Goal: Task Accomplishment & Management: Manage account settings

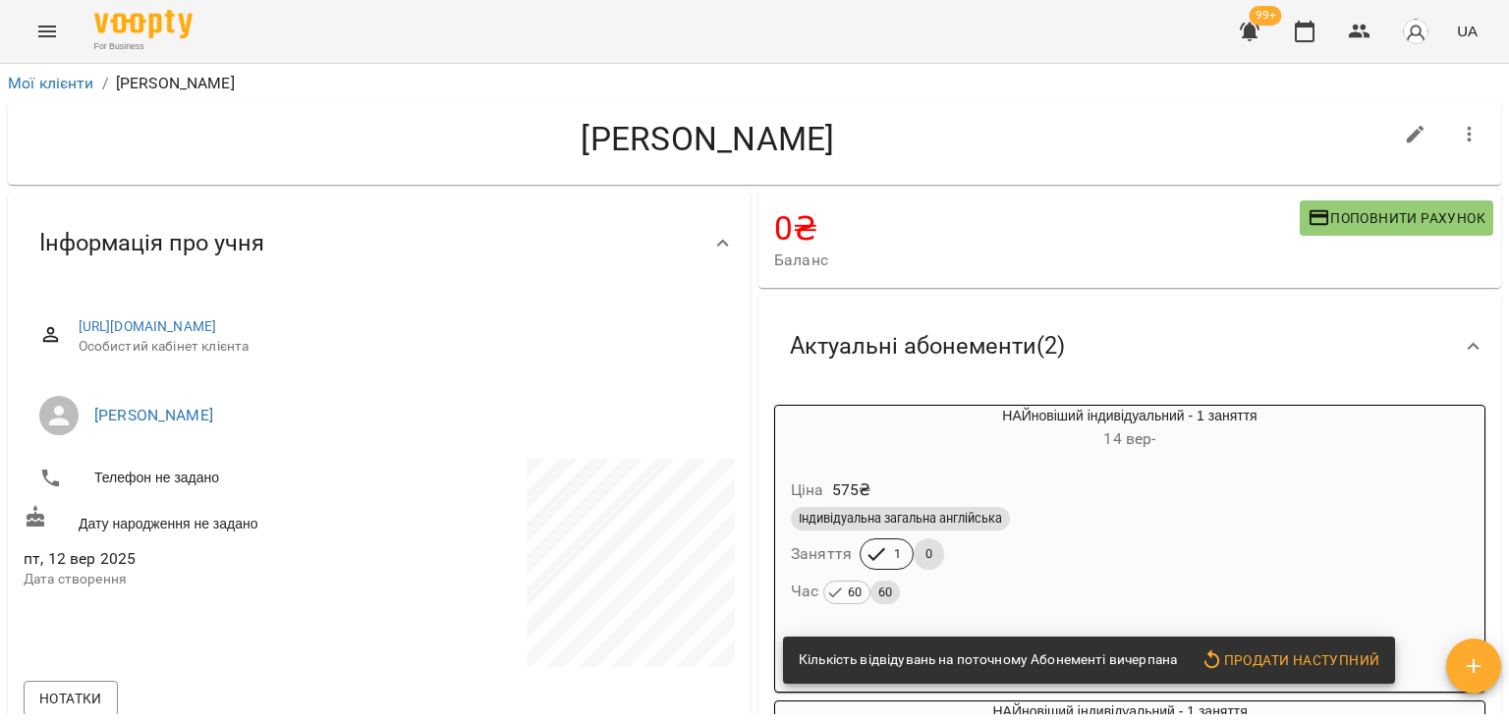
click at [1052, 558] on div "Індивідуальна загальна англійська Заняття 1 0 Час 60 60" at bounding box center [1130, 556] width 686 height 106
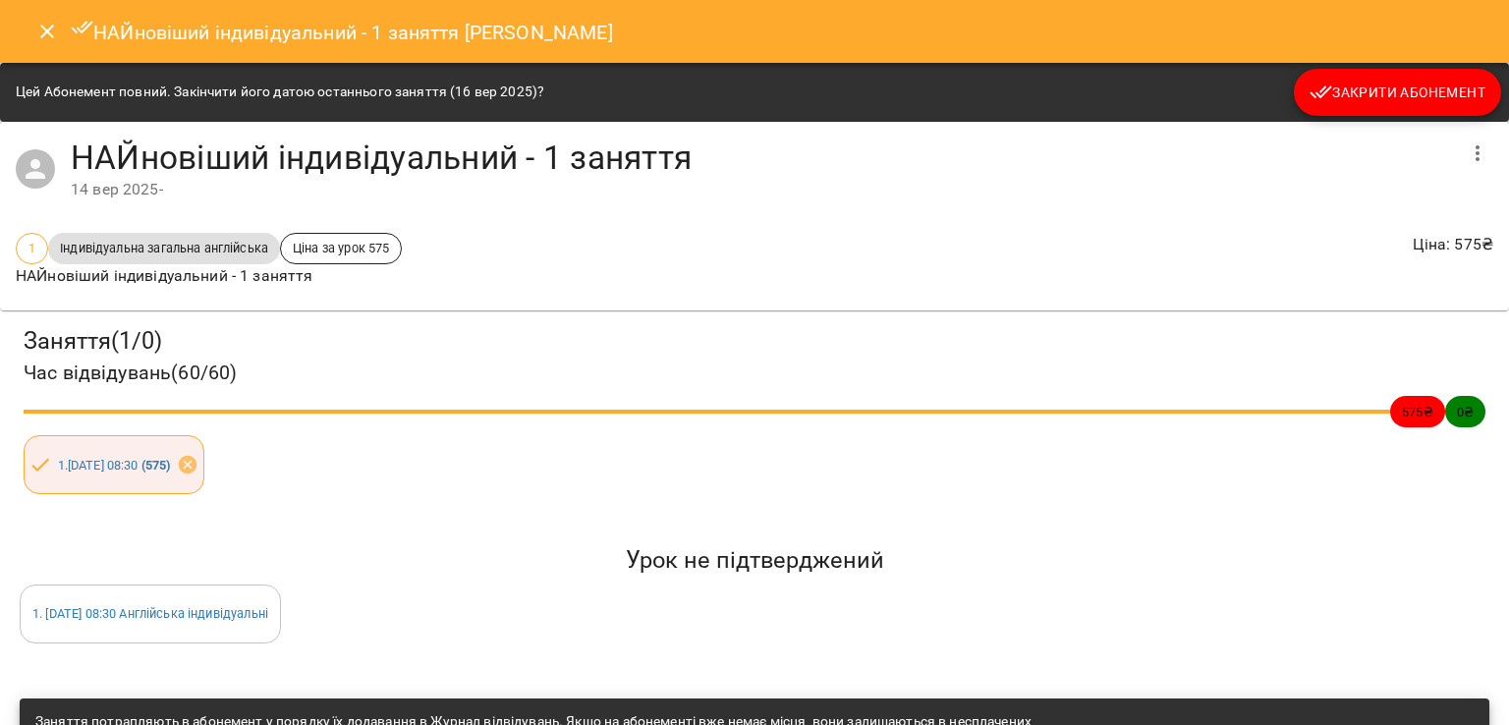
click at [1348, 83] on span "Закрити Абонемент" at bounding box center [1397, 93] width 176 height 24
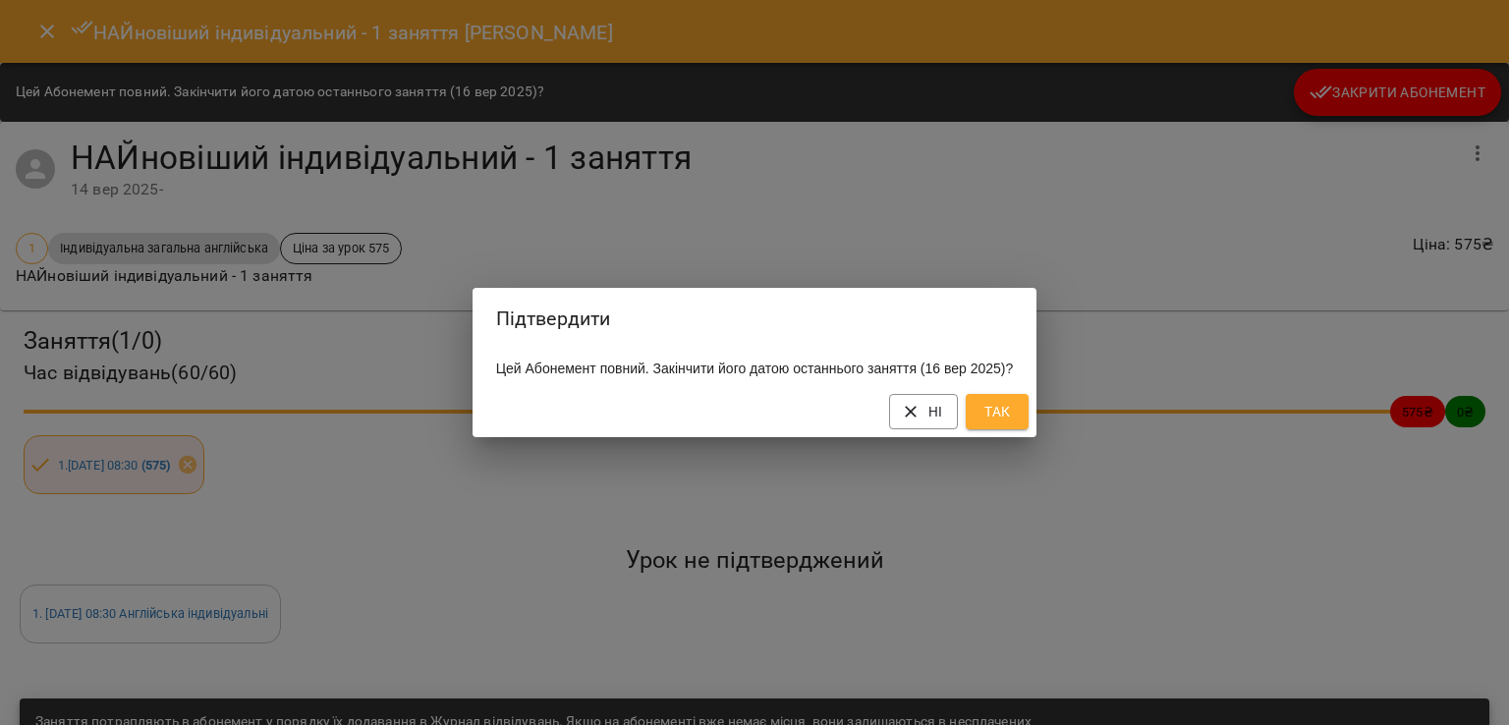
click at [1013, 423] on span "Так" at bounding box center [996, 412] width 31 height 24
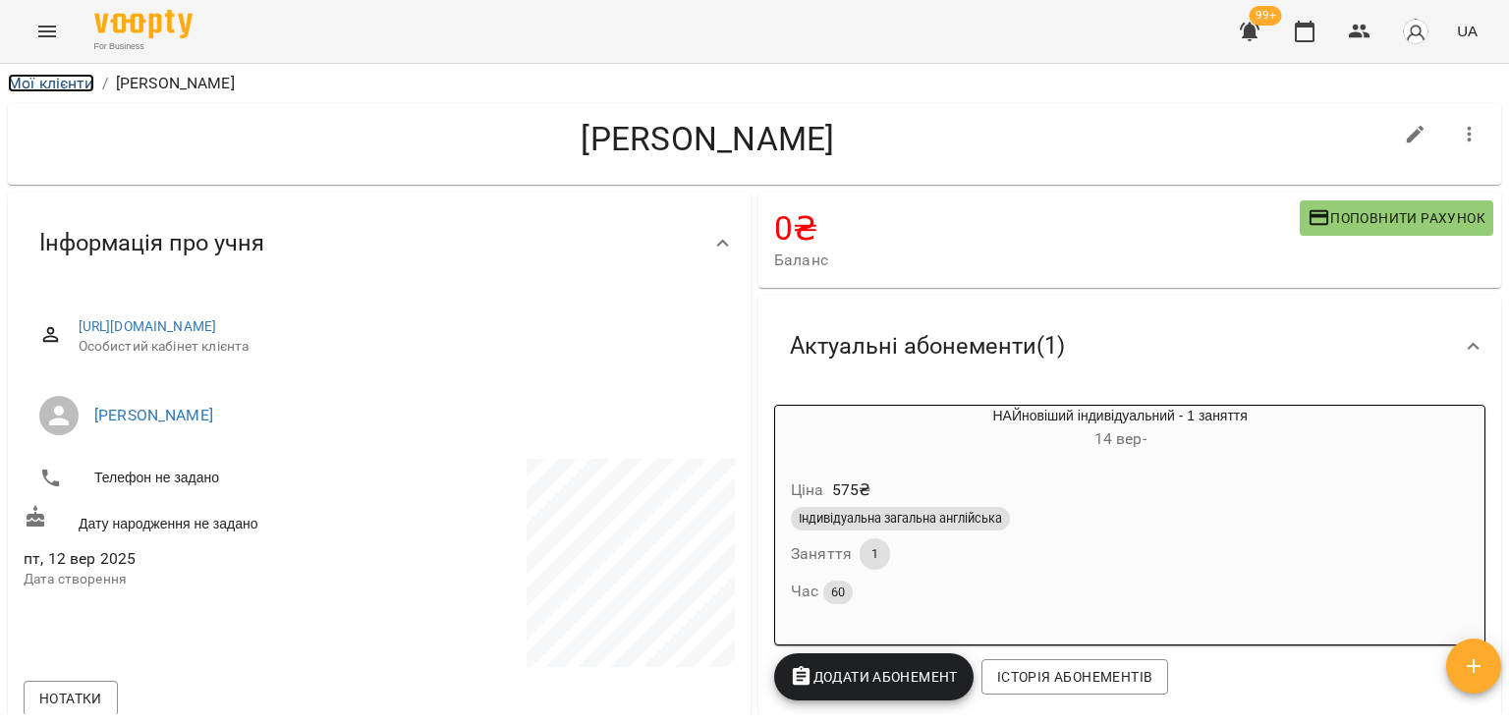
click at [31, 83] on link "Мої клієнти" at bounding box center [51, 83] width 86 height 19
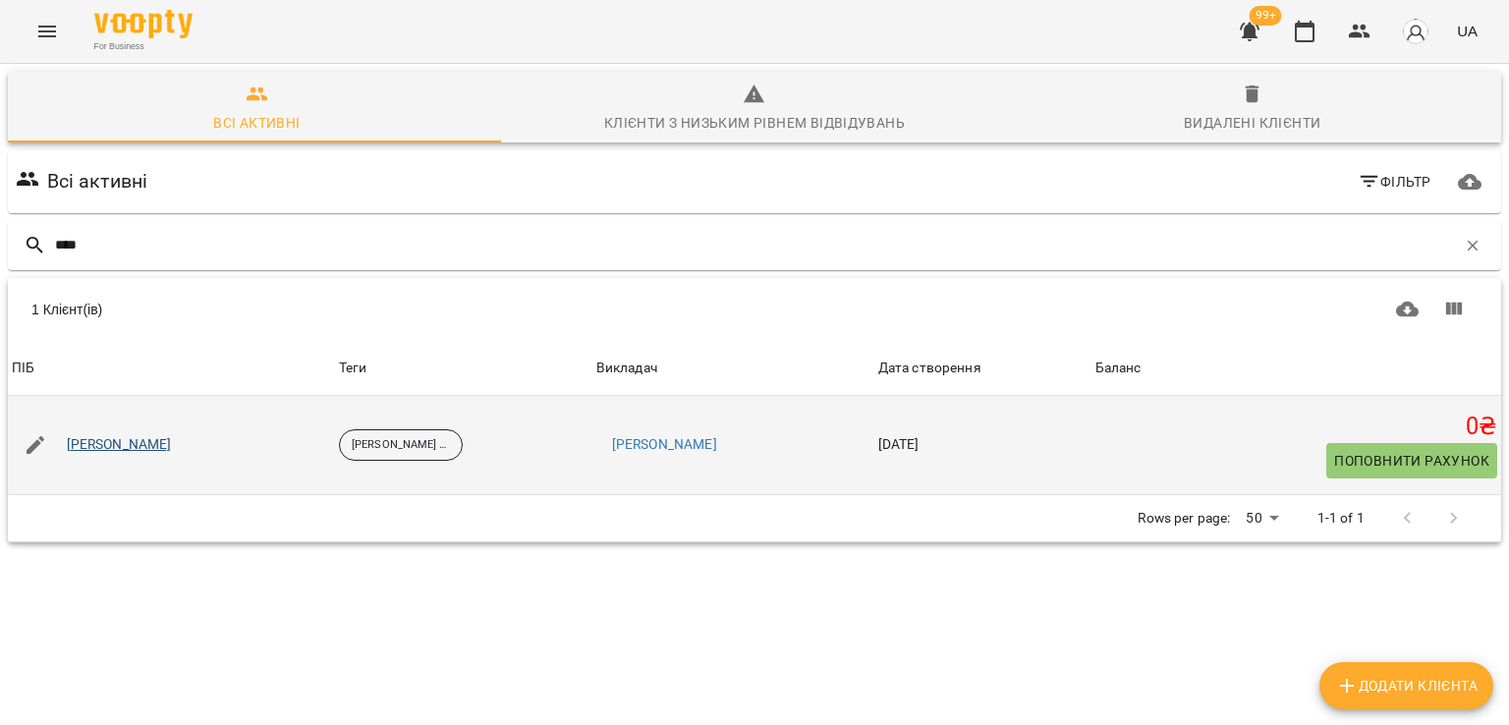
type input "****"
click at [93, 445] on link "Альона Бессарабчук" at bounding box center [119, 445] width 105 height 20
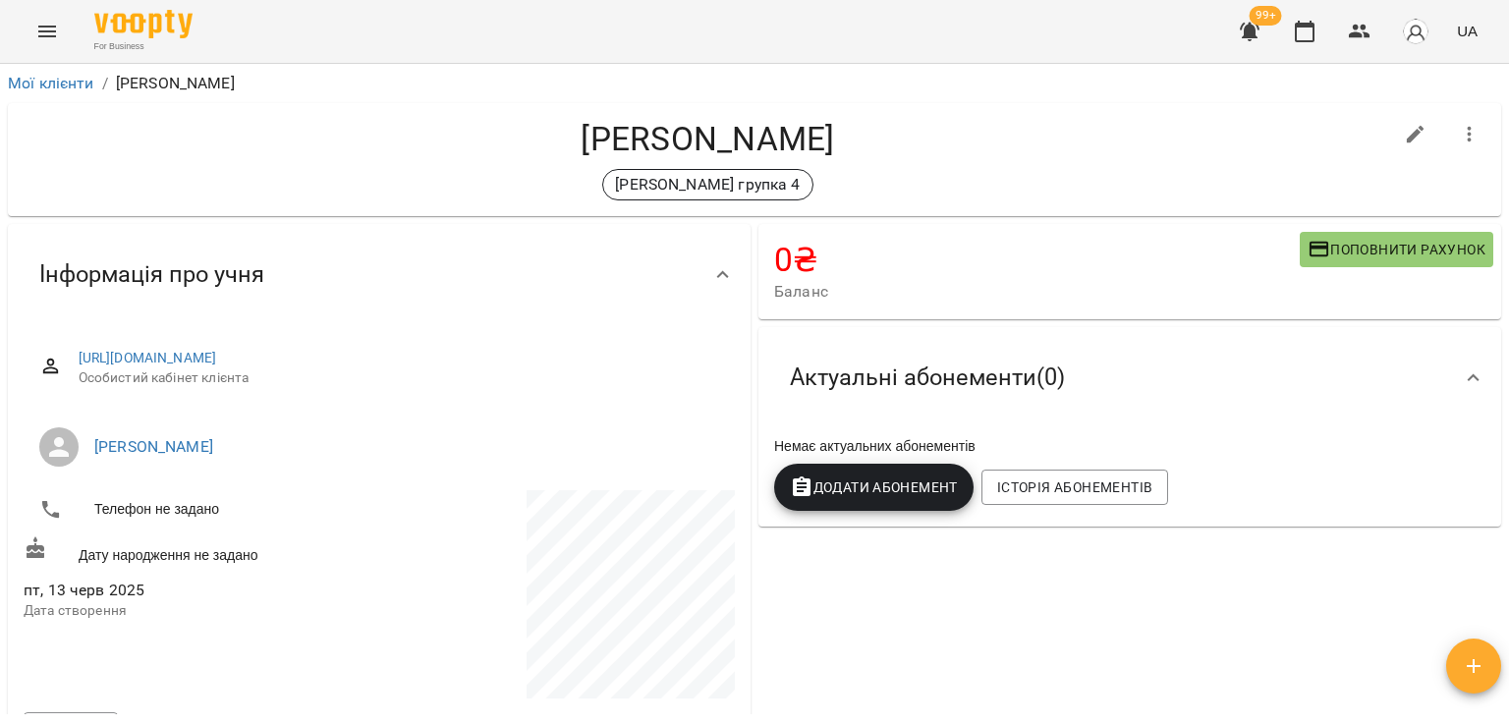
click at [937, 506] on button "Додати Абонемент" at bounding box center [873, 487] width 199 height 47
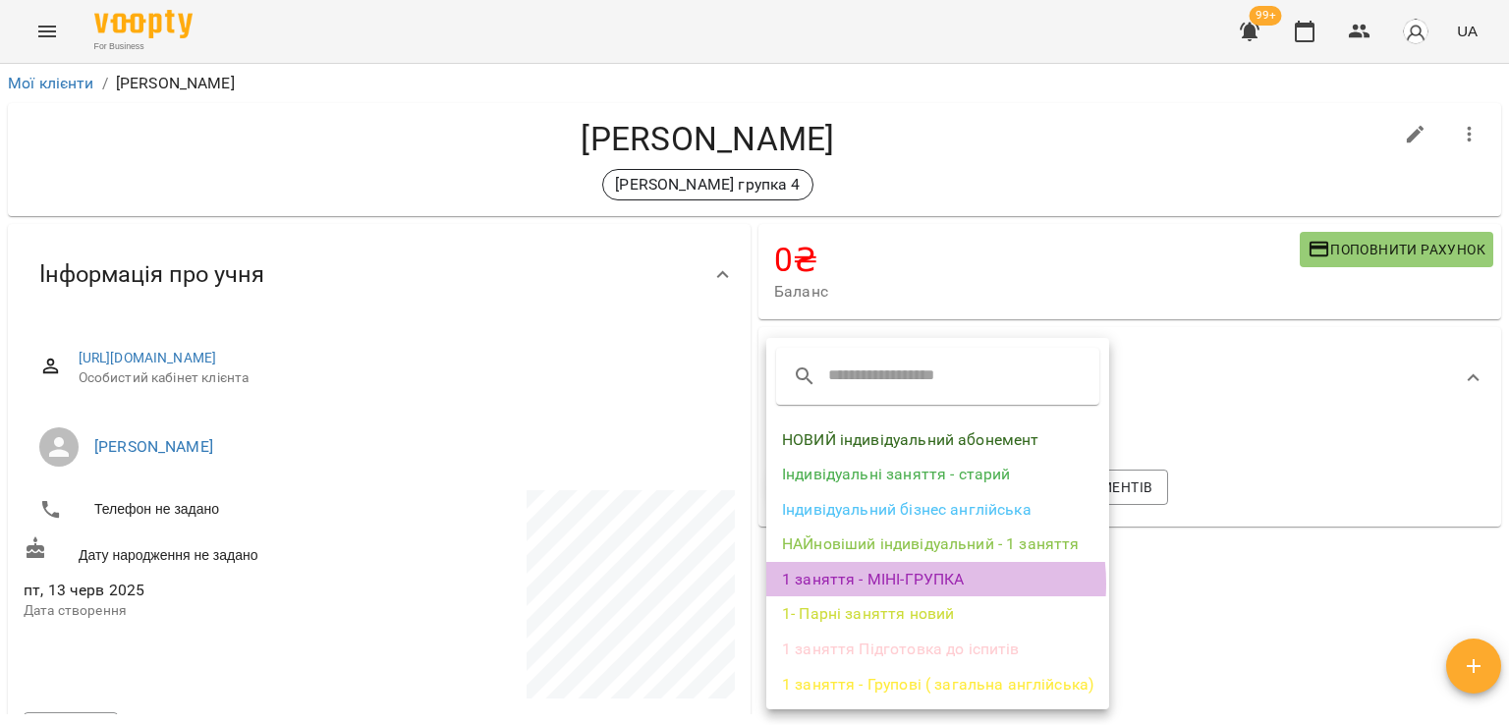
click at [910, 584] on li "1 заняття - МІНІ-ГРУПКА" at bounding box center [937, 579] width 343 height 35
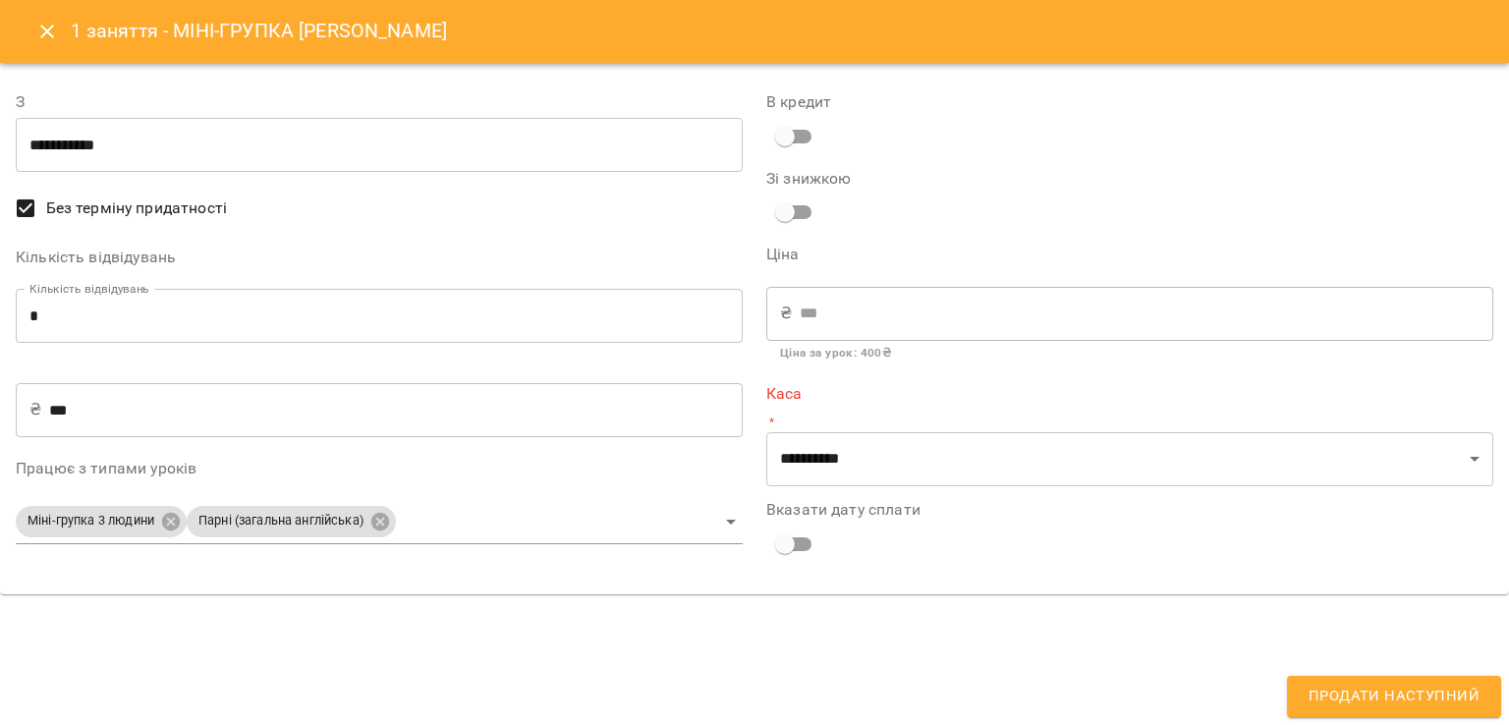
click at [408, 318] on input "*" at bounding box center [379, 316] width 727 height 55
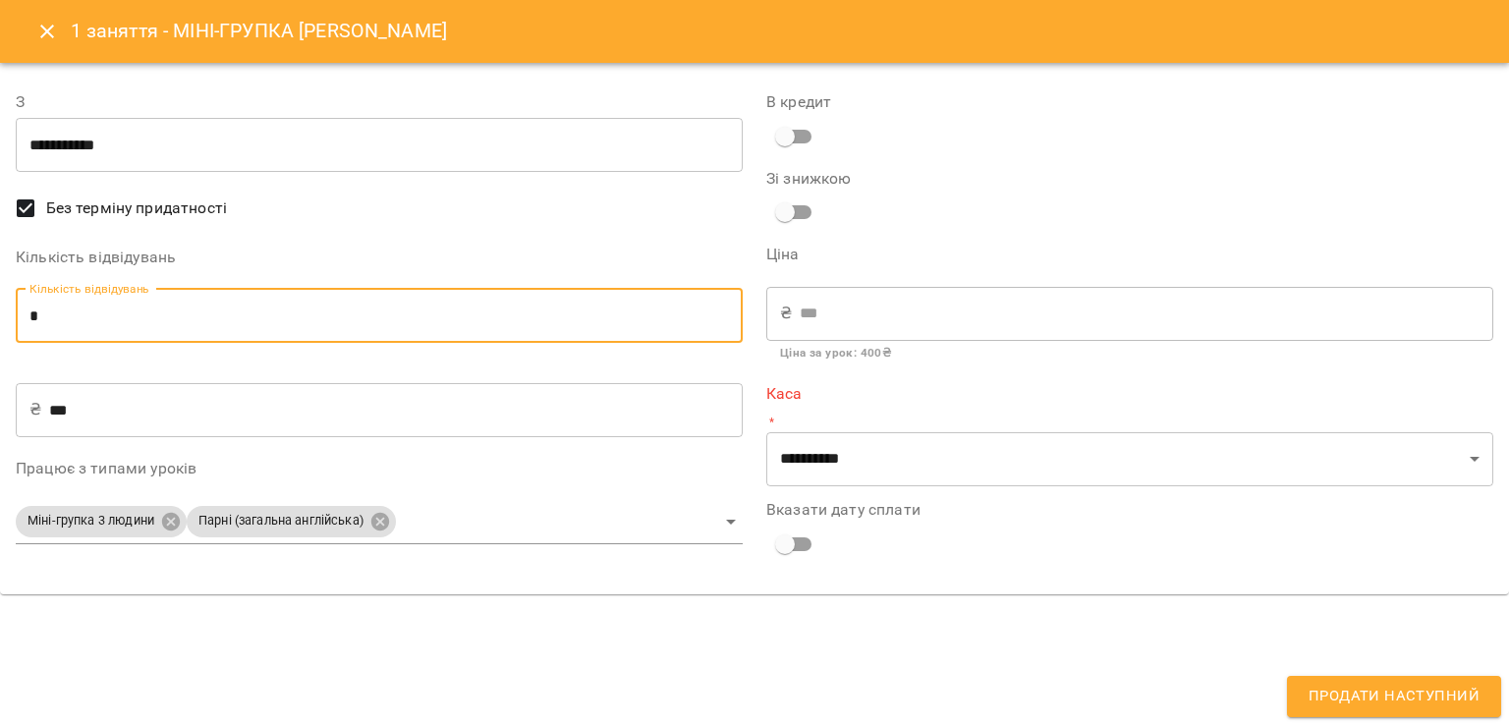
click at [407, 318] on input "*" at bounding box center [379, 316] width 727 height 55
type input "*"
type input "****"
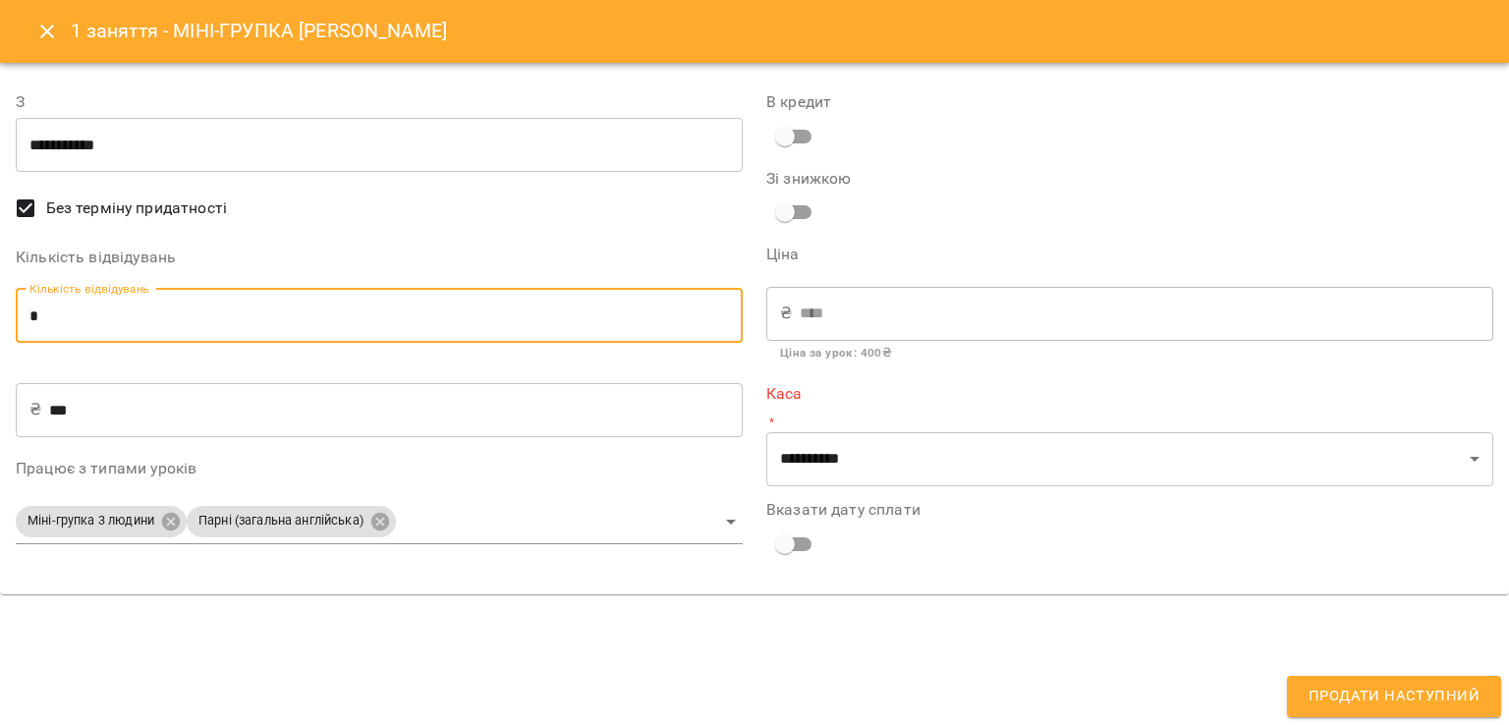
type input "*"
click at [33, 34] on button "Close" at bounding box center [47, 31] width 47 height 47
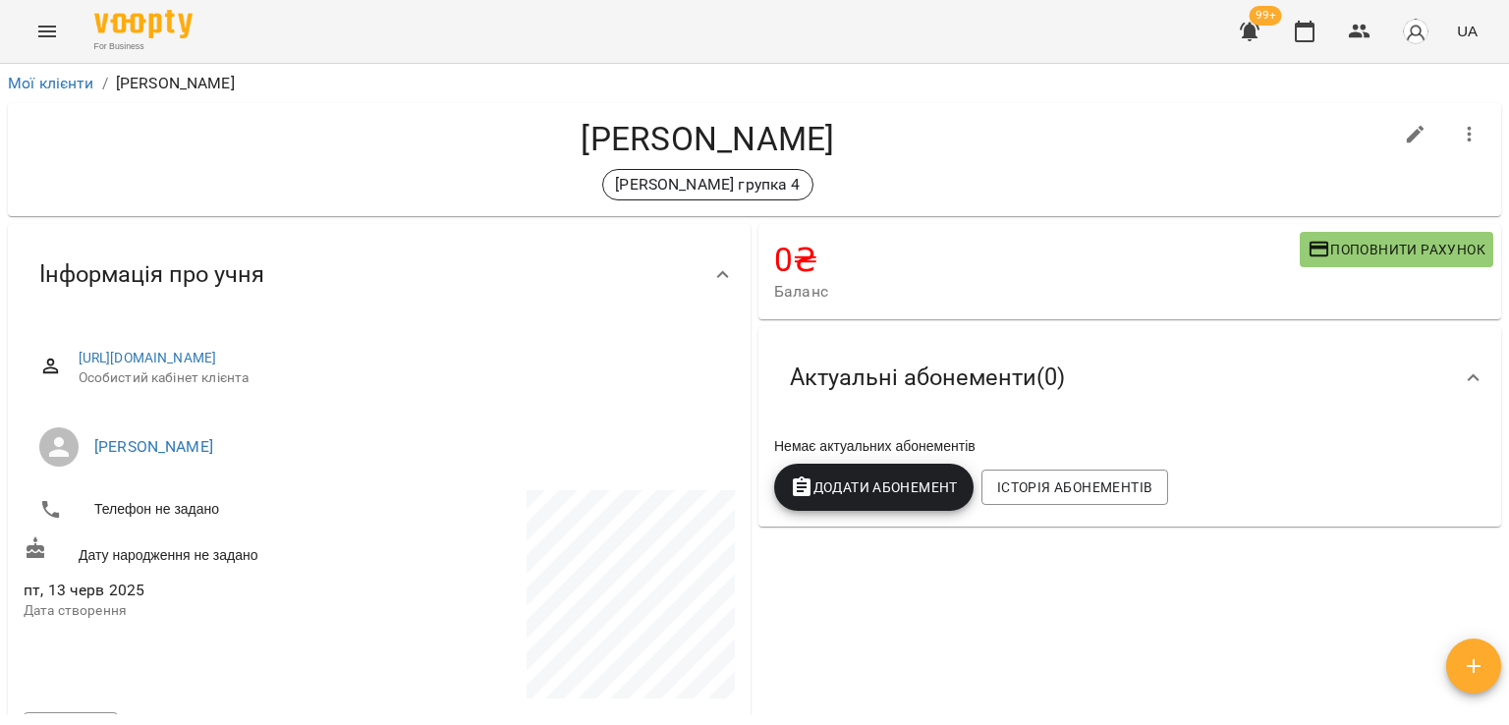
click at [860, 506] on button "Додати Абонемент" at bounding box center [873, 487] width 199 height 47
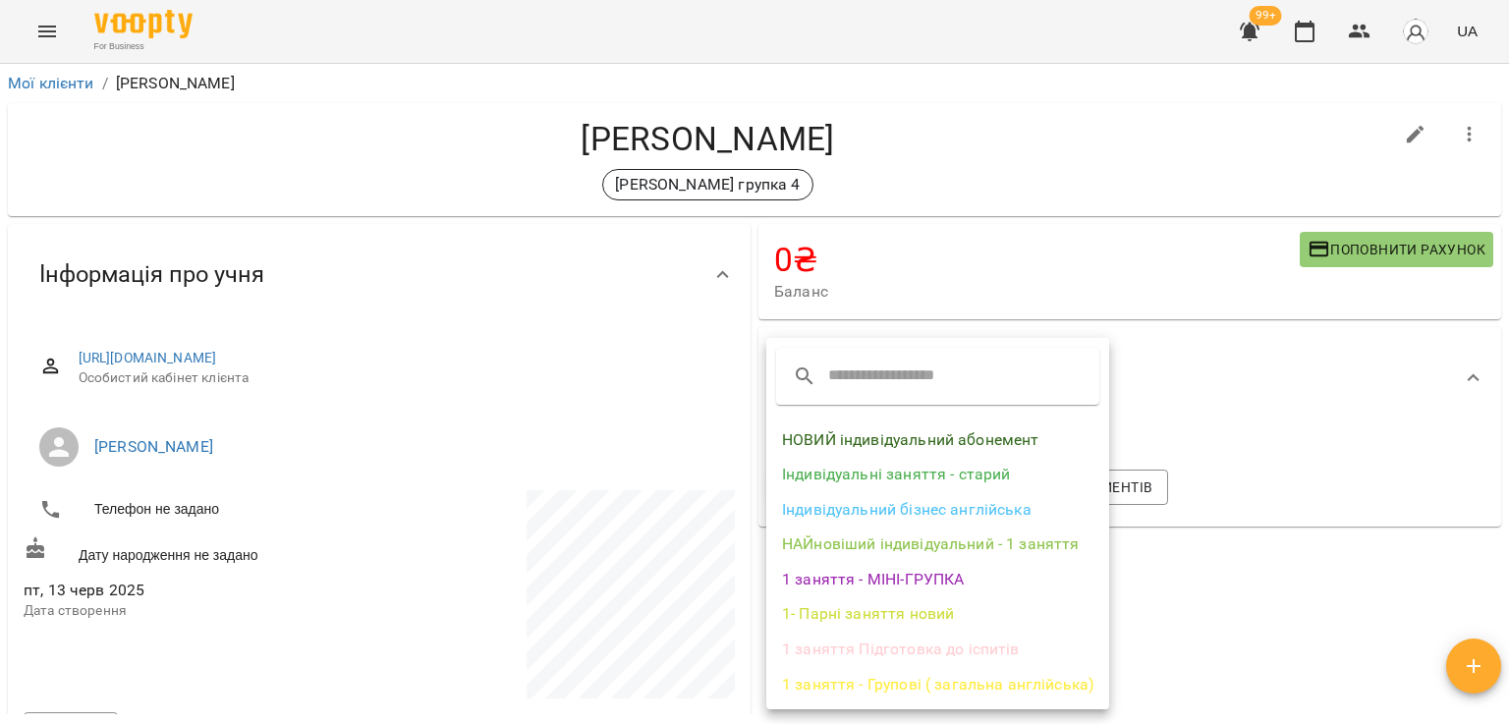
click at [845, 691] on li "1 заняття - Групові ( загальна англійська)" at bounding box center [937, 684] width 343 height 35
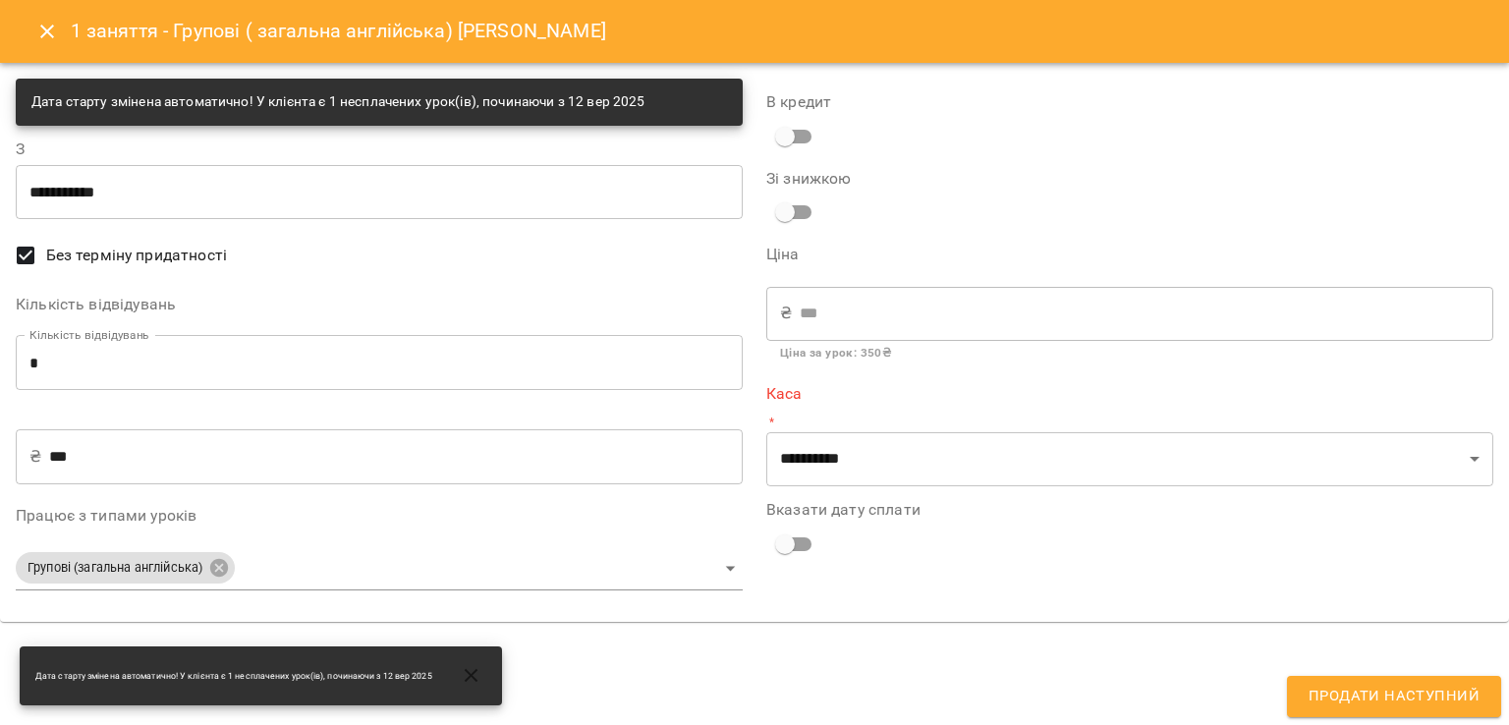
type input "**********"
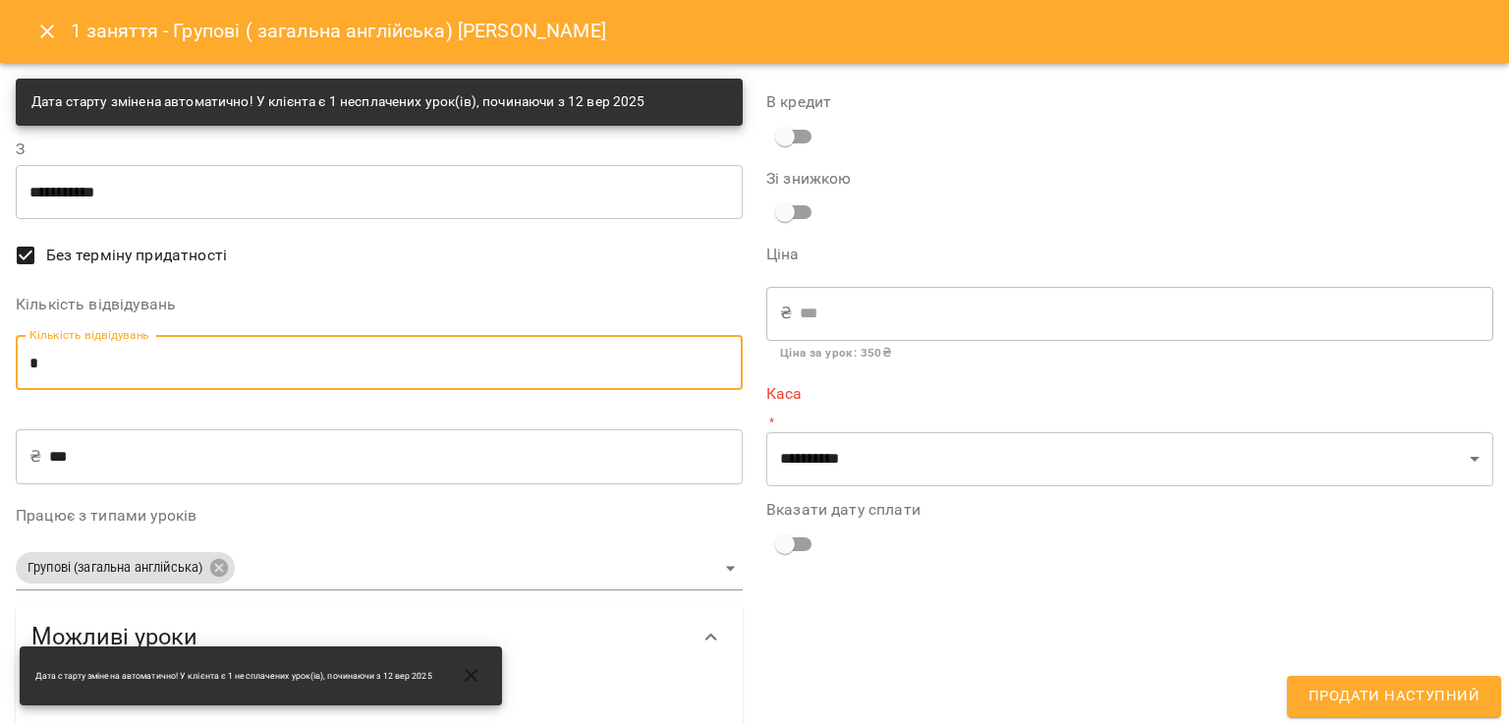
click at [415, 366] on input "*" at bounding box center [379, 362] width 727 height 55
type input "*"
type input "****"
type input "*"
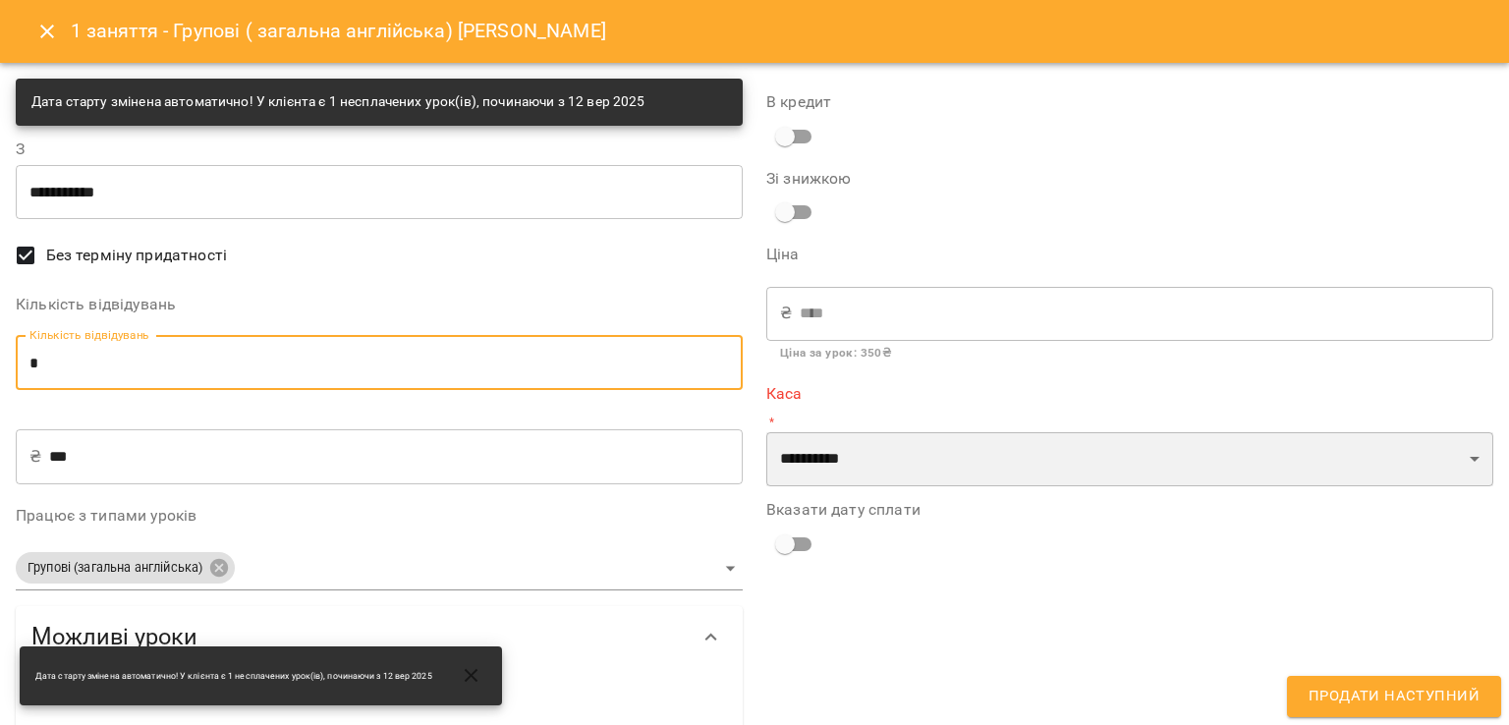
click at [907, 458] on select "**********" at bounding box center [1129, 459] width 727 height 55
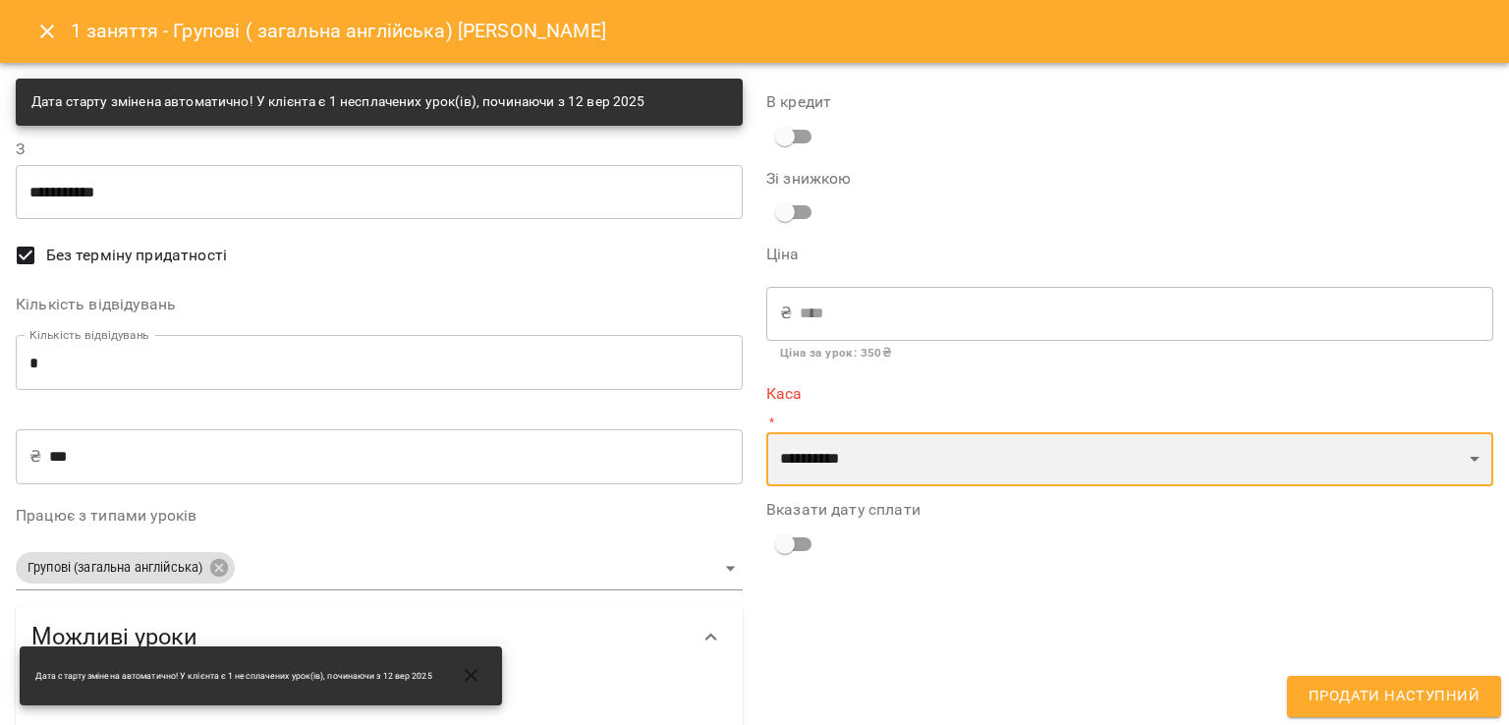
click at [899, 475] on select "**********" at bounding box center [1129, 459] width 727 height 55
click at [894, 465] on select "**********" at bounding box center [1129, 459] width 727 height 55
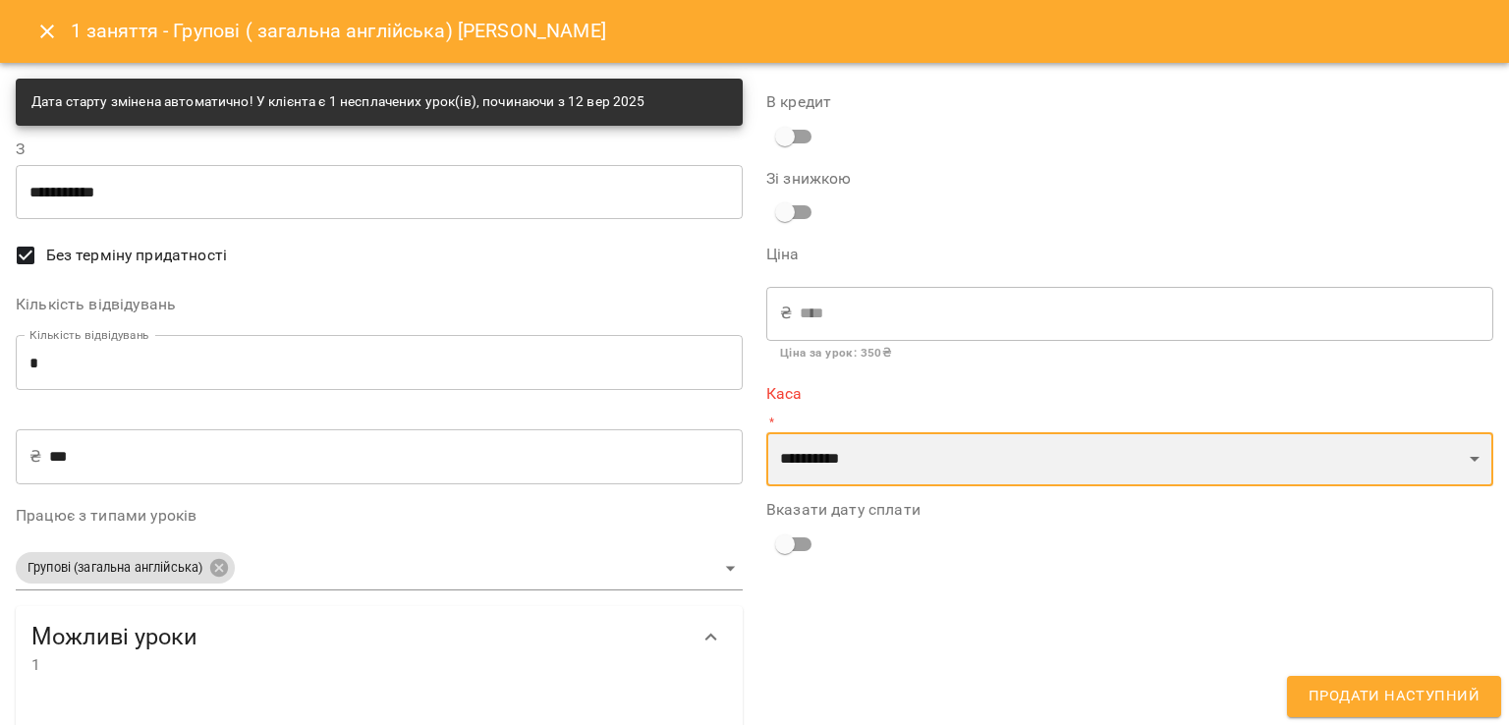
select select "****"
click at [766, 432] on select "**********" at bounding box center [1129, 459] width 727 height 55
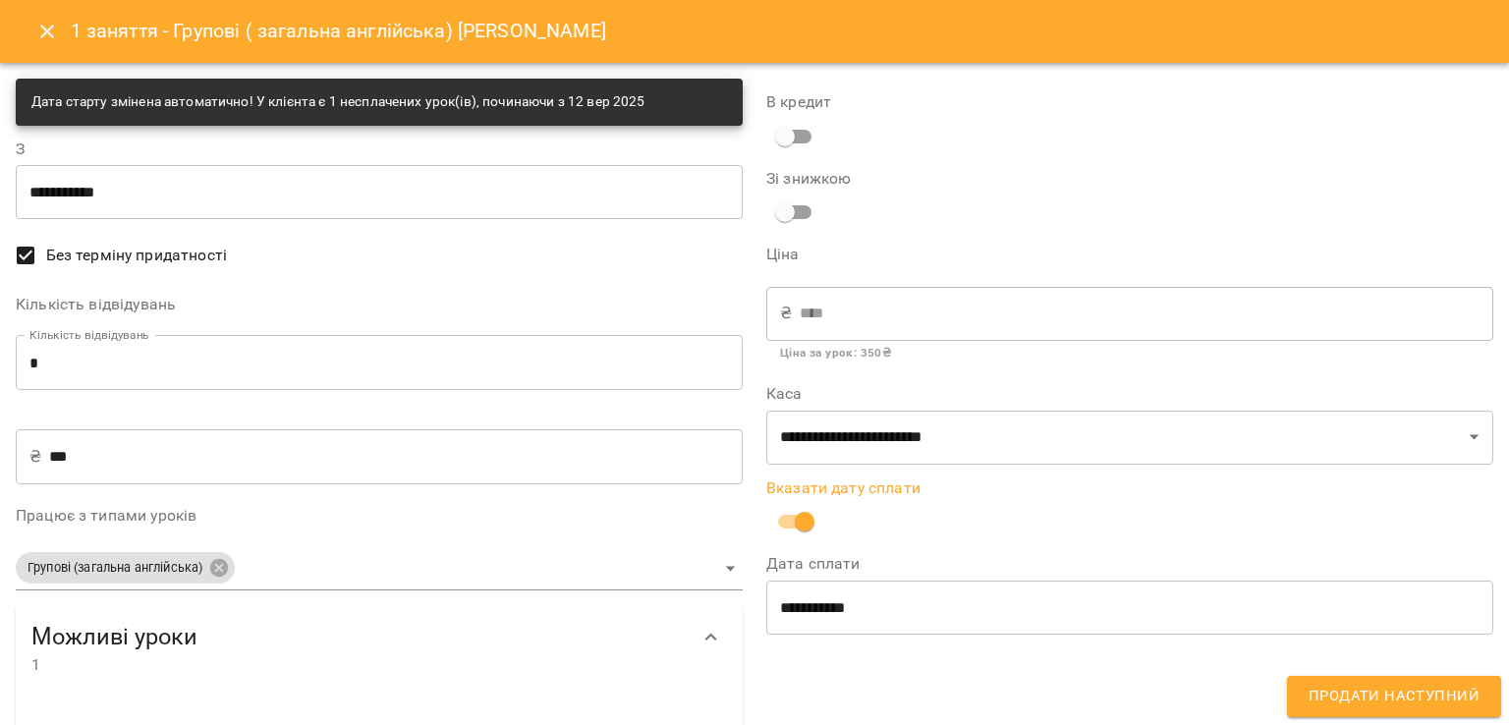
click at [1308, 696] on button "Продати наступний" at bounding box center [1394, 696] width 214 height 41
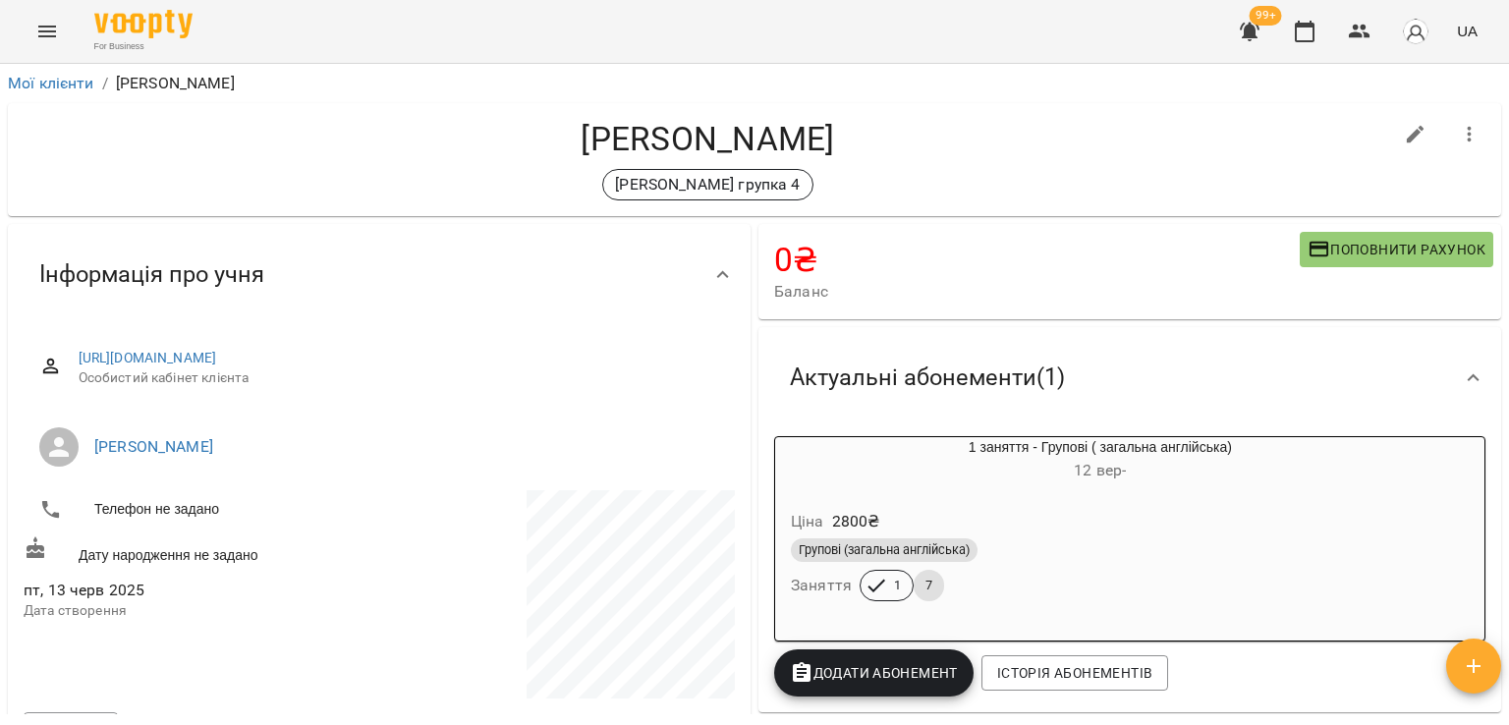
click at [1255, 32] on icon "button" at bounding box center [1250, 32] width 20 height 19
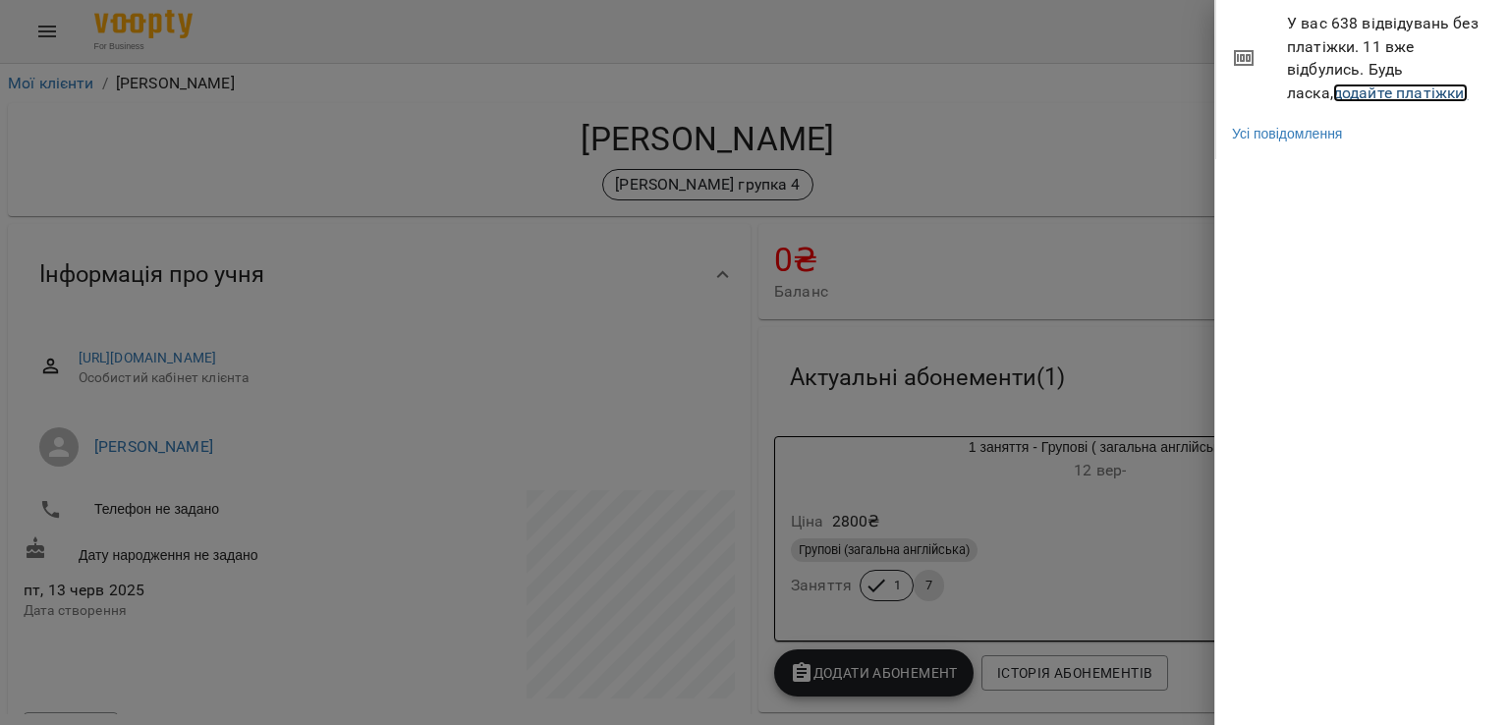
click at [1333, 91] on link "додайте платіжки!" at bounding box center [1401, 92] width 136 height 19
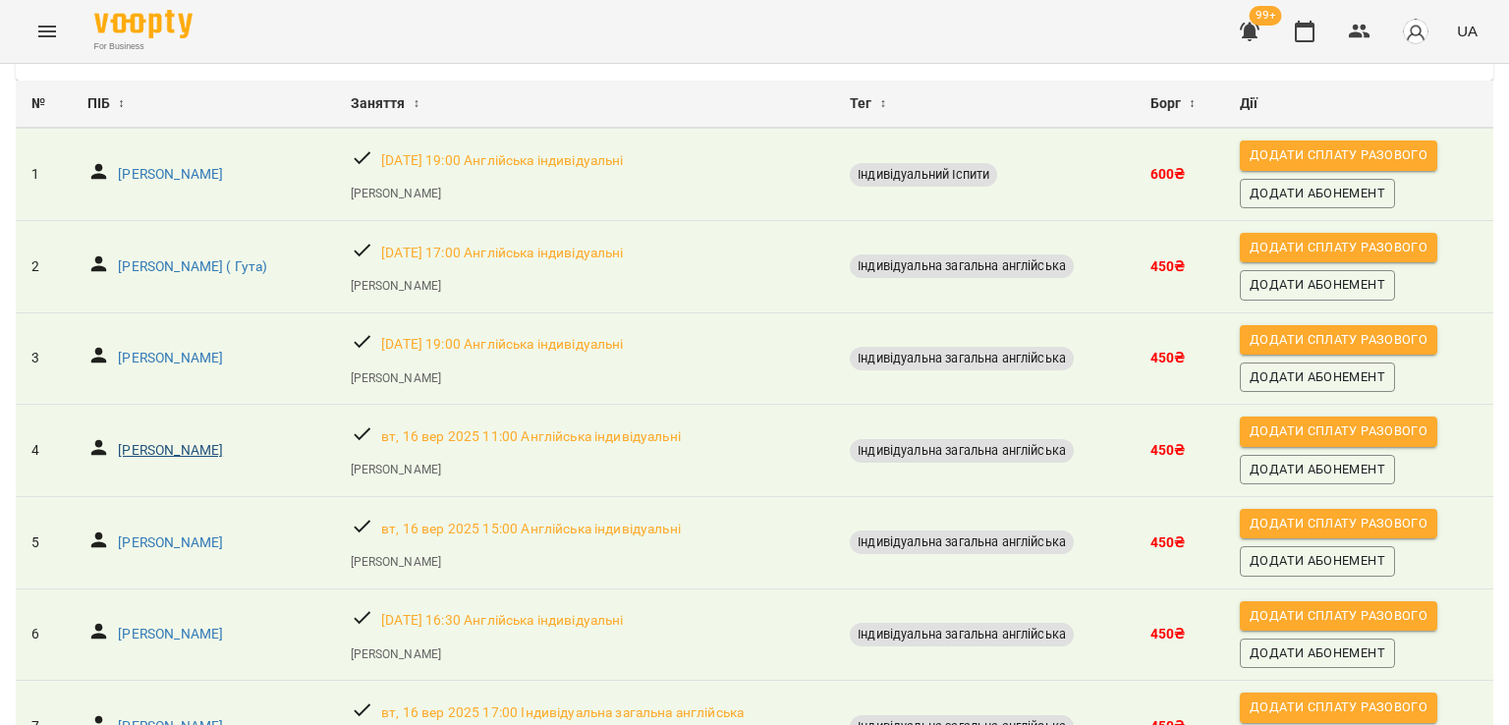
scroll to position [238, 0]
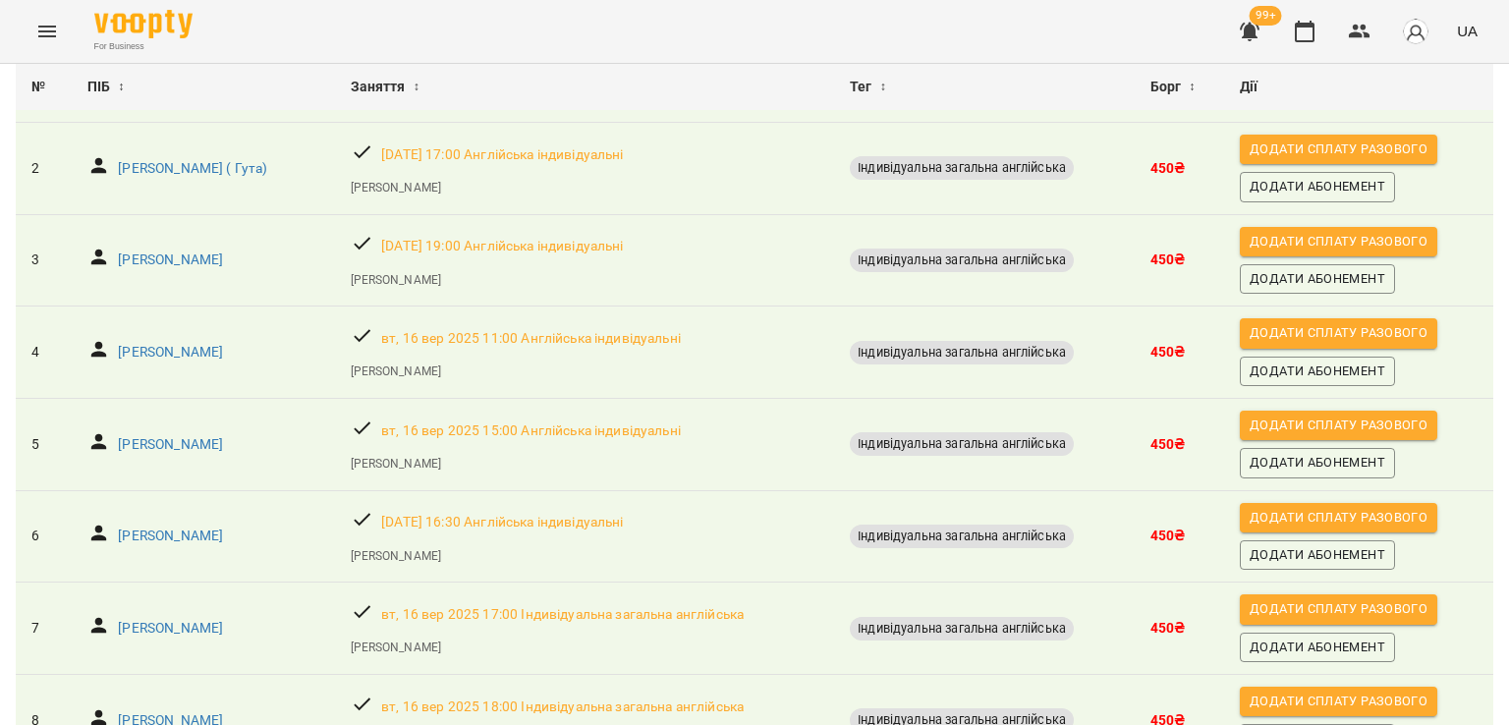
click at [60, 34] on button "Menu" at bounding box center [47, 31] width 47 height 47
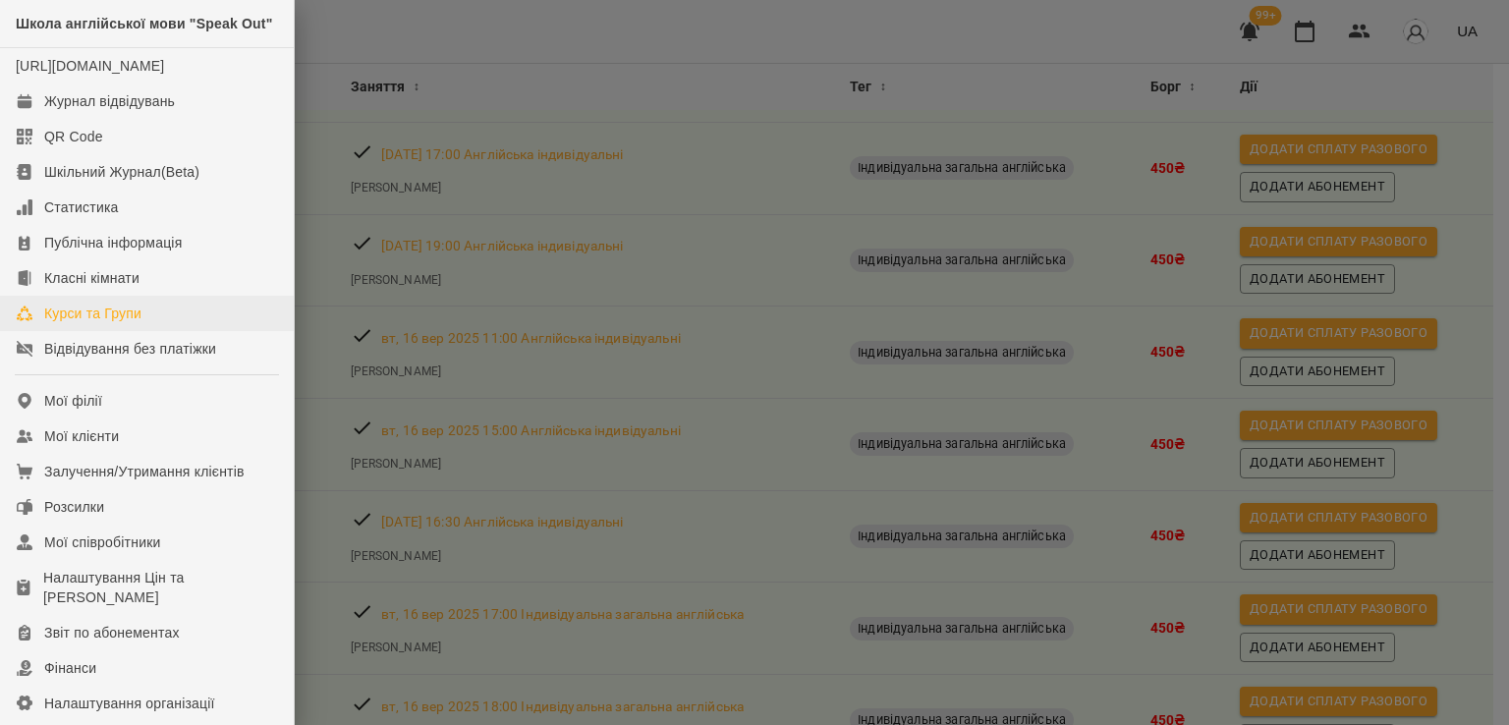
scroll to position [269, 0]
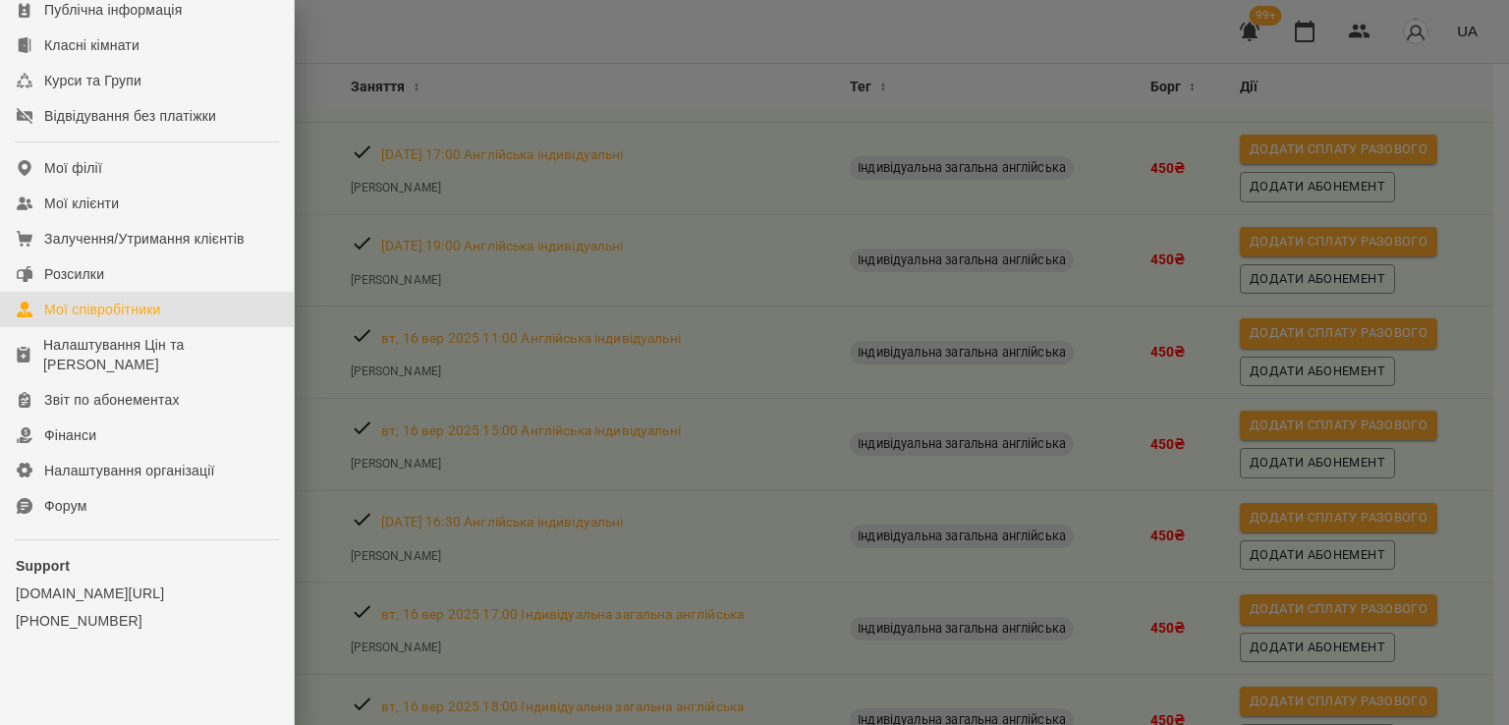
click at [123, 313] on div "Мої співробітники" at bounding box center [102, 310] width 117 height 20
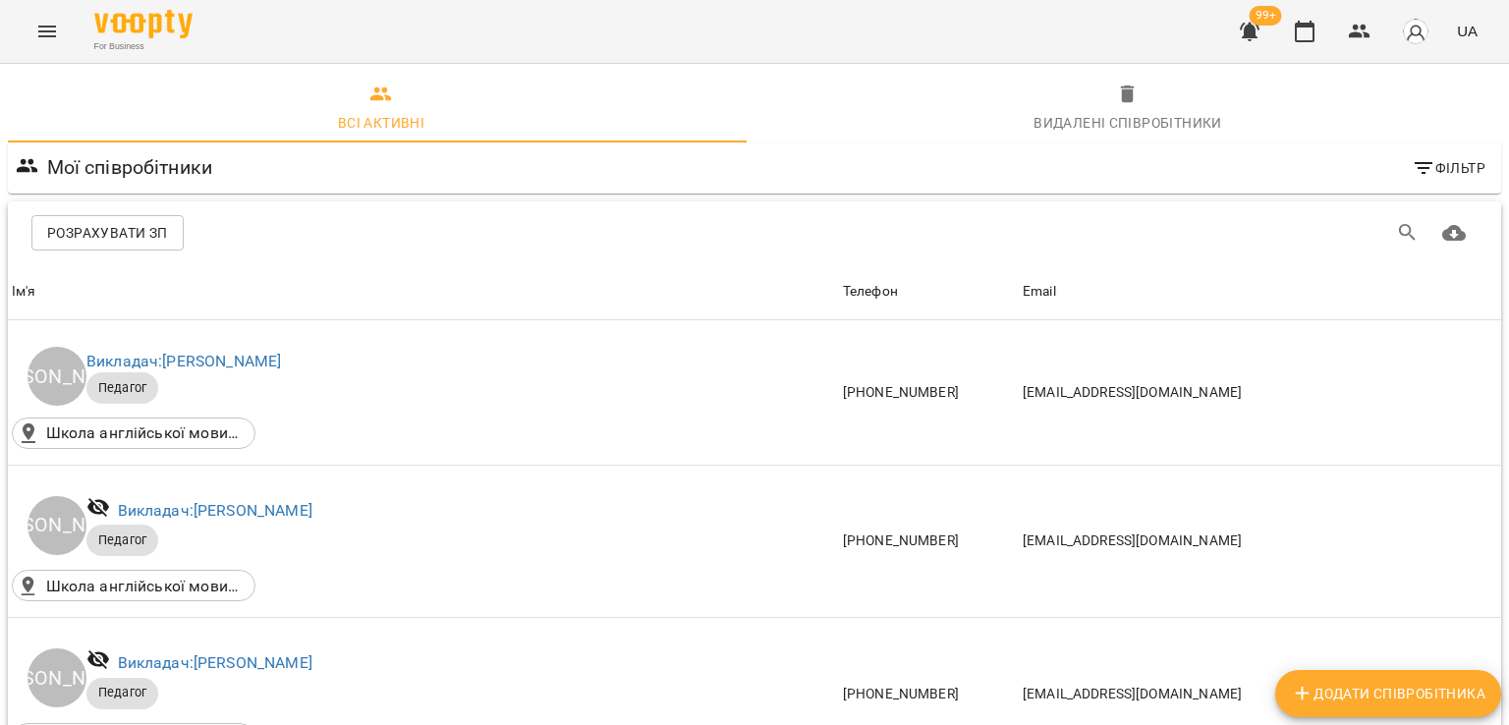
click at [109, 230] on span "Розрахувати ЗП" at bounding box center [107, 233] width 121 height 24
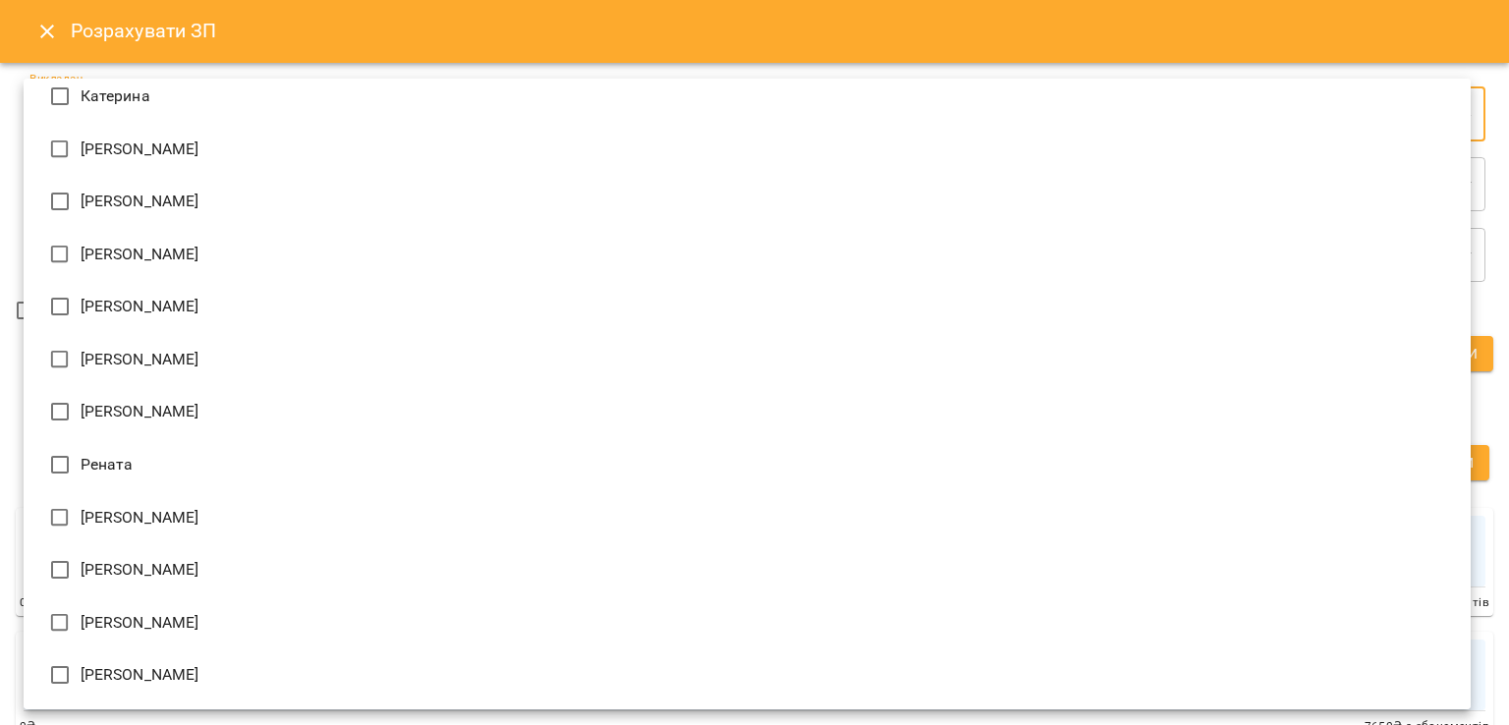
scroll to position [195, 0]
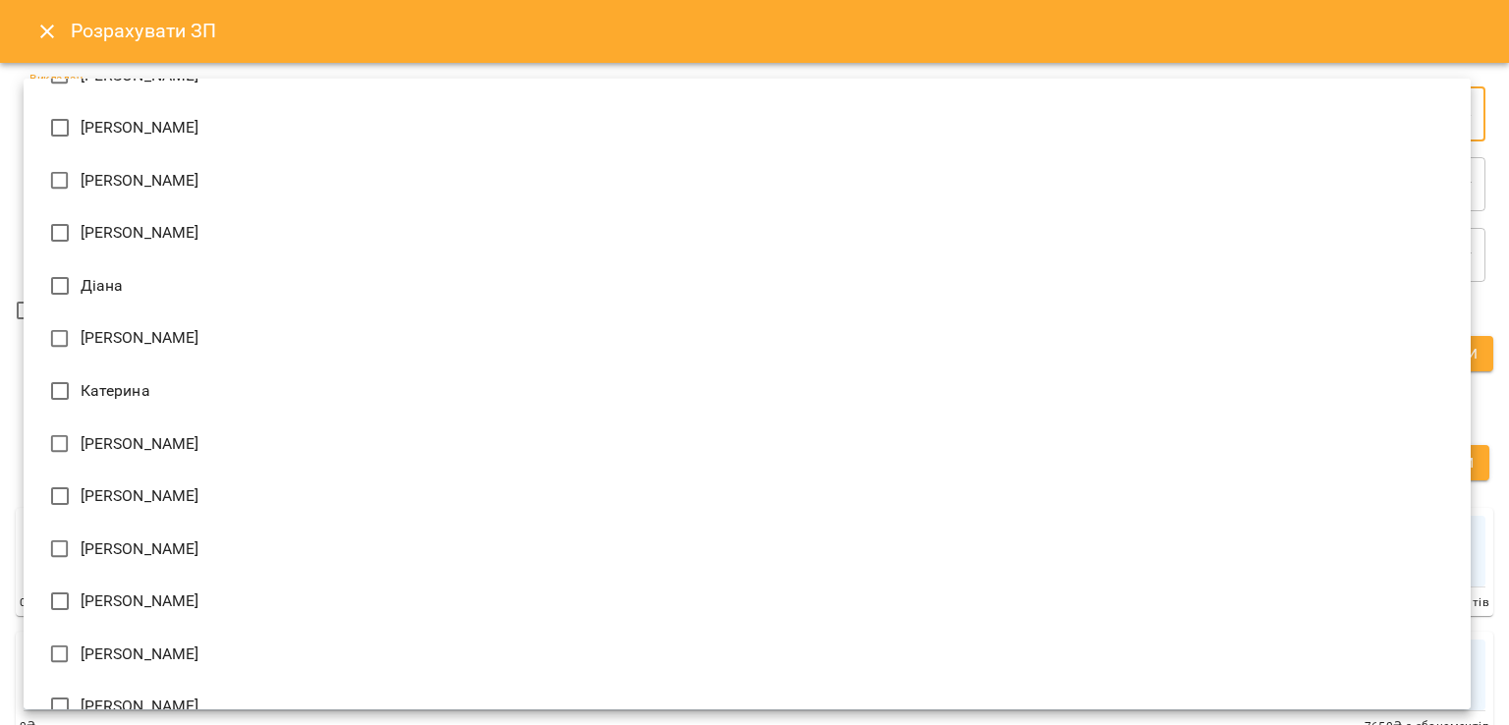
click at [157, 428] on li "[PERSON_NAME]" at bounding box center [747, 443] width 1447 height 53
type input "**********"
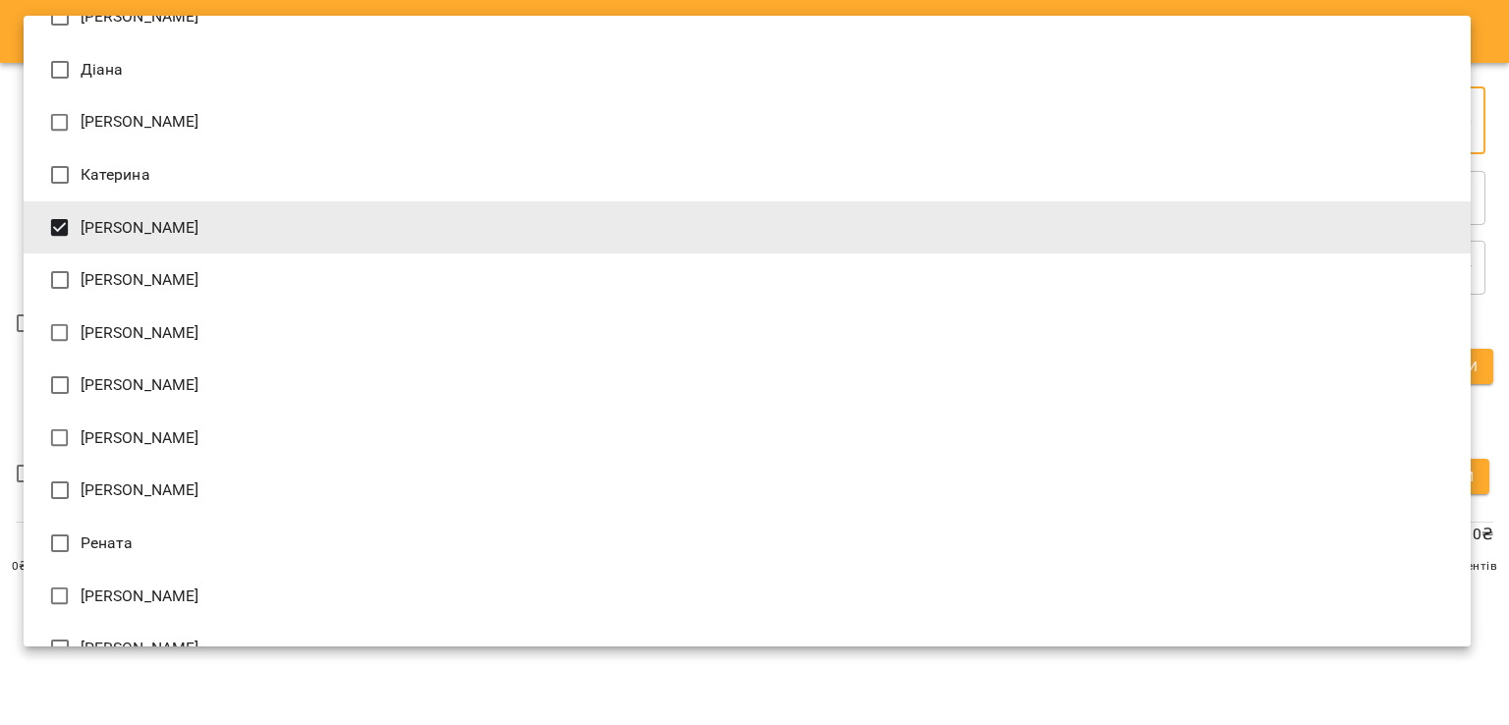
scroll to position [490, 0]
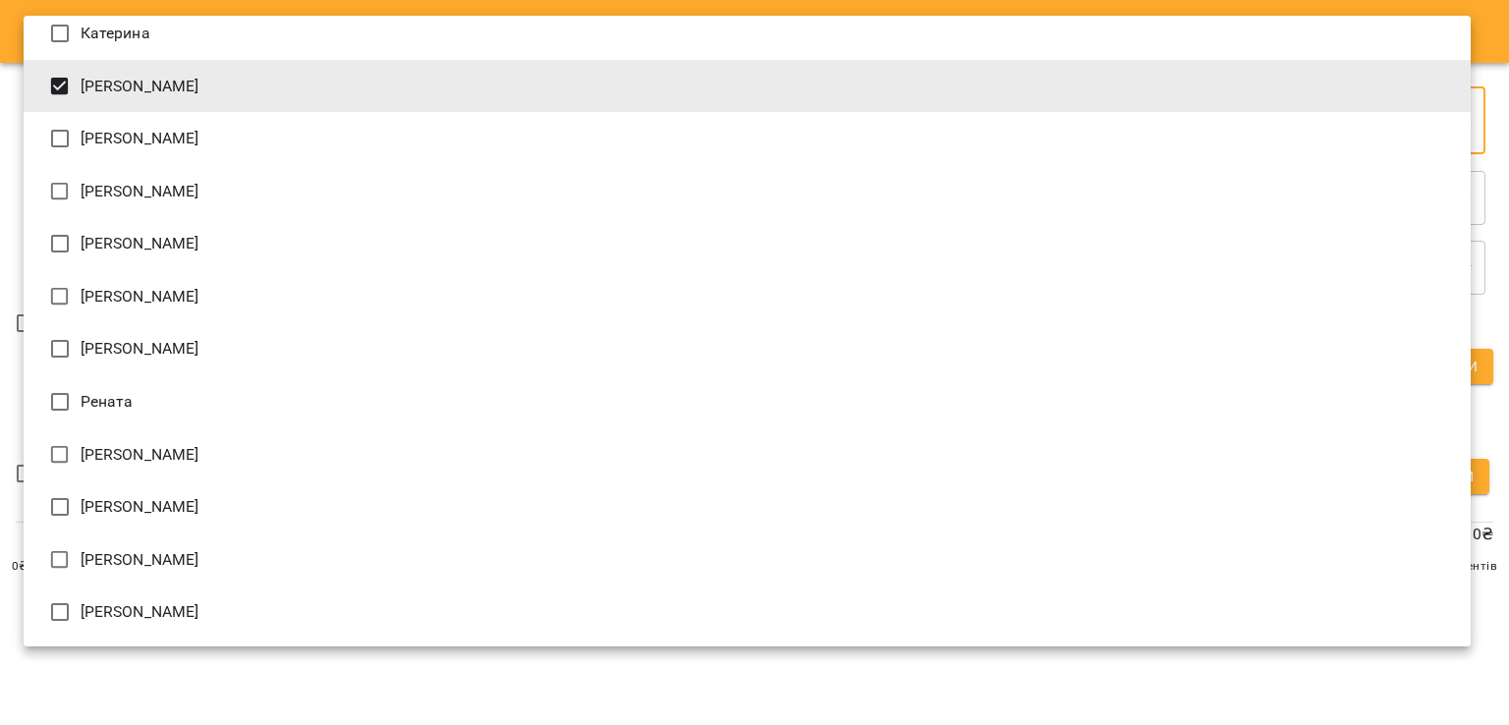
click at [684, 656] on div at bounding box center [754, 362] width 1509 height 725
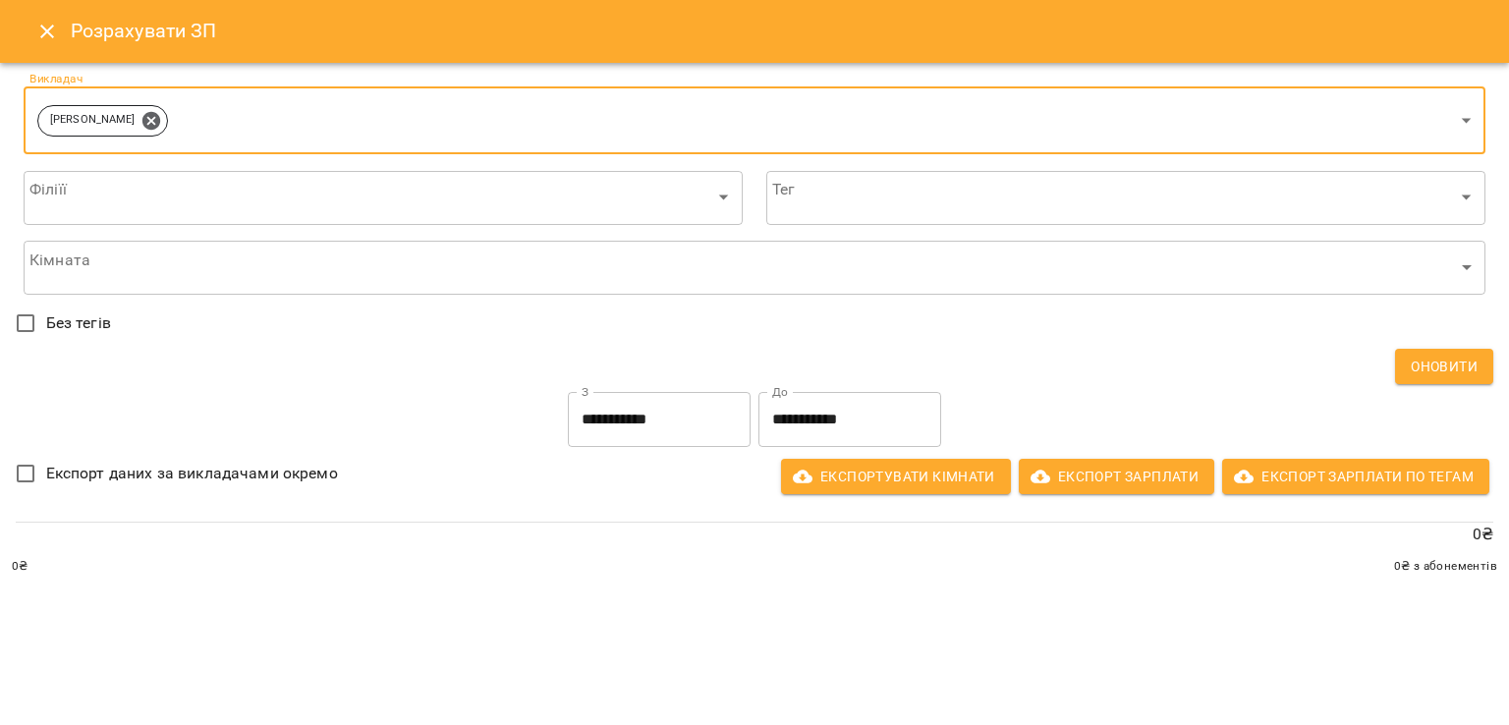
click at [1465, 376] on span "Оновити" at bounding box center [1444, 367] width 67 height 24
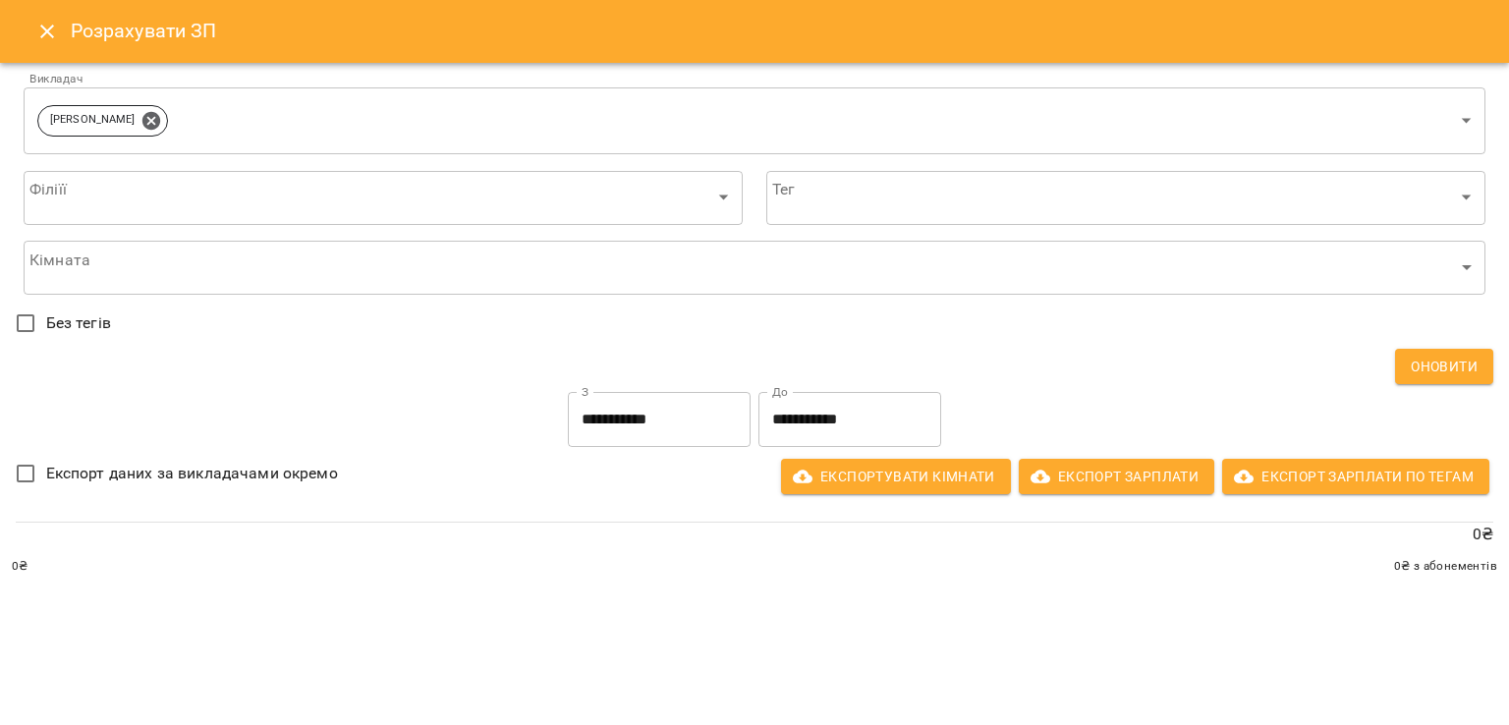
click at [50, 37] on icon "Close" at bounding box center [47, 32] width 24 height 24
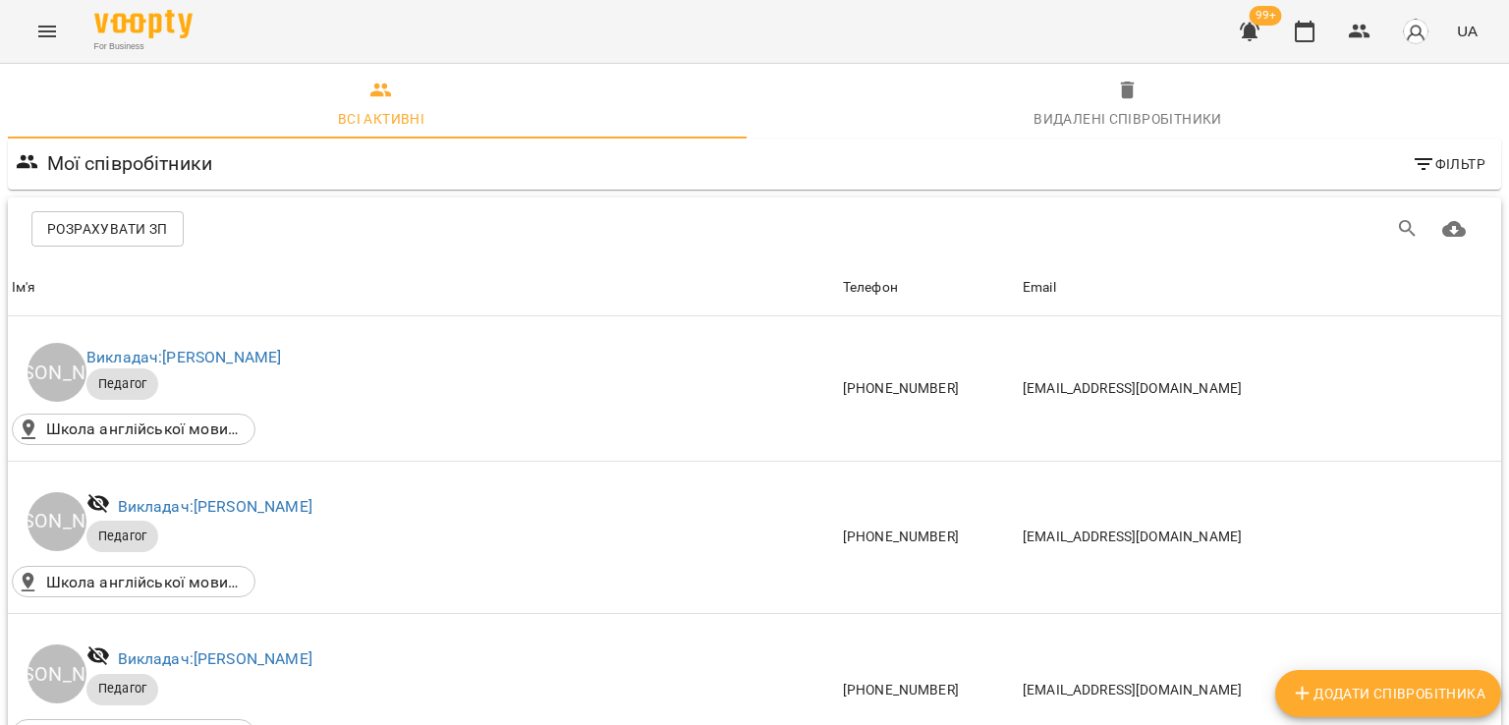
scroll to position [491, 0]
click at [1317, 33] on button "button" at bounding box center [1304, 31] width 47 height 47
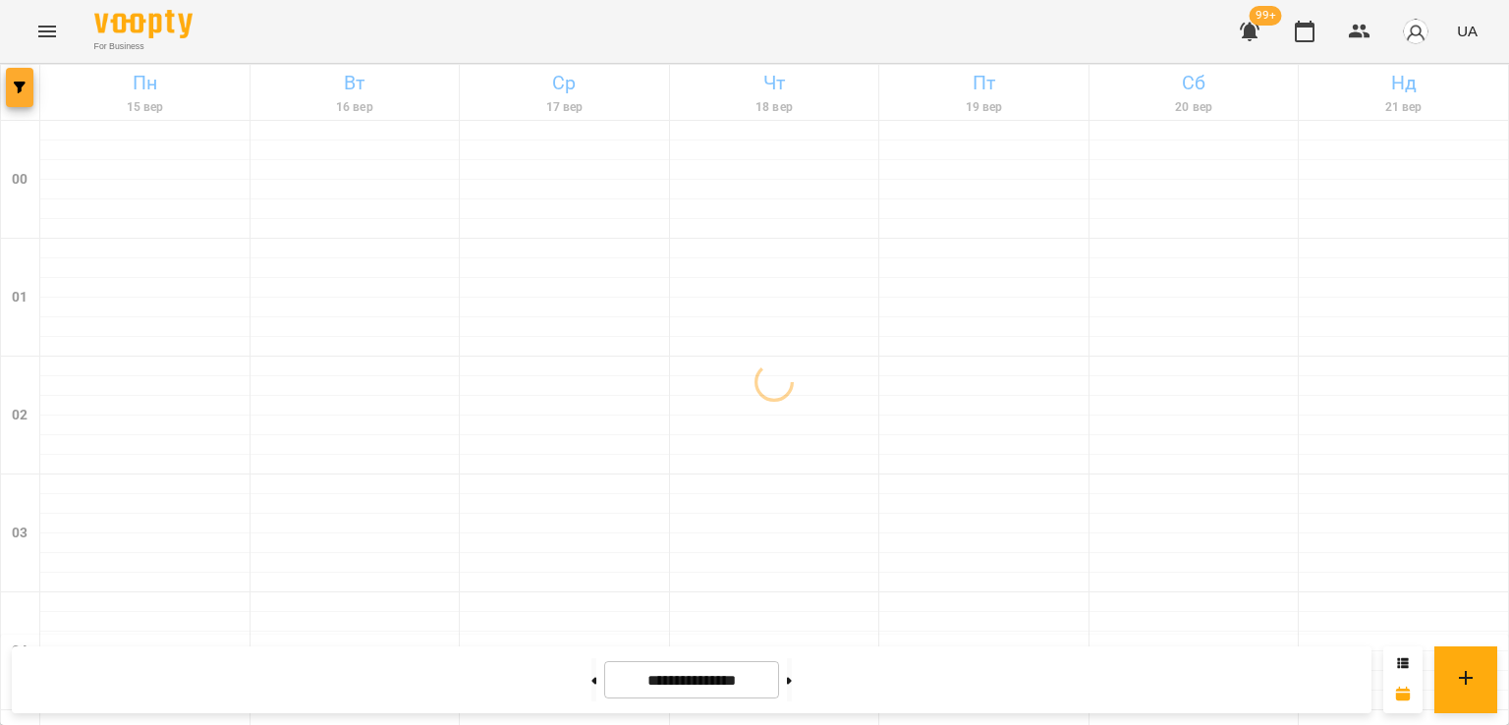
click at [16, 96] on button "button" at bounding box center [20, 87] width 28 height 39
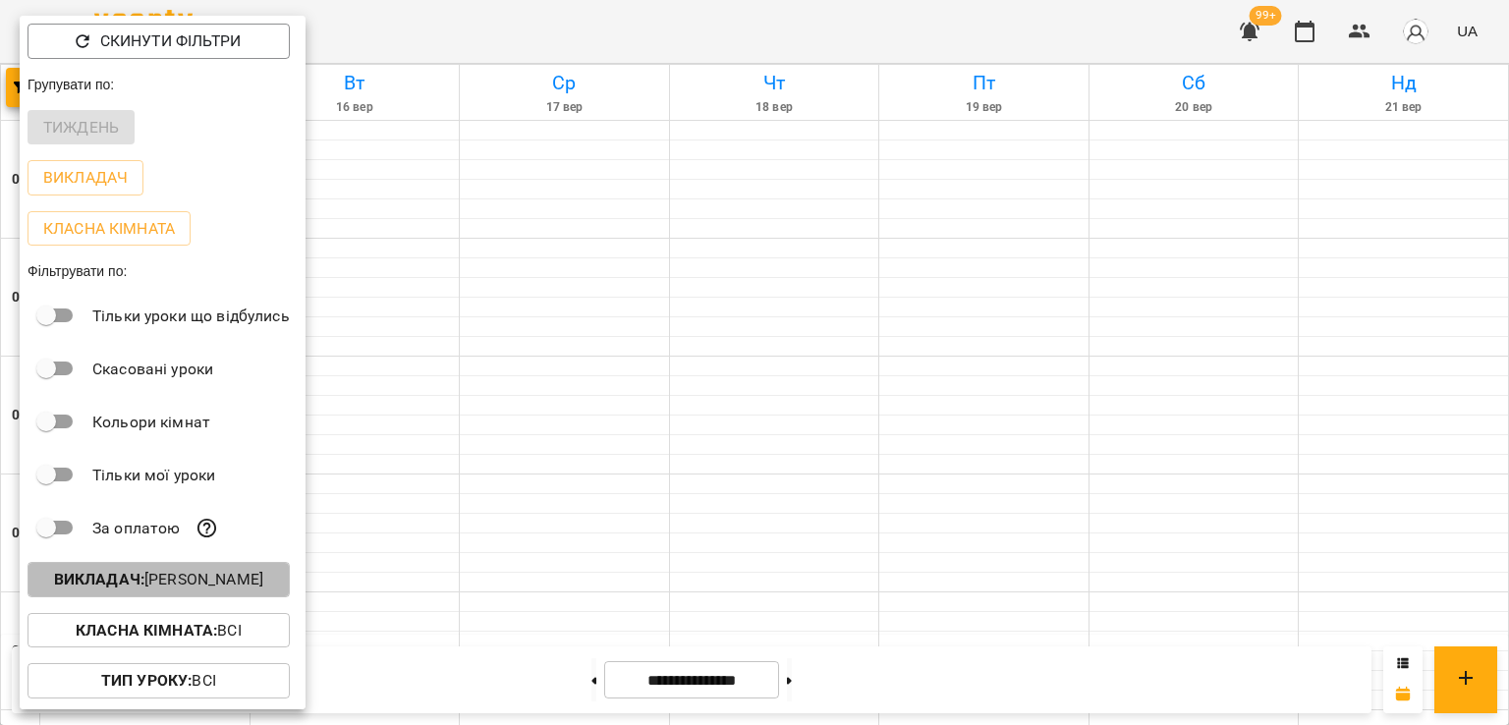
click at [157, 575] on p "Викладач : Анастасія Ковінько" at bounding box center [158, 580] width 209 height 24
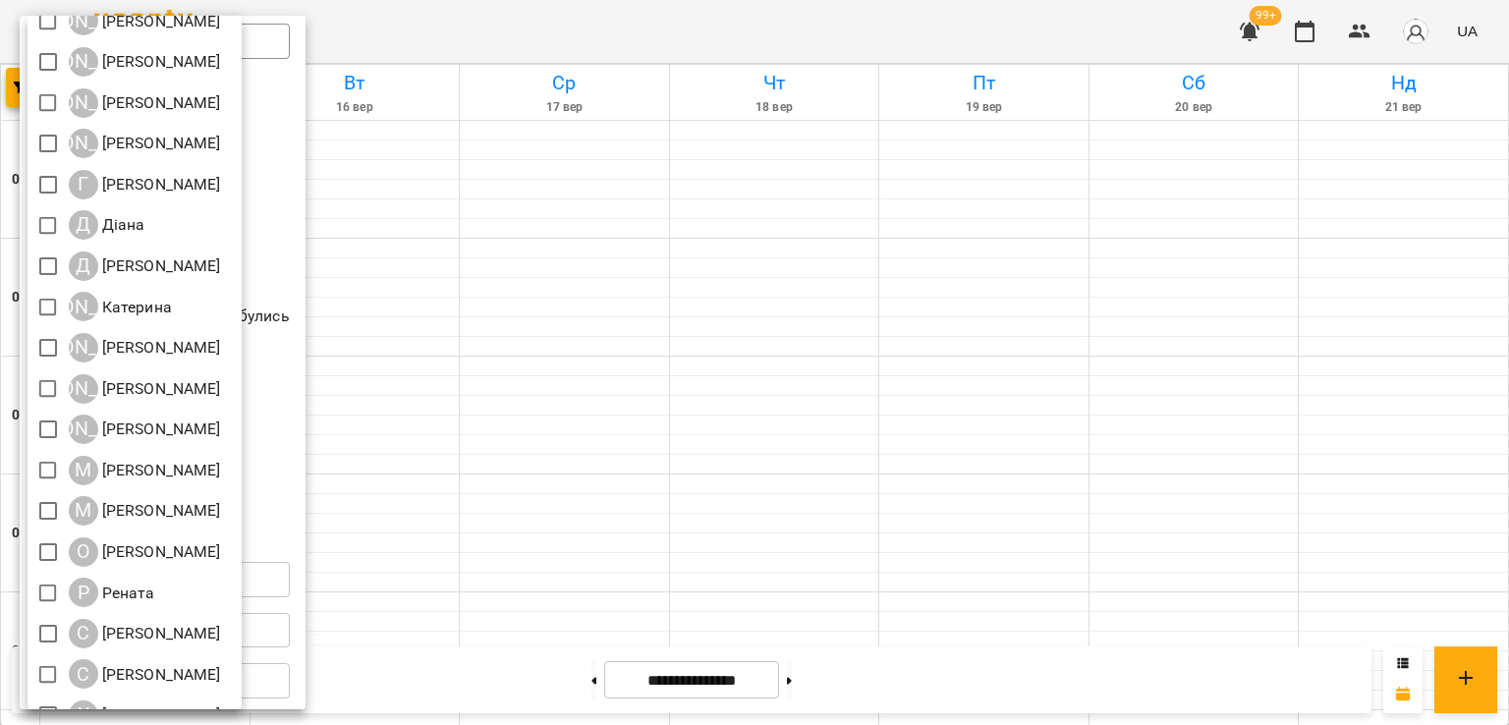
scroll to position [196, 0]
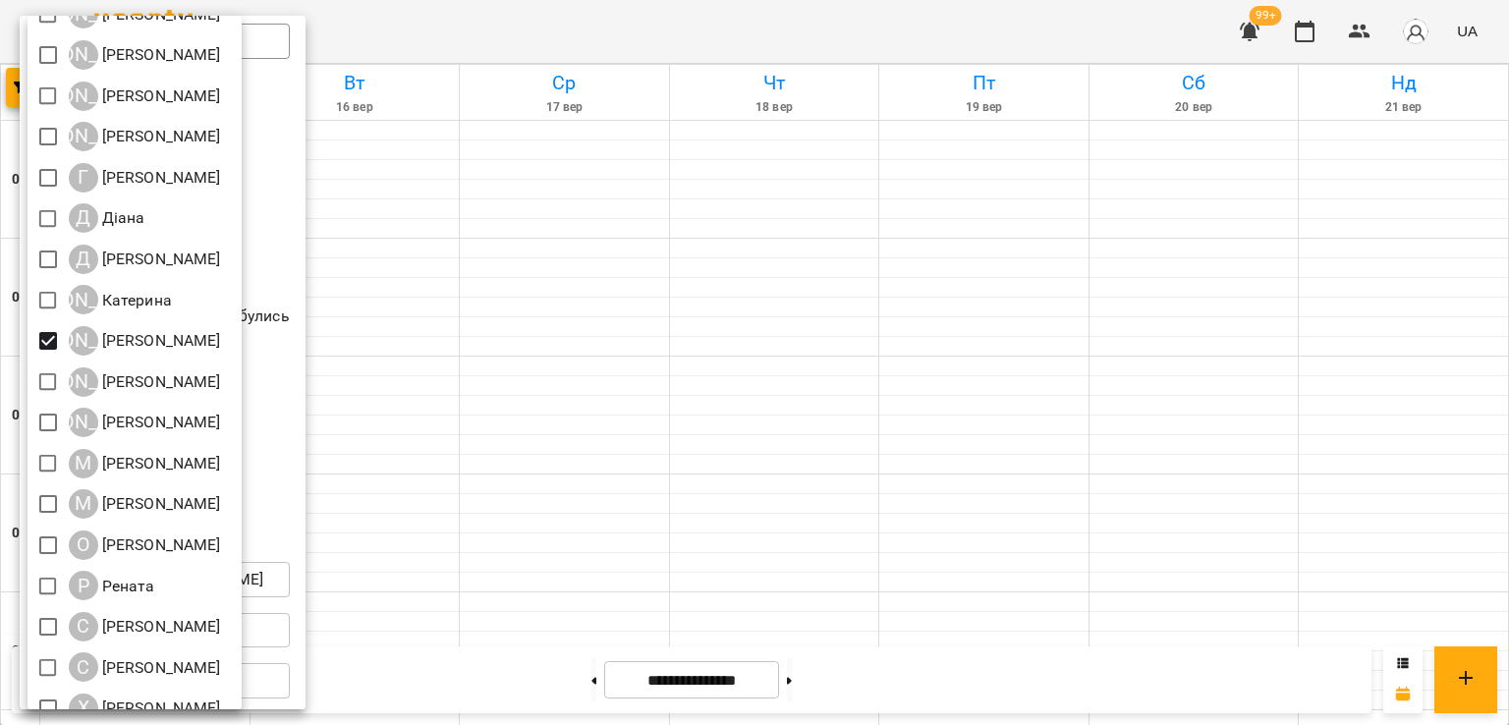
click at [935, 325] on div at bounding box center [754, 362] width 1509 height 725
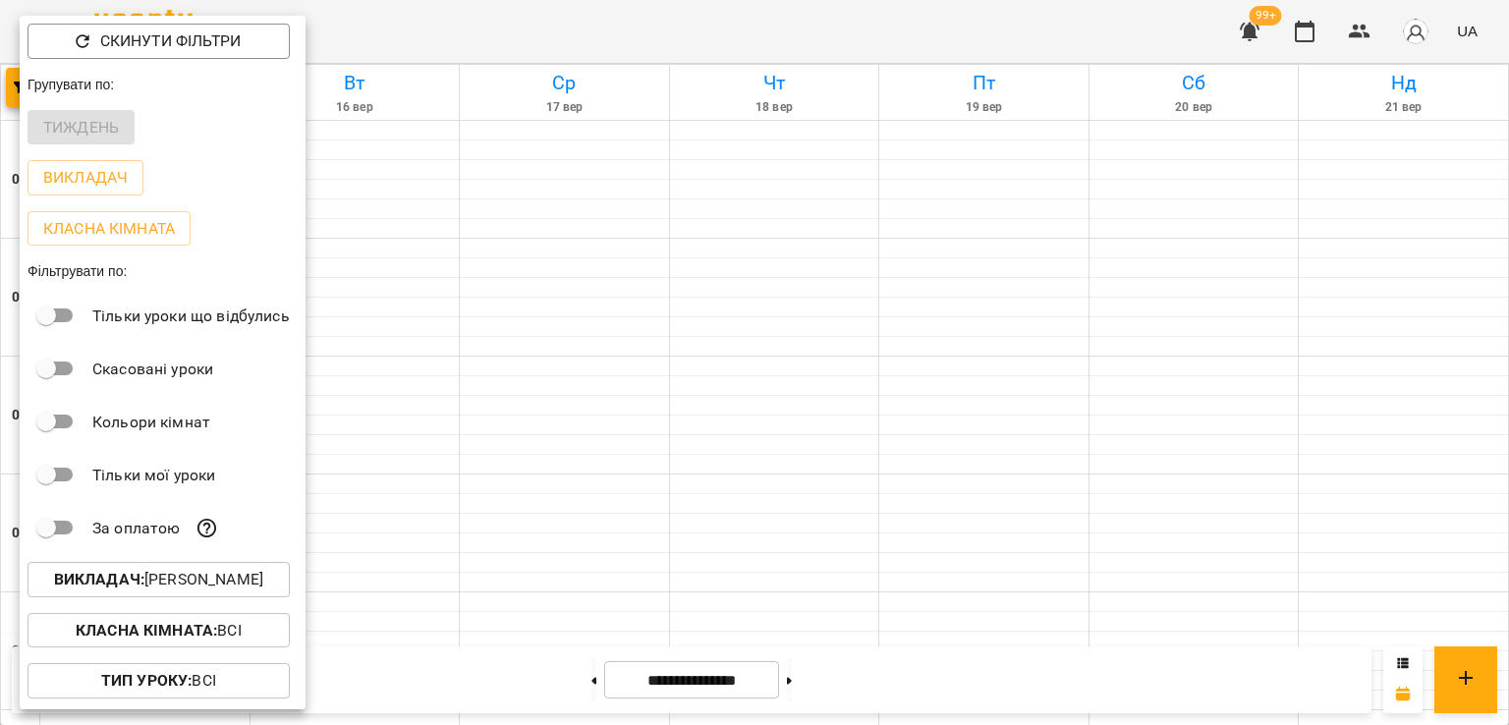
click at [935, 325] on div at bounding box center [754, 362] width 1509 height 725
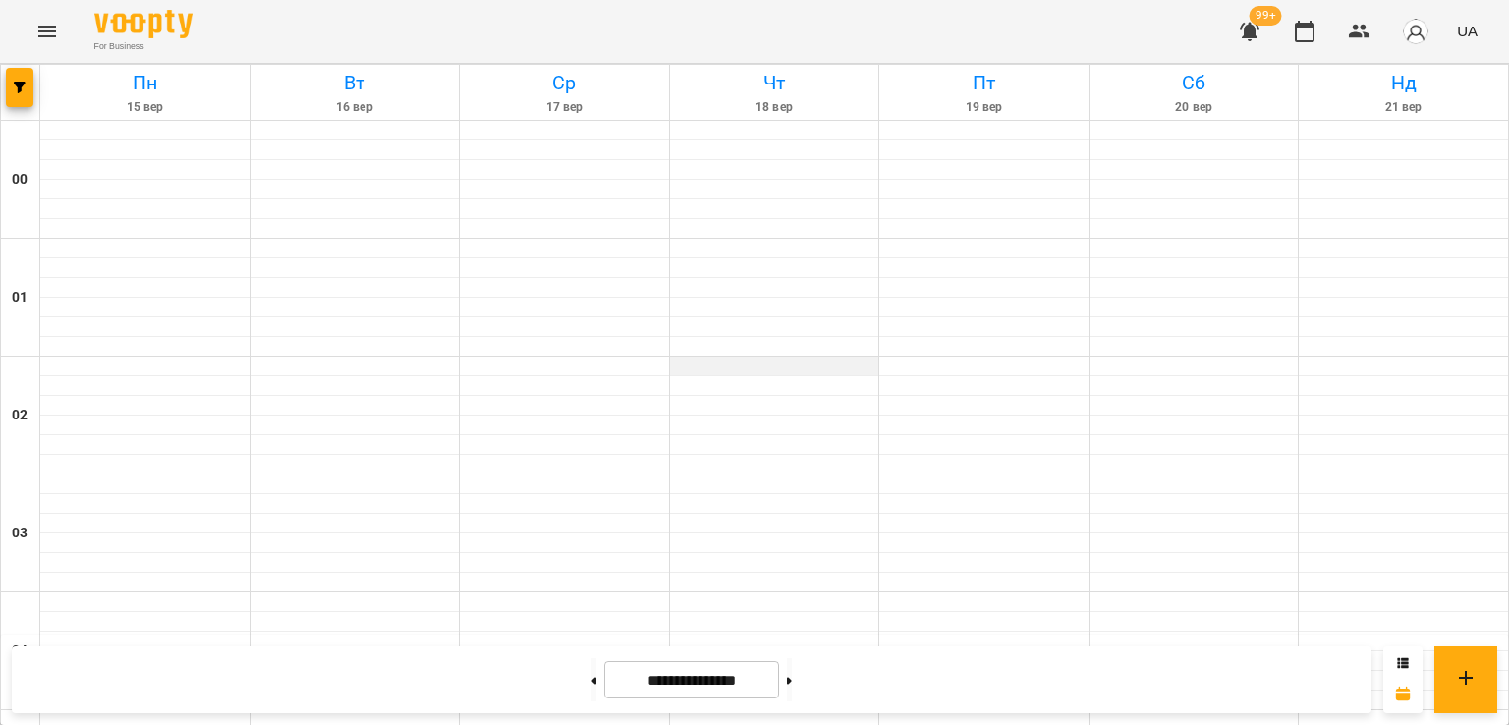
scroll to position [393, 0]
click at [591, 671] on button at bounding box center [593, 679] width 5 height 43
type input "**********"
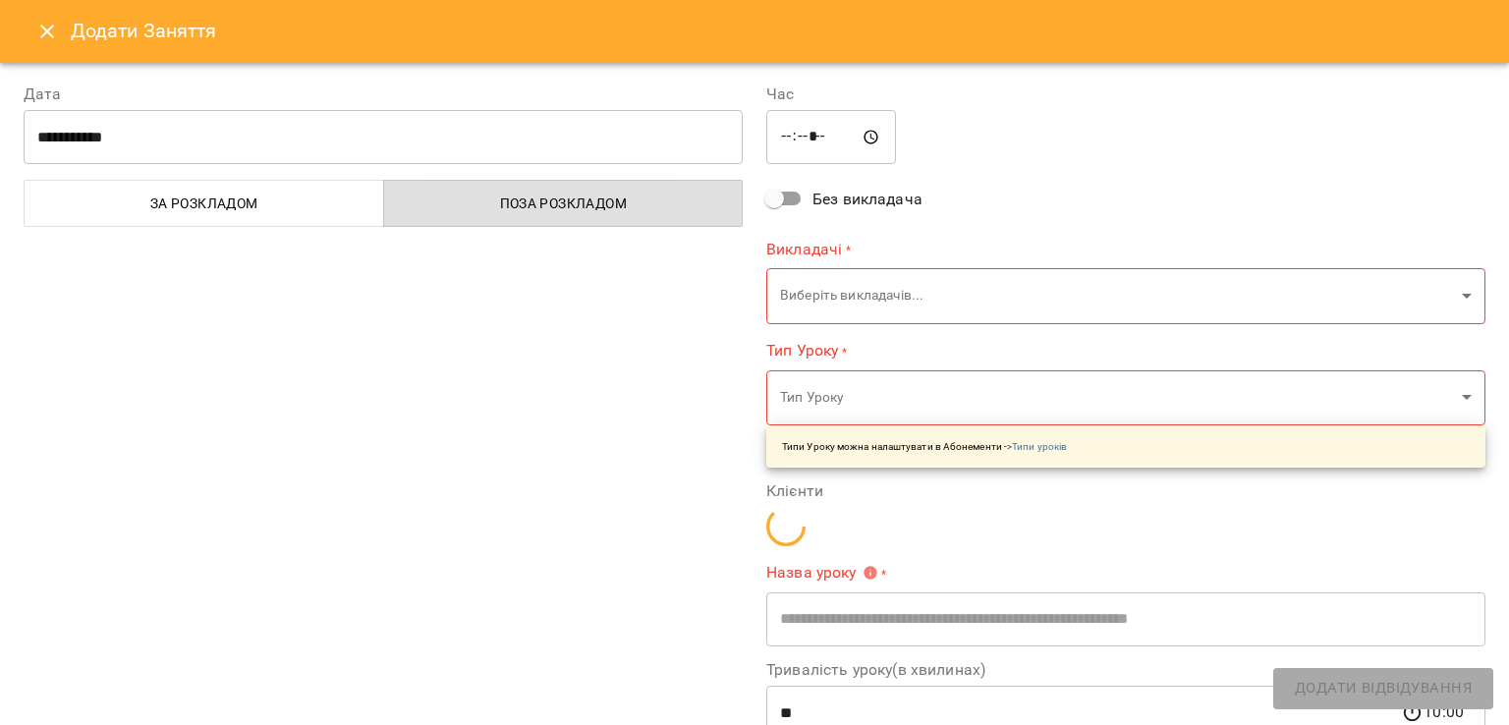
type input "**********"
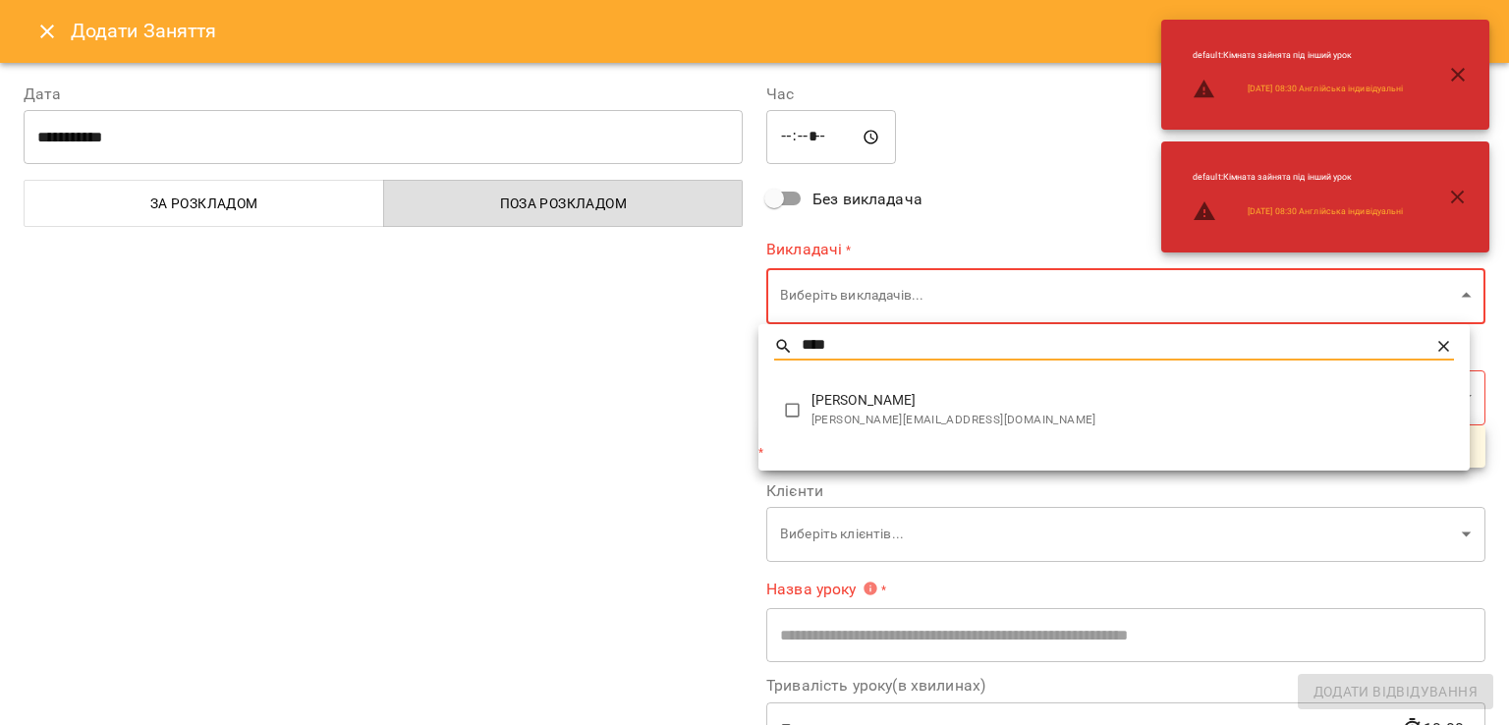
type input "****"
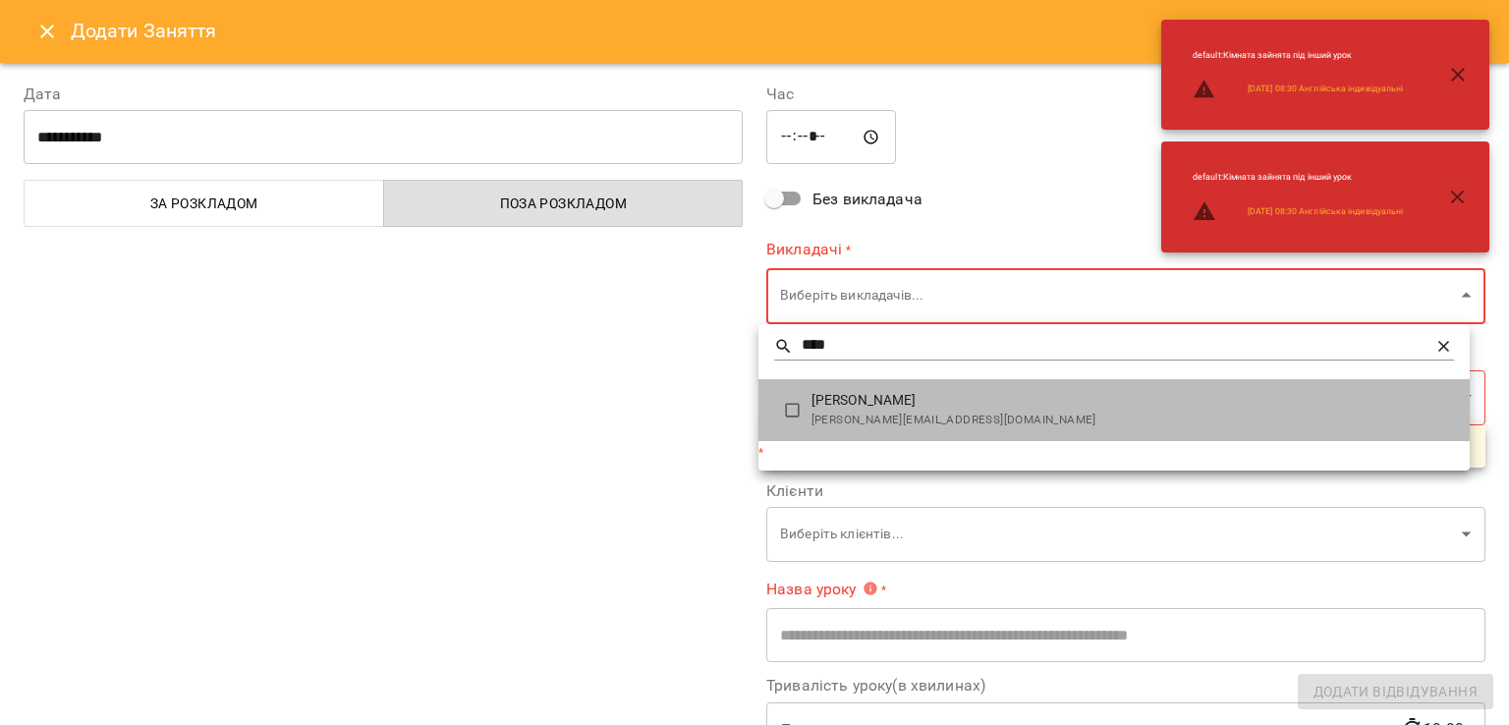
click at [867, 408] on span "Катерина Гунько" at bounding box center [1132, 401] width 642 height 20
type input "**********"
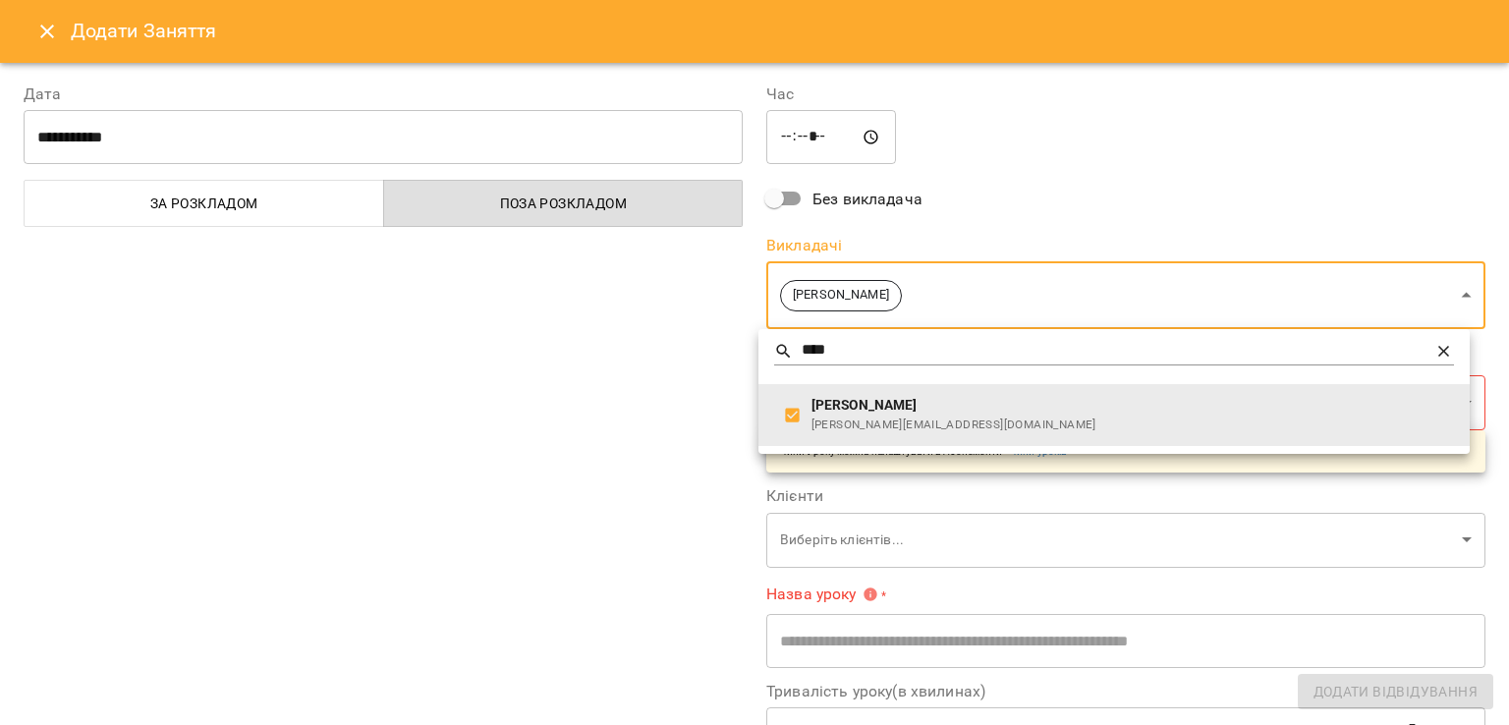
click at [491, 408] on div at bounding box center [754, 362] width 1509 height 725
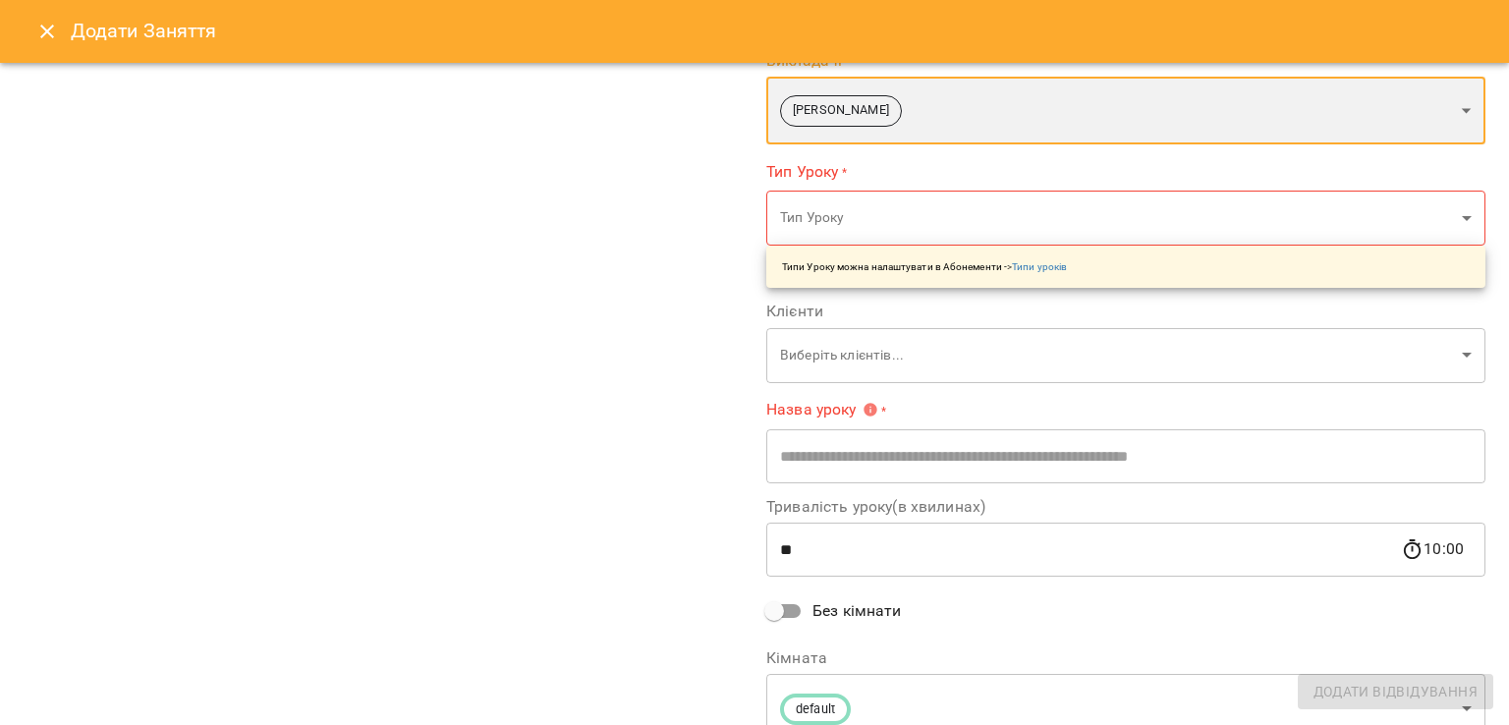
scroll to position [196, 0]
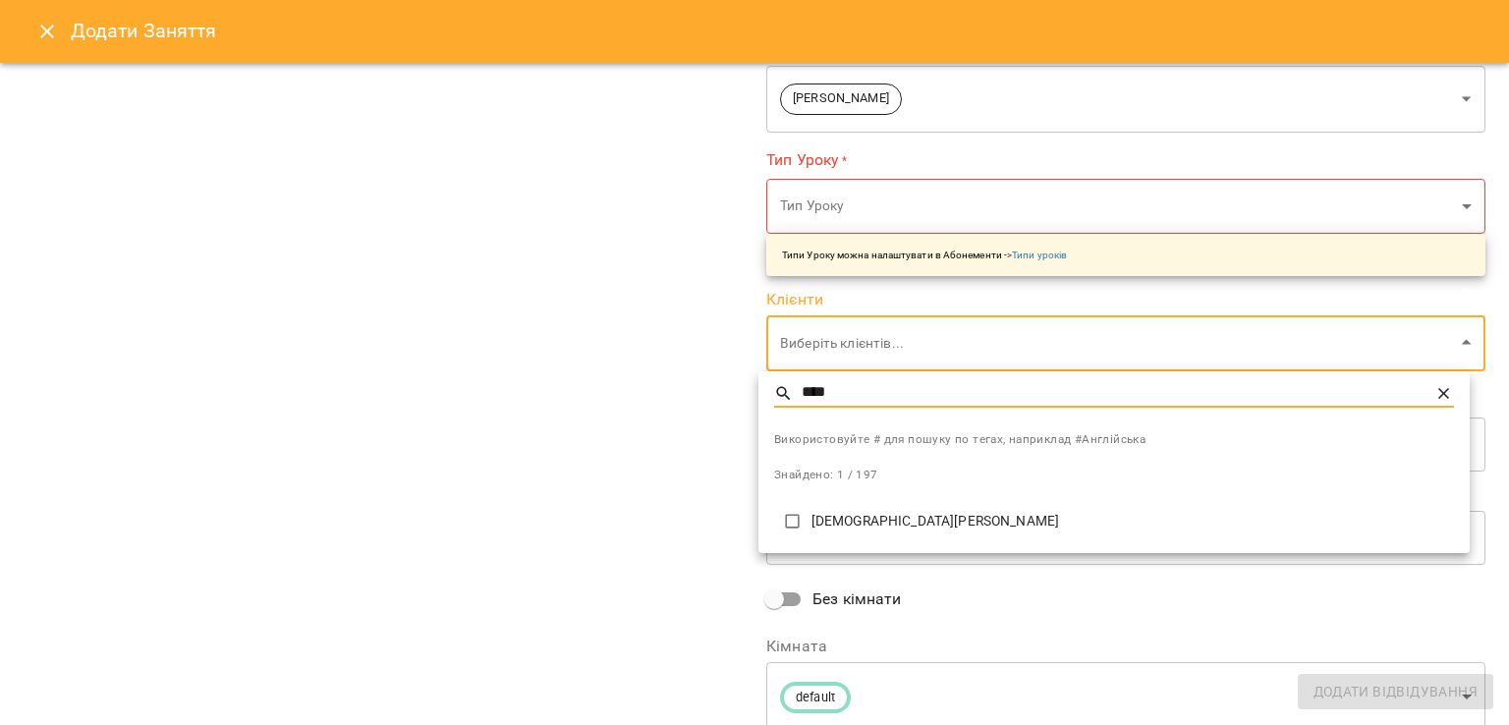
type input "****"
click at [908, 529] on p "Алла Пелих" at bounding box center [1132, 522] width 642 height 20
type input "**********"
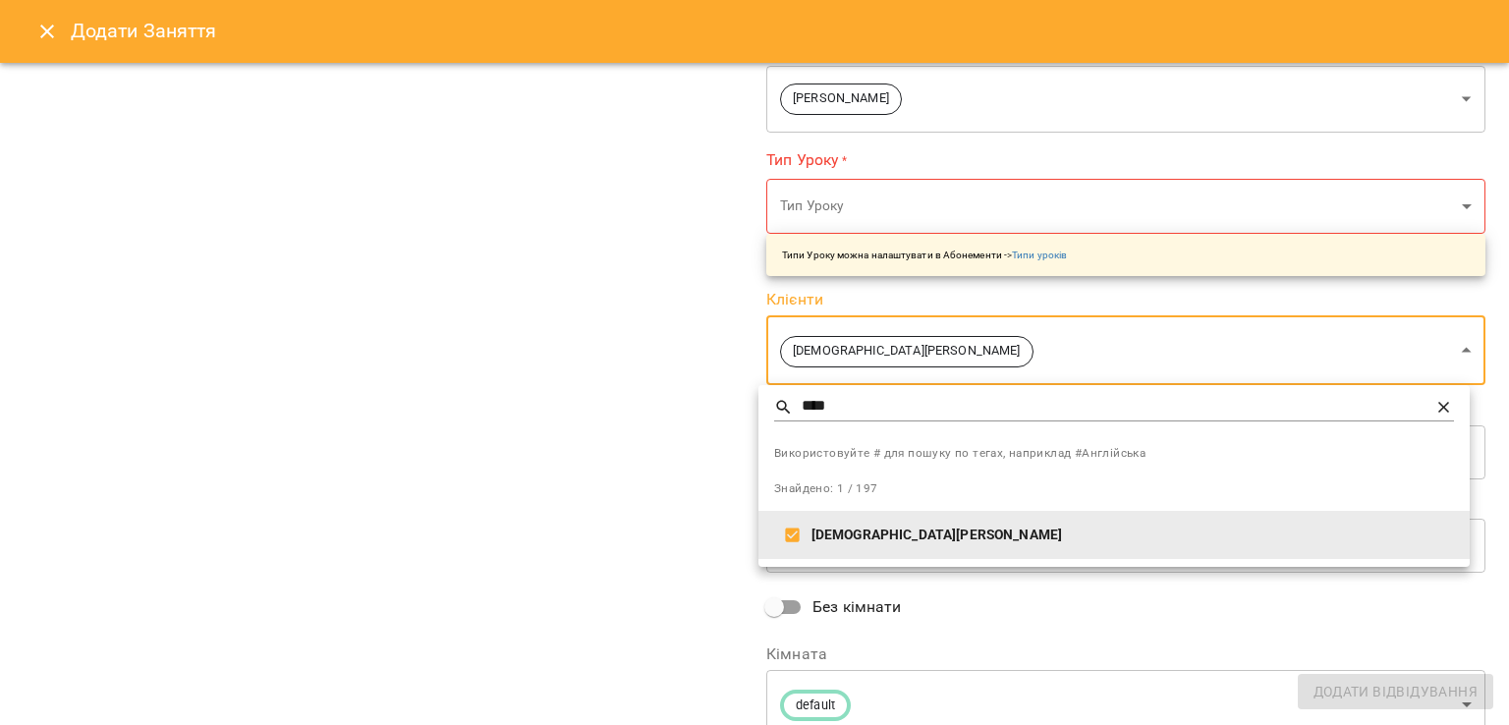
click at [613, 451] on div at bounding box center [754, 362] width 1509 height 725
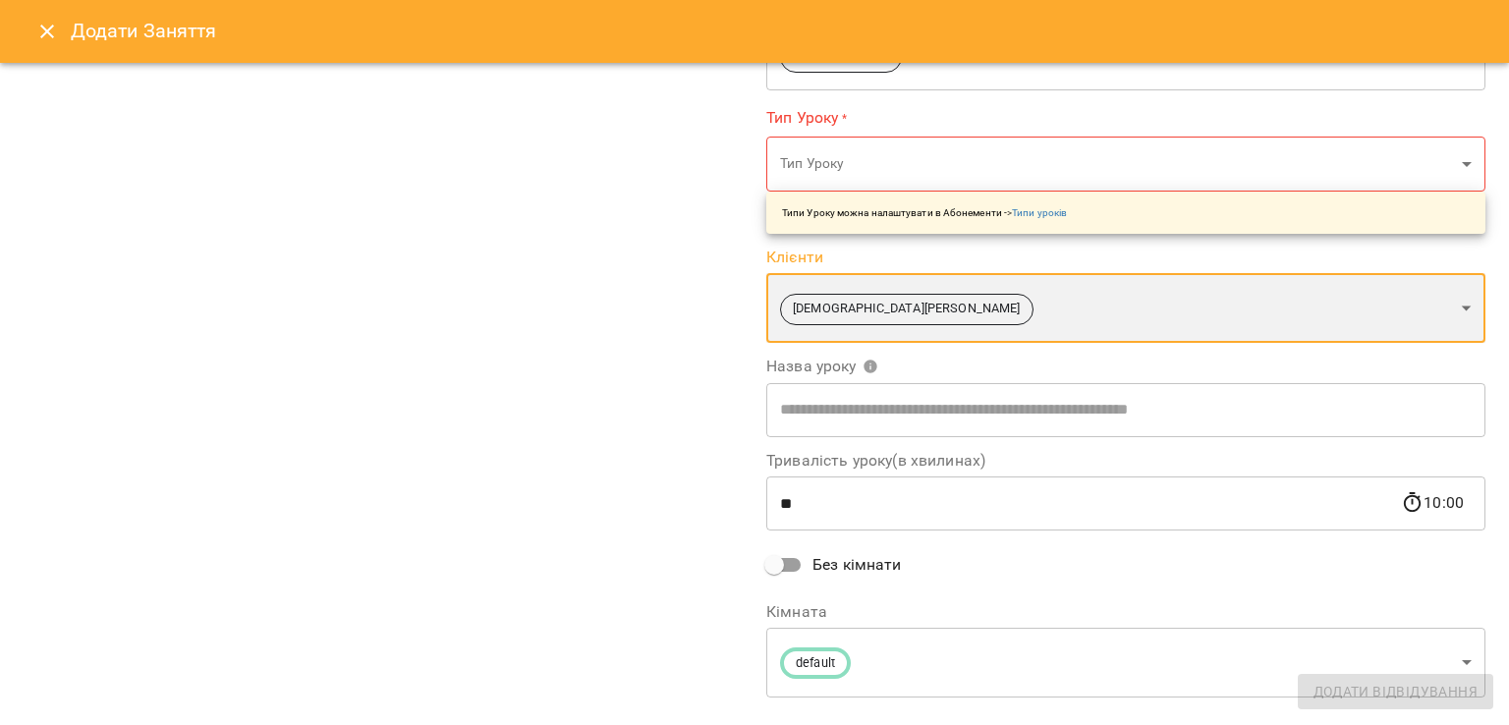
scroll to position [278, 0]
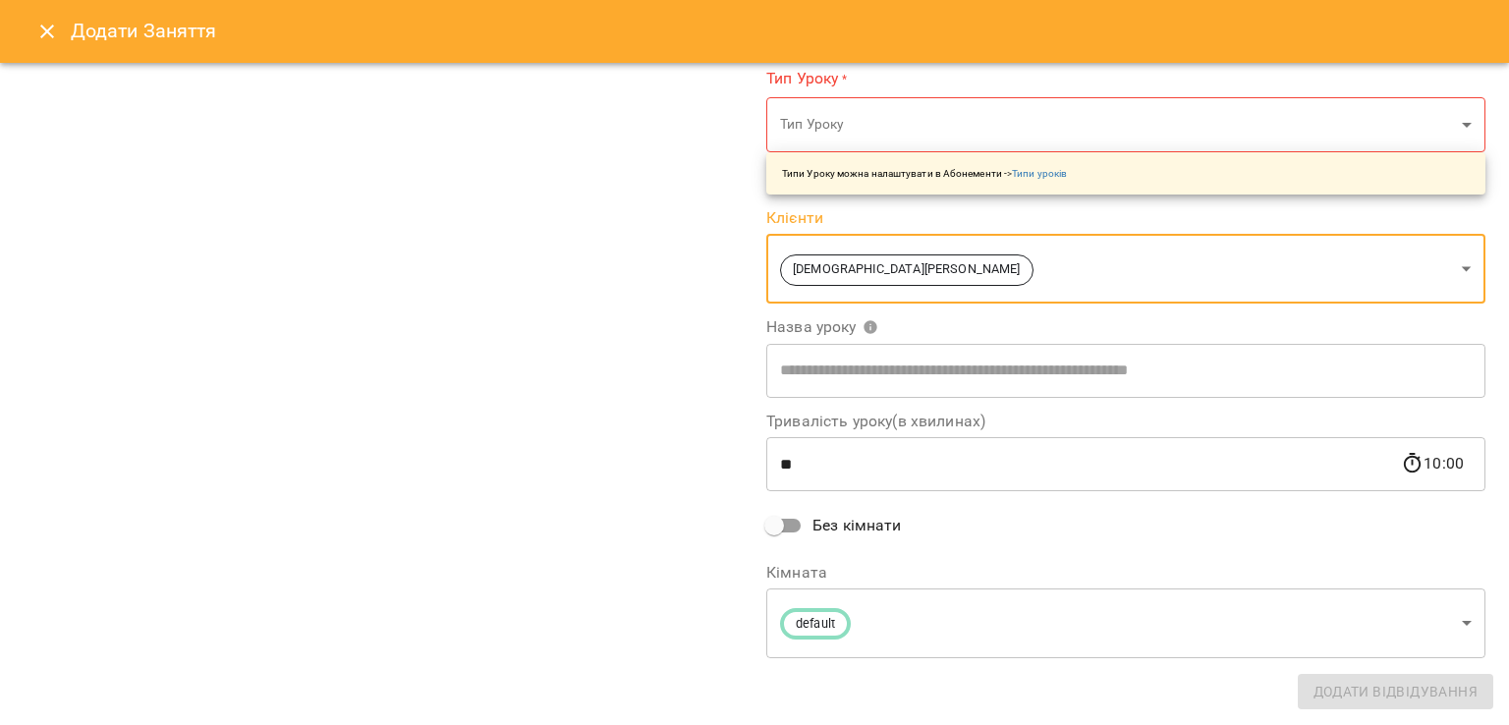
click at [1106, 372] on input "text" at bounding box center [1125, 370] width 719 height 55
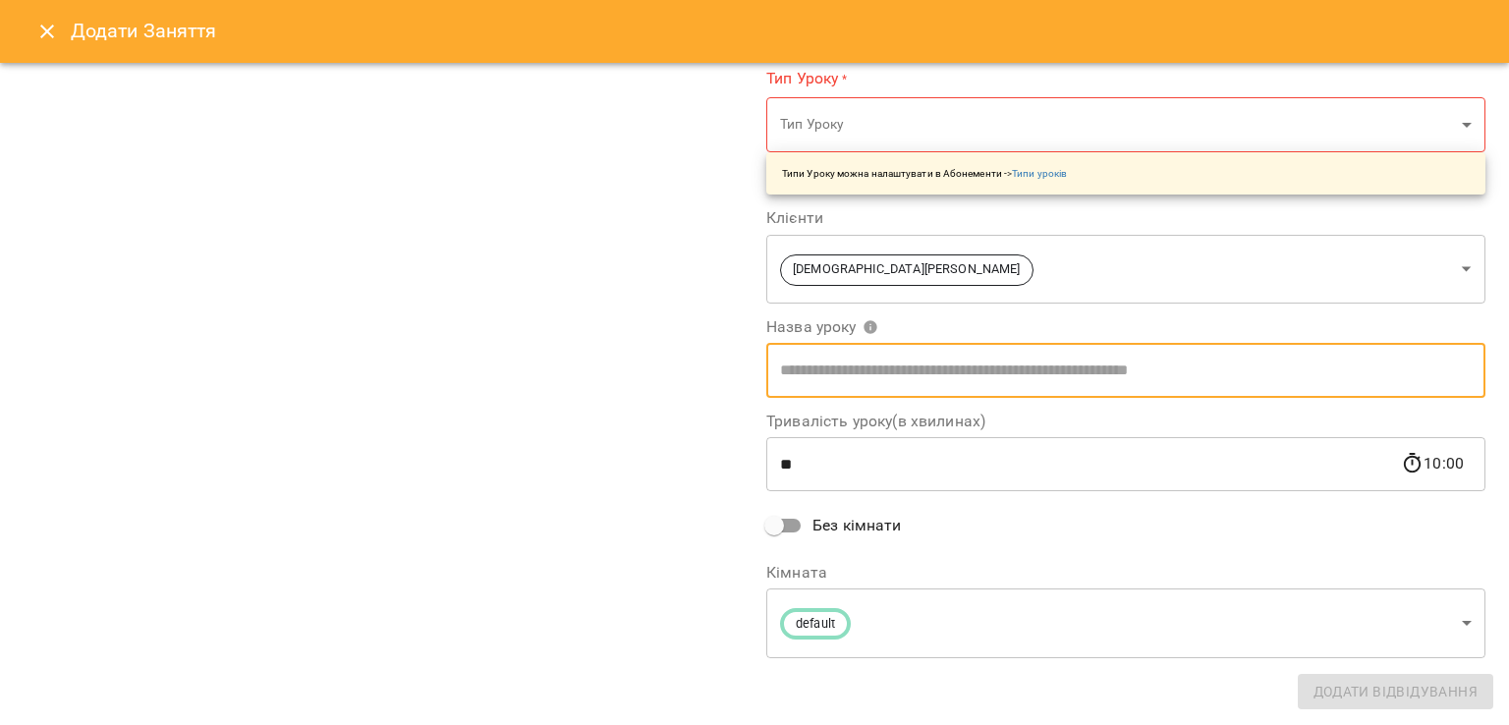
click at [956, 370] on input "text" at bounding box center [1125, 370] width 719 height 55
click at [933, 359] on input "text" at bounding box center [1125, 370] width 719 height 55
type input "*****"
click at [418, 457] on div "**********" at bounding box center [383, 233] width 743 height 905
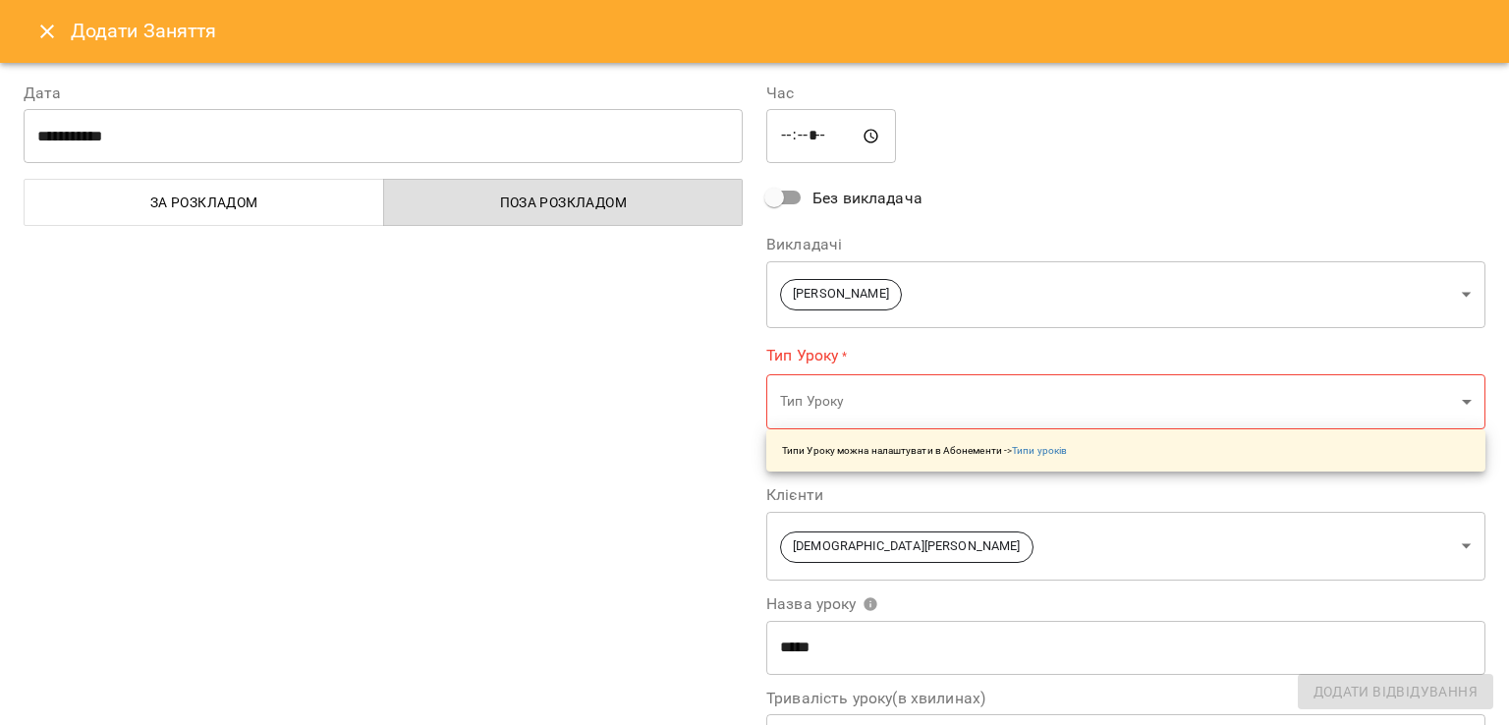
scroll to position [0, 0]
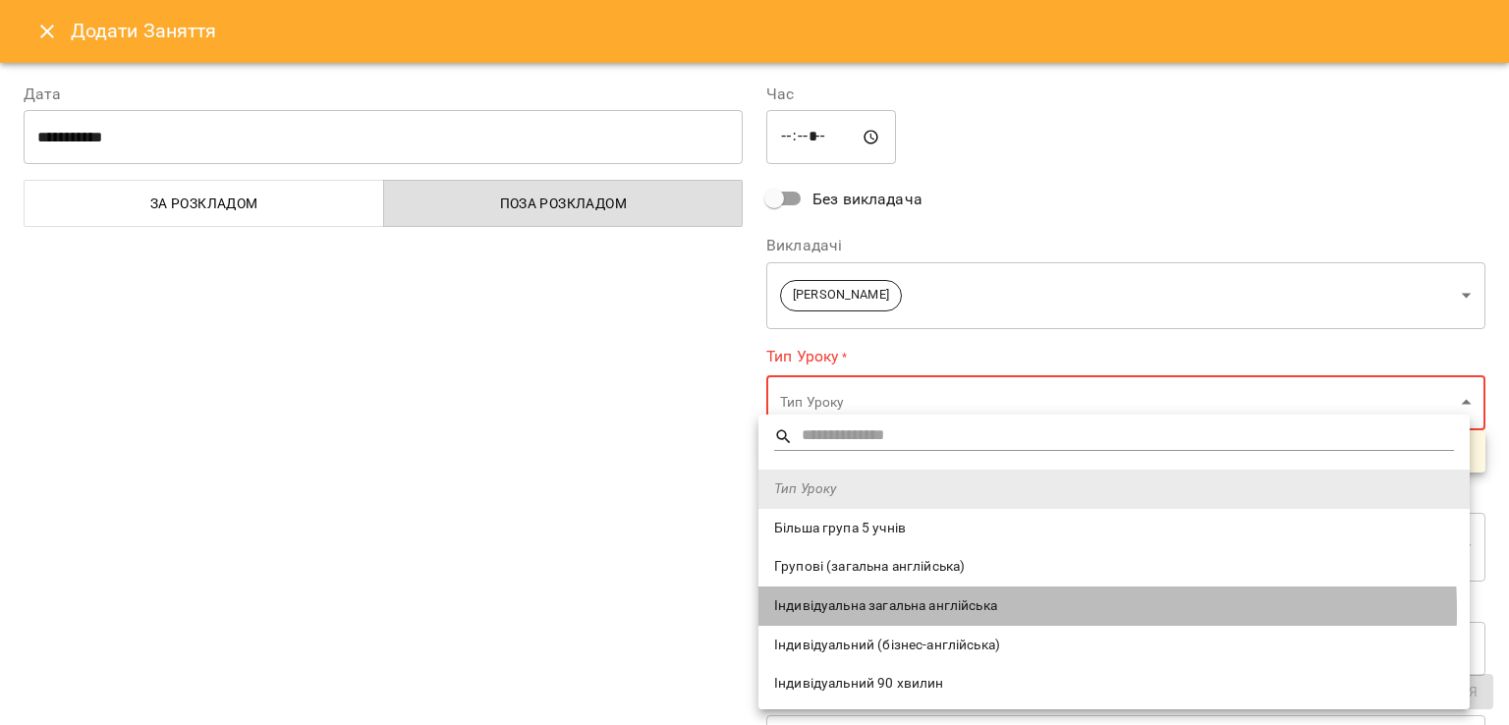
click at [945, 611] on span "Індивідуальна загальна англійська" at bounding box center [1114, 606] width 680 height 20
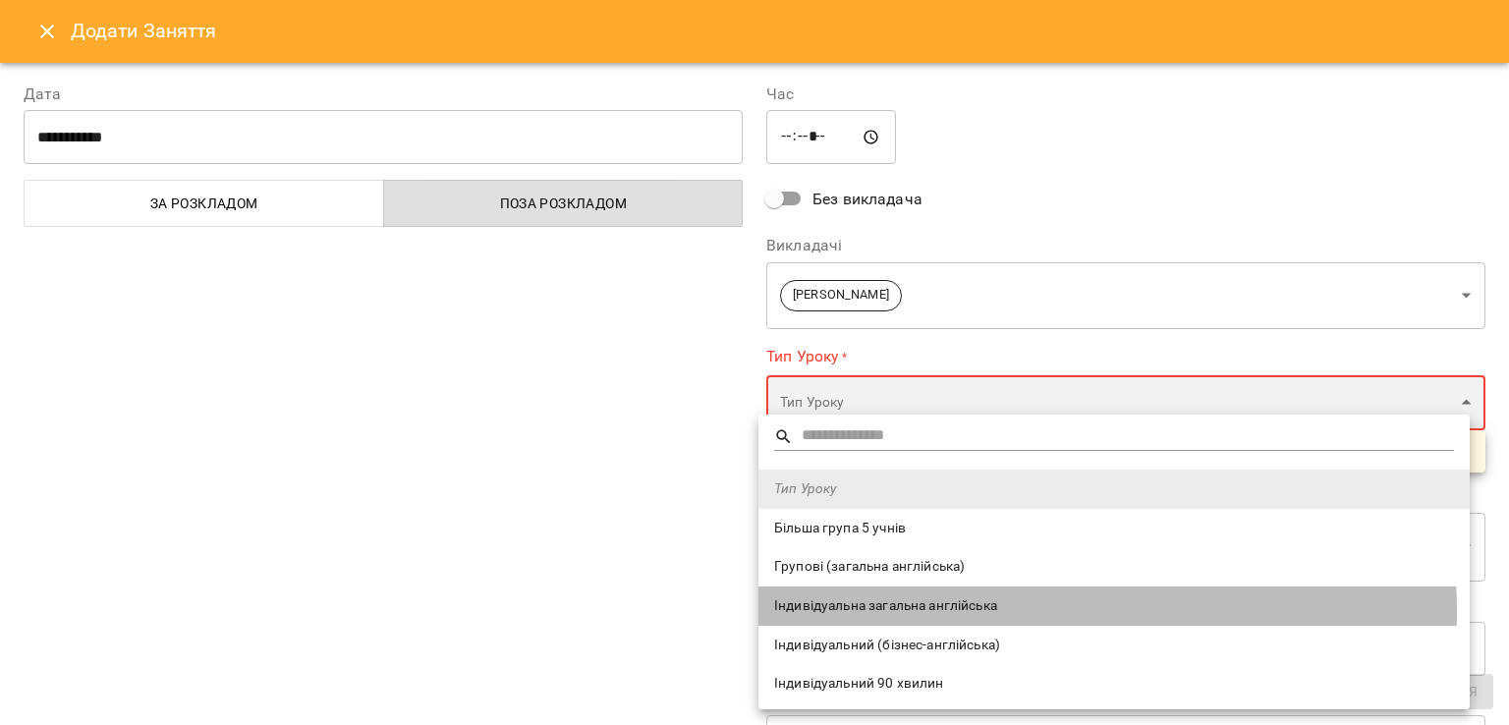
type input "**********"
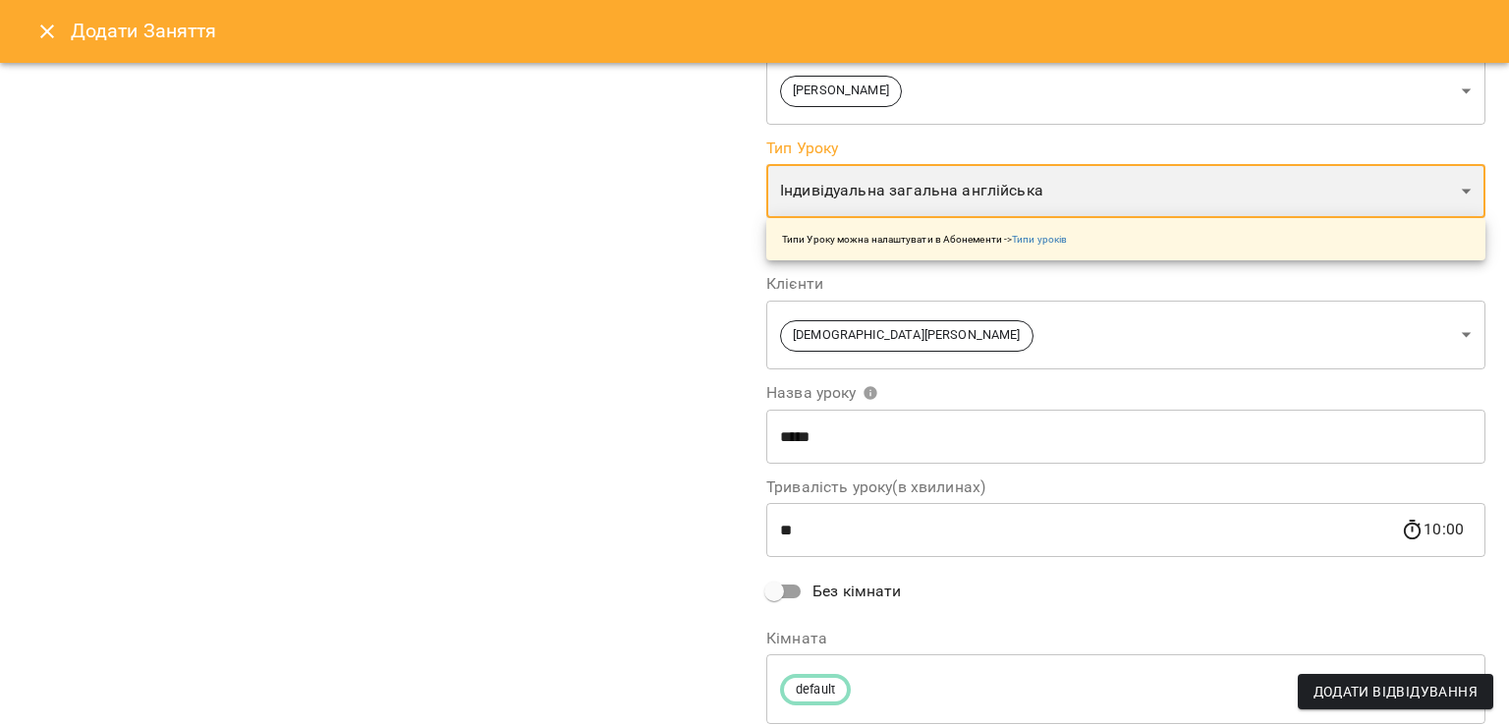
scroll to position [270, 0]
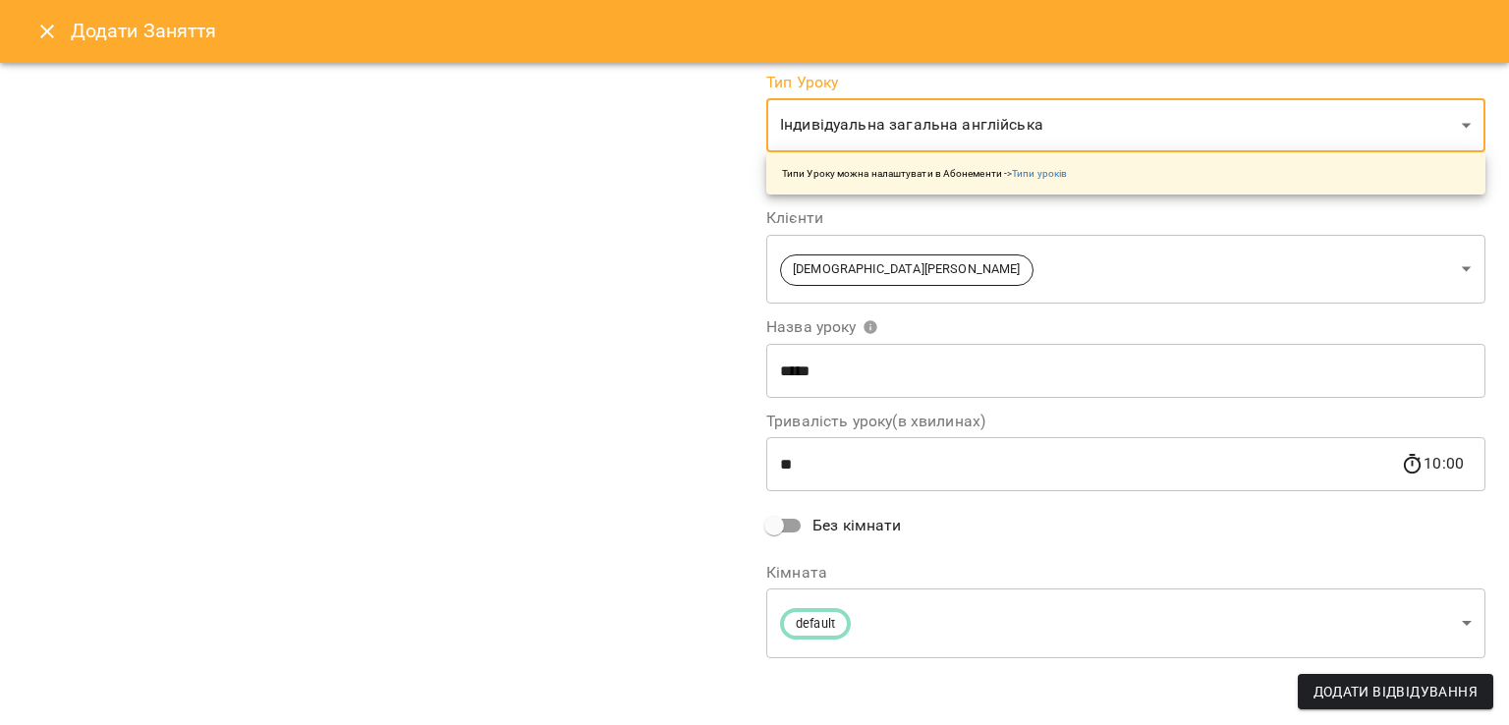
click at [1384, 683] on span "Додати Відвідування" at bounding box center [1395, 692] width 164 height 24
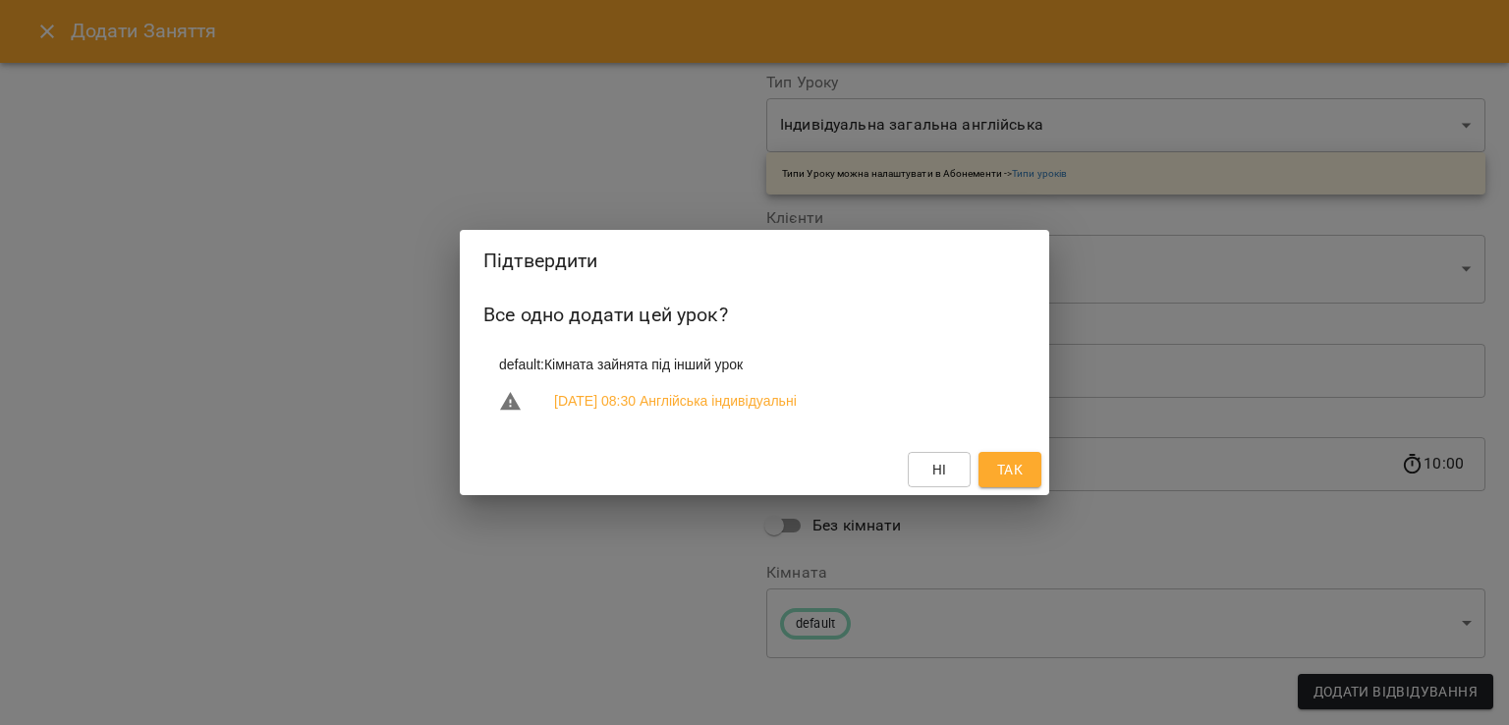
click at [1033, 480] on button "Так" at bounding box center [1009, 469] width 63 height 35
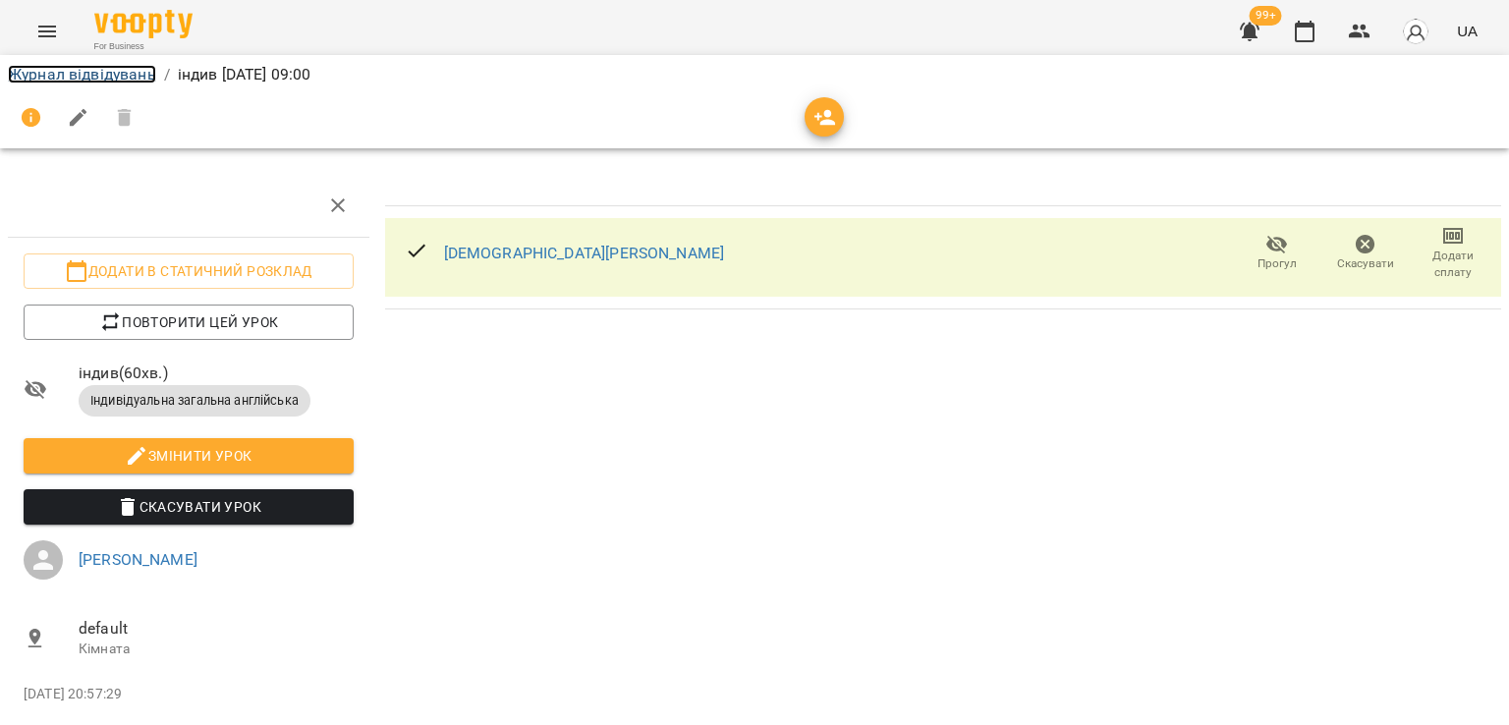
click at [101, 67] on link "Журнал відвідувань" at bounding box center [82, 74] width 148 height 19
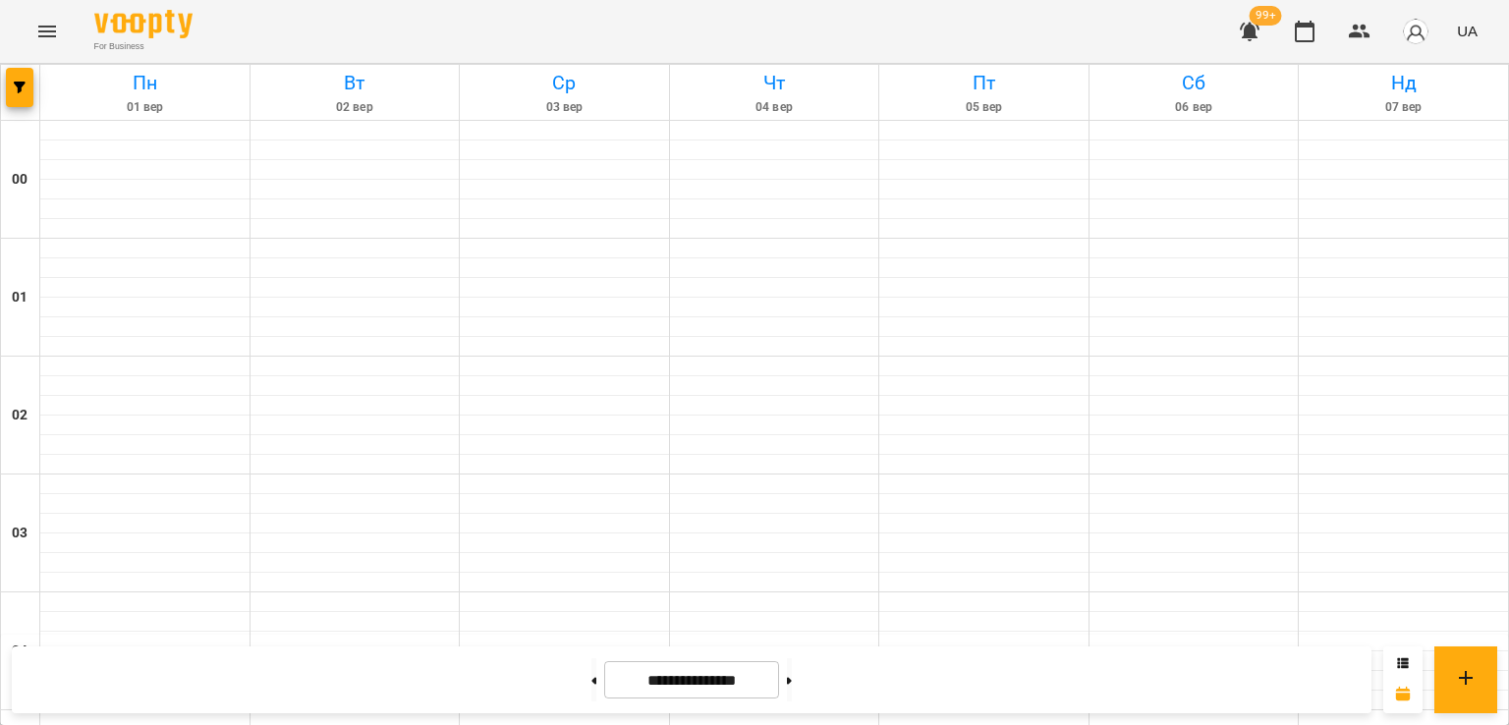
scroll to position [1017, 0]
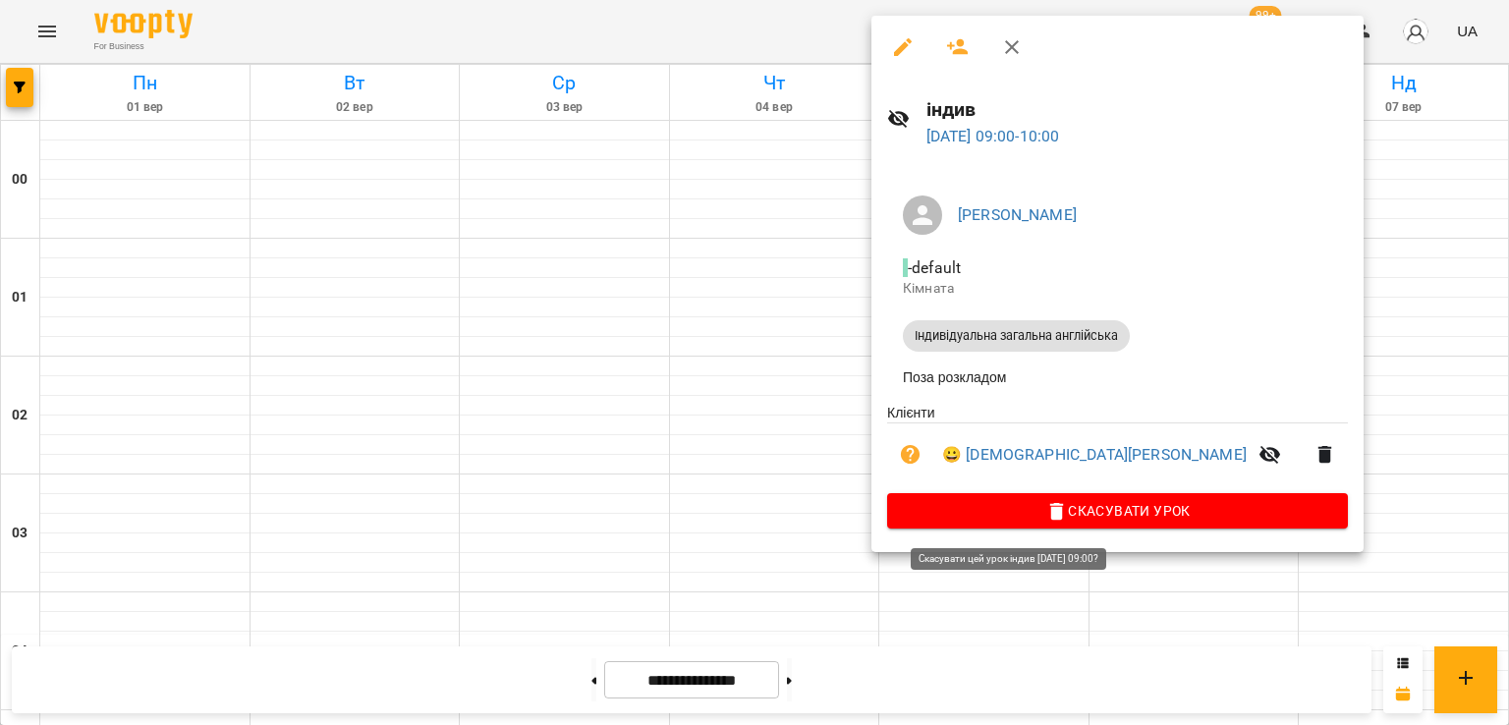
click at [1007, 514] on span "Скасувати Урок" at bounding box center [1117, 511] width 429 height 24
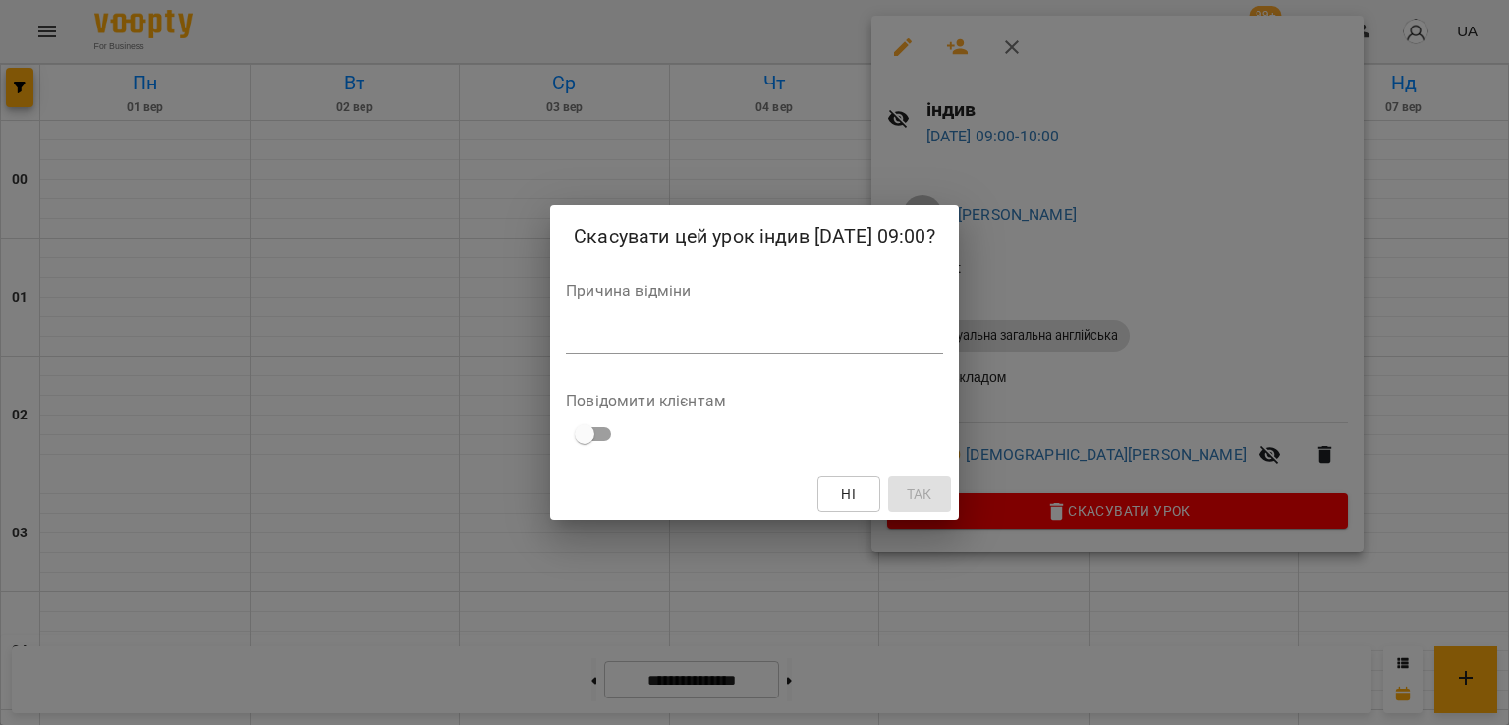
click at [791, 342] on textarea at bounding box center [754, 337] width 377 height 19
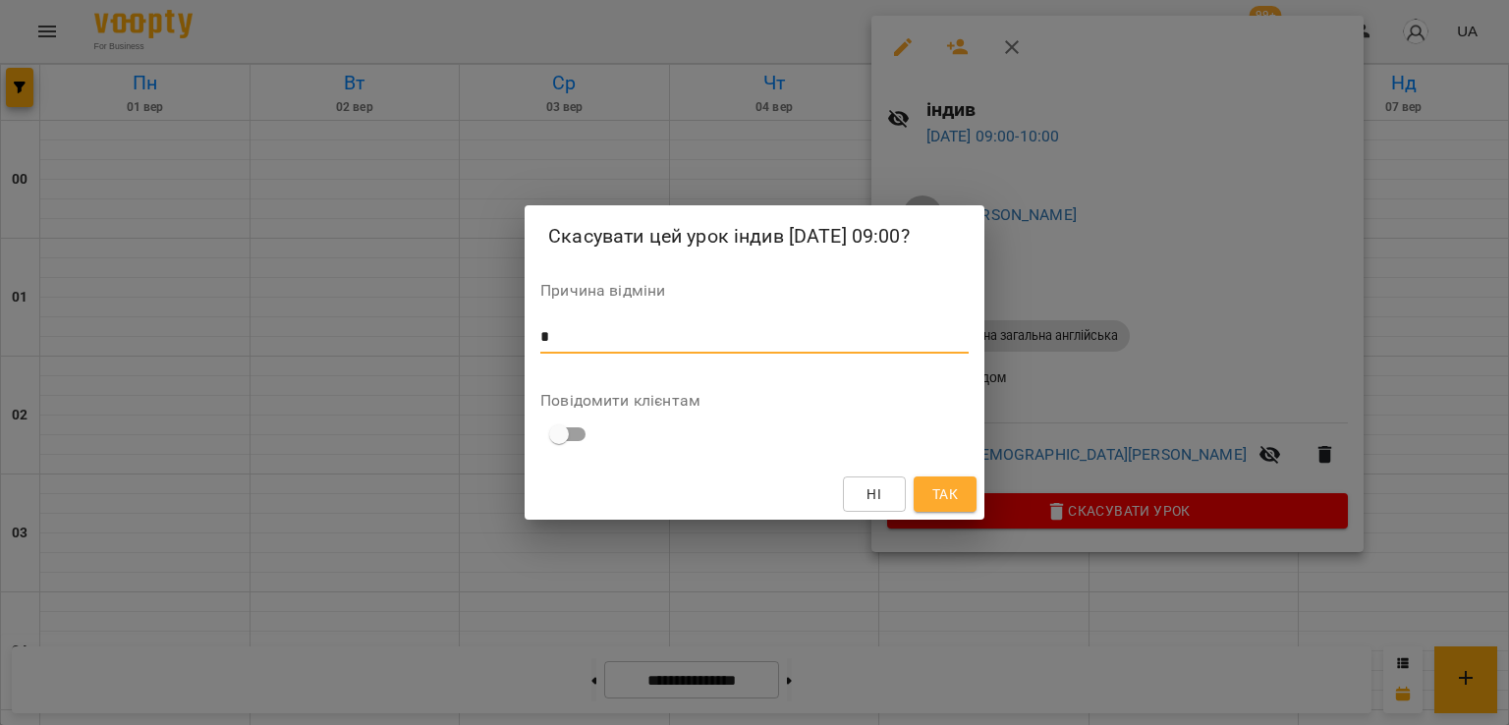
type textarea "*"
click at [971, 501] on button "Так" at bounding box center [945, 493] width 63 height 35
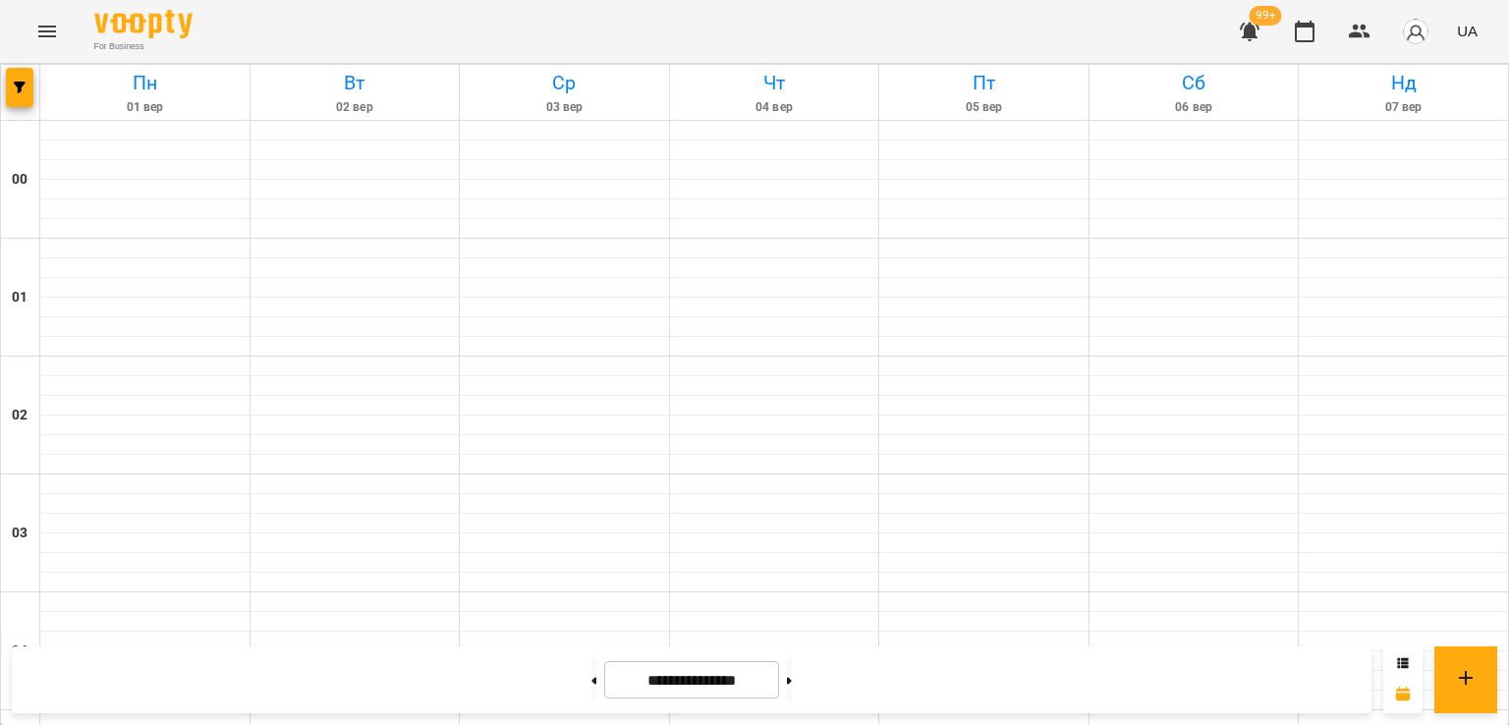
scroll to position [1803, 0]
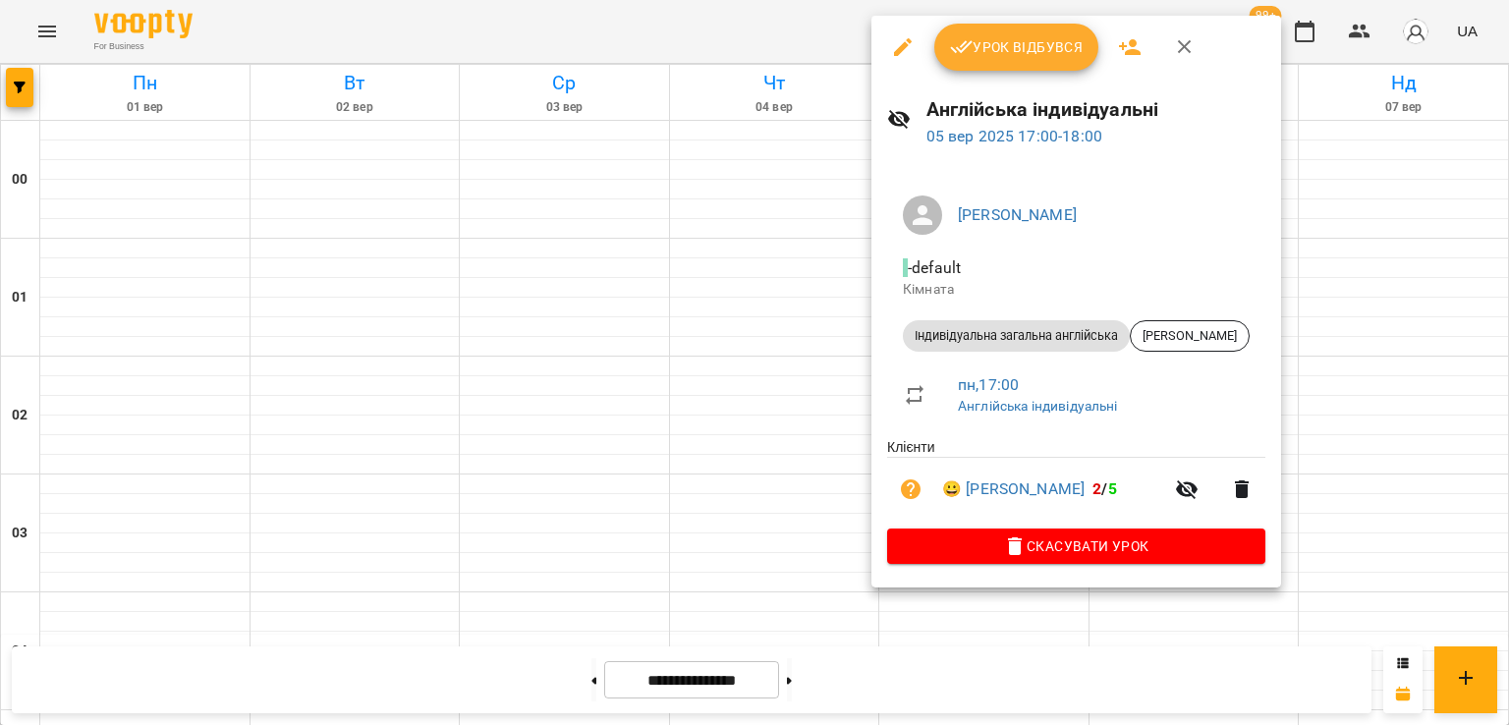
click at [1014, 62] on button "Урок відбувся" at bounding box center [1016, 47] width 165 height 47
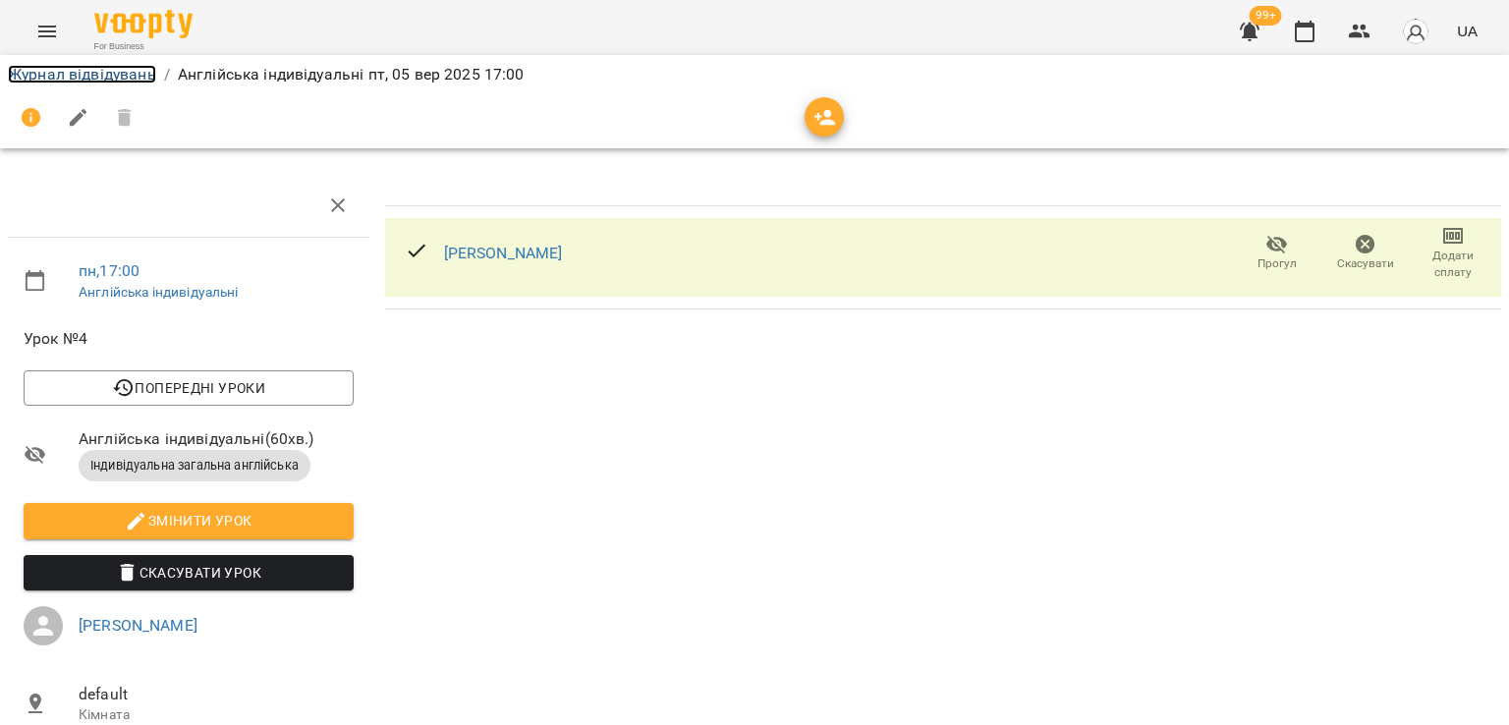
click at [113, 77] on link "Журнал відвідувань" at bounding box center [82, 74] width 148 height 19
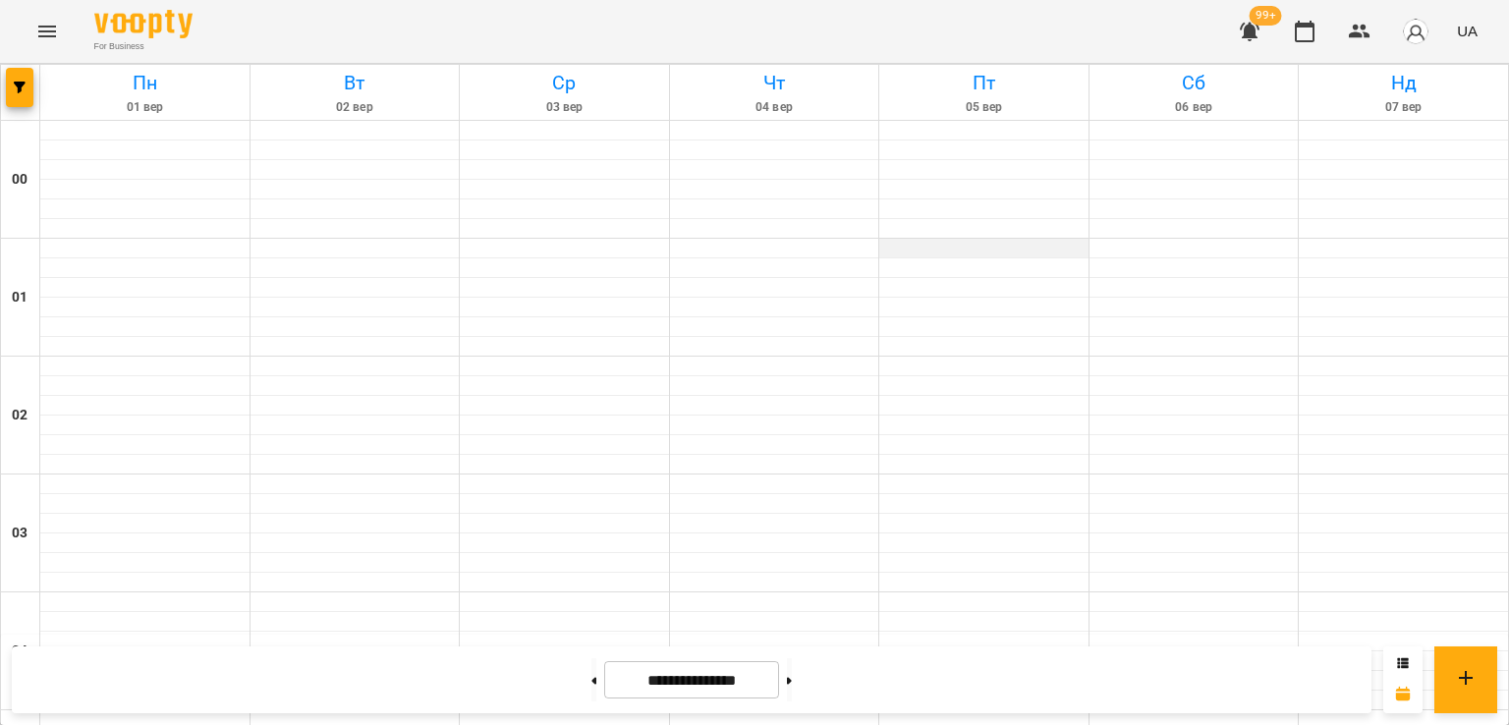
scroll to position [1965, 0]
click at [792, 677] on button at bounding box center [789, 679] width 5 height 43
type input "**********"
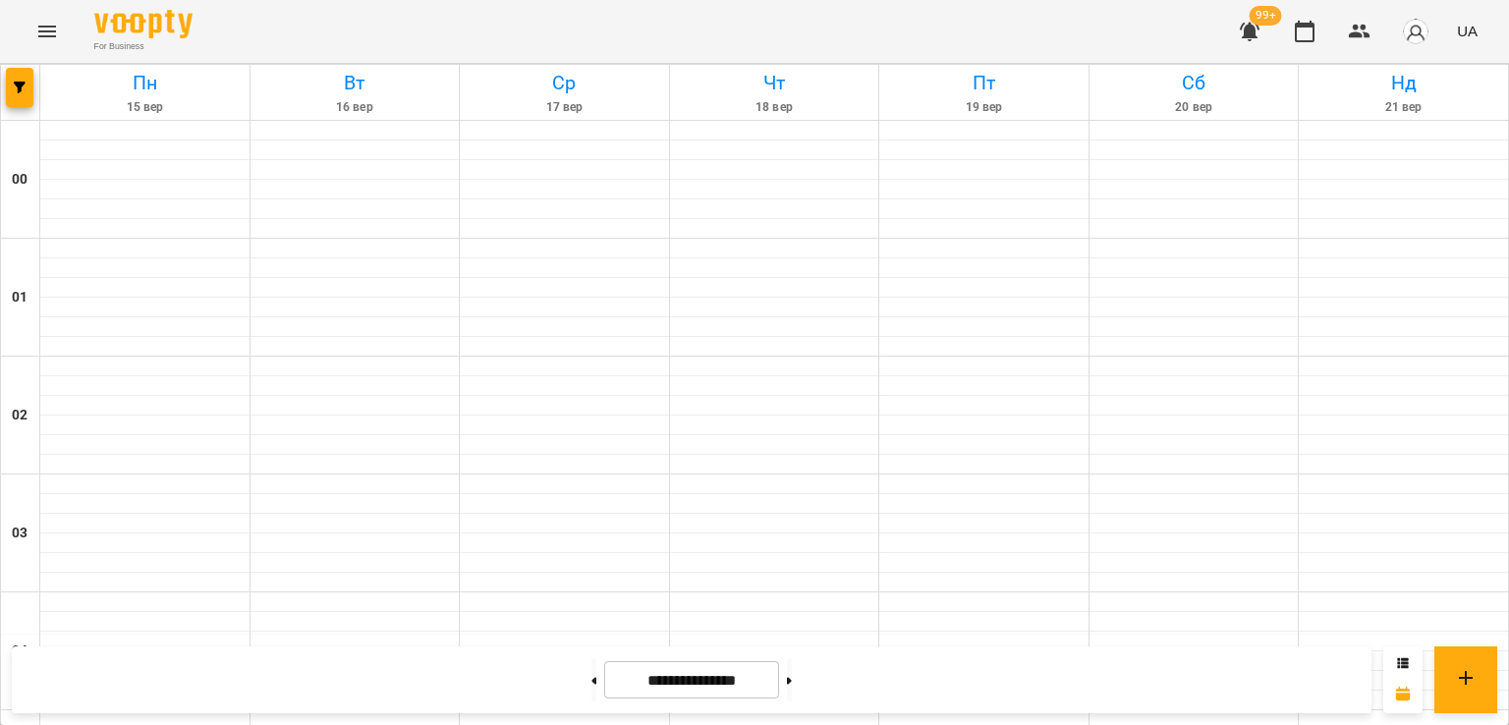
click at [23, 32] on div "For Business 99+ UA" at bounding box center [754, 31] width 1509 height 63
click at [28, 34] on button "Menu" at bounding box center [47, 31] width 47 height 47
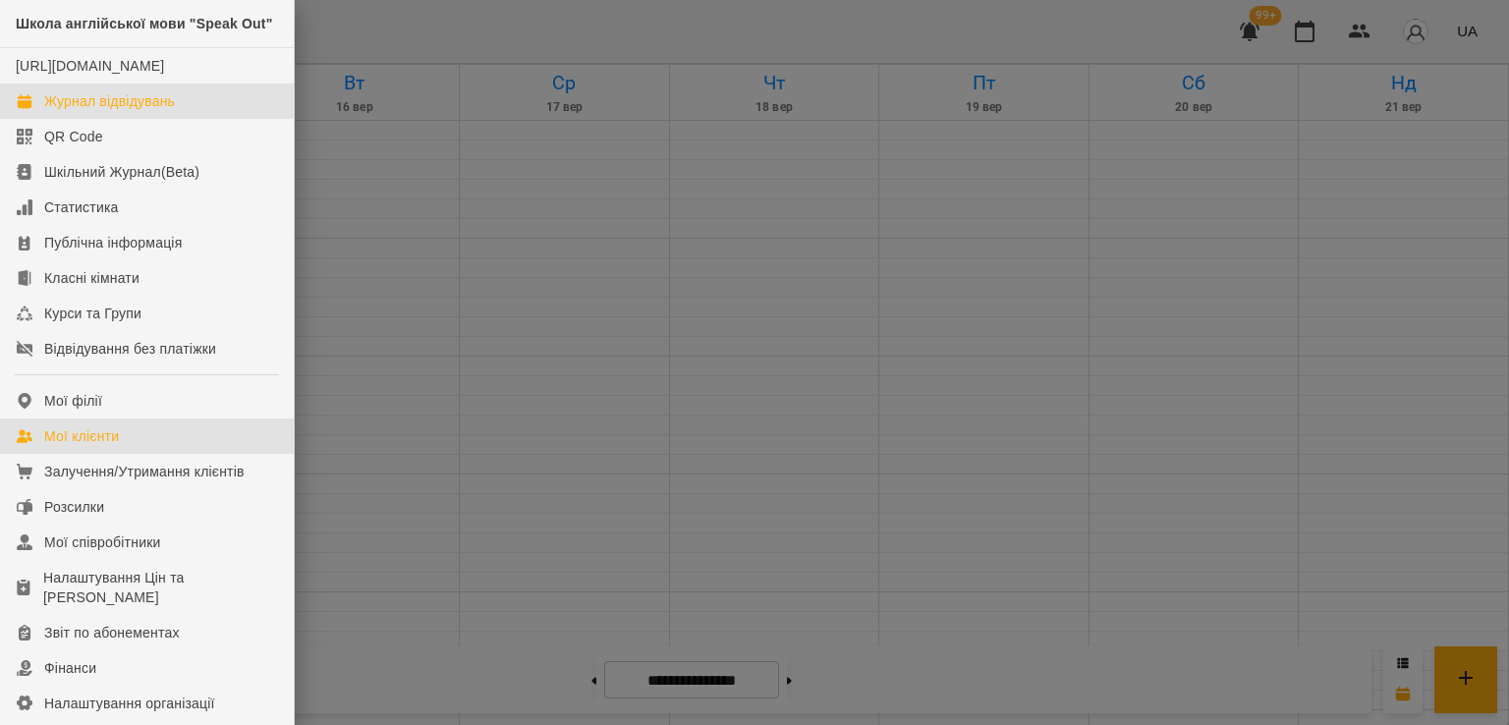
click at [92, 446] on div "Мої клієнти" at bounding box center [81, 436] width 75 height 20
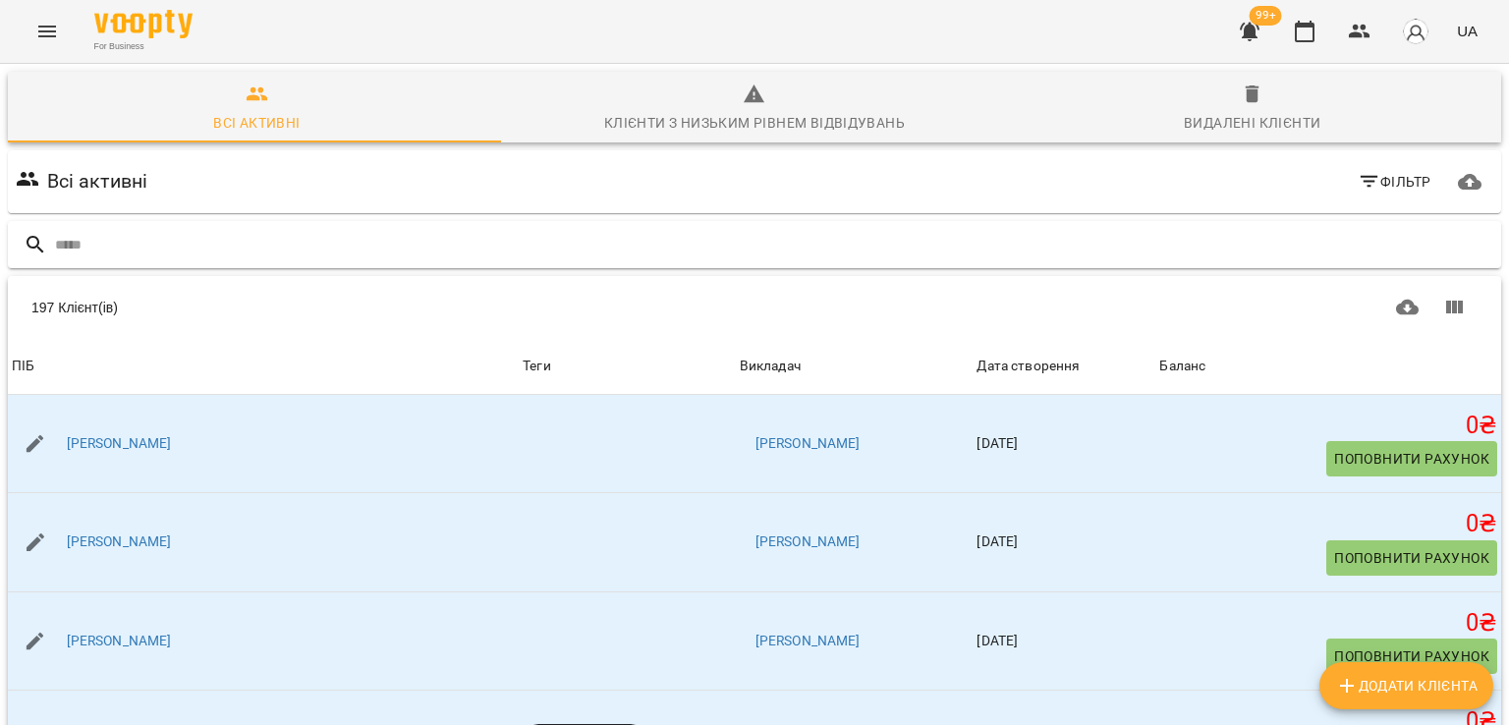
click at [311, 236] on input "text" at bounding box center [774, 245] width 1438 height 32
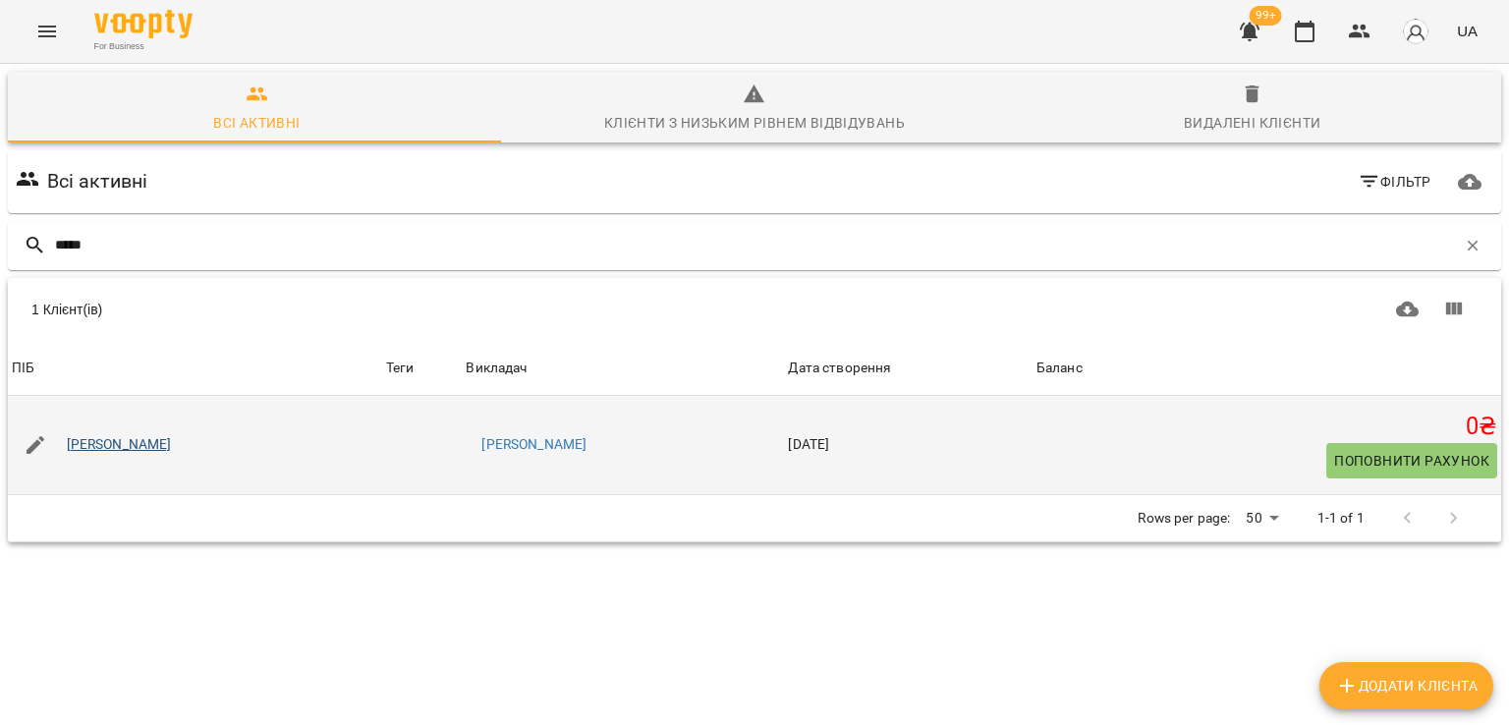
type input "*****"
click at [152, 448] on link "[PERSON_NAME]" at bounding box center [119, 445] width 105 height 20
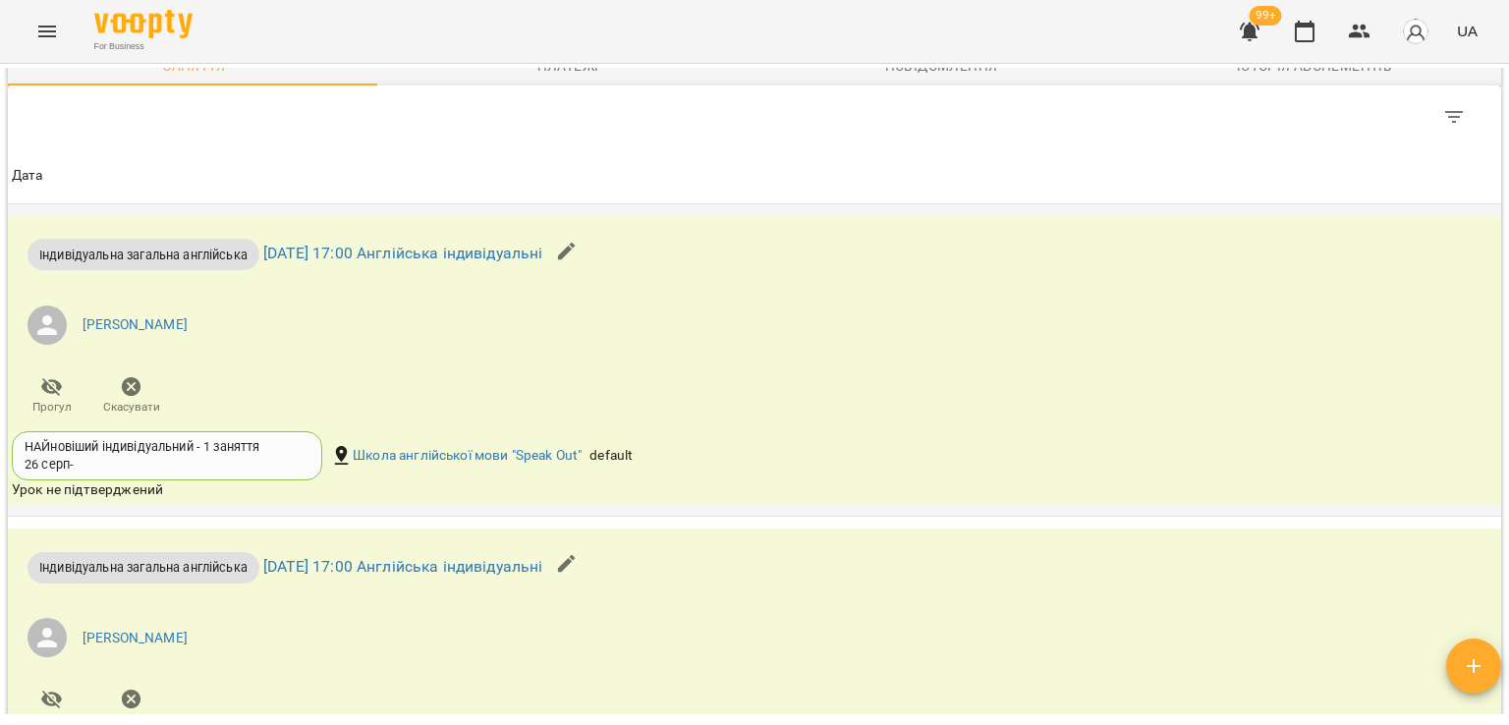
scroll to position [982, 0]
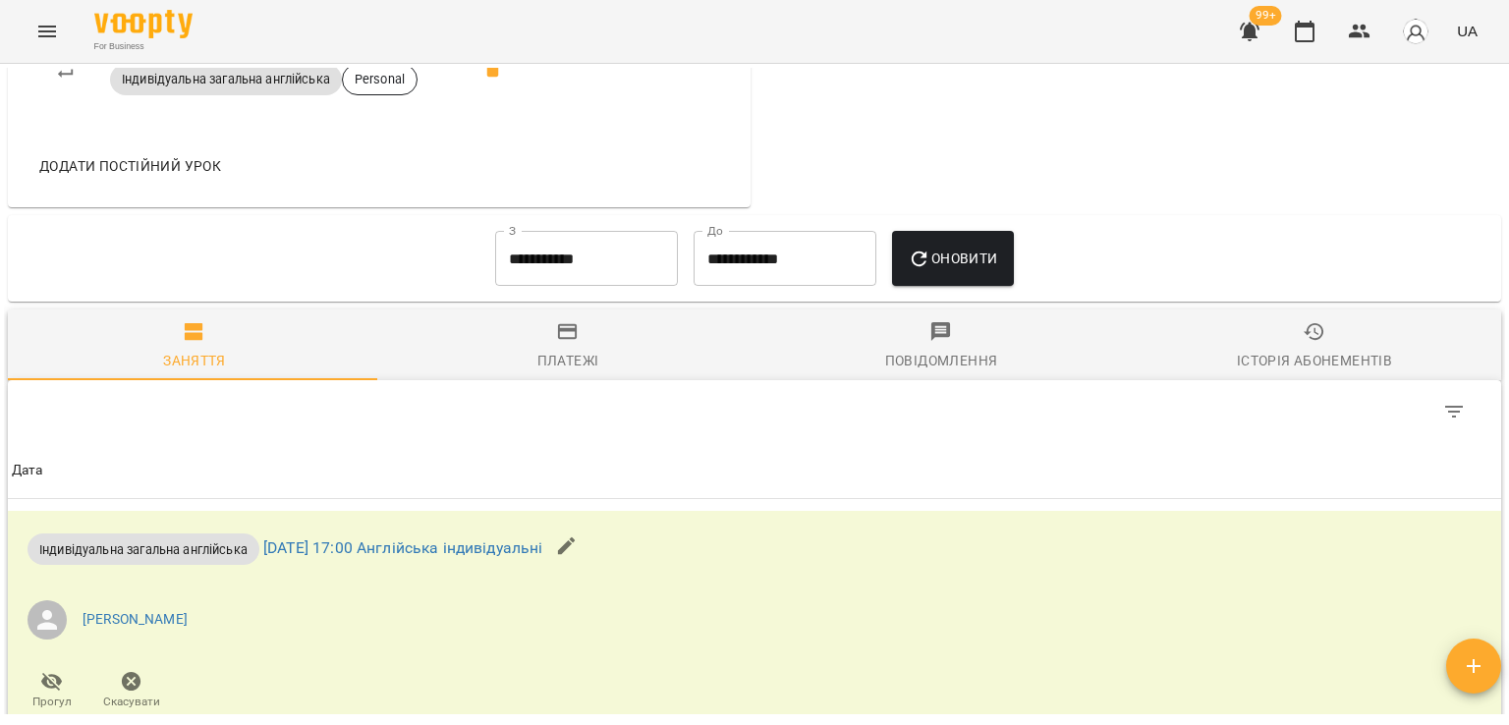
click at [546, 251] on input "**********" at bounding box center [586, 258] width 183 height 55
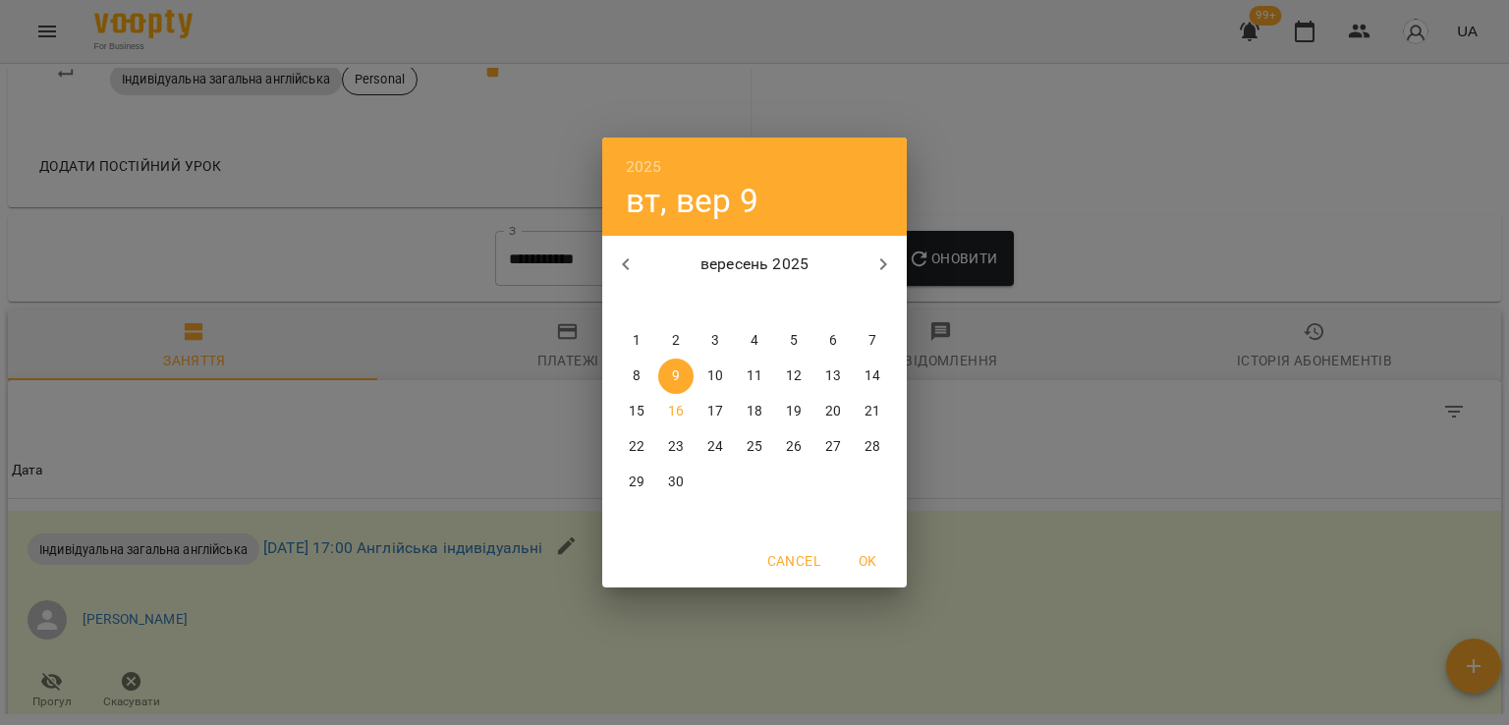
click at [648, 338] on span "1" at bounding box center [636, 341] width 35 height 20
type input "**********"
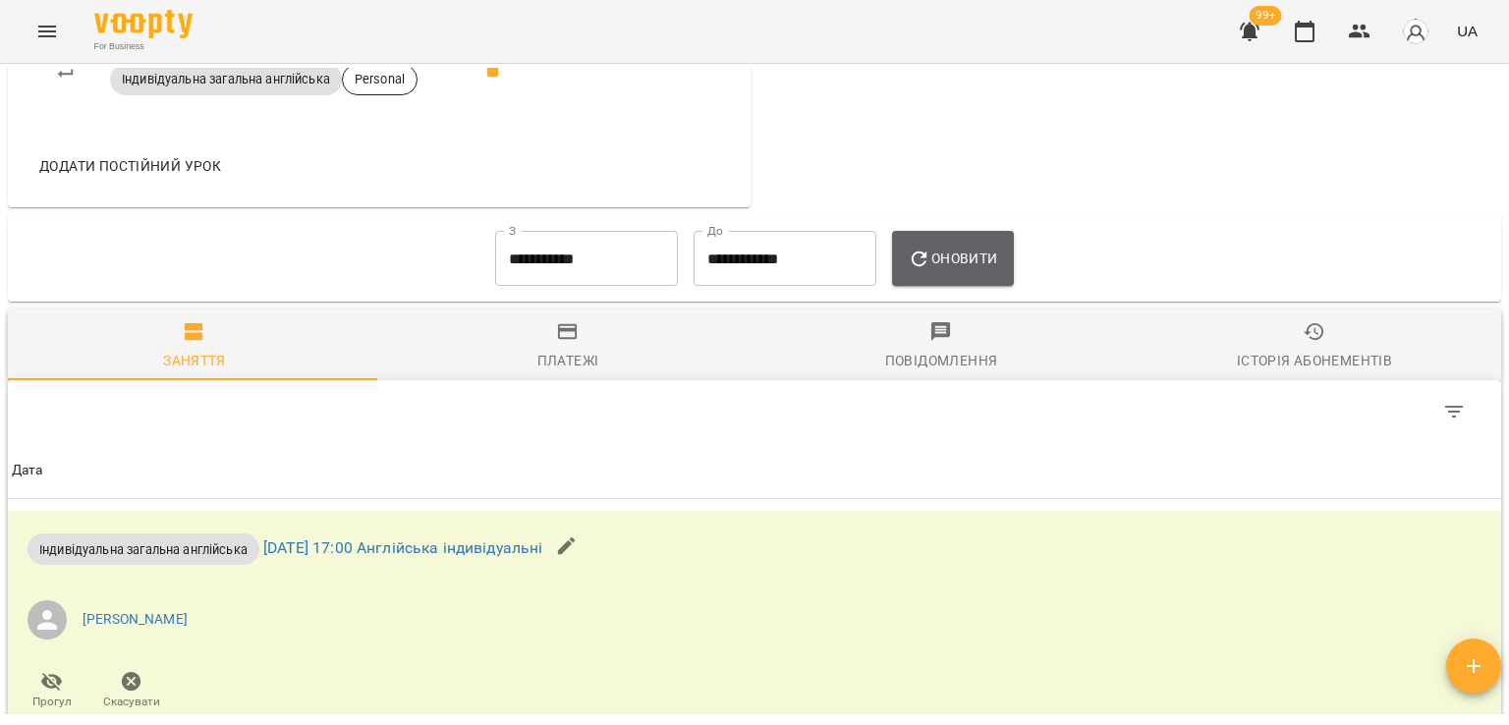
click at [997, 250] on span "Оновити" at bounding box center [952, 259] width 89 height 24
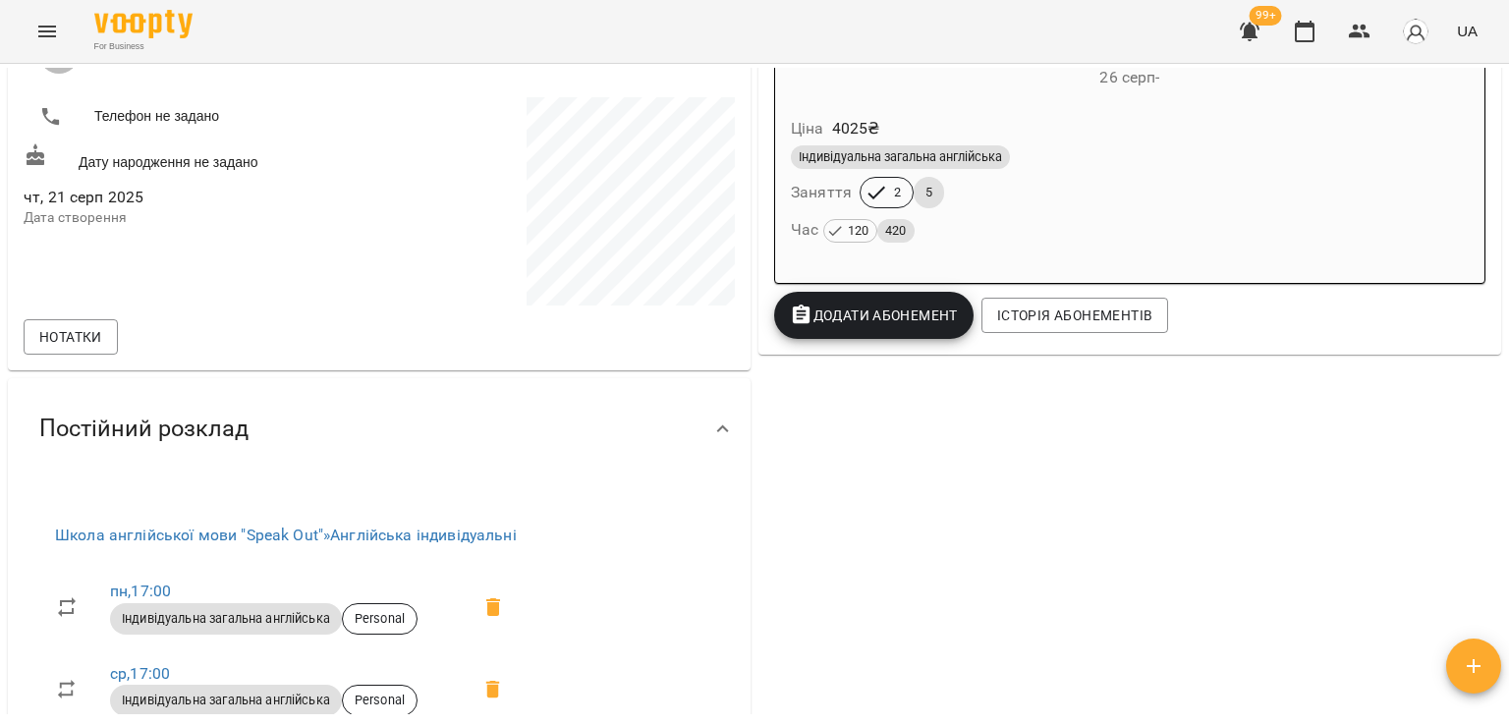
scroll to position [196, 0]
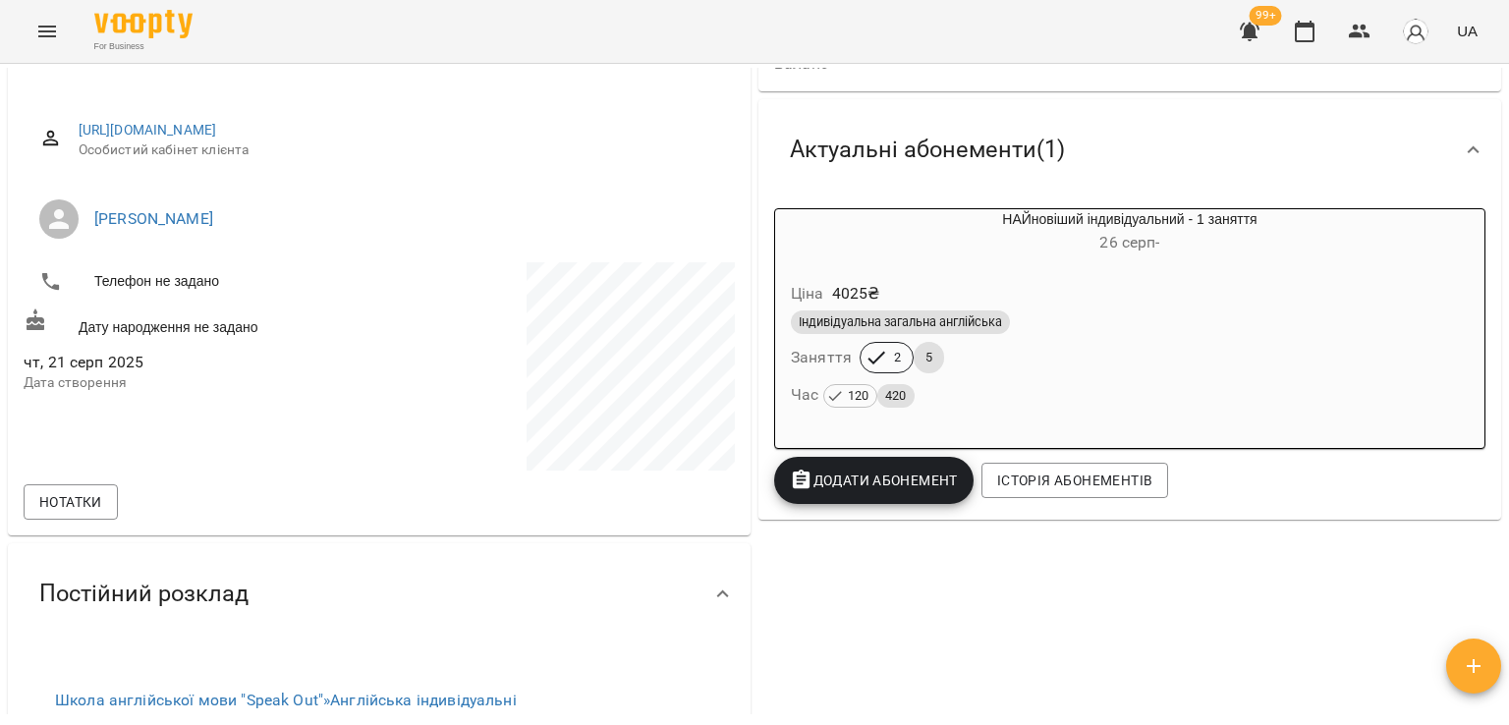
click at [997, 381] on div "Час 120 420" at bounding box center [1130, 394] width 686 height 35
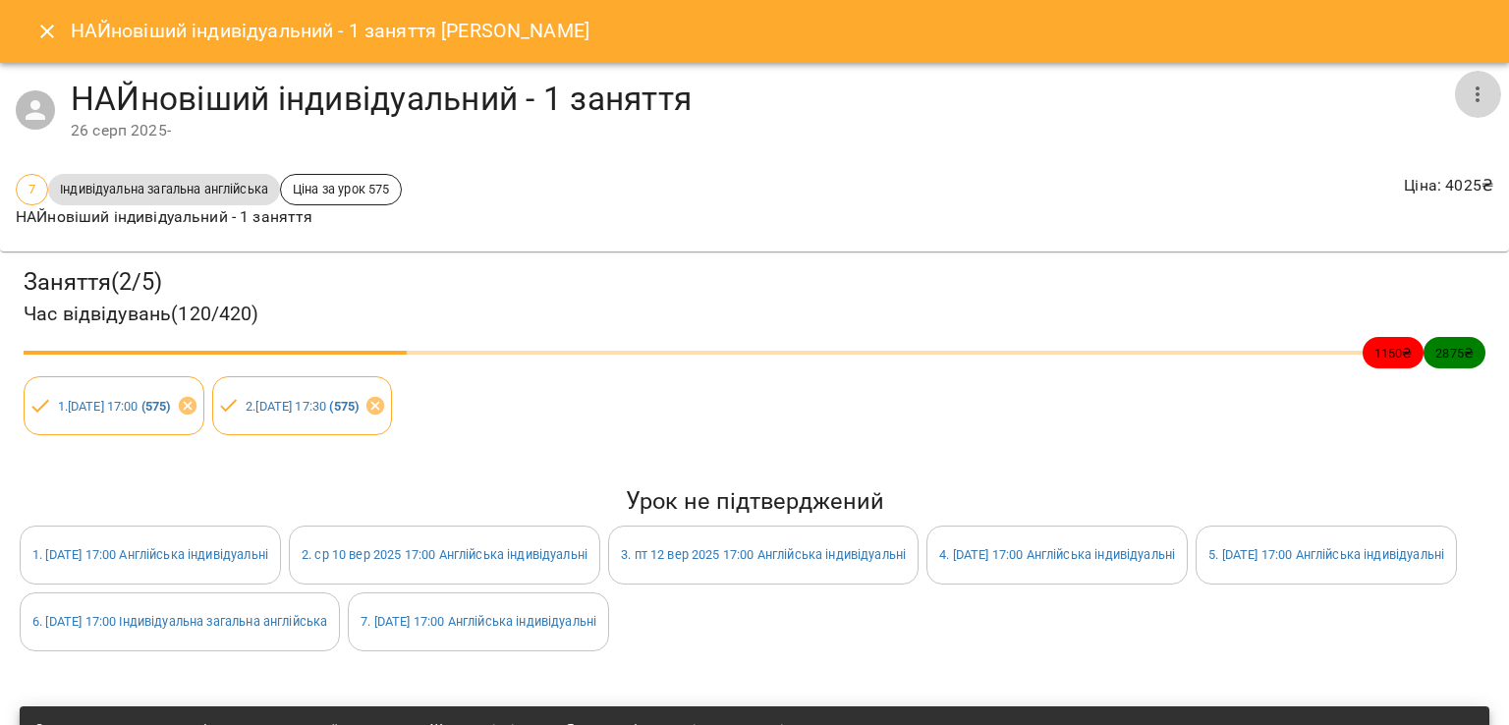
click at [1474, 98] on icon "button" at bounding box center [1478, 95] width 24 height 24
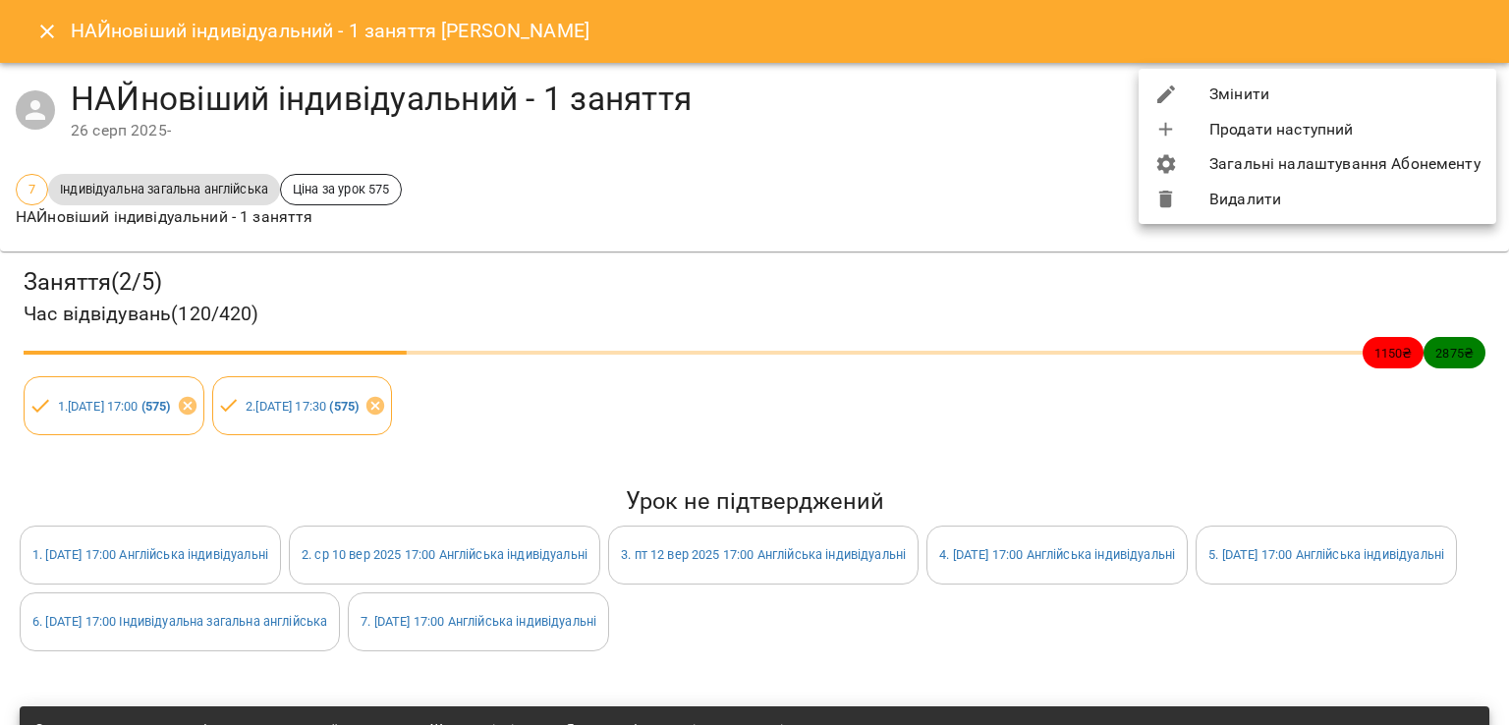
click at [1261, 103] on li "Змінити" at bounding box center [1318, 94] width 358 height 35
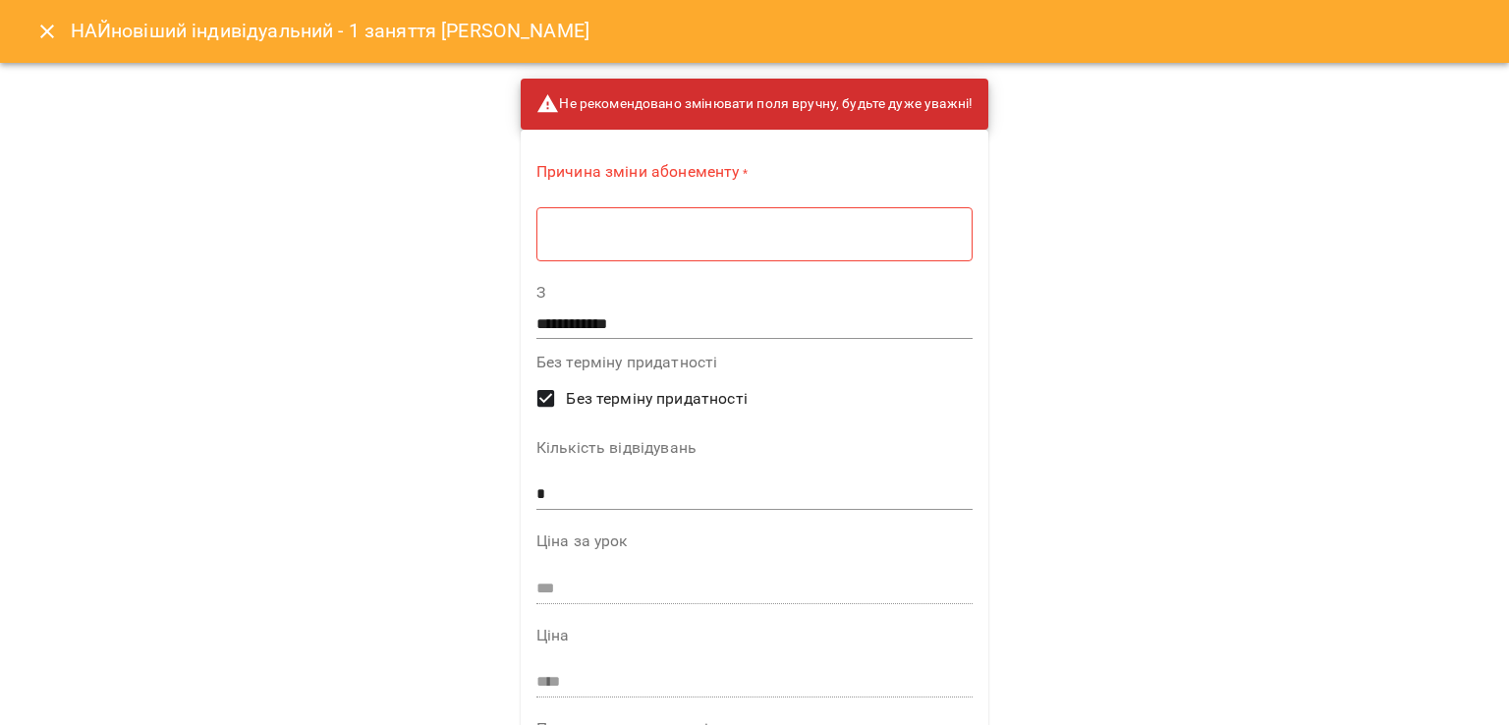
click at [619, 222] on div "* ​" at bounding box center [754, 233] width 436 height 55
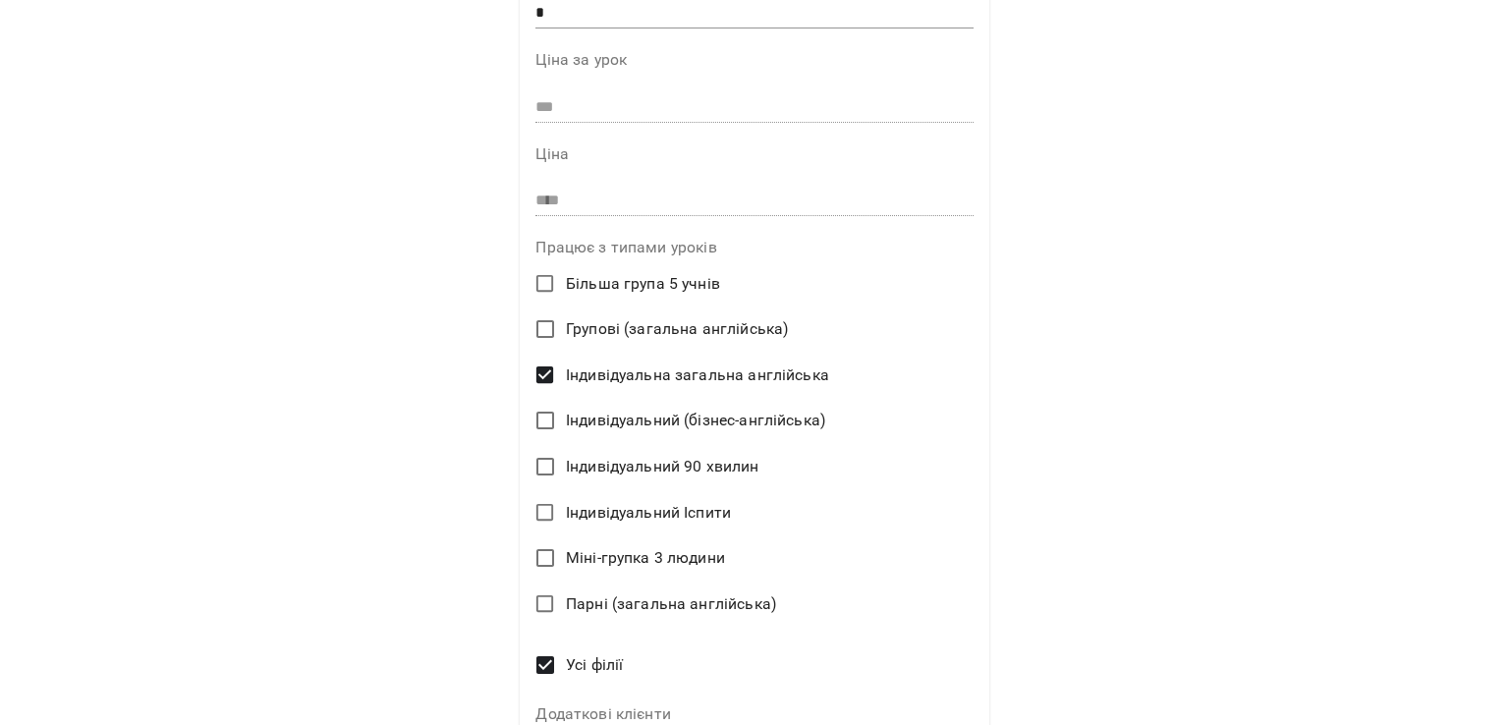
scroll to position [606, 0]
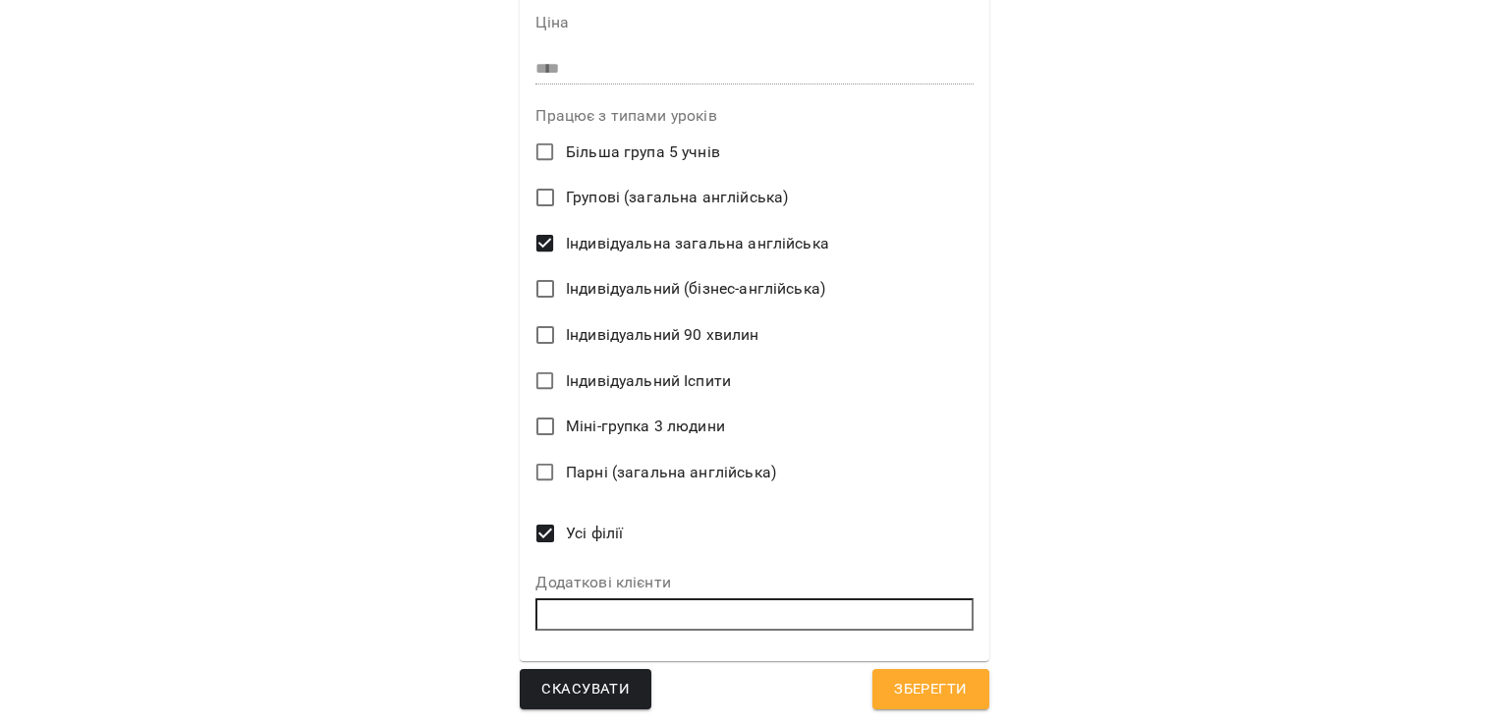
type textarea "*"
click at [601, 238] on span "Індивідуальна загальна англійська" at bounding box center [697, 244] width 263 height 24
click at [597, 540] on span "Усі філії" at bounding box center [594, 534] width 57 height 24
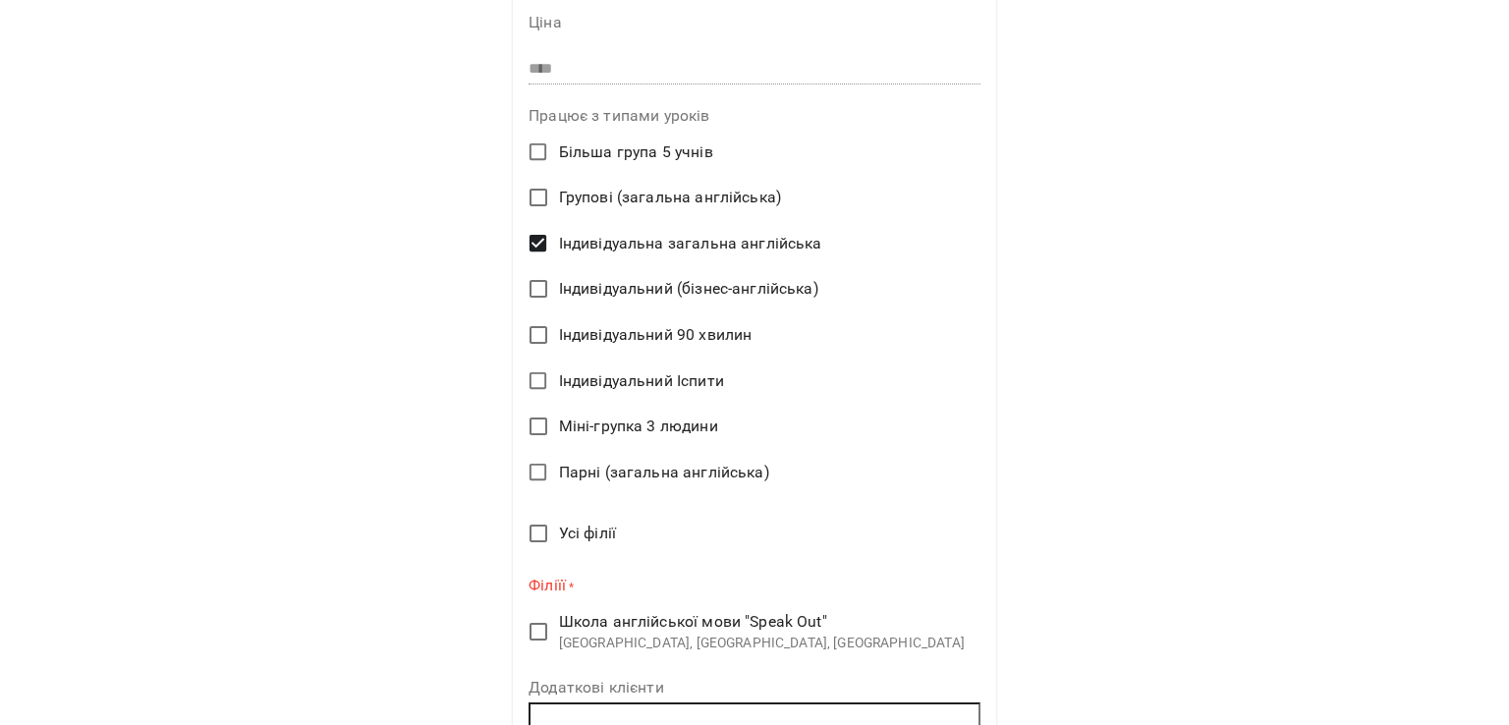
click at [597, 540] on span "Усі філії" at bounding box center [587, 534] width 57 height 24
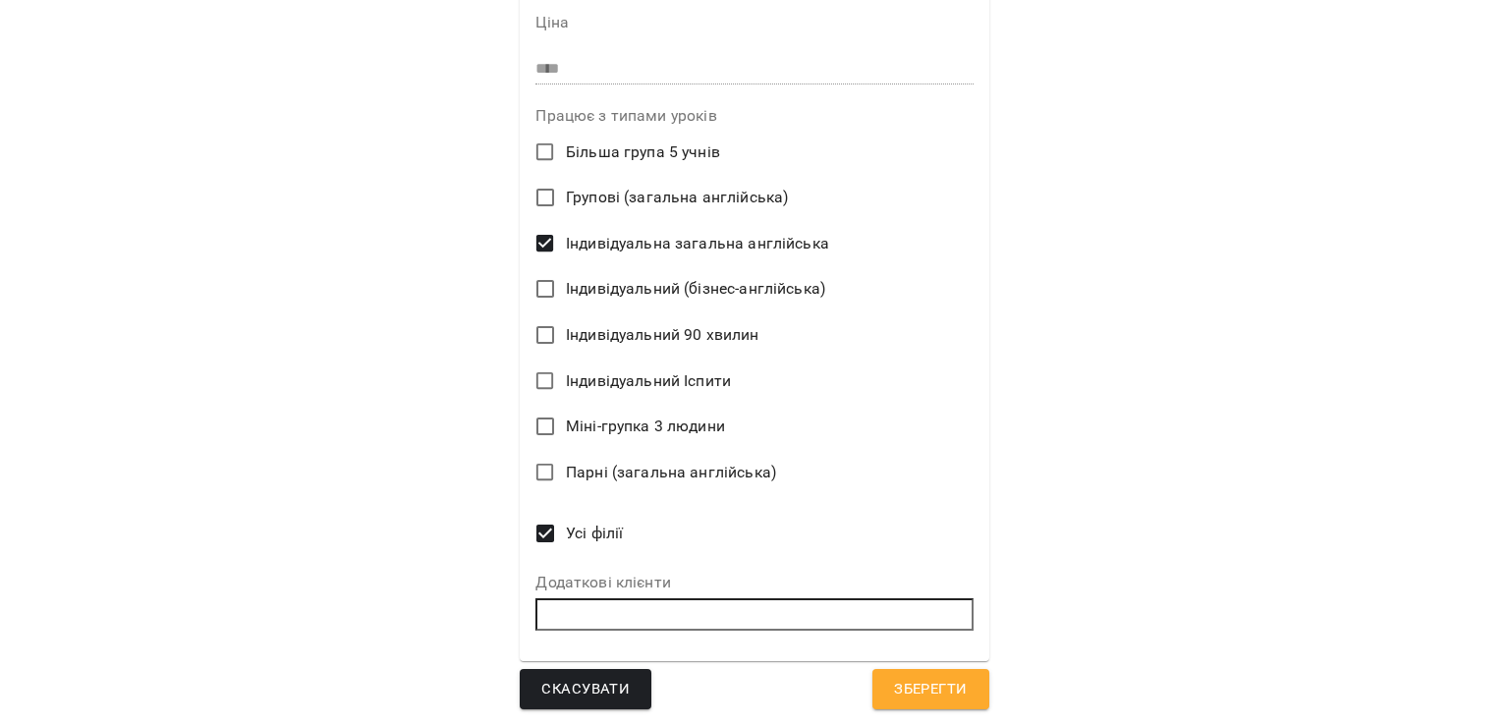
click at [899, 689] on span "Зберегти" at bounding box center [930, 690] width 73 height 26
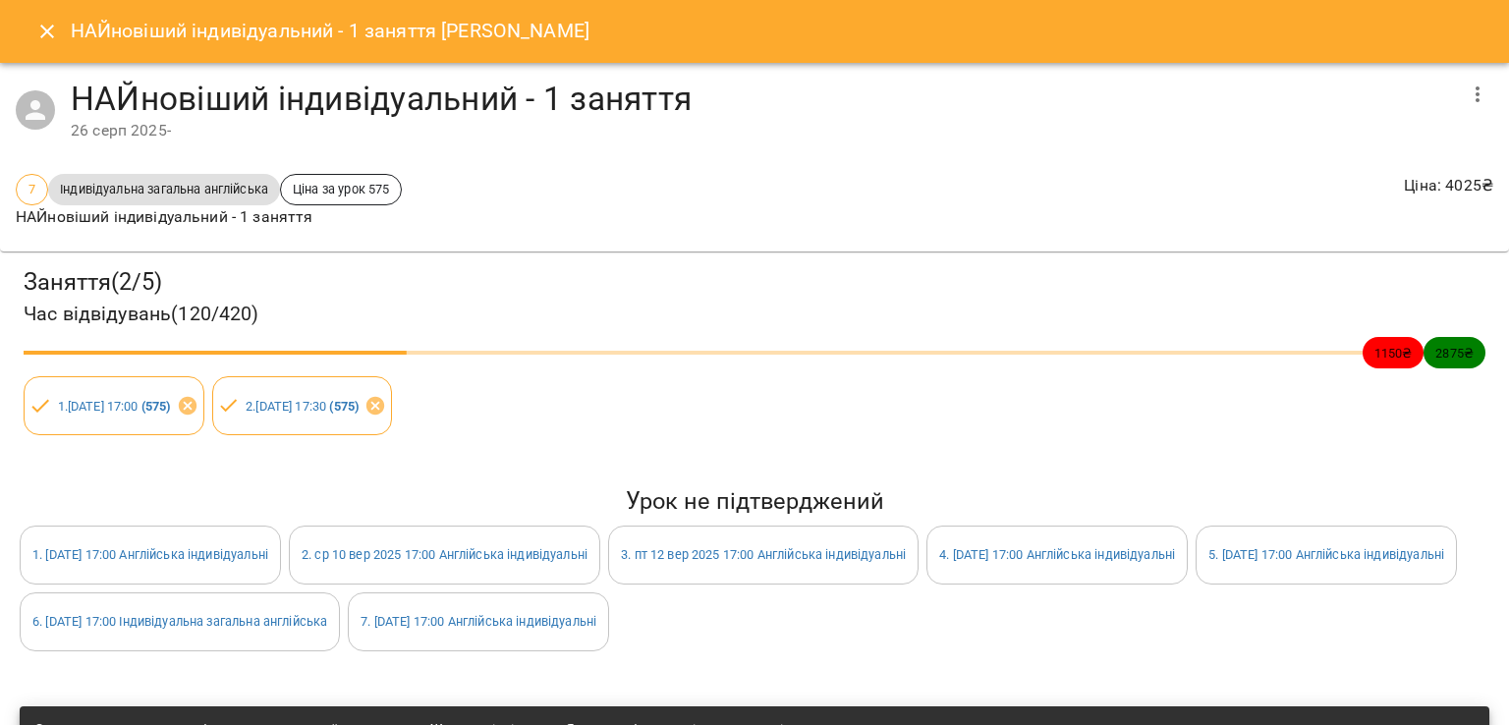
click at [34, 38] on button "Close" at bounding box center [47, 31] width 47 height 47
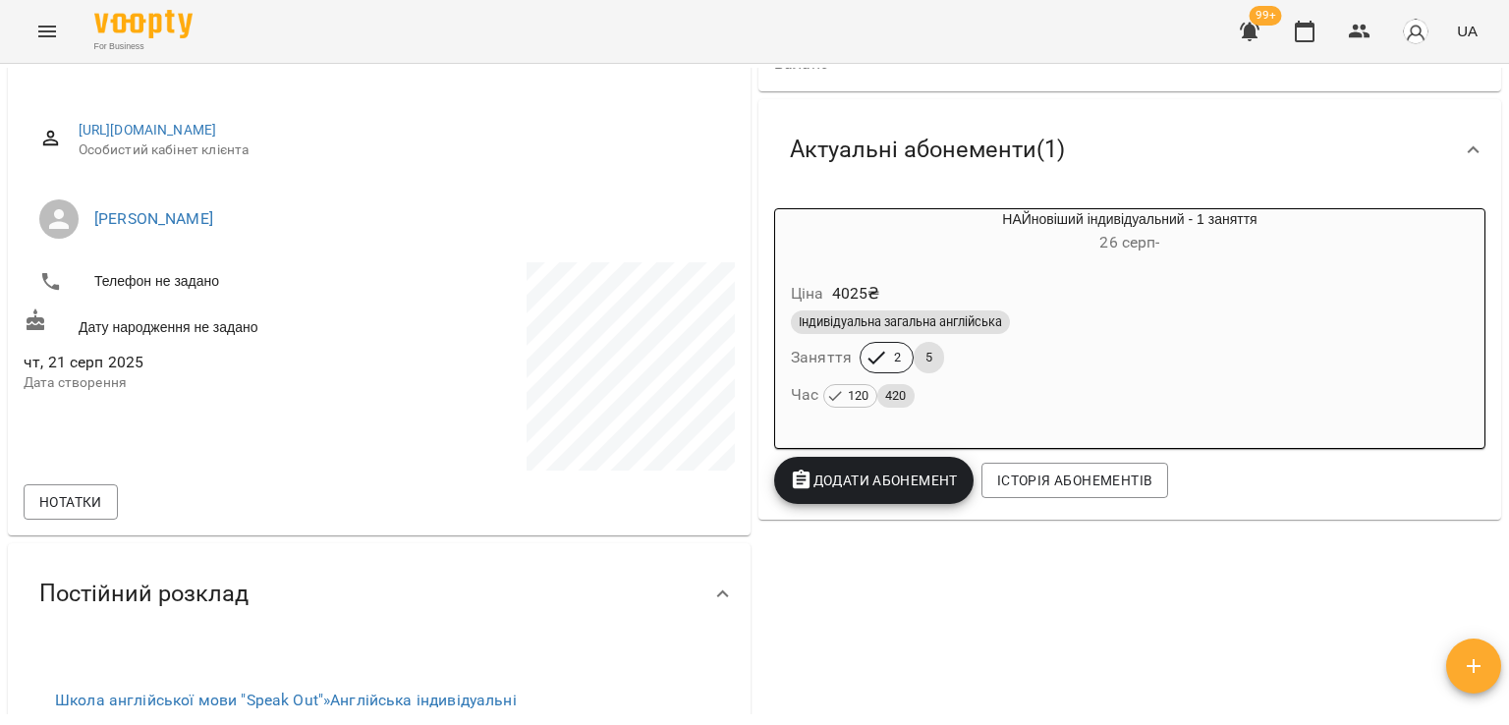
scroll to position [0, 0]
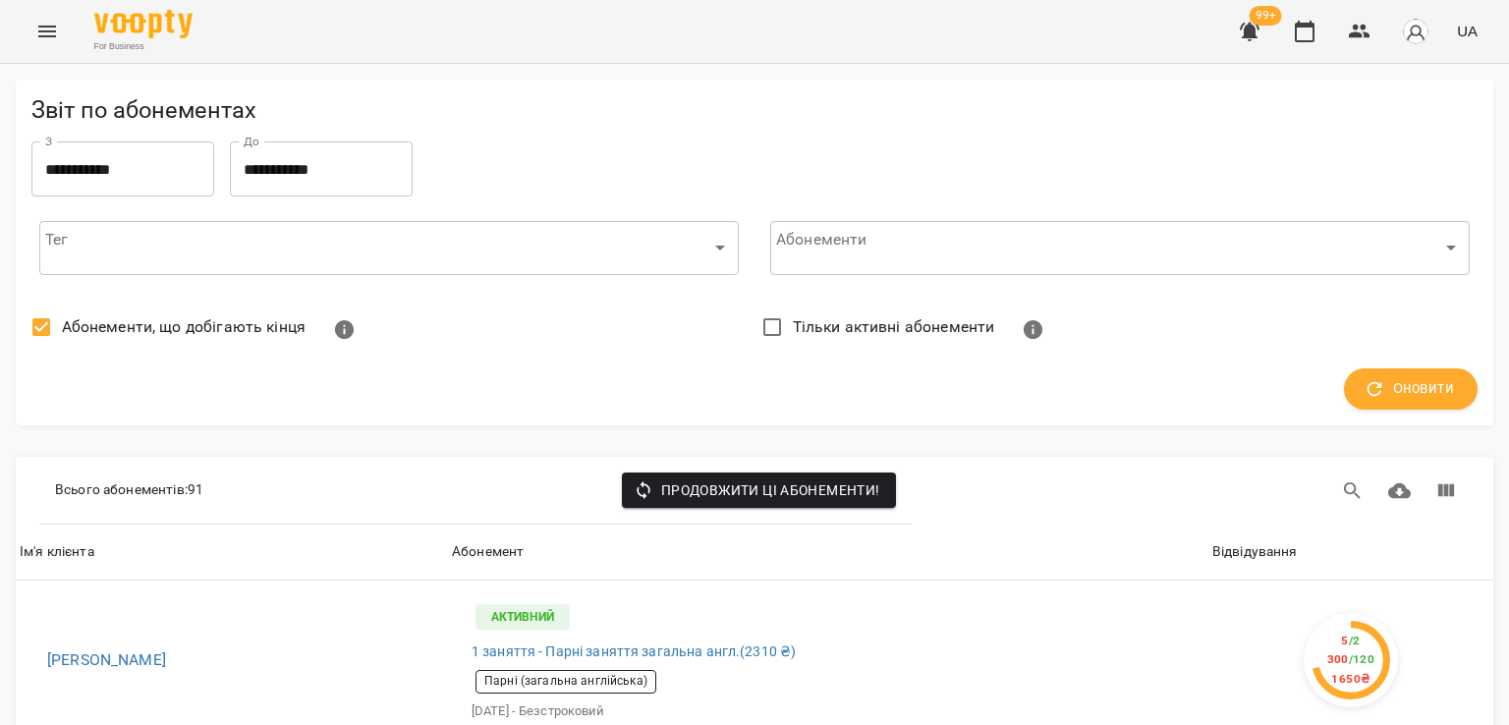
click at [45, 26] on icon "Menu" at bounding box center [47, 32] width 18 height 12
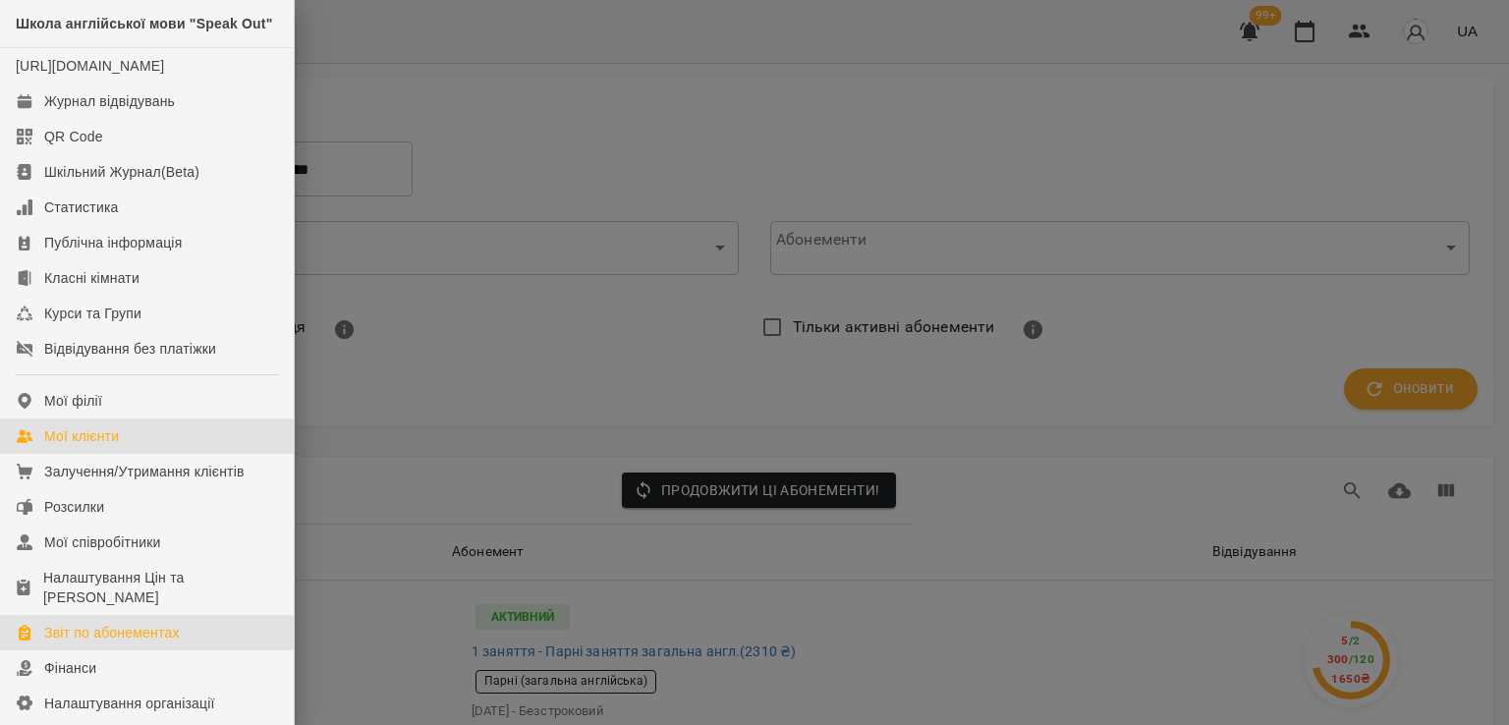
click at [76, 446] on div "Мої клієнти" at bounding box center [81, 436] width 75 height 20
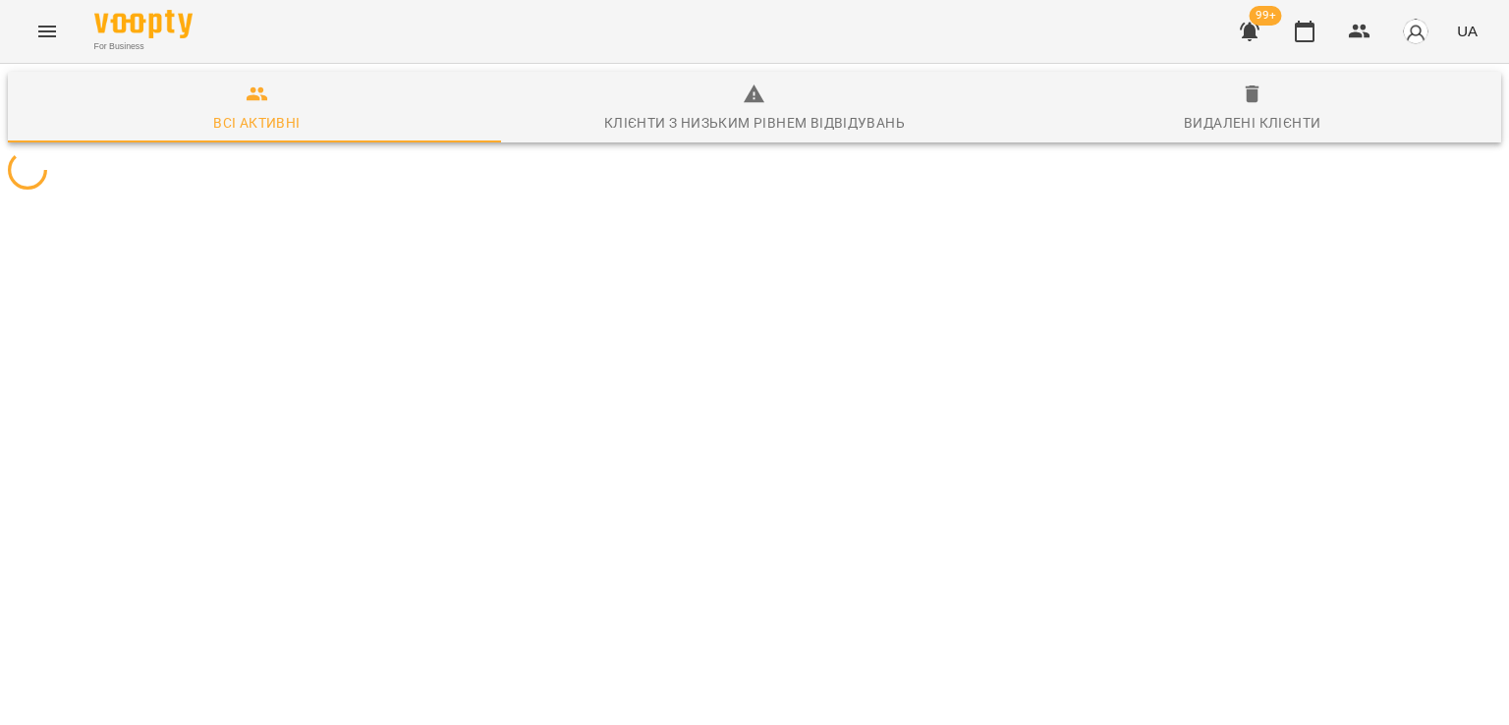
click at [48, 32] on icon "Menu" at bounding box center [47, 32] width 24 height 24
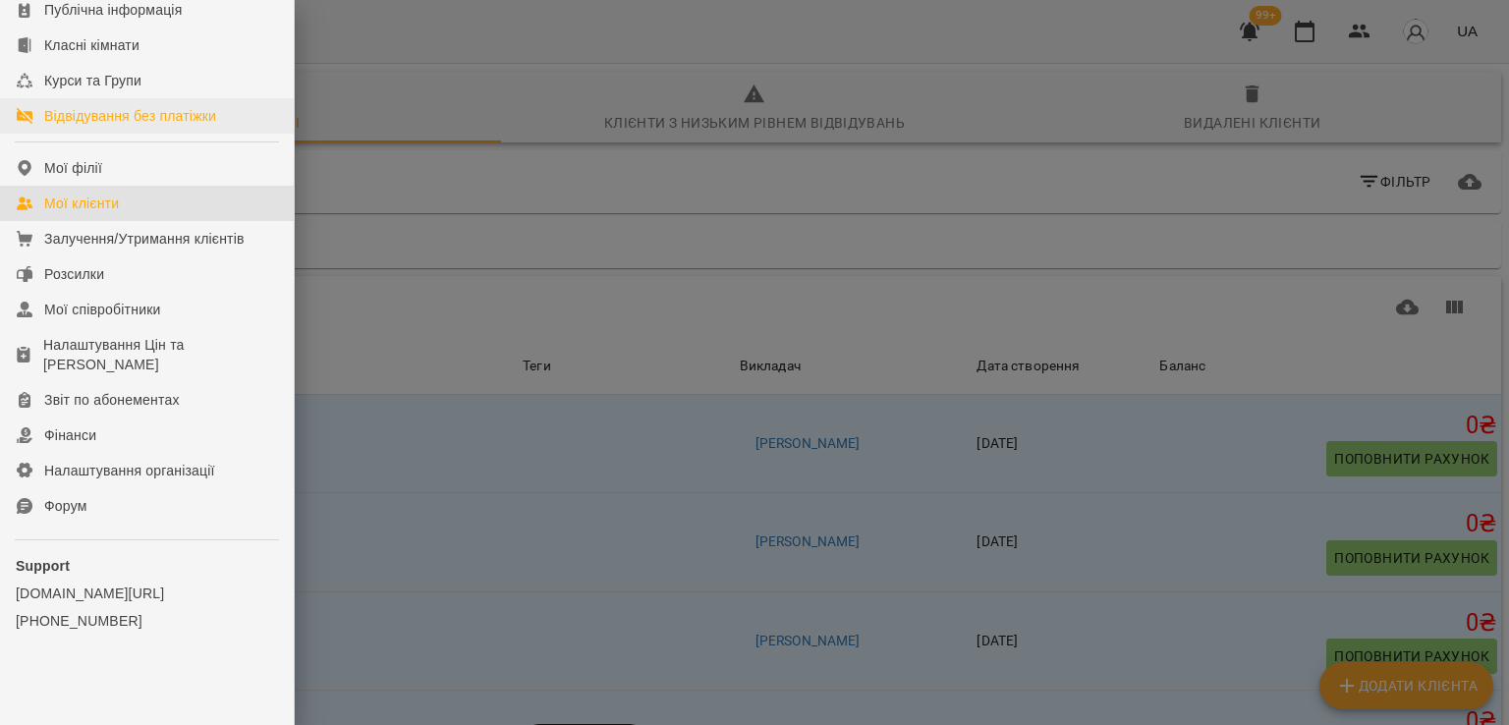
scroll to position [269, 0]
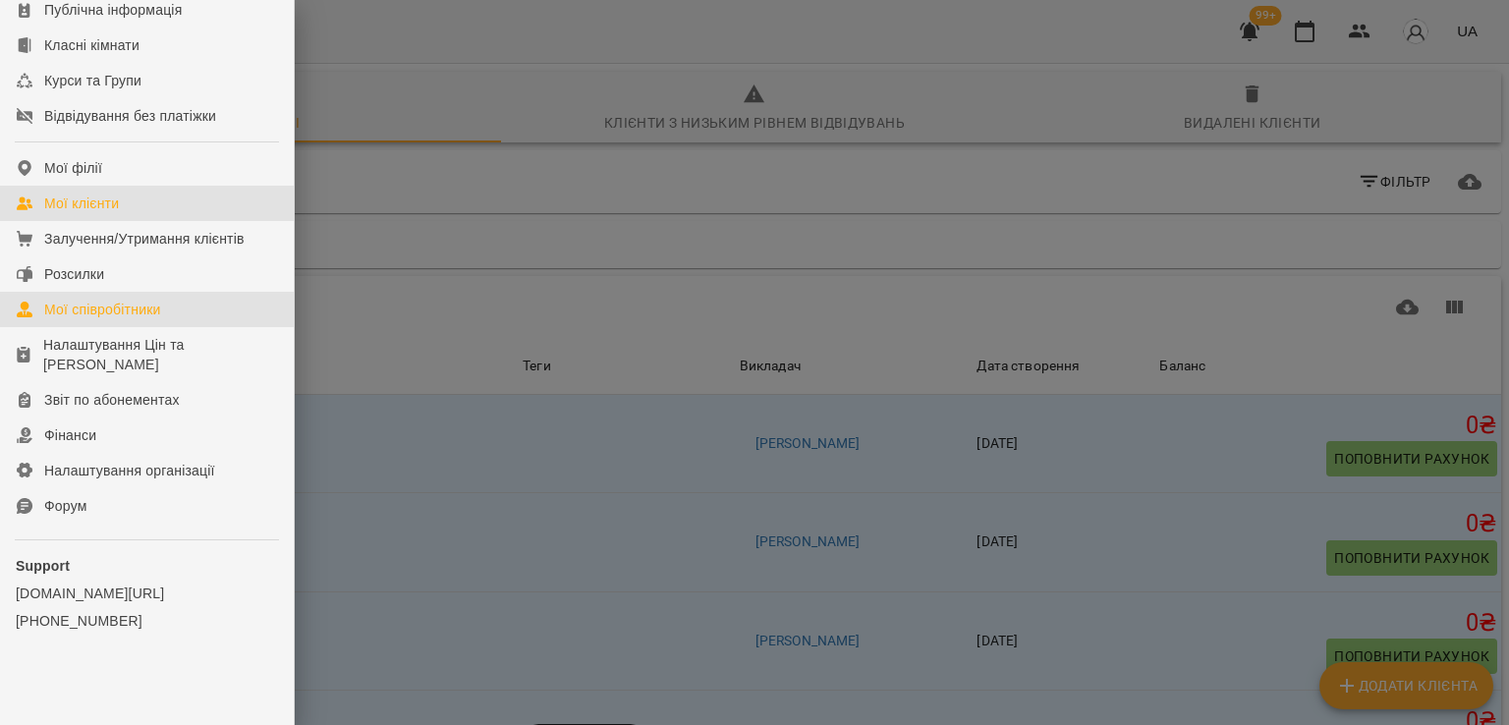
click at [83, 318] on div "Мої співробітники" at bounding box center [102, 310] width 117 height 20
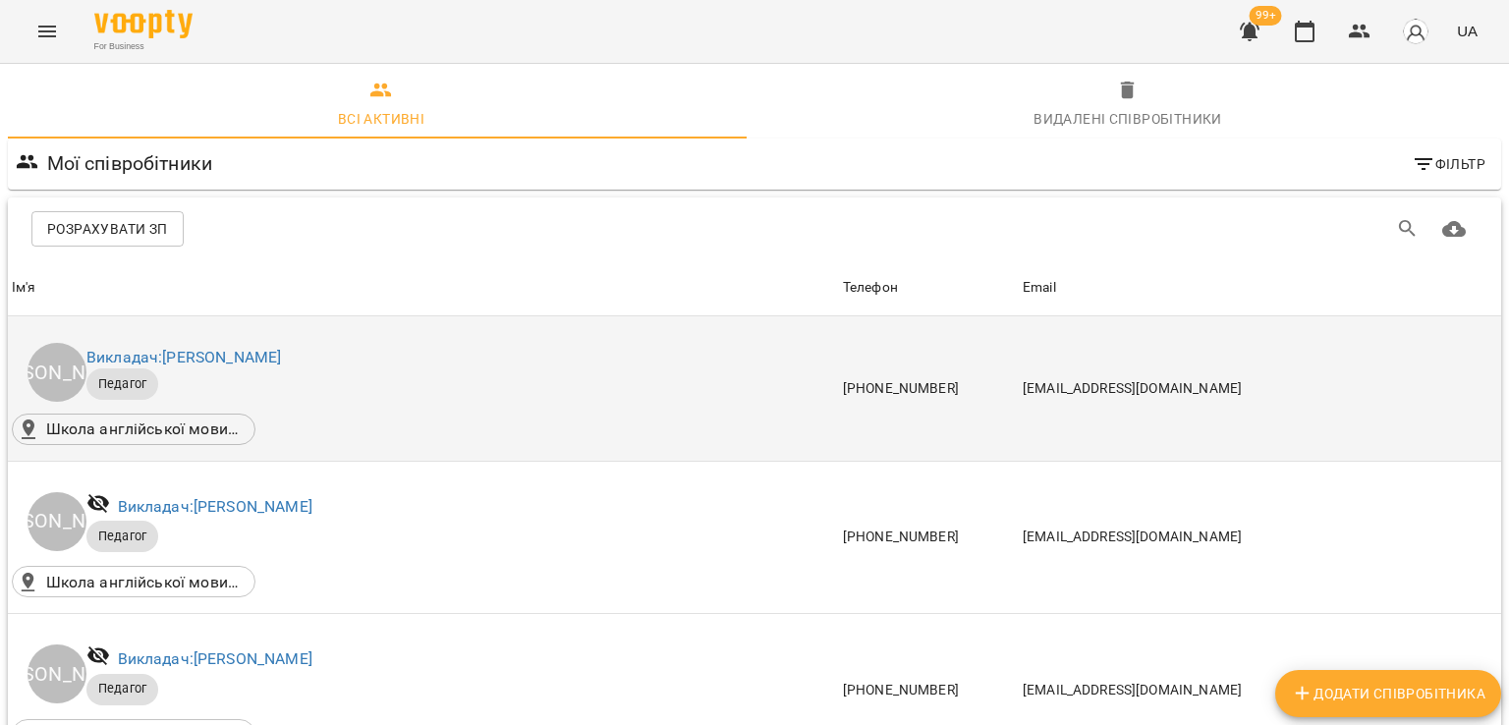
scroll to position [1572, 0]
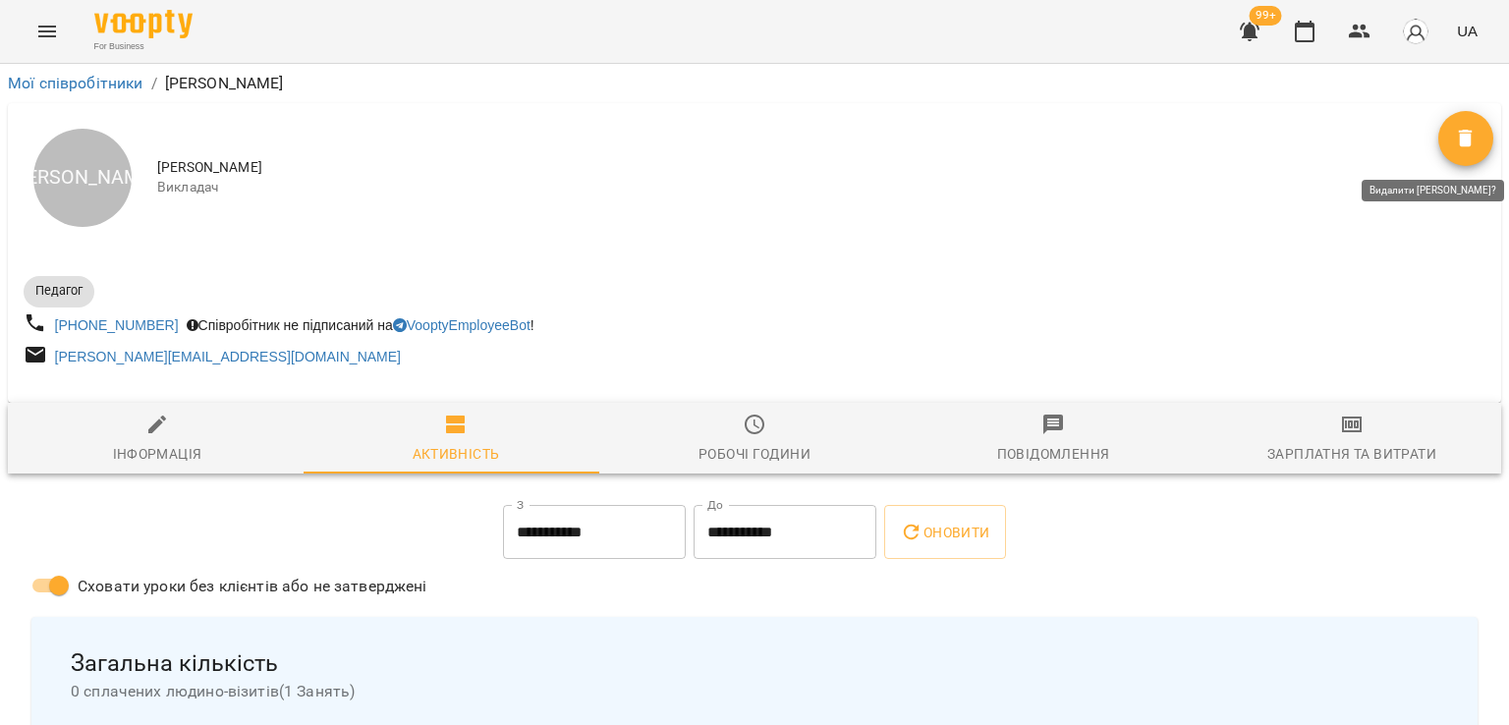
click at [1469, 133] on span "Видалити" at bounding box center [1465, 139] width 55 height 24
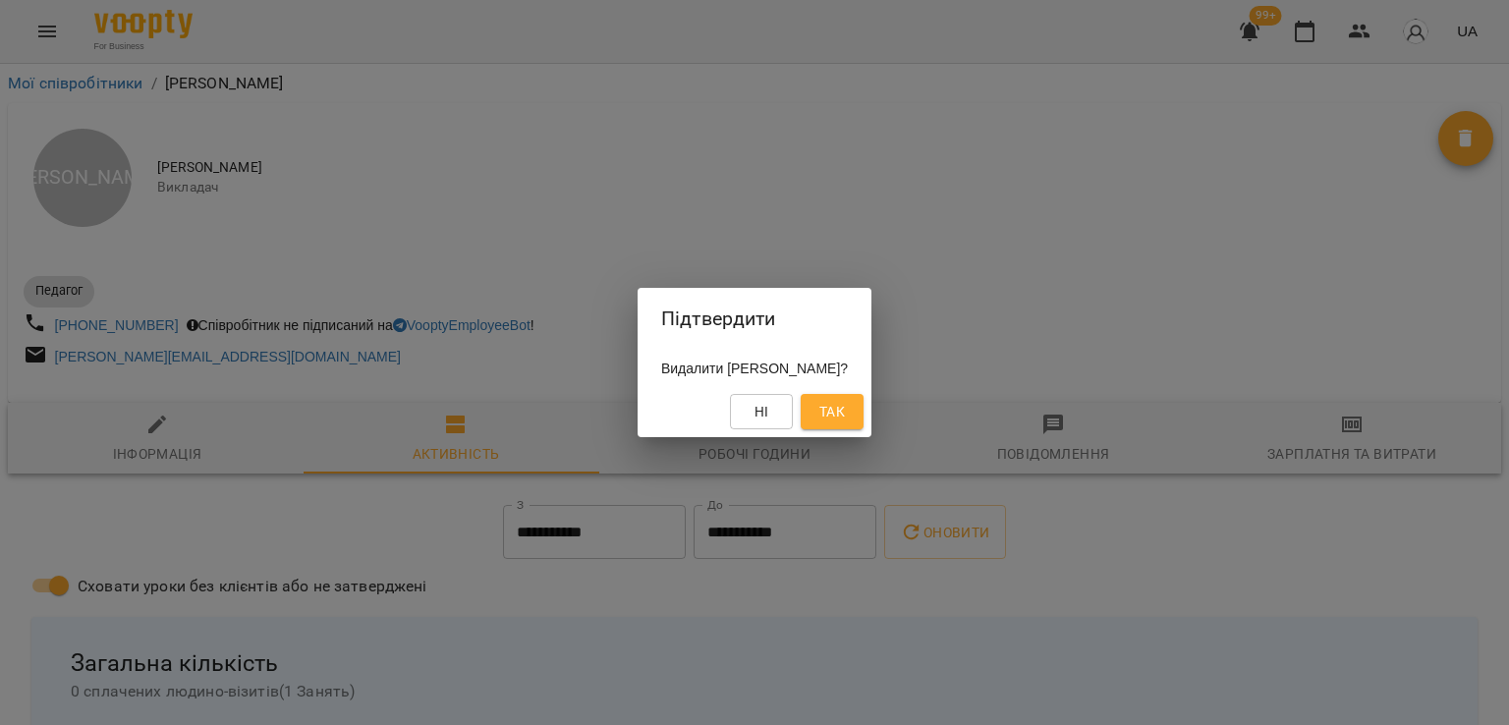
click at [845, 411] on span "Так" at bounding box center [832, 412] width 26 height 24
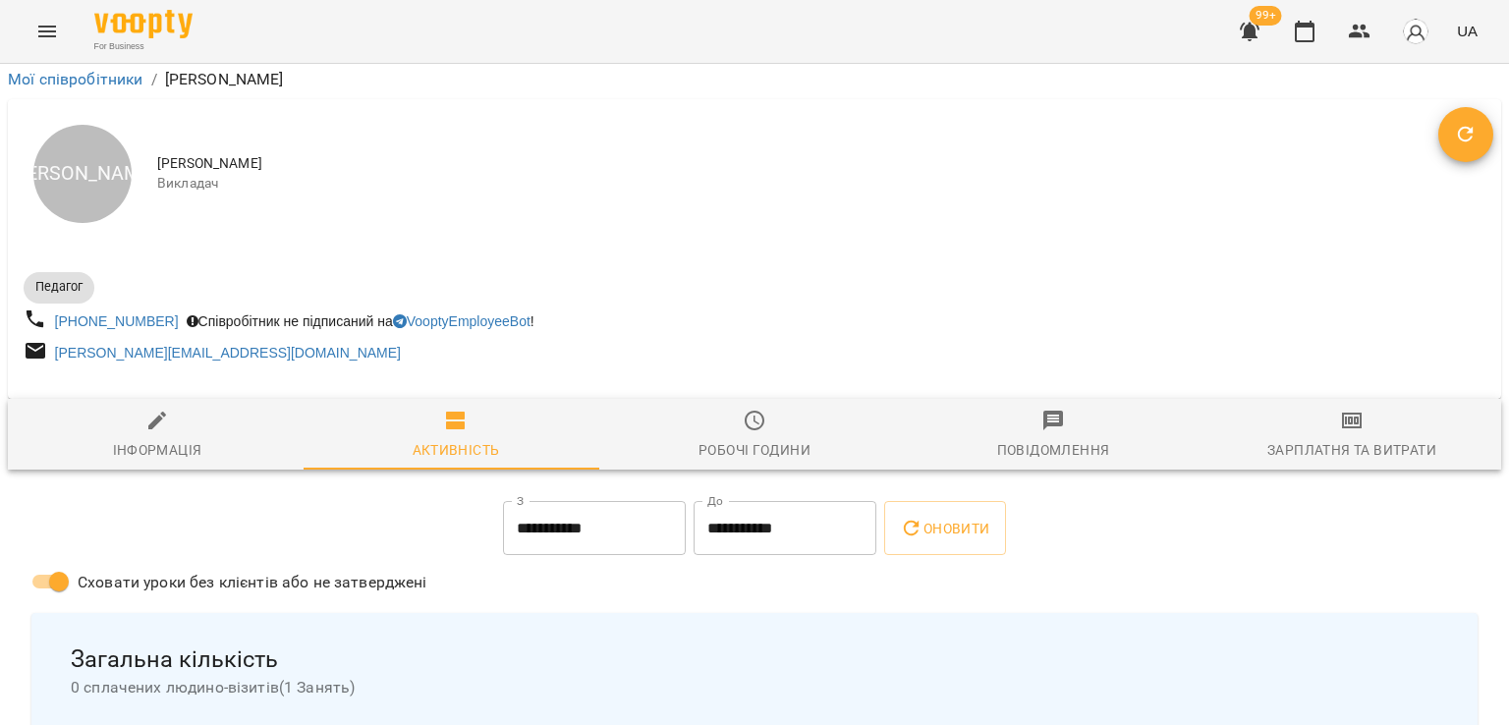
scroll to position [196, 0]
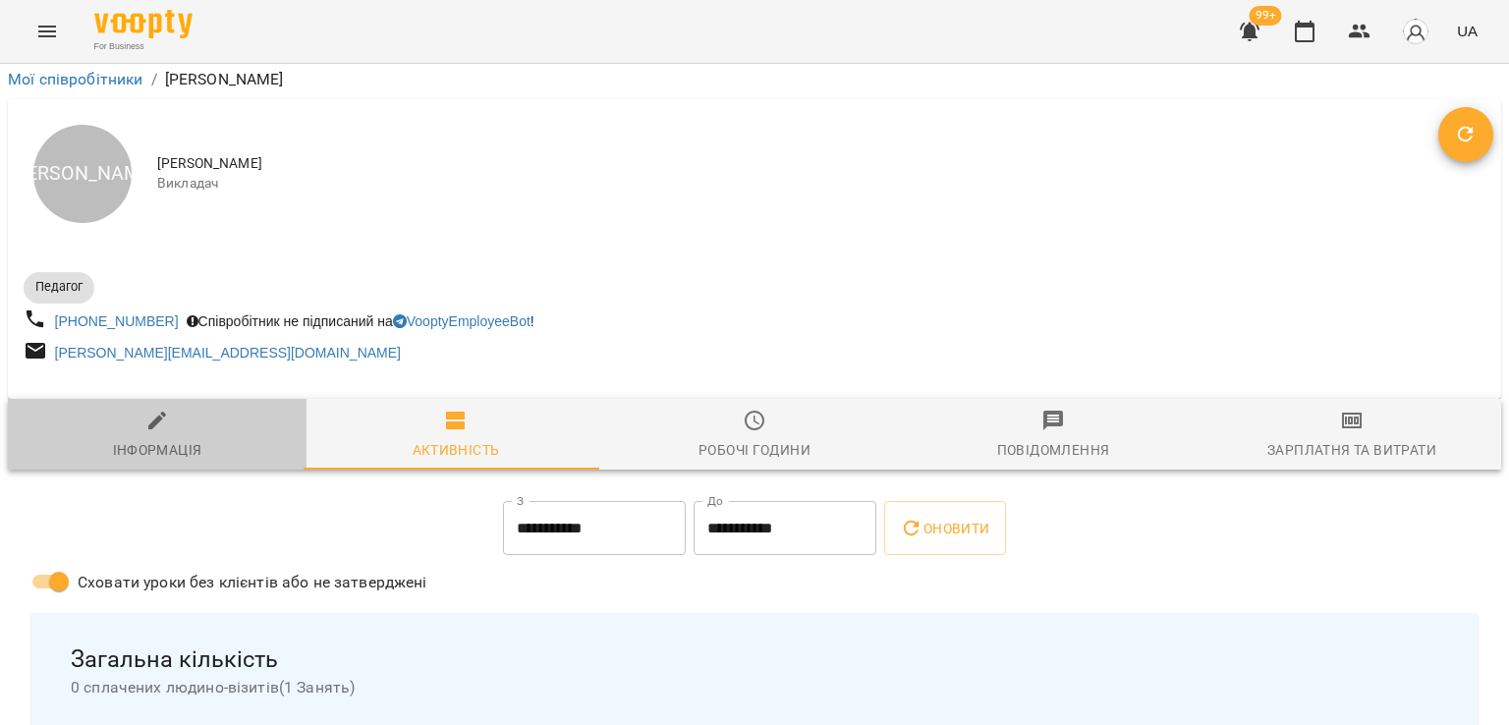
click at [209, 409] on span "Інформація" at bounding box center [157, 435] width 275 height 53
select select "**"
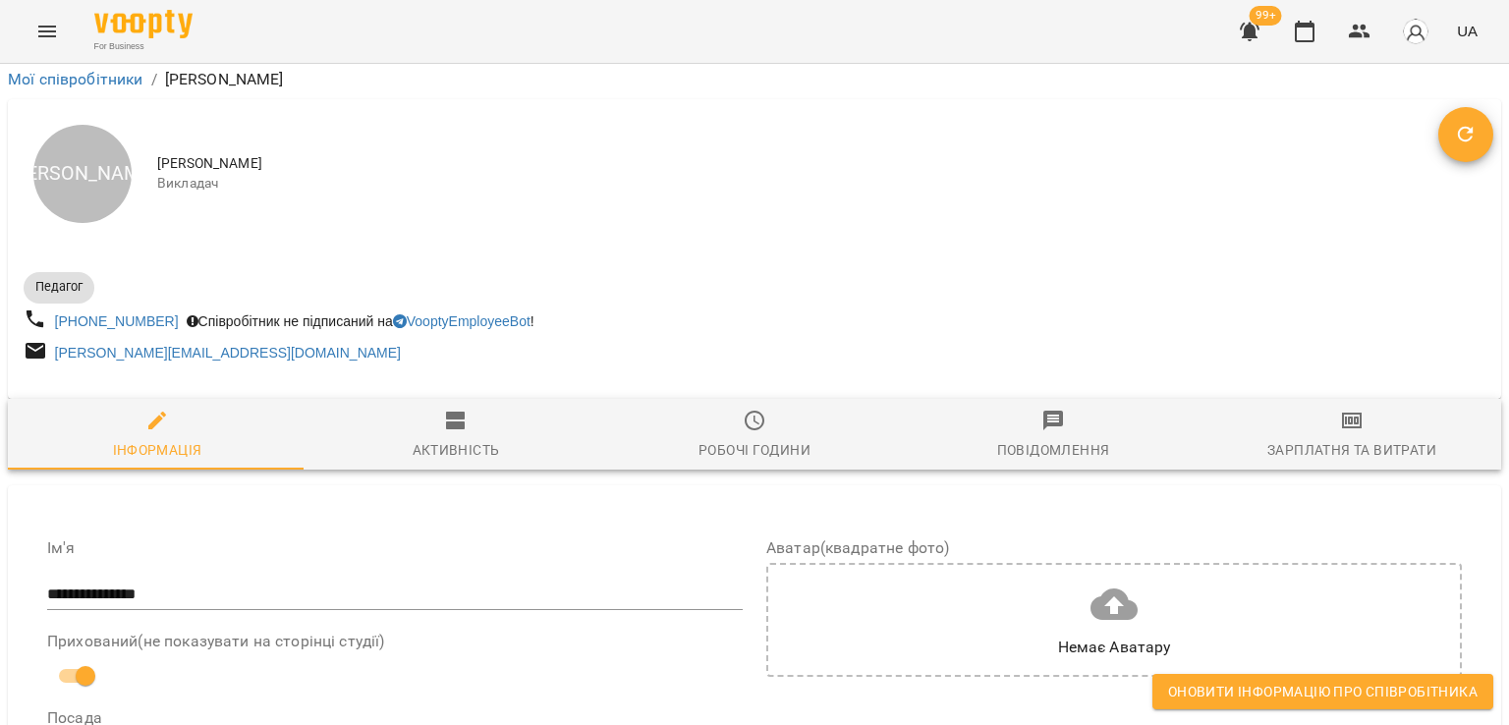
scroll to position [0, 0]
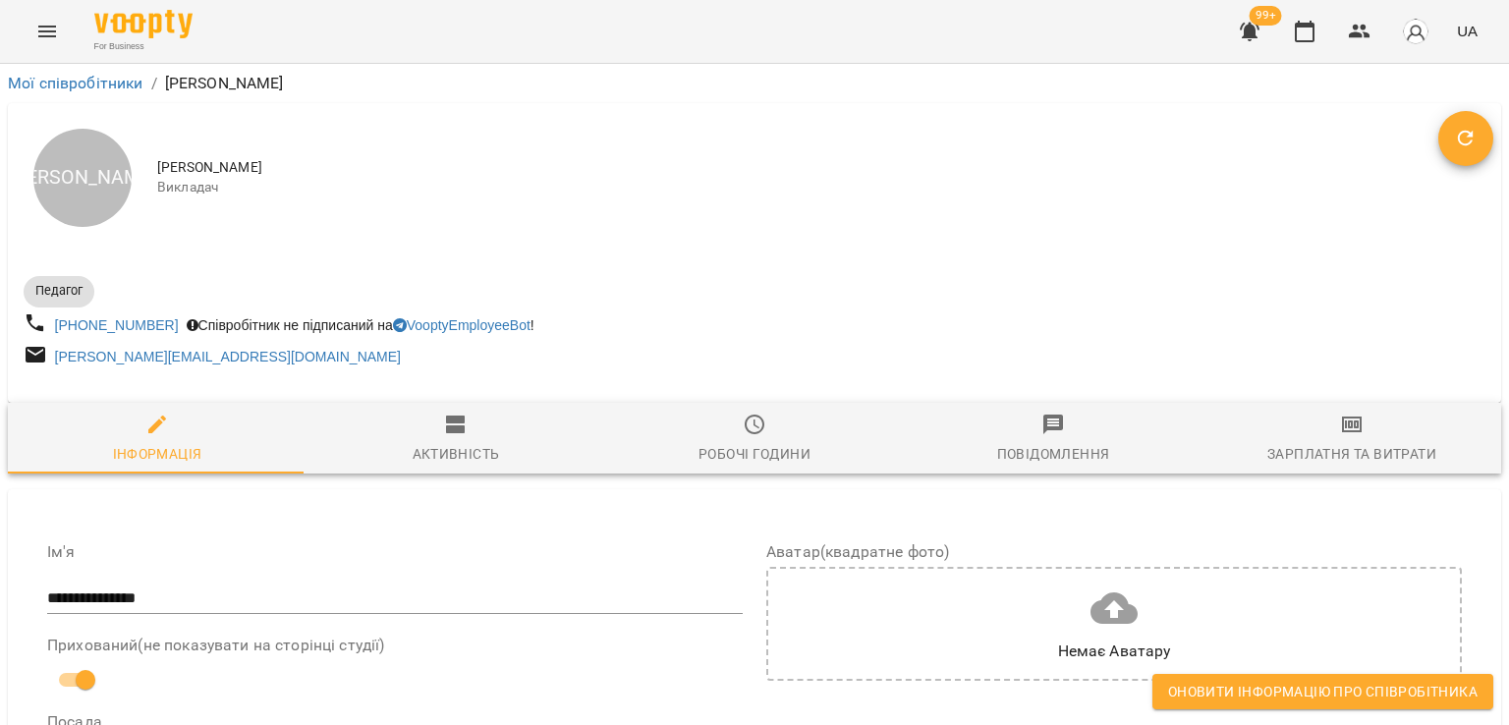
click at [1415, 146] on div "К Катерина Гунько Викладач" at bounding box center [754, 177] width 1493 height 149
click at [1438, 139] on span "Відновити" at bounding box center [1465, 139] width 55 height 24
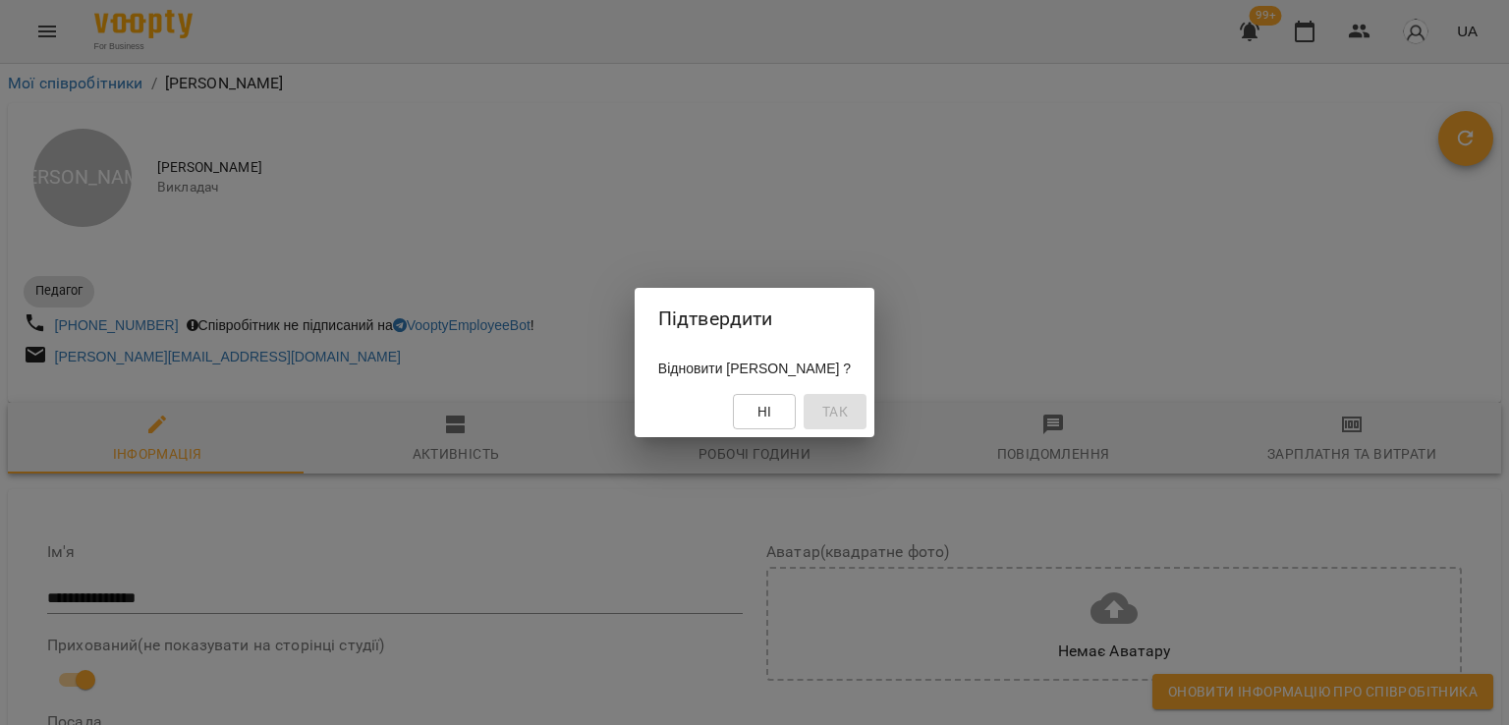
click at [874, 400] on div "Ні Так" at bounding box center [755, 411] width 240 height 51
click at [950, 335] on div "Підтвердити Відновити Катерина Гунько ? Ні Так" at bounding box center [754, 362] width 1509 height 725
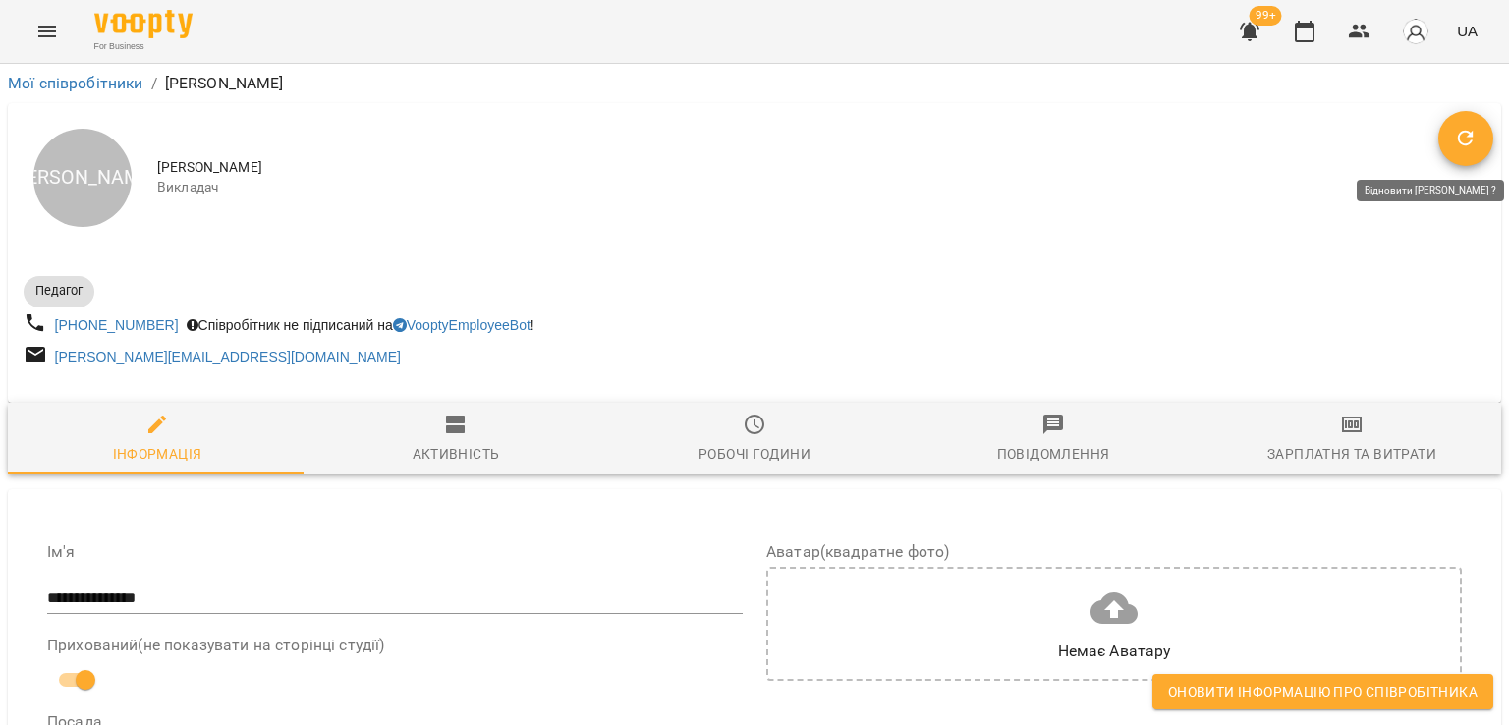
click at [1454, 133] on icon "Відновити" at bounding box center [1466, 139] width 24 height 24
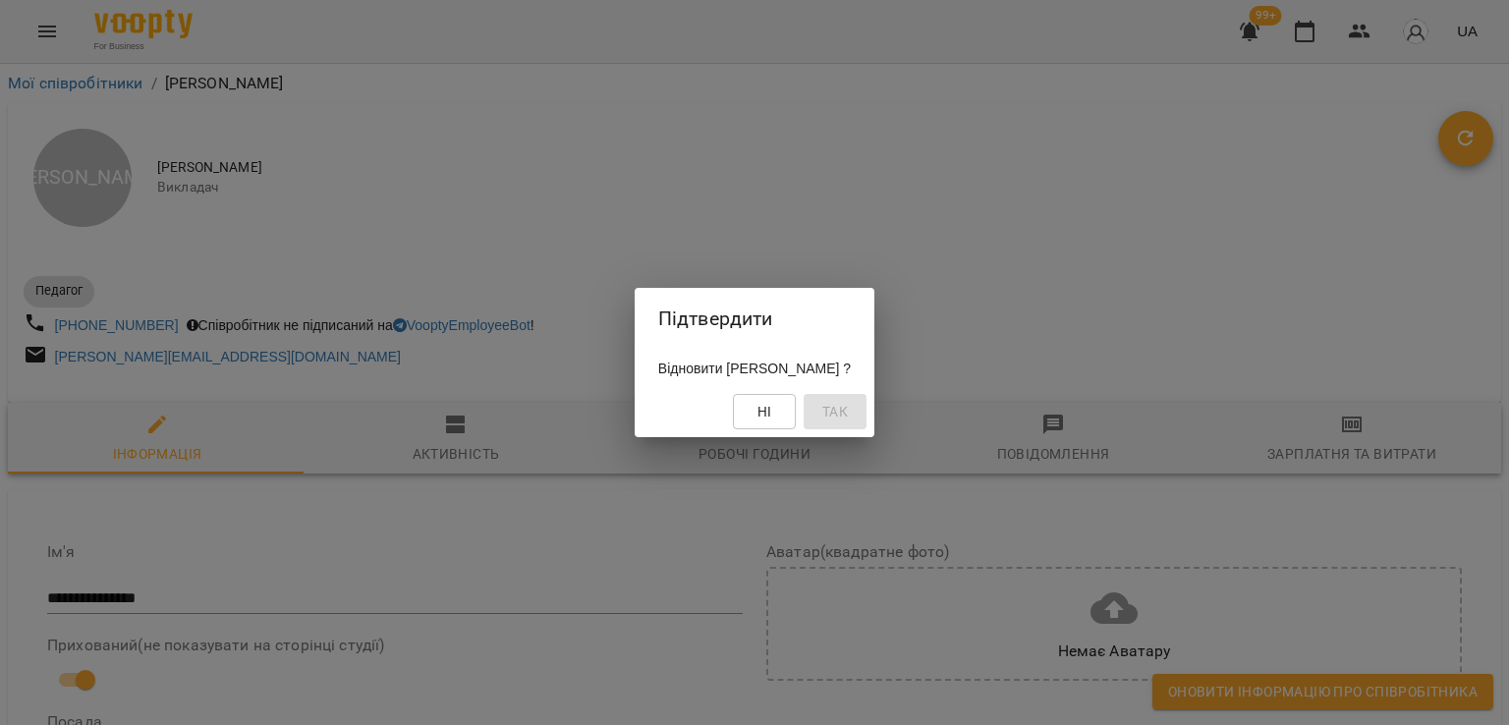
click at [839, 410] on div "Ні Так" at bounding box center [755, 411] width 240 height 51
click at [708, 186] on div "Підтвердити Відновити Катерина Гунько ? Ні Так" at bounding box center [754, 362] width 1509 height 725
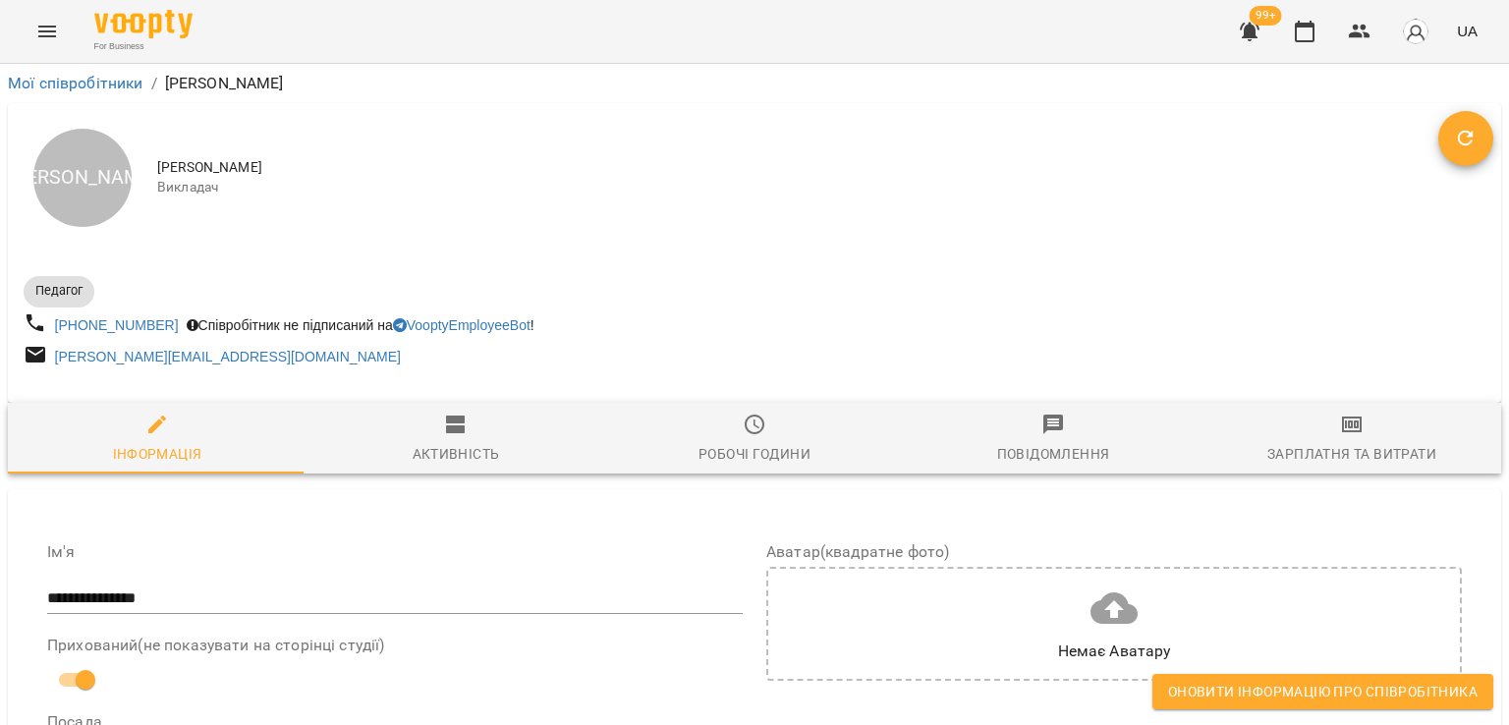
click at [1197, 697] on span "Оновити інформацію про співробітника" at bounding box center [1322, 692] width 309 height 24
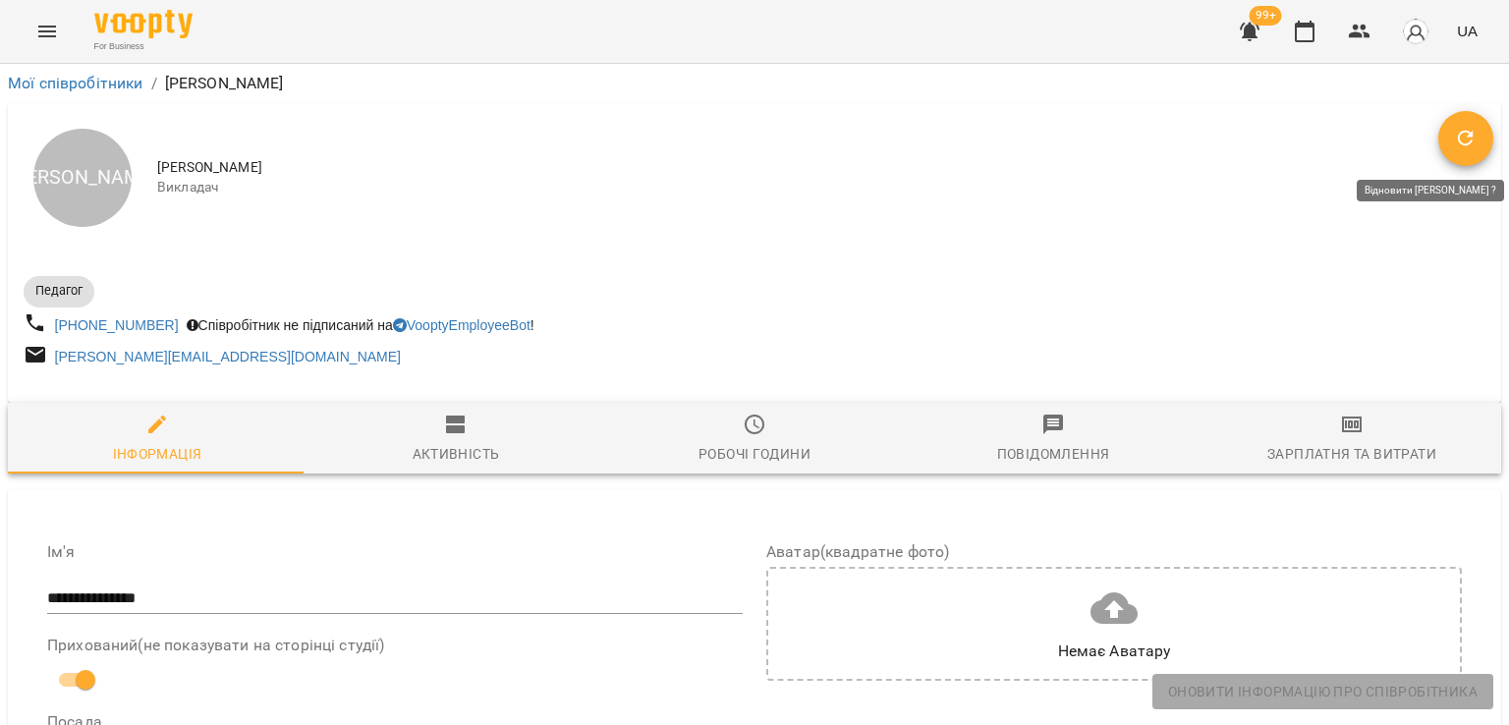
click at [1454, 135] on icon "Відновити" at bounding box center [1466, 139] width 24 height 24
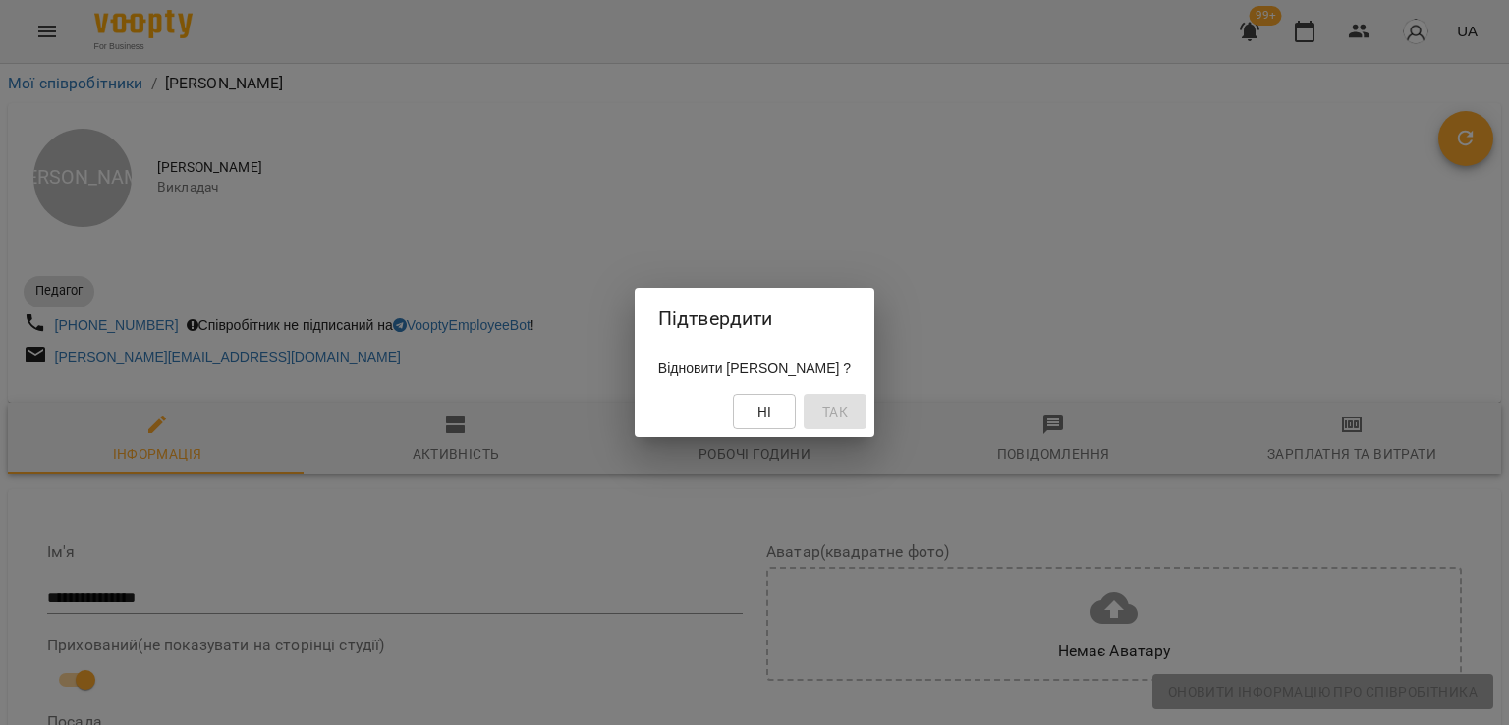
click at [807, 413] on div "Ні Так" at bounding box center [755, 411] width 240 height 51
click at [796, 414] on button "Ні" at bounding box center [764, 411] width 63 height 35
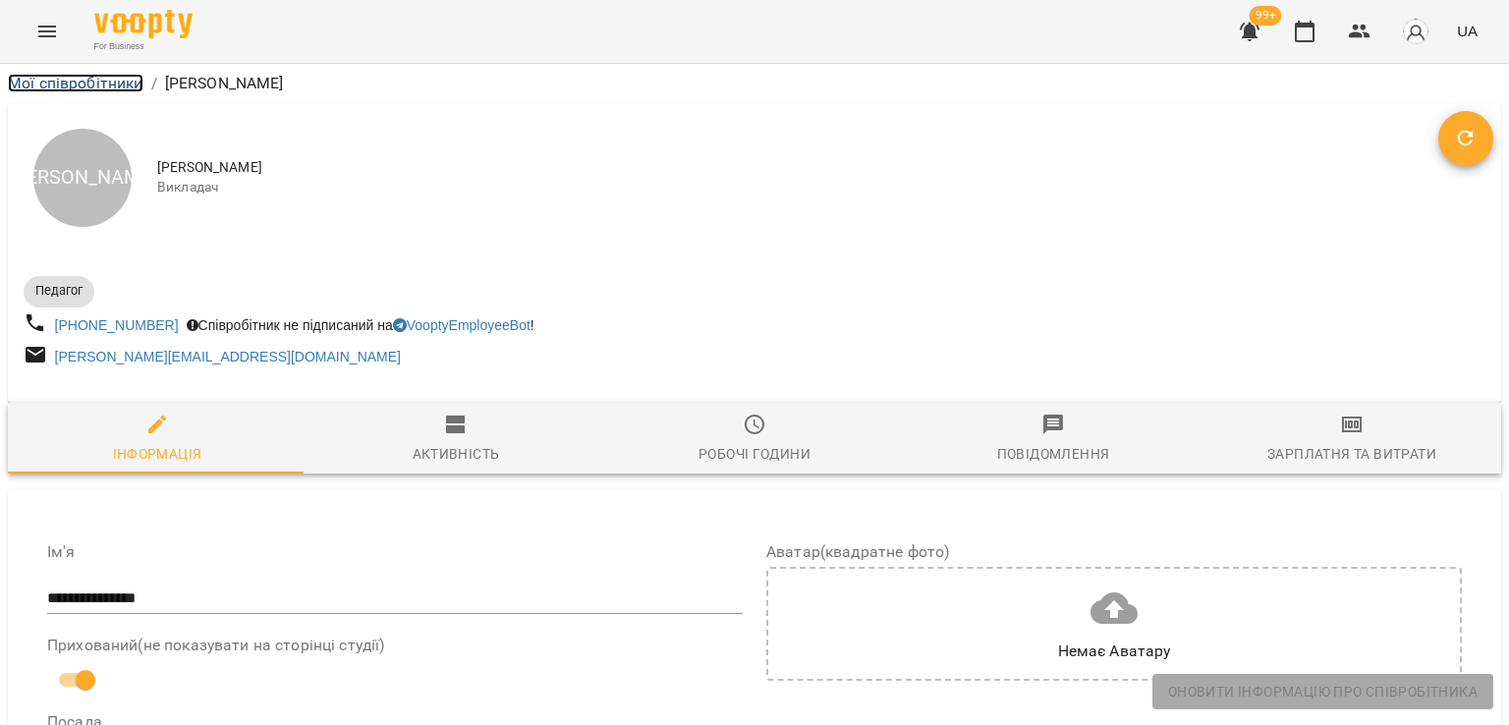
click at [114, 83] on link "Мої співробітники" at bounding box center [76, 83] width 136 height 19
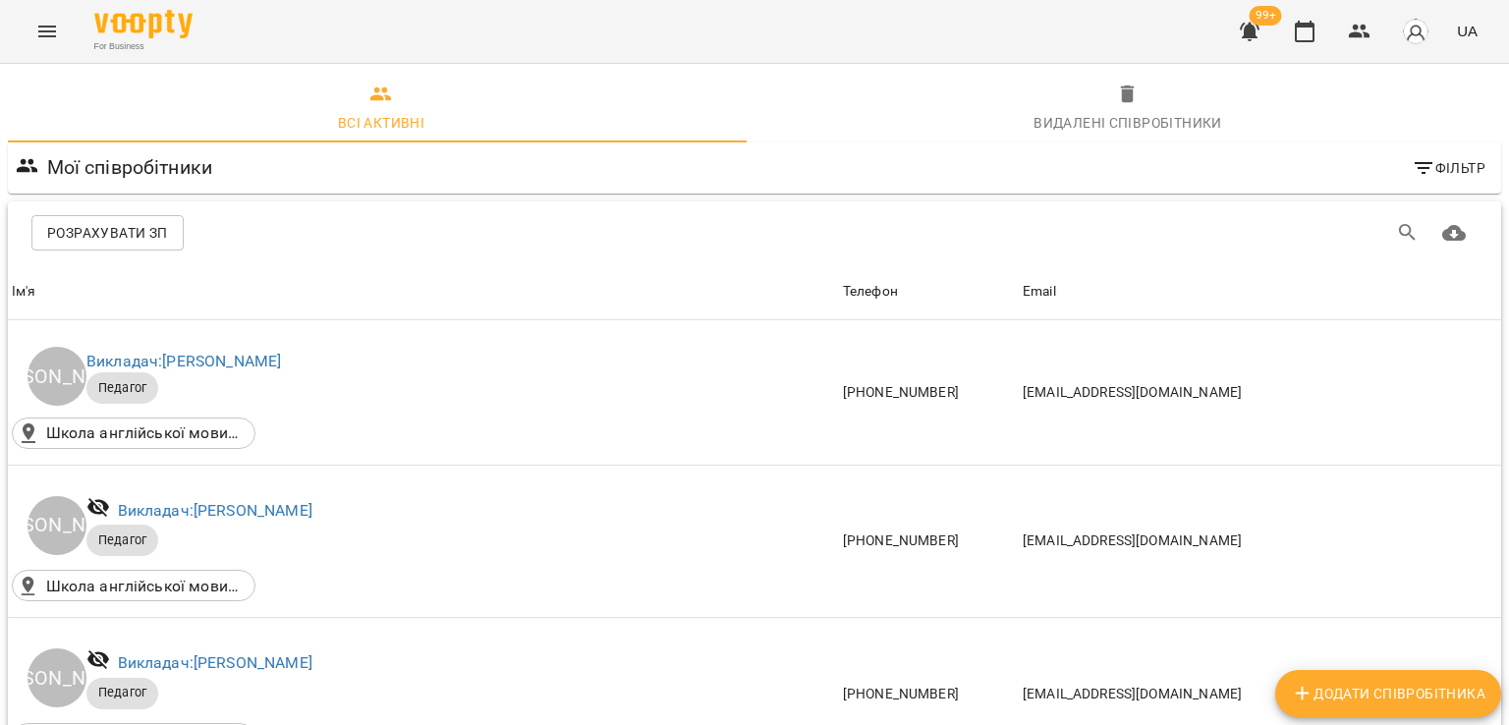
click at [1155, 127] on div "Видалені cпівробітники" at bounding box center [1127, 123] width 189 height 24
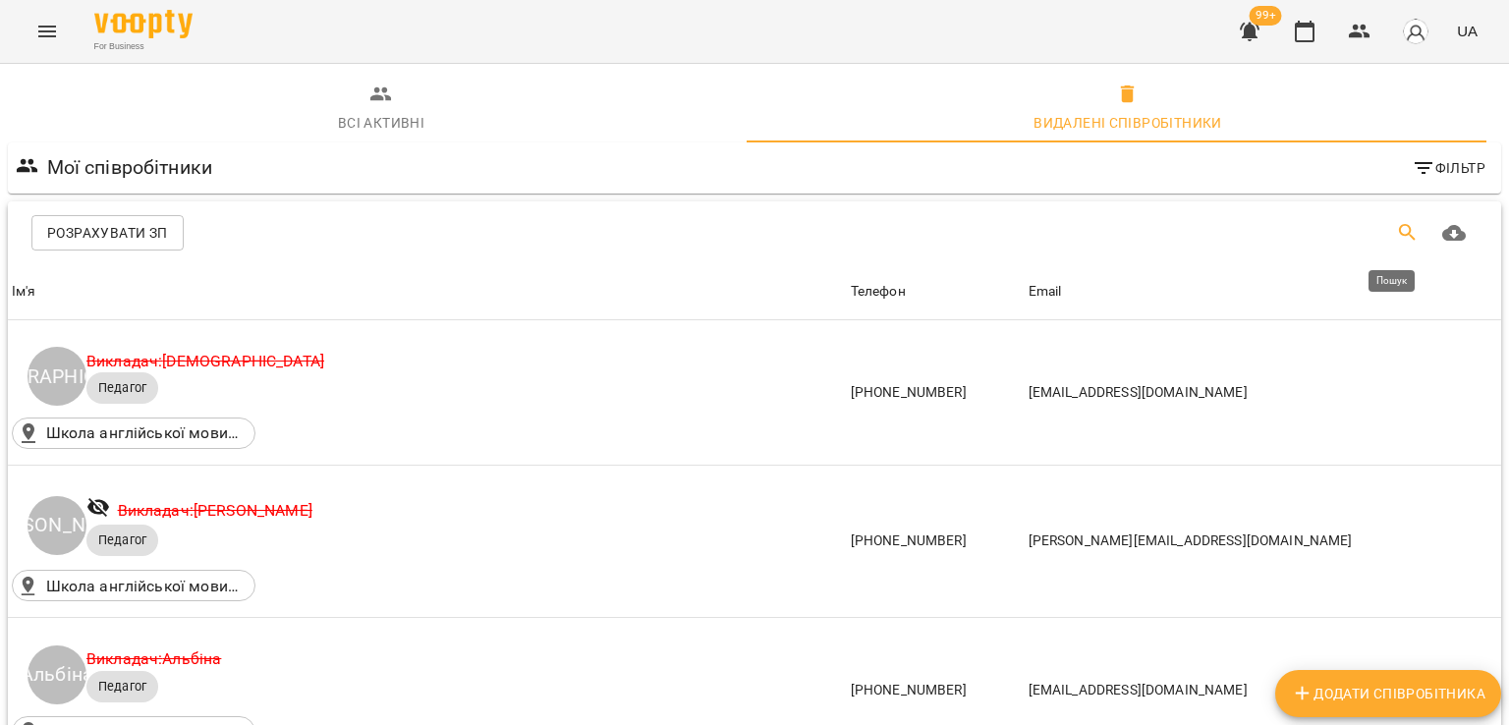
click at [1384, 237] on button "Пошук" at bounding box center [1407, 232] width 47 height 47
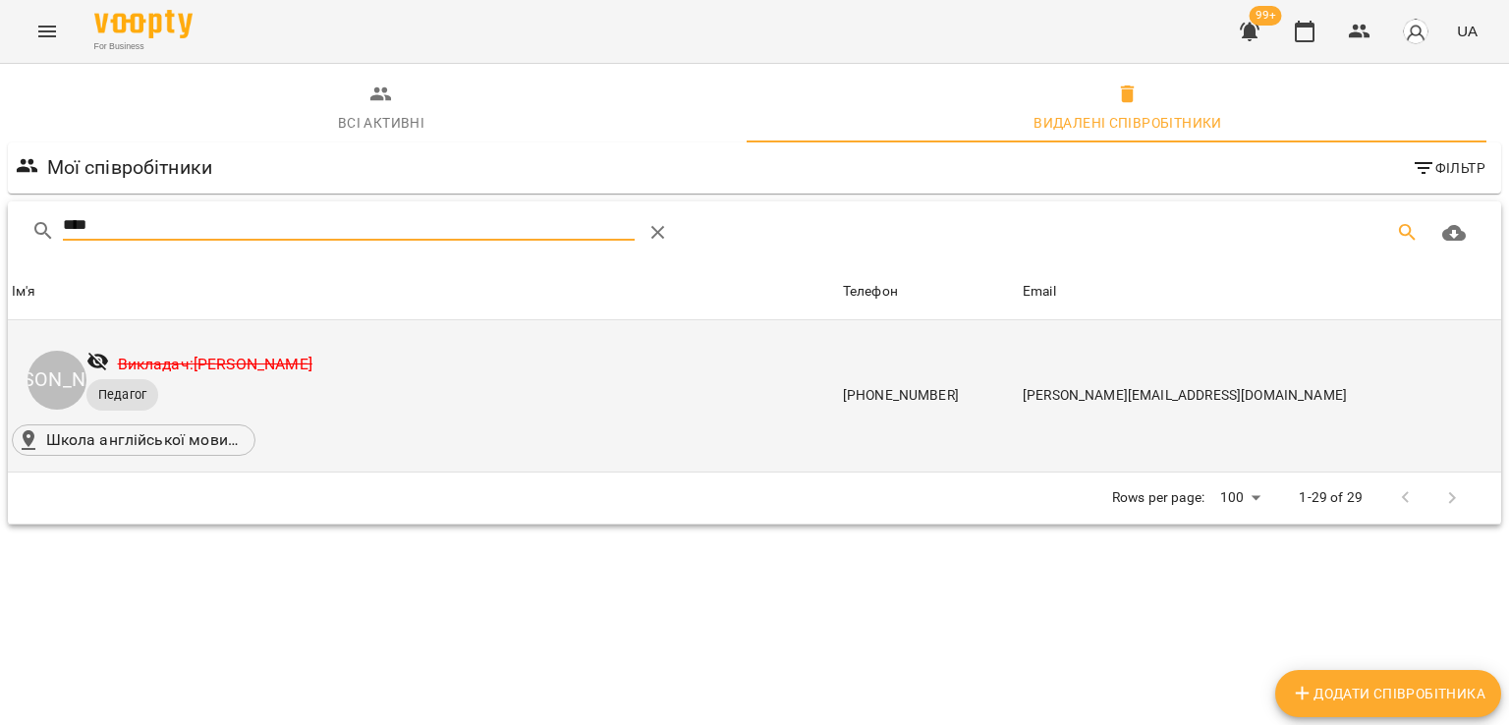
type input "****"
click at [202, 362] on link "Викладач: Катерина Гунько" at bounding box center [215, 364] width 195 height 19
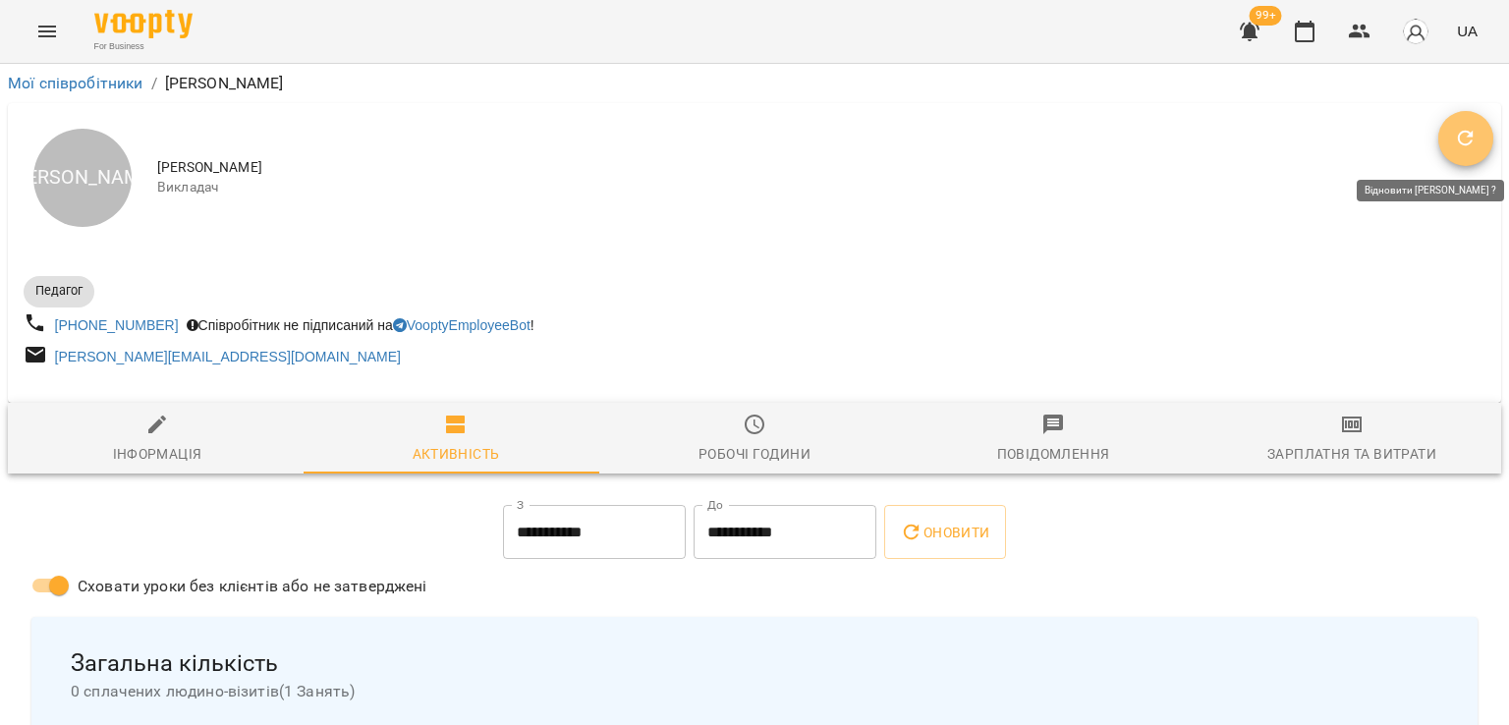
click at [1438, 150] on button "Відновити" at bounding box center [1465, 138] width 55 height 55
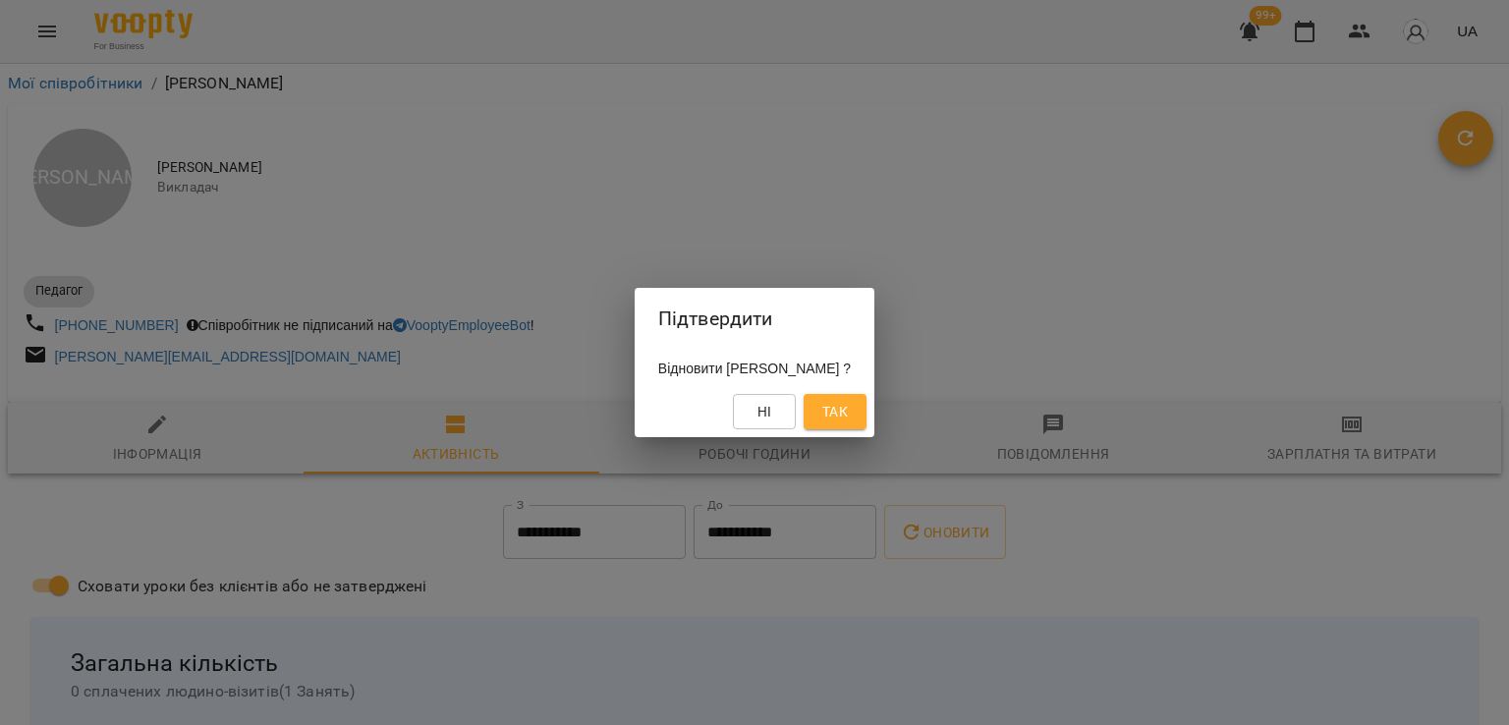
click at [844, 414] on span "Так" at bounding box center [835, 412] width 26 height 24
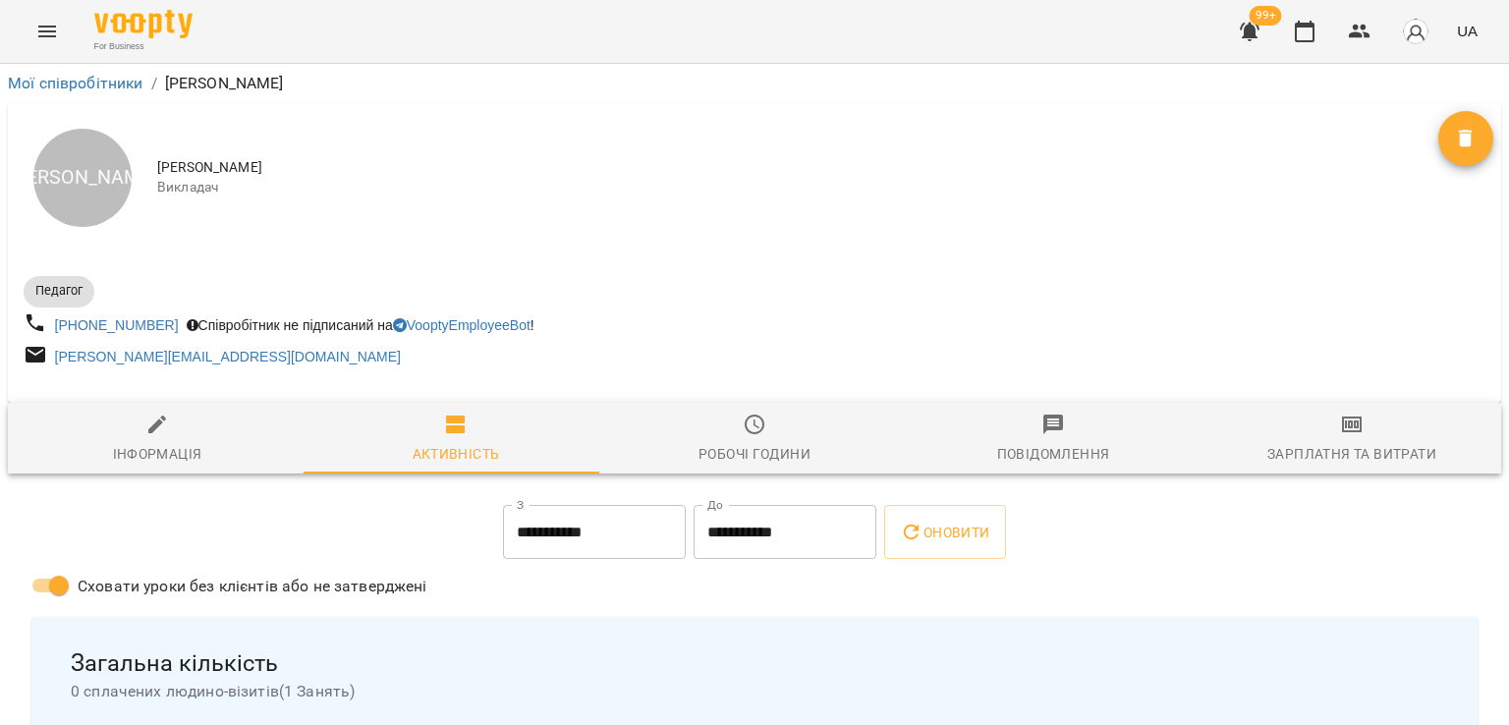
click at [173, 453] on div "Інформація" at bounding box center [157, 454] width 89 height 24
select select "**"
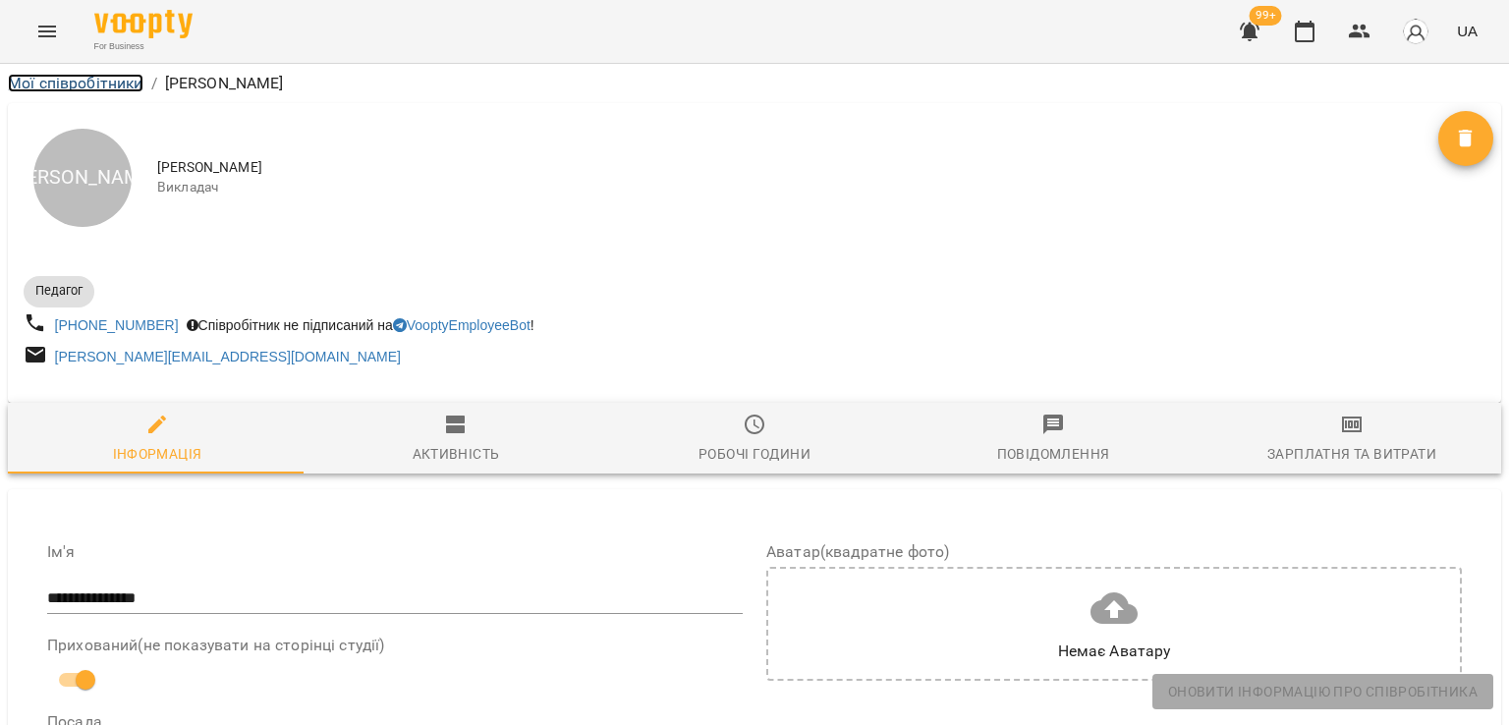
click at [94, 83] on link "Мої співробітники" at bounding box center [76, 83] width 136 height 19
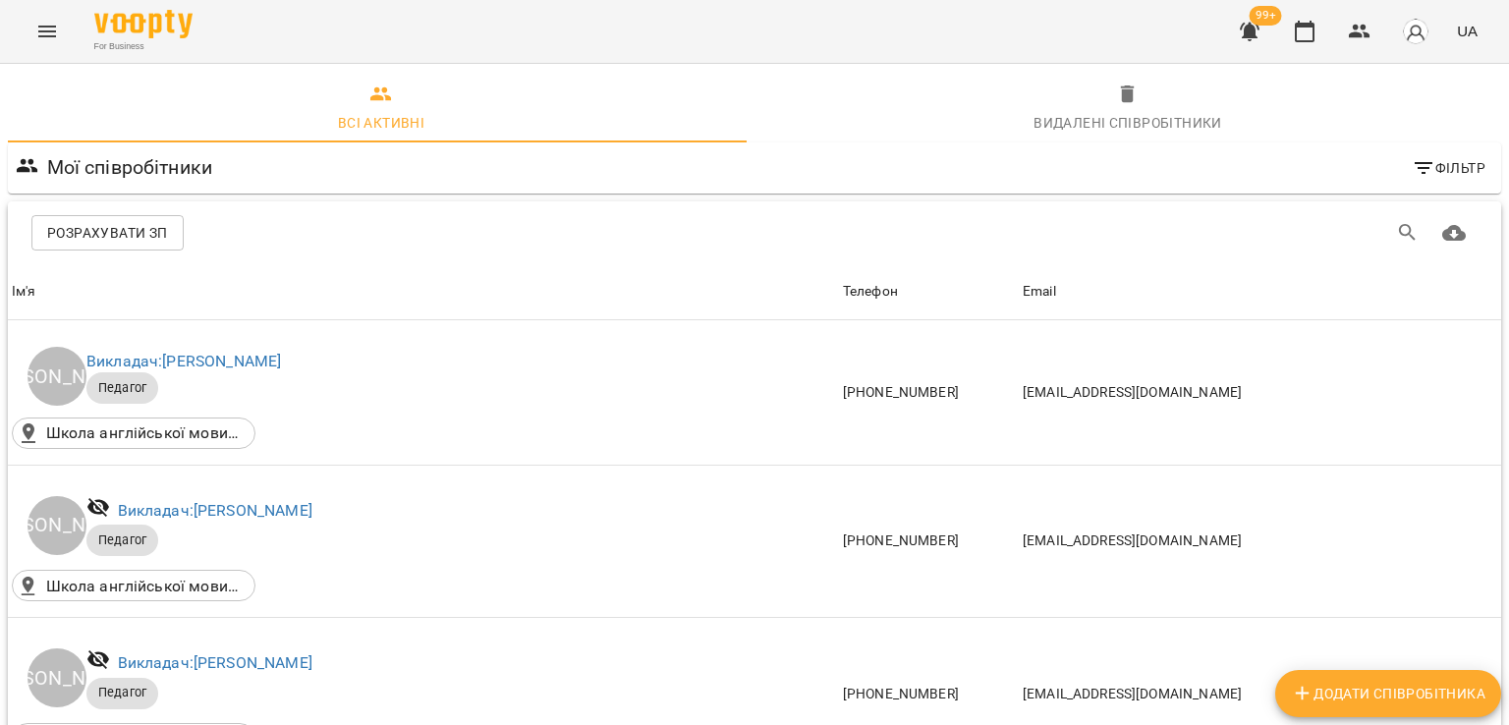
click at [24, 36] on button "Menu" at bounding box center [47, 31] width 47 height 47
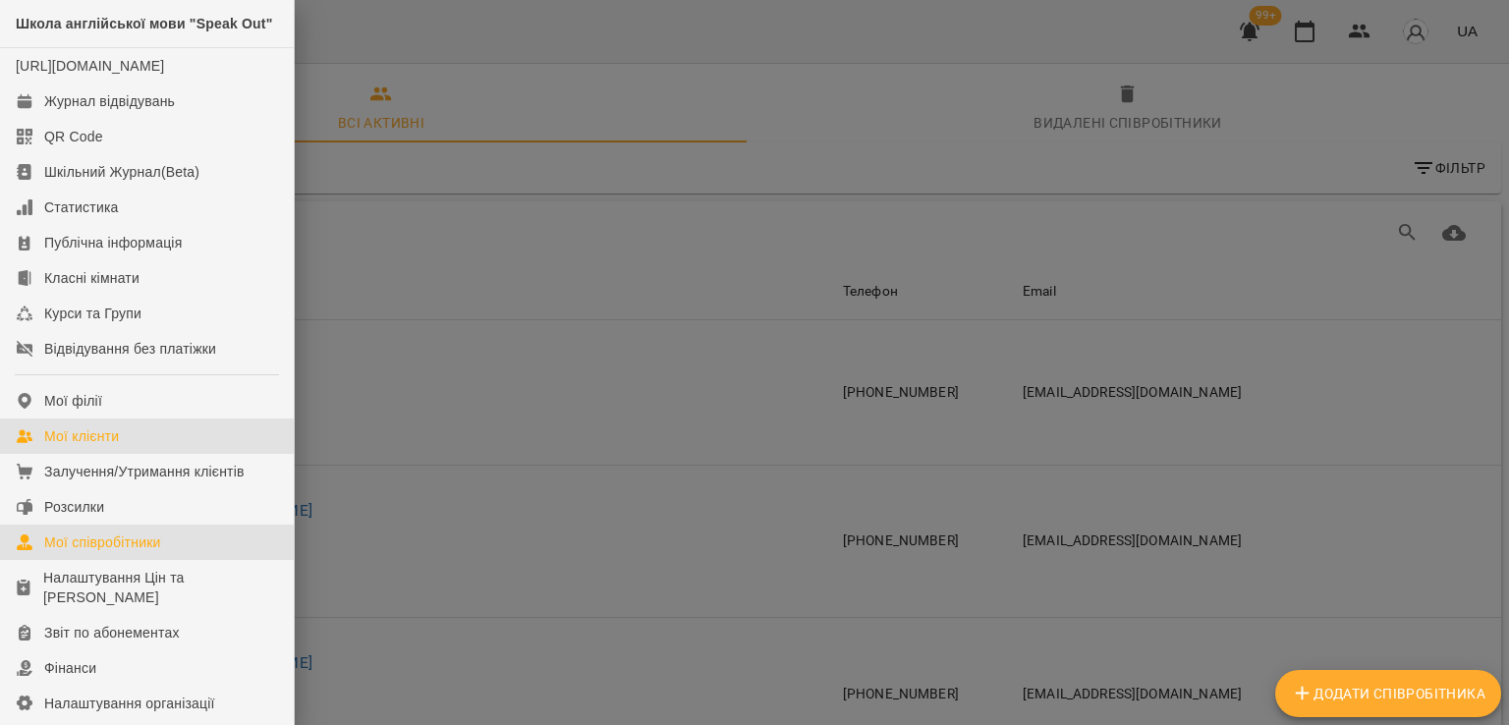
click at [106, 446] on div "Мої клієнти" at bounding box center [81, 436] width 75 height 20
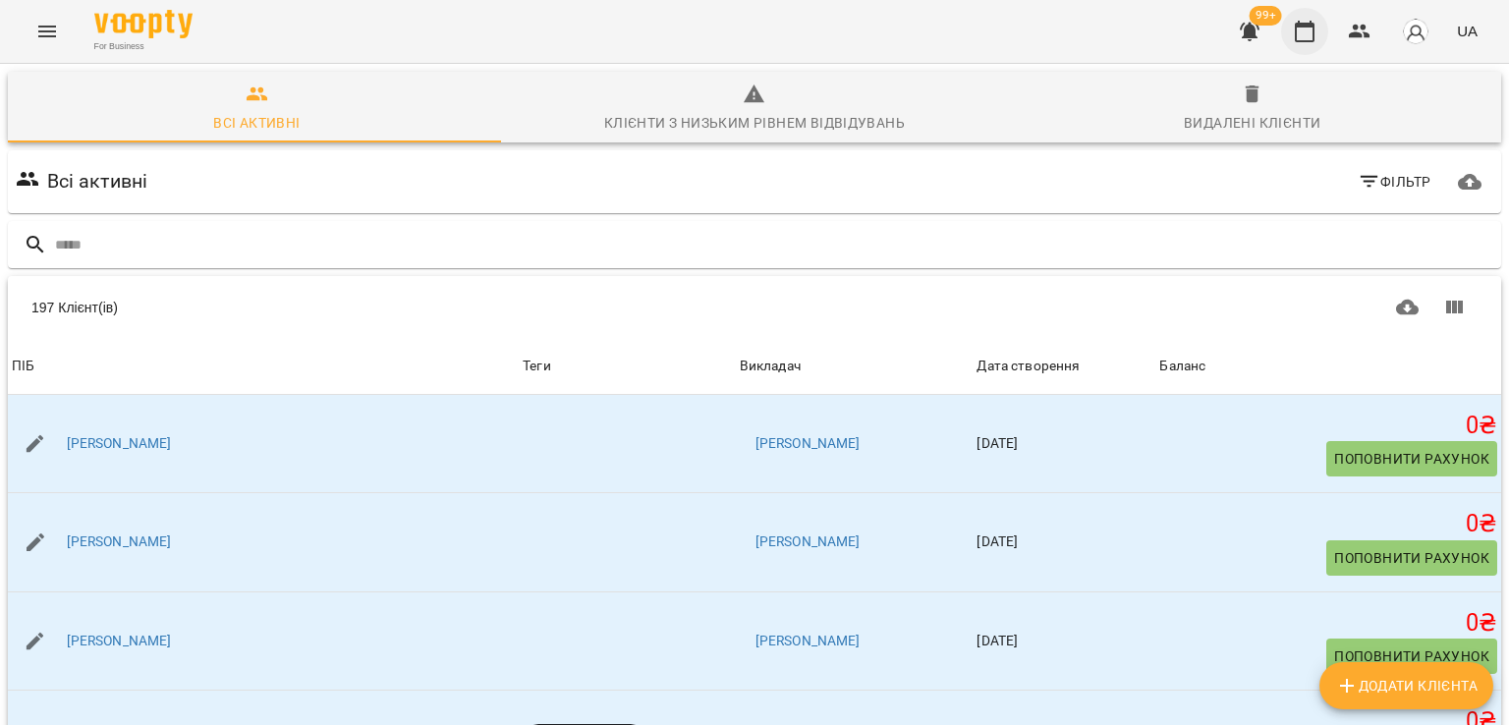
click at [1287, 37] on button "button" at bounding box center [1304, 31] width 47 height 47
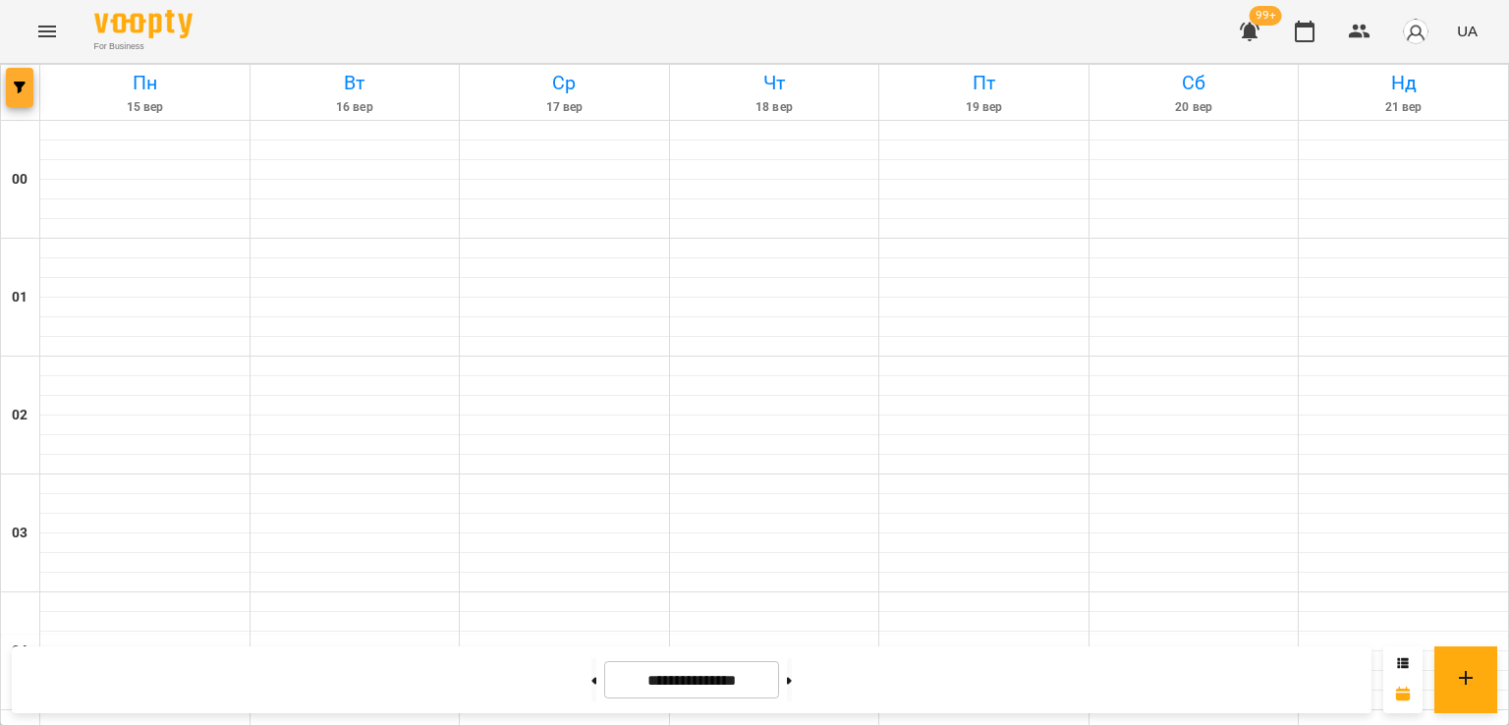
click at [16, 87] on icon "button" at bounding box center [20, 88] width 12 height 12
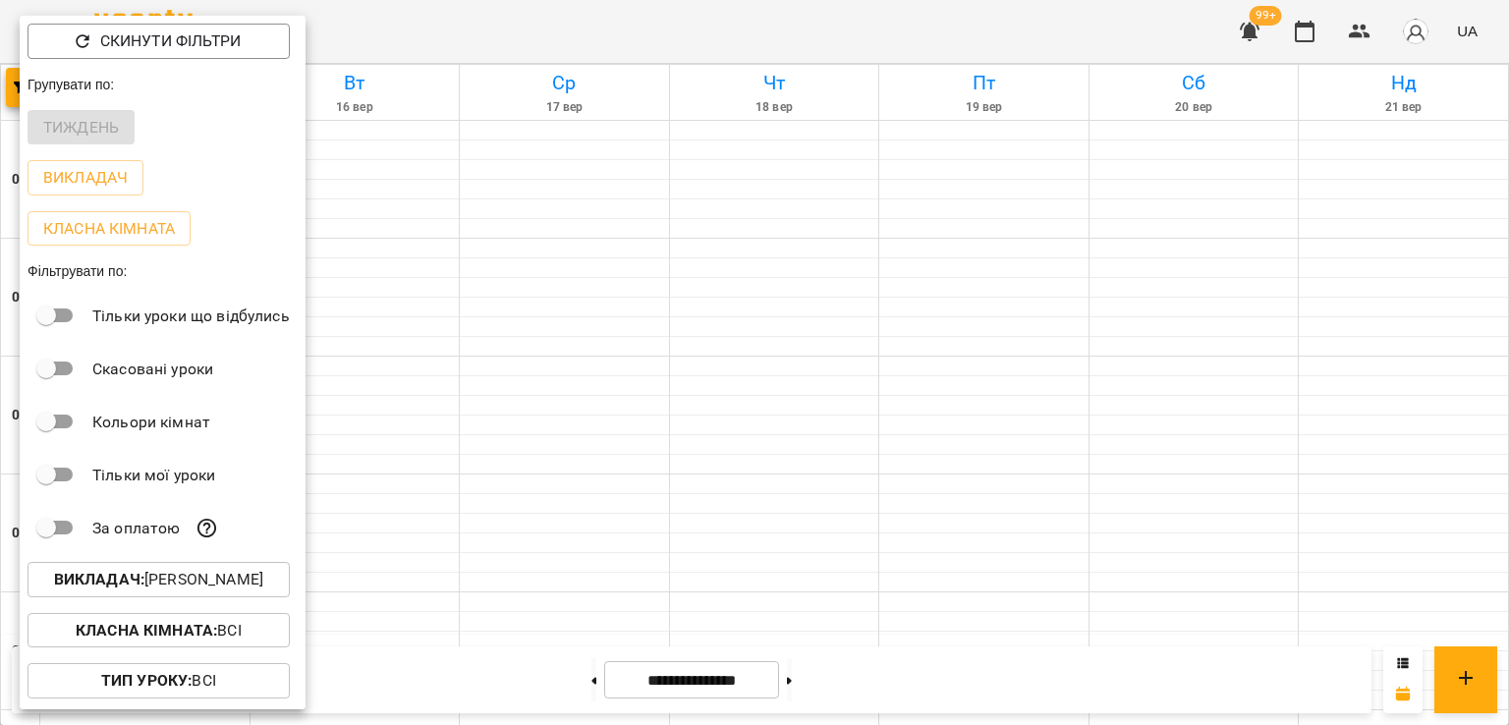
click at [261, 581] on p "Викладач : [PERSON_NAME]" at bounding box center [158, 580] width 209 height 24
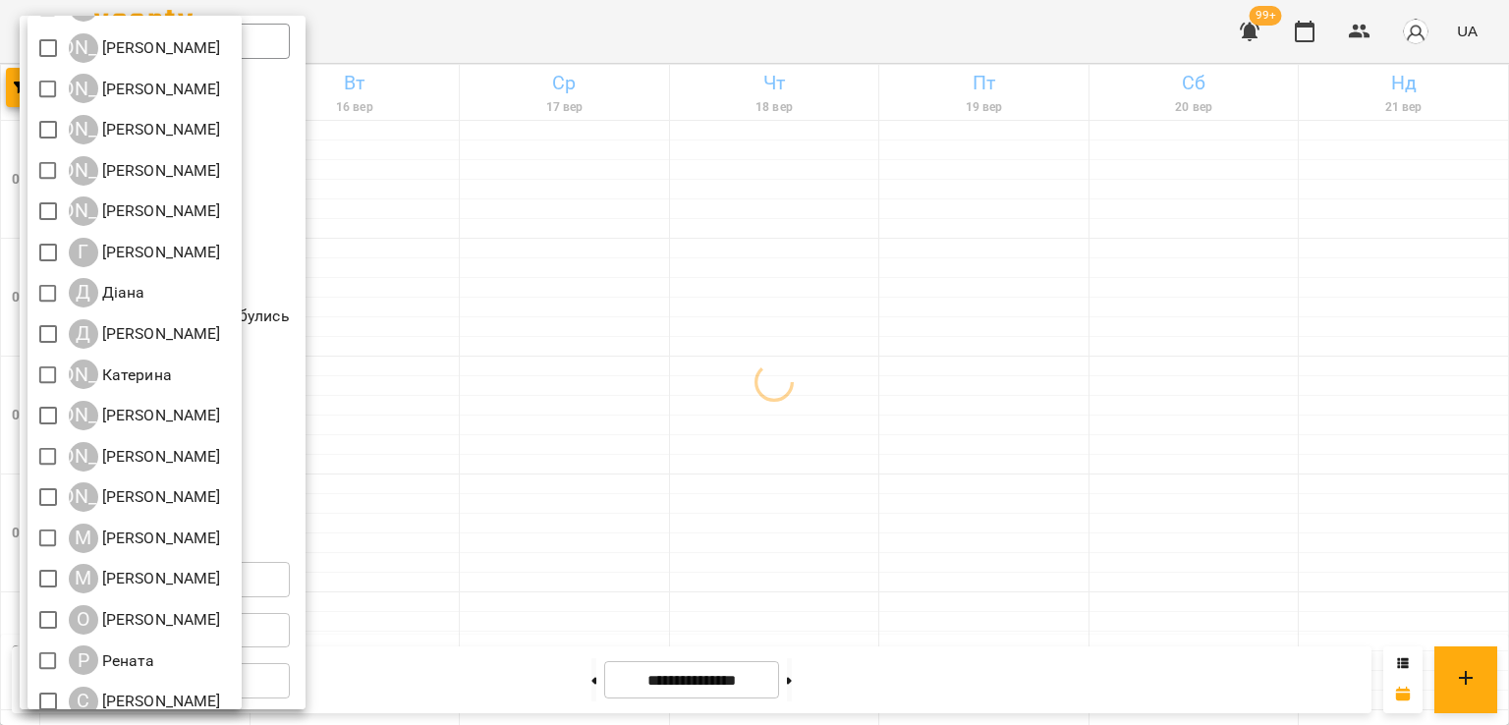
scroll to position [260, 0]
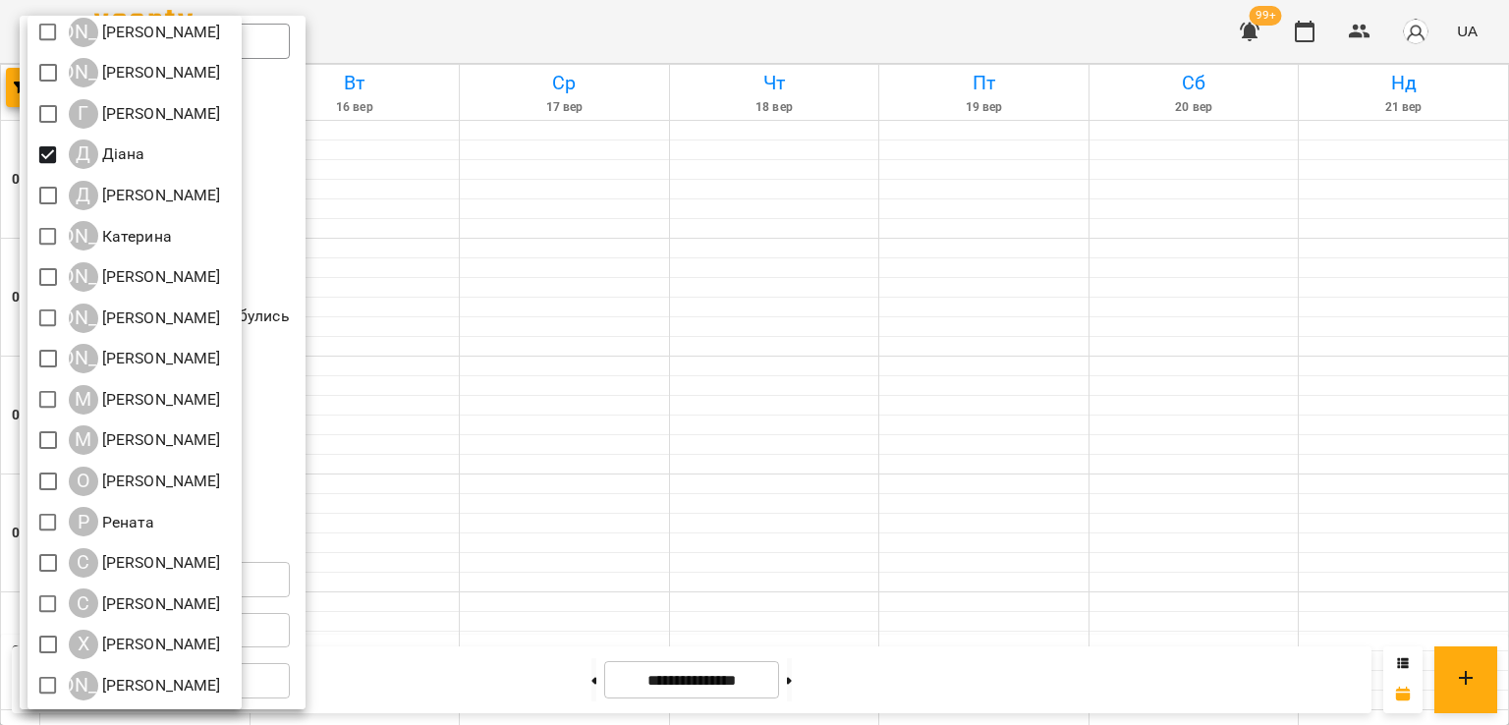
click at [611, 214] on div at bounding box center [754, 362] width 1509 height 725
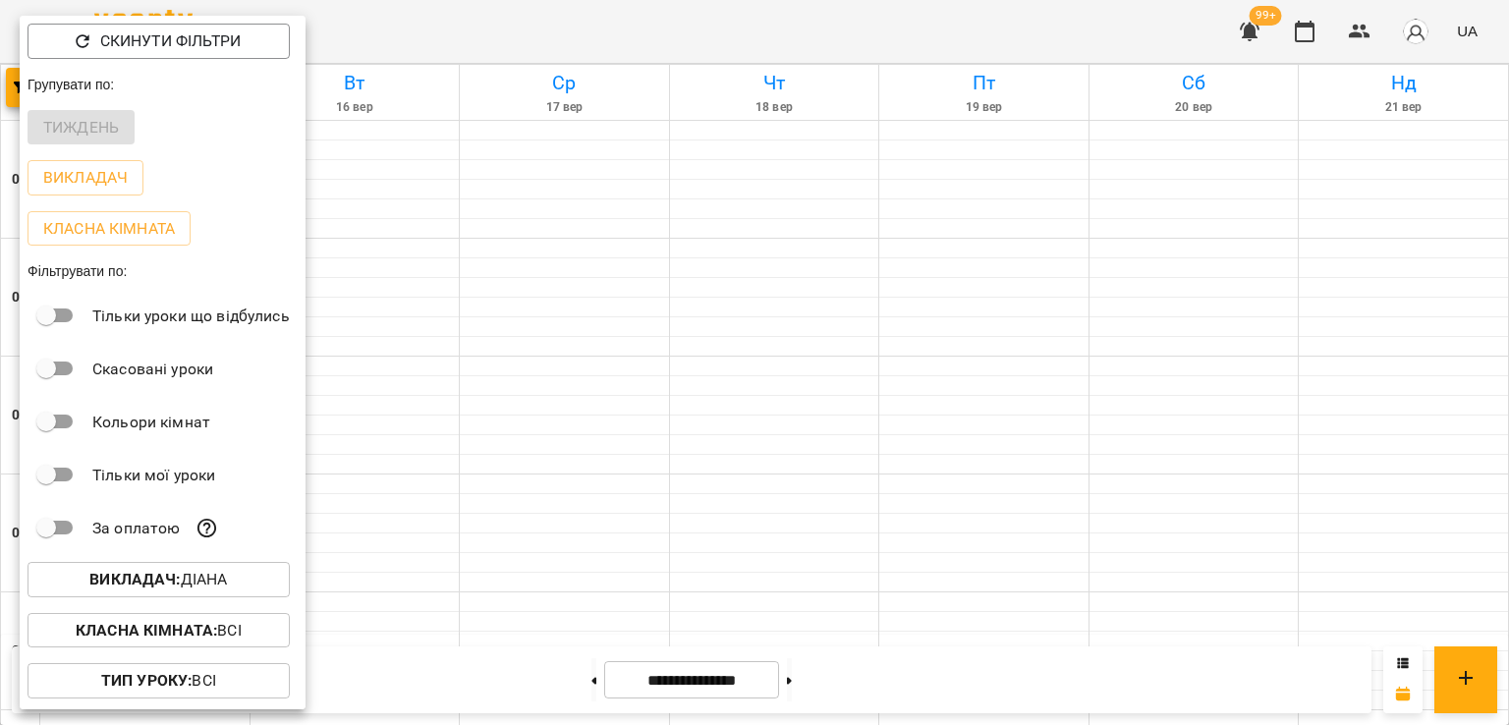
click at [611, 214] on div at bounding box center [754, 362] width 1509 height 725
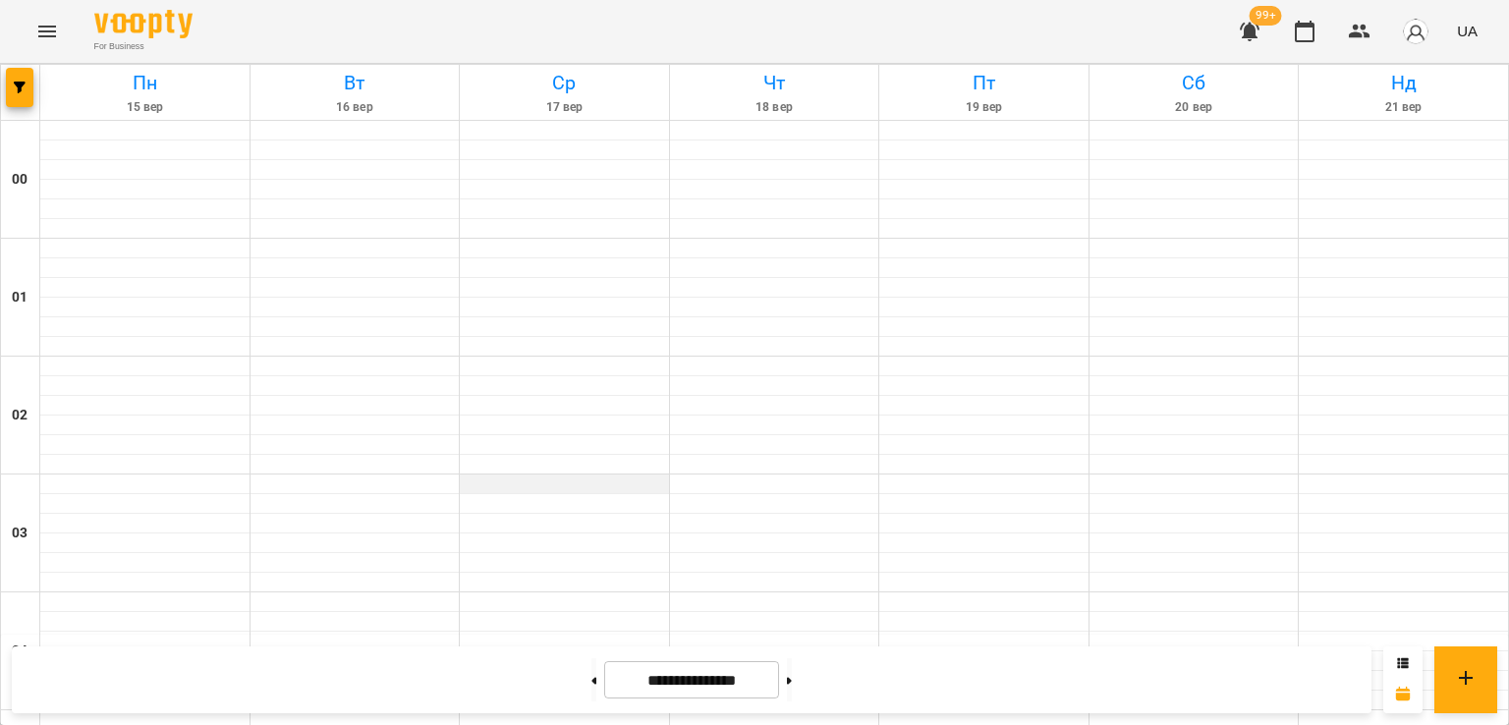
scroll to position [1965, 0]
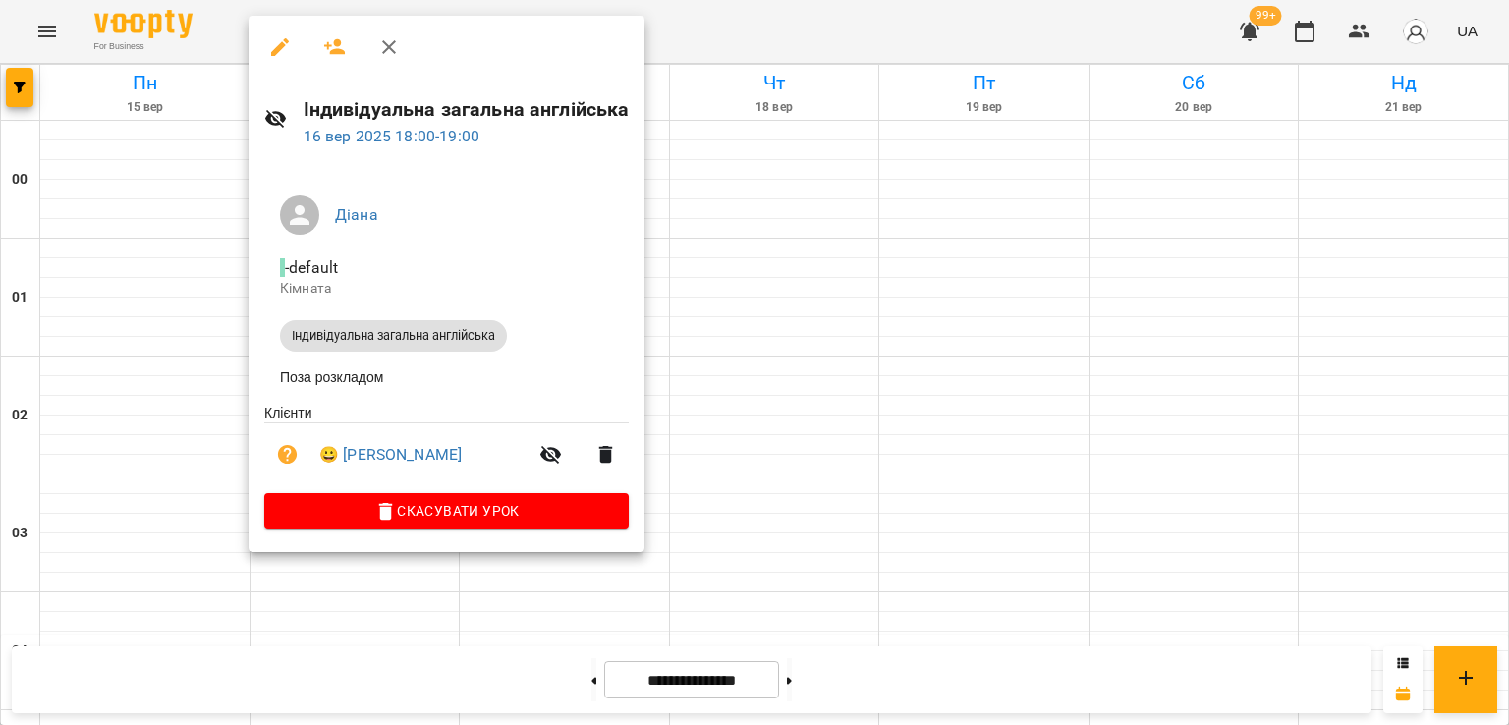
click at [239, 304] on div at bounding box center [754, 362] width 1509 height 725
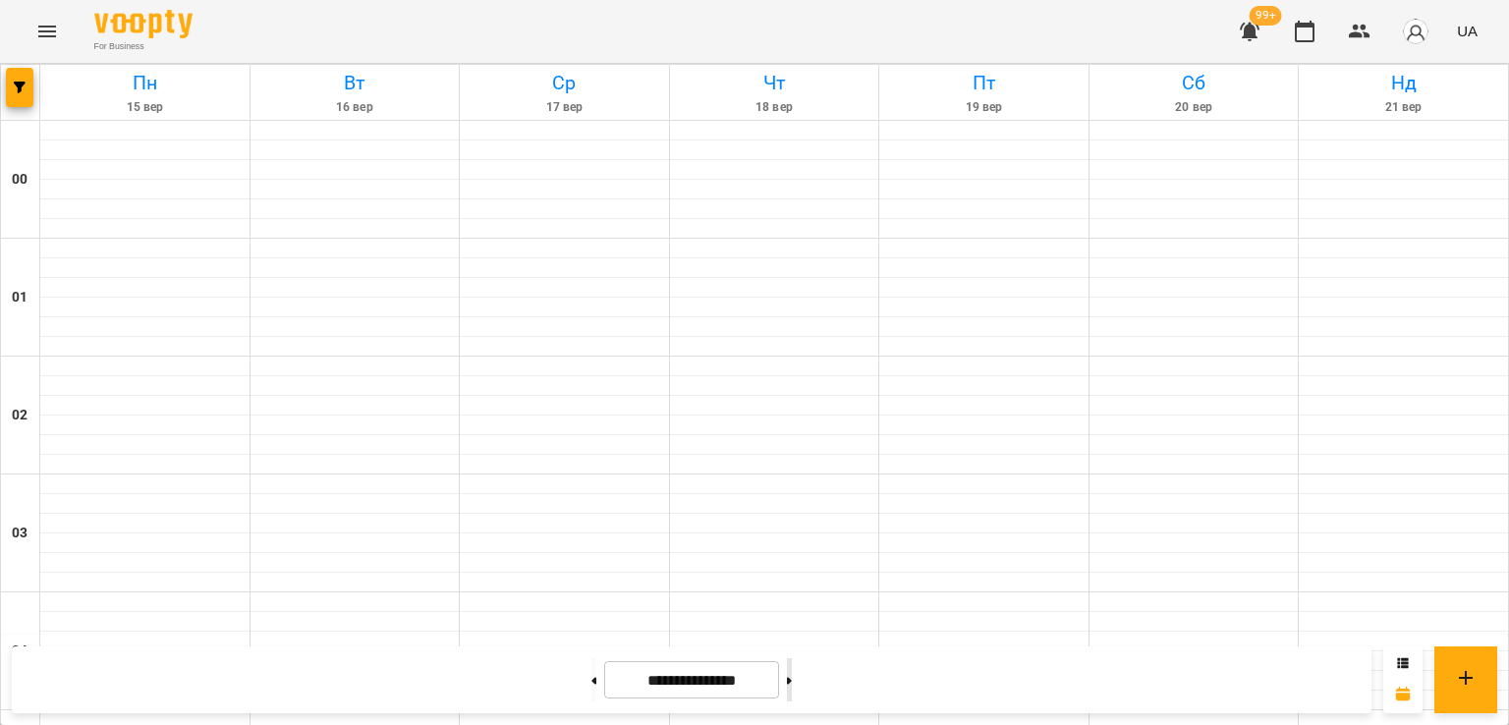
click at [792, 677] on button at bounding box center [789, 679] width 5 height 43
click at [591, 693] on button at bounding box center [593, 679] width 5 height 43
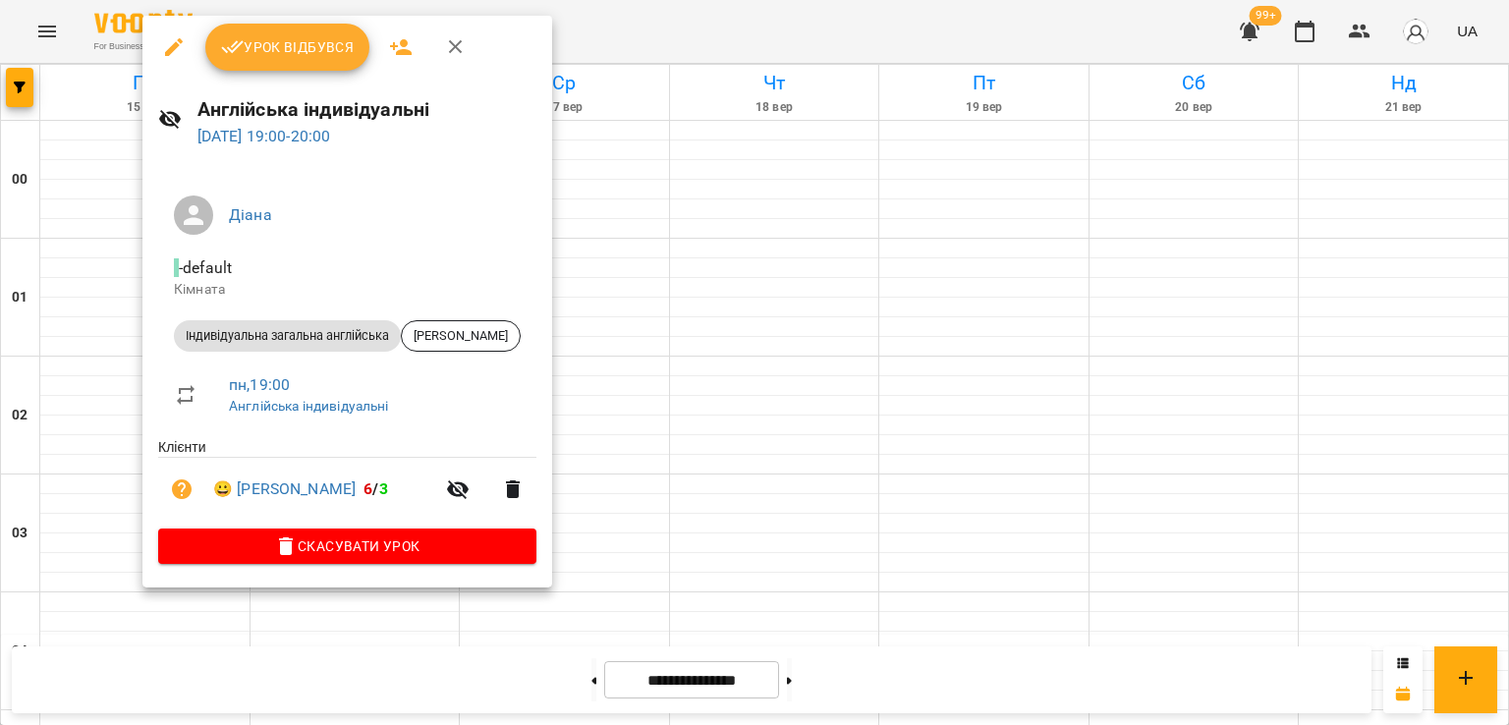
click at [646, 481] on div at bounding box center [754, 362] width 1509 height 725
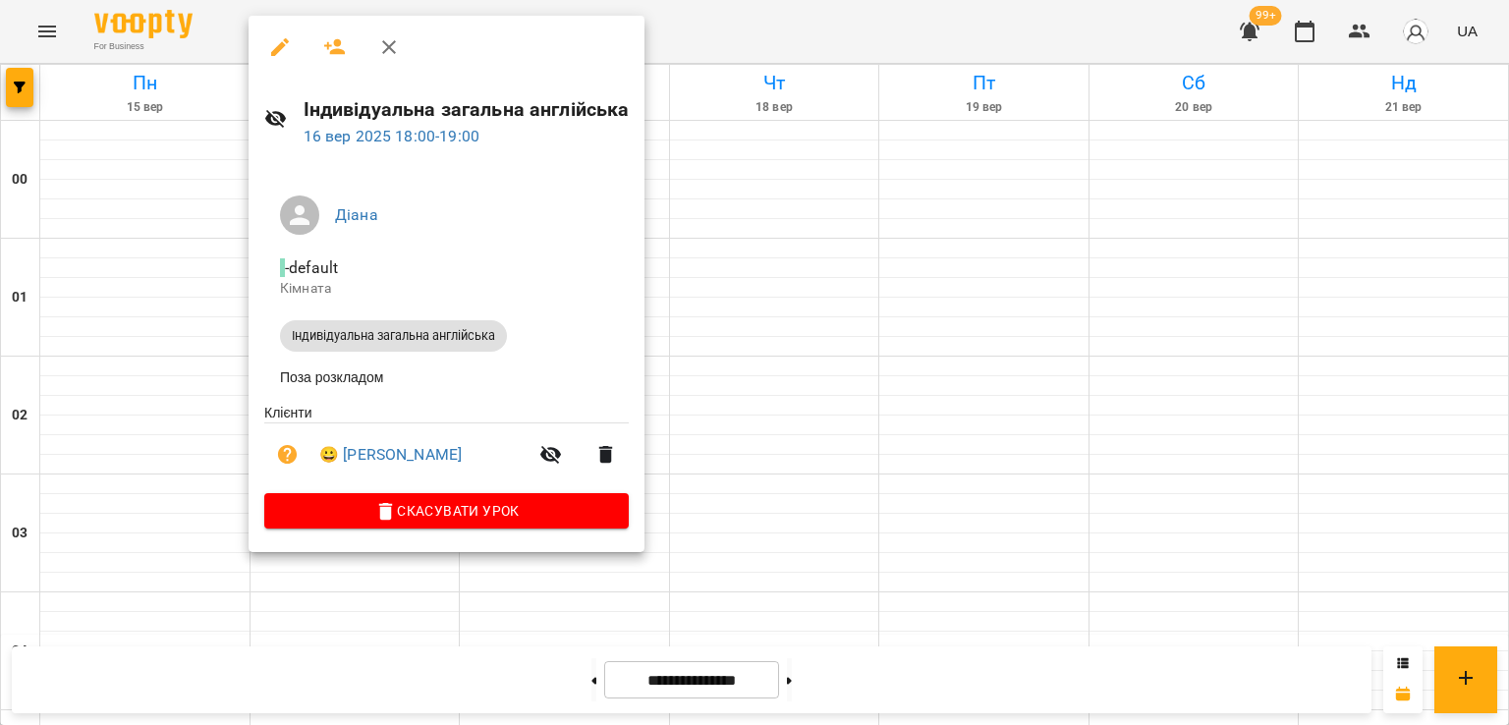
click at [799, 331] on div at bounding box center [754, 362] width 1509 height 725
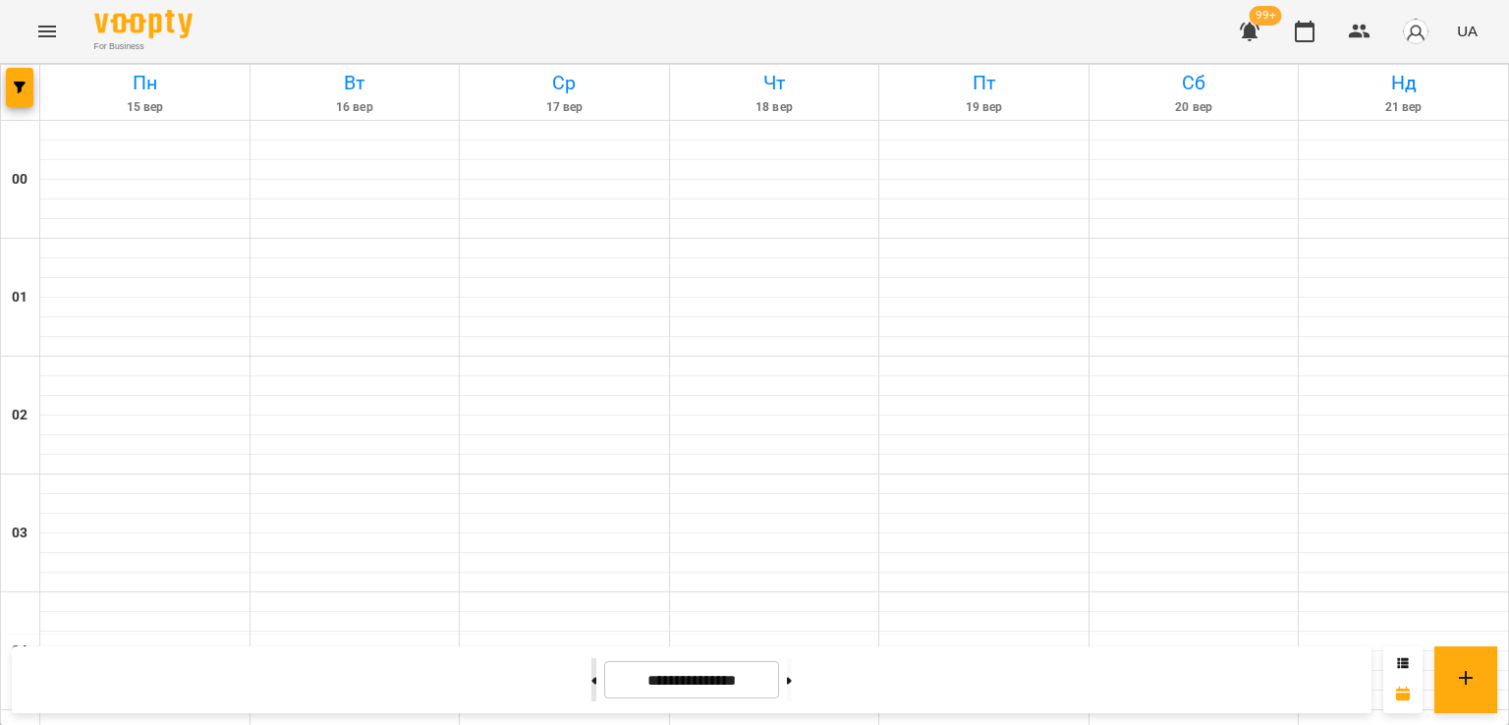
click at [591, 673] on button at bounding box center [593, 679] width 5 height 43
click at [792, 684] on button at bounding box center [789, 679] width 5 height 43
click at [591, 687] on button at bounding box center [593, 679] width 5 height 43
click at [792, 685] on button at bounding box center [789, 679] width 5 height 43
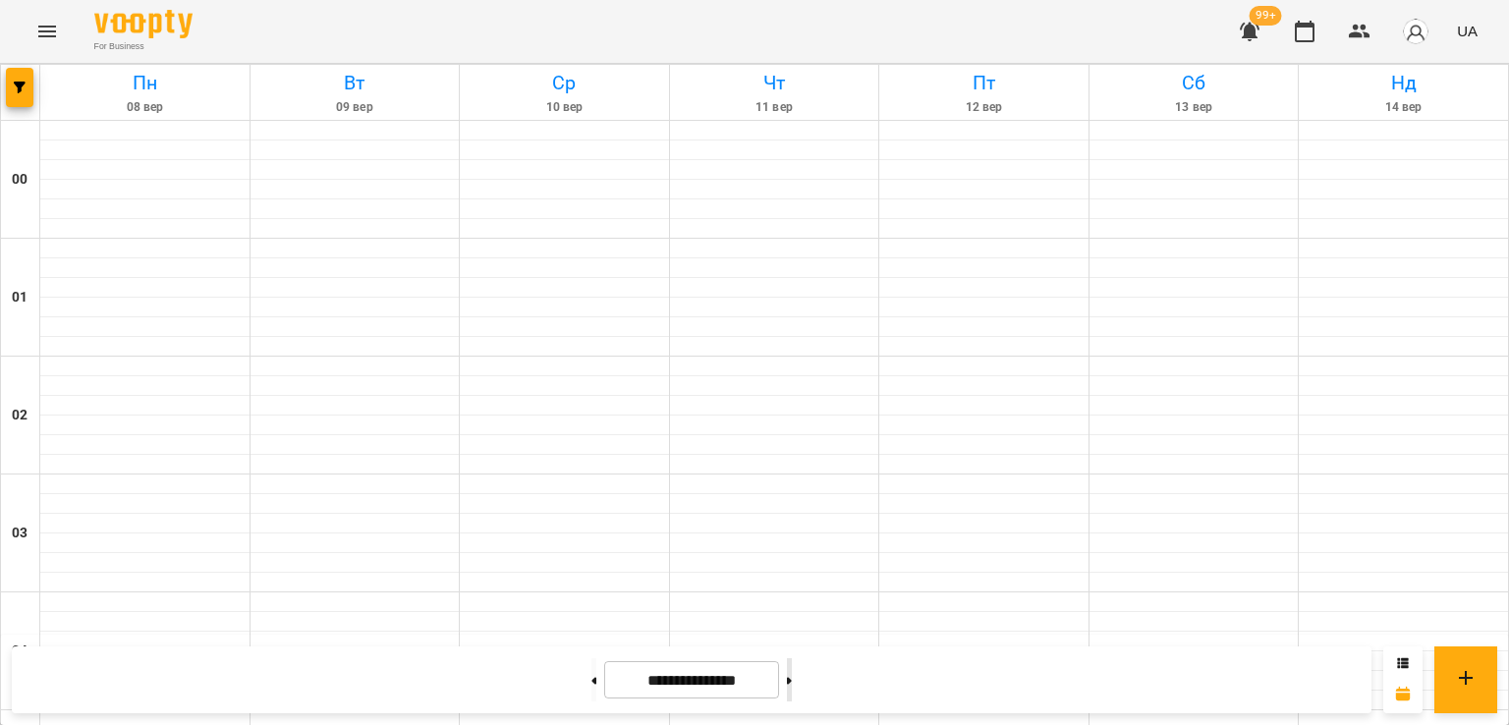
type input "**********"
click at [62, 15] on button "Menu" at bounding box center [47, 31] width 47 height 47
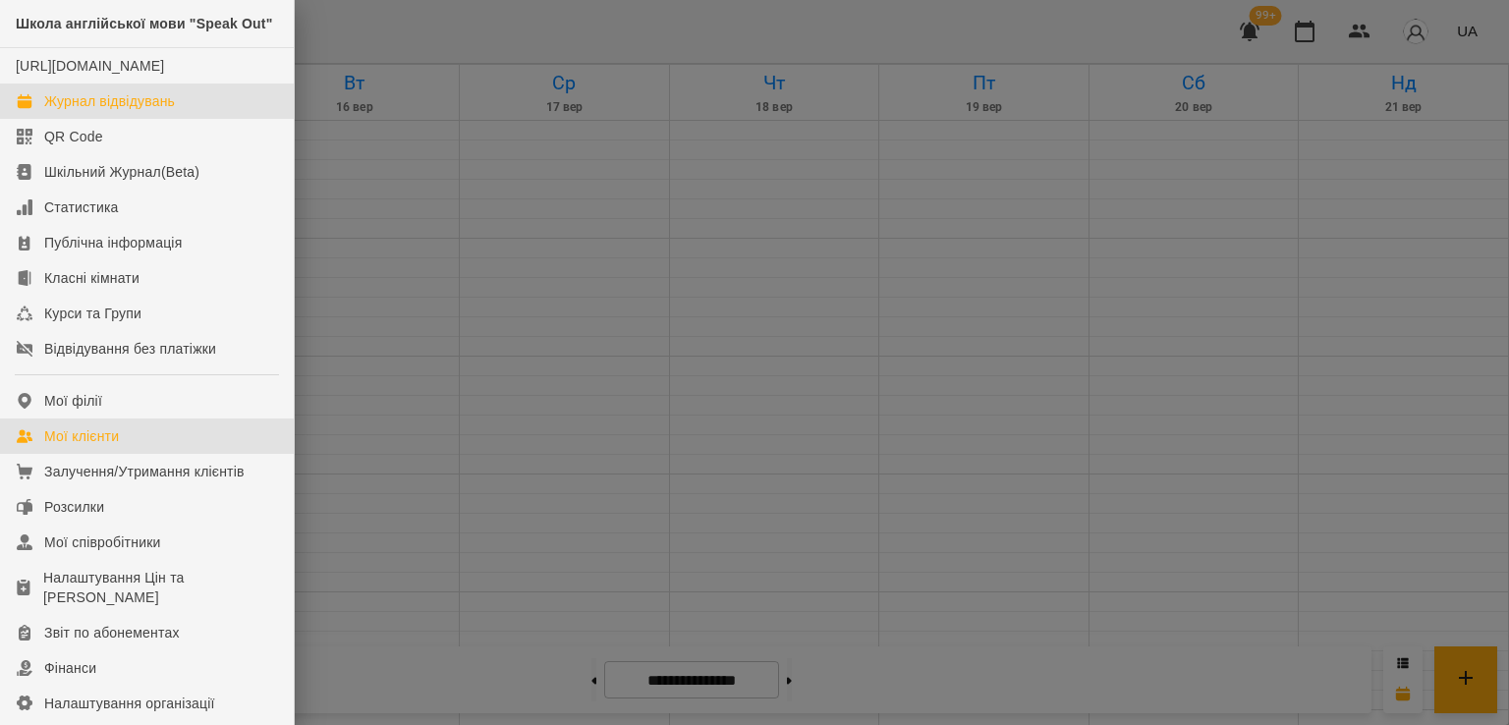
click at [105, 446] on div "Мої клієнти" at bounding box center [81, 436] width 75 height 20
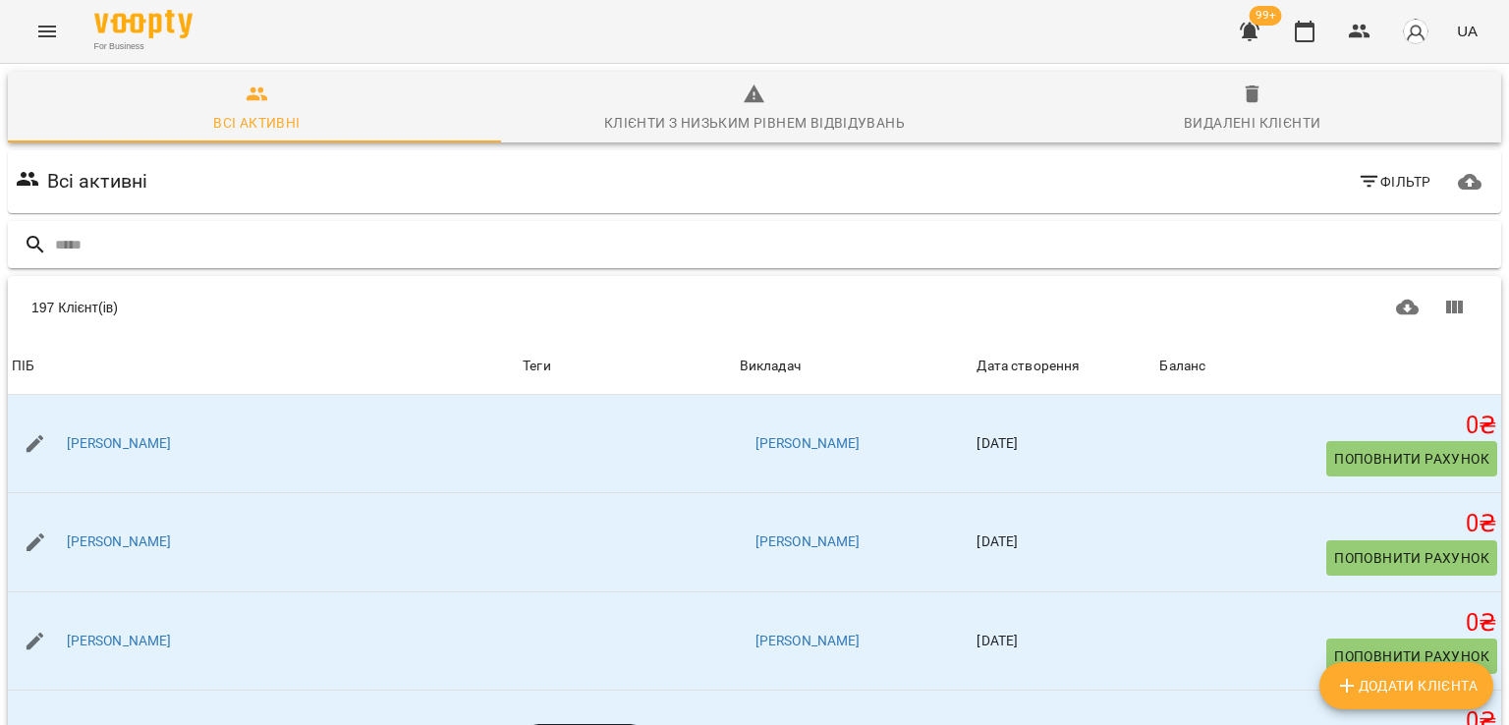
click at [157, 229] on input "text" at bounding box center [774, 245] width 1438 height 32
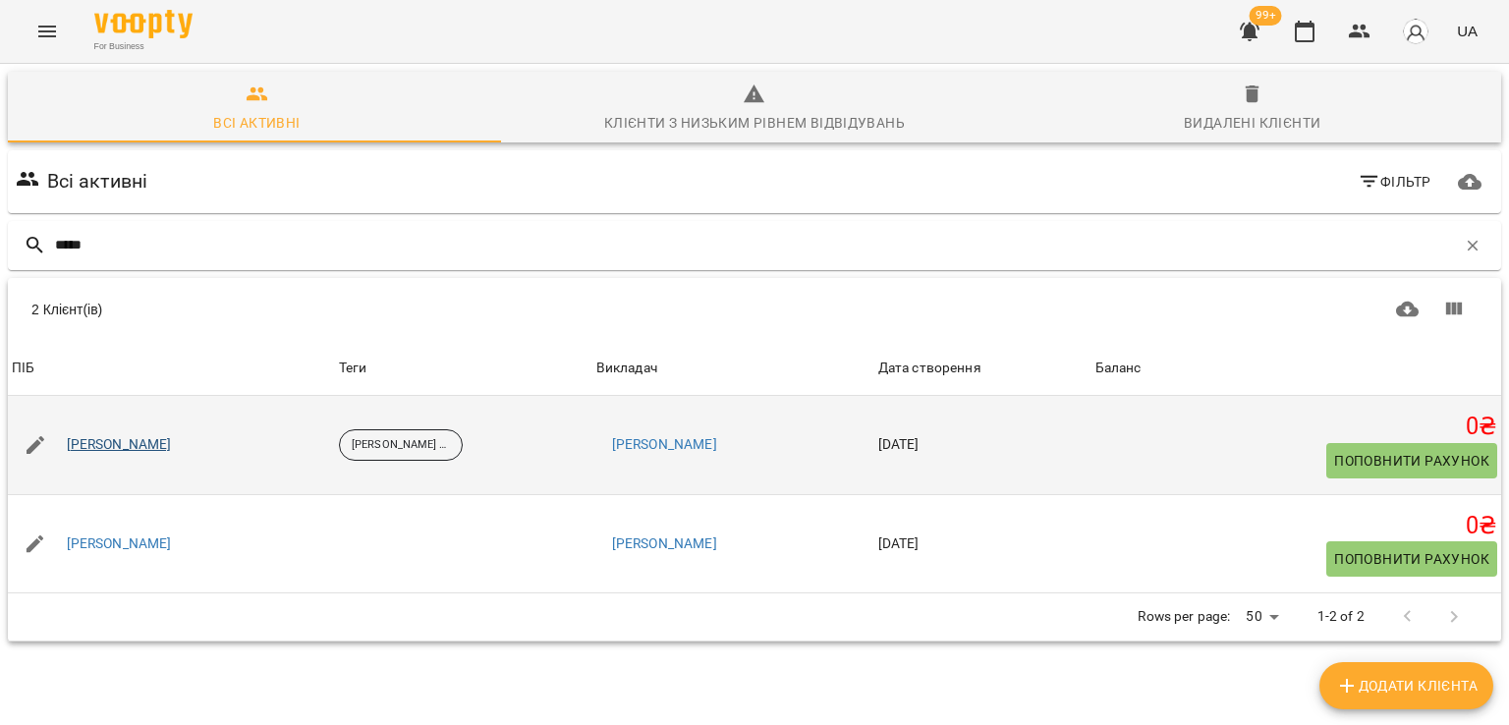
type input "*****"
click at [145, 438] on link "Оксана Назарова" at bounding box center [119, 445] width 105 height 20
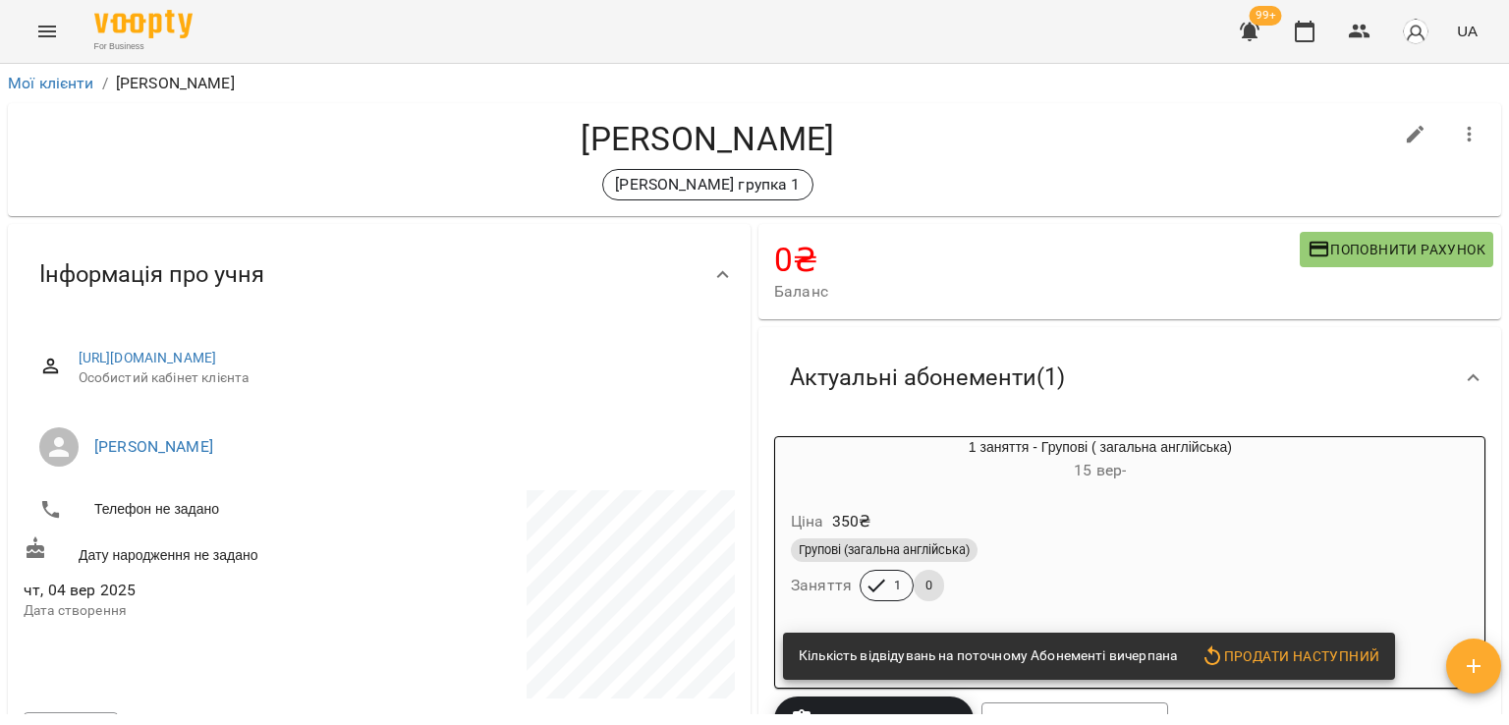
scroll to position [196, 0]
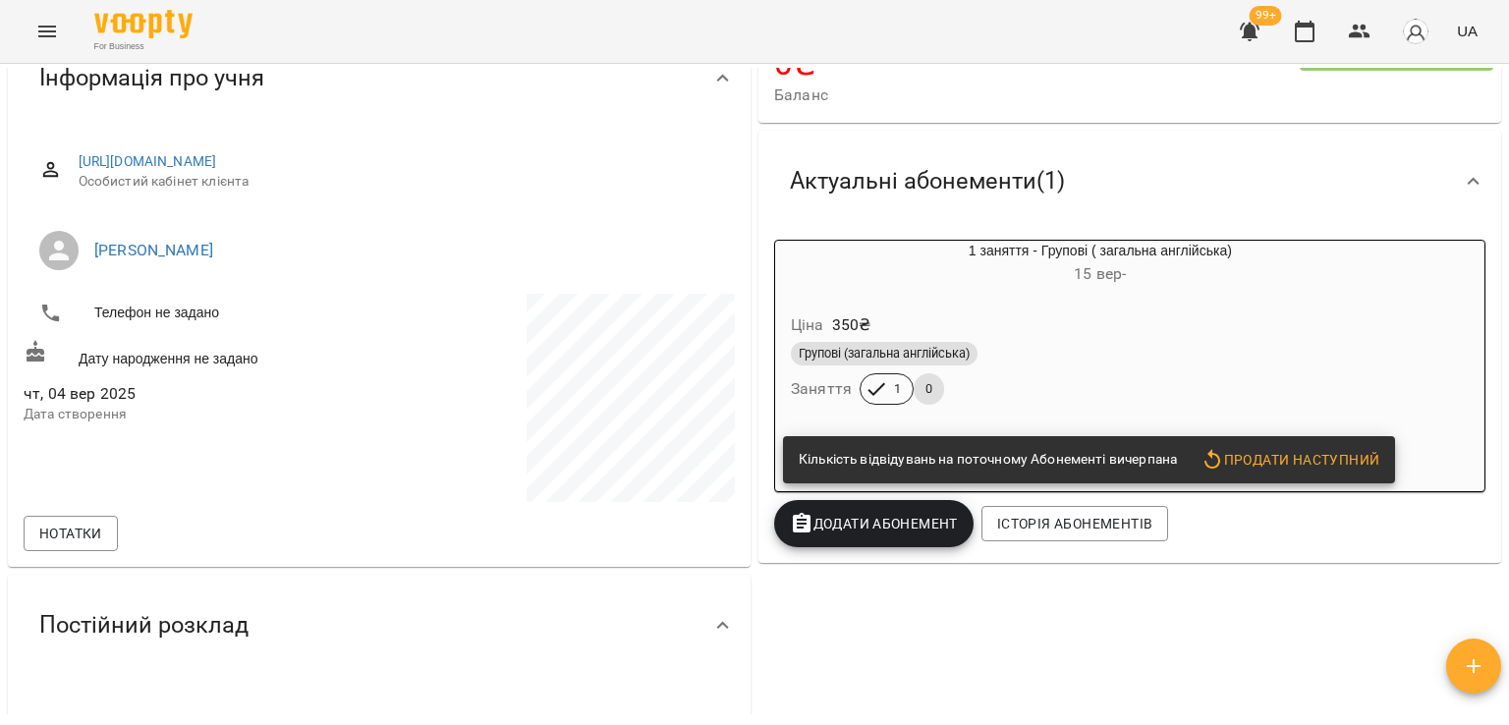
click at [1061, 298] on div "Ціна 350 ₴ Групові (загальна англійська) Заняття 1 0" at bounding box center [1100, 363] width 650 height 134
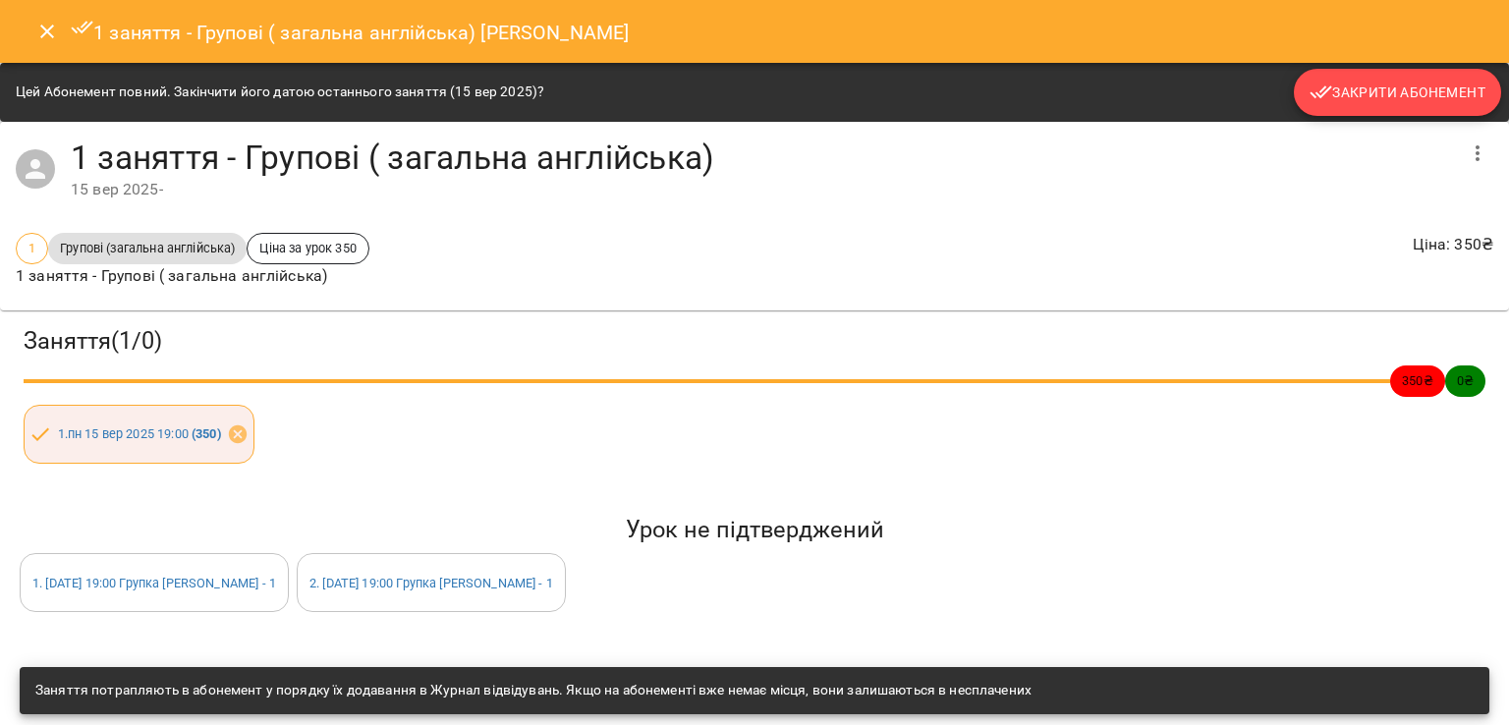
click at [1380, 95] on span "Закрити Абонемент" at bounding box center [1397, 93] width 176 height 24
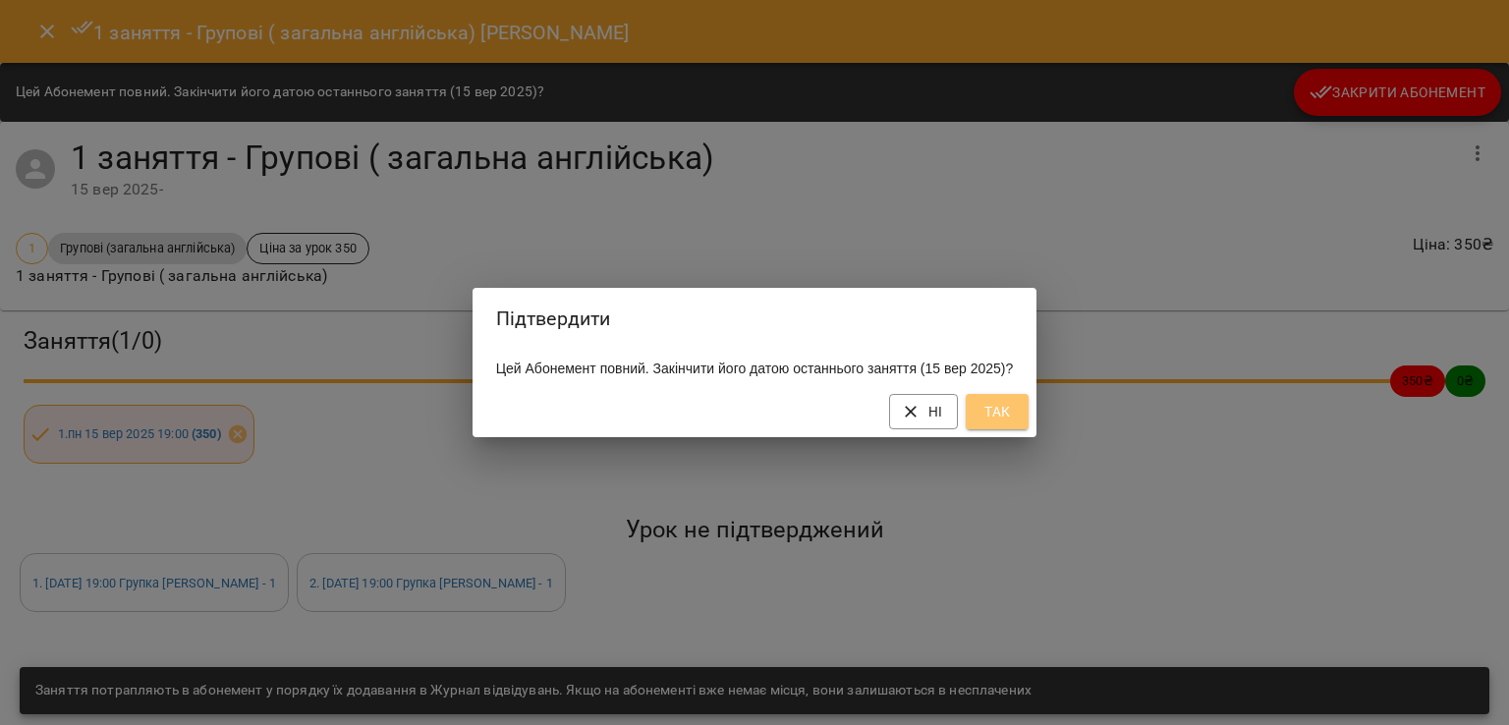
click at [1004, 410] on button "Так" at bounding box center [997, 411] width 63 height 35
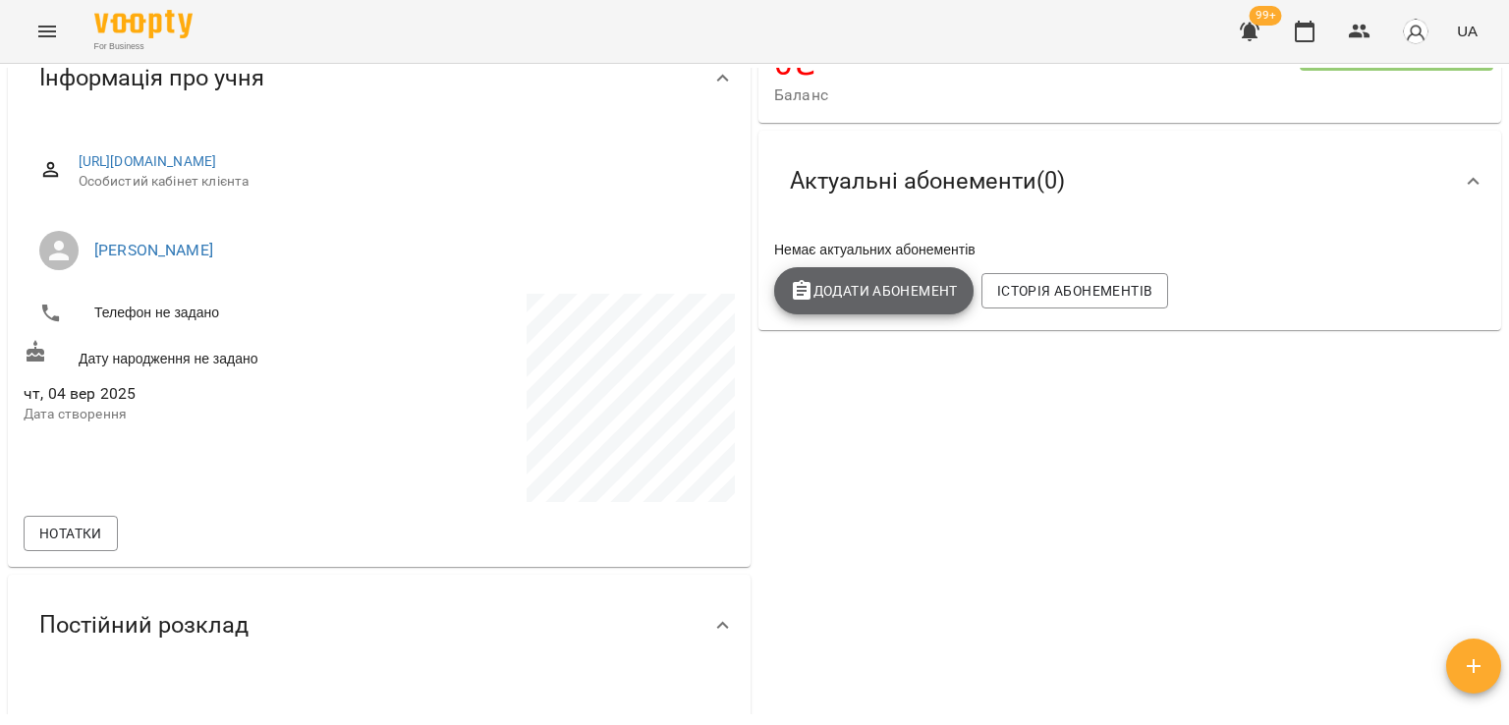
click at [902, 303] on span "Додати Абонемент" at bounding box center [874, 291] width 168 height 24
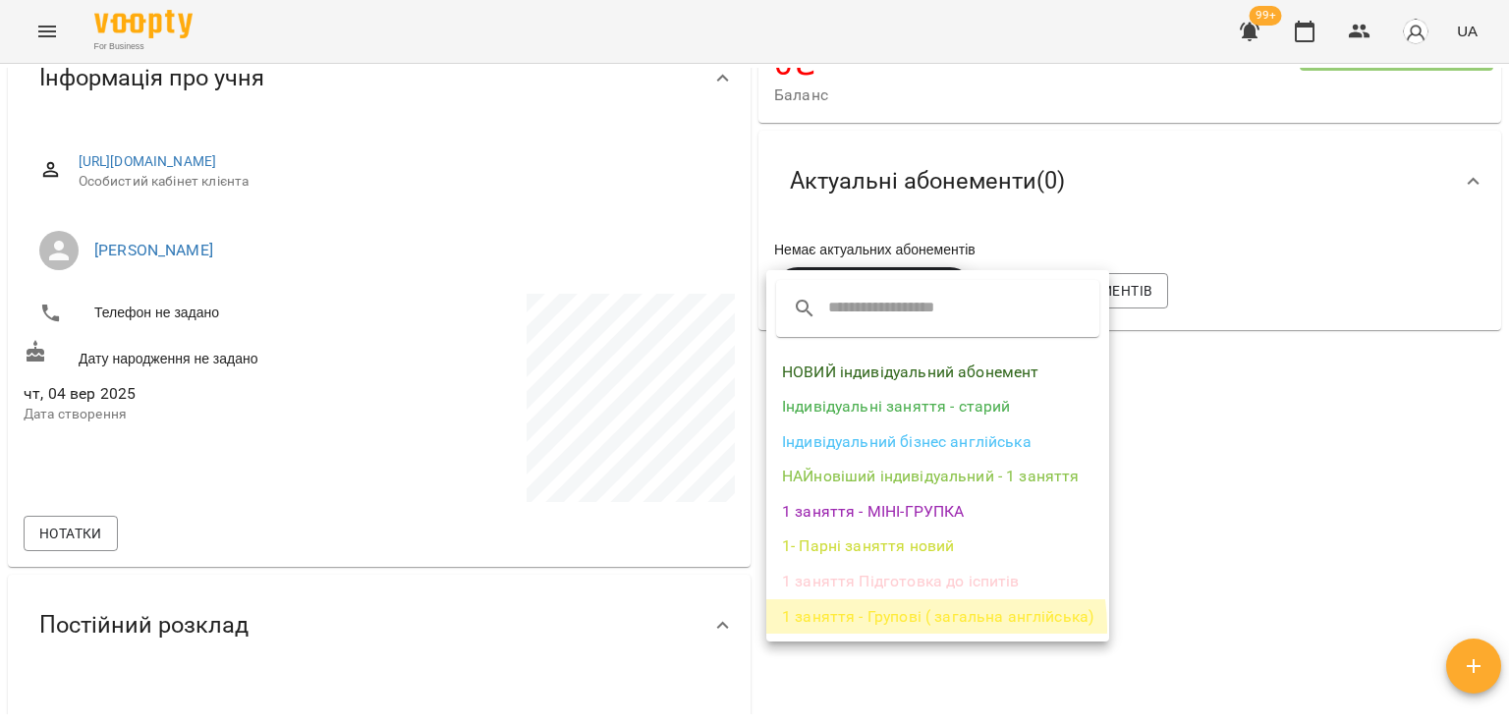
click at [902, 628] on li "1 заняття - Групові ( загальна англійська)" at bounding box center [937, 616] width 343 height 35
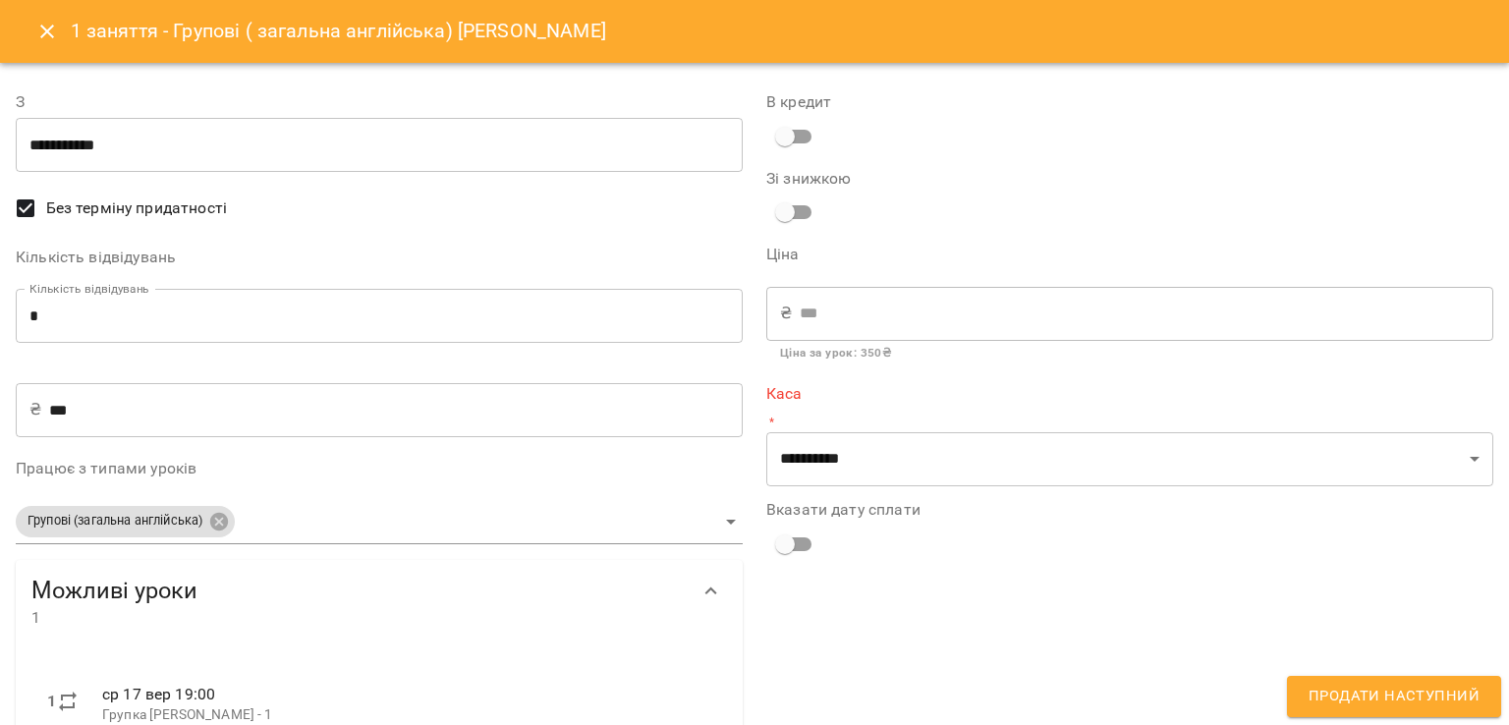
click at [157, 337] on input "*" at bounding box center [379, 316] width 727 height 55
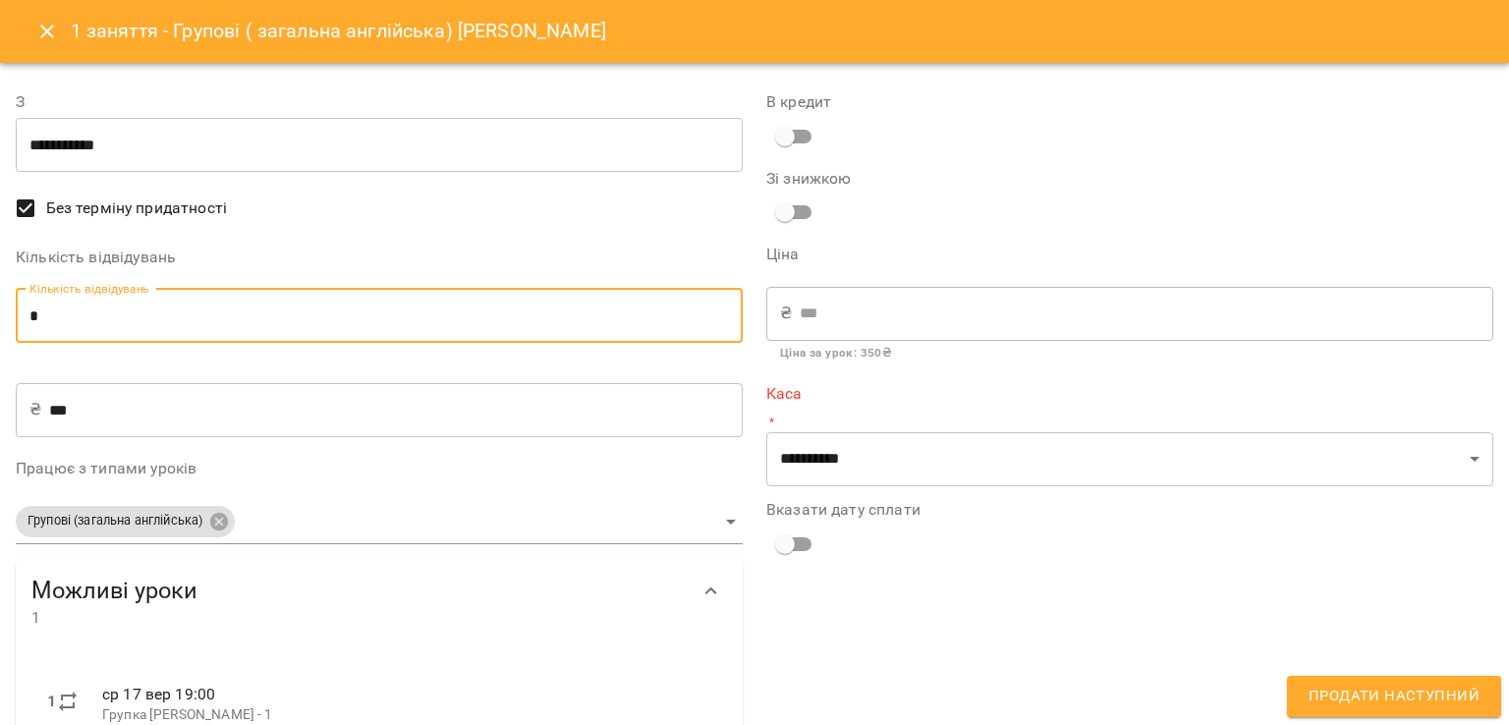
click at [157, 334] on input "*" at bounding box center [379, 316] width 727 height 55
click at [161, 317] on input "*" at bounding box center [379, 316] width 727 height 55
click at [161, 313] on input "*" at bounding box center [379, 316] width 727 height 55
click at [91, 305] on input "*" at bounding box center [379, 316] width 727 height 55
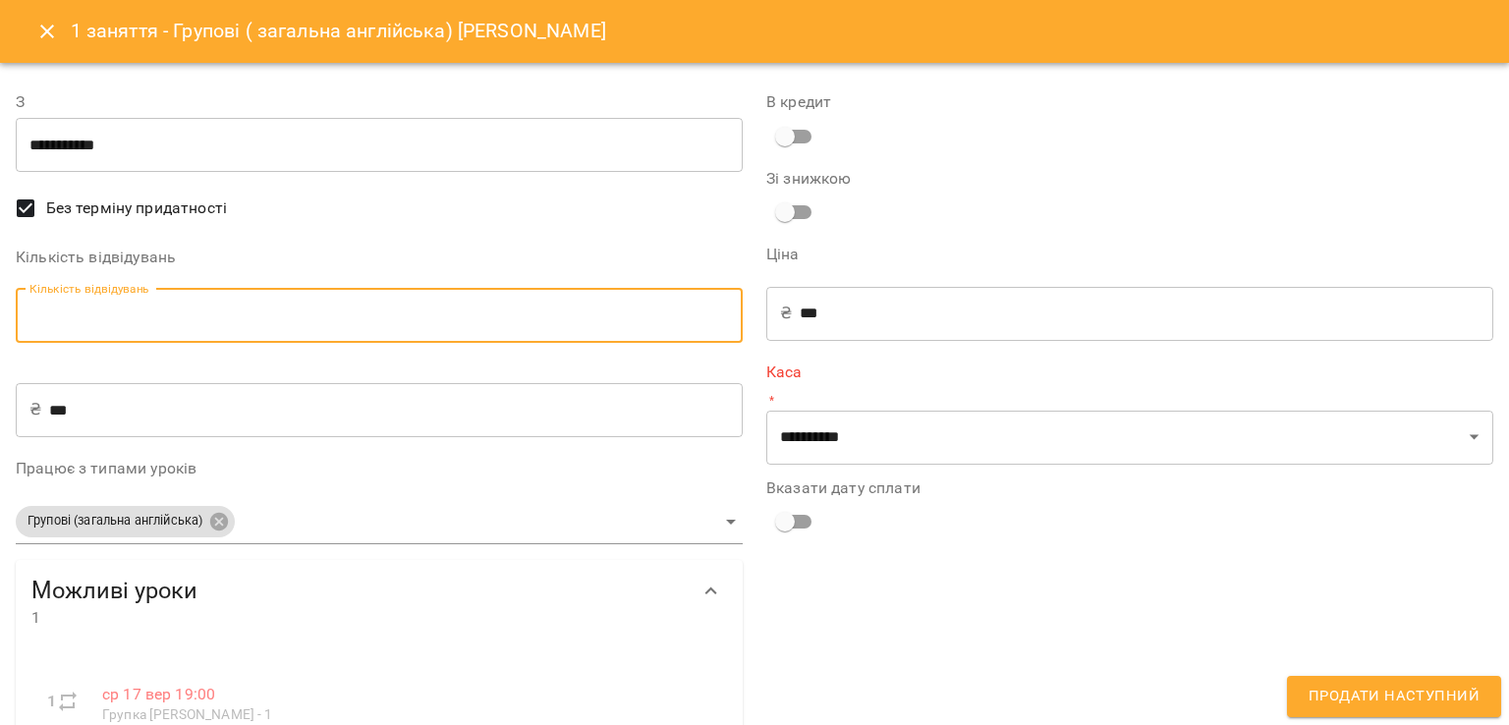
type input "*"
type input "****"
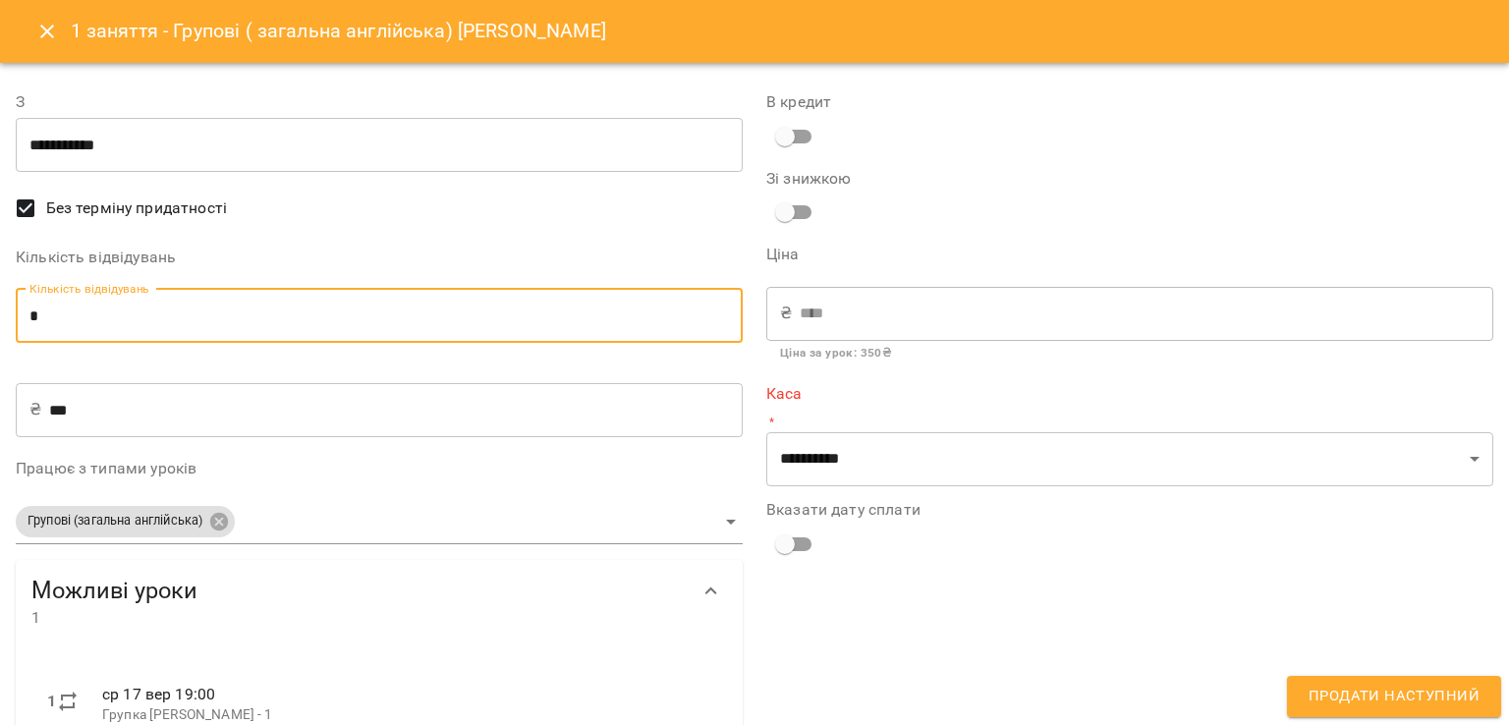
type input "*"
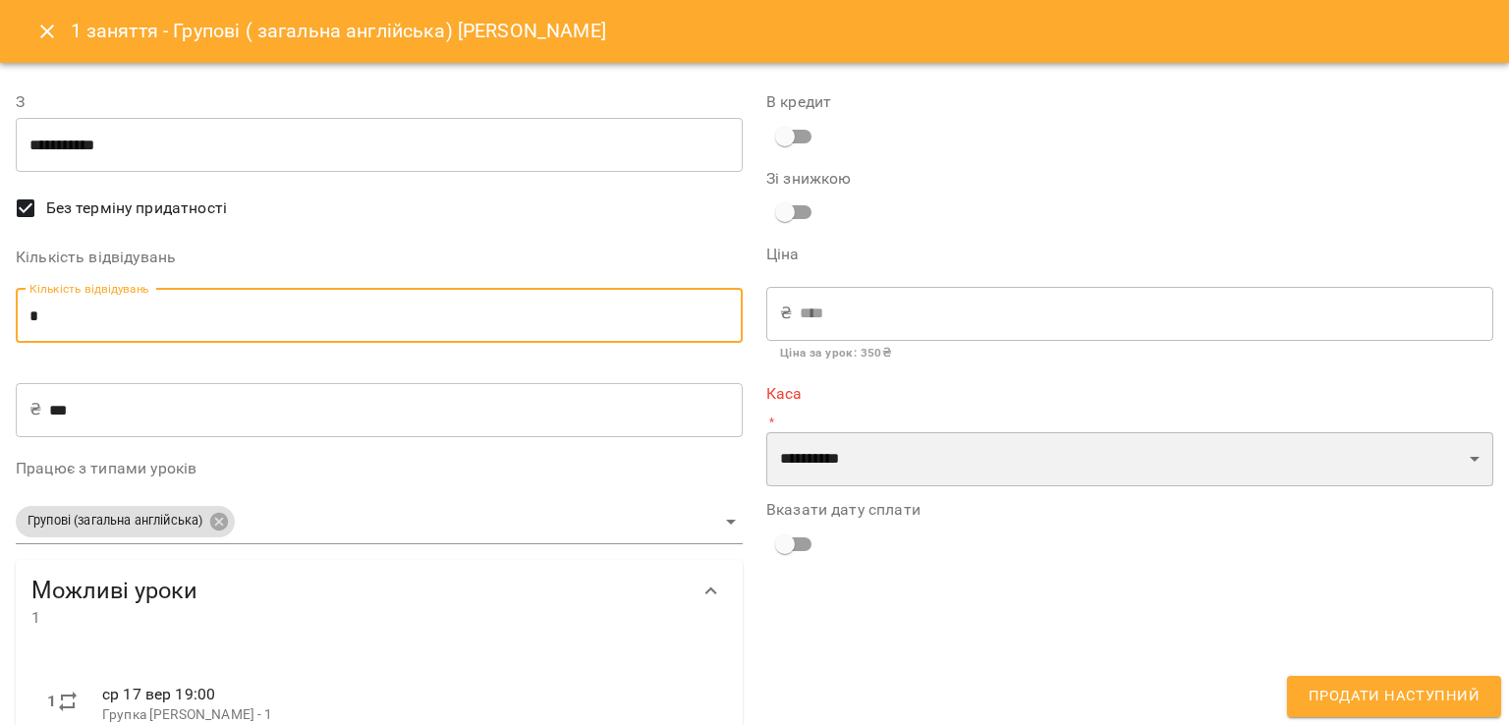
click at [793, 450] on select "**********" at bounding box center [1129, 459] width 727 height 55
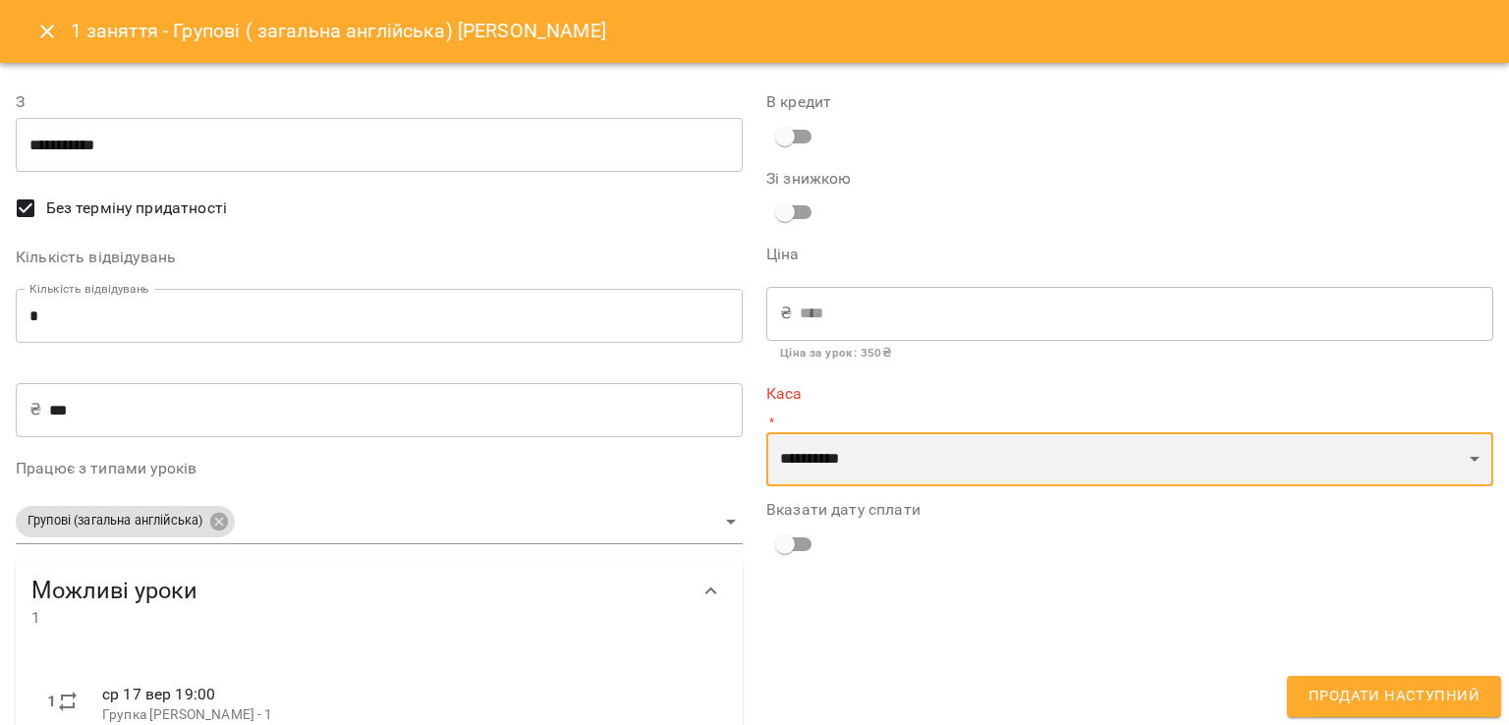
select select "****"
click at [766, 432] on select "**********" at bounding box center [1129, 459] width 727 height 55
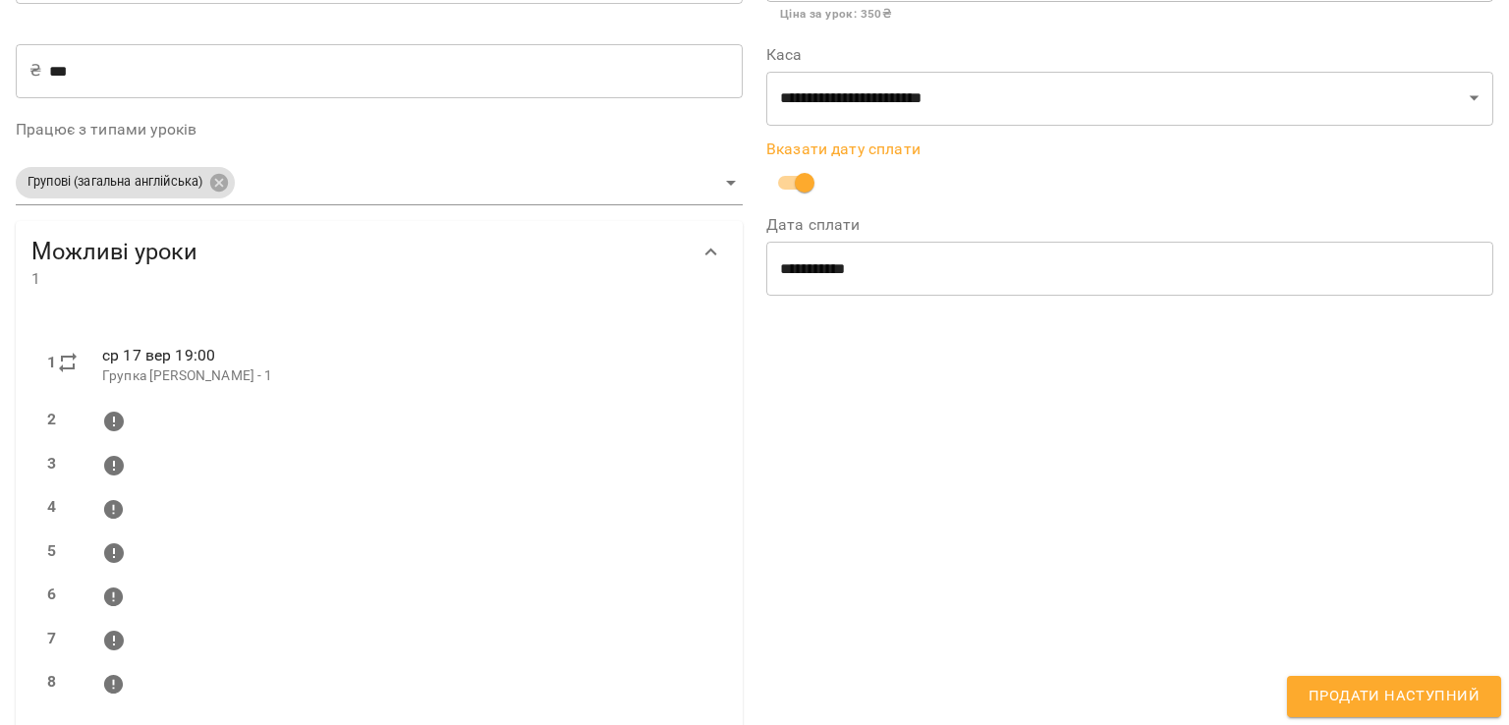
scroll to position [367, 0]
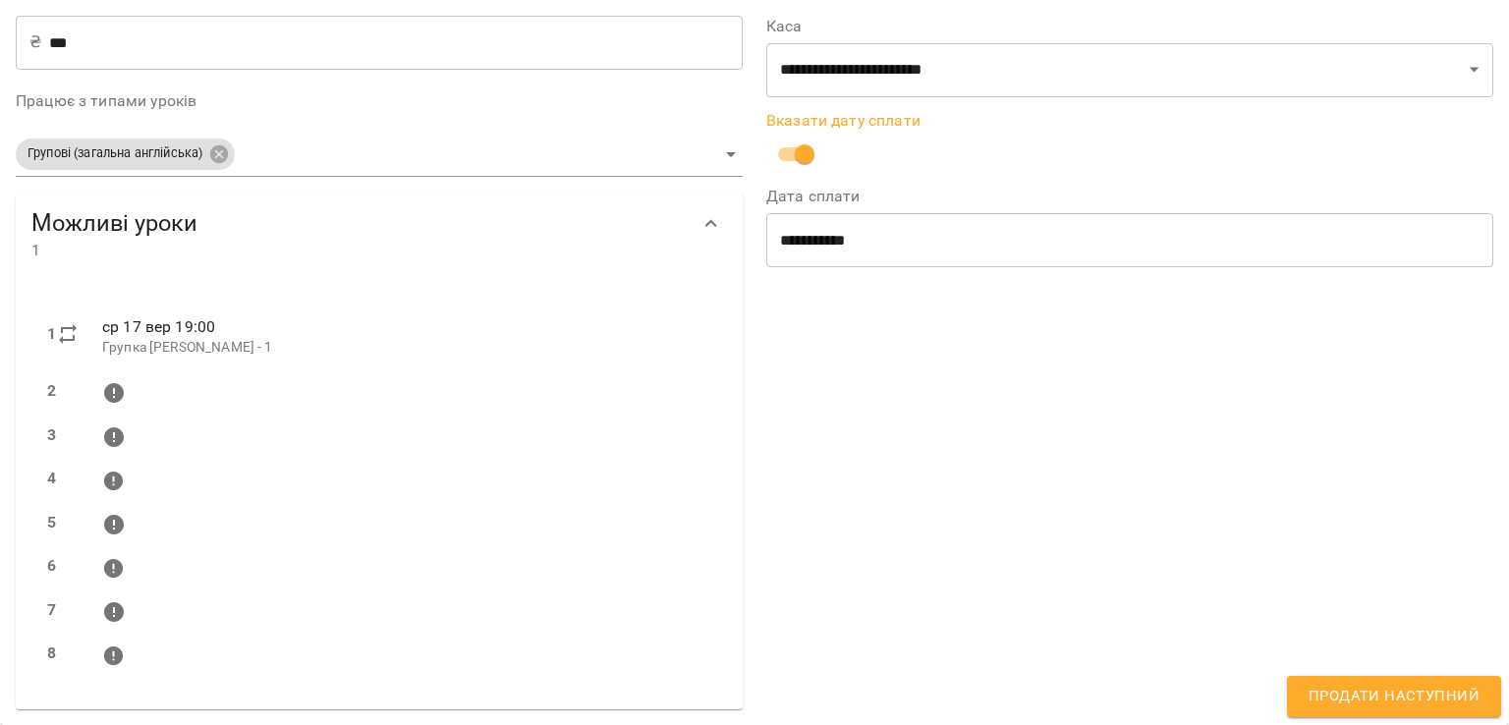
click at [1330, 696] on span "Продати наступний" at bounding box center [1393, 697] width 171 height 26
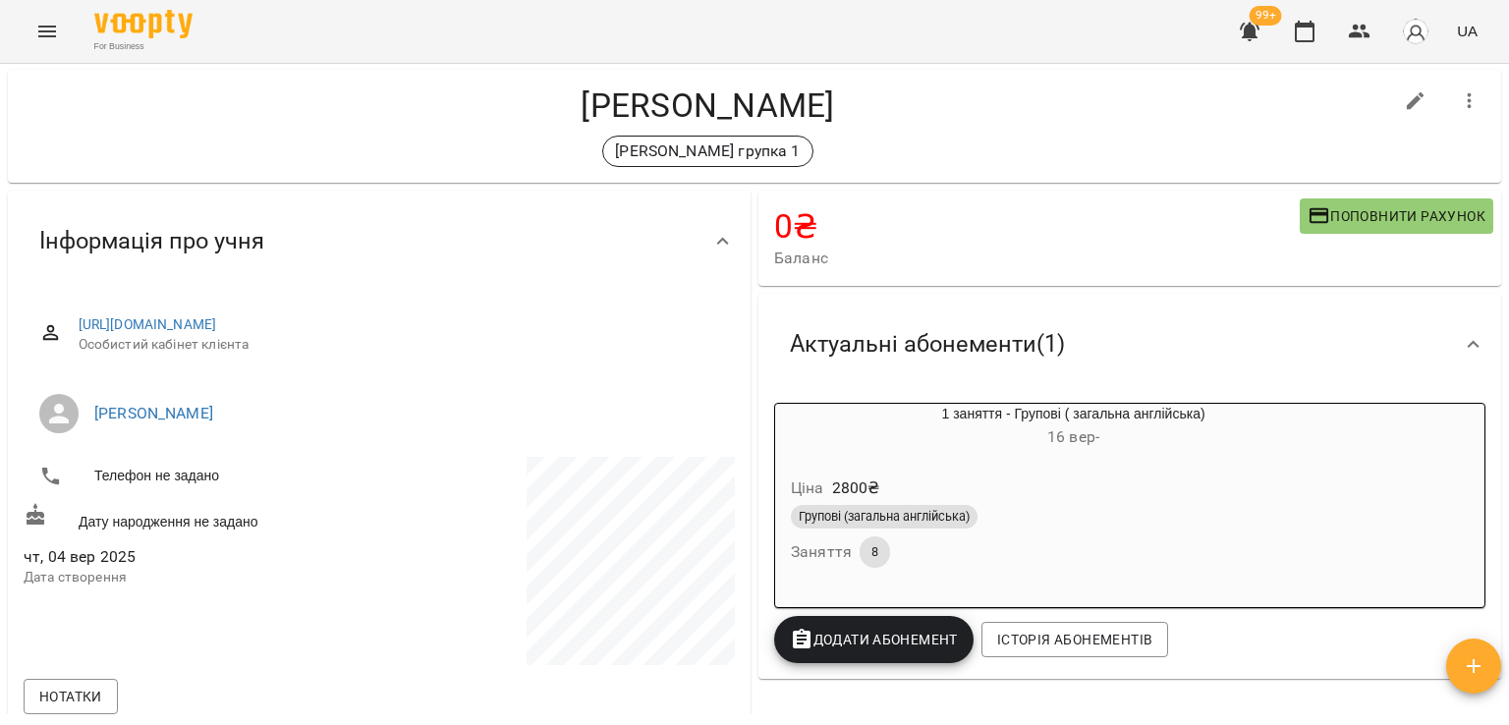
scroll to position [0, 0]
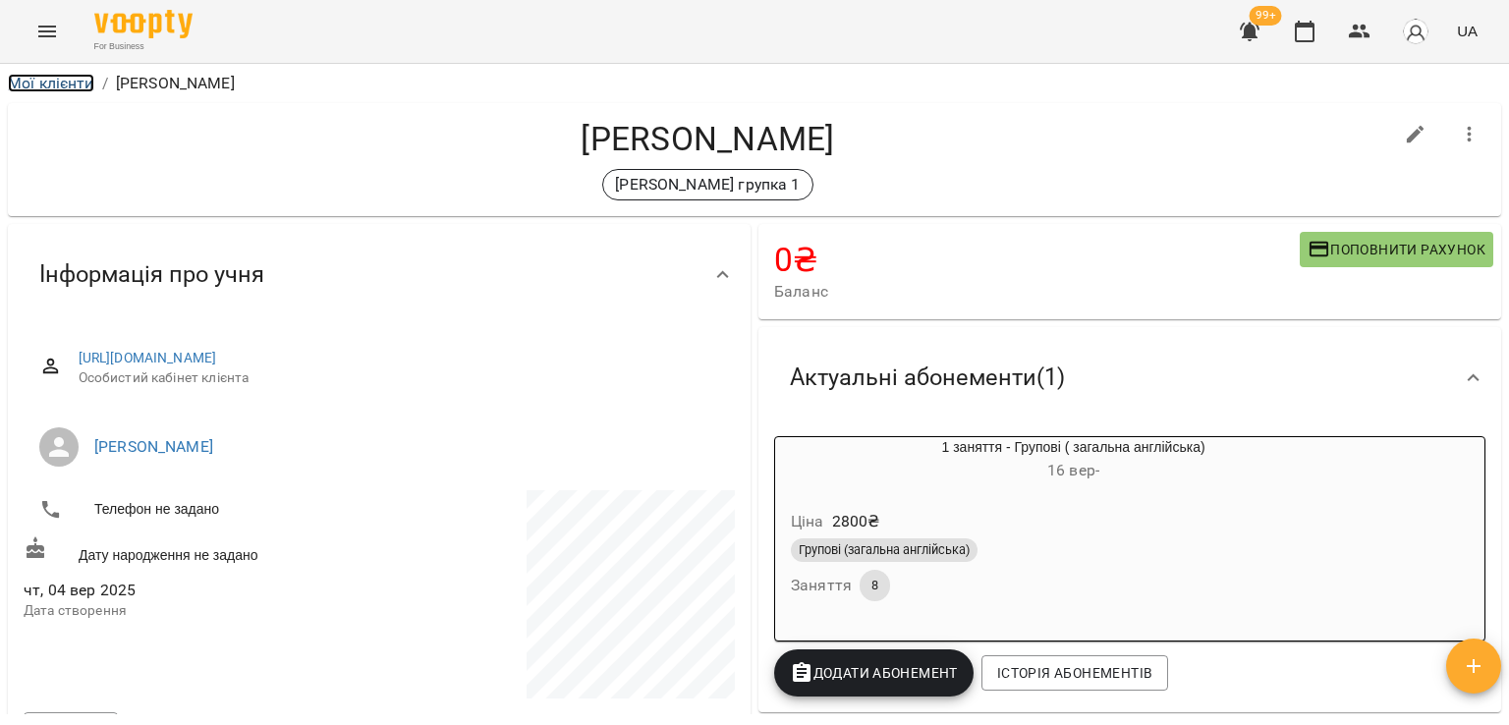
click at [68, 89] on link "Мої клієнти" at bounding box center [51, 83] width 86 height 19
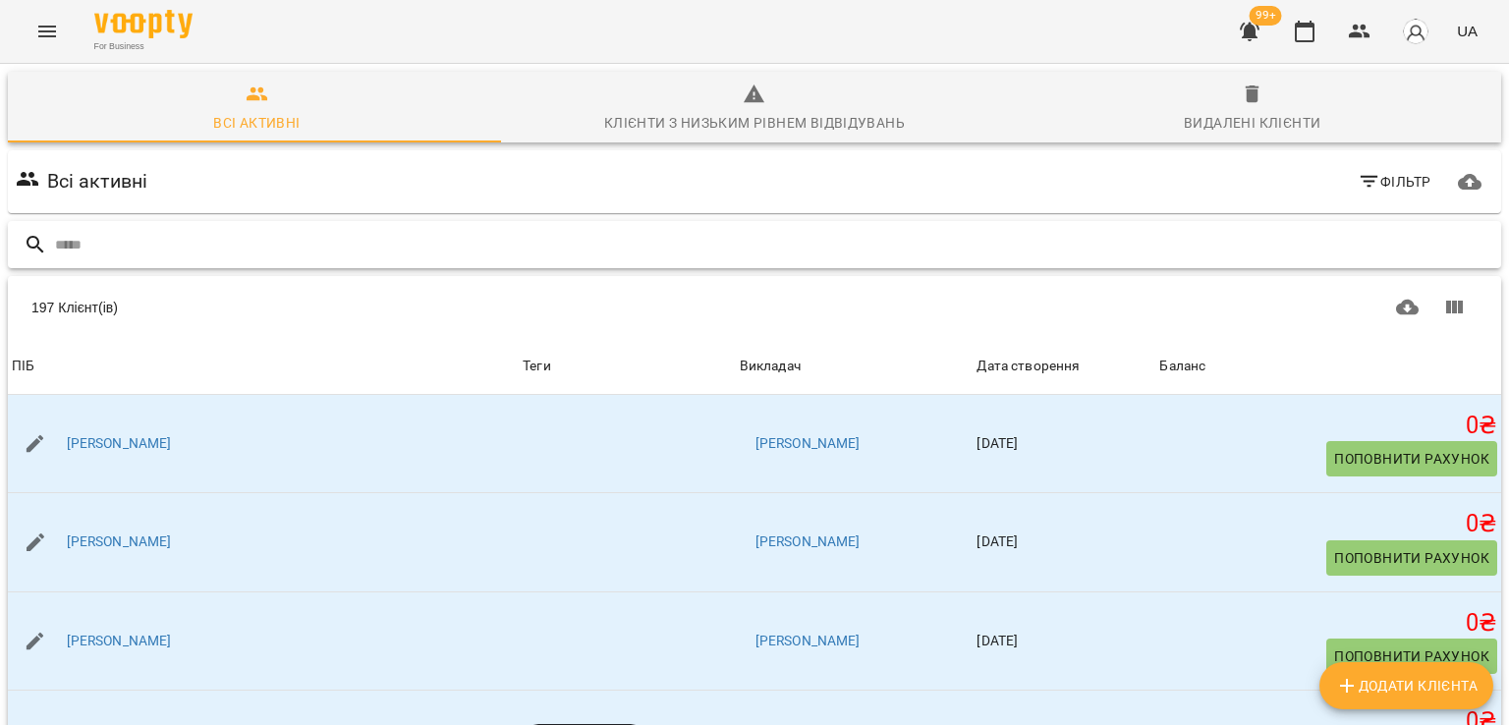
click at [114, 245] on input "text" at bounding box center [774, 245] width 1438 height 32
click at [141, 245] on input "text" at bounding box center [774, 245] width 1438 height 32
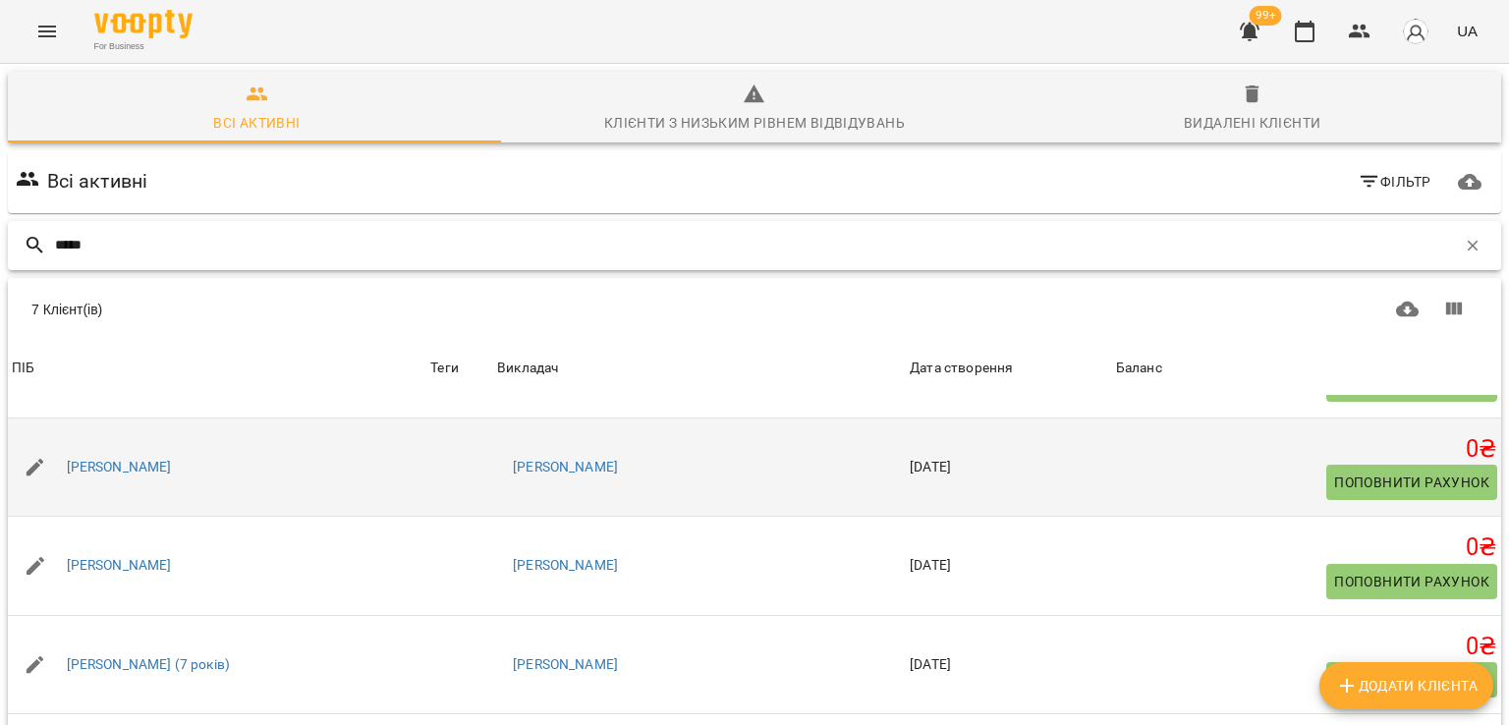
scroll to position [149, 0]
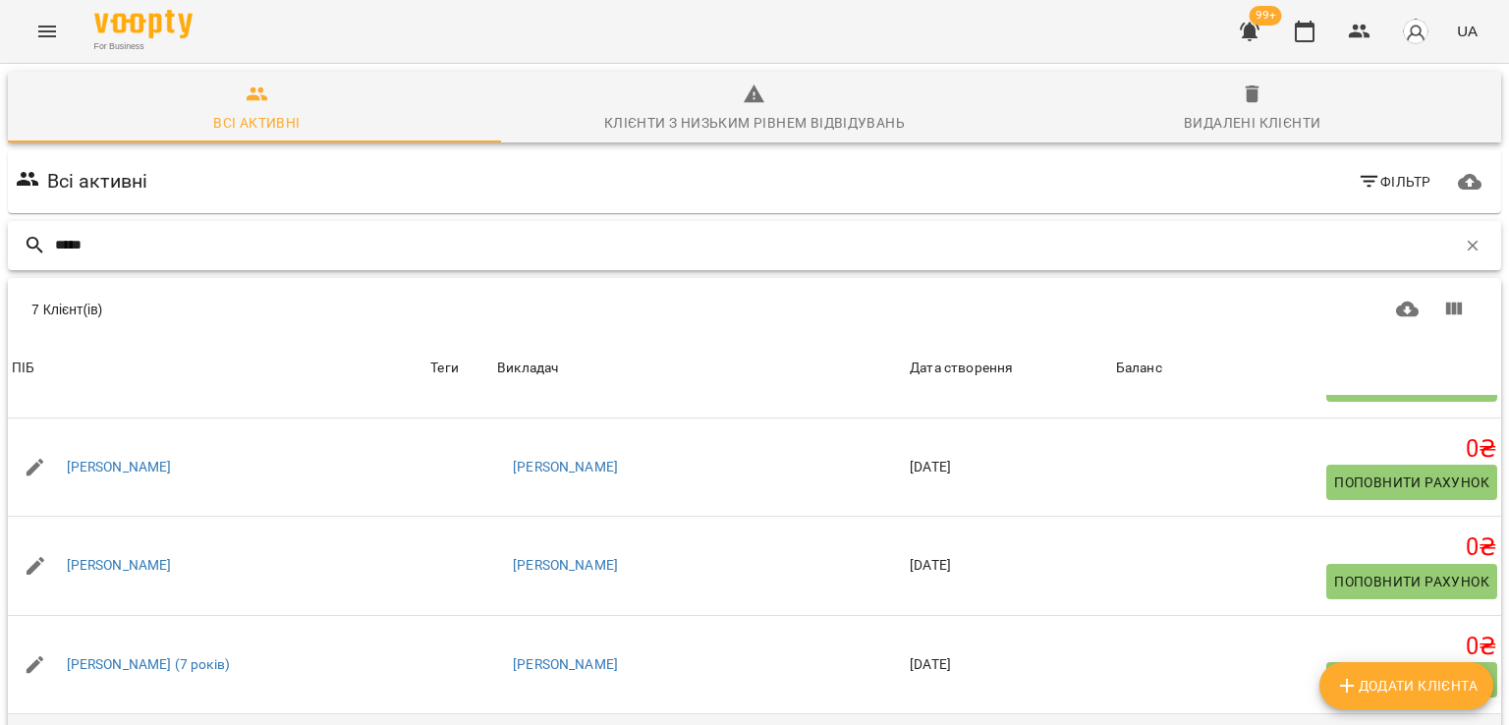
type input "*****"
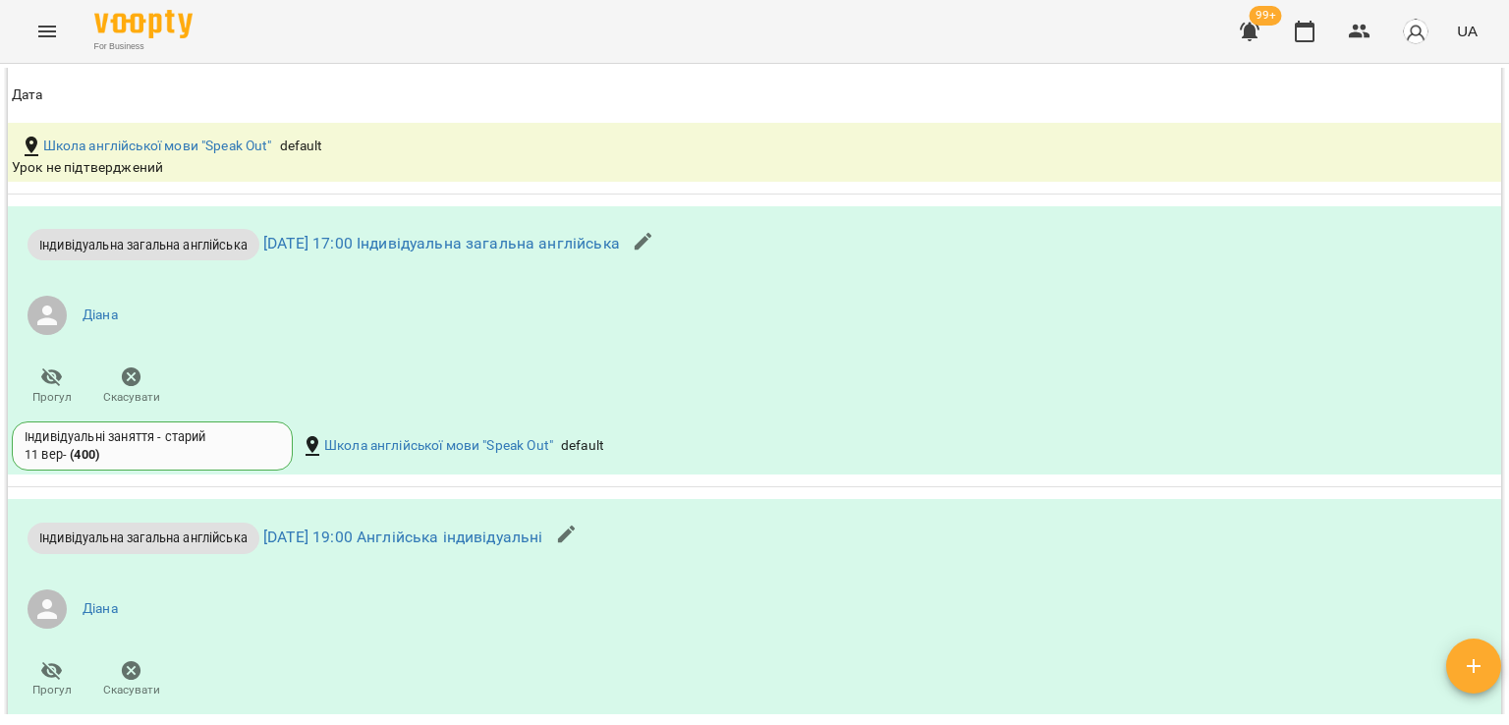
scroll to position [2358, 0]
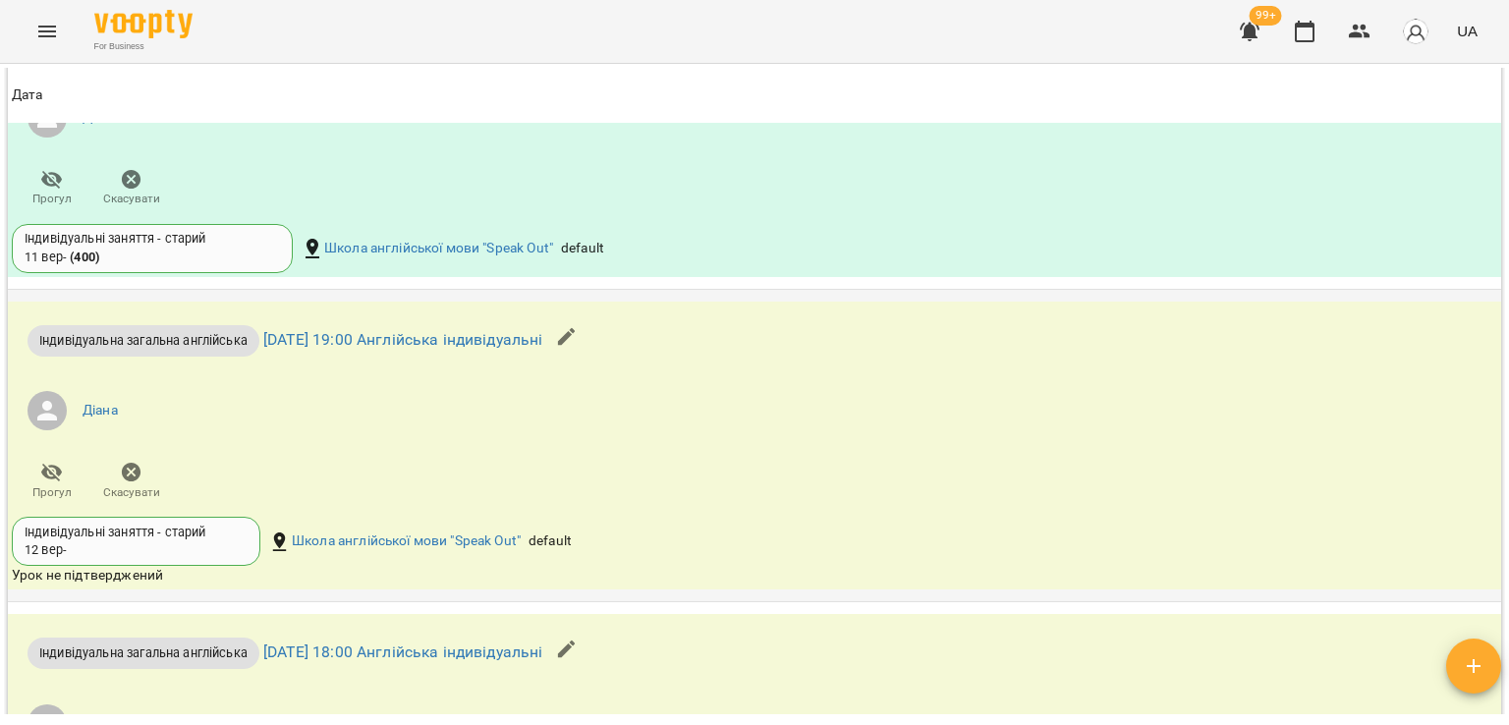
click at [175, 421] on li "Діана" at bounding box center [505, 410] width 987 height 55
click at [410, 343] on link "пн 15 вер 2025 19:00 Англійська індивідуальні" at bounding box center [402, 339] width 279 height 19
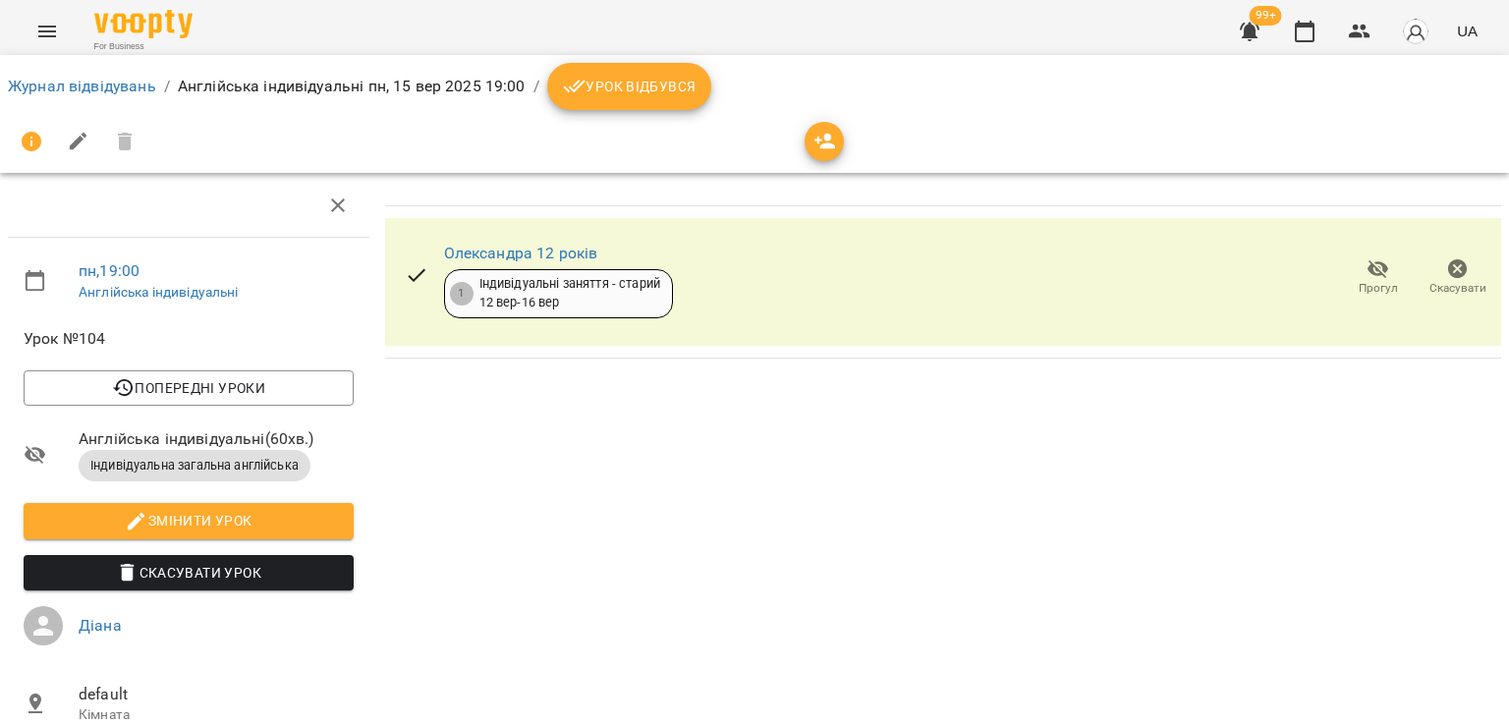
click at [610, 91] on span "Урок відбувся" at bounding box center [630, 87] width 134 height 24
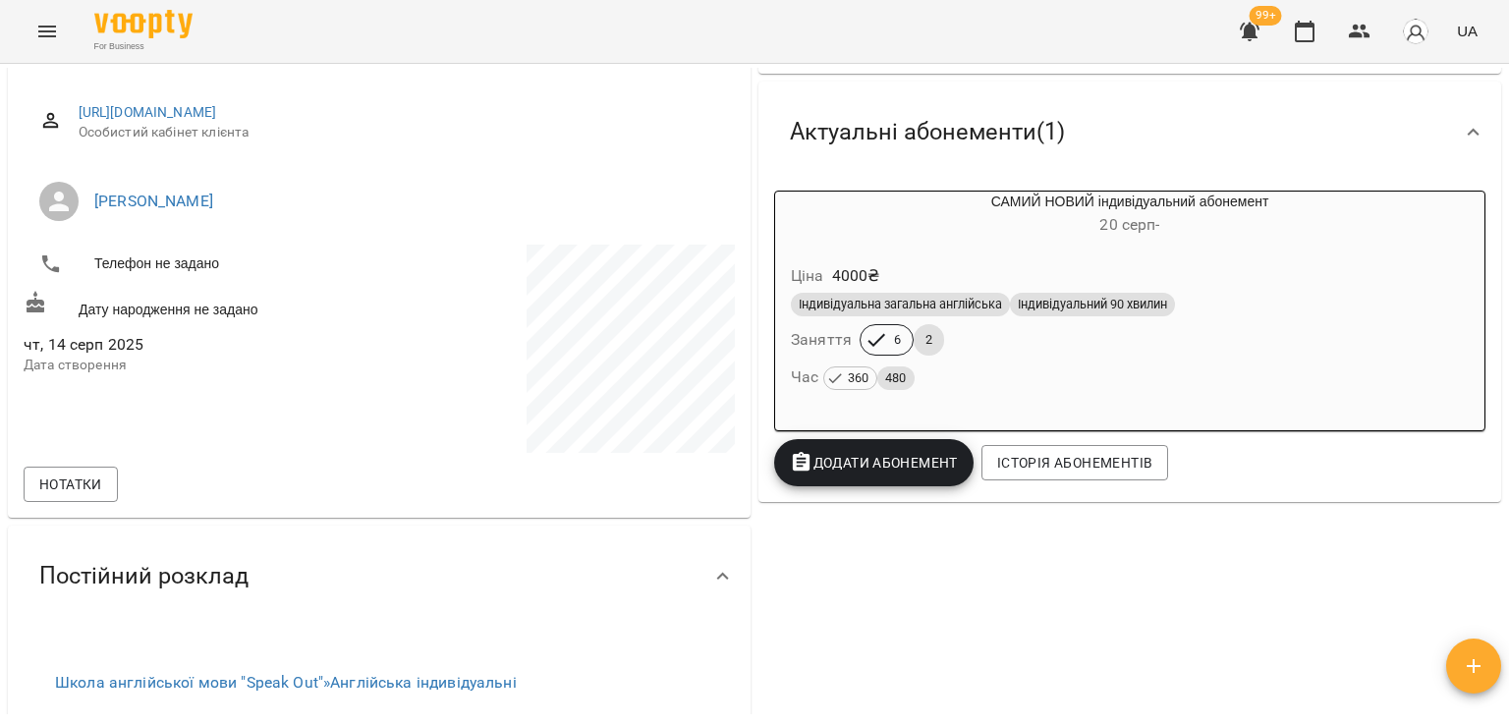
scroll to position [196, 0]
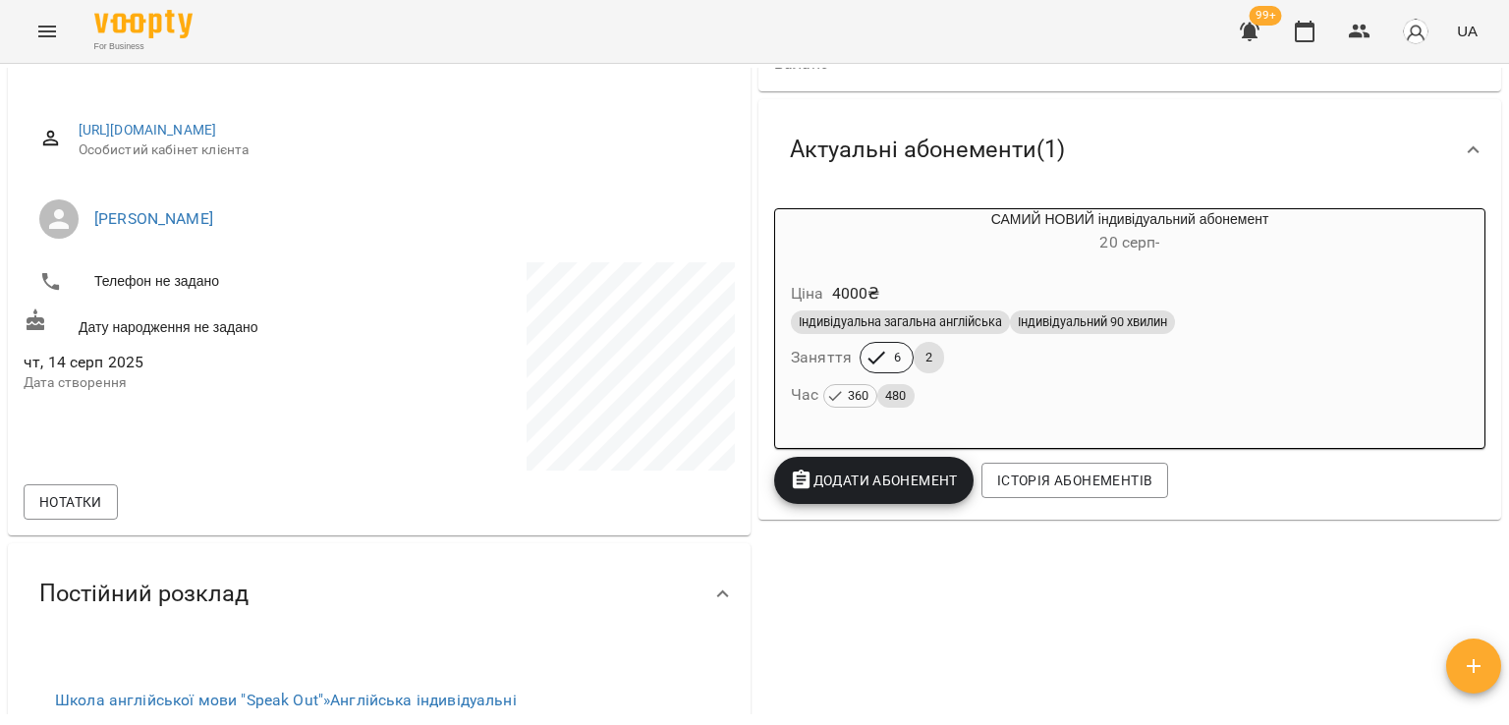
click at [942, 310] on div "Індивідуальна загальна англійська Індивідуальний 90 хвилин" at bounding box center [1130, 321] width 686 height 31
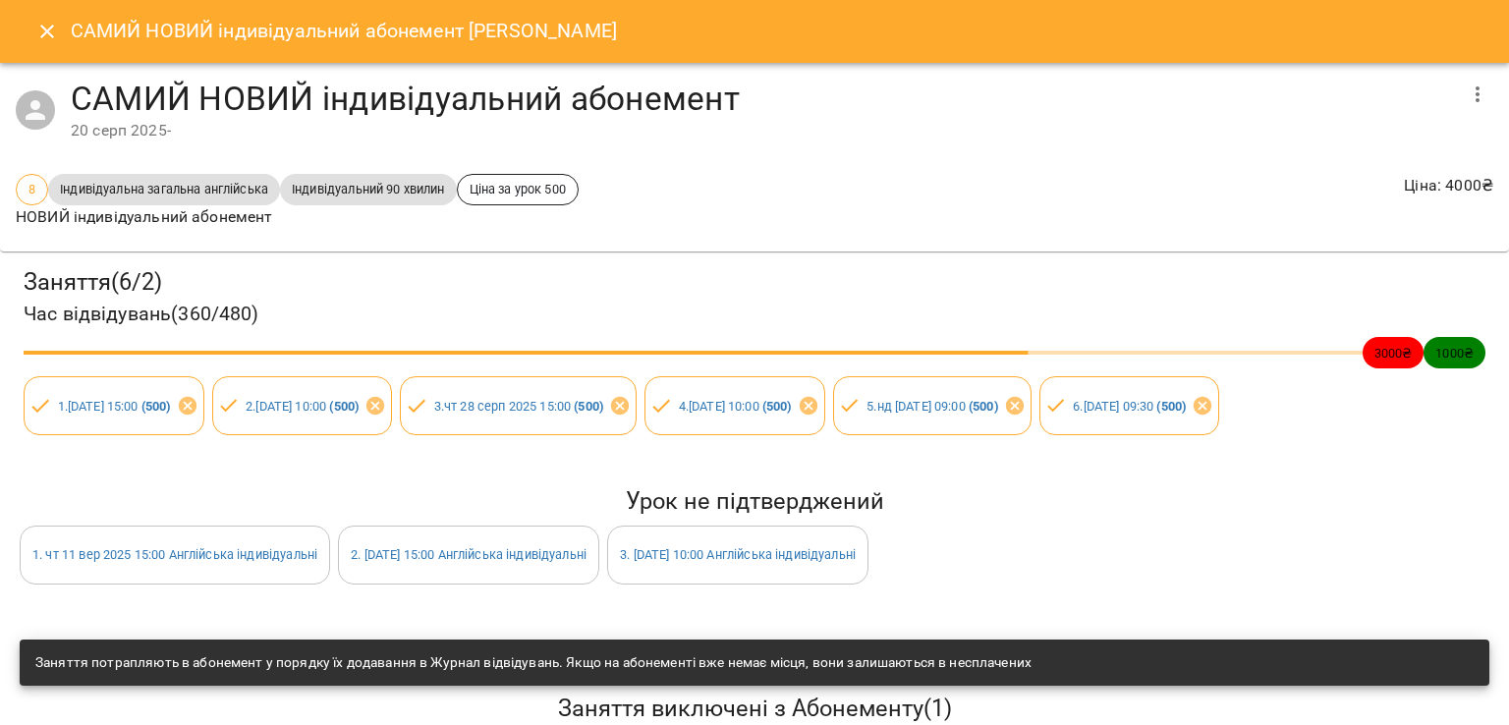
click at [28, 46] on div "САМИЙ НОВИЙ індивідуальний абонемент Поліна Зінченко" at bounding box center [754, 31] width 1509 height 63
click at [36, 38] on icon "Close" at bounding box center [47, 32] width 24 height 24
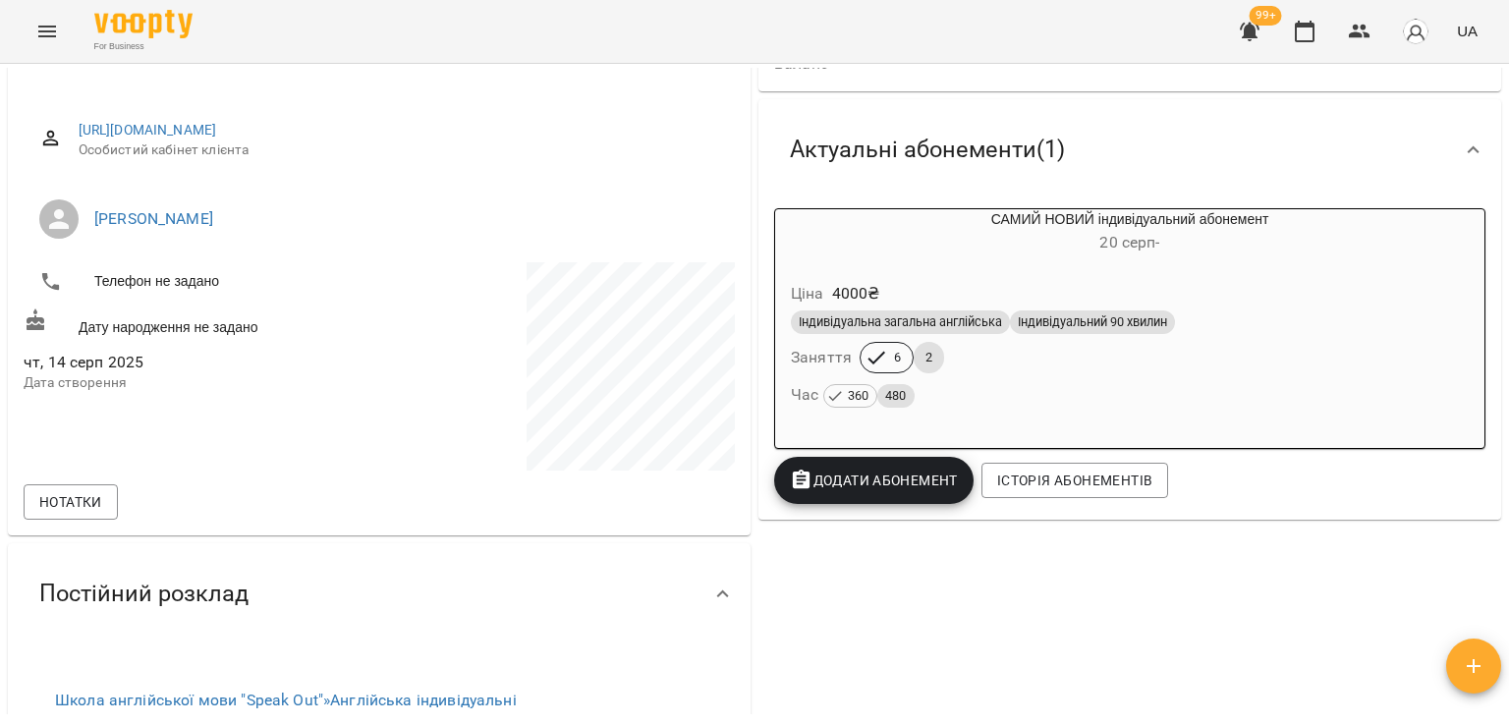
click at [989, 292] on div "Ціна 4000 ₴" at bounding box center [1130, 293] width 686 height 35
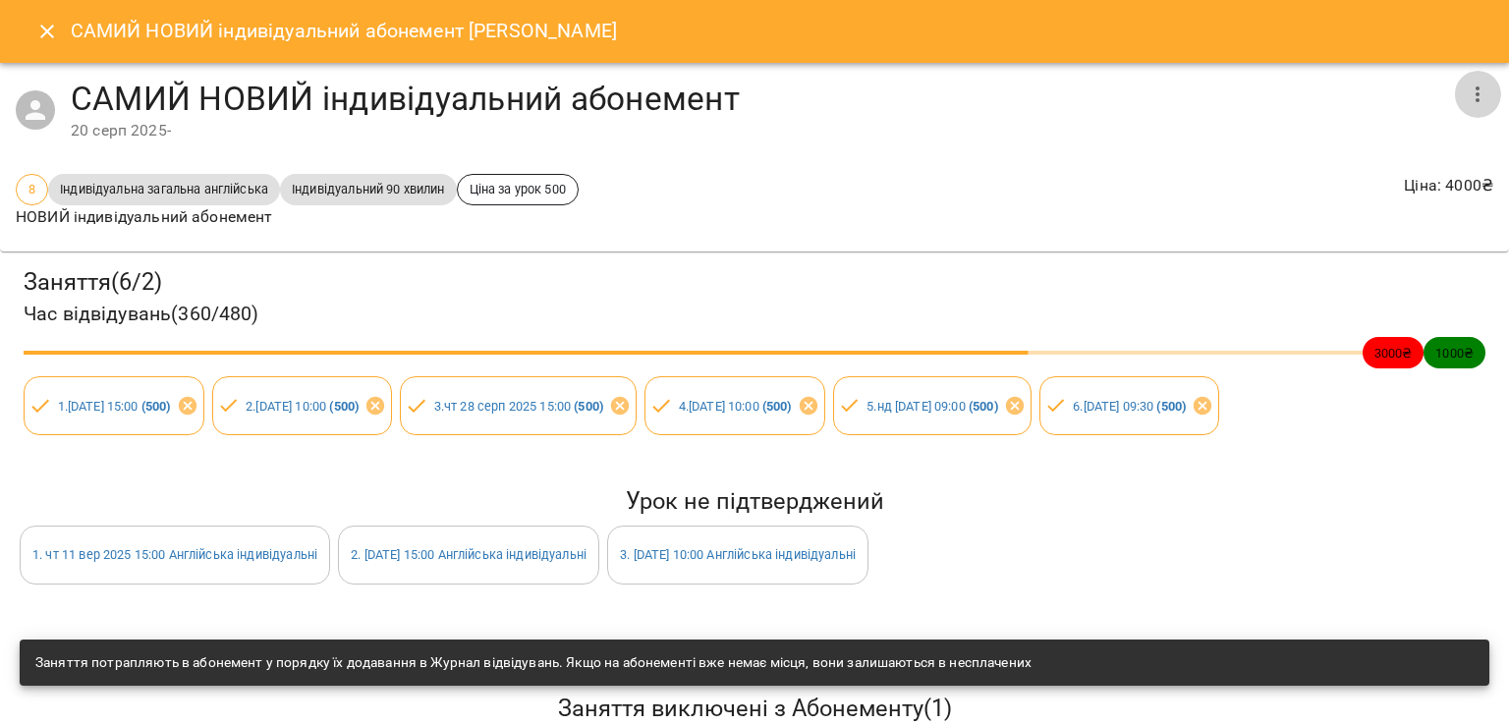
click at [1466, 96] on icon "button" at bounding box center [1478, 95] width 24 height 24
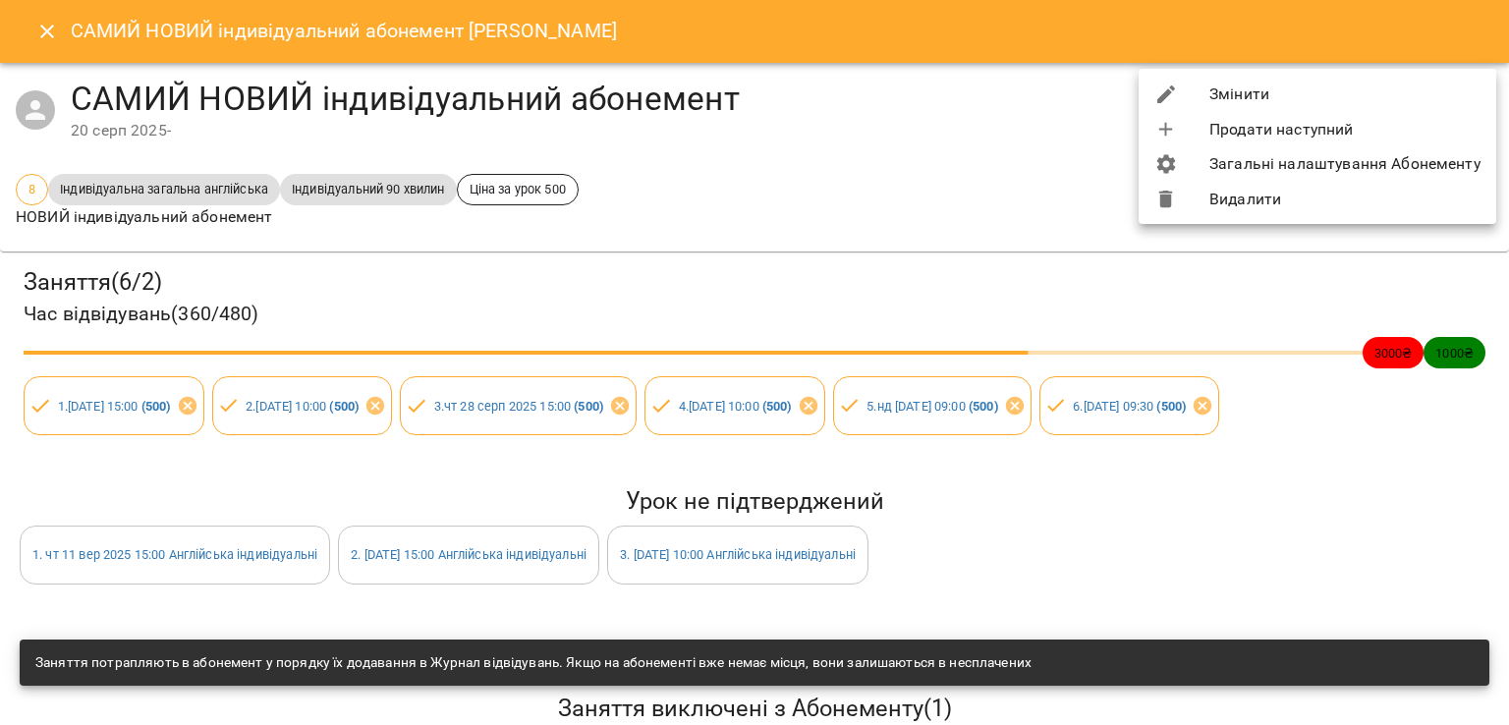
click at [1402, 93] on li "Змінити" at bounding box center [1318, 94] width 358 height 35
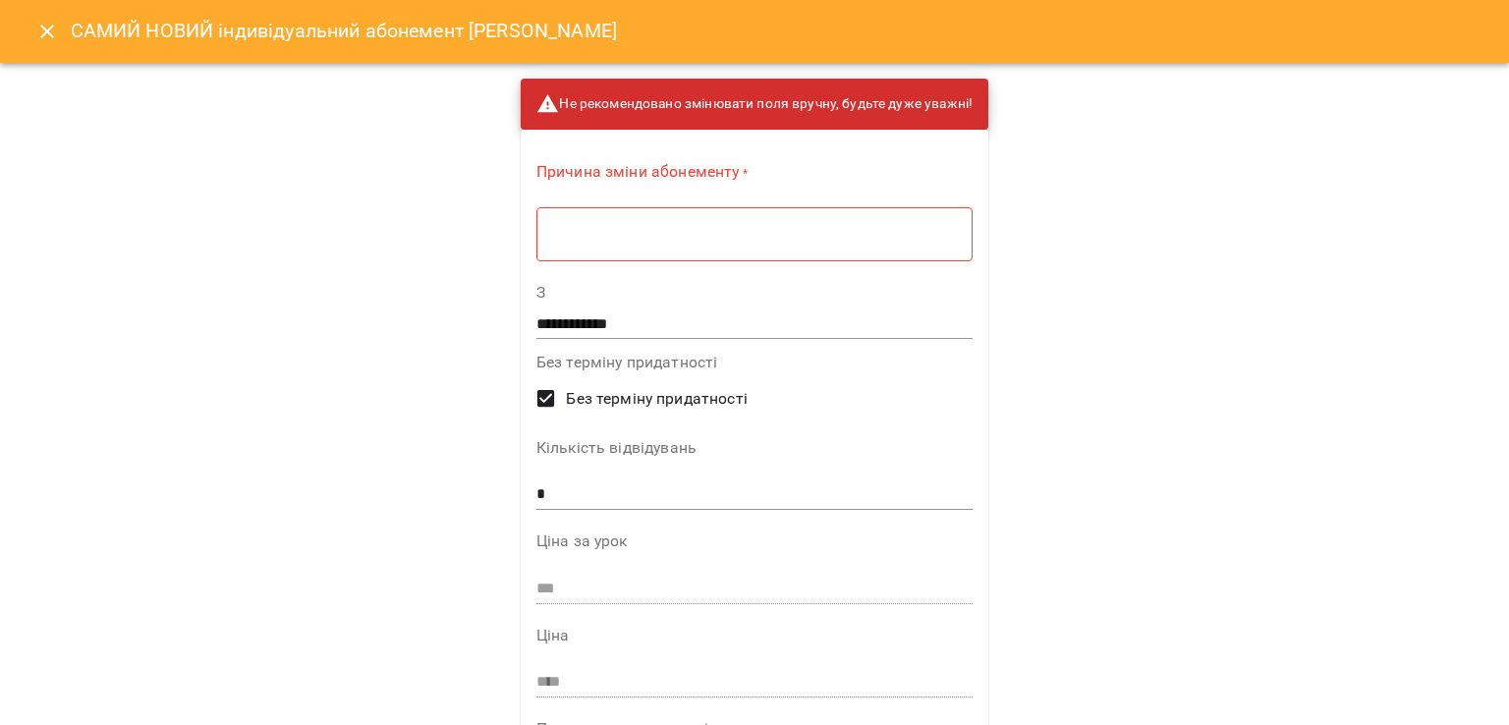
click at [55, 39] on icon "Close" at bounding box center [47, 32] width 24 height 24
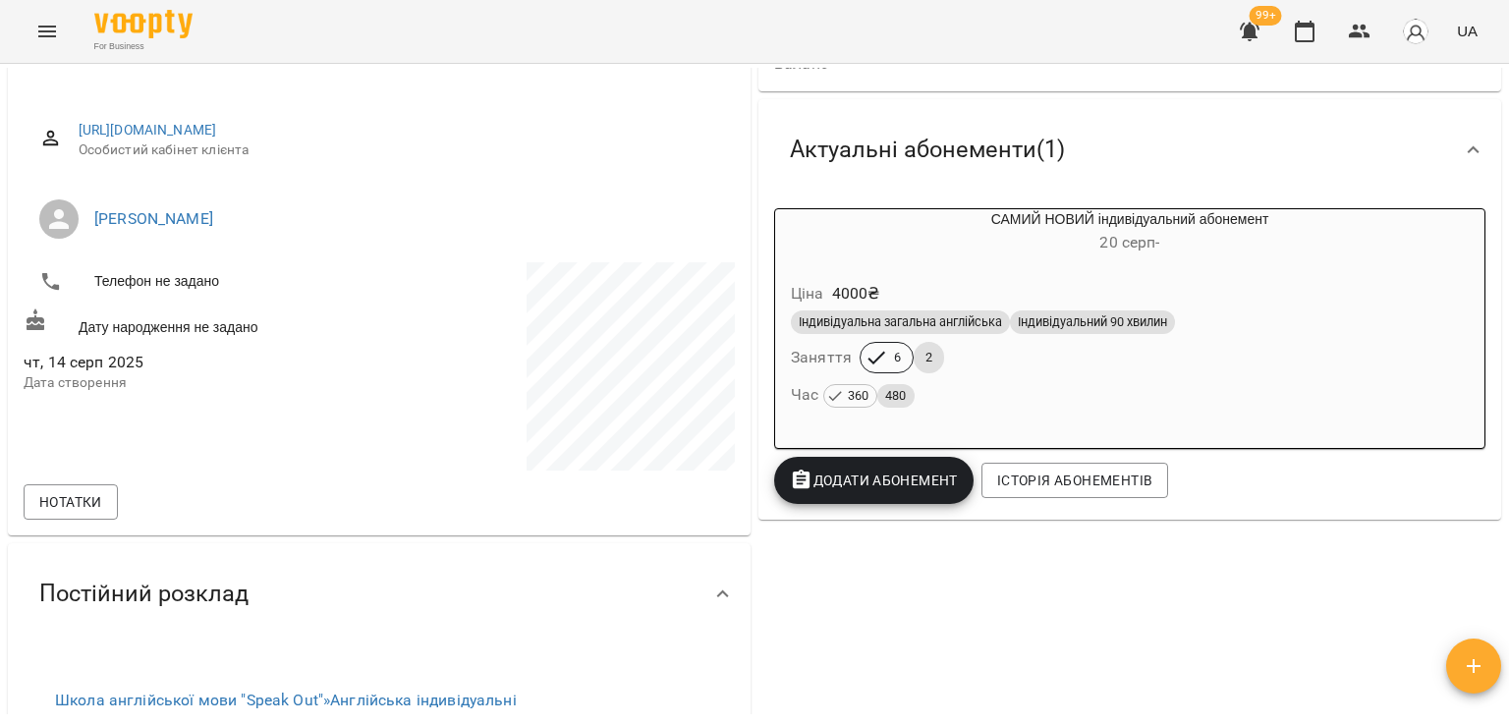
click at [1187, 268] on div "Ціна 4000 ₴ Індивідуальна загальна англійська Індивідуальний 90 хвилин Заняття …" at bounding box center [1129, 348] width 709 height 168
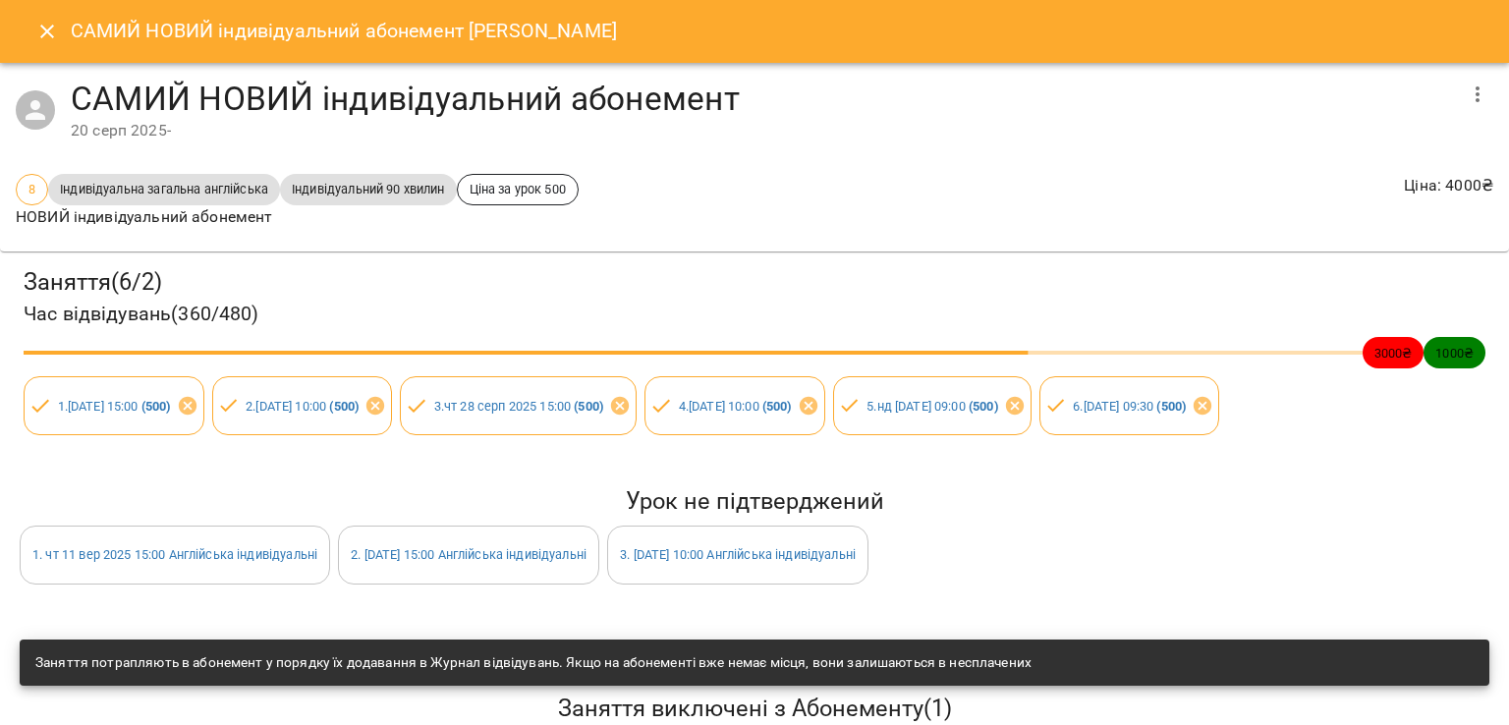
click at [1469, 90] on icon "button" at bounding box center [1478, 95] width 24 height 24
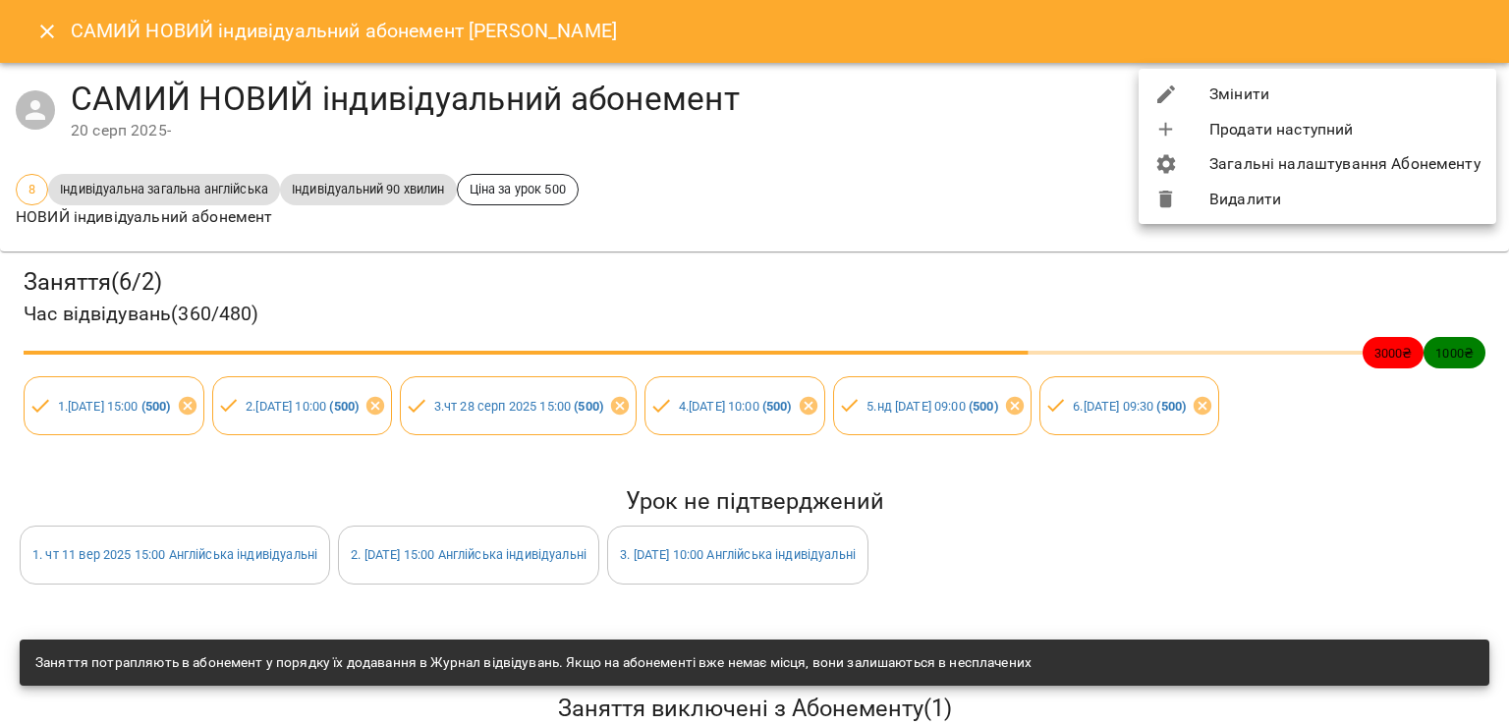
click at [1321, 210] on li "Видалити" at bounding box center [1318, 199] width 358 height 35
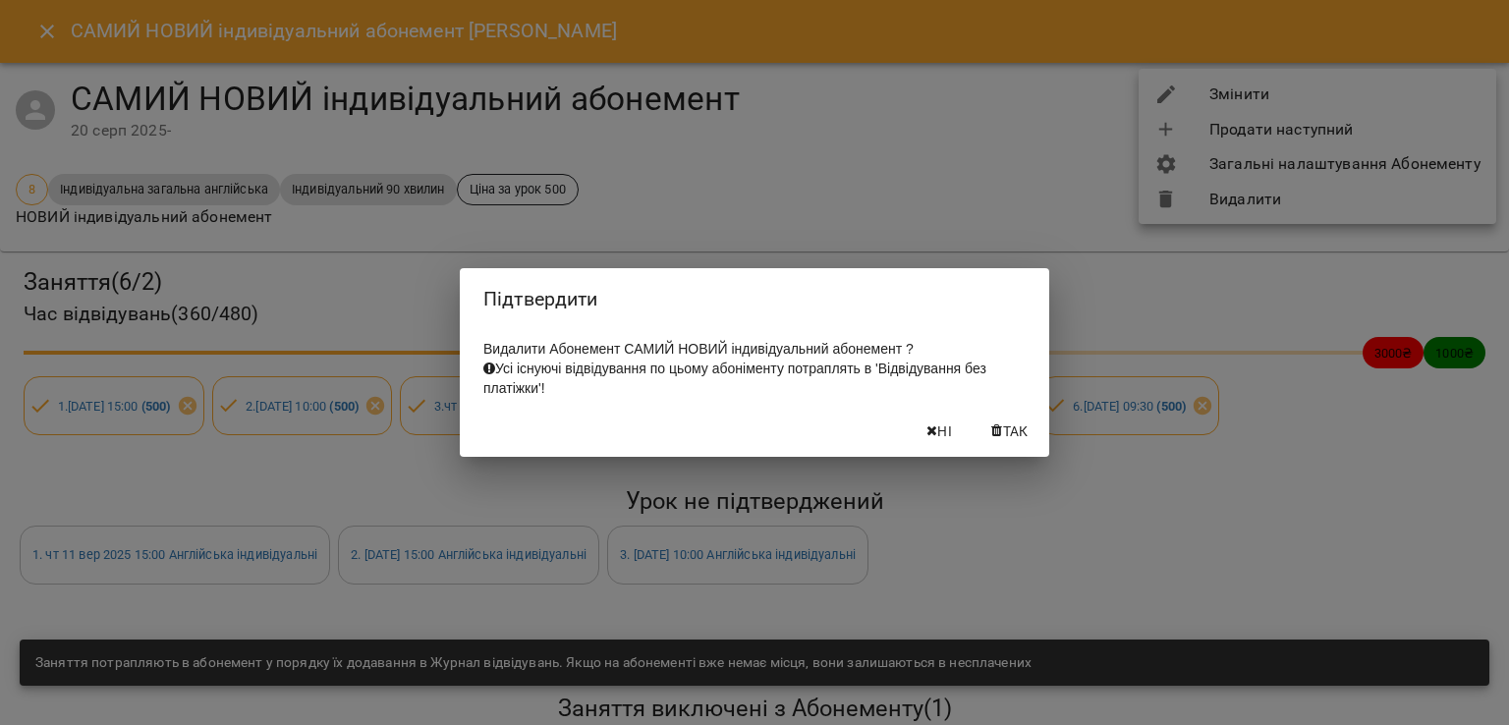
click at [991, 438] on icon "button" at bounding box center [996, 431] width 11 height 14
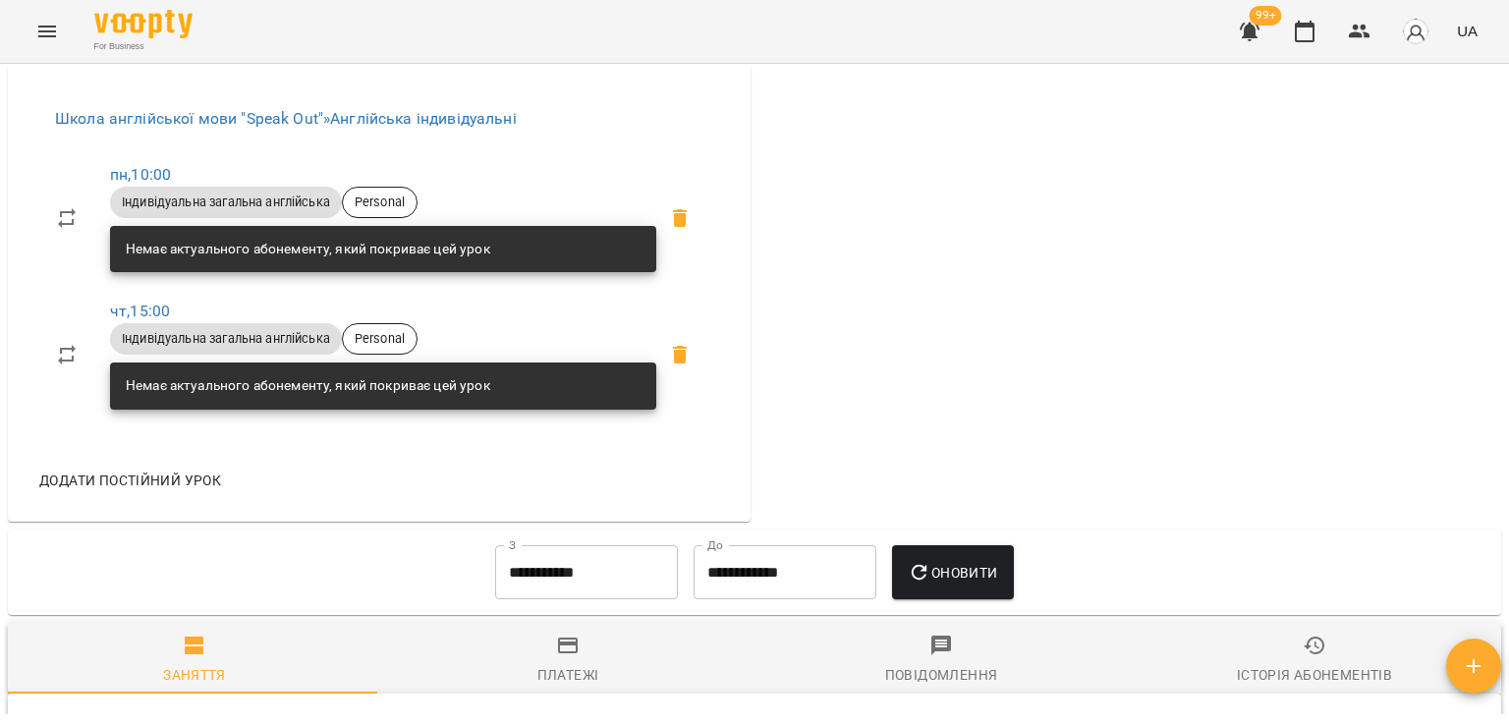
scroll to position [982, 0]
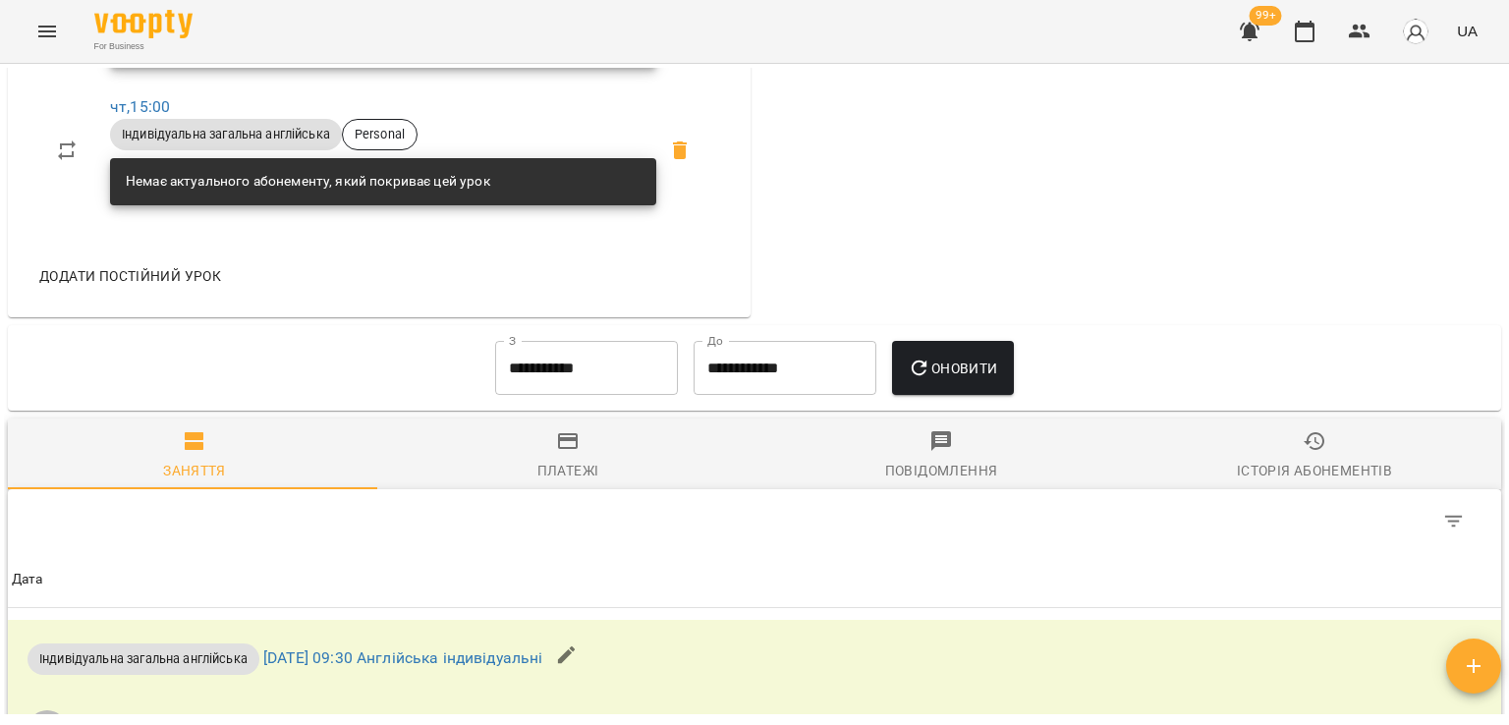
click at [519, 457] on span "Платежі" at bounding box center [568, 455] width 350 height 53
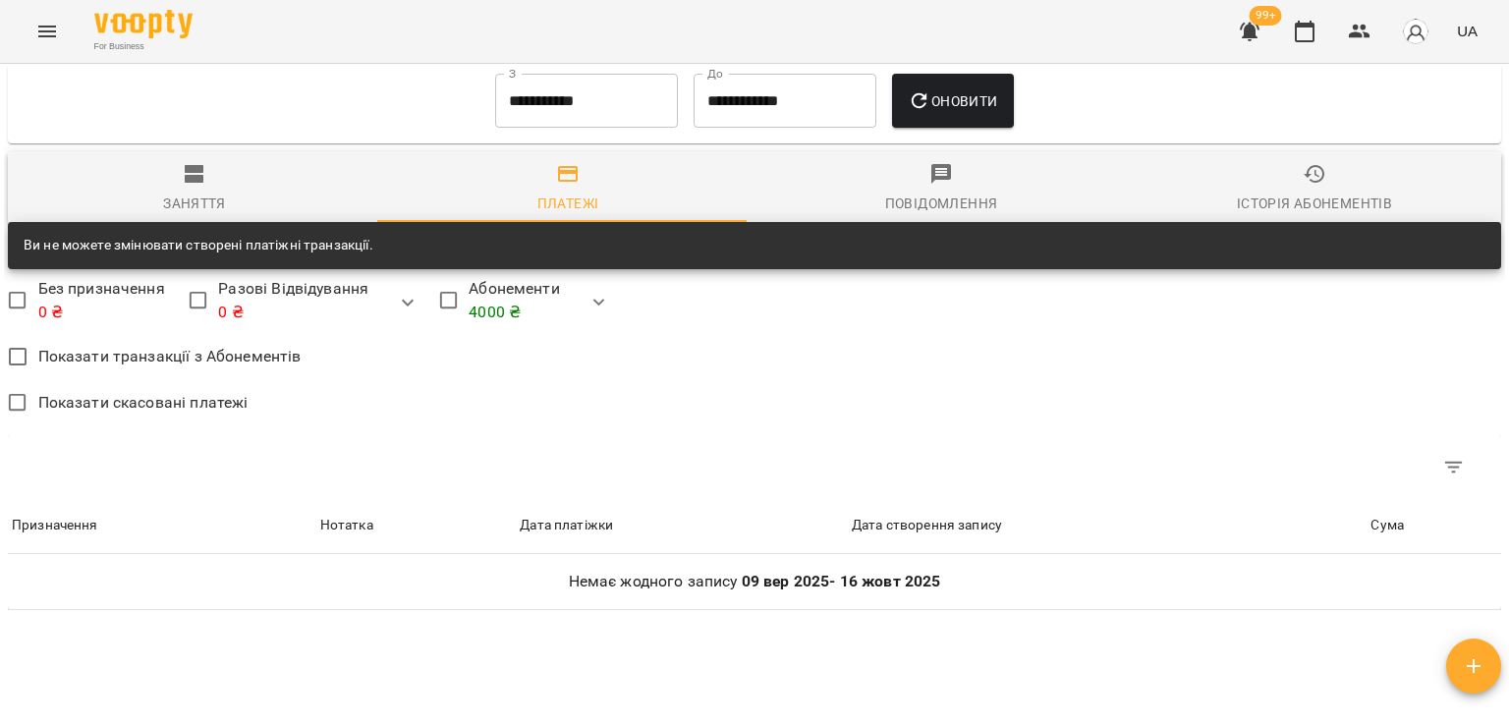
scroll to position [990, 0]
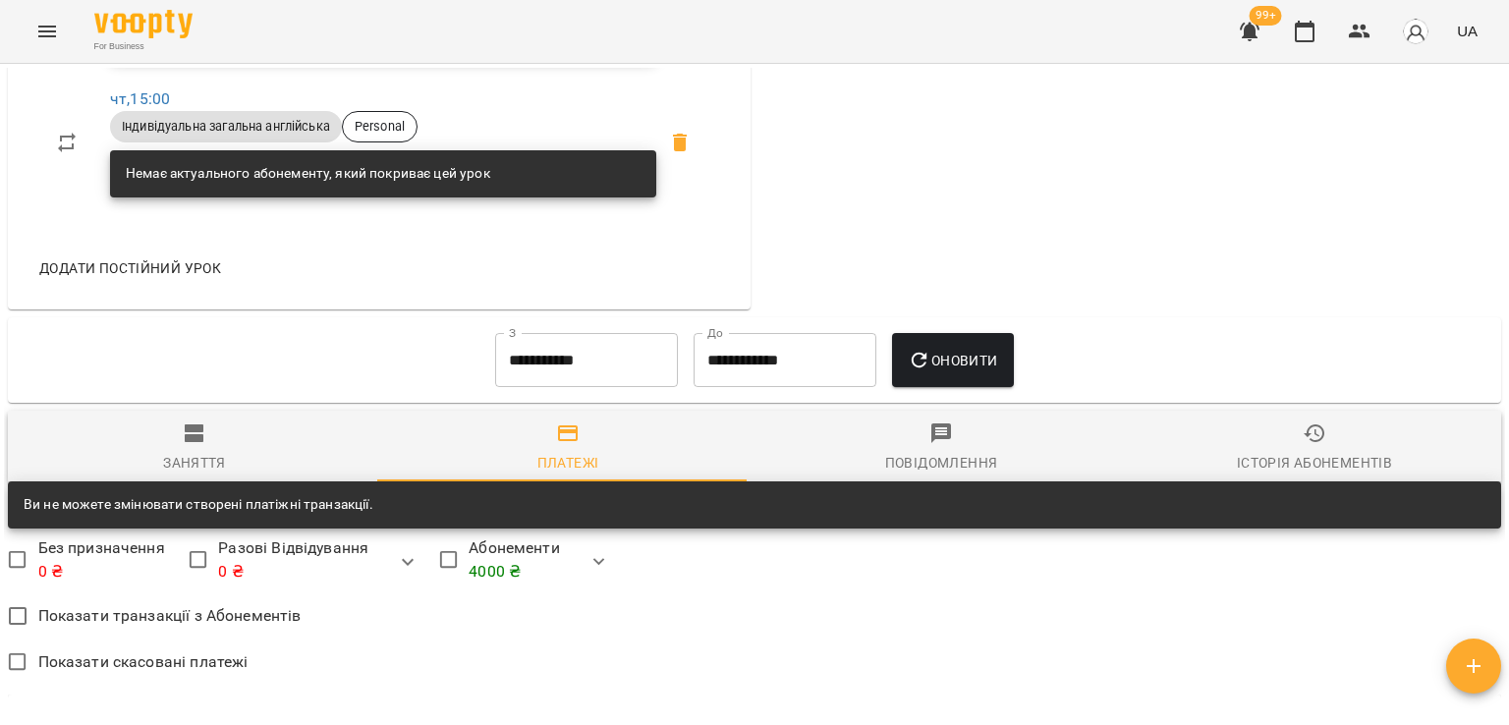
click at [620, 343] on input "**********" at bounding box center [586, 360] width 183 height 55
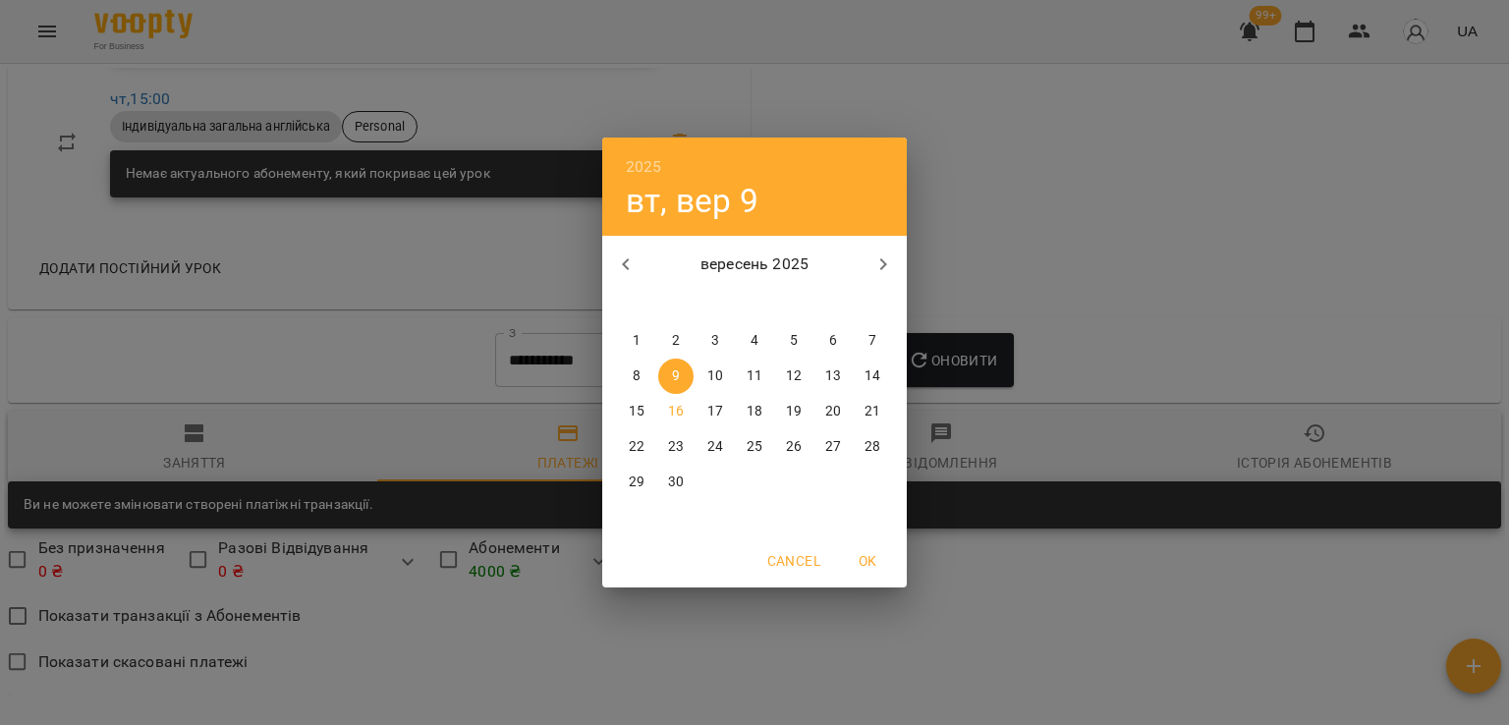
click at [613, 246] on button "button" at bounding box center [625, 264] width 47 height 47
click at [645, 438] on span "18" at bounding box center [636, 447] width 35 height 20
type input "**********"
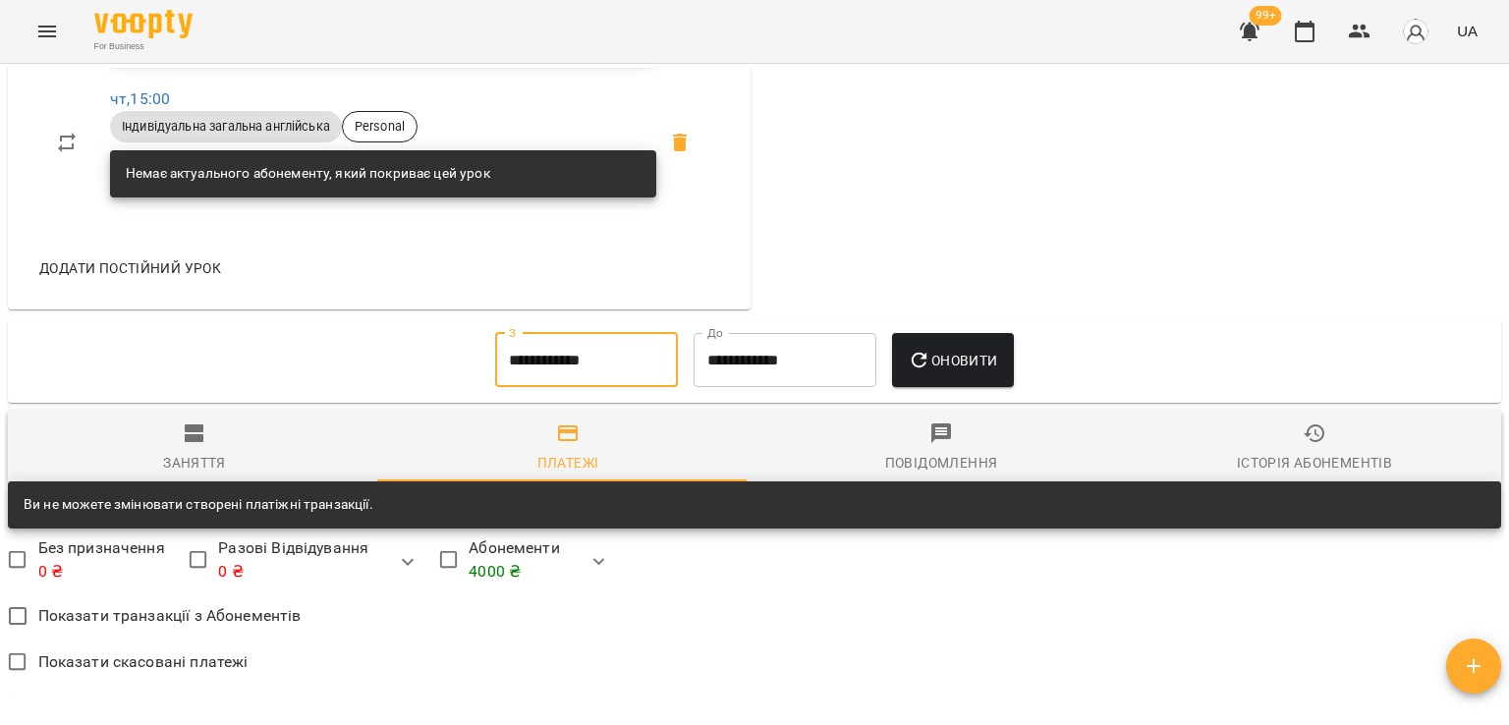
click at [1021, 373] on div "Оновити" at bounding box center [952, 360] width 137 height 71
click at [963, 342] on button "Оновити" at bounding box center [952, 360] width 121 height 55
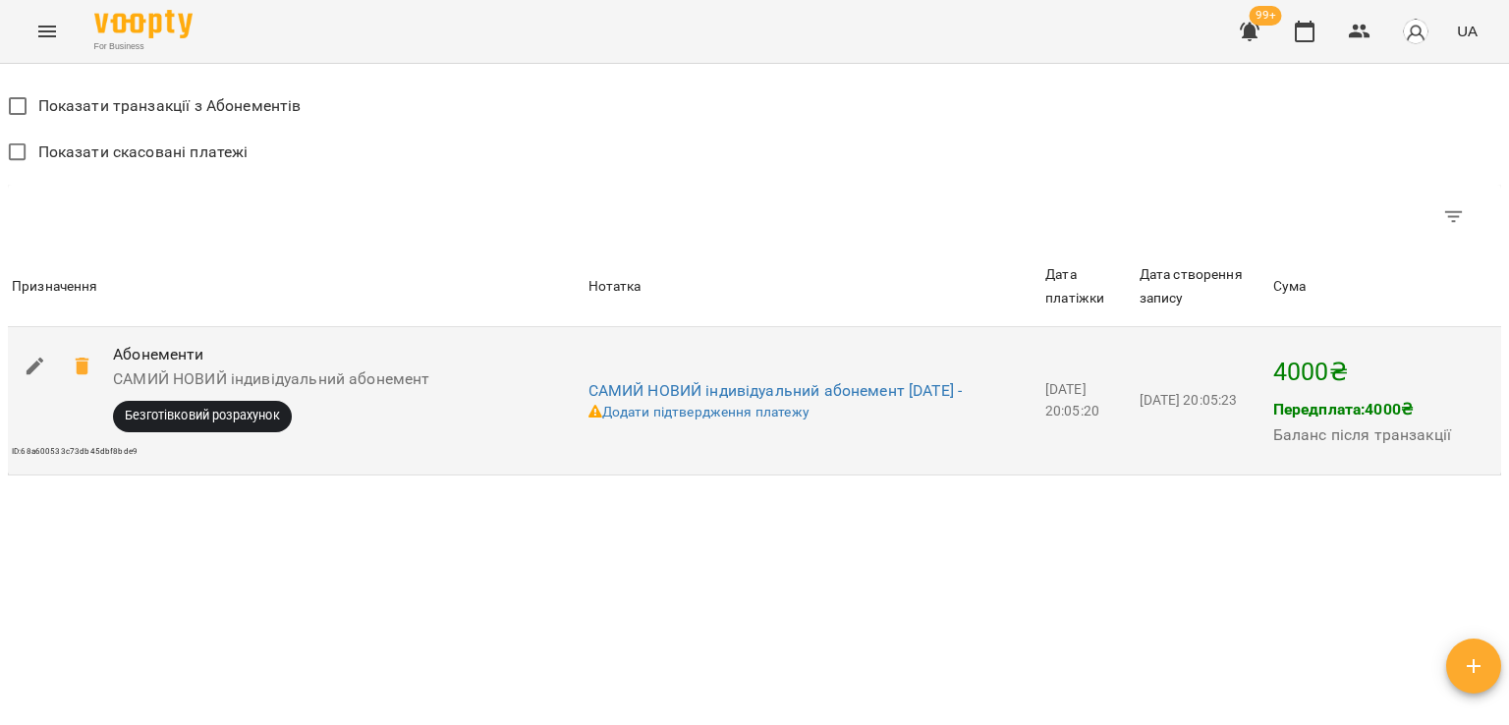
scroll to position [1501, 0]
click at [94, 362] on span at bounding box center [82, 365] width 47 height 47
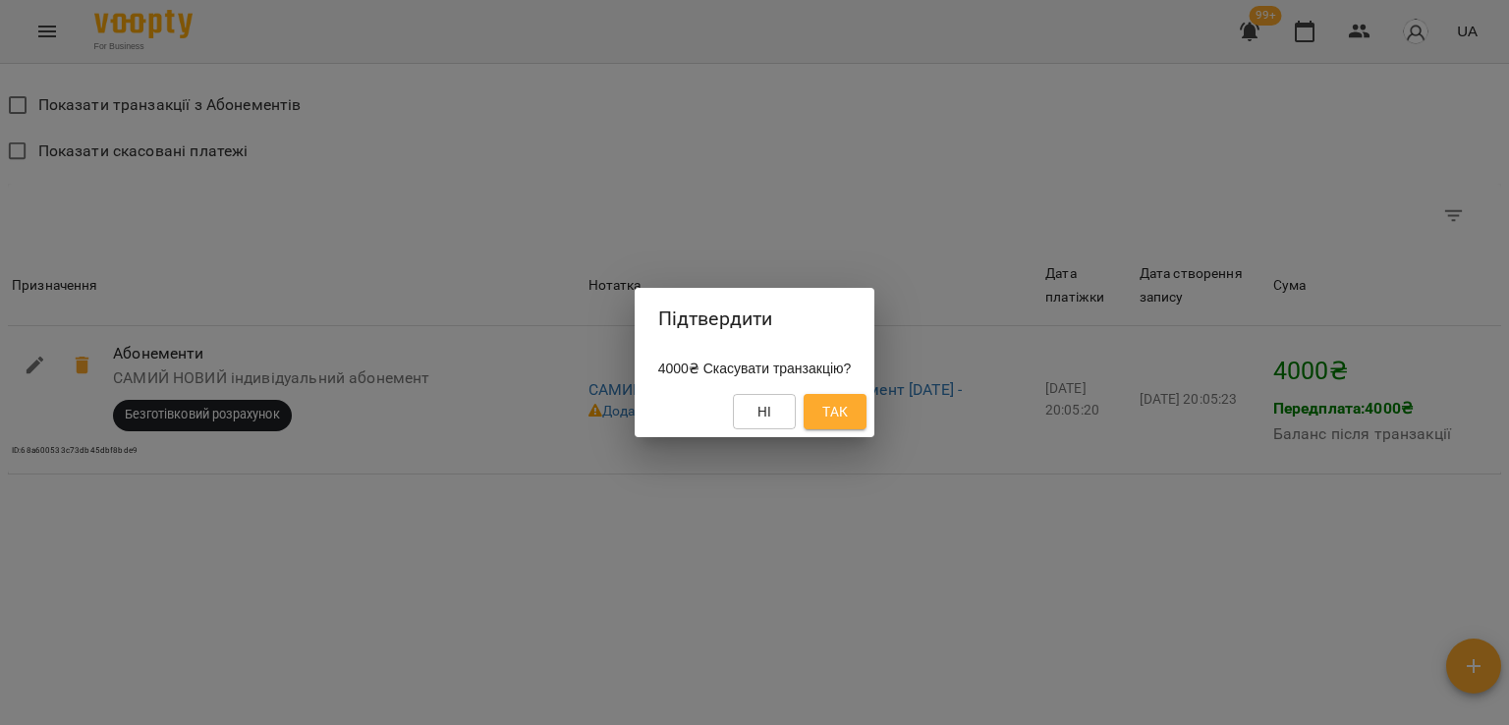
click at [822, 410] on button "Так" at bounding box center [835, 411] width 63 height 35
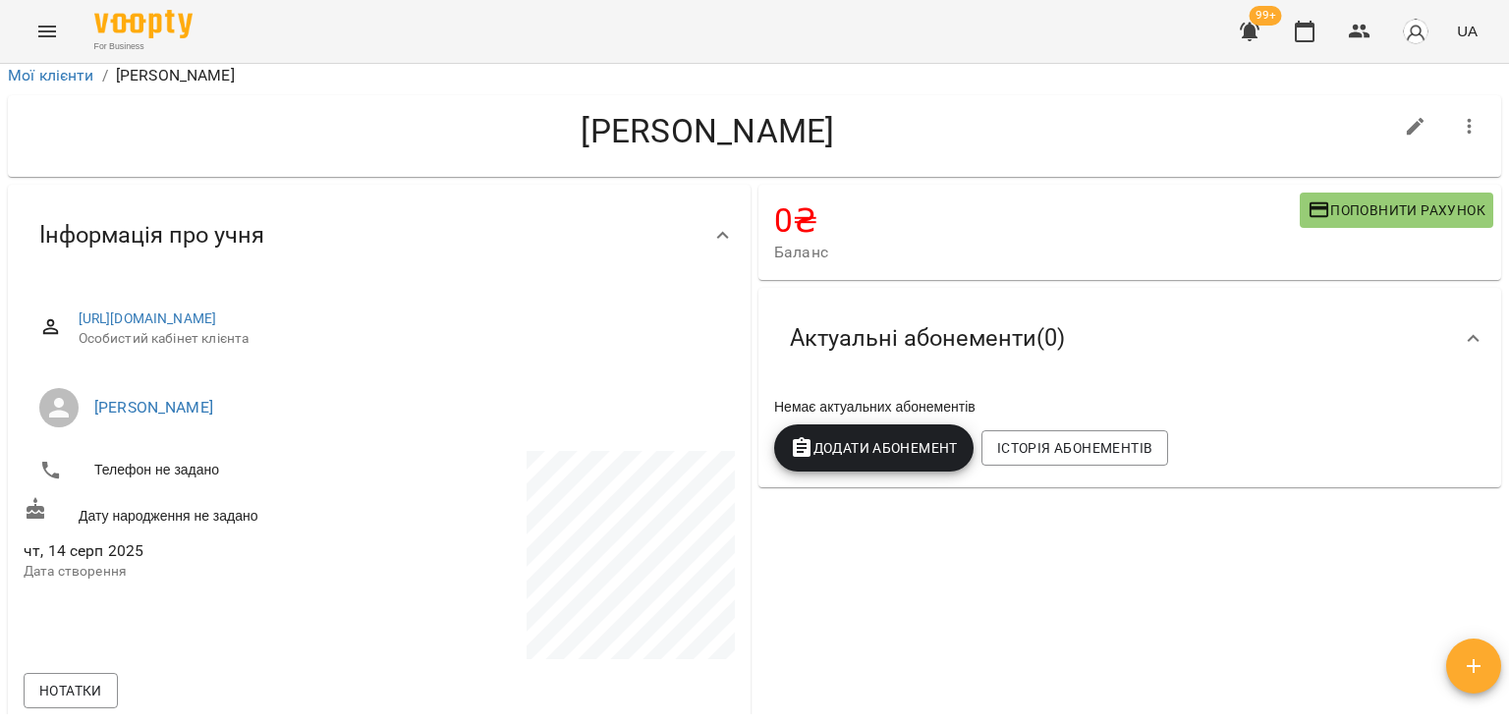
scroll to position [106, 0]
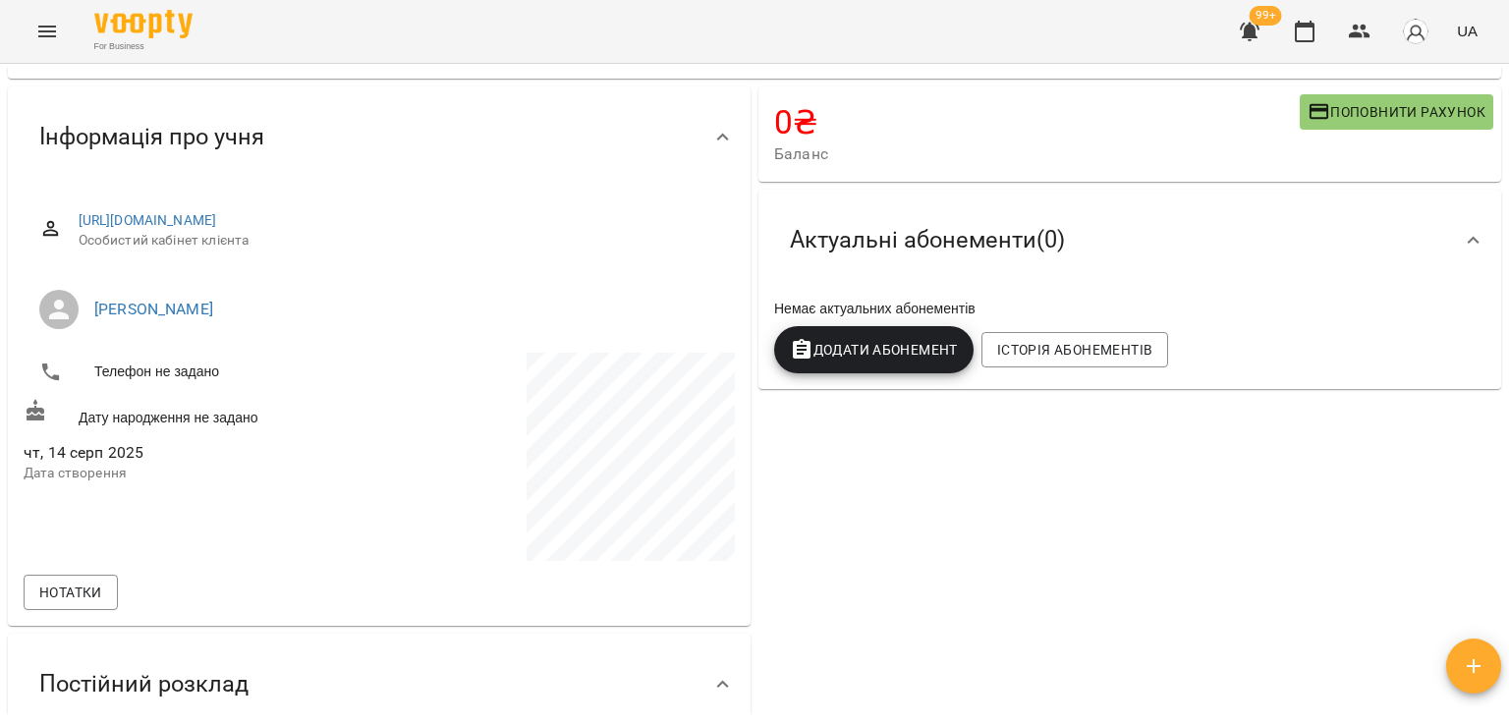
click at [902, 366] on button "Додати Абонемент" at bounding box center [873, 349] width 199 height 47
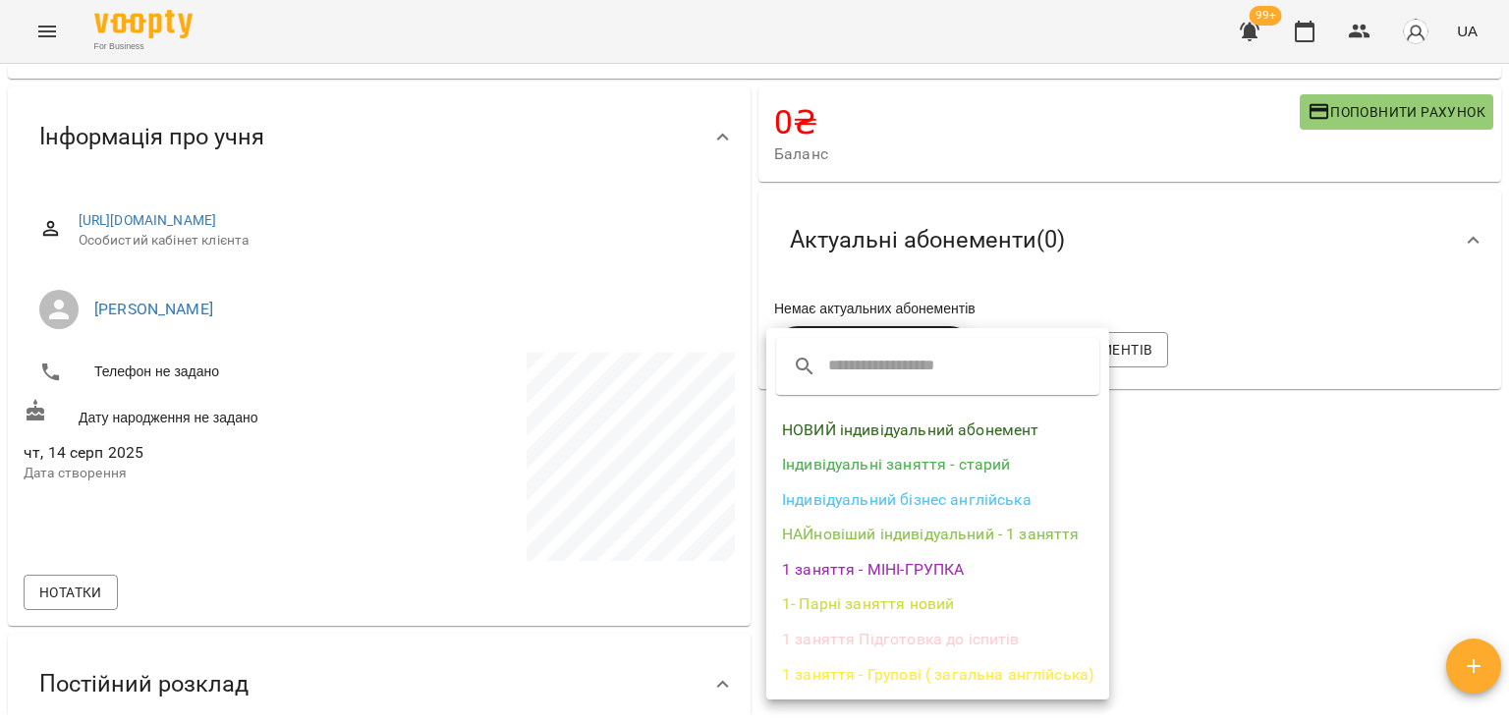
click at [908, 431] on li "НОВИЙ індивідуальний абонемент" at bounding box center [937, 430] width 343 height 35
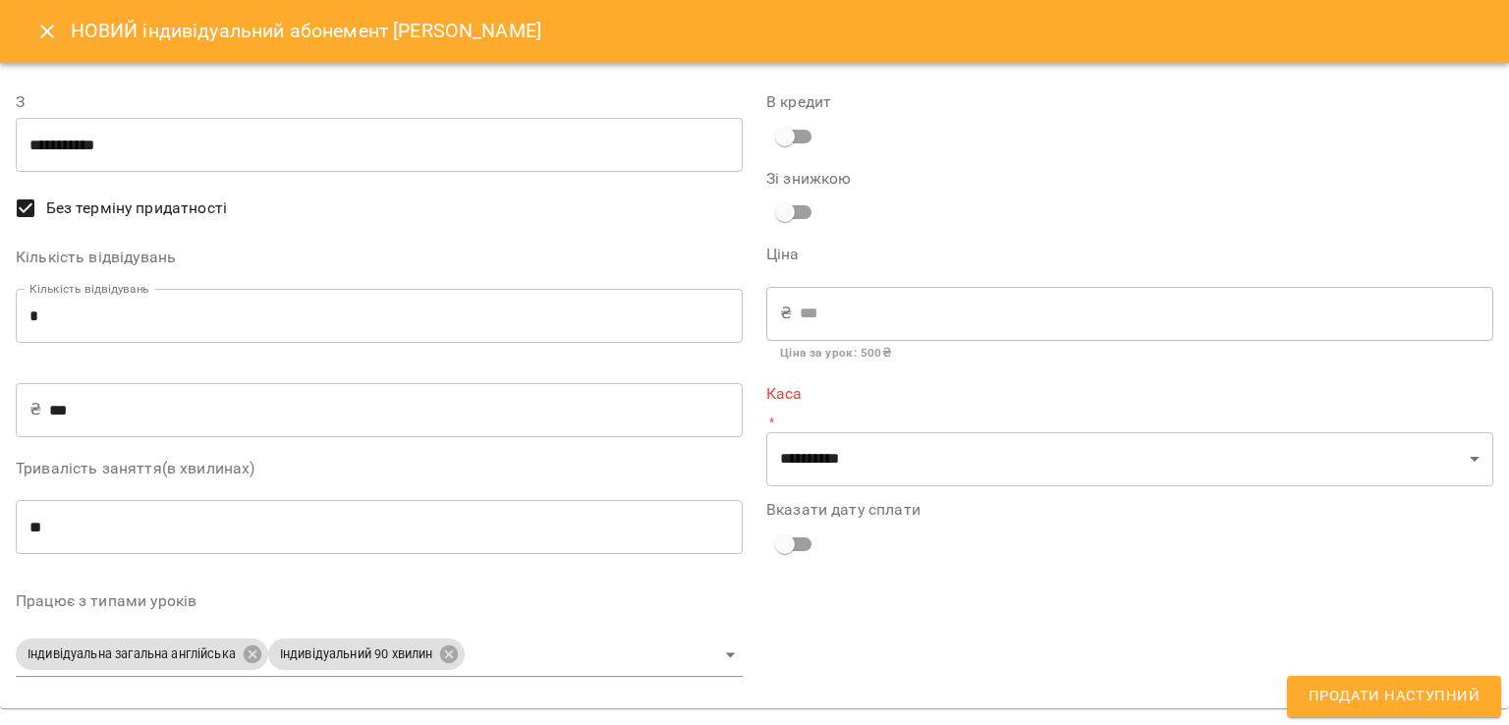
type input "**********"
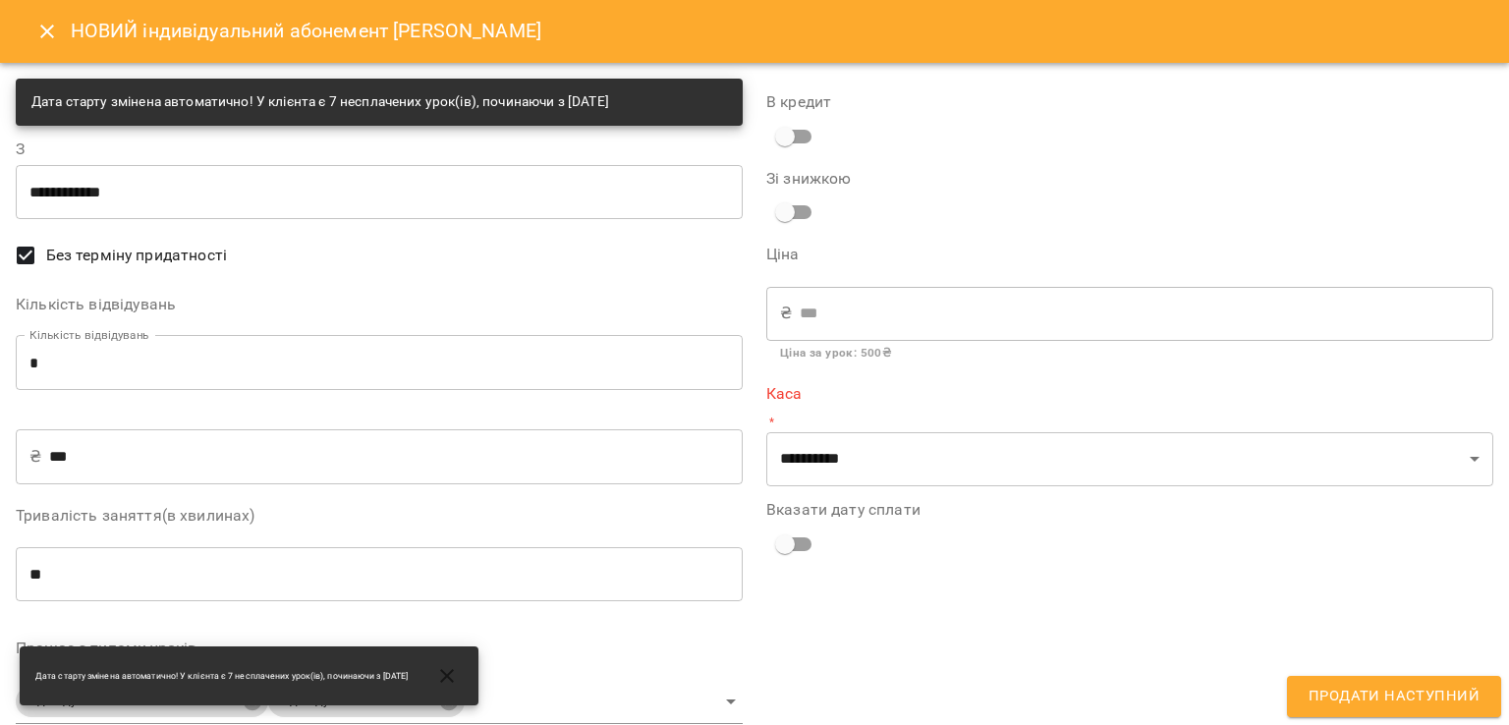
click at [255, 343] on input "*" at bounding box center [379, 362] width 727 height 55
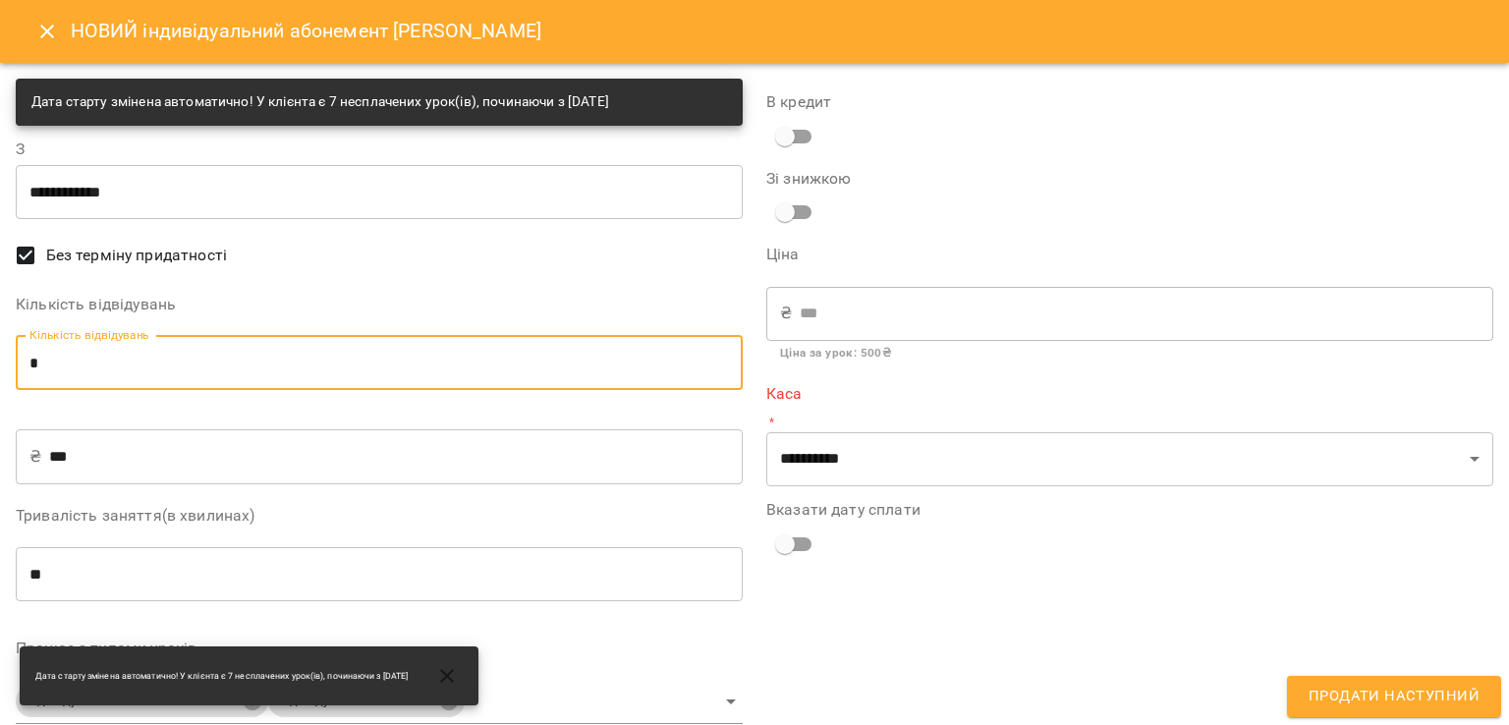
click at [255, 343] on input "*" at bounding box center [379, 362] width 727 height 55
click at [260, 362] on input "*" at bounding box center [379, 362] width 727 height 55
type input "*"
type input "****"
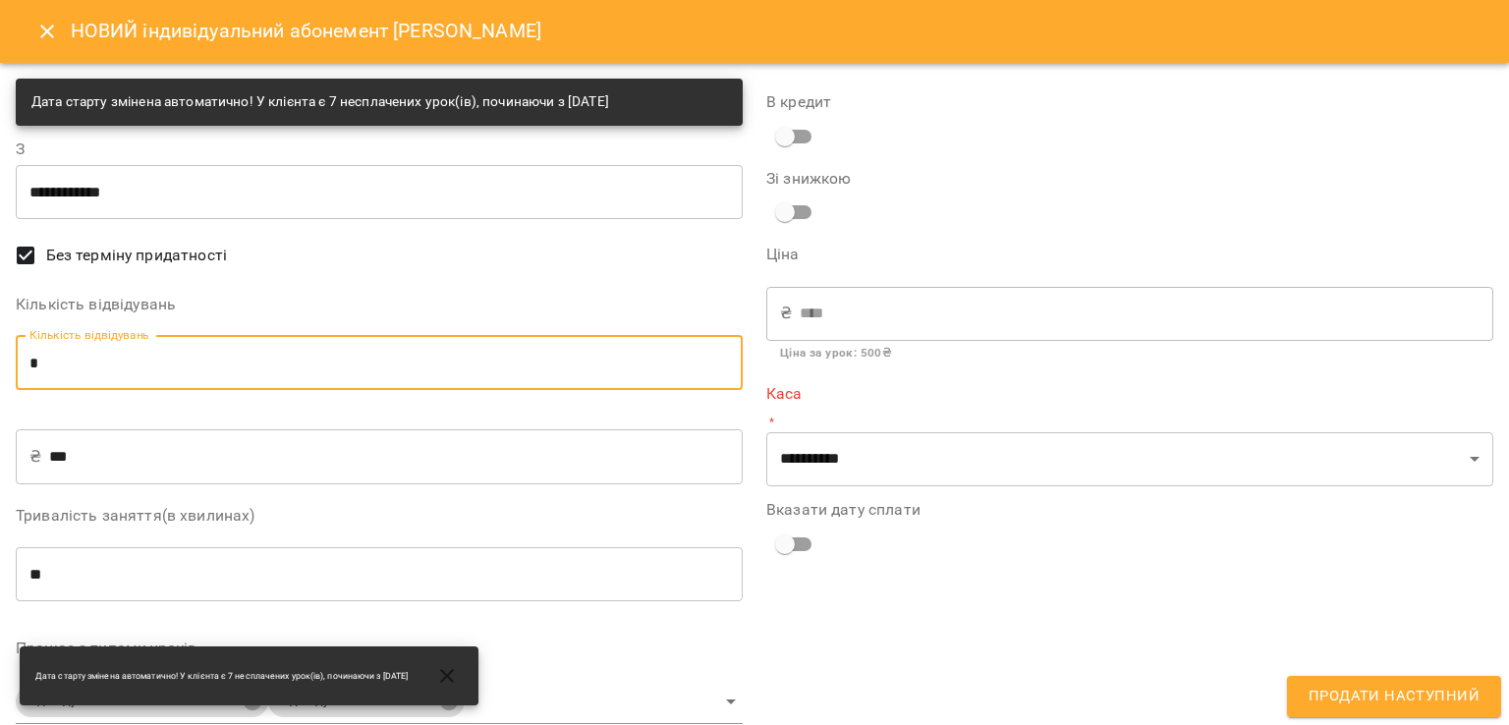
type input "*"
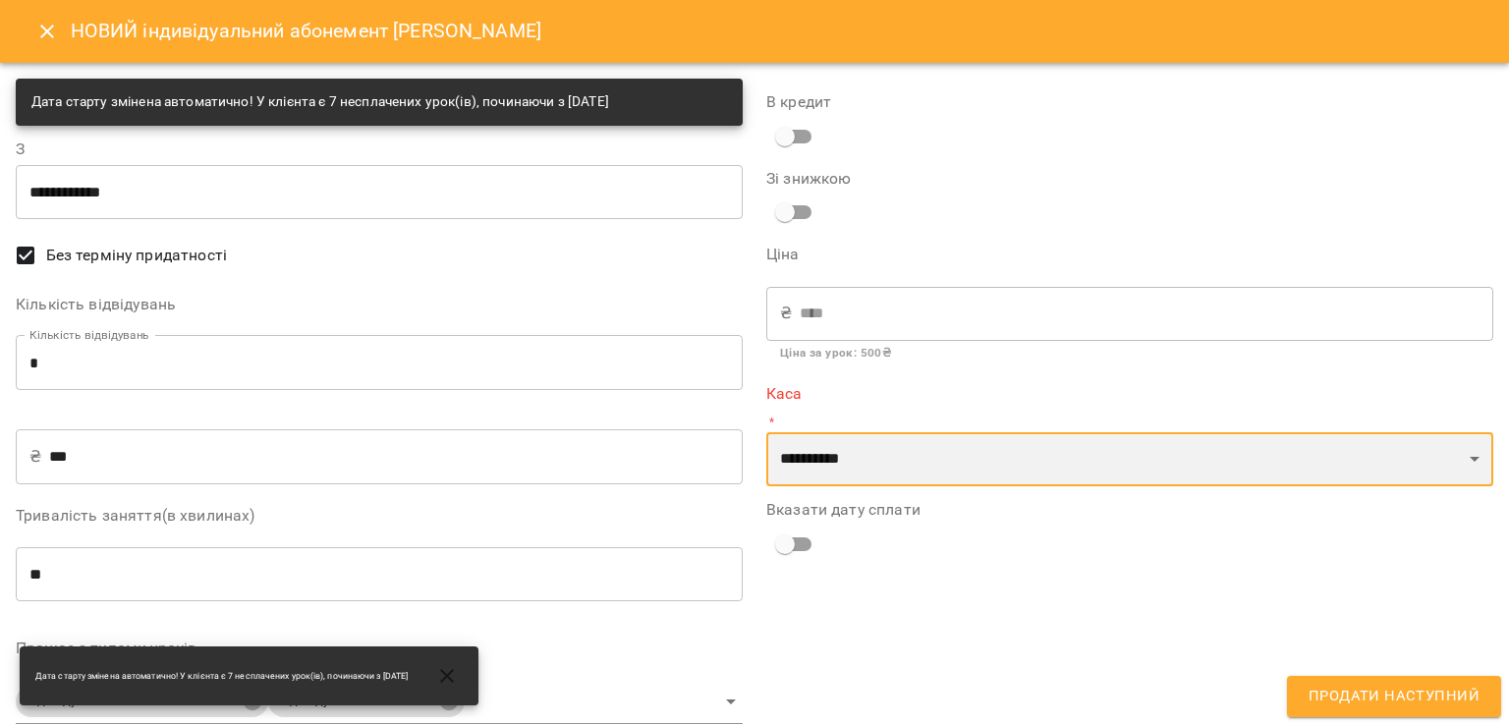
click at [770, 458] on select "**********" at bounding box center [1129, 459] width 727 height 55
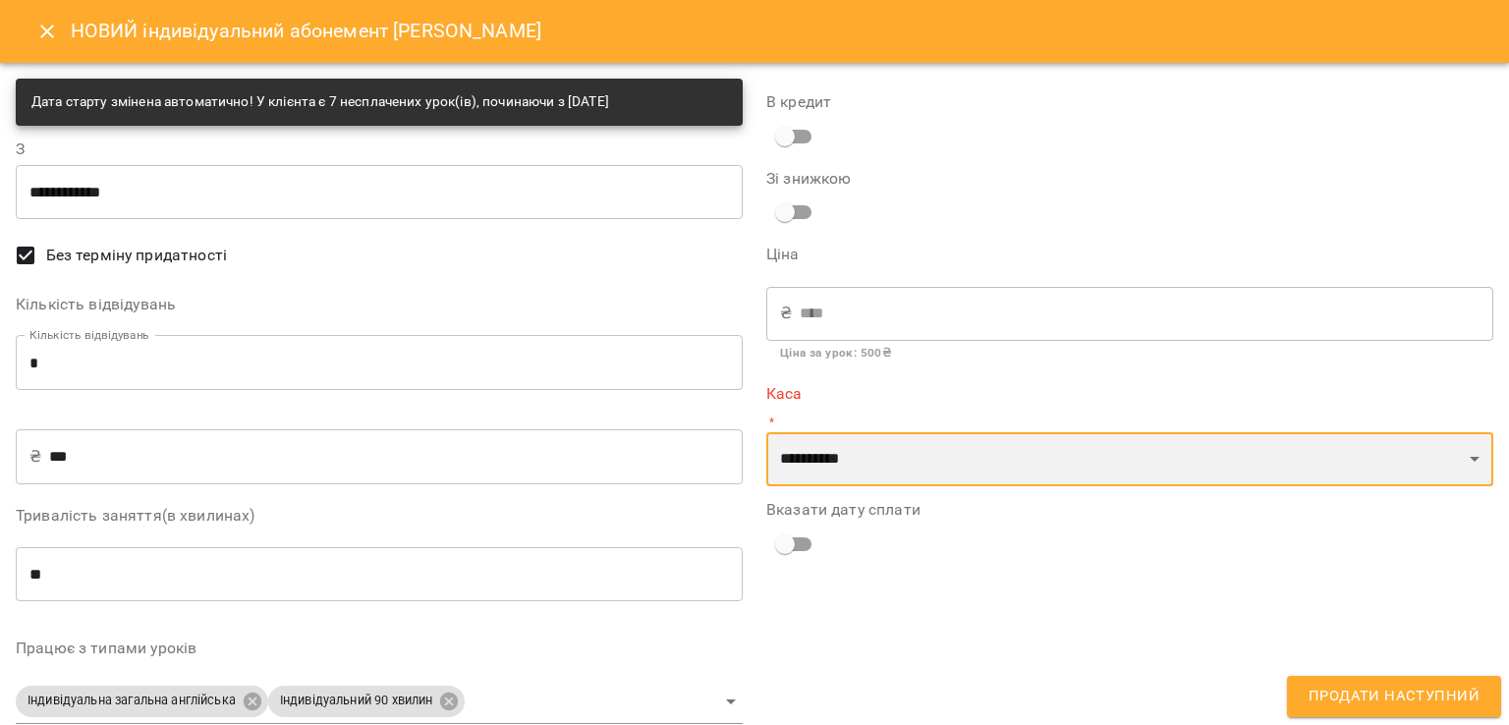
select select "****"
click at [766, 432] on select "**********" at bounding box center [1129, 459] width 727 height 55
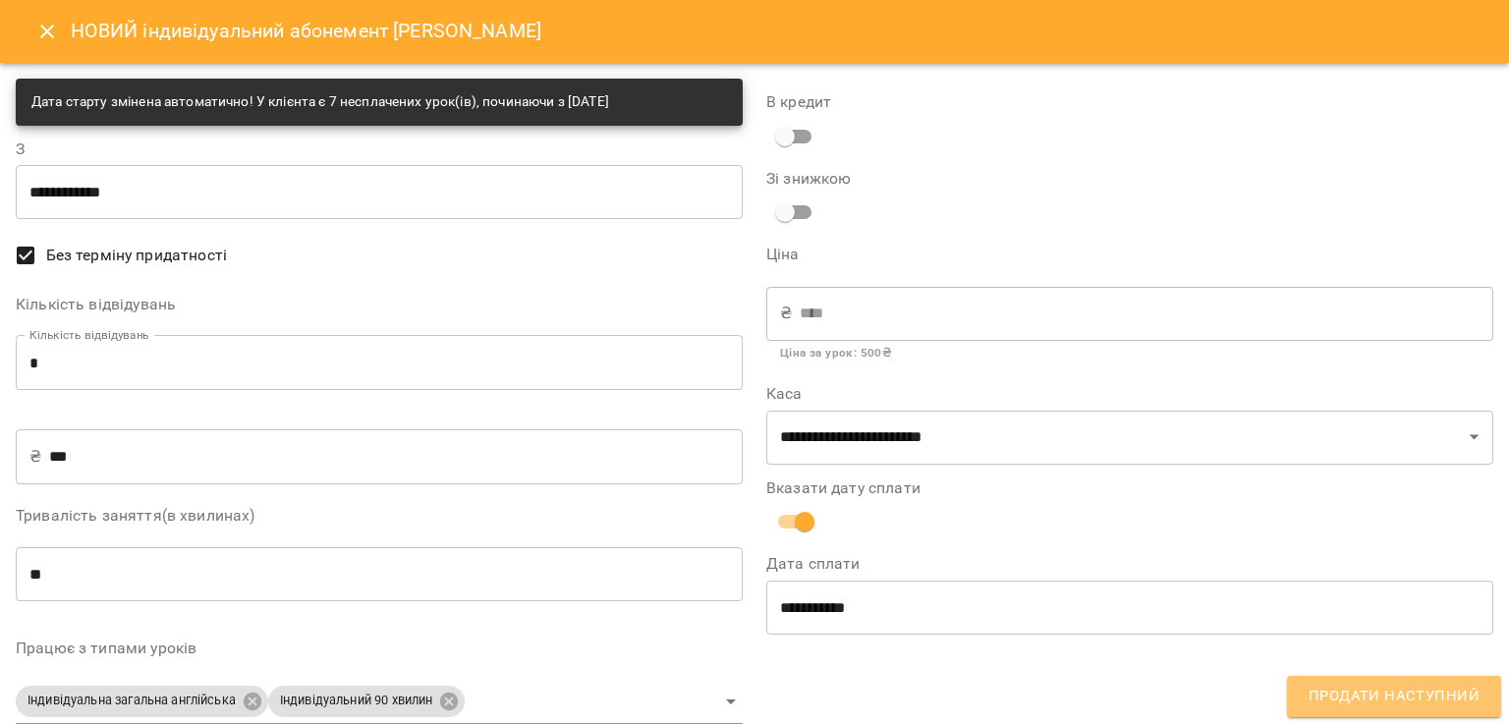
click at [1446, 696] on span "Продати наступний" at bounding box center [1393, 697] width 171 height 26
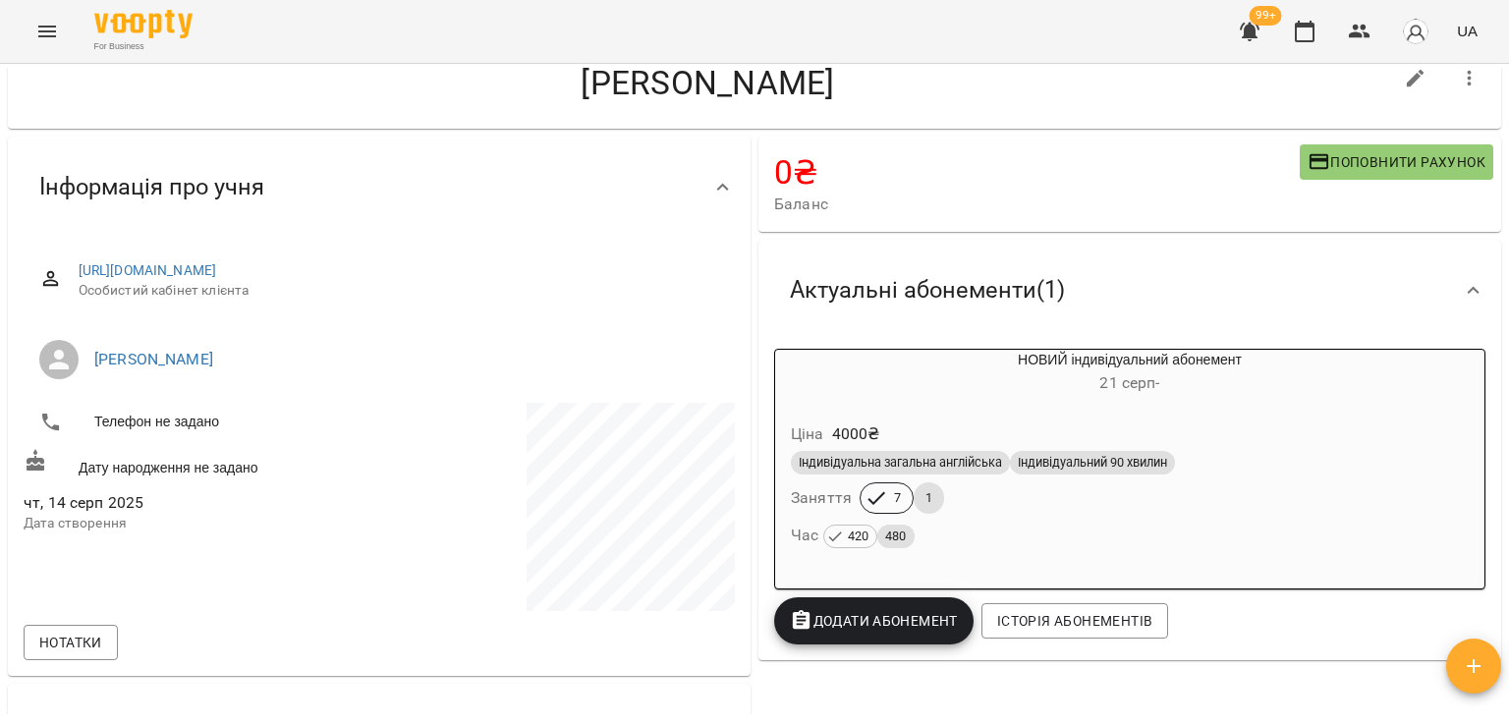
scroll to position [0, 0]
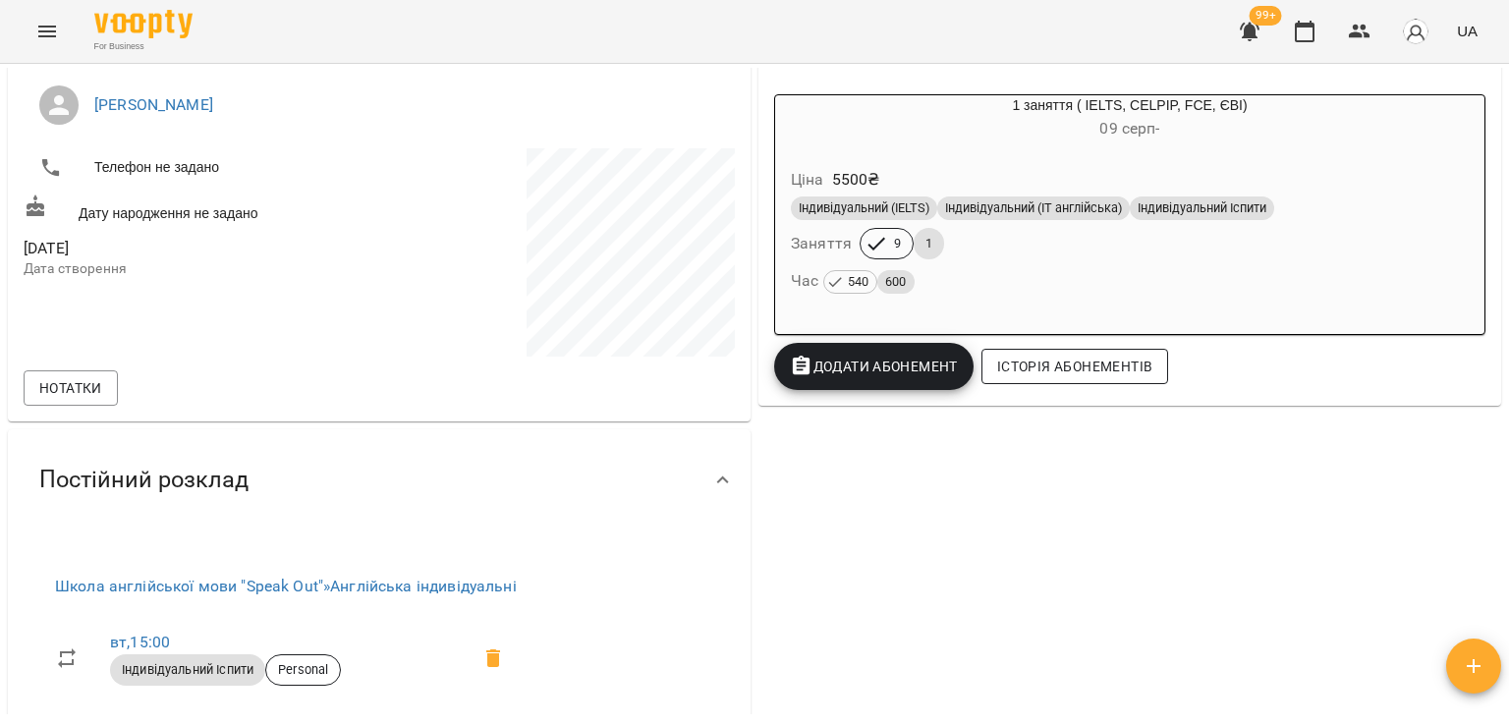
scroll to position [68, 0]
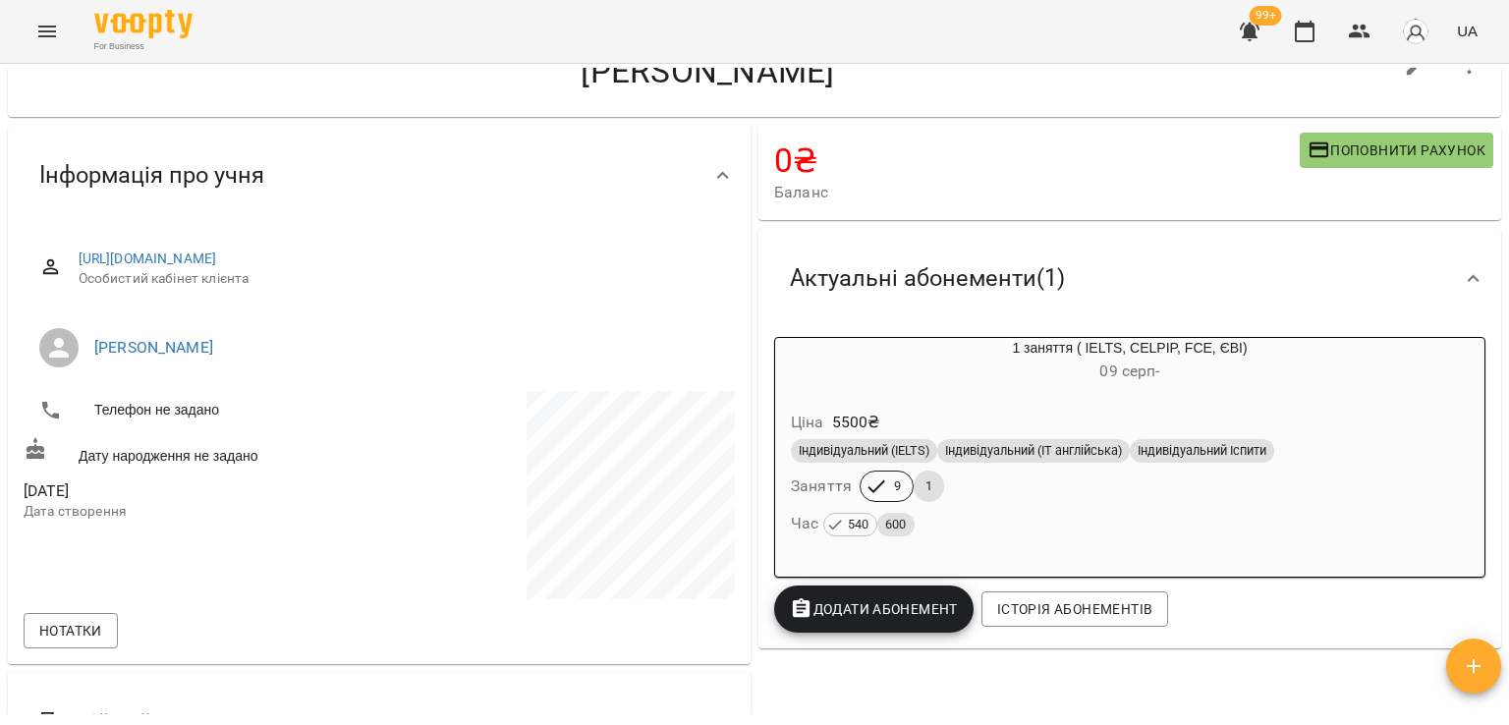
click at [1219, 419] on div "Ціна 5500 ₴" at bounding box center [1130, 422] width 686 height 35
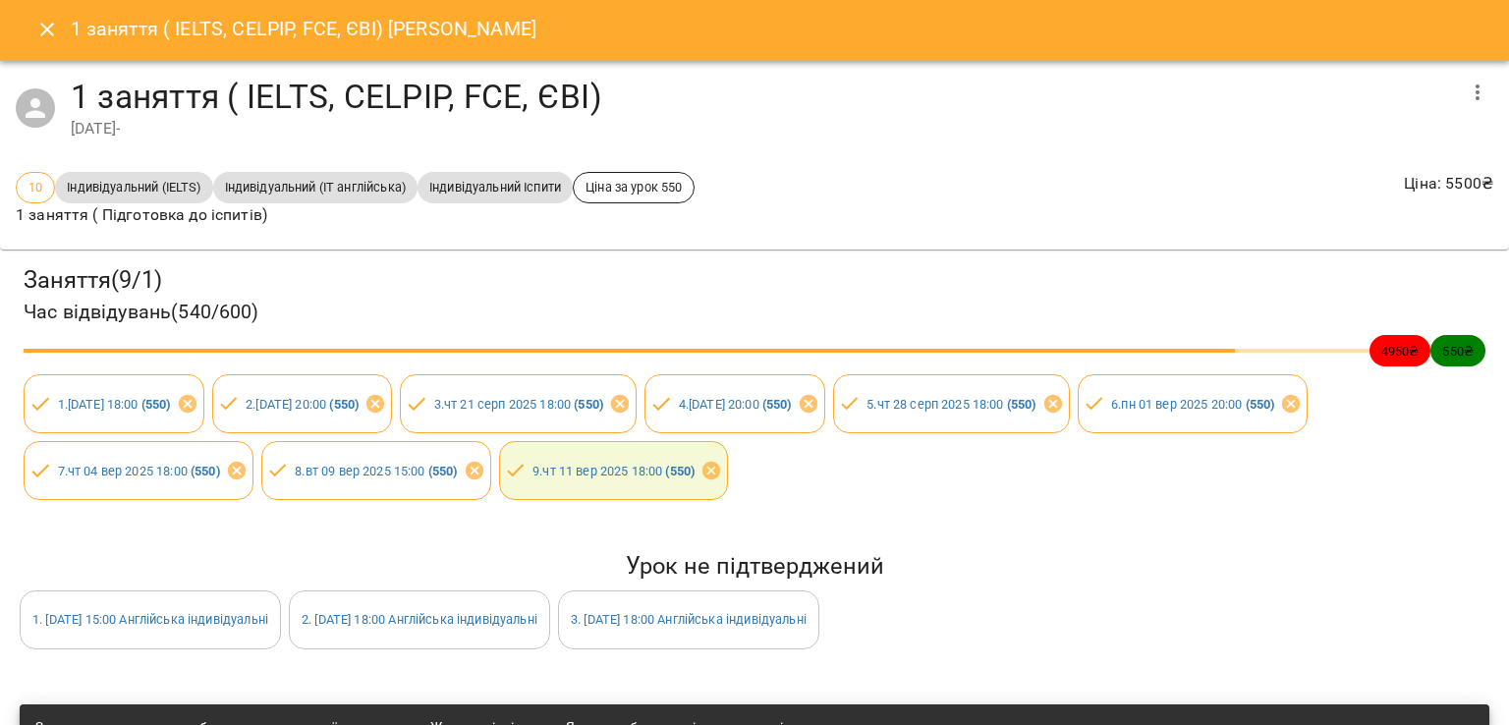
scroll to position [0, 0]
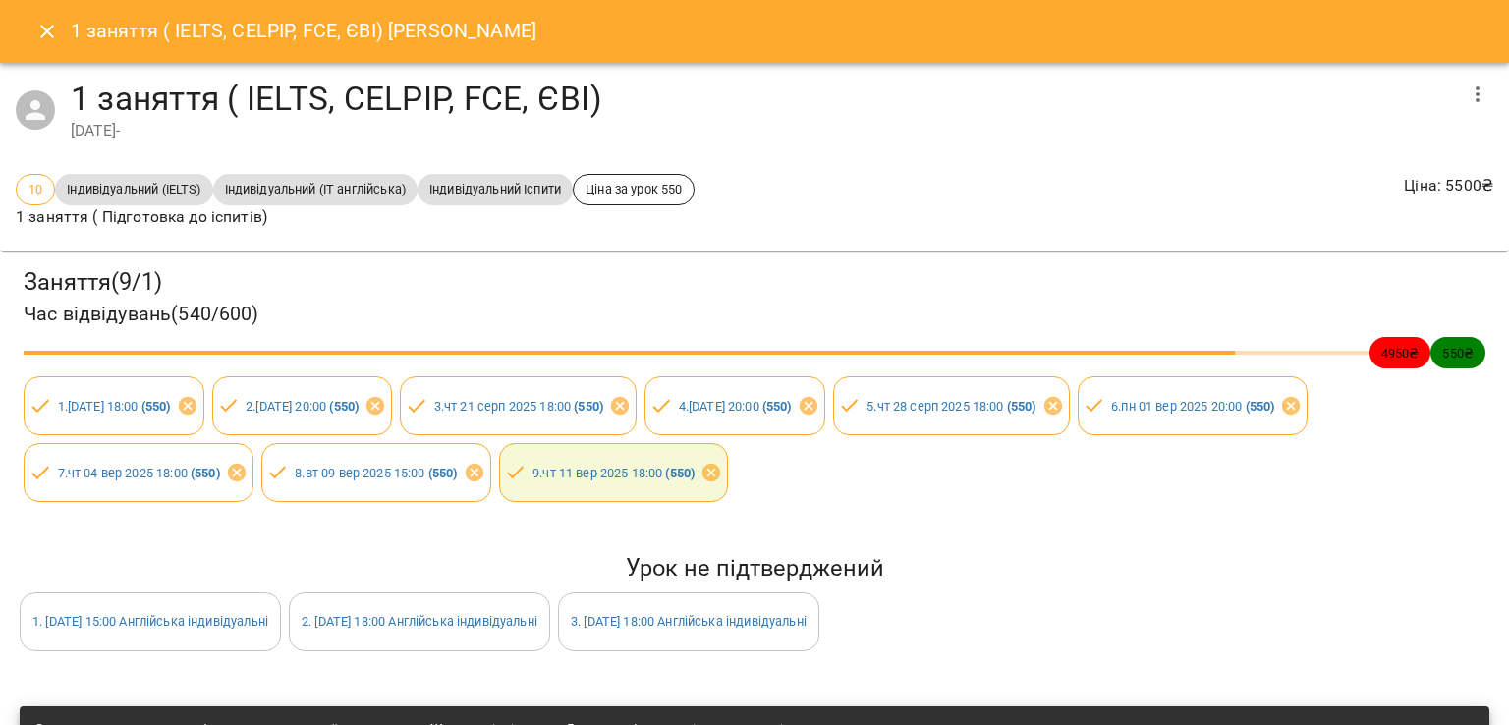
click at [21, 33] on div "1 заняття ( IELTS, CELPIP, FCE, ЄВІ) Юлія Мурин" at bounding box center [754, 31] width 1509 height 63
click at [36, 40] on icon "Close" at bounding box center [47, 32] width 24 height 24
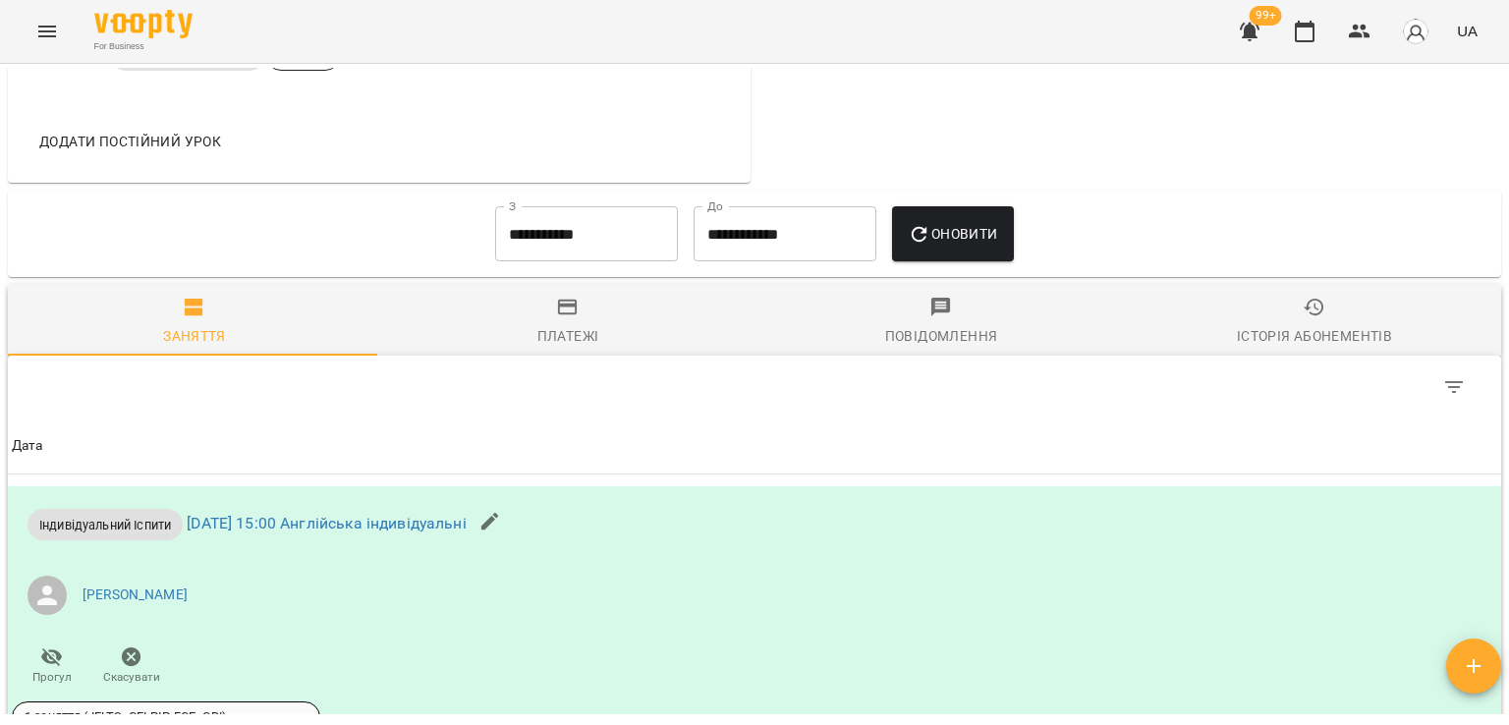
scroll to position [952, 0]
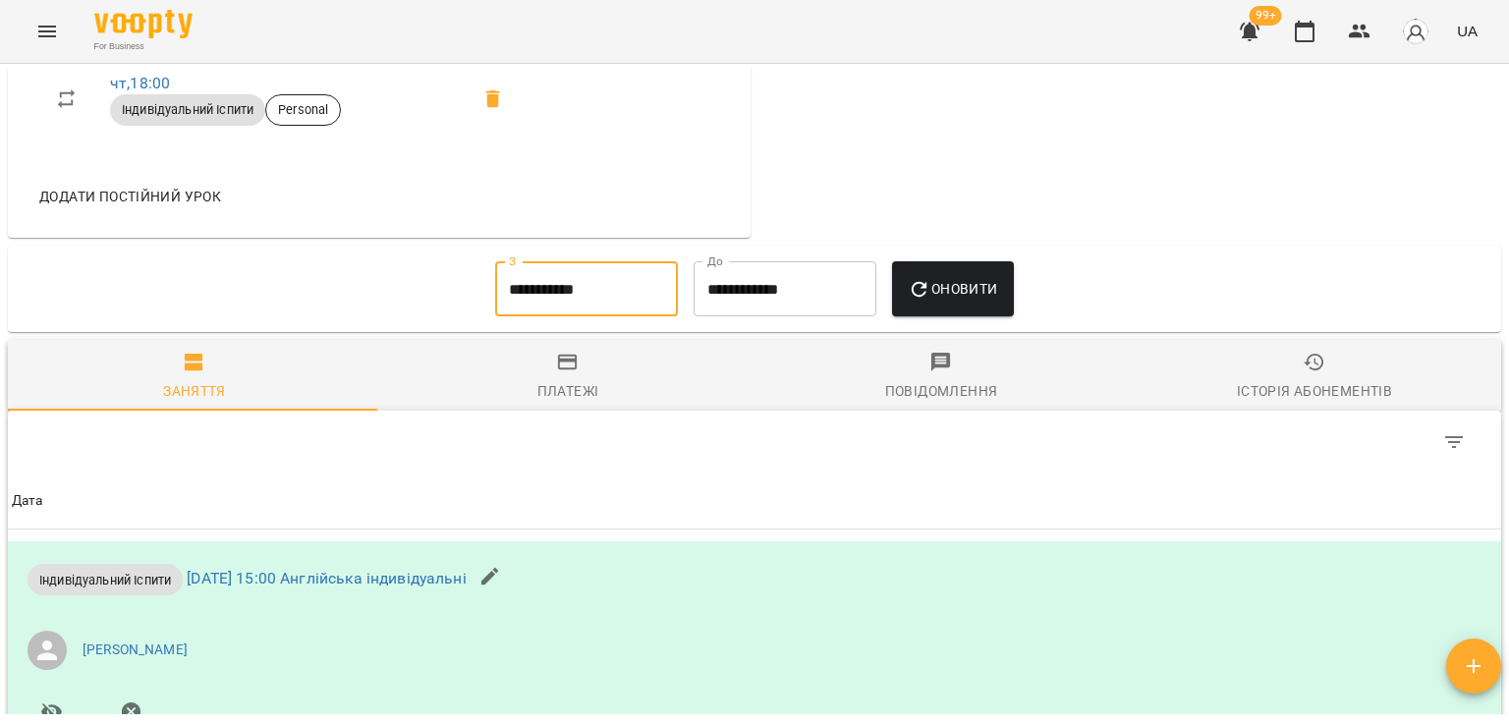
click at [576, 301] on input "**********" at bounding box center [586, 288] width 183 height 55
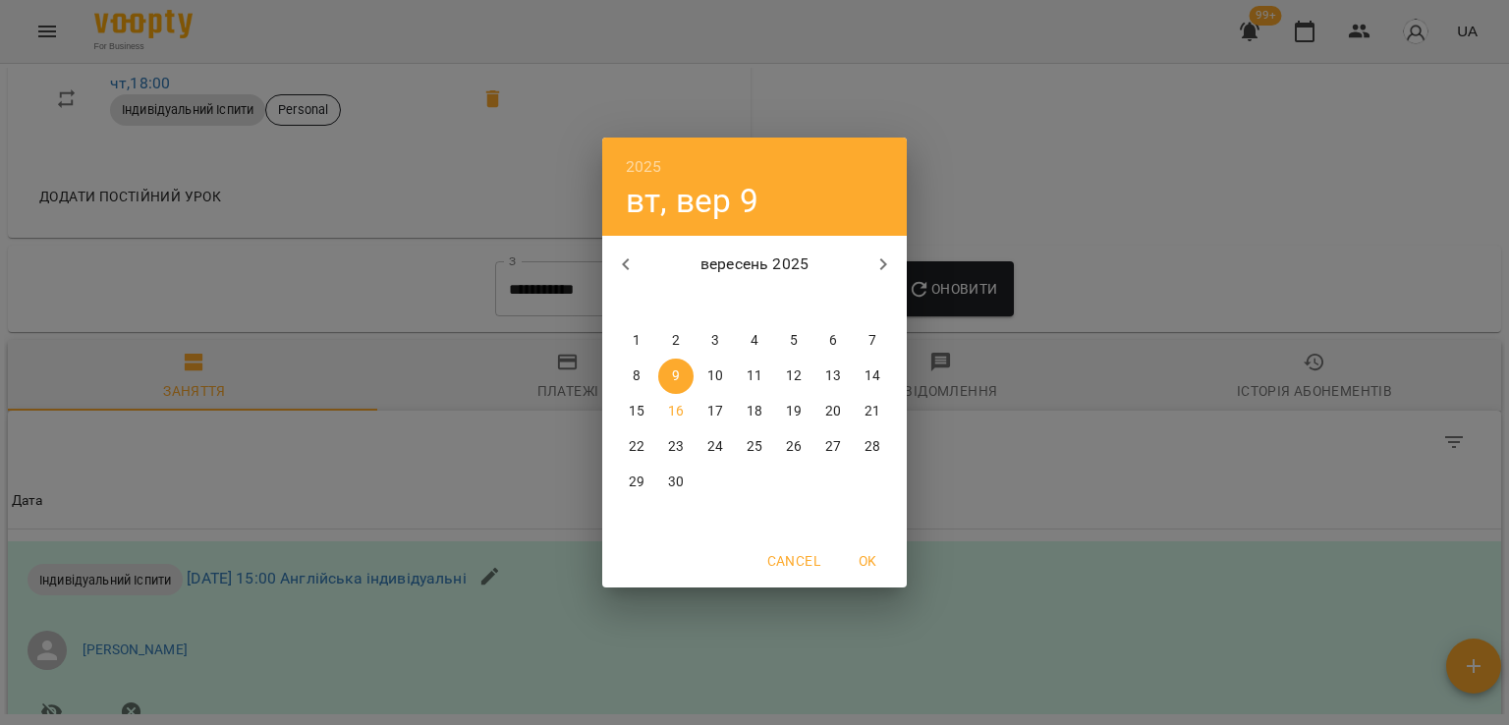
click at [622, 346] on span "1" at bounding box center [636, 341] width 35 height 20
type input "**********"
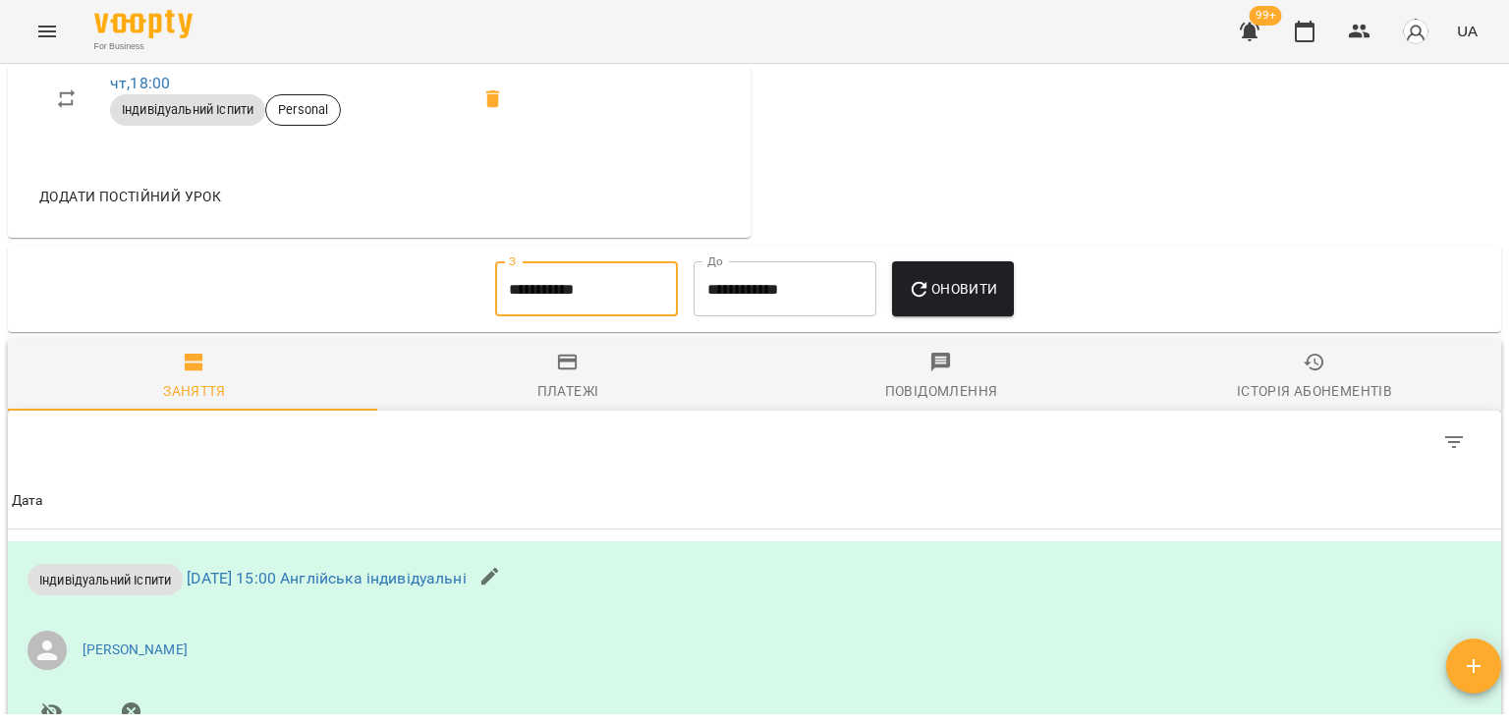
click at [973, 304] on button "Оновити" at bounding box center [952, 288] width 121 height 55
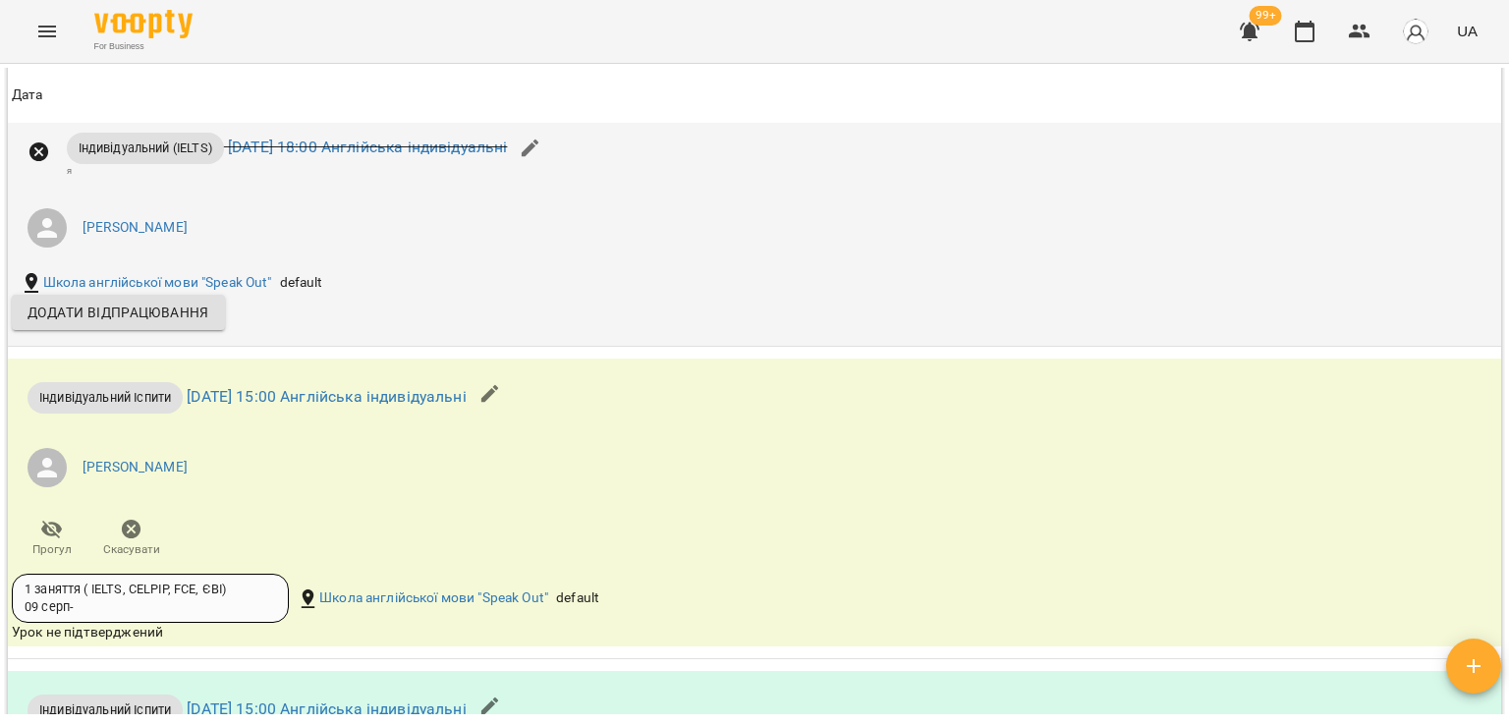
scroll to position [2327, 0]
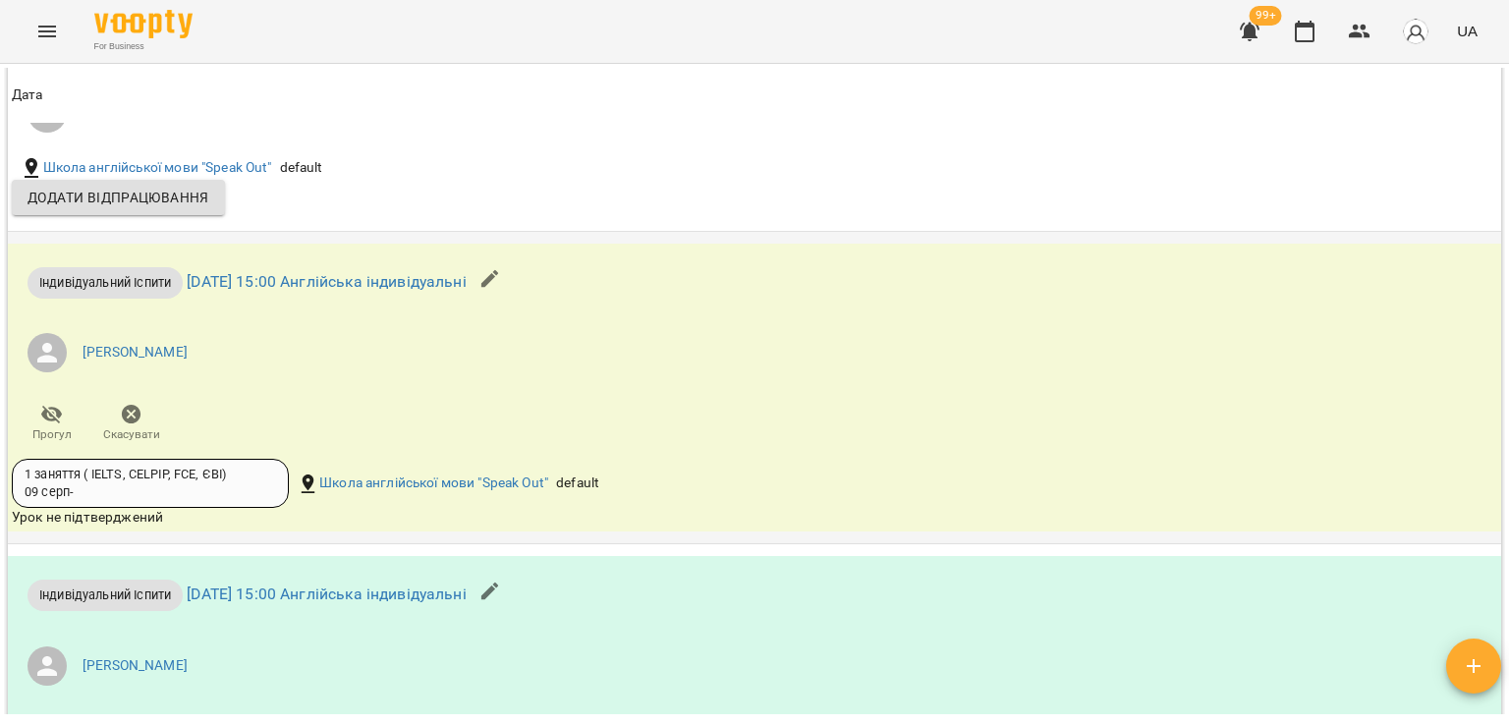
click at [140, 426] on span "Скасувати" at bounding box center [131, 434] width 57 height 17
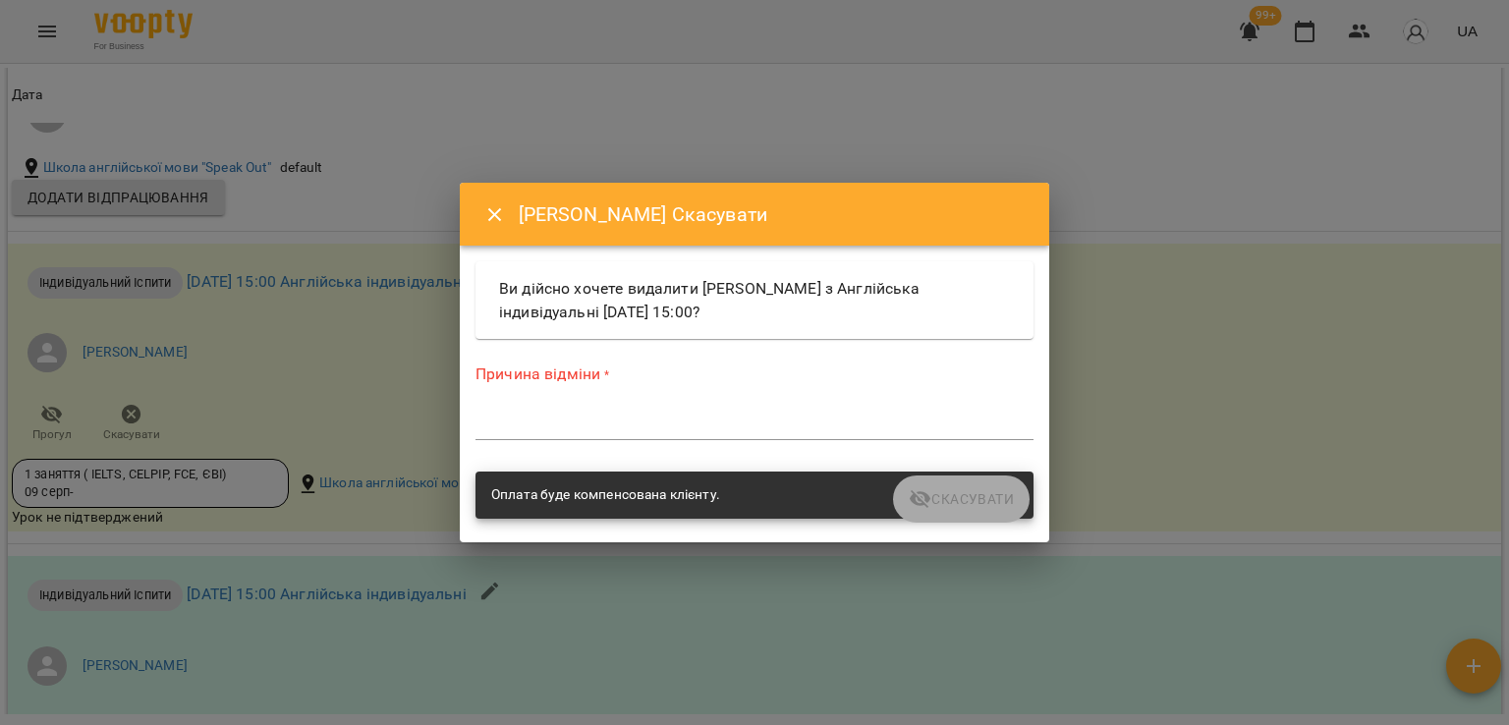
click at [484, 433] on div "*" at bounding box center [754, 424] width 558 height 31
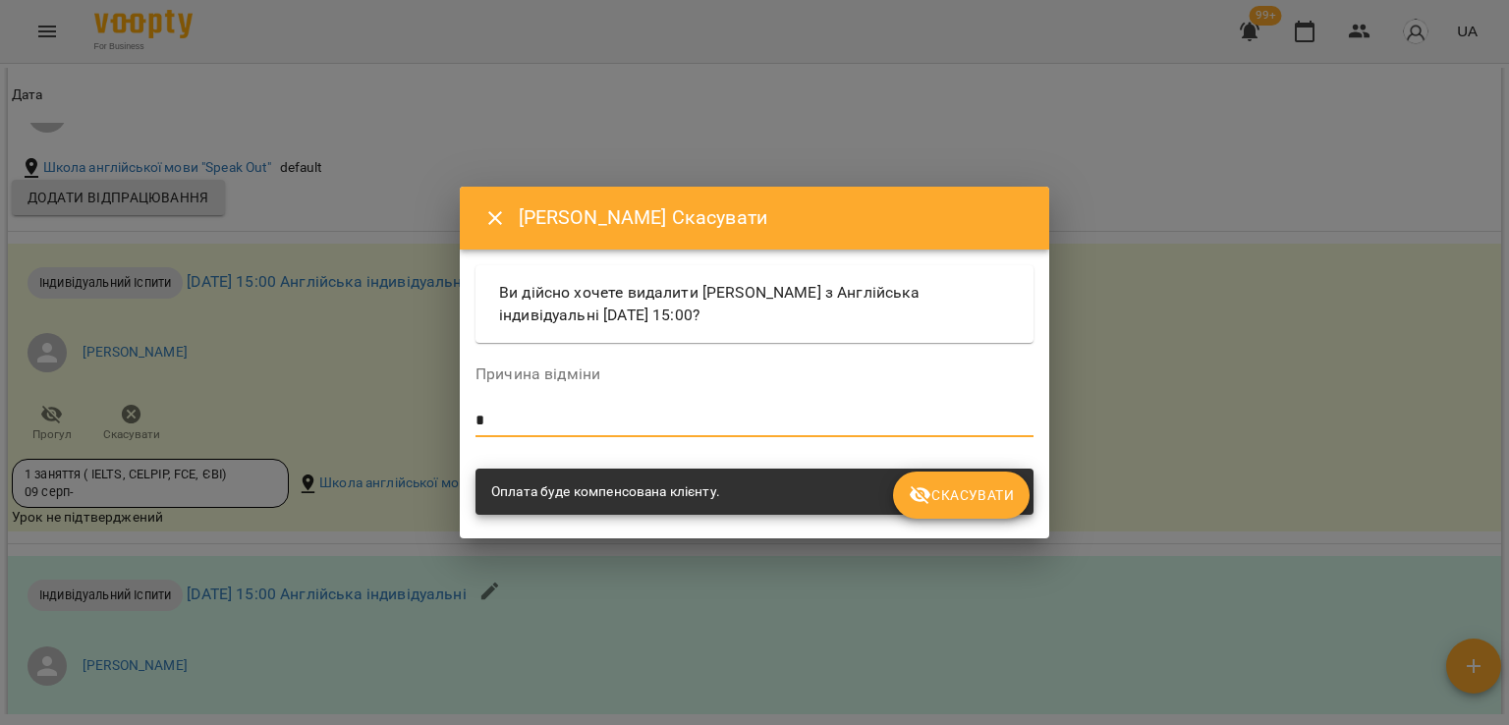
type textarea "*"
click at [916, 491] on icon "submit" at bounding box center [921, 495] width 22 height 19
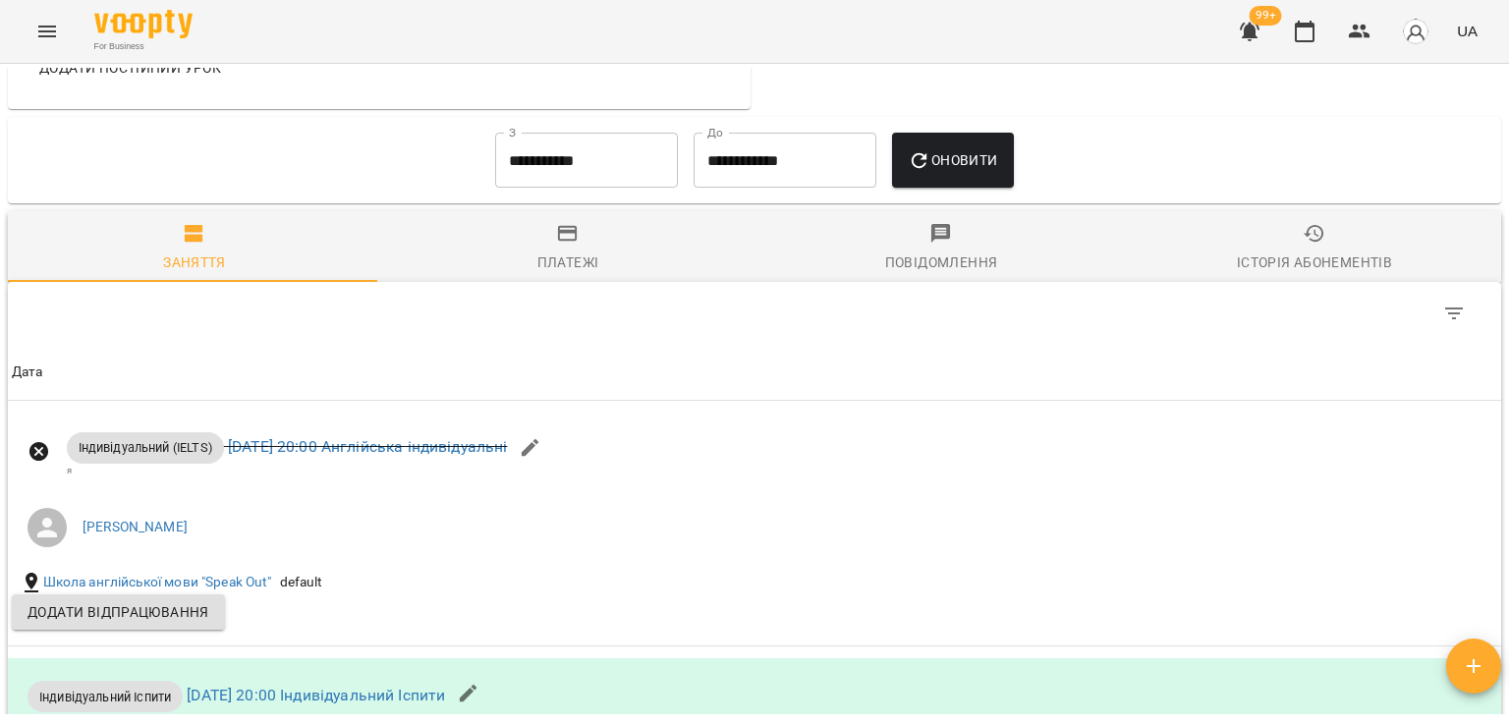
scroll to position [982, 0]
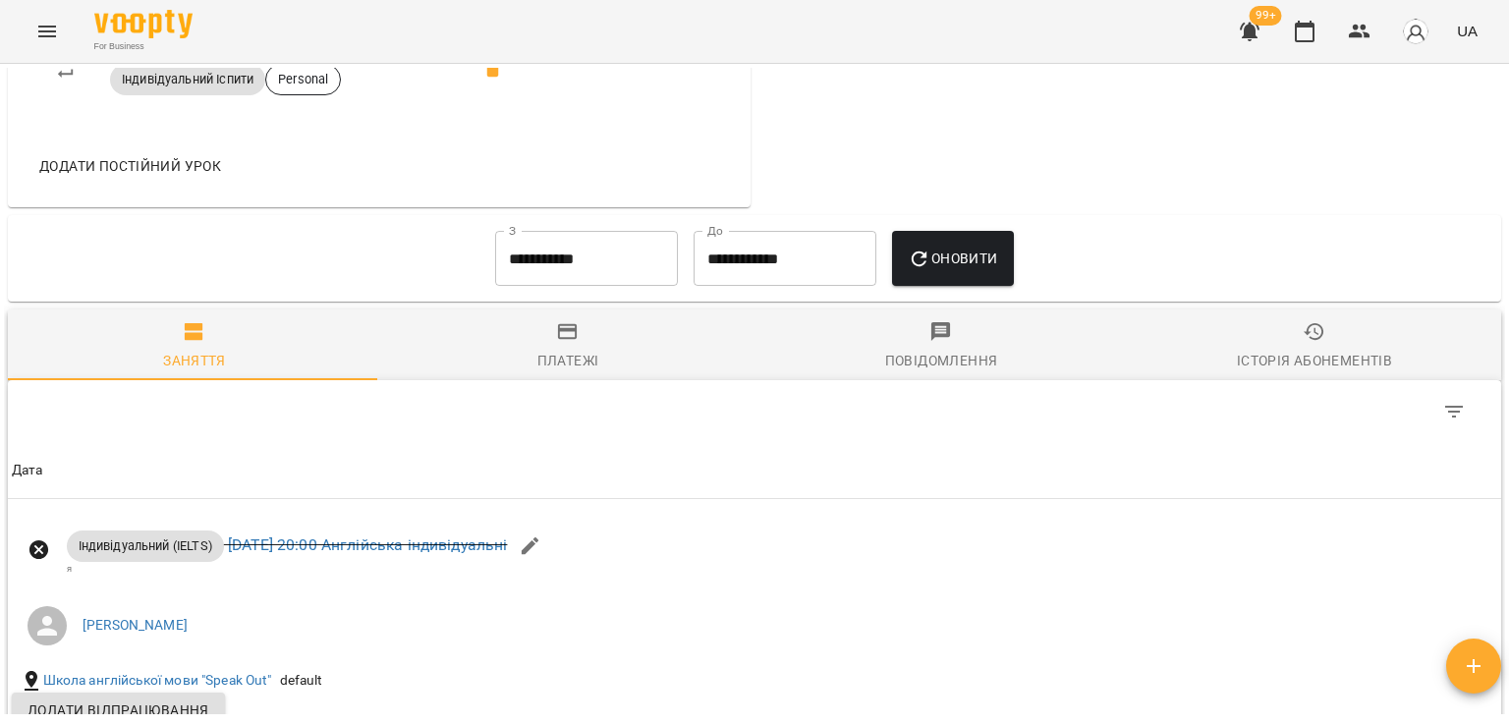
click at [597, 265] on input "**********" at bounding box center [586, 258] width 183 height 55
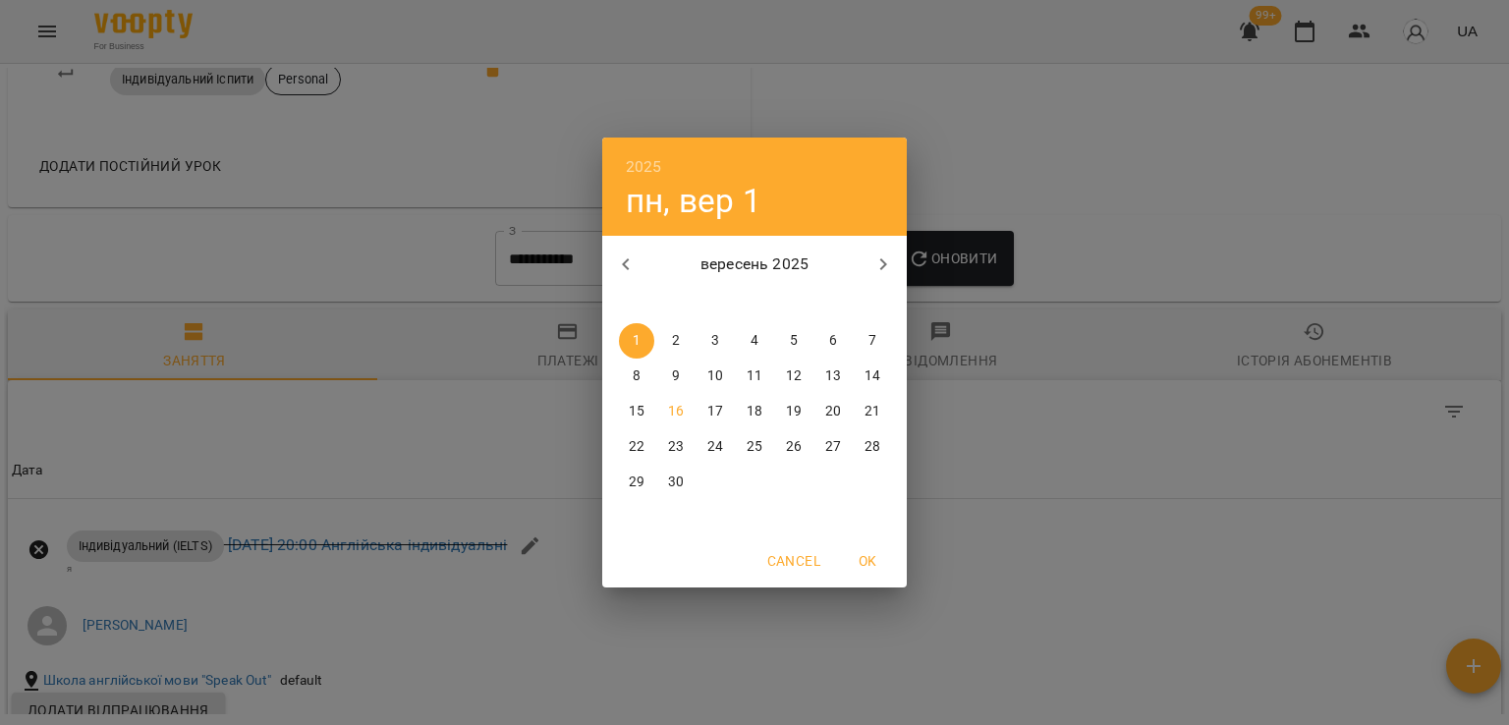
click at [640, 265] on button "button" at bounding box center [625, 264] width 47 height 47
click at [635, 444] on p "18" at bounding box center [637, 447] width 16 height 20
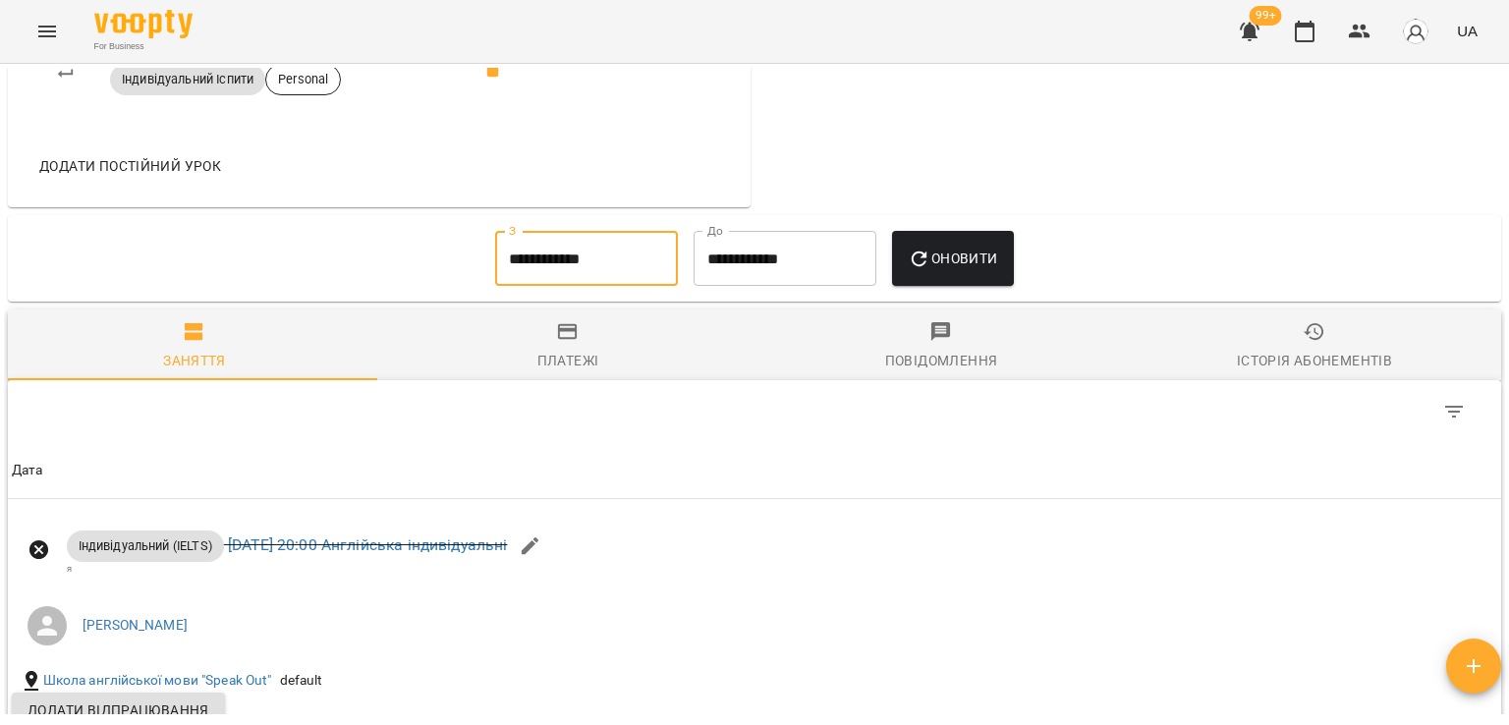
click at [954, 247] on span "Оновити" at bounding box center [952, 259] width 89 height 24
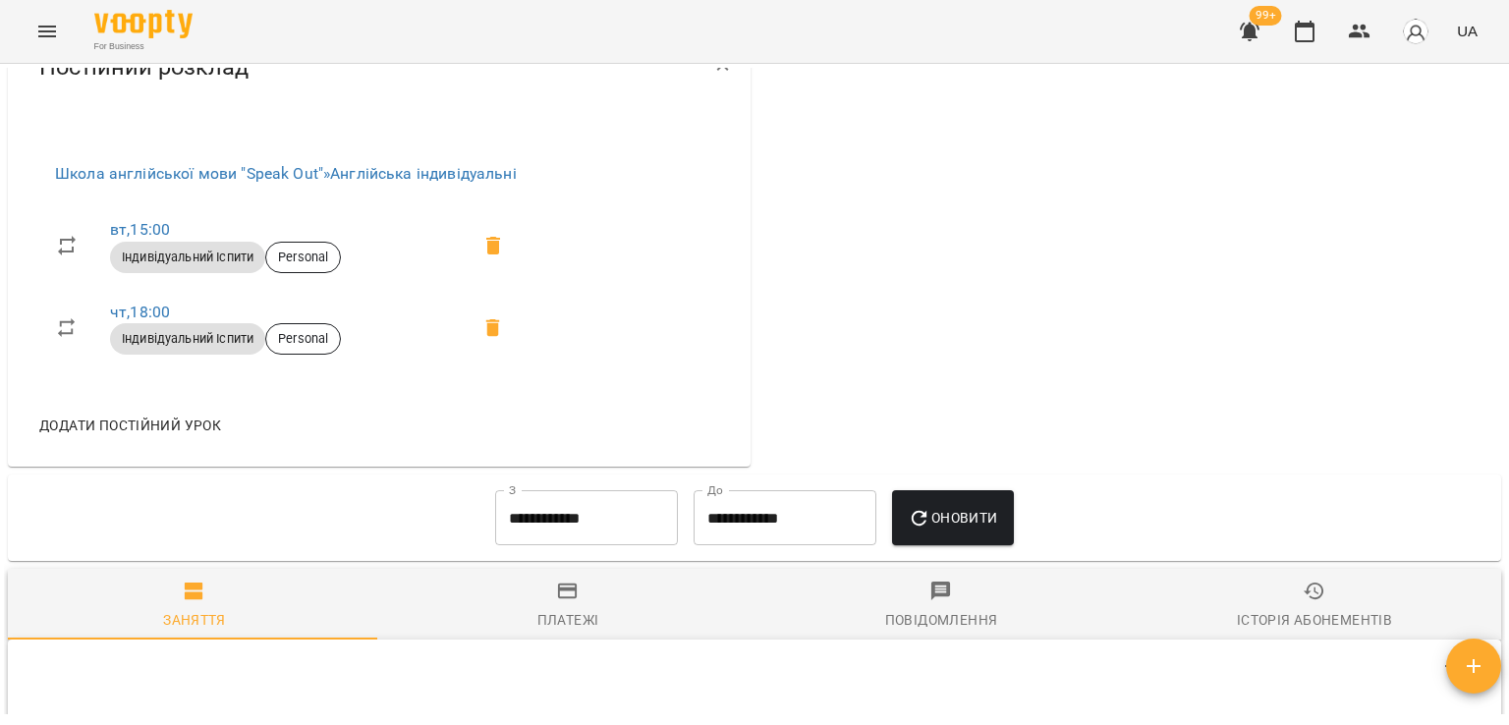
scroll to position [884, 0]
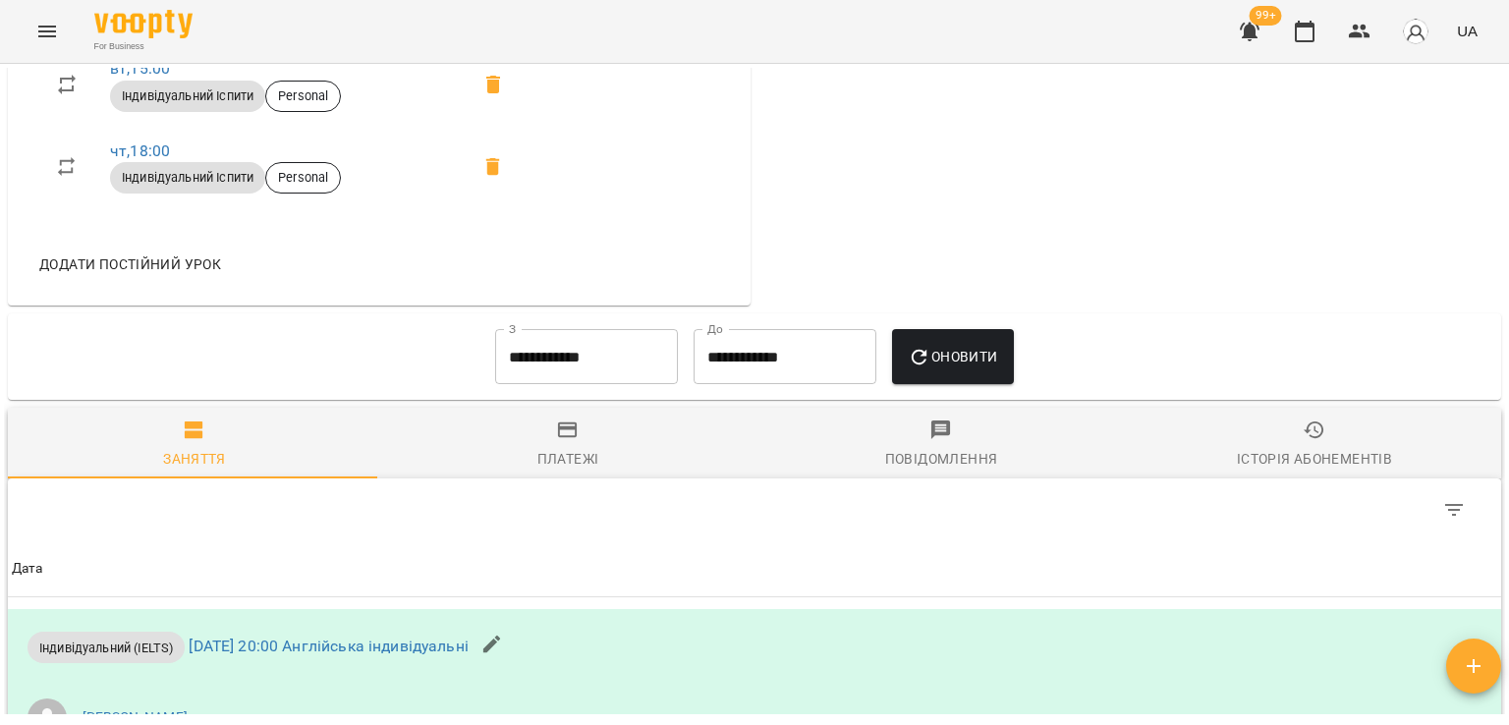
click at [495, 359] on input "**********" at bounding box center [586, 356] width 183 height 55
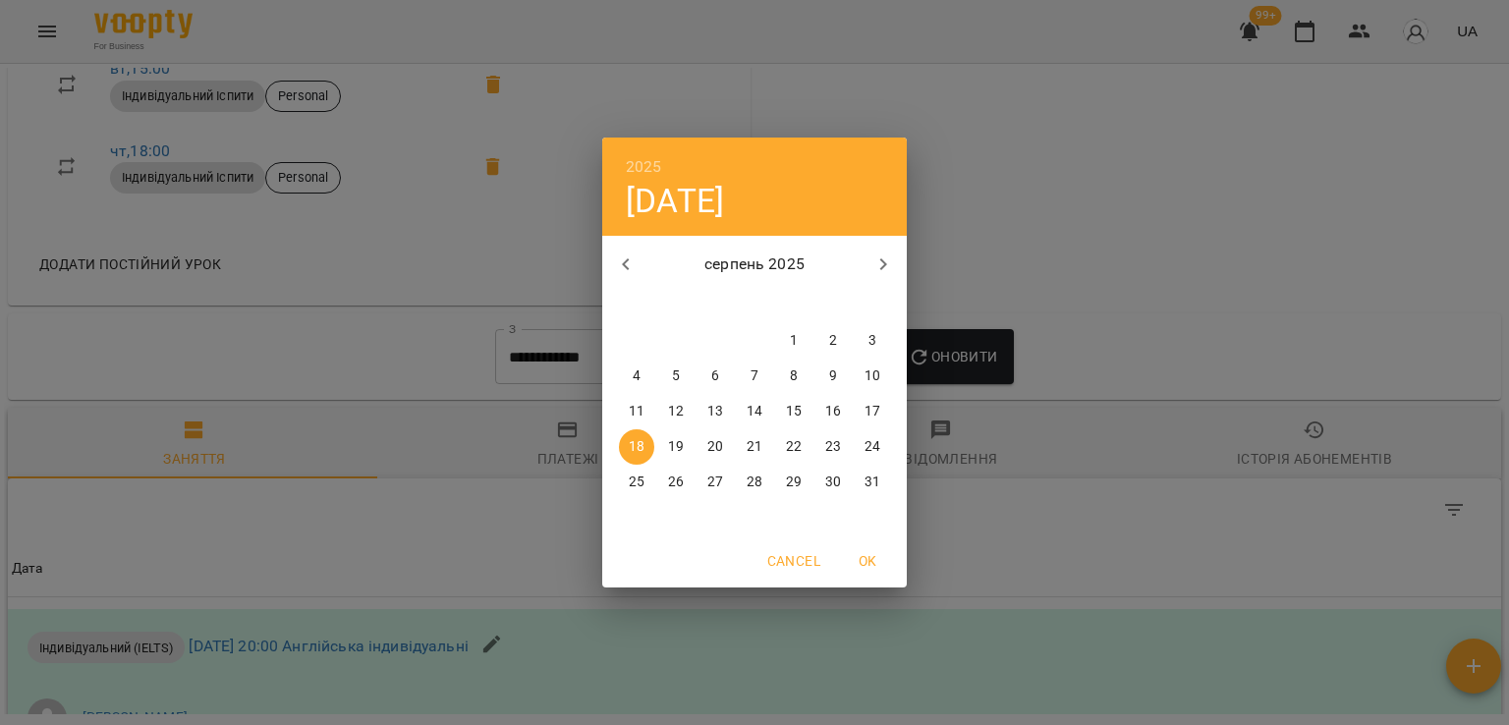
click at [629, 377] on span "4" at bounding box center [636, 376] width 35 height 20
type input "**********"
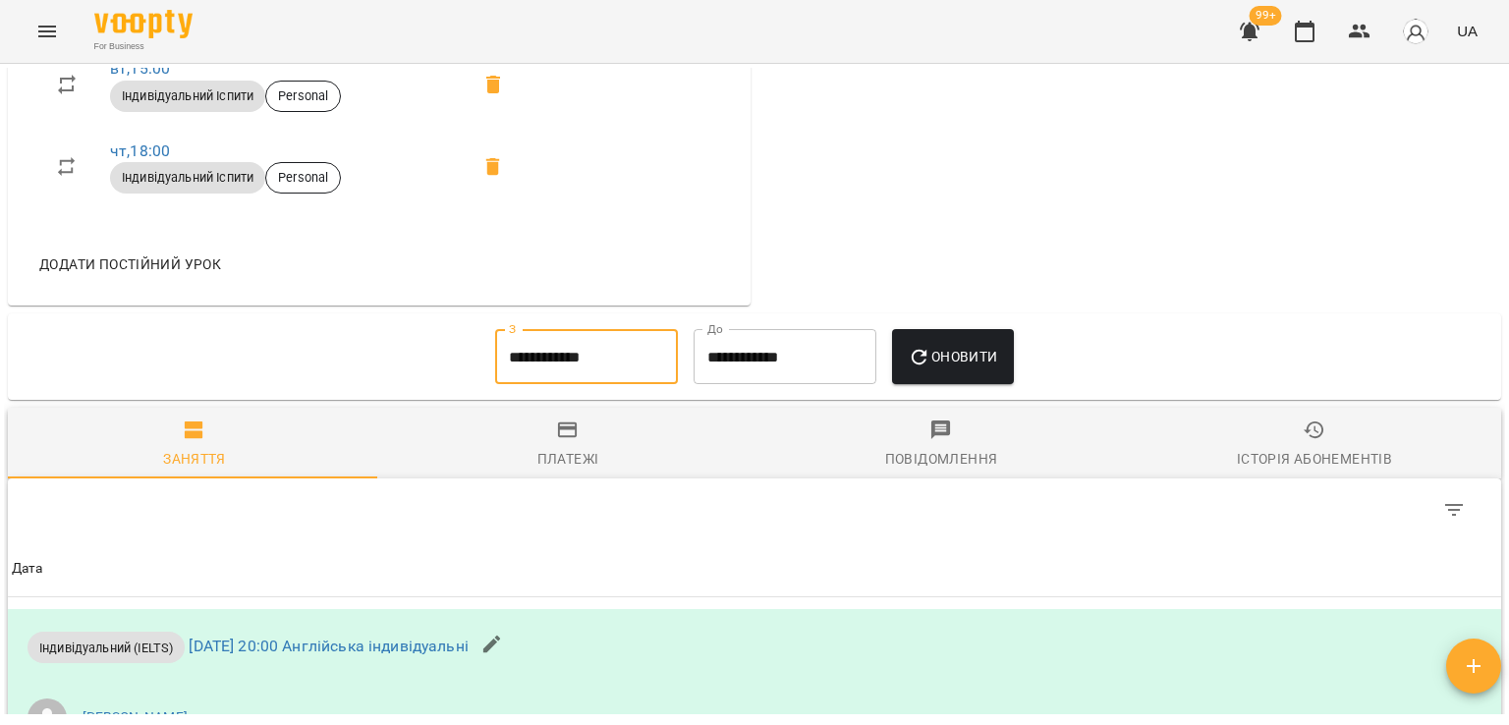
click at [975, 366] on span "Оновити" at bounding box center [952, 357] width 89 height 24
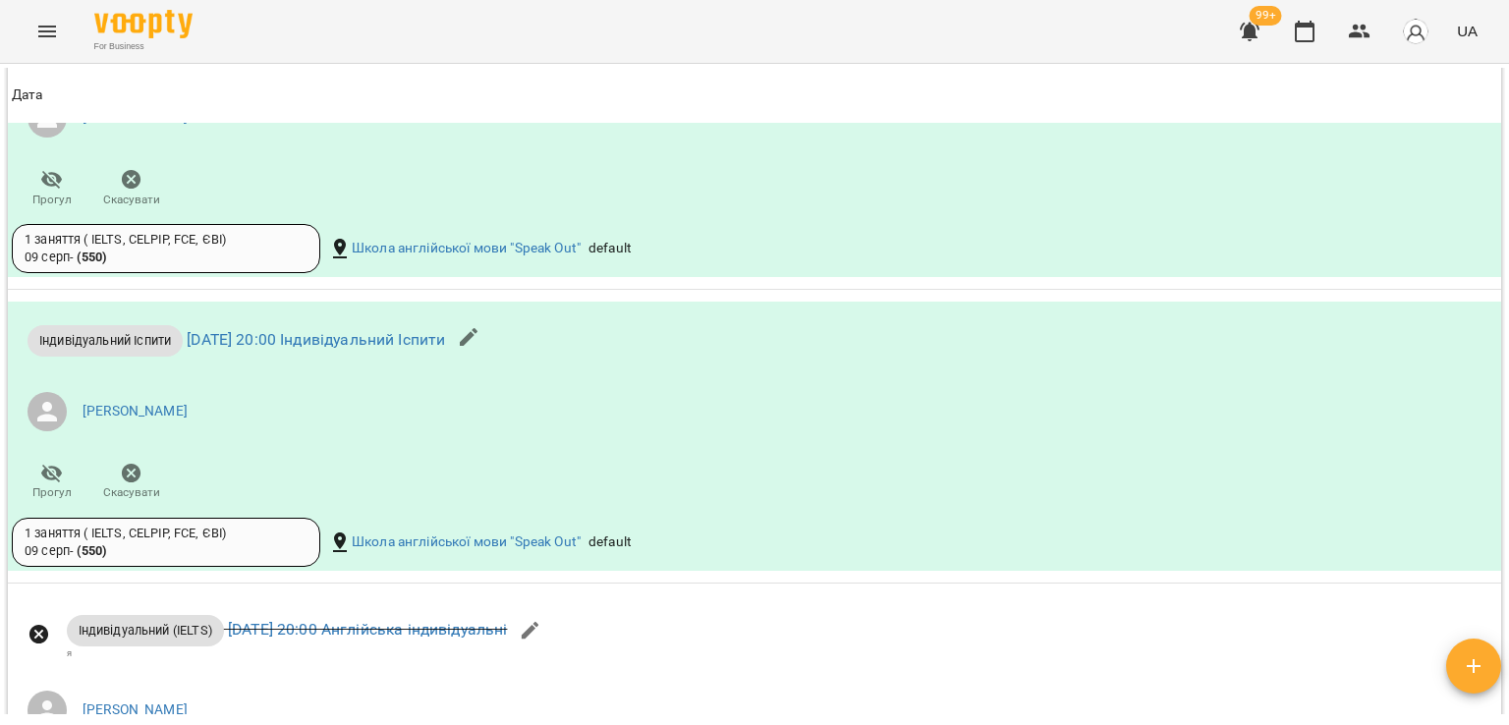
scroll to position [3340, 0]
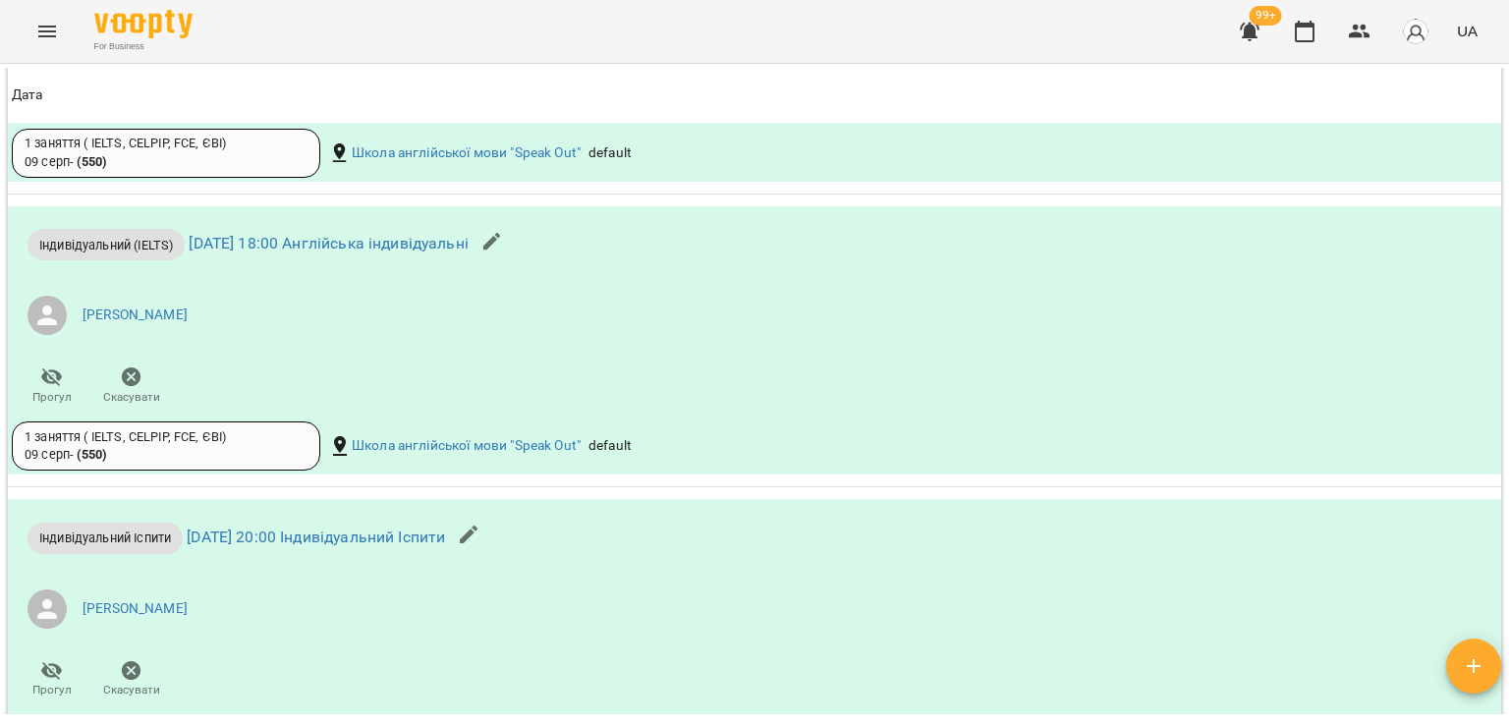
drag, startPoint x: 1508, startPoint y: 400, endPoint x: 1508, endPoint y: 253, distance: 146.4
click at [1508, 253] on div "Мої клієнти / Юлія Мурин Юлія Мурин 0 ₴ Баланс Поповнити рахунок Актуальні абон…" at bounding box center [754, 426] width 1509 height 725
drag, startPoint x: 1508, startPoint y: 253, endPoint x: 1483, endPoint y: 310, distance: 62.0
click at [1508, 253] on div "Мої клієнти / Юлія Мурин Юлія Мурин 0 ₴ Баланс Поповнити рахунок Актуальні абон…" at bounding box center [754, 426] width 1509 height 725
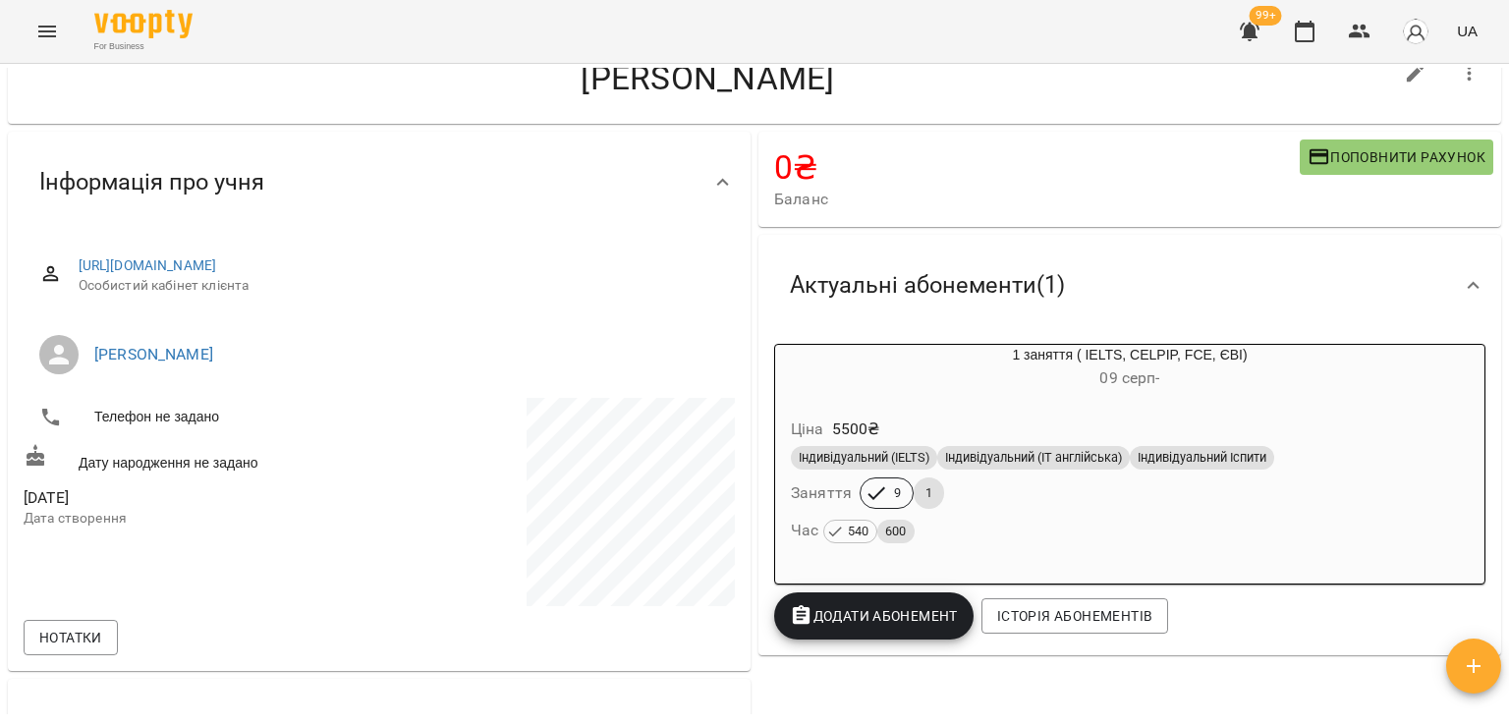
scroll to position [0, 0]
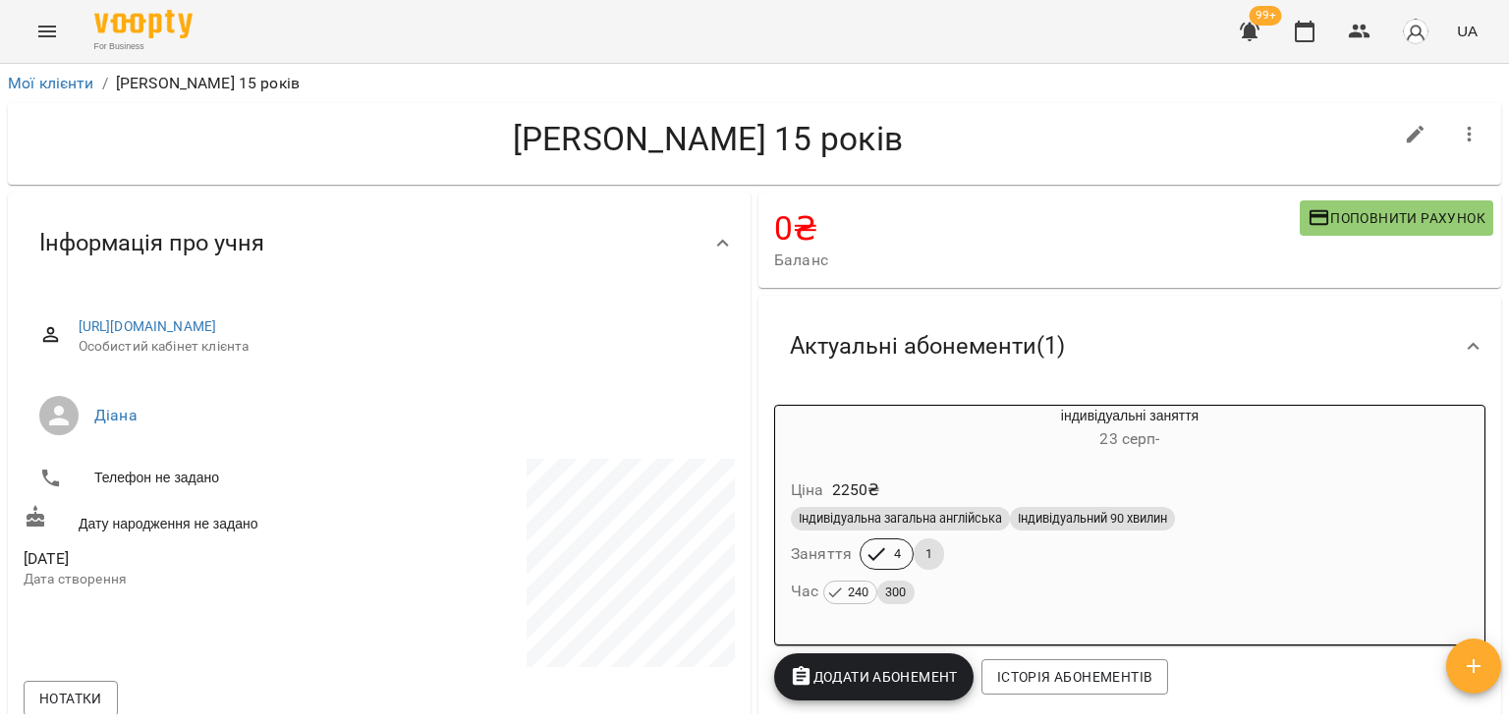
click at [1043, 528] on span "Індивідуальний 90 хвилин" at bounding box center [1092, 519] width 165 height 18
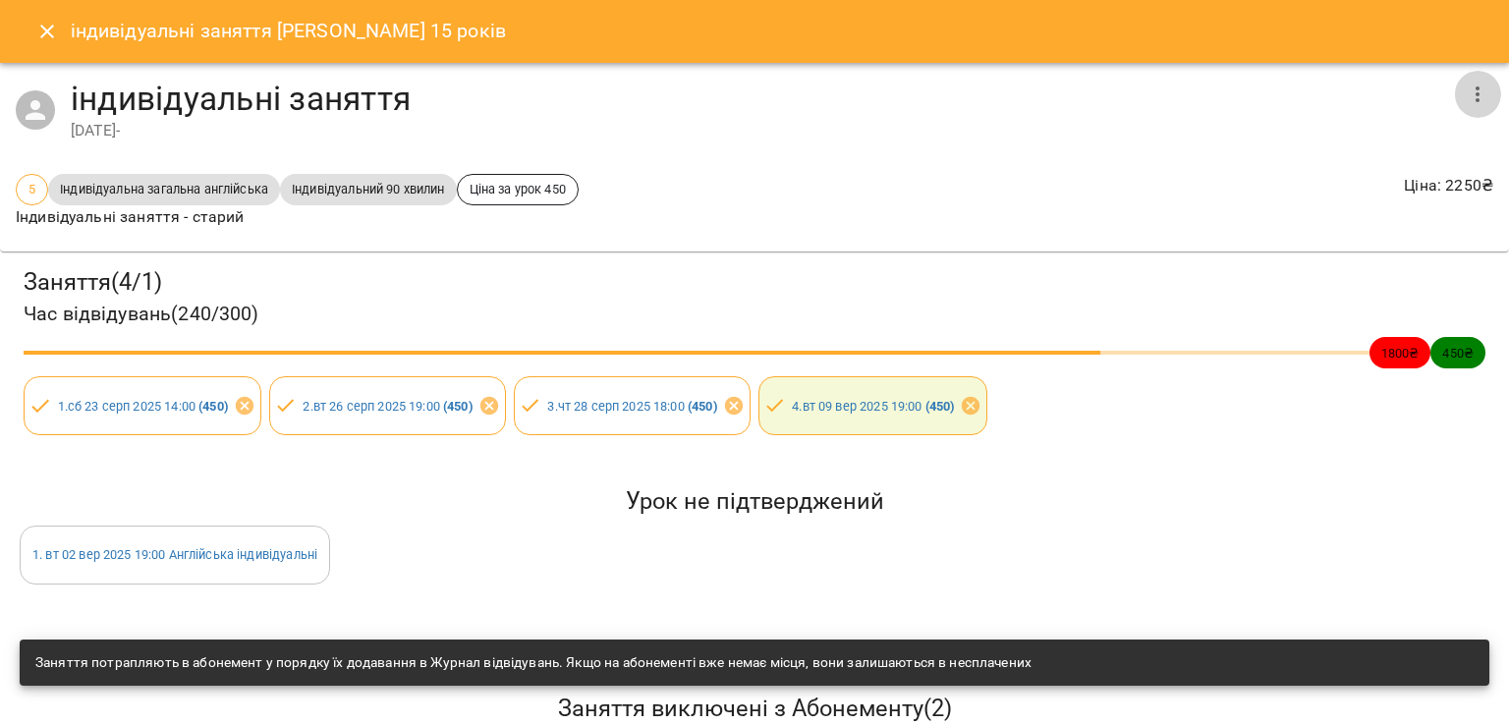
click at [1464, 108] on button "button" at bounding box center [1477, 94] width 47 height 47
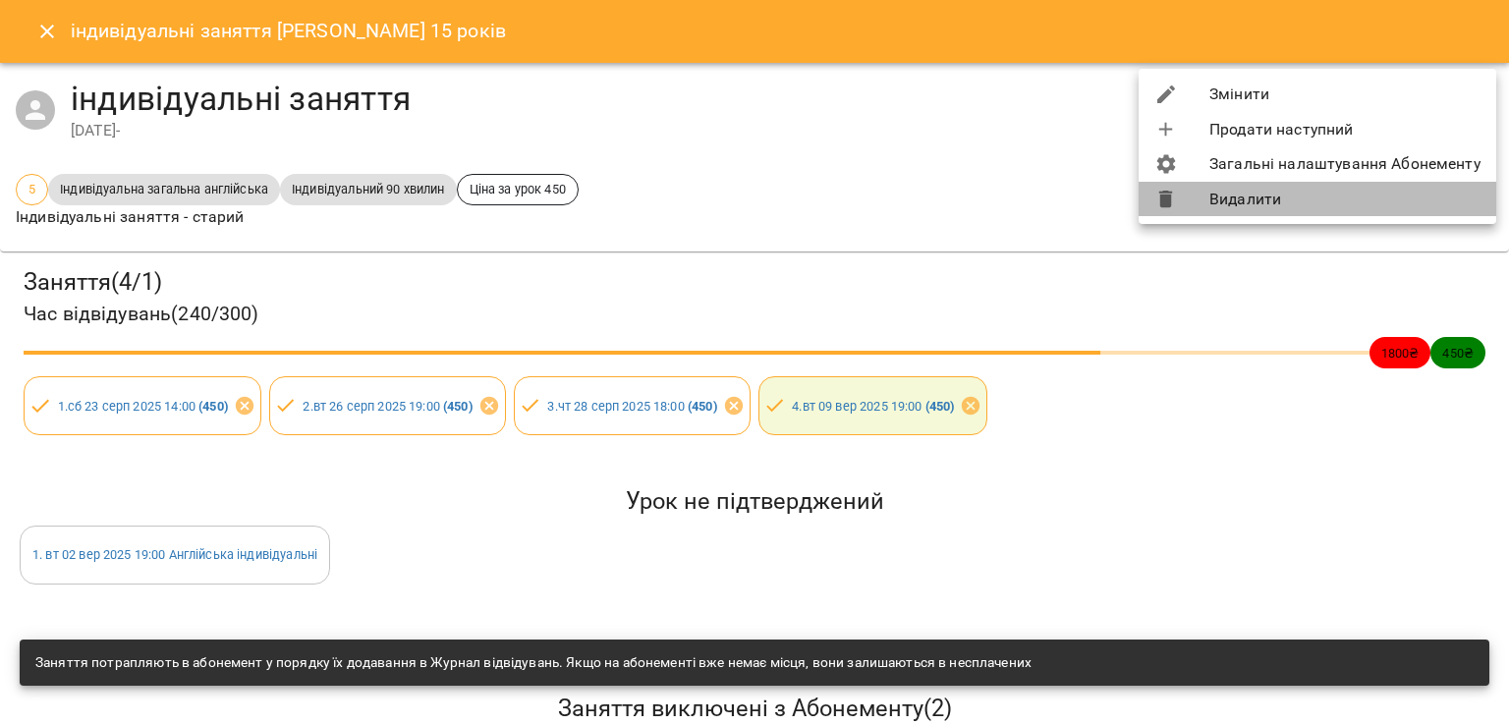
click at [1332, 203] on li "Видалити" at bounding box center [1318, 199] width 358 height 35
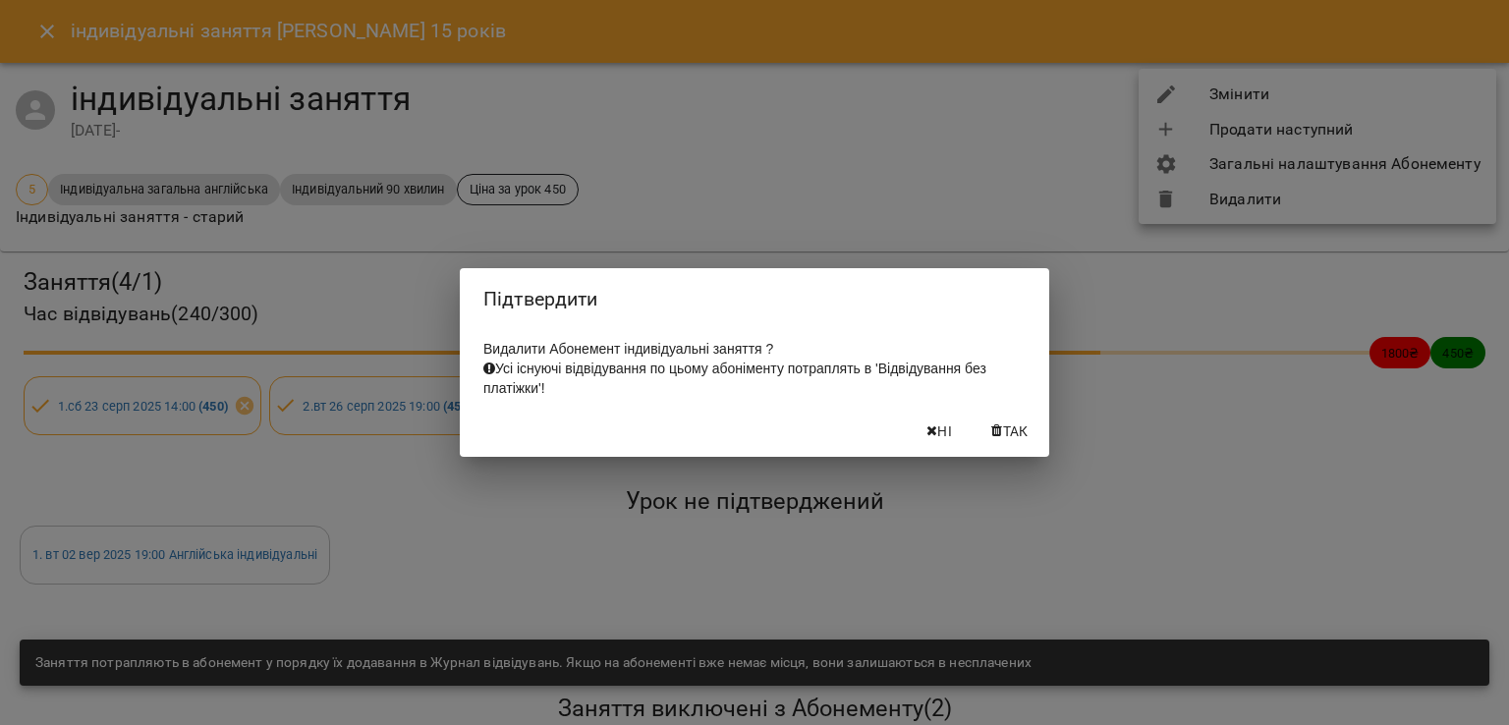
click at [927, 437] on icon "button" at bounding box center [931, 431] width 11 height 14
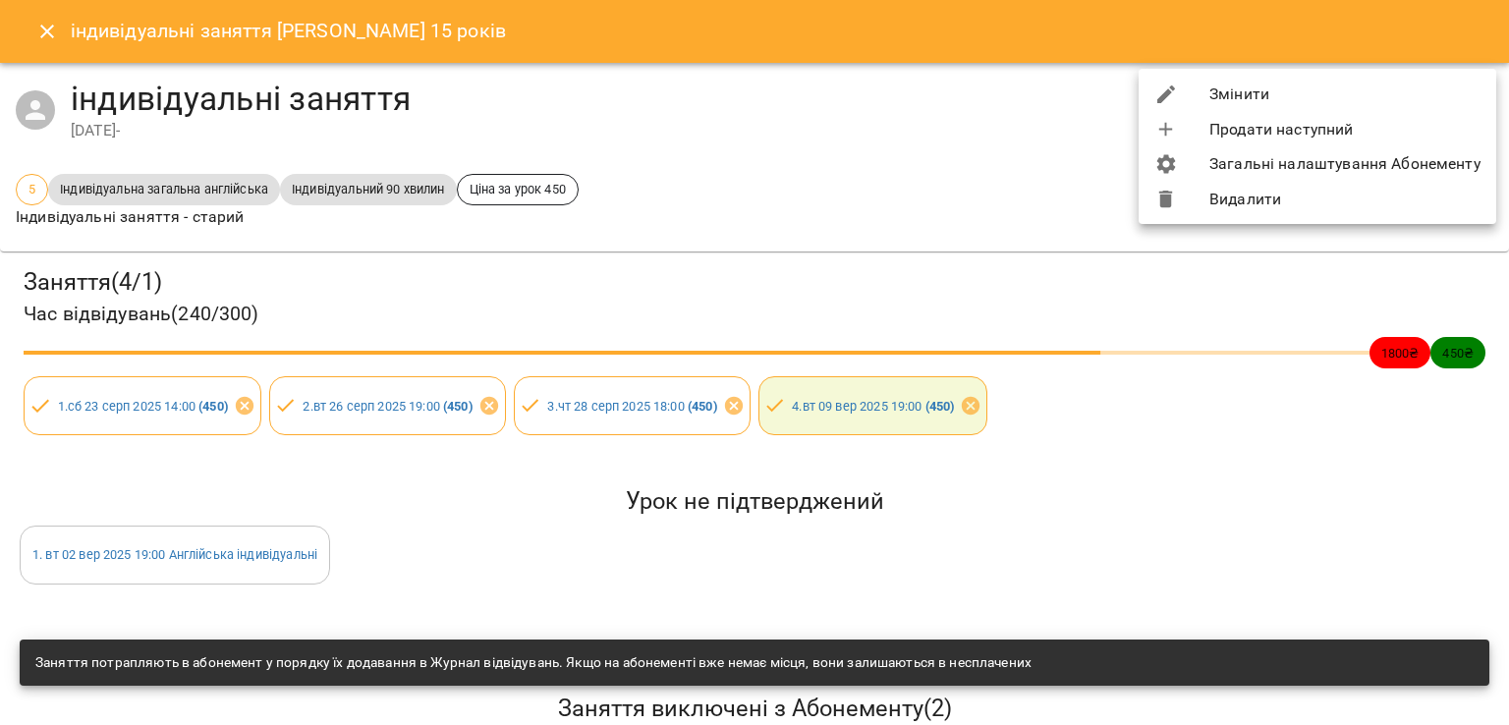
click at [20, 36] on div at bounding box center [754, 362] width 1509 height 725
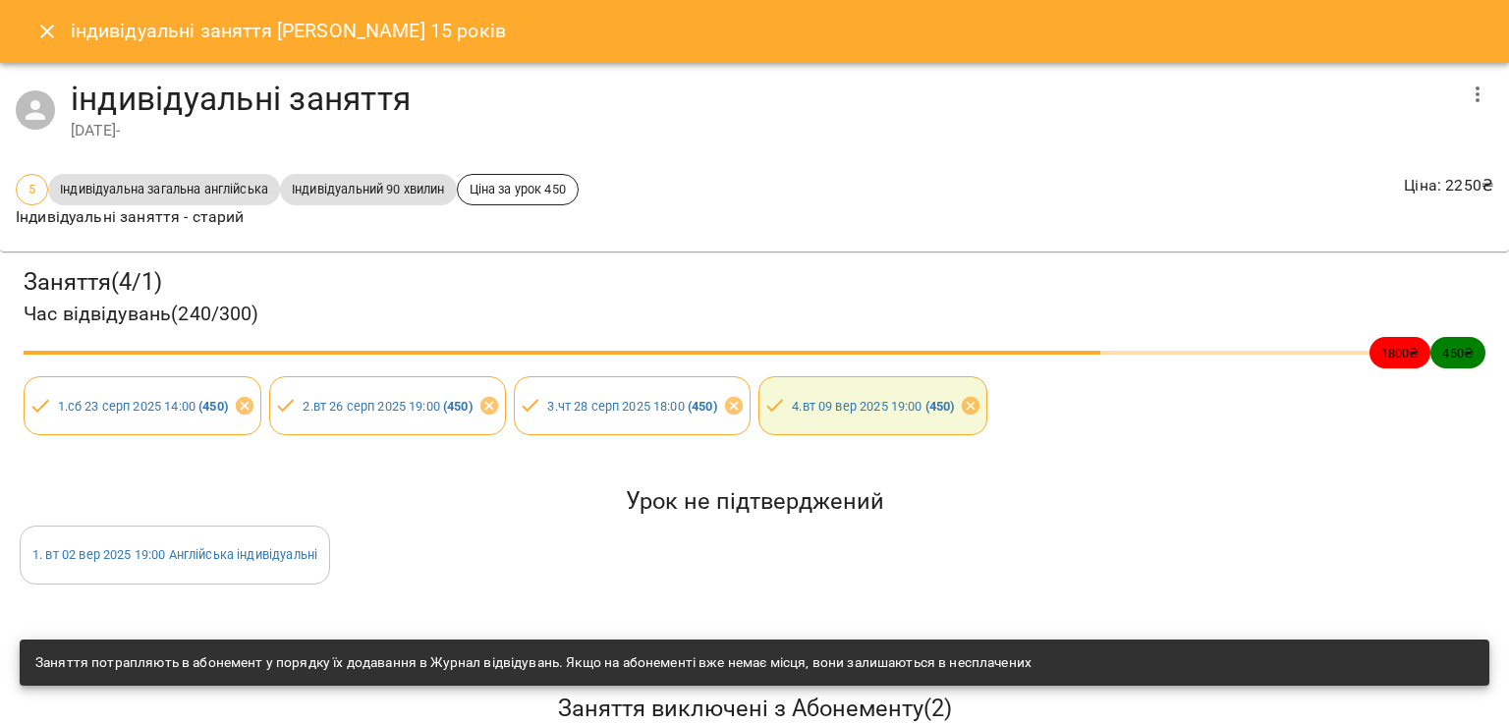
click at [31, 43] on button "Close" at bounding box center [47, 31] width 47 height 47
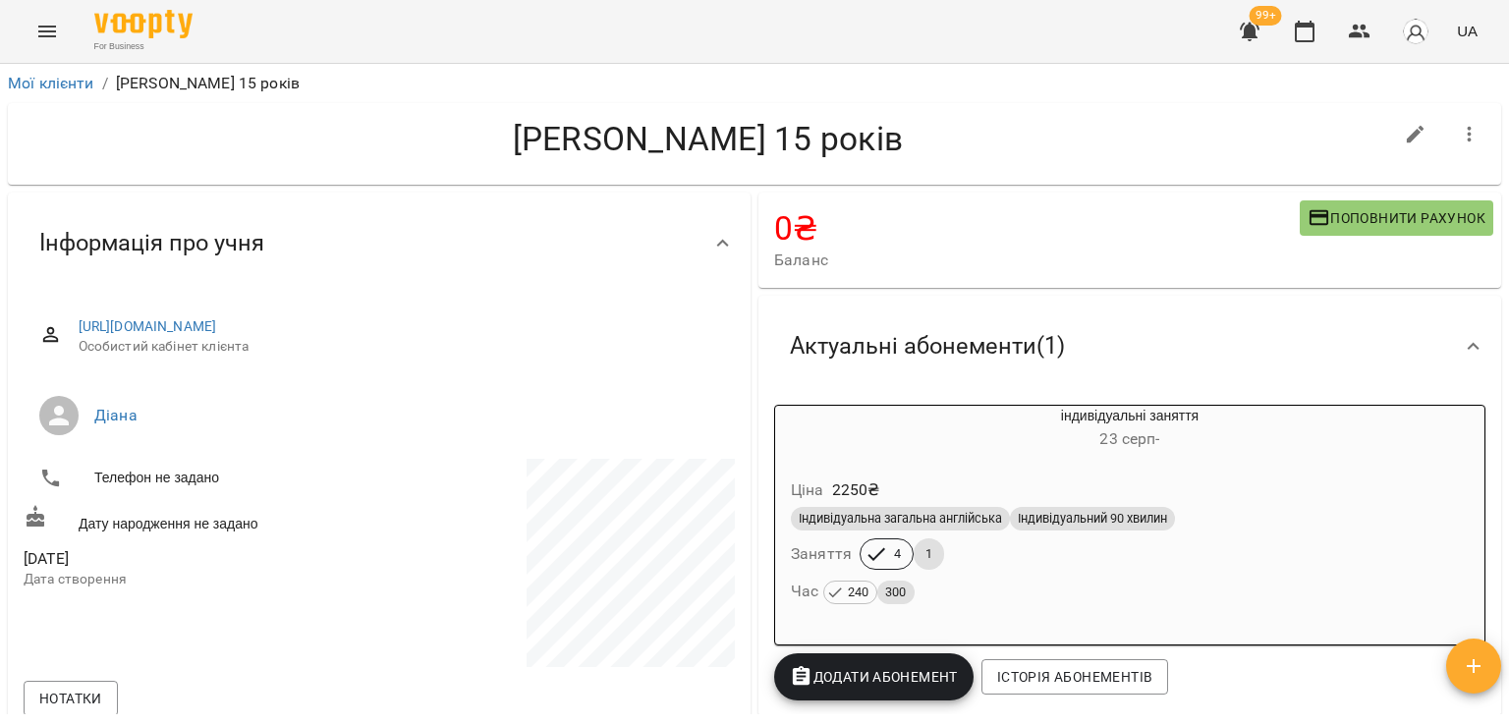
click at [1024, 480] on div "Ціна 2250 ₴" at bounding box center [1130, 490] width 686 height 35
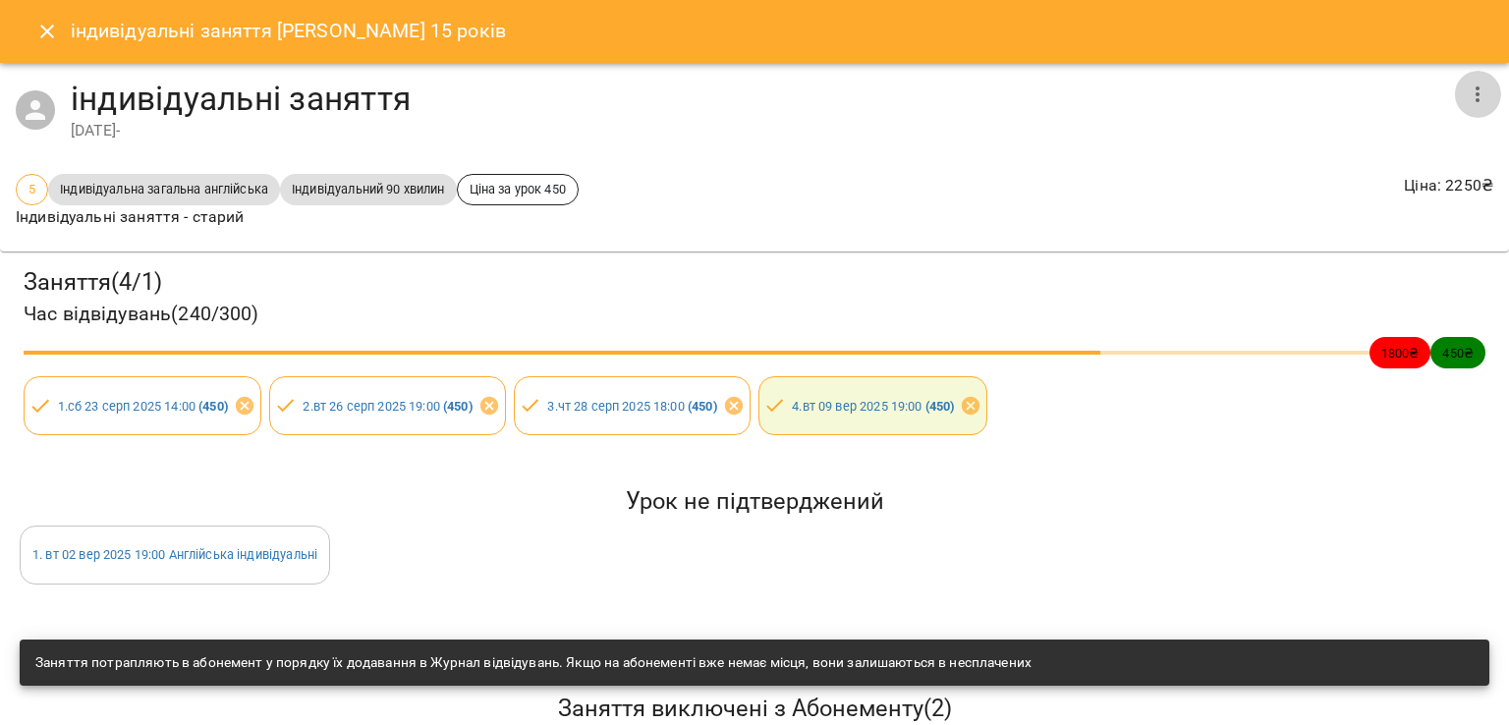
click at [1466, 99] on icon "button" at bounding box center [1478, 95] width 24 height 24
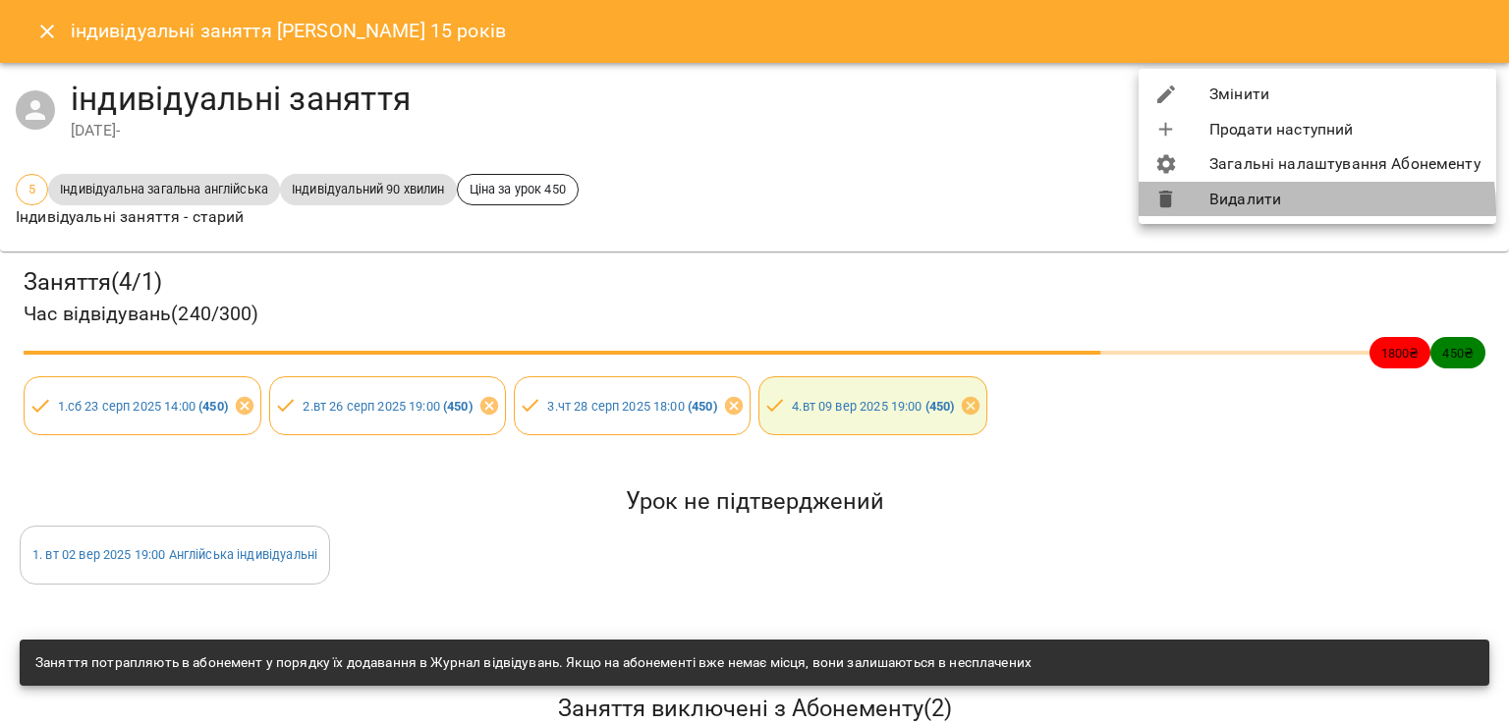
click at [1302, 209] on li "Видалити" at bounding box center [1318, 199] width 358 height 35
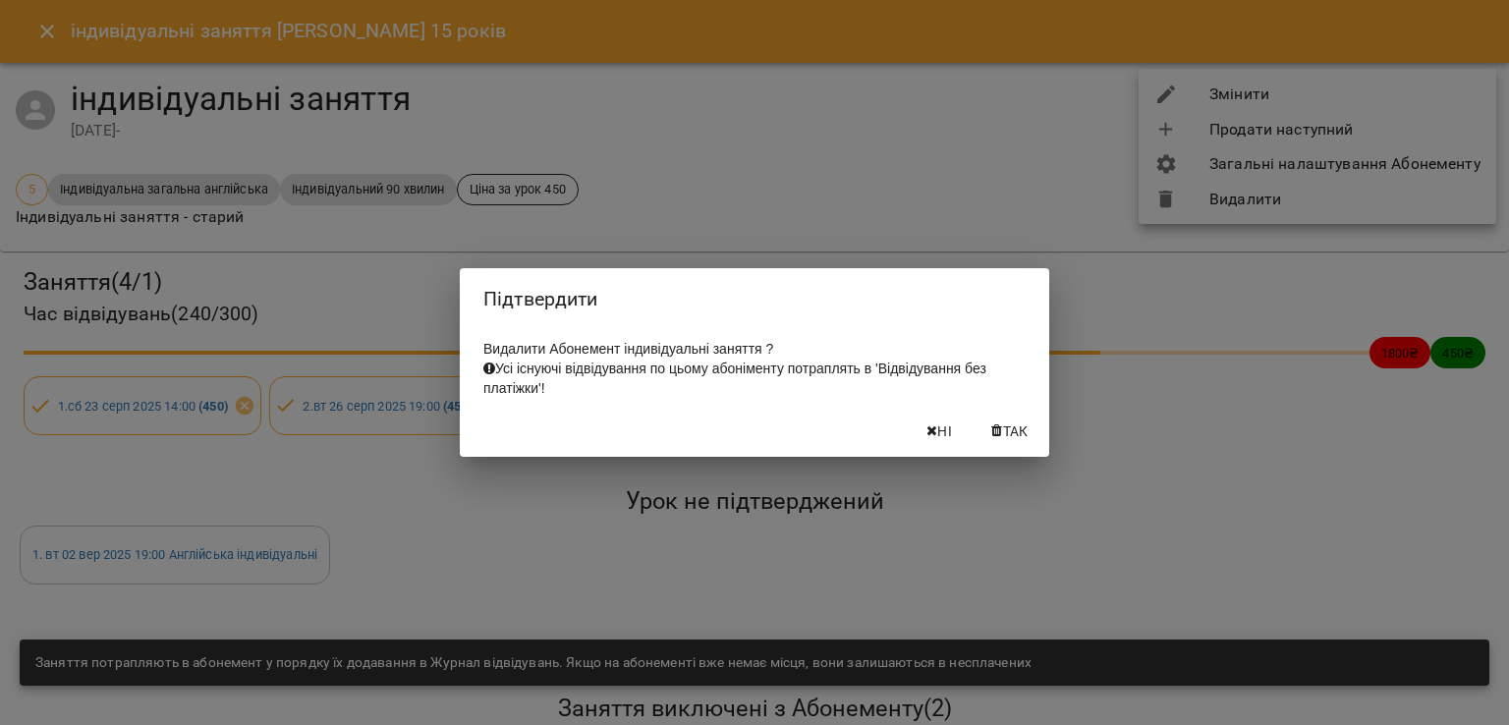
click at [1021, 434] on span "Так" at bounding box center [1016, 431] width 26 height 24
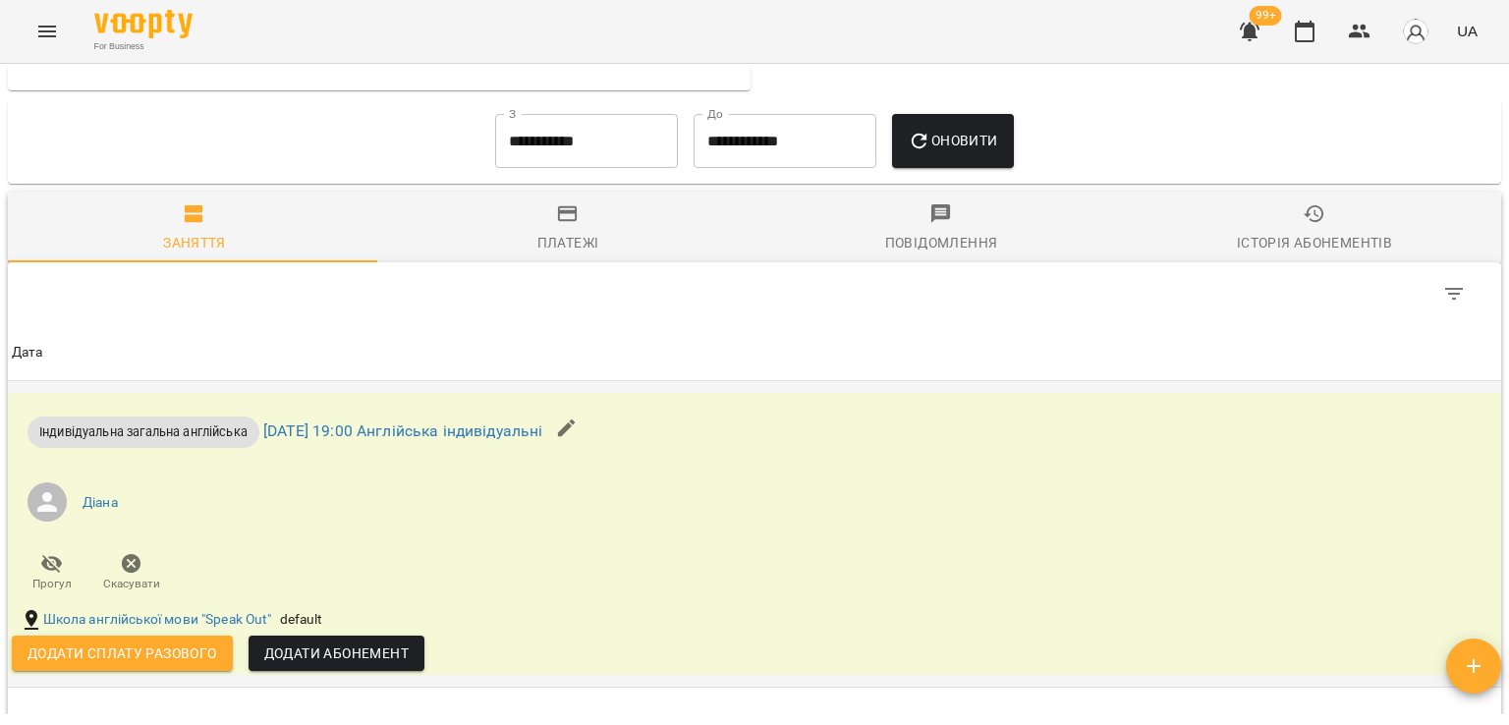
scroll to position [1081, 0]
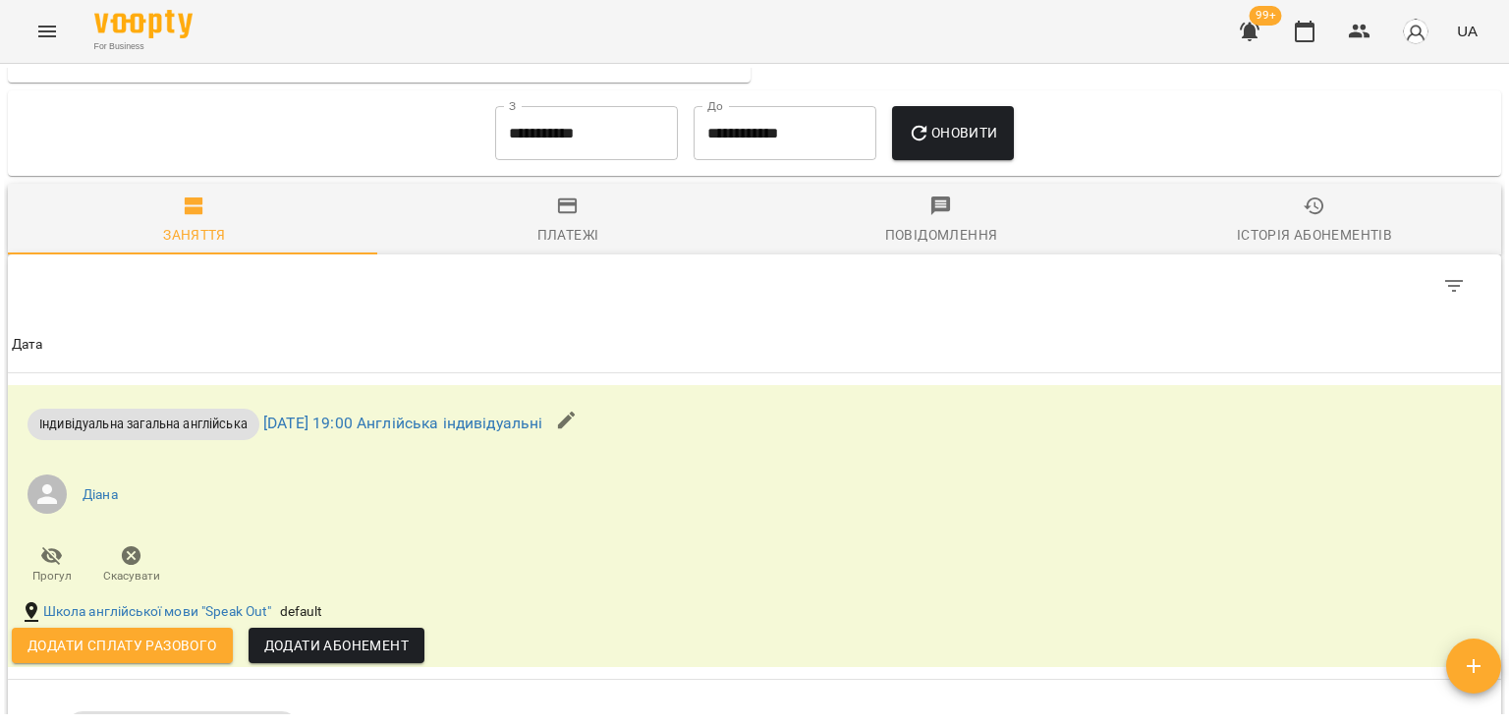
click at [585, 223] on div "Платежі" at bounding box center [568, 235] width 62 height 24
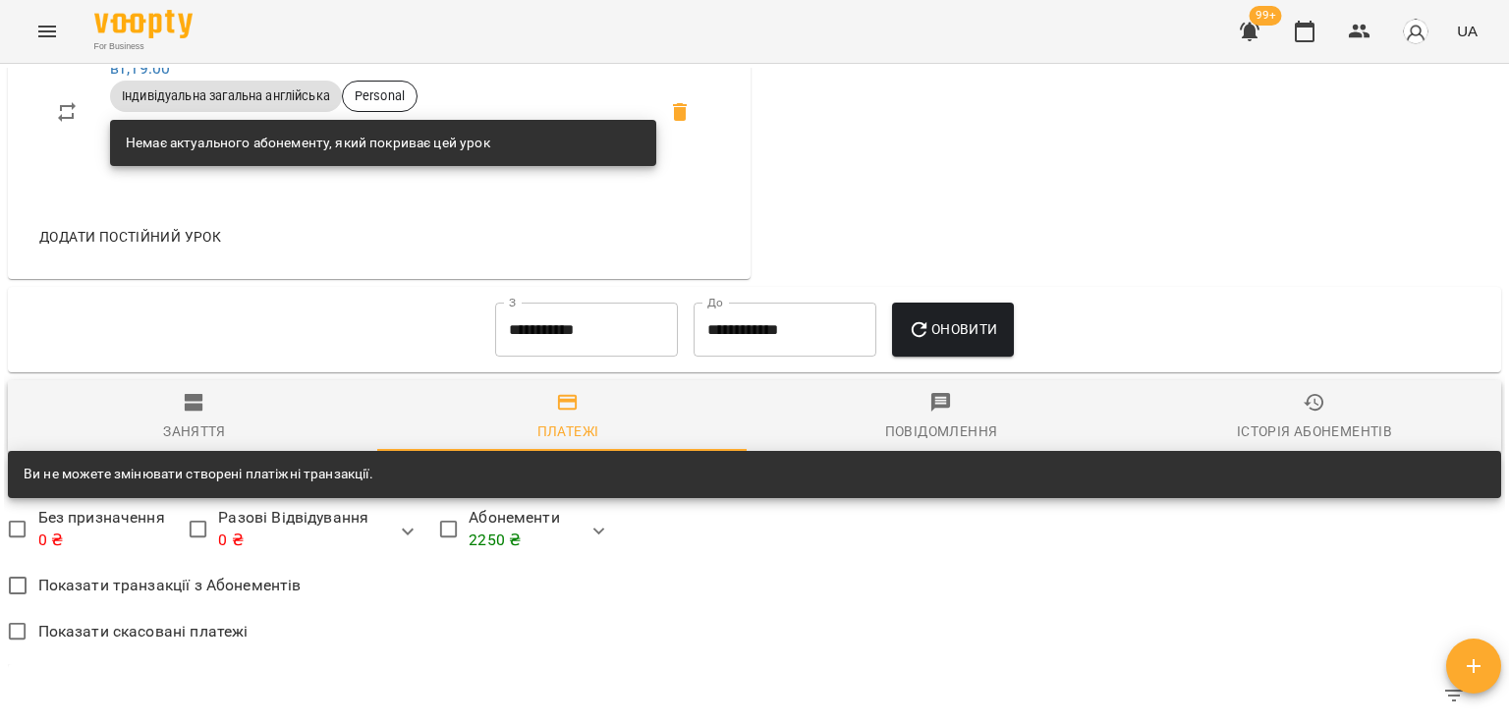
scroll to position [855, 0]
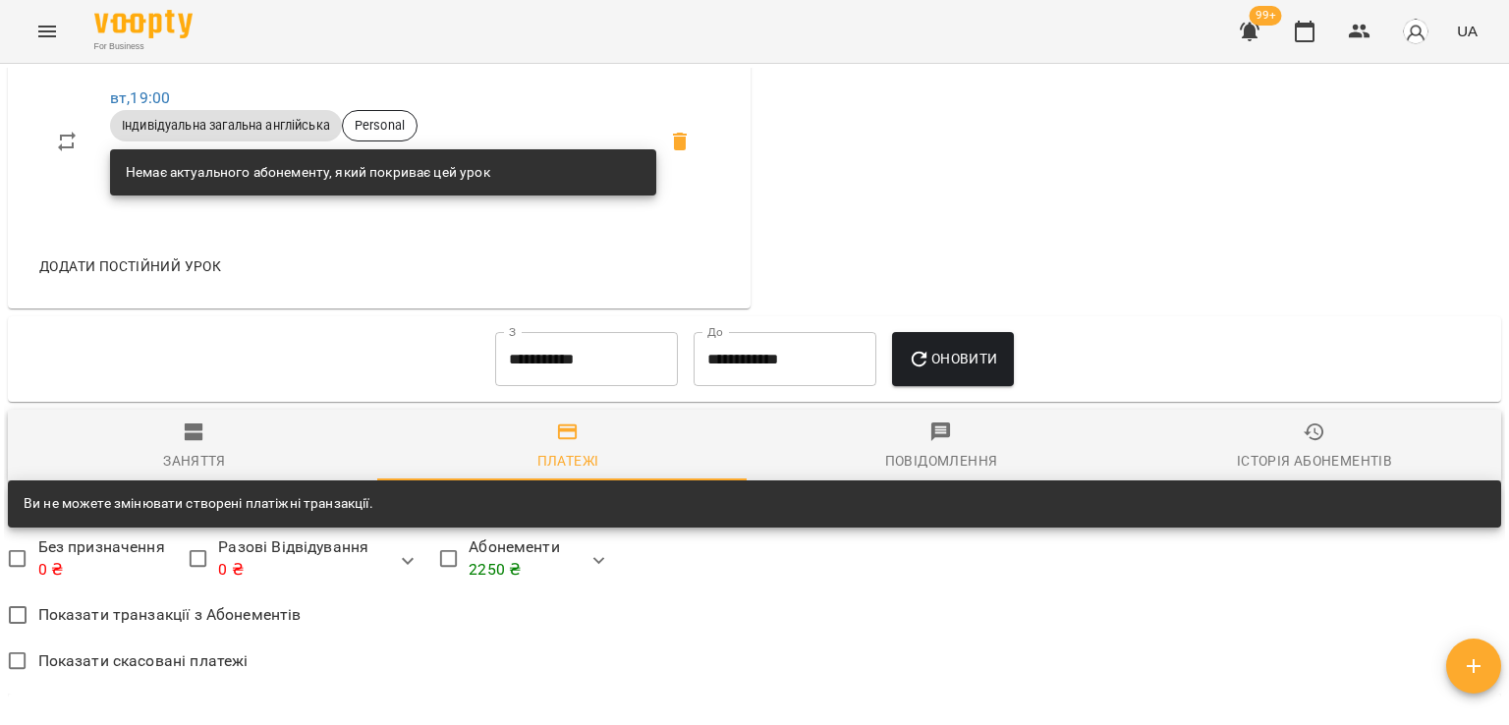
click at [586, 371] on input "**********" at bounding box center [586, 359] width 183 height 55
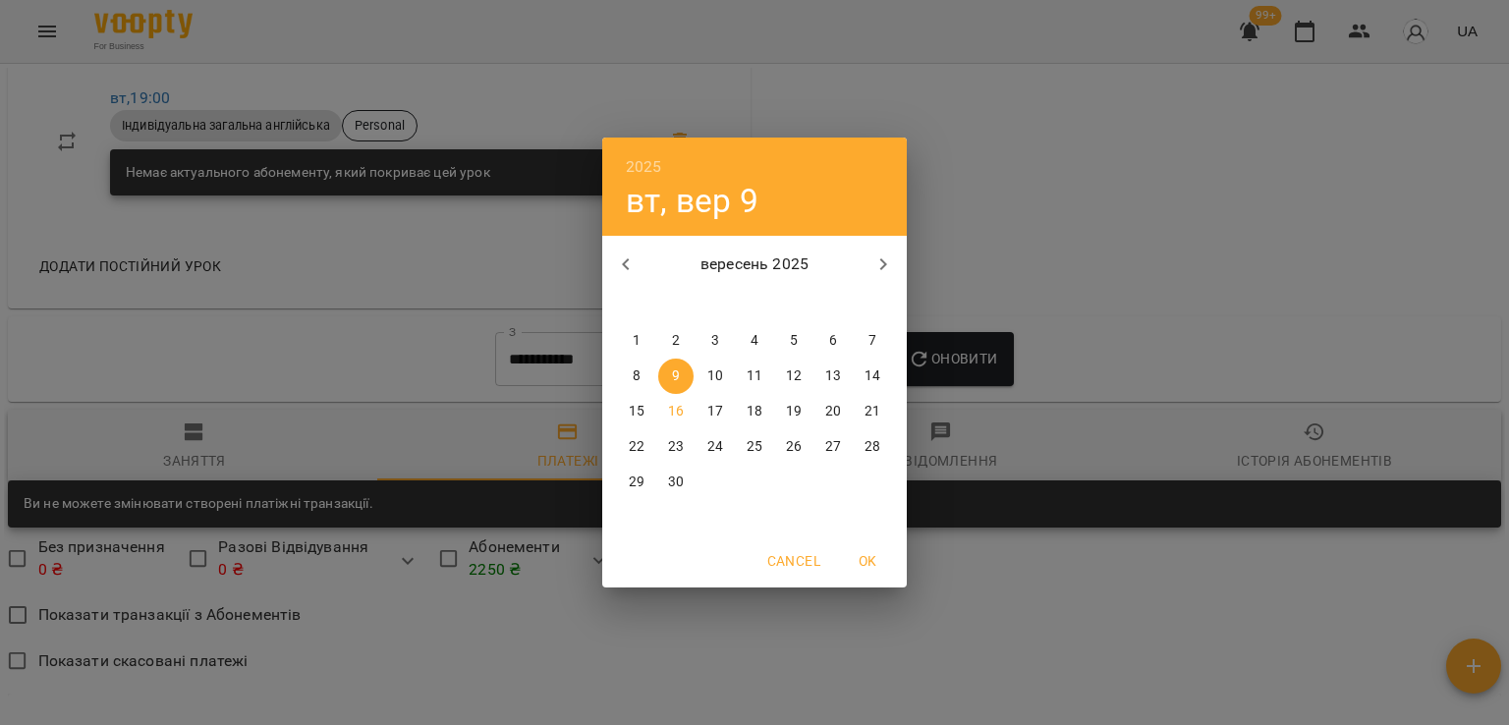
click at [634, 272] on icon "button" at bounding box center [626, 264] width 24 height 24
click at [634, 419] on p "11" at bounding box center [637, 412] width 16 height 20
type input "**********"
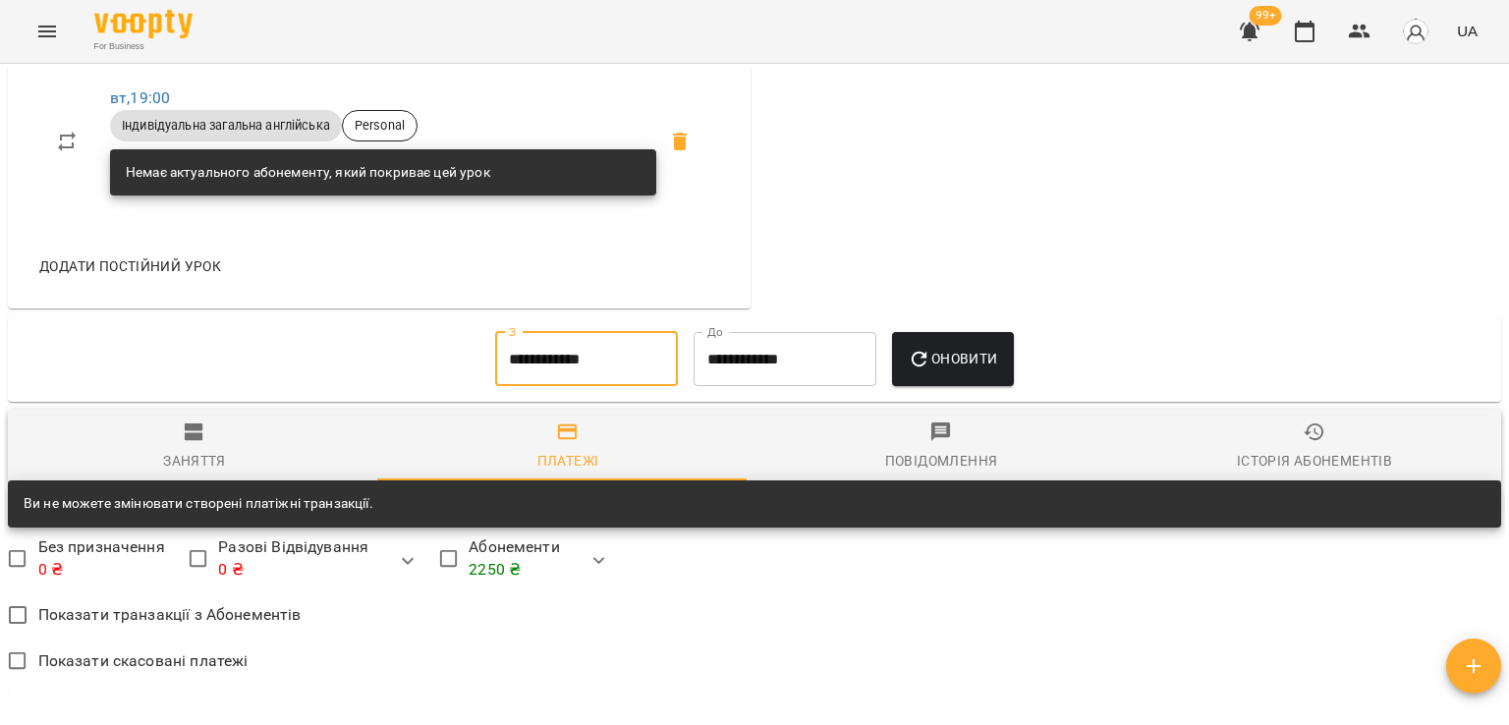
click at [974, 351] on span "Оновити" at bounding box center [952, 359] width 89 height 24
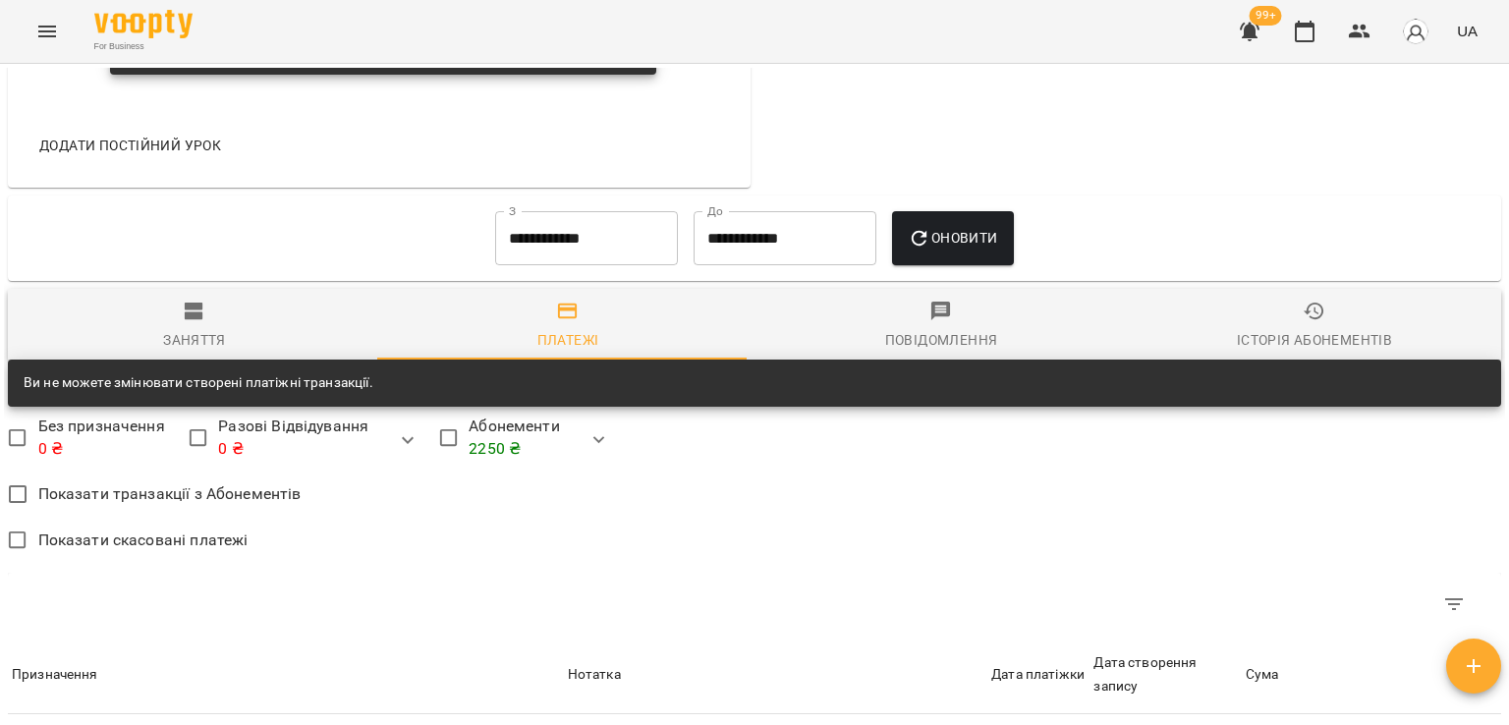
scroll to position [1363, 0]
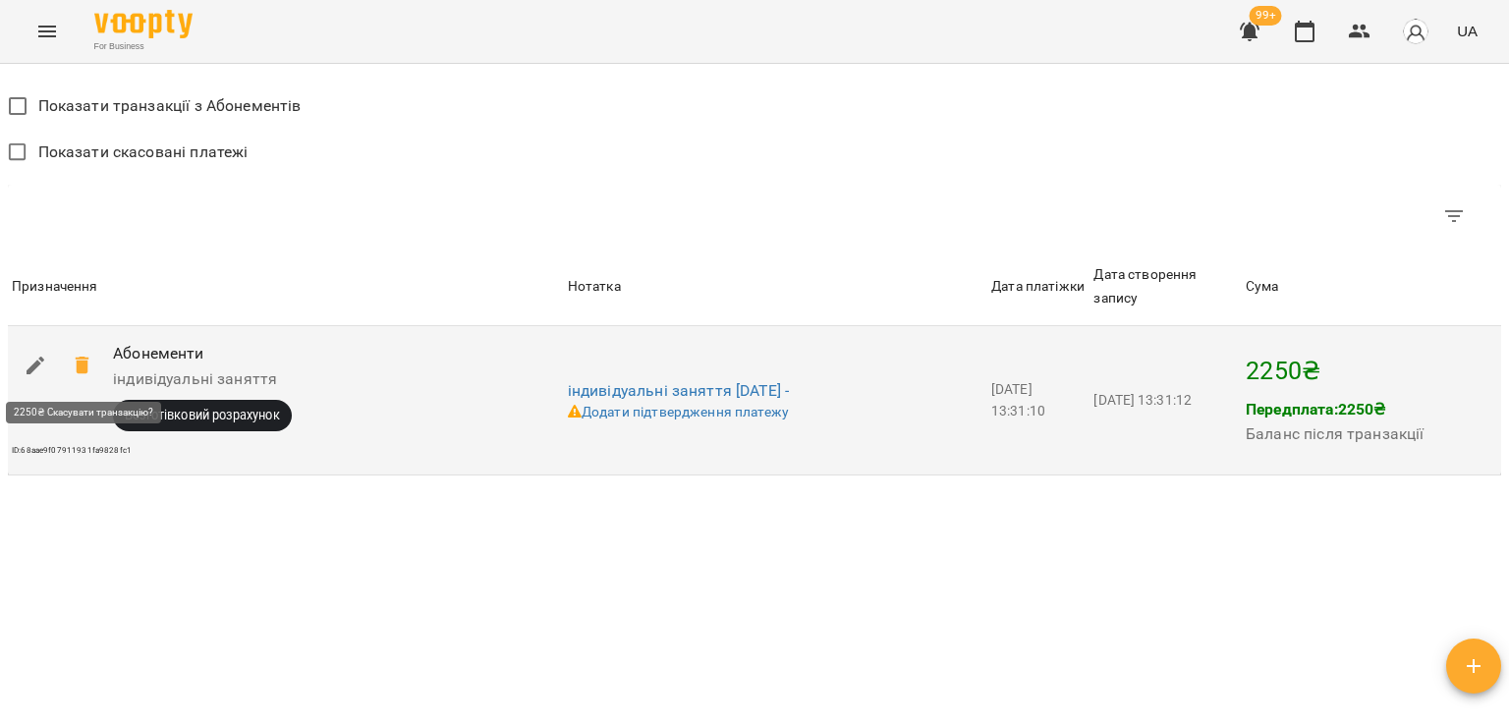
click at [93, 368] on span at bounding box center [82, 365] width 47 height 47
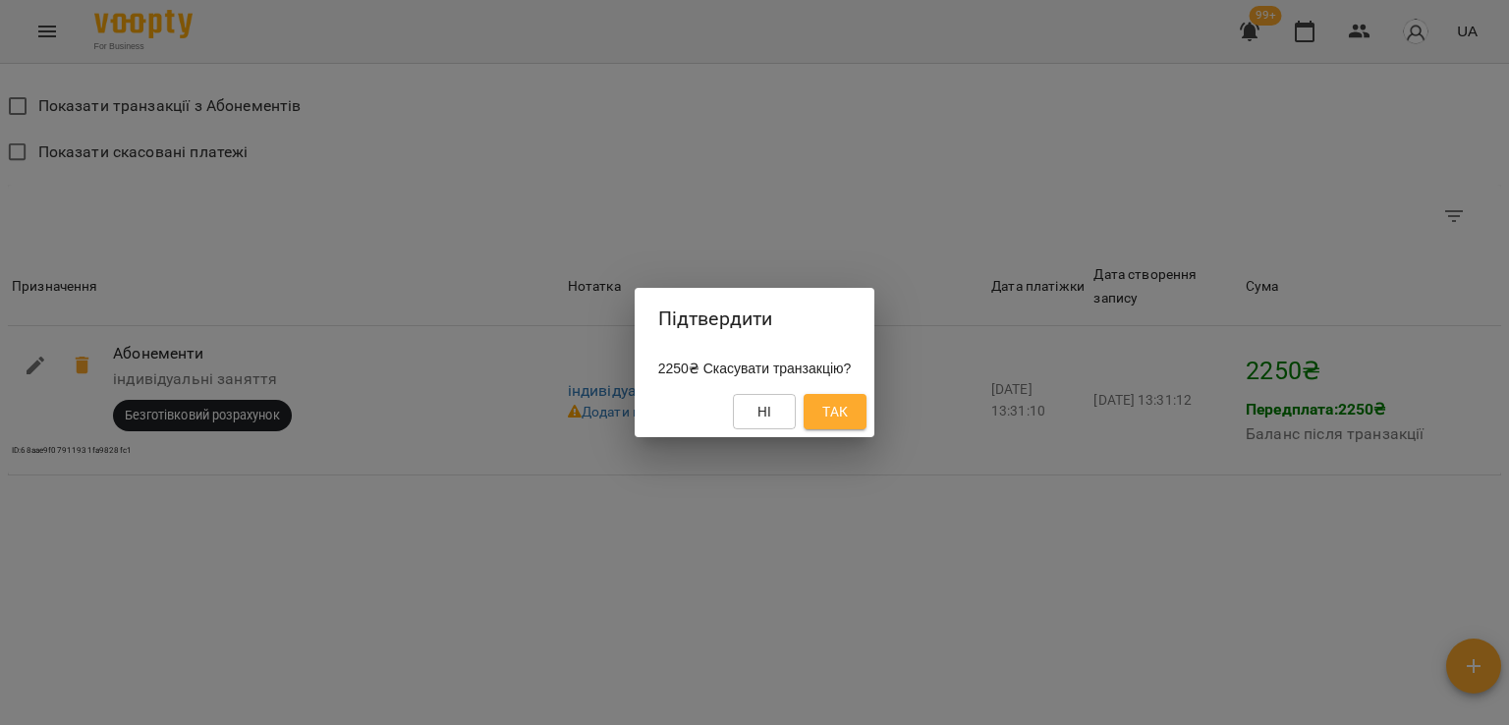
click at [863, 391] on div "Ні Так" at bounding box center [755, 411] width 241 height 51
click at [851, 401] on span "Так" at bounding box center [834, 412] width 31 height 24
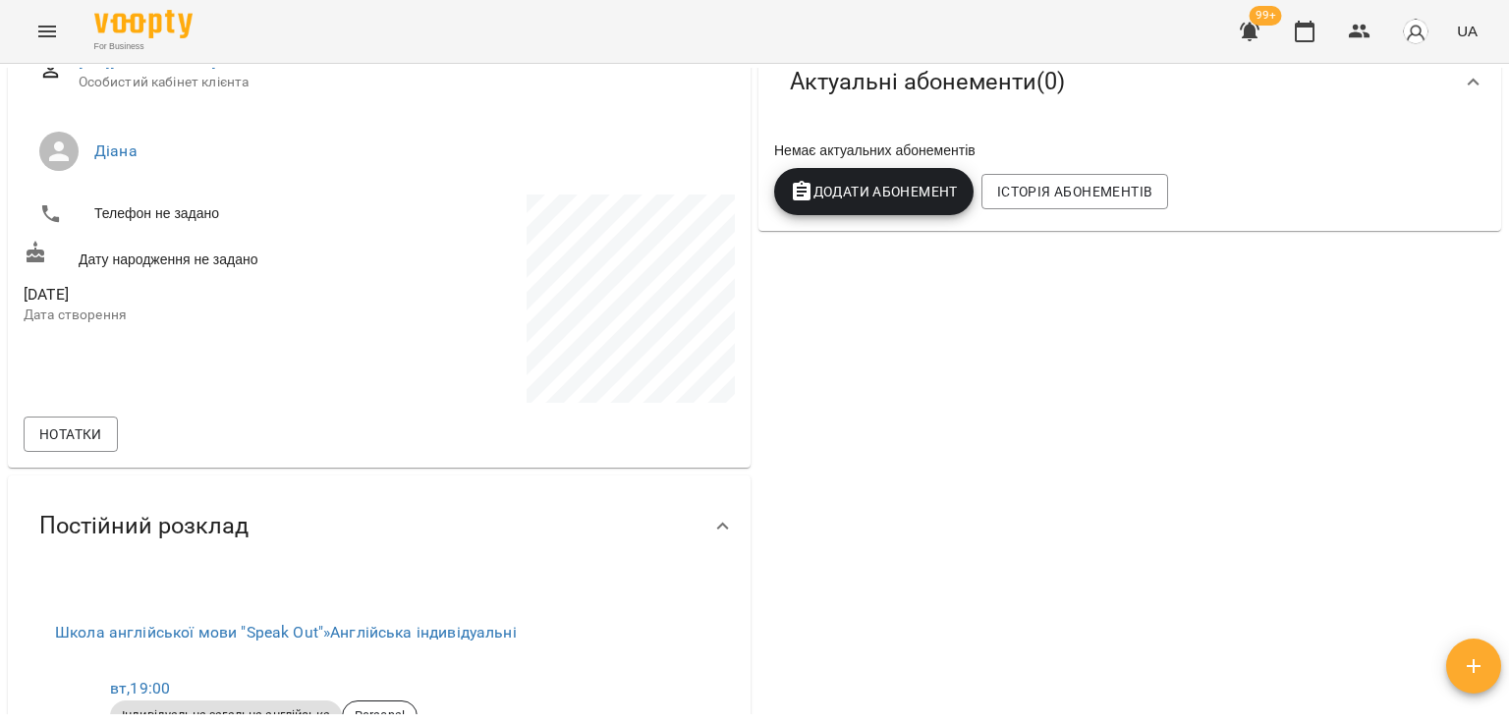
scroll to position [0, 0]
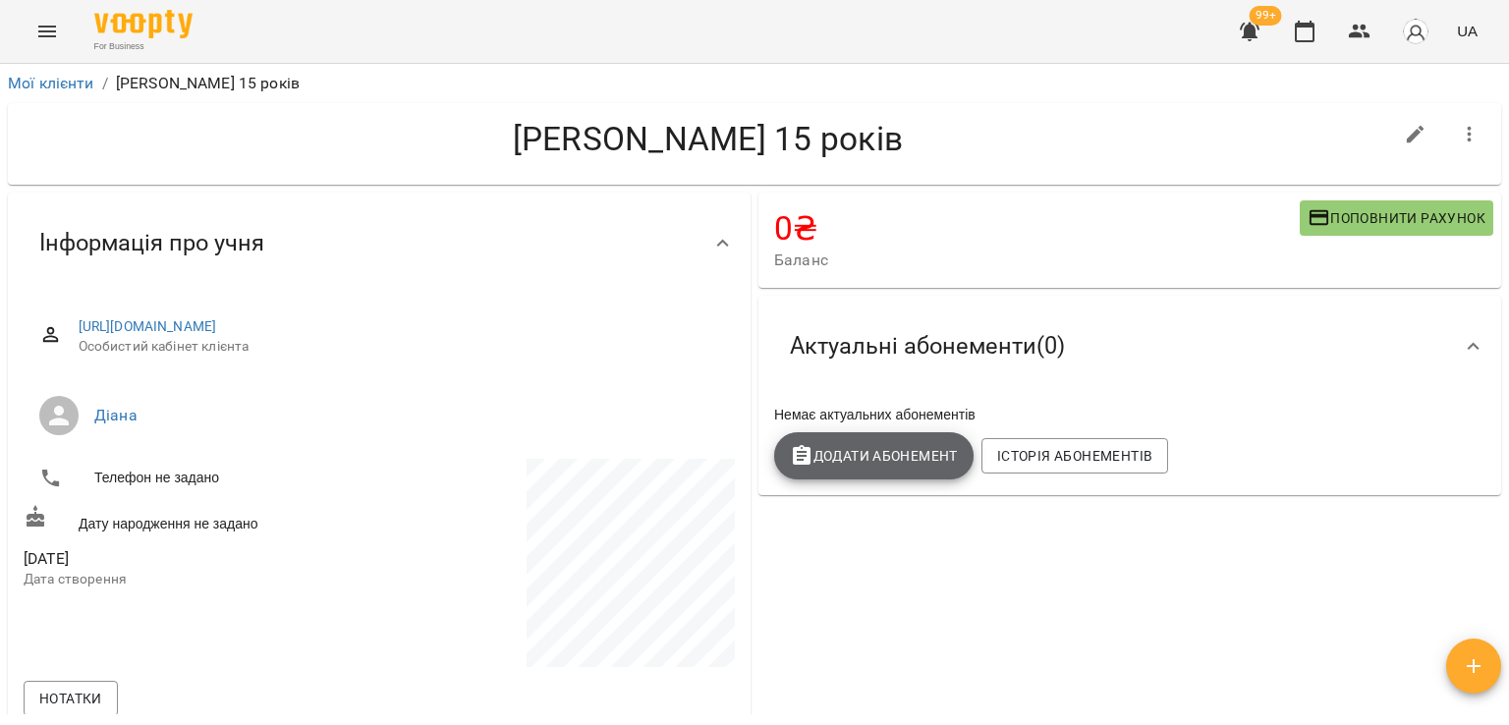
click at [930, 471] on button "Додати Абонемент" at bounding box center [873, 455] width 199 height 47
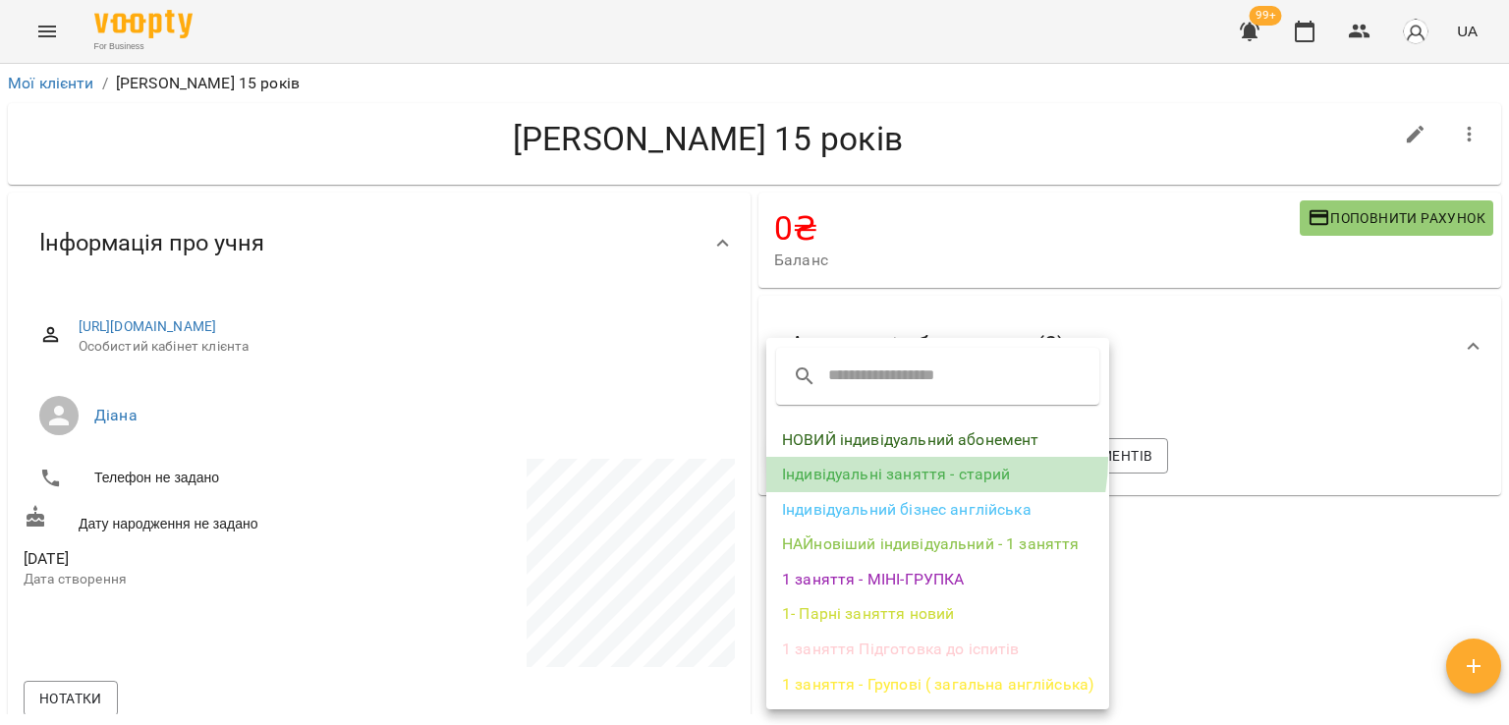
click at [900, 459] on li "Індивідуальні заняття - старий" at bounding box center [937, 474] width 343 height 35
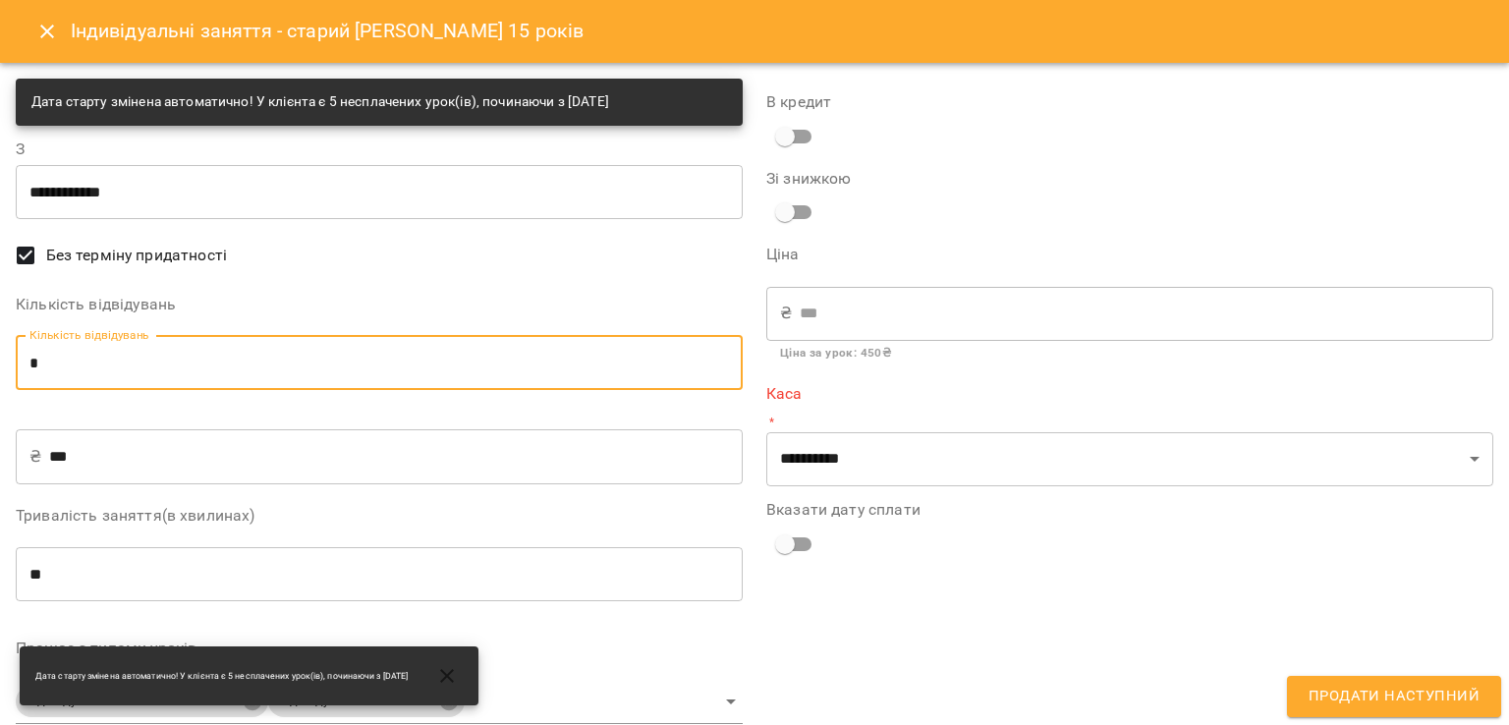
click at [483, 353] on input "*" at bounding box center [379, 362] width 727 height 55
type input "*"
type input "****"
type input "*"
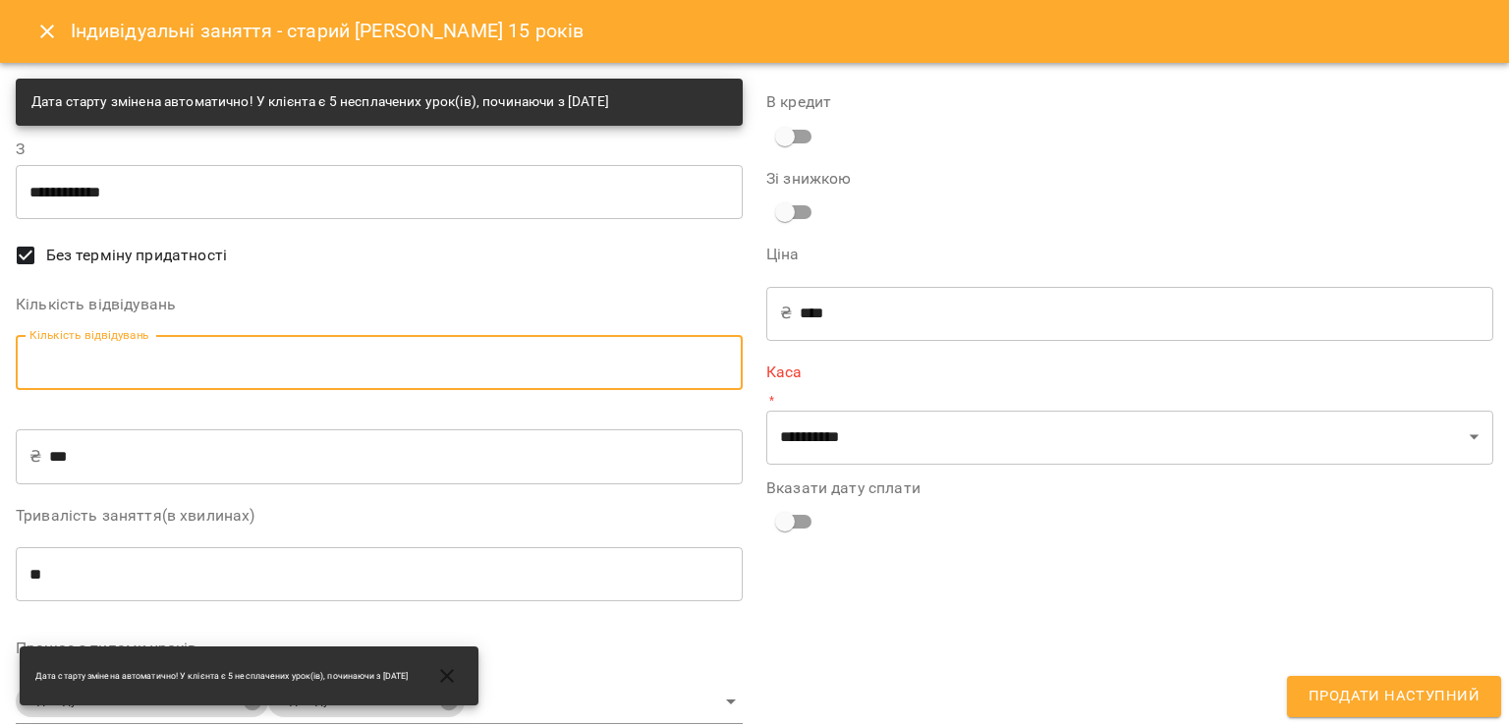
type input "****"
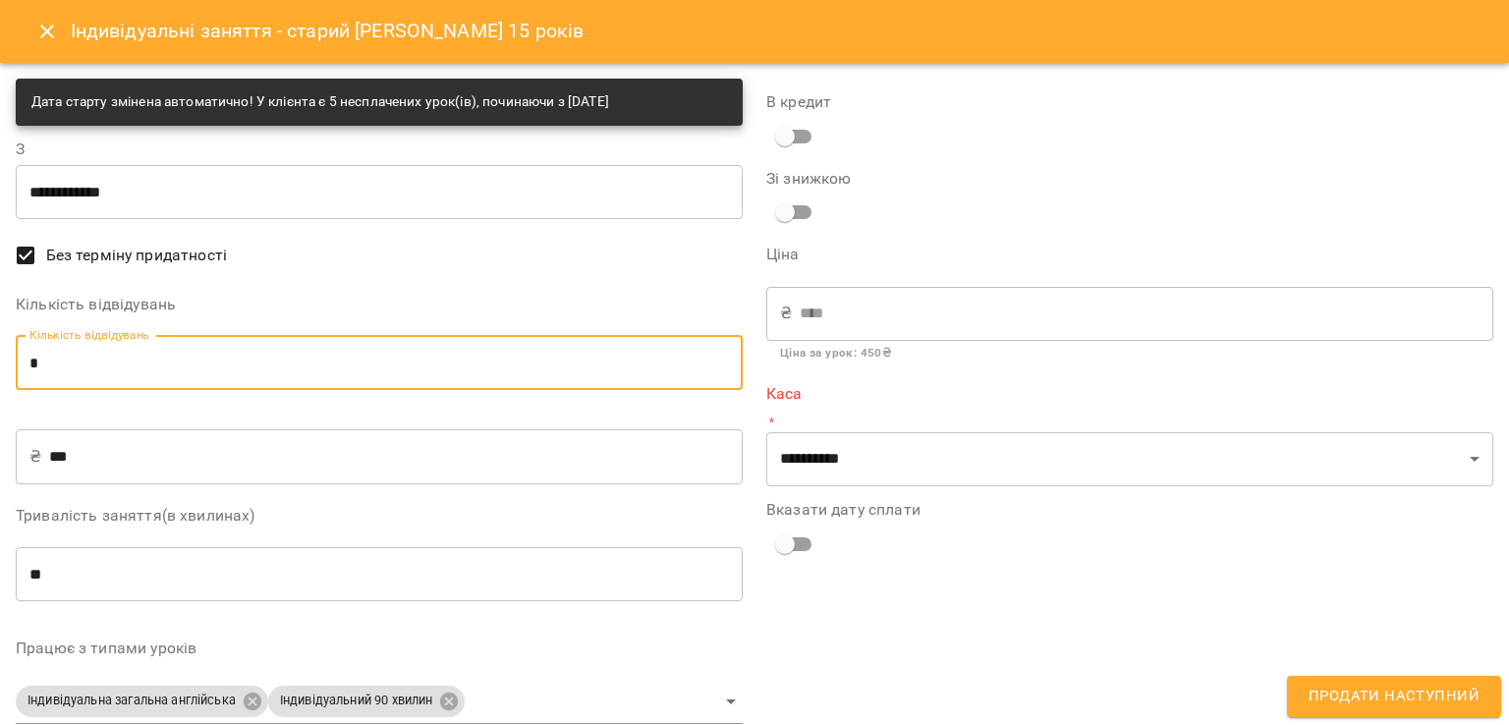
type input "*"
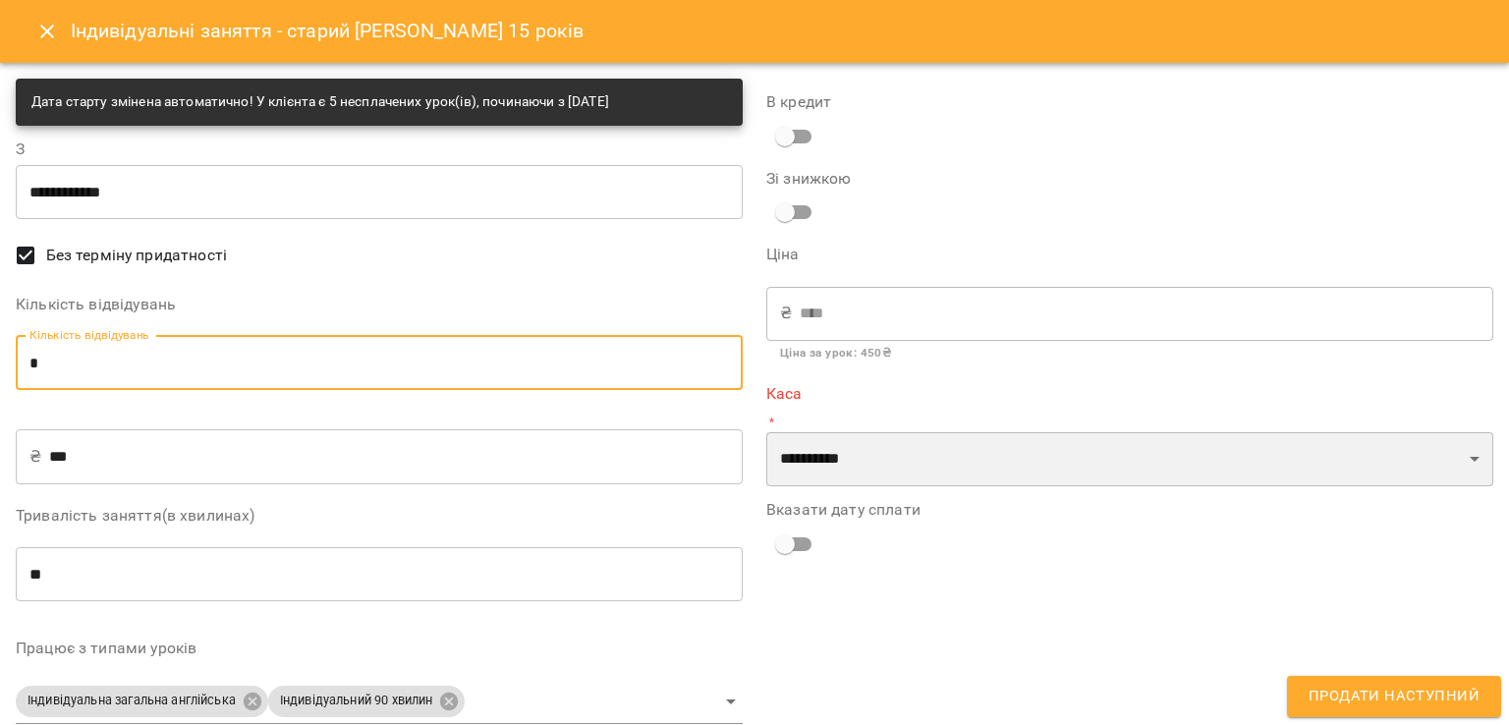
click at [885, 441] on select "**********" at bounding box center [1129, 459] width 727 height 55
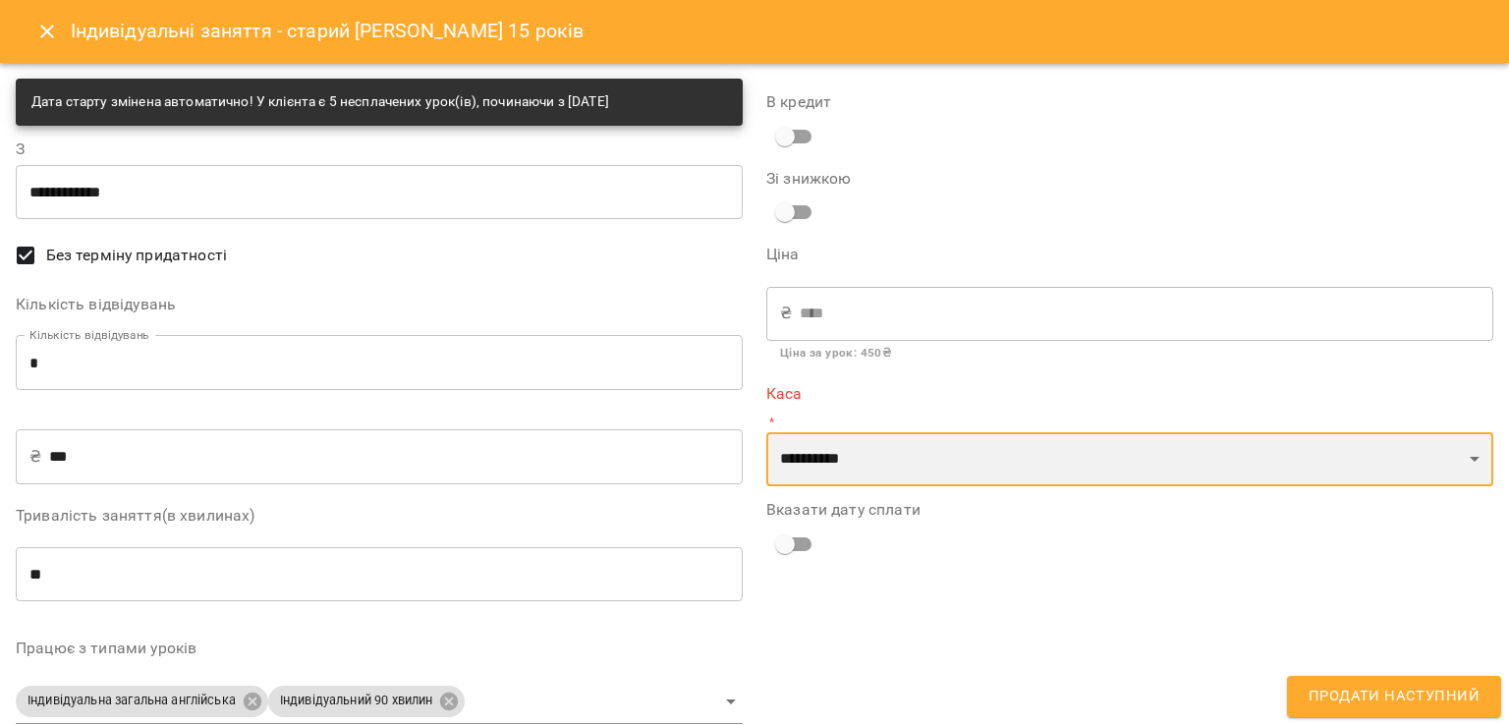
select select "****"
click at [766, 432] on select "**********" at bounding box center [1129, 459] width 727 height 55
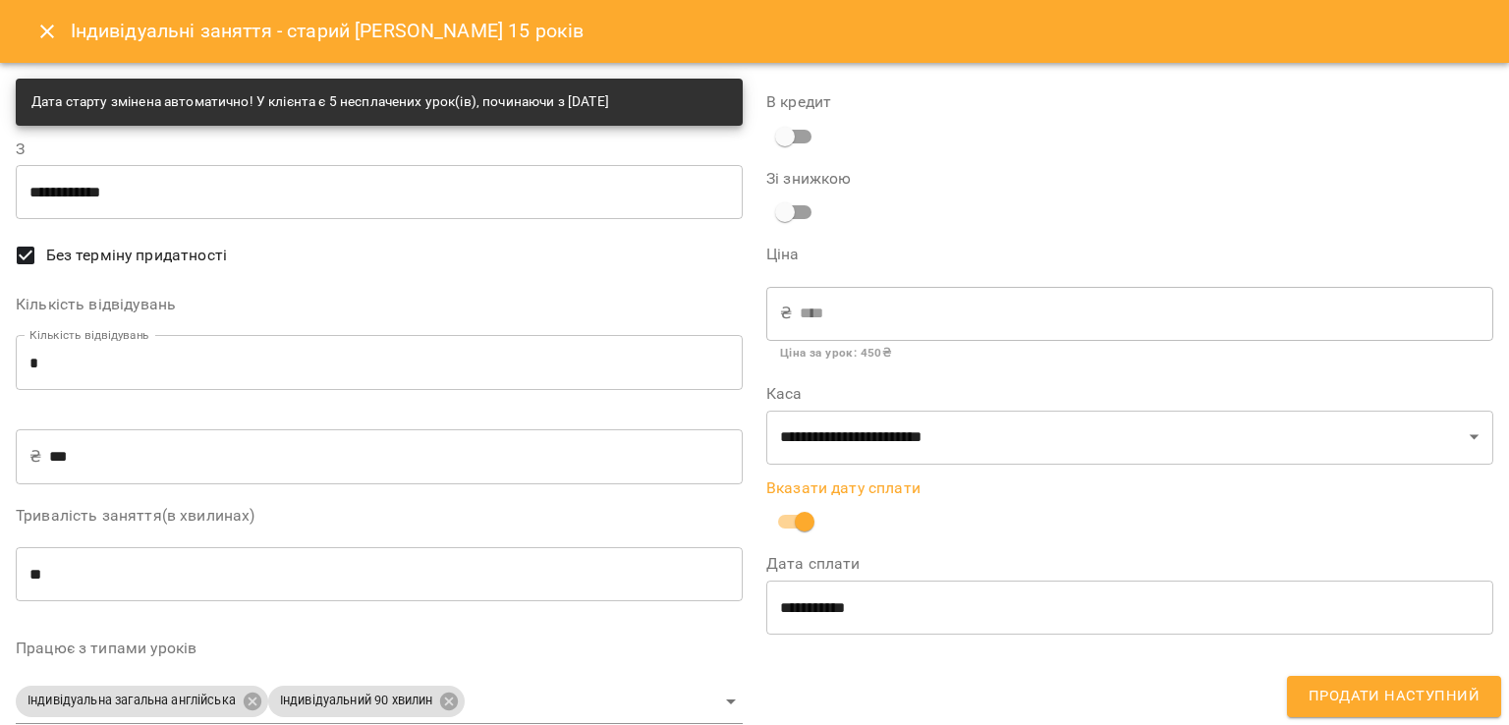
click at [1326, 685] on span "Продати наступний" at bounding box center [1393, 697] width 171 height 26
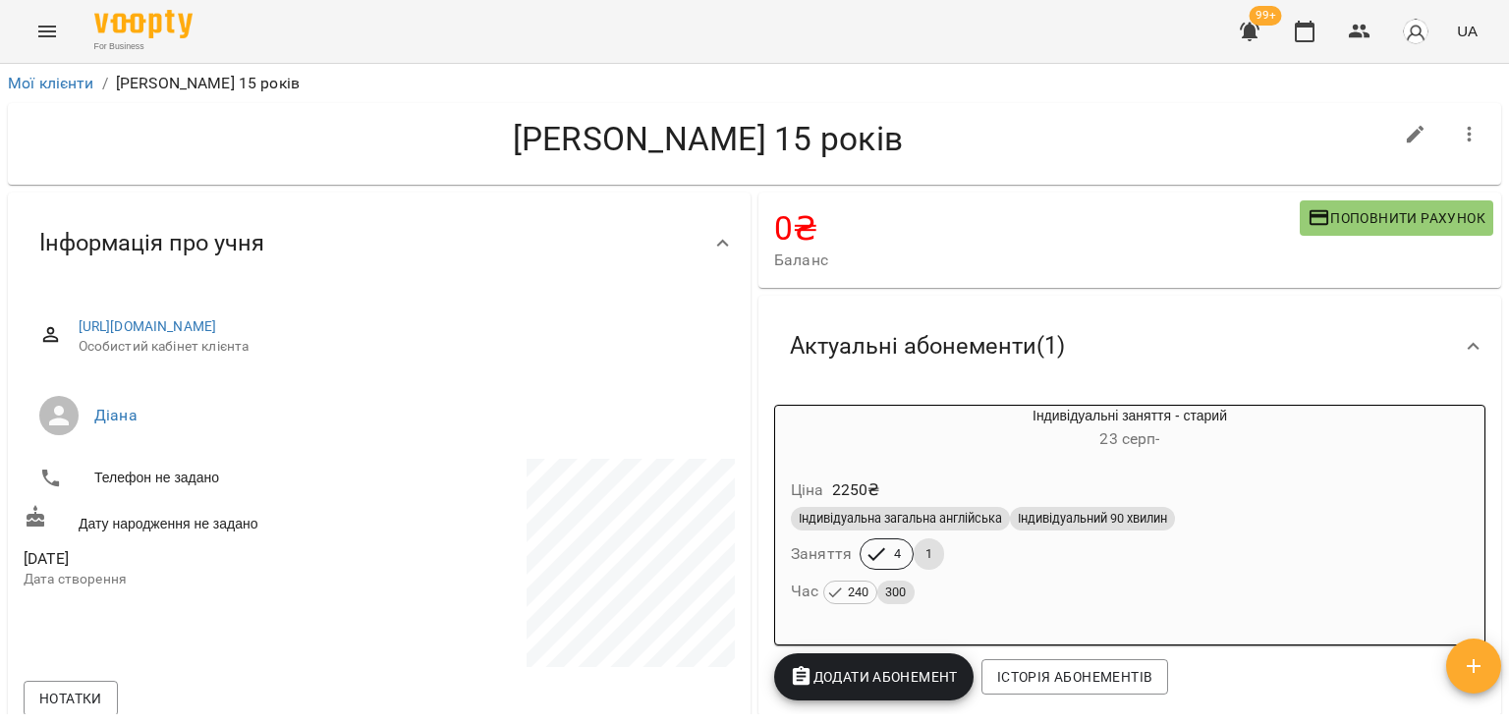
click at [1238, 28] on button "button" at bounding box center [1249, 31] width 47 height 47
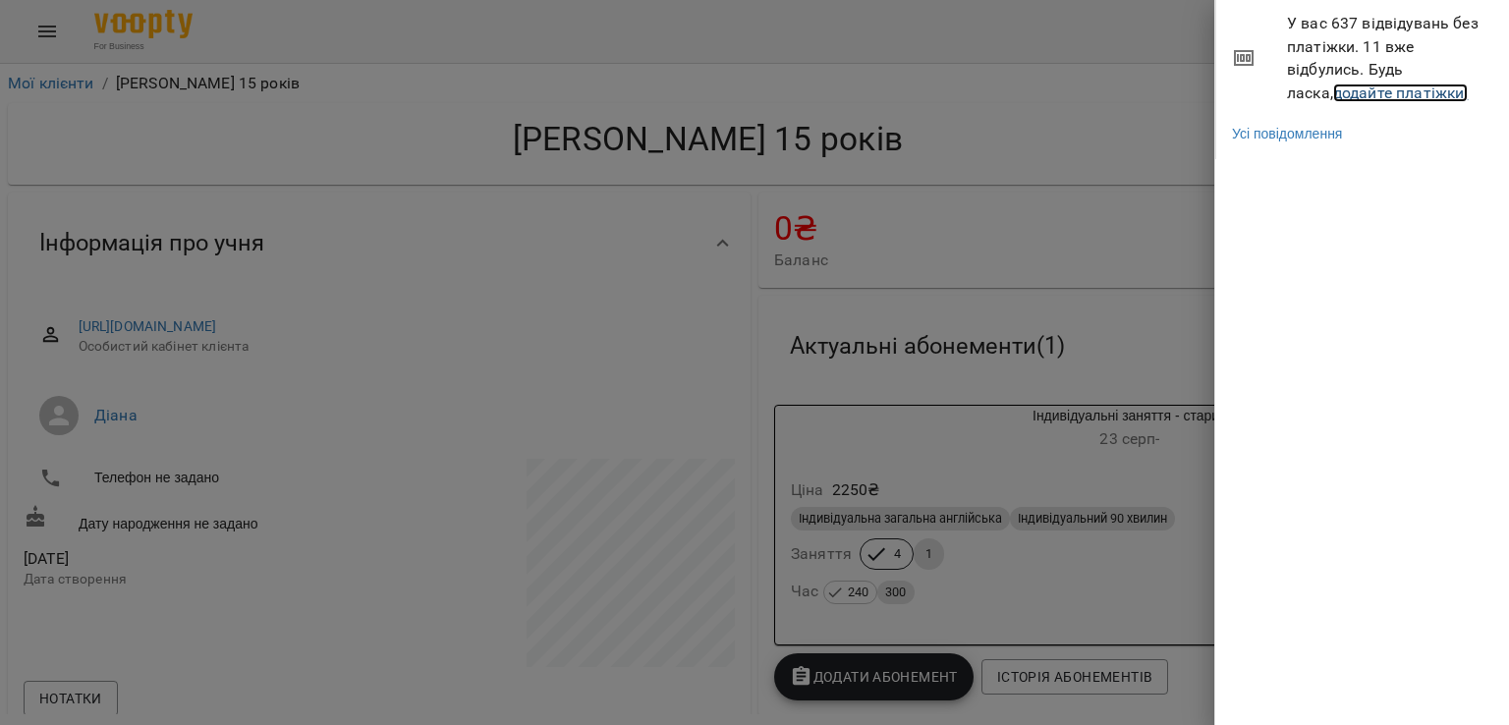
click at [1333, 90] on link "додайте платіжки!" at bounding box center [1401, 92] width 136 height 19
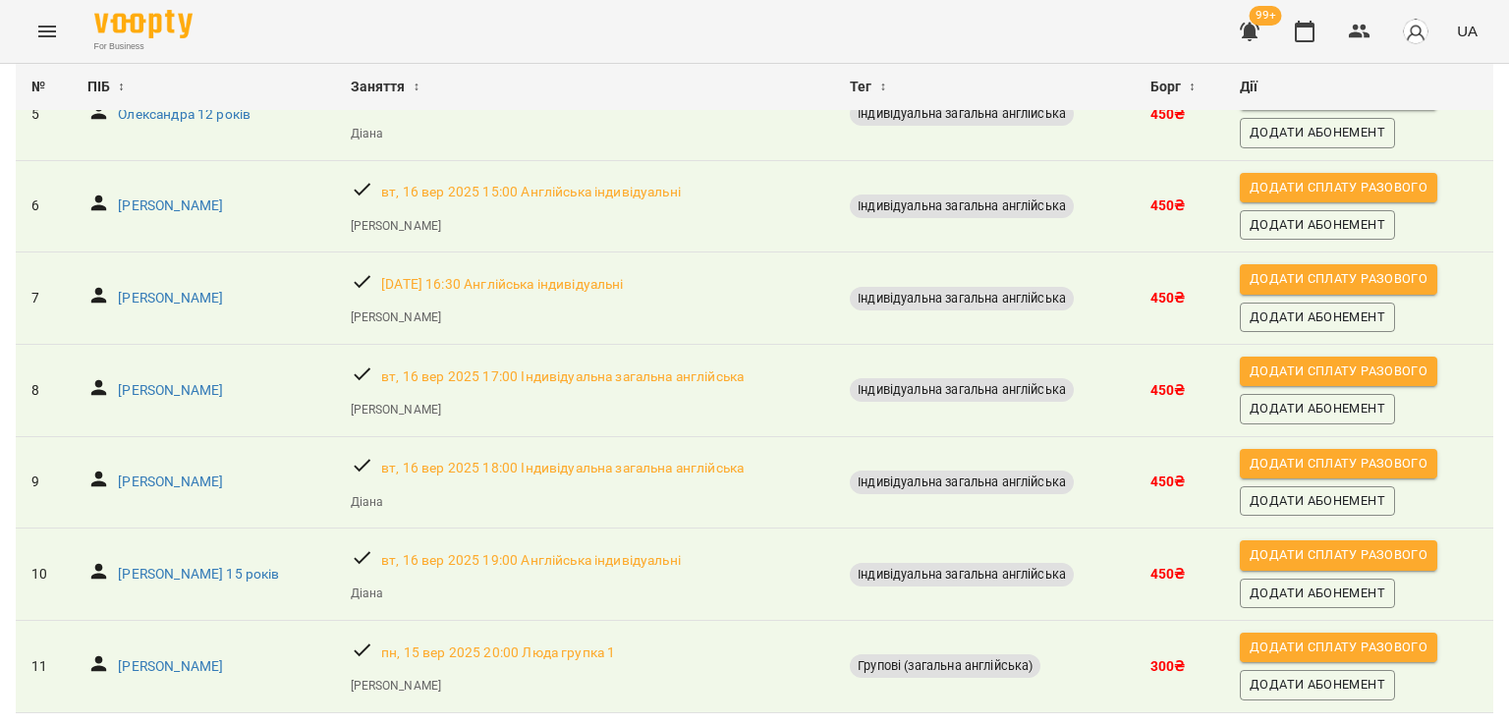
scroll to position [624, 0]
click at [207, 565] on p "[PERSON_NAME] 15 років" at bounding box center [198, 575] width 161 height 20
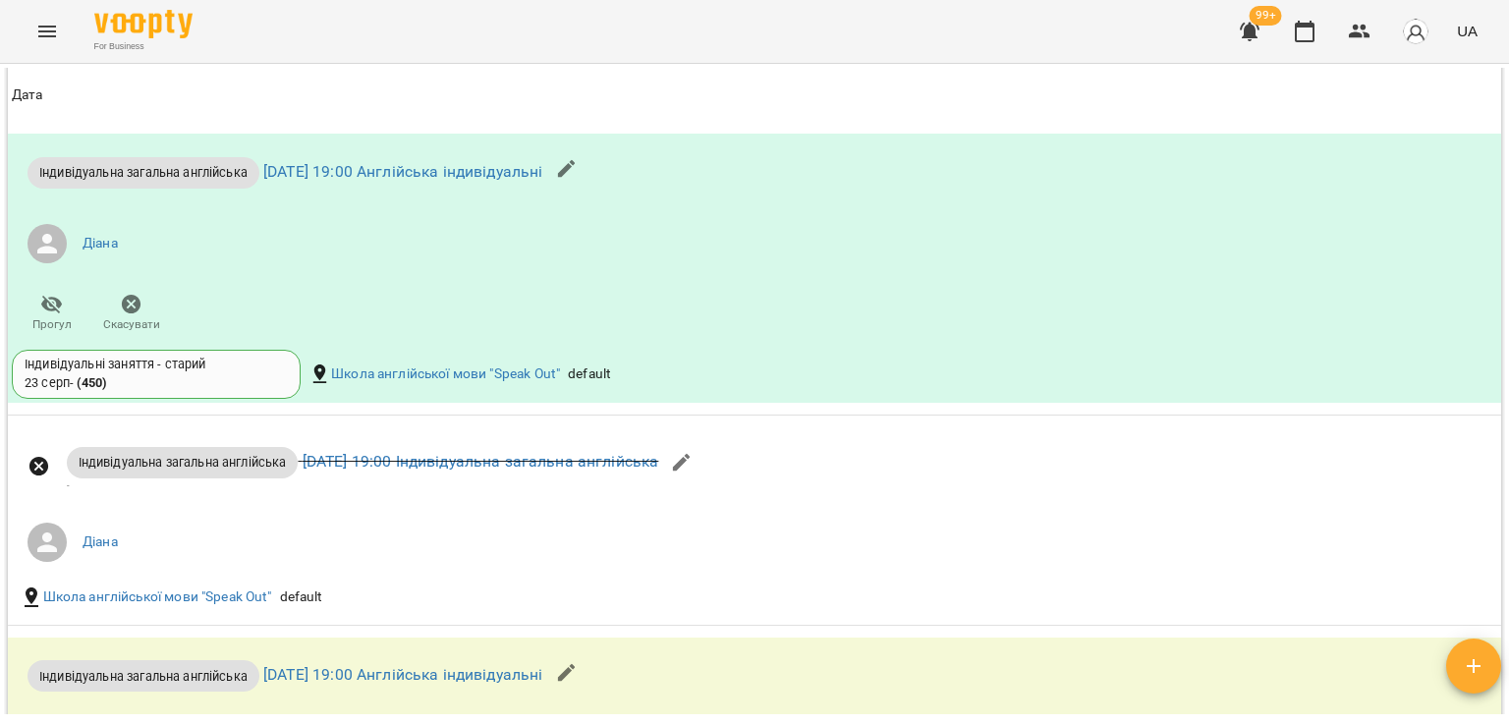
scroll to position [1733, 0]
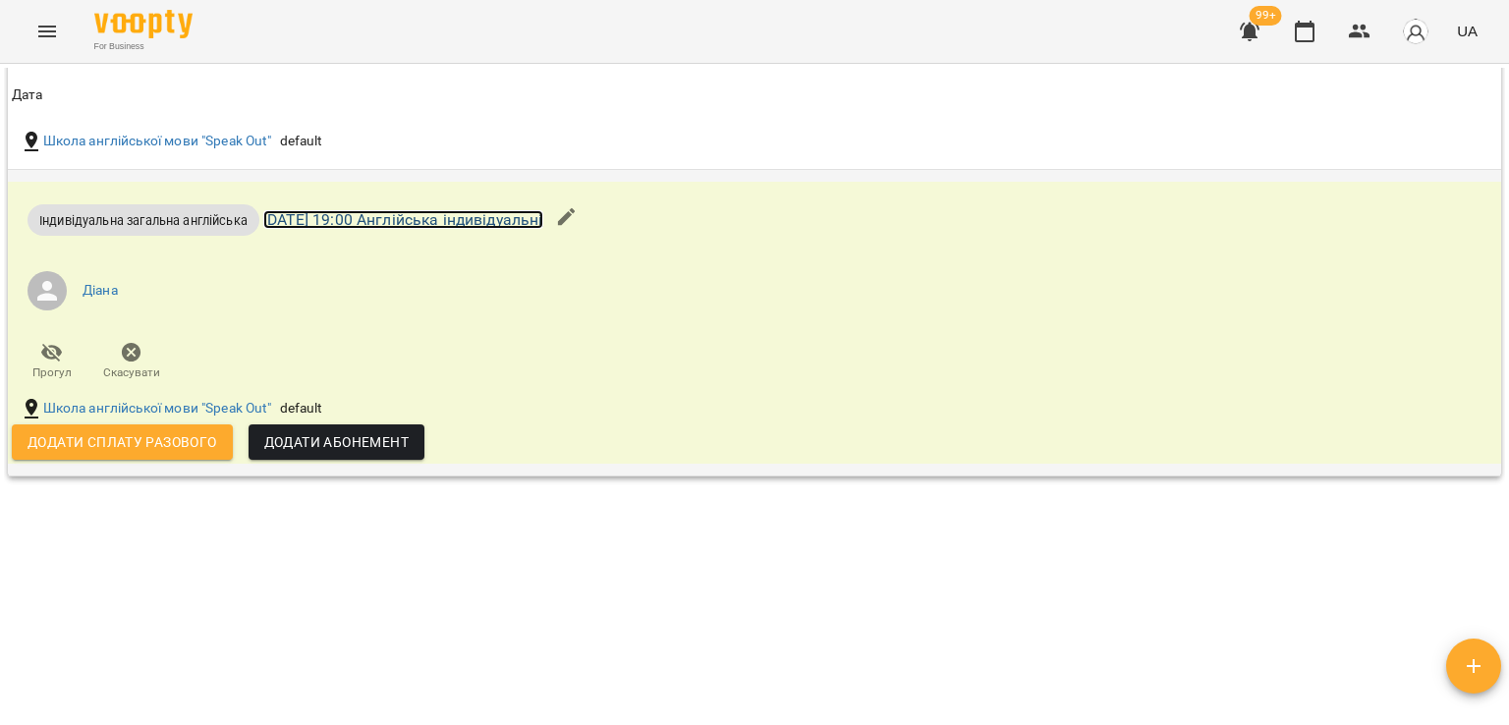
click at [372, 210] on link "[DATE] 19:00 Англійська індивідуальні" at bounding box center [402, 219] width 279 height 19
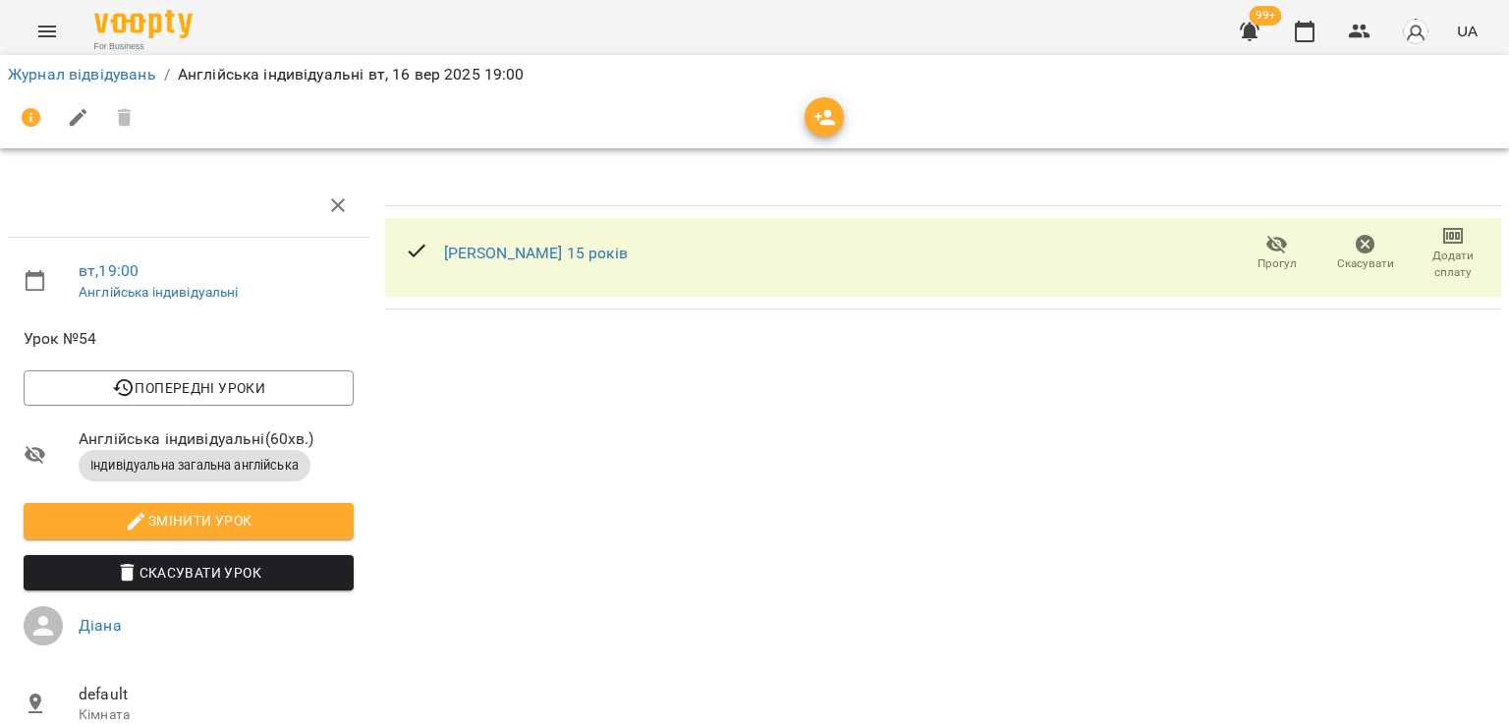
scroll to position [193, 0]
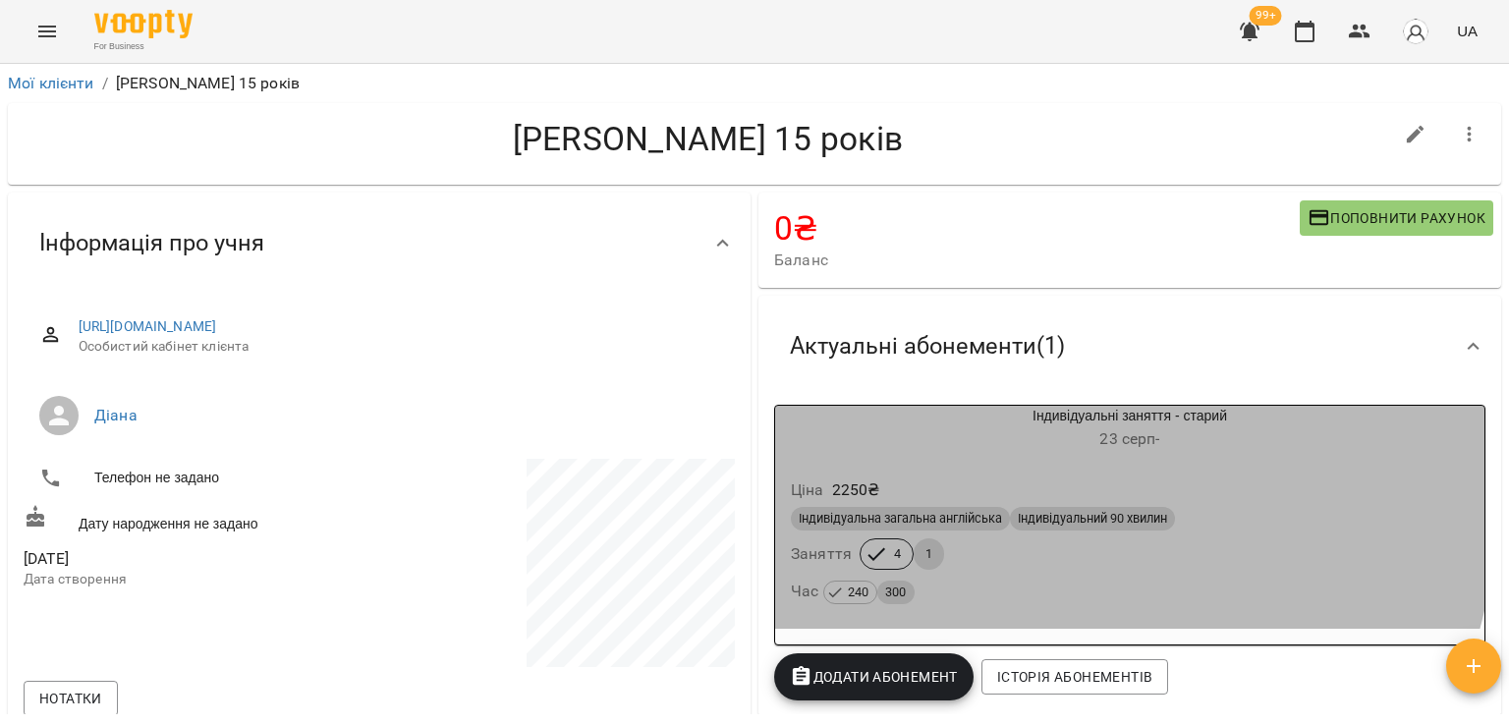
click at [988, 498] on div "Ціна 2250 ₴" at bounding box center [1130, 490] width 686 height 35
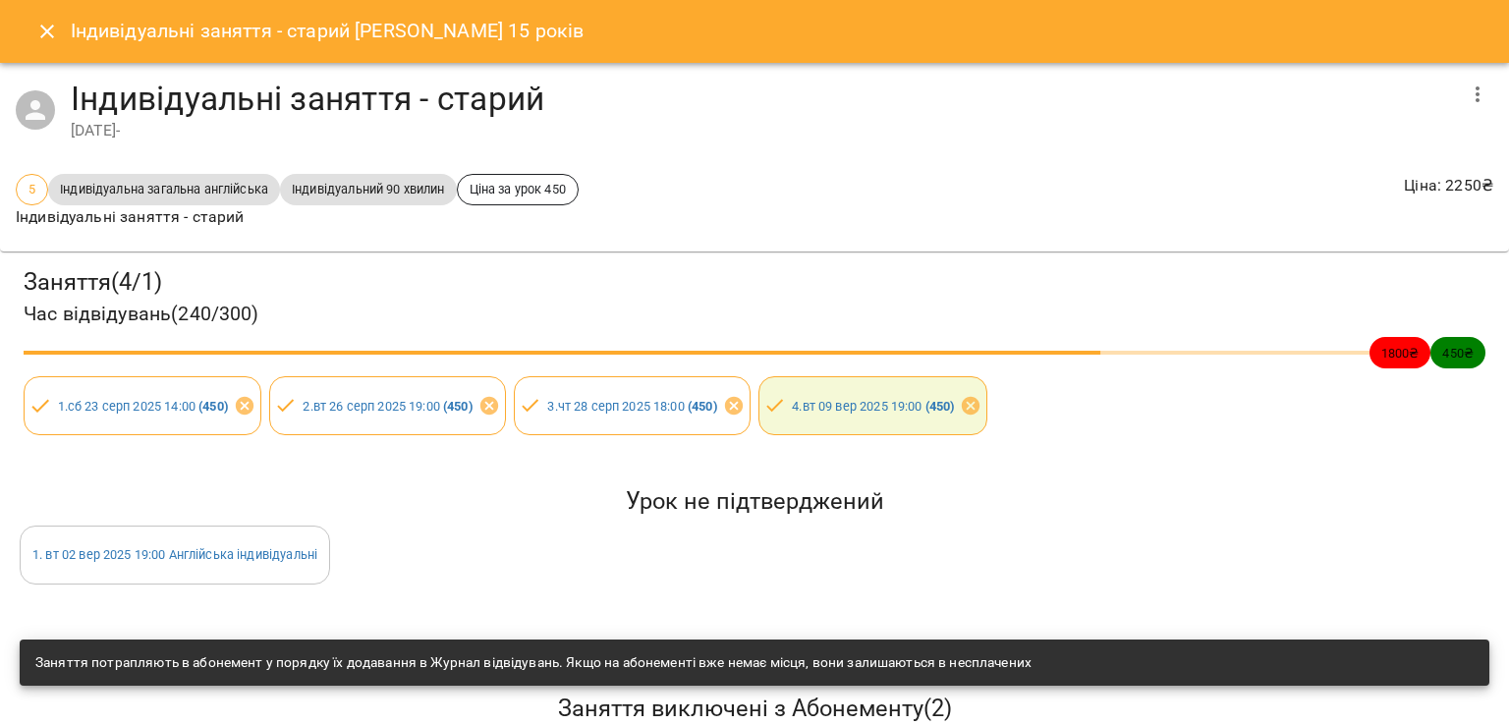
click at [1466, 91] on icon "button" at bounding box center [1478, 95] width 24 height 24
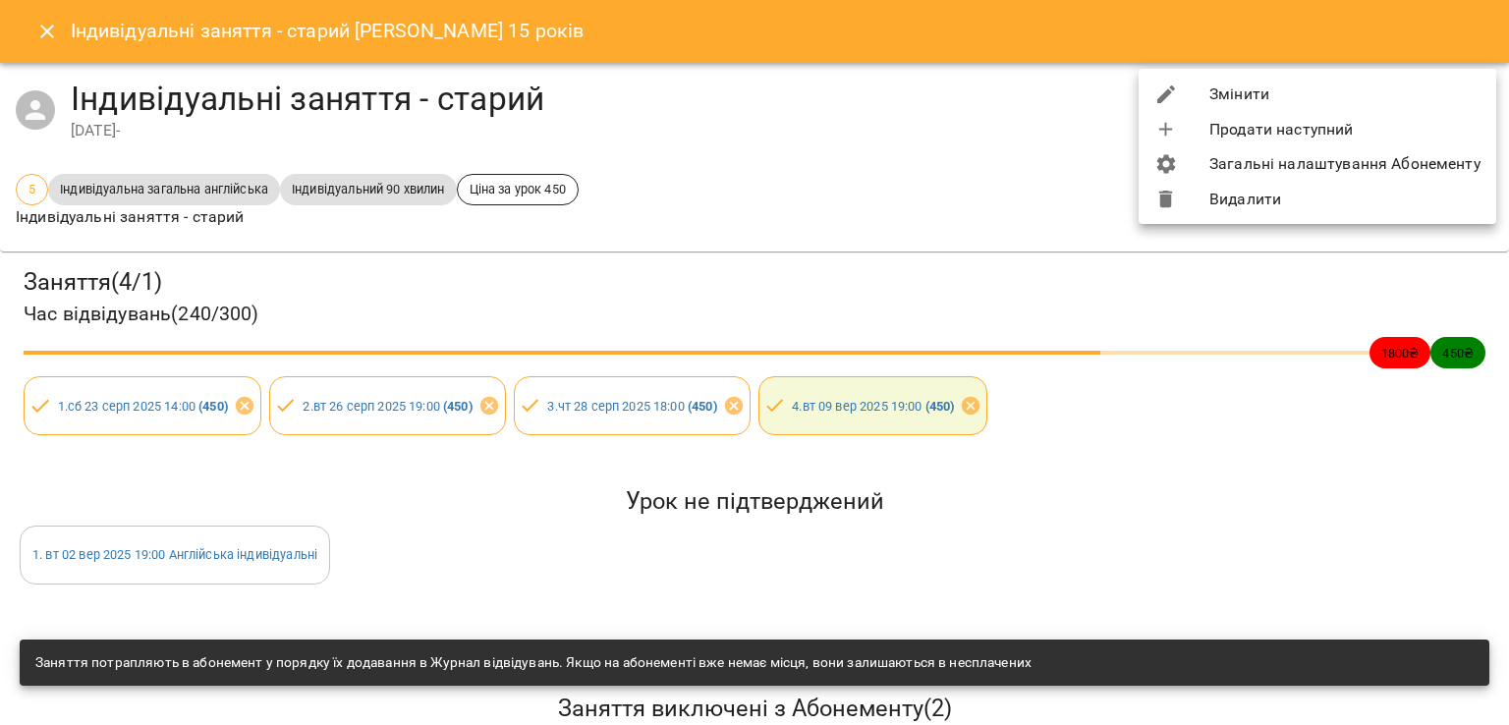
click at [1430, 98] on li "Змінити" at bounding box center [1318, 94] width 358 height 35
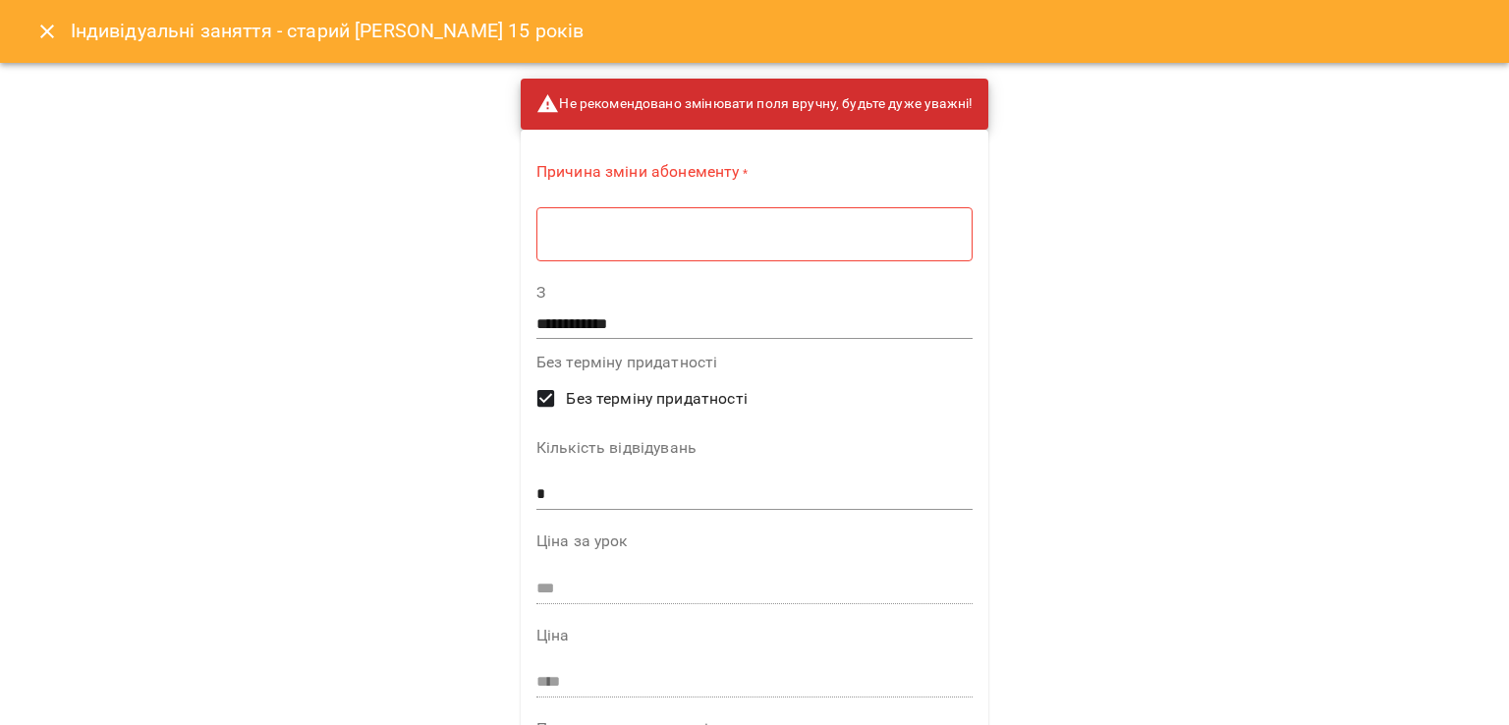
click at [896, 200] on div "Причина зміни абонементу * * ​" at bounding box center [754, 215] width 436 height 109
click at [886, 212] on div "* ​" at bounding box center [754, 233] width 436 height 55
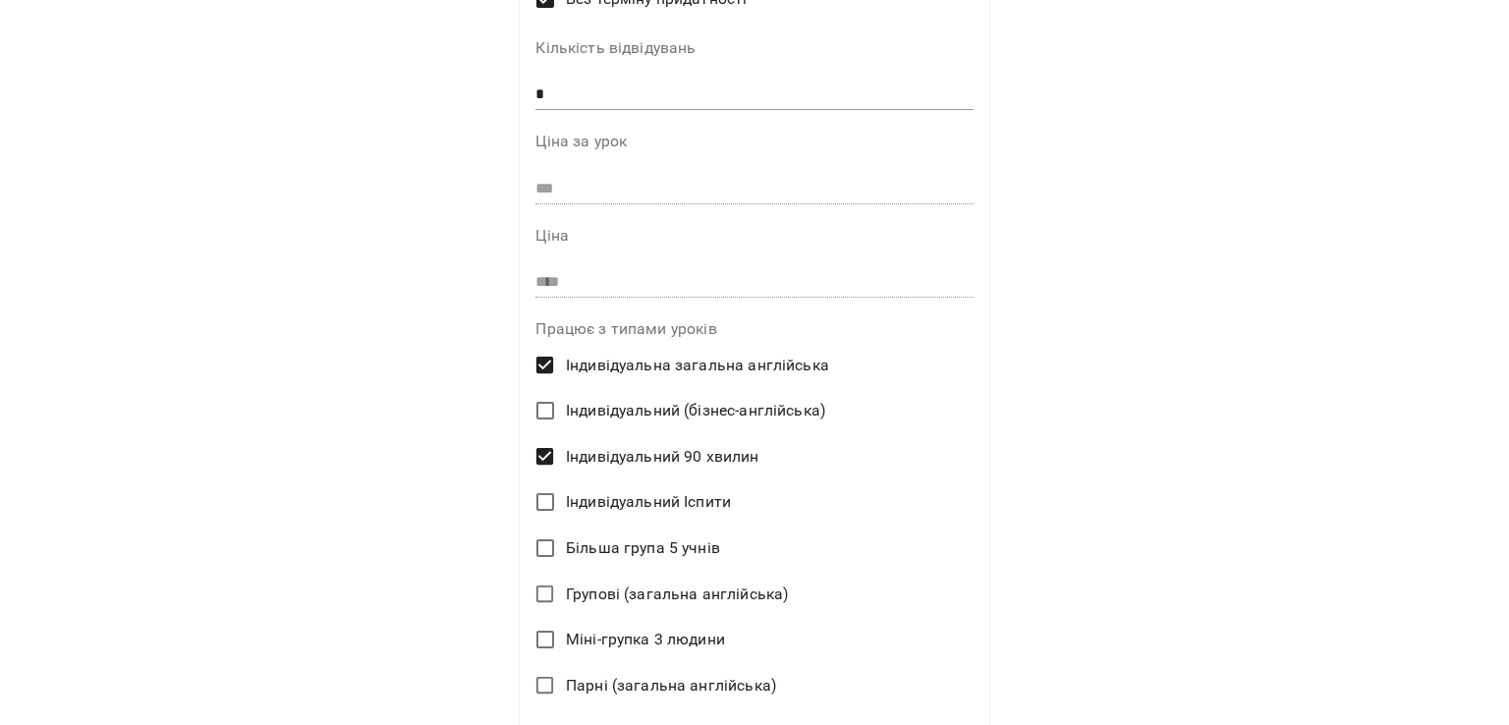
scroll to position [606, 0]
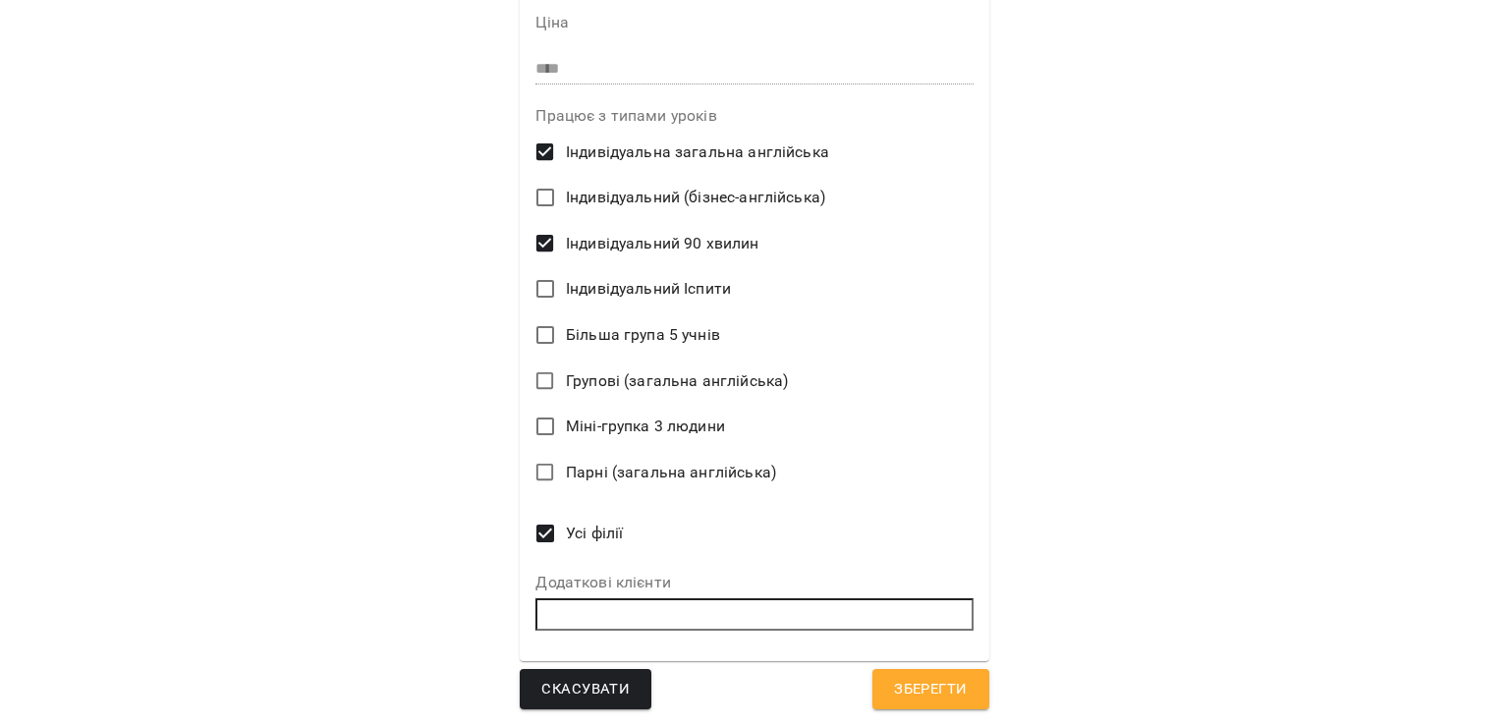
type textarea "*"
click at [880, 673] on button "Зберегти" at bounding box center [930, 689] width 116 height 41
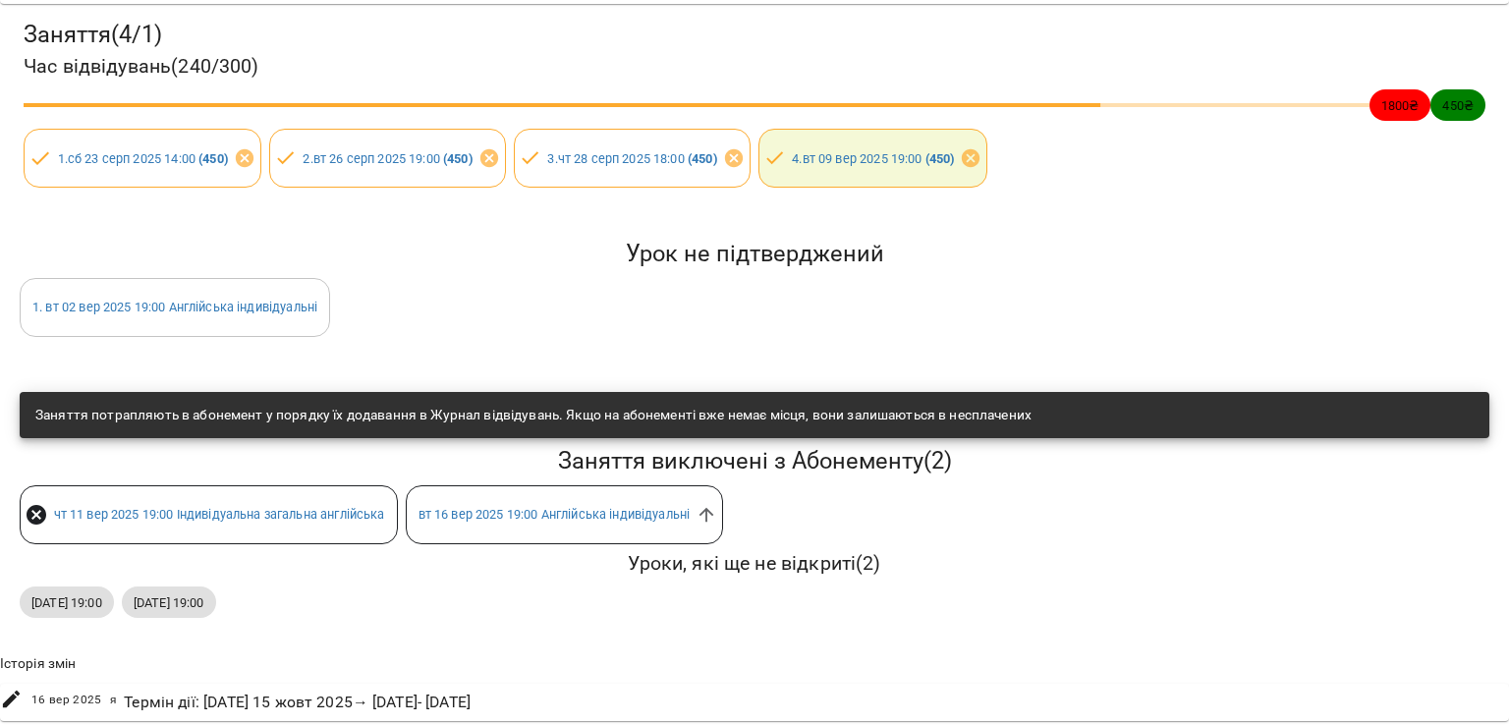
scroll to position [262, 0]
click at [276, 300] on span "1 . [DATE] 19:00 Англійська індивідуальні" at bounding box center [175, 307] width 308 height 19
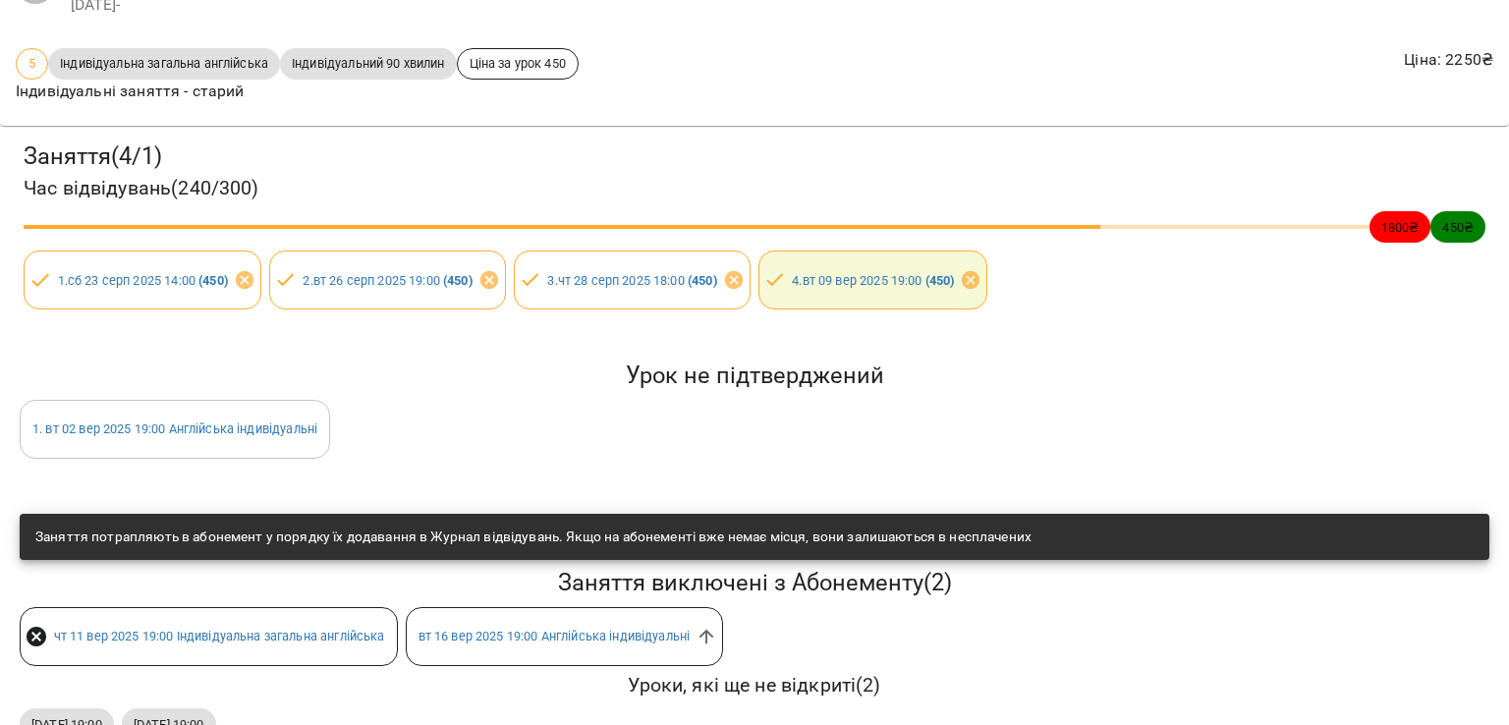
scroll to position [0, 0]
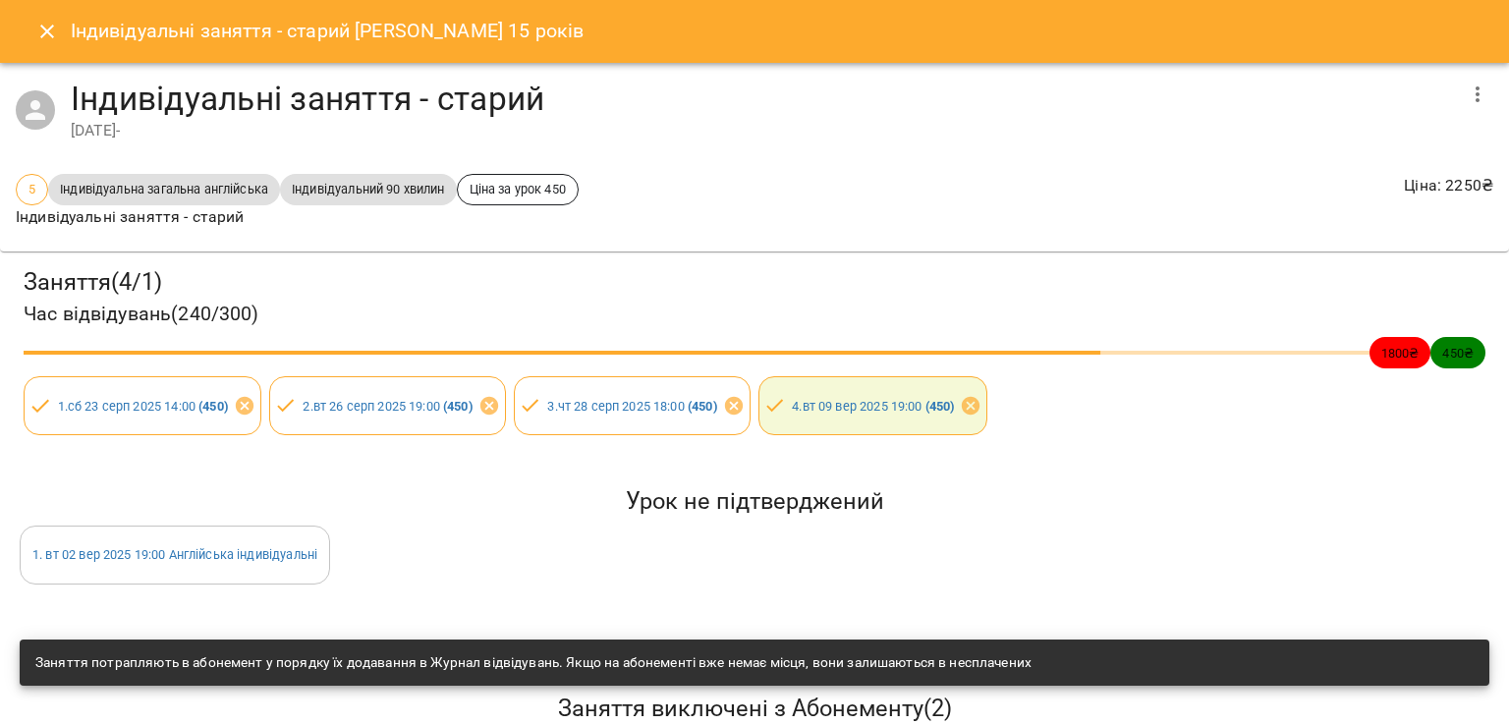
click at [39, 36] on icon "Close" at bounding box center [47, 32] width 24 height 24
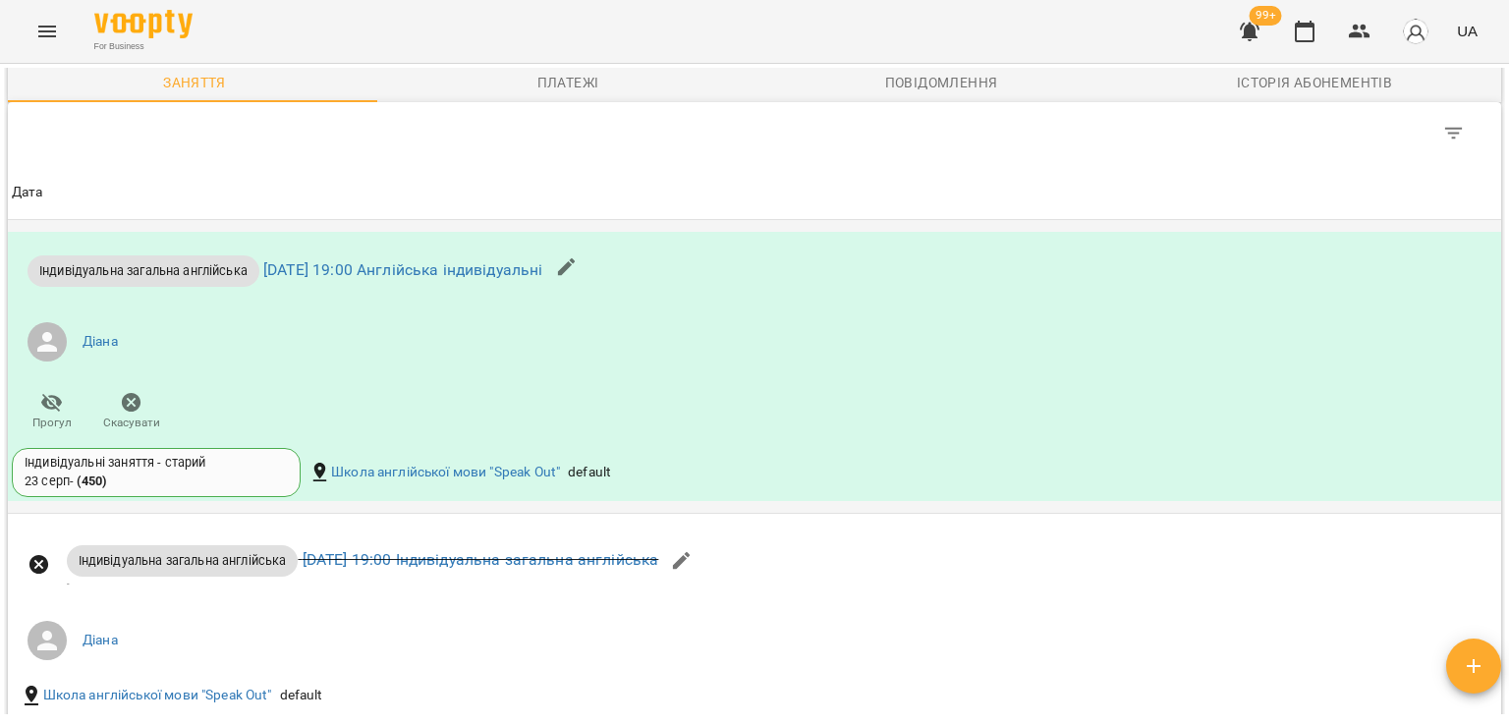
scroll to position [982, 0]
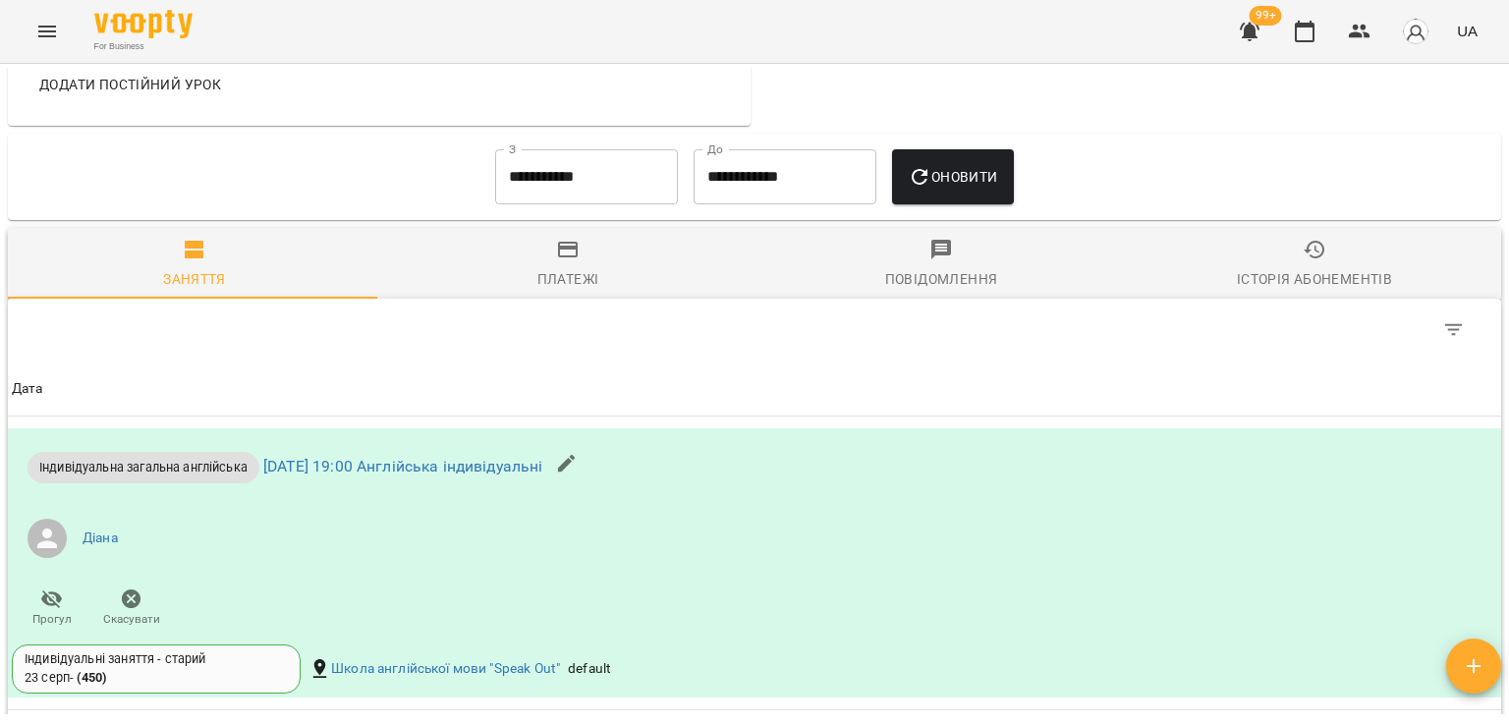
click at [624, 180] on input "**********" at bounding box center [586, 176] width 183 height 55
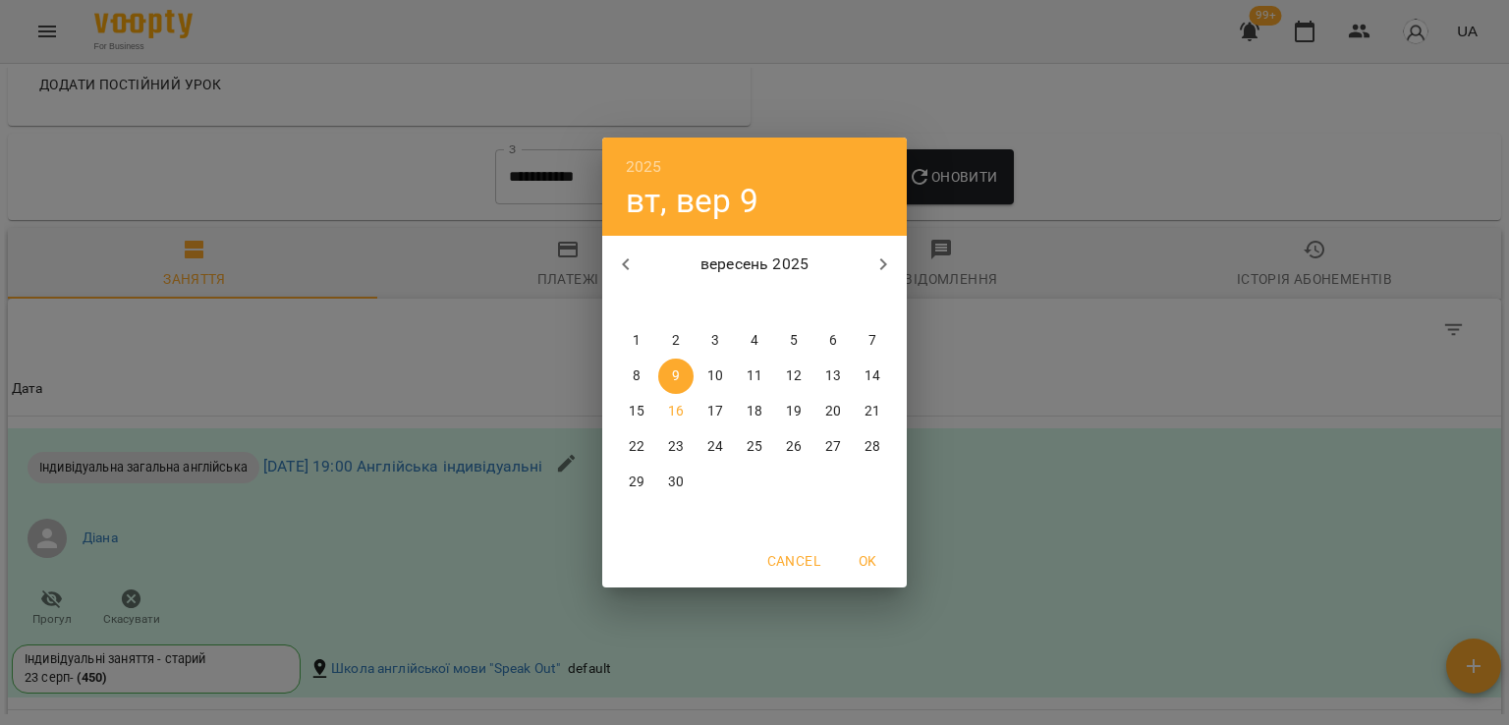
click at [639, 326] on button "1" at bounding box center [636, 340] width 35 height 35
type input "**********"
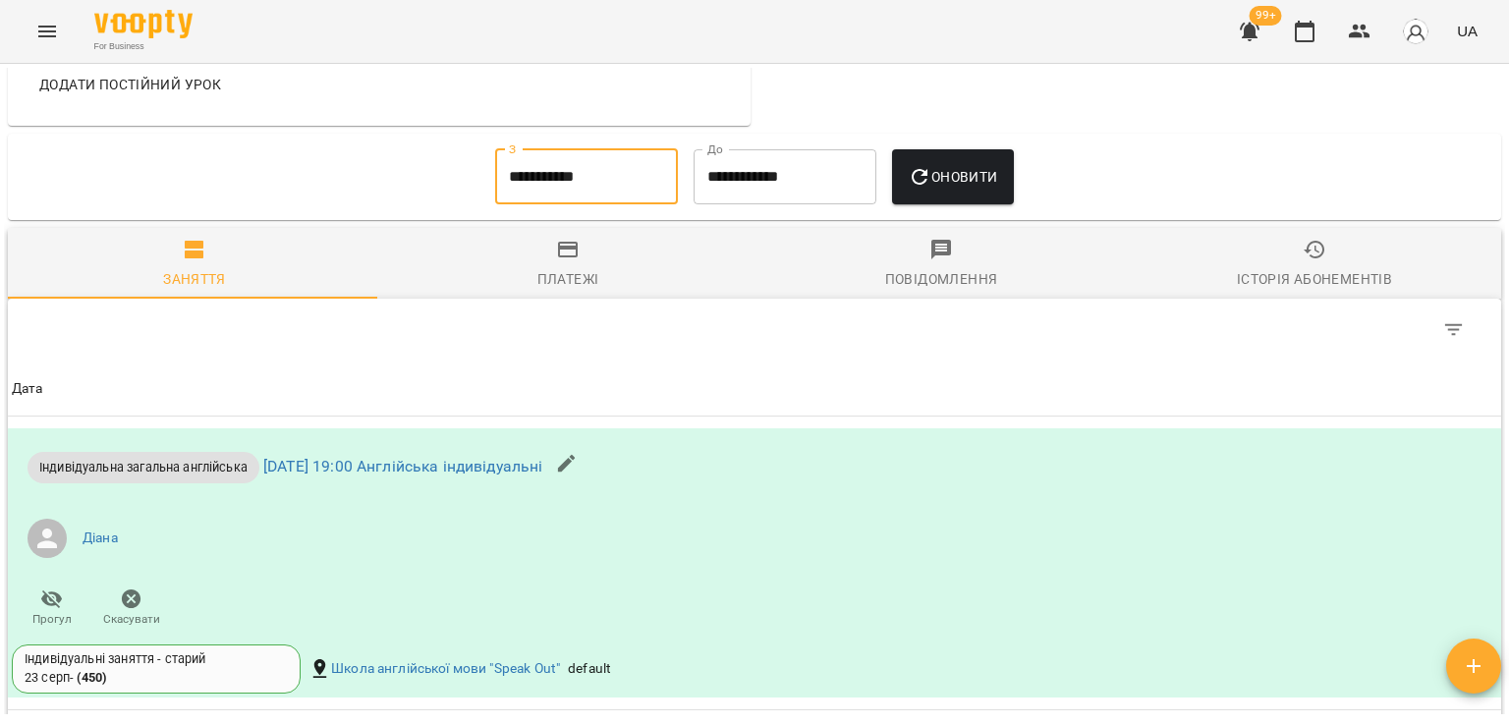
click at [995, 169] on span "Оновити" at bounding box center [952, 177] width 89 height 24
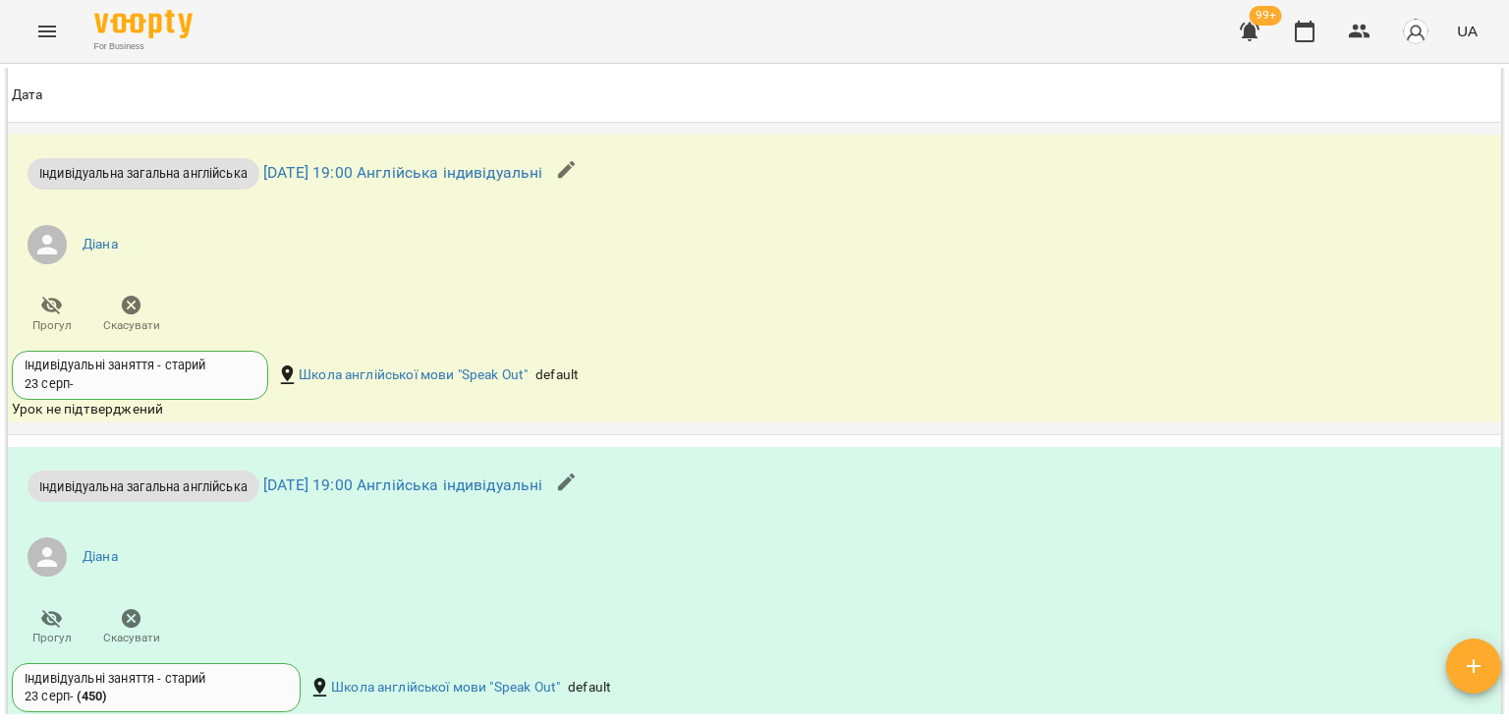
scroll to position [1277, 0]
click at [121, 313] on icon "button" at bounding box center [132, 305] width 24 height 24
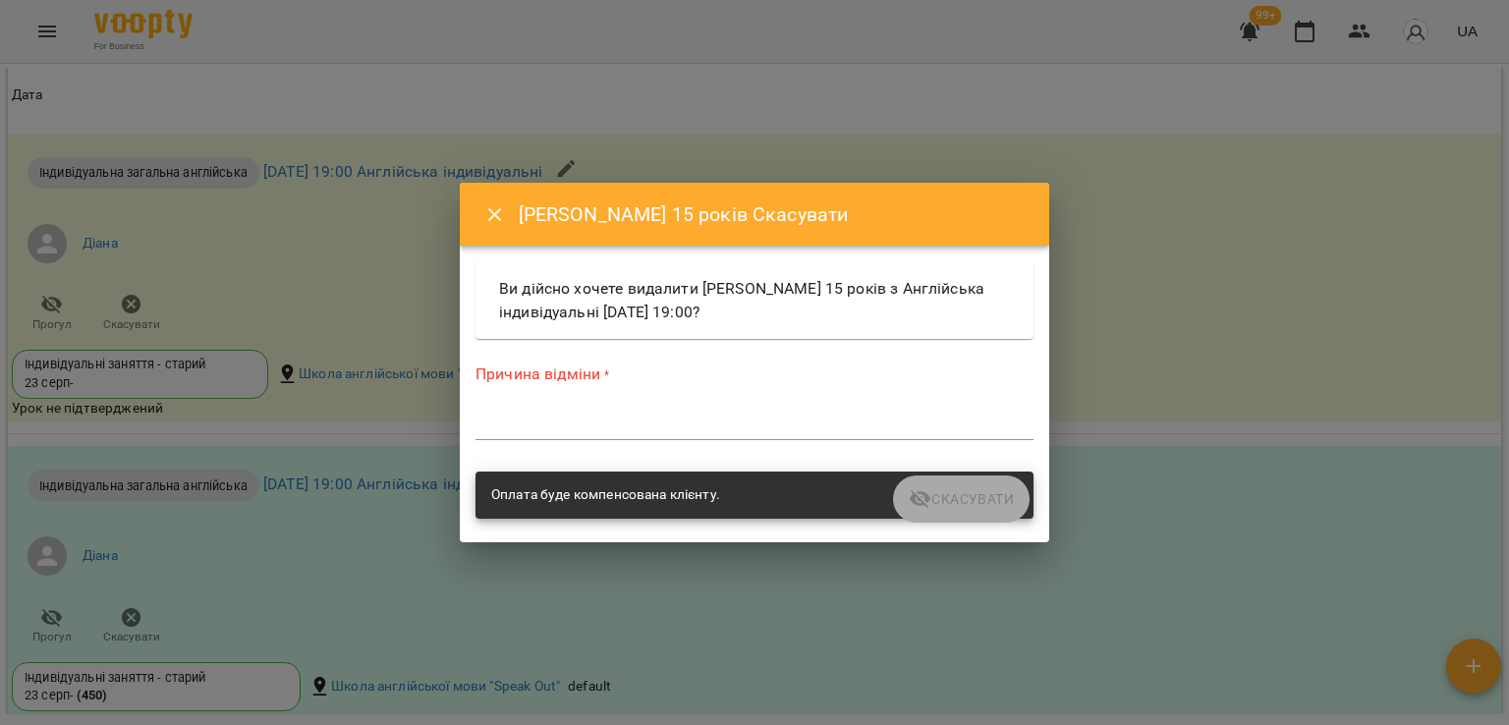
click at [789, 436] on div "*" at bounding box center [754, 424] width 558 height 31
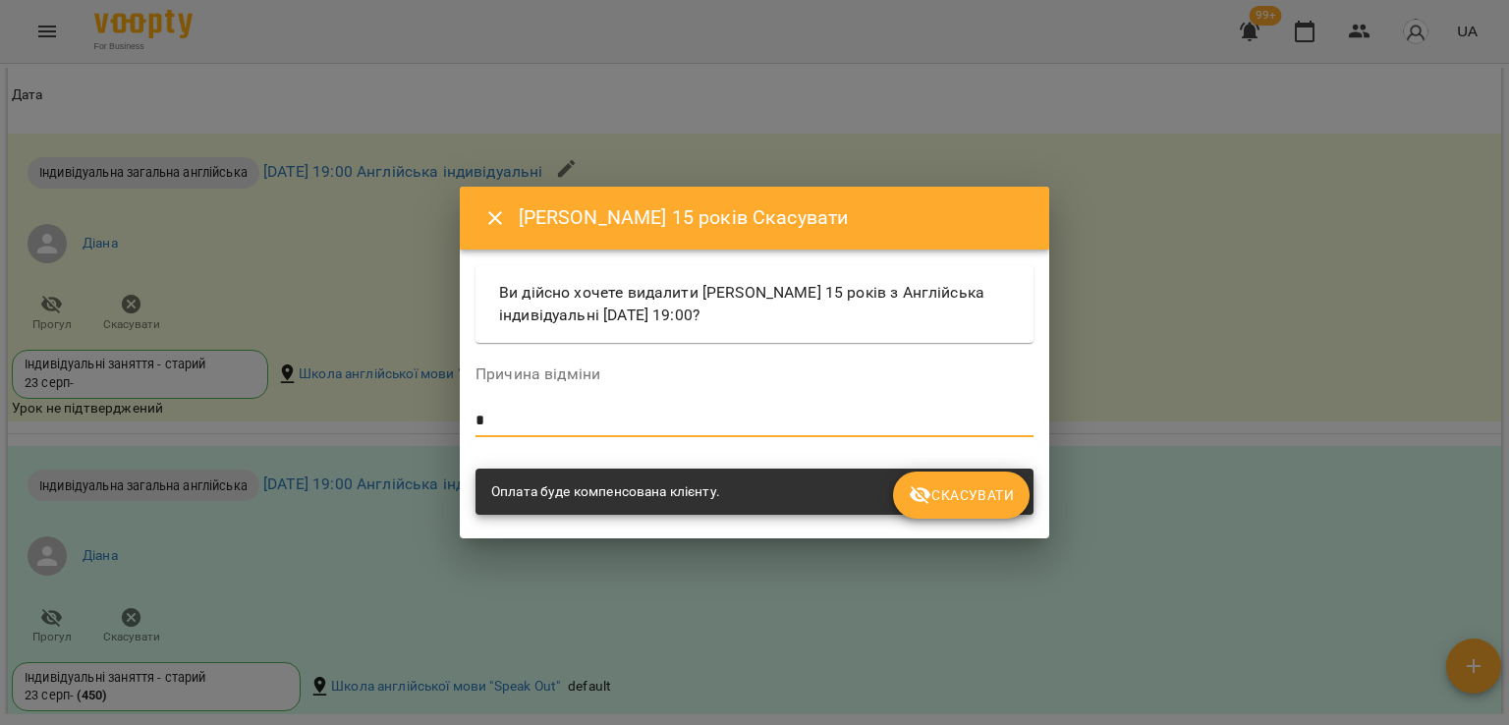
type textarea "*"
click at [1016, 502] on button "Скасувати" at bounding box center [961, 495] width 137 height 47
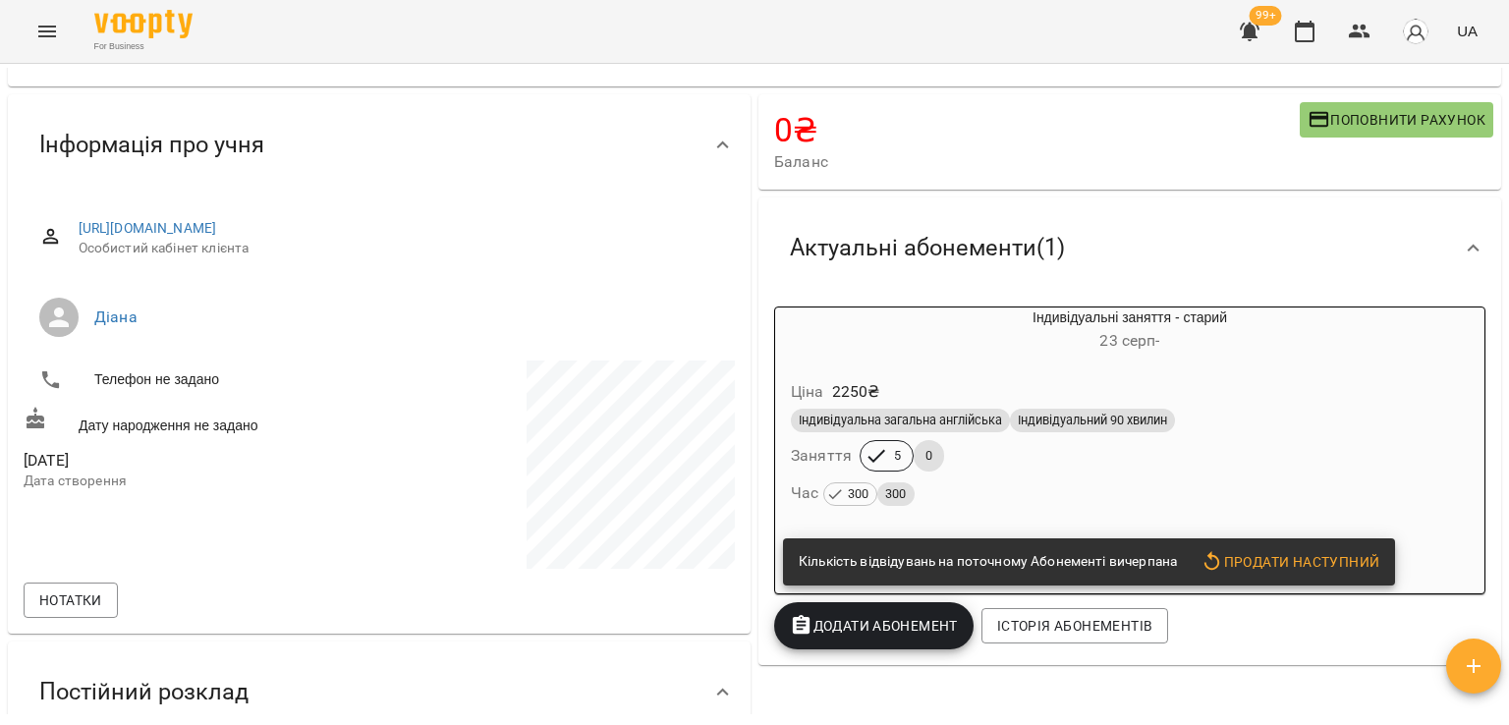
scroll to position [0, 0]
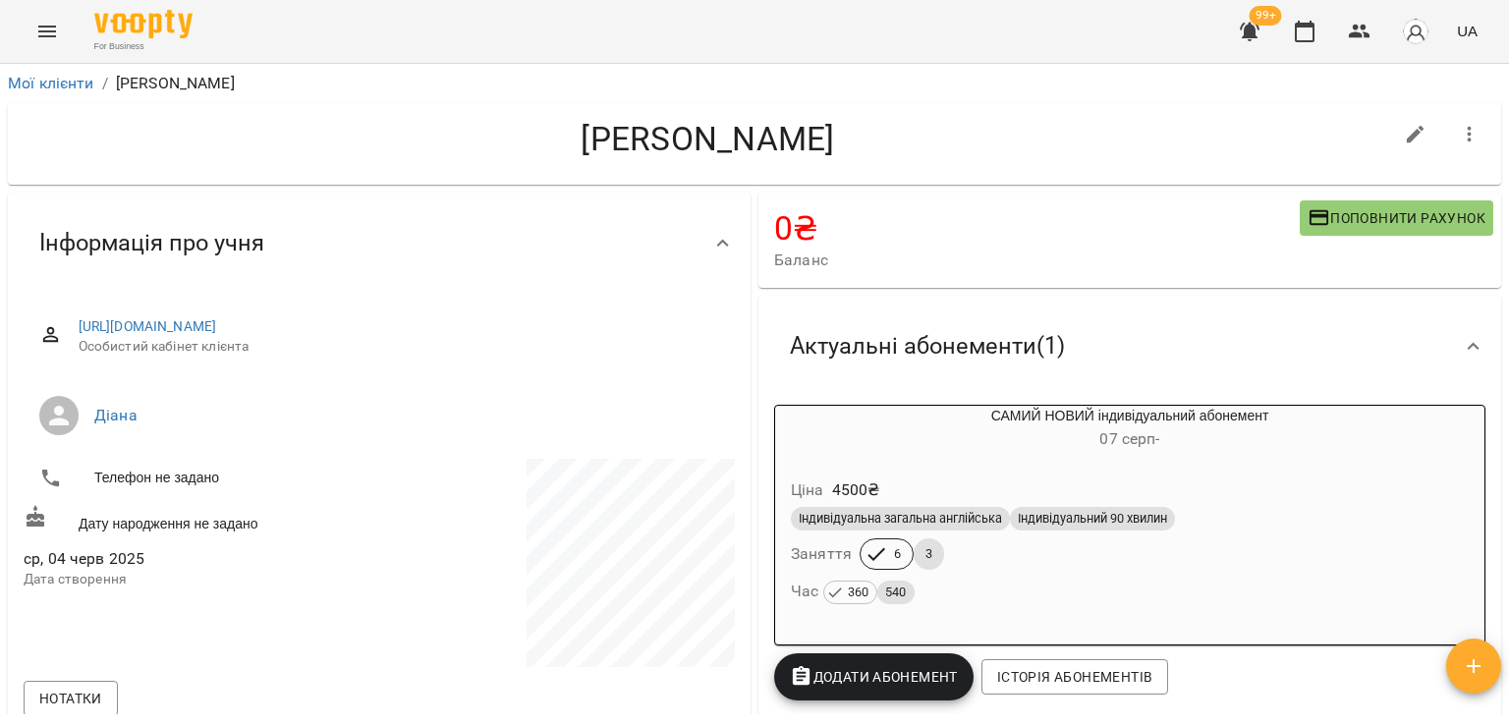
click at [985, 479] on div "Ціна 4500 ₴" at bounding box center [1130, 490] width 686 height 35
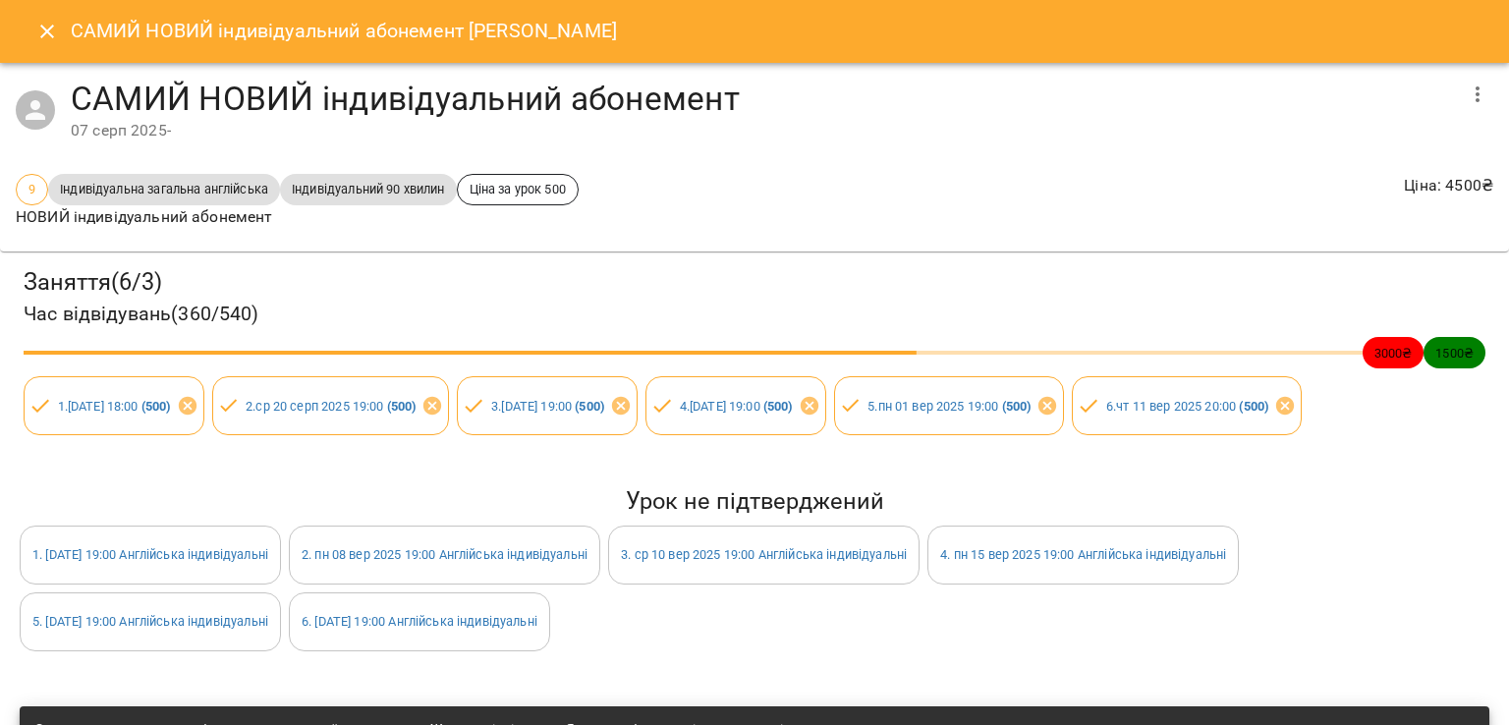
click at [51, 41] on icon "Close" at bounding box center [47, 32] width 24 height 24
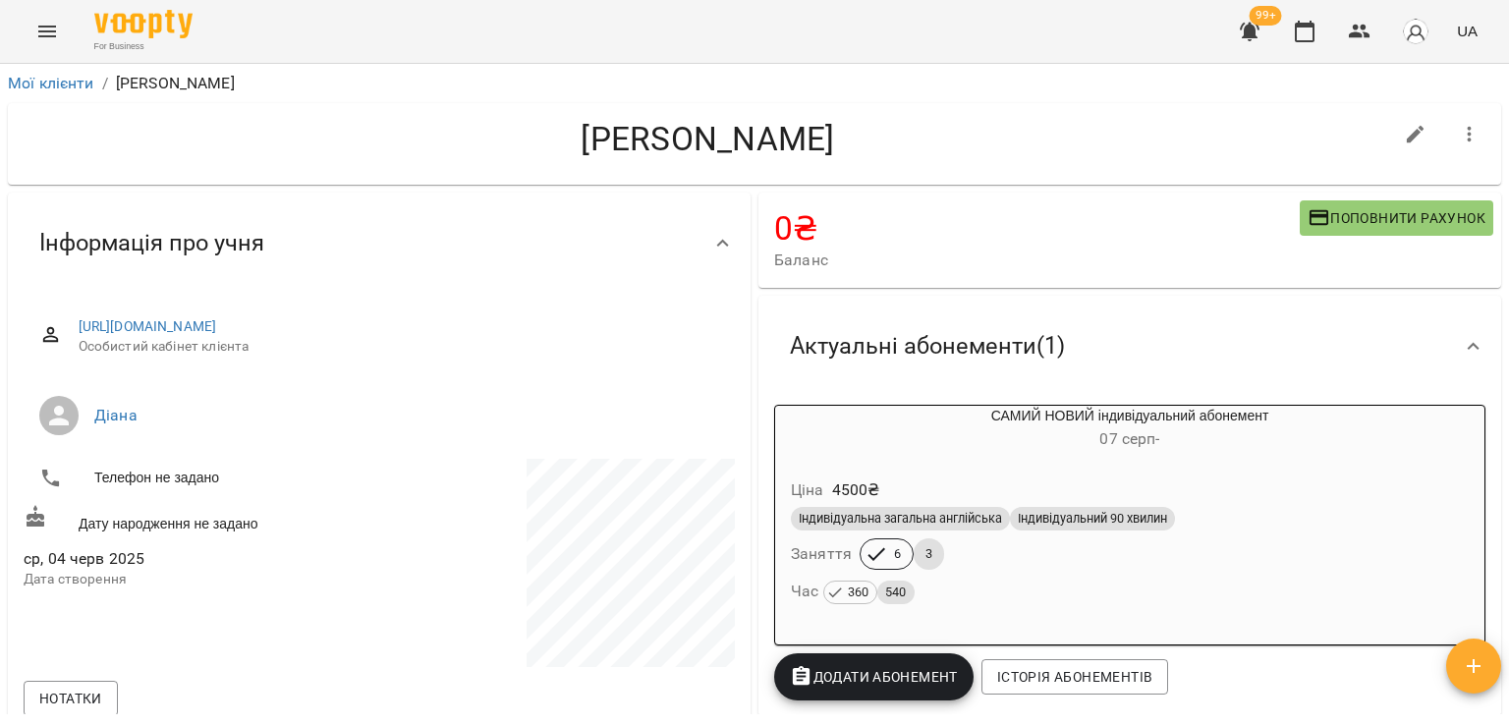
click at [990, 515] on span "Індивідуальна загальна англійська" at bounding box center [900, 519] width 219 height 18
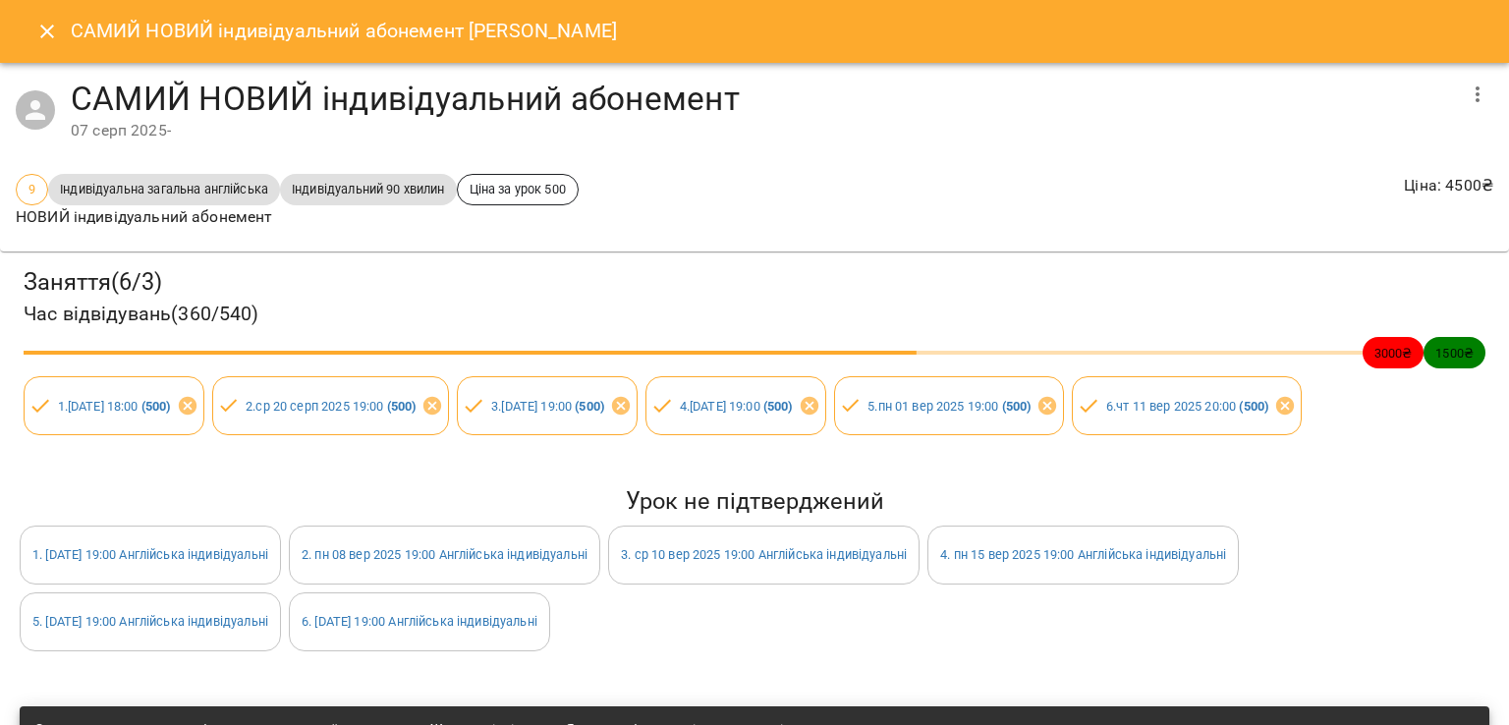
click at [1476, 100] on button "button" at bounding box center [1477, 94] width 47 height 47
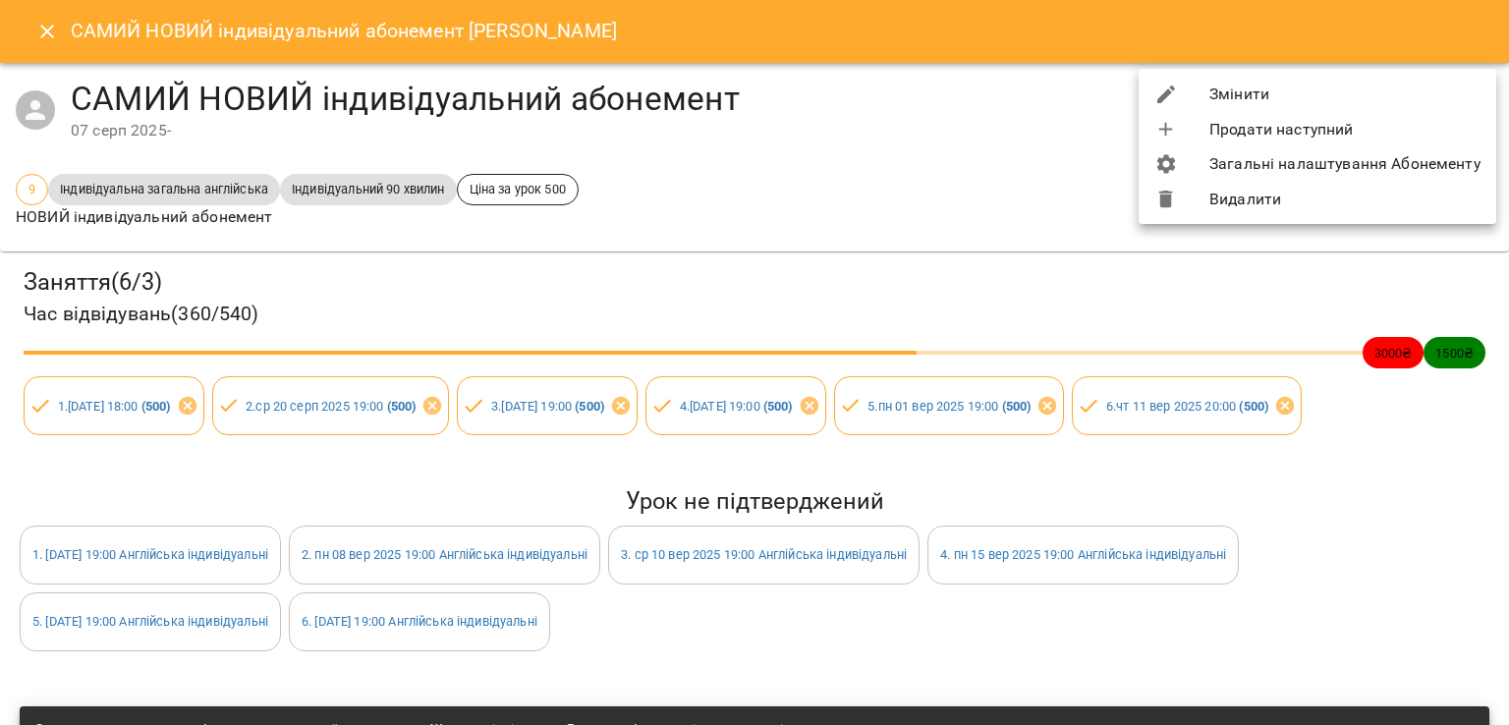
click at [1332, 211] on li "Видалити" at bounding box center [1318, 199] width 358 height 35
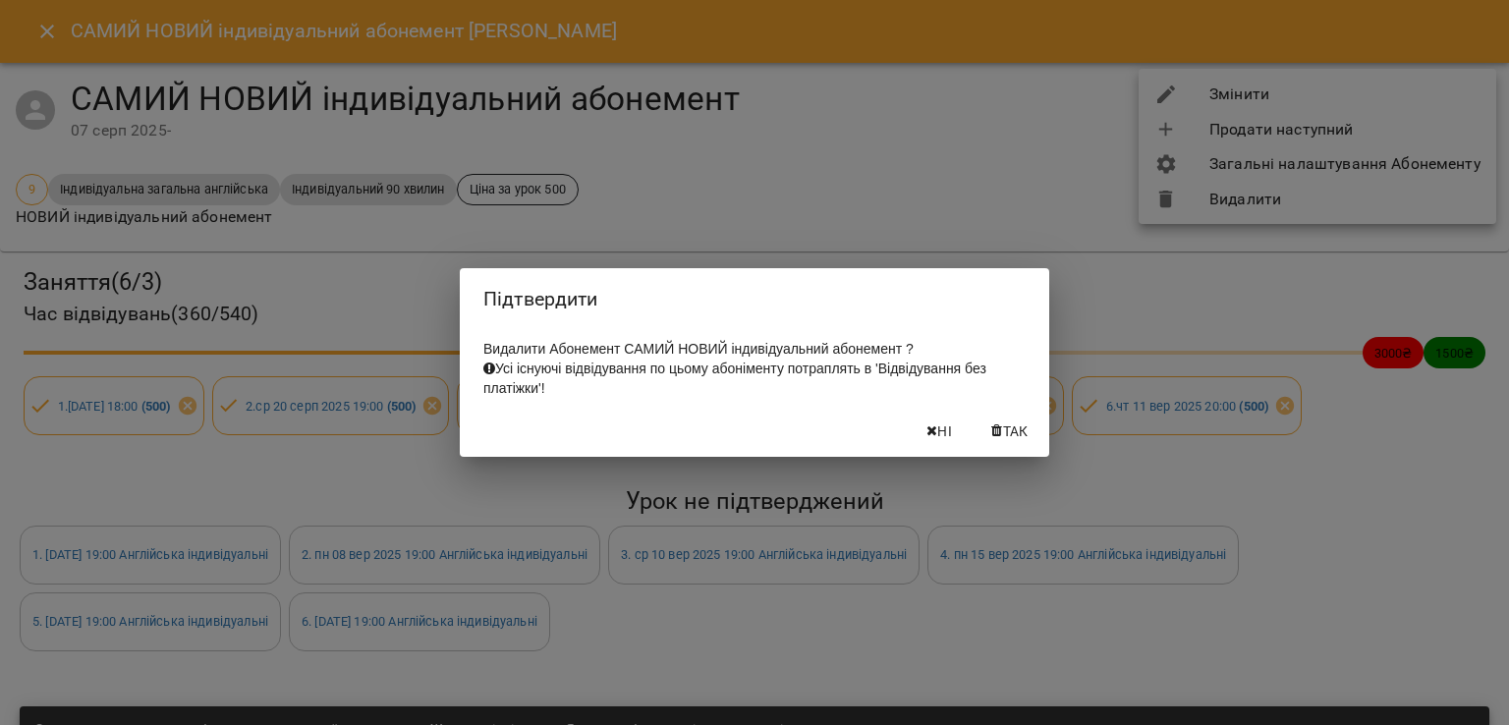
click at [986, 439] on span "Так" at bounding box center [1009, 431] width 47 height 24
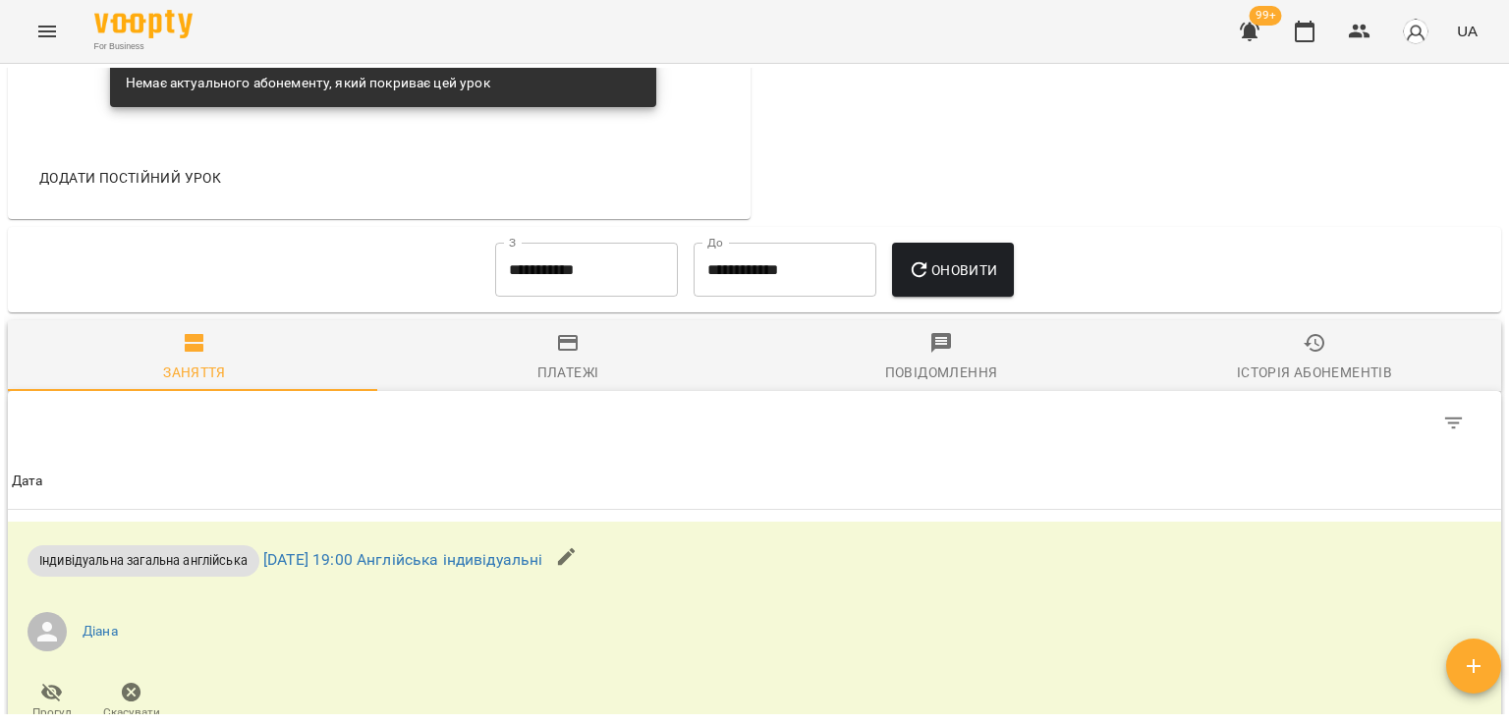
click at [598, 363] on span "Платежі" at bounding box center [568, 357] width 350 height 53
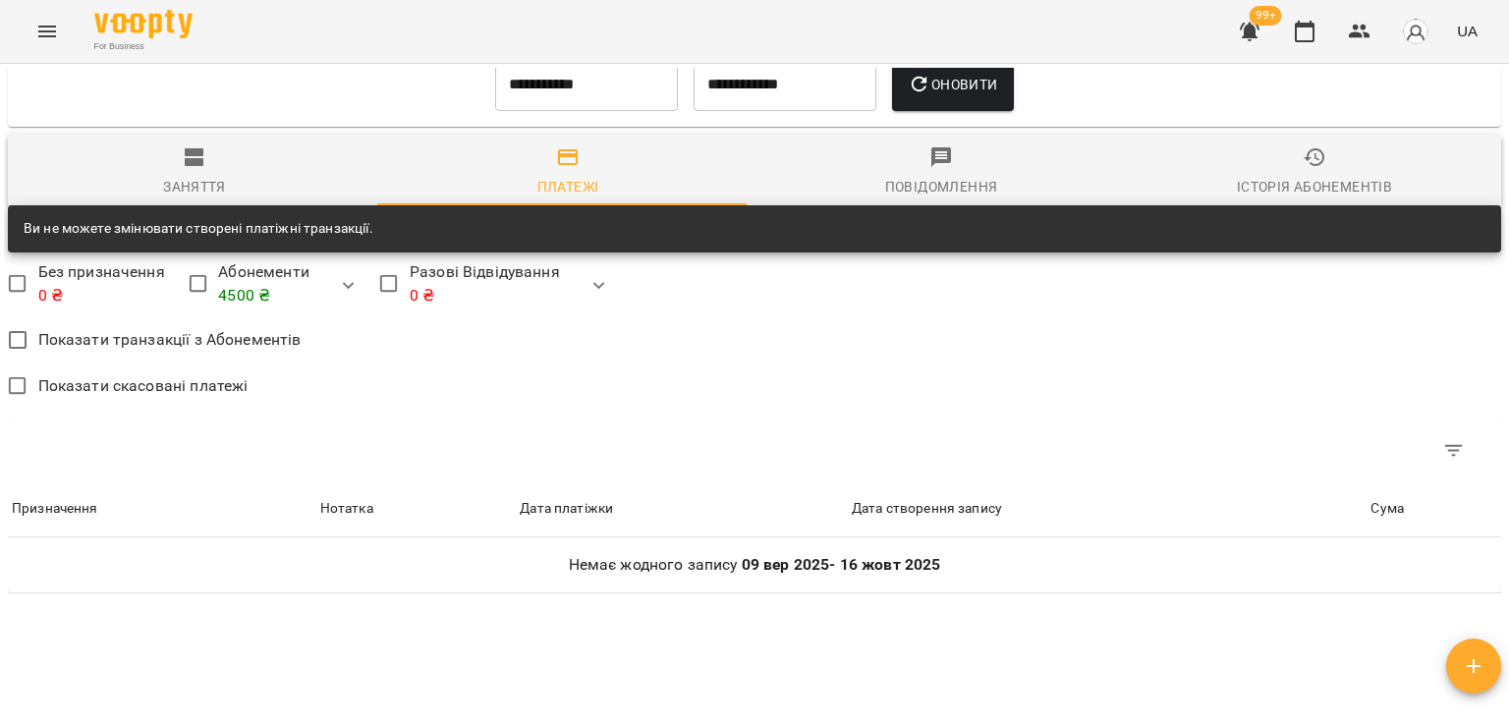
scroll to position [1088, 0]
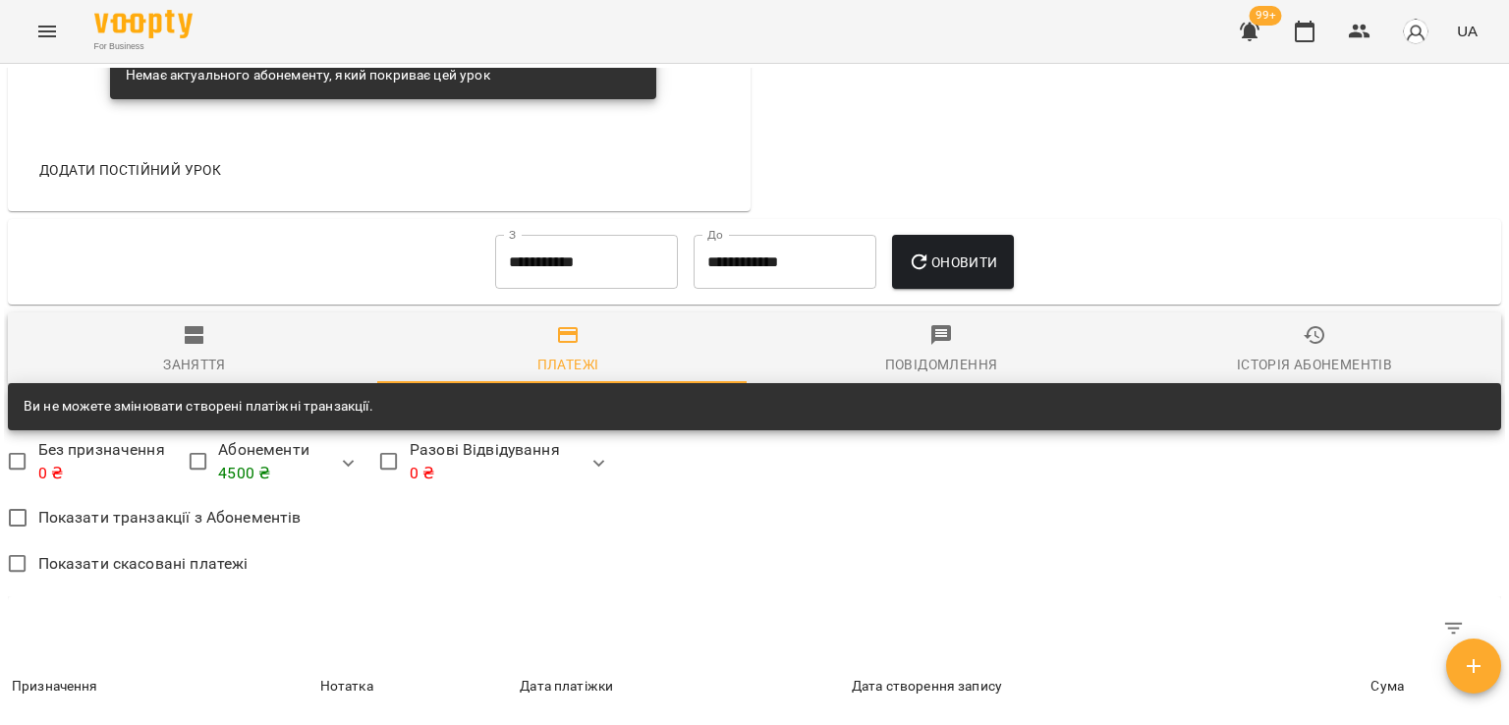
click at [596, 272] on input "**********" at bounding box center [586, 262] width 183 height 55
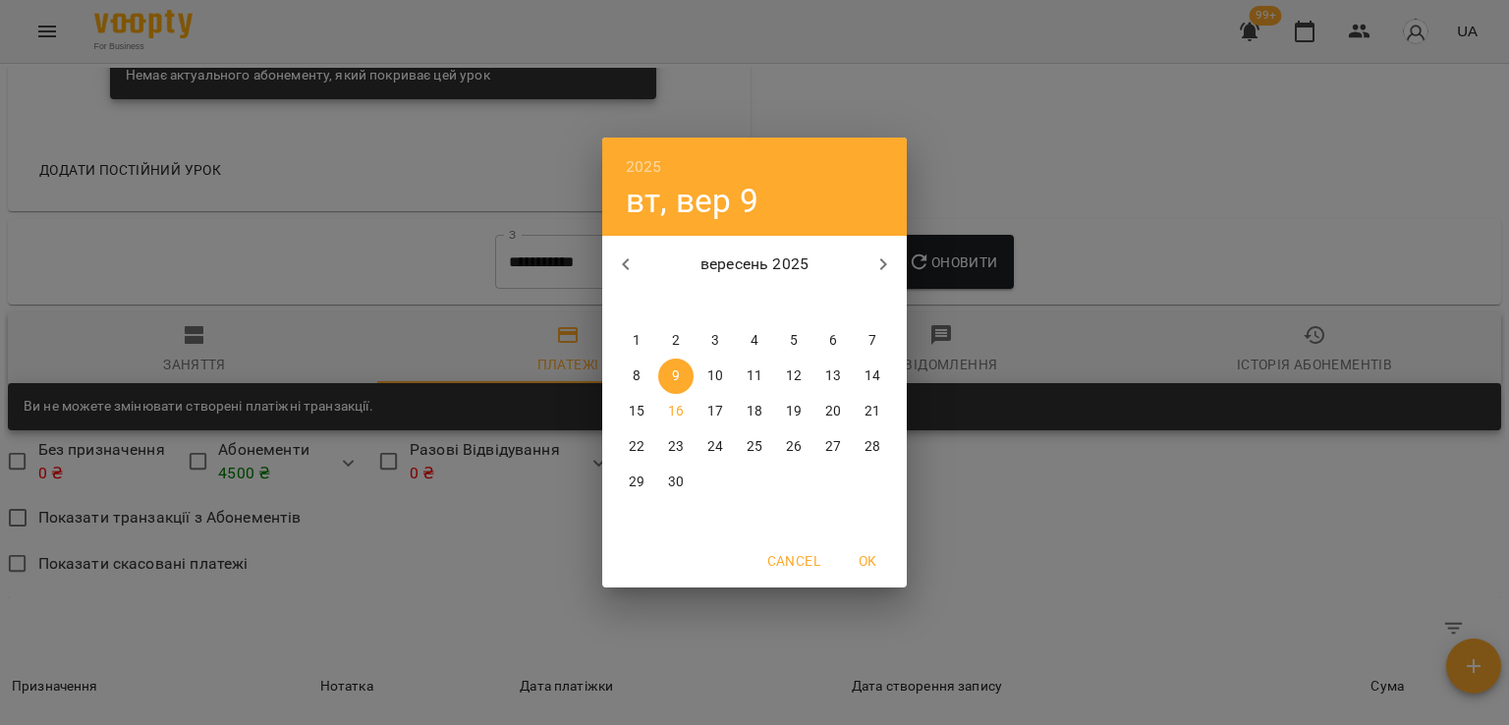
click at [628, 245] on button "button" at bounding box center [625, 264] width 47 height 47
click at [797, 331] on p "1" at bounding box center [794, 341] width 8 height 20
type input "**********"
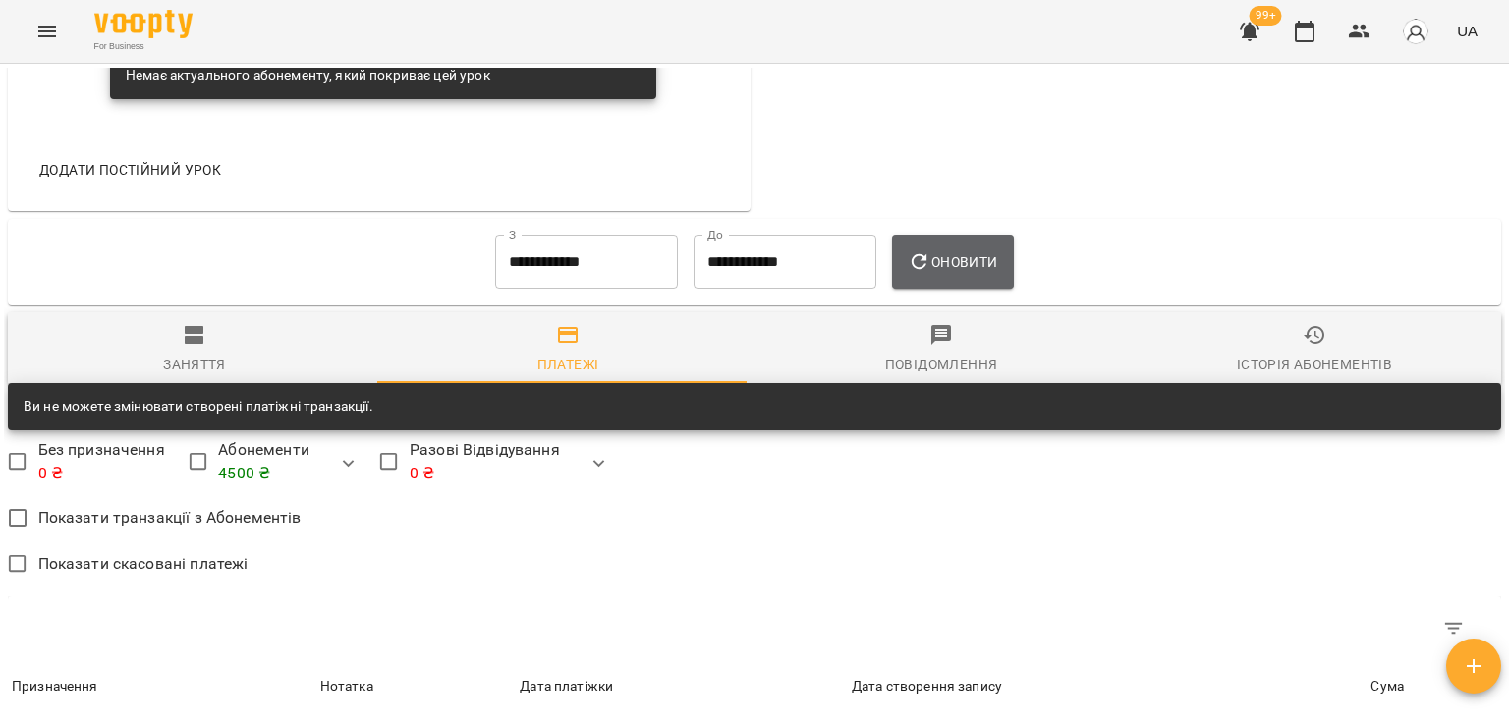
click at [934, 245] on button "Оновити" at bounding box center [952, 262] width 121 height 55
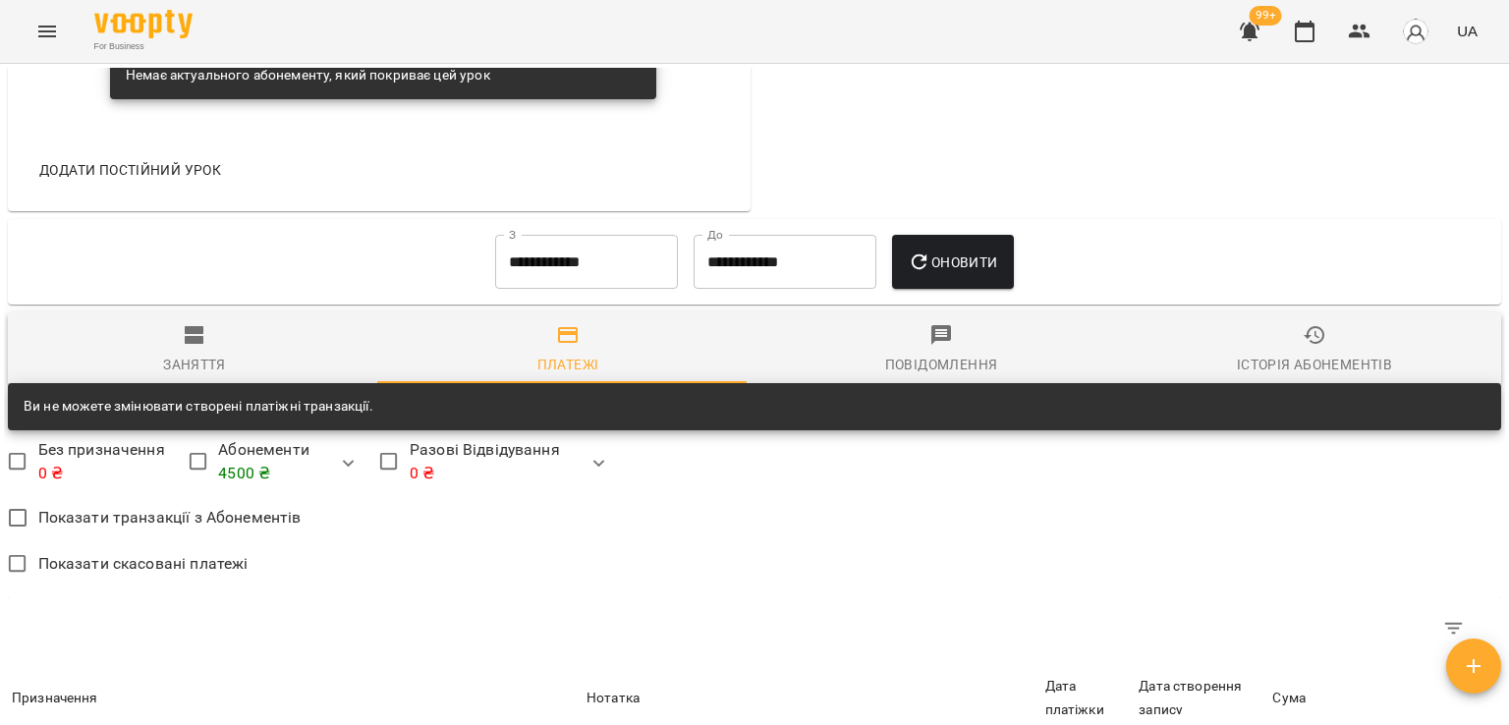
scroll to position [1481, 0]
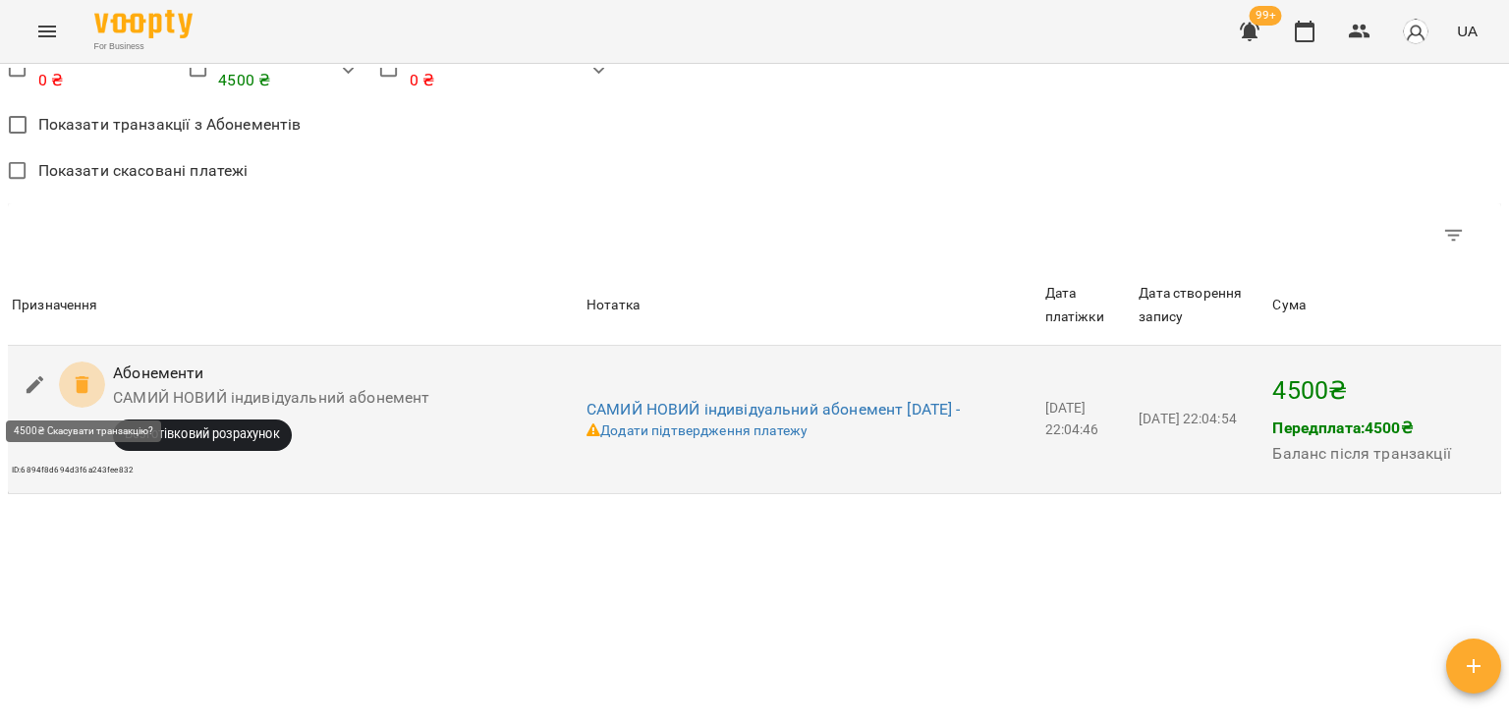
click at [75, 390] on icon at bounding box center [83, 385] width 24 height 24
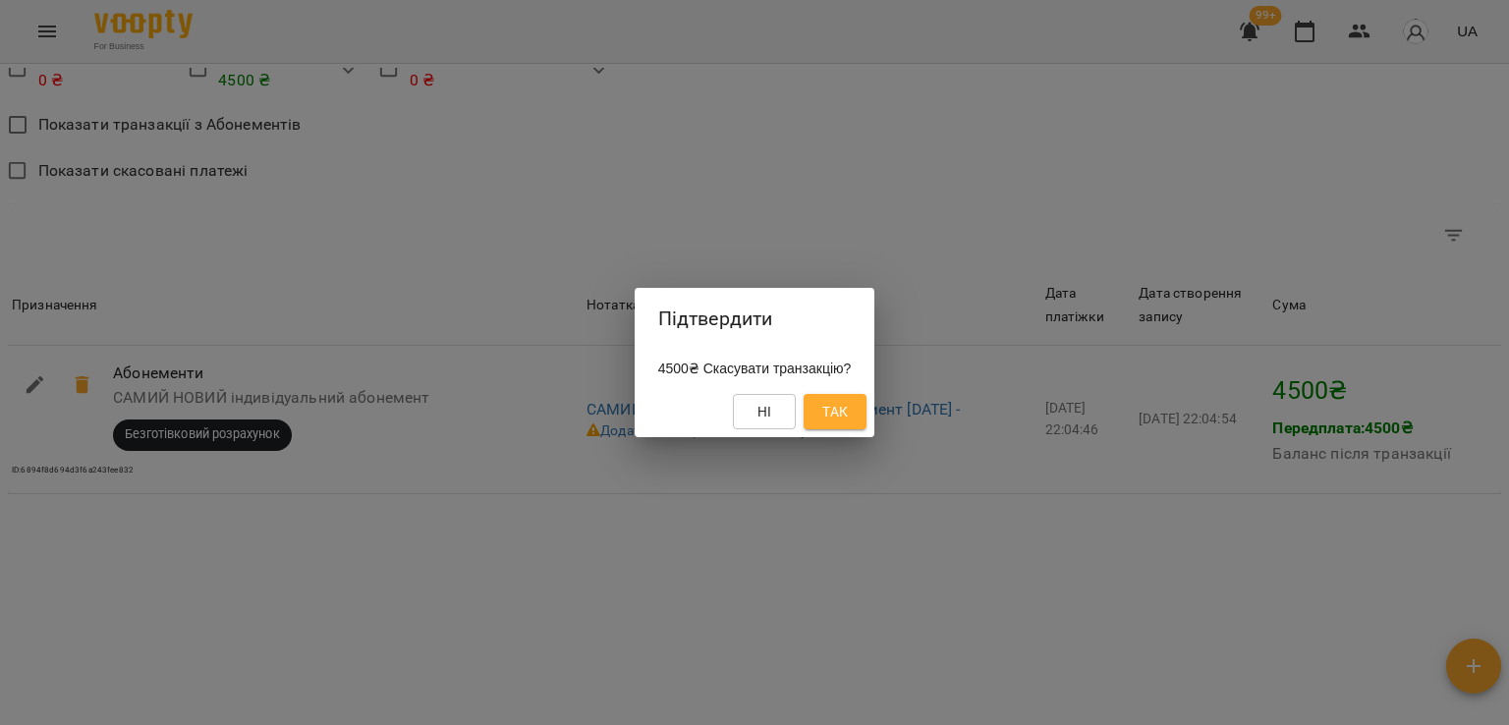
click at [796, 396] on button "Ні" at bounding box center [764, 411] width 63 height 35
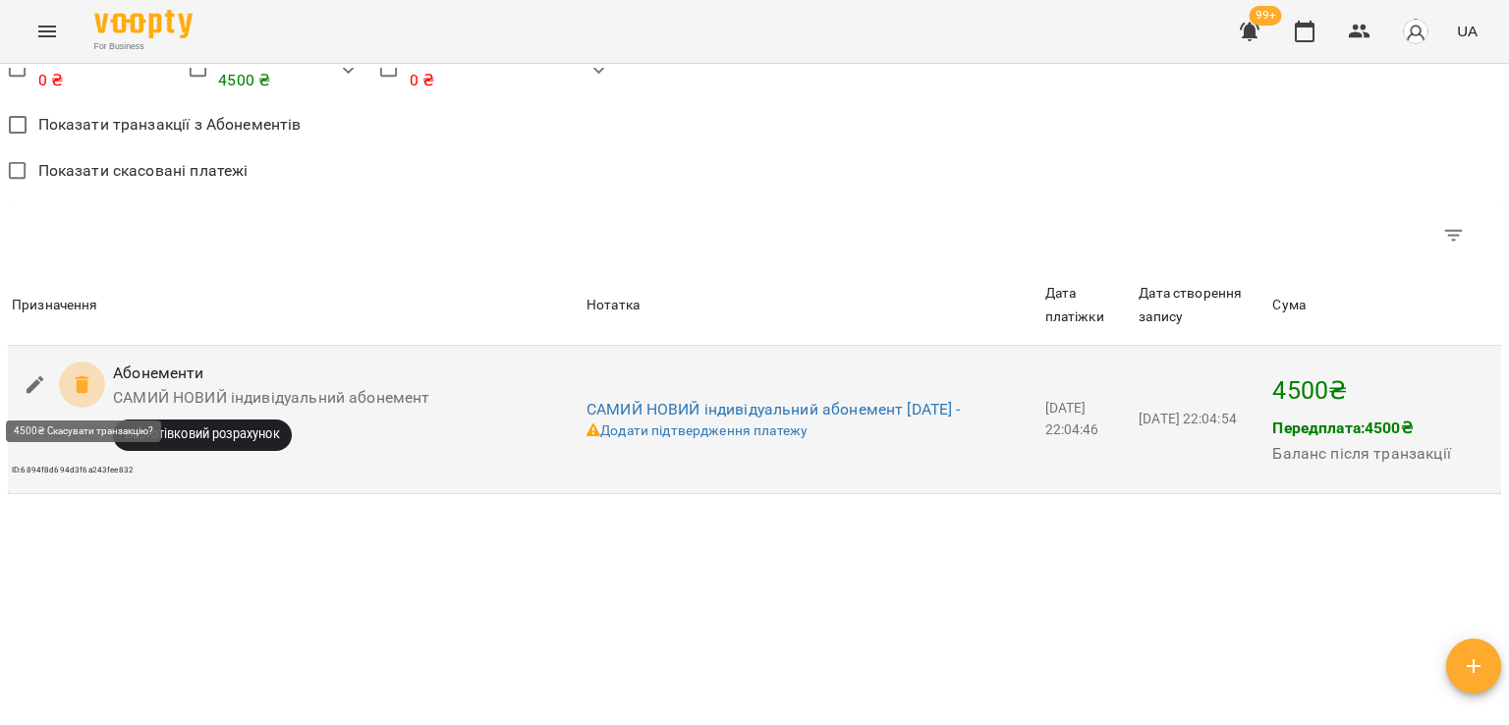
click at [74, 386] on icon at bounding box center [83, 385] width 24 height 24
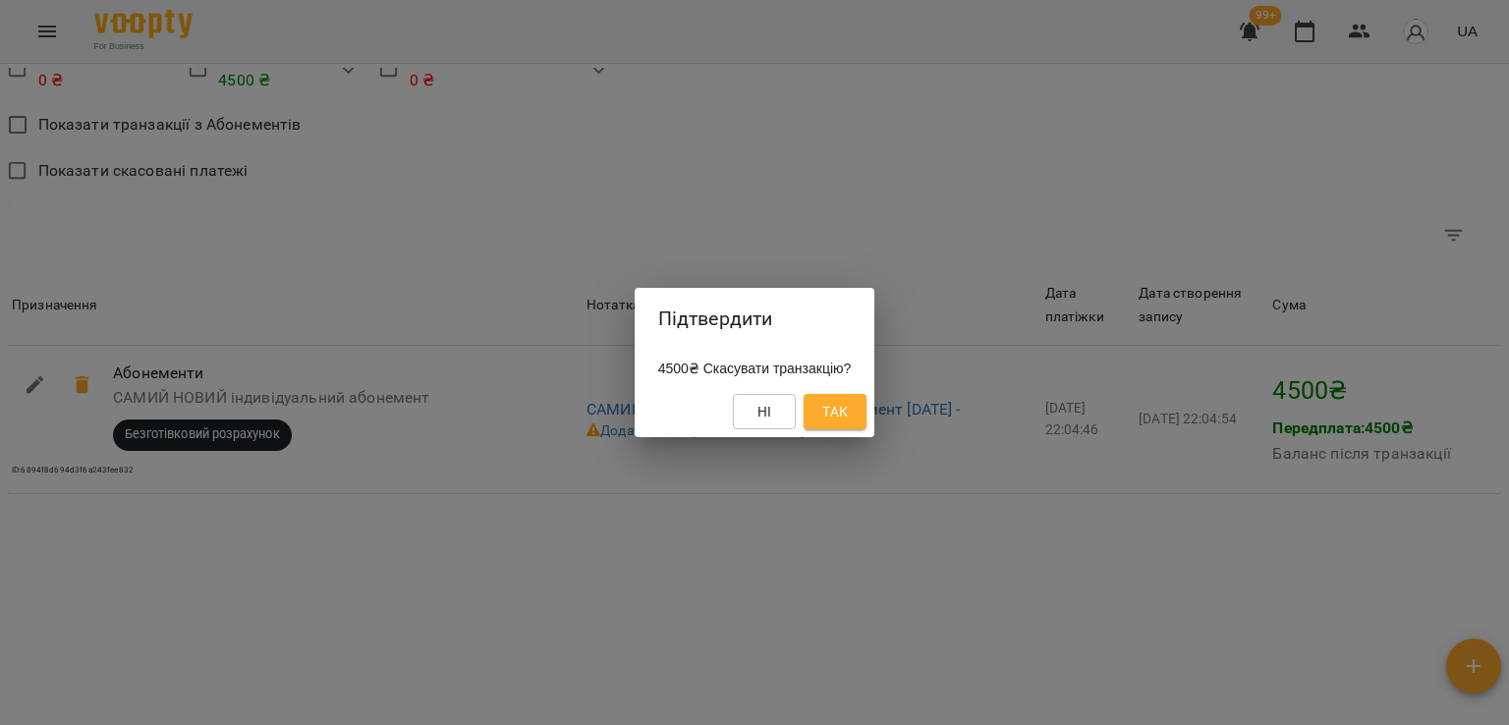
click at [848, 417] on span "Так" at bounding box center [835, 412] width 26 height 24
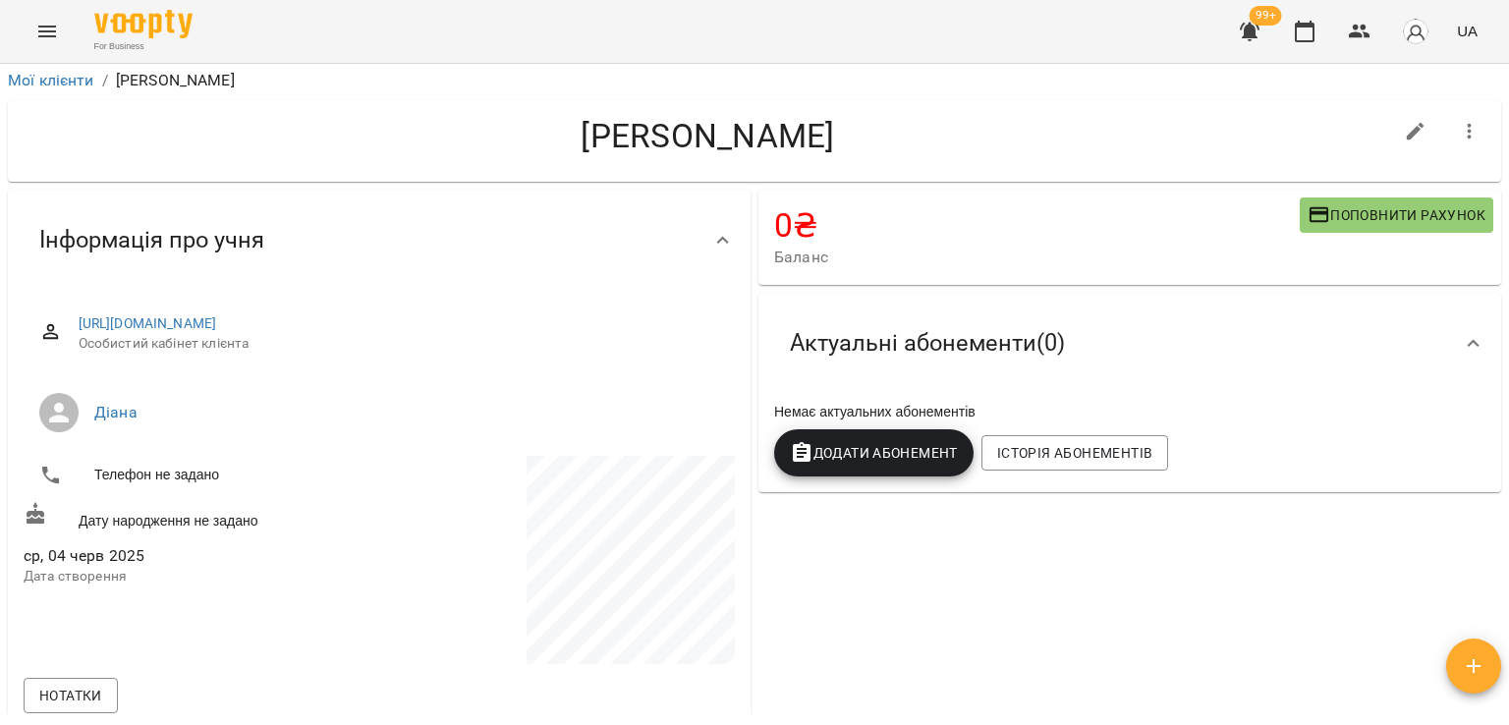
scroll to position [0, 0]
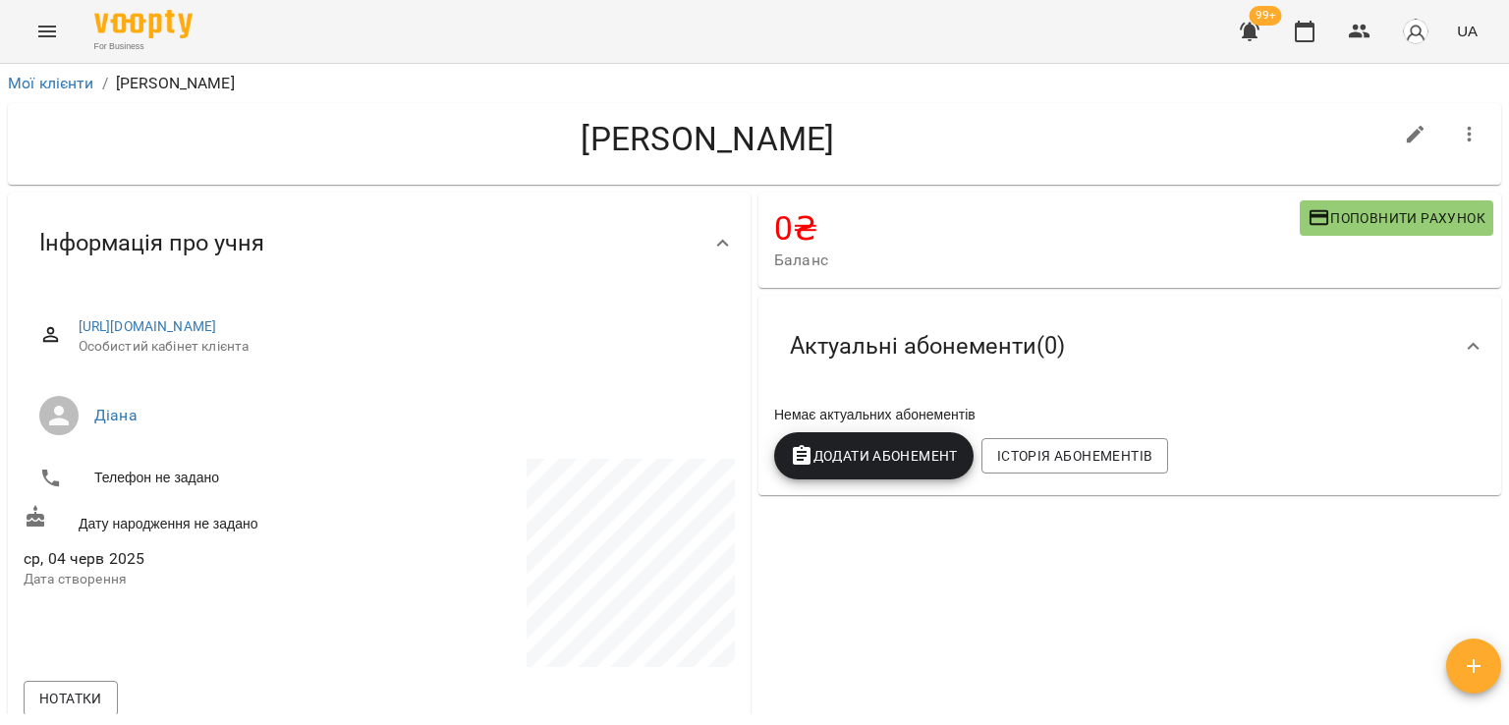
click at [887, 474] on button "Додати Абонемент" at bounding box center [873, 455] width 199 height 47
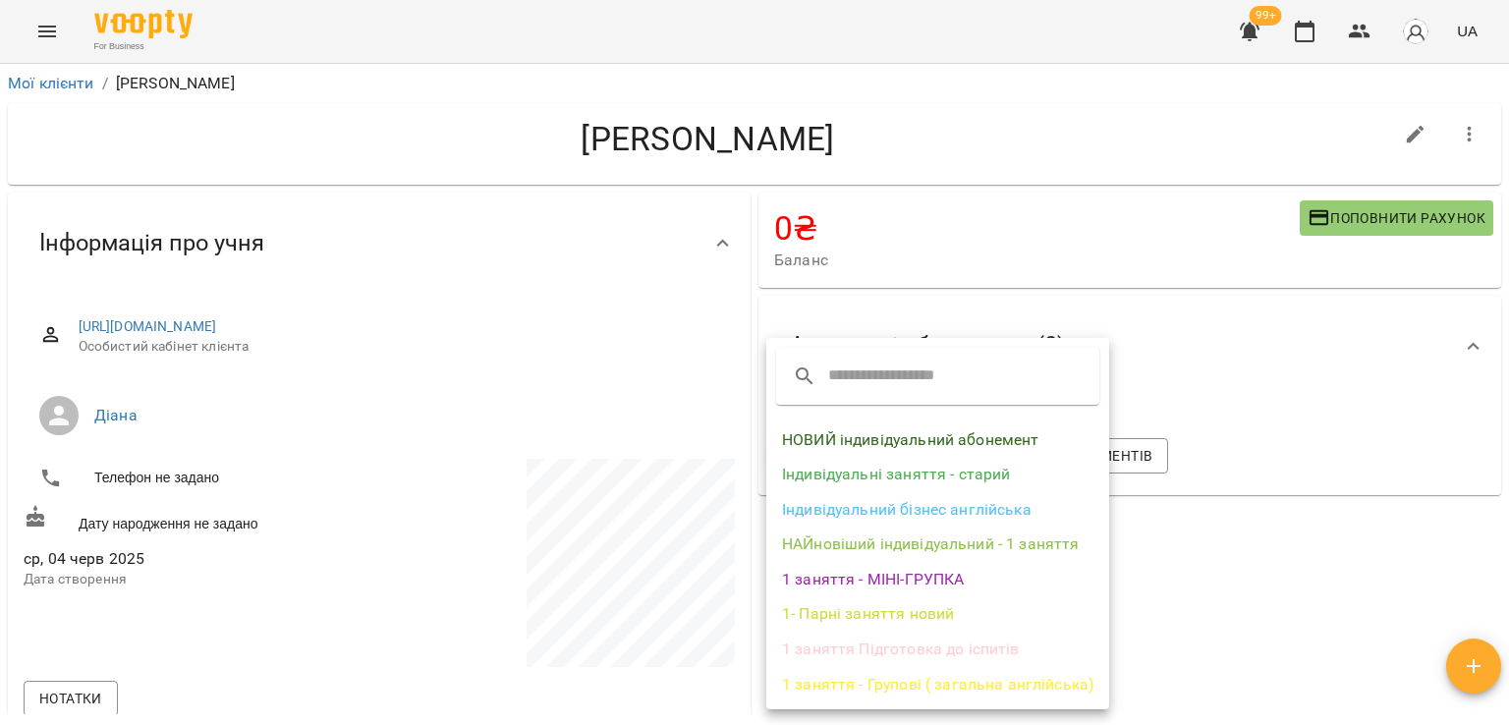
click at [918, 441] on li "НОВИЙ індивідуальний абонемент" at bounding box center [937, 439] width 343 height 35
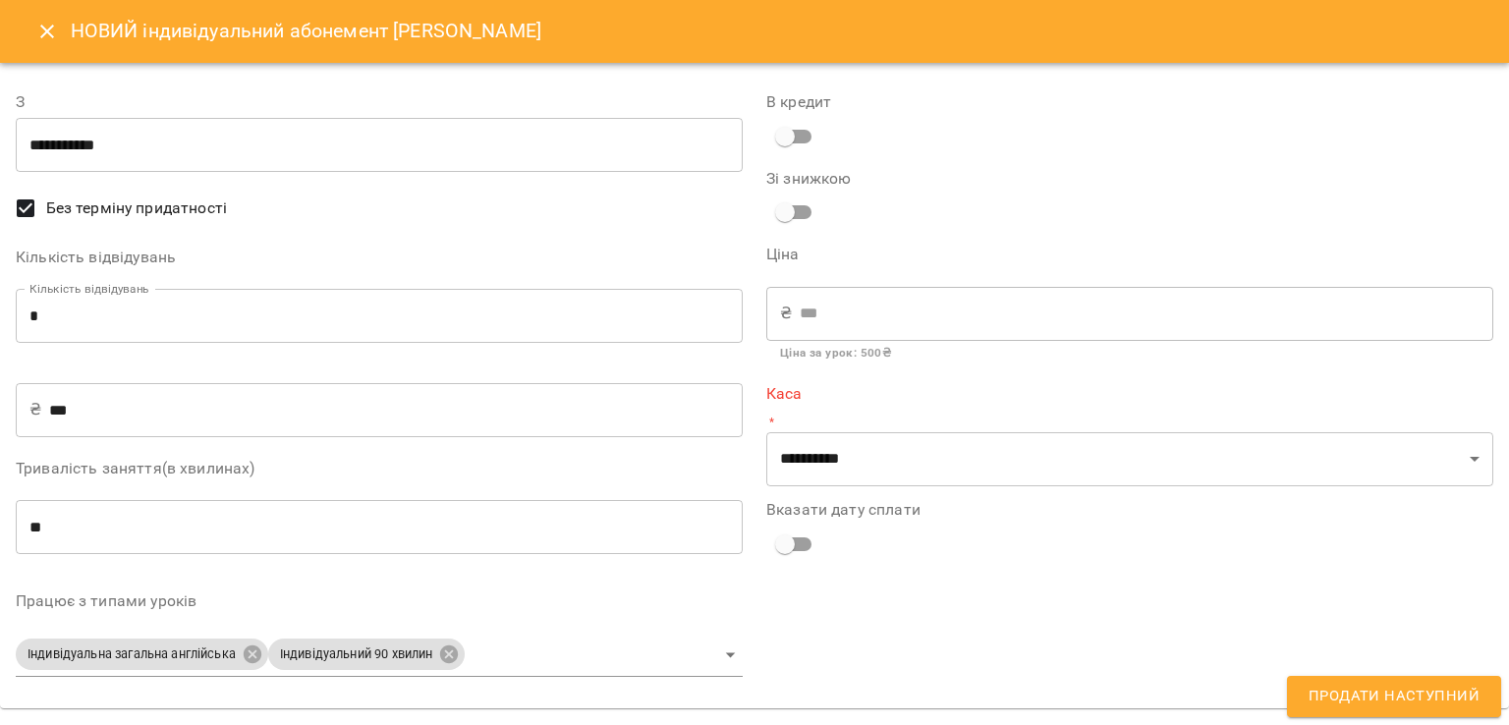
type input "**********"
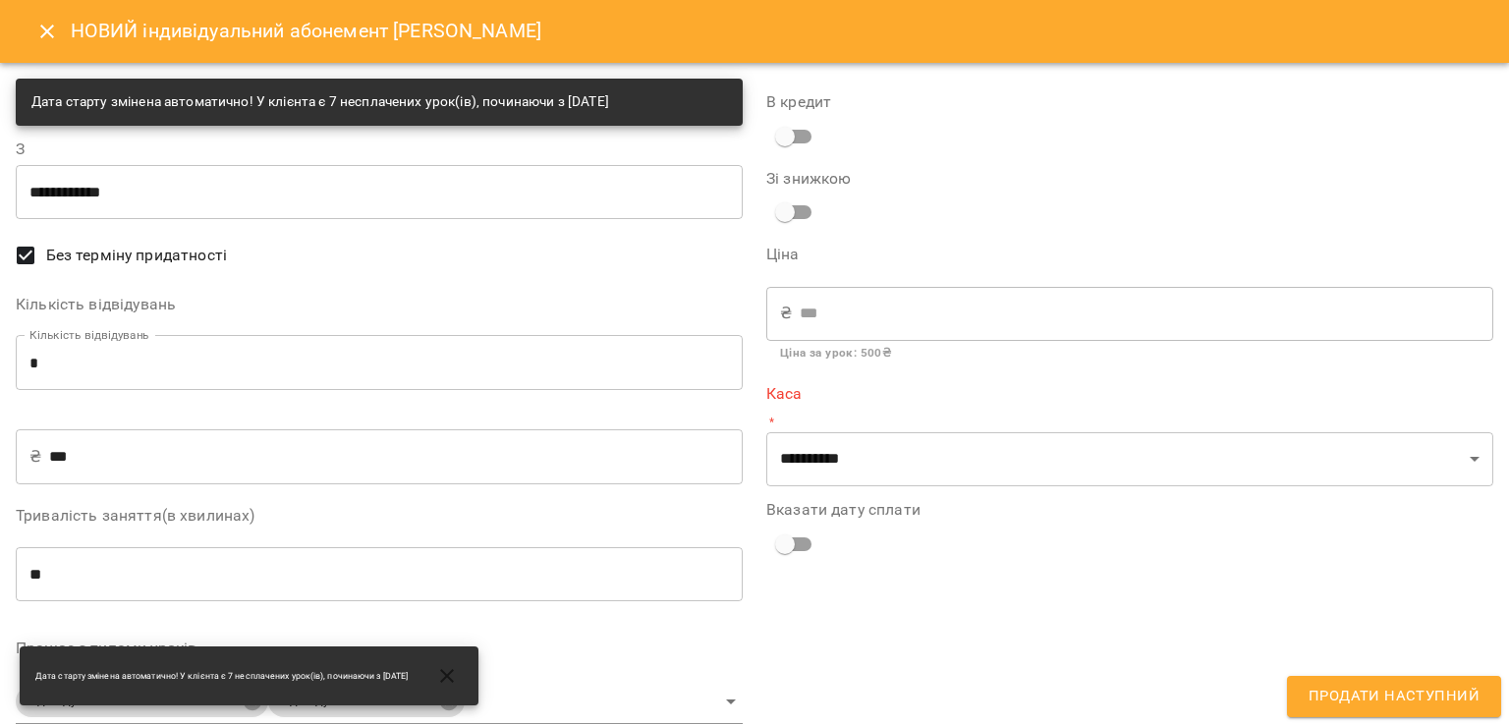
click at [114, 378] on input "*" at bounding box center [379, 362] width 727 height 55
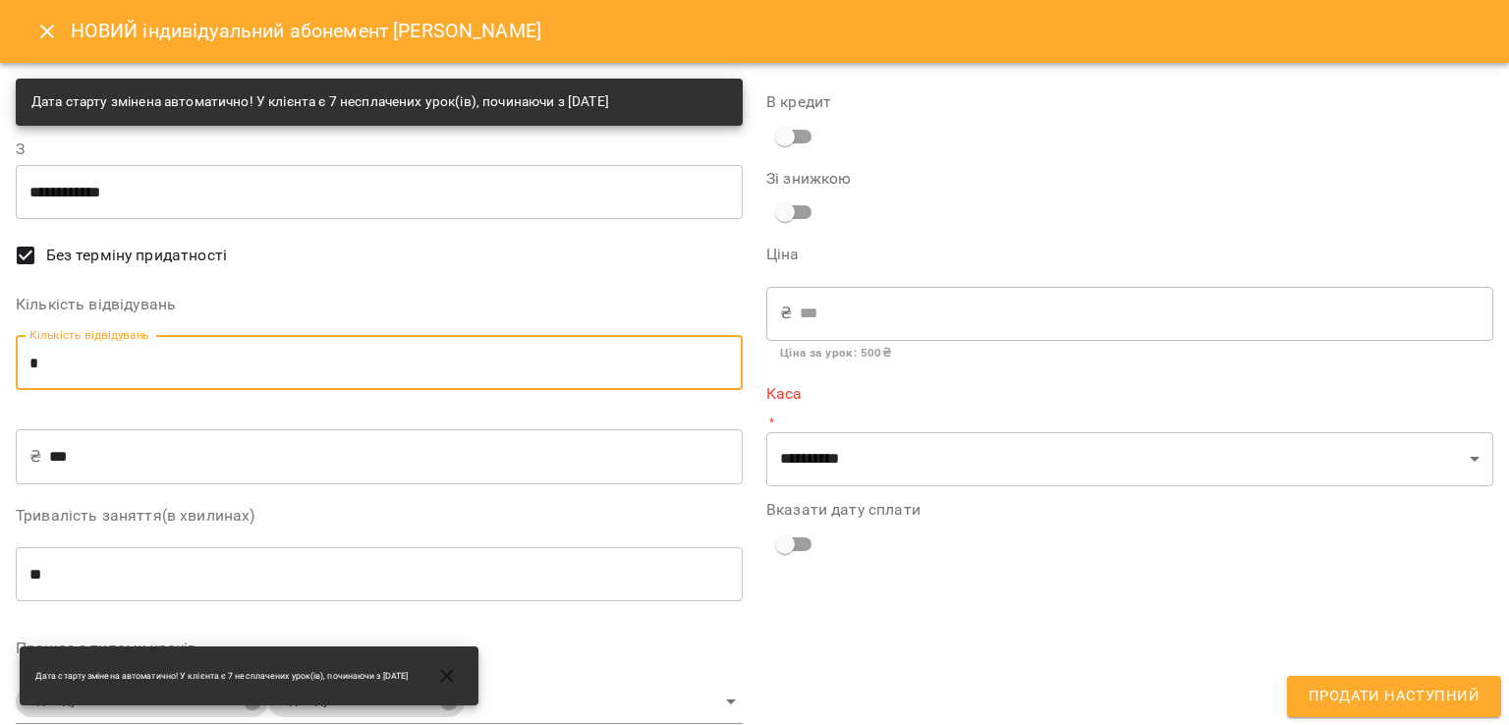
click at [114, 374] on input "*" at bounding box center [379, 362] width 727 height 55
click at [114, 368] on input "*" at bounding box center [379, 362] width 727 height 55
type input "*"
type input "****"
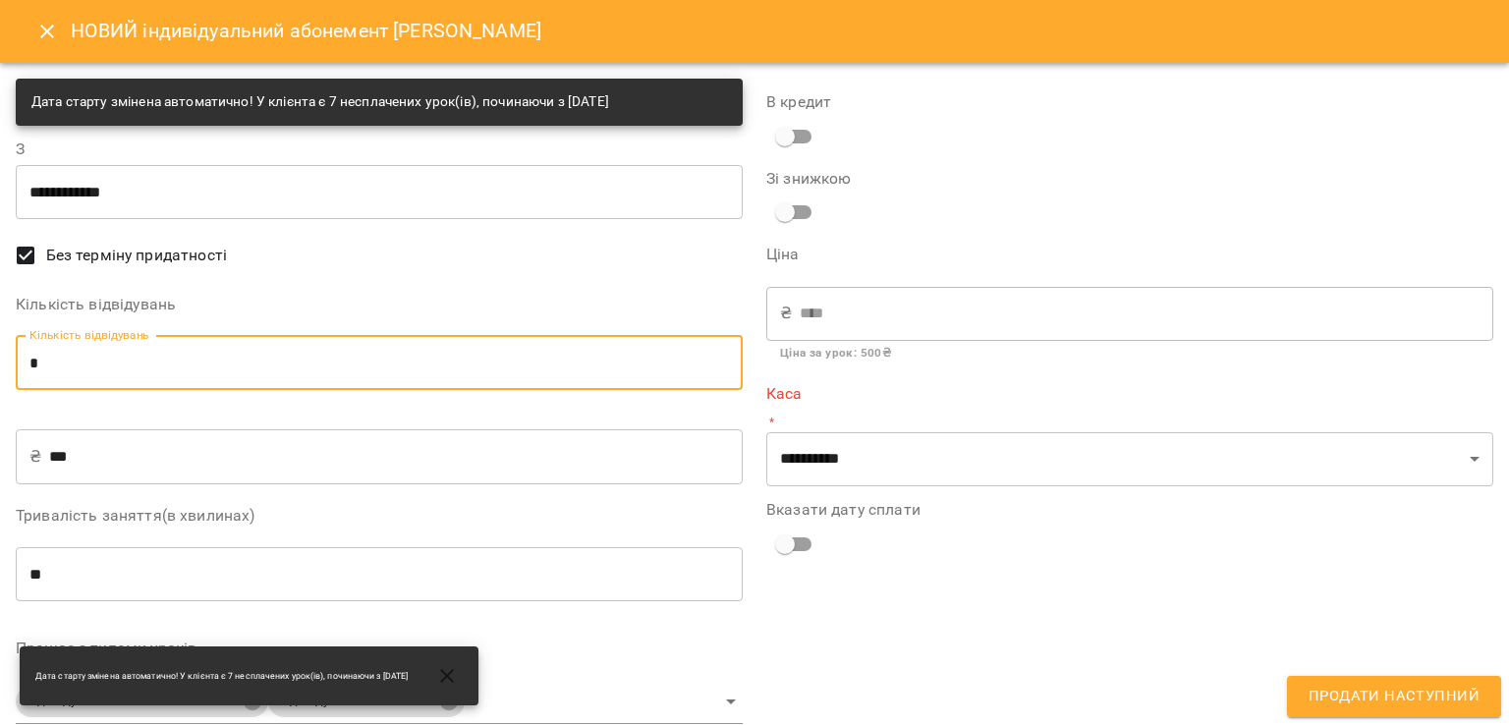
type input "*"
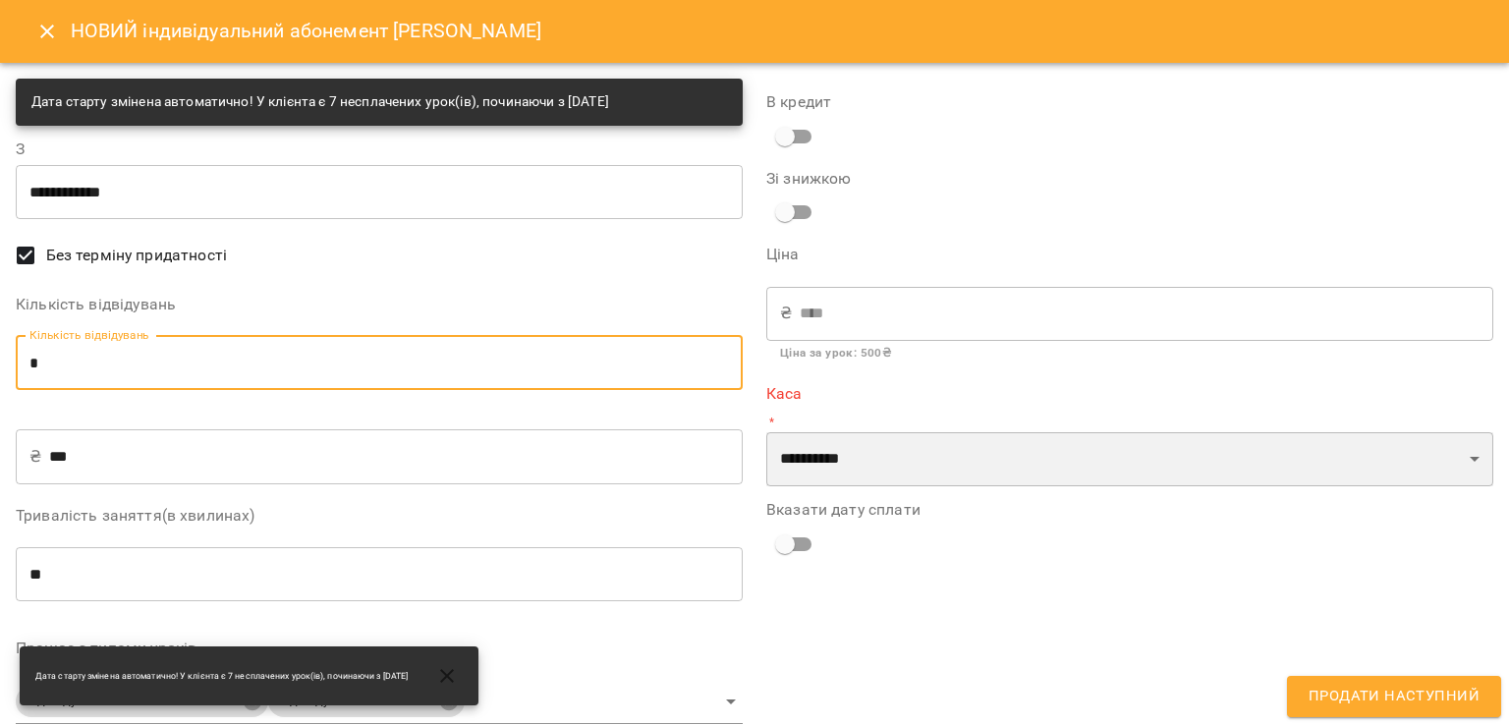
click at [854, 467] on select "**********" at bounding box center [1129, 459] width 727 height 55
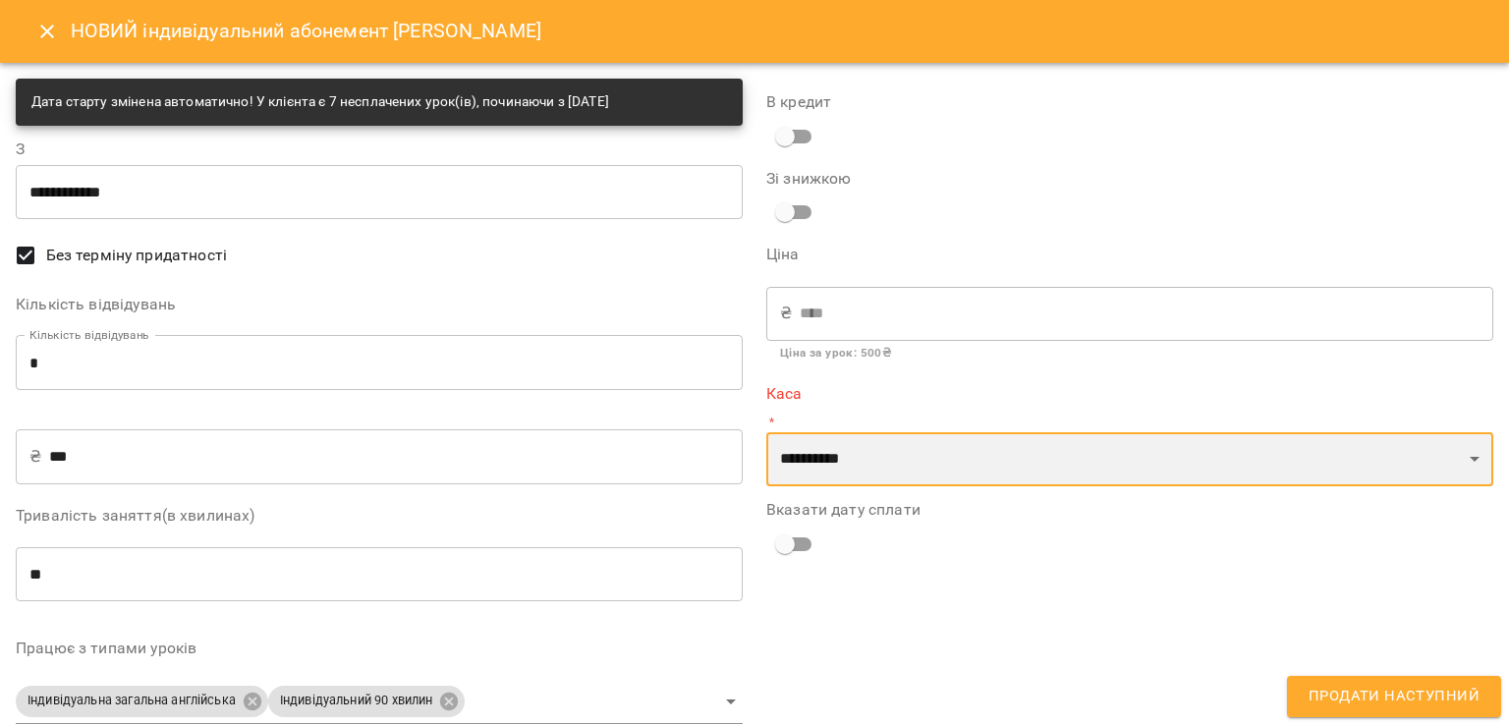
select select "****"
click at [766, 432] on select "**********" at bounding box center [1129, 459] width 727 height 55
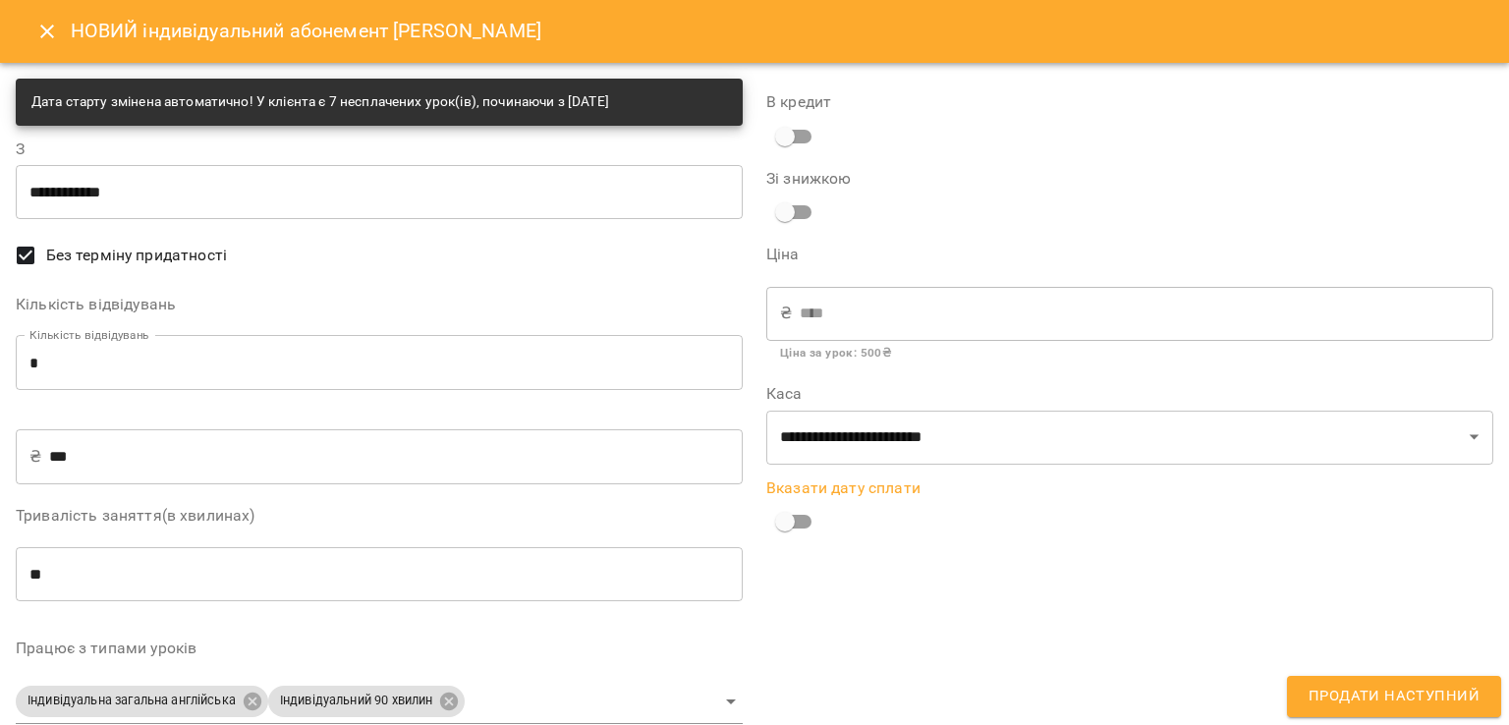
click at [1400, 714] on button "Продати наступний" at bounding box center [1394, 696] width 214 height 41
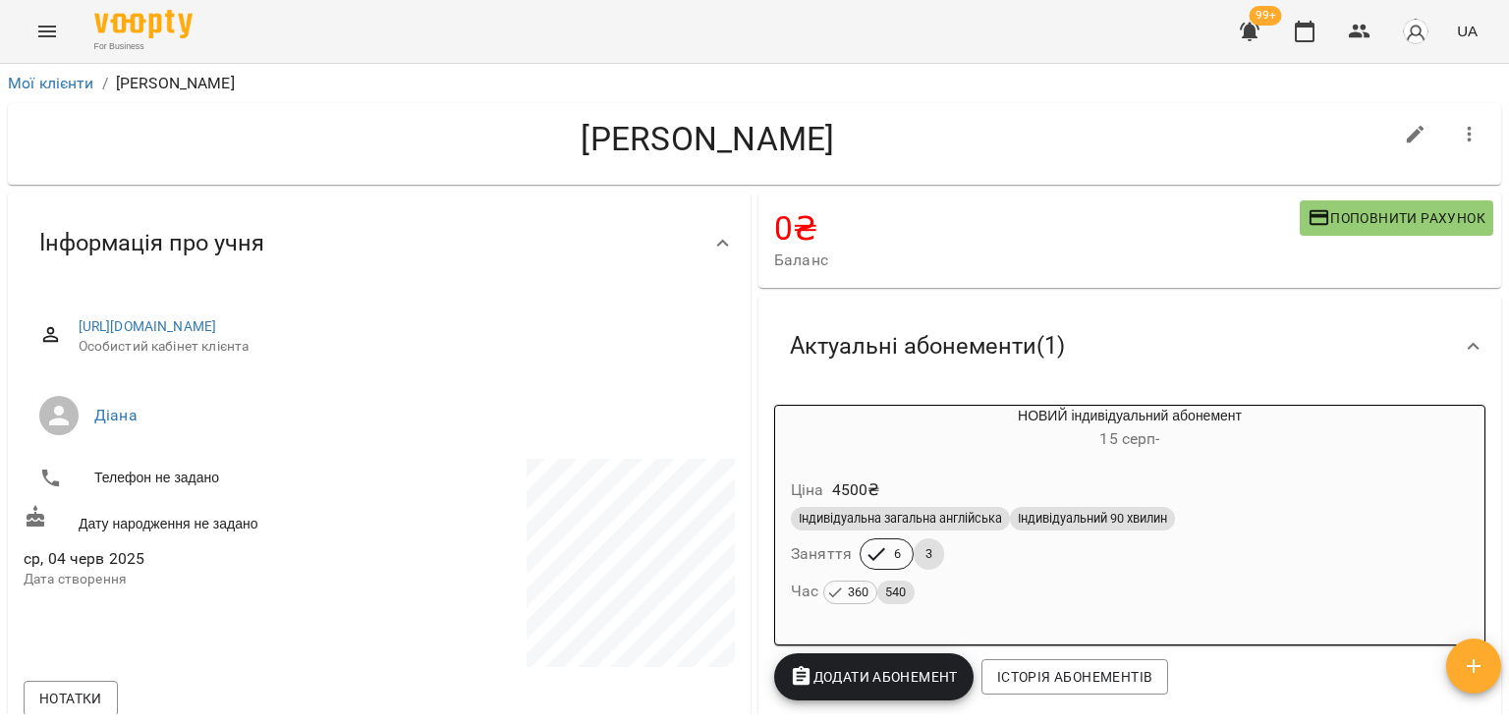
click at [1257, 40] on icon "button" at bounding box center [1250, 32] width 24 height 24
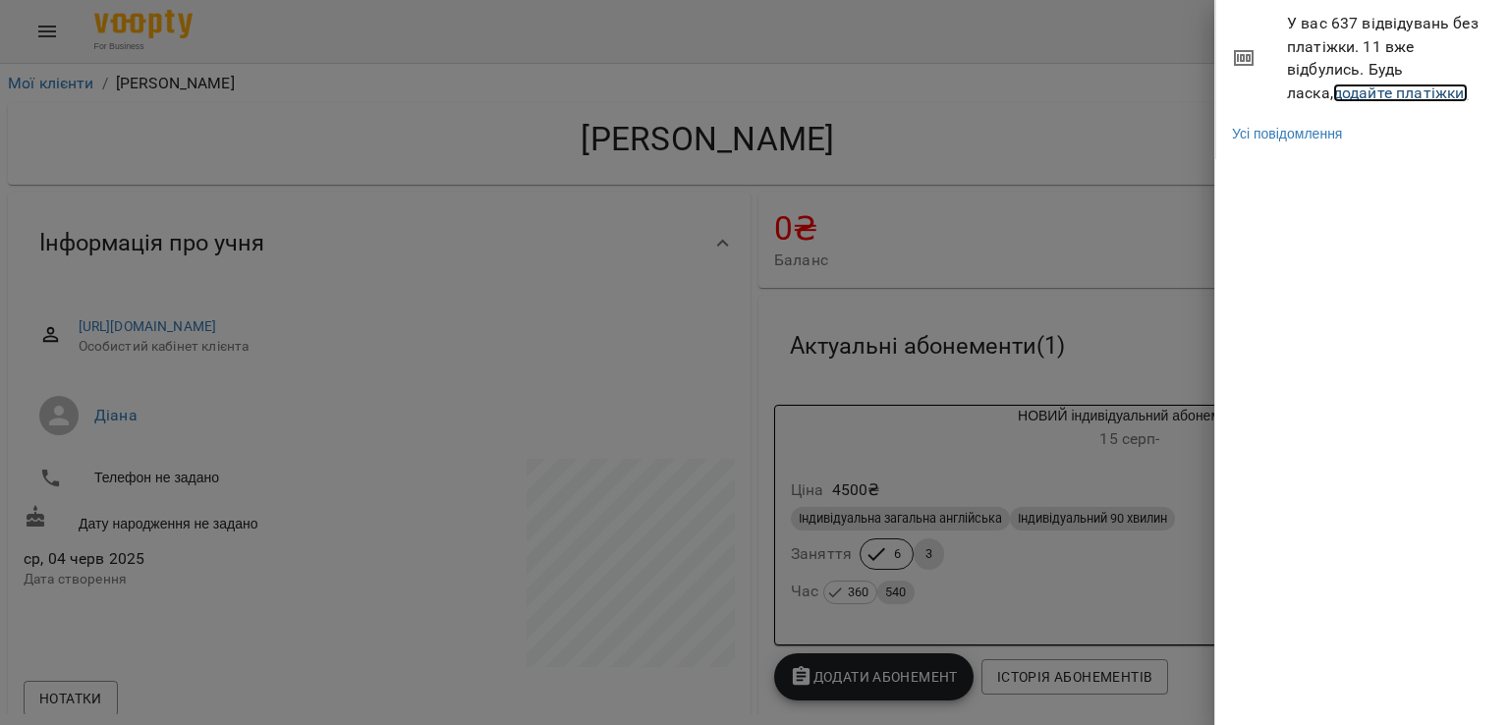
click at [1333, 97] on link "додайте платіжки!" at bounding box center [1401, 92] width 136 height 19
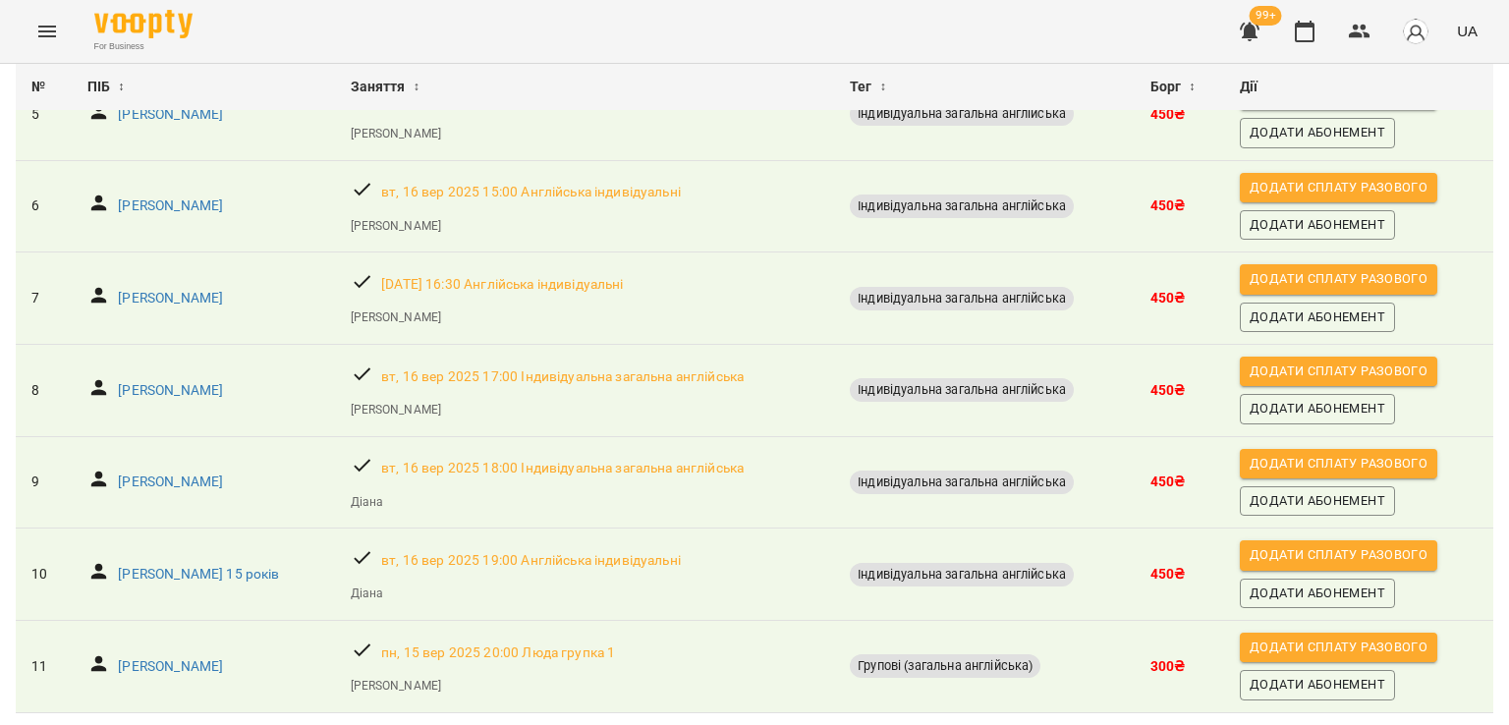
scroll to position [624, 0]
click at [157, 473] on p "[PERSON_NAME]" at bounding box center [170, 483] width 105 height 20
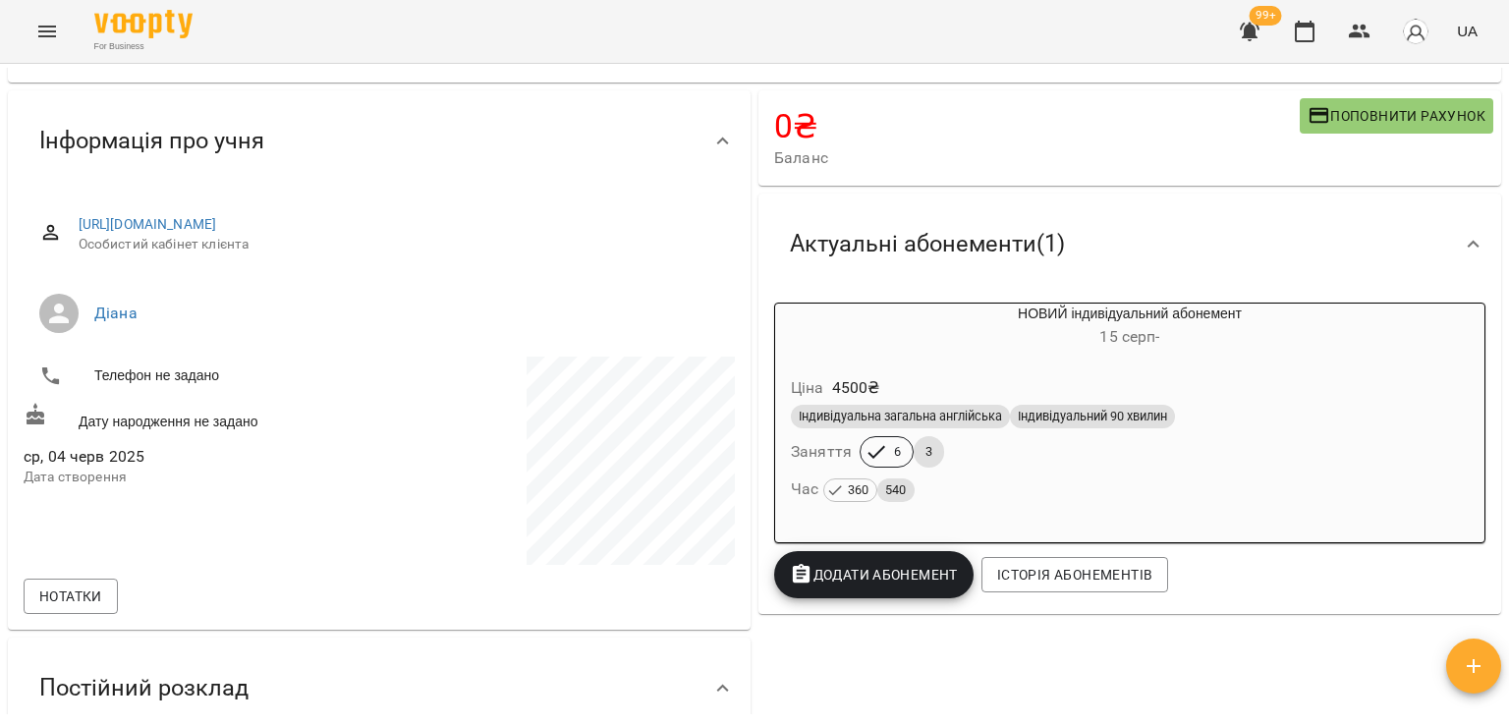
scroll to position [98, 0]
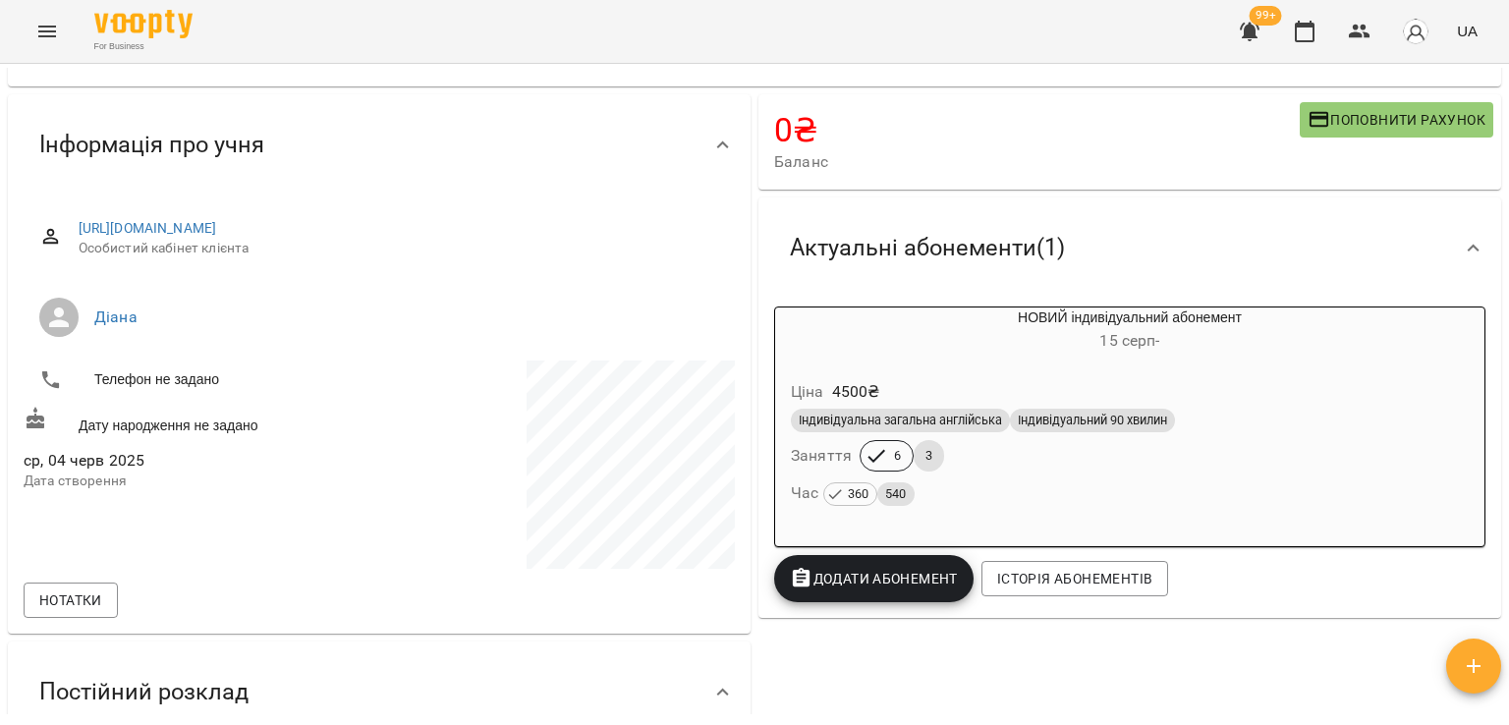
click at [1049, 435] on div "Індивідуальна загальна англійська Індивідуальний 90 хвилин" at bounding box center [1130, 420] width 686 height 31
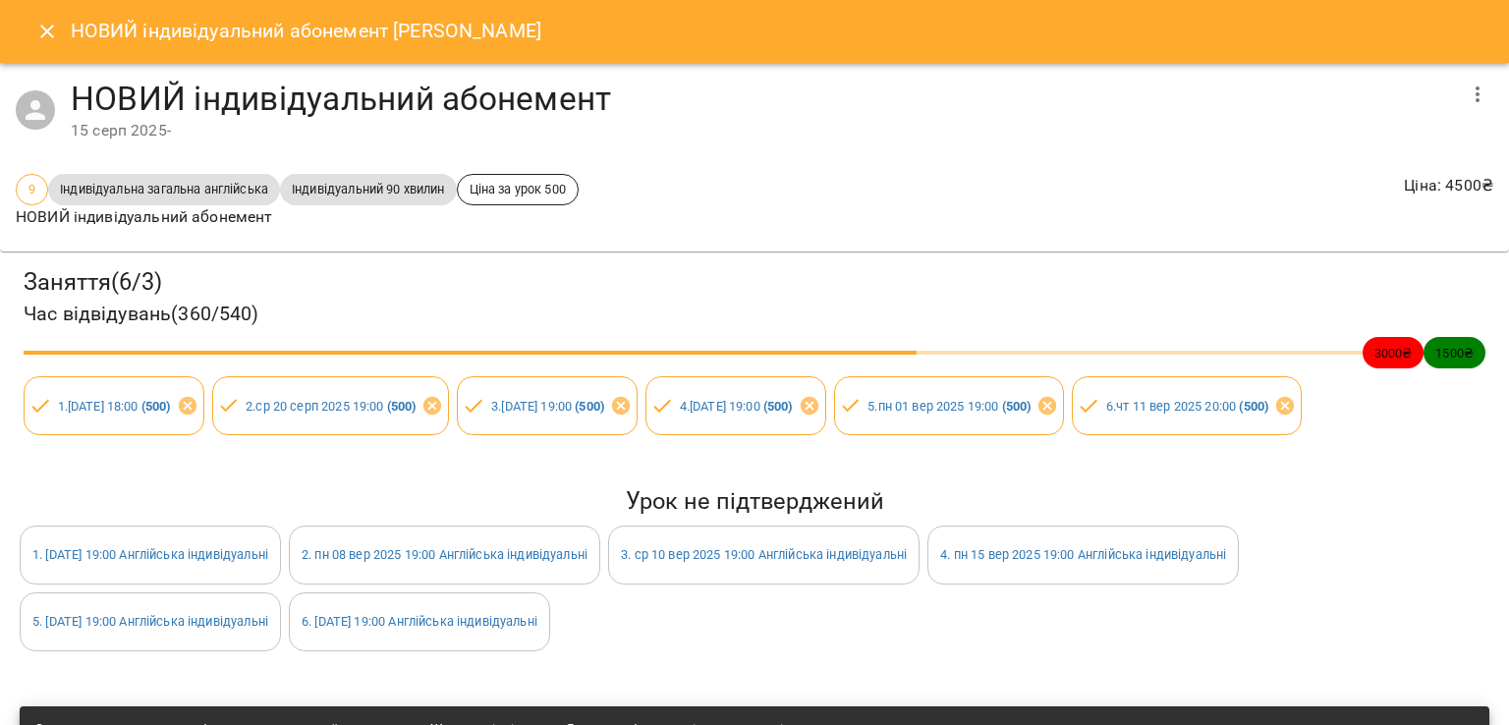
click at [1470, 97] on icon "button" at bounding box center [1478, 95] width 24 height 24
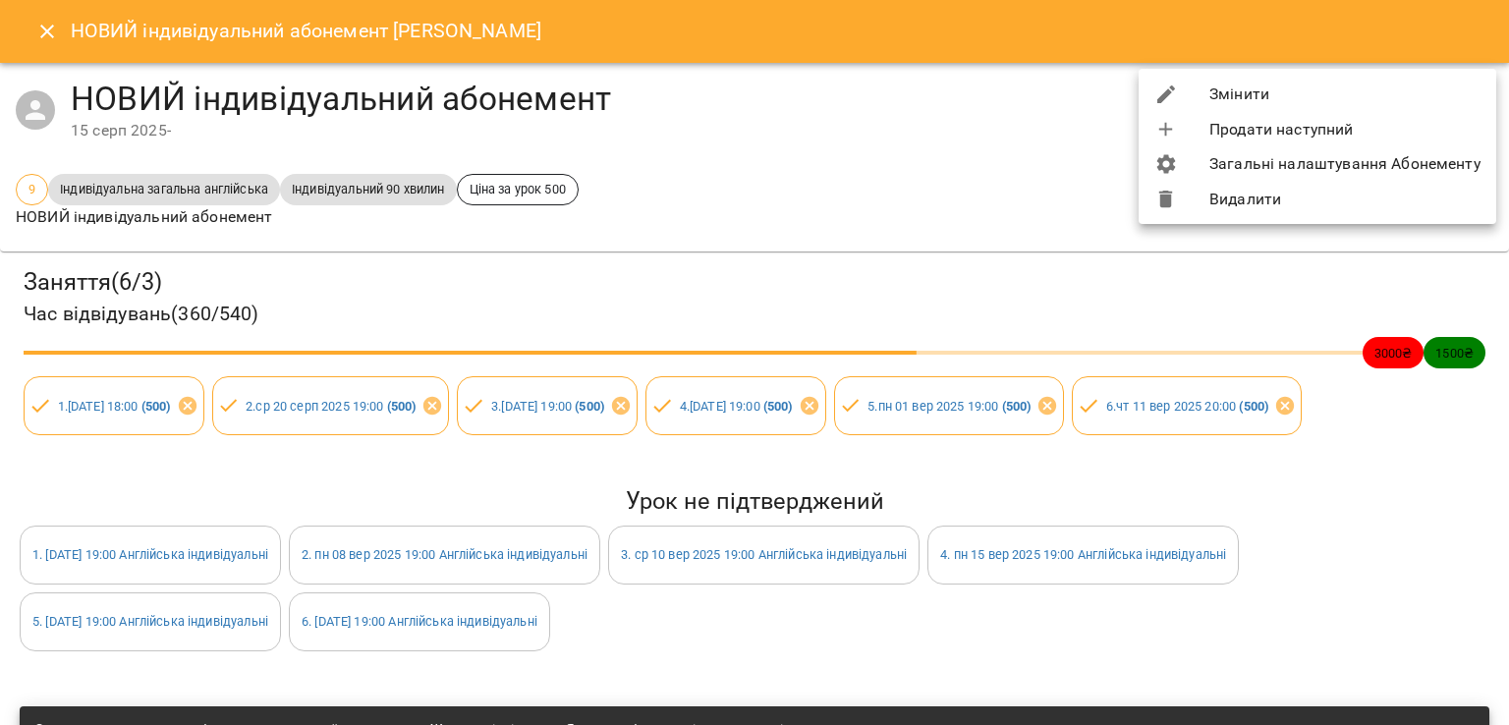
click at [1377, 95] on li "Змінити" at bounding box center [1318, 94] width 358 height 35
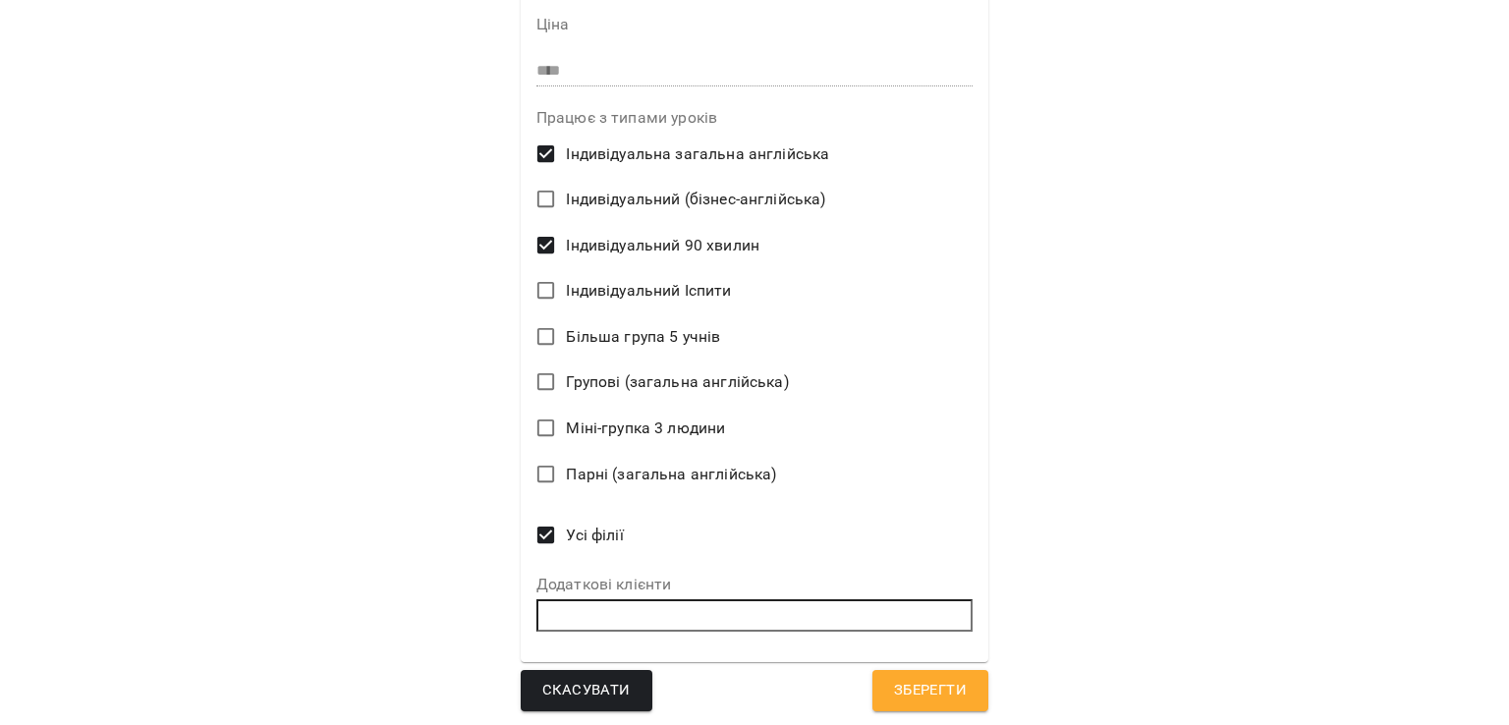
scroll to position [613, 0]
click at [594, 527] on span "Усі філії" at bounding box center [594, 534] width 57 height 24
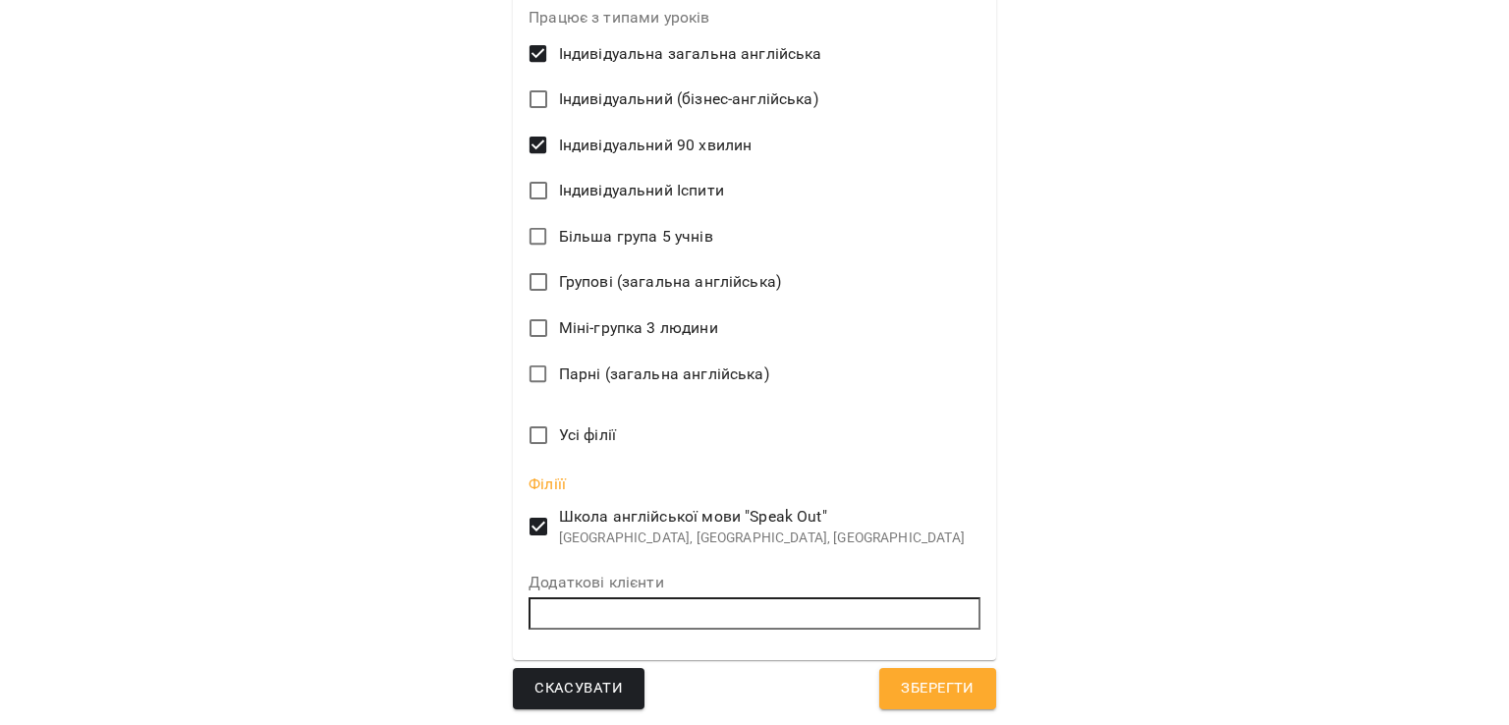
scroll to position [711, 0]
click at [949, 689] on span "Зберегти" at bounding box center [937, 689] width 73 height 26
click at [901, 676] on span "Зберегти" at bounding box center [937, 689] width 73 height 26
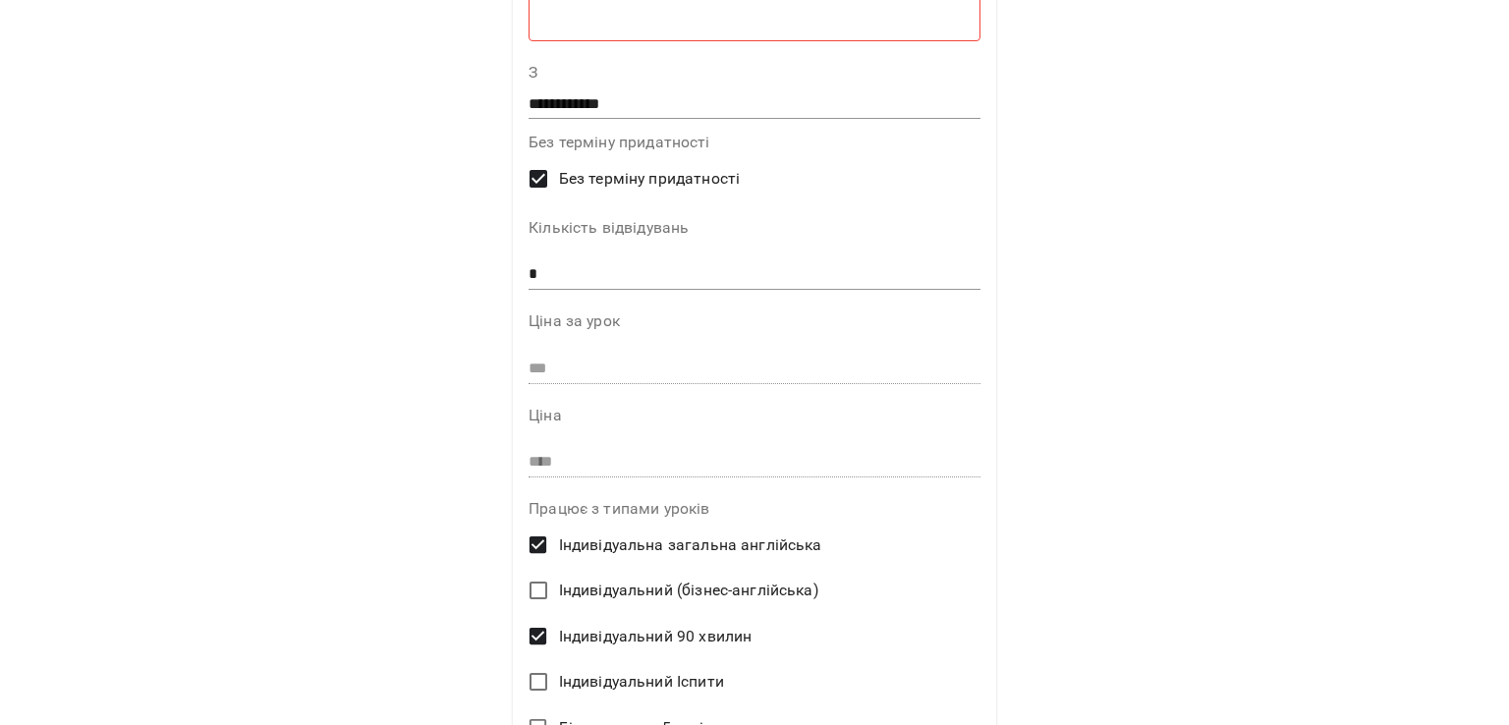
scroll to position [0, 0]
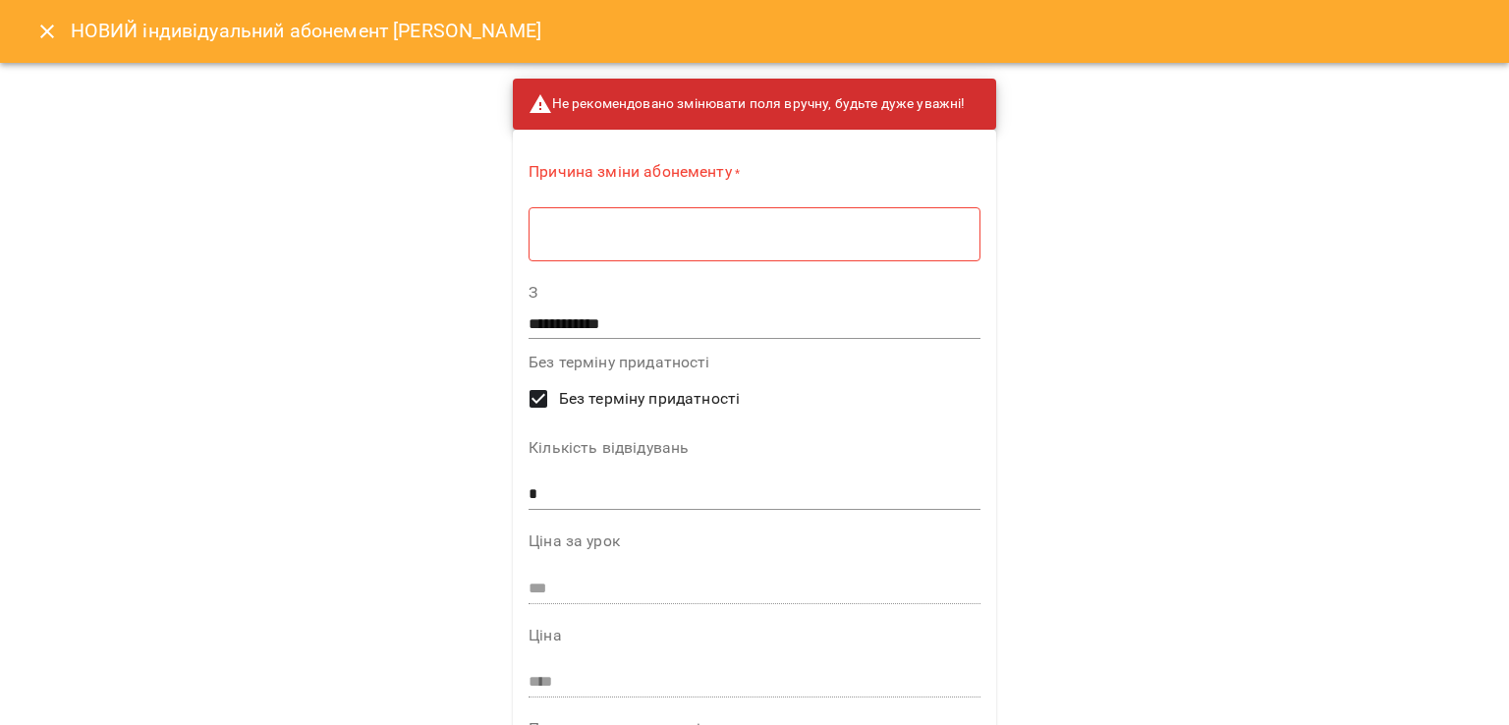
click at [676, 241] on textarea at bounding box center [754, 234] width 424 height 19
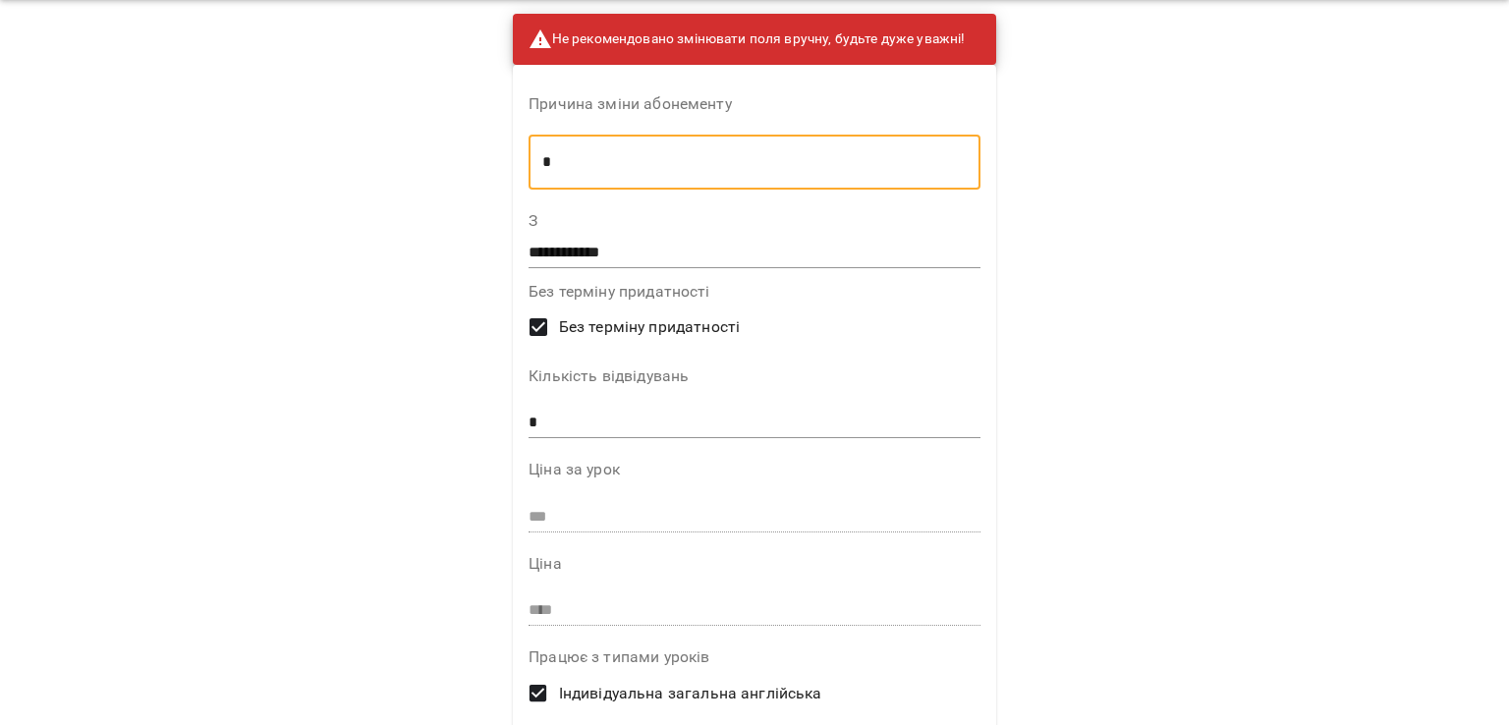
scroll to position [196, 0]
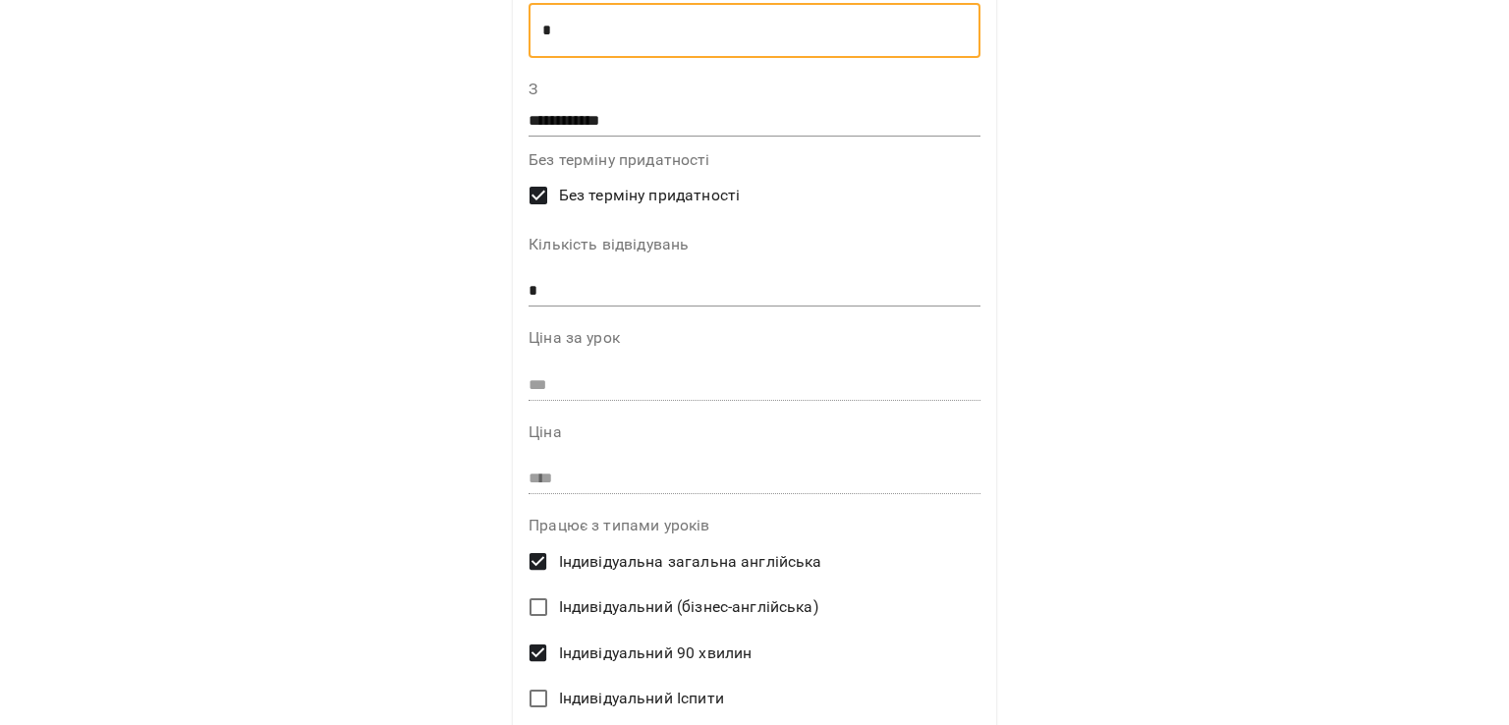
type textarea "*"
click at [671, 205] on span "Без терміну придатності" at bounding box center [649, 196] width 181 height 24
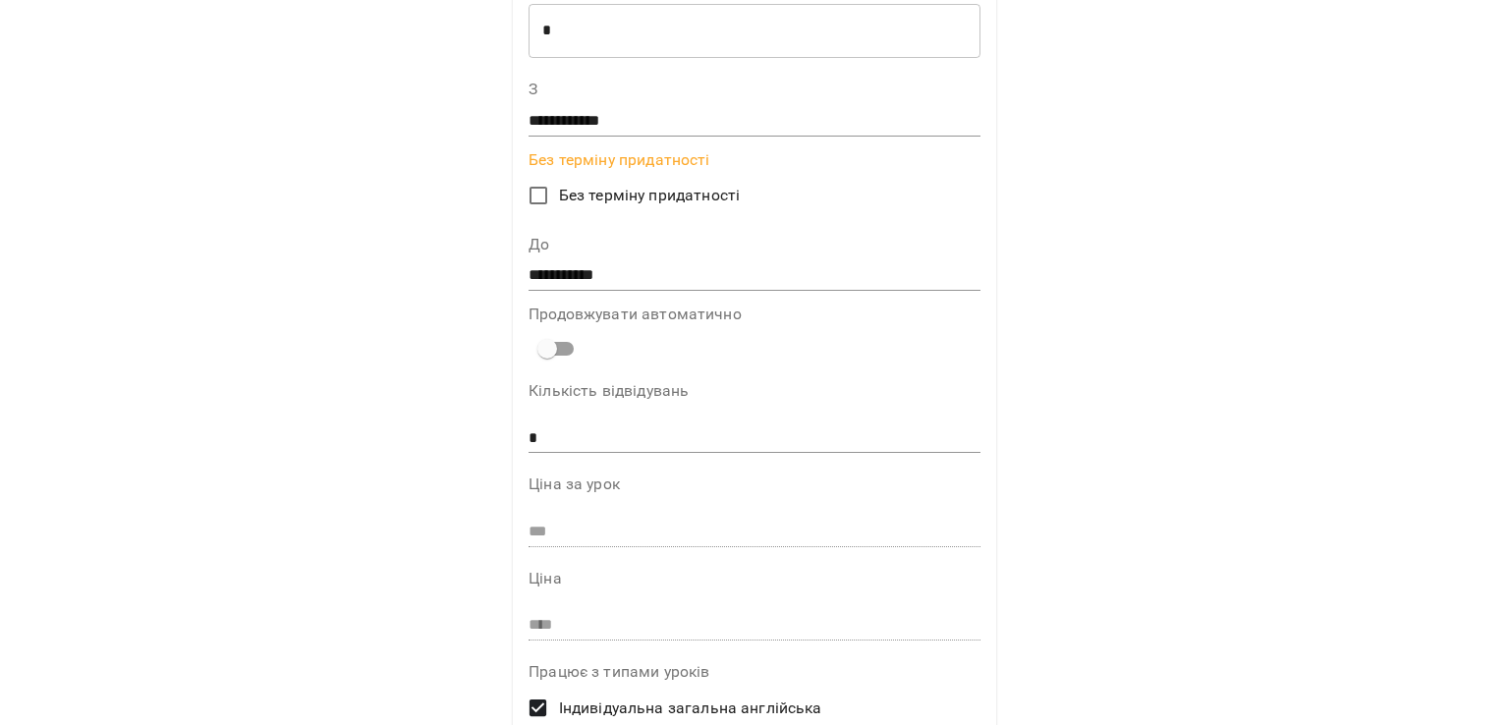
click at [671, 205] on span "Без терміну придатності" at bounding box center [649, 196] width 181 height 24
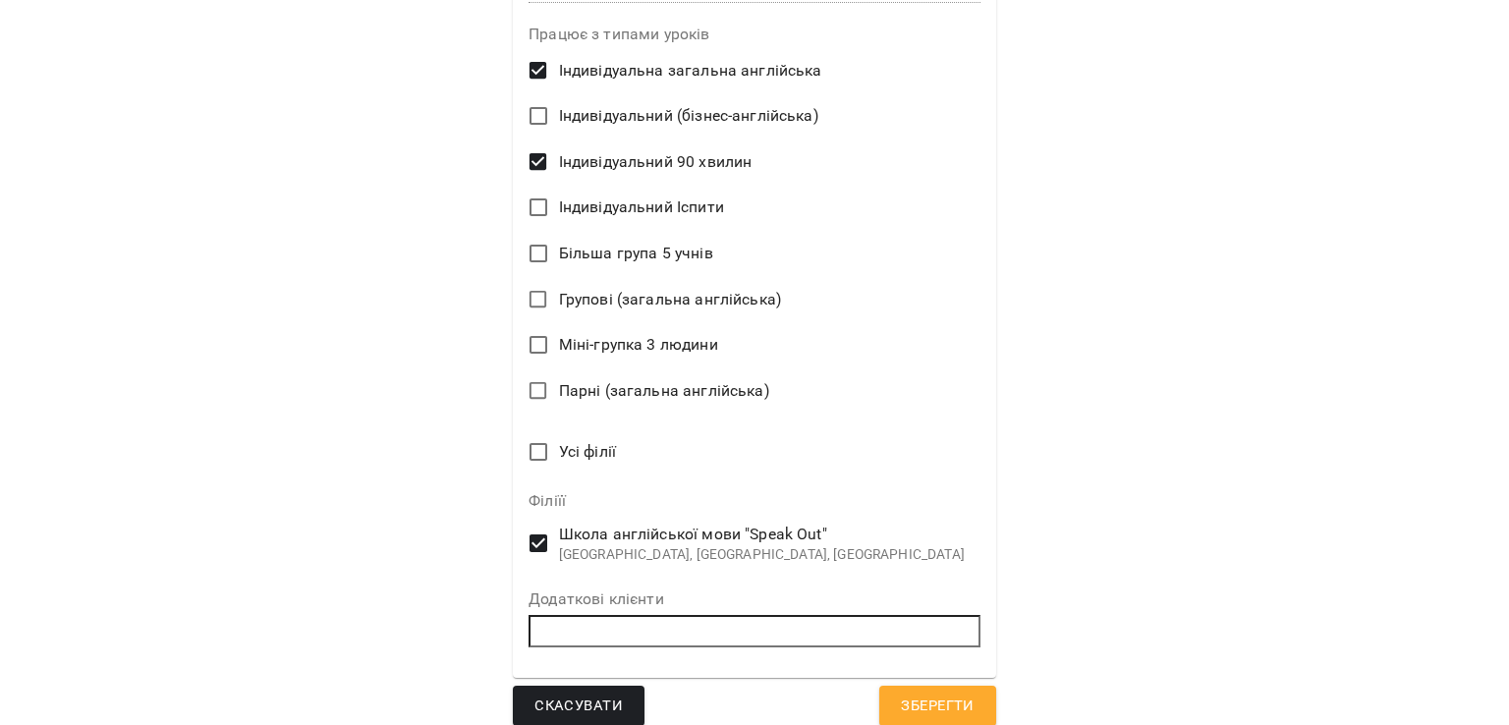
scroll to position [704, 0]
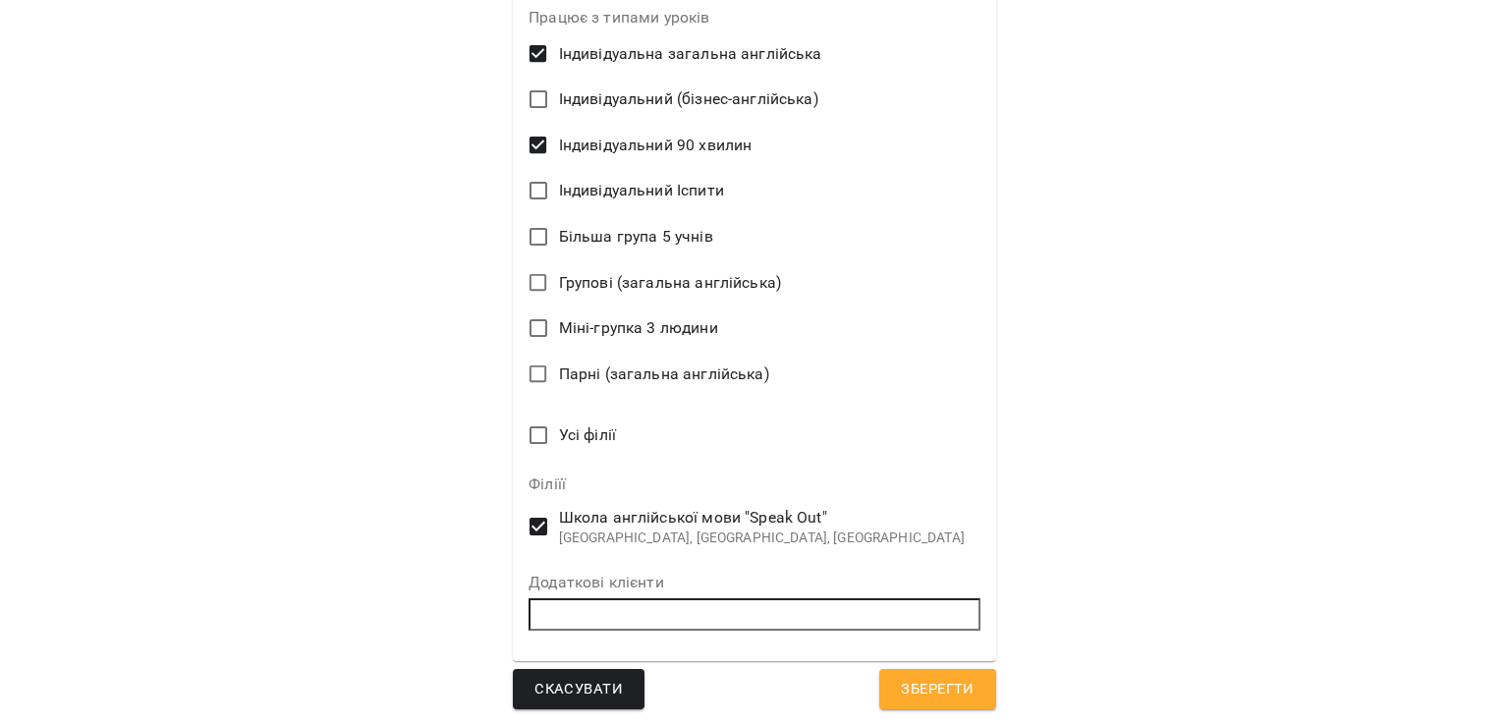
click at [891, 673] on button "Зберегти" at bounding box center [937, 689] width 116 height 41
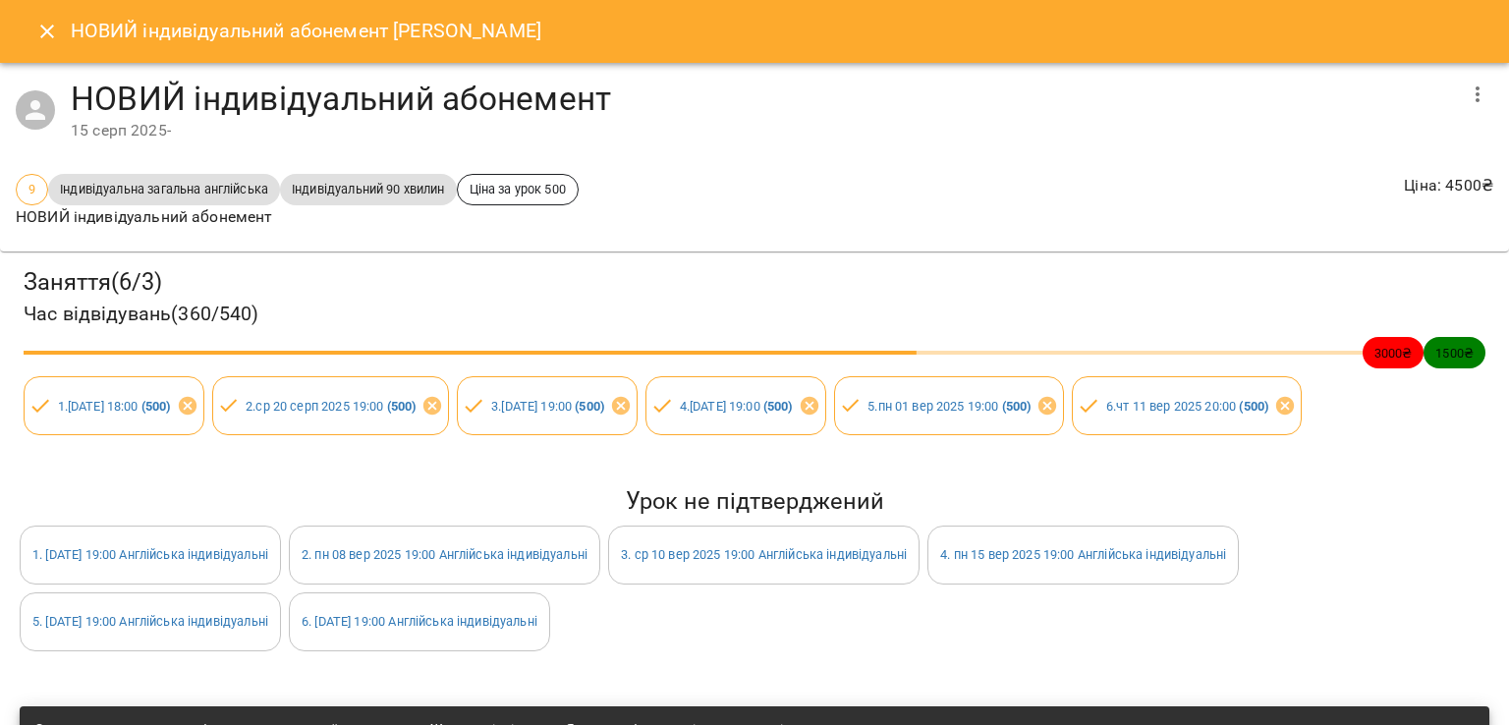
click at [52, 36] on icon "Close" at bounding box center [47, 32] width 14 height 14
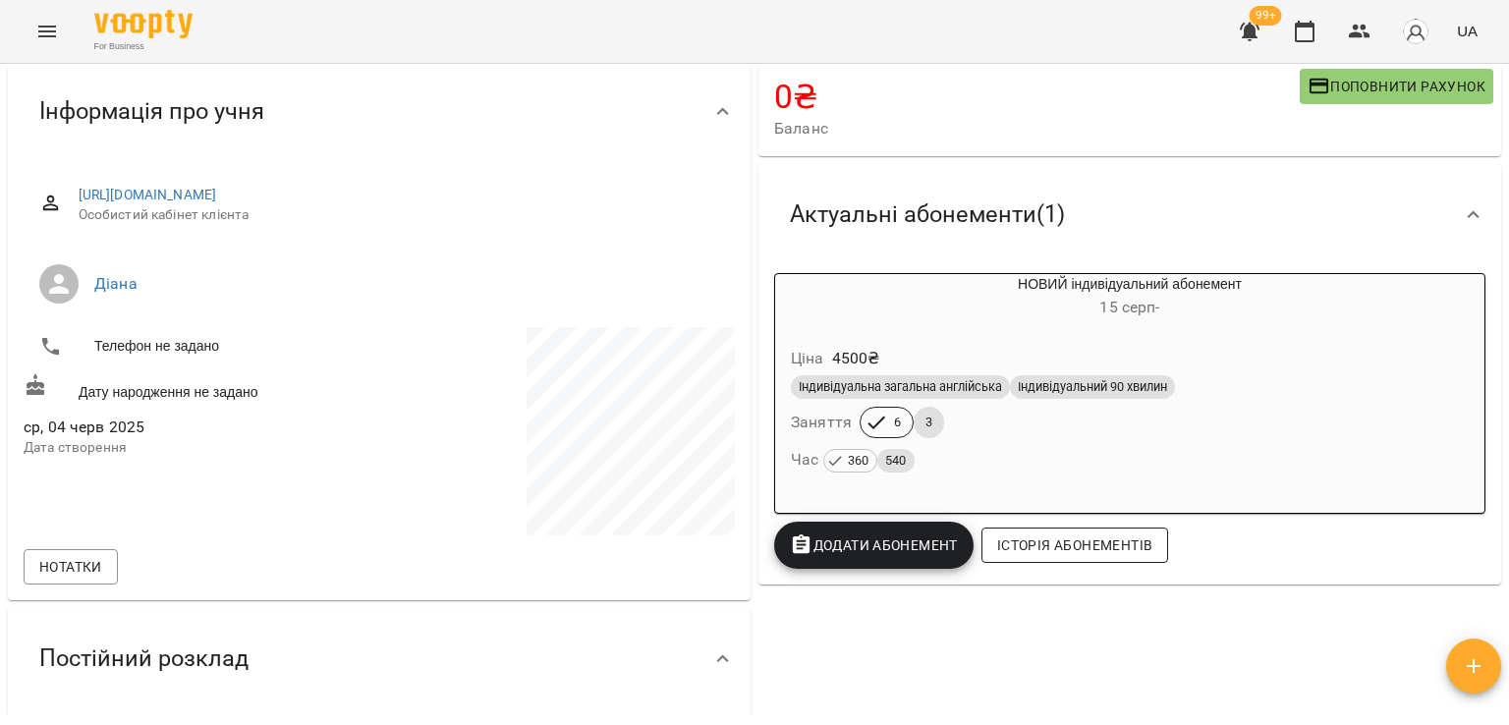
scroll to position [98, 0]
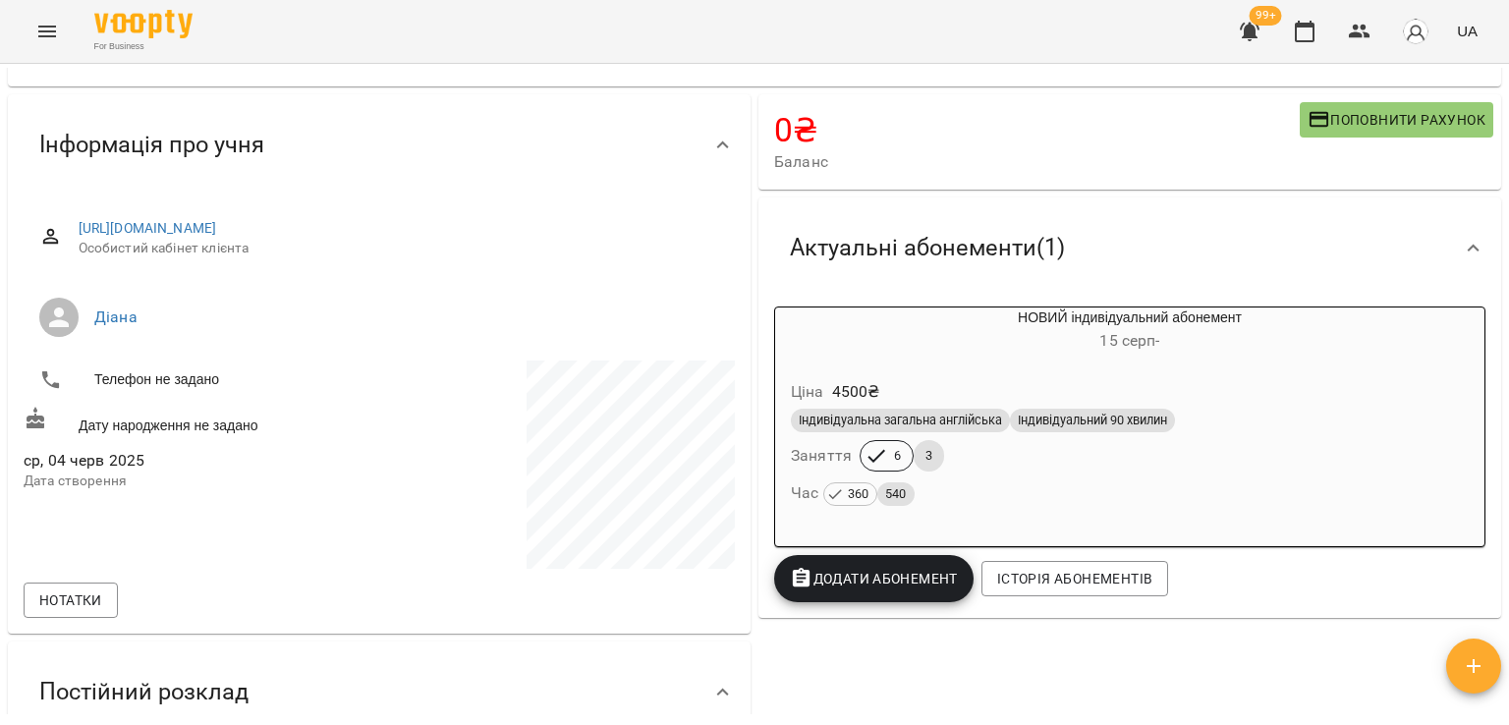
click at [1065, 395] on div "Ціна 4500 ₴" at bounding box center [1130, 391] width 686 height 35
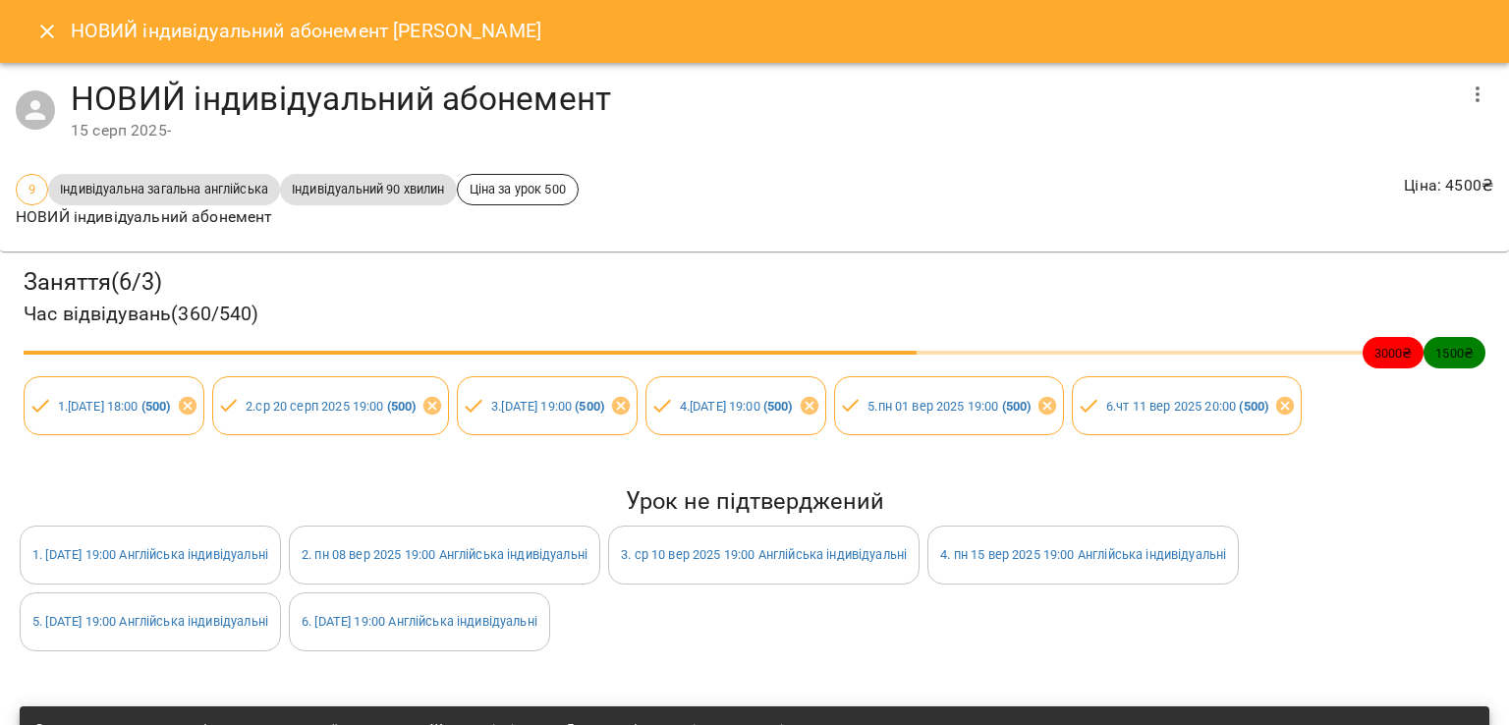
click at [1466, 98] on icon "button" at bounding box center [1478, 95] width 24 height 24
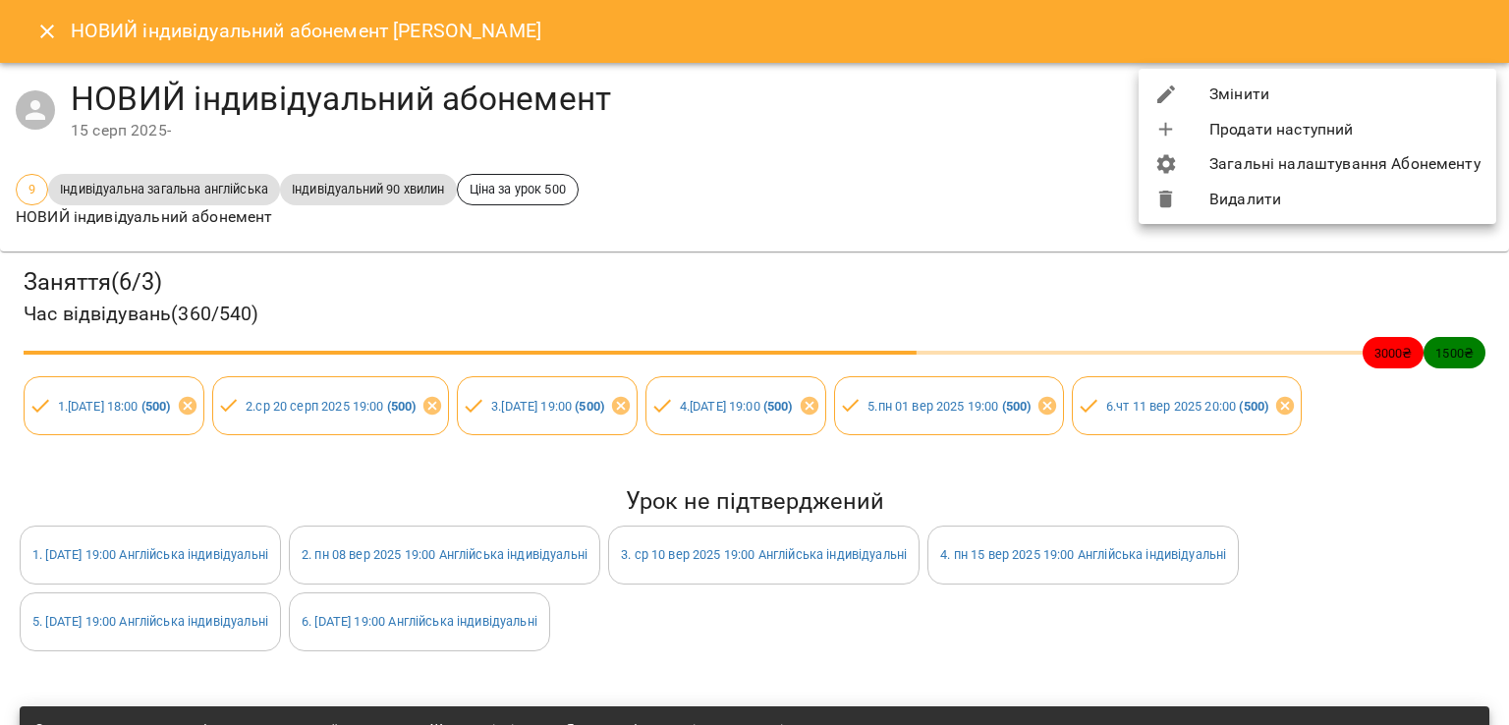
click at [1266, 169] on li "Загальні налаштування Абонементу" at bounding box center [1318, 163] width 358 height 35
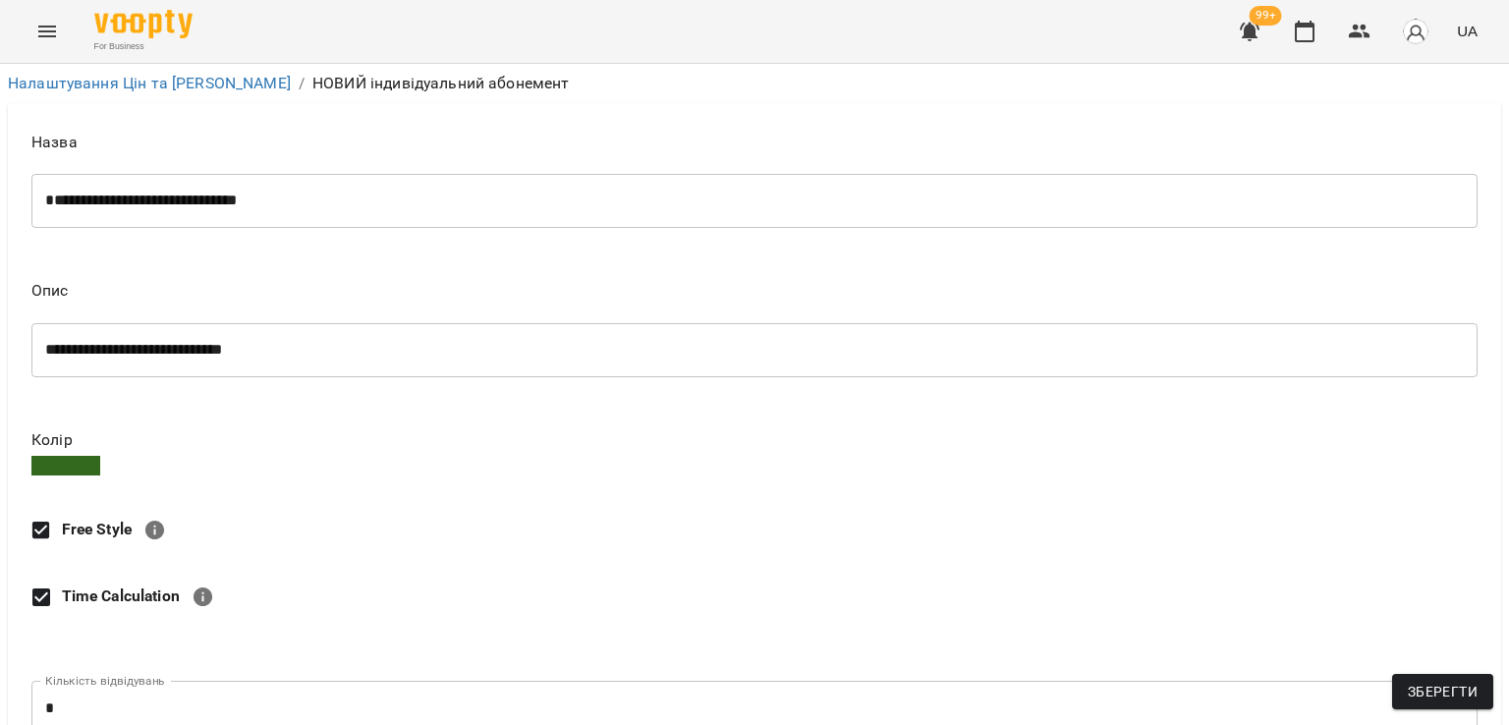
scroll to position [957, 0]
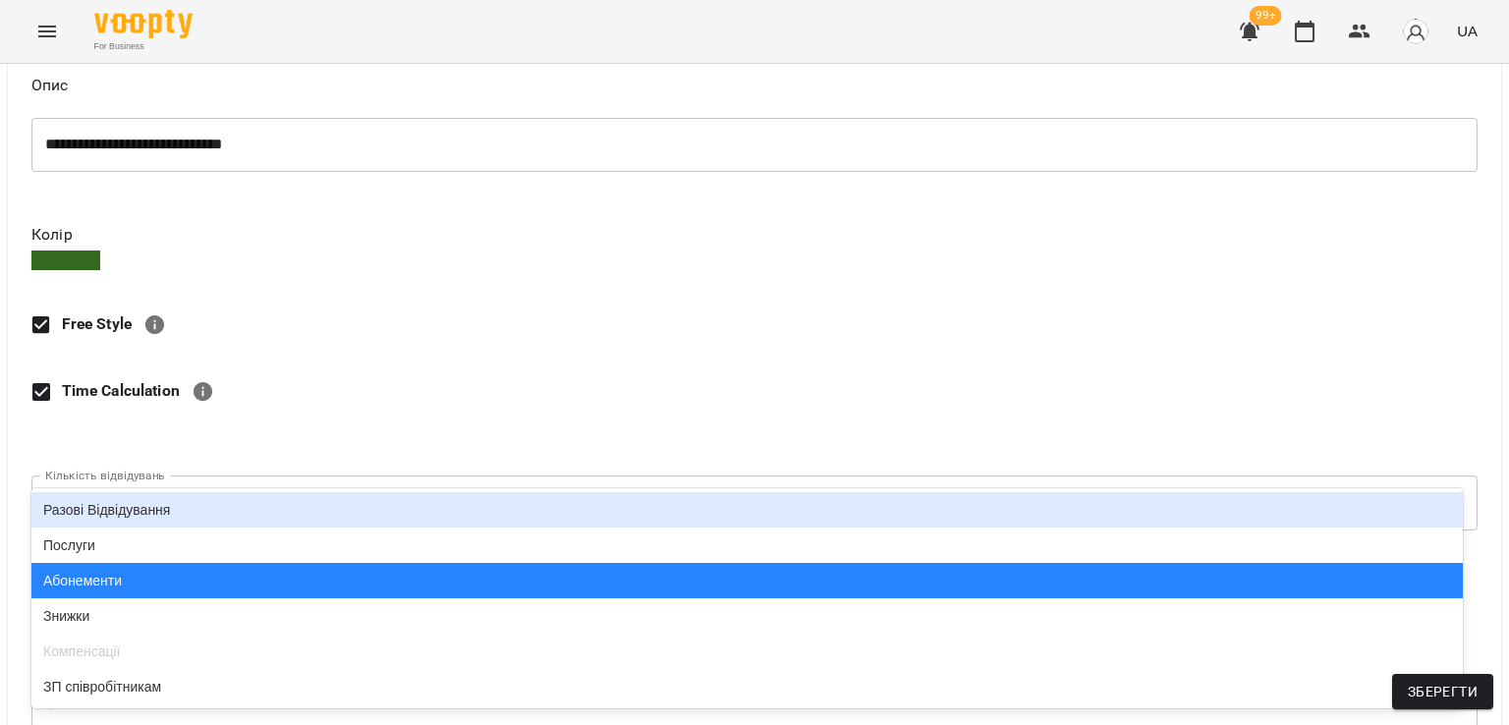
click at [173, 507] on div "Разові Відвідування" at bounding box center [746, 509] width 1431 height 35
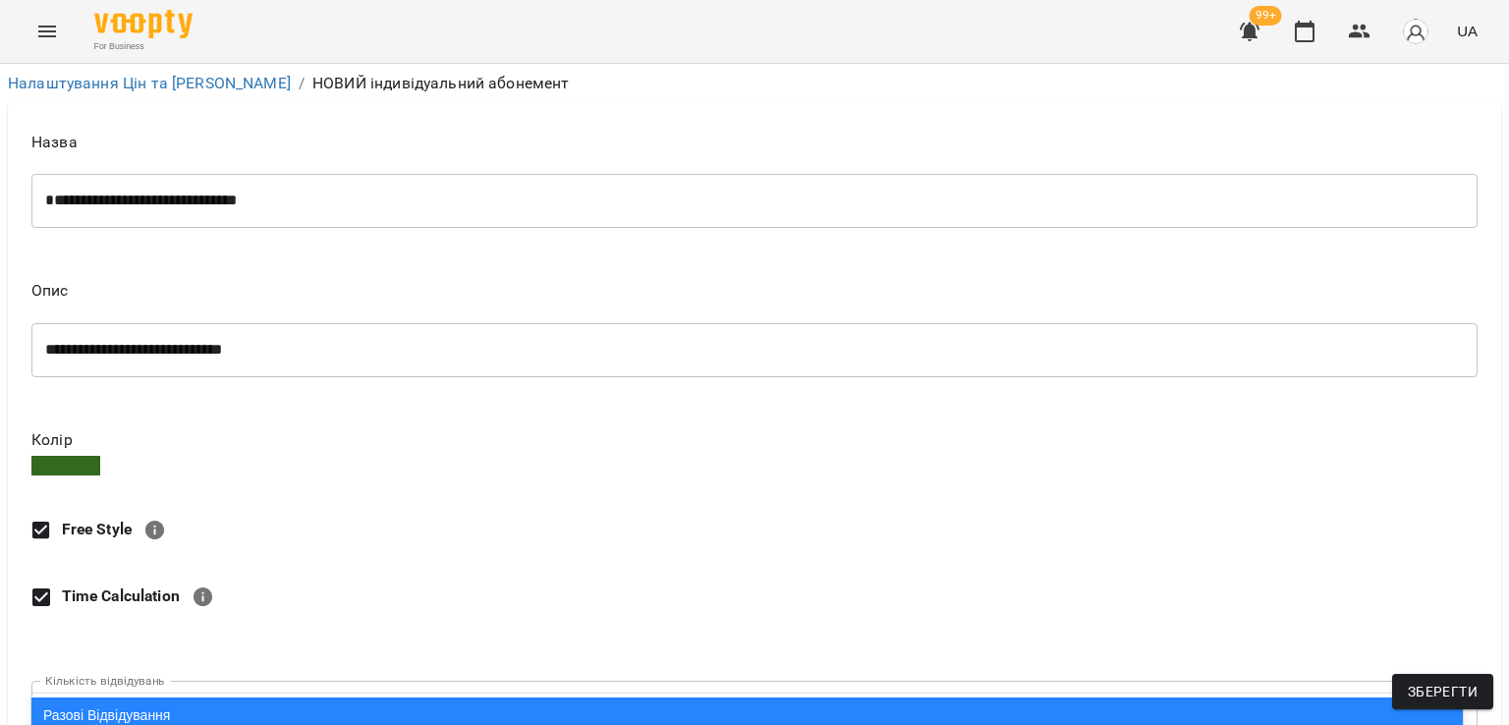
scroll to position [205, 0]
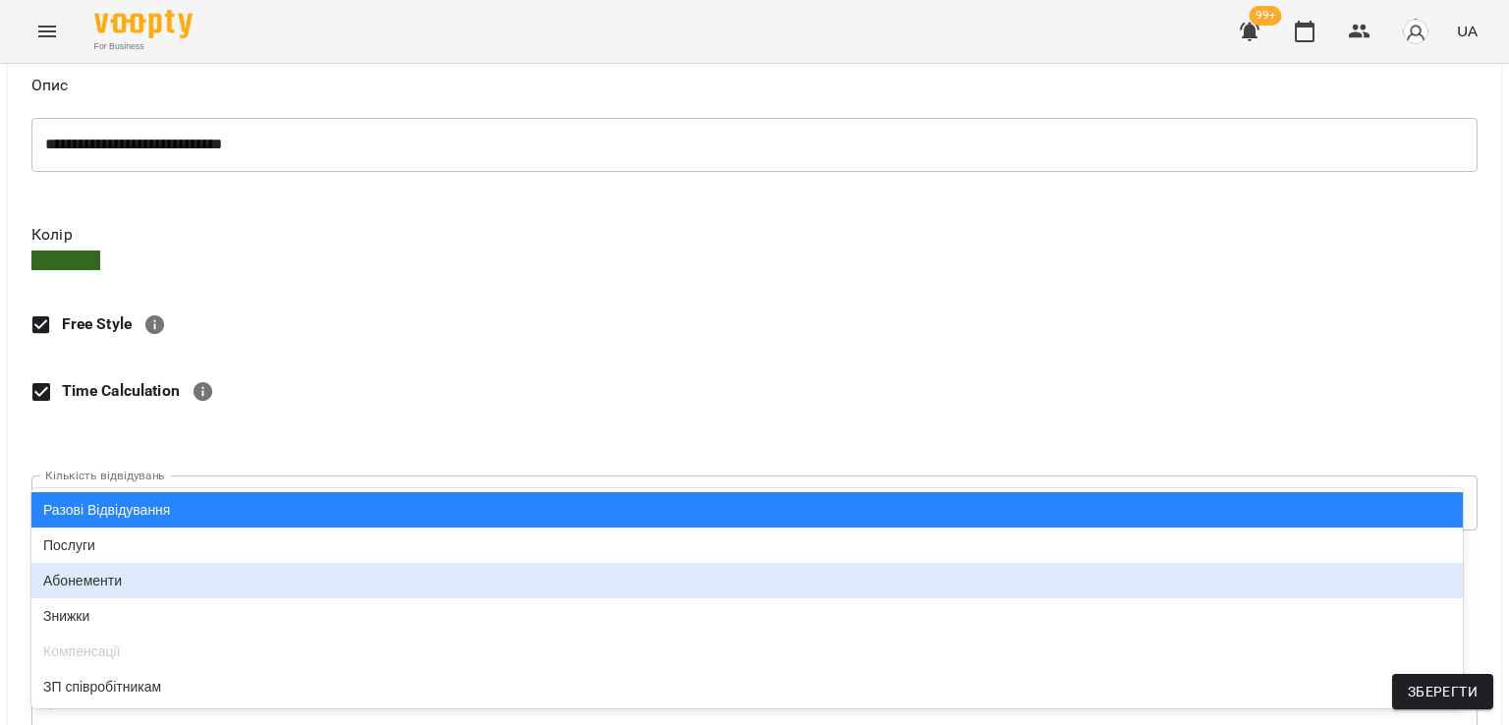
click at [179, 588] on div "Абонементи" at bounding box center [746, 580] width 1431 height 35
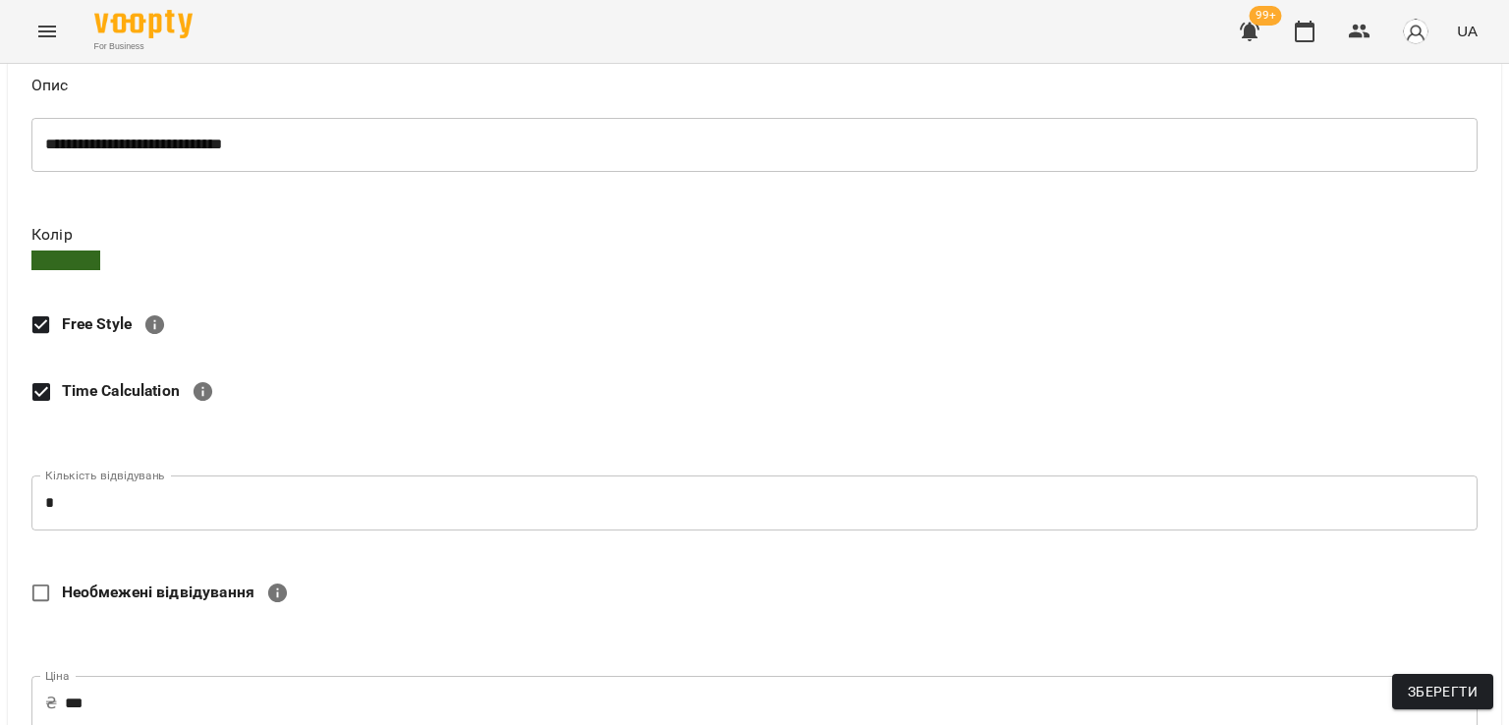
scroll to position [0, 0]
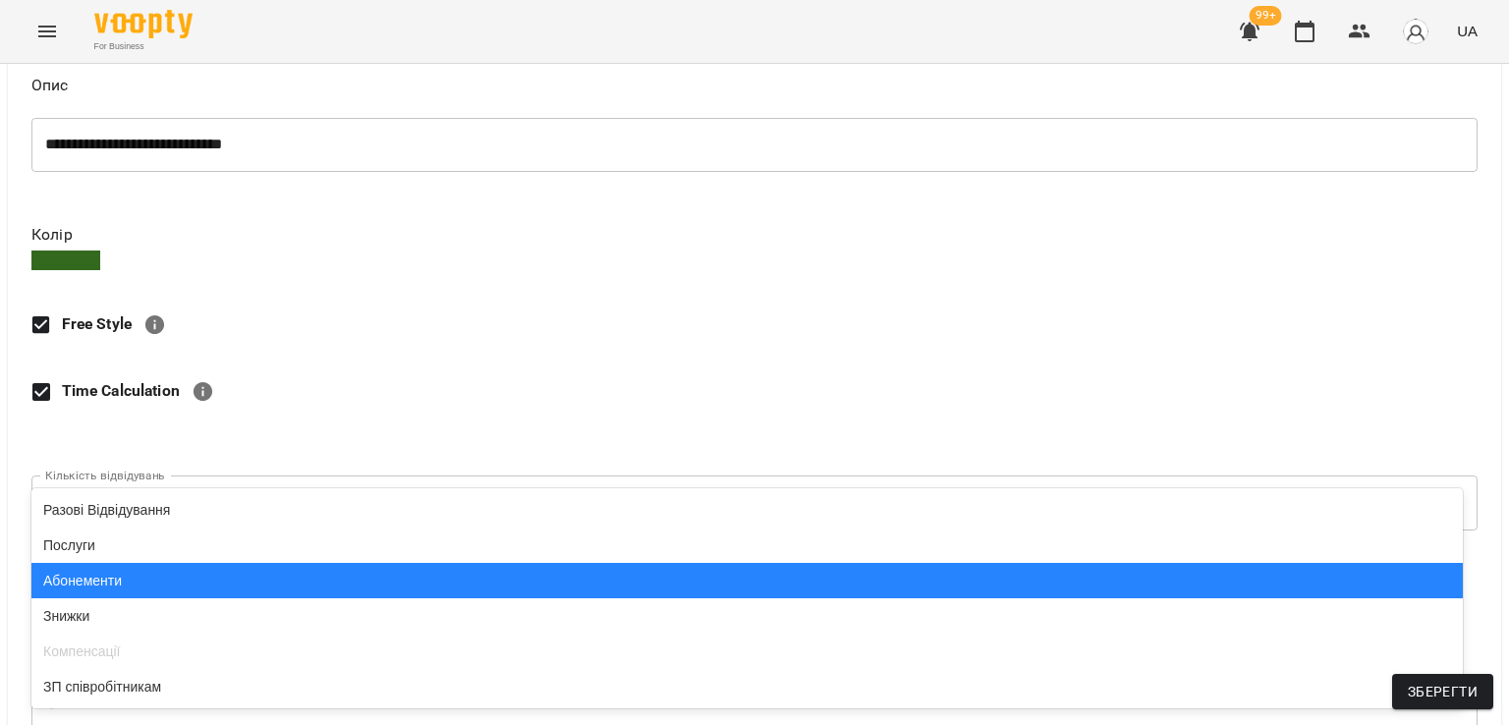
click at [197, 585] on div "Абонементи" at bounding box center [746, 580] width 1431 height 35
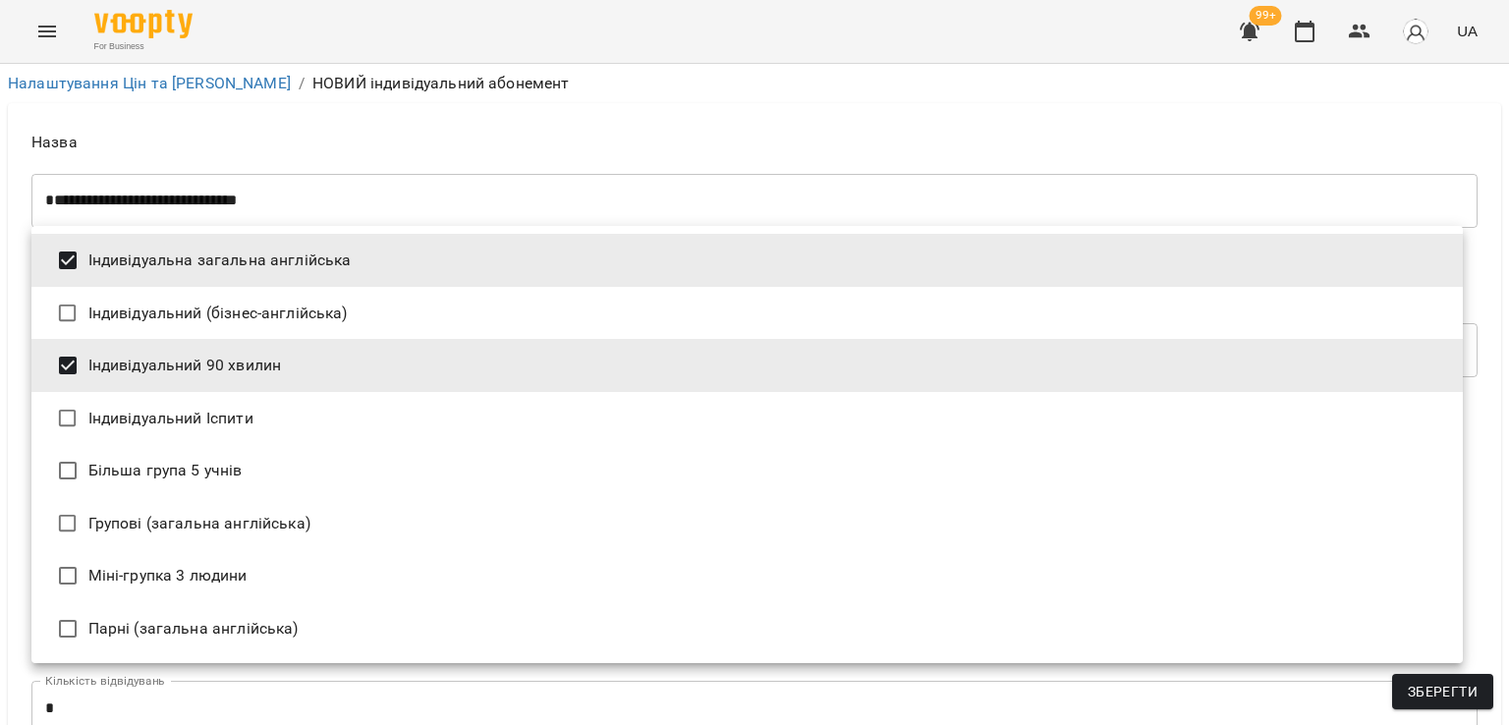
click at [153, 366] on li "Індивідуальний 90 хвилин" at bounding box center [746, 365] width 1431 height 53
type input "**********"
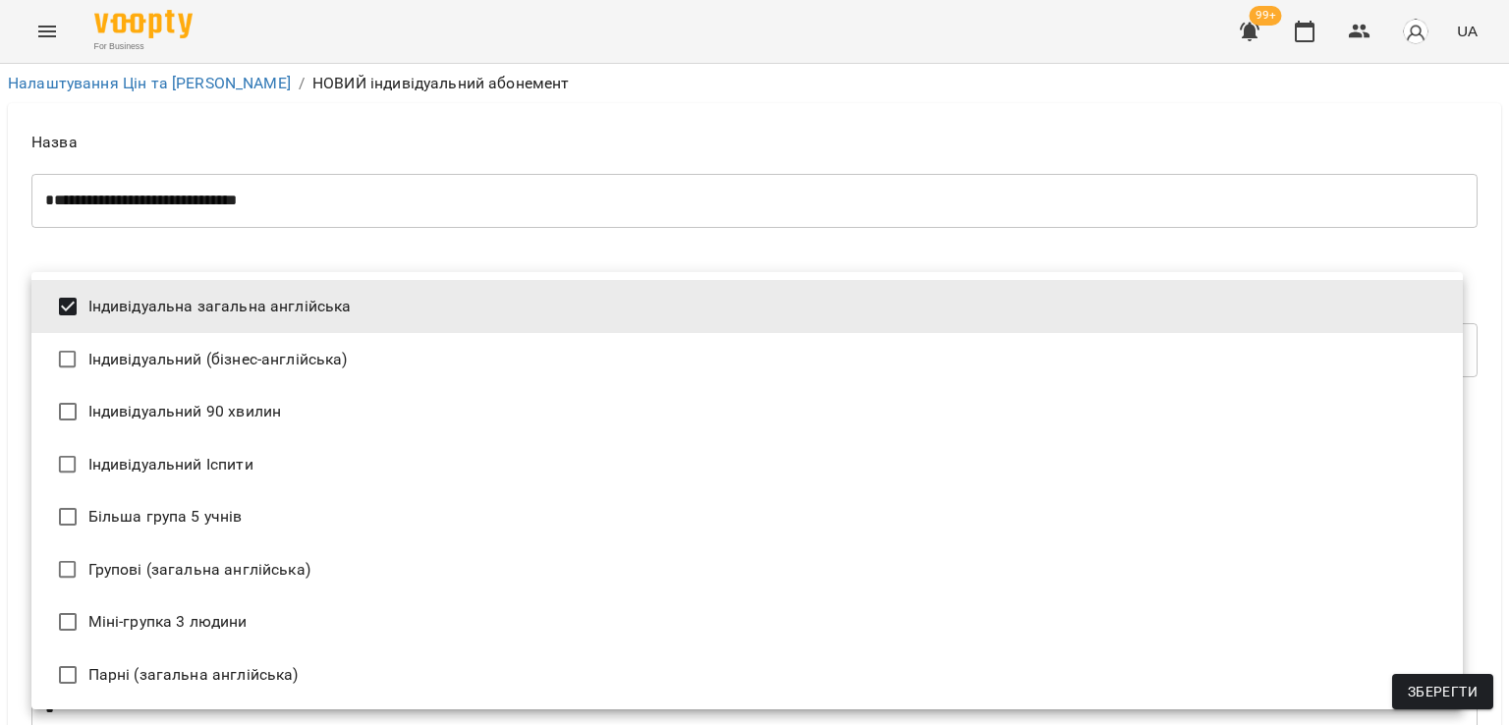
click at [420, 230] on div at bounding box center [754, 362] width 1509 height 725
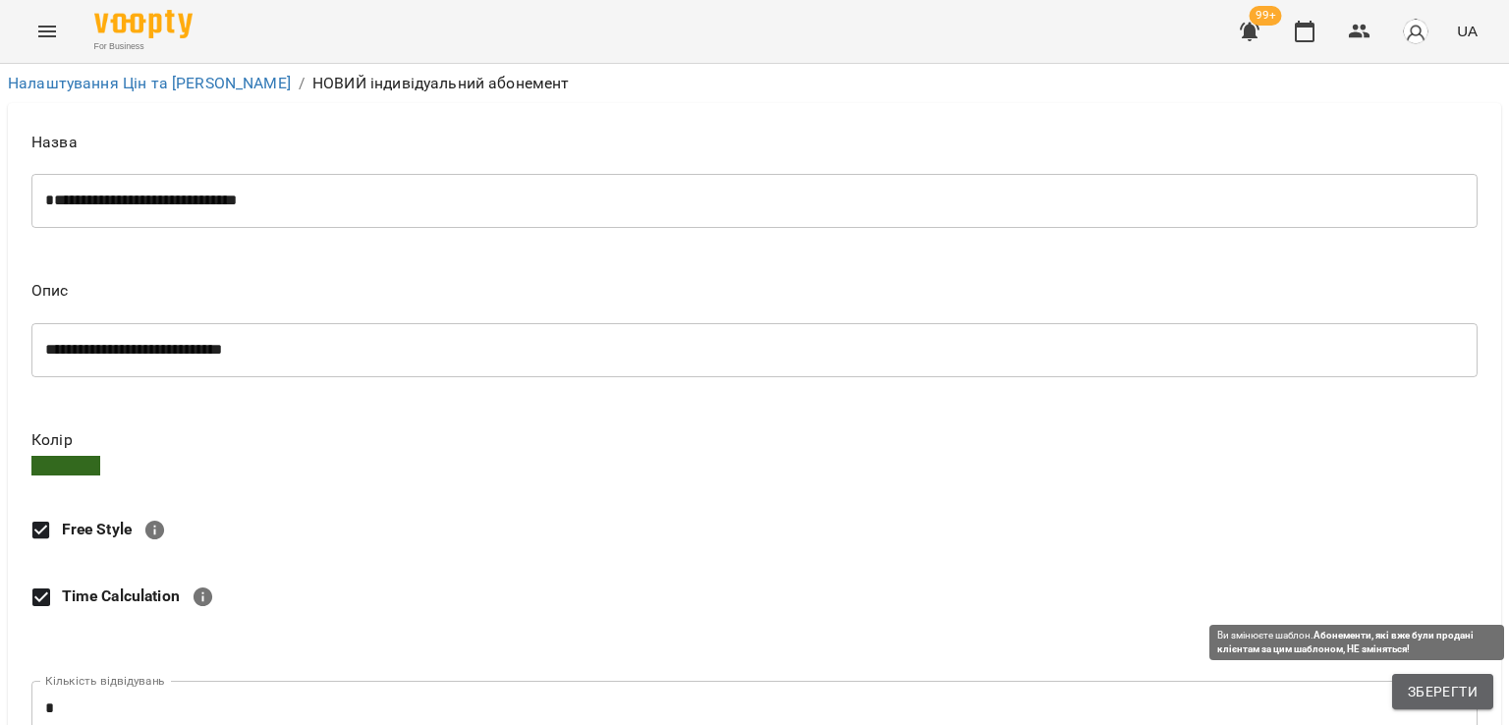
click at [1470, 698] on span "Зберегти" at bounding box center [1443, 692] width 70 height 24
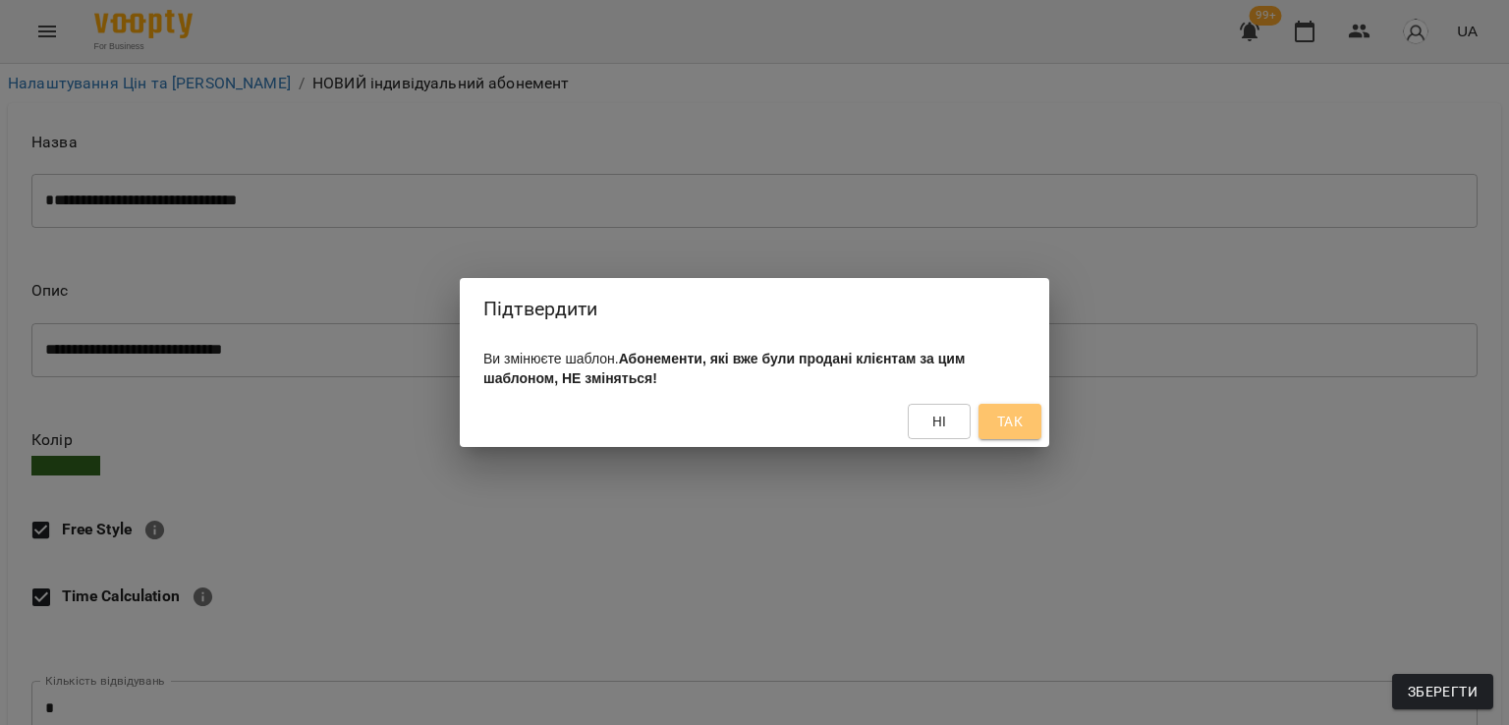
click at [1035, 410] on button "Так" at bounding box center [1009, 421] width 63 height 35
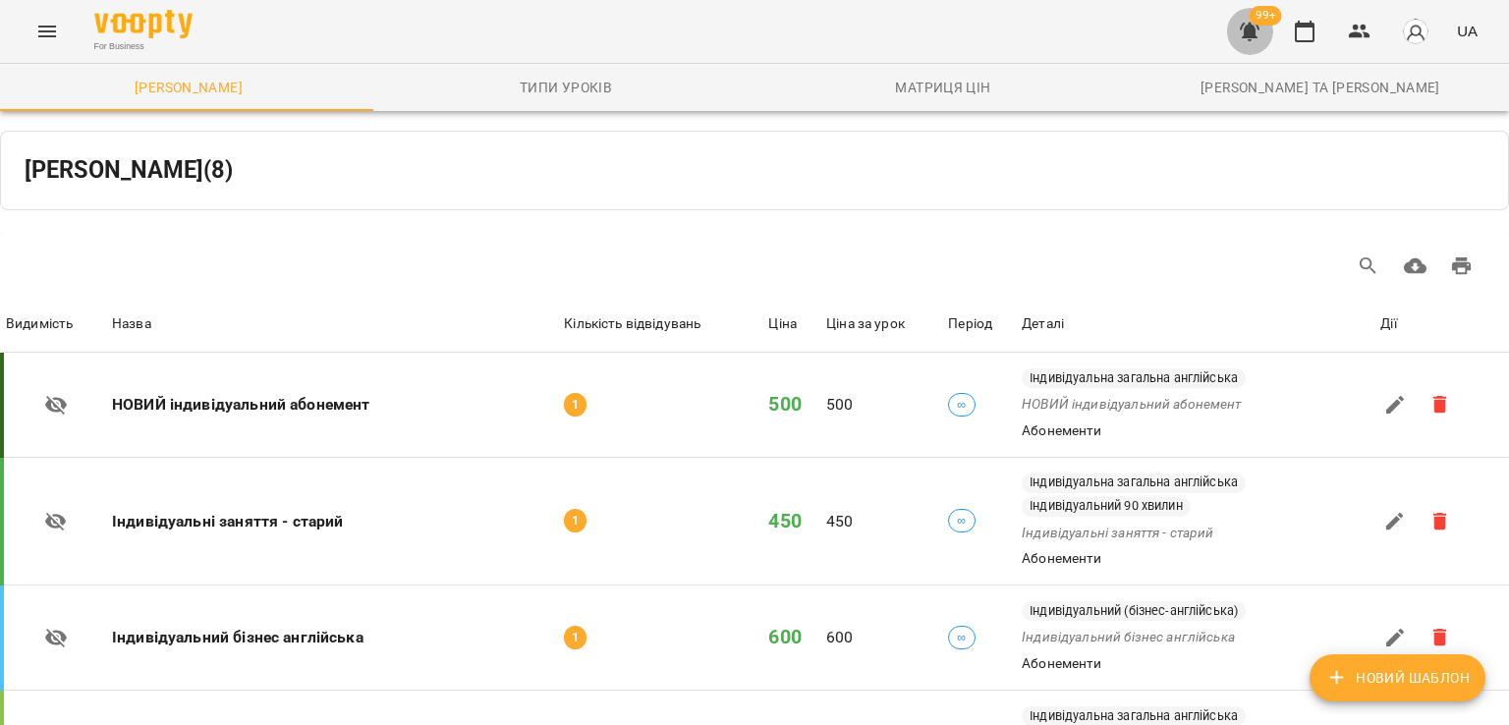
click at [1244, 35] on icon "button" at bounding box center [1250, 32] width 24 height 24
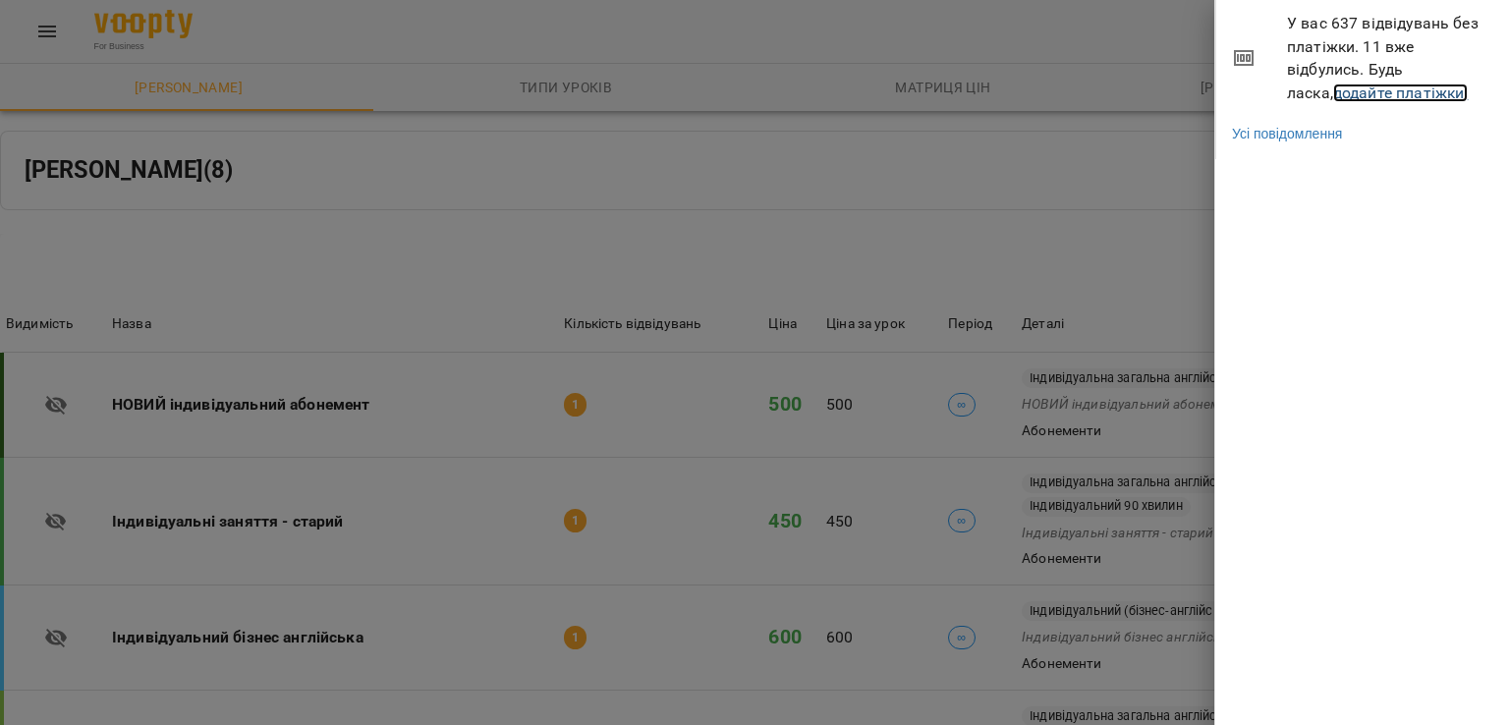
click at [1346, 90] on link "додайте платіжки!" at bounding box center [1401, 92] width 136 height 19
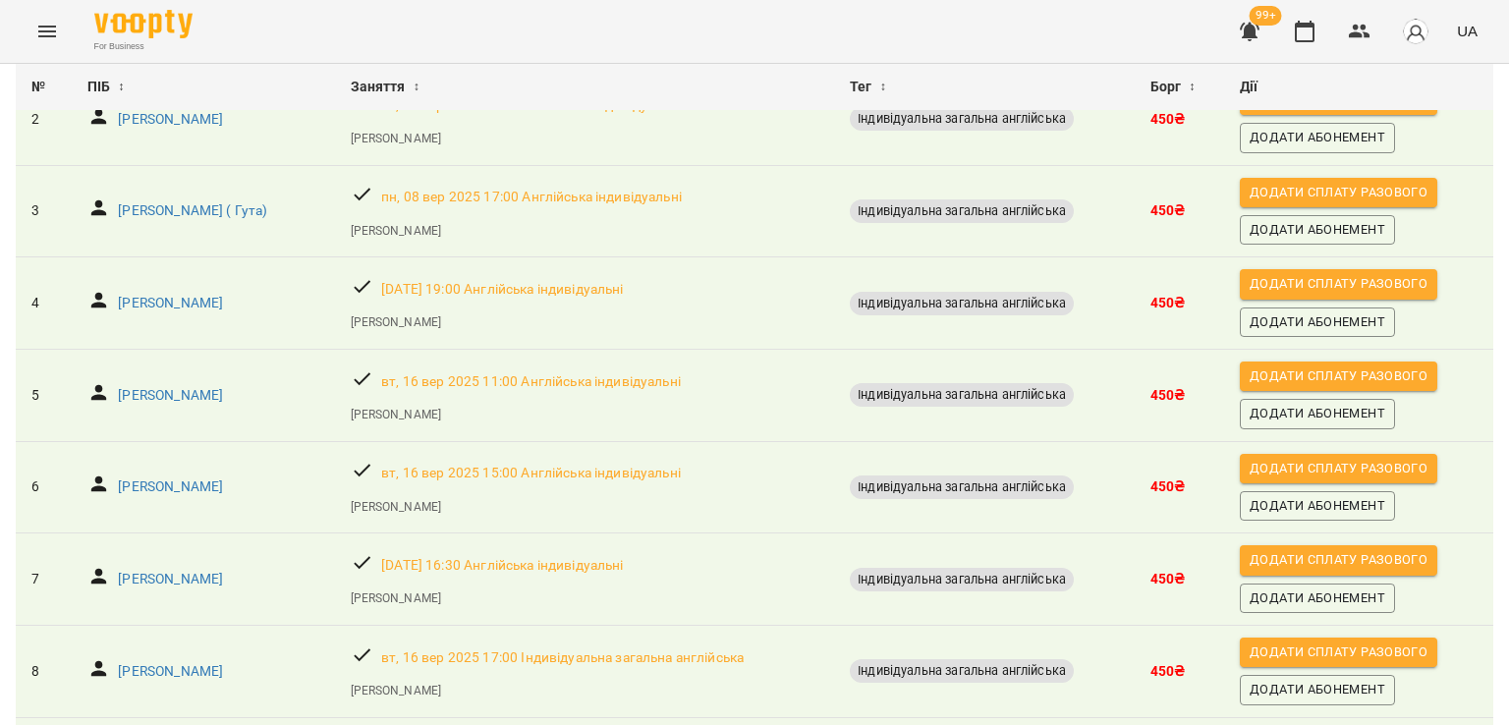
scroll to position [624, 0]
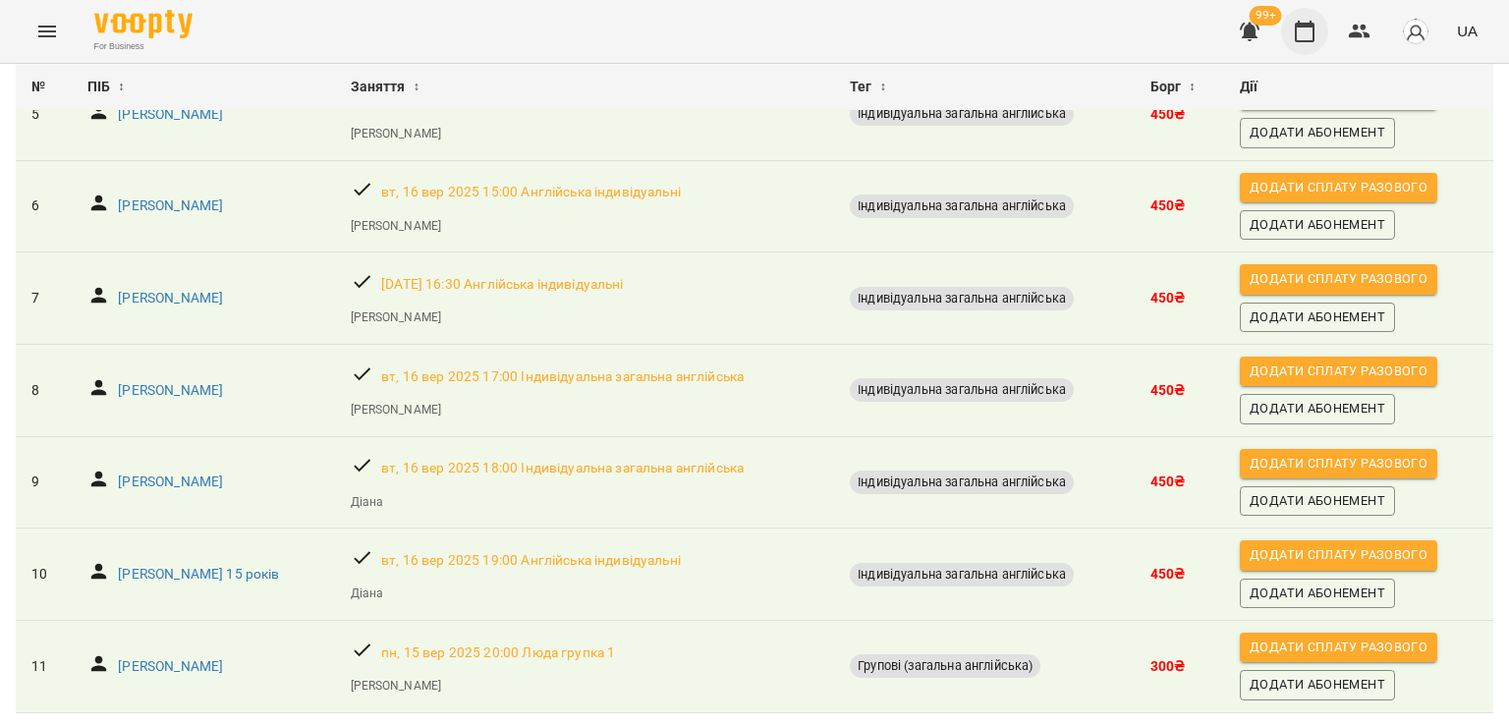
click at [1297, 34] on icon "button" at bounding box center [1305, 32] width 20 height 22
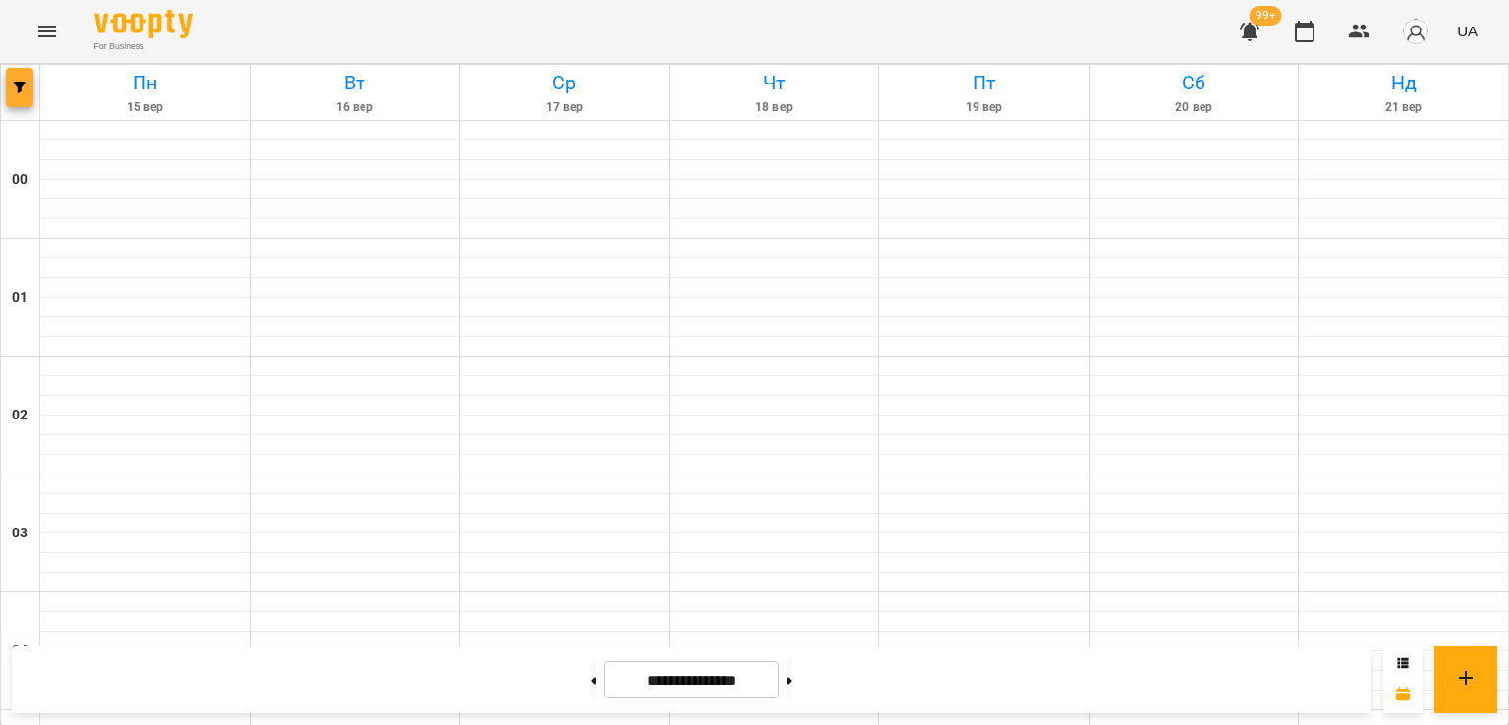
click at [25, 93] on button "button" at bounding box center [20, 87] width 28 height 39
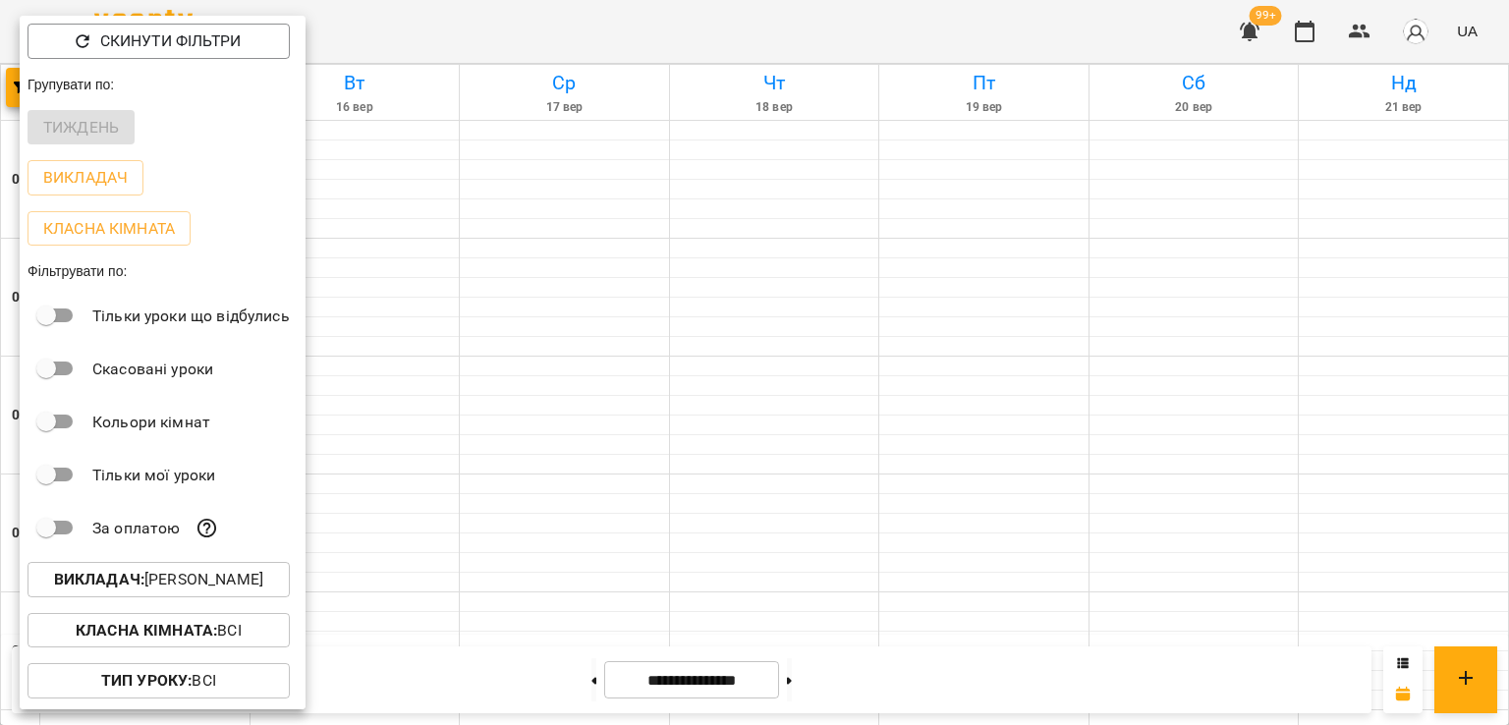
click at [692, 354] on div at bounding box center [754, 362] width 1509 height 725
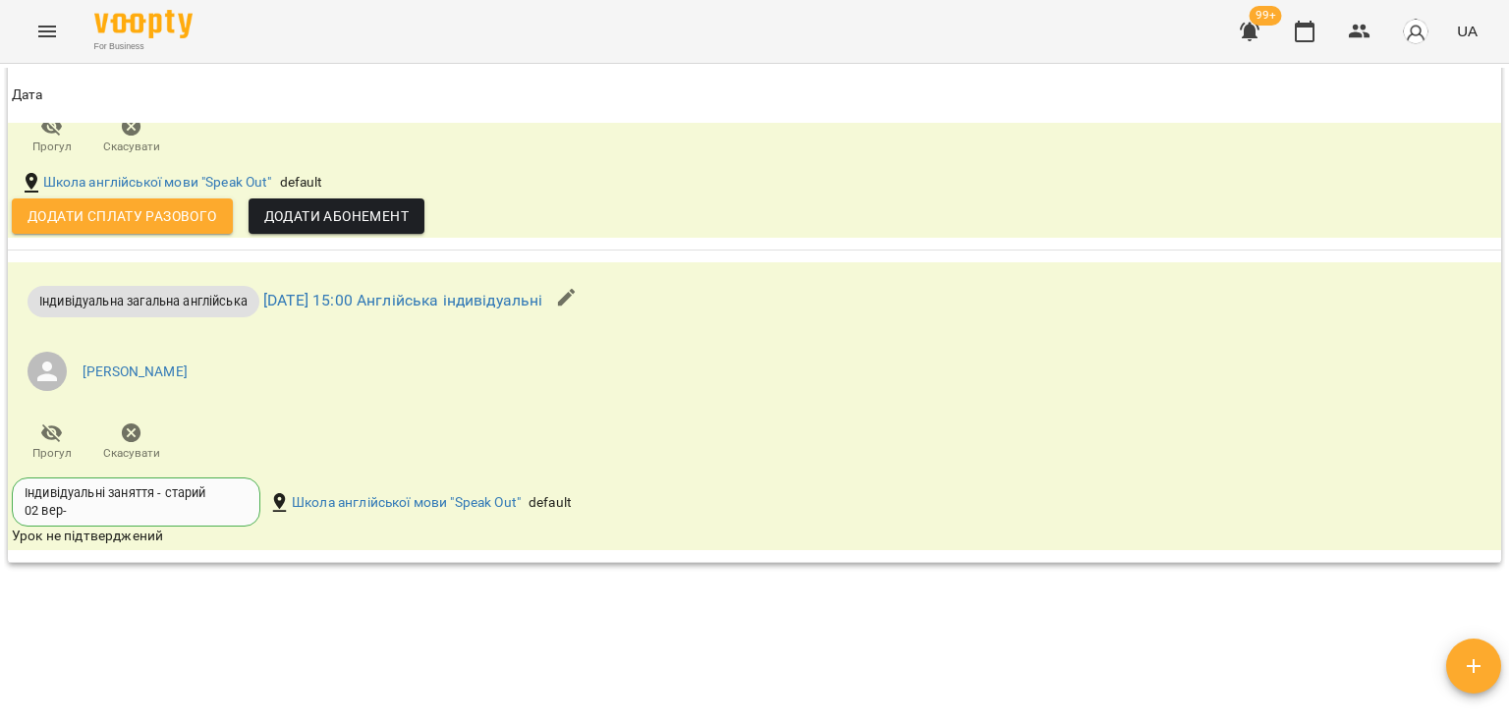
scroll to position [2161, 0]
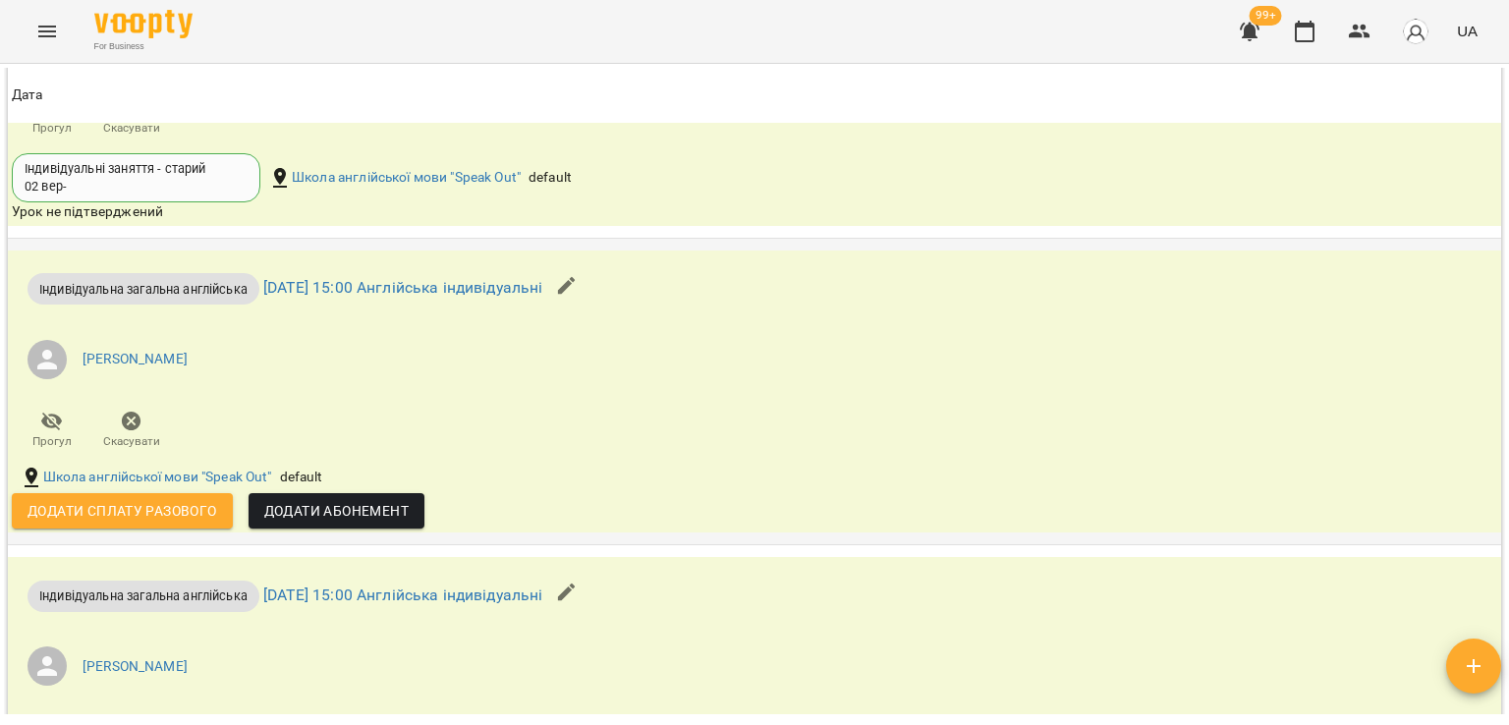
click at [590, 277] on button "button" at bounding box center [566, 285] width 47 height 47
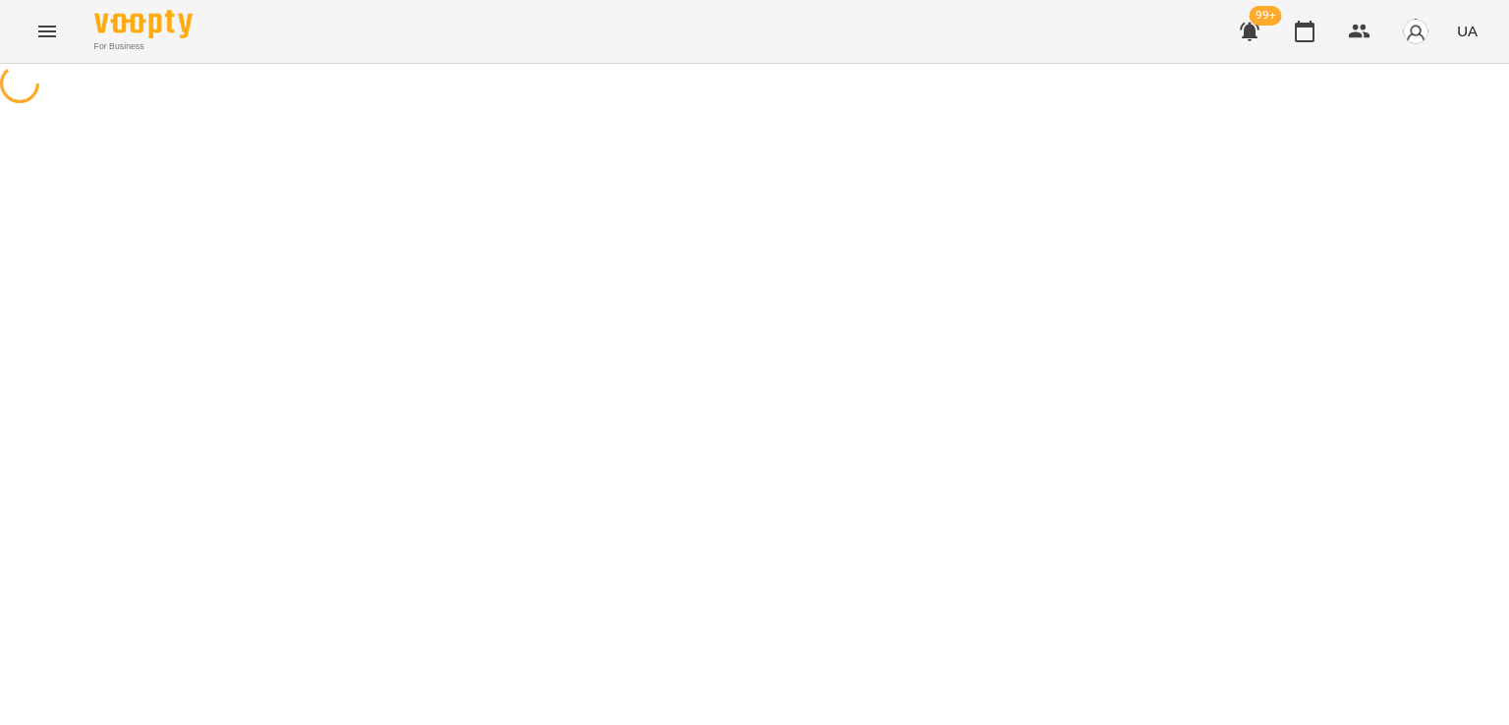
select select "**********"
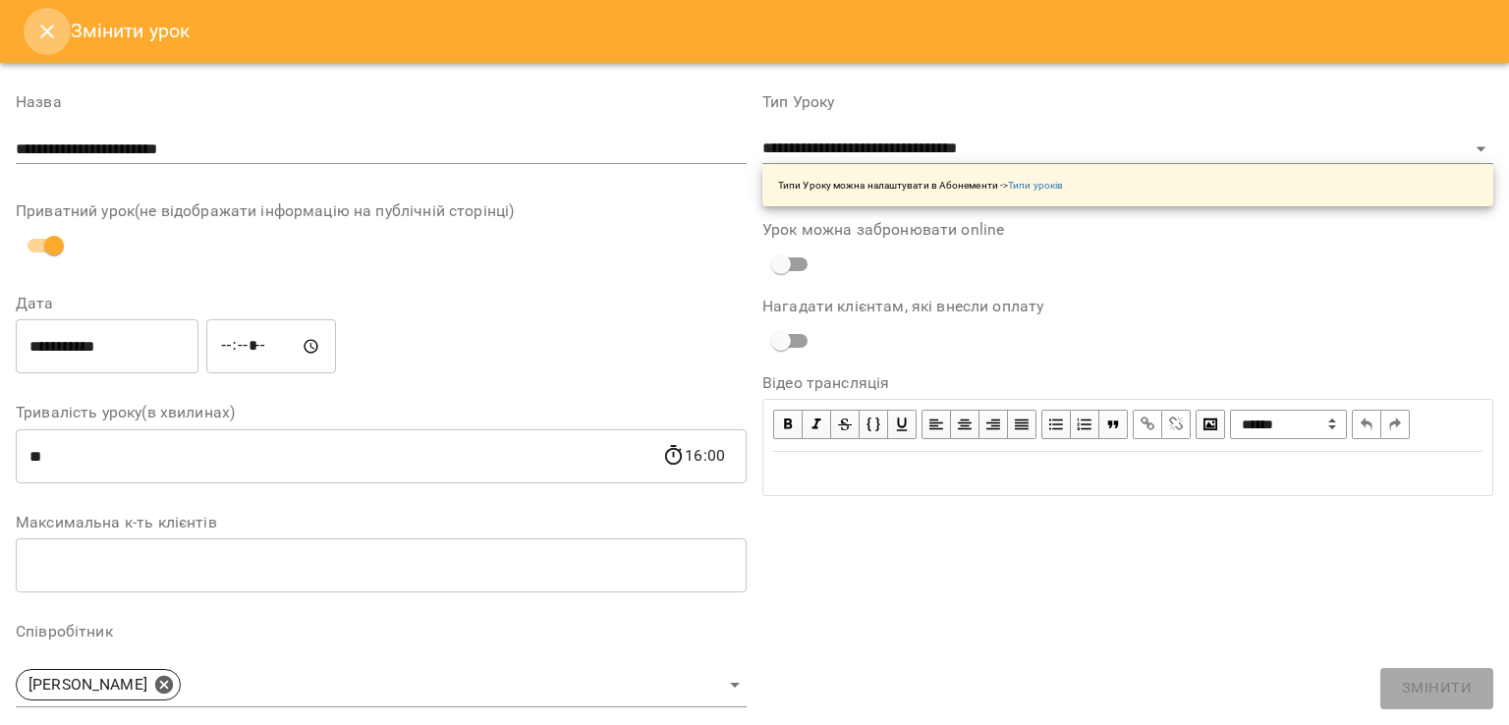
click at [47, 49] on button "Close" at bounding box center [47, 31] width 47 height 47
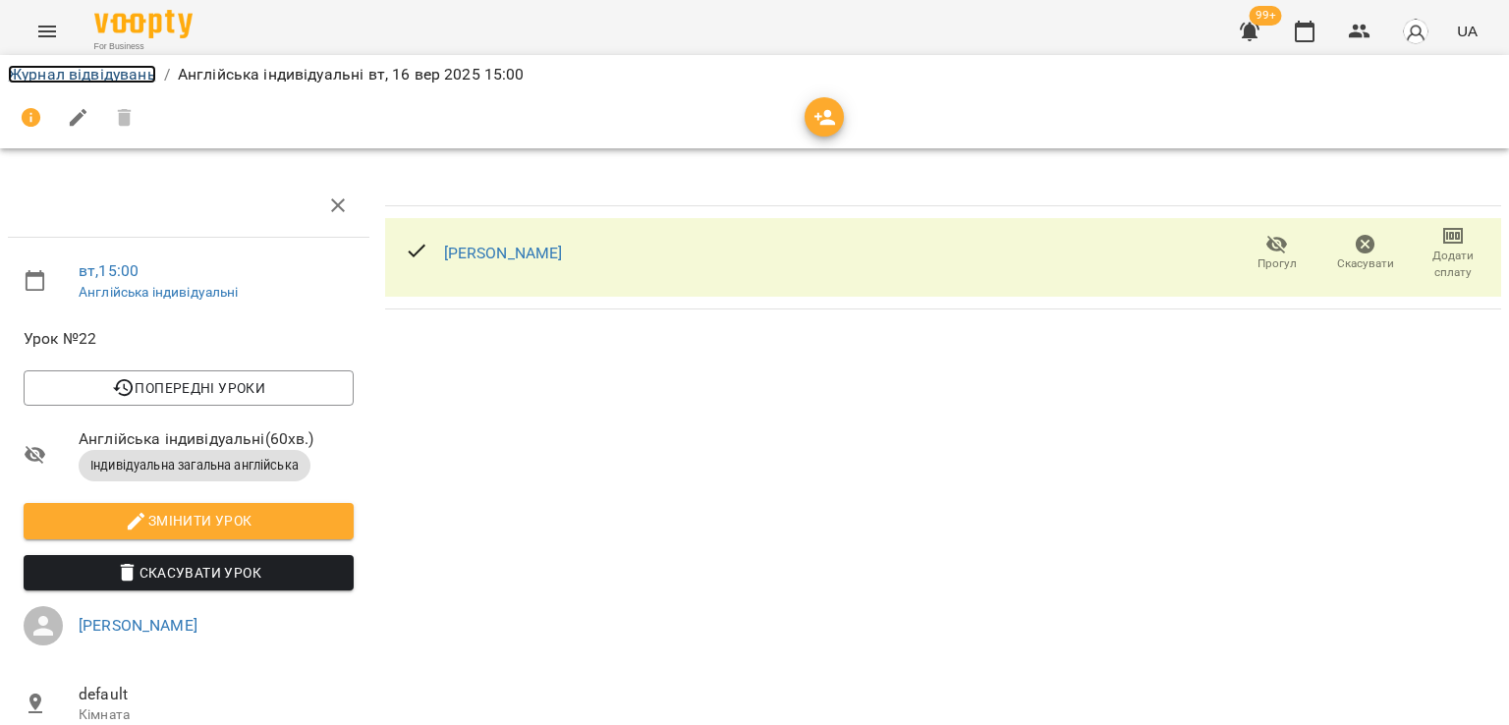
click at [120, 83] on link "Журнал відвідувань" at bounding box center [82, 74] width 148 height 19
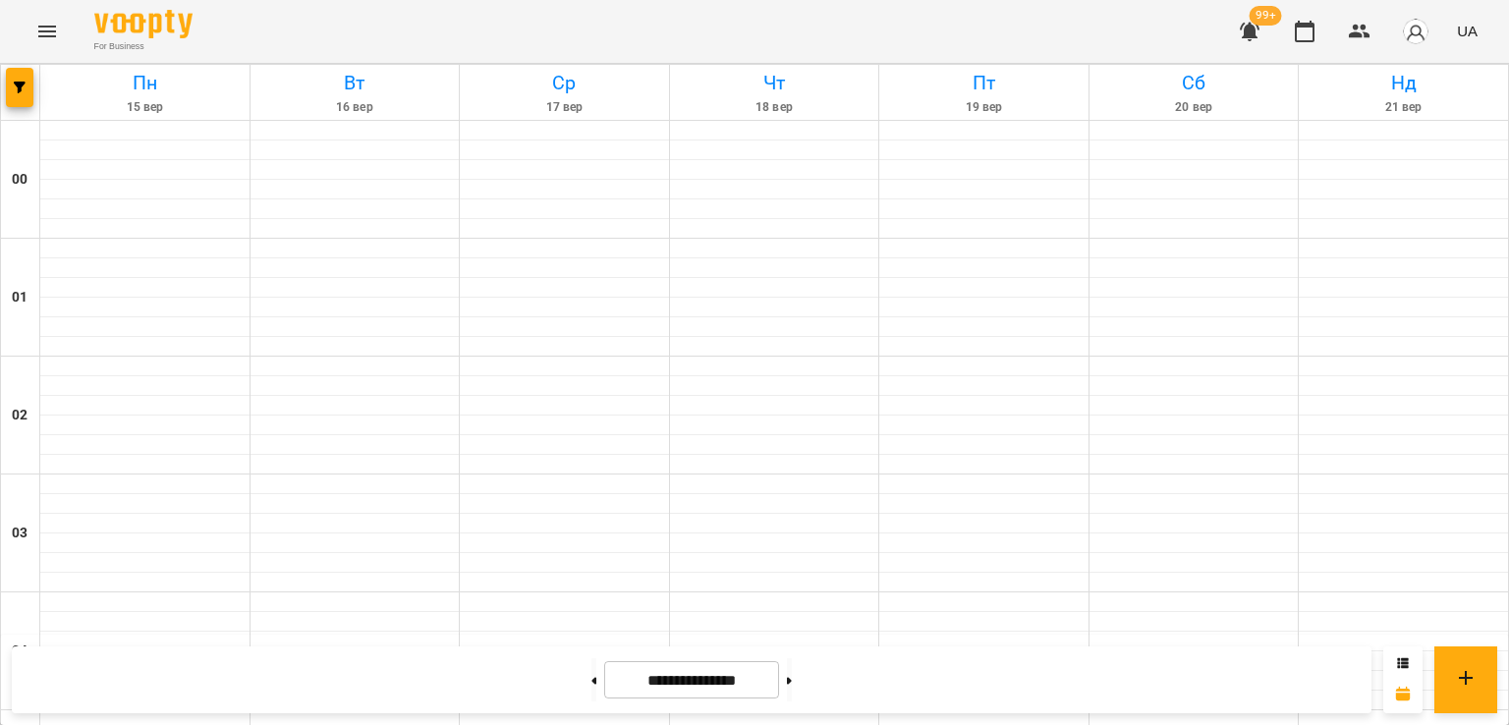
scroll to position [1768, 0]
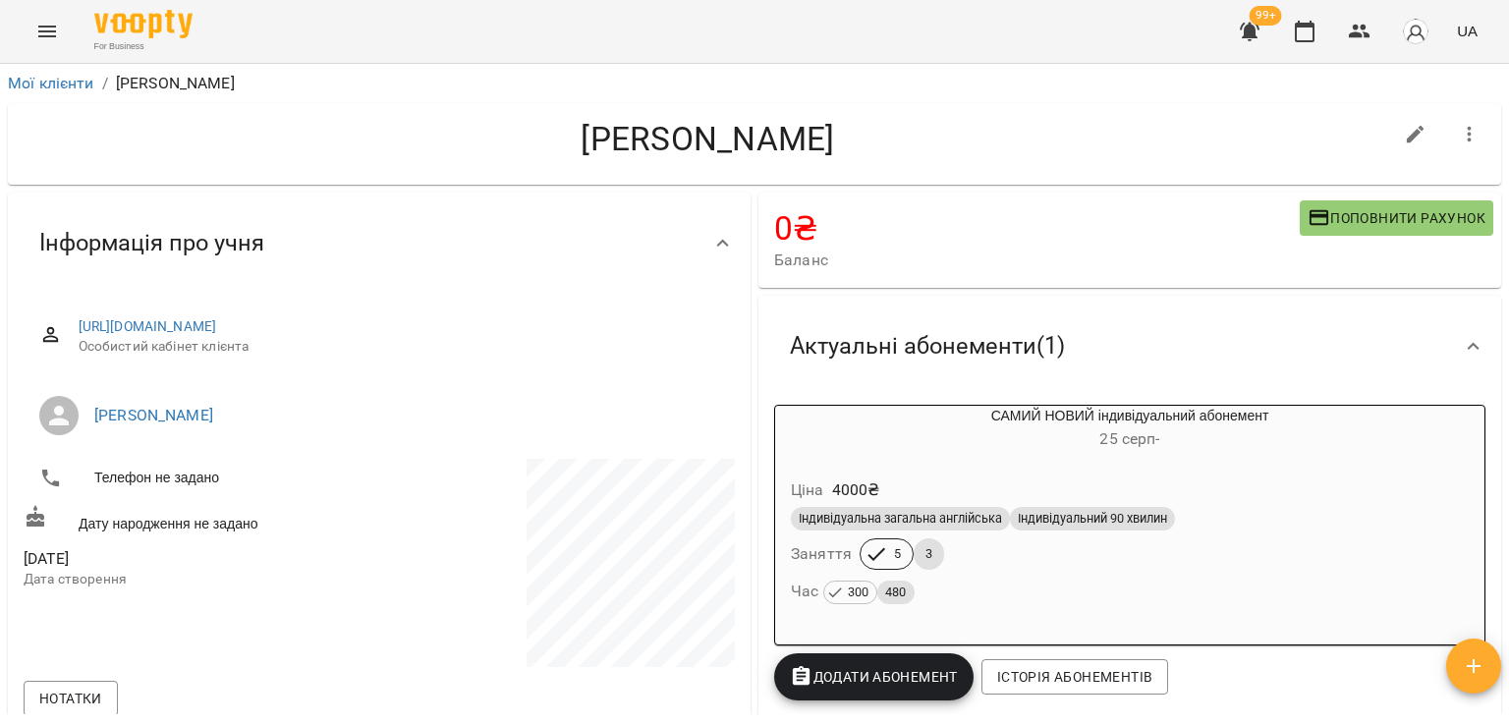
click at [1255, 35] on icon "button" at bounding box center [1250, 32] width 20 height 19
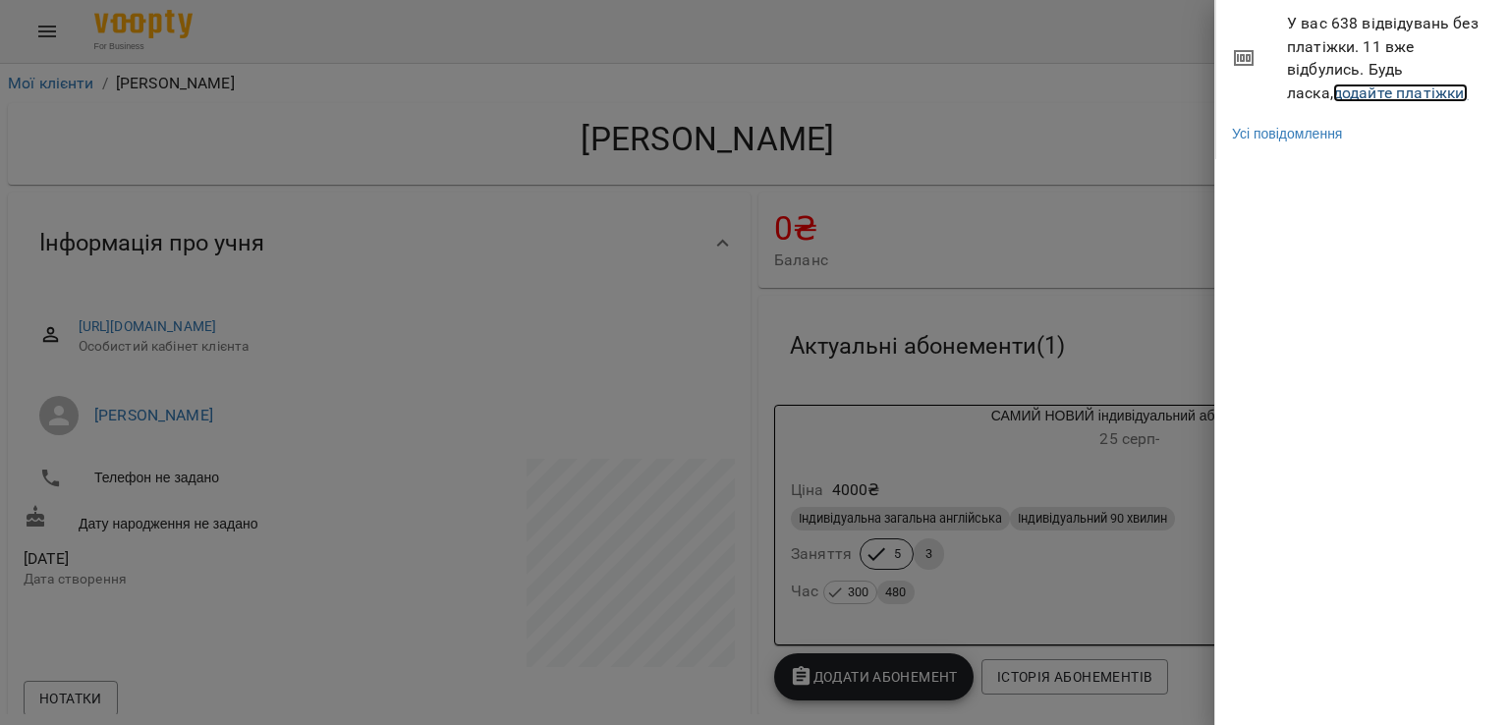
click at [1347, 95] on link "додайте платіжки!" at bounding box center [1401, 92] width 136 height 19
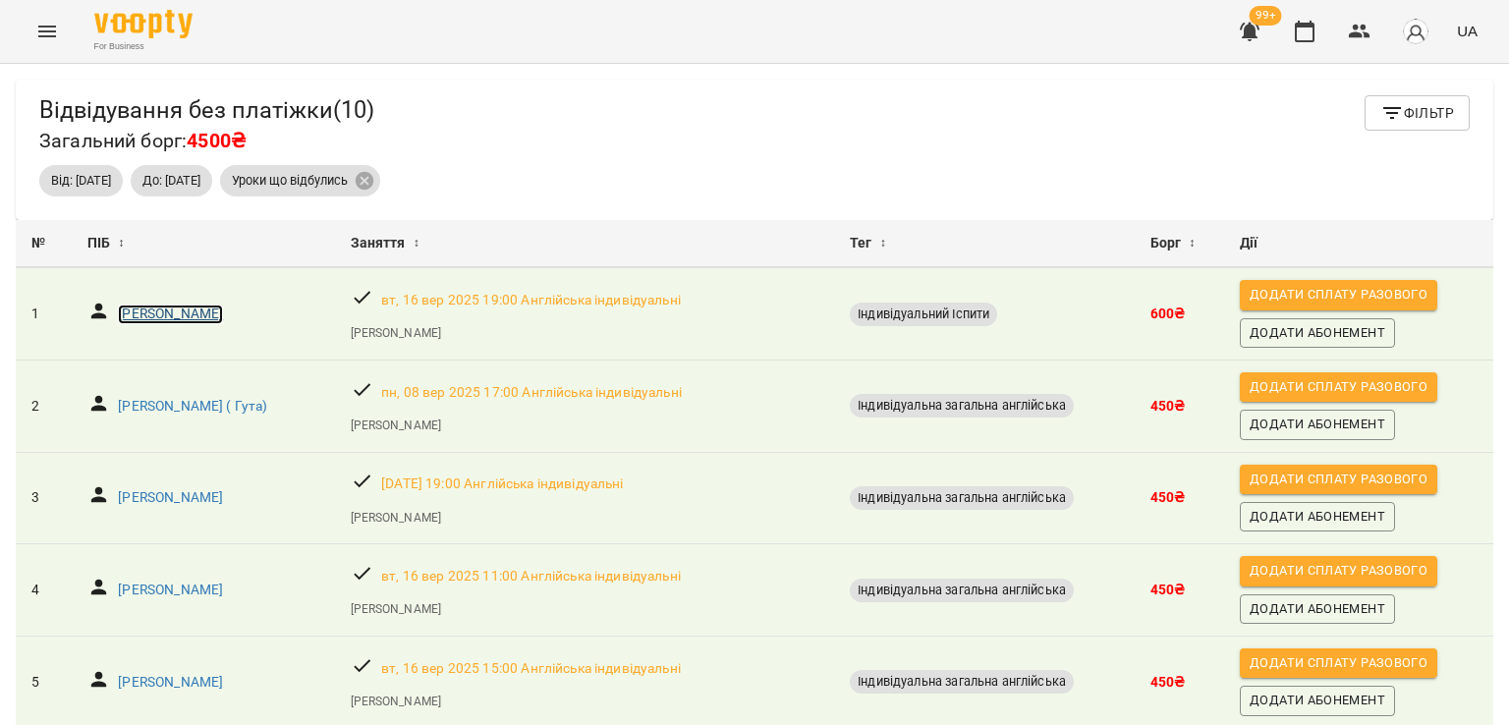
click at [185, 318] on p "[PERSON_NAME]" at bounding box center [170, 315] width 105 height 20
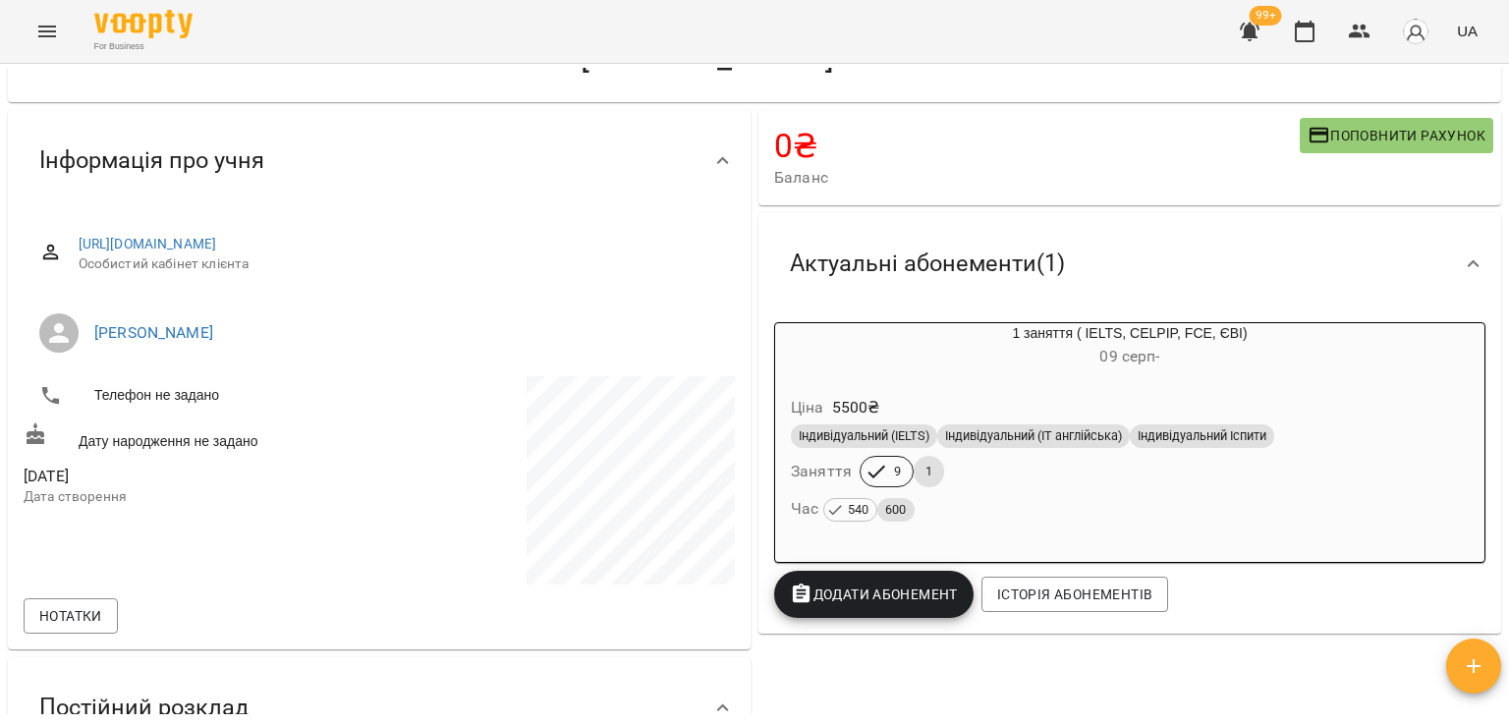
scroll to position [196, 0]
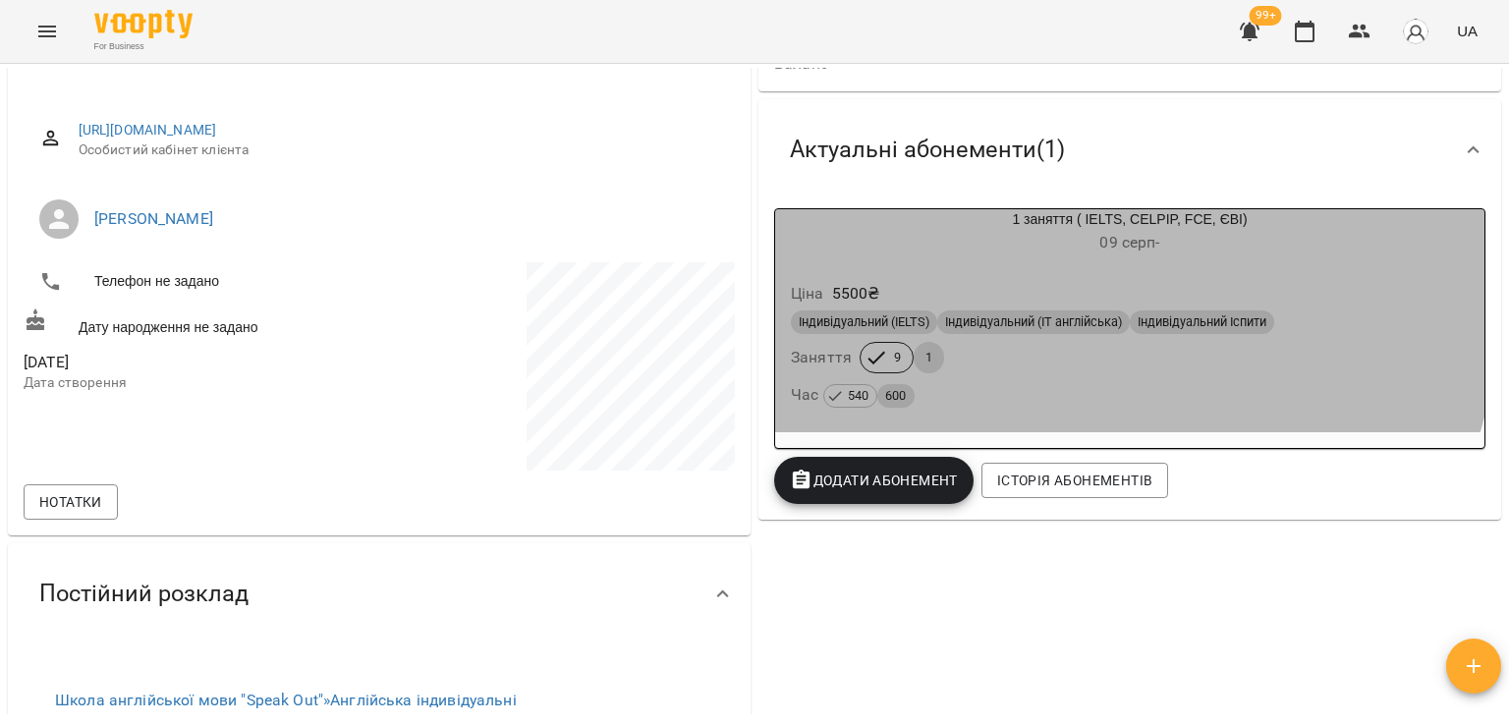
click at [956, 279] on div "Ціна 5500 ₴" at bounding box center [1130, 293] width 686 height 35
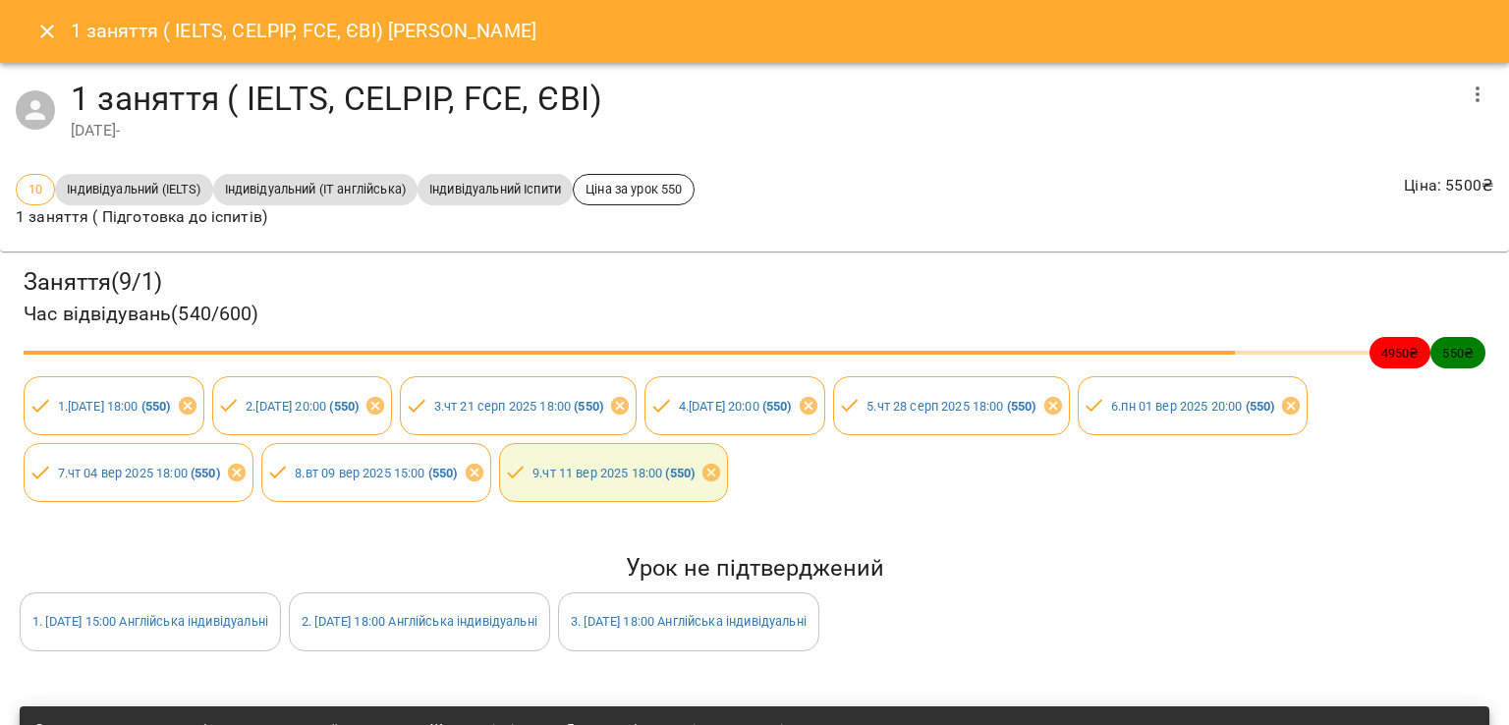
click at [1466, 85] on icon "button" at bounding box center [1478, 95] width 24 height 24
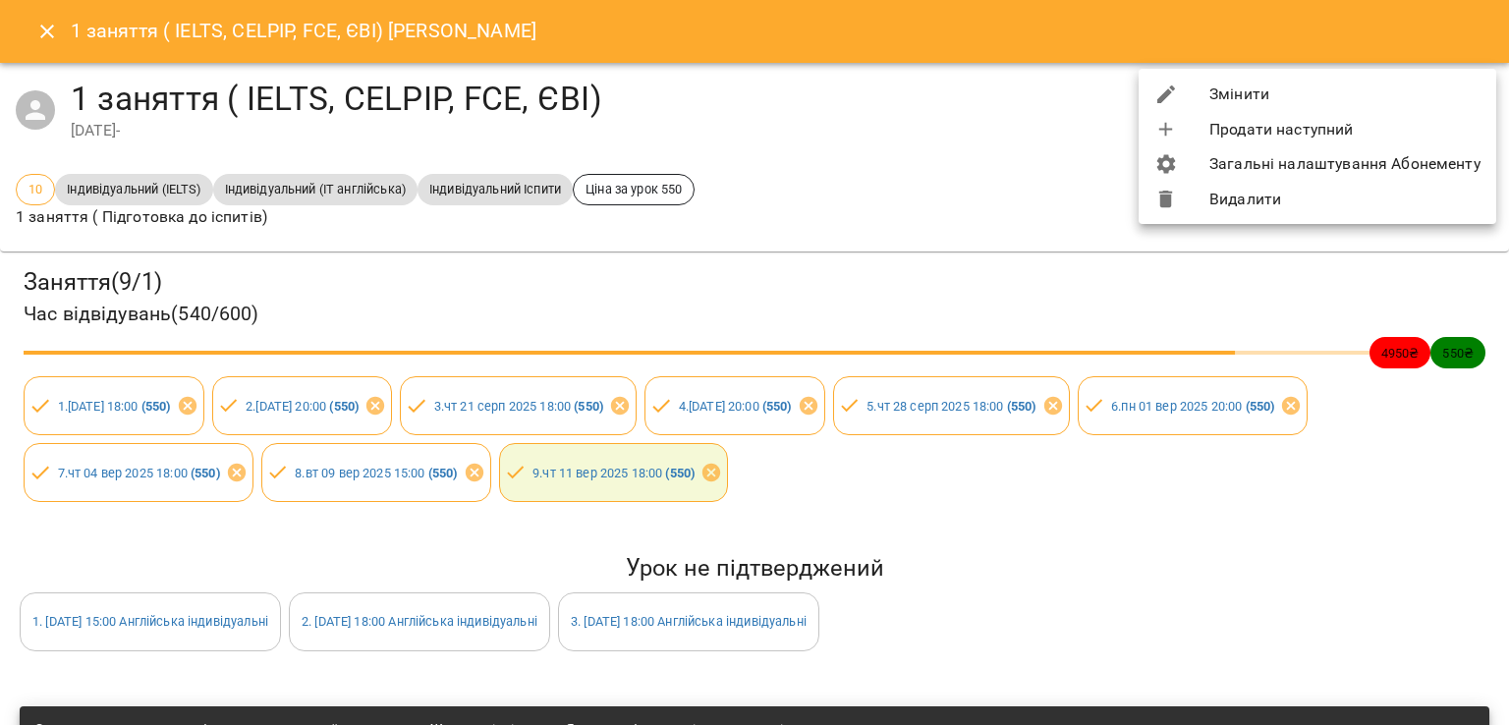
click at [1289, 99] on li "Змінити" at bounding box center [1318, 94] width 358 height 35
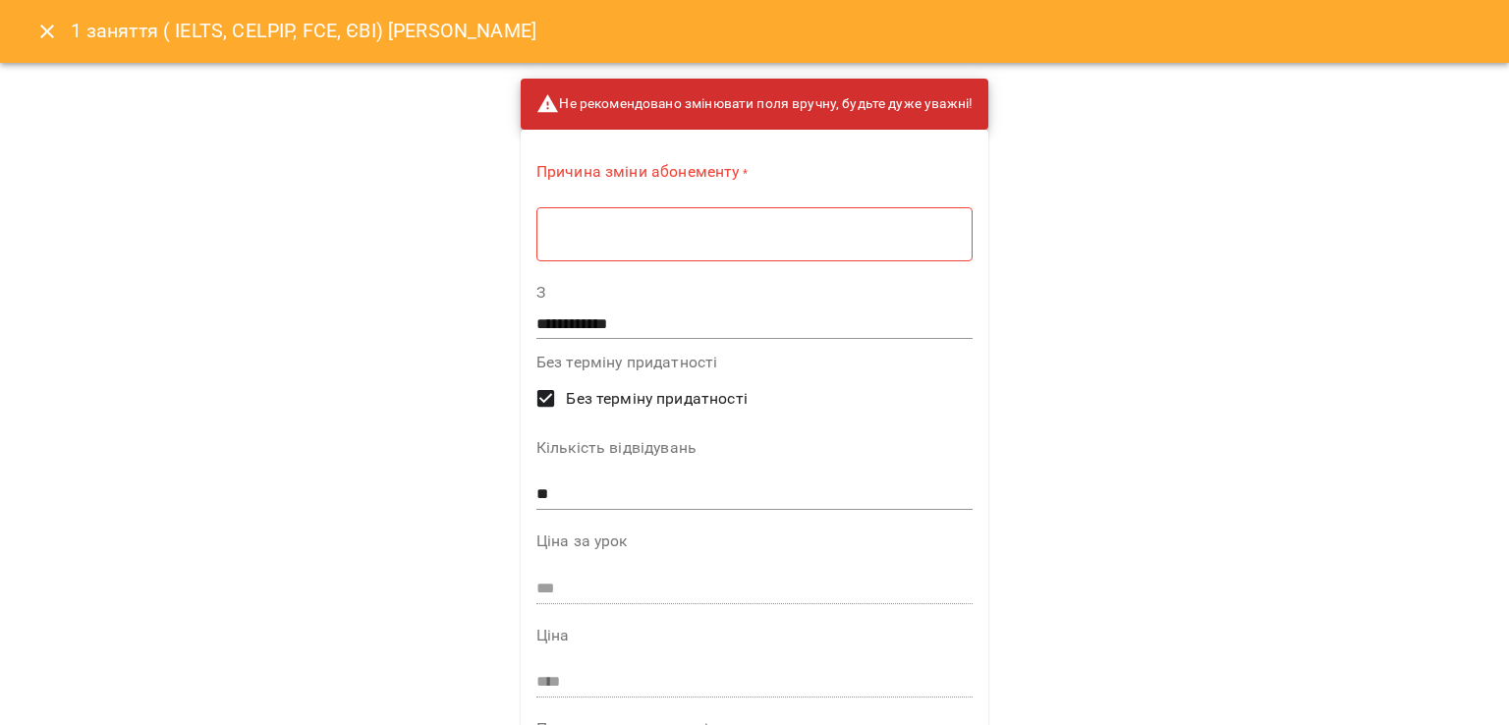
click at [603, 234] on textarea at bounding box center [754, 234] width 409 height 19
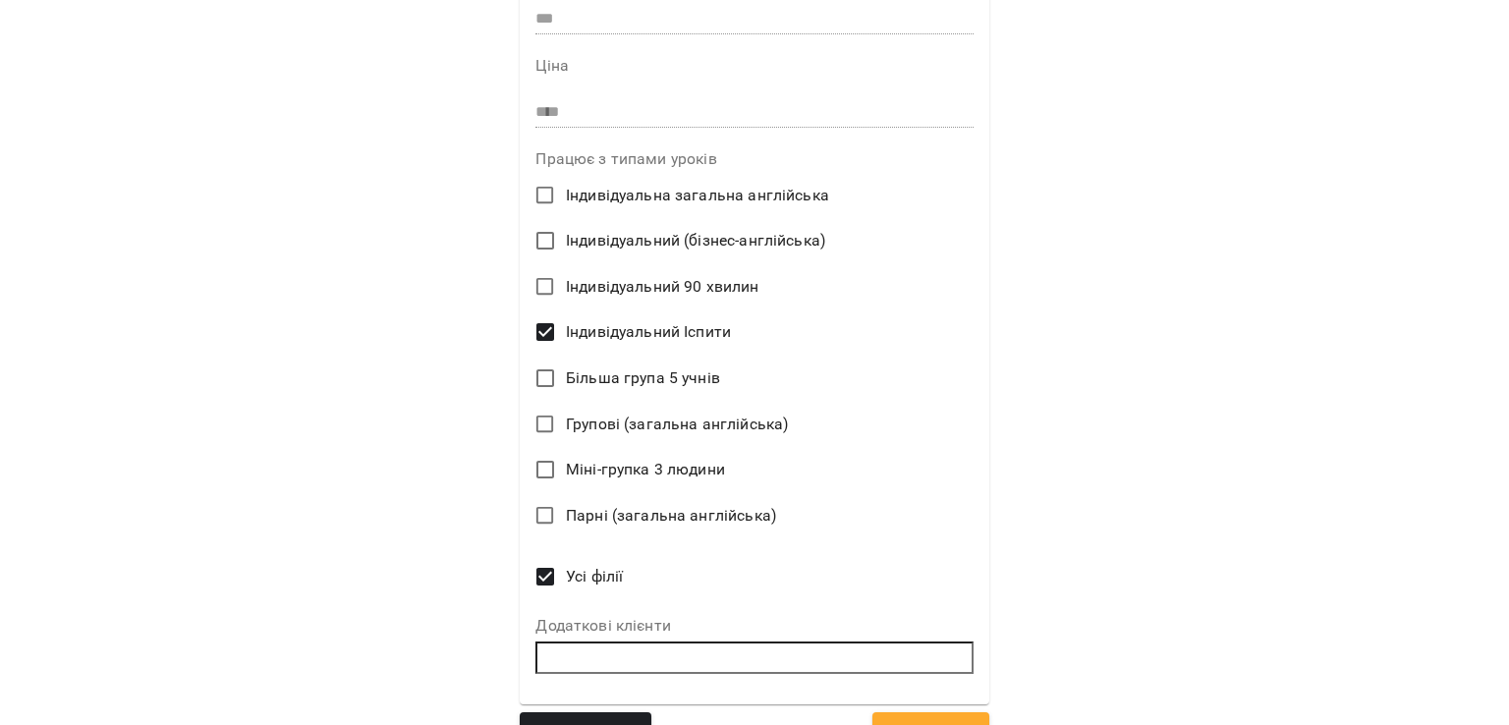
scroll to position [606, 0]
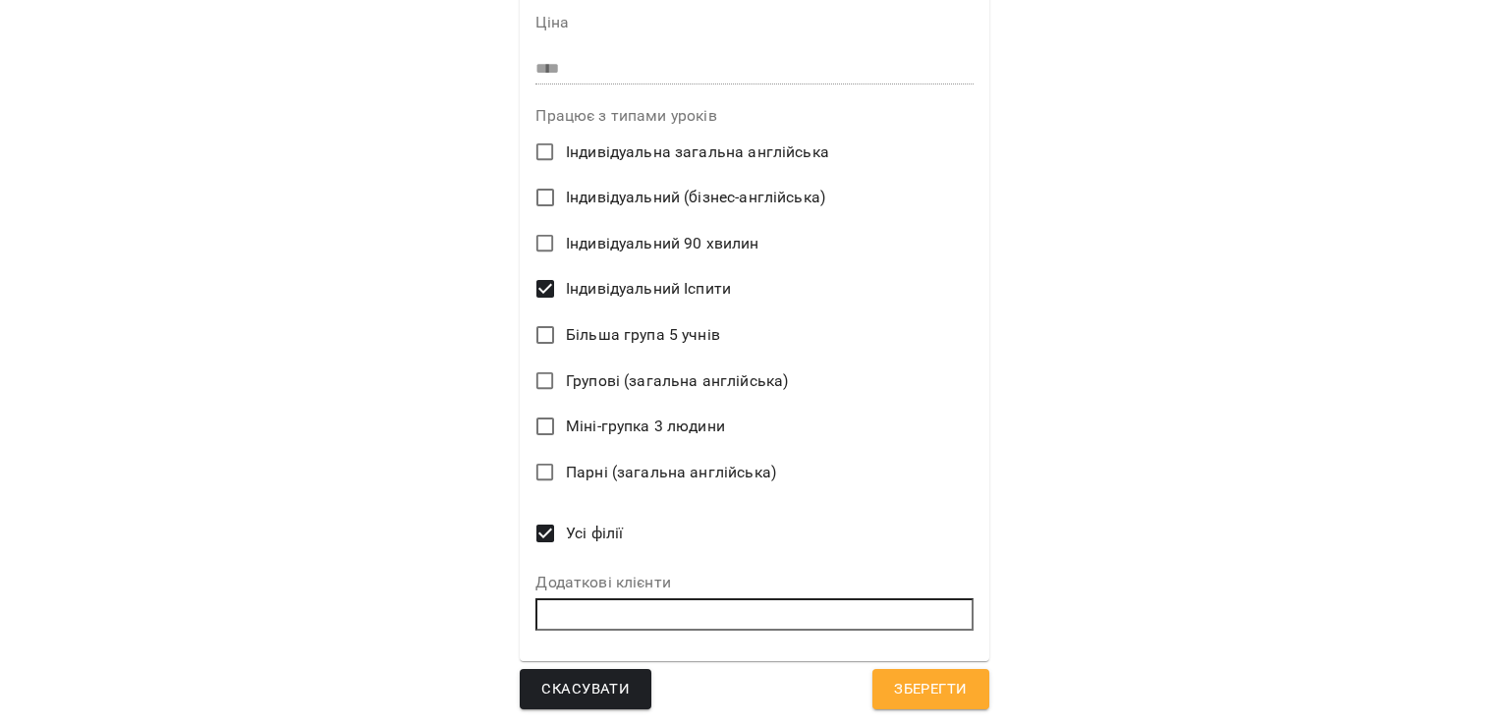
type textarea "****"
click at [974, 681] on button "Зберегти" at bounding box center [930, 689] width 116 height 41
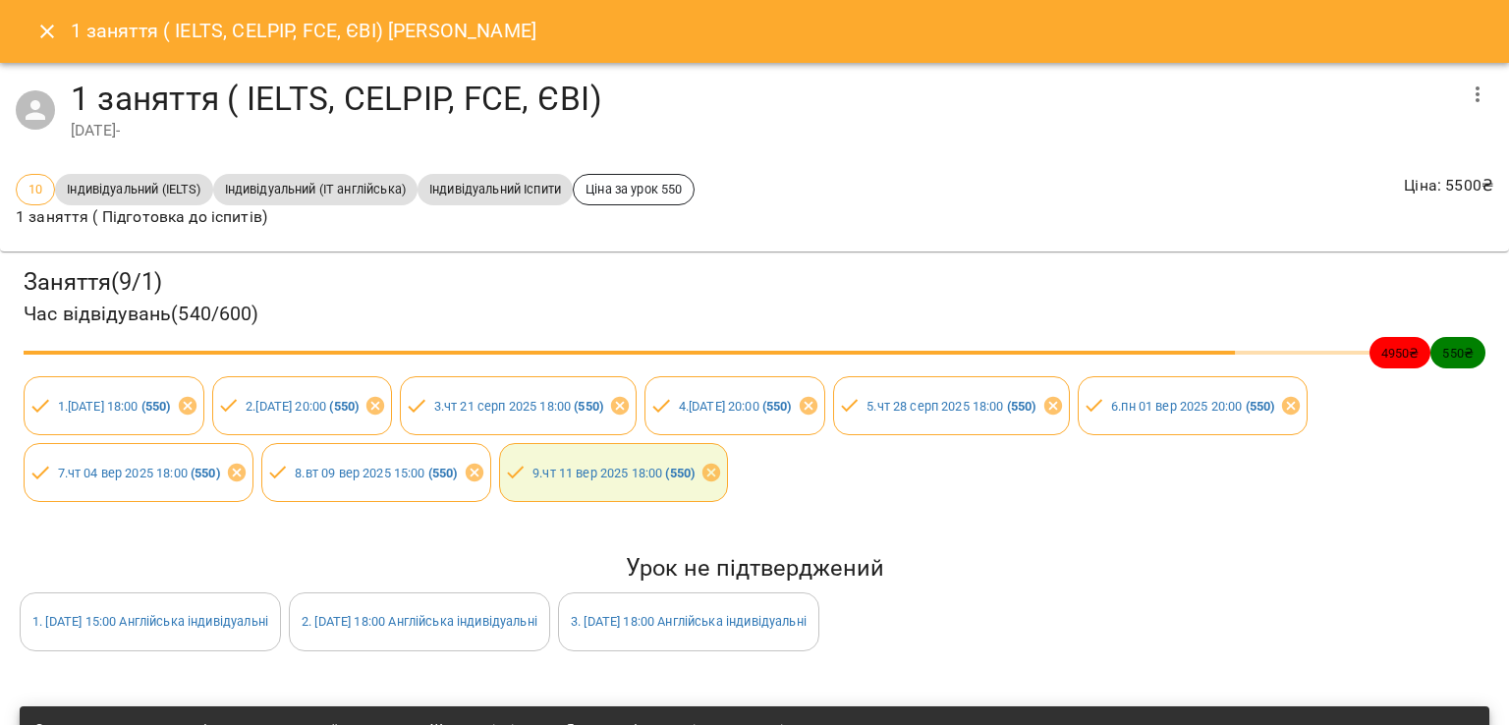
click at [44, 36] on icon "Close" at bounding box center [47, 32] width 24 height 24
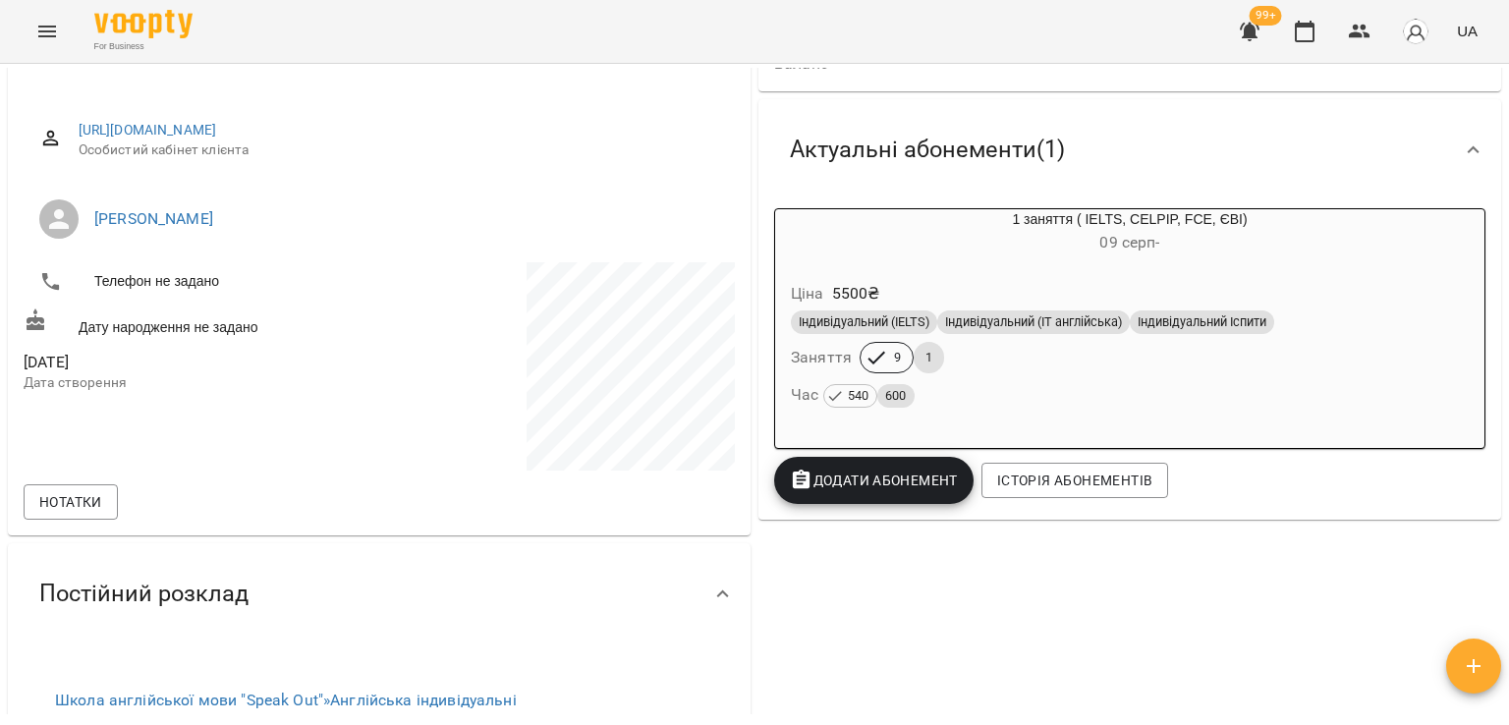
scroll to position [0, 0]
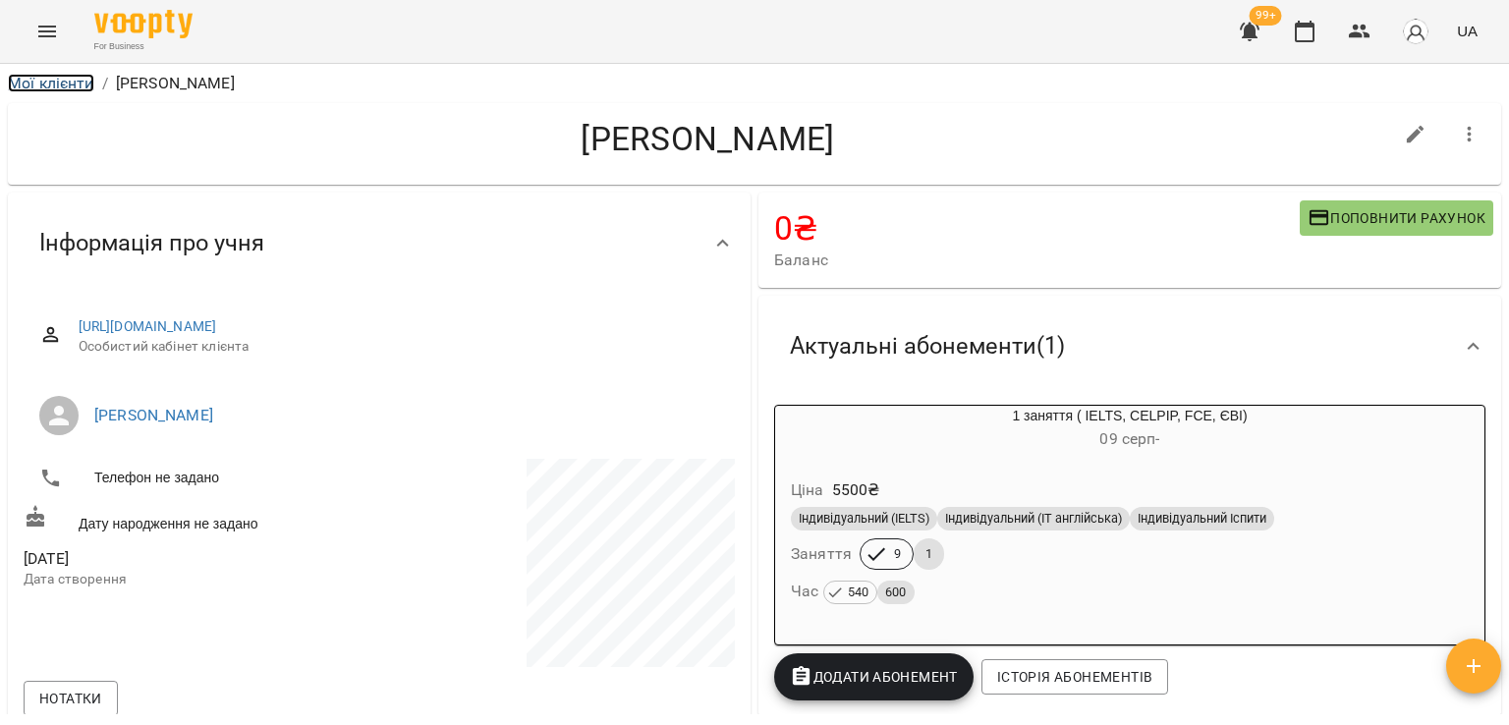
click at [28, 85] on link "Мої клієнти" at bounding box center [51, 83] width 86 height 19
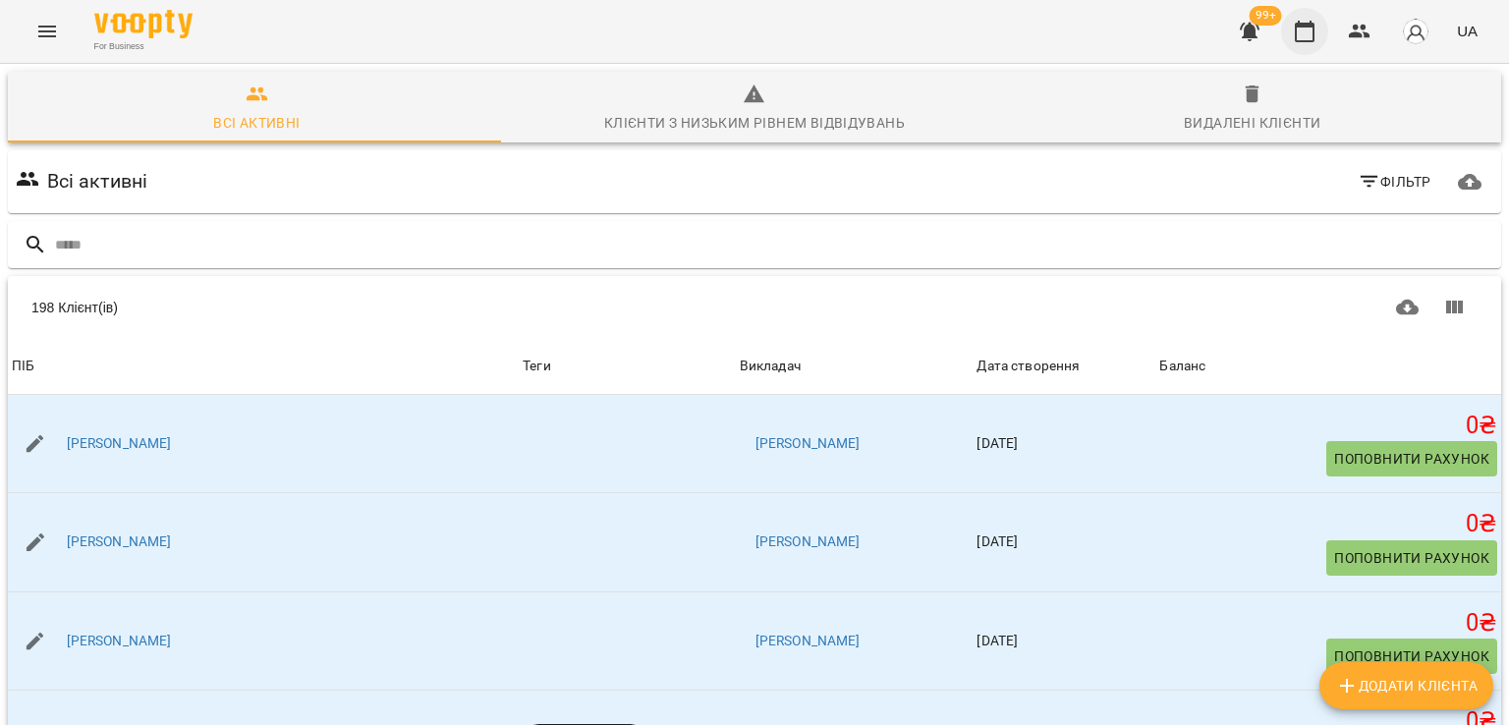
click at [1287, 32] on button "button" at bounding box center [1304, 31] width 47 height 47
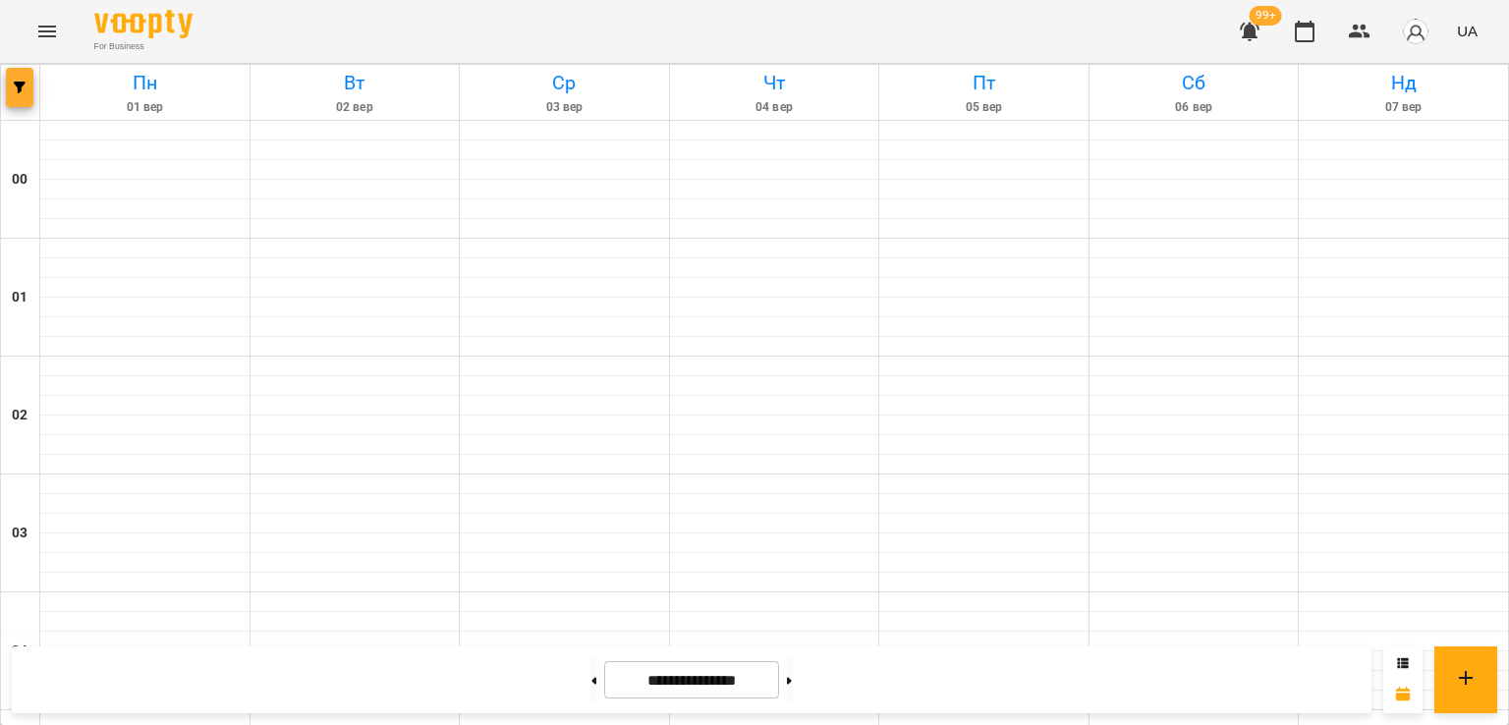
click at [14, 87] on icon "button" at bounding box center [20, 88] width 12 height 12
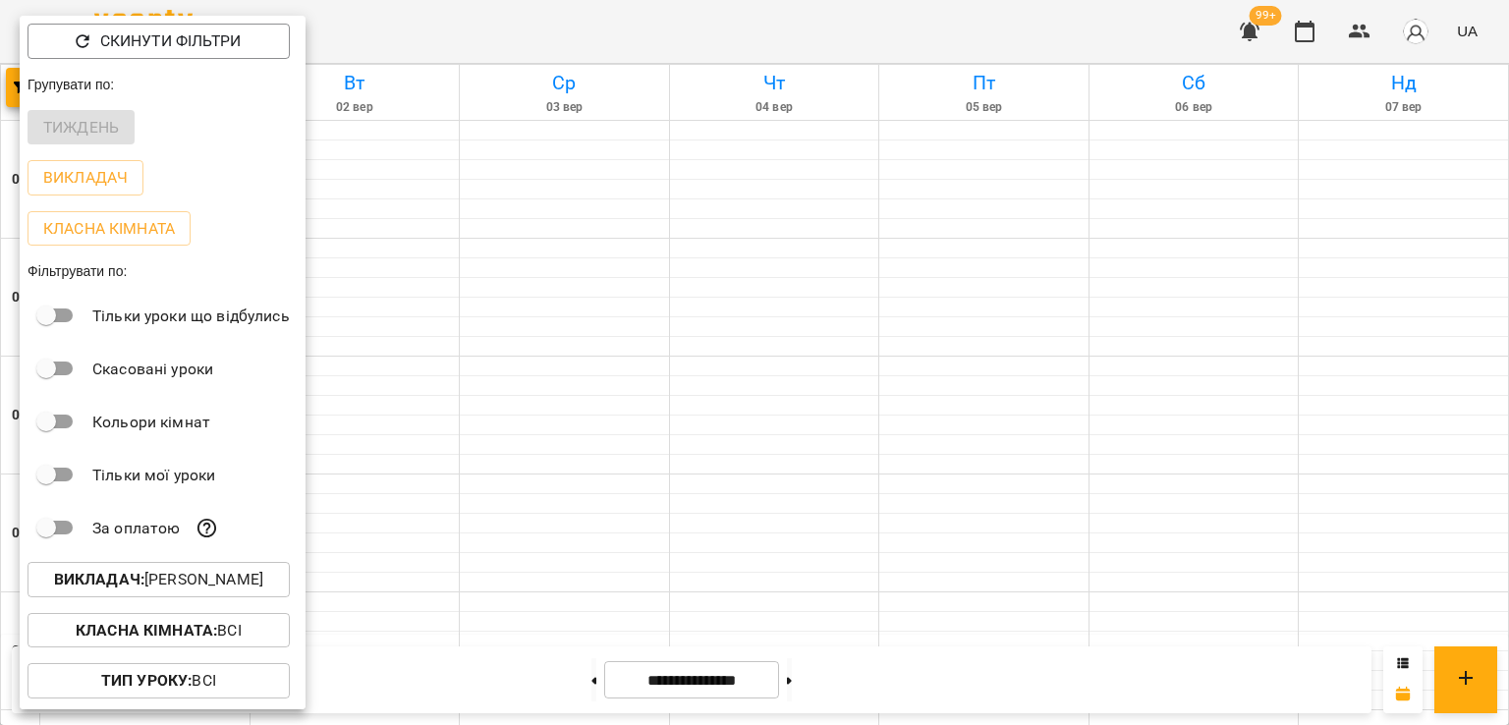
click at [251, 573] on p "Викладач : Діана Григорьєва" at bounding box center [158, 580] width 209 height 24
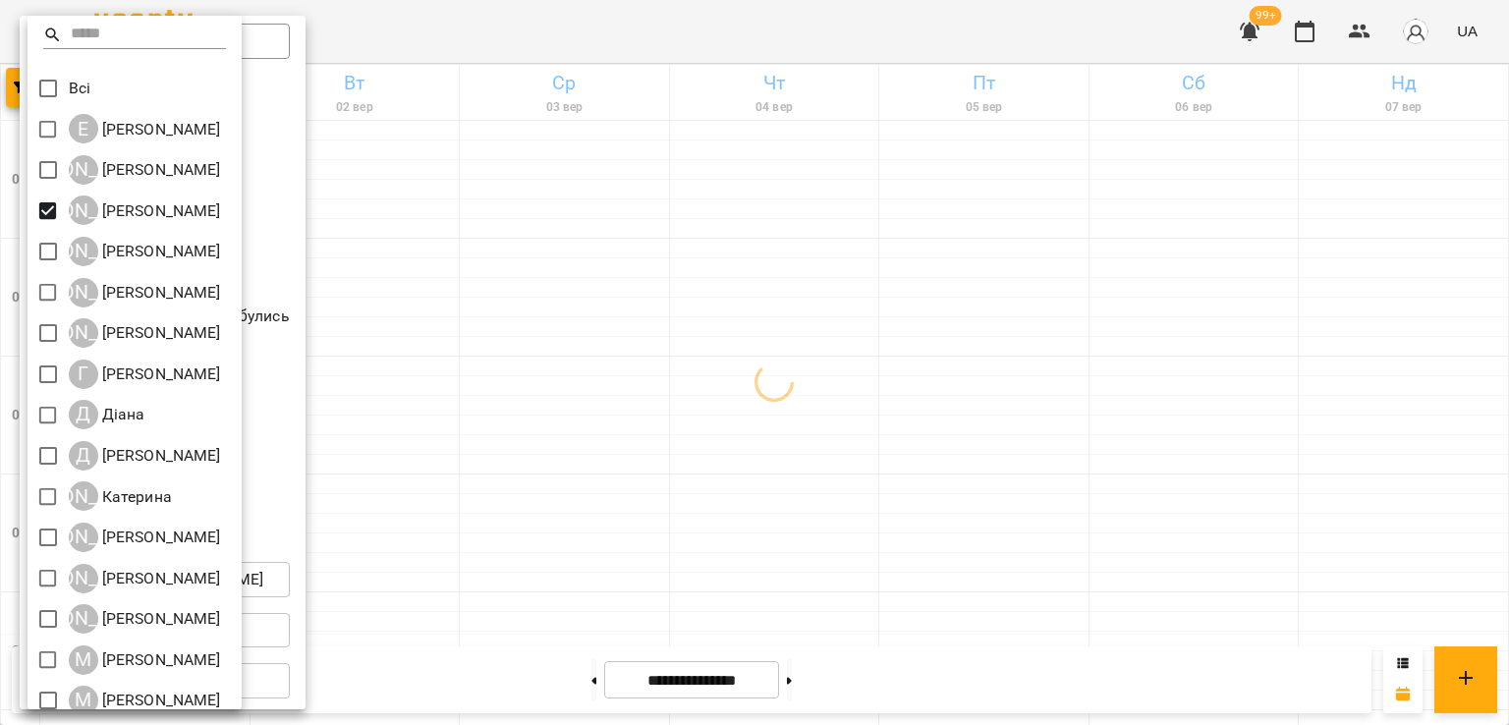
click at [992, 228] on div at bounding box center [754, 362] width 1509 height 725
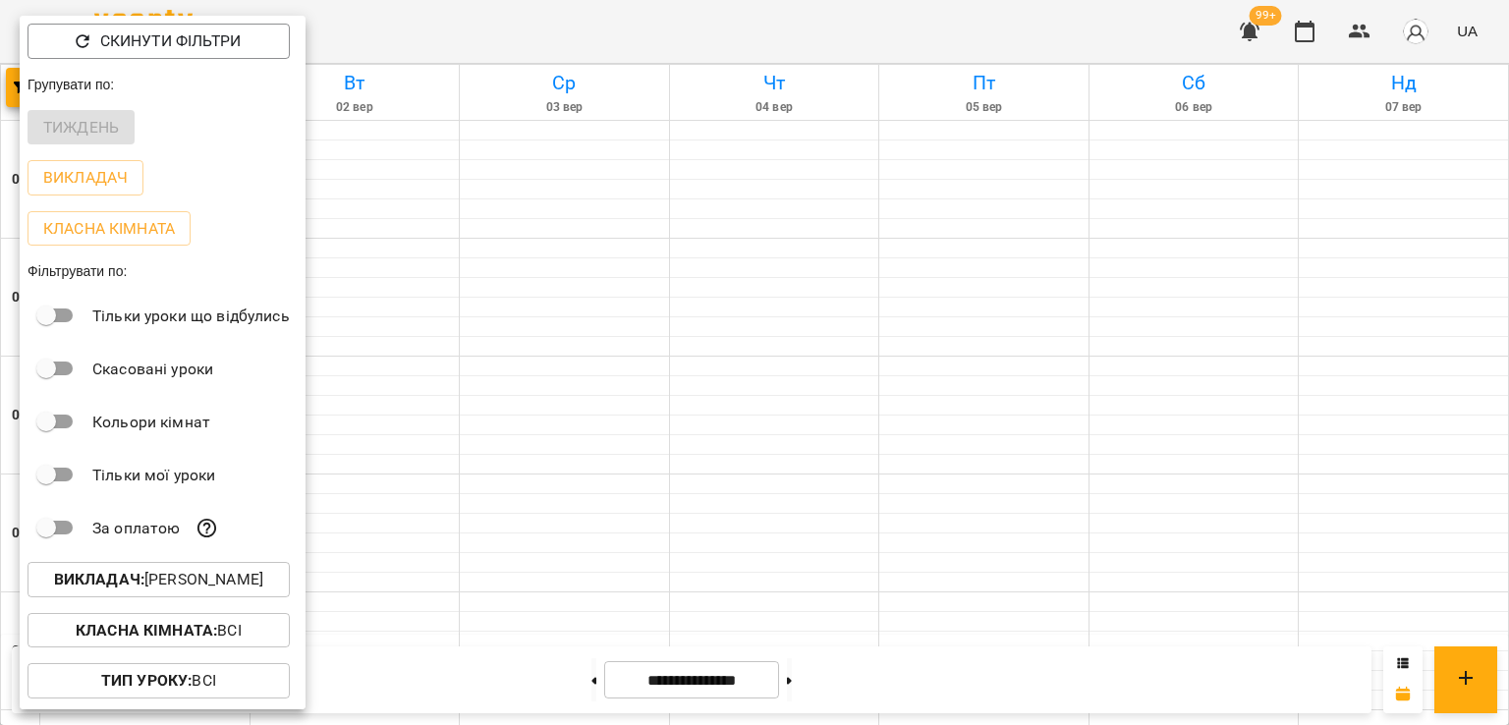
click at [992, 228] on div at bounding box center [754, 362] width 1509 height 725
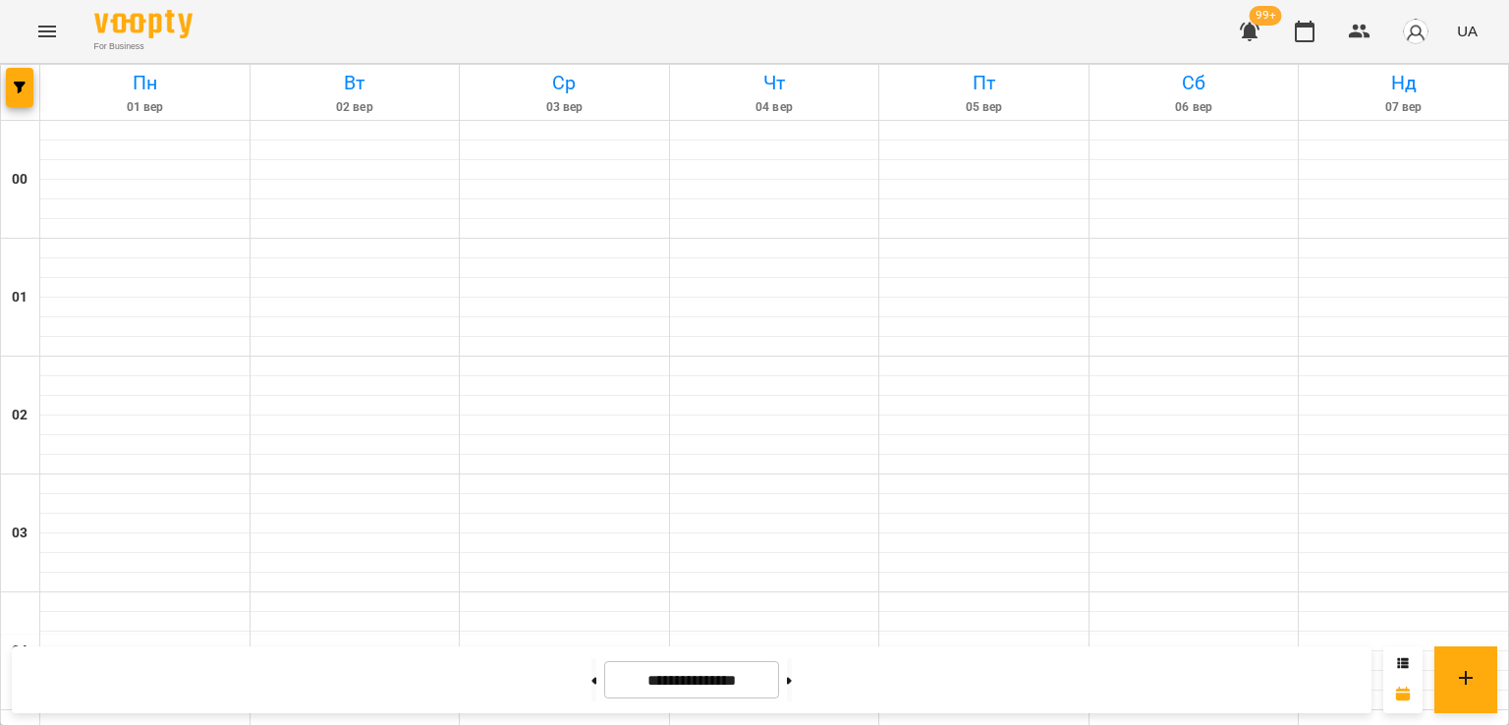
scroll to position [2161, 0]
click at [792, 682] on button at bounding box center [789, 679] width 5 height 43
click at [792, 685] on button at bounding box center [789, 679] width 5 height 43
type input "**********"
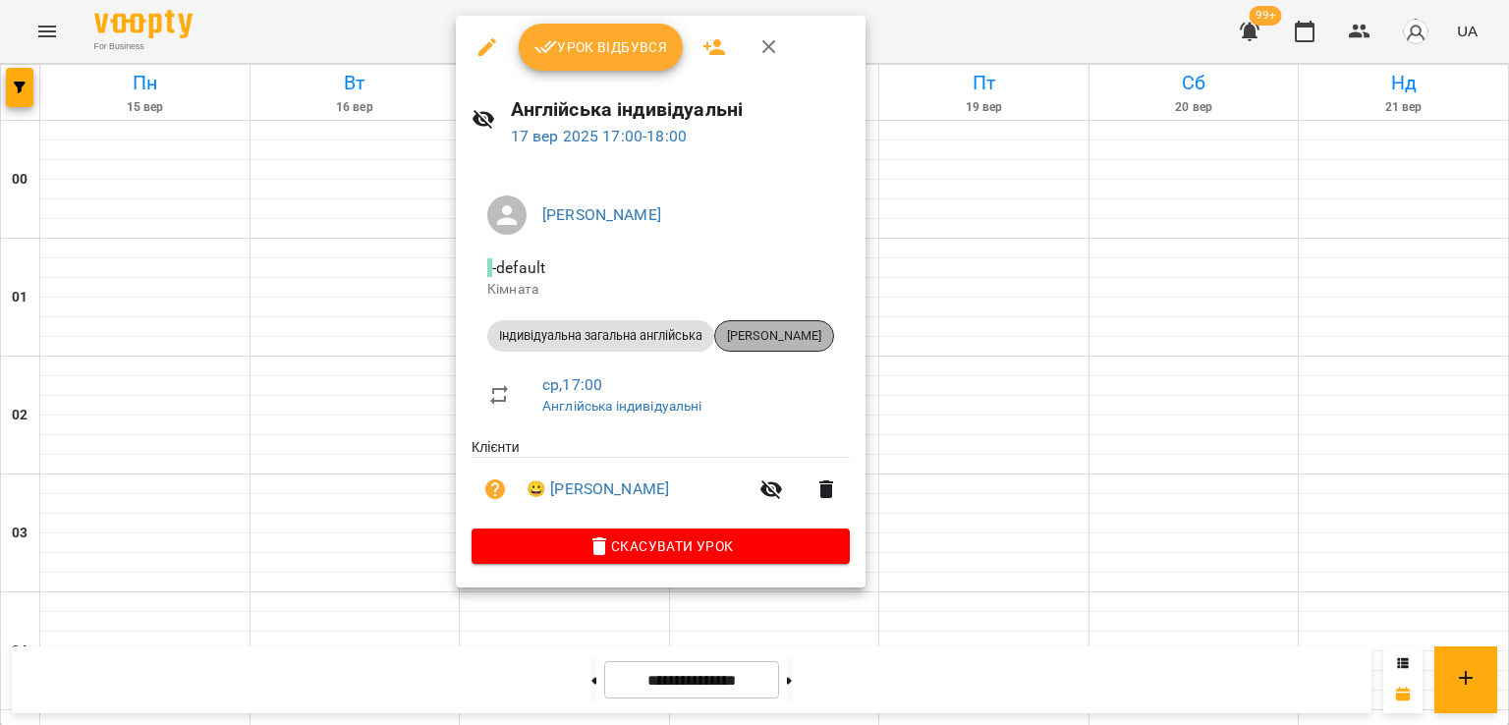
click at [783, 330] on span "[PERSON_NAME]" at bounding box center [774, 336] width 118 height 18
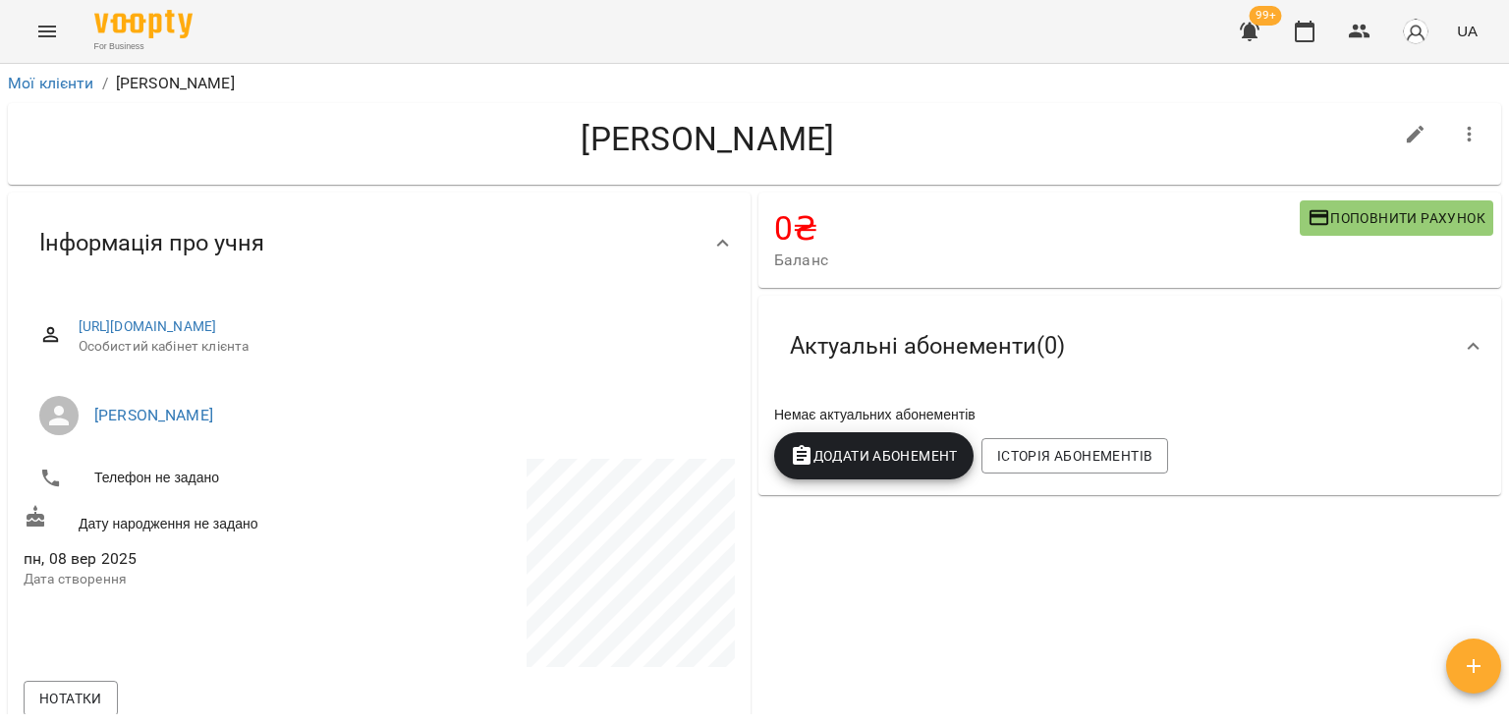
click at [1460, 132] on icon "button" at bounding box center [1470, 135] width 24 height 24
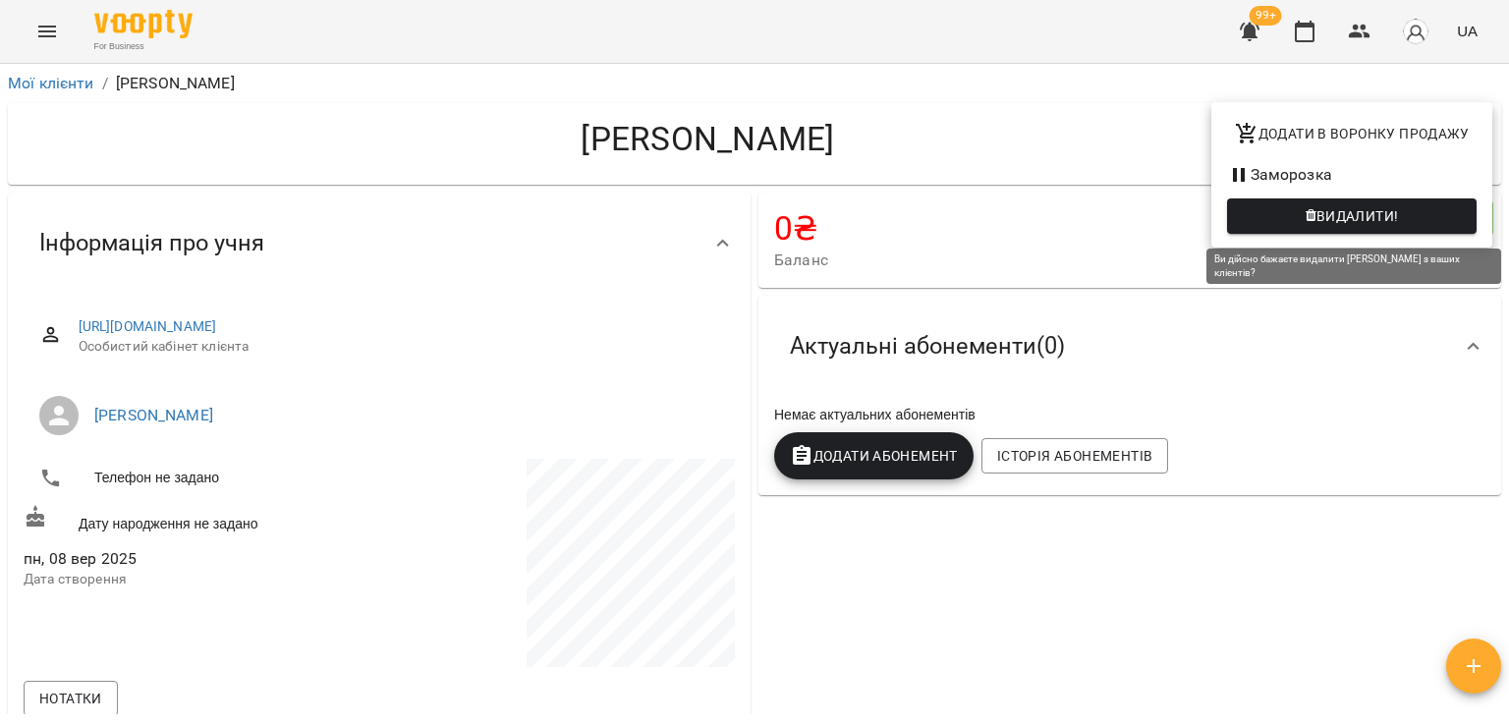
click at [1340, 216] on span "Видалити!" at bounding box center [1357, 216] width 83 height 24
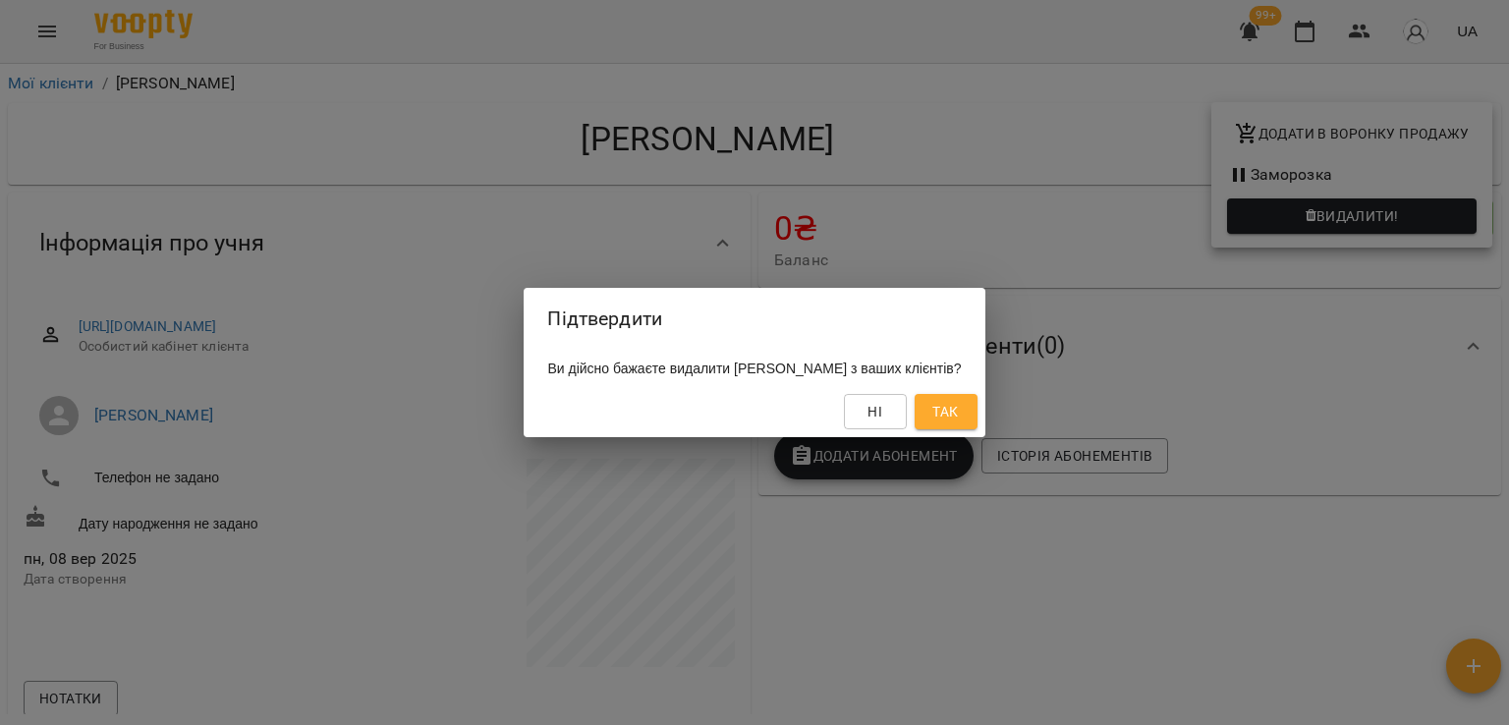
click at [958, 420] on span "Так" at bounding box center [945, 412] width 26 height 24
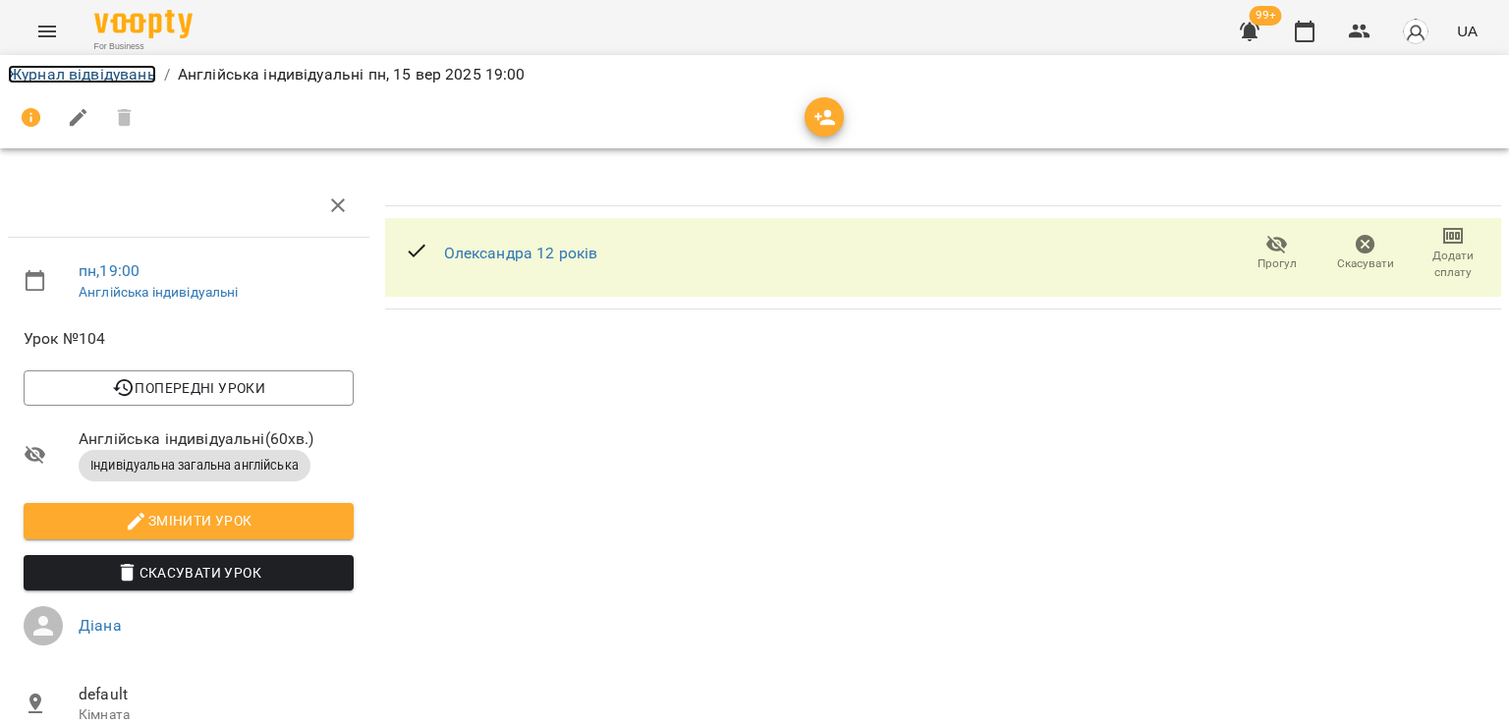
click at [126, 82] on link "Журнал відвідувань" at bounding box center [82, 74] width 148 height 19
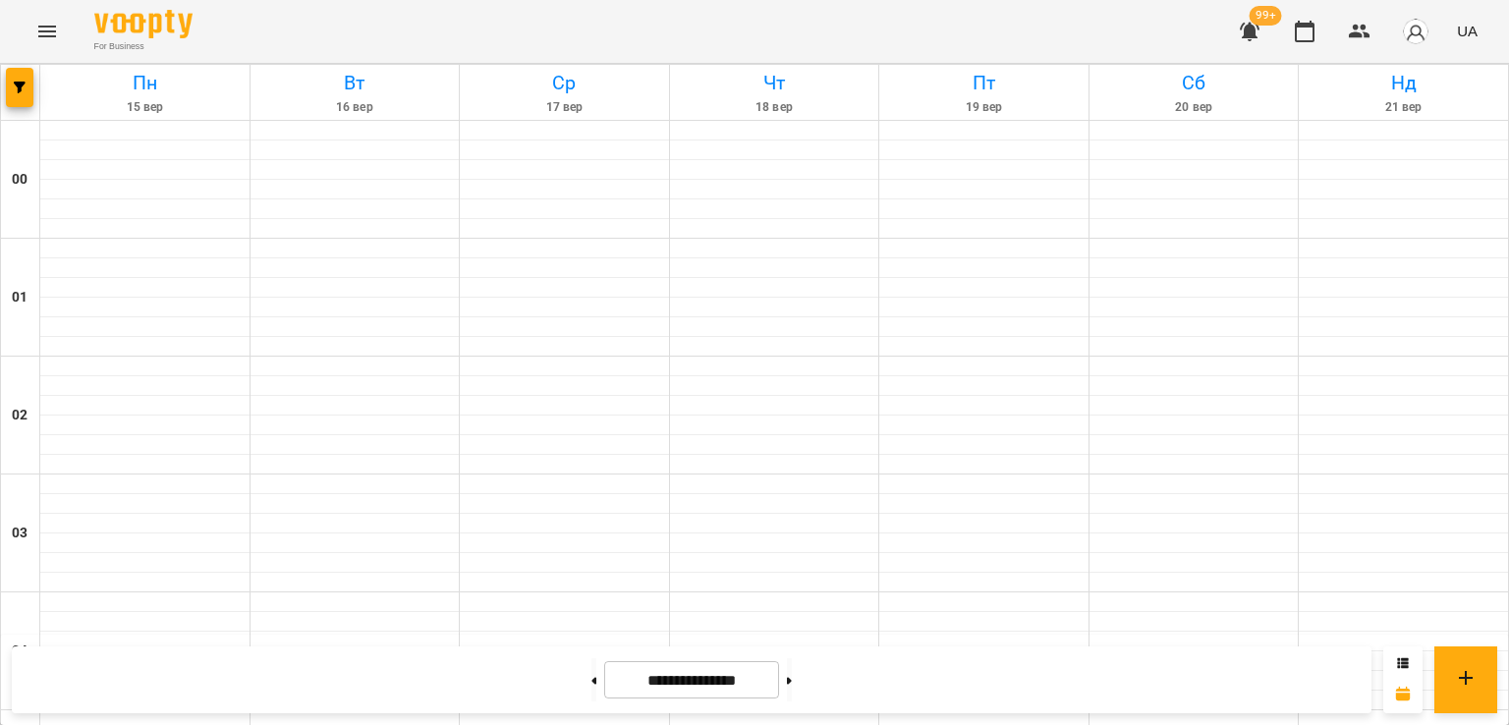
scroll to position [1803, 0]
click at [1235, 29] on button "button" at bounding box center [1249, 31] width 47 height 47
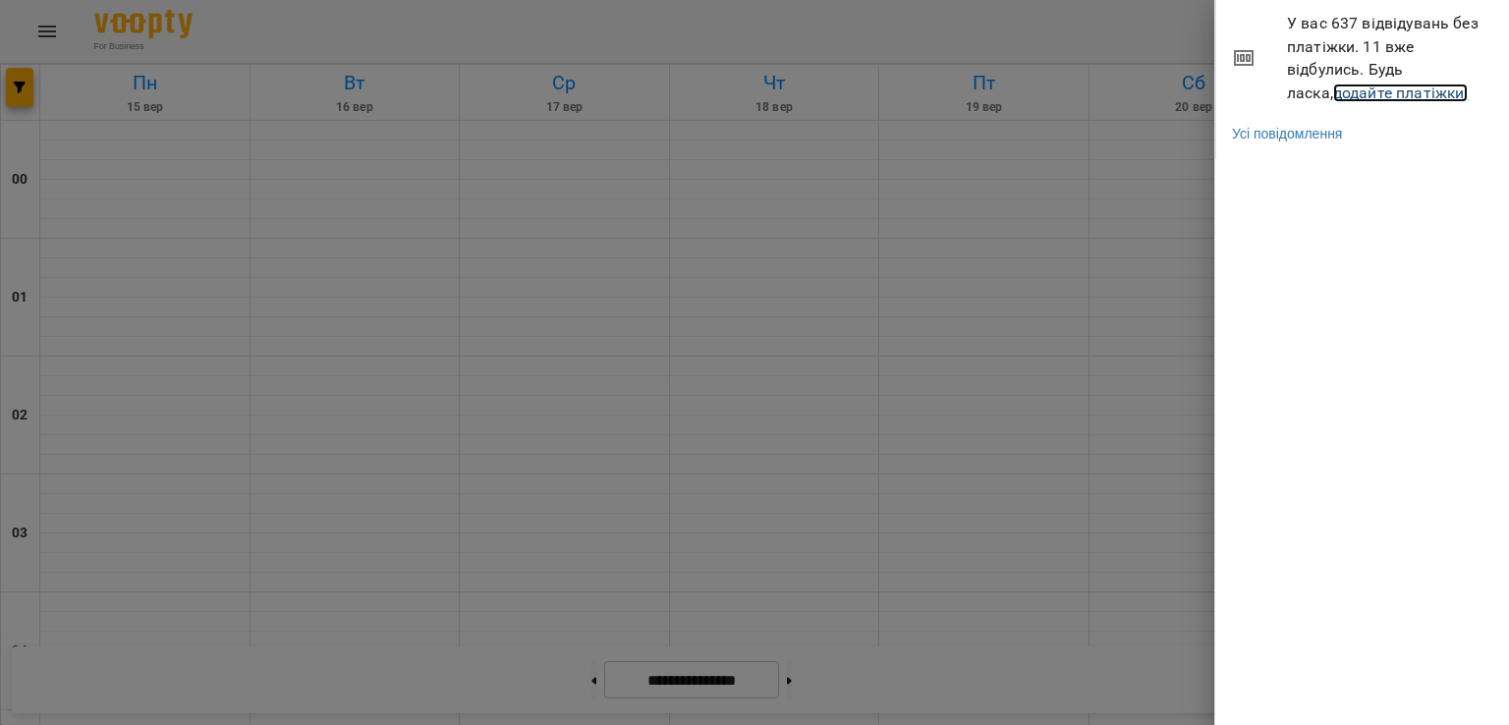
click at [1333, 88] on link "додайте платіжки!" at bounding box center [1401, 92] width 136 height 19
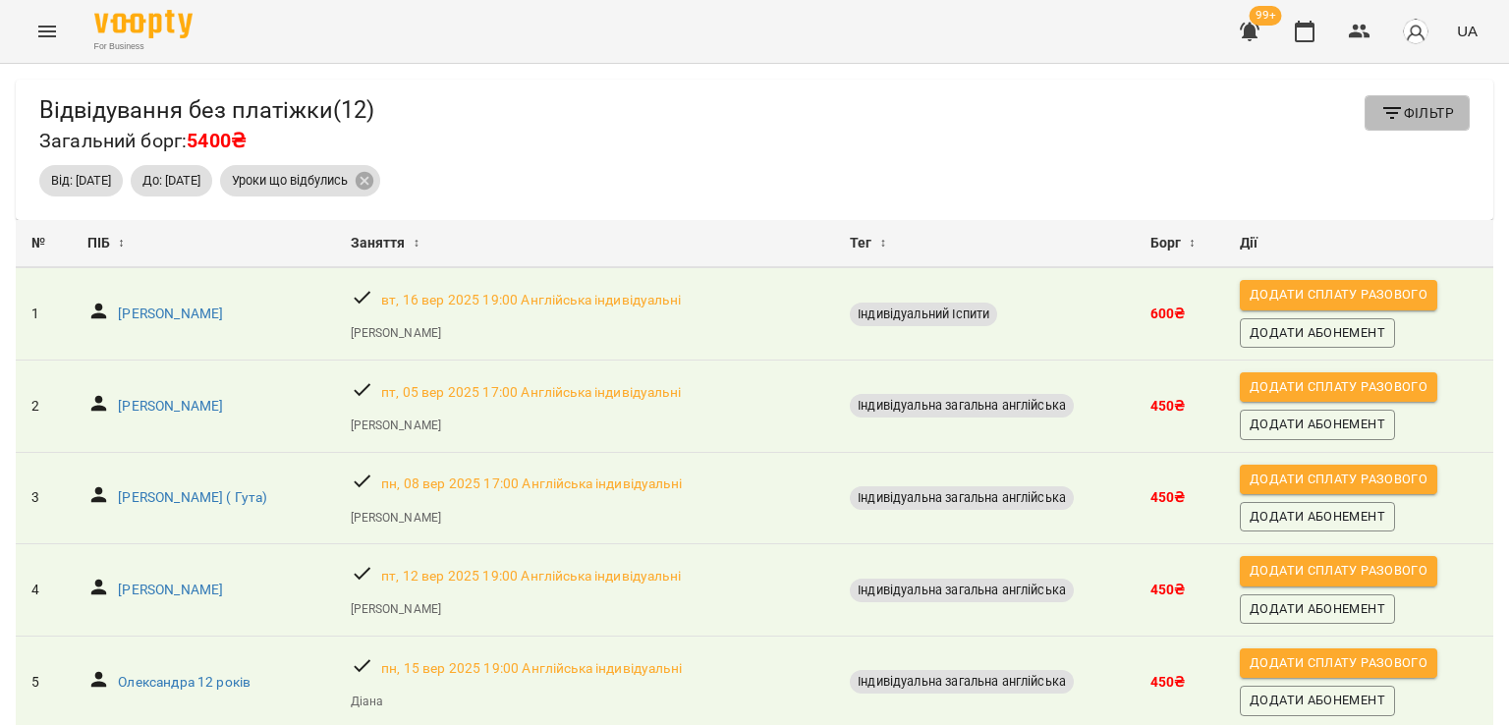
click at [1396, 112] on span "Фільтр" at bounding box center [1417, 113] width 74 height 24
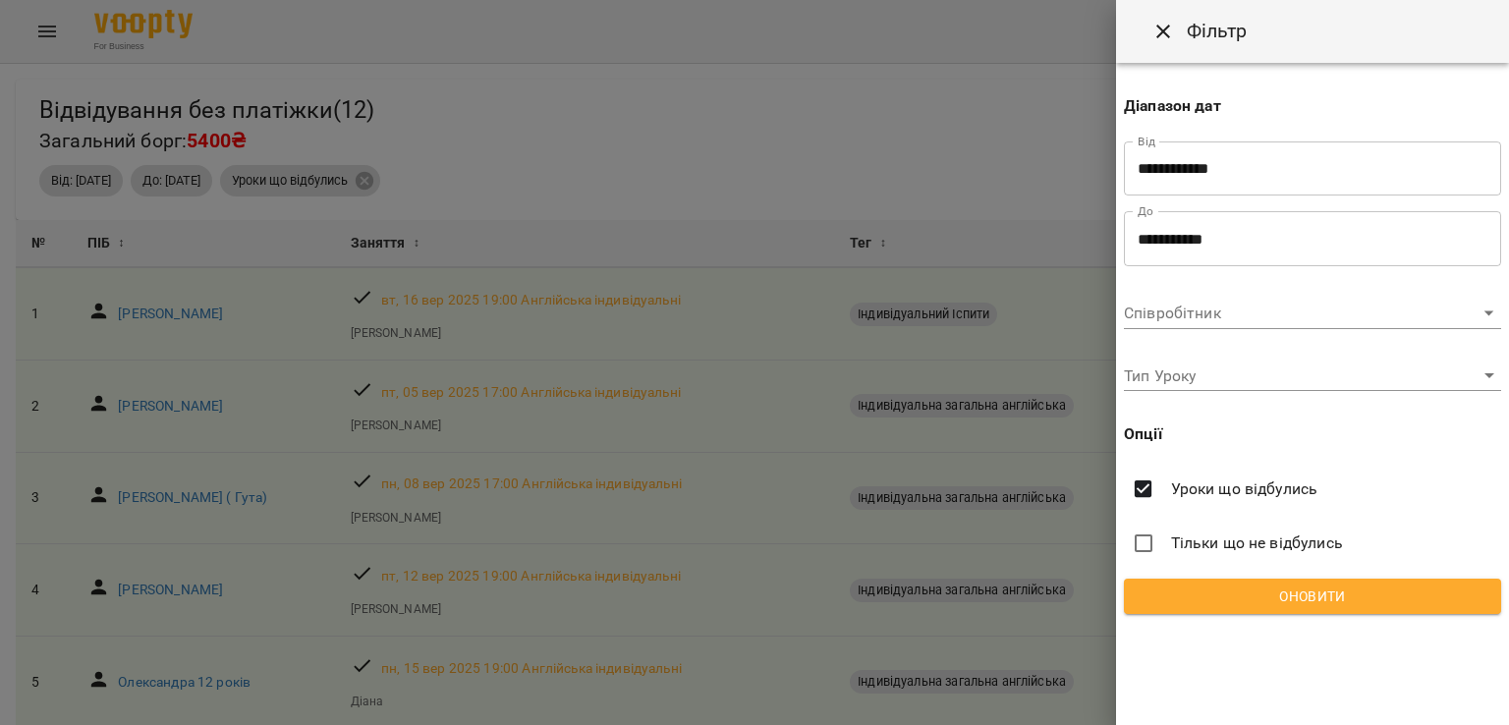
click at [1069, 135] on div at bounding box center [754, 362] width 1509 height 725
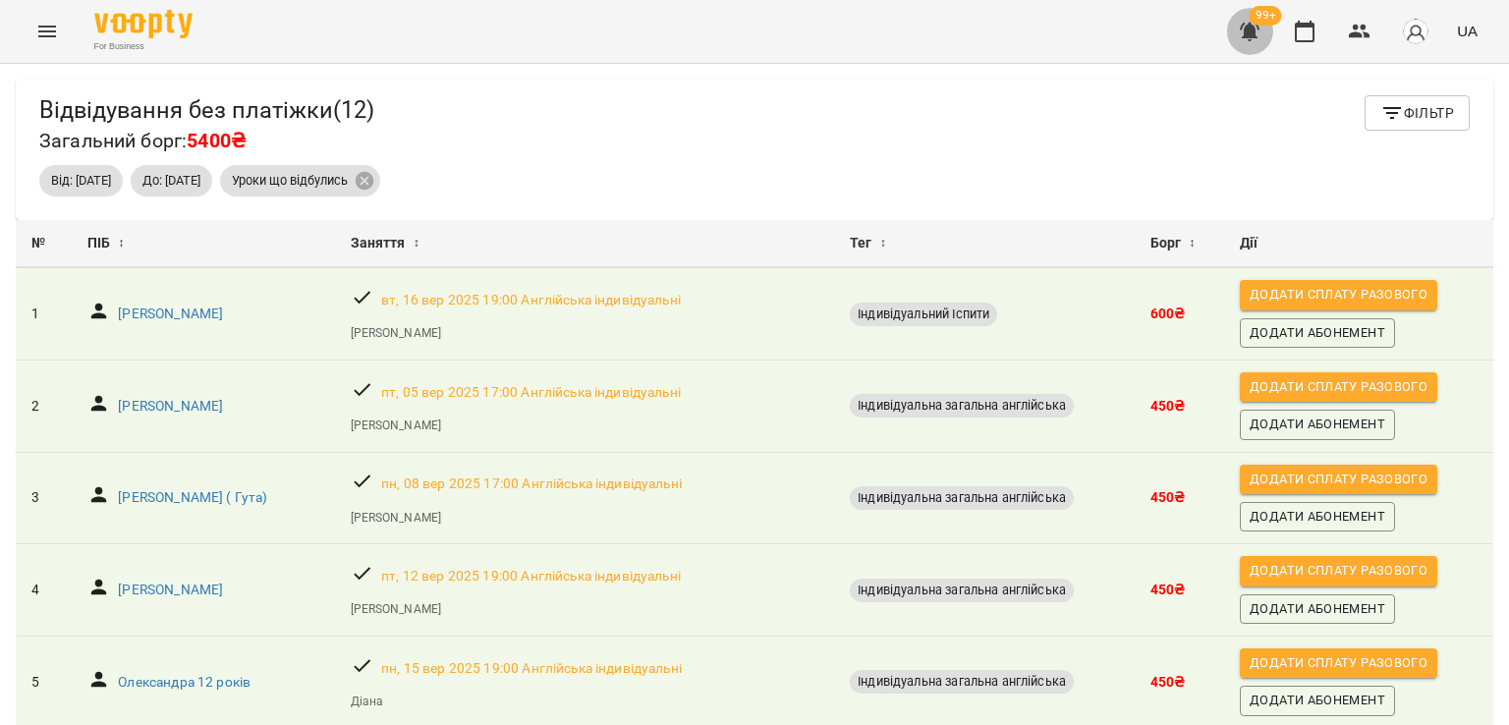
click at [1250, 40] on icon "button" at bounding box center [1250, 32] width 24 height 24
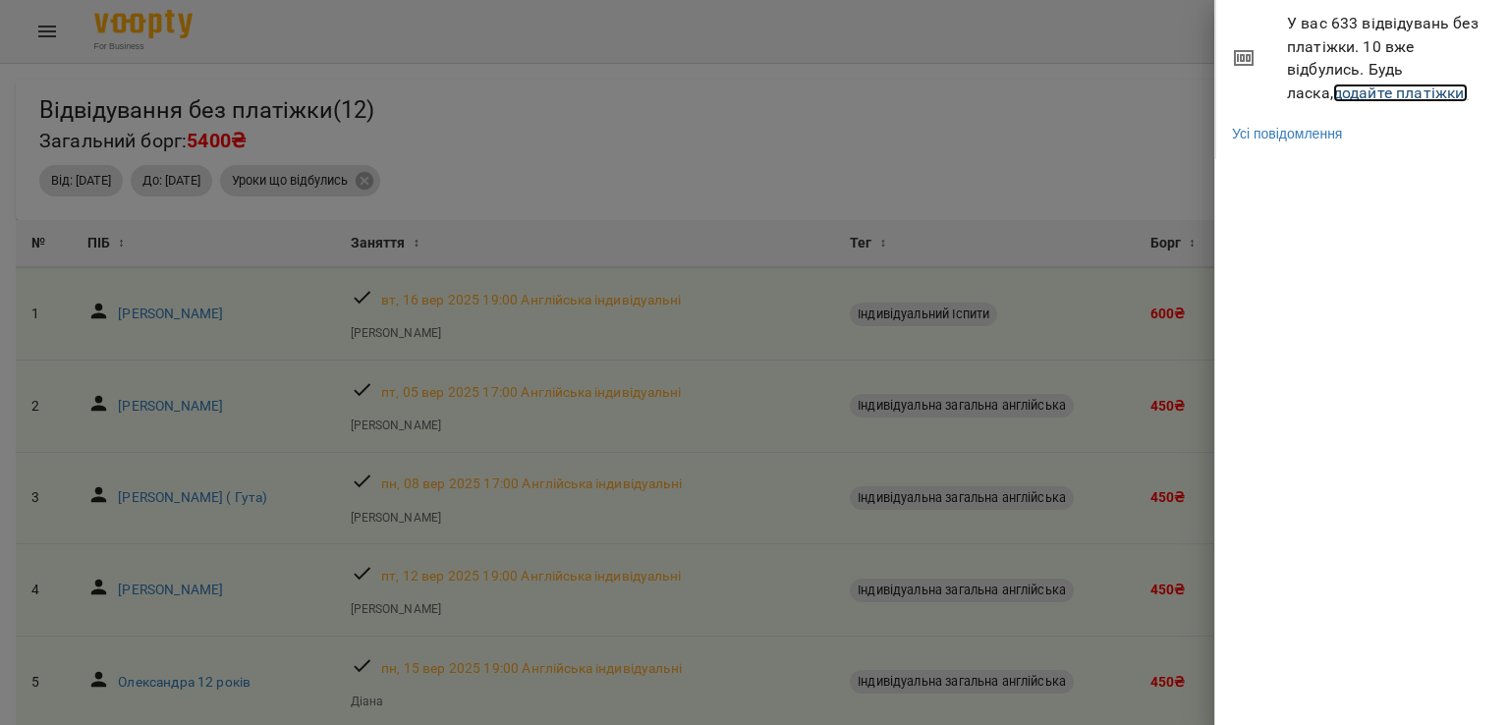
click at [1333, 87] on link "додайте платіжки!" at bounding box center [1401, 92] width 136 height 19
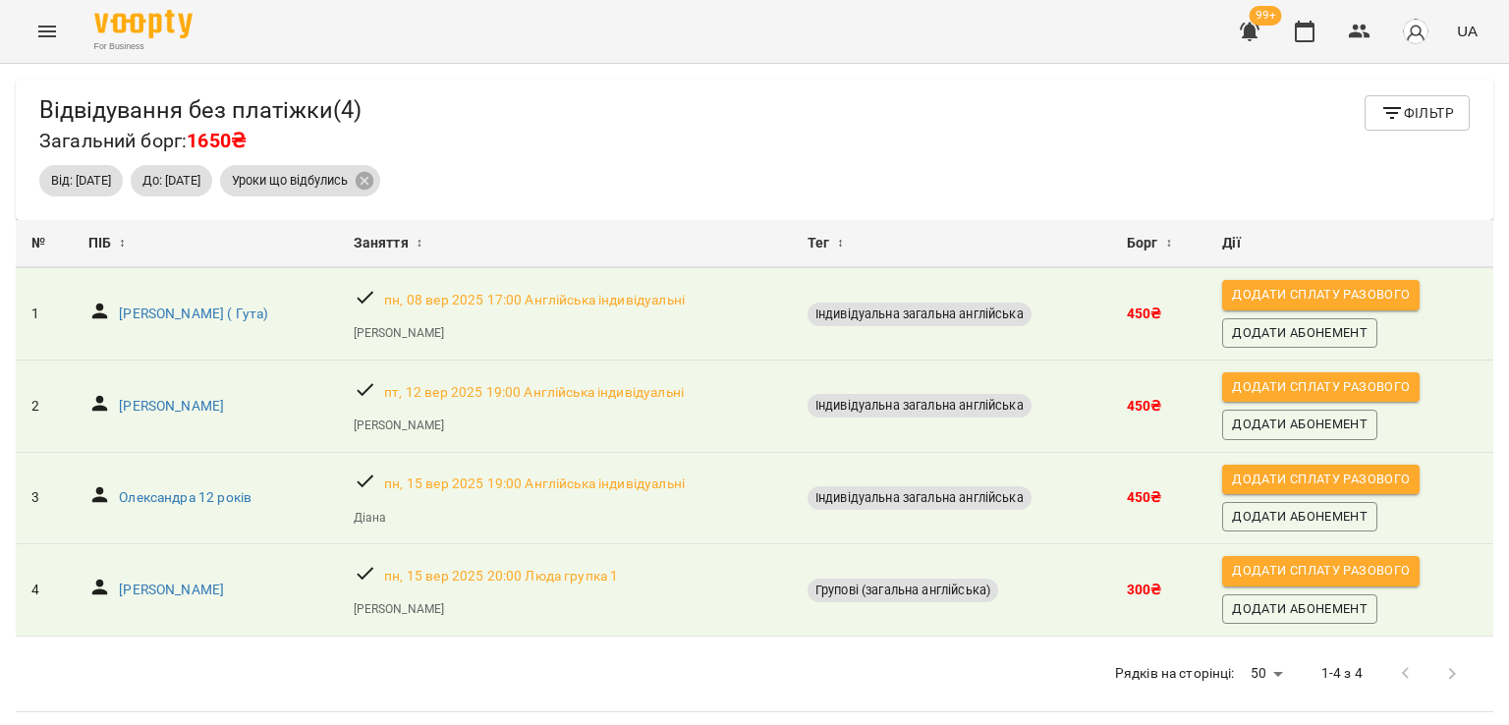
click at [56, 51] on button "Menu" at bounding box center [47, 31] width 47 height 47
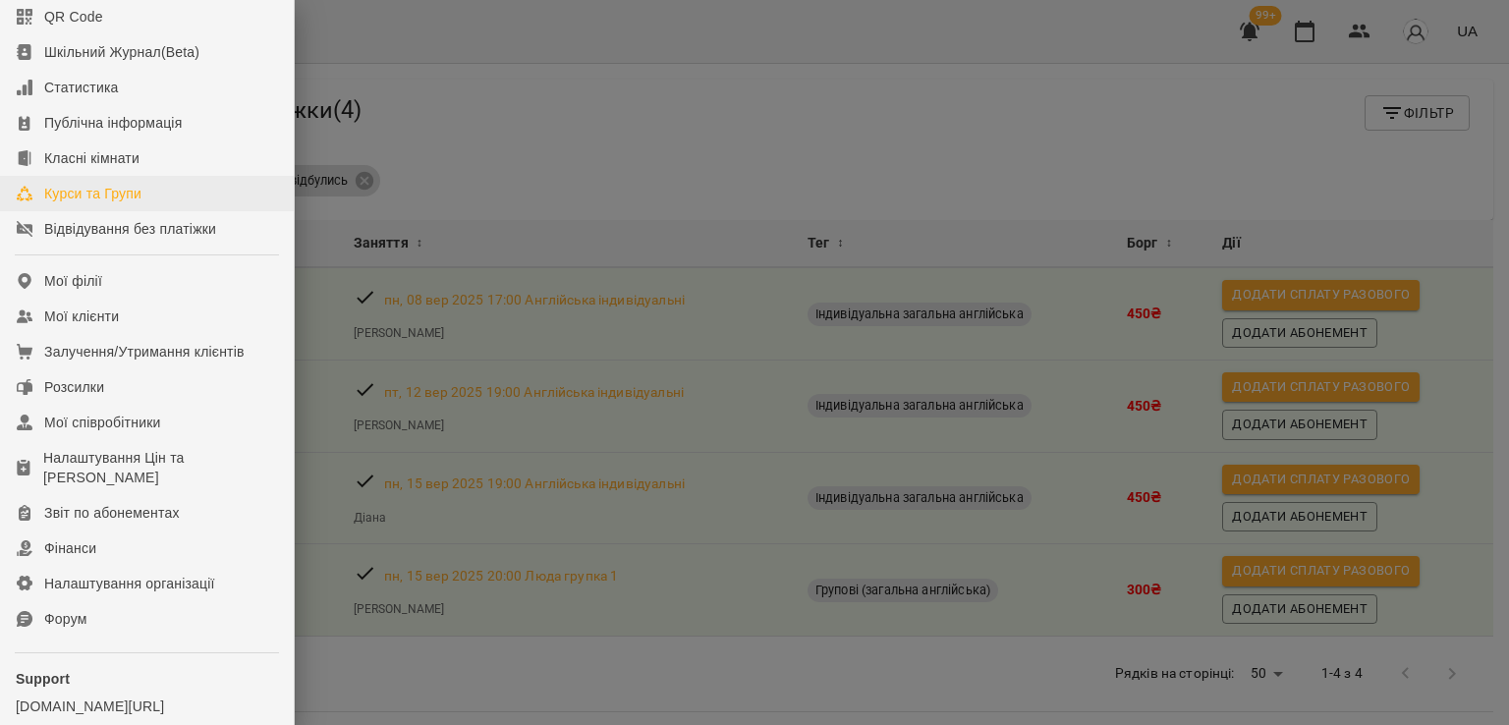
scroll to position [269, 0]
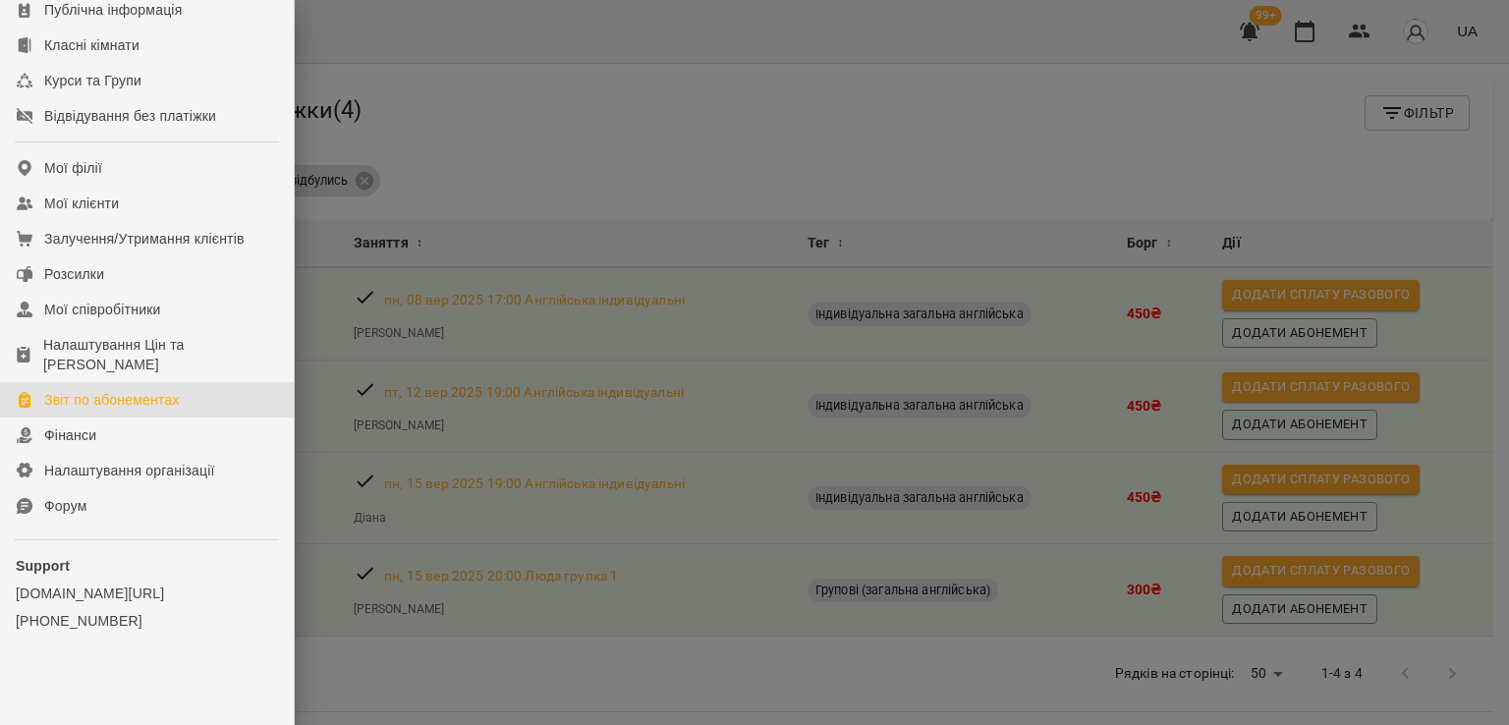
click at [110, 388] on link "Звіт по абонементах" at bounding box center [147, 399] width 294 height 35
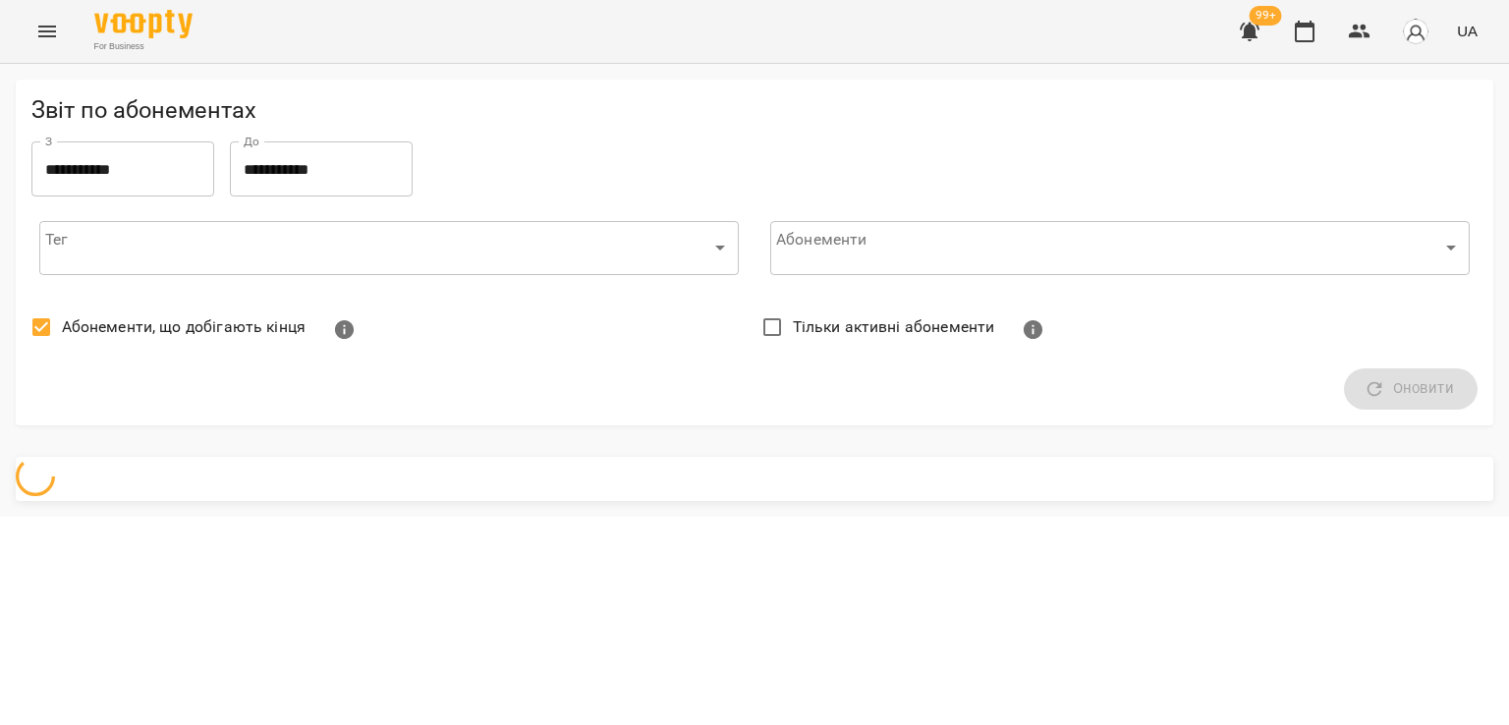
click at [121, 325] on span "Абонементи, що добігають кінця" at bounding box center [184, 327] width 244 height 24
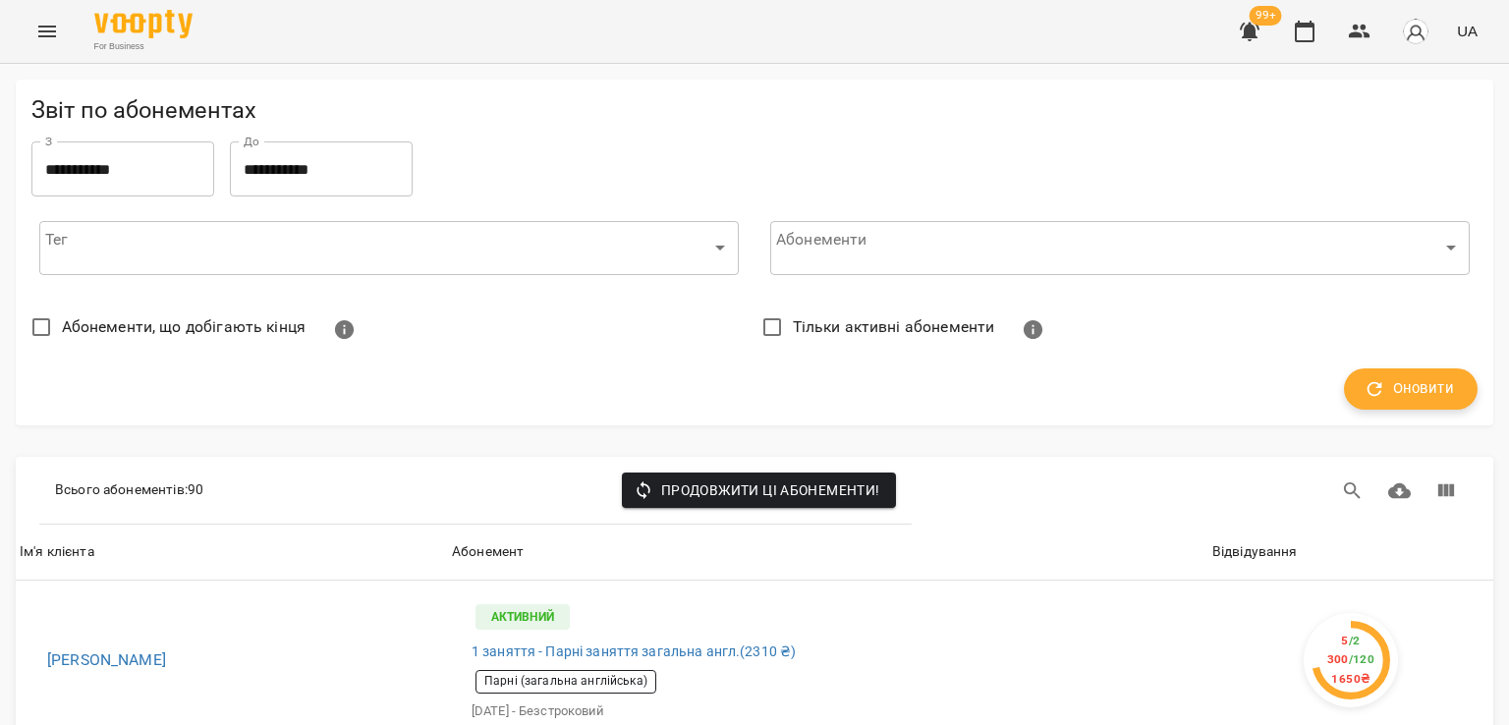
click at [1404, 398] on span "Оновити" at bounding box center [1410, 389] width 86 height 26
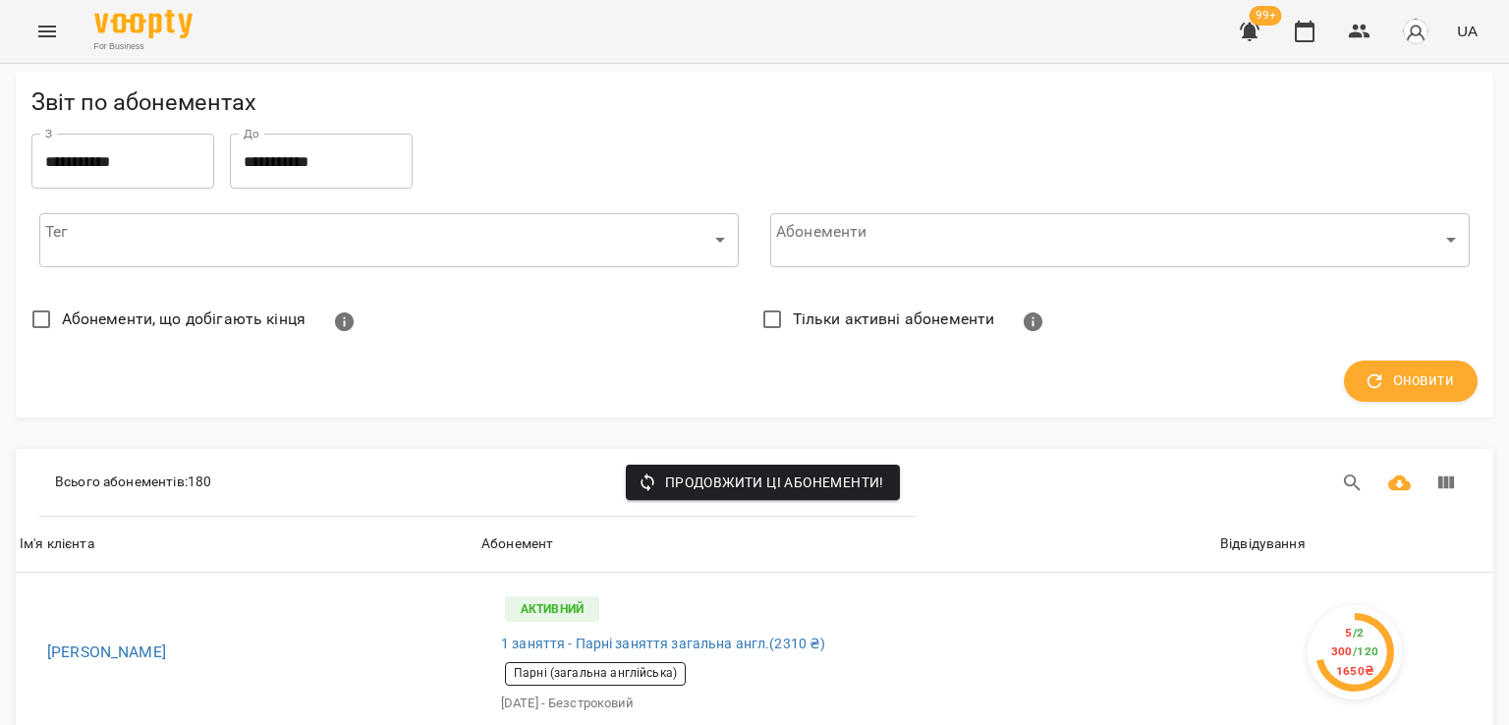
scroll to position [98, 0]
click at [1202, 517] on th "Абонемент" at bounding box center [846, 544] width 739 height 55
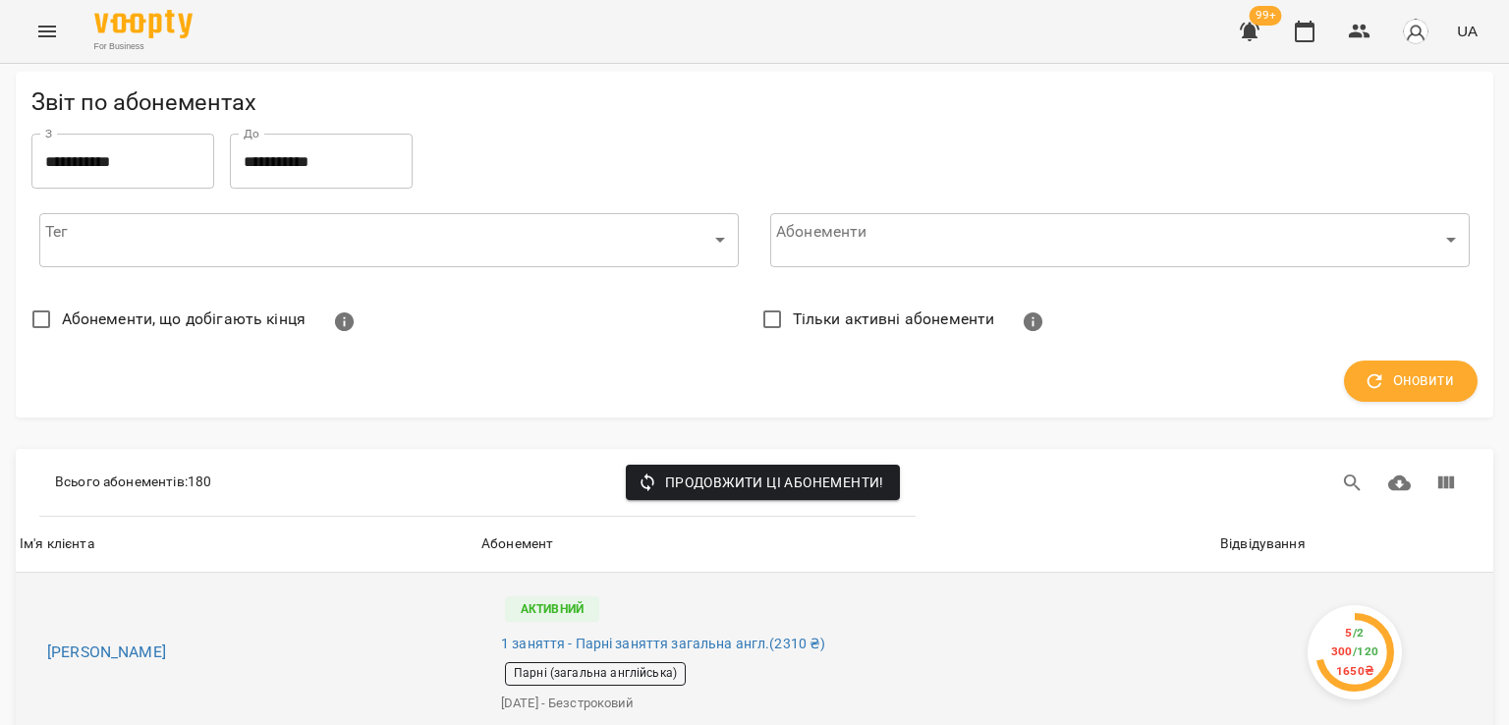
scroll to position [295, 0]
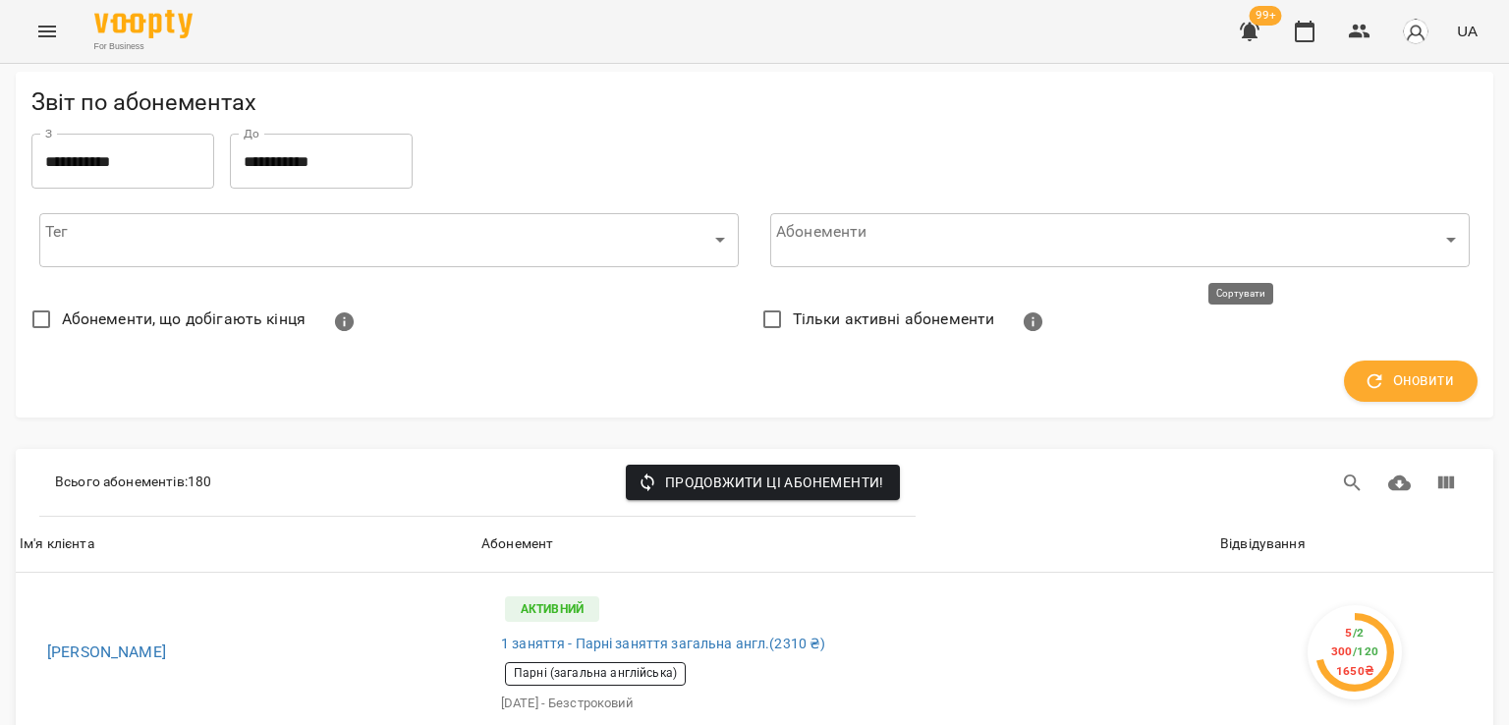
click at [1240, 532] on div "Відвідування" at bounding box center [1262, 544] width 85 height 24
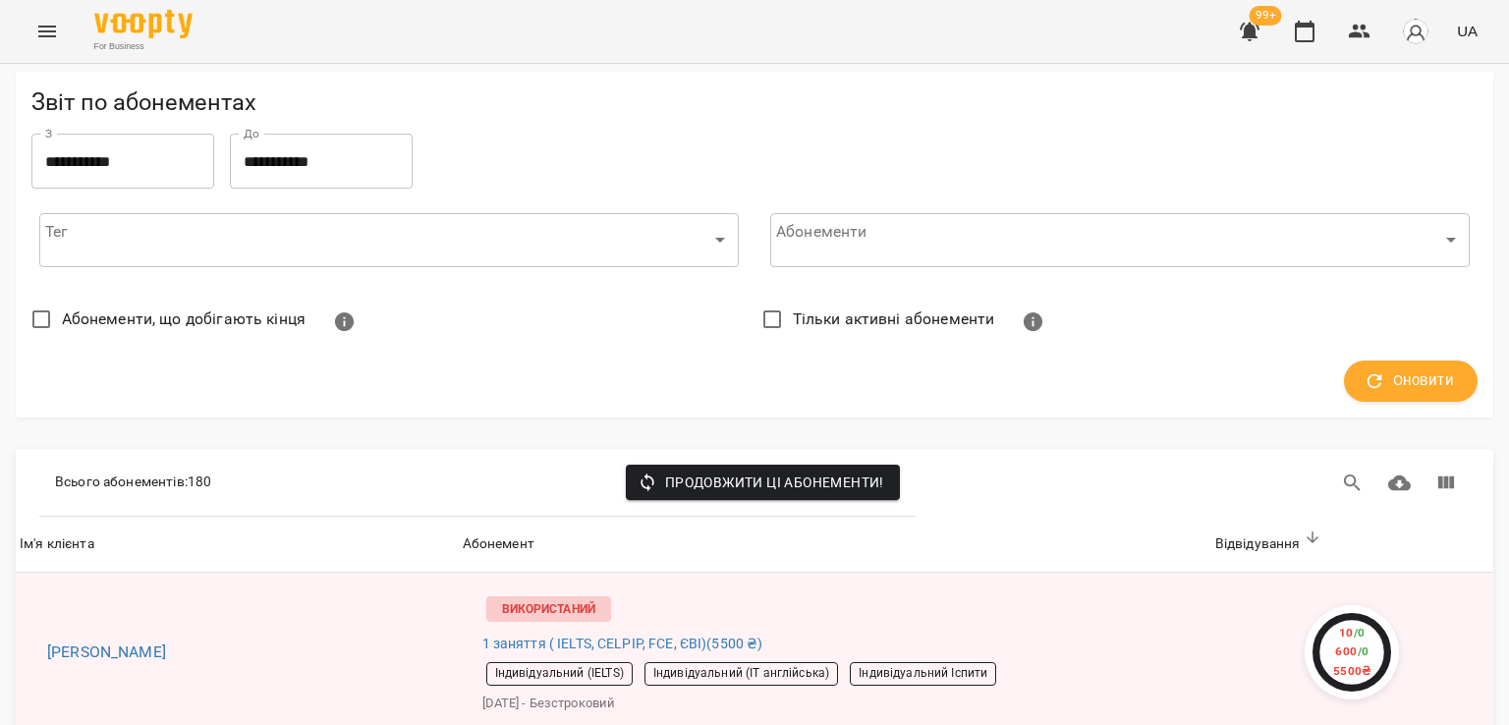
scroll to position [98, 0]
click at [33, 40] on button "Menu" at bounding box center [47, 31] width 47 height 47
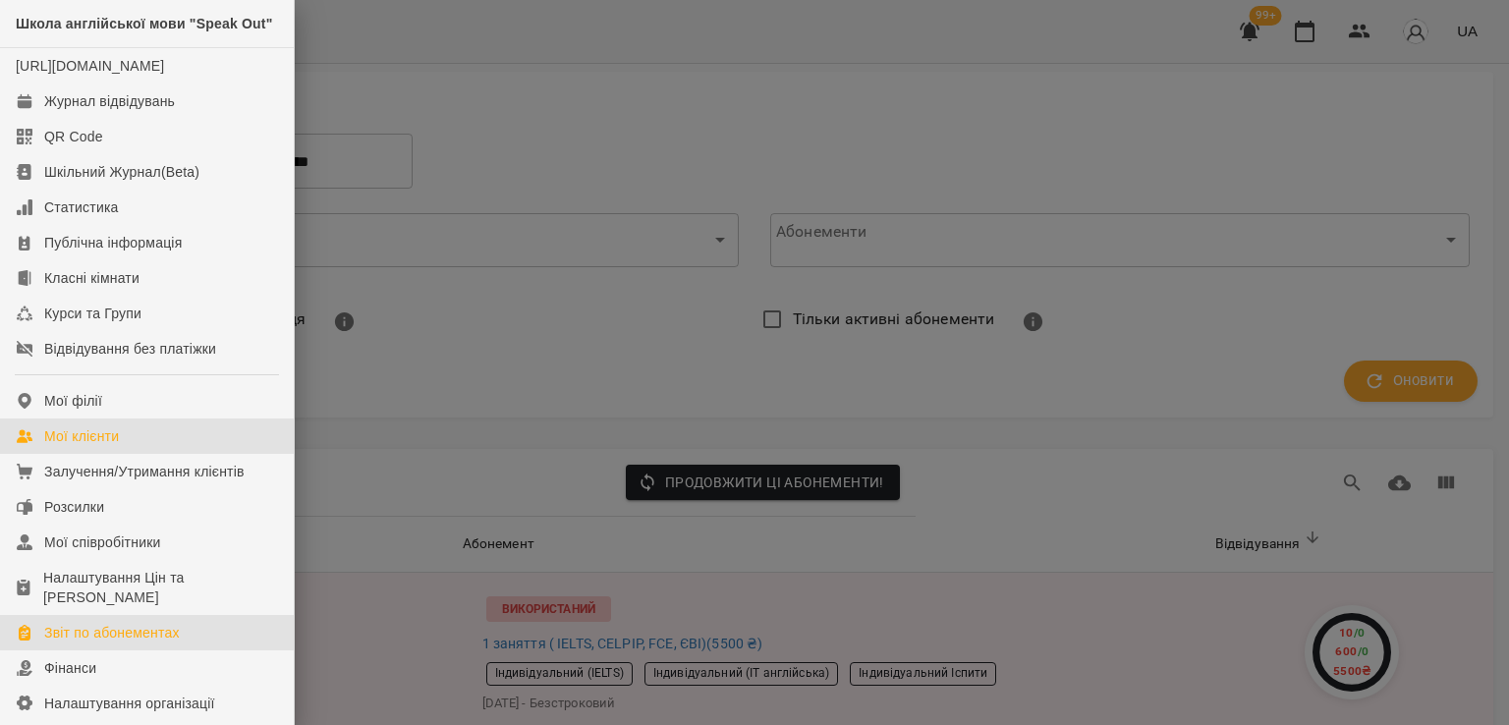
click at [130, 454] on link "Мої клієнти" at bounding box center [147, 435] width 294 height 35
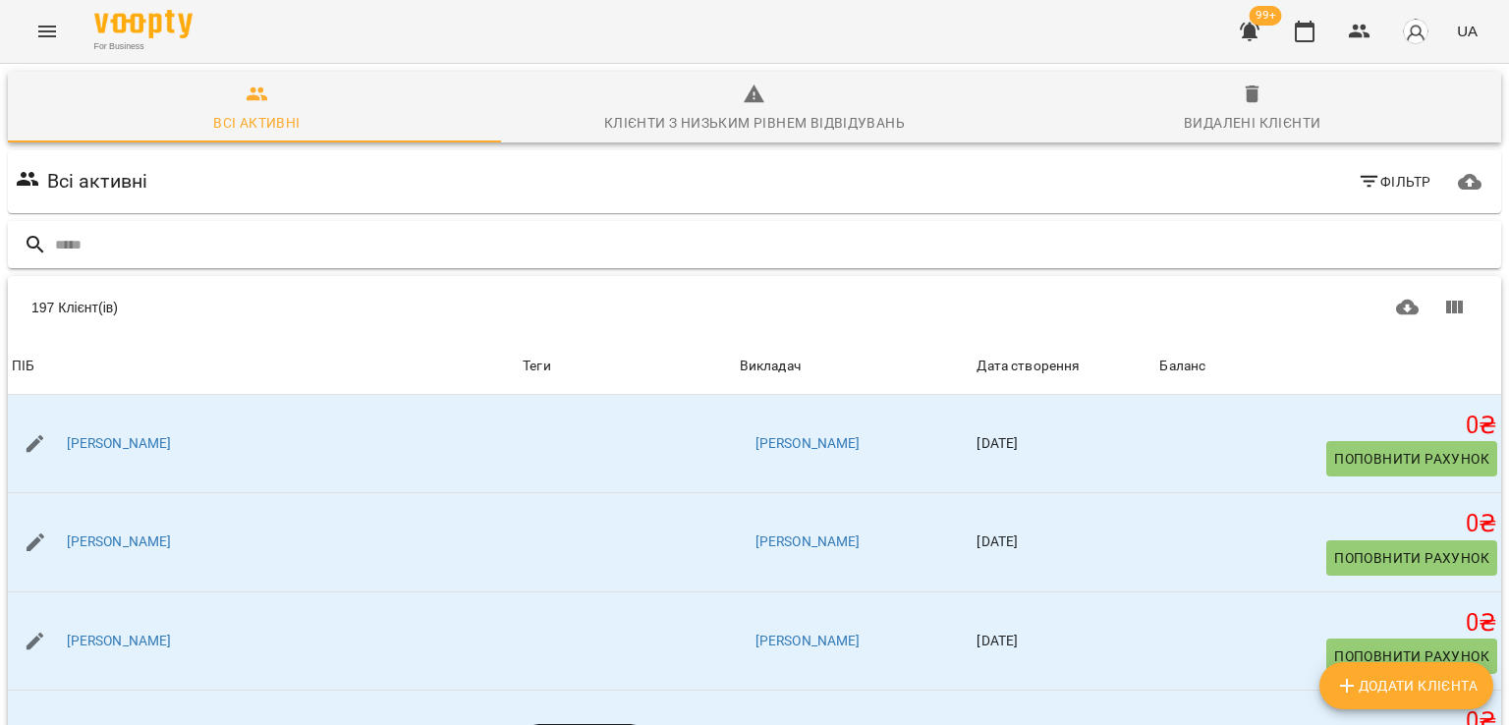
click at [145, 246] on input "text" at bounding box center [774, 245] width 1438 height 32
click at [1285, 115] on div "Видалені клієнти" at bounding box center [1252, 123] width 137 height 24
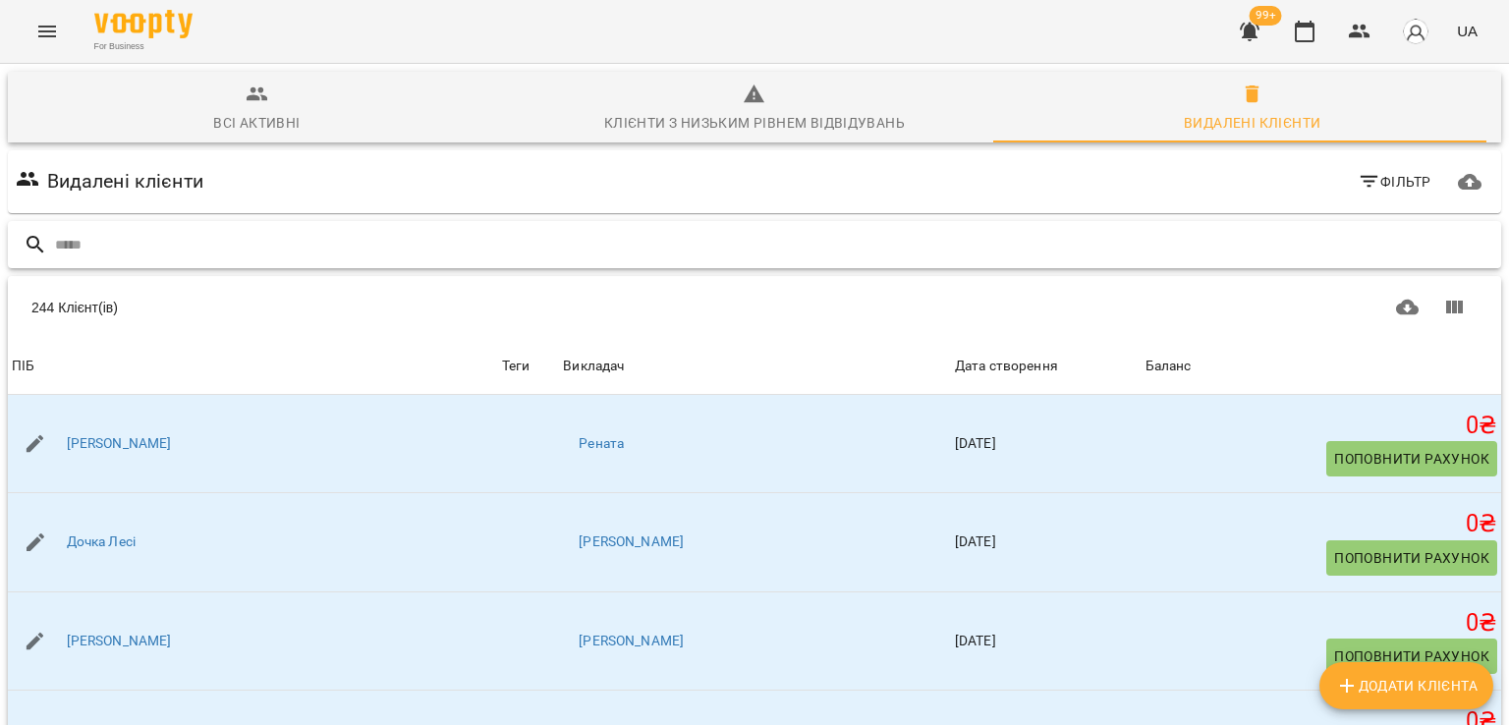
click at [149, 250] on input "text" at bounding box center [774, 245] width 1438 height 32
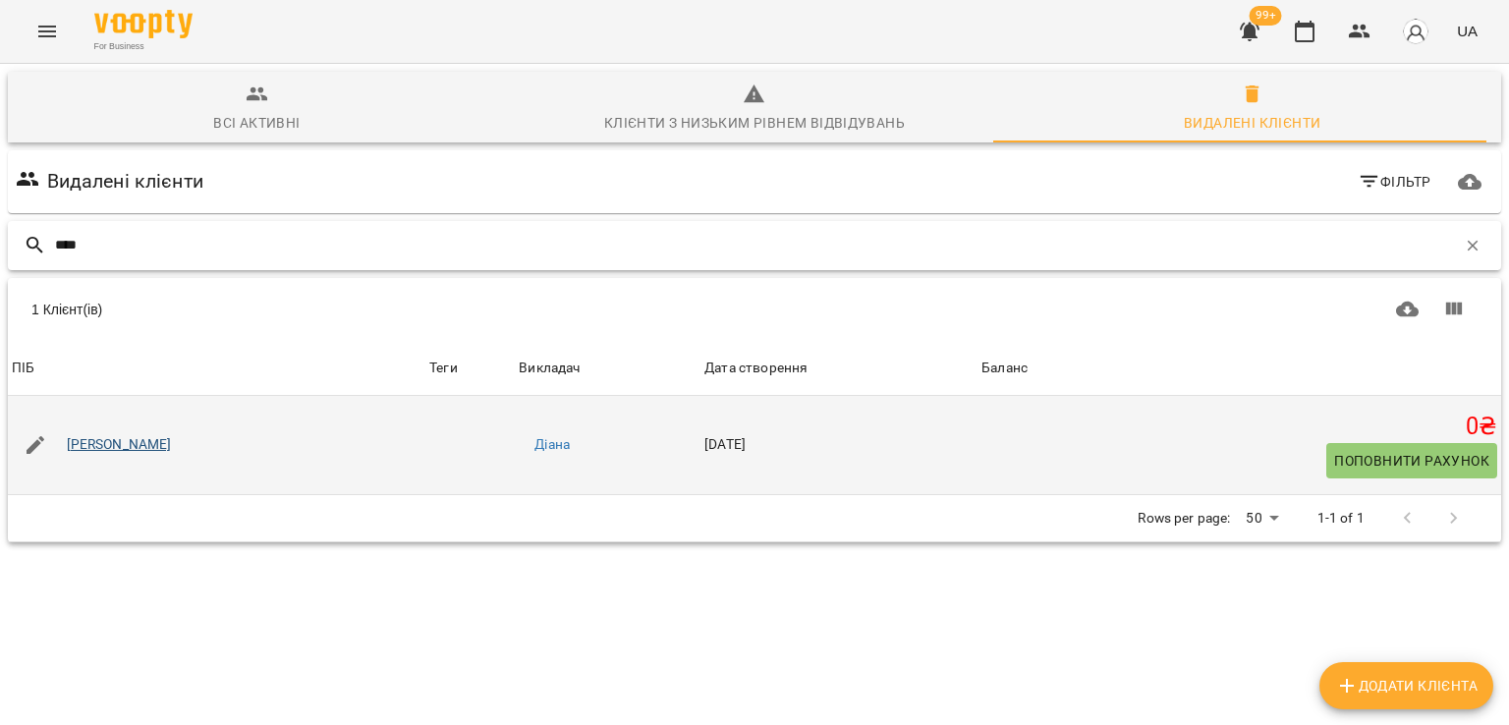
type input "****"
click at [135, 449] on link "[PERSON_NAME]" at bounding box center [119, 445] width 105 height 20
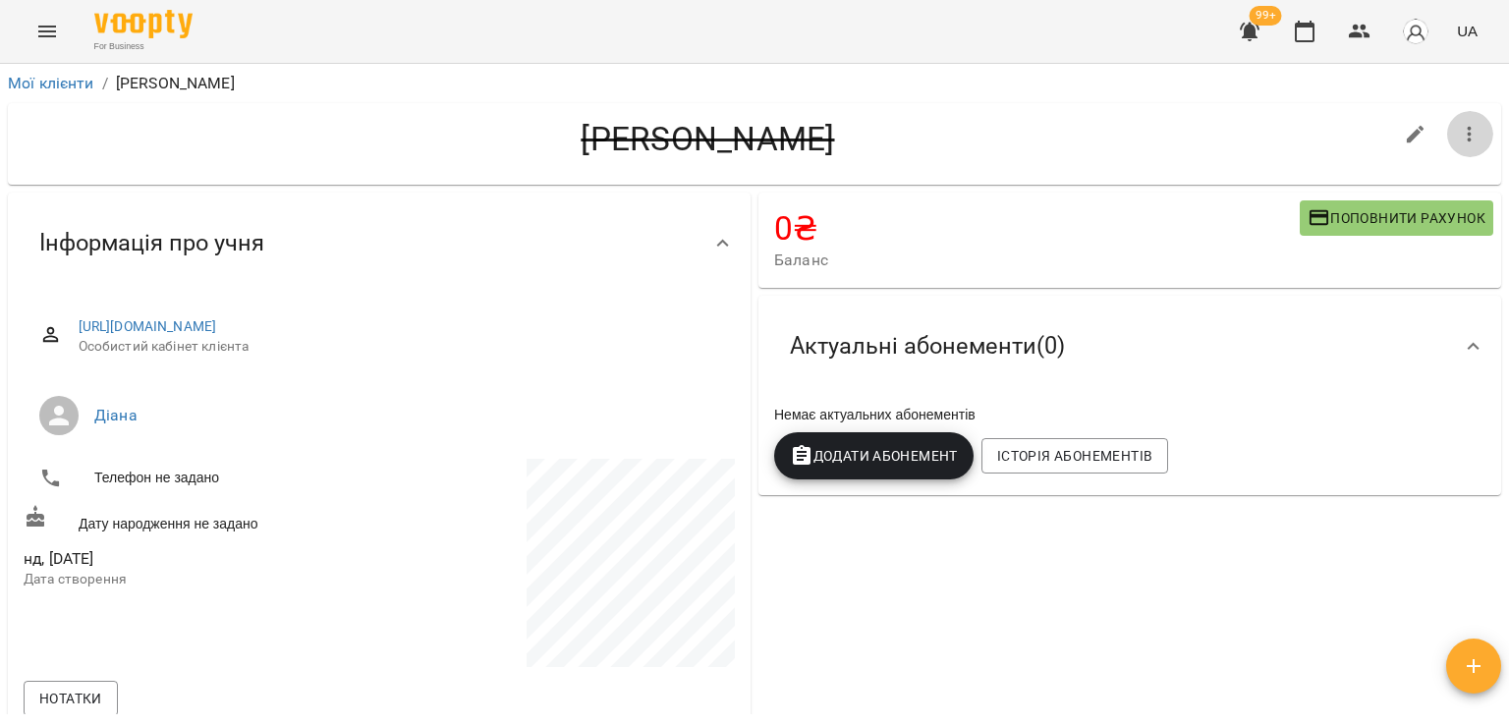
click at [1458, 138] on icon "button" at bounding box center [1470, 135] width 24 height 24
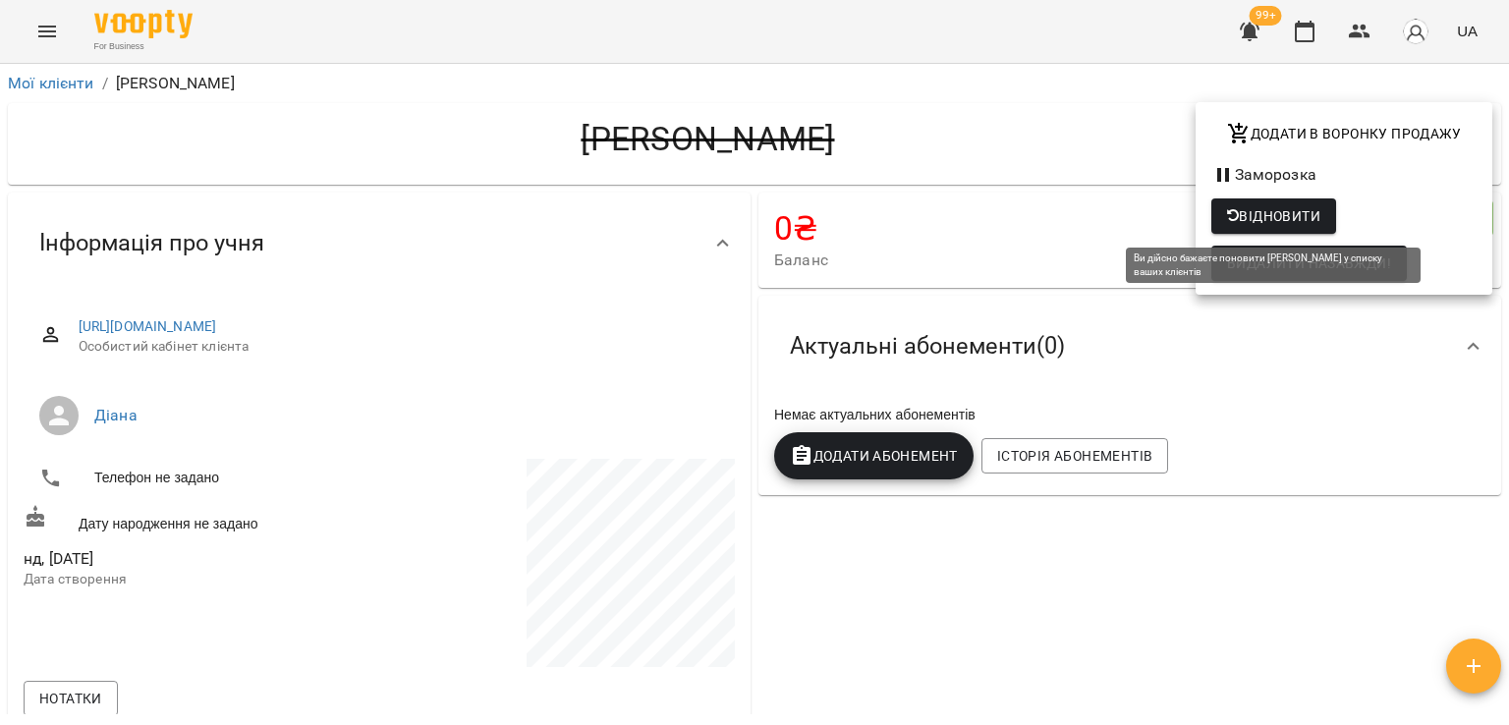
click at [1262, 213] on span "Відновити" at bounding box center [1273, 216] width 93 height 24
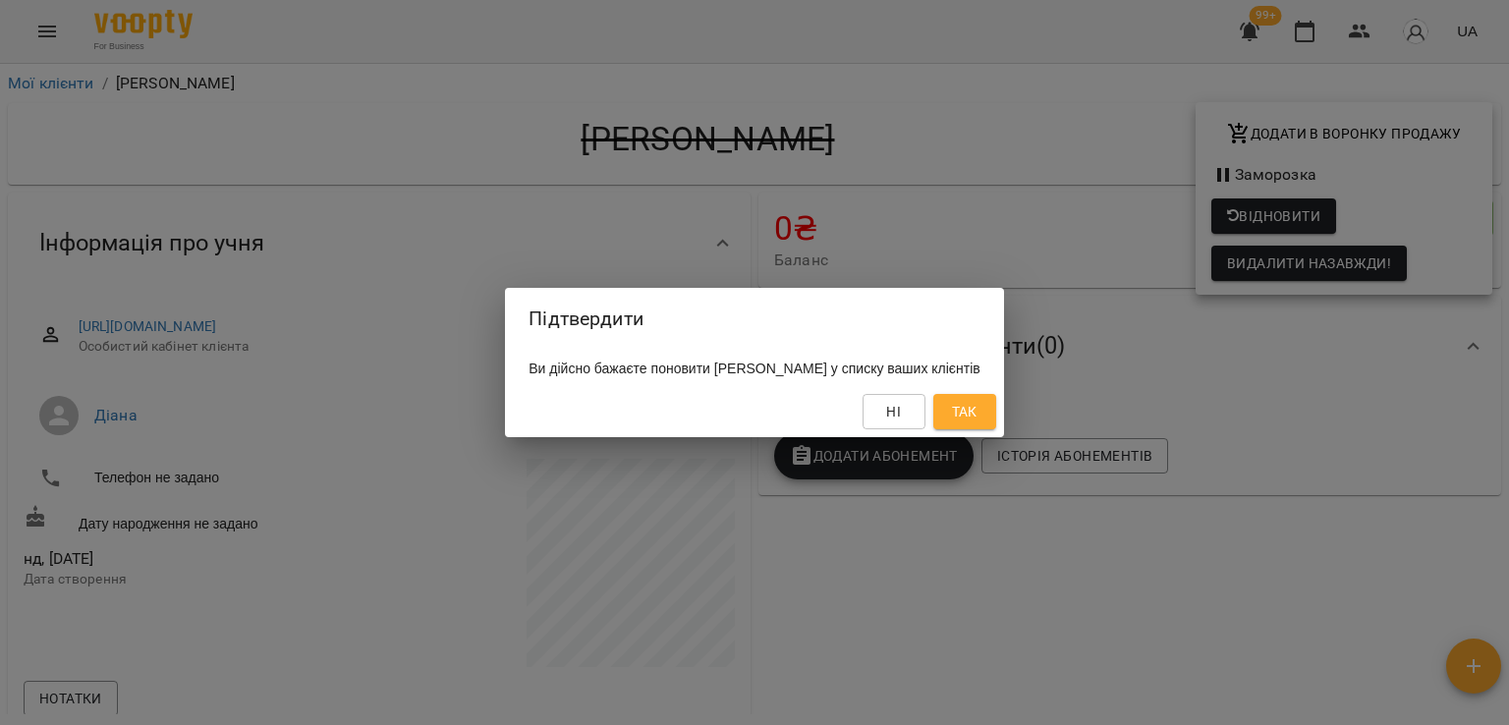
click at [967, 405] on span "Так" at bounding box center [964, 412] width 31 height 24
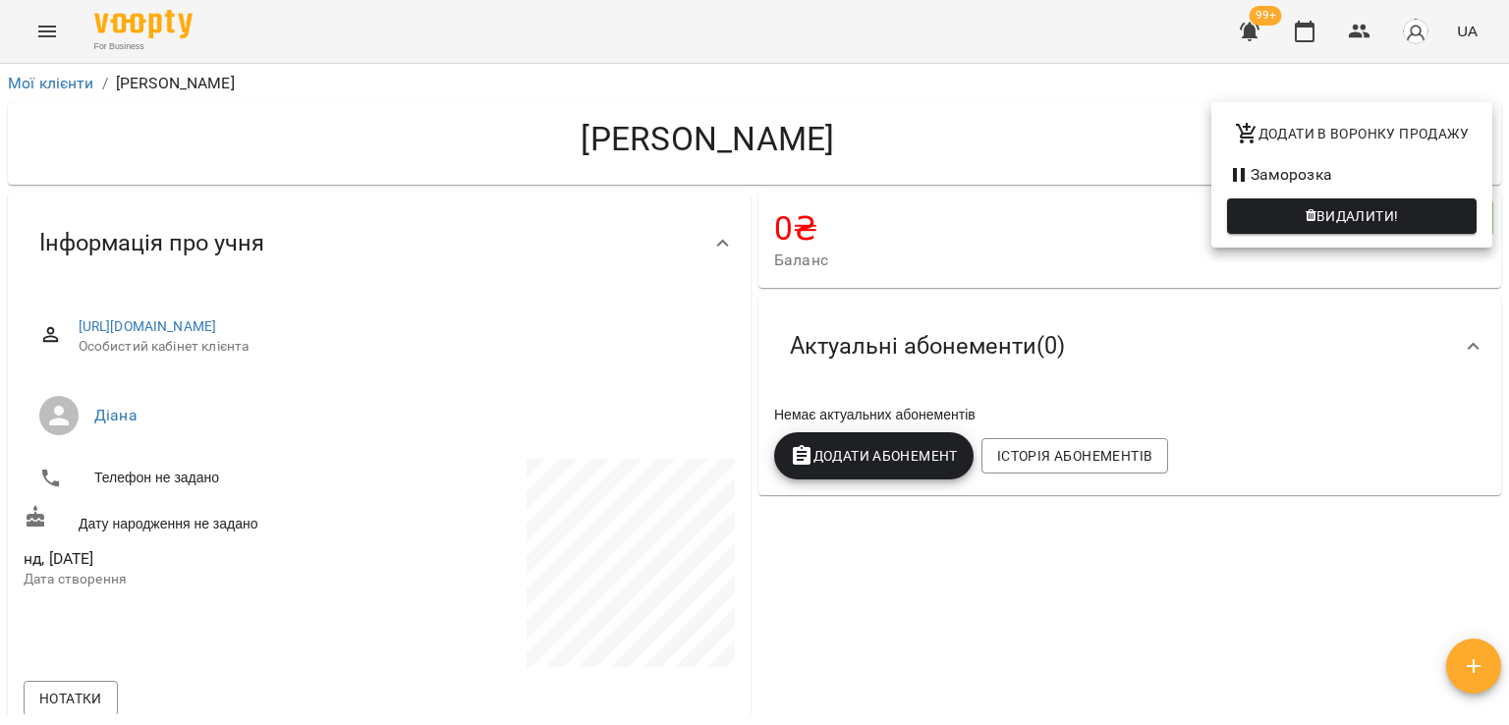
click at [929, 661] on div at bounding box center [754, 362] width 1509 height 725
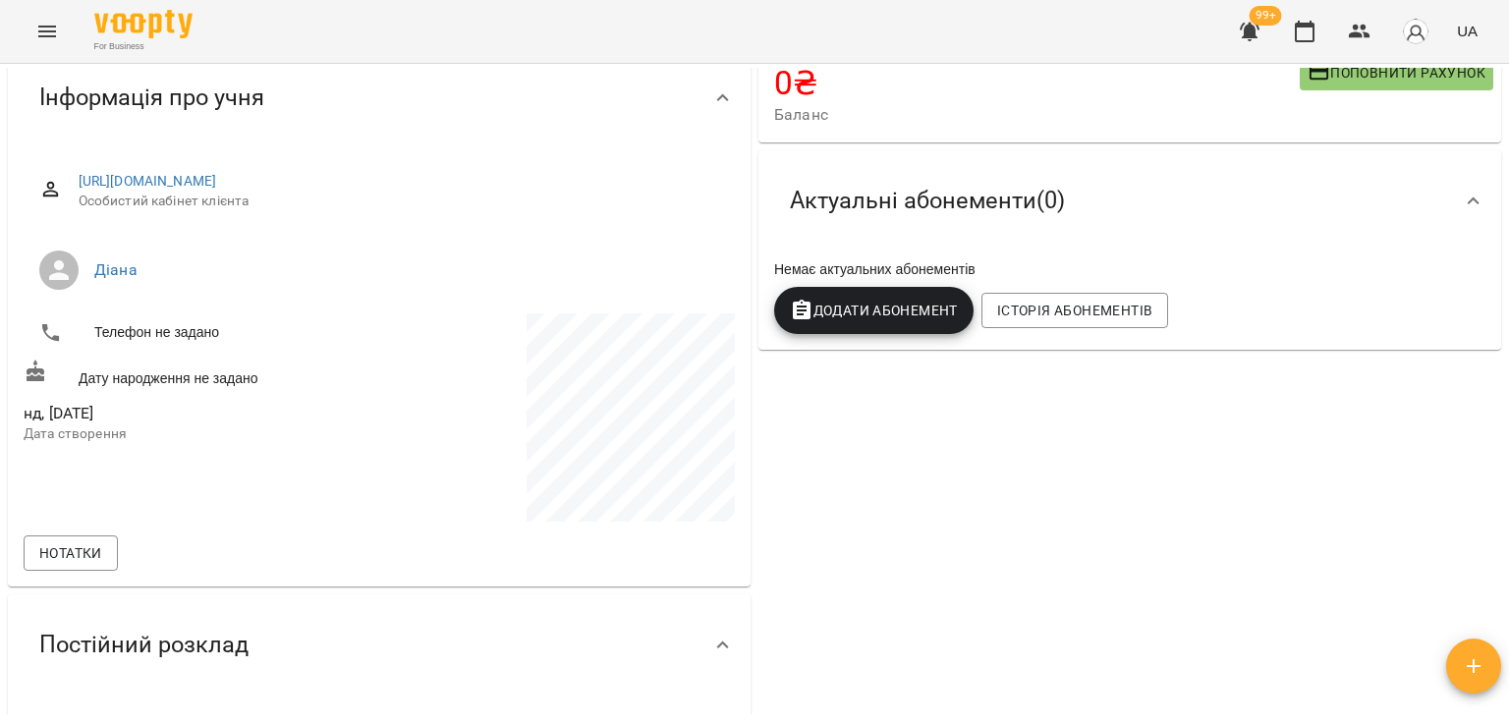
scroll to position [393, 0]
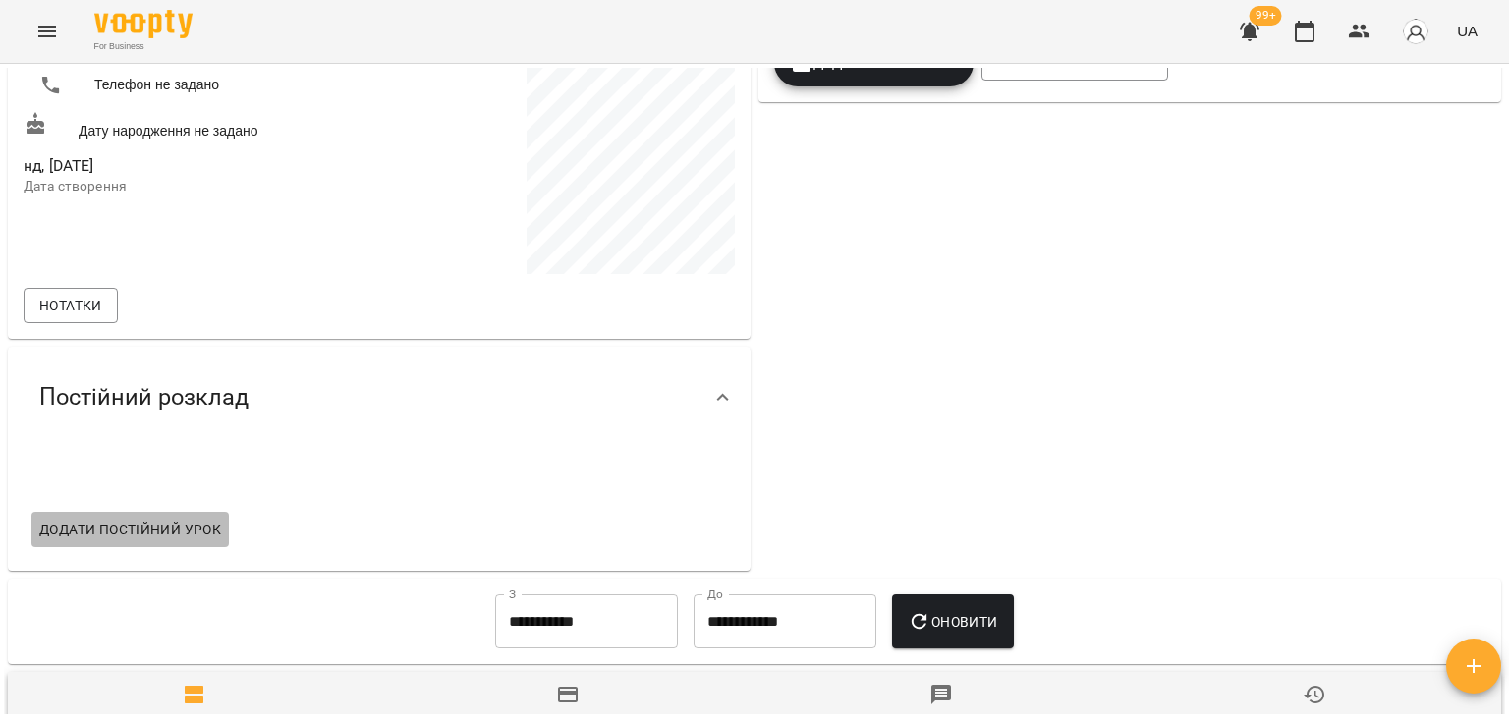
click at [169, 524] on span "Додати постійний урок" at bounding box center [130, 530] width 182 height 24
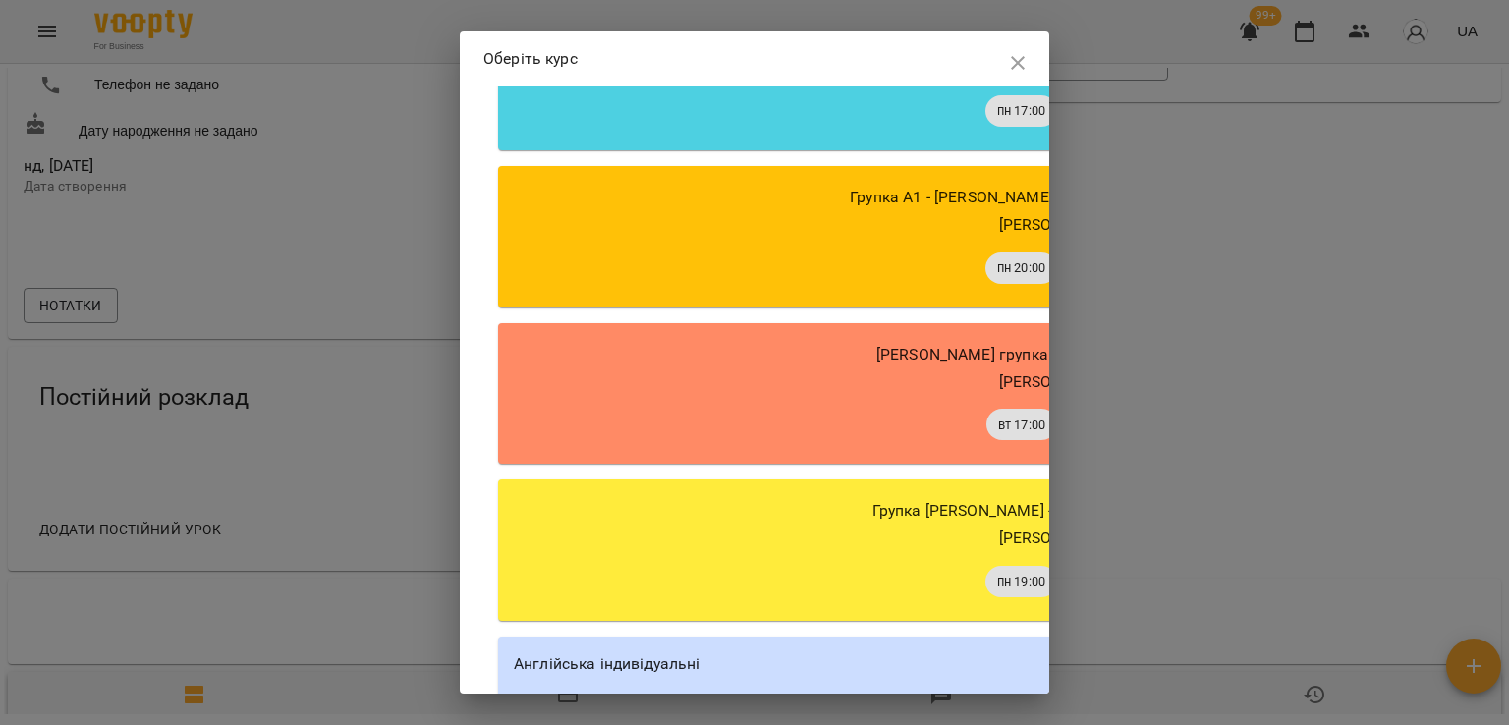
scroll to position [1168, 0]
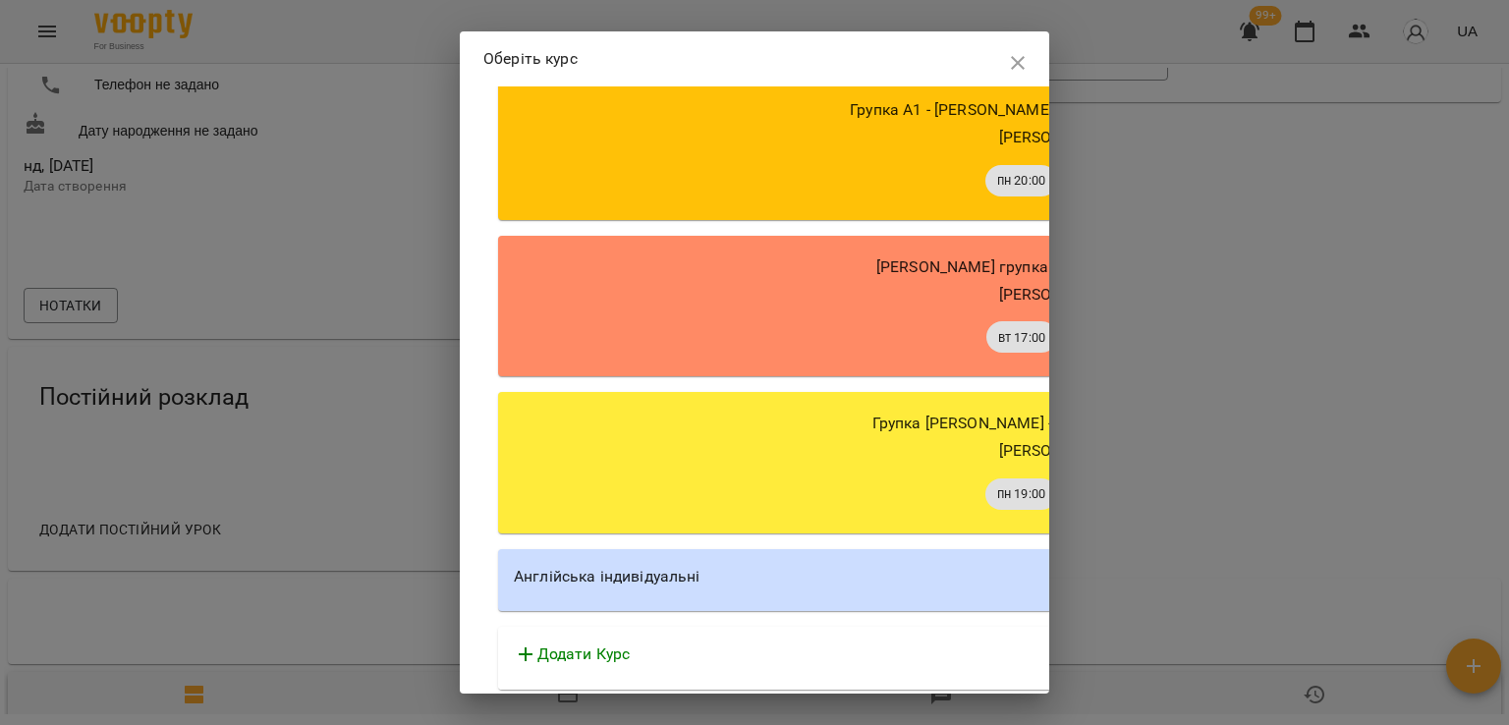
click at [714, 568] on div "Англійська індивідуальні" at bounding box center [1058, 577] width 1088 height 24
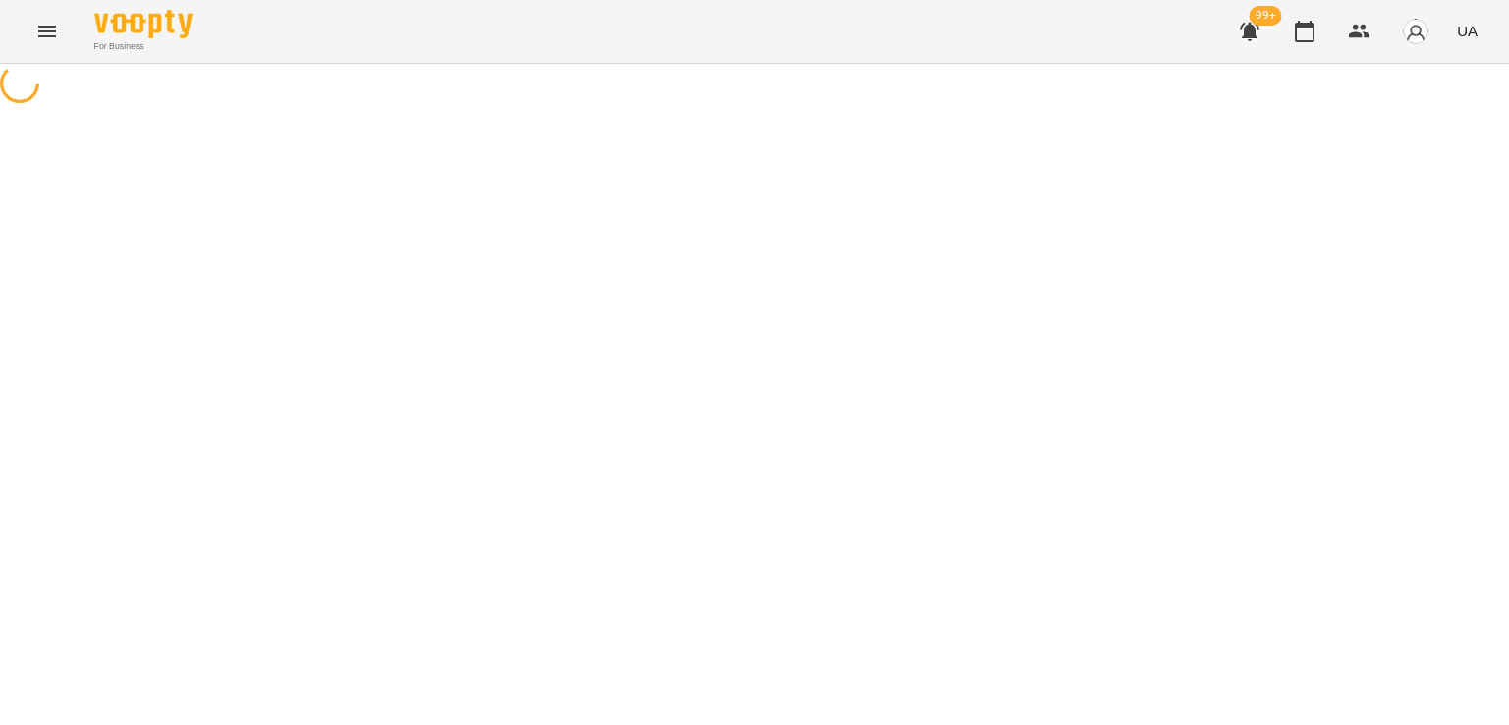
select select "********"
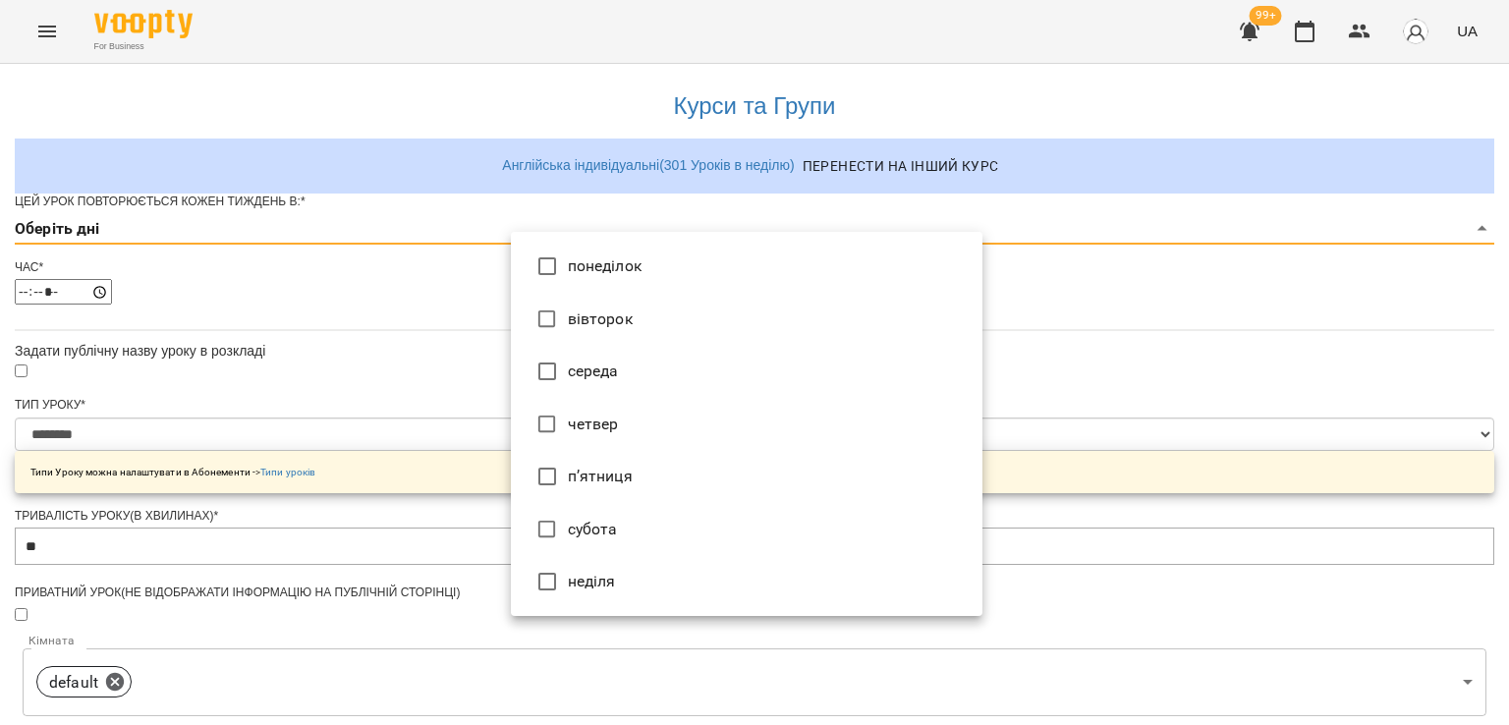
click at [553, 276] on body "**********" at bounding box center [754, 626] width 1509 height 1253
type input "*"
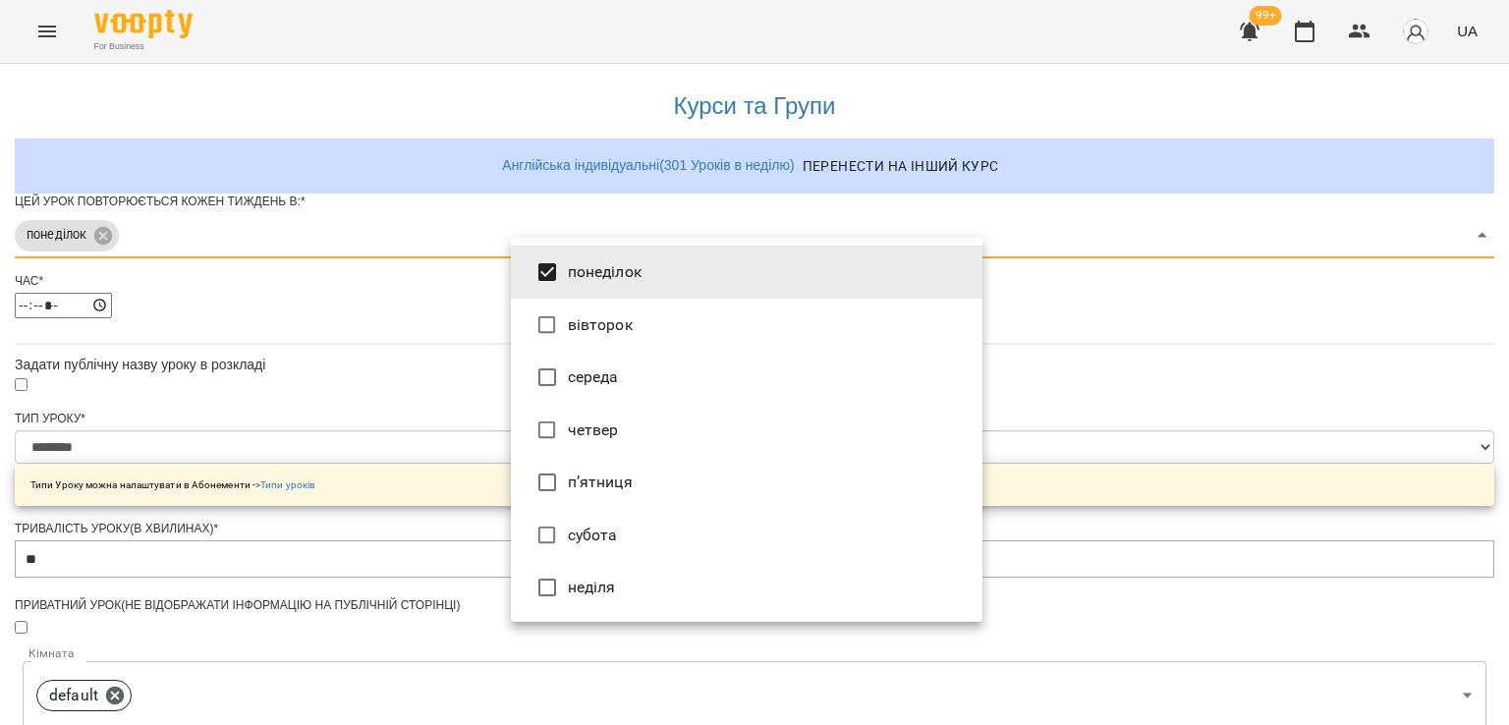
click at [504, 282] on div at bounding box center [754, 362] width 1509 height 725
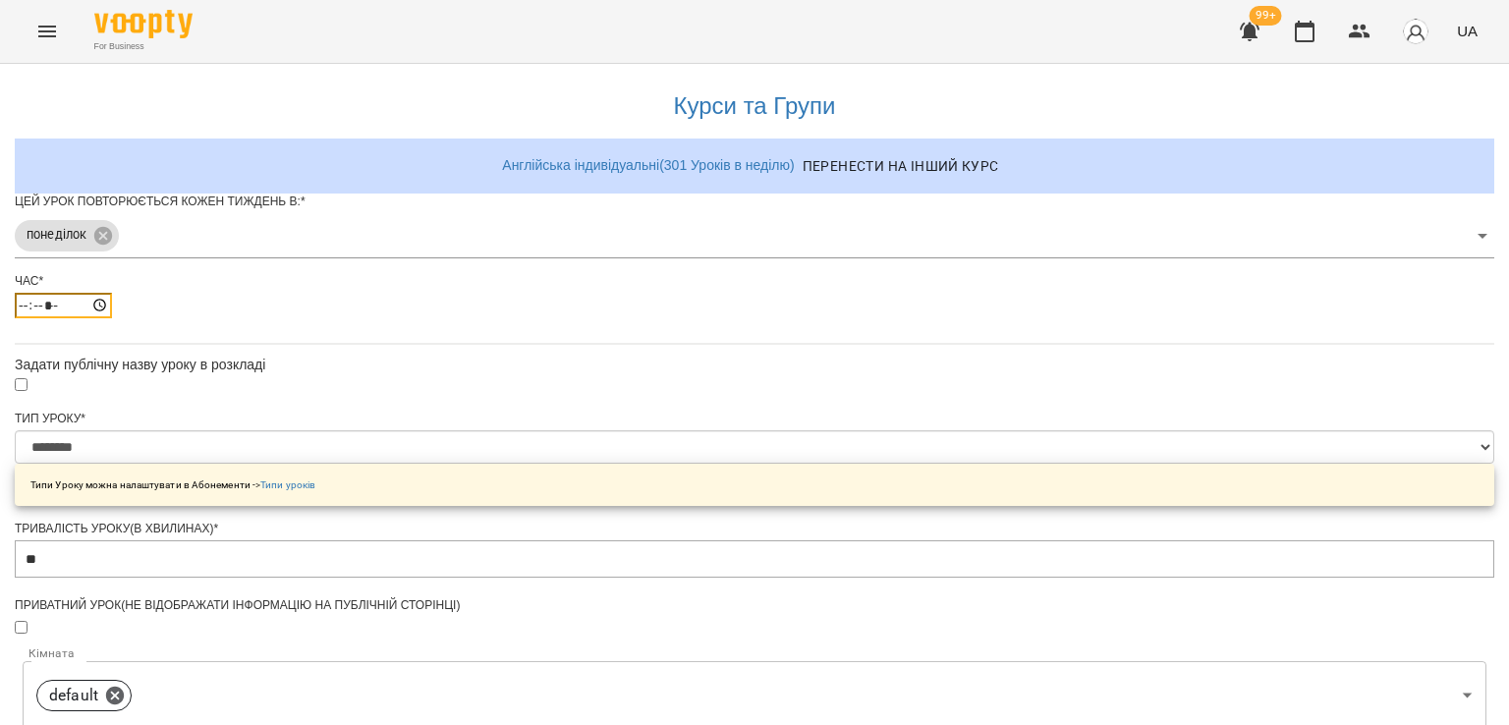
click at [112, 318] on input "*****" at bounding box center [63, 306] width 97 height 26
type input "*****"
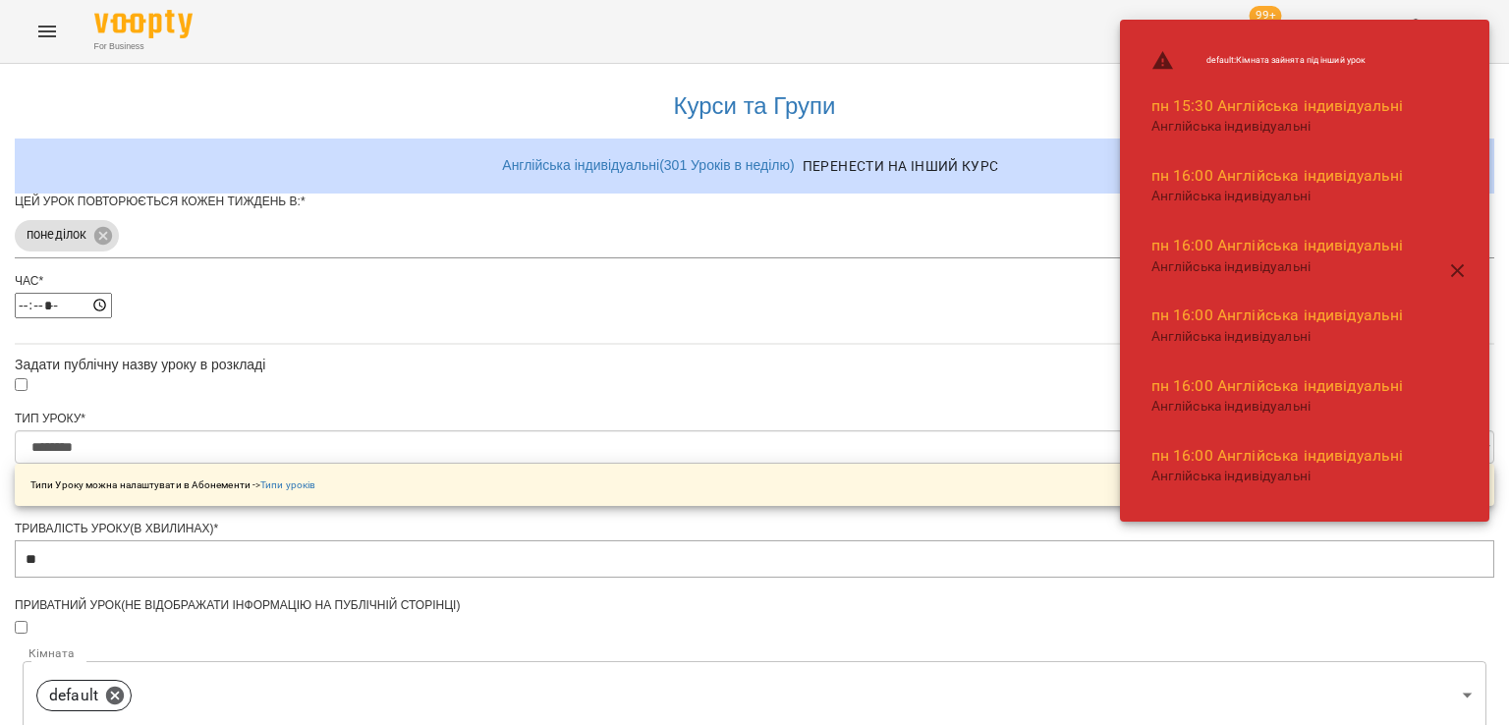
click at [444, 358] on div "**********" at bounding box center [754, 667] width 1479 height 1206
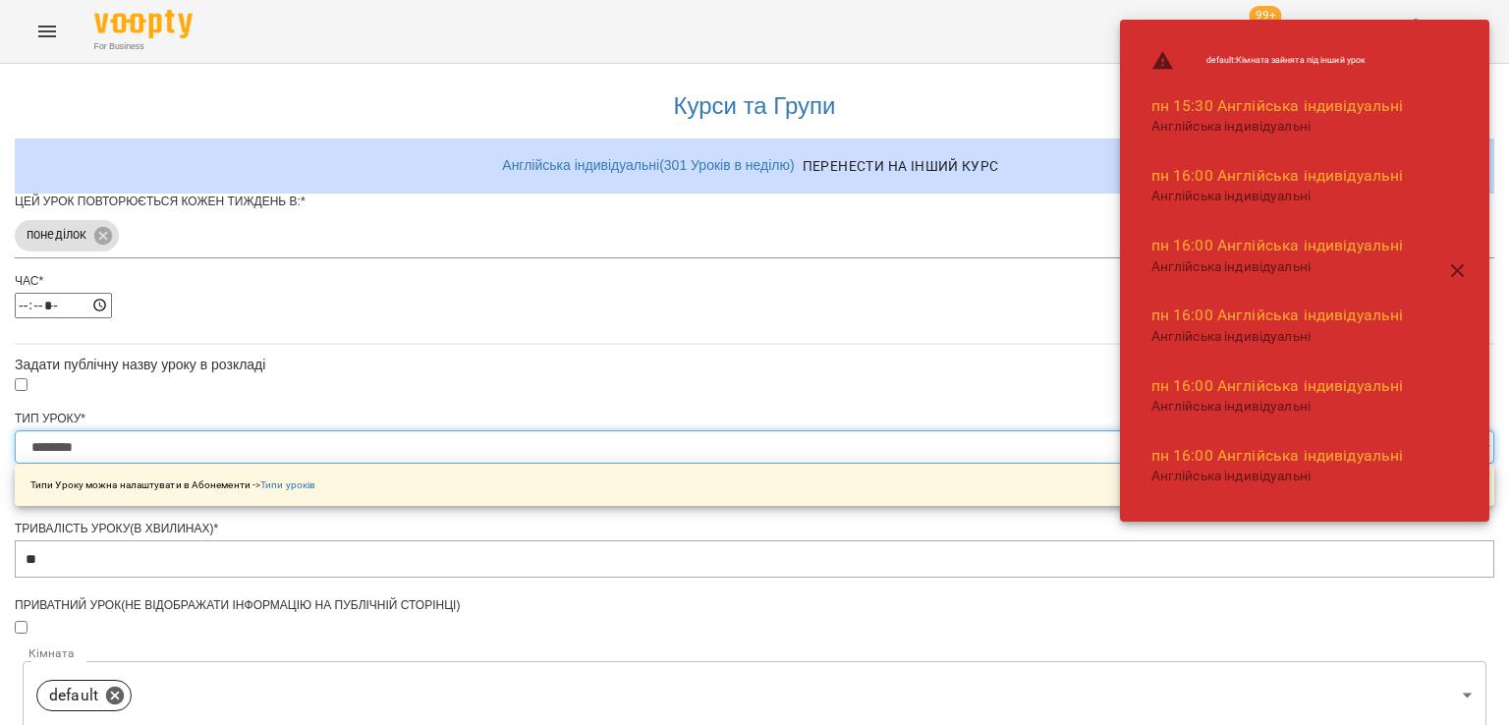
click at [621, 464] on select "**********" at bounding box center [754, 446] width 1479 height 33
select select "**********"
click at [511, 464] on select "**********" at bounding box center [754, 446] width 1479 height 33
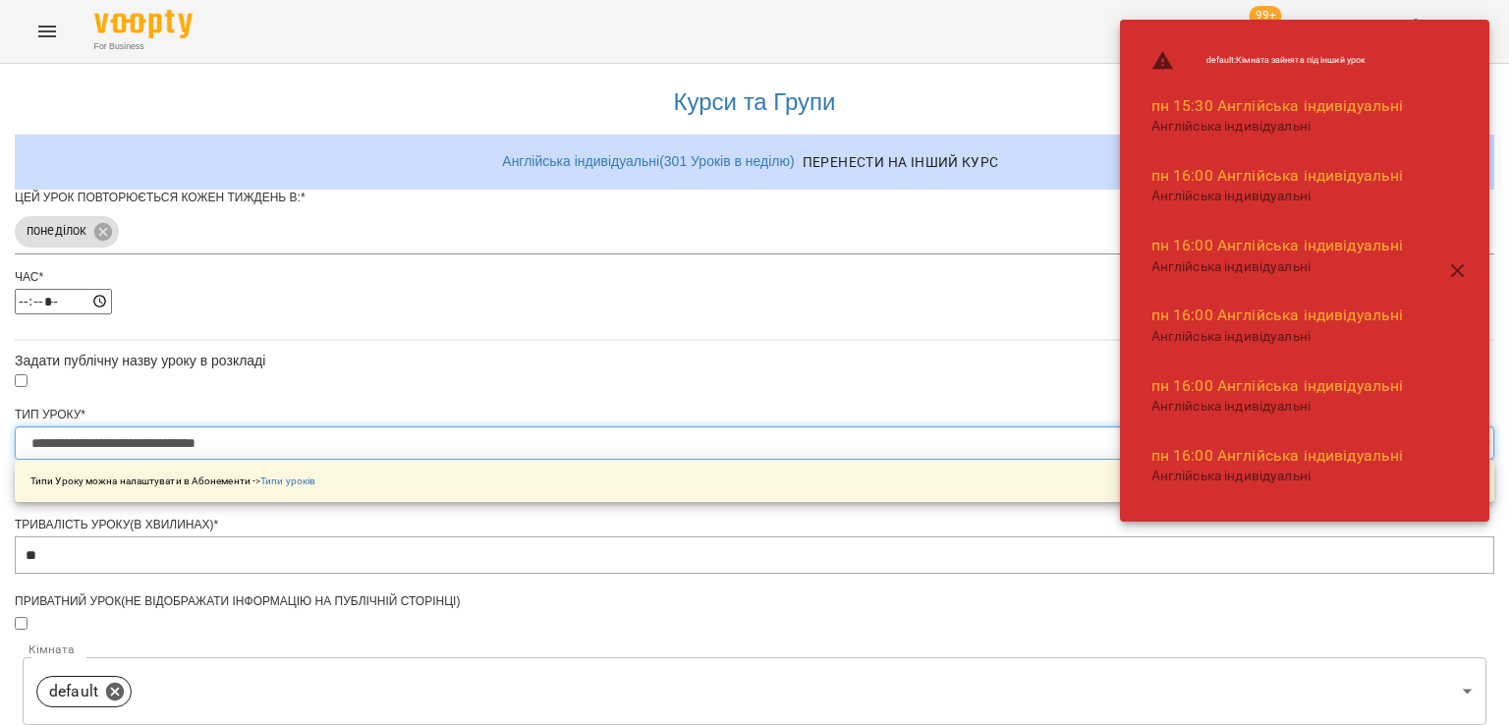
scroll to position [491, 0]
click at [645, 345] on body "**********" at bounding box center [754, 633] width 1509 height 1266
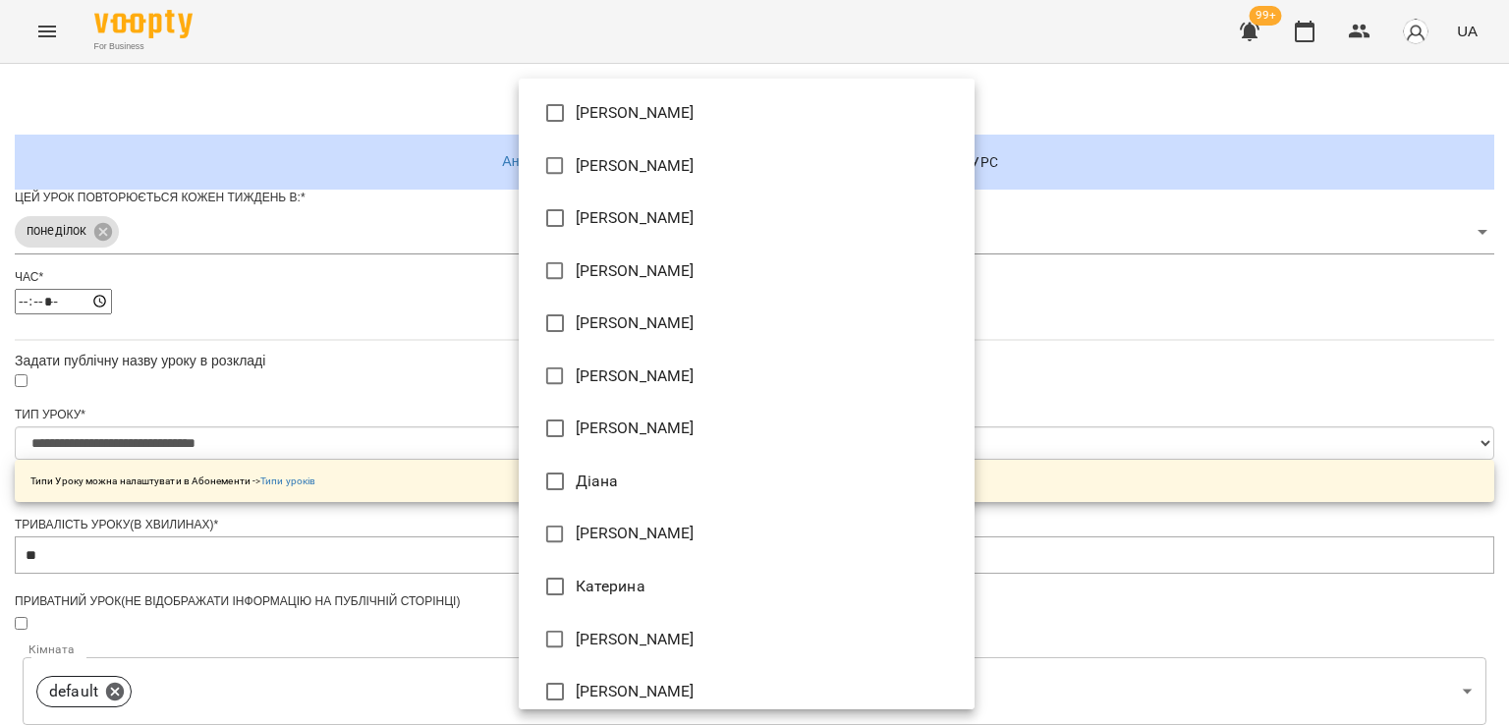
click at [634, 482] on li "Діана" at bounding box center [747, 481] width 456 height 53
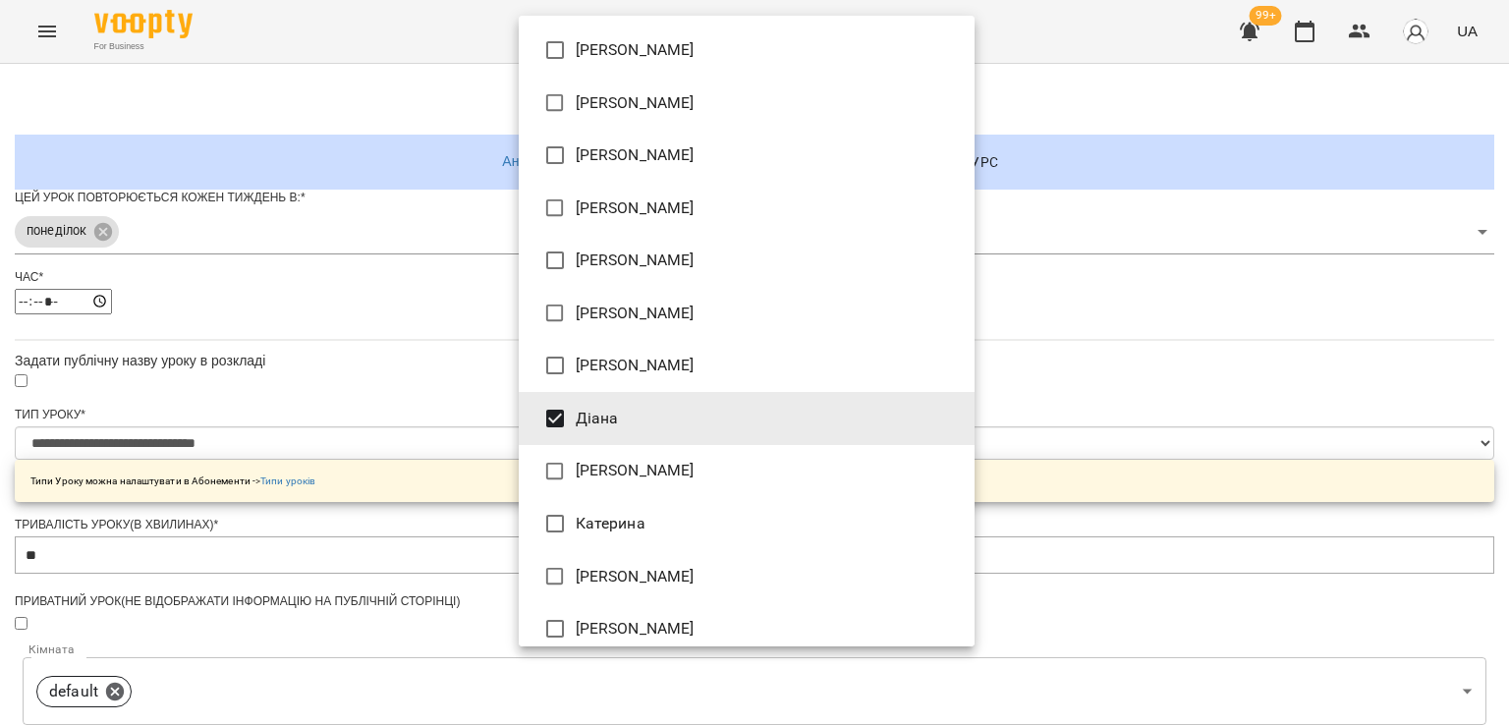
type input "**********"
click at [413, 480] on div at bounding box center [754, 362] width 1509 height 725
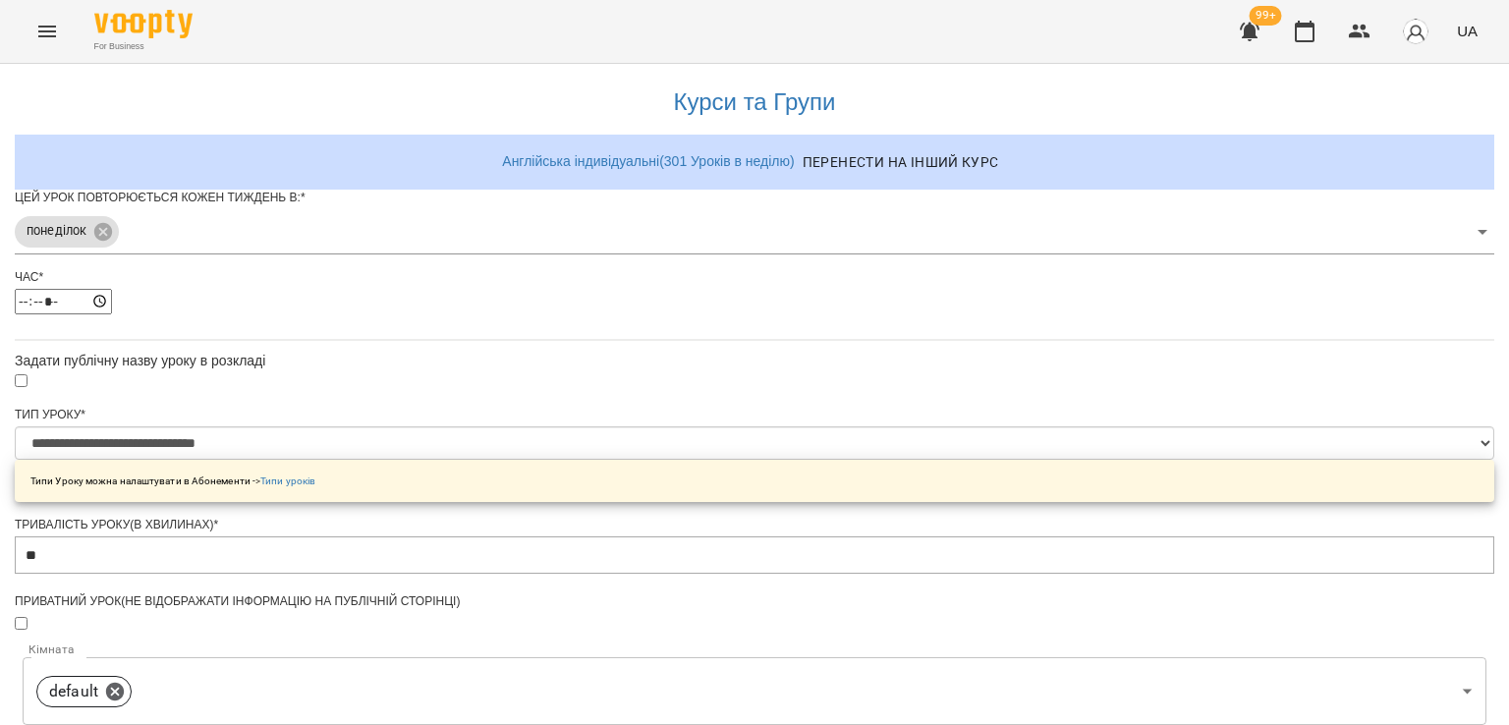
scroll to position [651, 0]
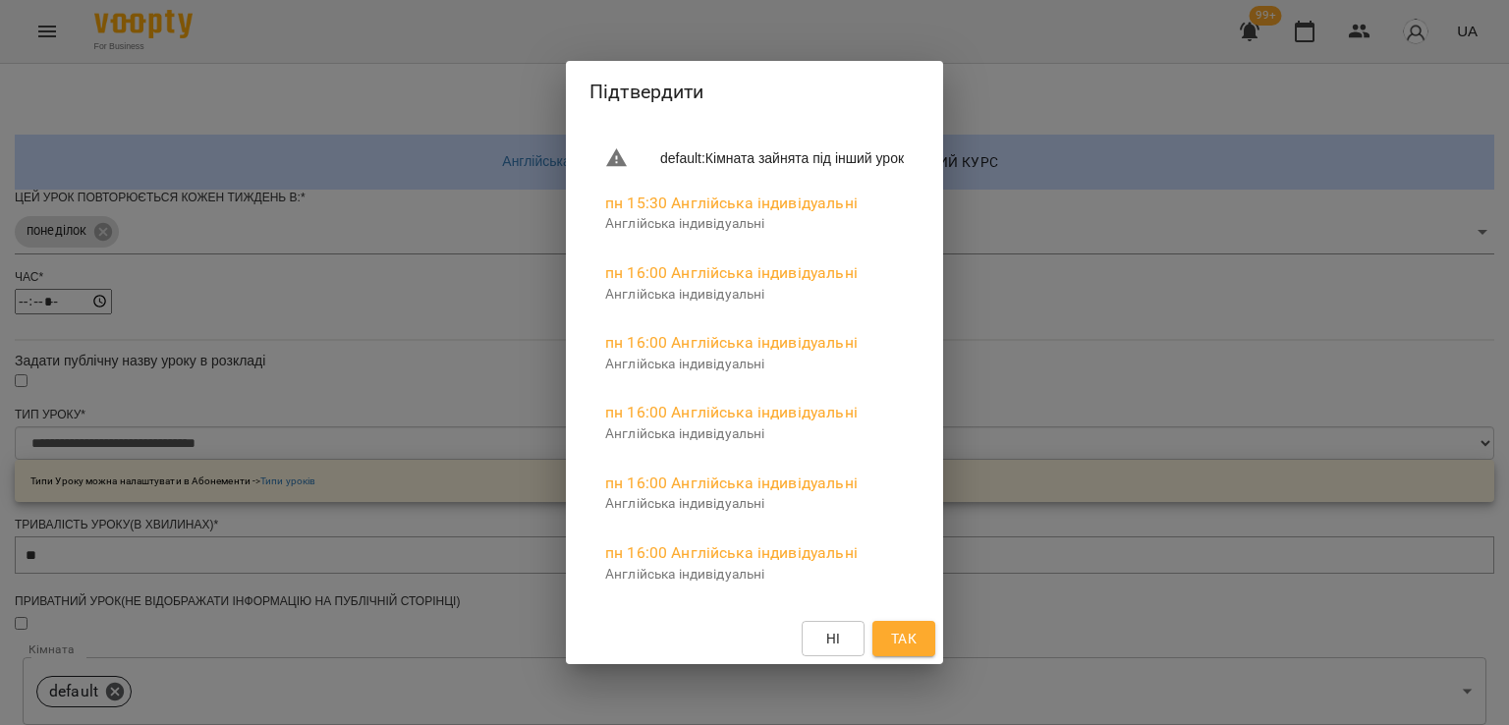
click at [917, 634] on span "Так" at bounding box center [904, 639] width 26 height 24
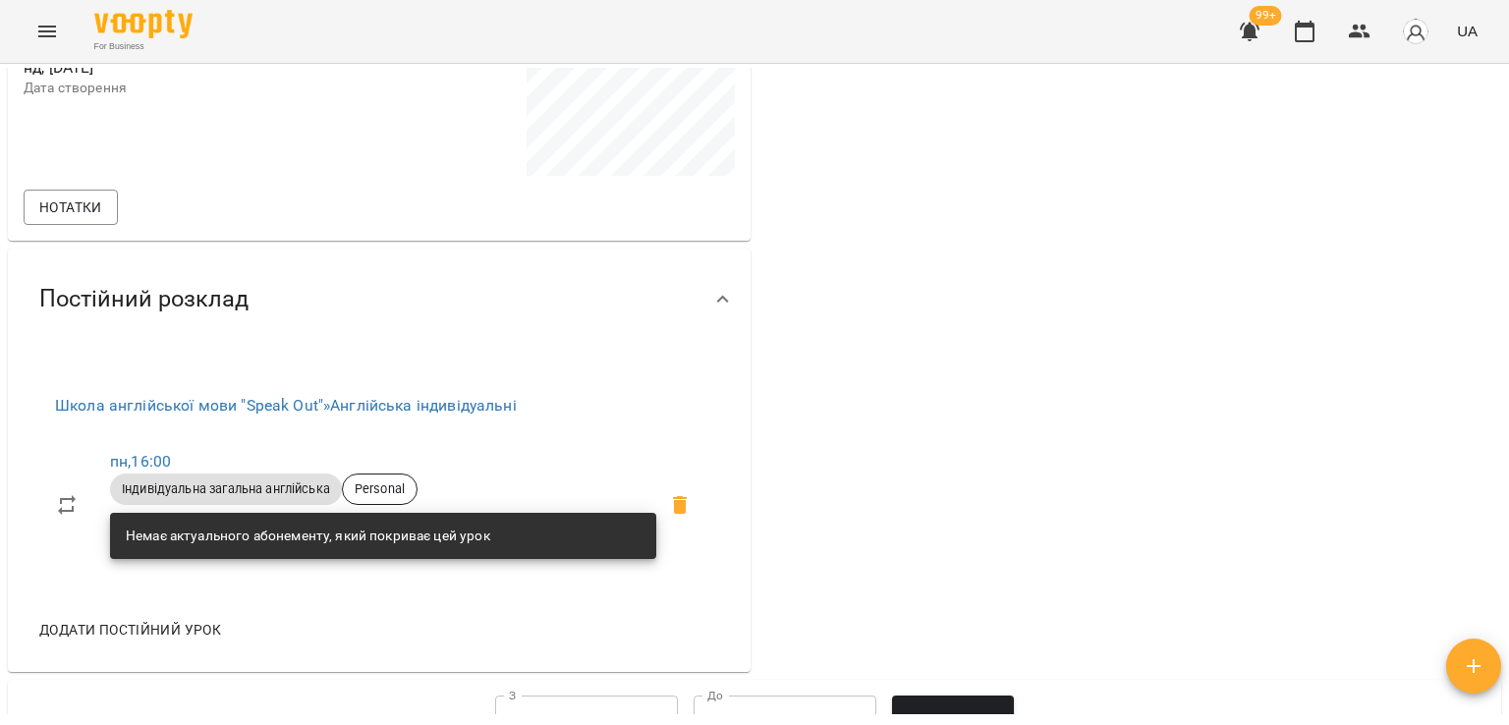
scroll to position [589, 0]
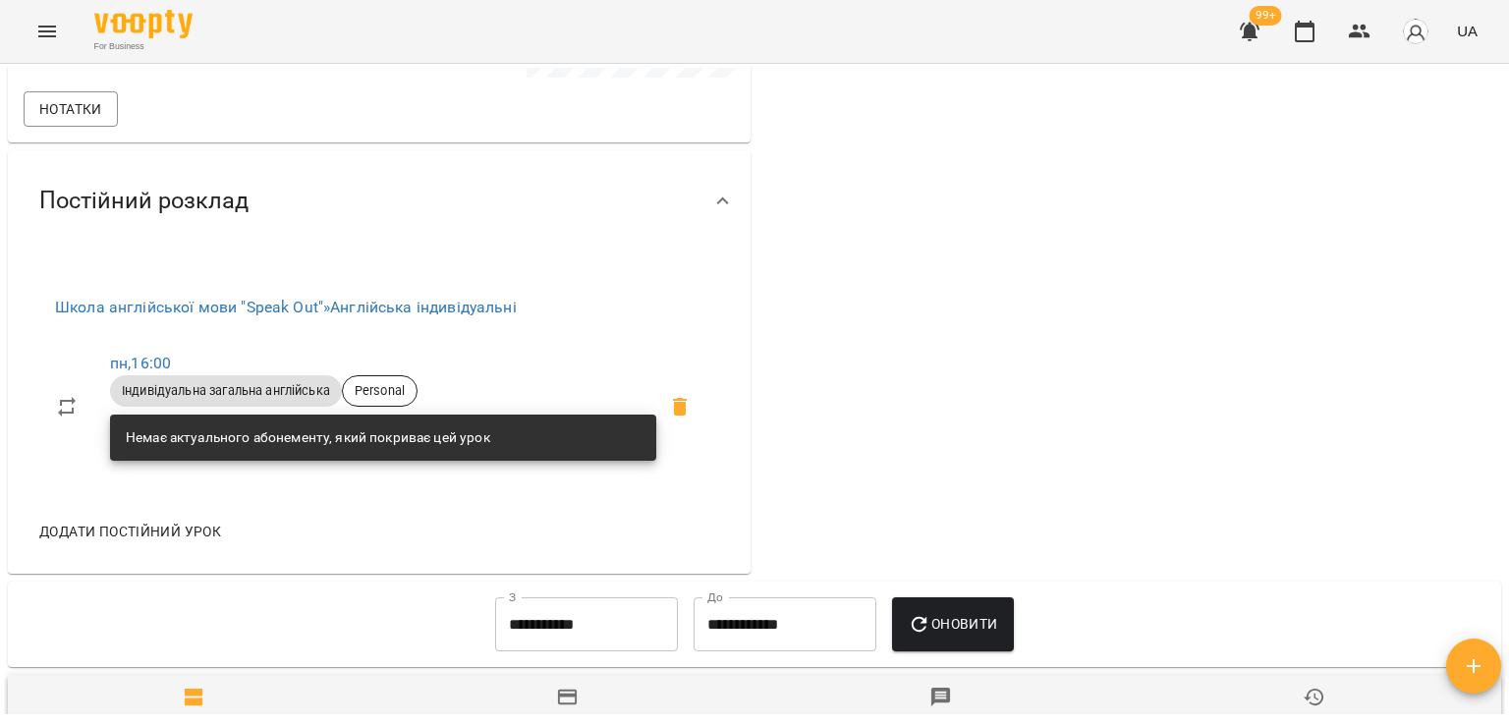
click at [174, 535] on span "Додати постійний урок" at bounding box center [130, 532] width 182 height 24
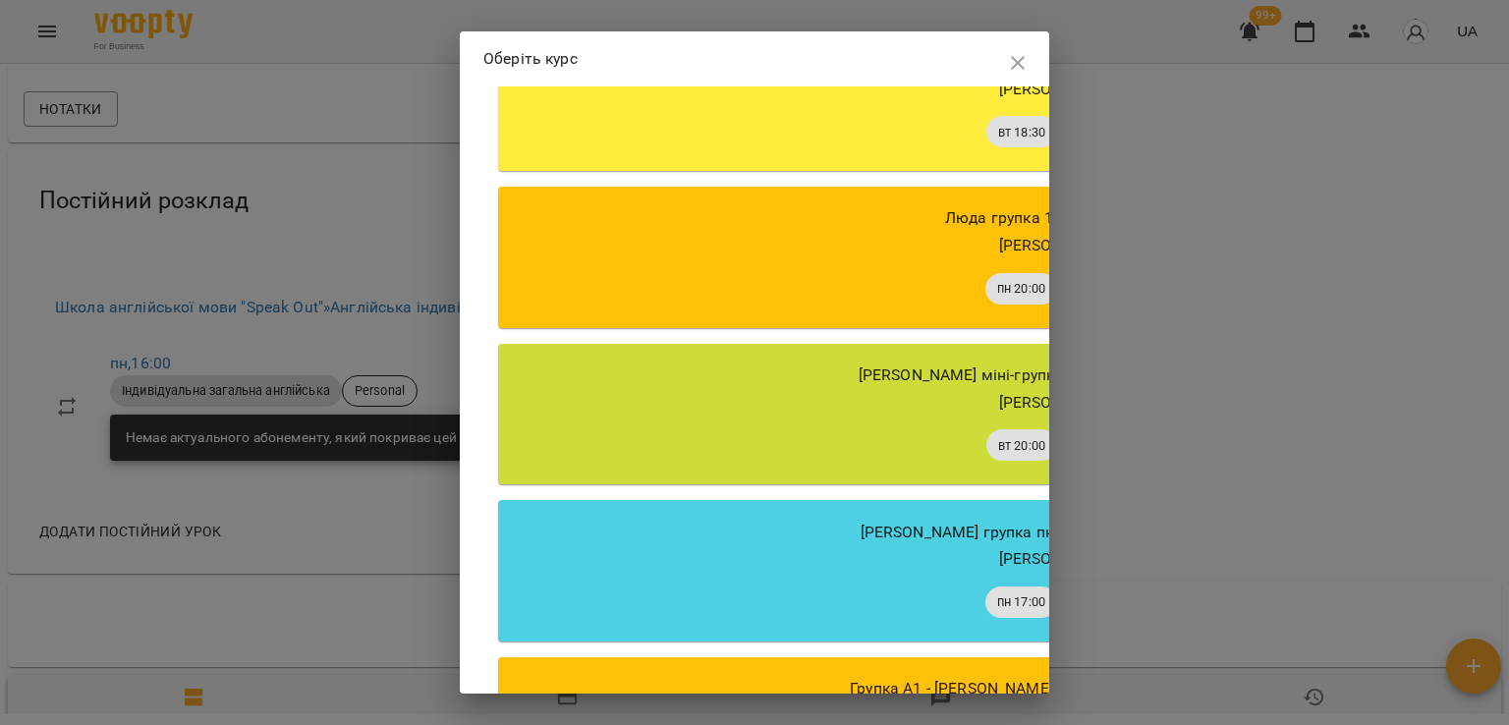
scroll to position [1168, 0]
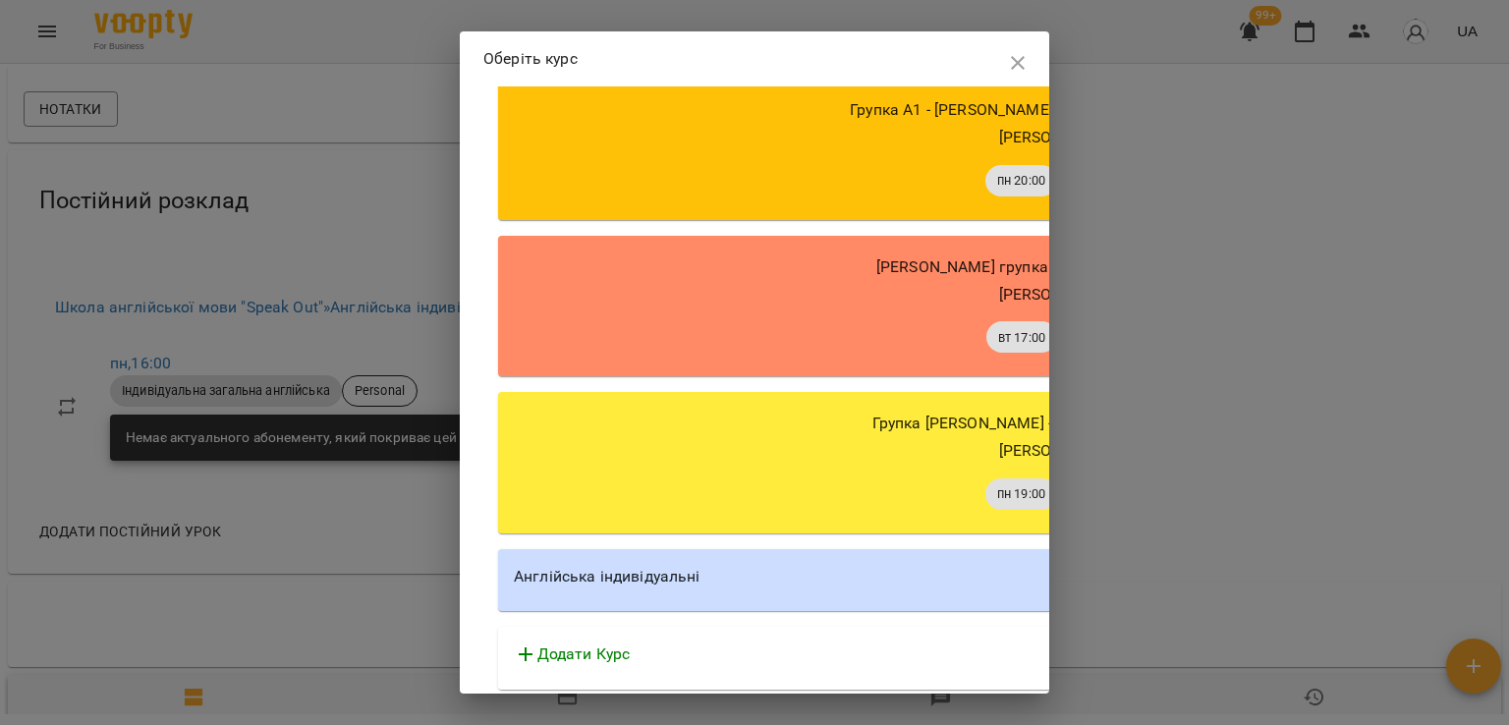
click at [721, 575] on div "Англійська індивідуальні" at bounding box center [1058, 577] width 1088 height 24
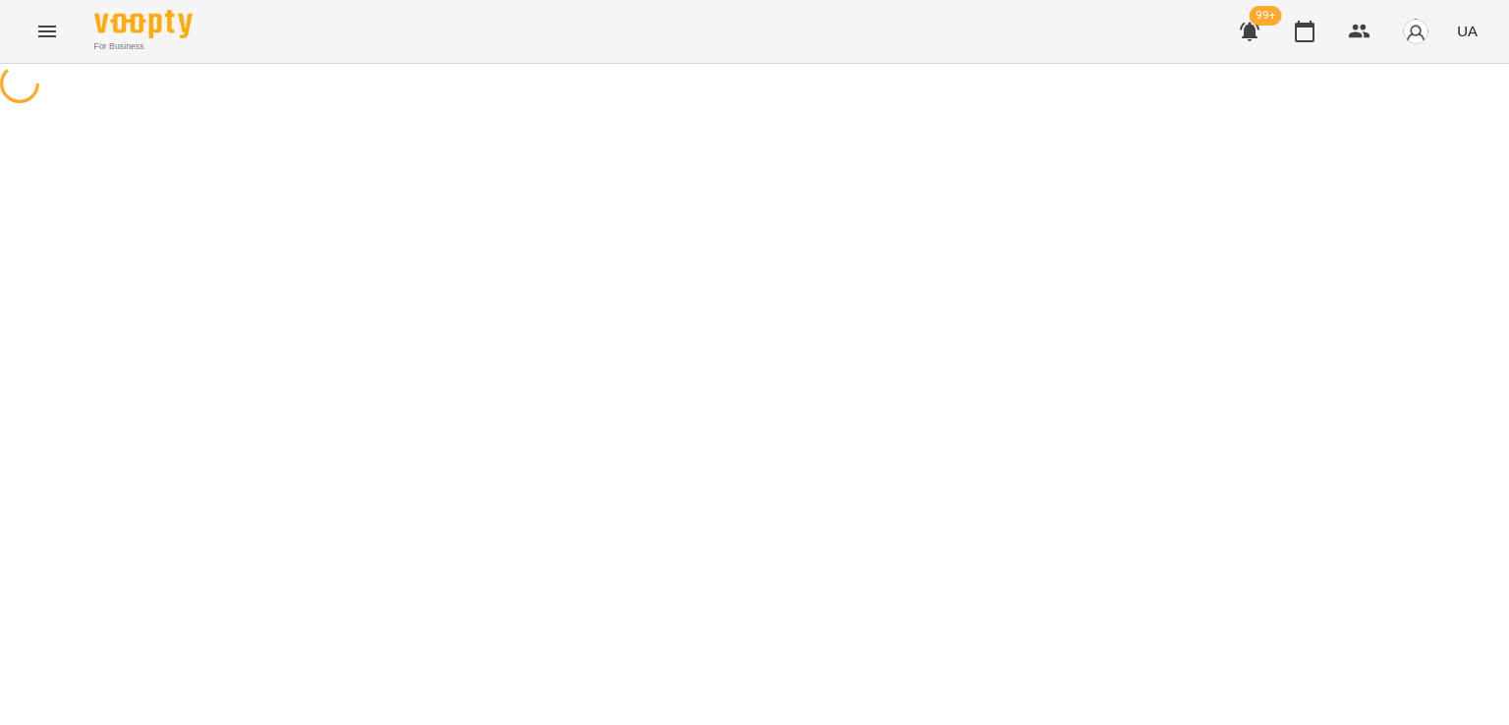
select select "********"
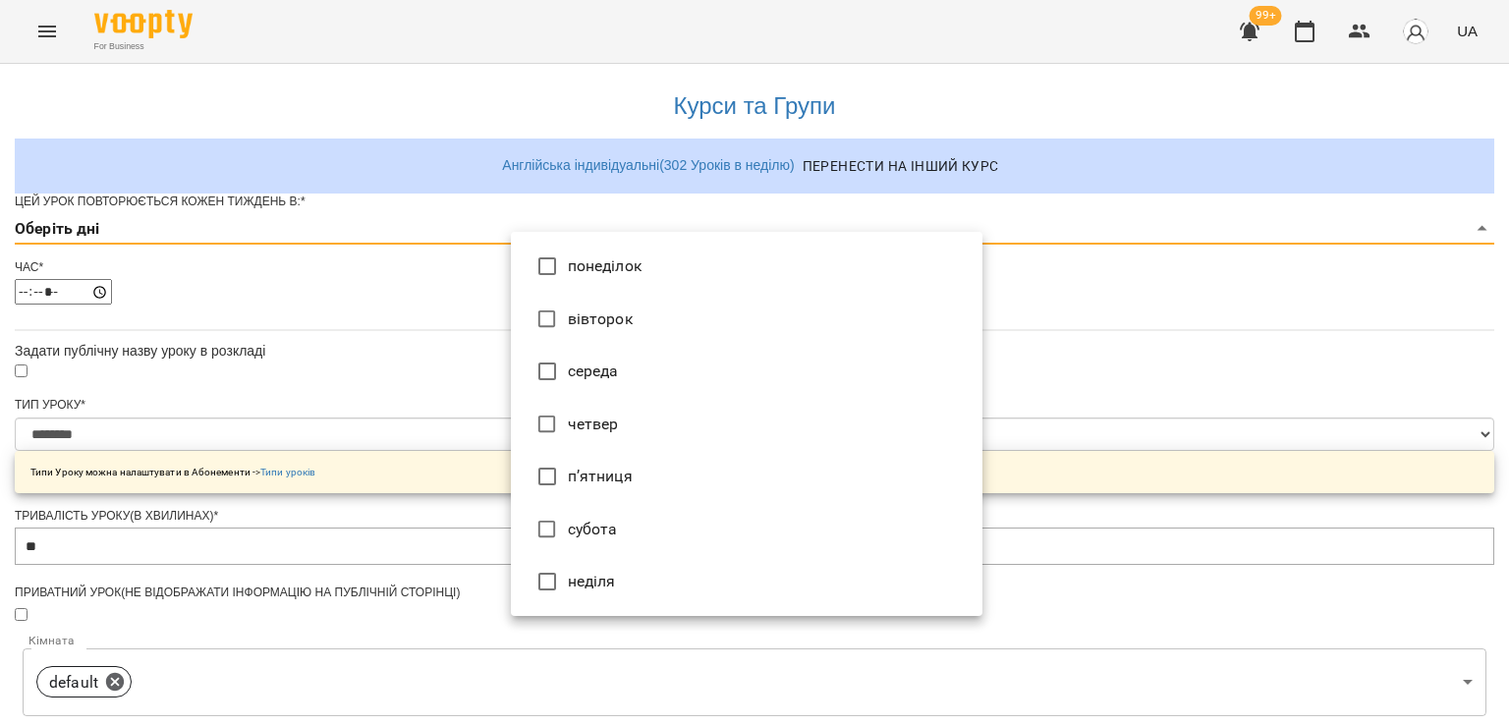
click at [706, 271] on body "**********" at bounding box center [754, 626] width 1509 height 1253
click at [652, 401] on li "четвер" at bounding box center [747, 424] width 472 height 53
type input "*"
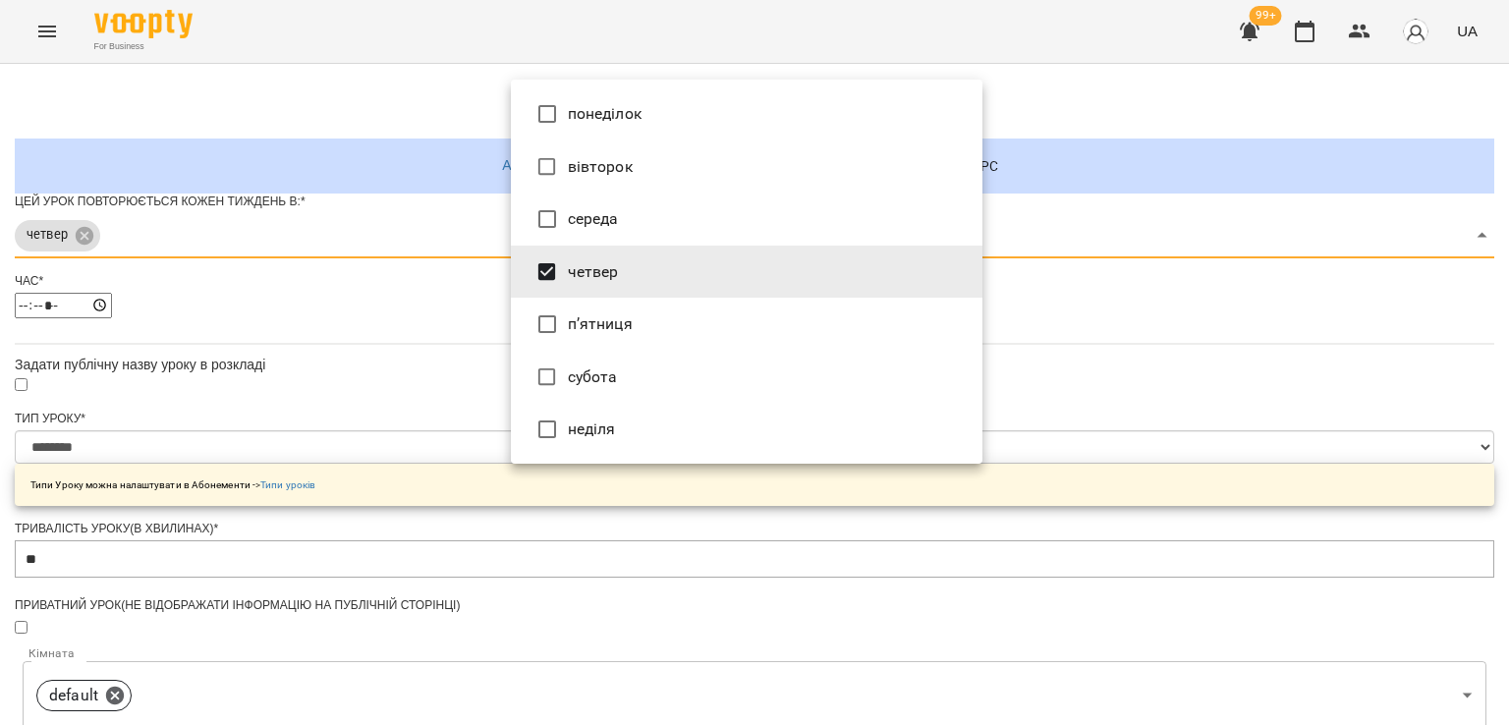
click at [479, 396] on div at bounding box center [754, 362] width 1509 height 725
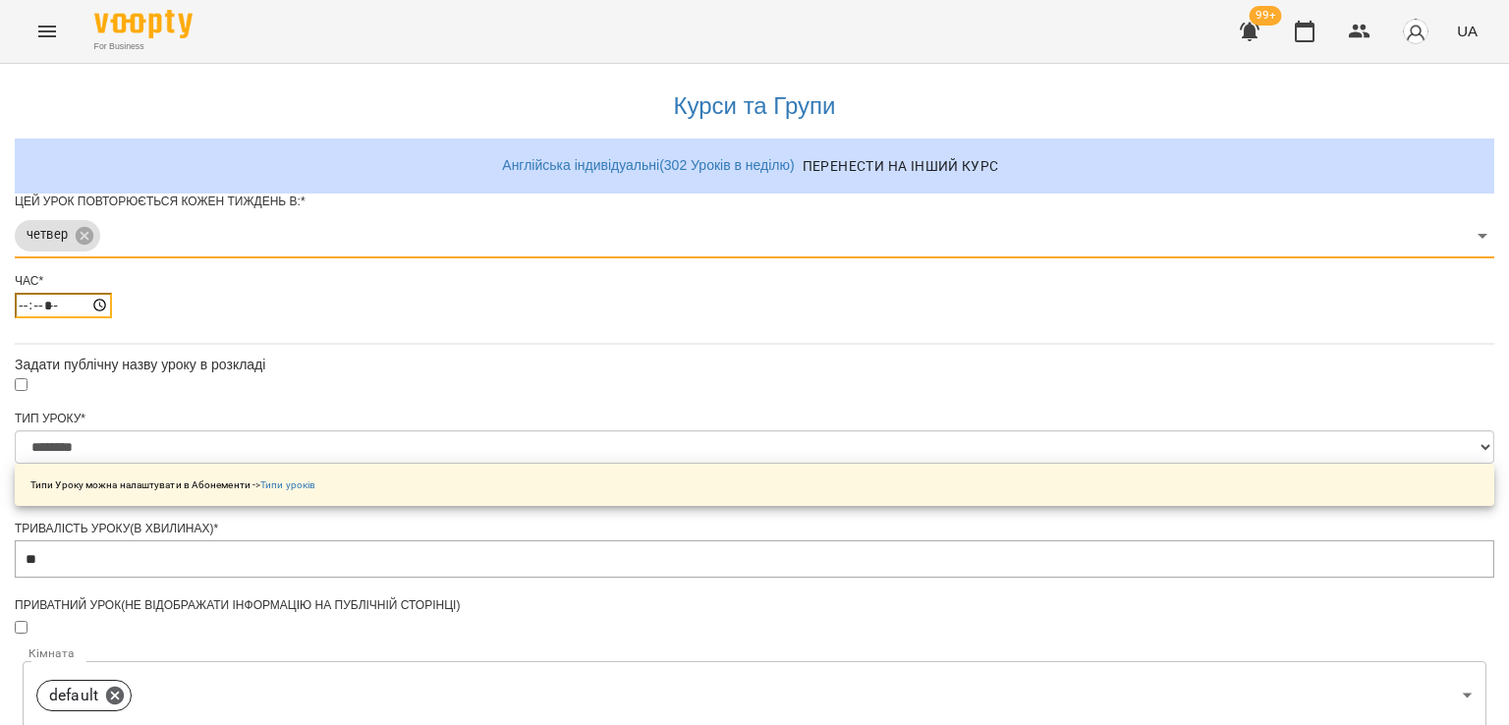
click at [112, 318] on input "*****" at bounding box center [63, 306] width 97 height 26
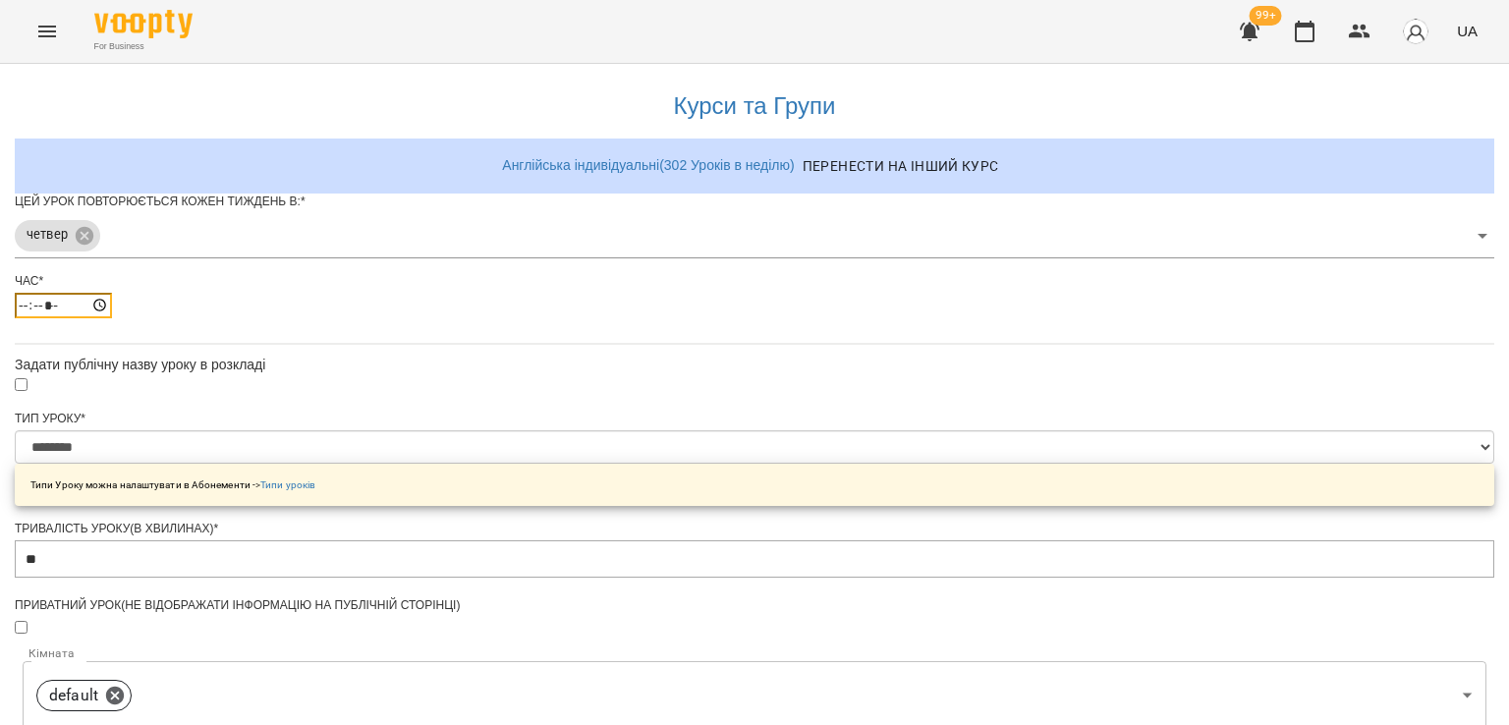
type input "*****"
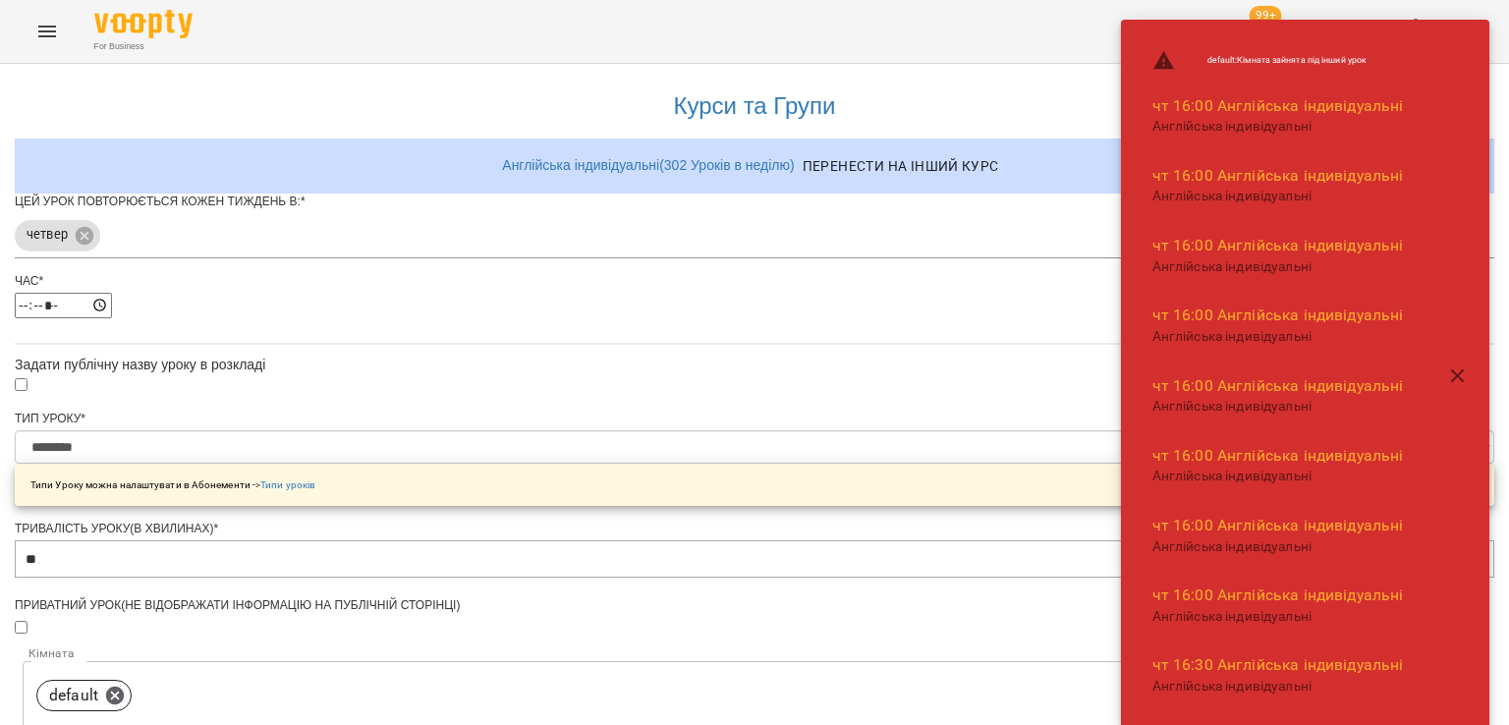
click at [487, 339] on div "**********" at bounding box center [754, 667] width 1479 height 1206
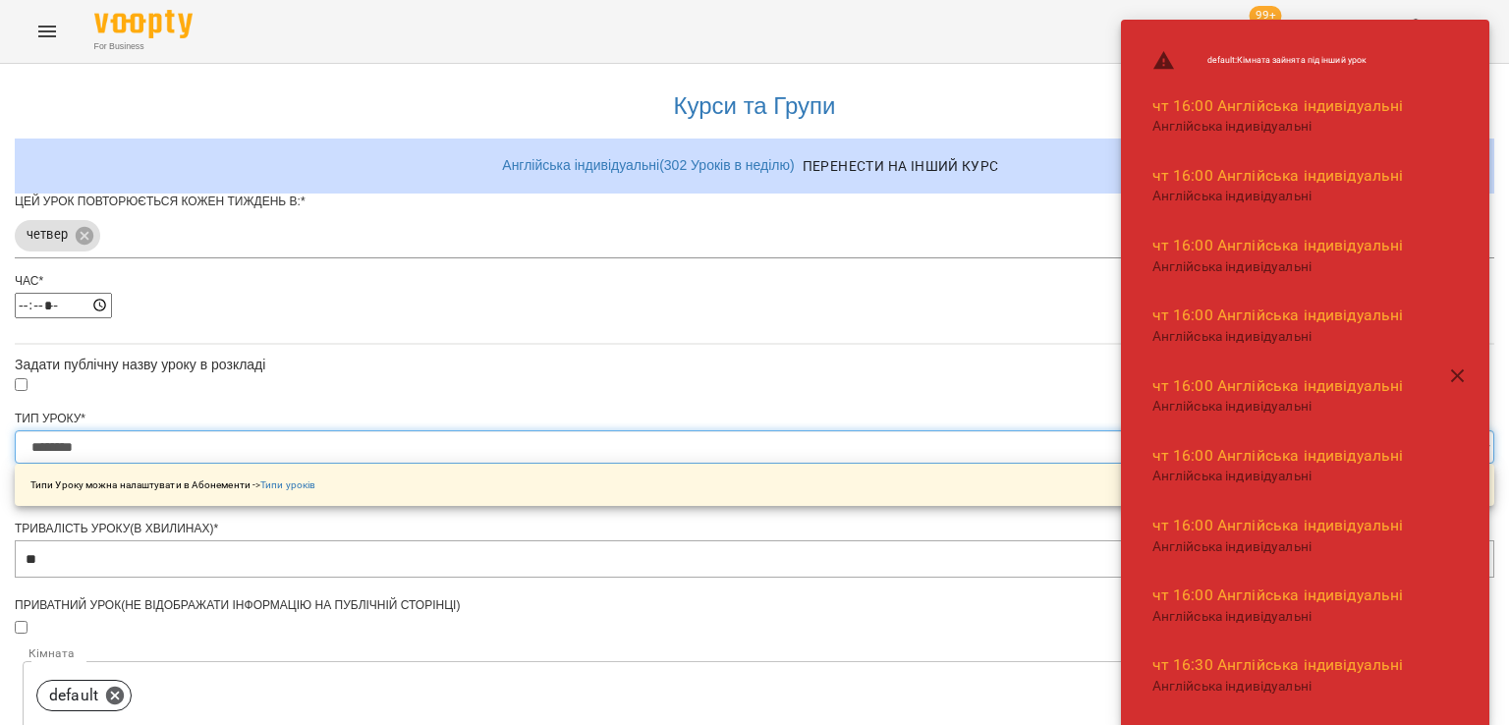
click at [531, 464] on select "**********" at bounding box center [754, 446] width 1479 height 33
select select "**********"
click at [511, 464] on select "**********" at bounding box center [754, 446] width 1479 height 33
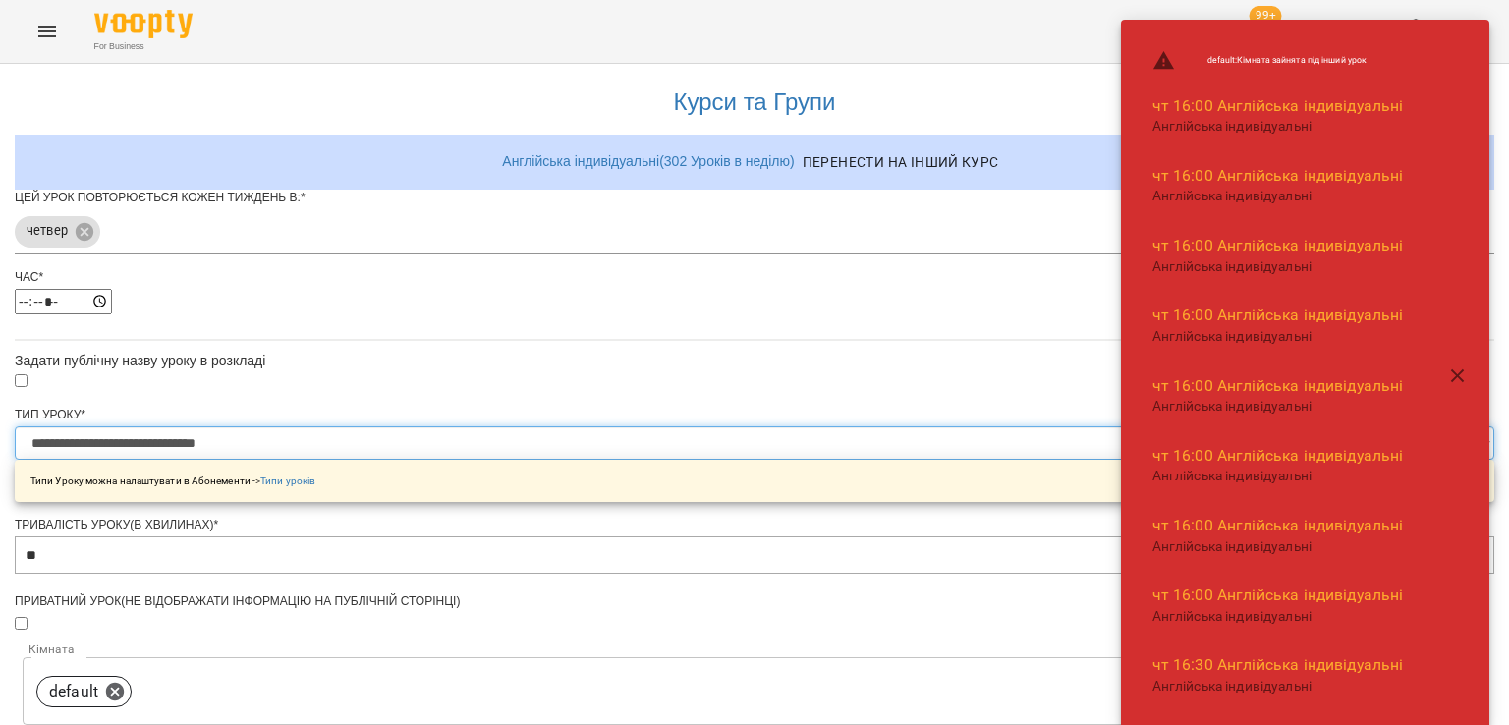
scroll to position [491, 0]
click at [565, 356] on body "**********" at bounding box center [754, 633] width 1509 height 1266
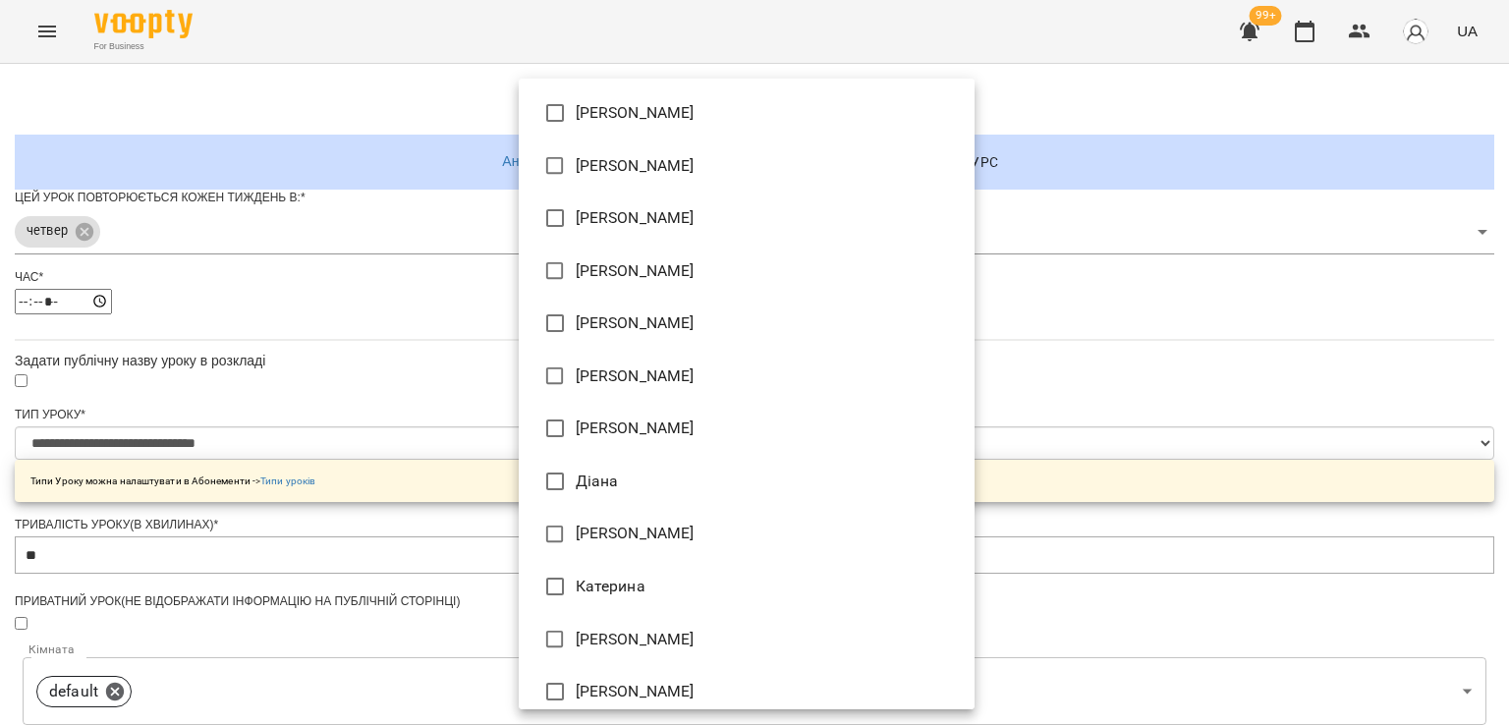
type input "**********"
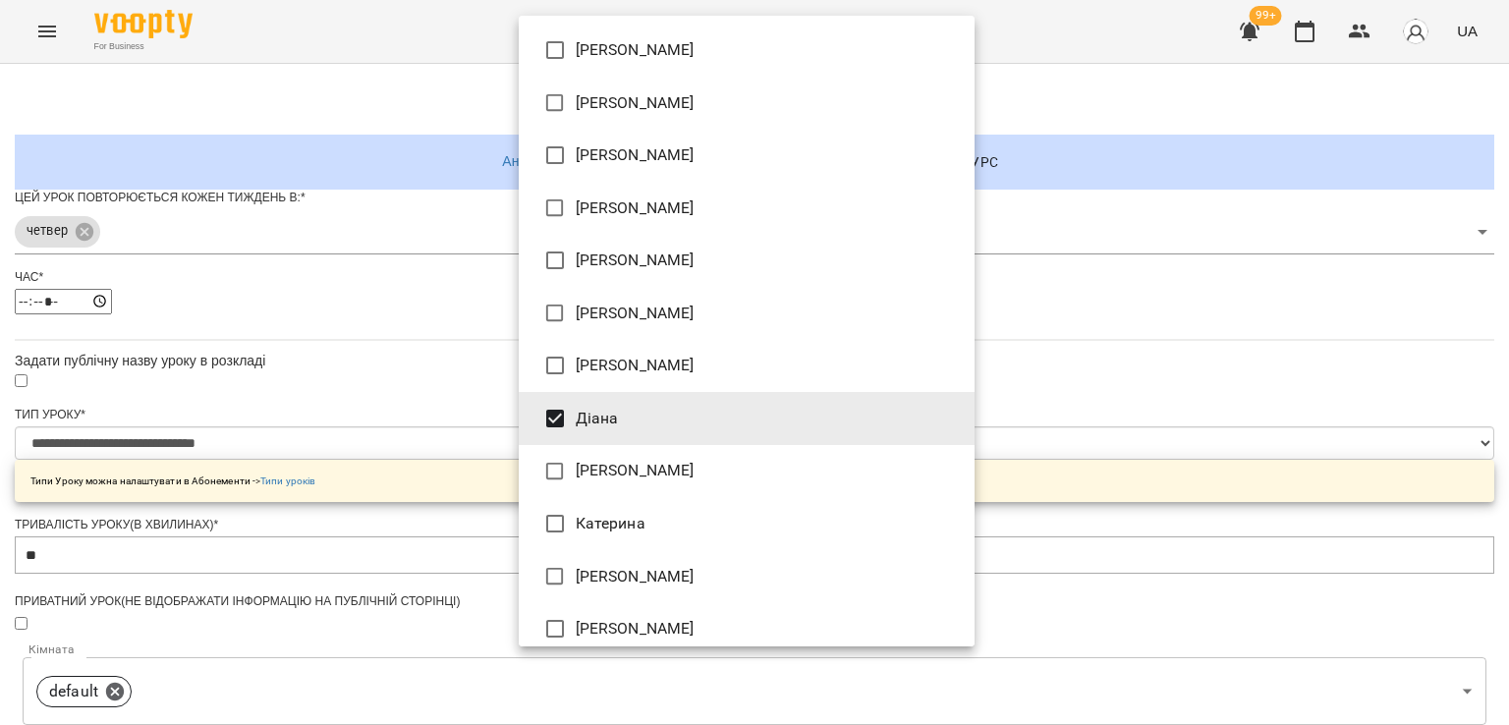
click at [456, 441] on div at bounding box center [754, 362] width 1509 height 725
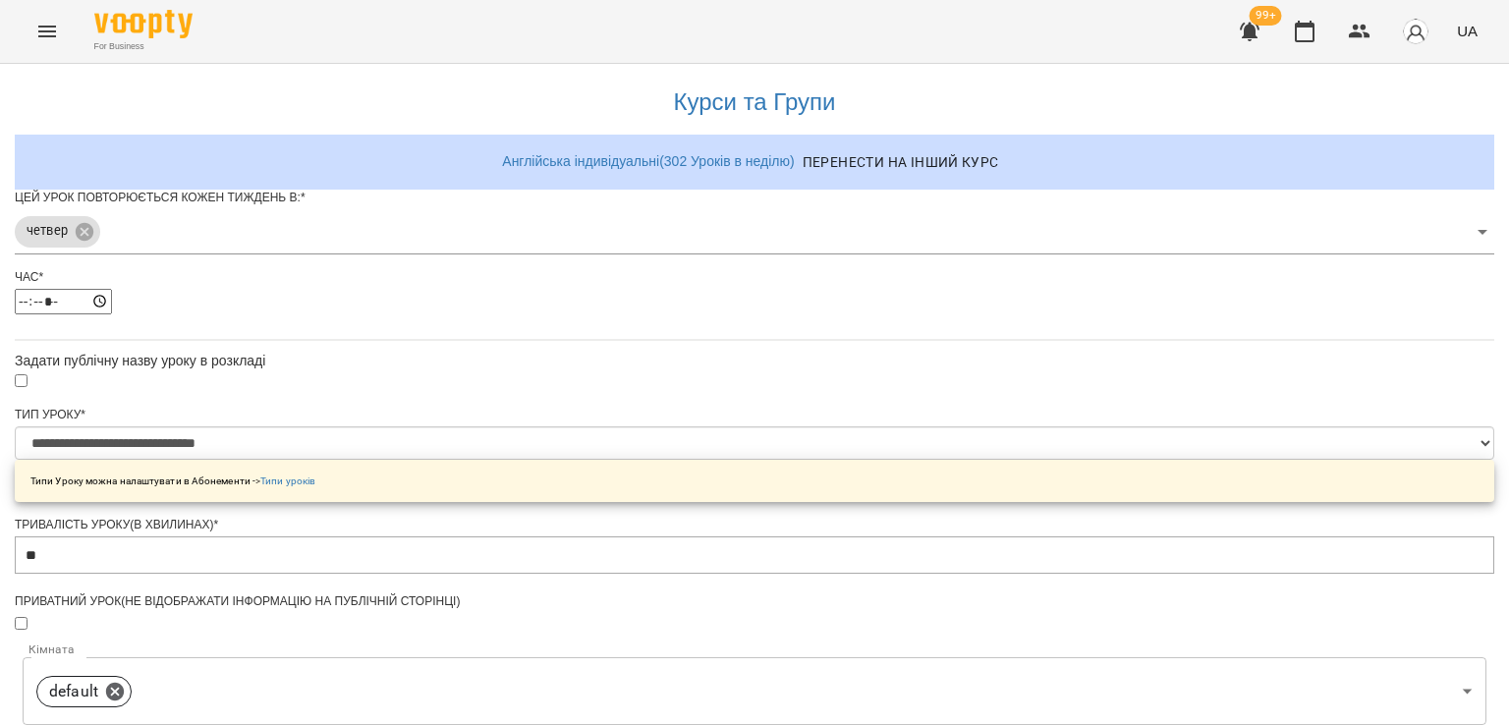
scroll to position [651, 0]
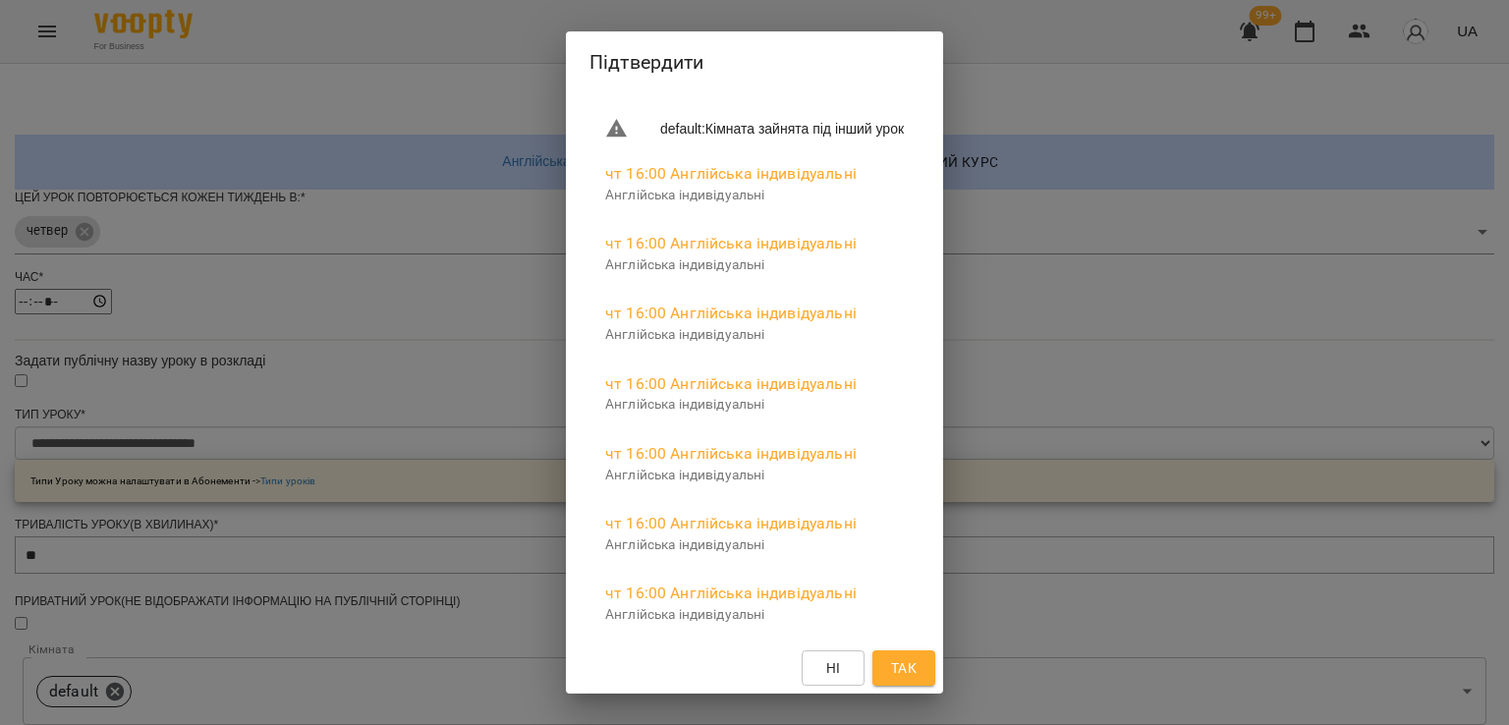
click at [935, 664] on button "Так" at bounding box center [903, 667] width 63 height 35
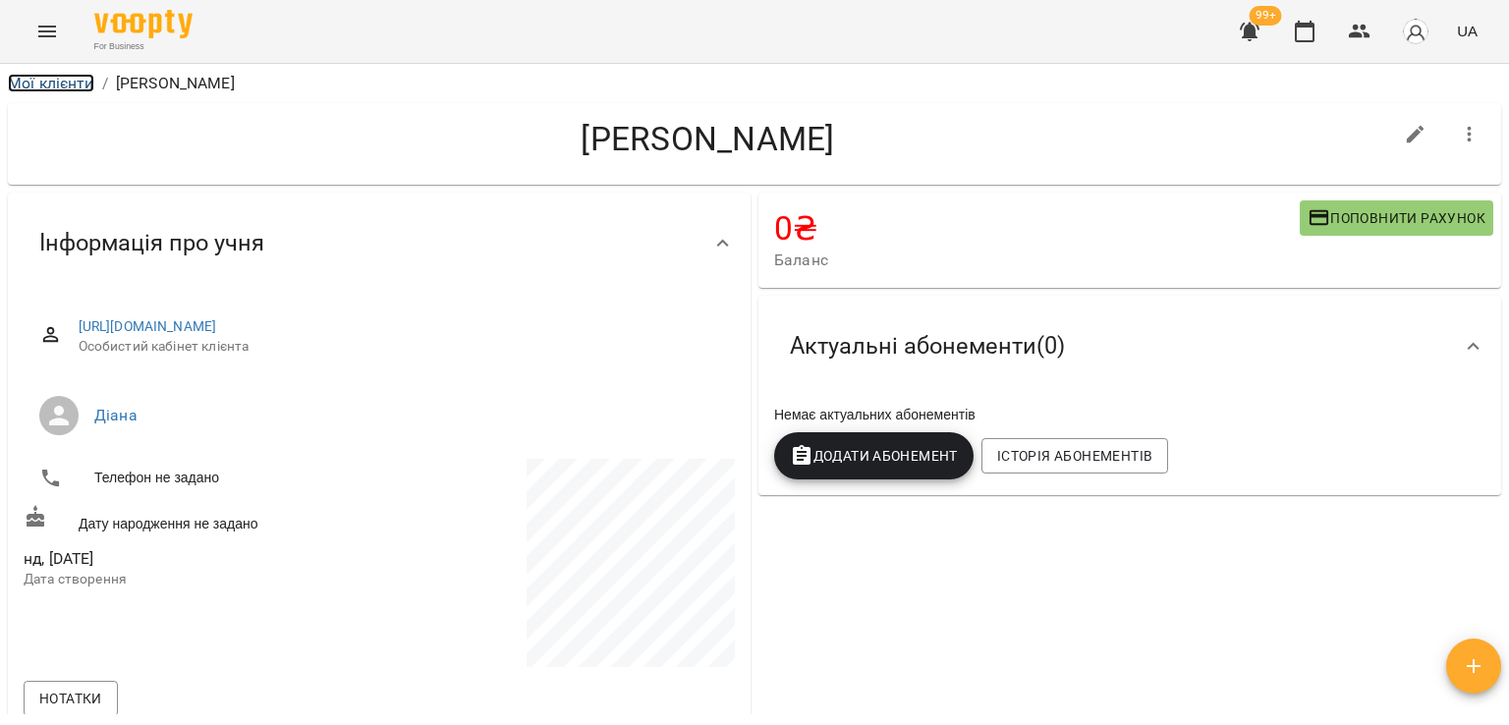
click at [46, 85] on link "Мої клієнти" at bounding box center [51, 83] width 86 height 19
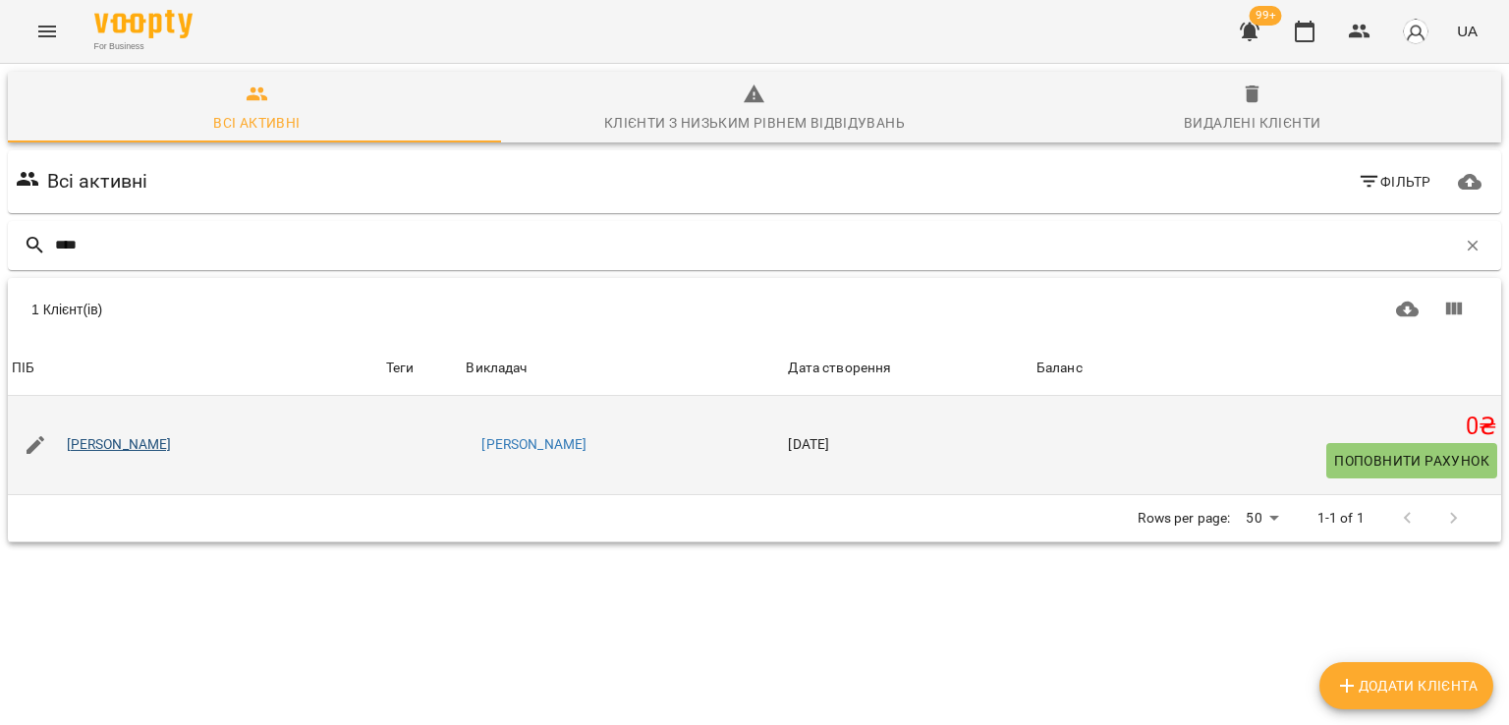
type input "****"
click at [77, 442] on link "[PERSON_NAME]" at bounding box center [119, 445] width 105 height 20
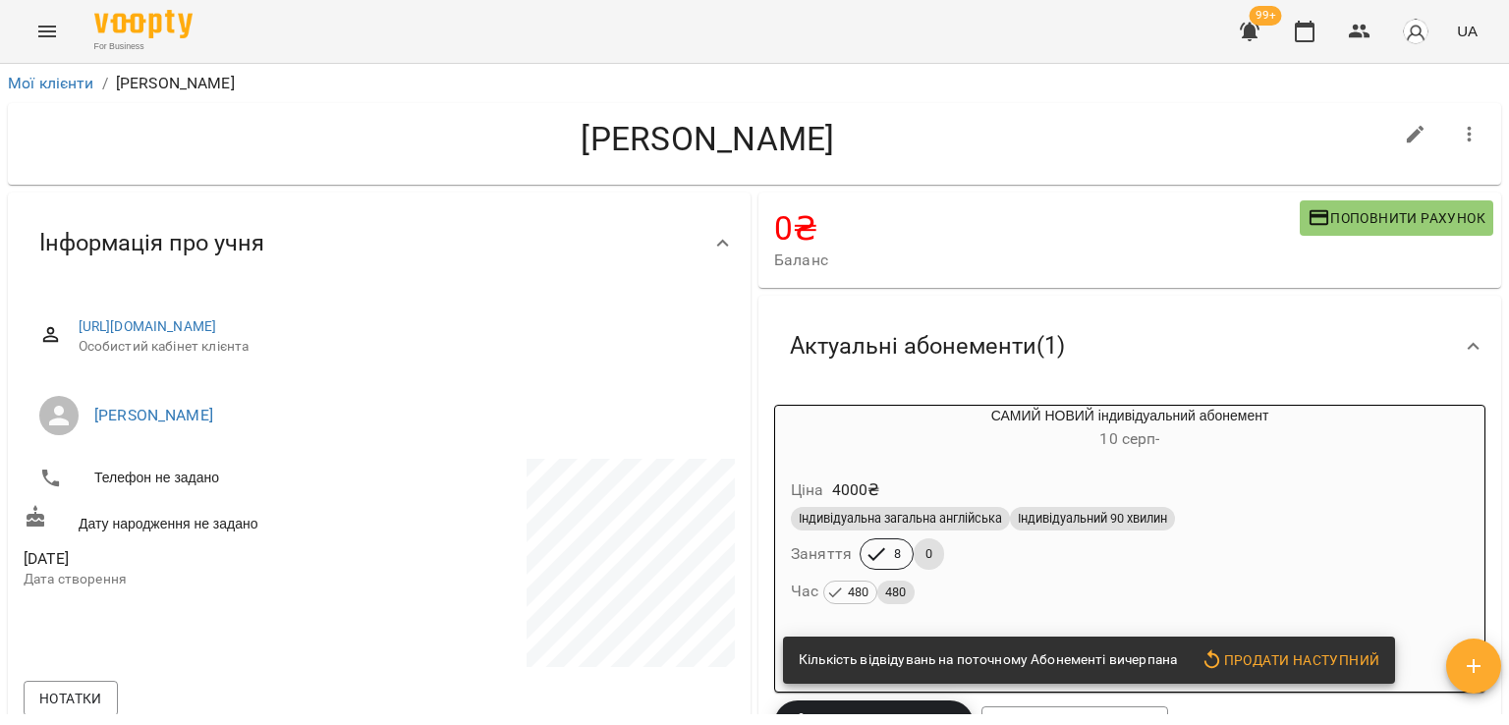
click at [1250, 506] on div "Індивідуальна загальна англійська Індивідуальний 90 хвилин" at bounding box center [1130, 518] width 686 height 31
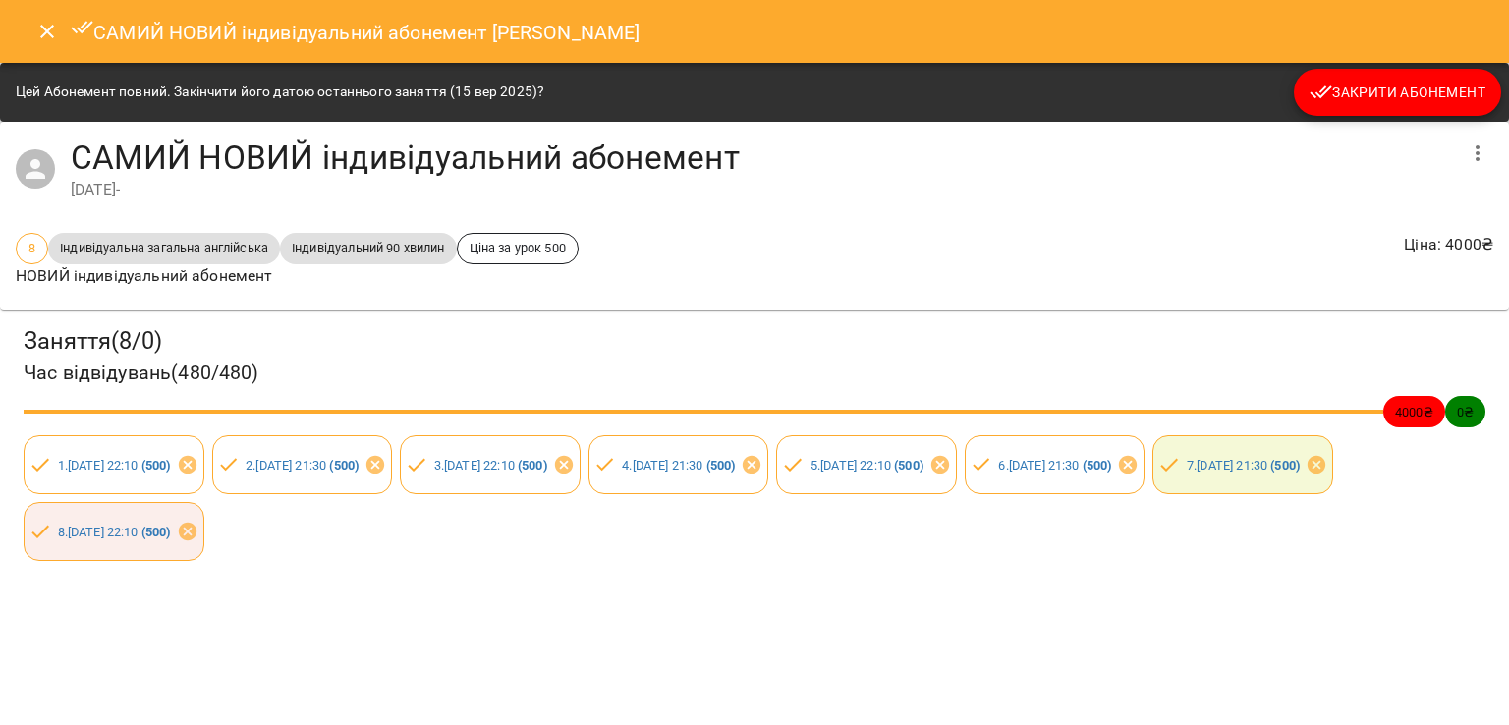
click at [1422, 96] on span "Закрити Абонемент" at bounding box center [1397, 93] width 176 height 24
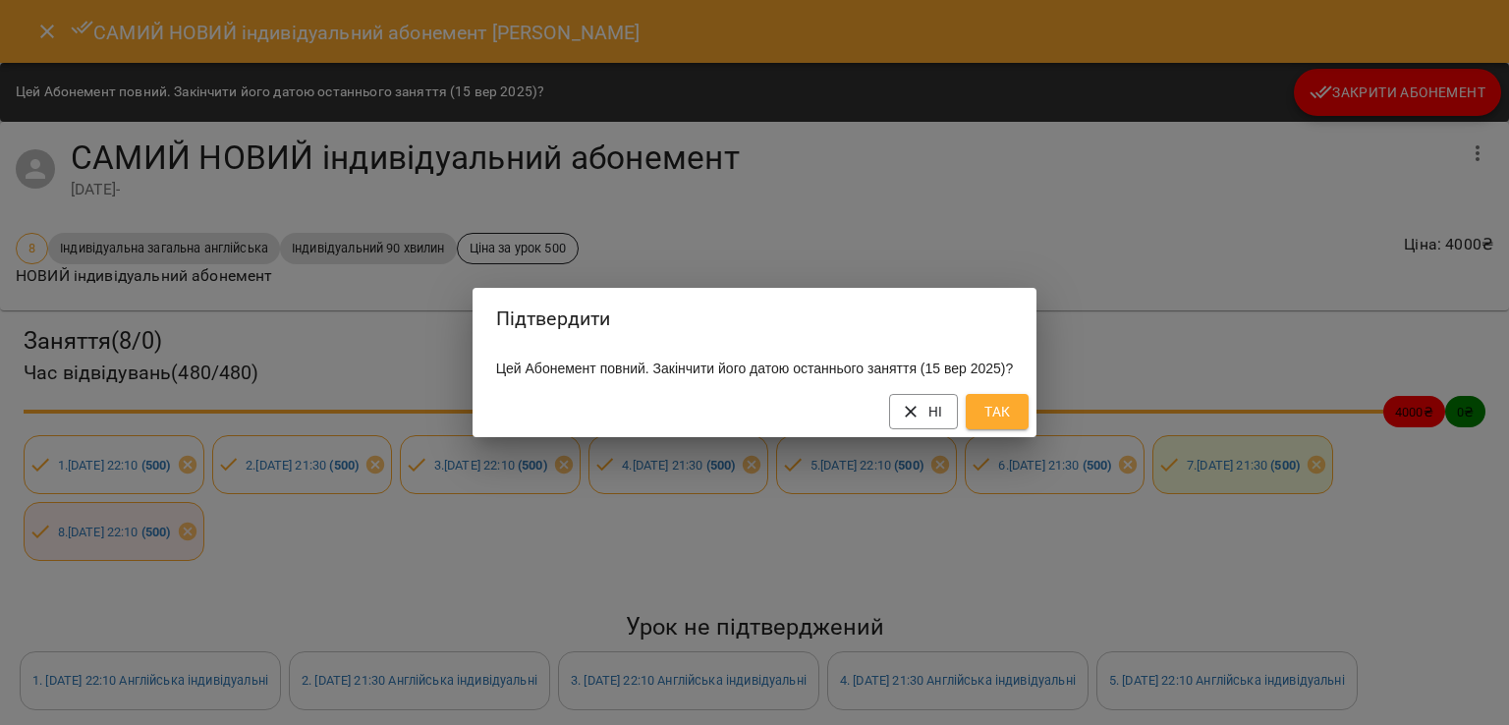
click at [1013, 419] on span "Так" at bounding box center [996, 412] width 31 height 24
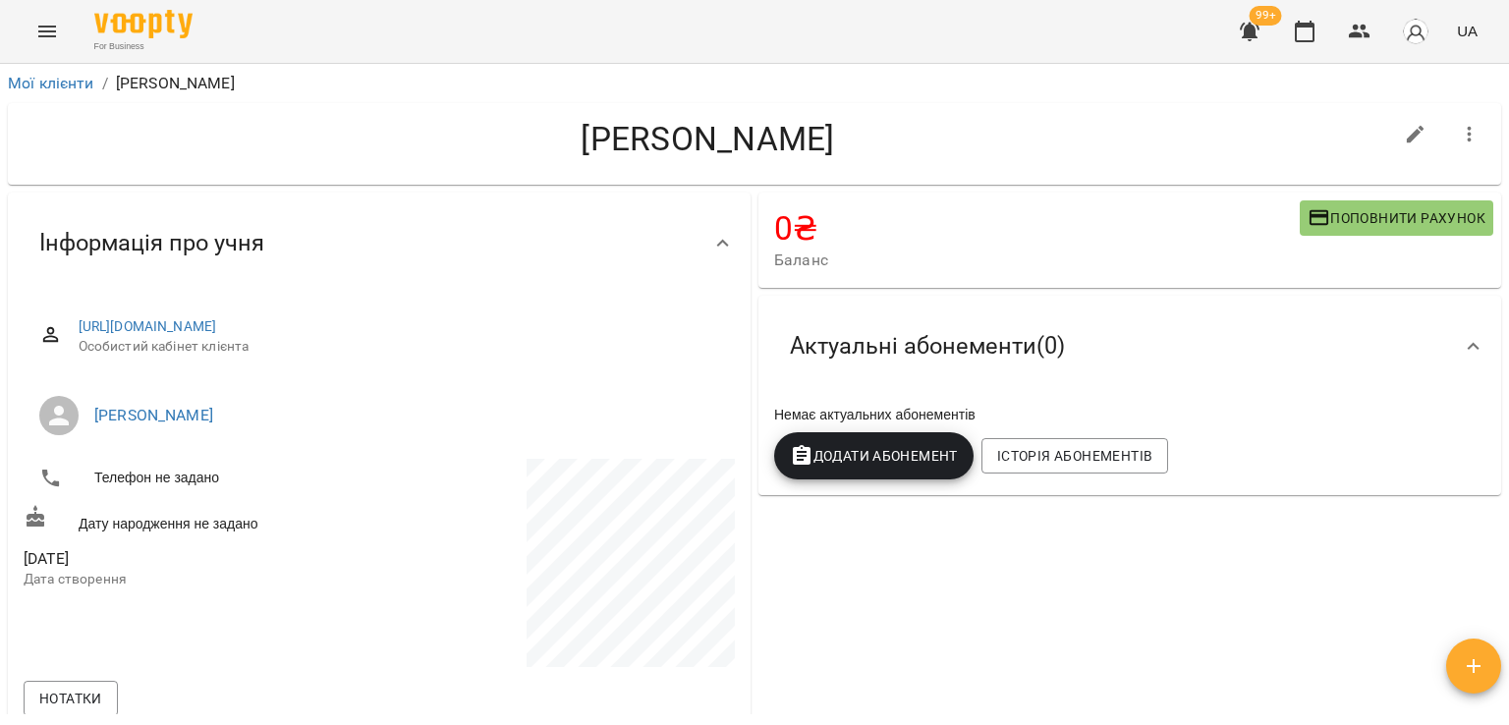
click at [866, 444] on button "Додати Абонемент" at bounding box center [873, 455] width 199 height 47
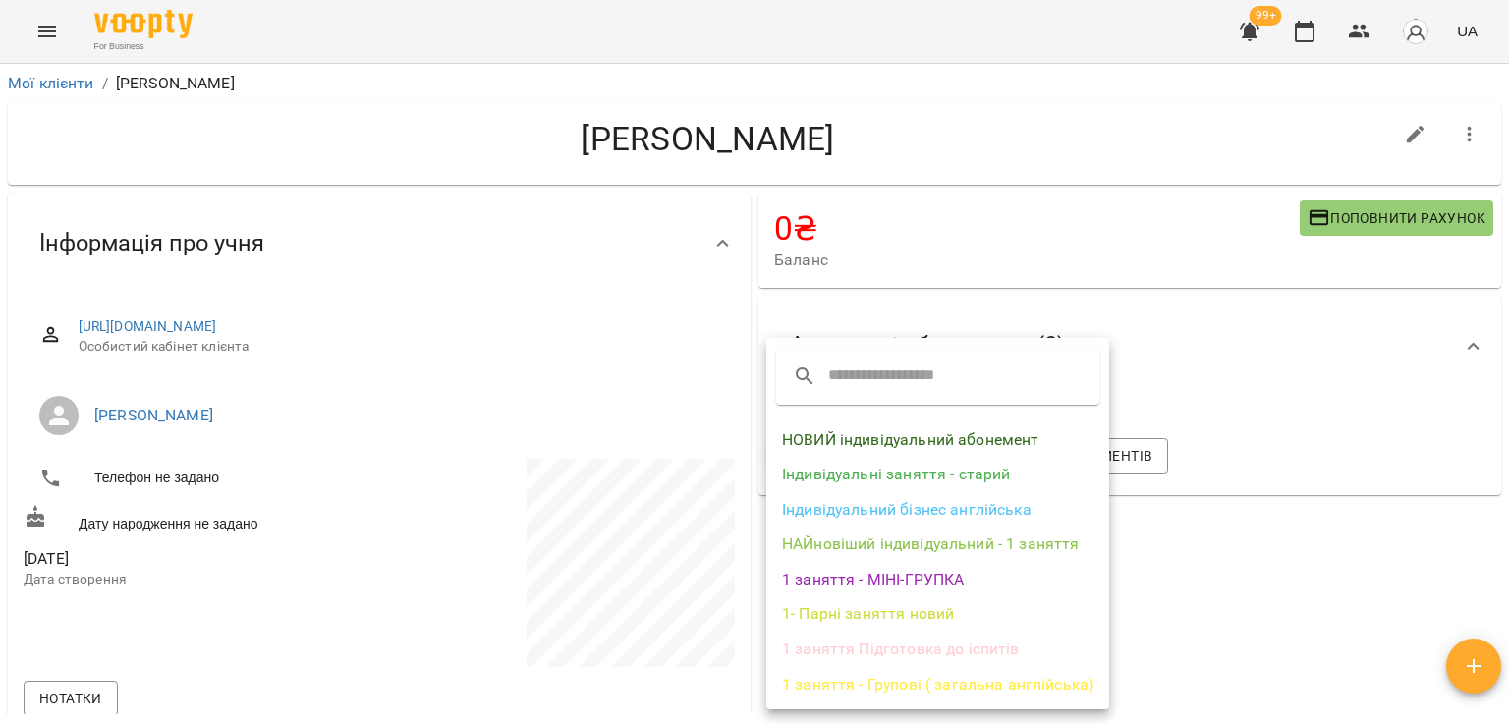
click at [877, 446] on li "НОВИЙ індивідуальний абонемент" at bounding box center [937, 439] width 343 height 35
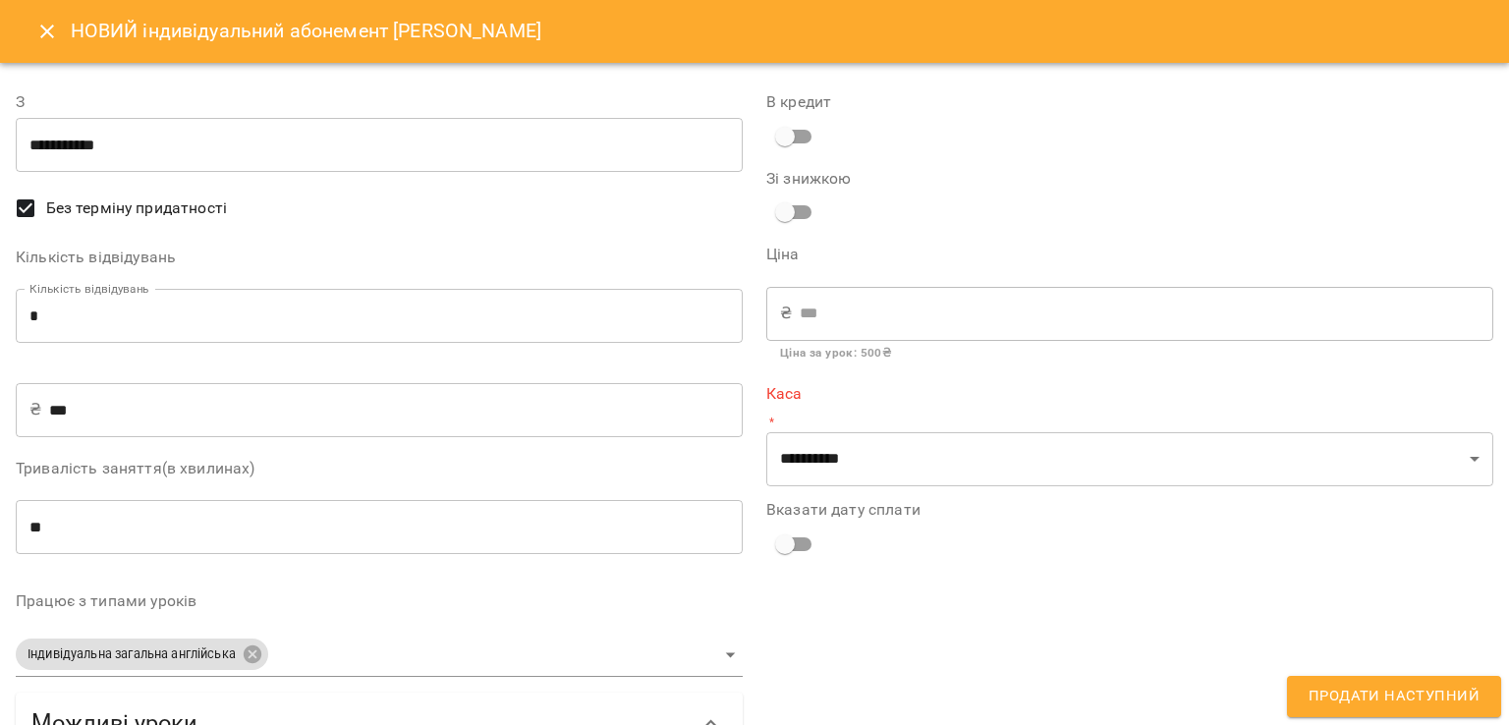
click at [264, 323] on input "*" at bounding box center [379, 316] width 727 height 55
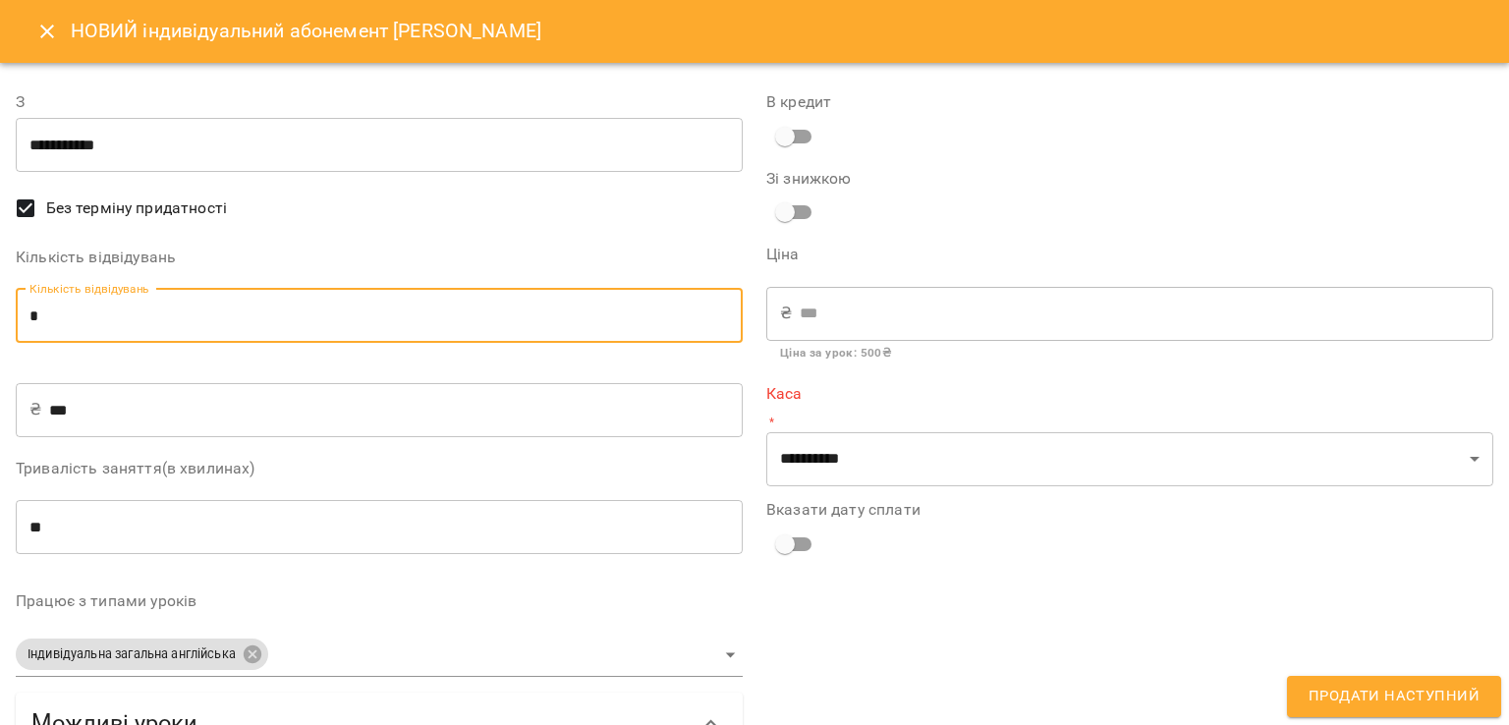
click at [264, 323] on input "*" at bounding box center [379, 316] width 727 height 55
type input "*"
type input "****"
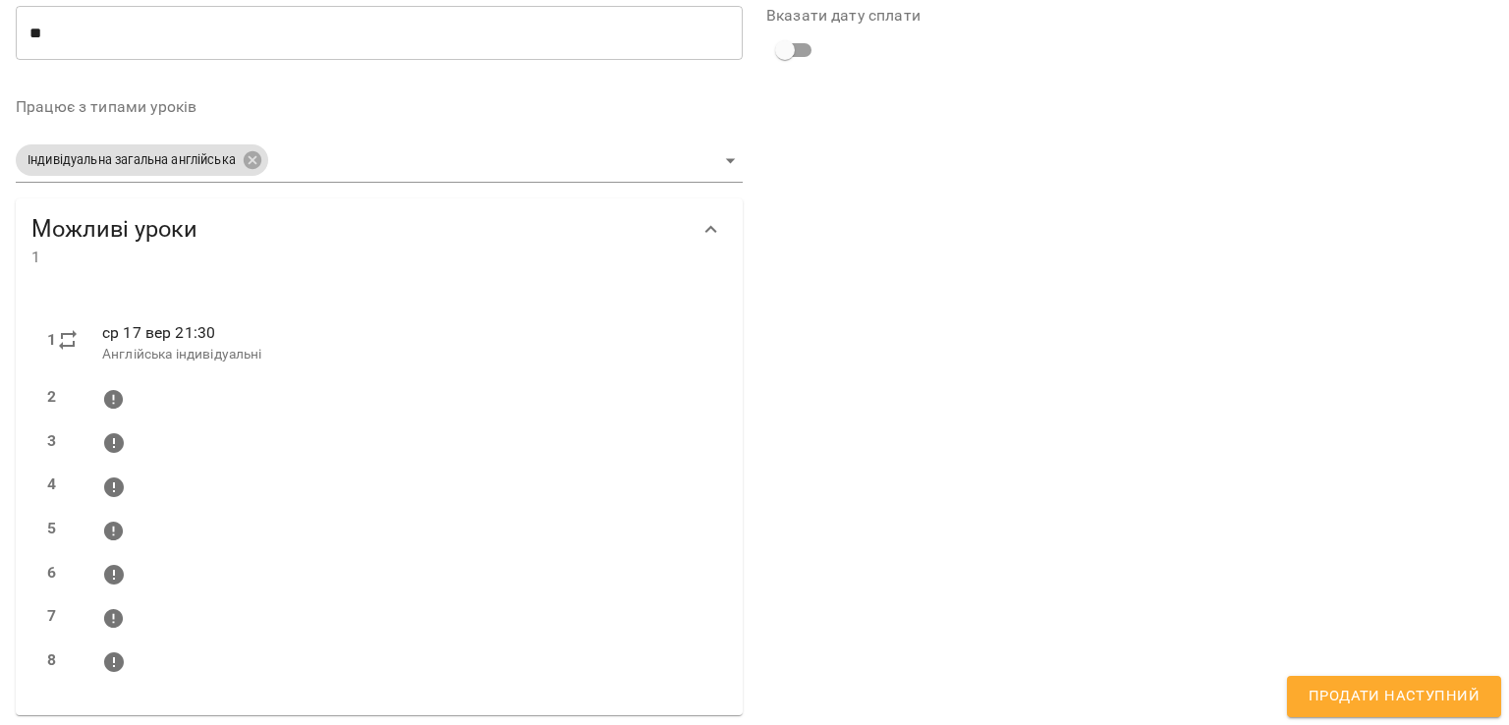
scroll to position [500, 0]
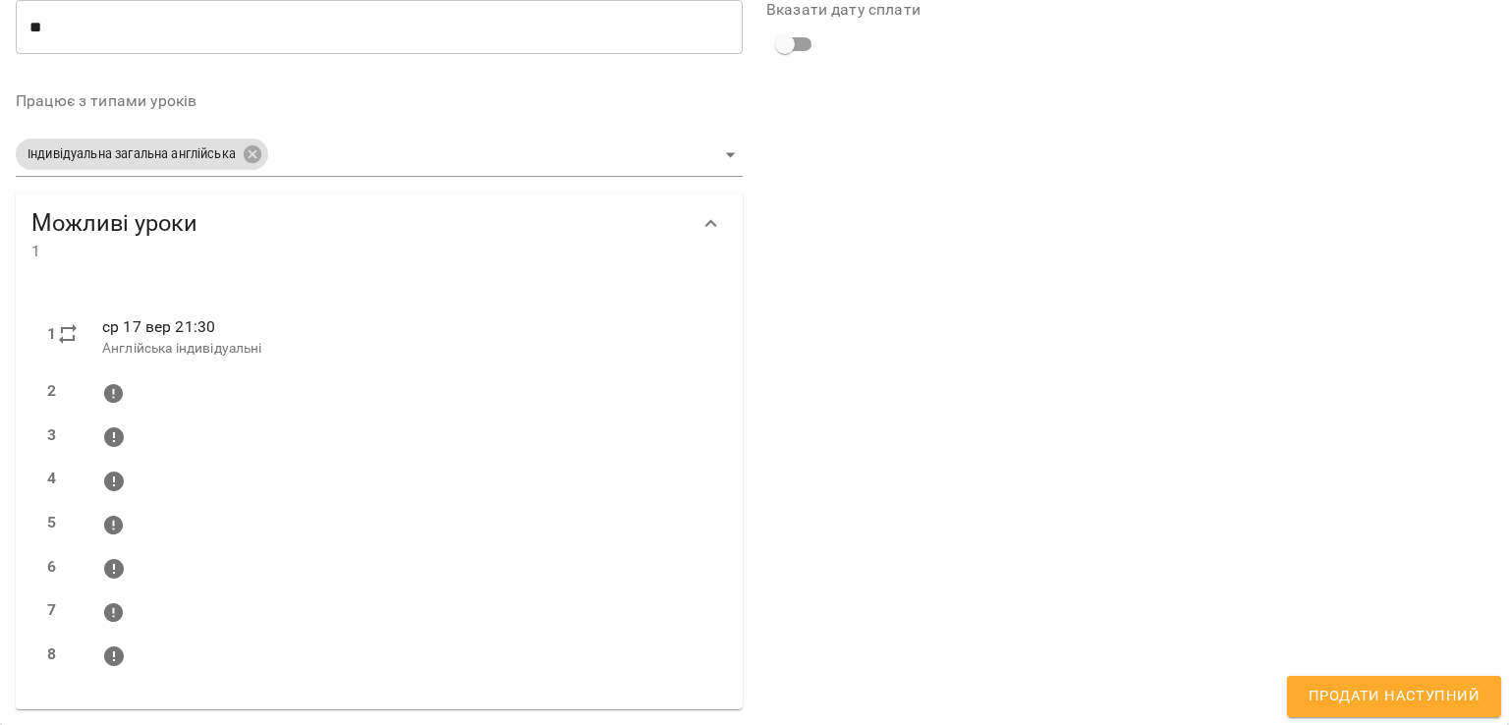
type input "*"
click at [715, 221] on icon "Show more" at bounding box center [711, 224] width 24 height 24
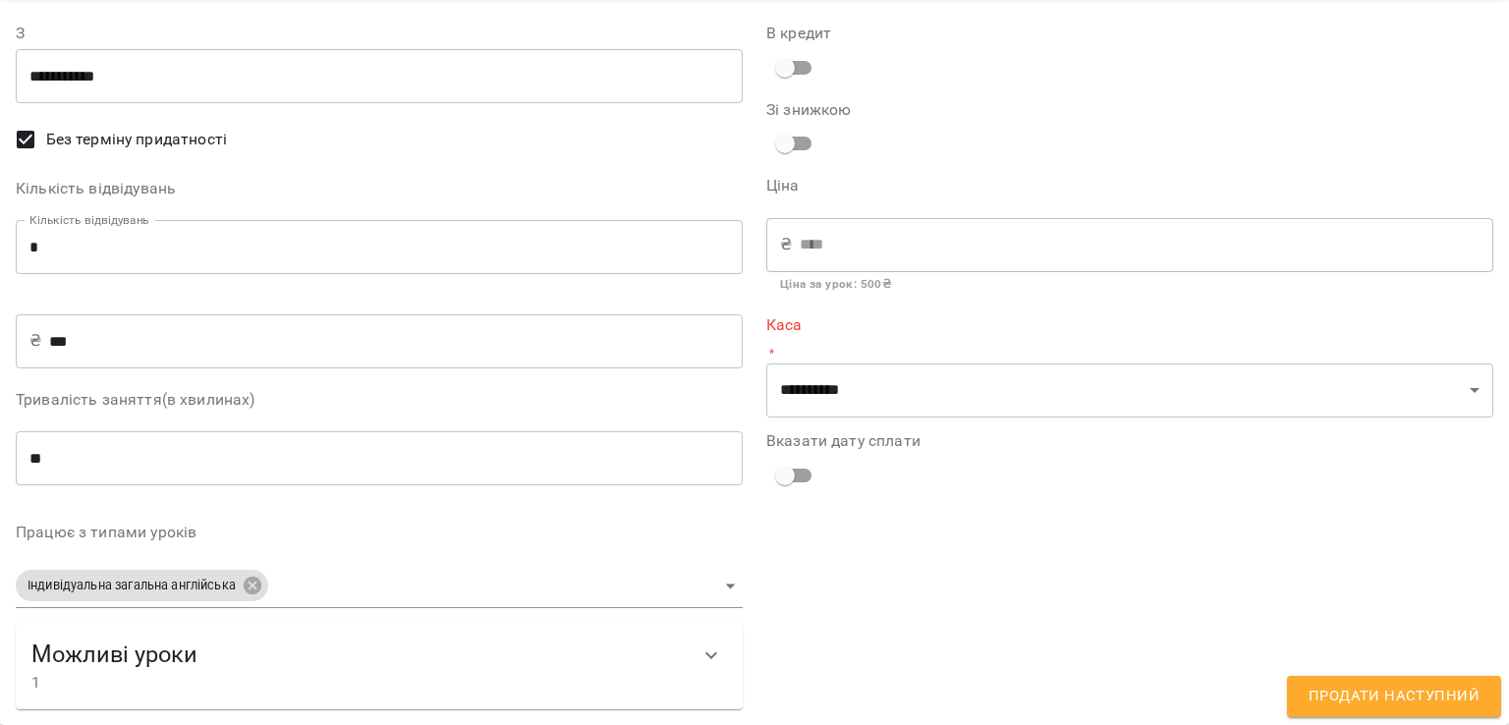
scroll to position [69, 0]
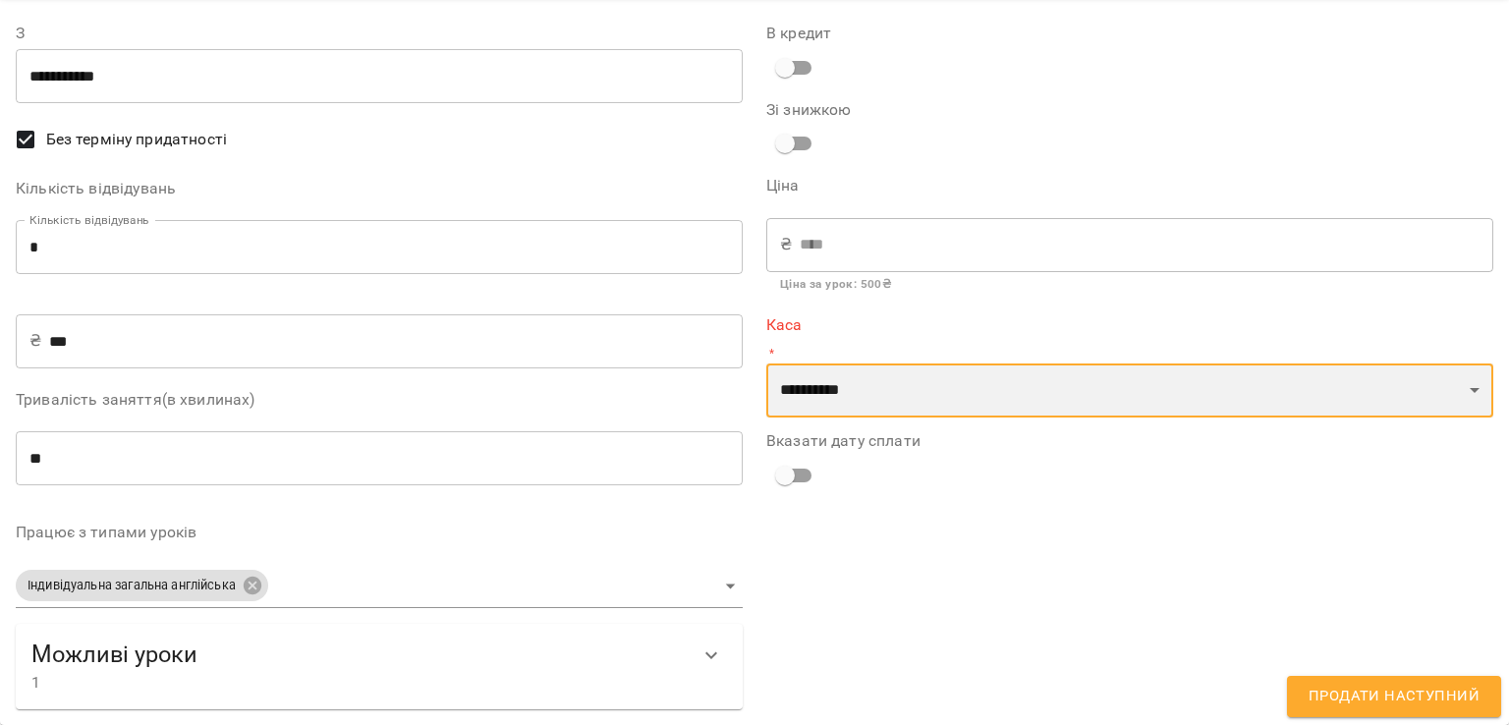
click at [809, 382] on select "**********" at bounding box center [1129, 390] width 727 height 55
select select "****"
click at [766, 363] on select "**********" at bounding box center [1129, 390] width 727 height 55
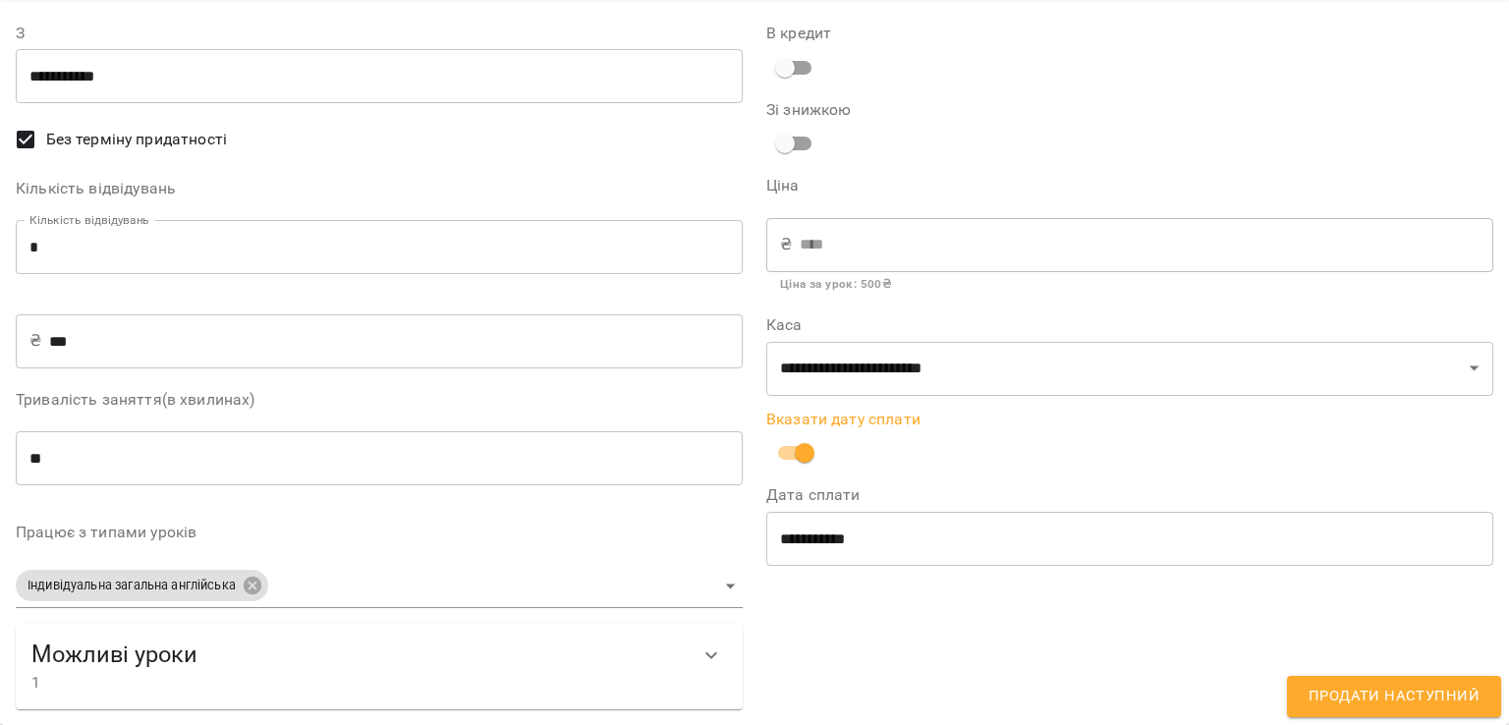
click at [712, 648] on icon "Show more" at bounding box center [711, 655] width 24 height 24
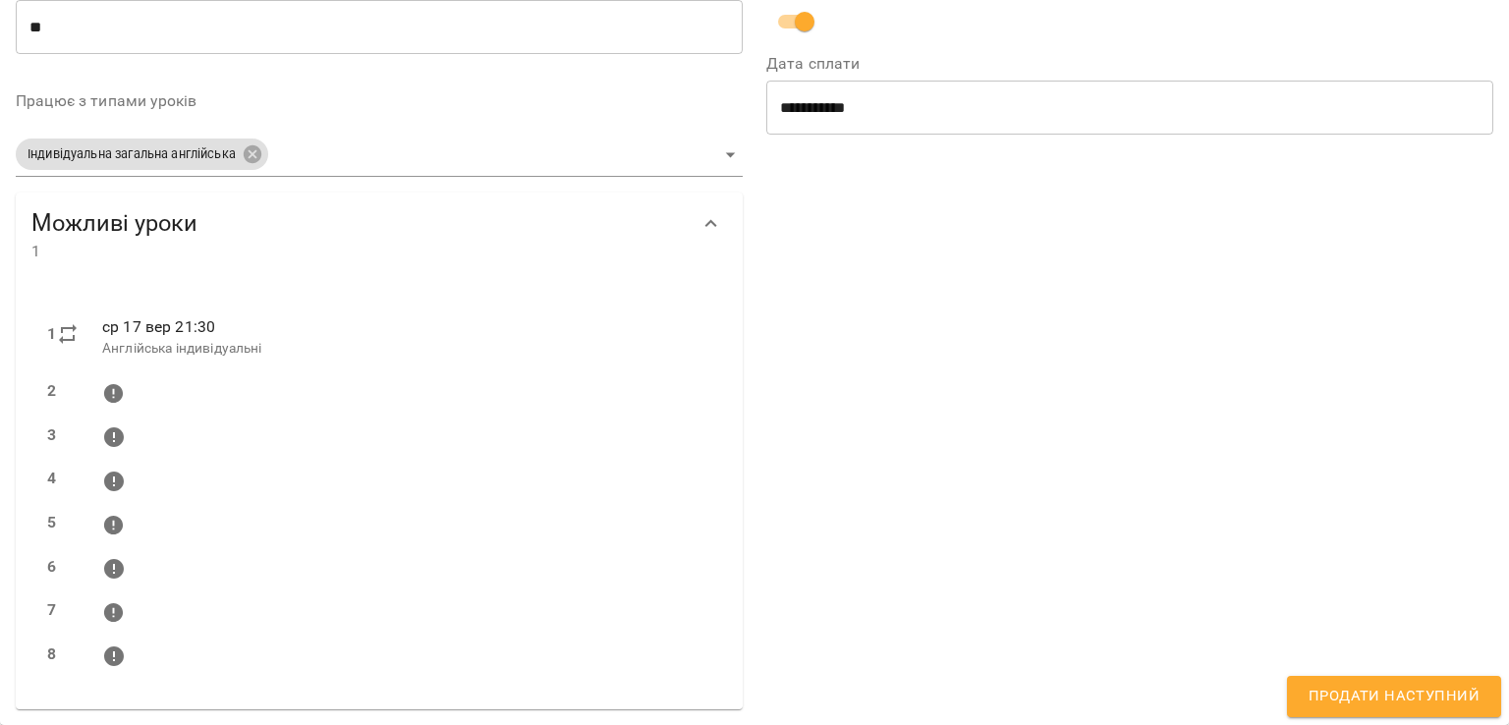
scroll to position [9, 0]
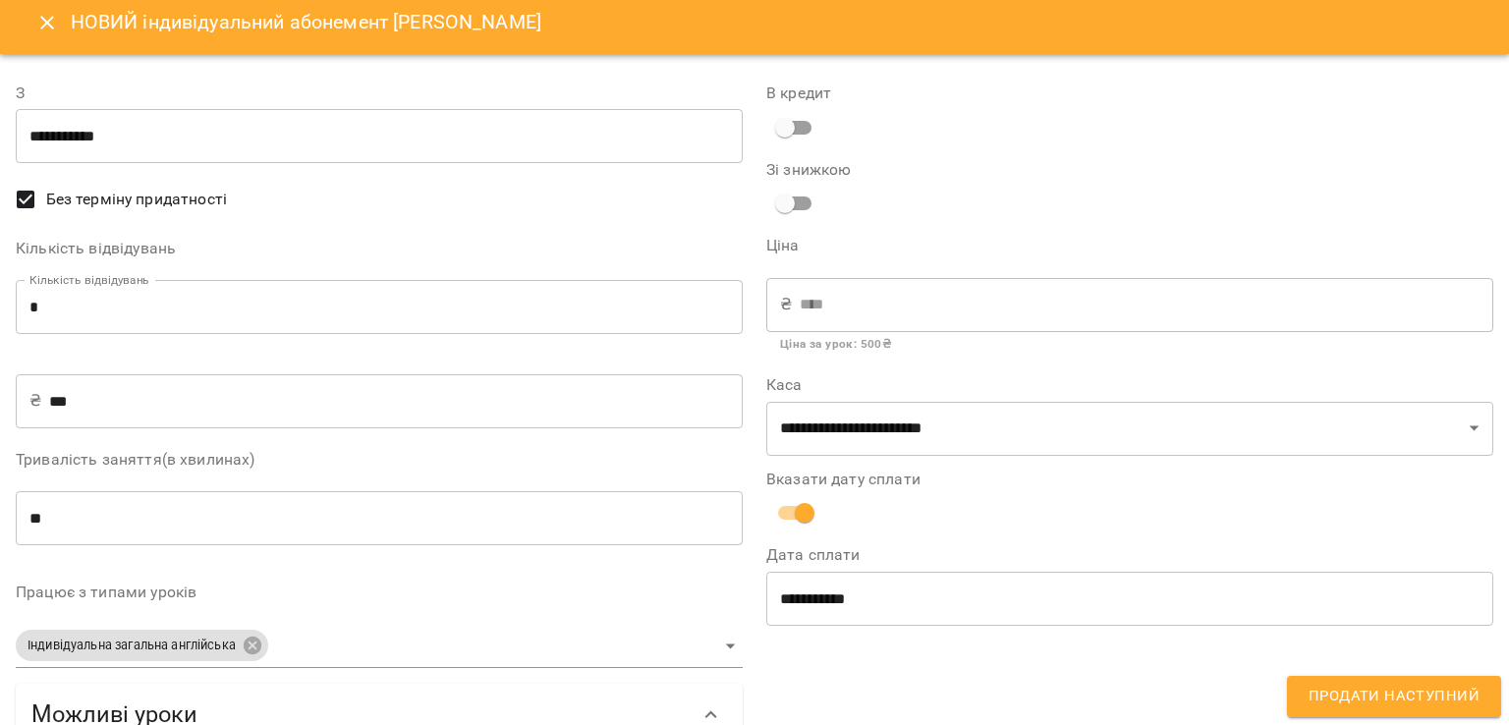
click at [1373, 696] on span "Продати наступний" at bounding box center [1393, 697] width 171 height 26
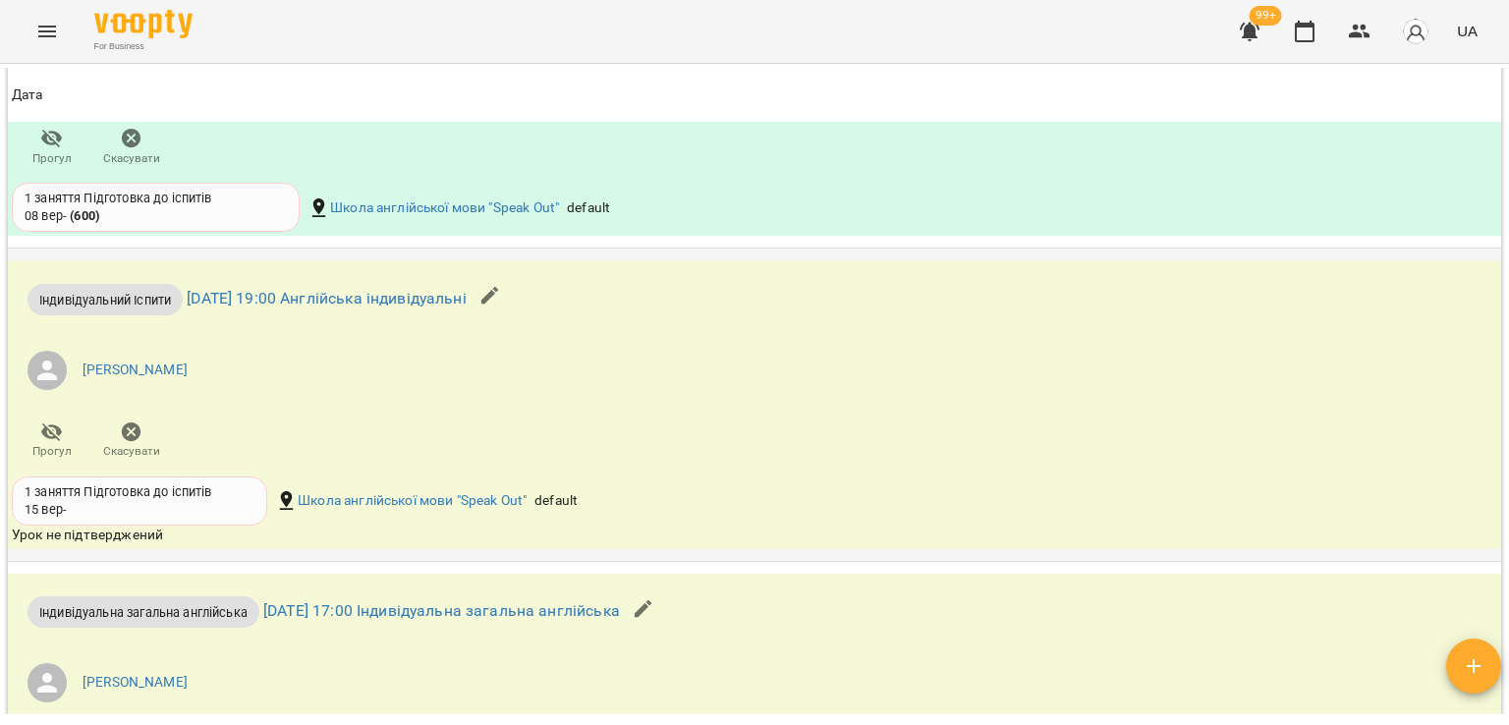
scroll to position [1866, 0]
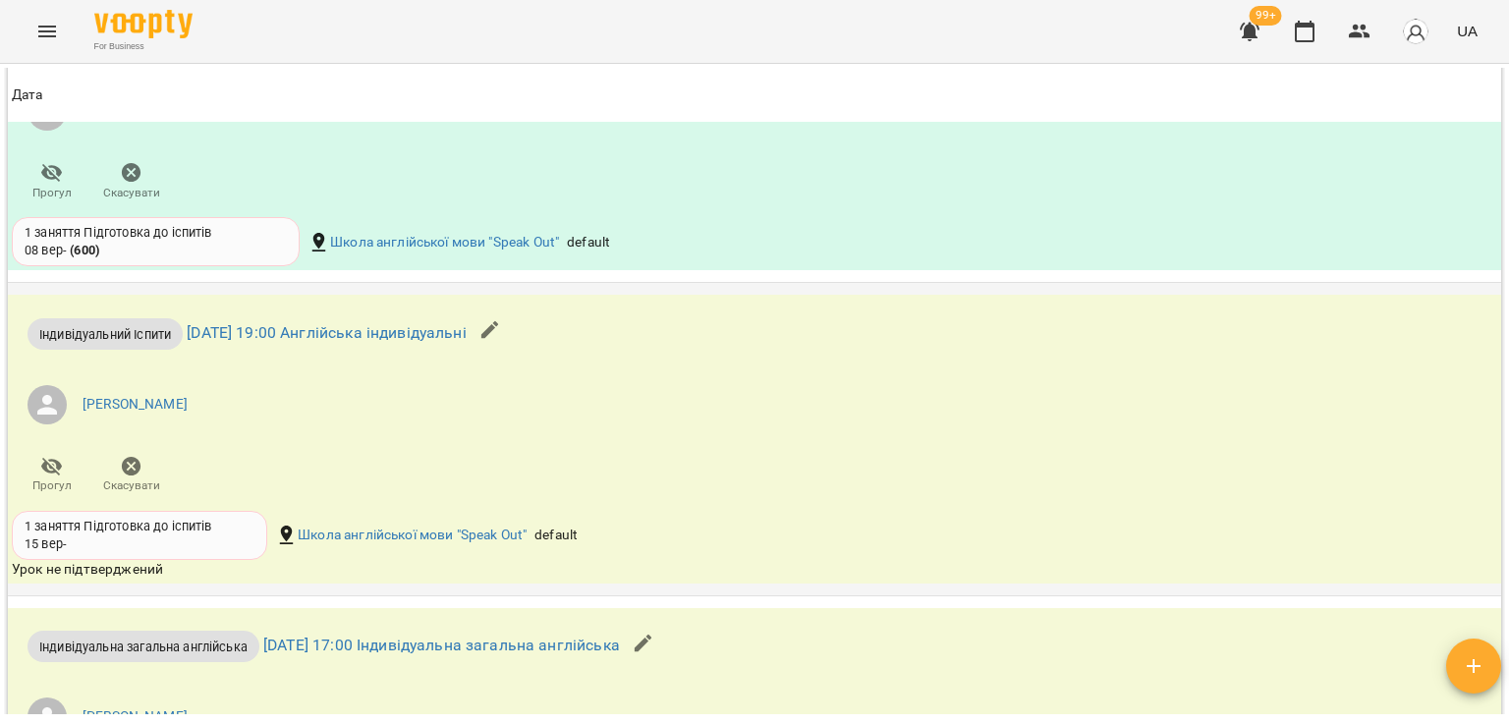
click at [387, 370] on ul "[PERSON_NAME]" at bounding box center [505, 404] width 987 height 71
click at [499, 327] on icon "button" at bounding box center [490, 330] width 18 height 18
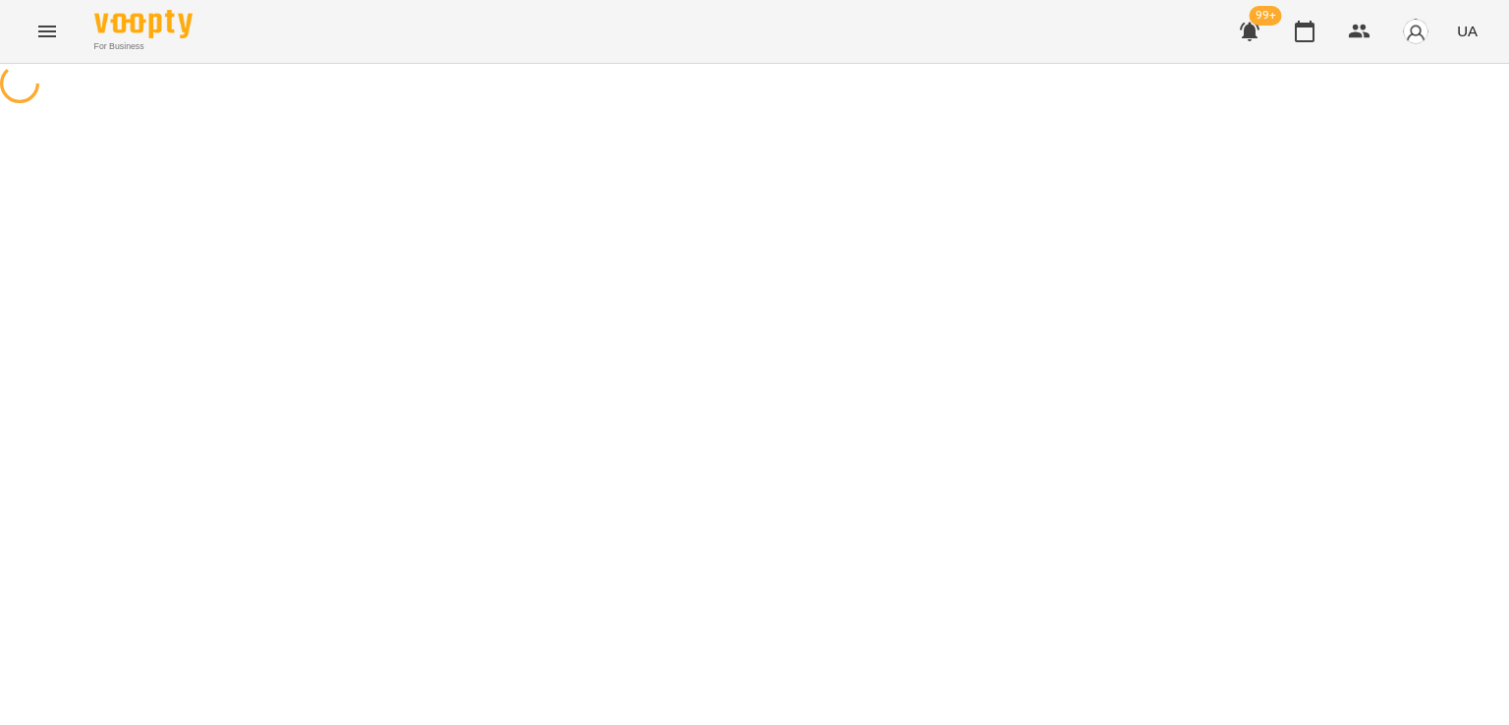
select select "**********"
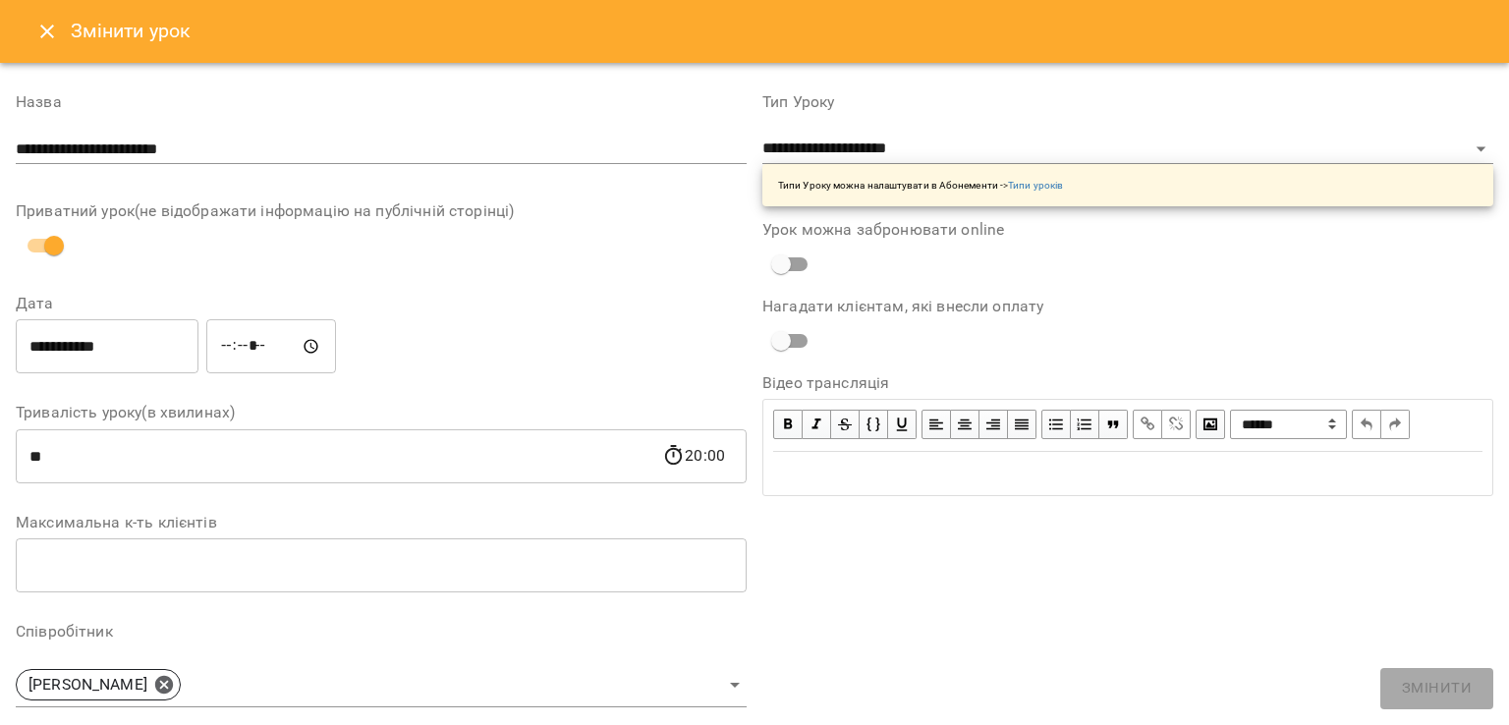
click at [51, 33] on icon "Close" at bounding box center [47, 32] width 24 height 24
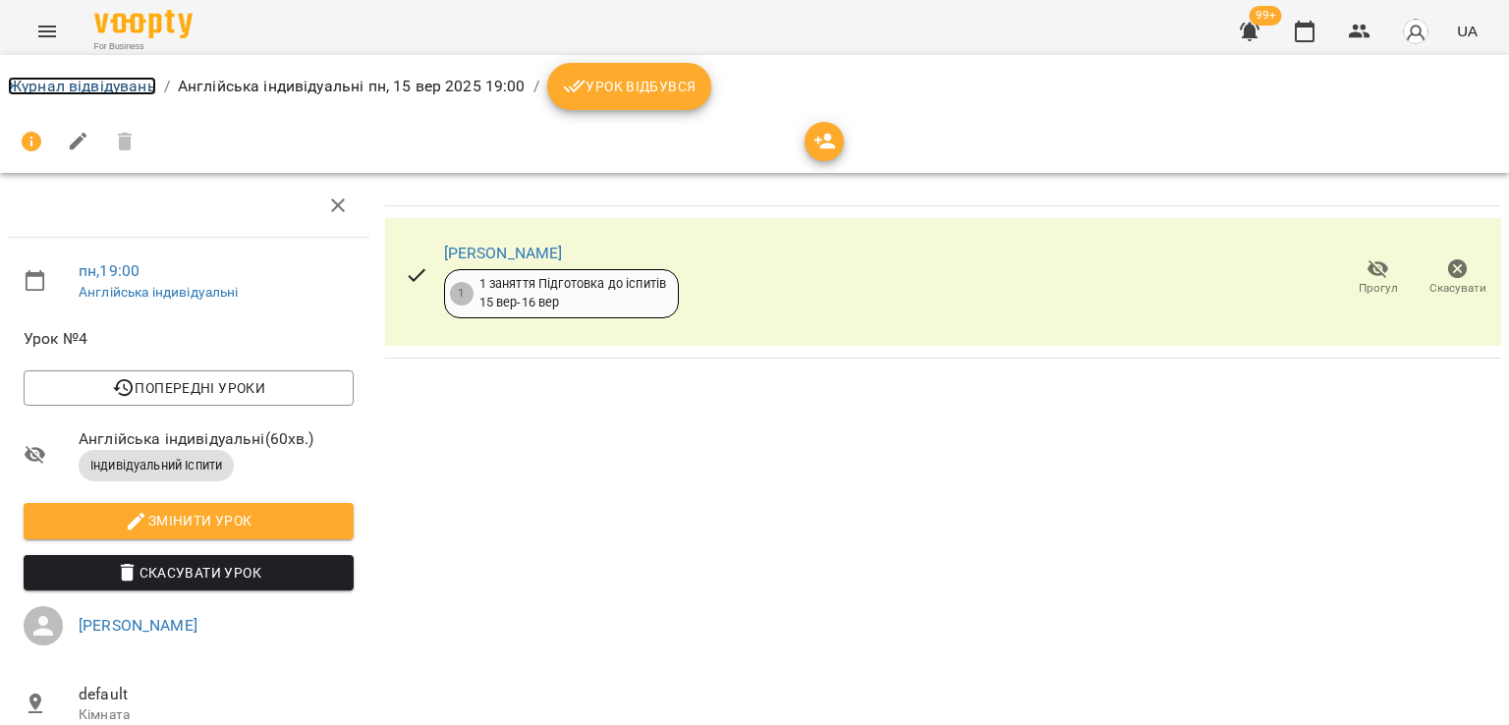
click at [97, 86] on link "Журнал відвідувань" at bounding box center [82, 86] width 148 height 19
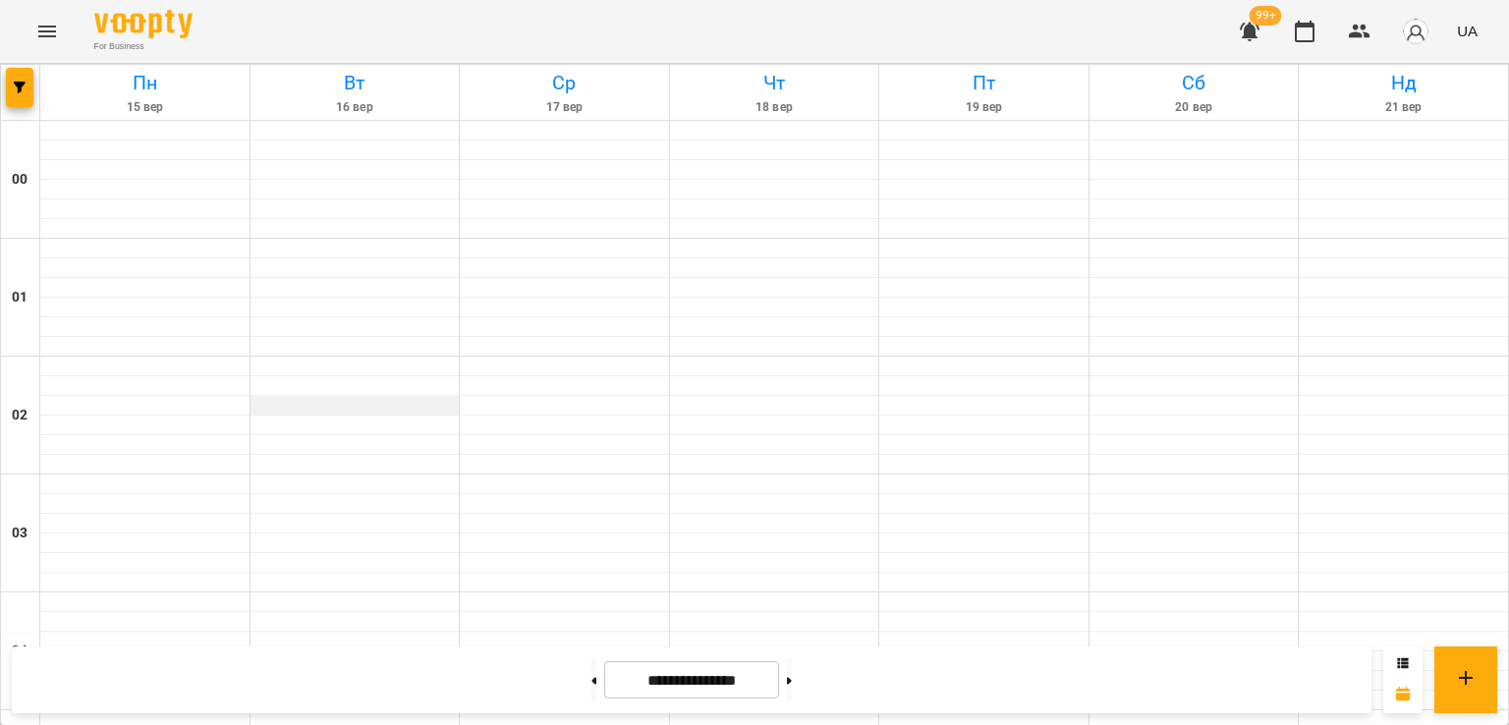
scroll to position [2196, 0]
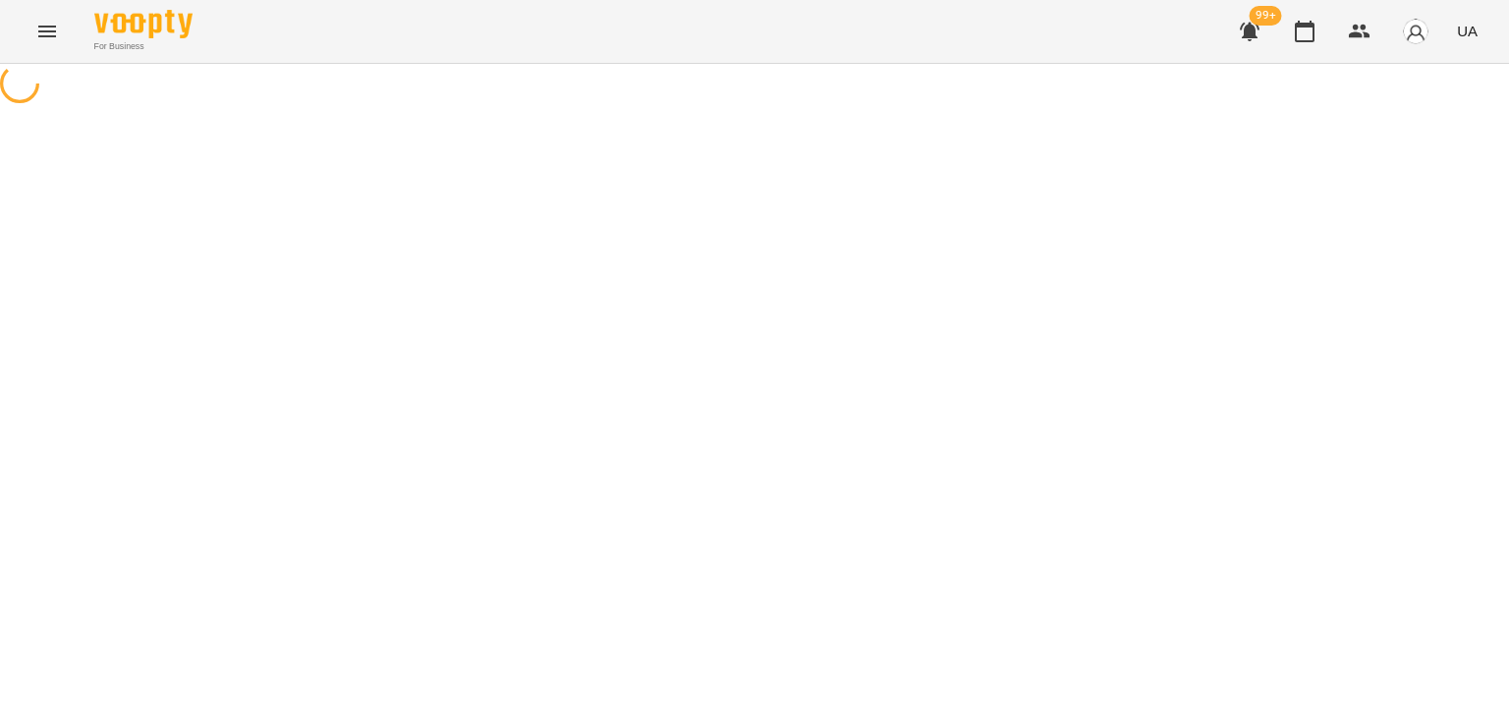
select select "**********"
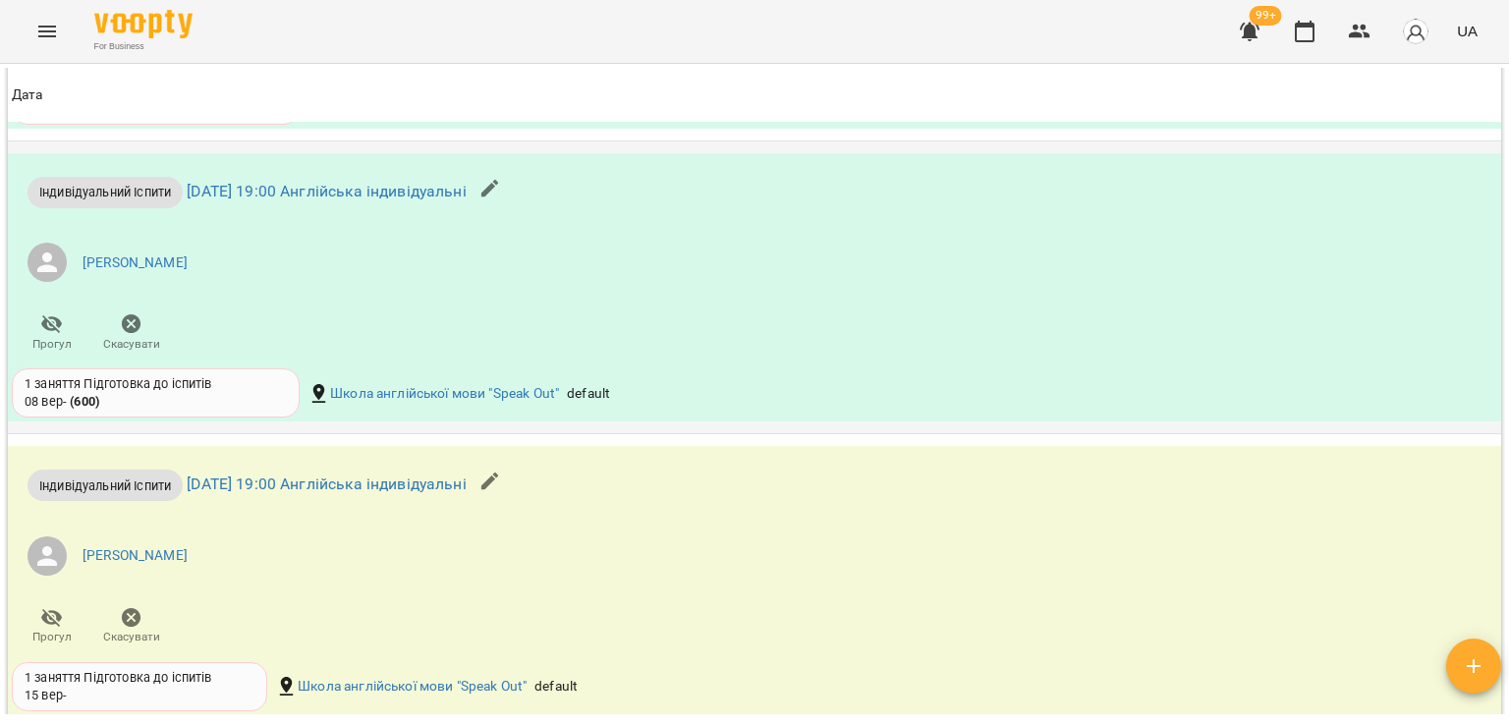
scroll to position [2063, 0]
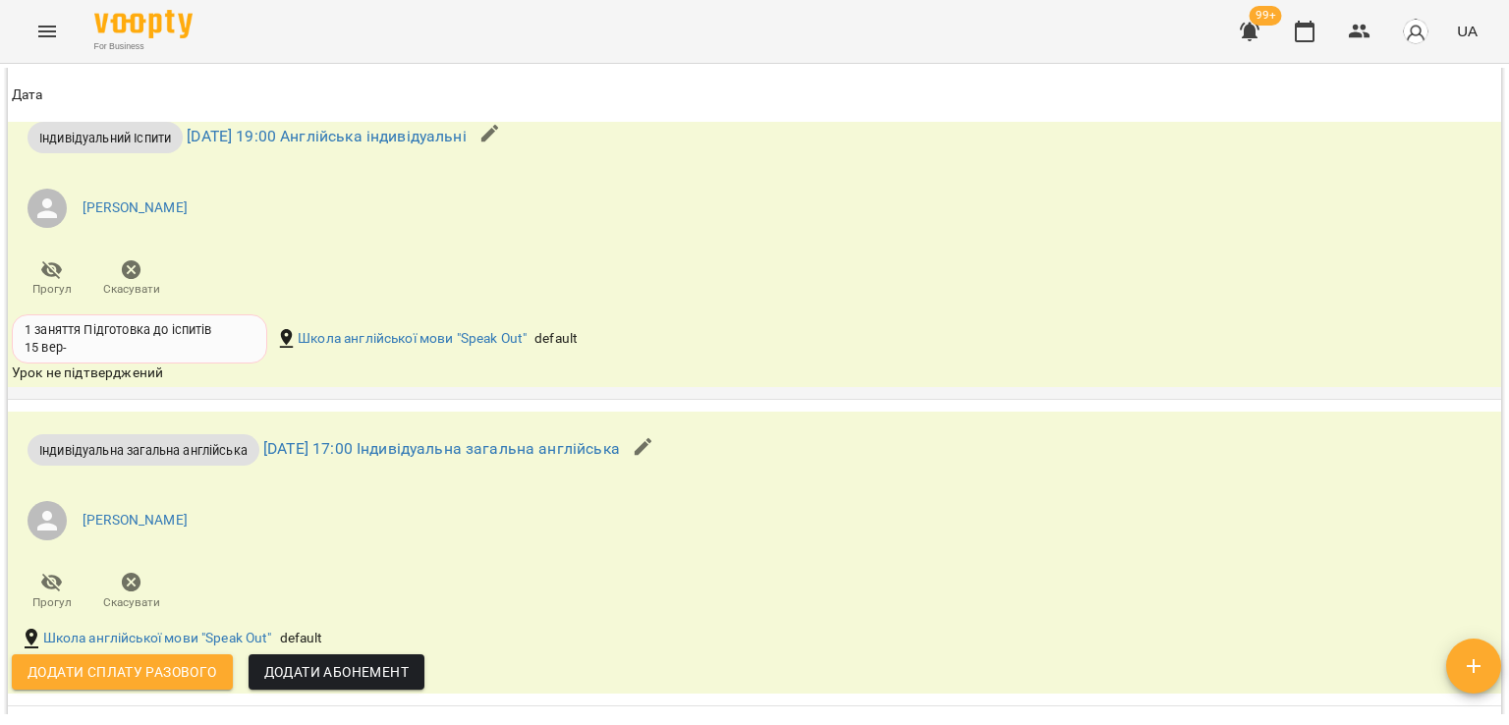
click at [136, 272] on icon "button" at bounding box center [132, 270] width 20 height 20
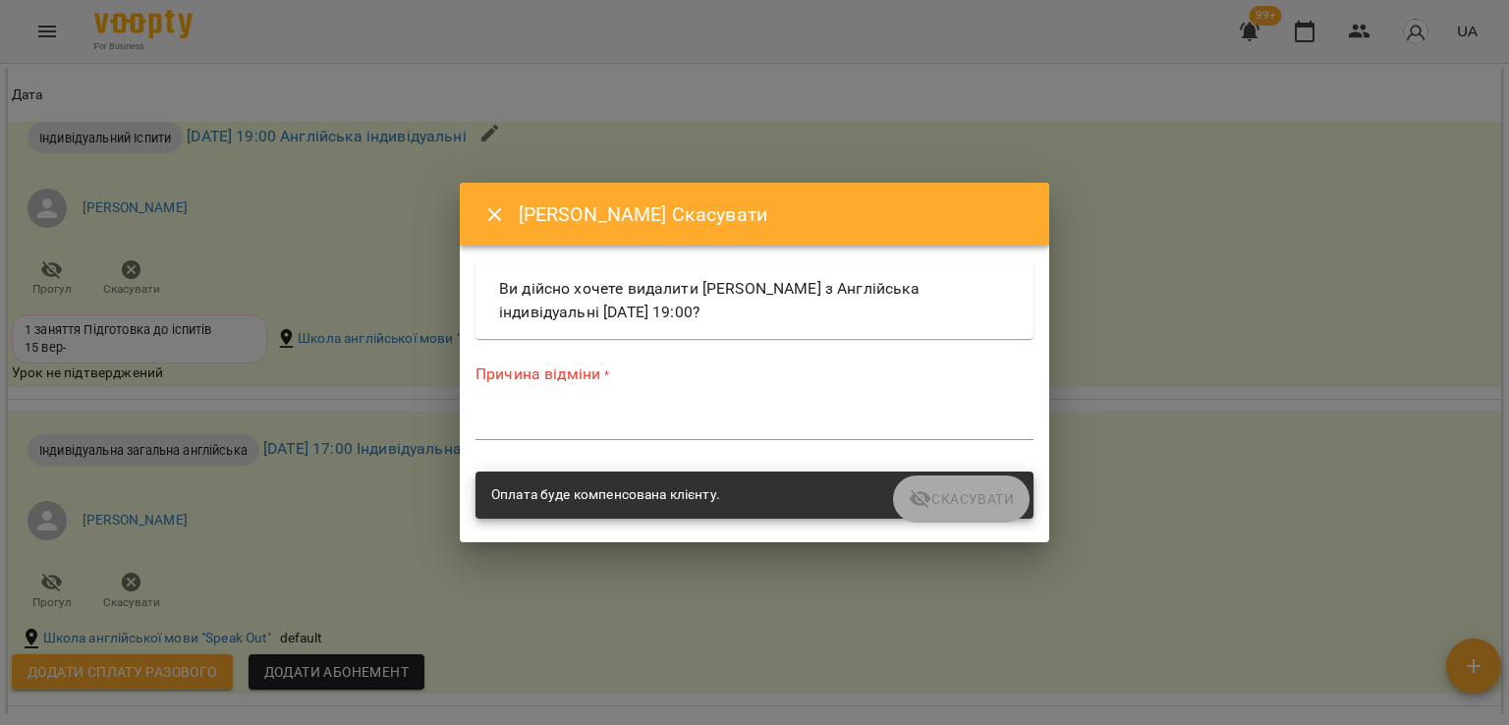
click at [656, 439] on div "*" at bounding box center [754, 424] width 558 height 31
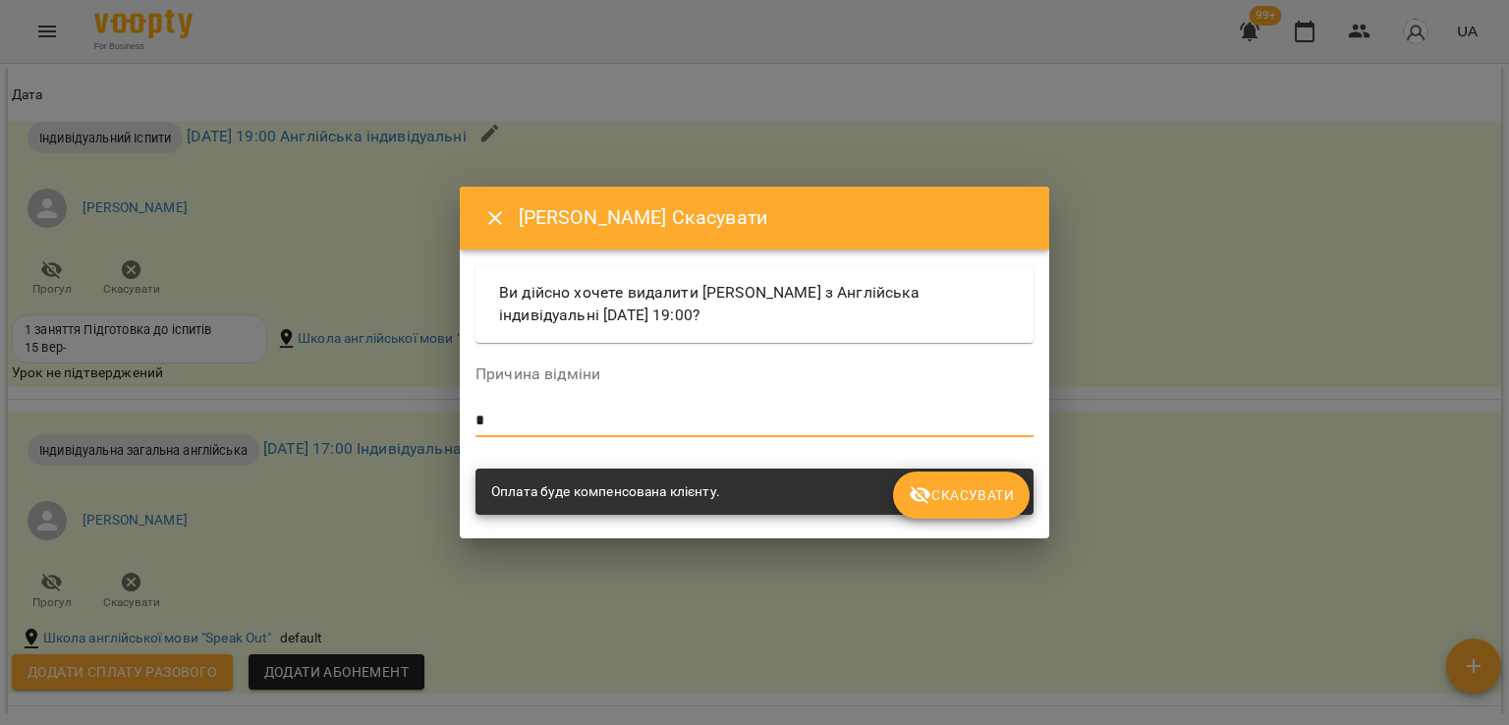
type textarea "*"
click at [939, 495] on span "Скасувати" at bounding box center [961, 495] width 105 height 24
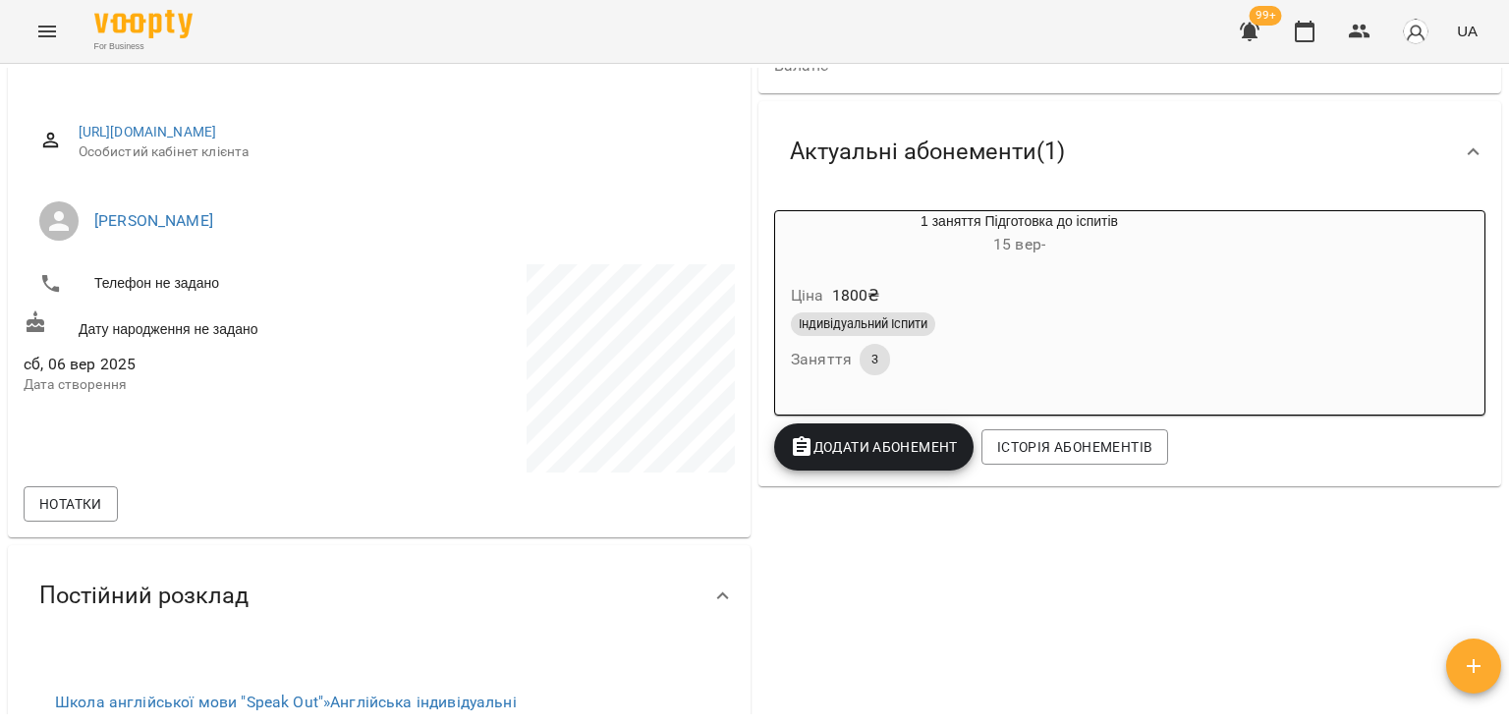
scroll to position [0, 0]
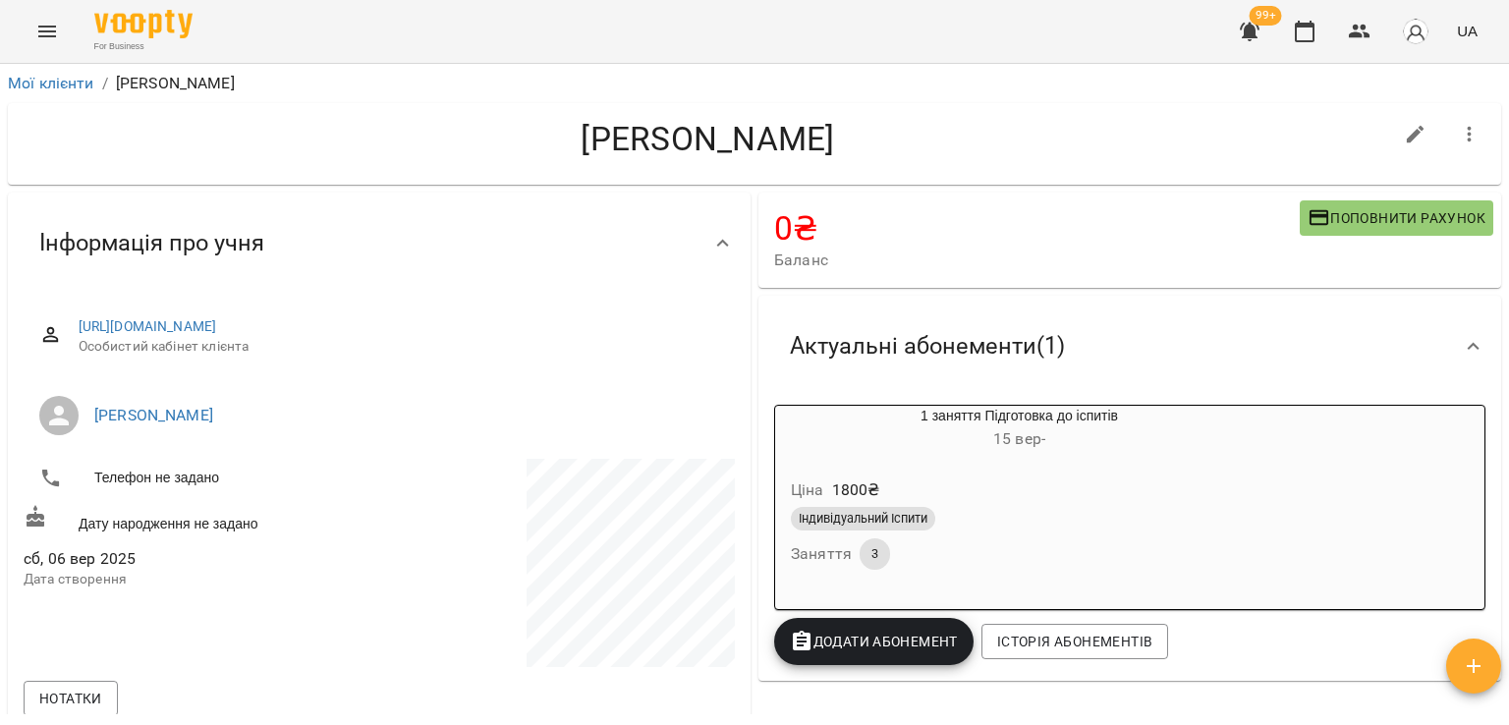
click at [1049, 519] on div "Індивідуальний Іспити" at bounding box center [1019, 519] width 457 height 24
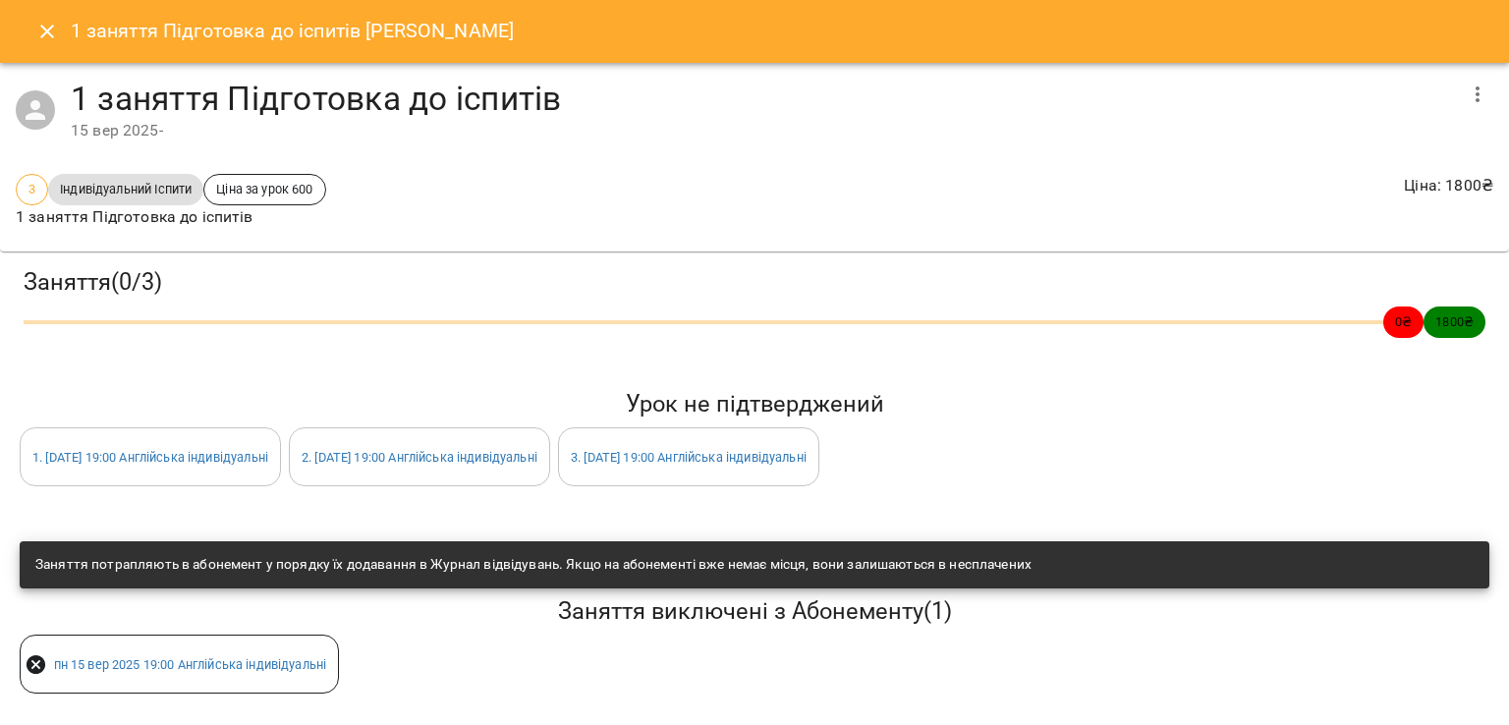
click at [1466, 83] on icon "button" at bounding box center [1478, 95] width 24 height 24
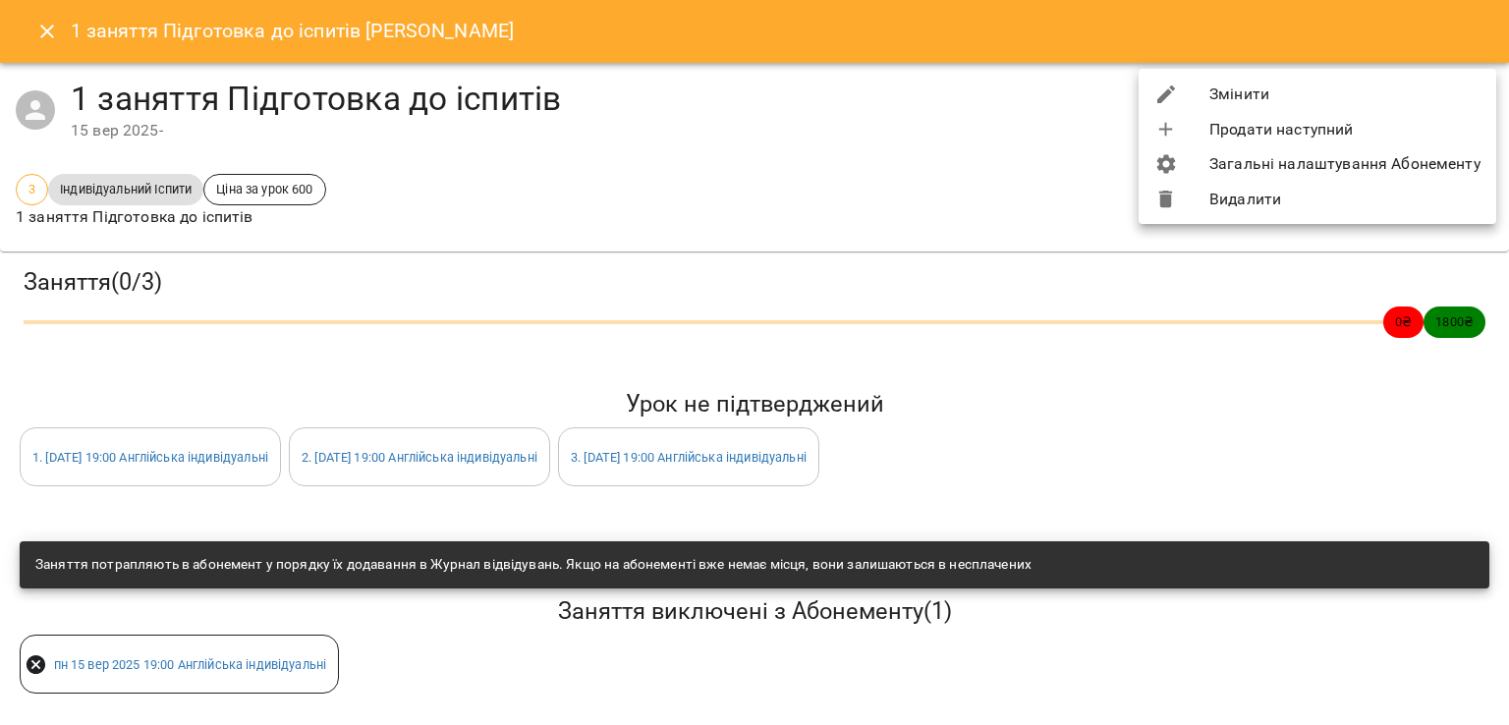
click at [1341, 83] on li "Змінити" at bounding box center [1318, 94] width 358 height 35
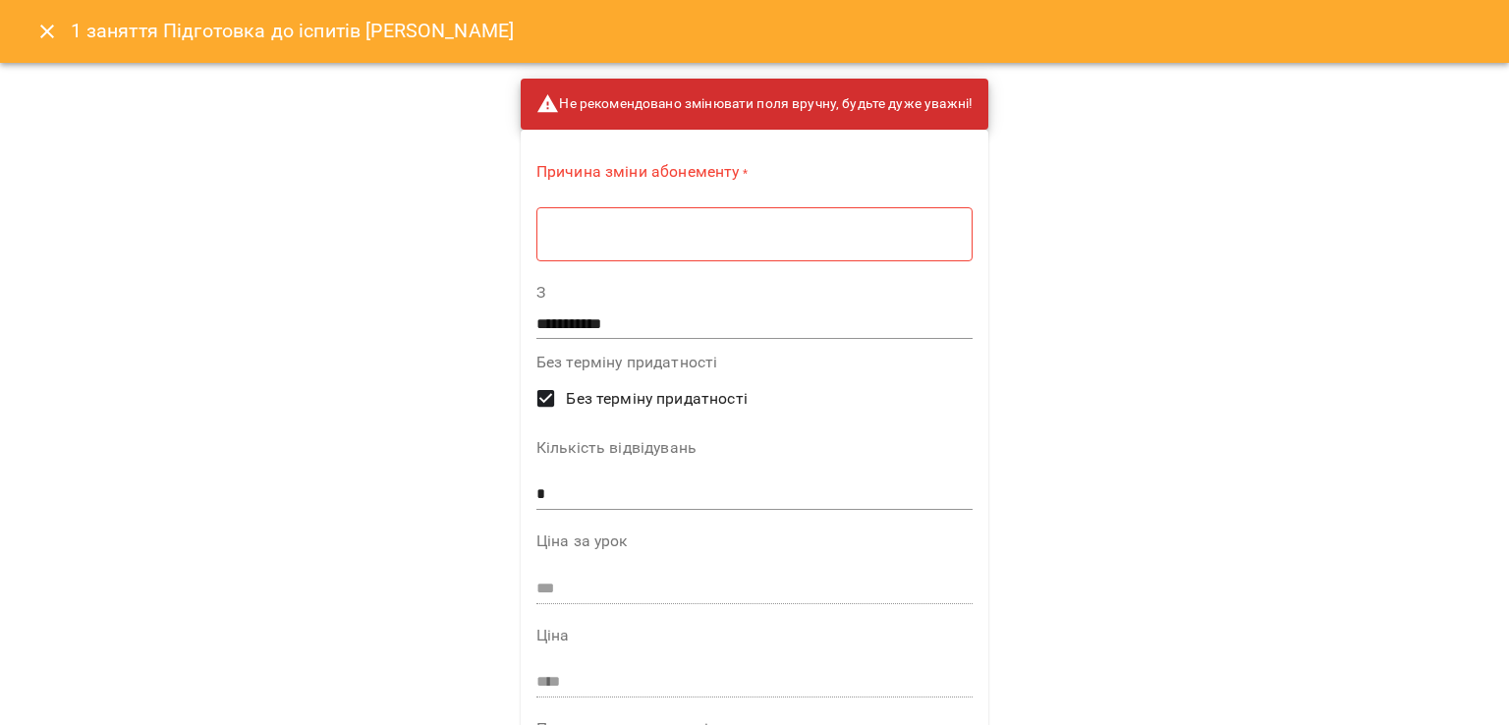
click at [908, 212] on div "* ​" at bounding box center [754, 233] width 436 height 55
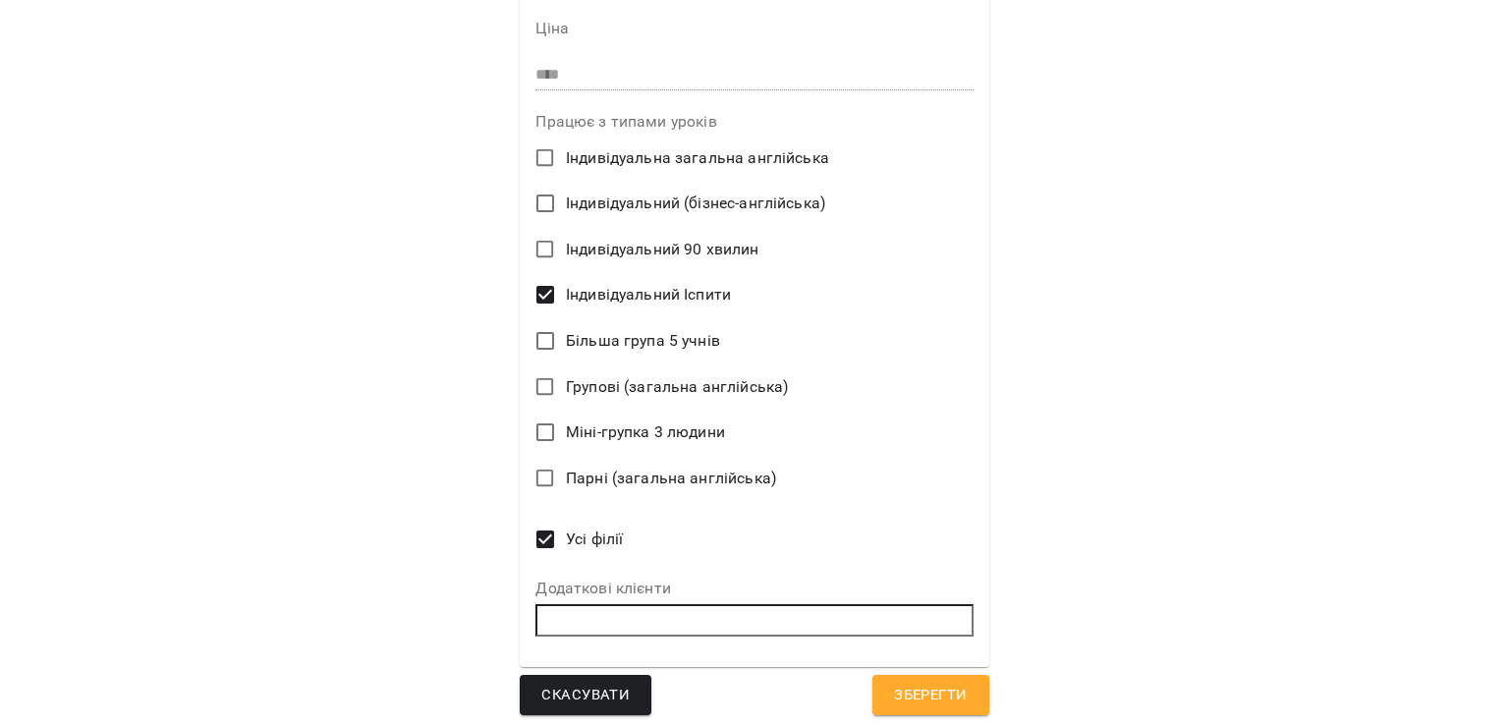
scroll to position [606, 0]
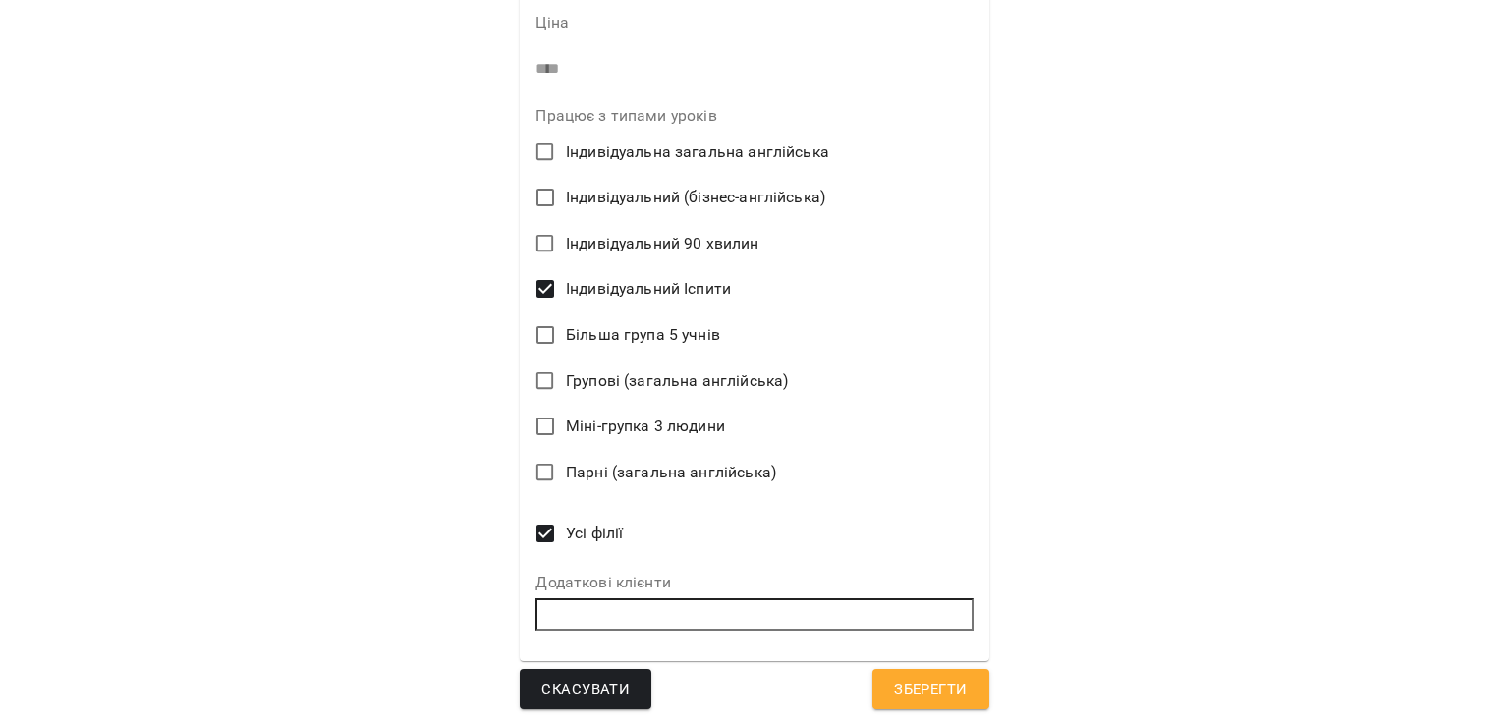
type textarea "*"
click at [951, 686] on span "Зберегти" at bounding box center [930, 690] width 73 height 26
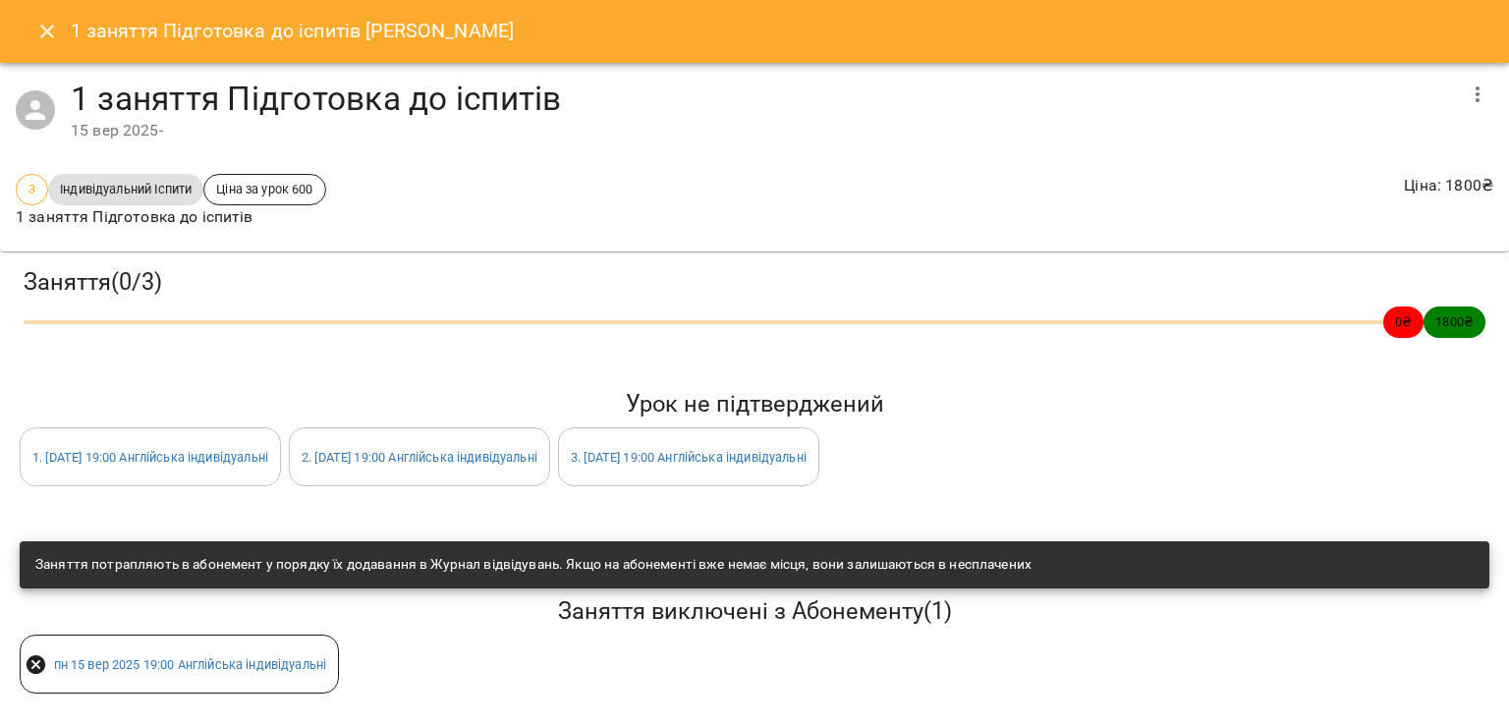
click at [58, 34] on icon "Close" at bounding box center [47, 32] width 24 height 24
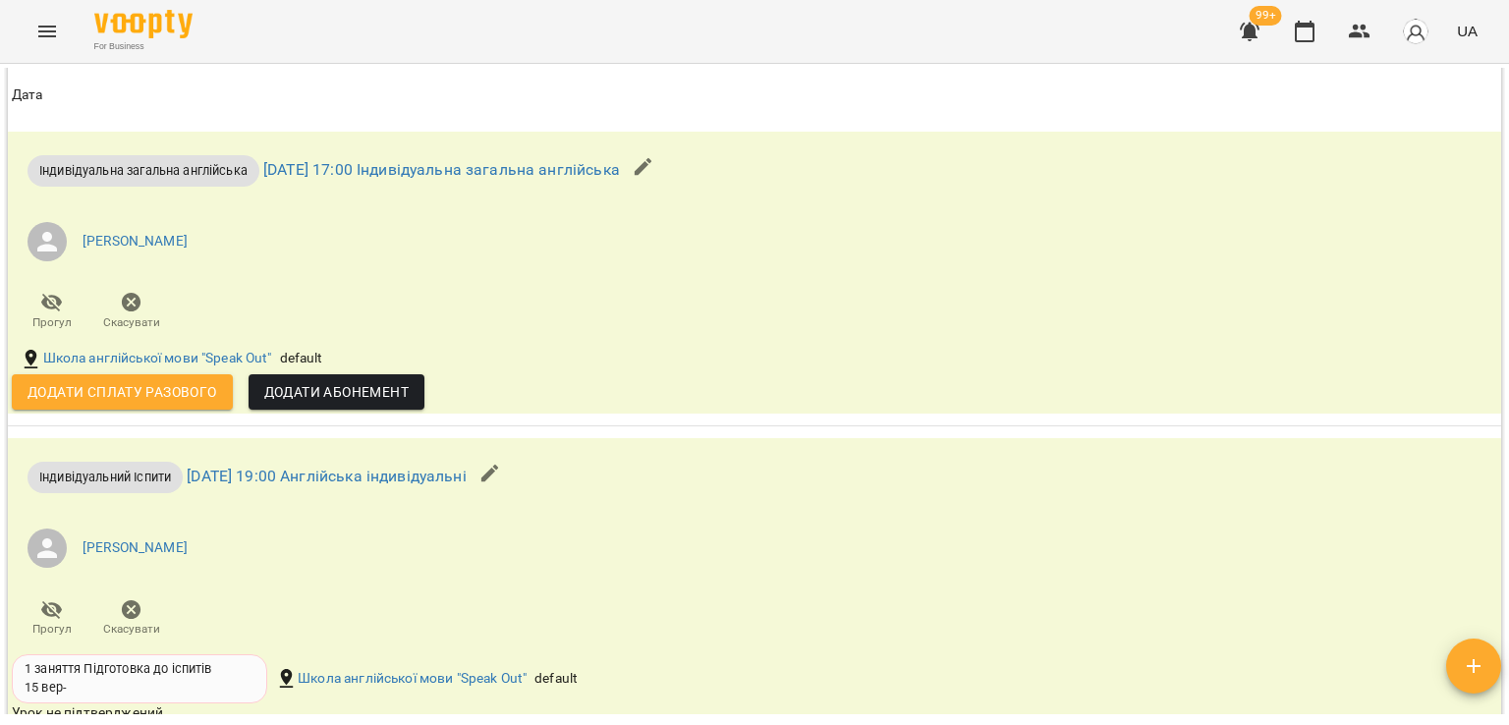
scroll to position [2161, 0]
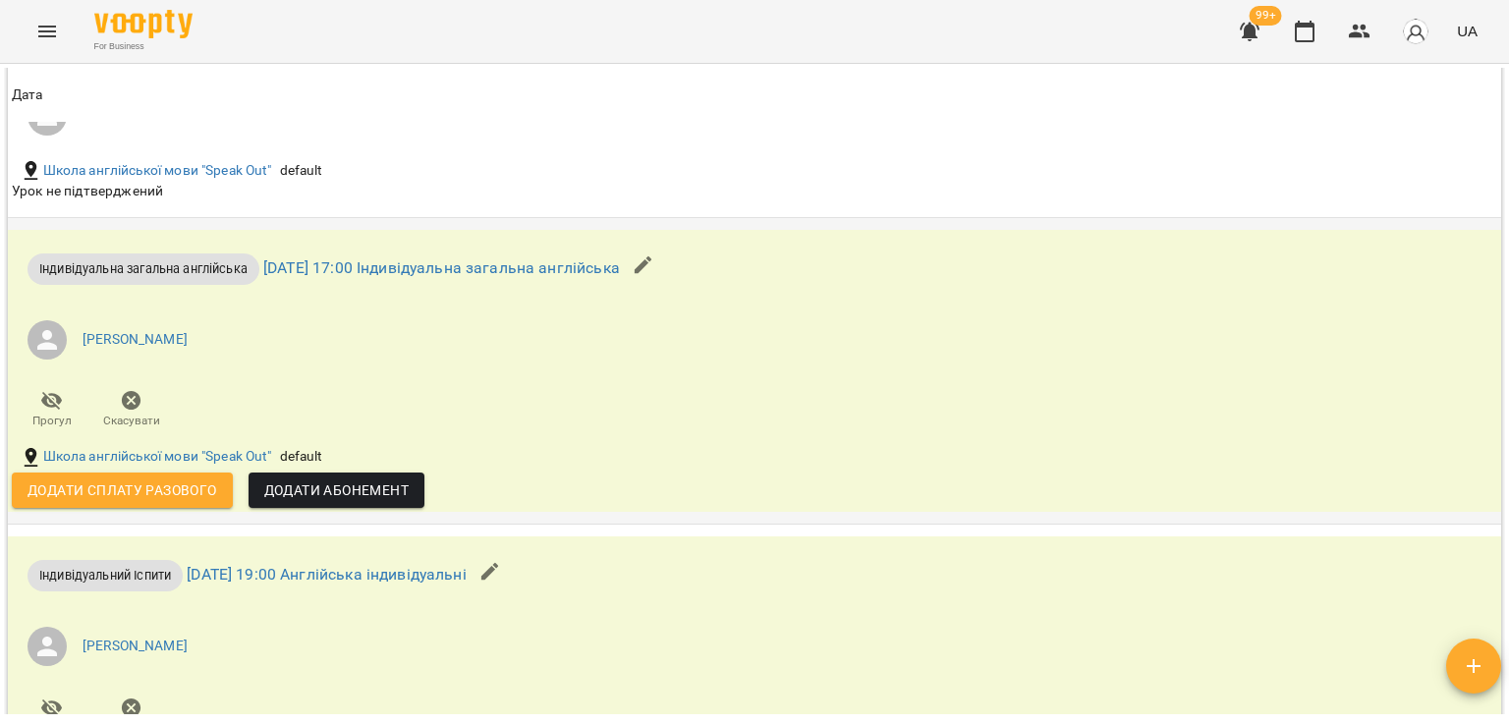
click at [655, 266] on icon "button" at bounding box center [644, 265] width 24 height 24
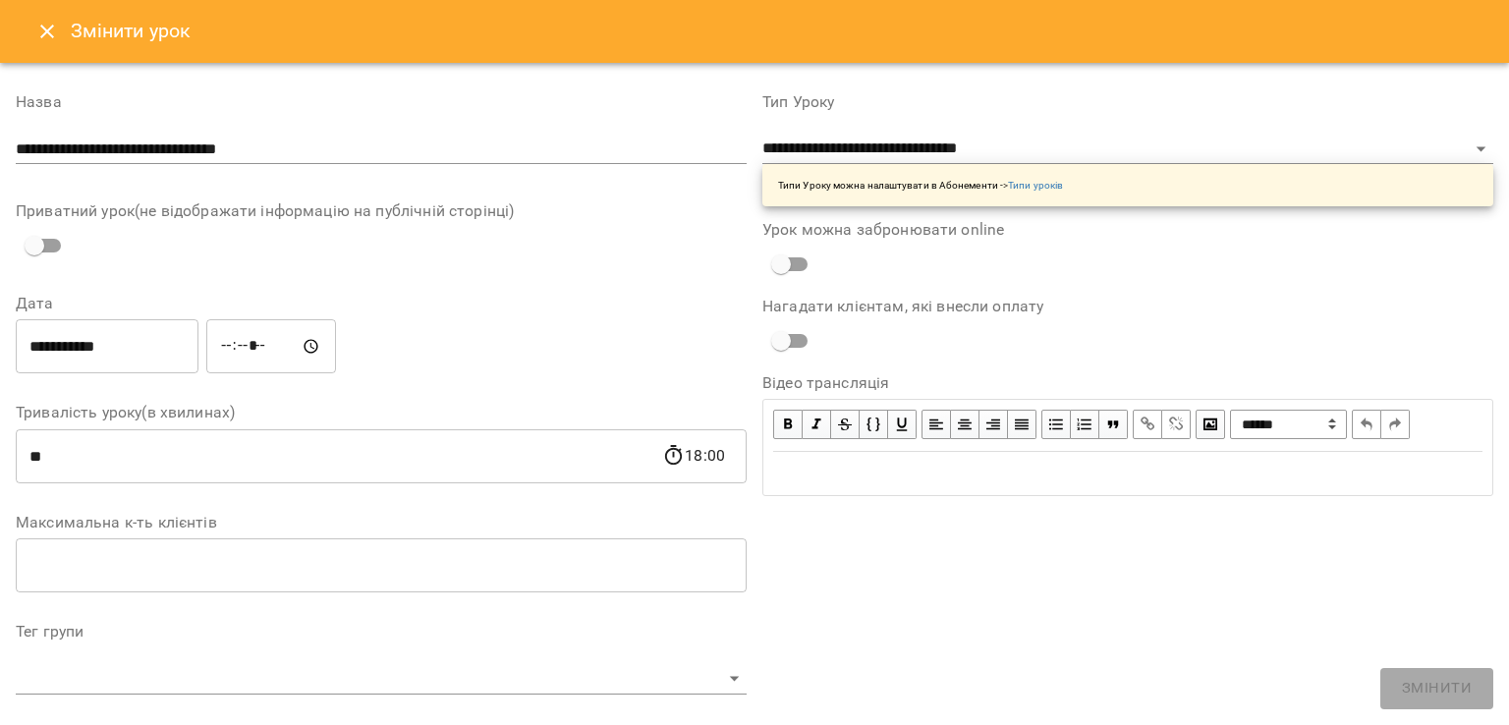
click at [1105, 131] on div "**********" at bounding box center [1127, 150] width 731 height 112
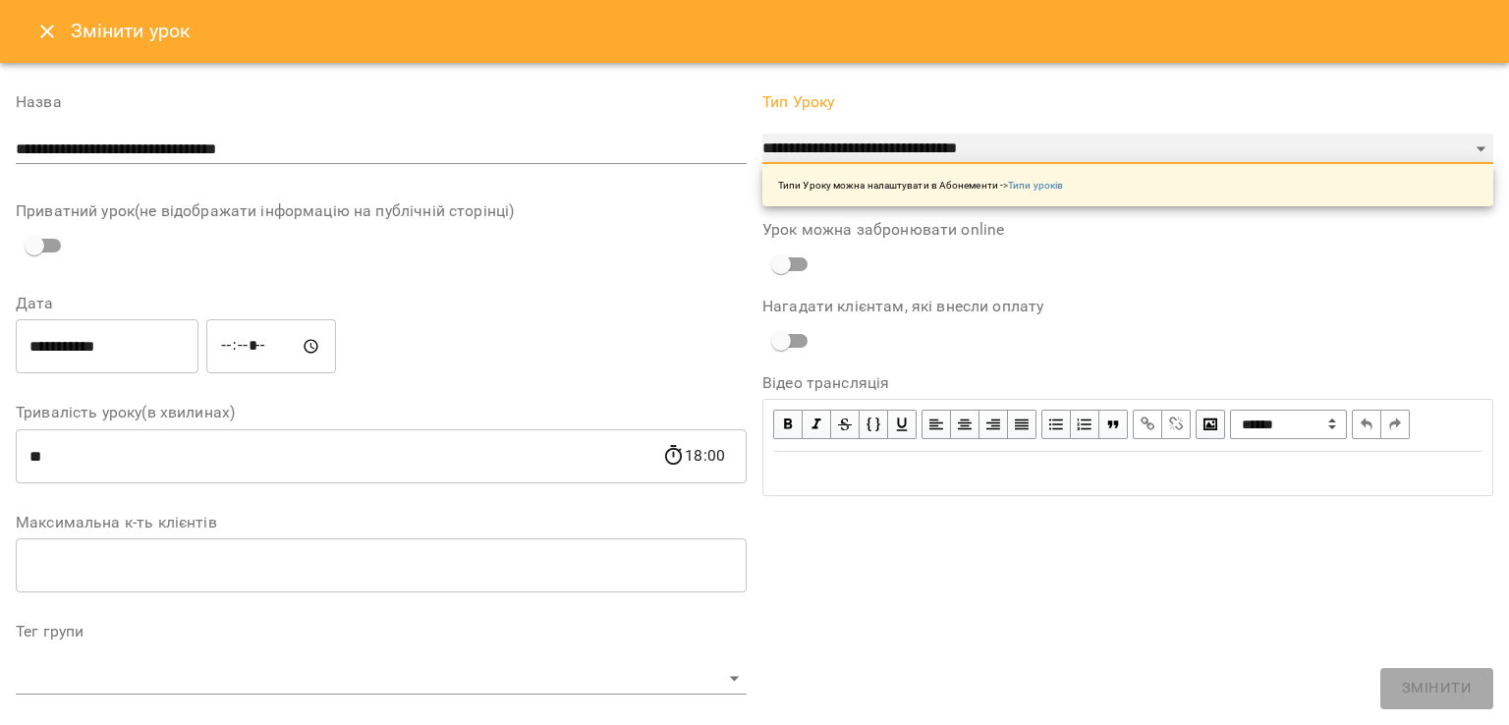
click at [1104, 142] on select "**********" at bounding box center [1127, 149] width 731 height 31
select select "**********"
click at [762, 134] on select "**********" at bounding box center [1127, 149] width 731 height 31
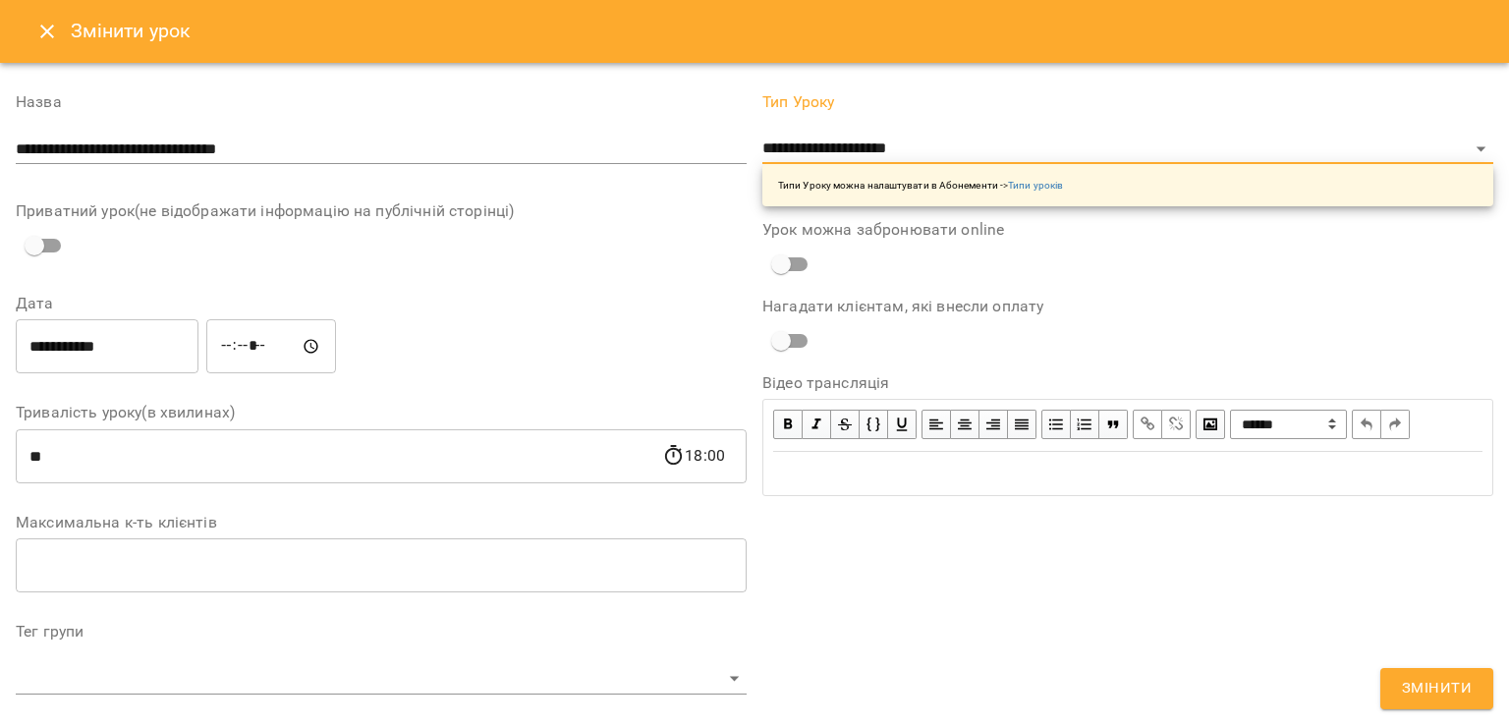
click at [1476, 674] on button "Змінити" at bounding box center [1436, 688] width 113 height 41
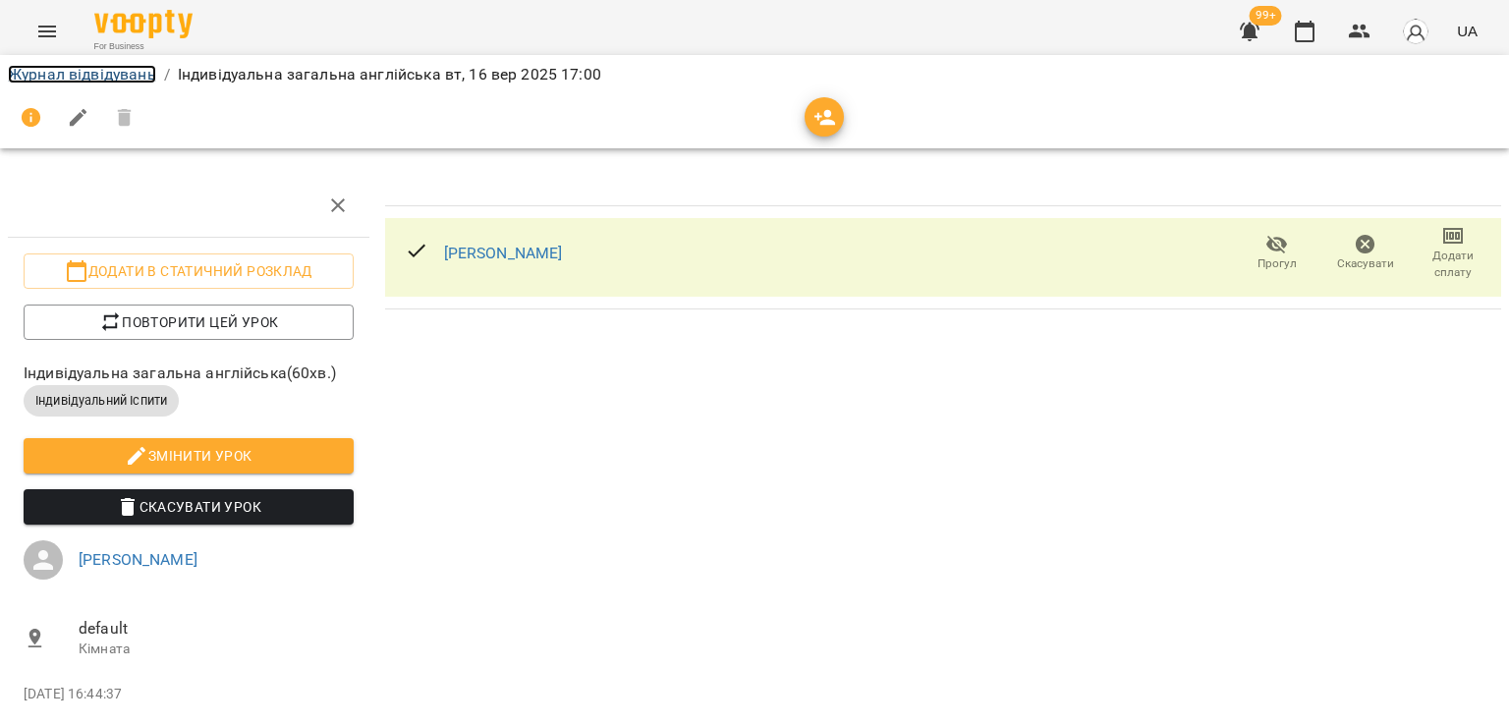
click at [93, 69] on link "Журнал відвідувань" at bounding box center [82, 74] width 148 height 19
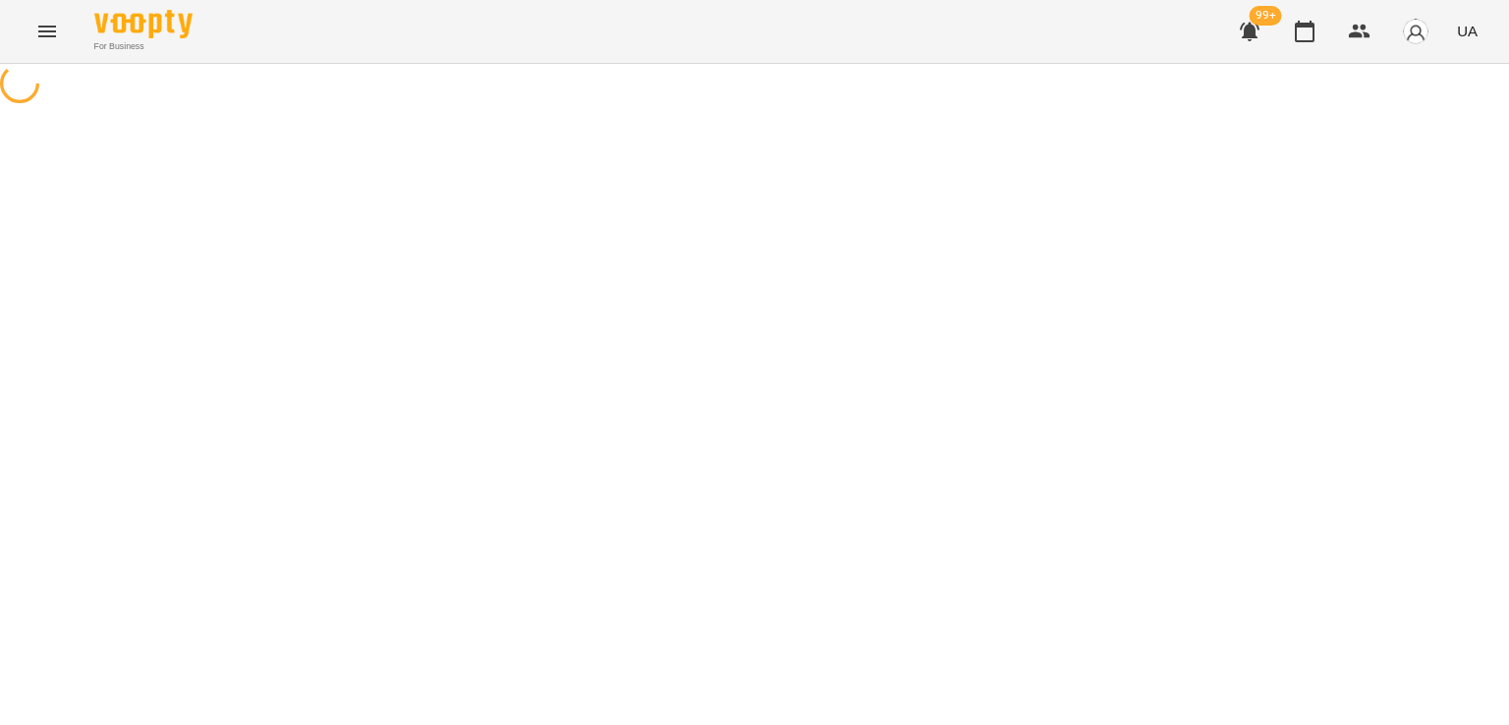
select select "**********"
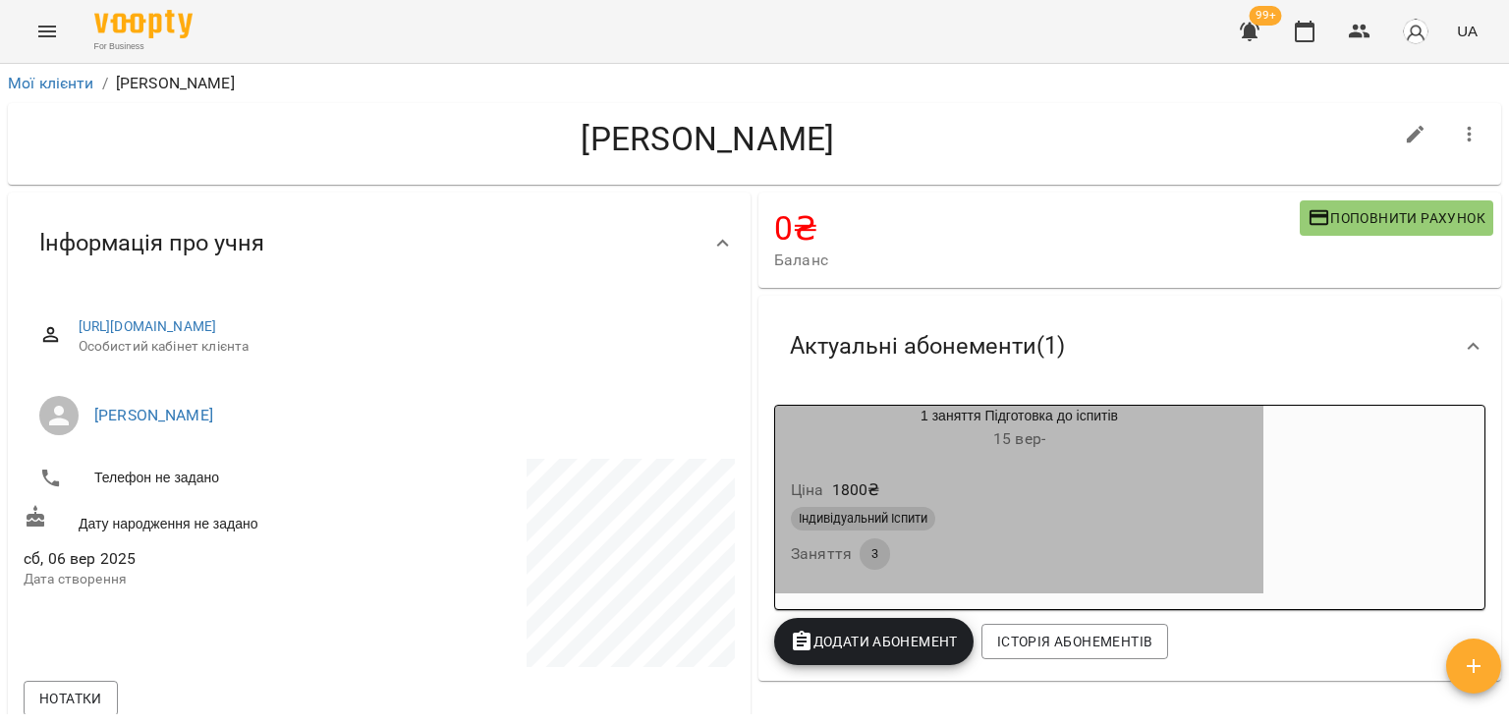
click at [971, 492] on div "Ціна 1800 ₴" at bounding box center [1019, 490] width 465 height 35
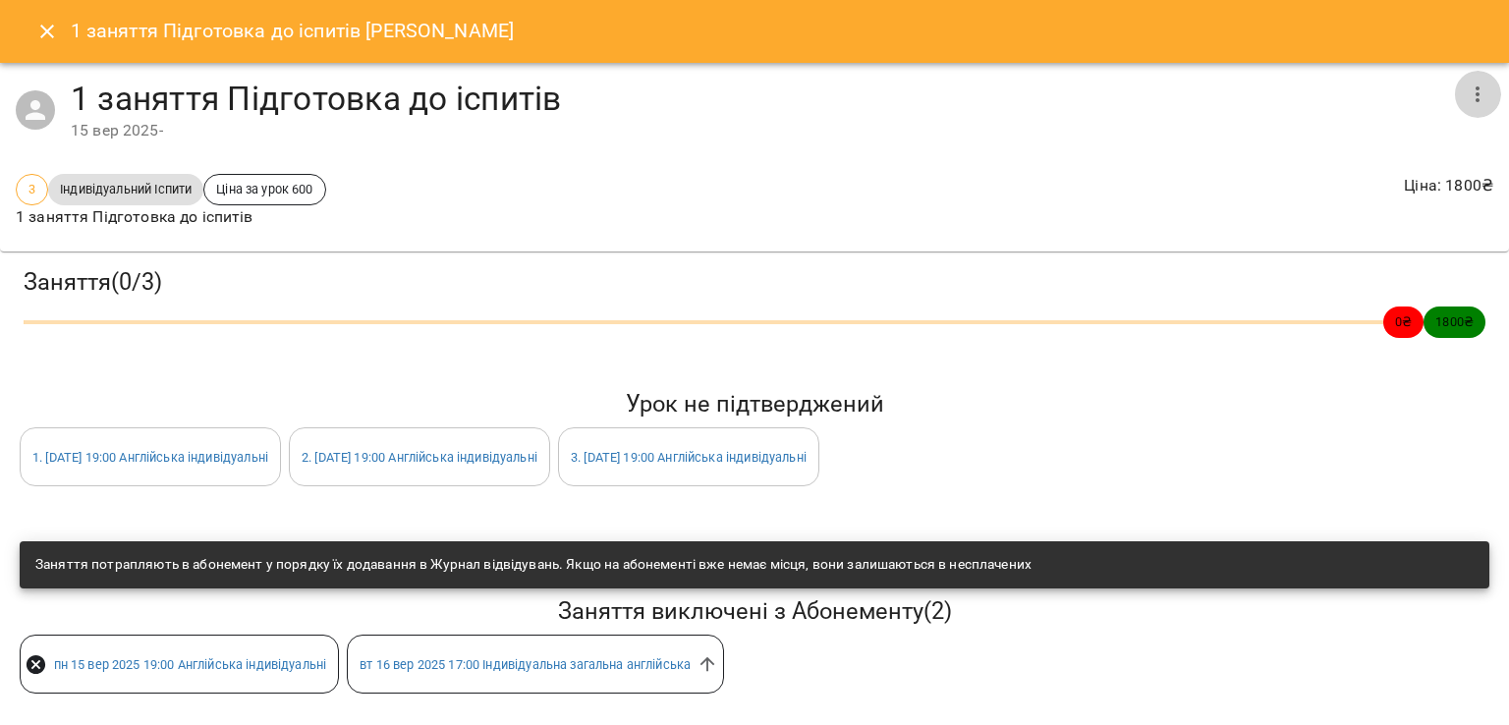
click at [1466, 91] on icon "button" at bounding box center [1478, 95] width 24 height 24
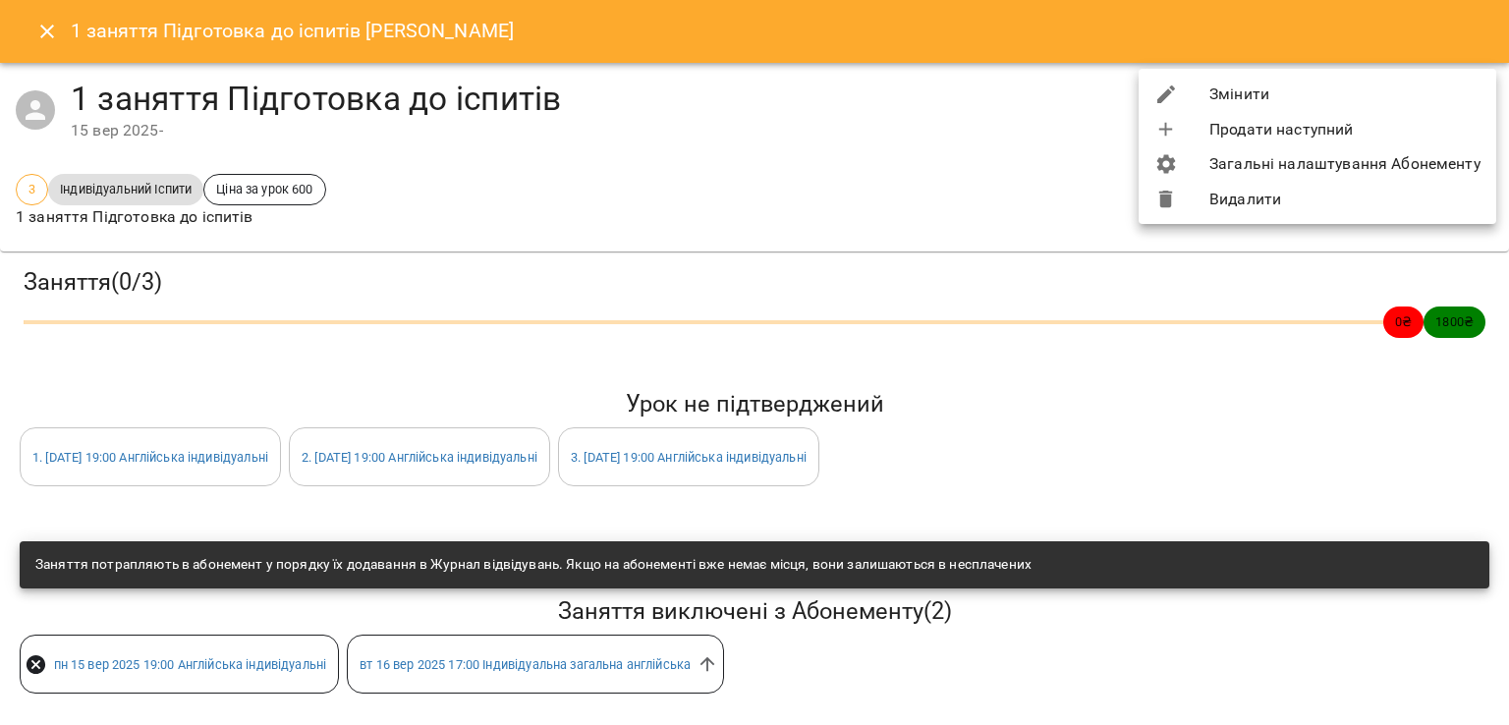
click at [1248, 99] on li "Змінити" at bounding box center [1318, 94] width 358 height 35
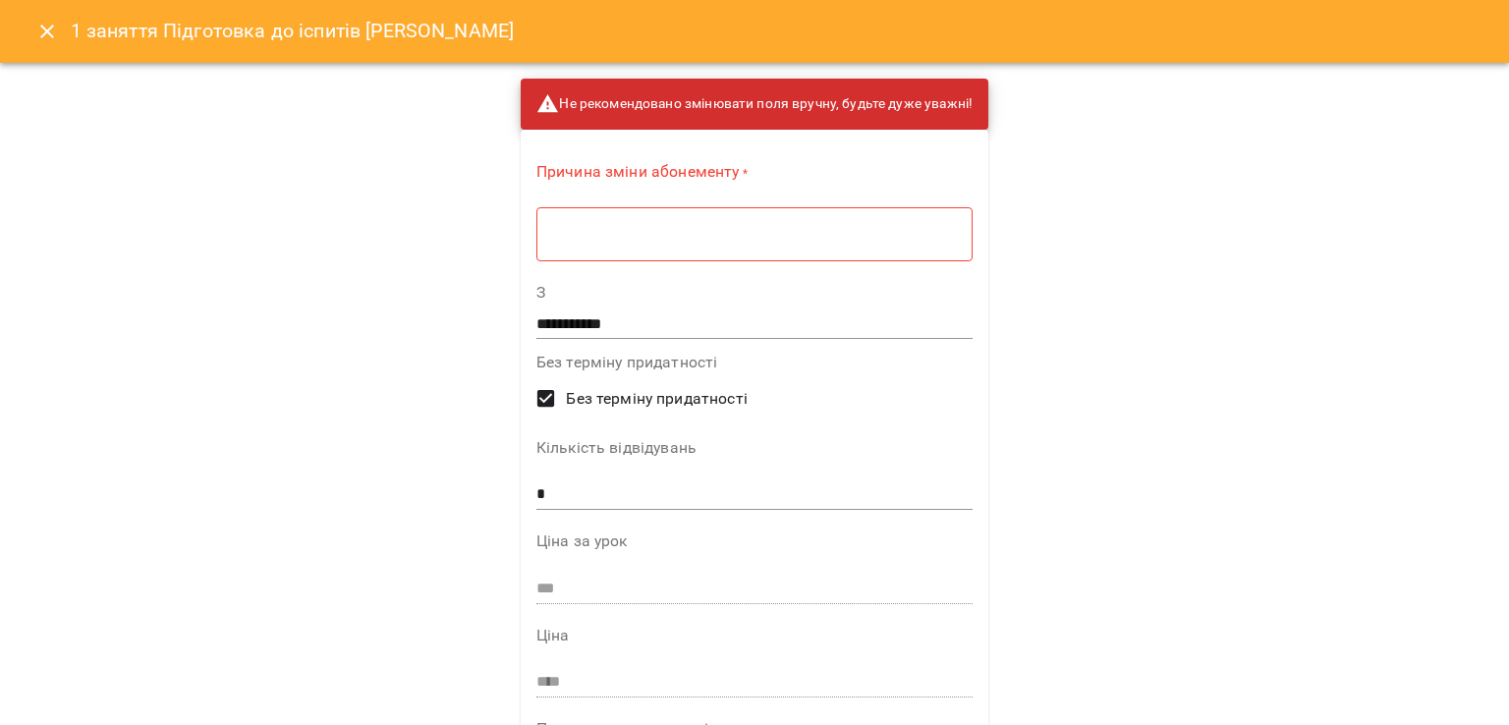
click at [828, 236] on textarea at bounding box center [754, 234] width 409 height 19
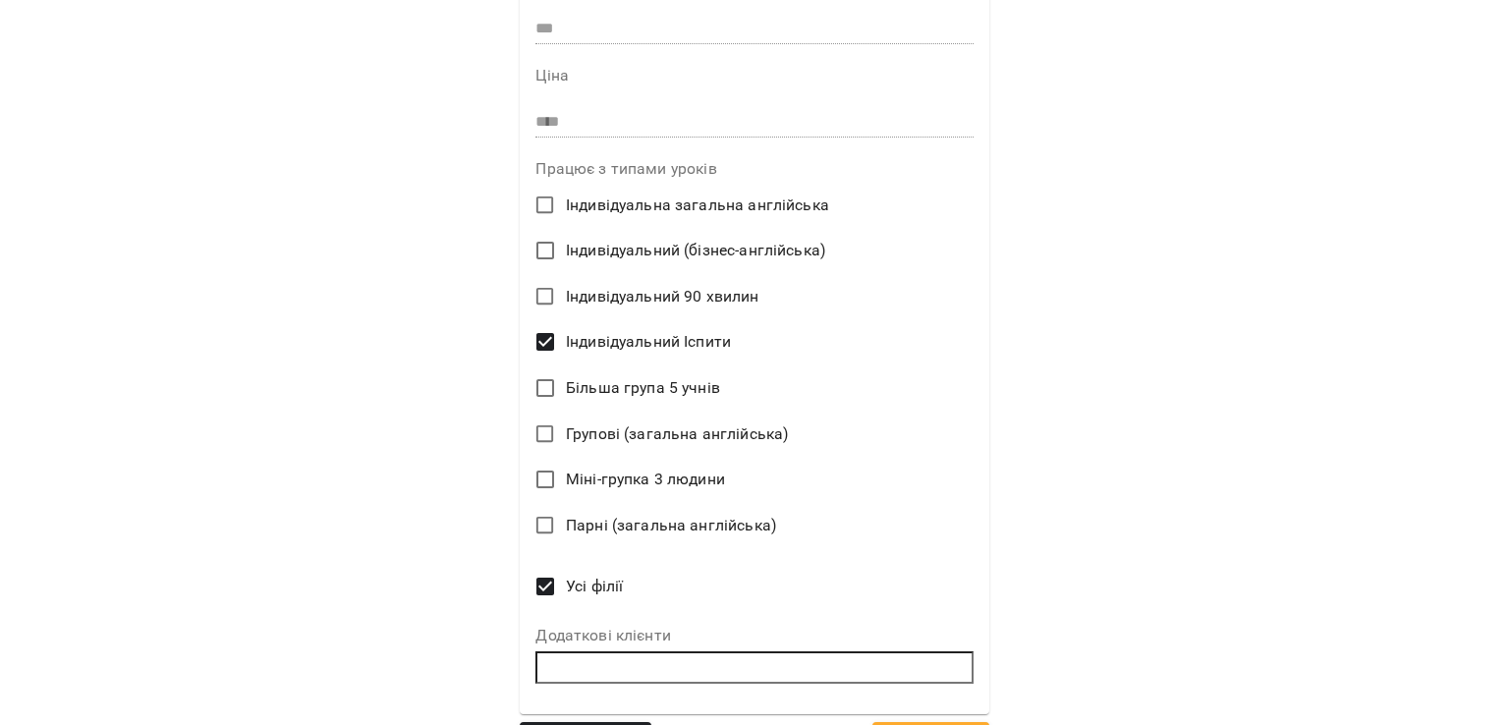
scroll to position [606, 0]
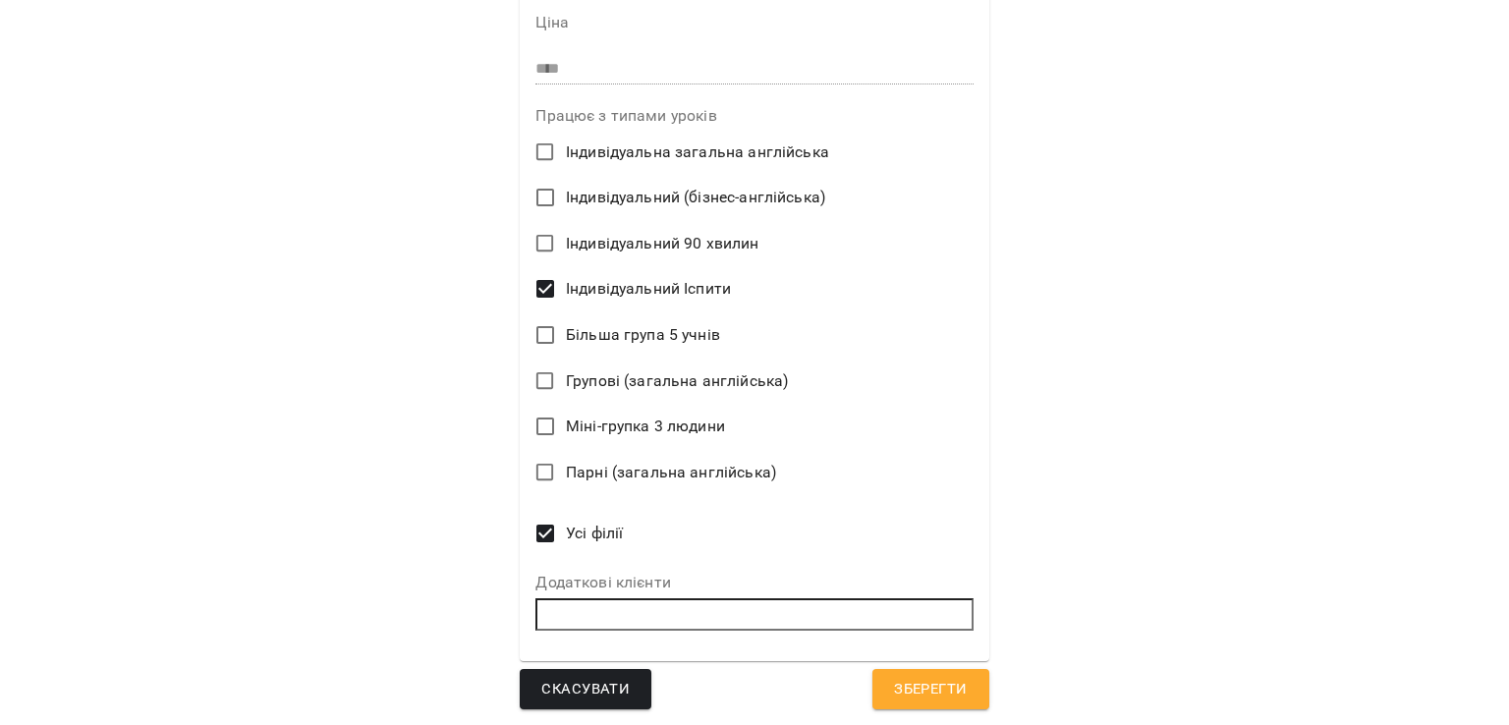
type textarea "*"
click at [932, 697] on span "Зберегти" at bounding box center [930, 690] width 73 height 26
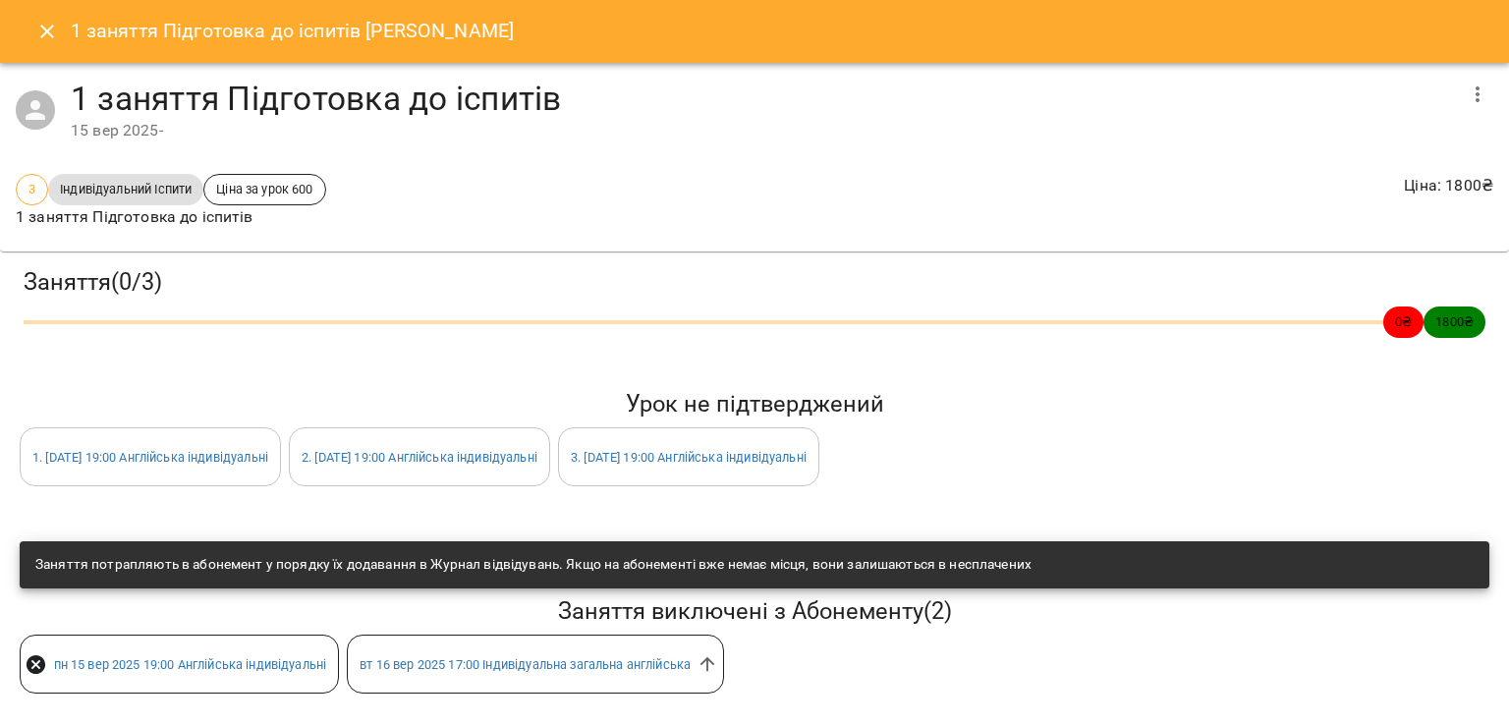
click at [52, 29] on icon "Close" at bounding box center [47, 32] width 24 height 24
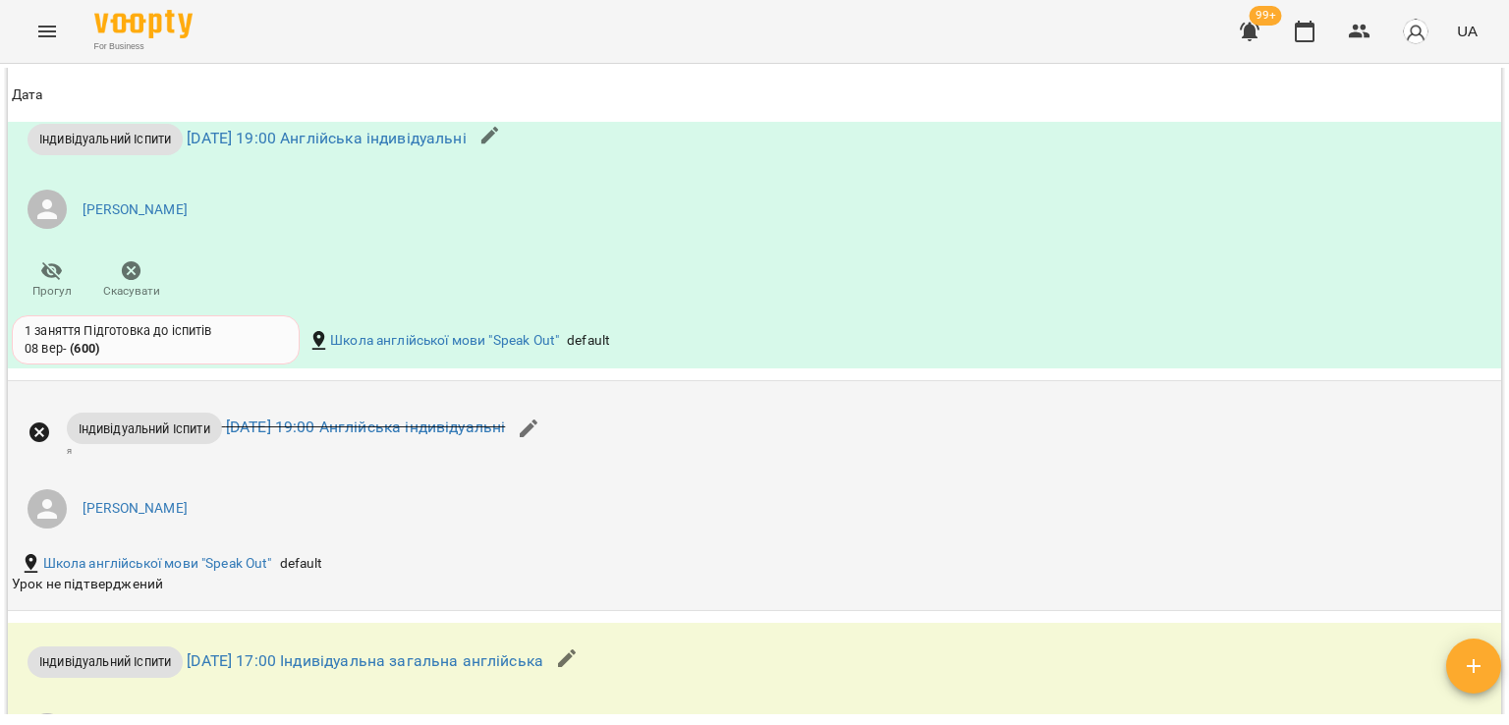
scroll to position [2161, 0]
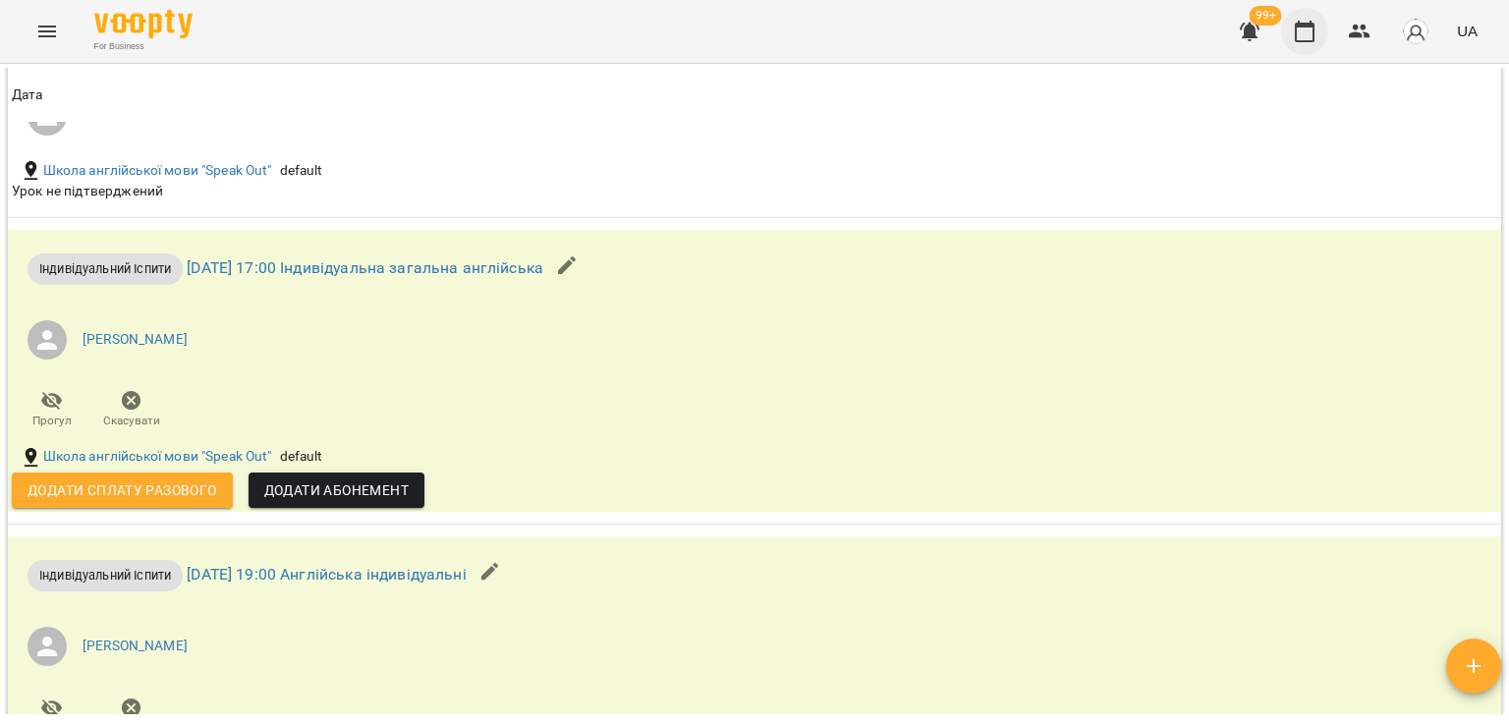
click at [1297, 31] on icon "button" at bounding box center [1305, 32] width 20 height 22
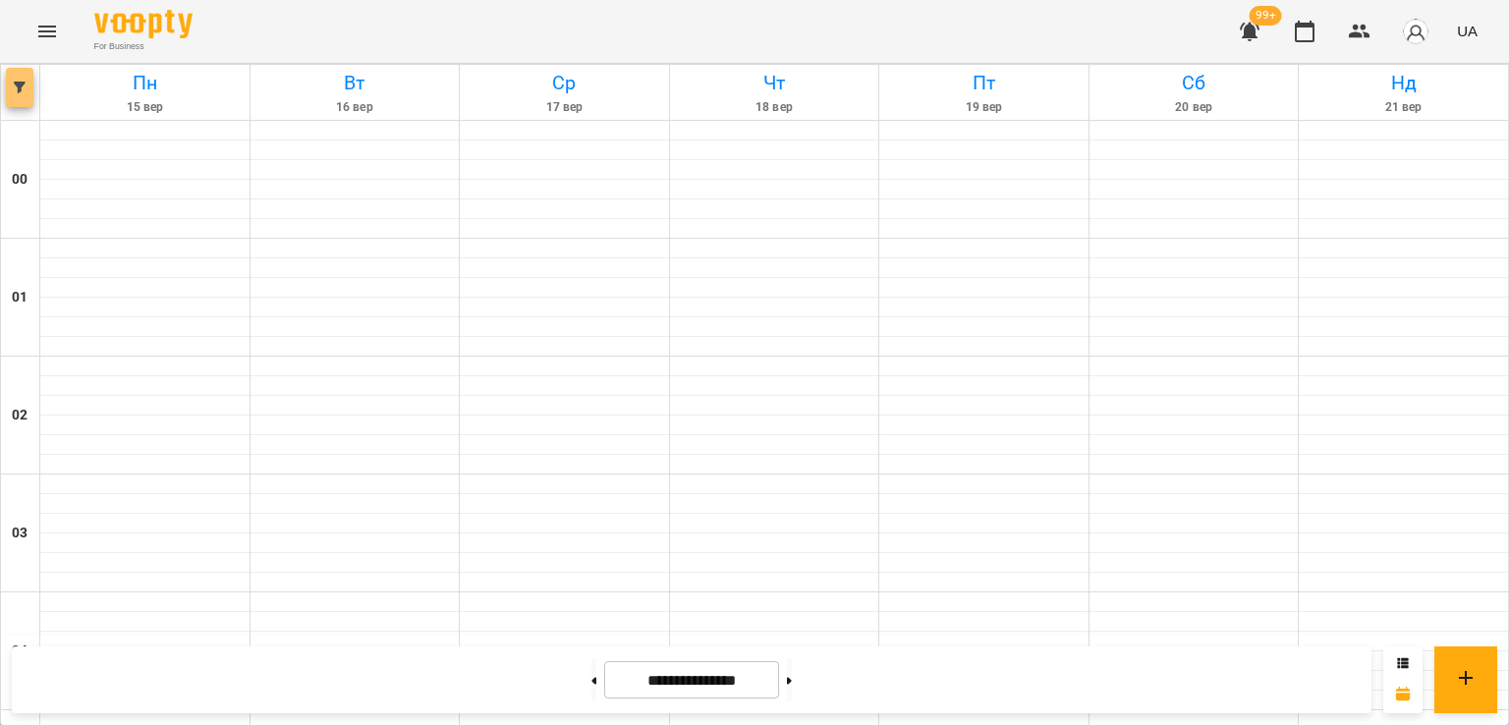
click at [16, 97] on button "button" at bounding box center [20, 87] width 28 height 39
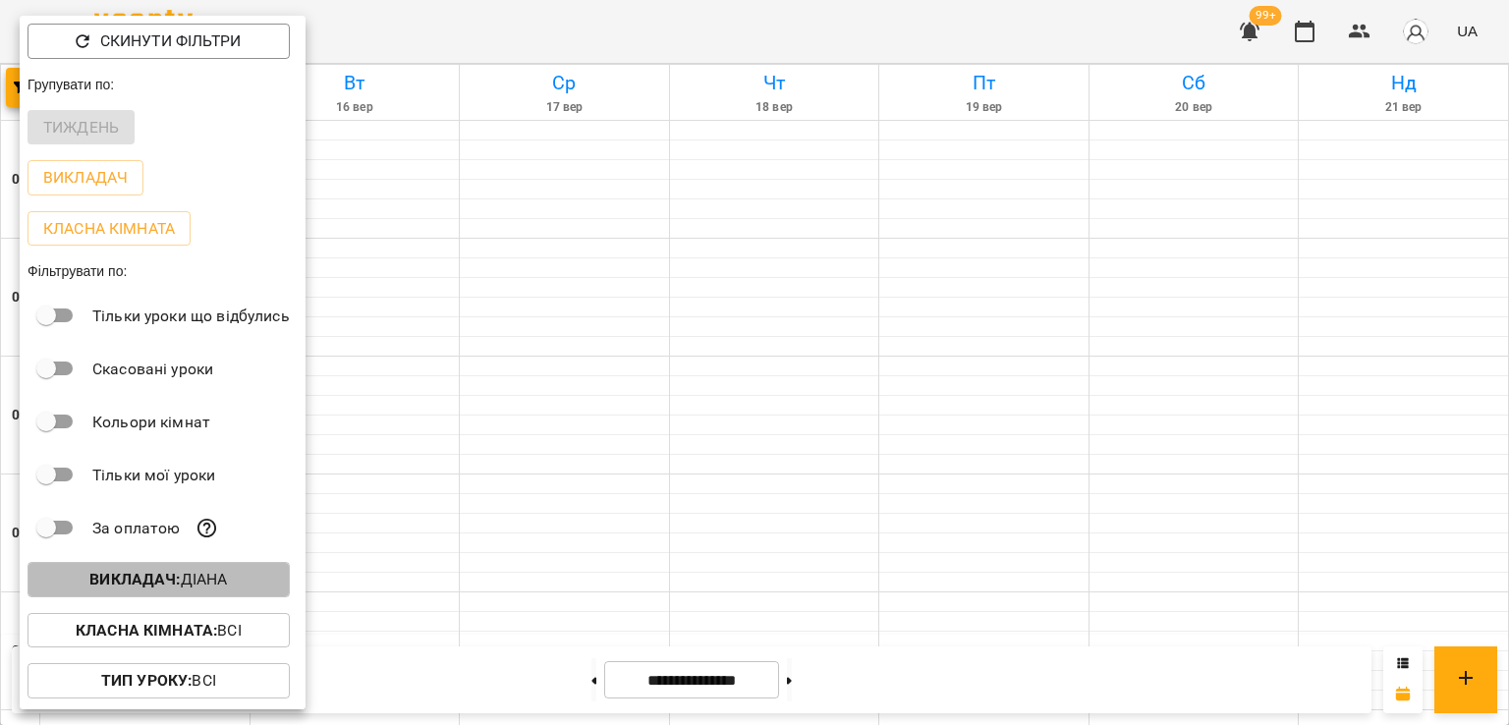
click at [216, 589] on p "Викладач : [PERSON_NAME]" at bounding box center [158, 580] width 138 height 24
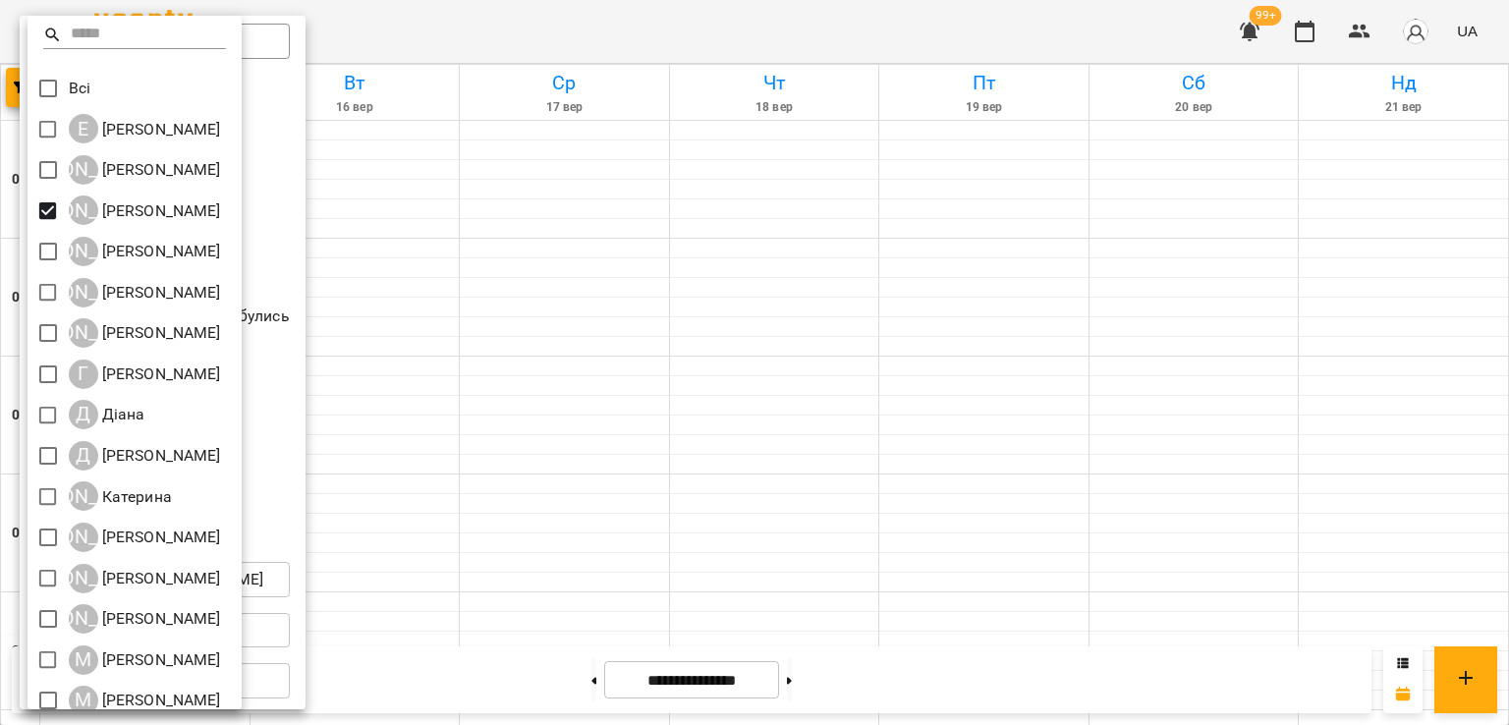
click at [692, 297] on div at bounding box center [754, 362] width 1509 height 725
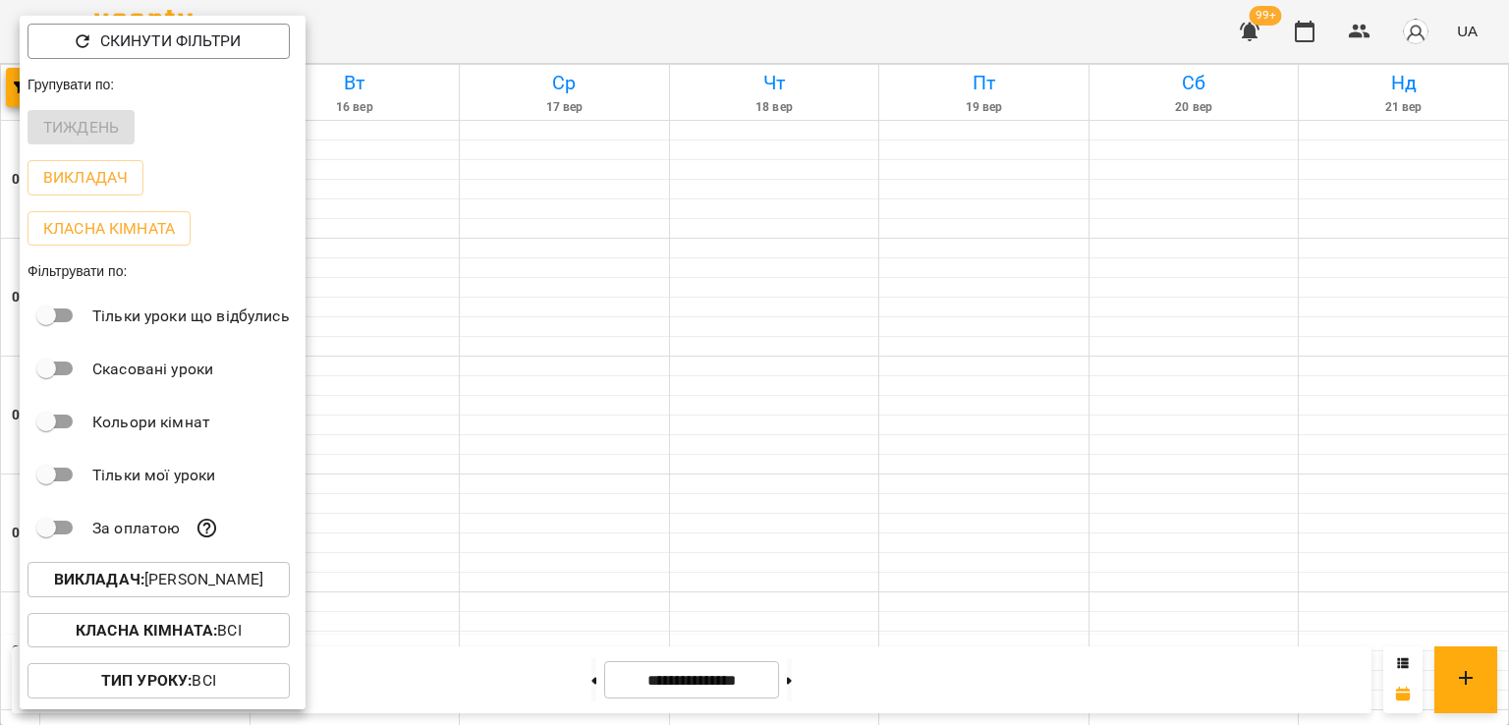
click at [692, 297] on div at bounding box center [754, 362] width 1509 height 725
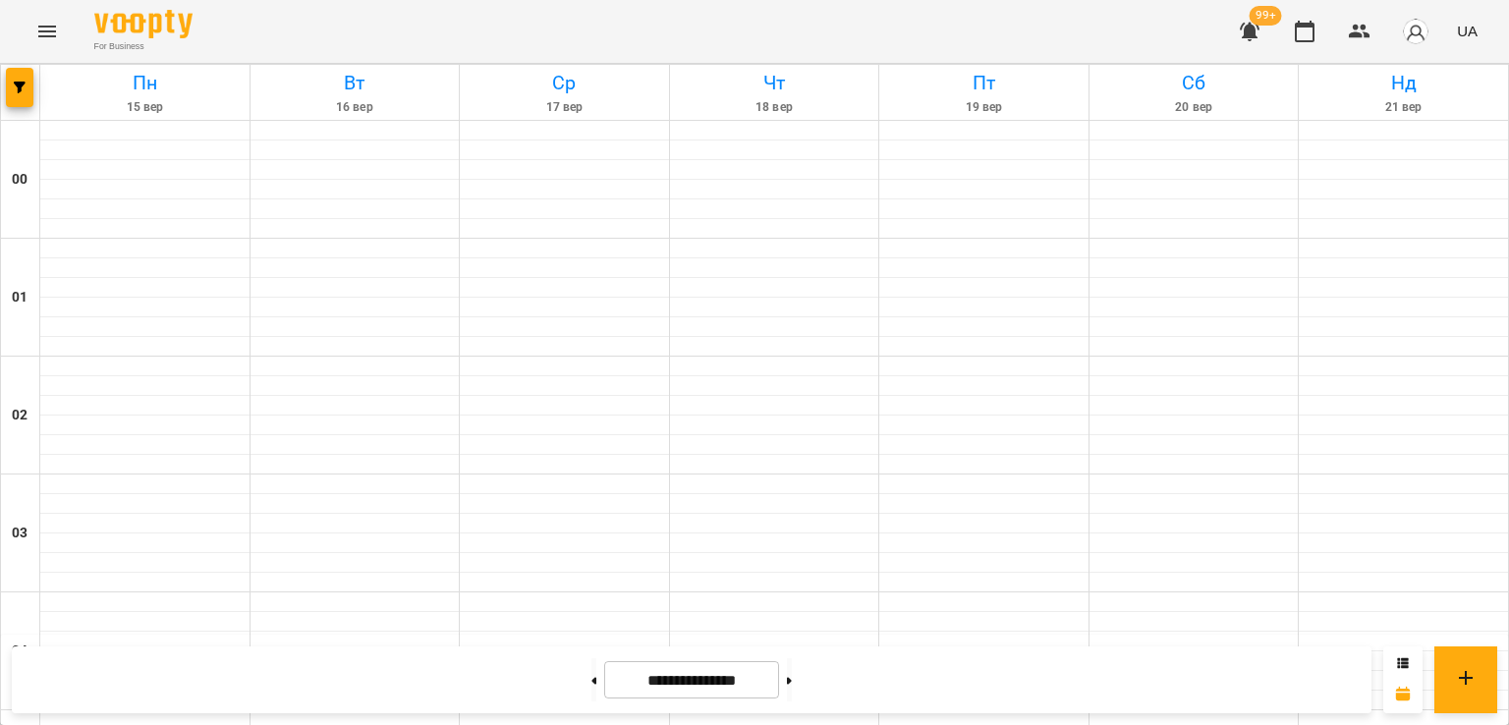
scroll to position [1965, 0]
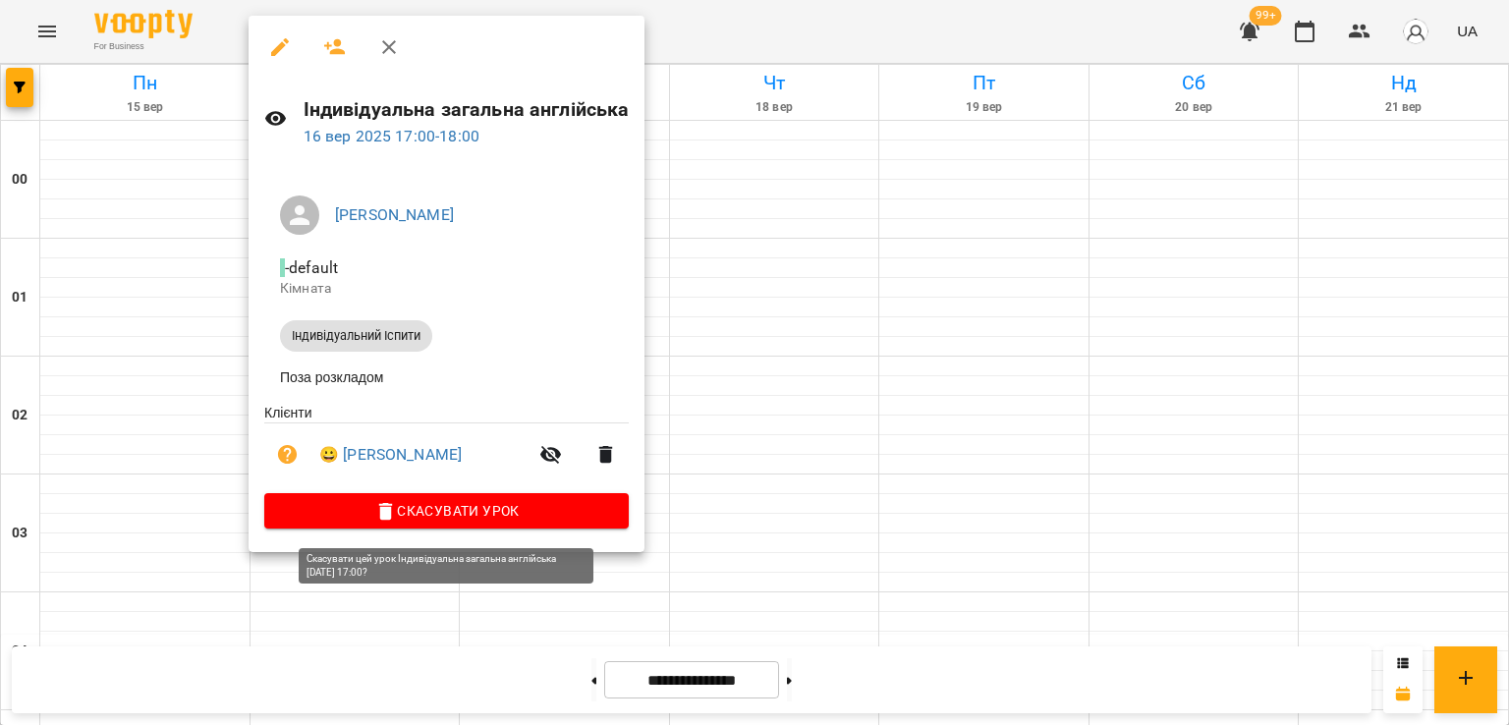
click at [430, 521] on span "Скасувати Урок" at bounding box center [446, 511] width 333 height 24
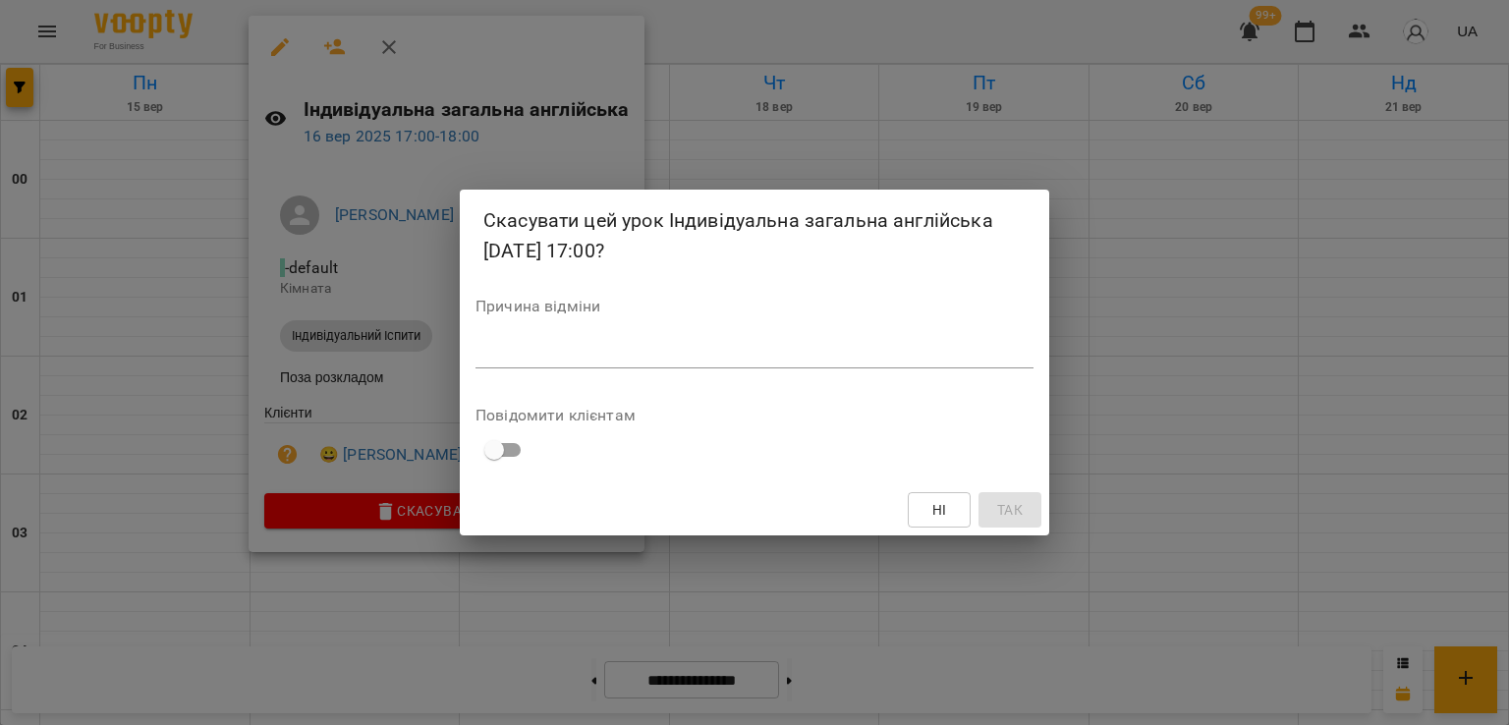
click at [770, 354] on textarea at bounding box center [754, 352] width 558 height 19
type textarea "*"
click at [997, 509] on span "Так" at bounding box center [1010, 510] width 26 height 24
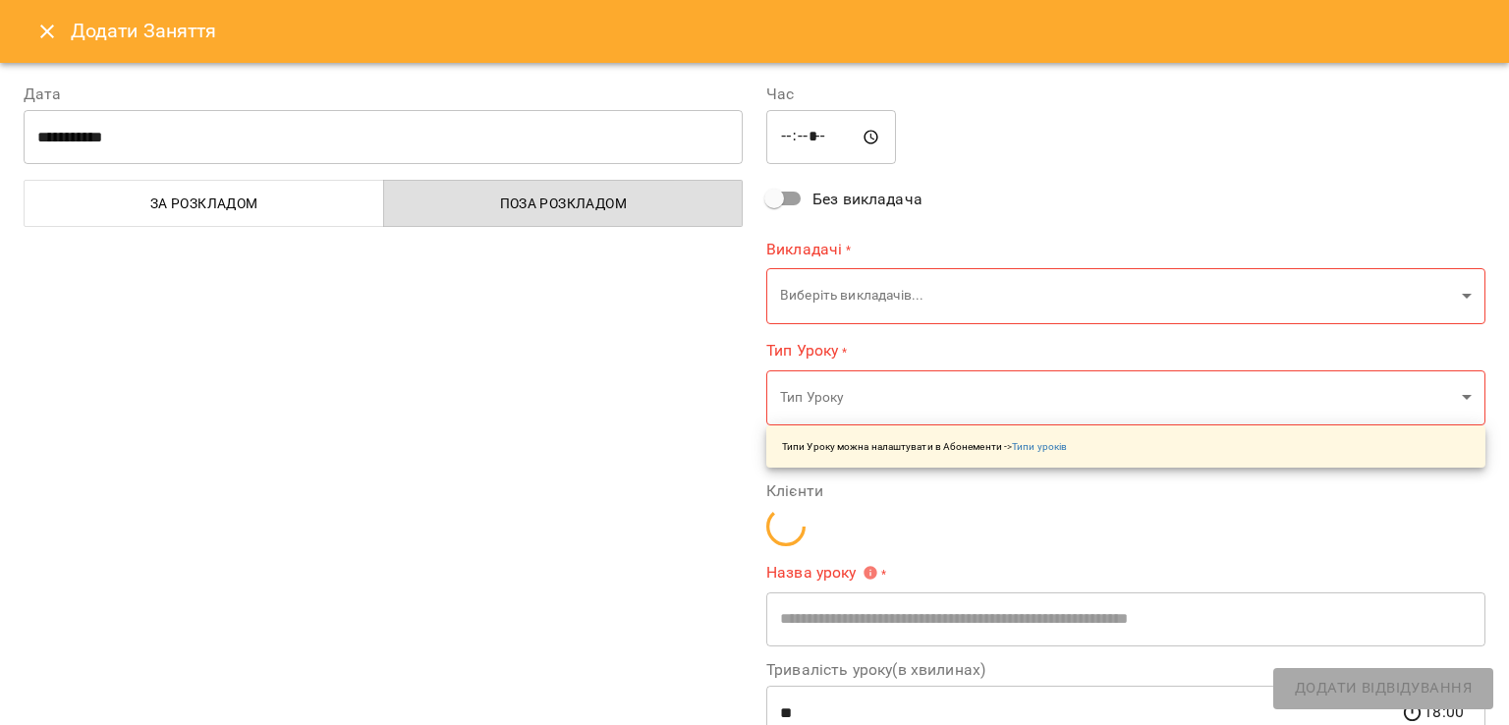
type input "**********"
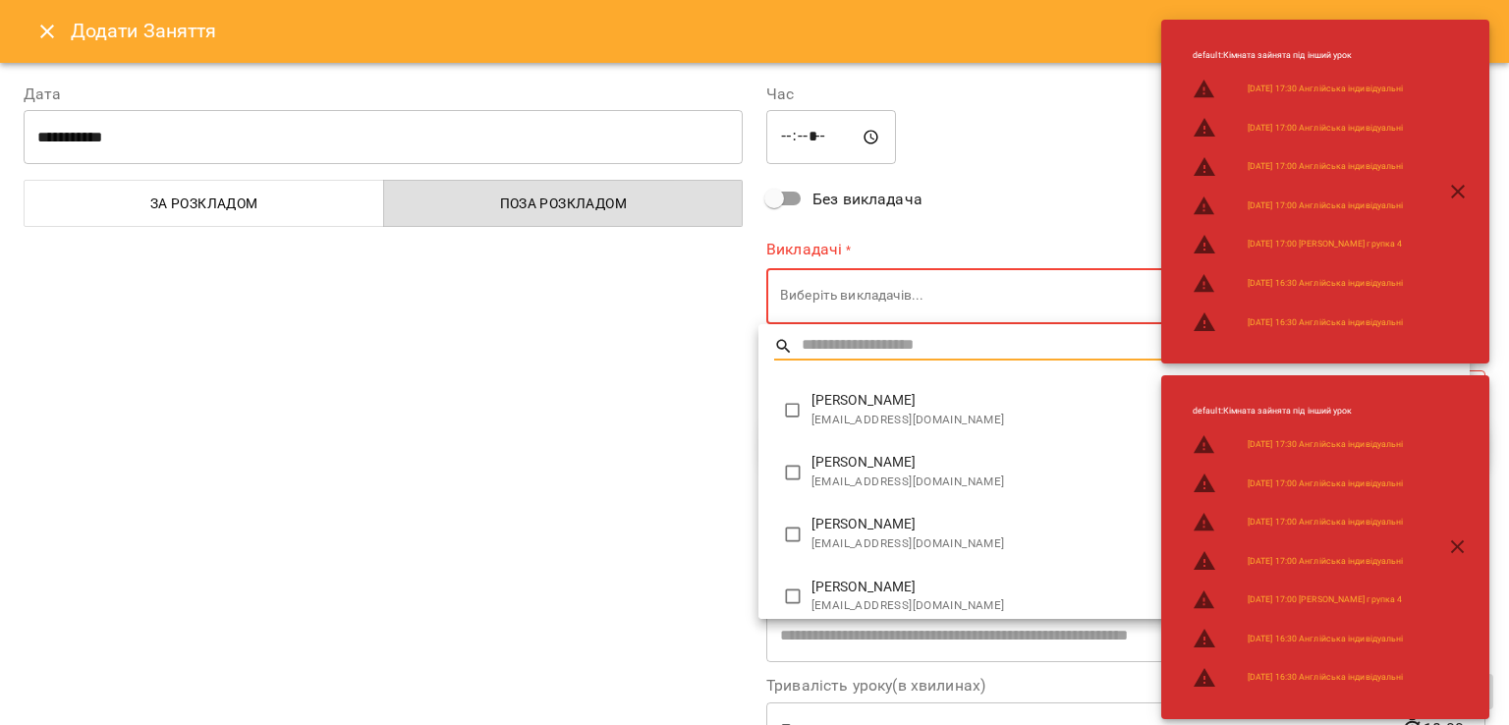
click at [856, 466] on span "[PERSON_NAME]" at bounding box center [1132, 463] width 642 height 20
type input "**********"
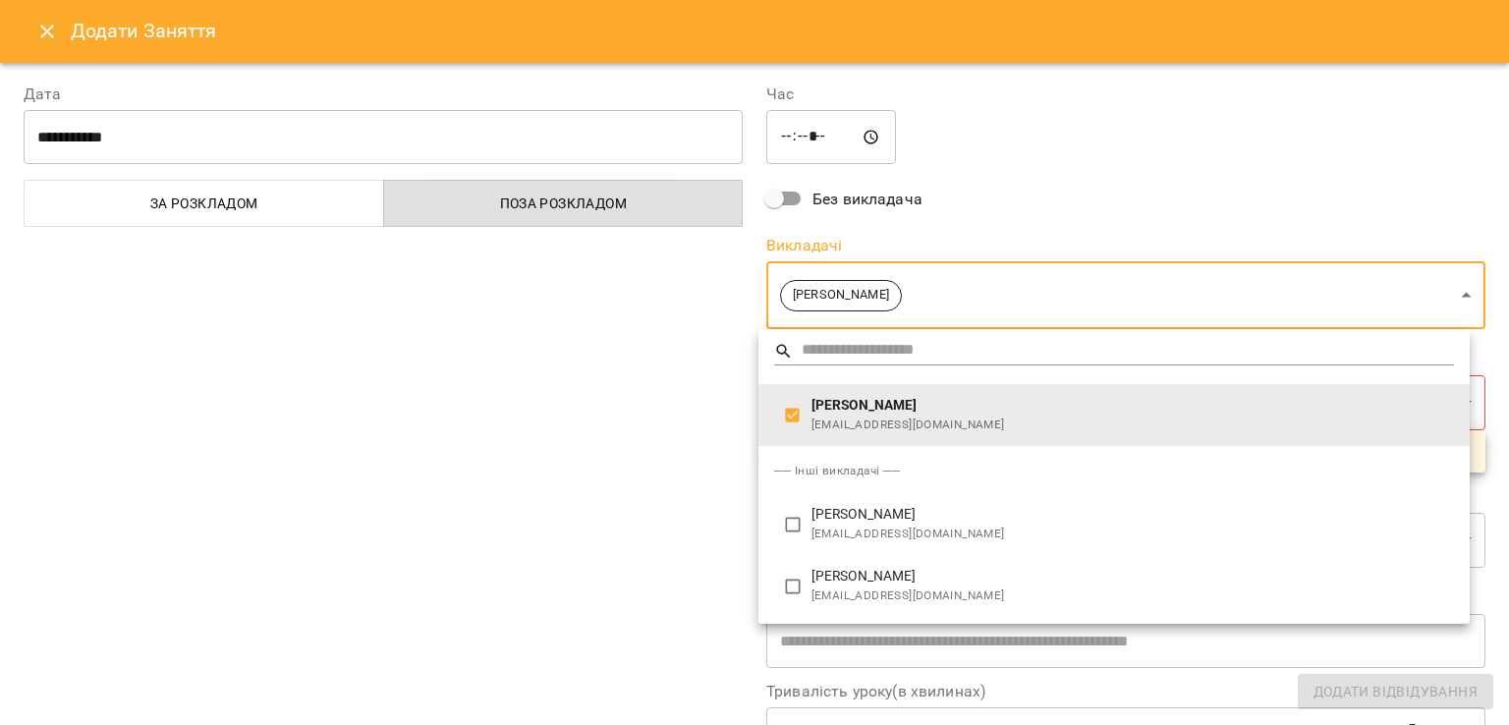
click at [570, 435] on div at bounding box center [754, 362] width 1509 height 725
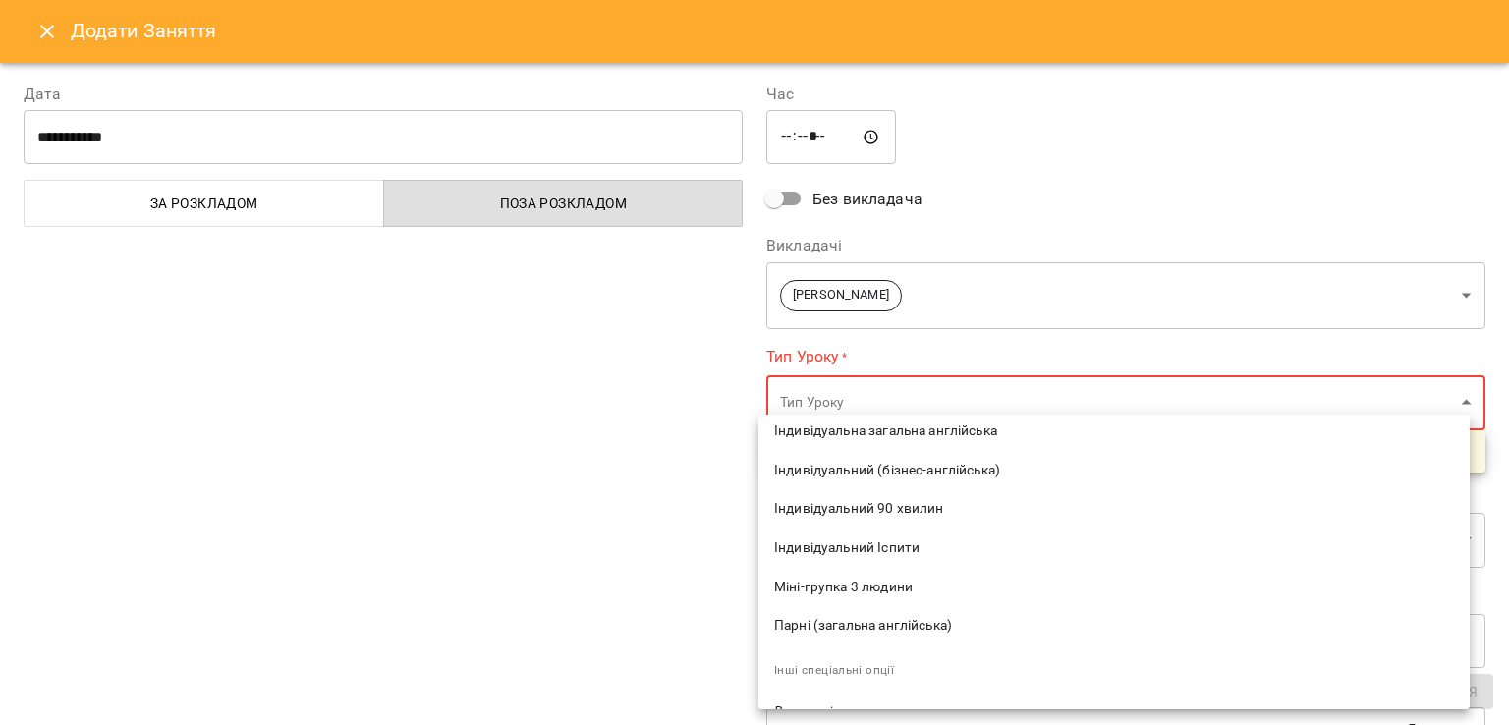
scroll to position [196, 0]
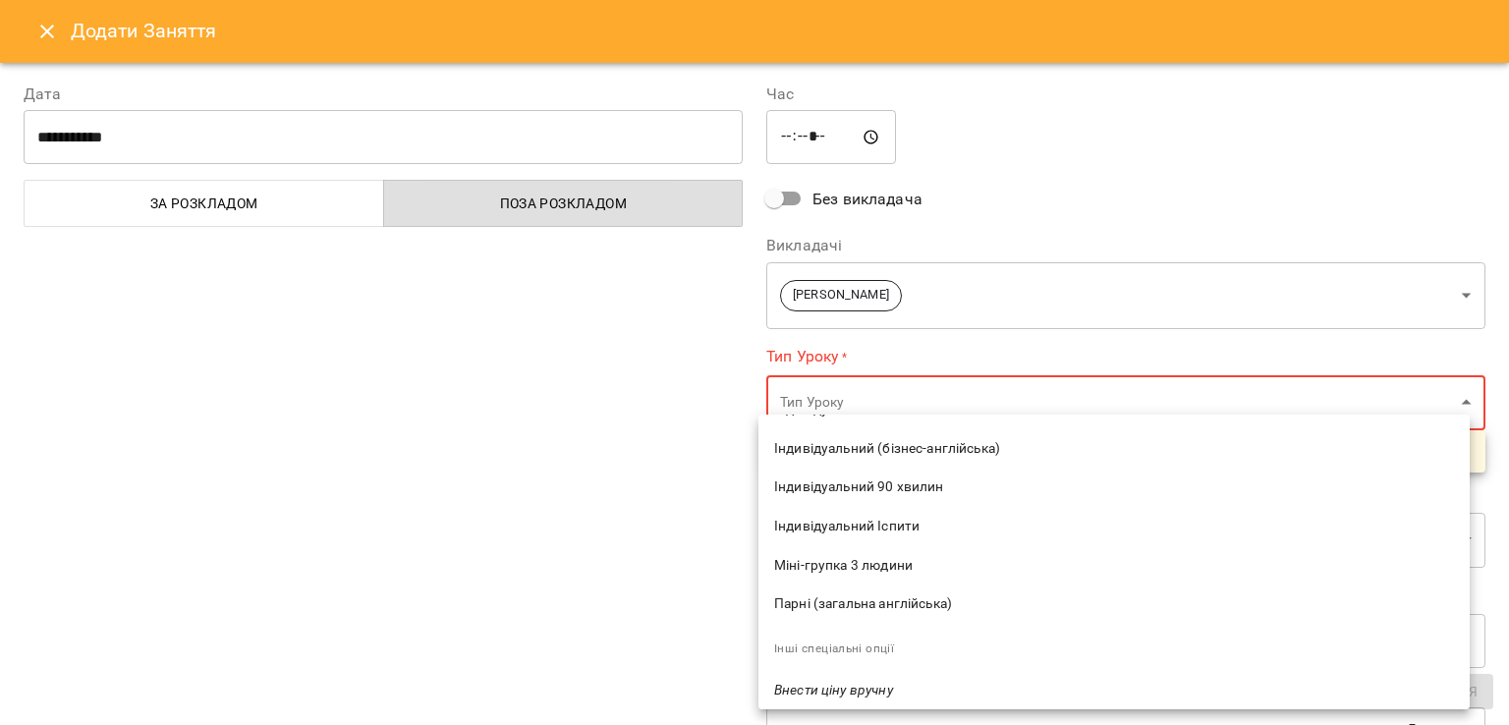
click at [856, 522] on span "Індивідуальний Іспити" at bounding box center [1114, 527] width 680 height 20
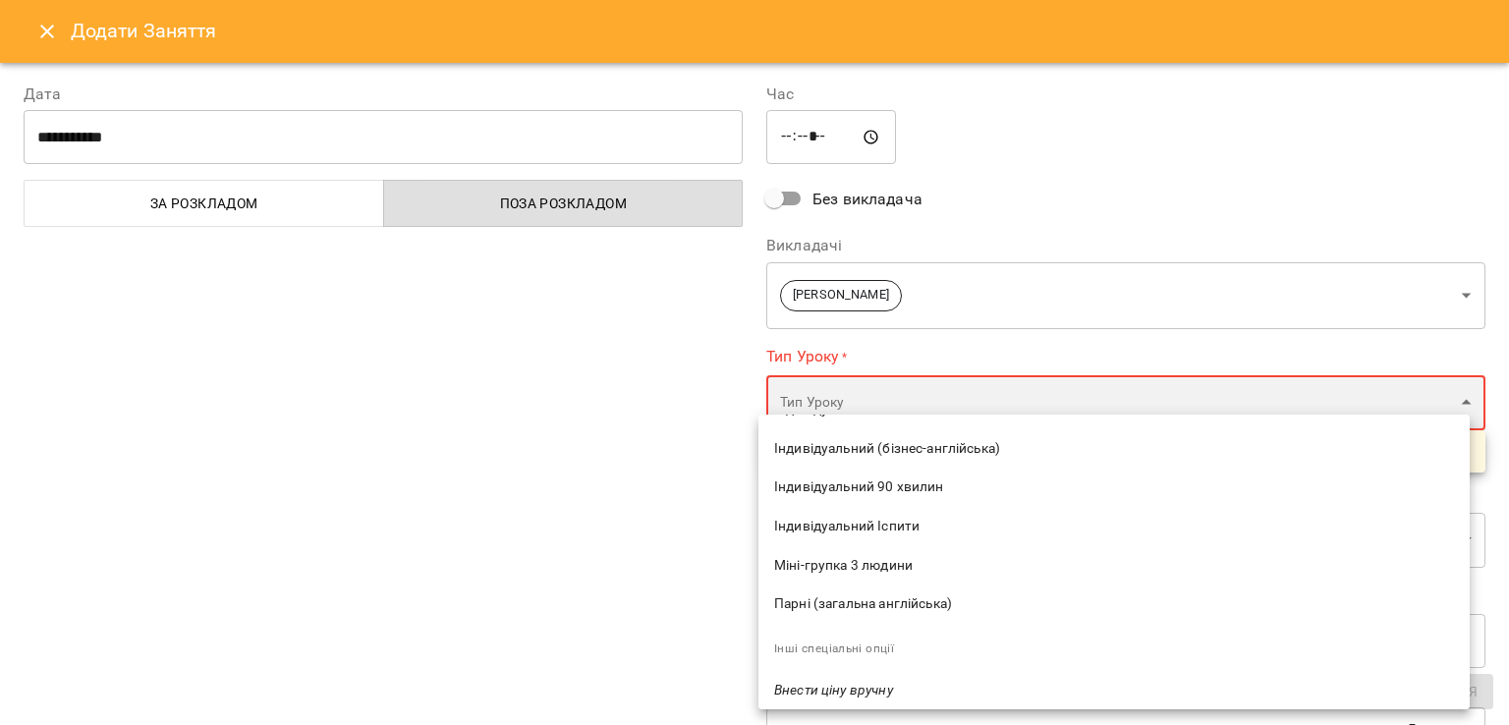
type input "**********"
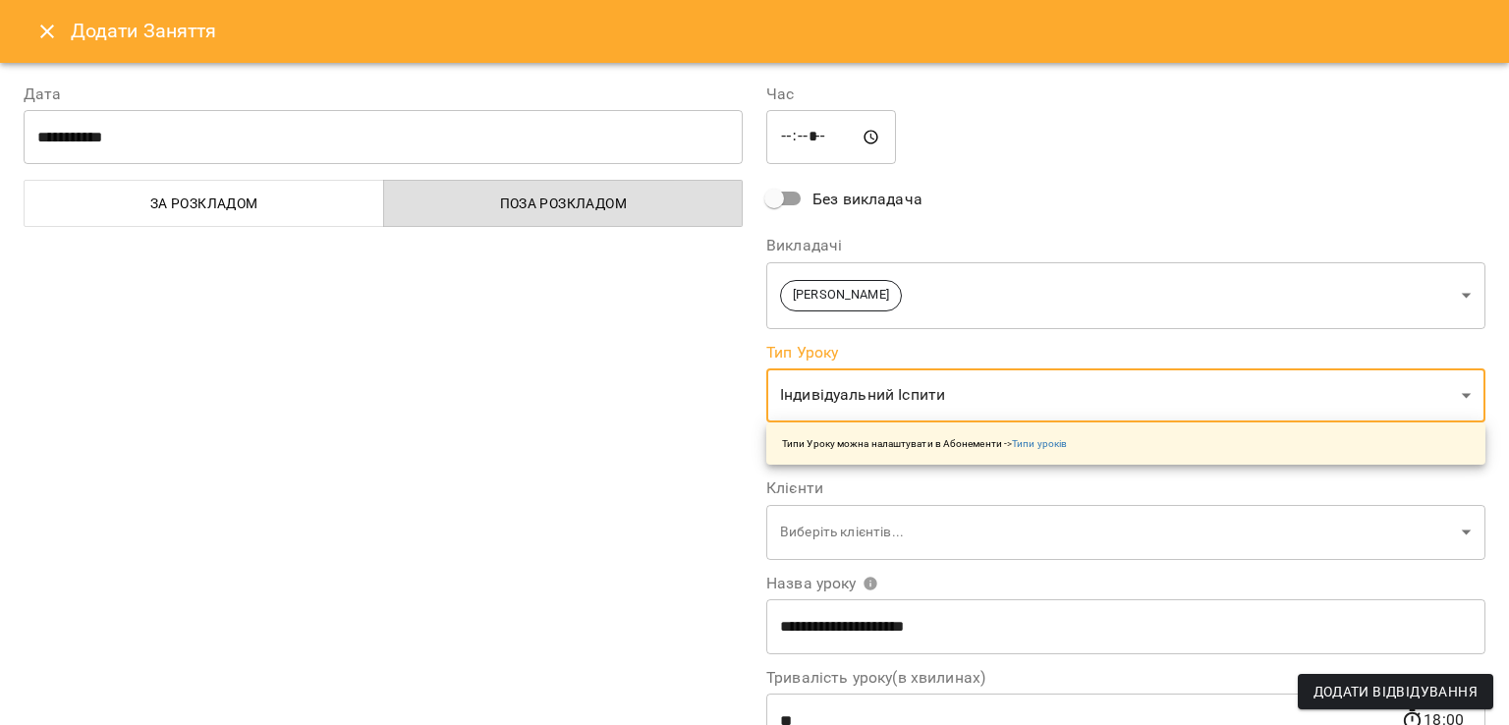
click at [551, 508] on div "**********" at bounding box center [383, 500] width 743 height 883
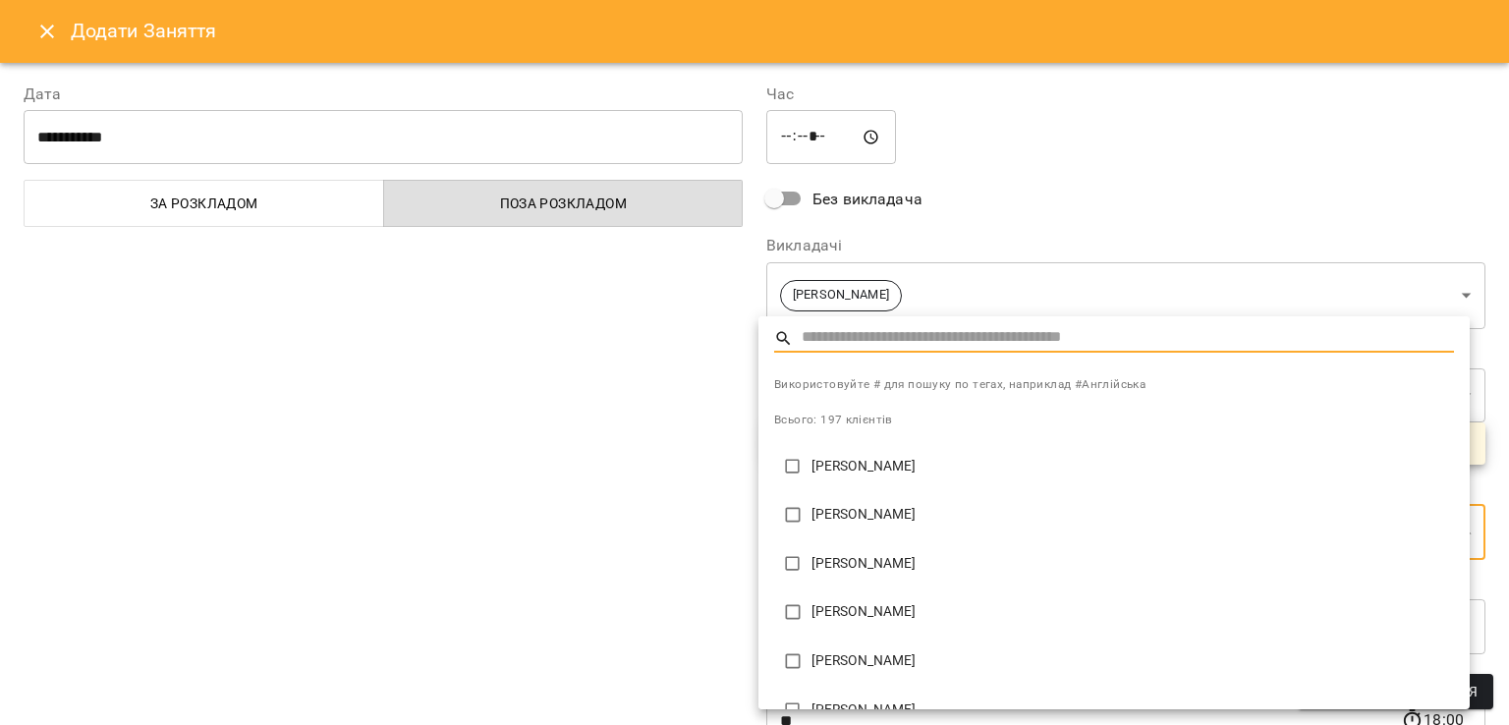
click at [853, 335] on input "text" at bounding box center [1128, 338] width 652 height 28
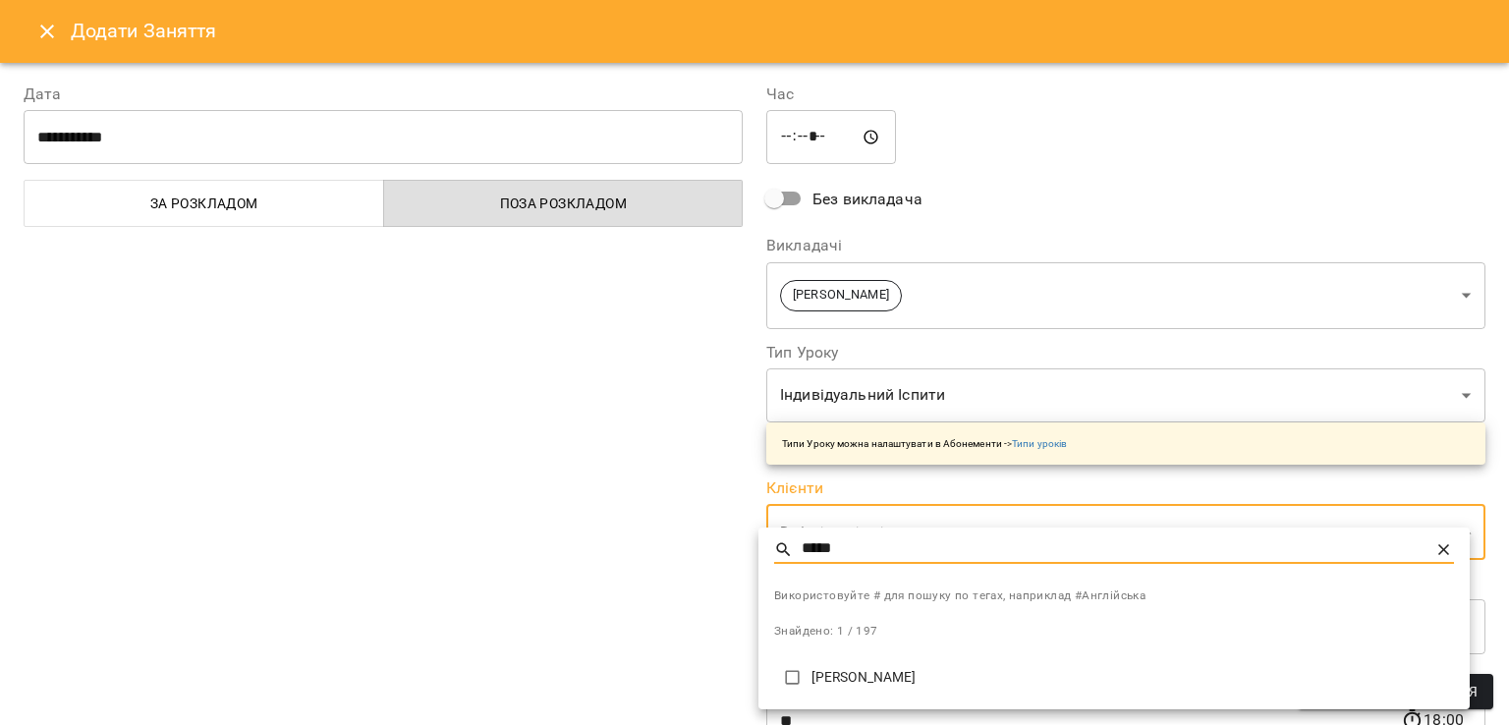
type input "*****"
click at [868, 666] on li "[PERSON_NAME]" at bounding box center [1113, 677] width 711 height 49
type input "**********"
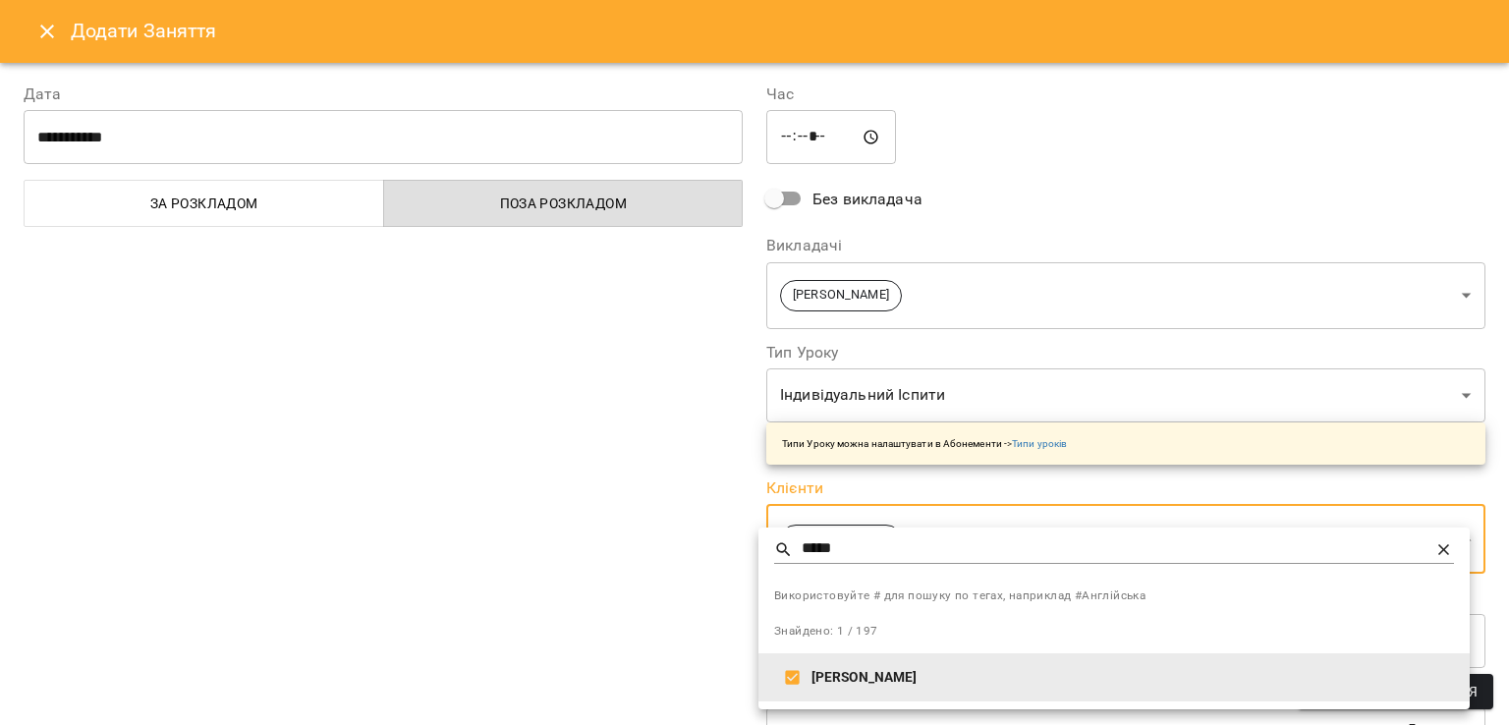
click at [606, 539] on div at bounding box center [754, 362] width 1509 height 725
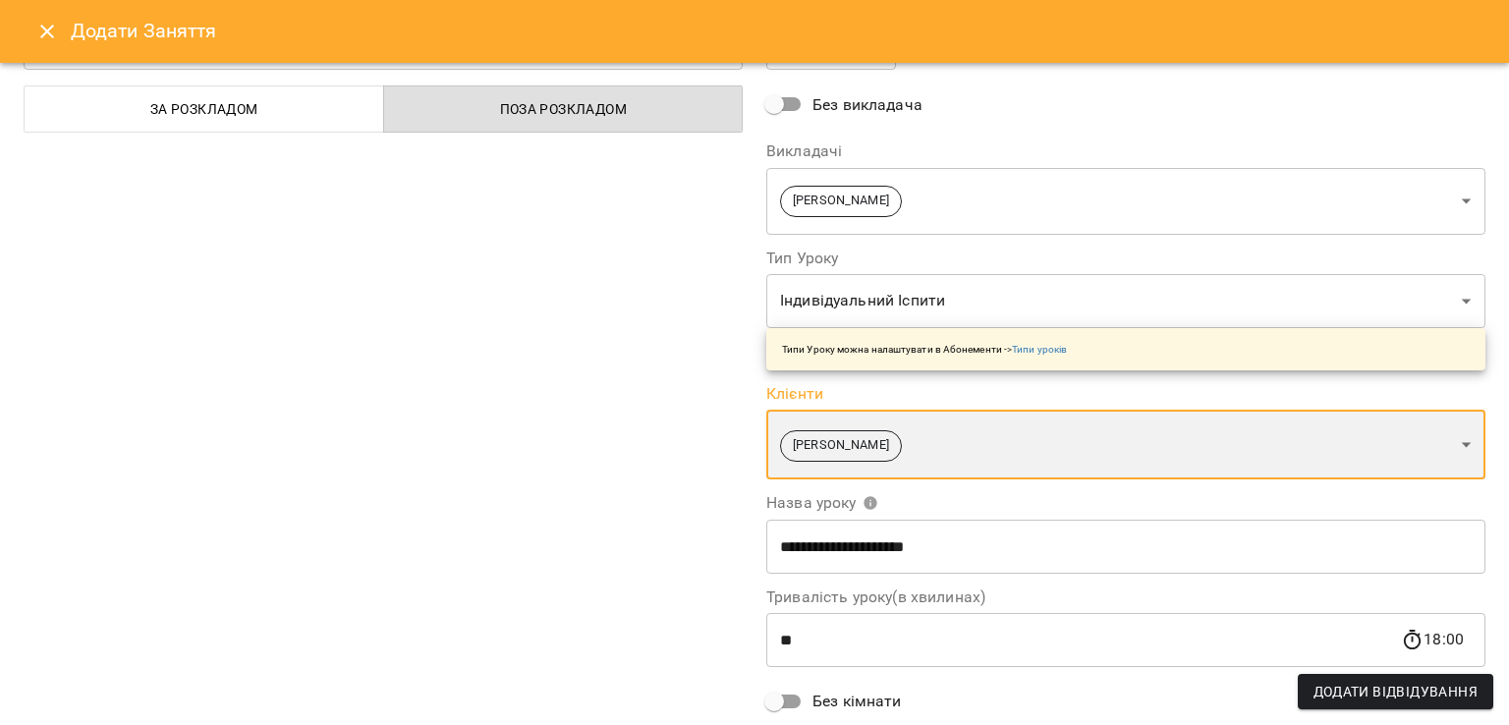
scroll to position [270, 0]
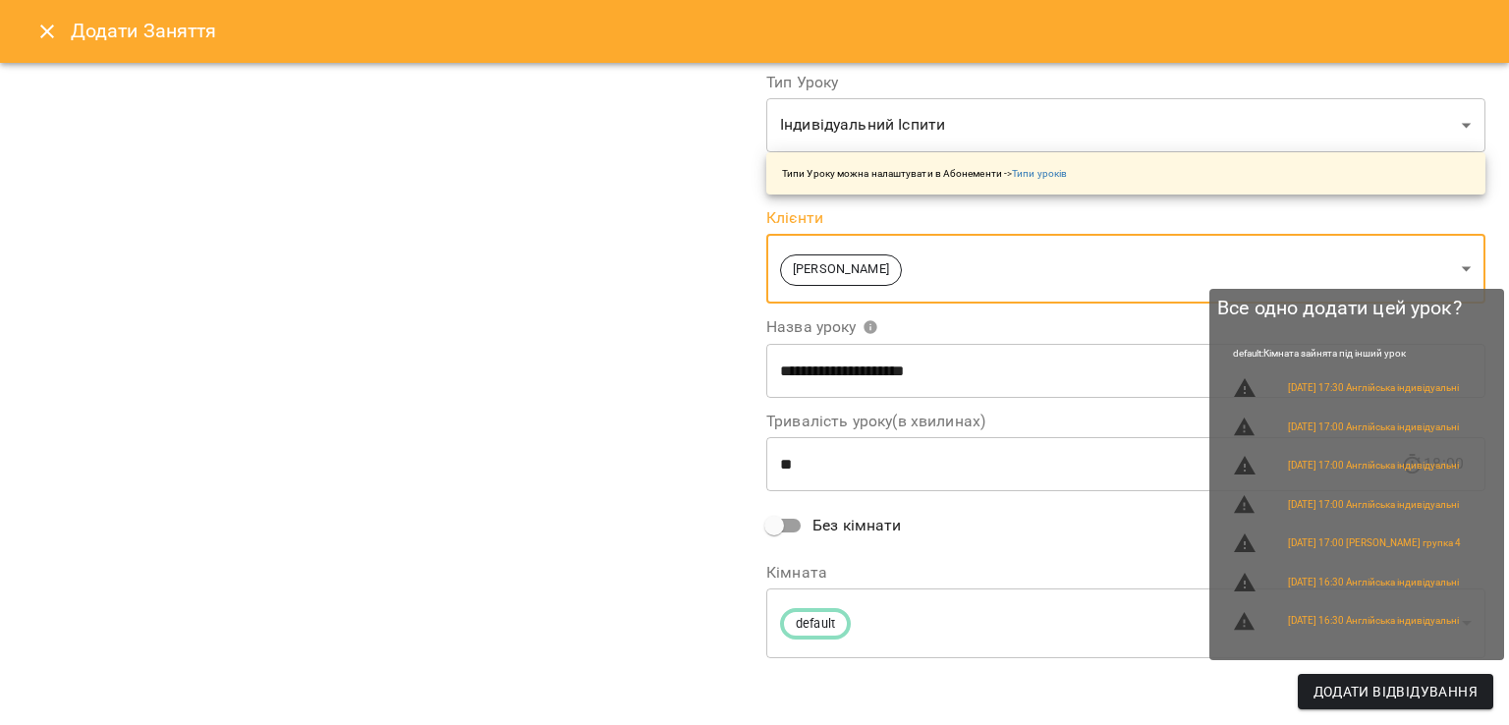
click at [1324, 687] on span "Додати Відвідування" at bounding box center [1395, 692] width 164 height 24
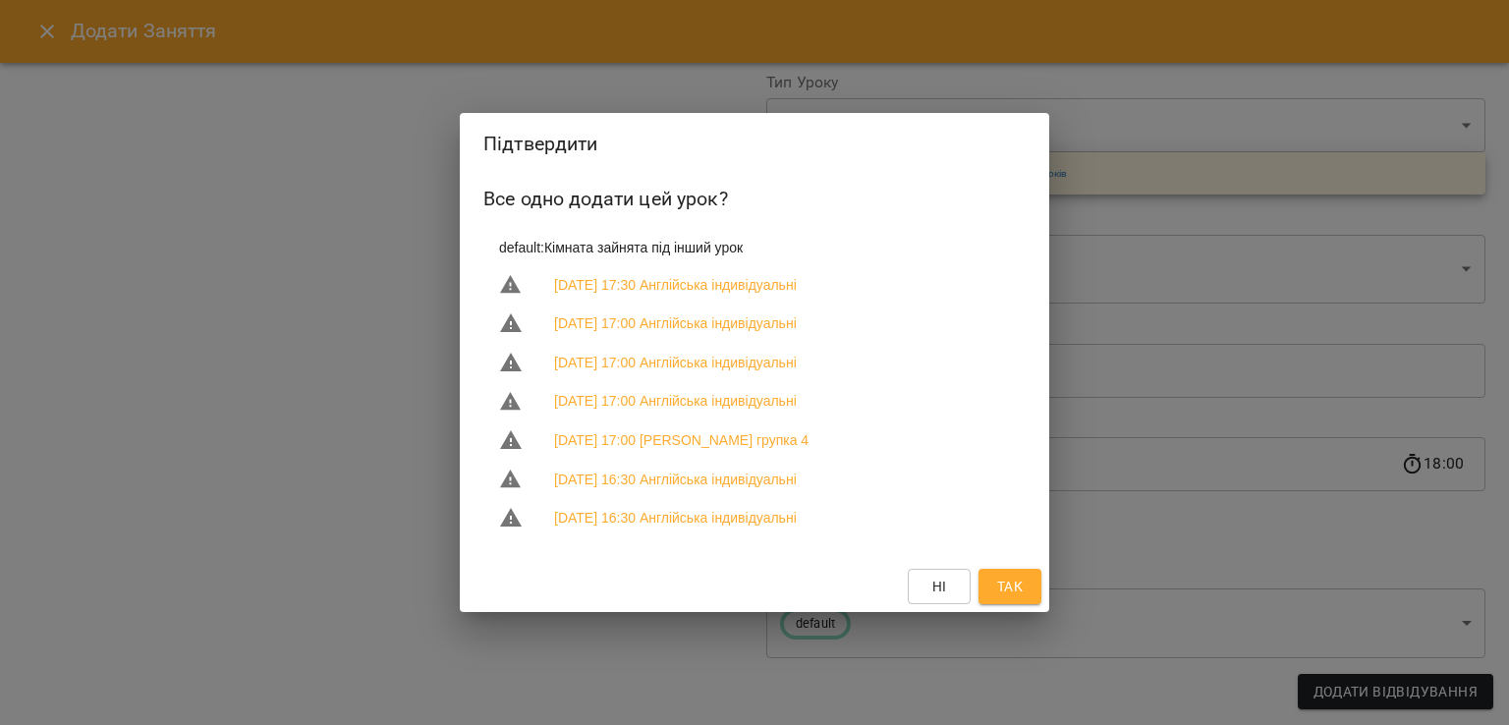
click at [1031, 586] on button "Так" at bounding box center [1009, 586] width 63 height 35
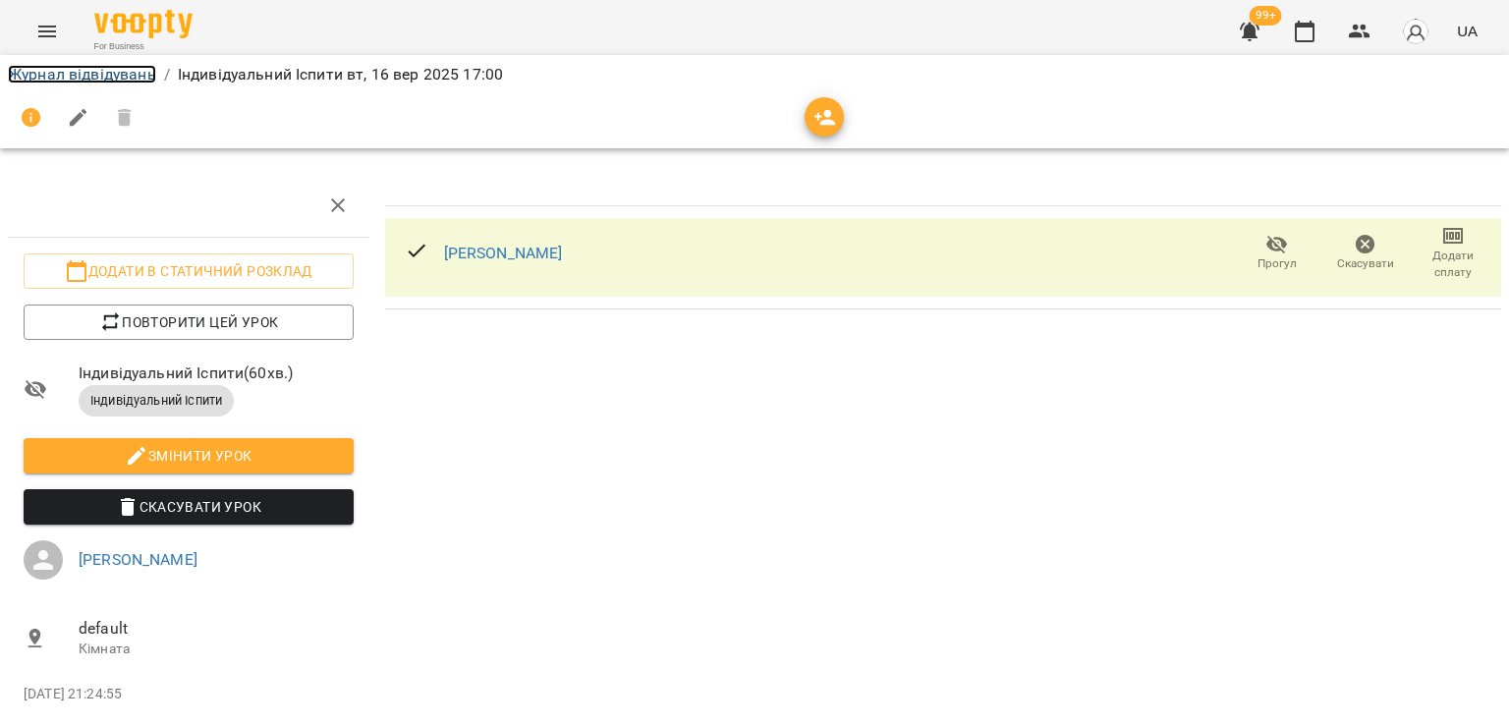
click at [98, 69] on link "Журнал відвідувань" at bounding box center [82, 74] width 148 height 19
click at [479, 254] on link "[PERSON_NAME]" at bounding box center [503, 253] width 119 height 19
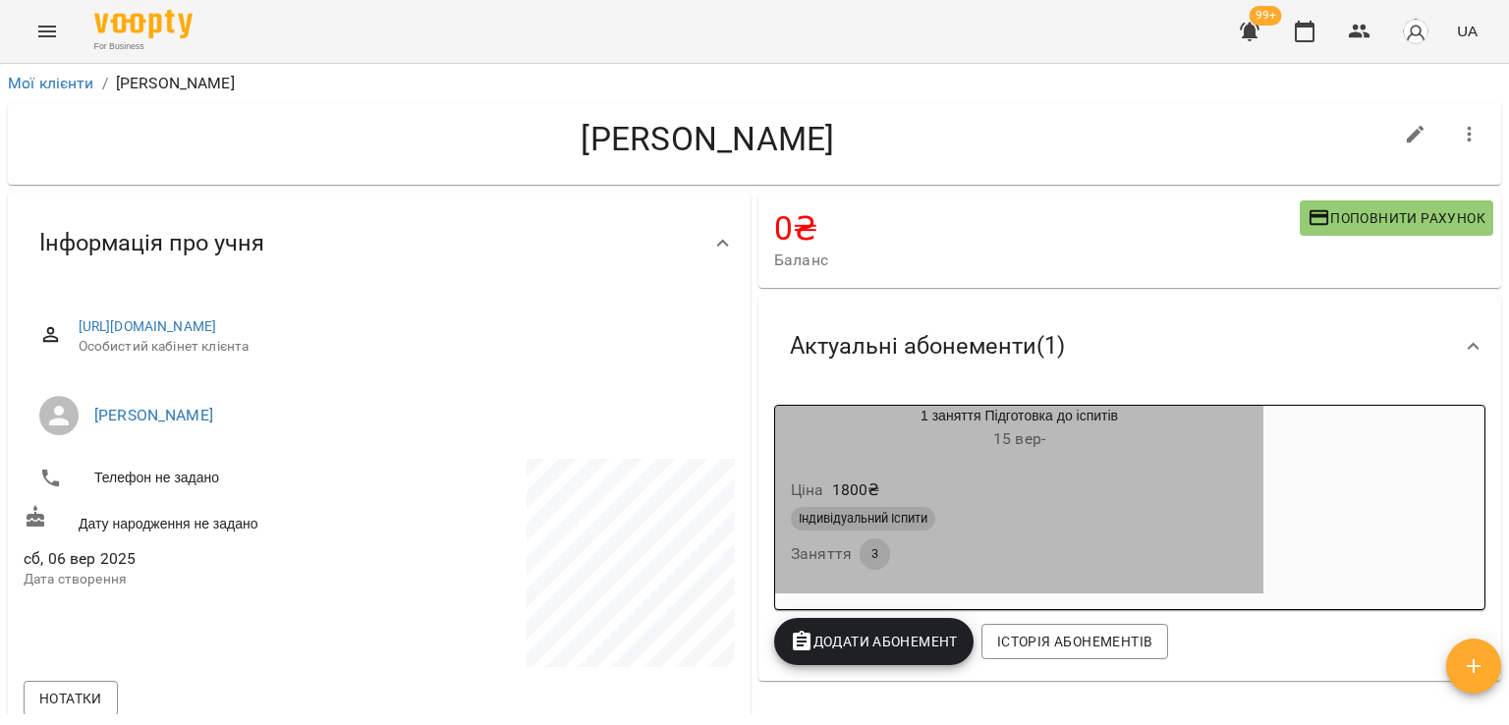
click at [1083, 551] on div "Індивідуальний Іспити Заняття 3" at bounding box center [1019, 538] width 465 height 71
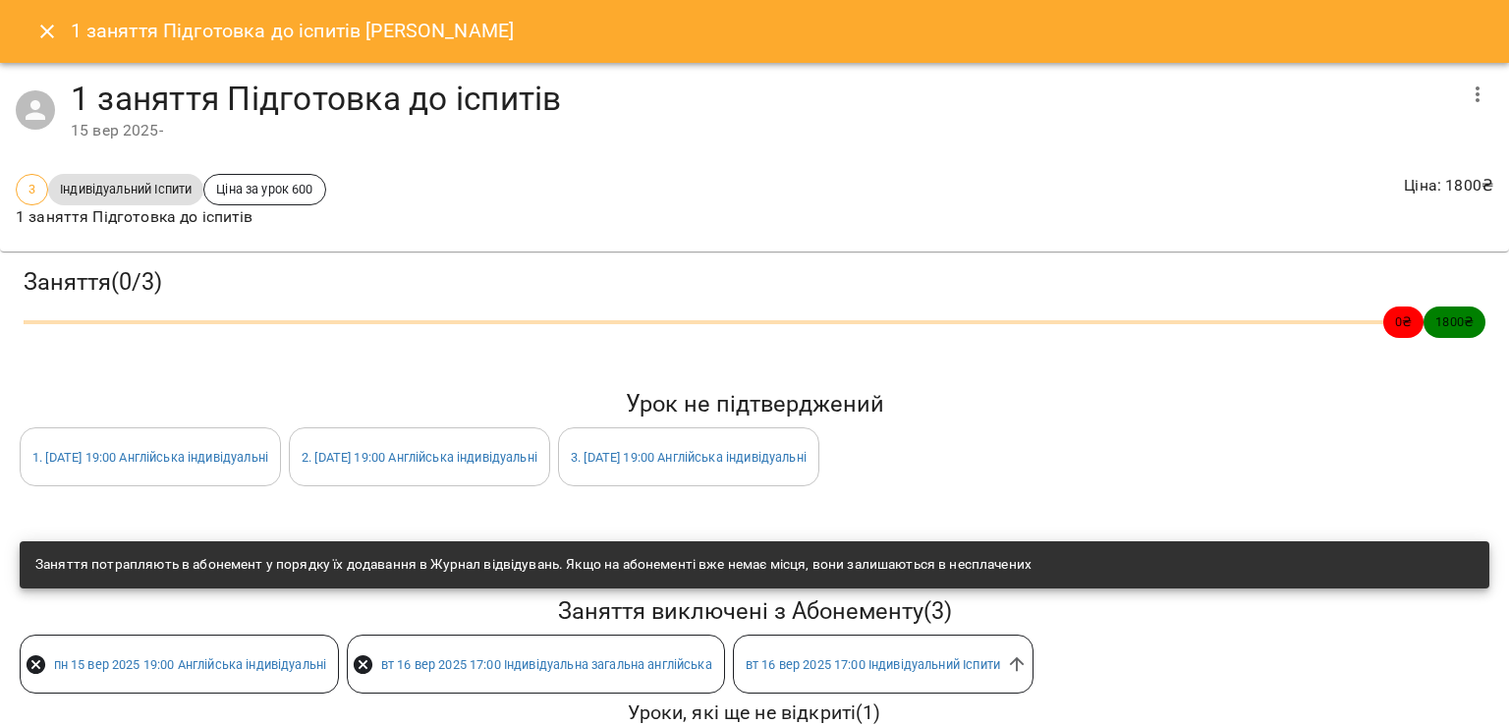
click at [1469, 102] on icon "button" at bounding box center [1478, 95] width 24 height 24
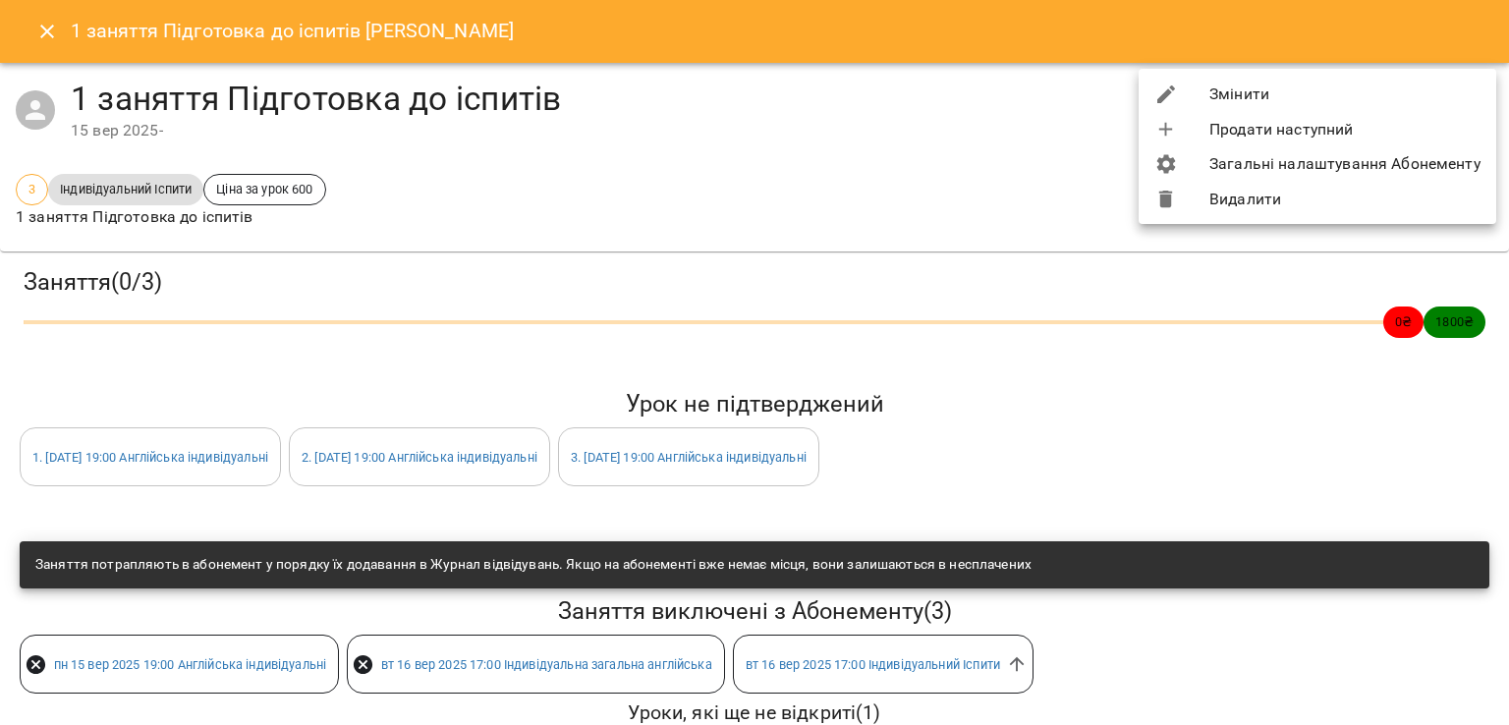
click at [1191, 99] on div at bounding box center [1181, 95] width 55 height 24
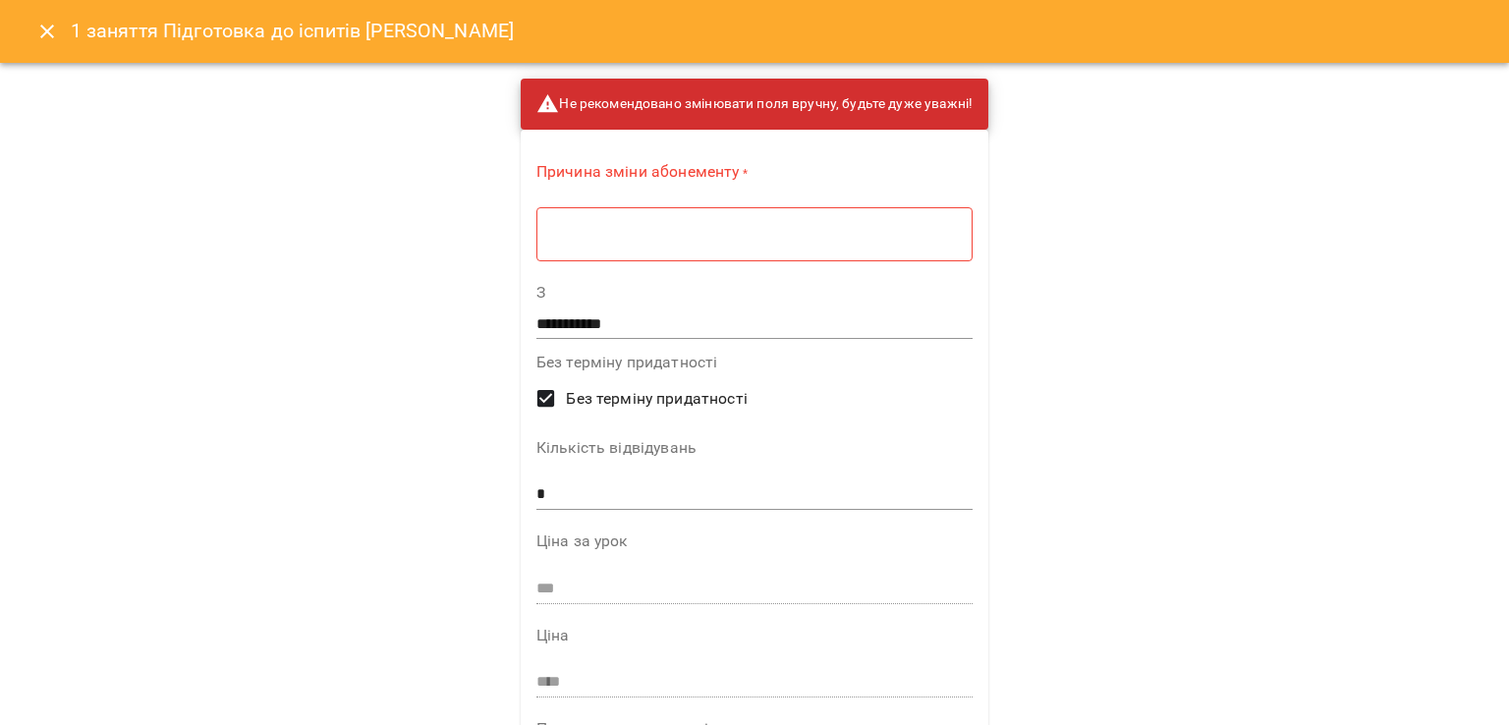
click at [707, 241] on textarea at bounding box center [754, 234] width 409 height 19
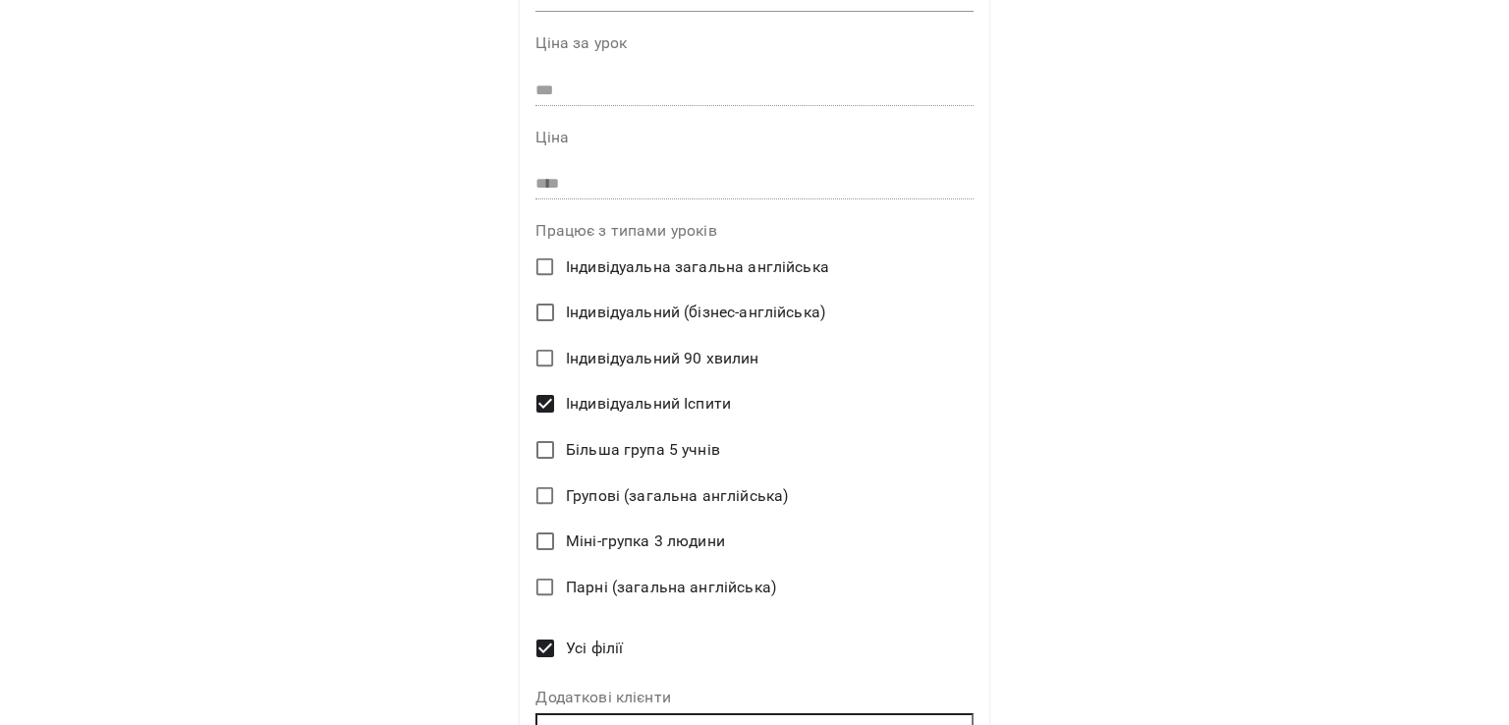
scroll to position [491, 0]
type textarea "*"
click at [671, 398] on span "Індивідуальний Іспити" at bounding box center [648, 404] width 165 height 24
click at [670, 396] on span "Індивідуальний Іспити" at bounding box center [648, 404] width 165 height 24
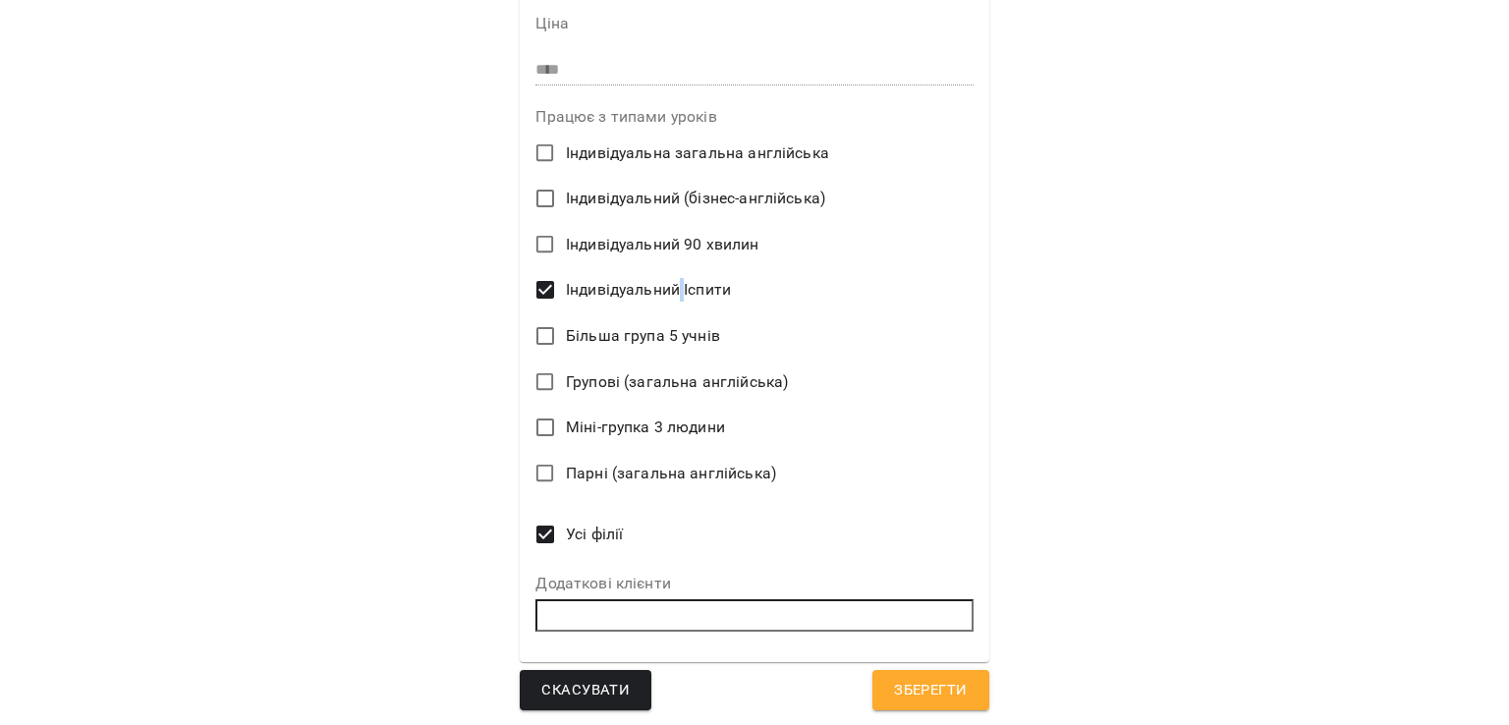
scroll to position [606, 0]
click at [894, 684] on span "Зберегти" at bounding box center [930, 690] width 73 height 26
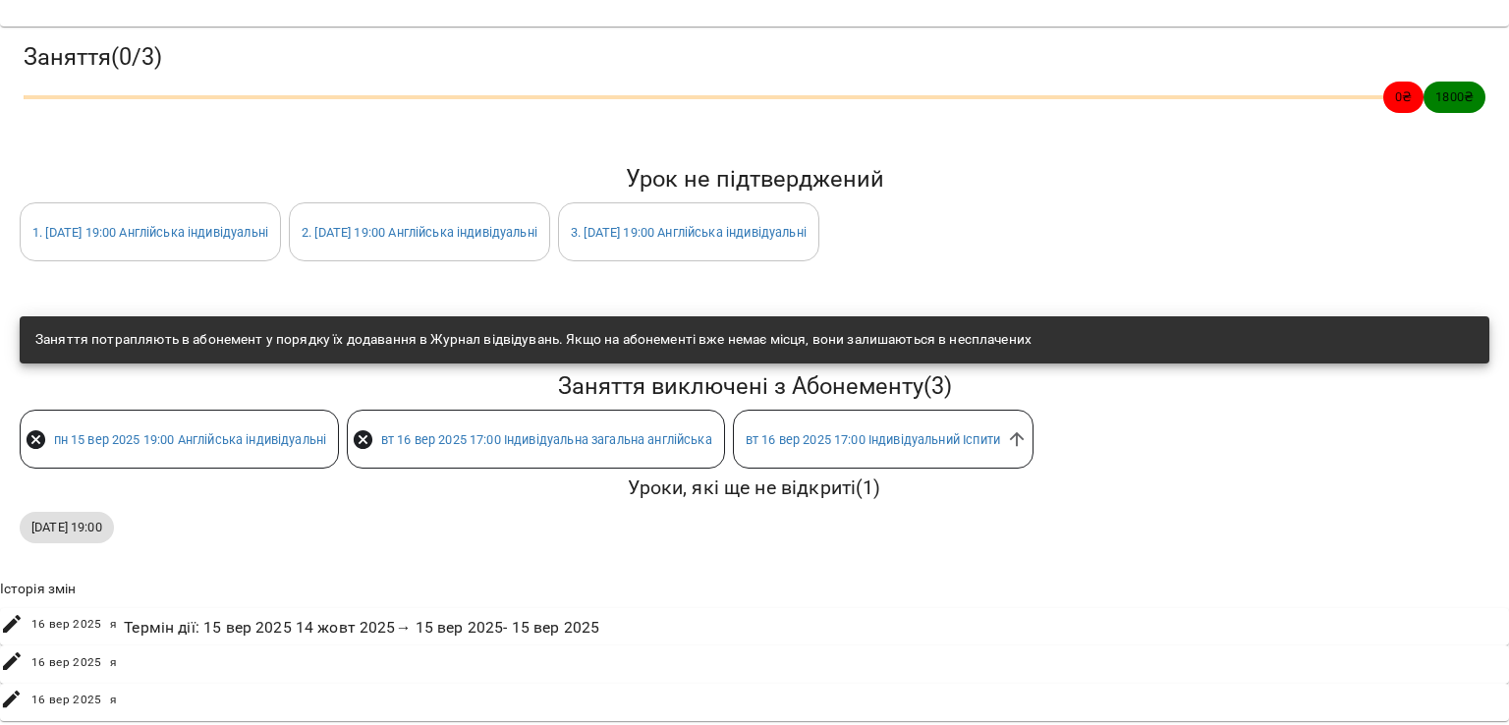
scroll to position [0, 0]
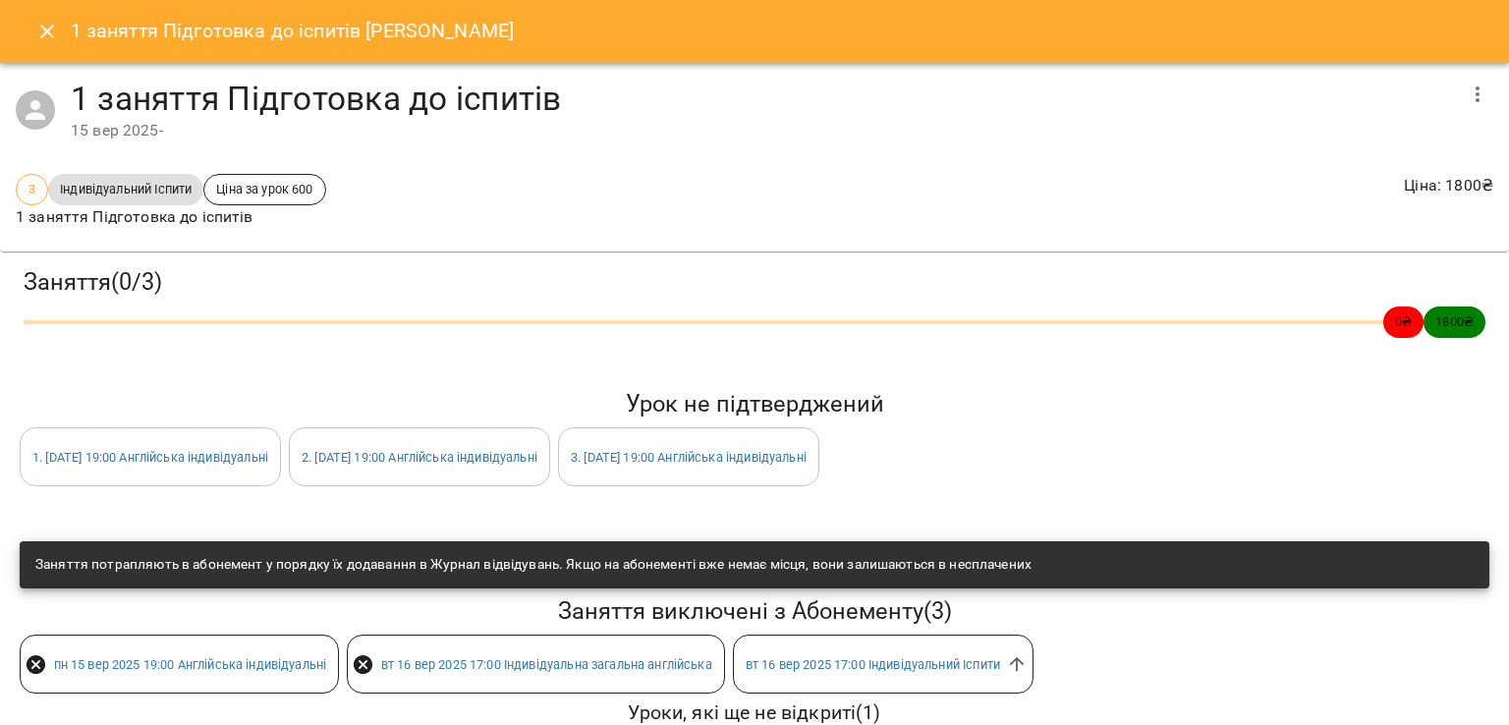
click at [57, 42] on icon "Close" at bounding box center [47, 32] width 24 height 24
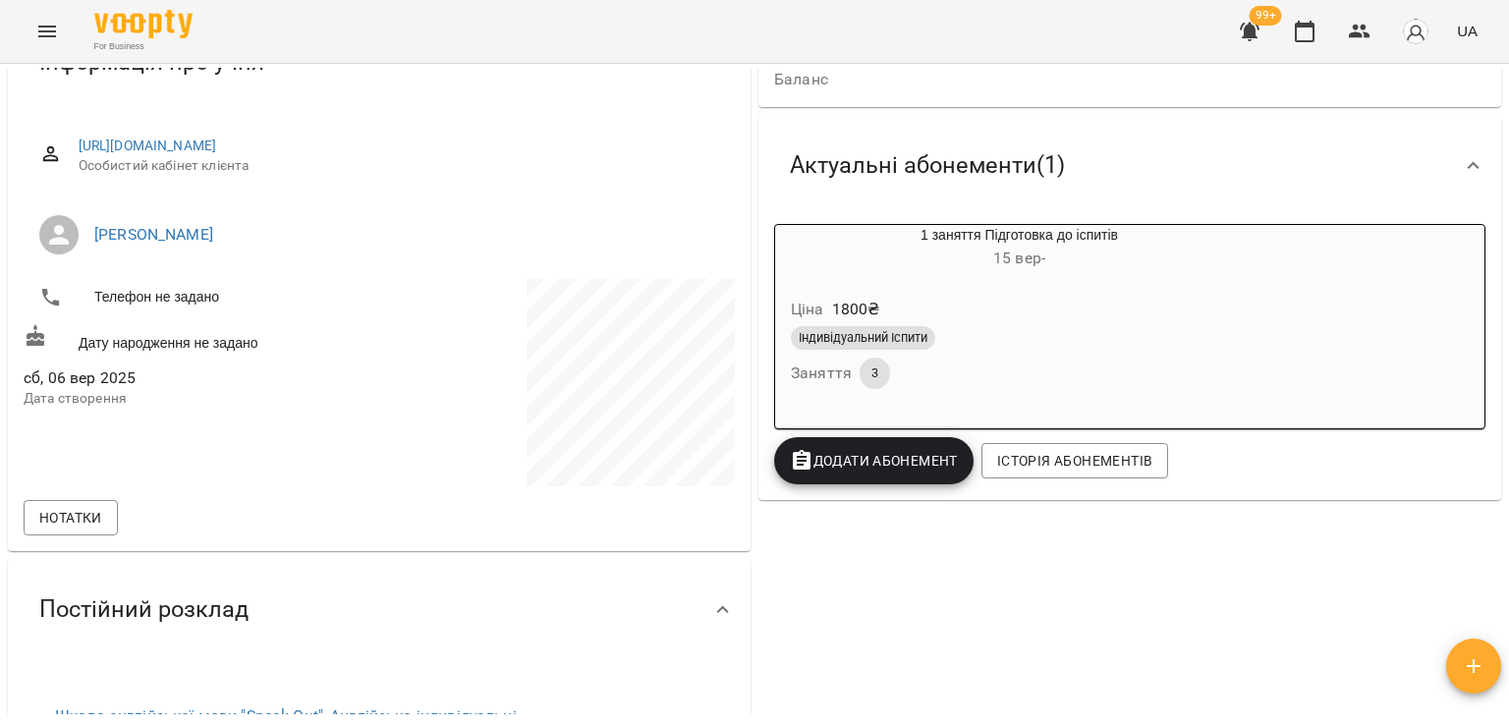
scroll to position [18, 0]
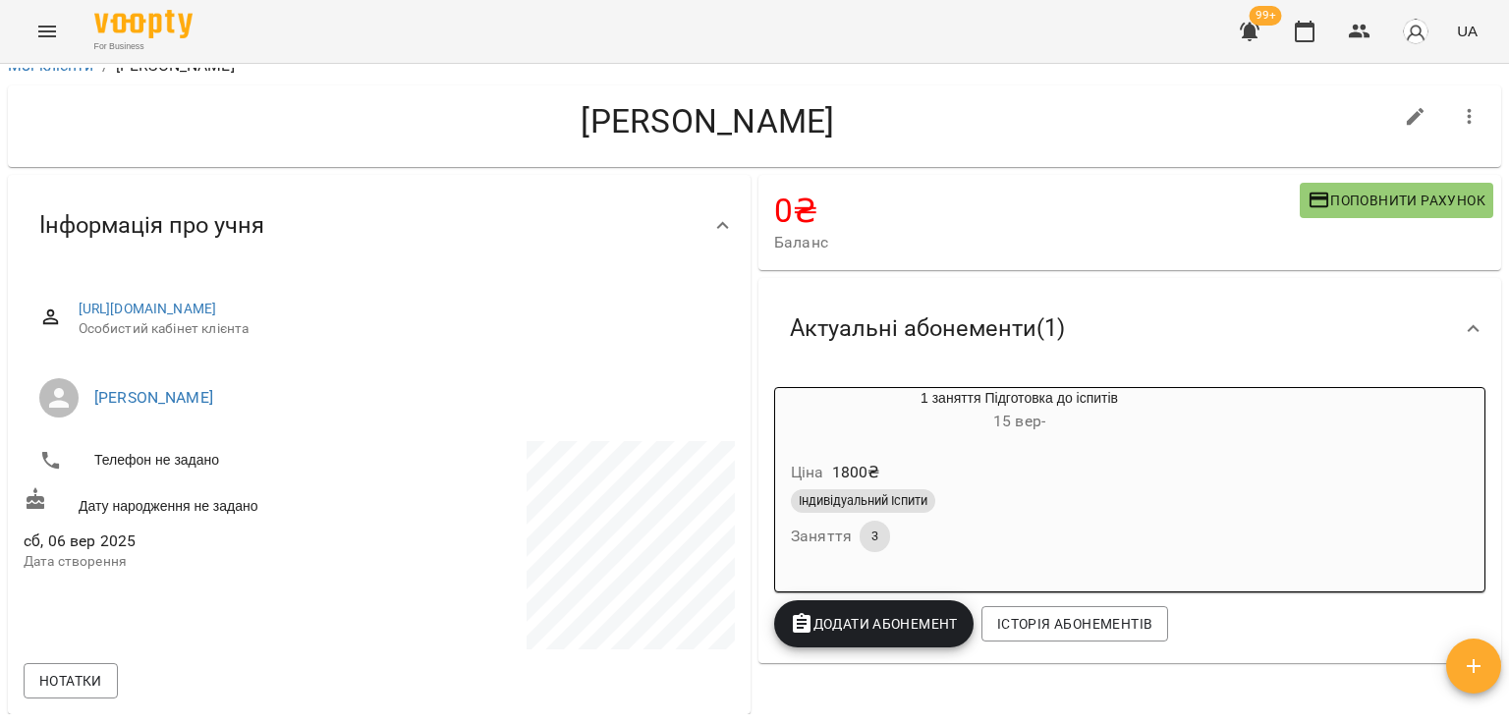
click at [1125, 487] on div "Індивідуальний Іспити" at bounding box center [1019, 500] width 465 height 31
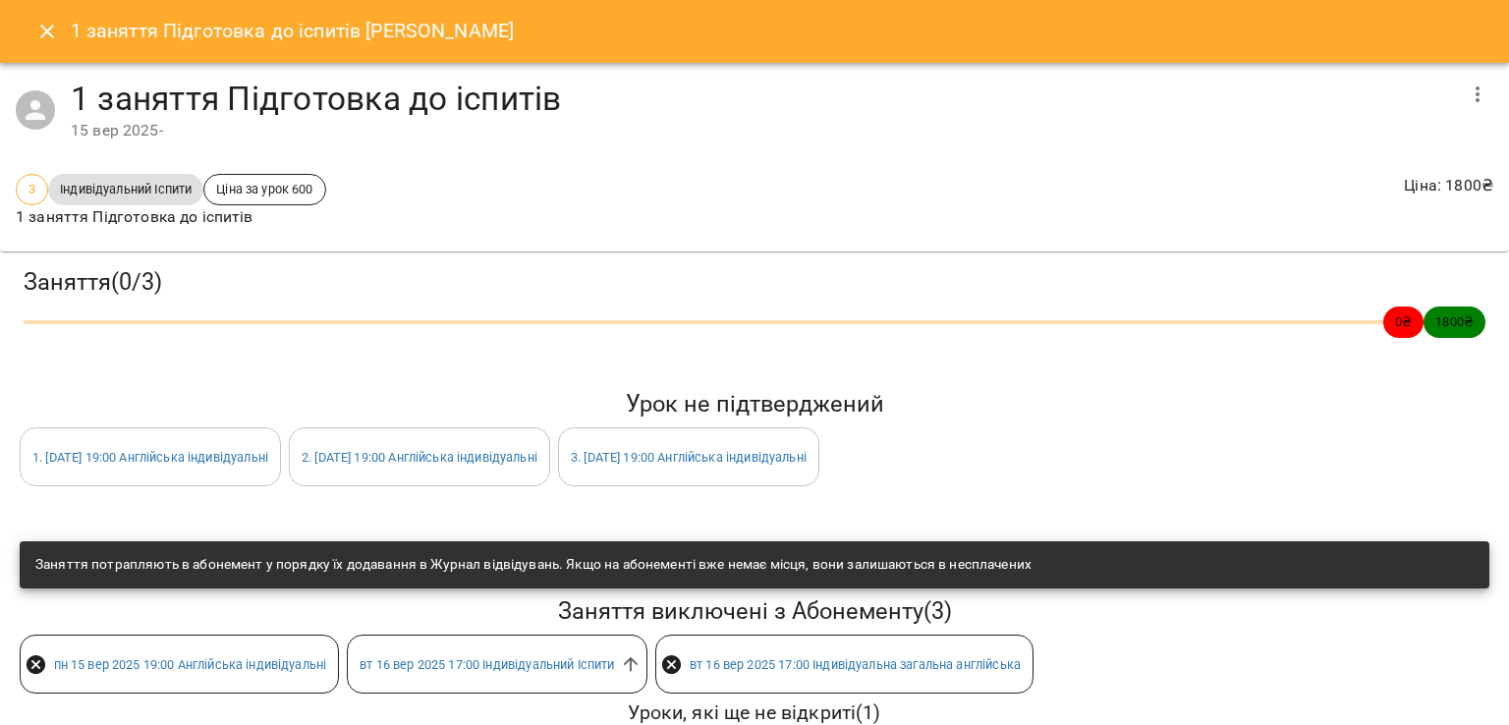
click at [1466, 83] on icon "button" at bounding box center [1478, 95] width 24 height 24
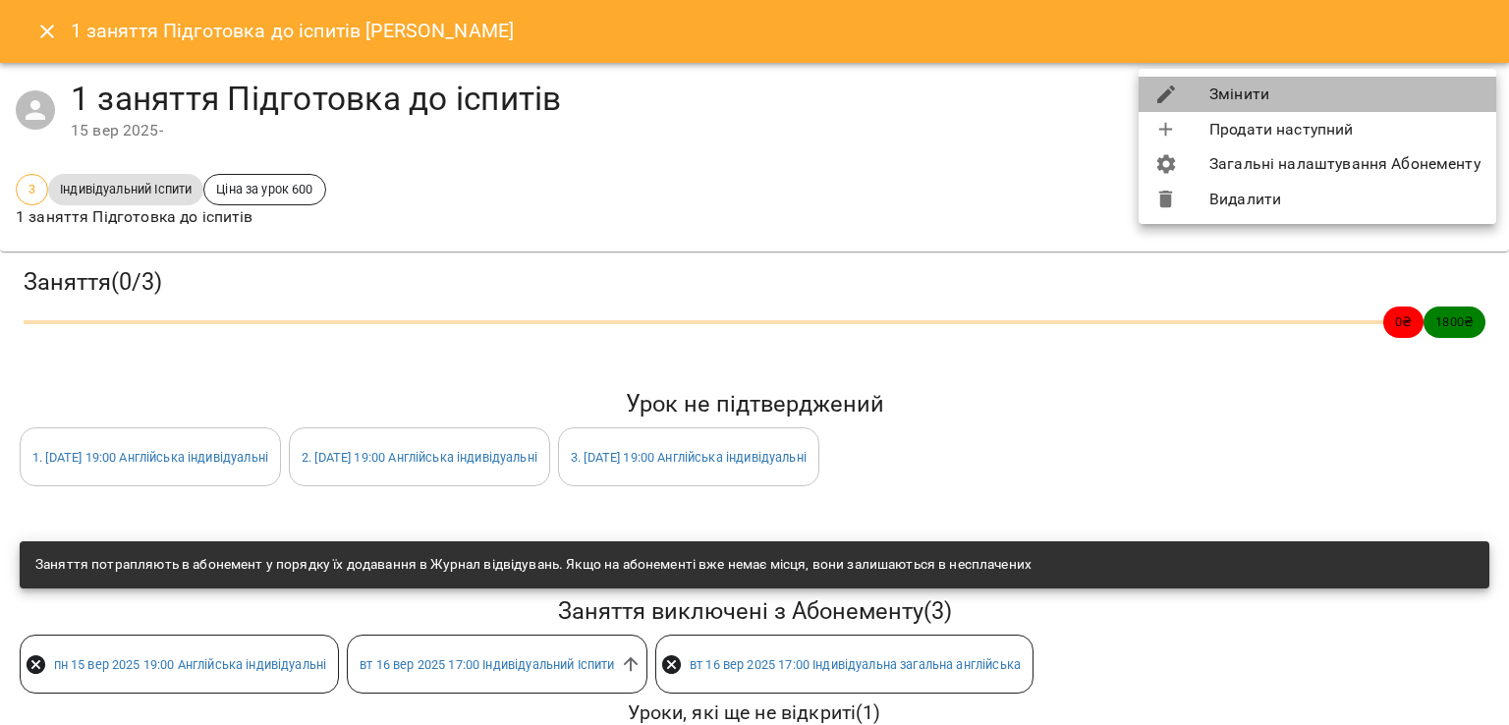
click at [1387, 98] on li "Змінити" at bounding box center [1318, 94] width 358 height 35
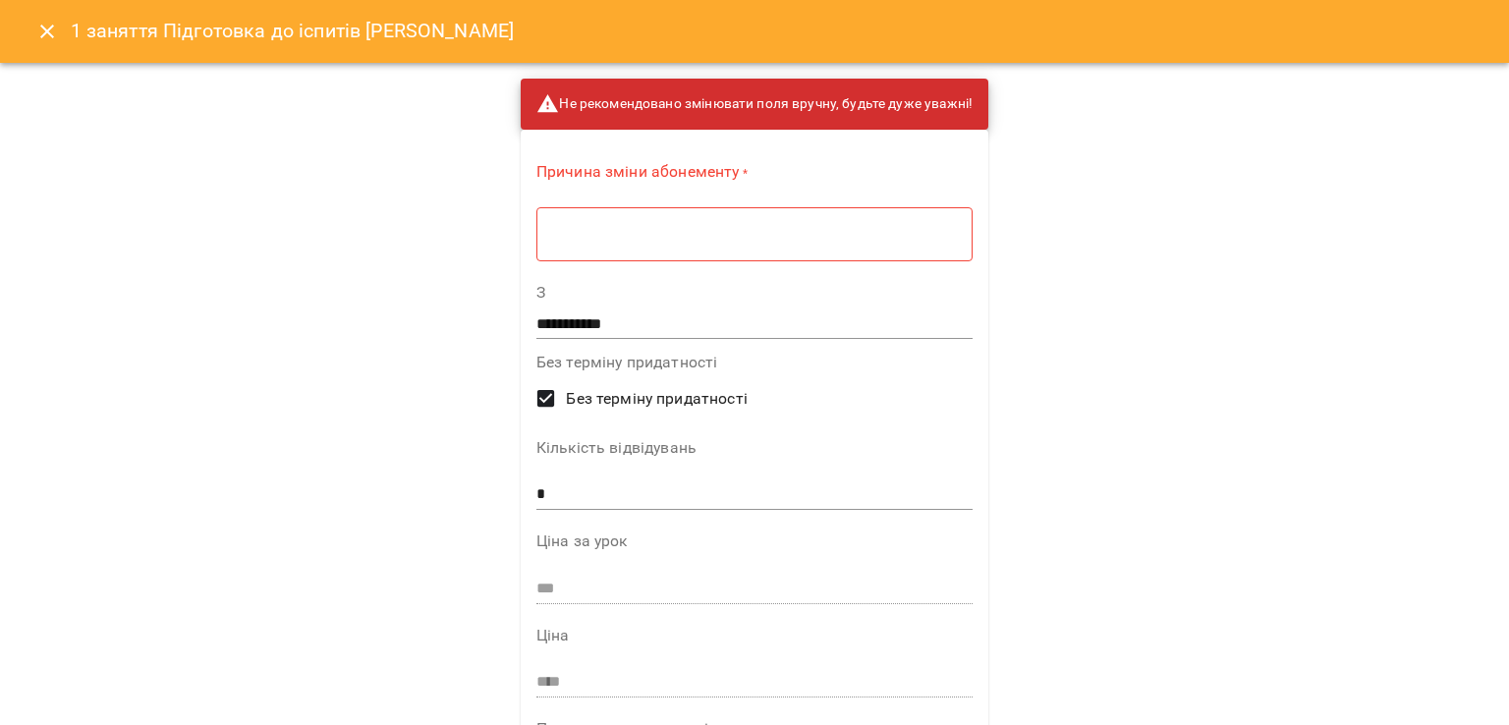
click at [884, 258] on div "* ​" at bounding box center [754, 233] width 436 height 55
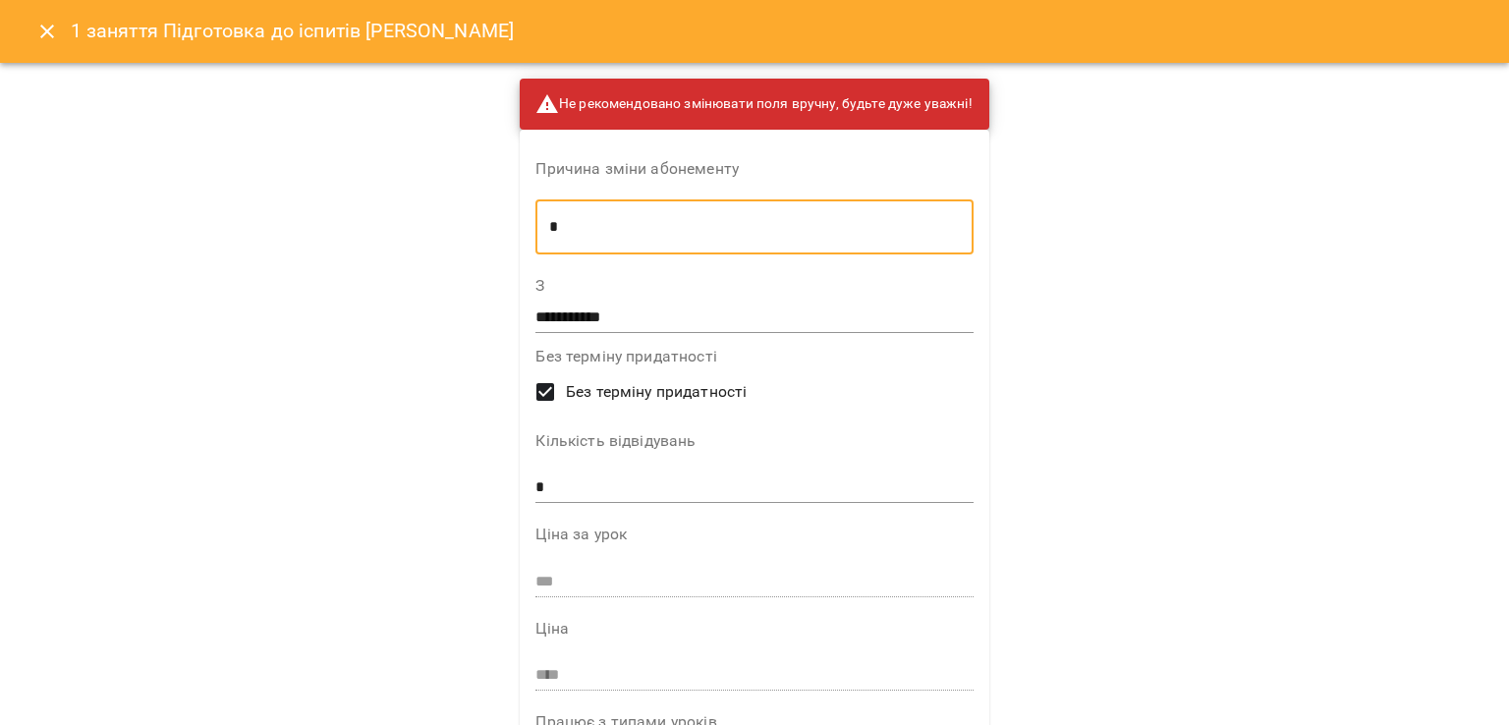
type textarea "*"
click at [766, 333] on div "**********" at bounding box center [754, 699] width 469 height 1138
click at [757, 320] on input "**********" at bounding box center [753, 317] width 437 height 31
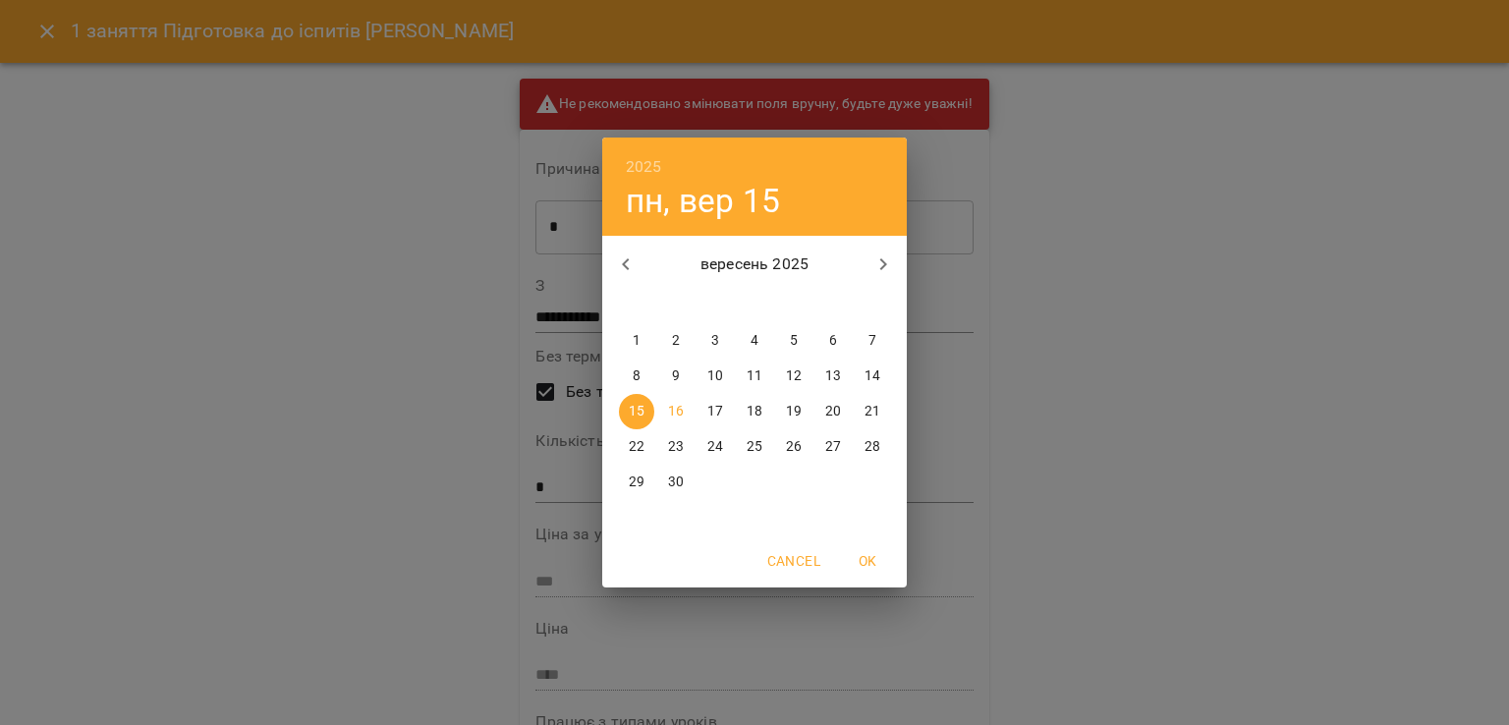
click at [671, 403] on p "16" at bounding box center [676, 412] width 16 height 20
type input "**********"
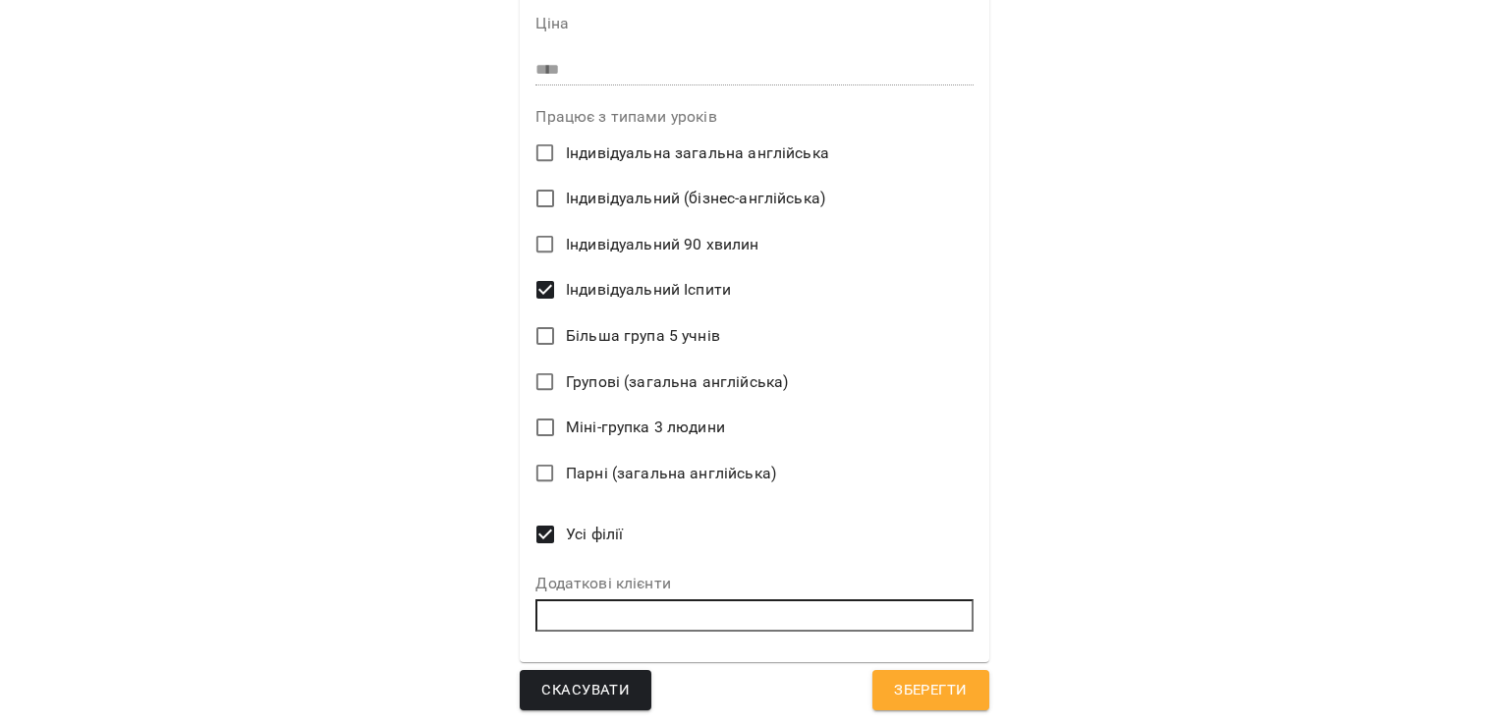
scroll to position [606, 0]
click at [916, 690] on span "Зберегти" at bounding box center [930, 690] width 73 height 26
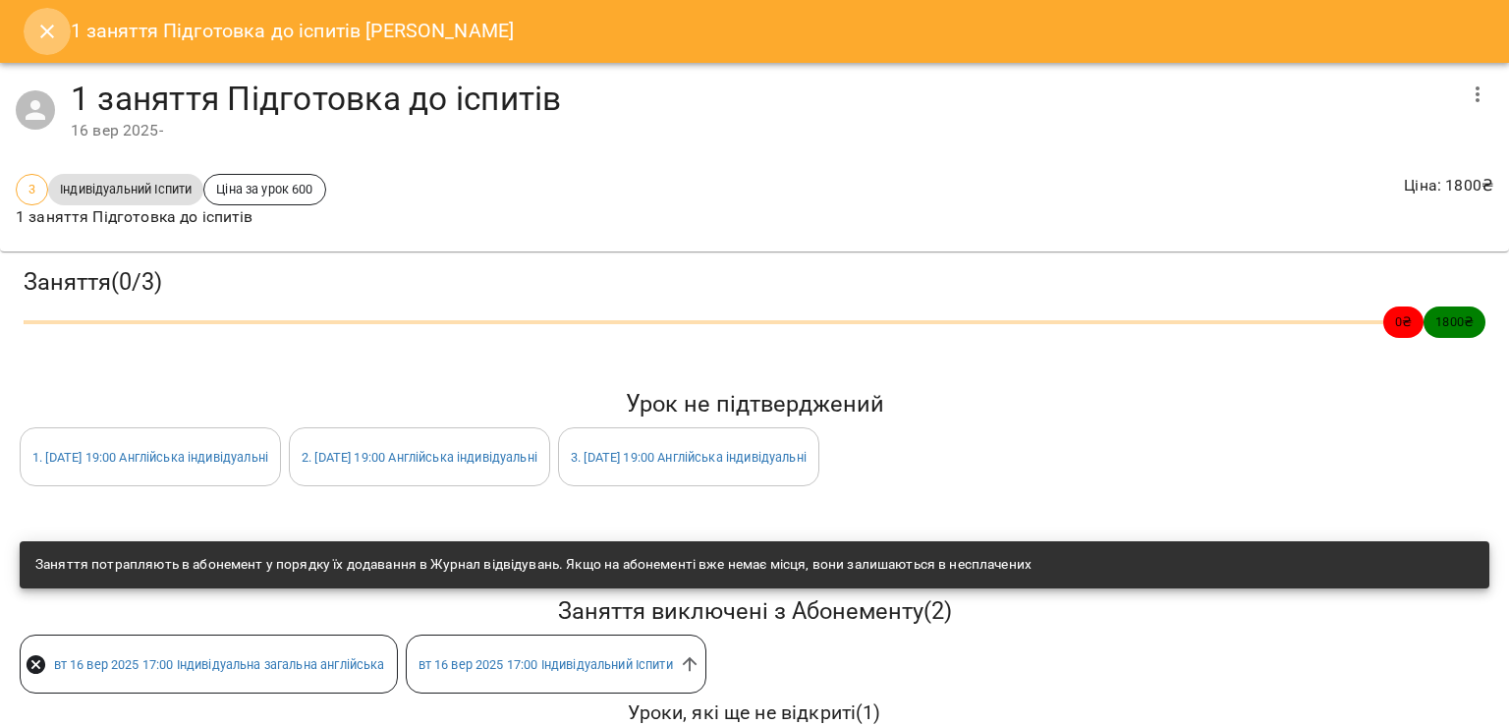
click at [49, 29] on icon "Close" at bounding box center [47, 32] width 14 height 14
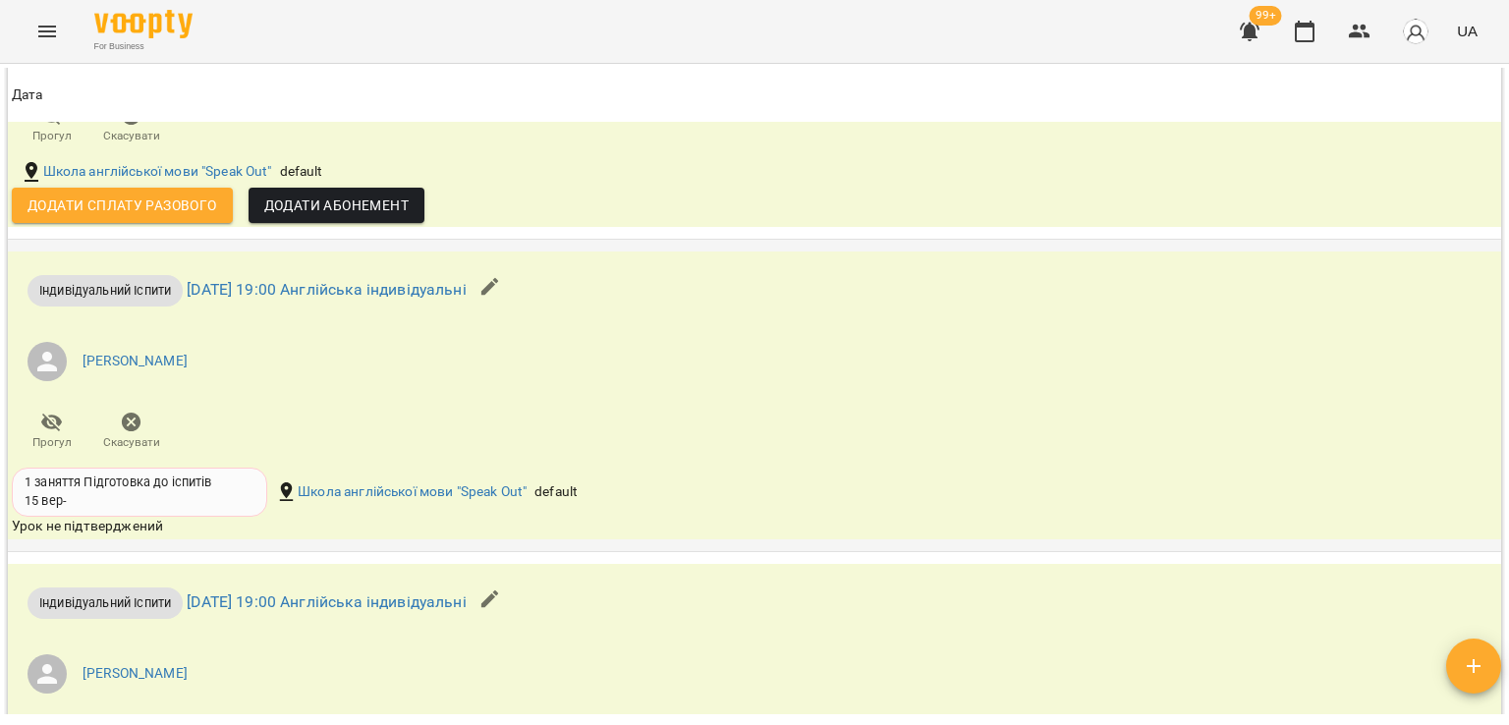
scroll to position [2768, 0]
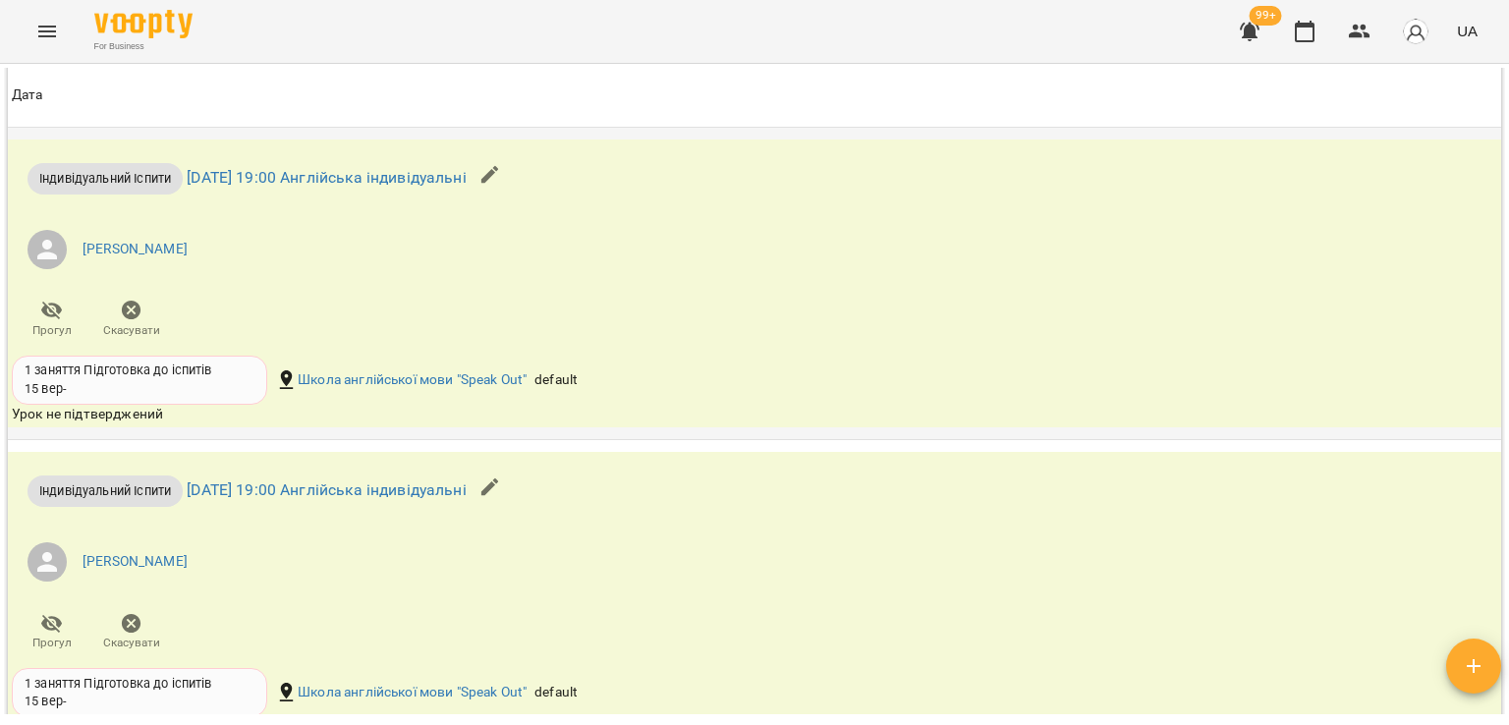
click at [502, 175] on icon "button" at bounding box center [490, 175] width 24 height 24
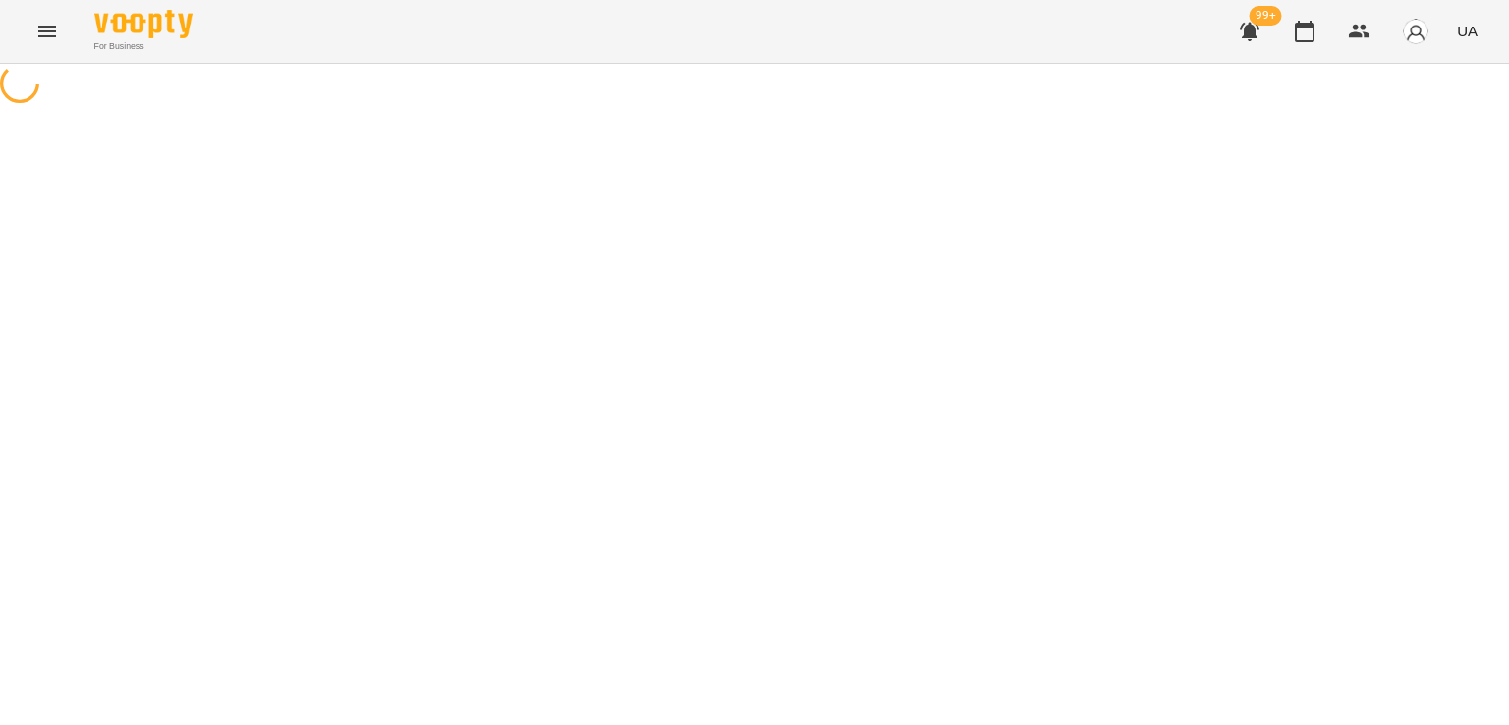
select select "**********"
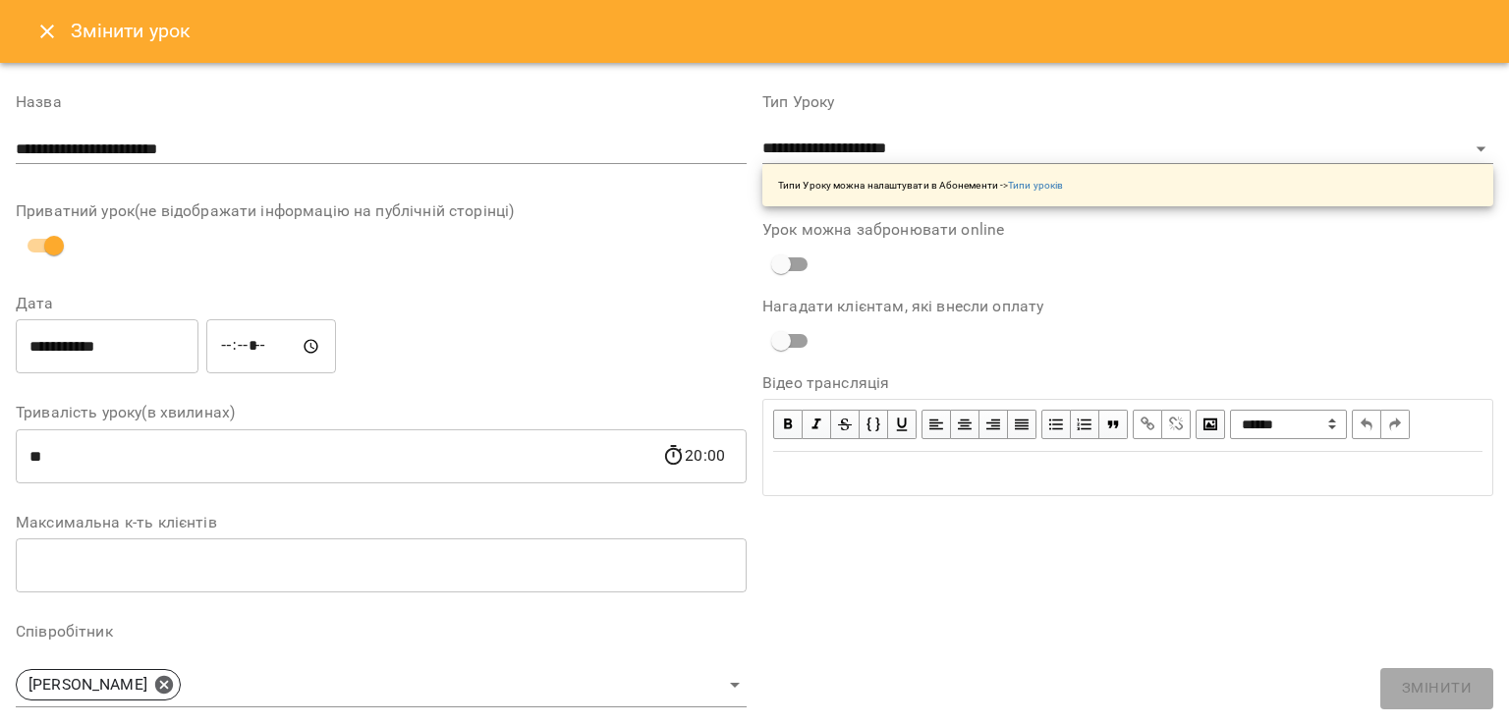
click at [42, 32] on icon "Close" at bounding box center [47, 32] width 24 height 24
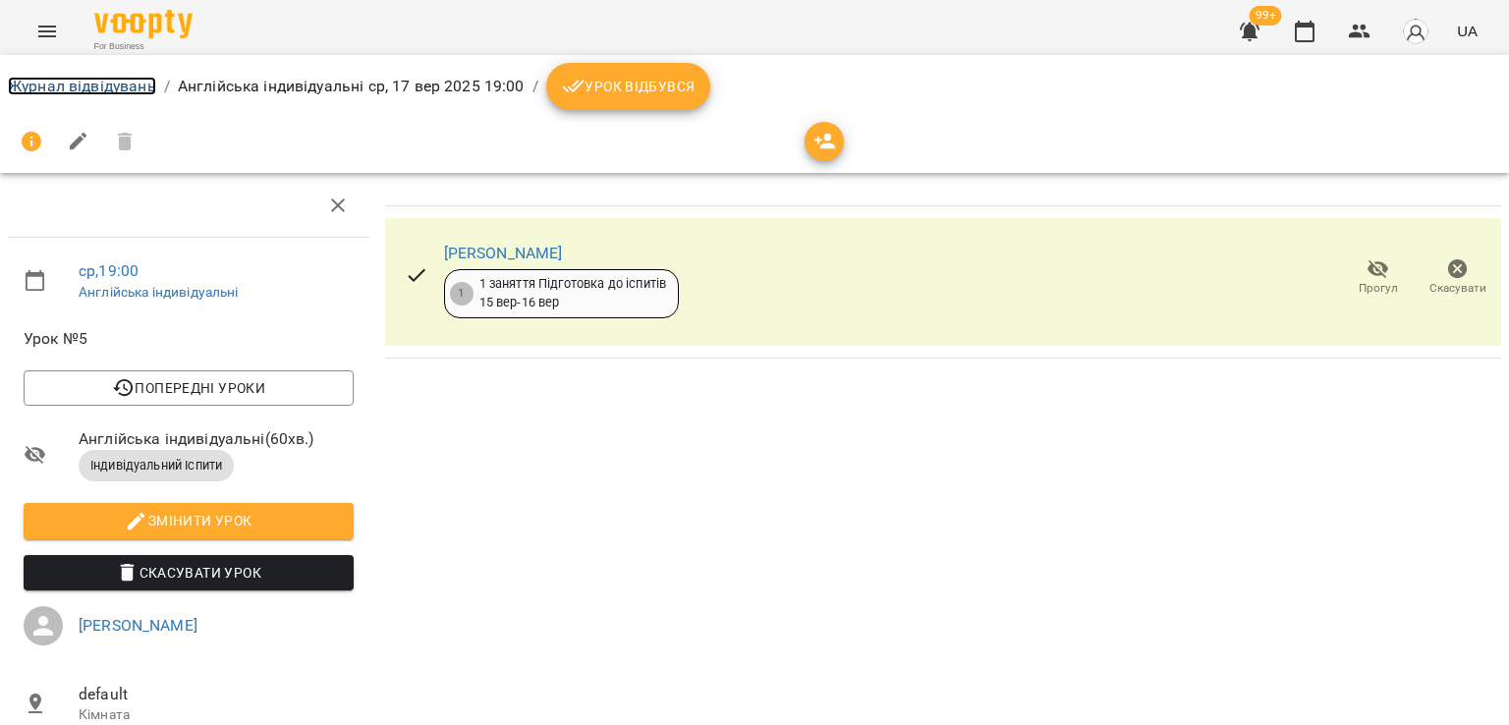
click at [53, 92] on link "Журнал відвідувань" at bounding box center [82, 86] width 148 height 19
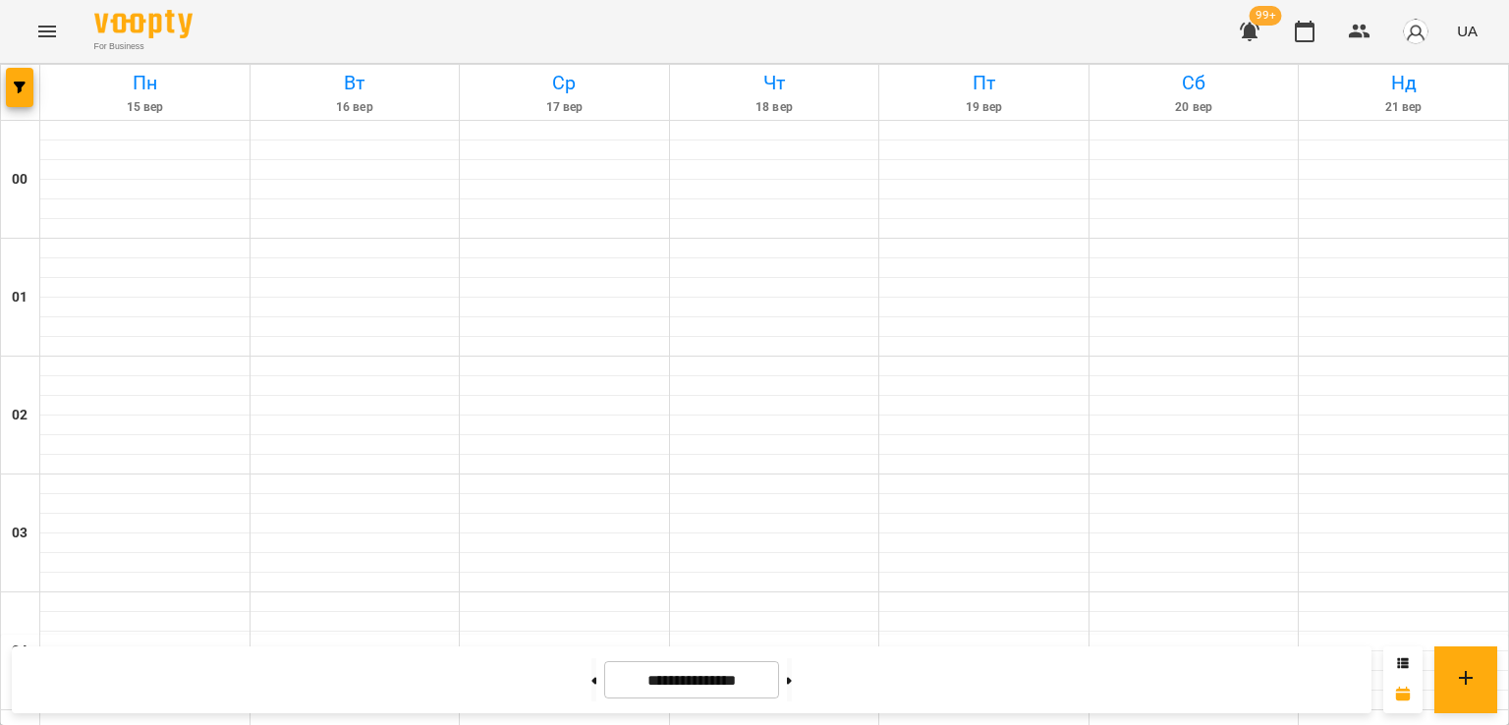
scroll to position [1901, 0]
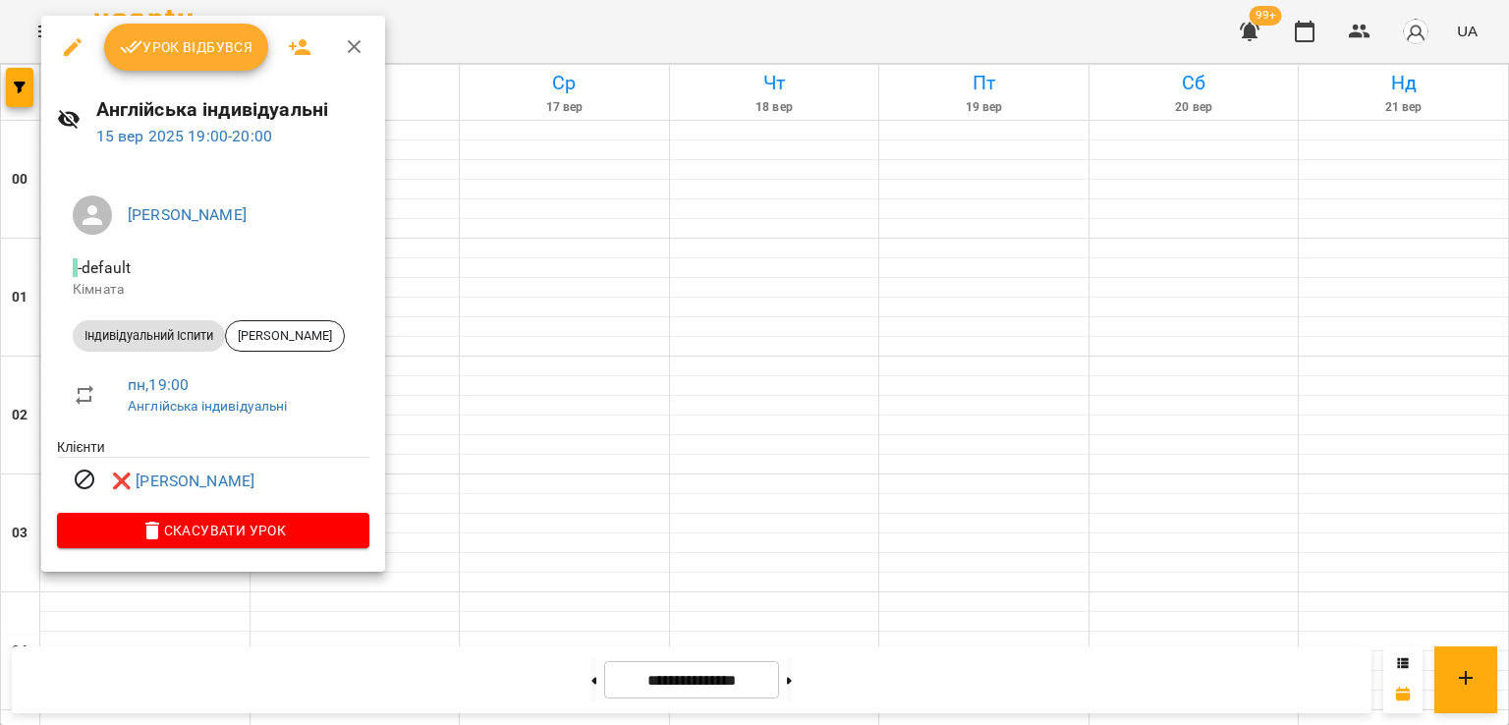
click at [456, 339] on div at bounding box center [754, 362] width 1509 height 725
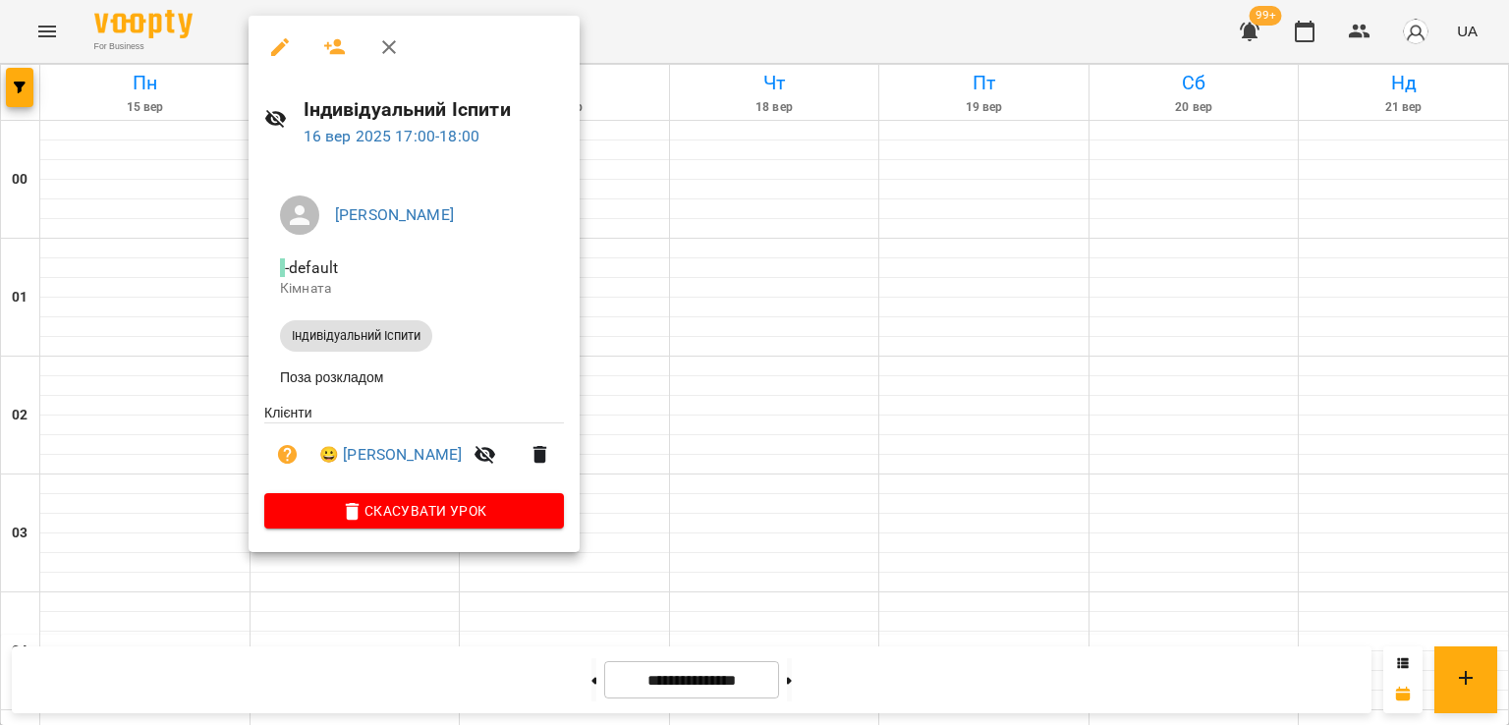
click at [647, 370] on div at bounding box center [754, 362] width 1509 height 725
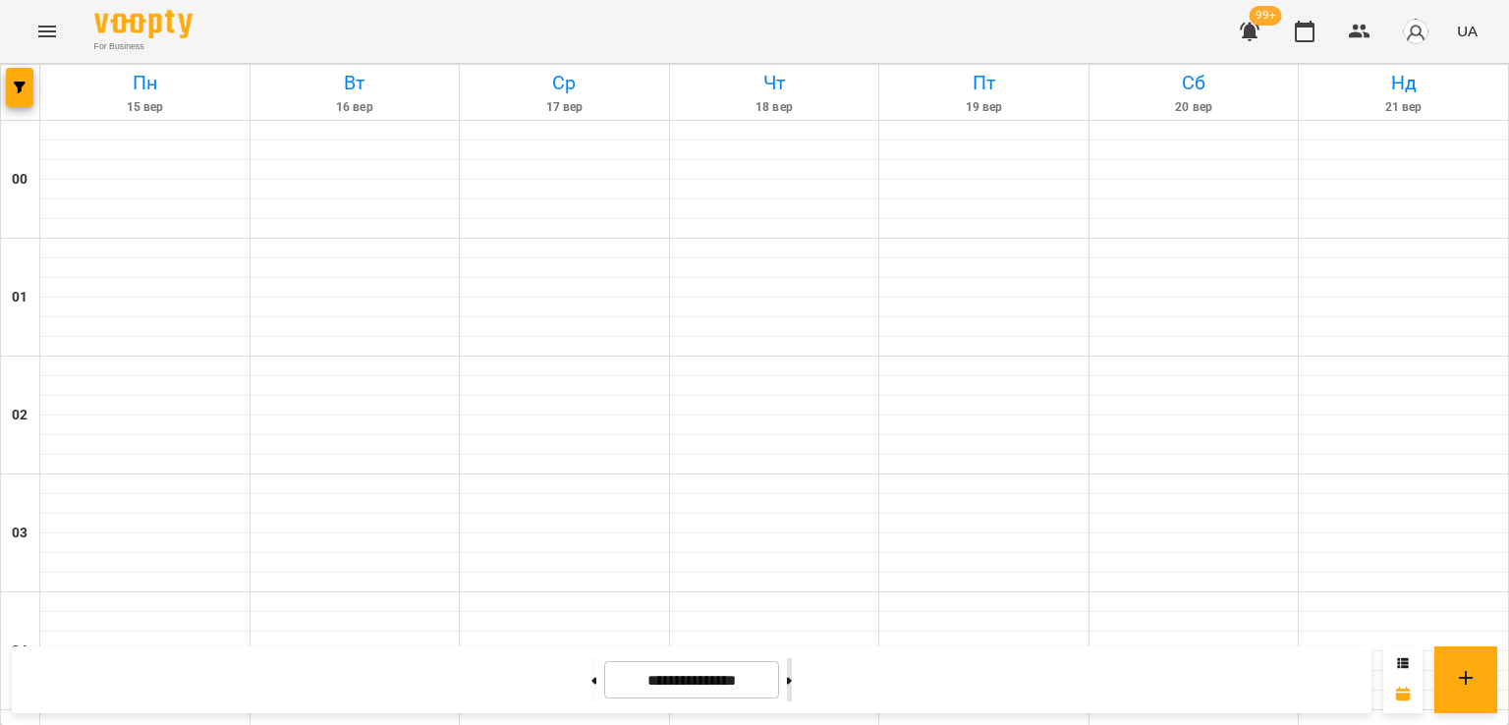
click at [792, 679] on button at bounding box center [789, 679] width 5 height 43
click at [592, 679] on icon at bounding box center [594, 680] width 5 height 7
click at [792, 679] on button at bounding box center [789, 679] width 5 height 43
type input "**********"
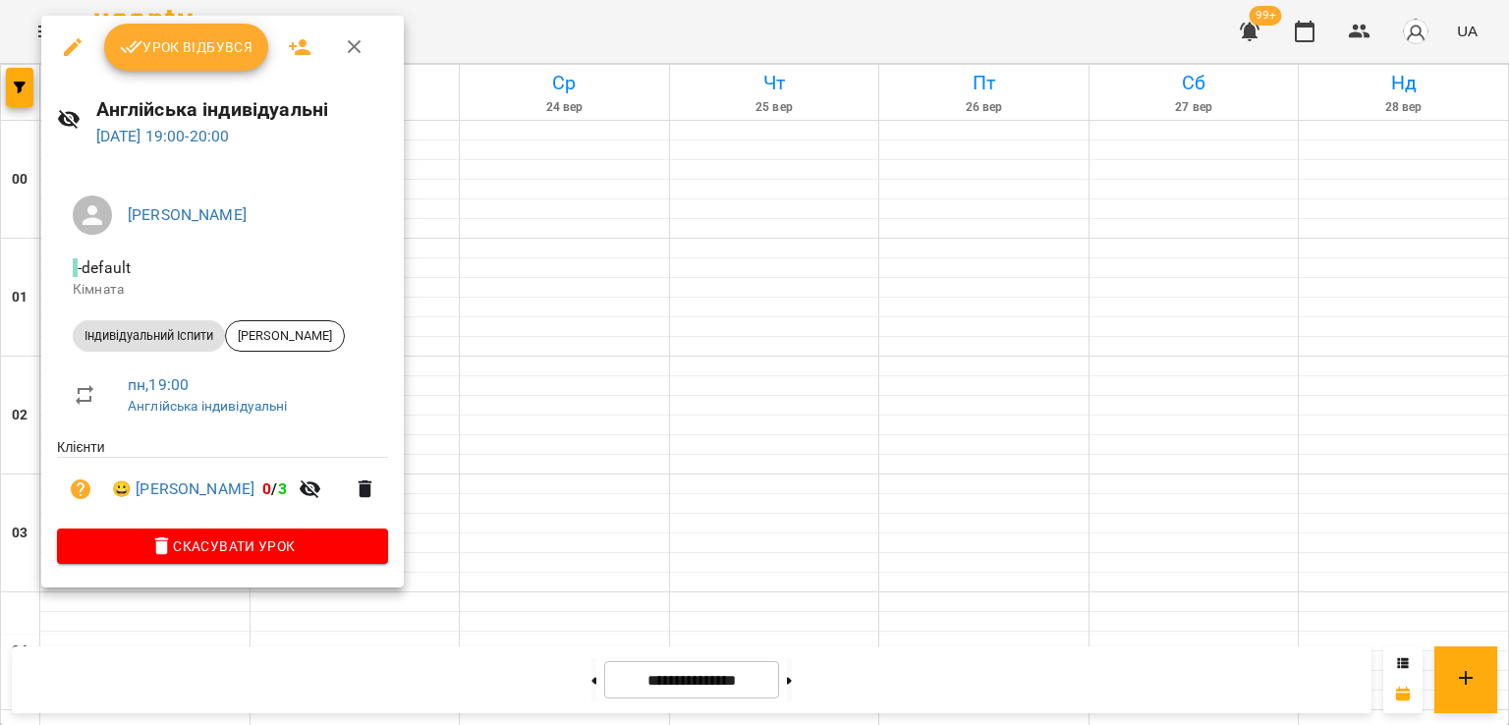
click at [479, 225] on div at bounding box center [754, 362] width 1509 height 725
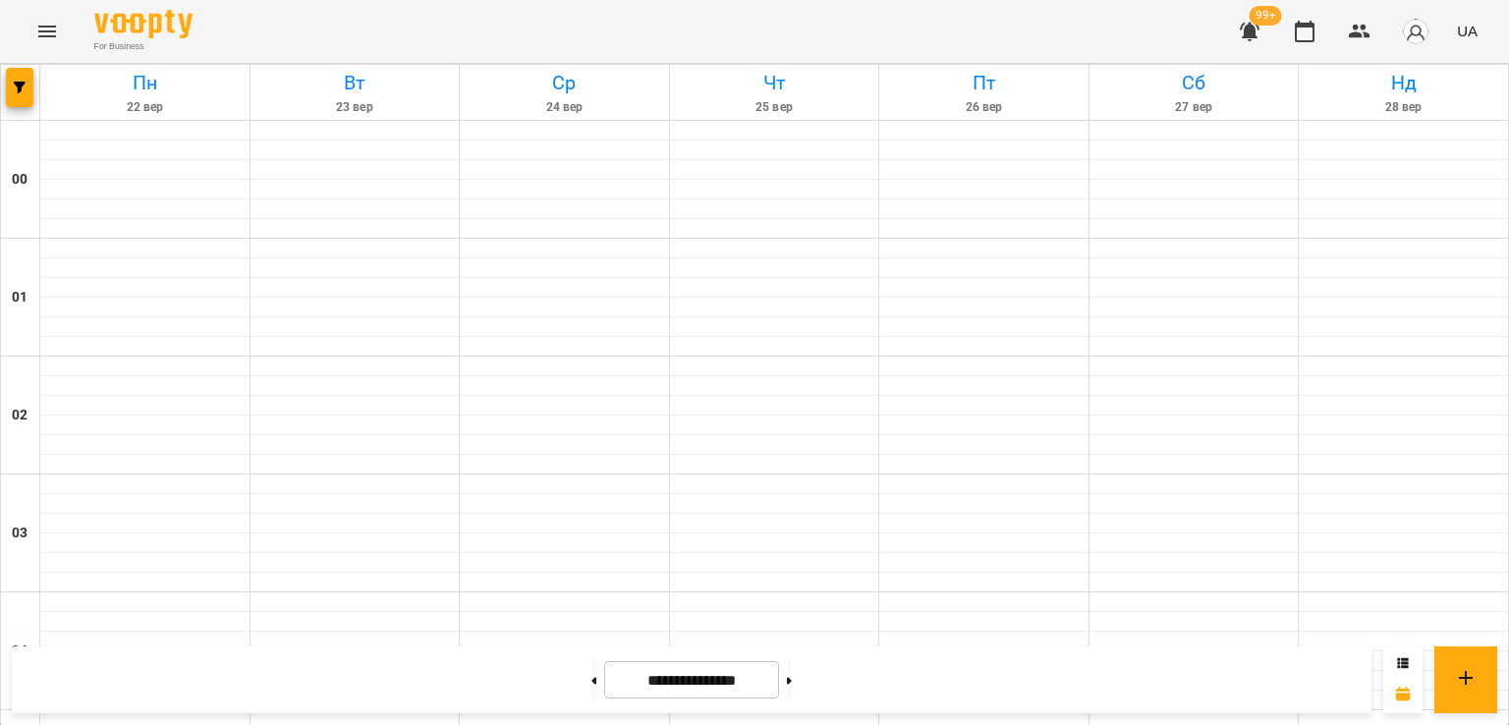
click at [56, 48] on button "Menu" at bounding box center [47, 31] width 47 height 47
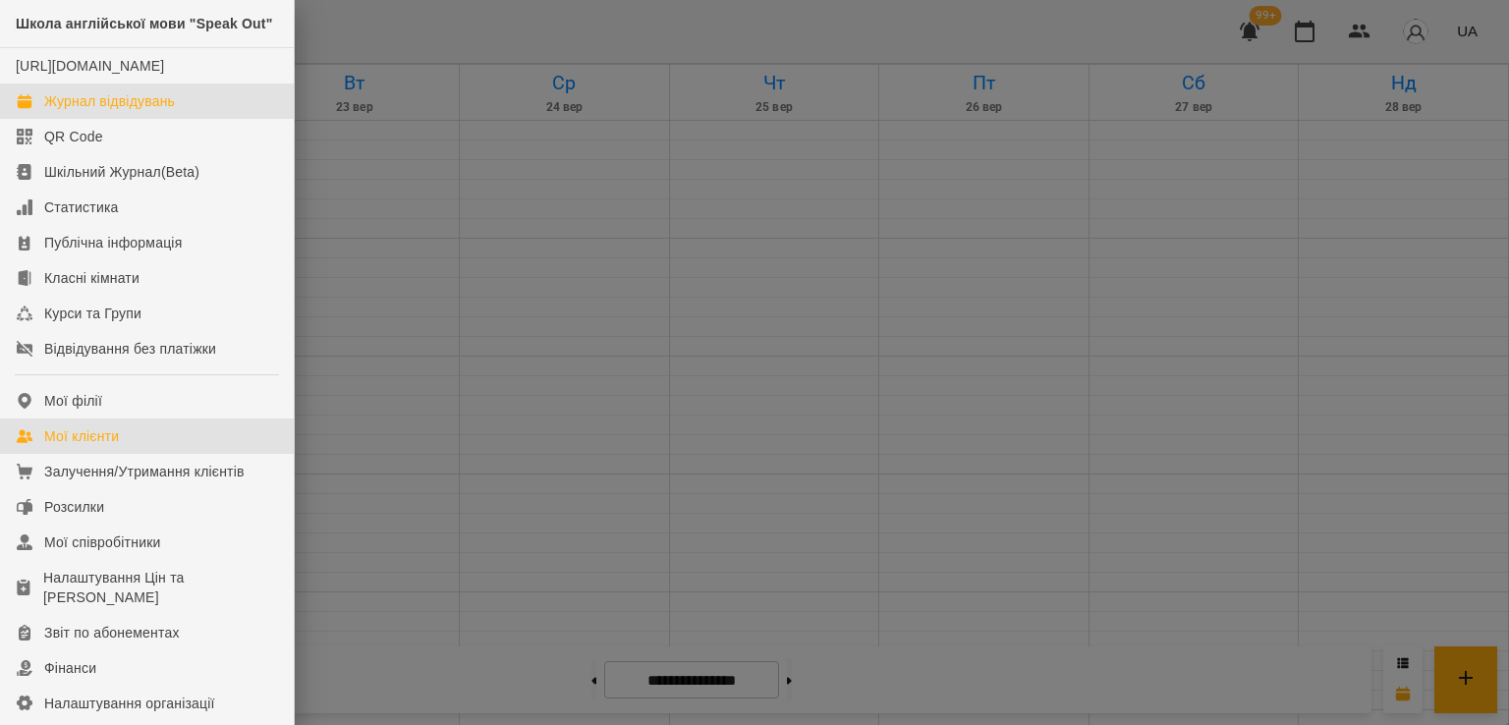
click at [112, 446] on div "Мої клієнти" at bounding box center [81, 436] width 75 height 20
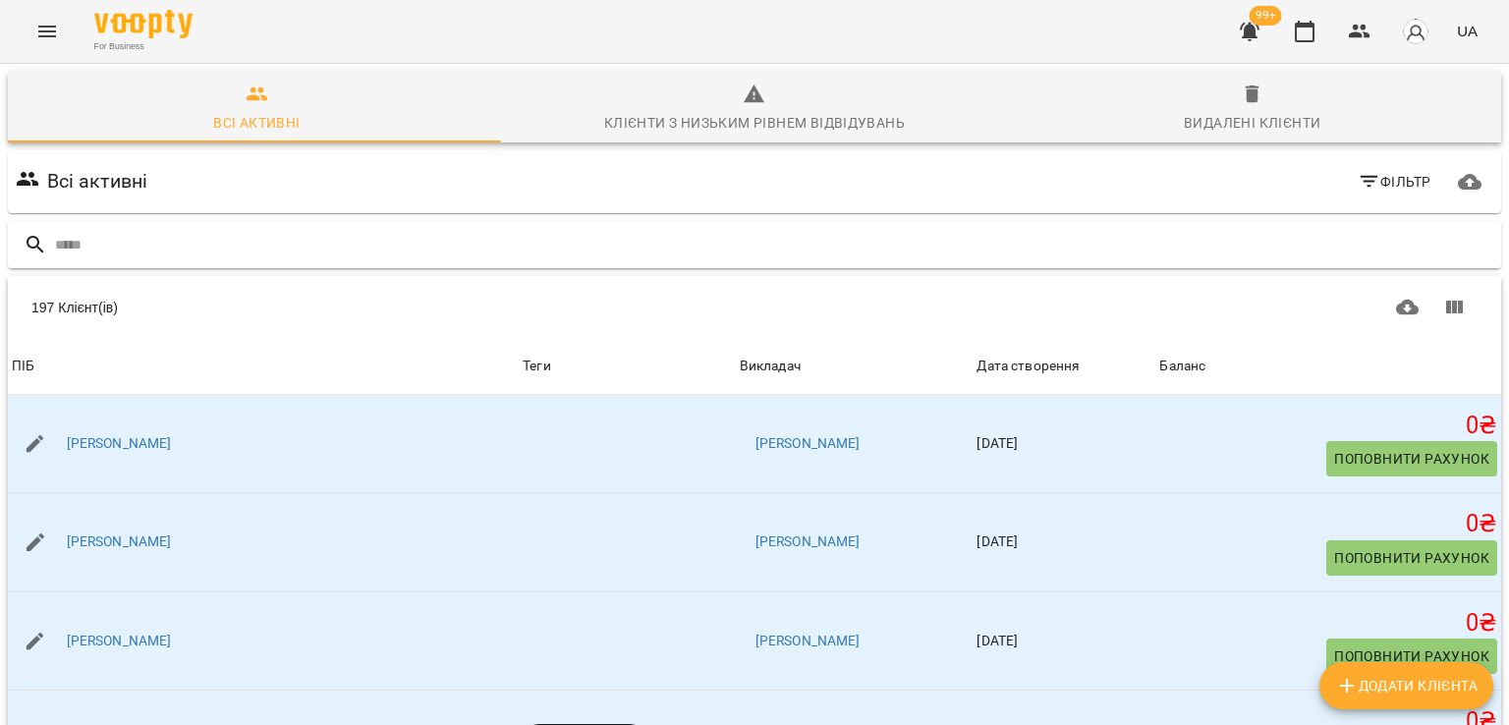
click at [148, 241] on input "text" at bounding box center [774, 245] width 1438 height 32
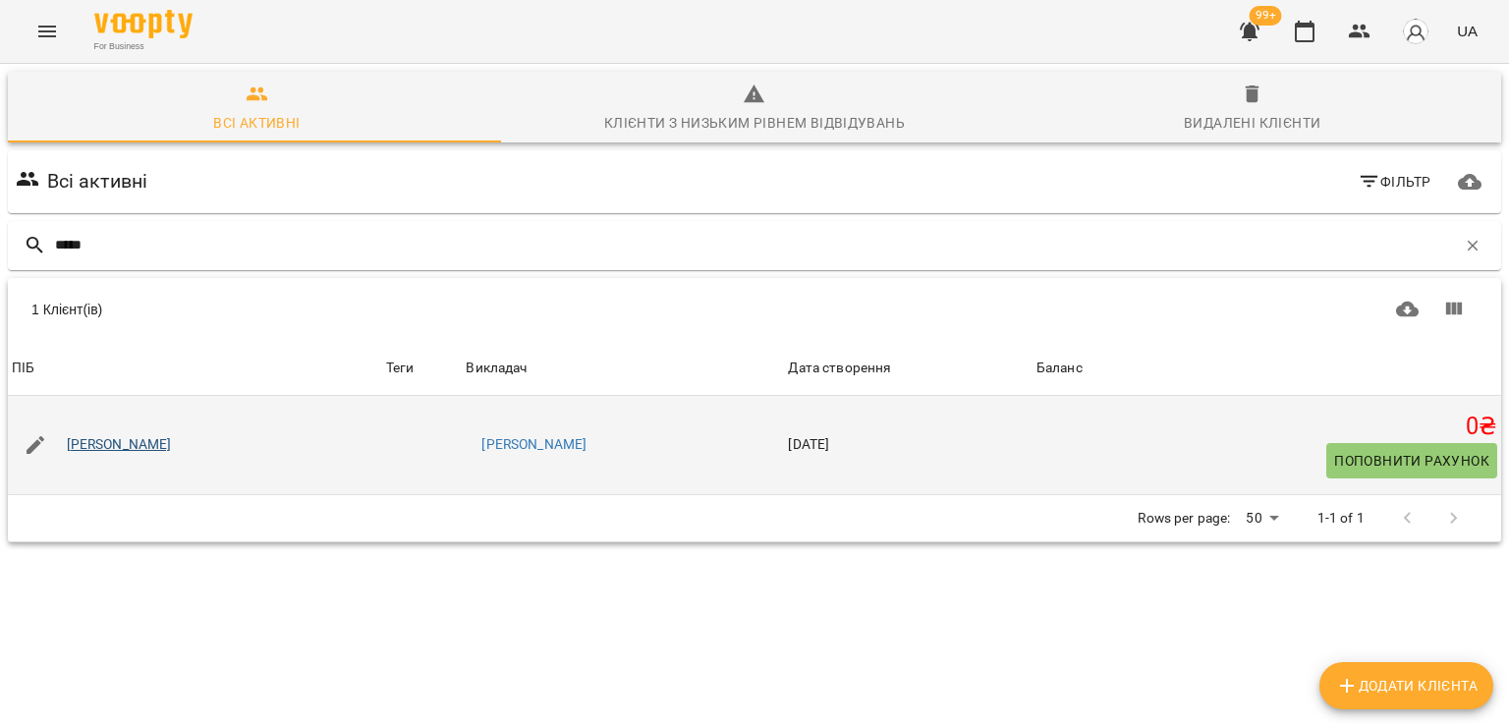
type input "*****"
click at [145, 448] on link "[PERSON_NAME]" at bounding box center [119, 445] width 105 height 20
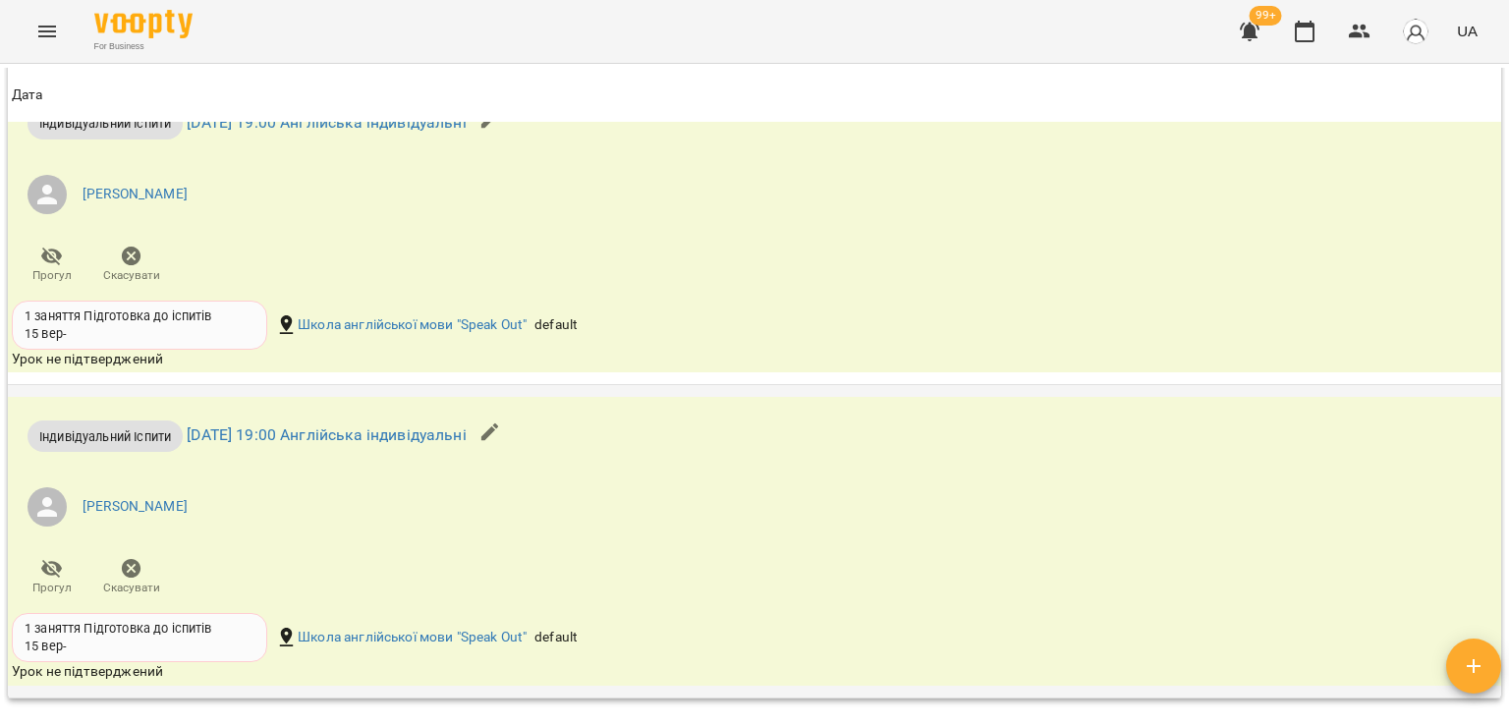
scroll to position [3242, 0]
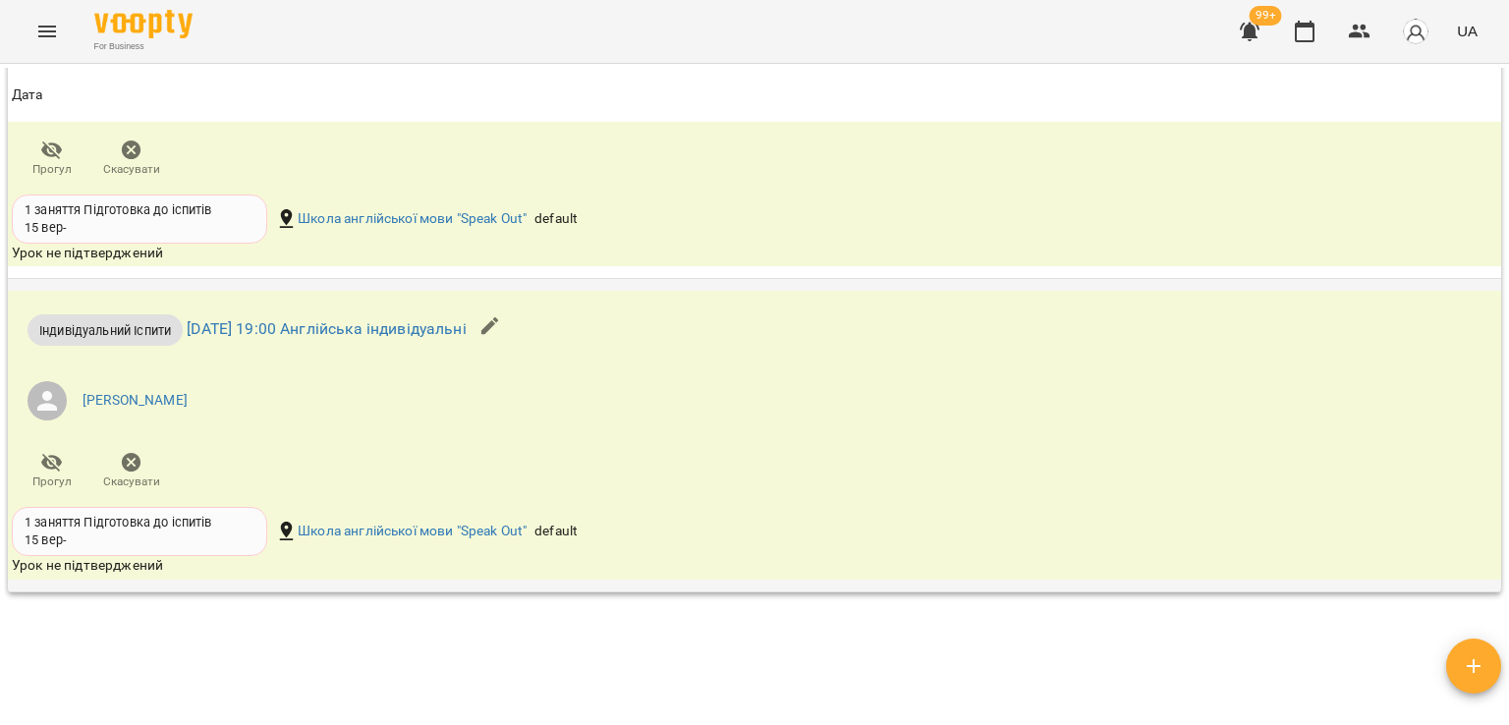
click at [514, 319] on button "button" at bounding box center [490, 326] width 47 height 47
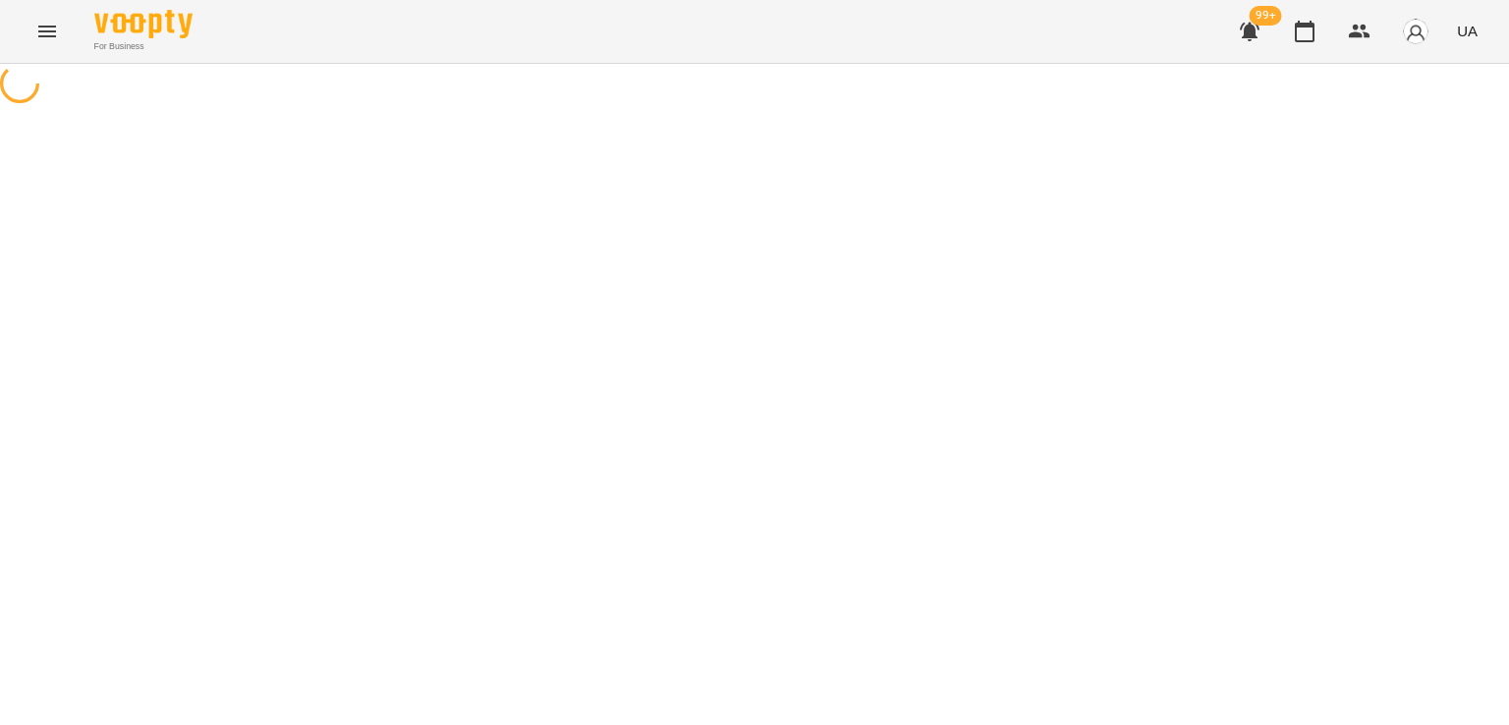
select select "**********"
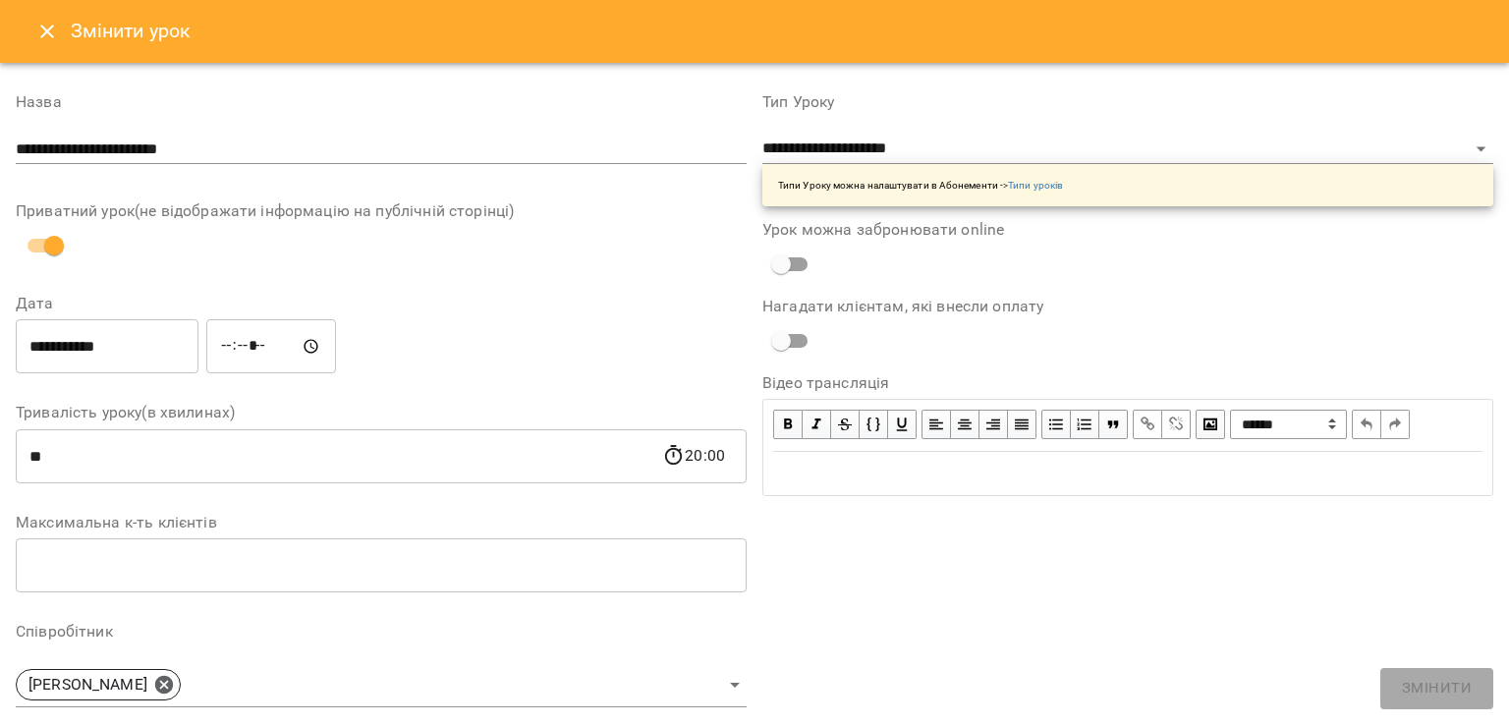
click at [34, 32] on button "Close" at bounding box center [47, 31] width 47 height 47
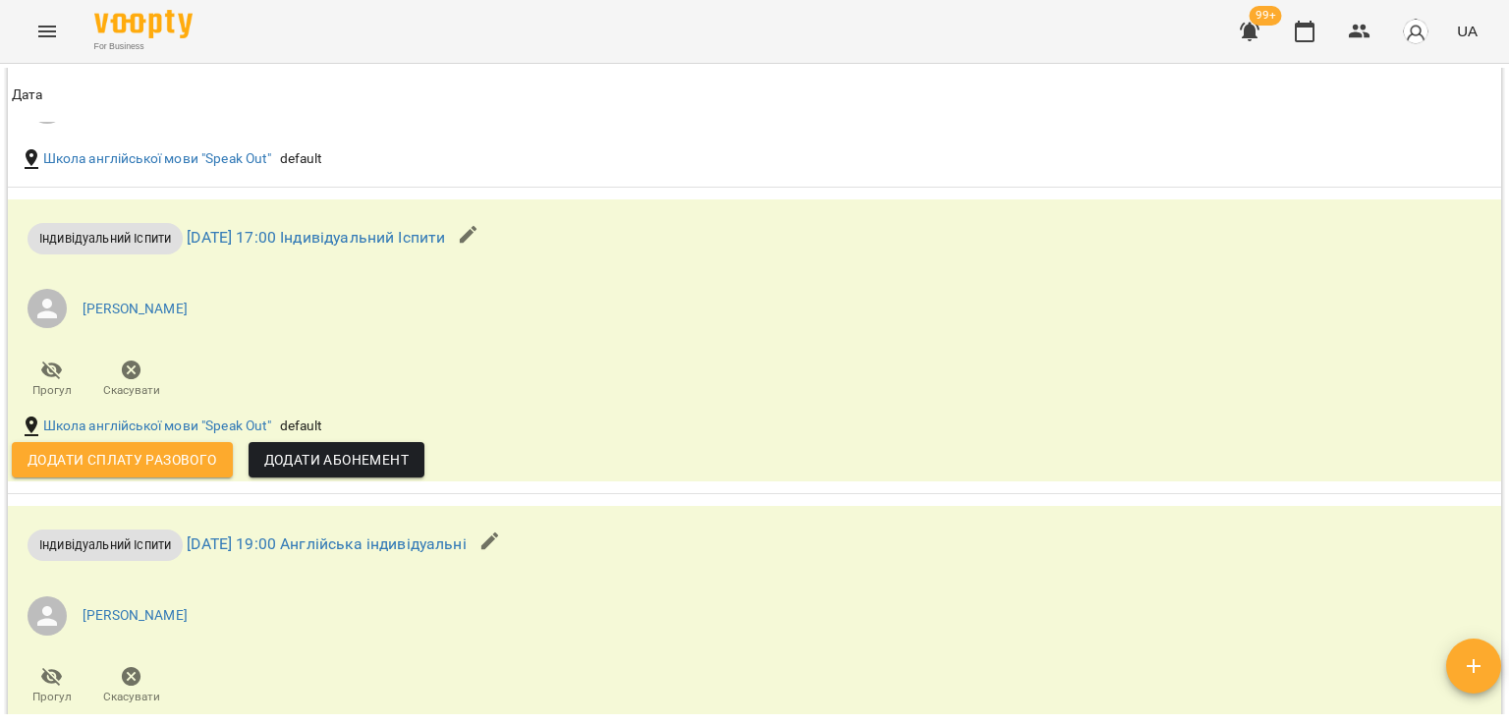
scroll to position [2358, 0]
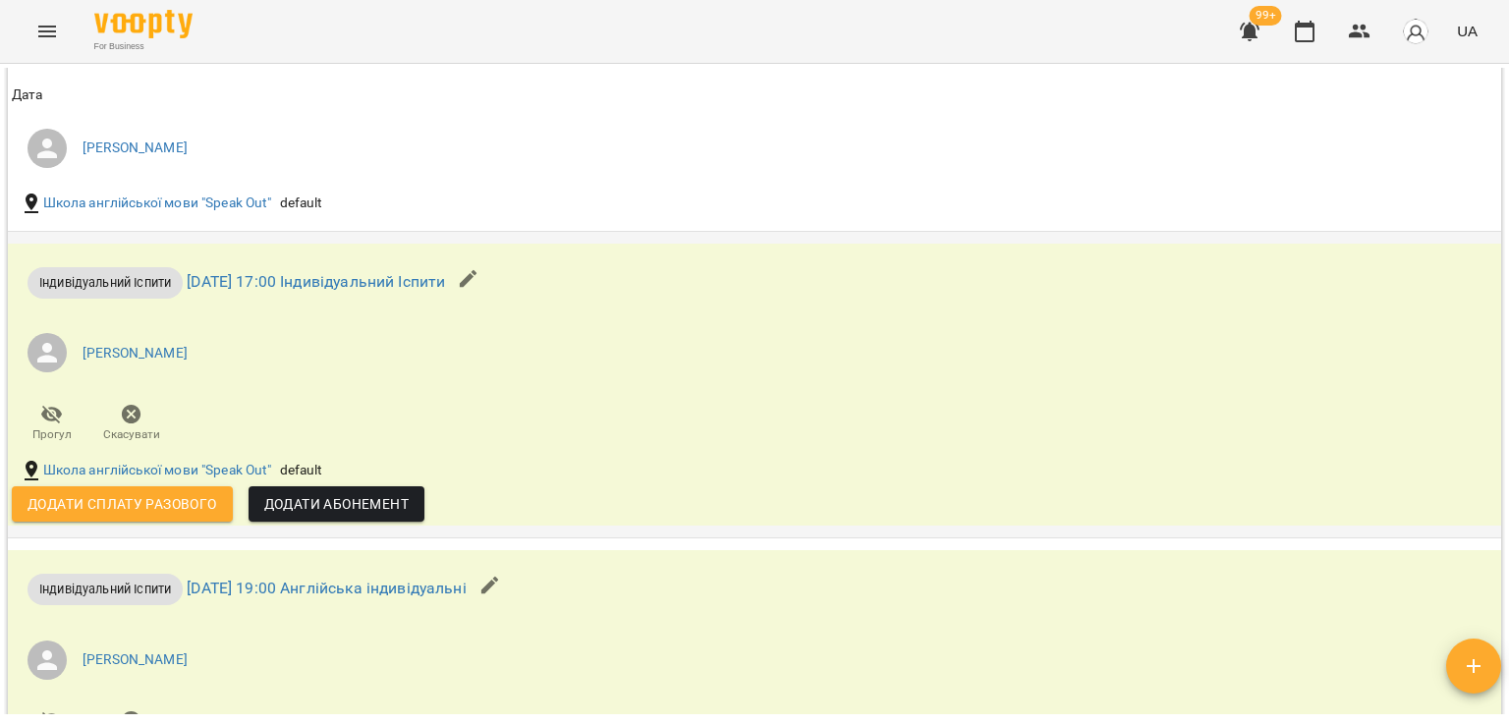
click at [492, 277] on button "button" at bounding box center [468, 278] width 47 height 47
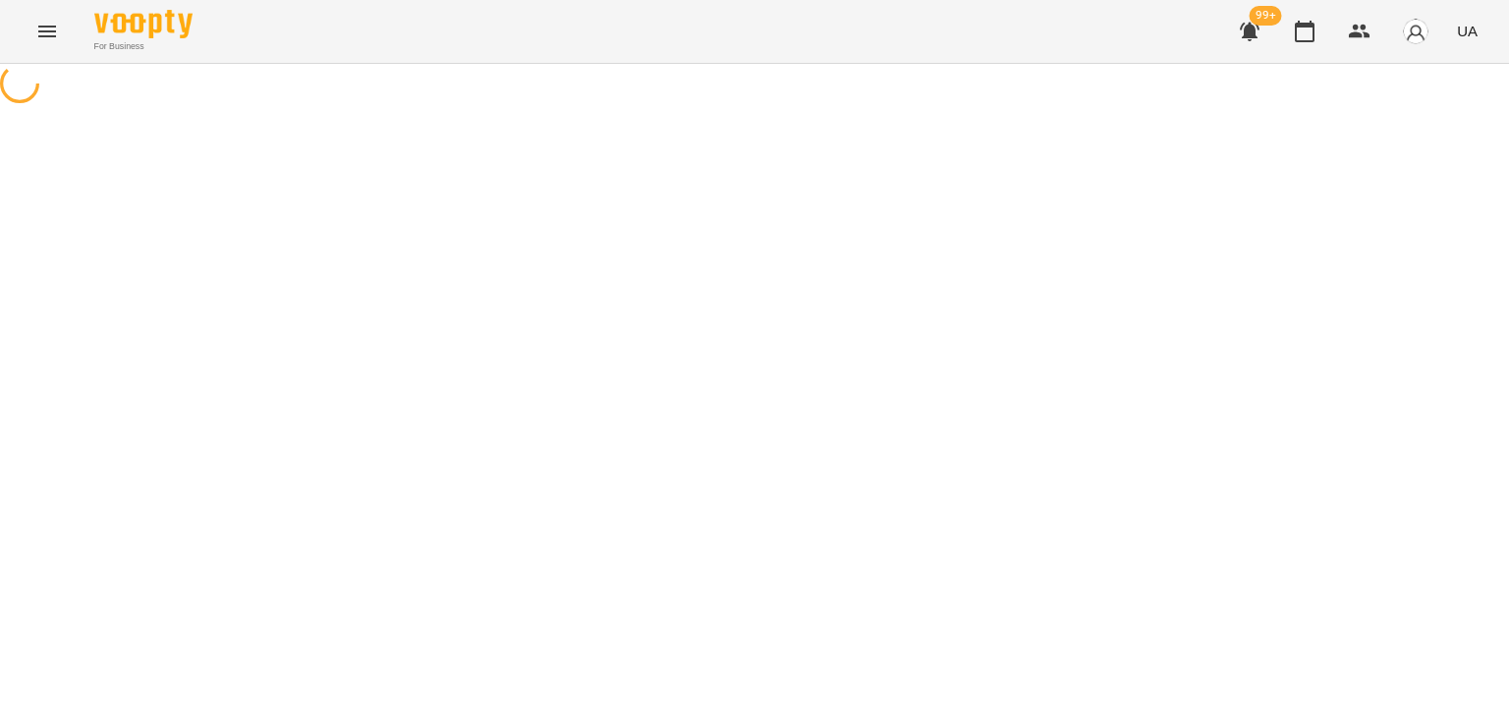
select select "**********"
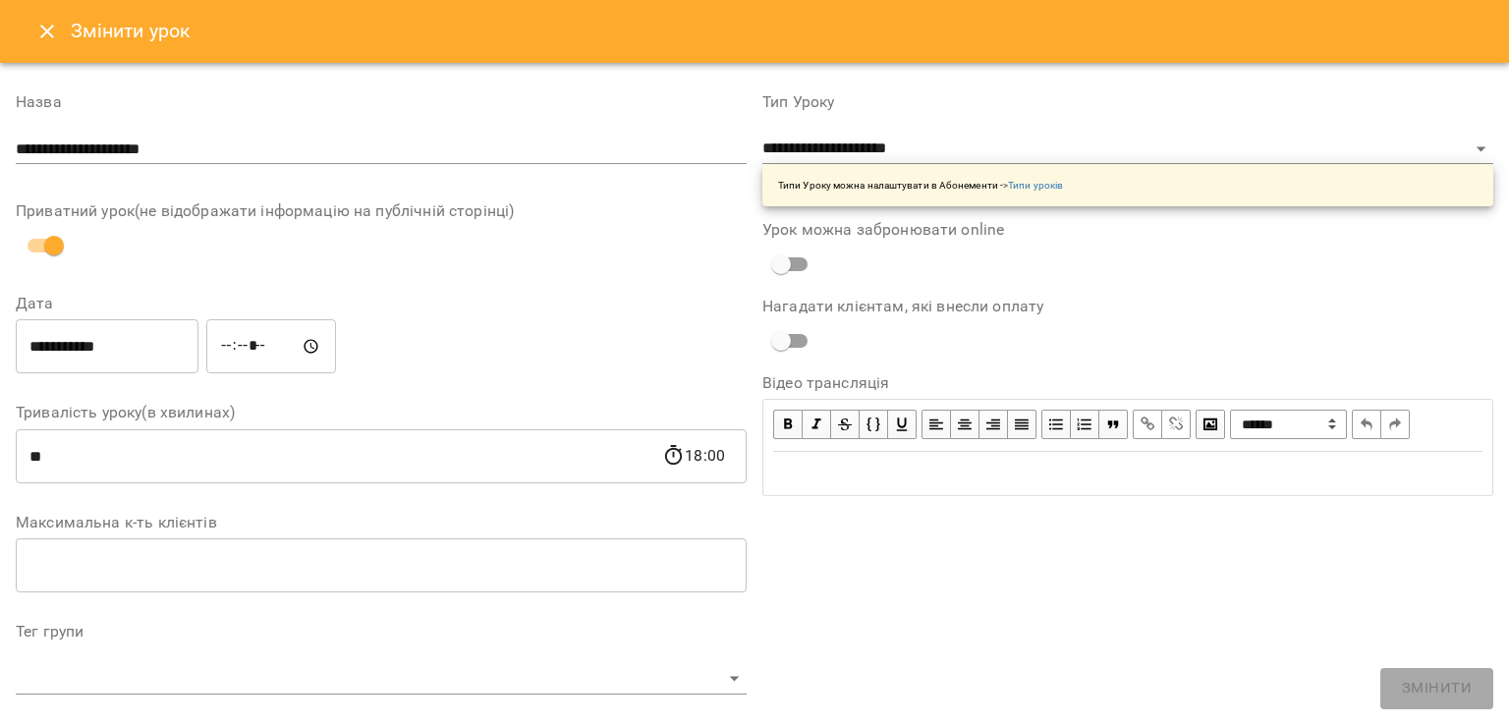
click at [54, 42] on icon "Close" at bounding box center [47, 32] width 24 height 24
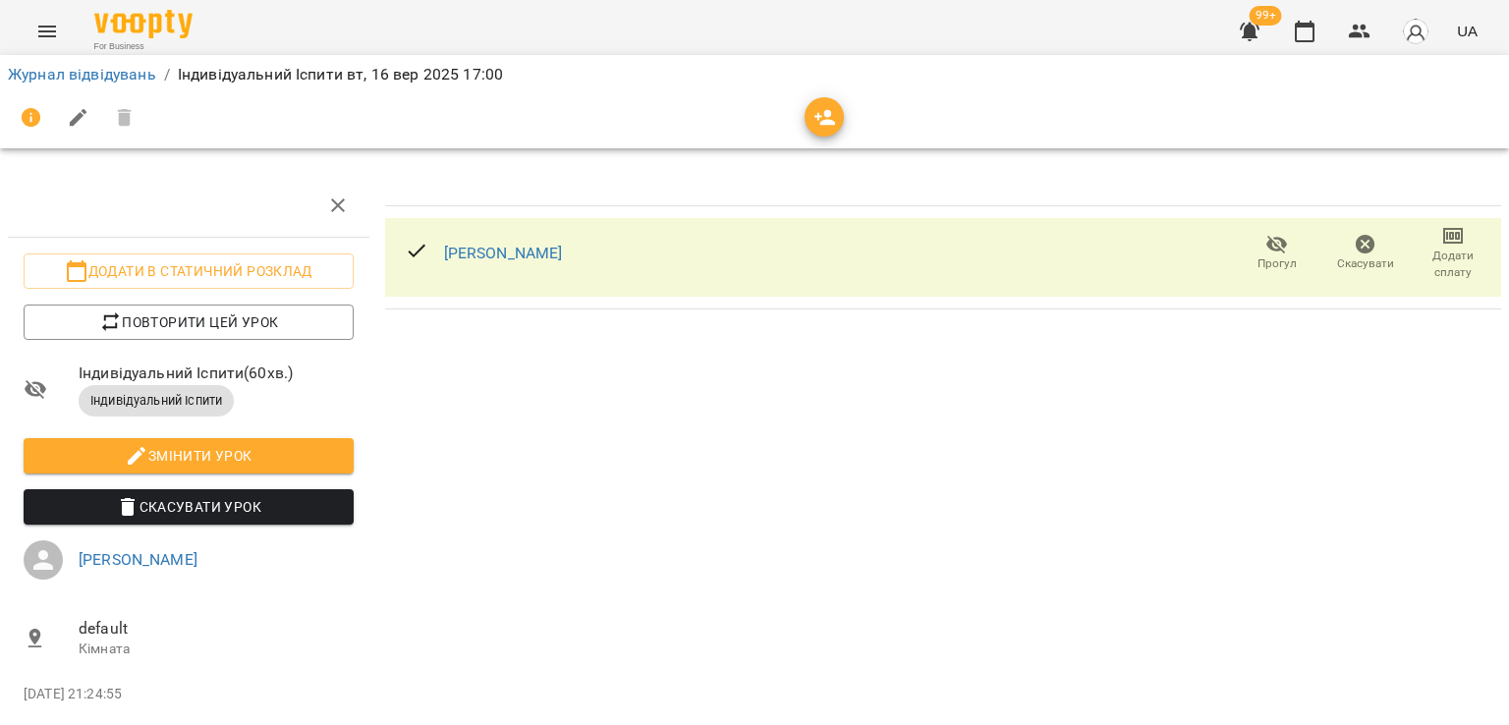
click at [1429, 264] on span "Додати сплату" at bounding box center [1452, 264] width 65 height 33
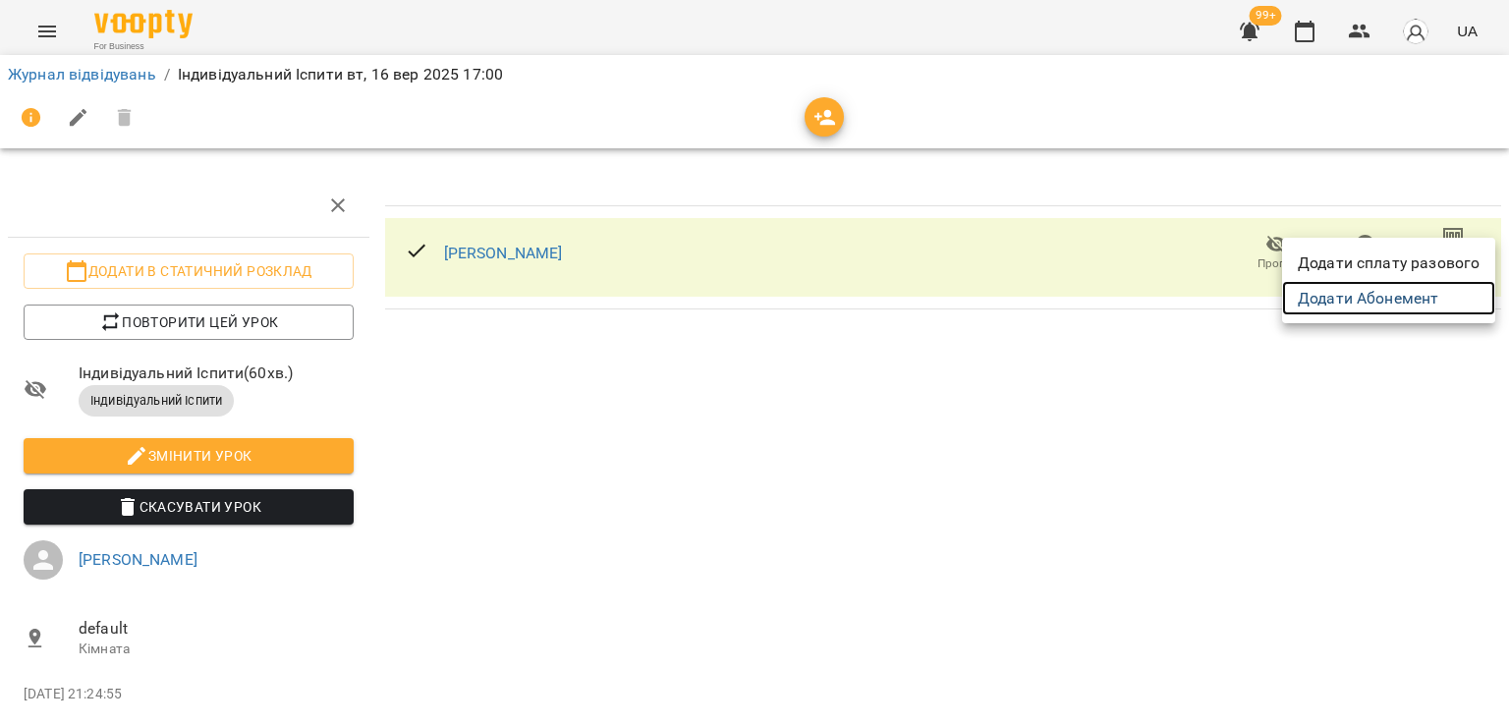
click at [1376, 300] on link "Додати Абонемент" at bounding box center [1388, 298] width 213 height 35
click at [1252, 58] on div at bounding box center [754, 362] width 1509 height 725
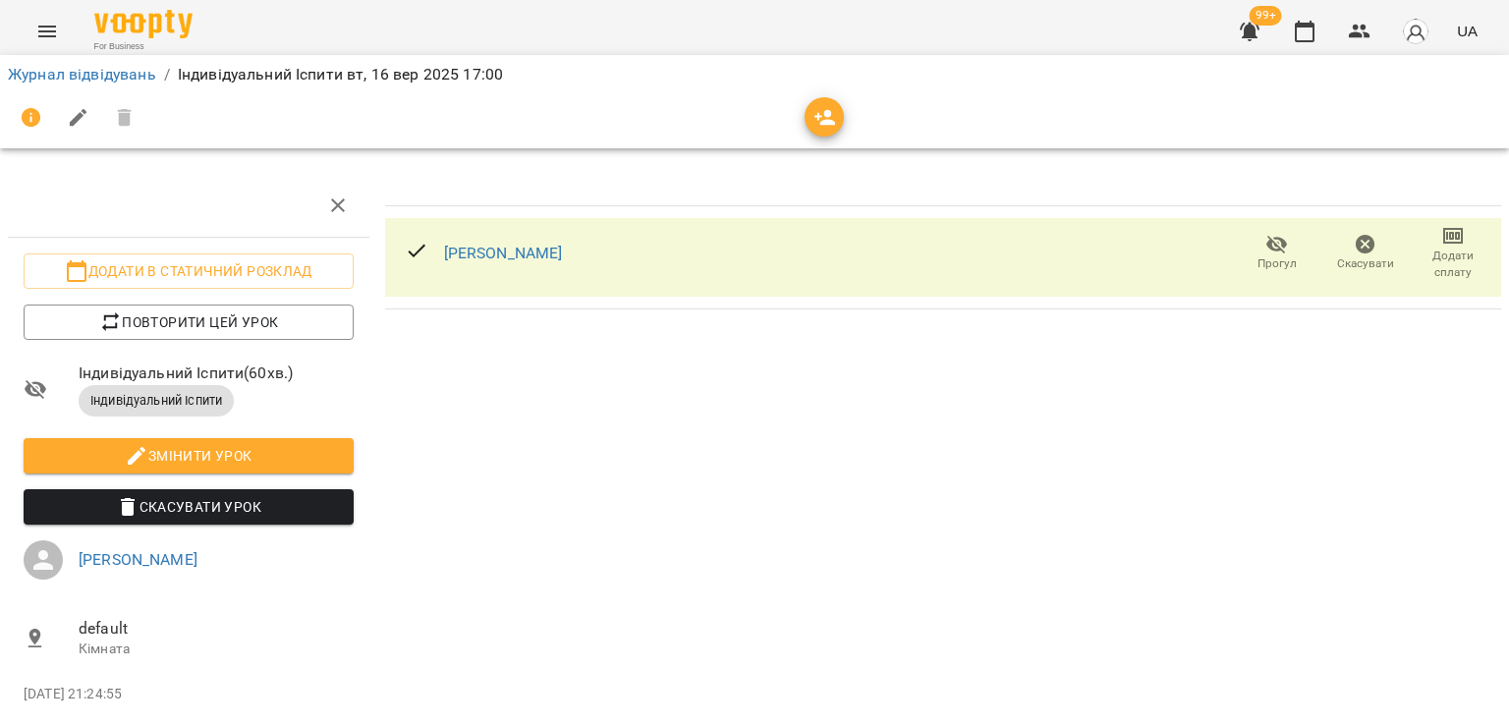
click at [1250, 43] on button "button" at bounding box center [1249, 31] width 47 height 47
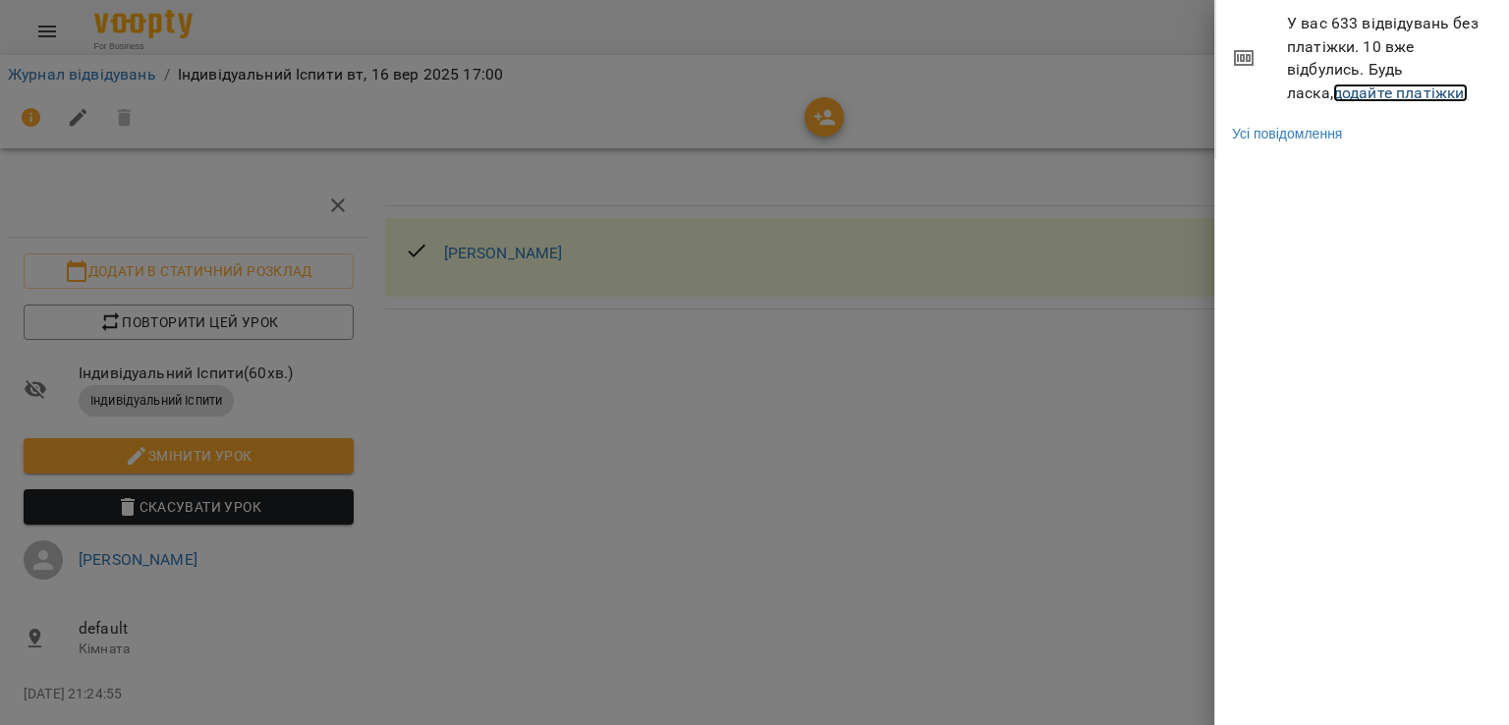
click at [1333, 89] on link "додайте платіжки!" at bounding box center [1401, 92] width 136 height 19
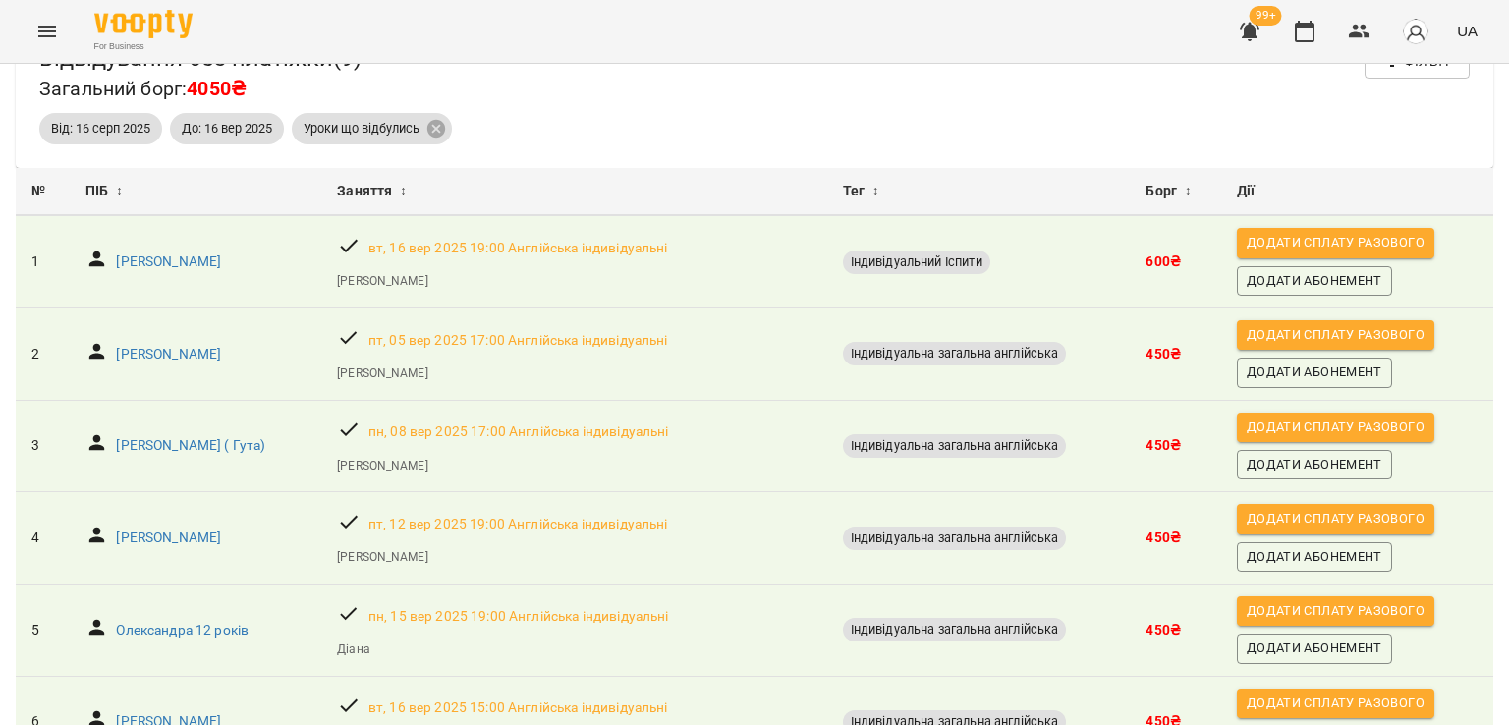
scroll to position [48, 0]
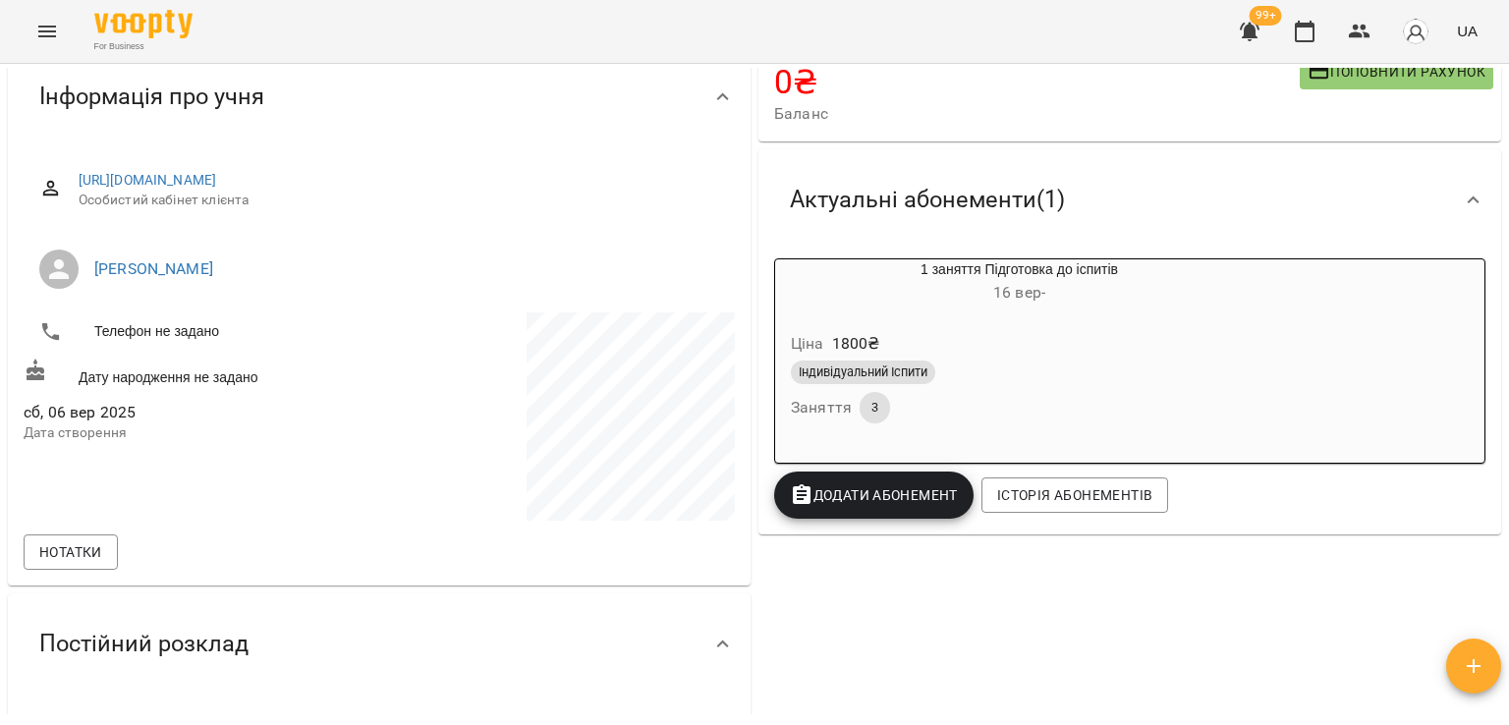
scroll to position [295, 0]
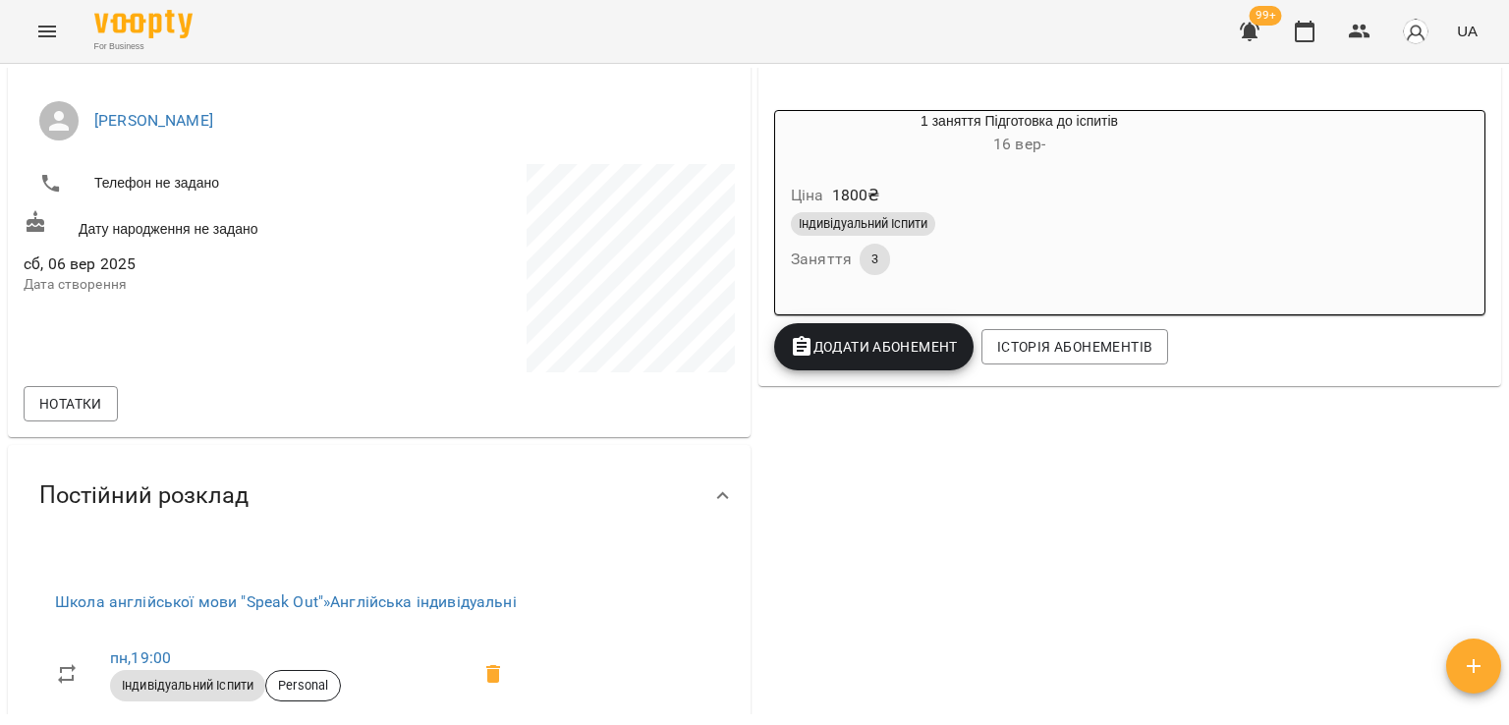
click at [1045, 221] on div "Індивідуальний Іспити" at bounding box center [1019, 224] width 457 height 24
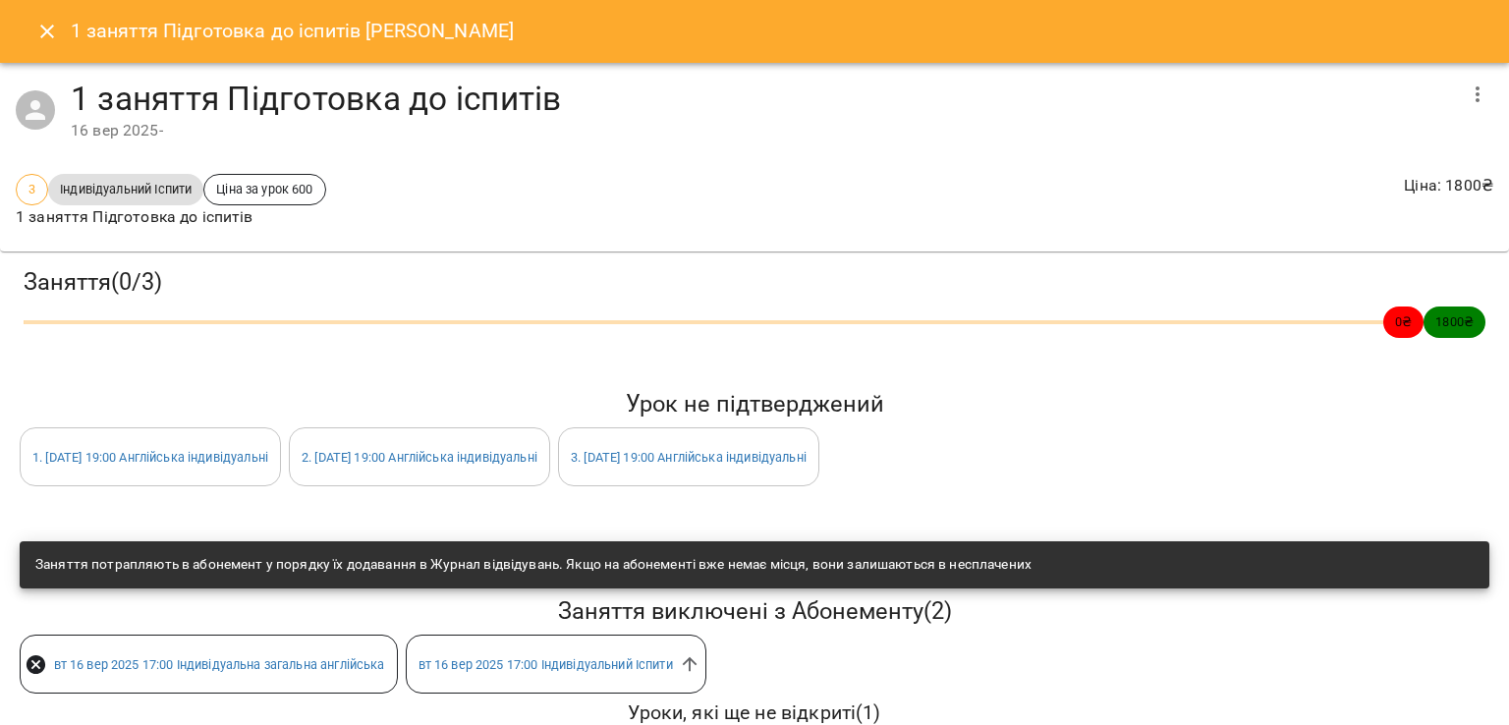
click at [1475, 98] on icon "button" at bounding box center [1477, 94] width 4 height 16
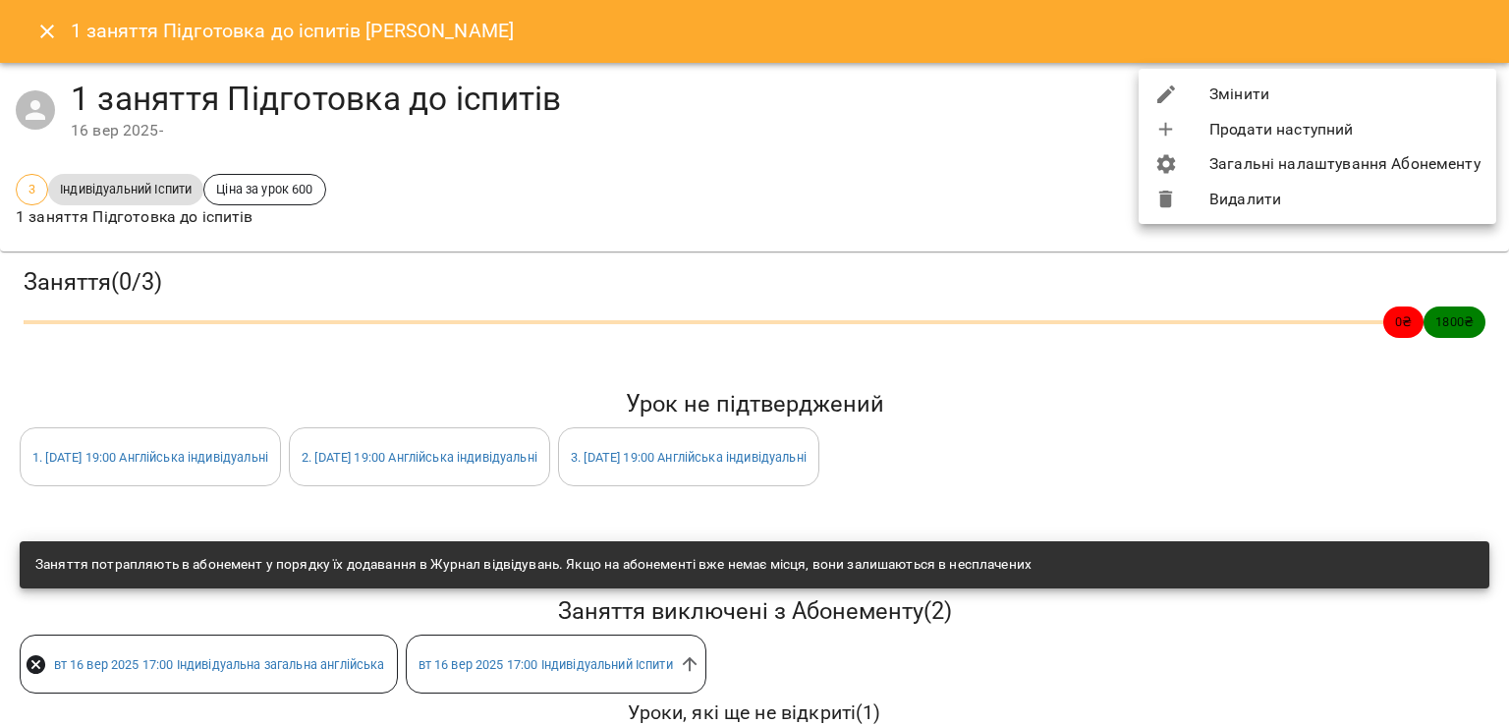
click at [1308, 92] on li "Змінити" at bounding box center [1318, 94] width 358 height 35
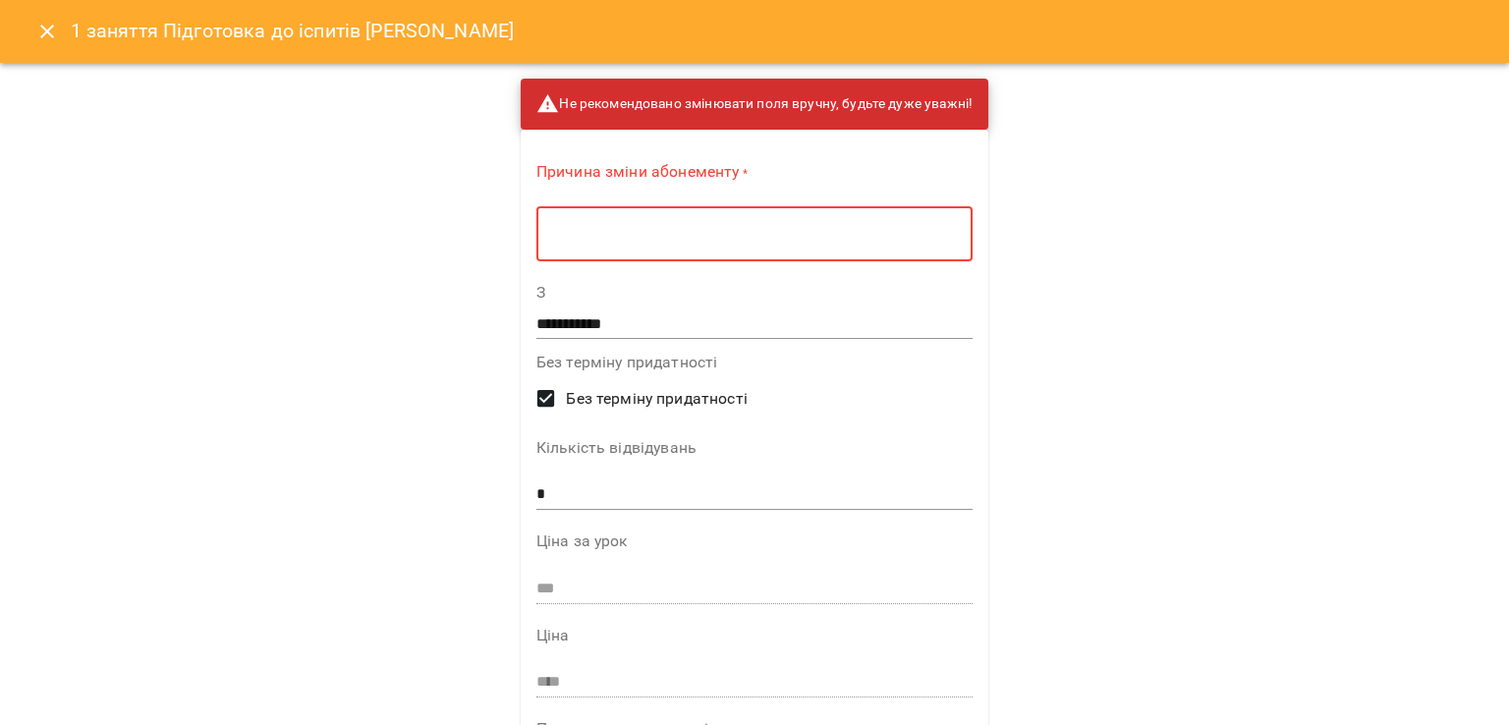
click at [662, 228] on textarea at bounding box center [754, 234] width 409 height 19
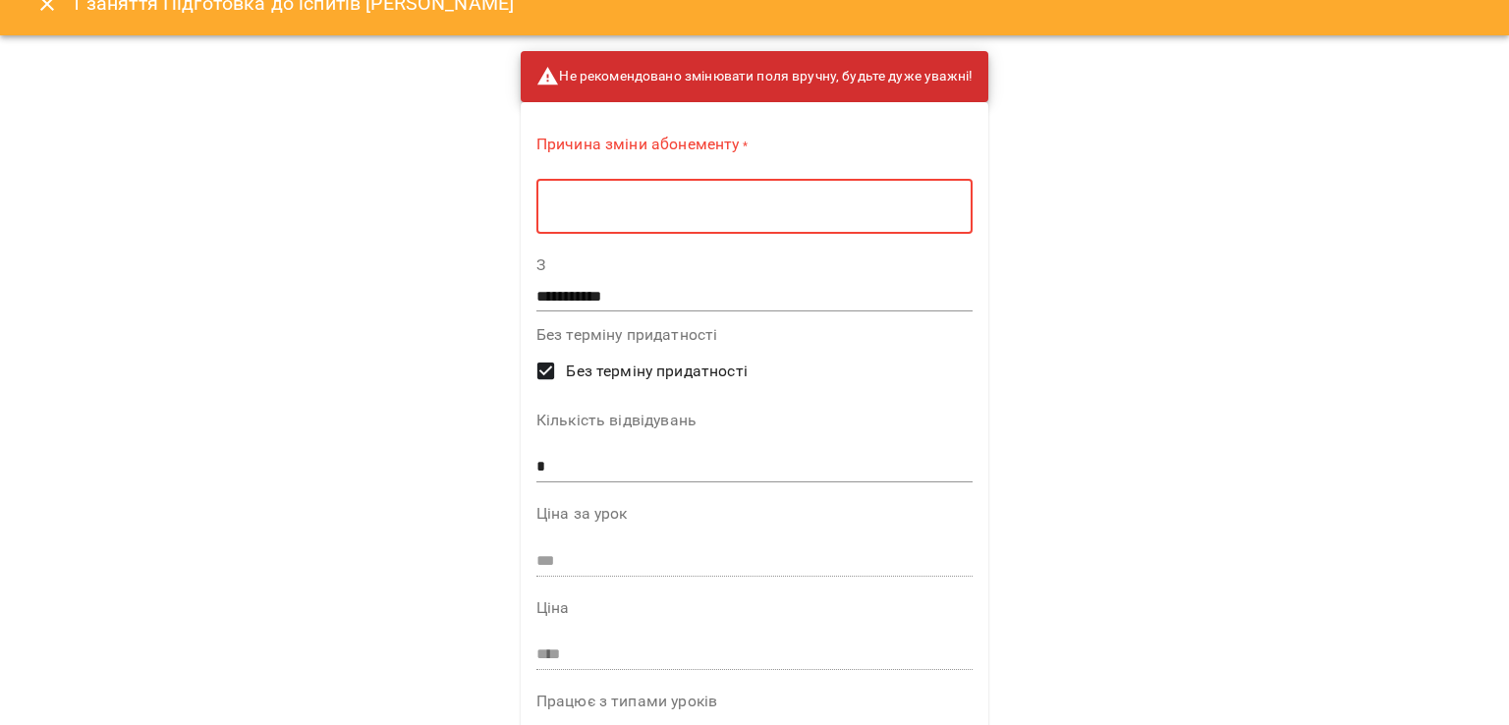
scroll to position [0, 0]
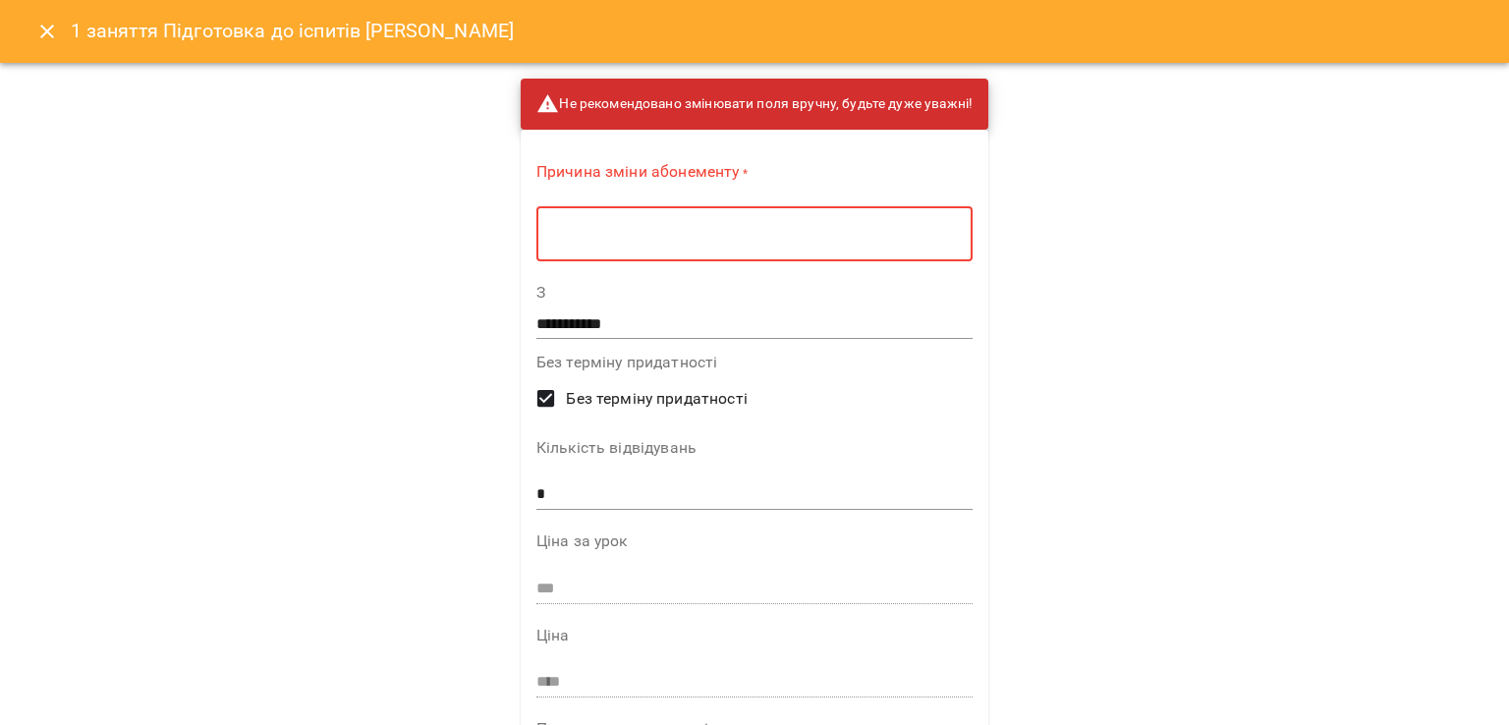
click at [616, 255] on div "* ​" at bounding box center [754, 233] width 436 height 55
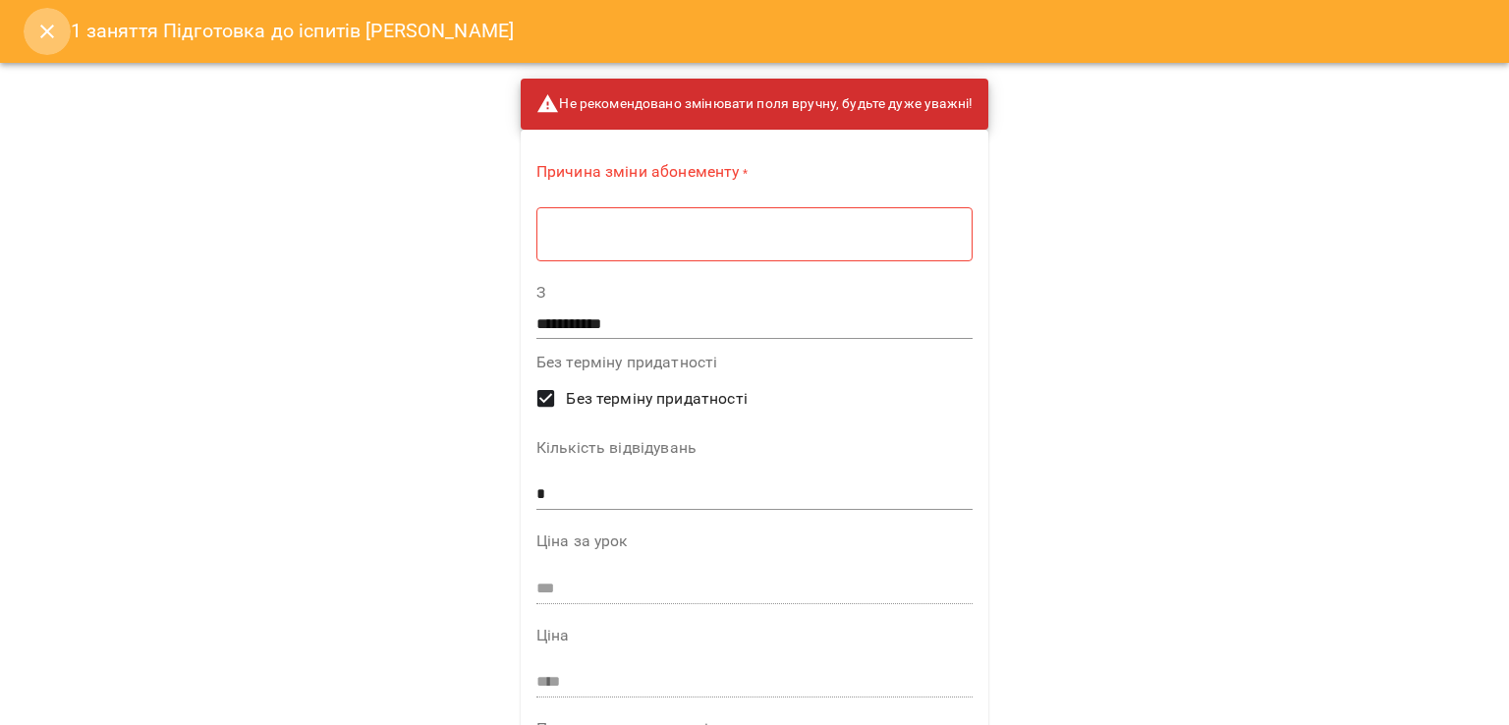
click at [28, 35] on button "Close" at bounding box center [47, 31] width 47 height 47
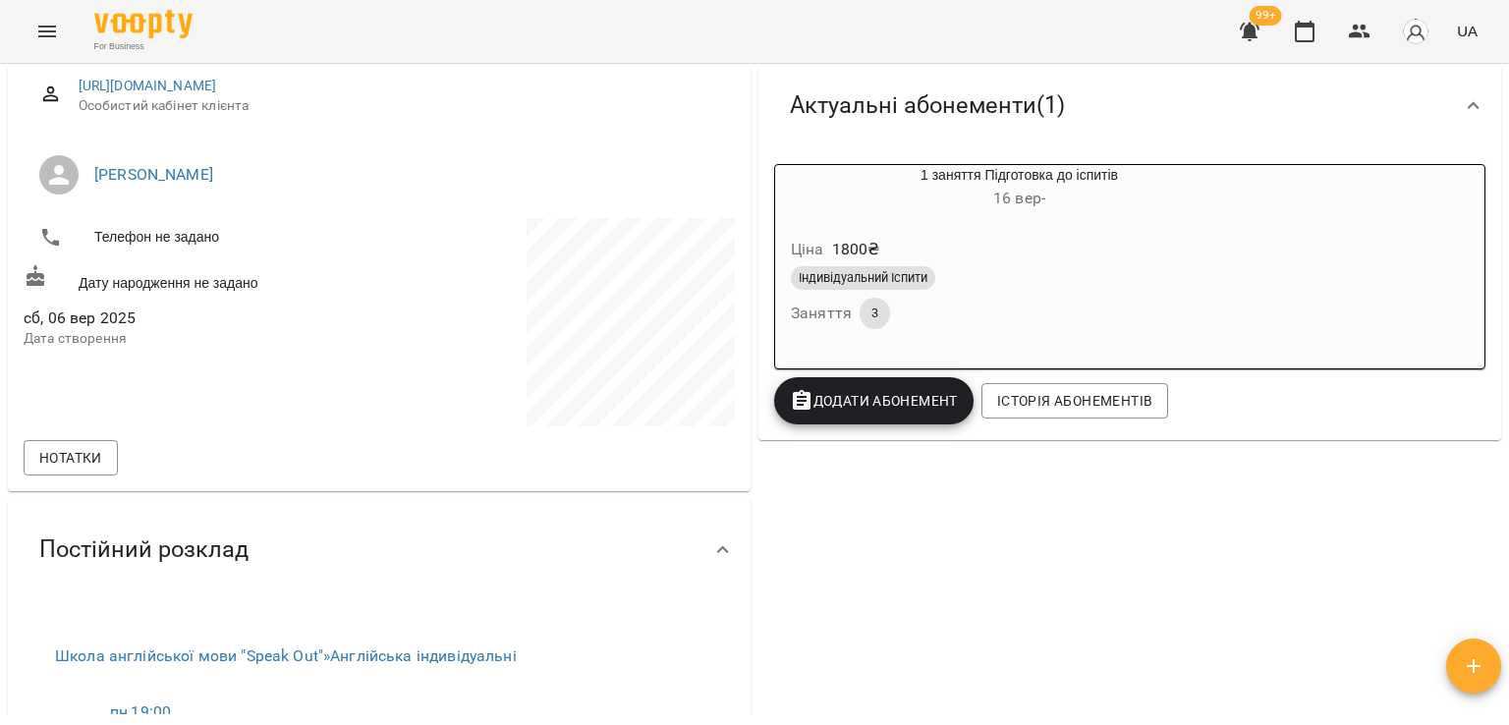
scroll to position [196, 0]
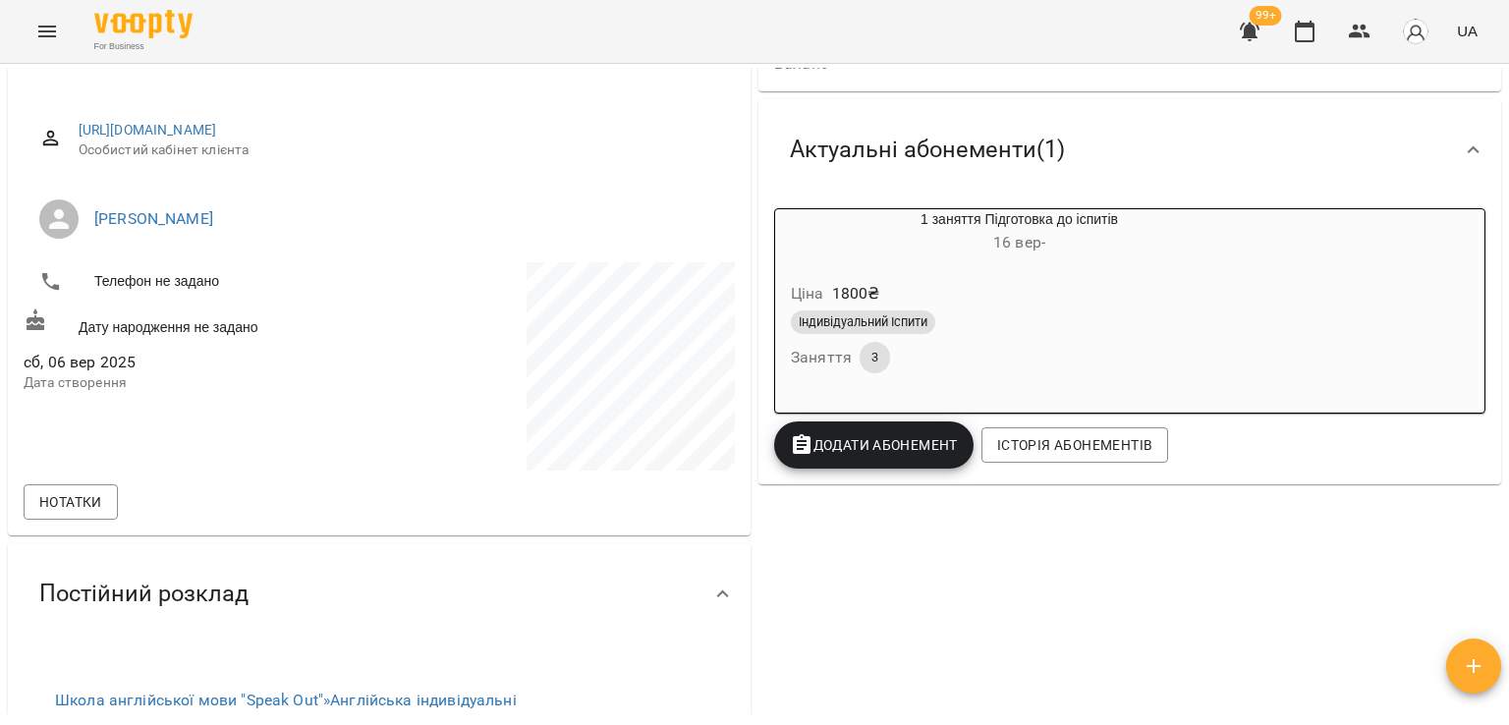
click at [961, 274] on div "Ціна 1800 ₴ Індивідуальний Іспити Заняття 3" at bounding box center [1019, 331] width 488 height 134
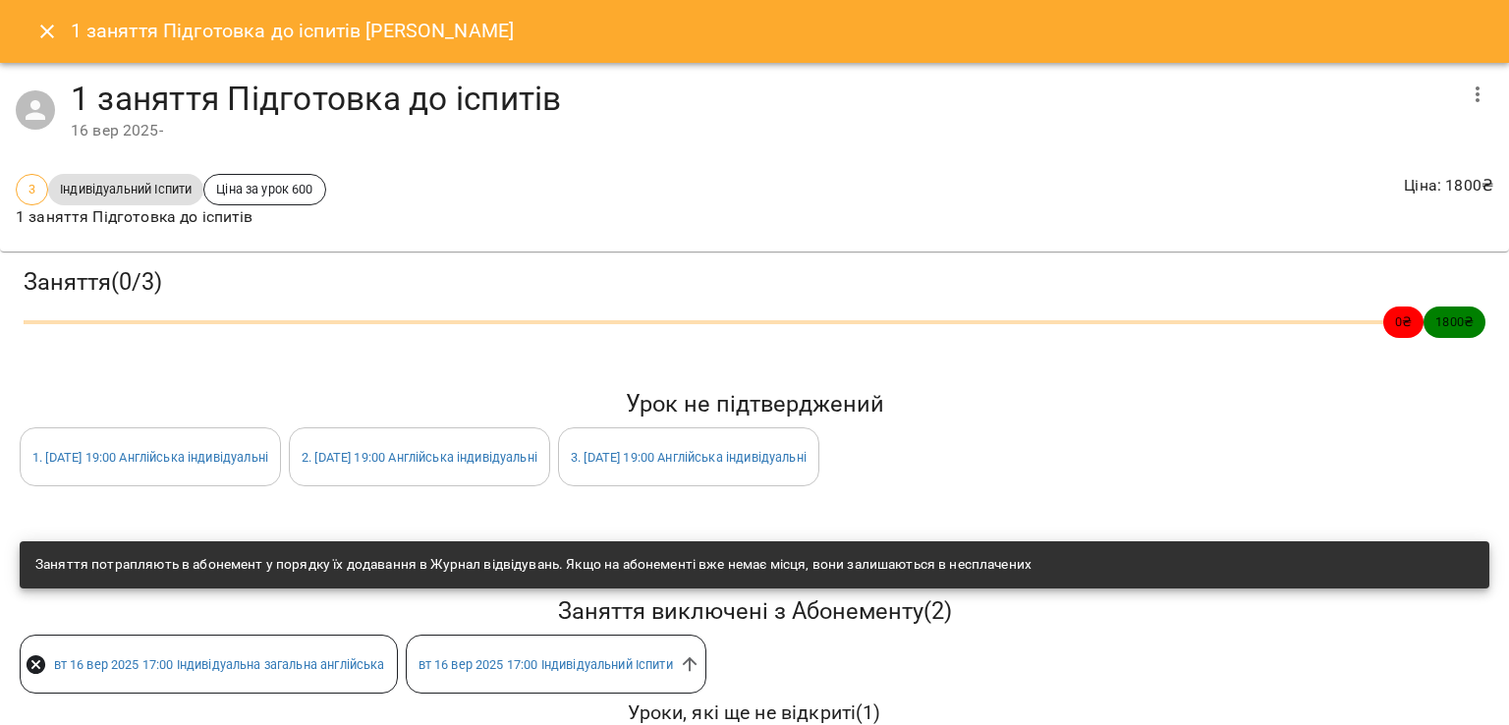
click at [1466, 94] on icon "button" at bounding box center [1478, 95] width 24 height 24
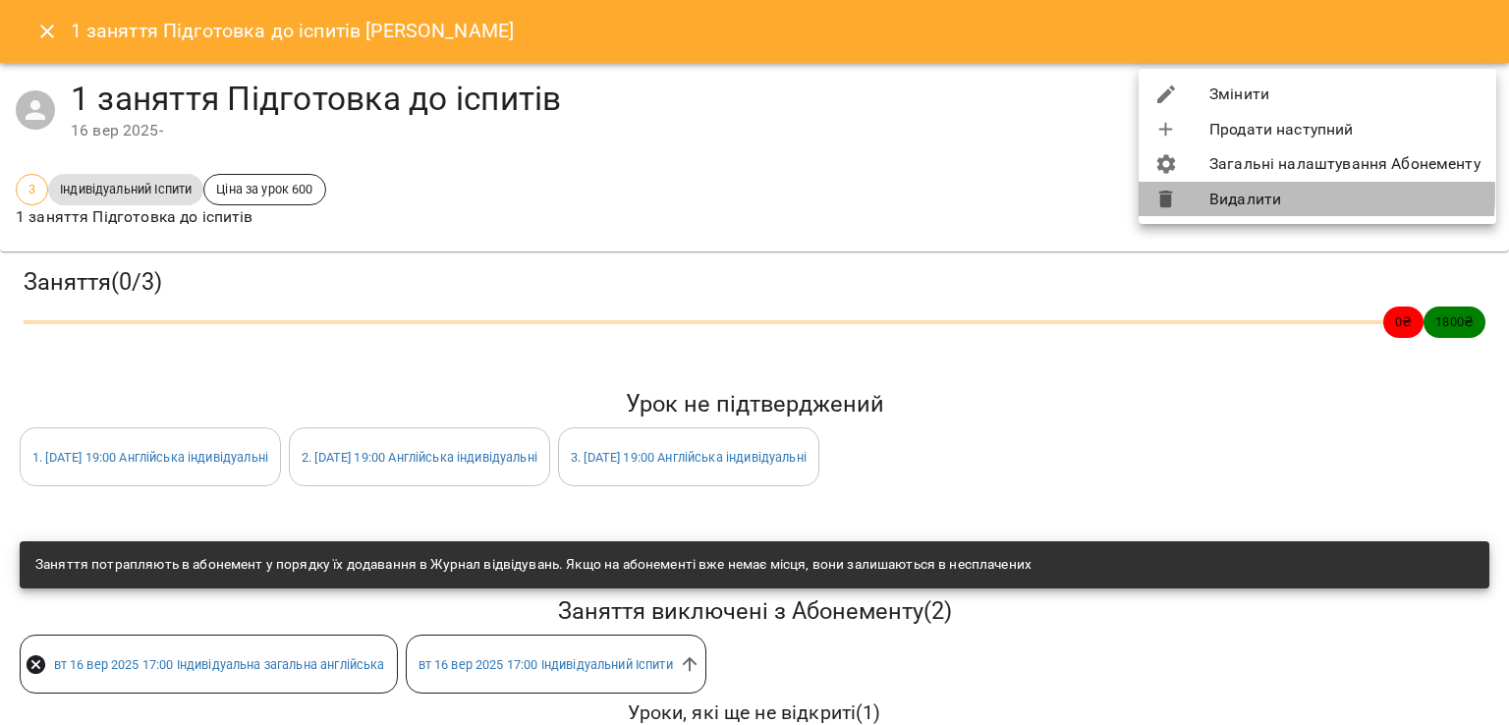
click at [1263, 198] on li "Видалити" at bounding box center [1318, 199] width 358 height 35
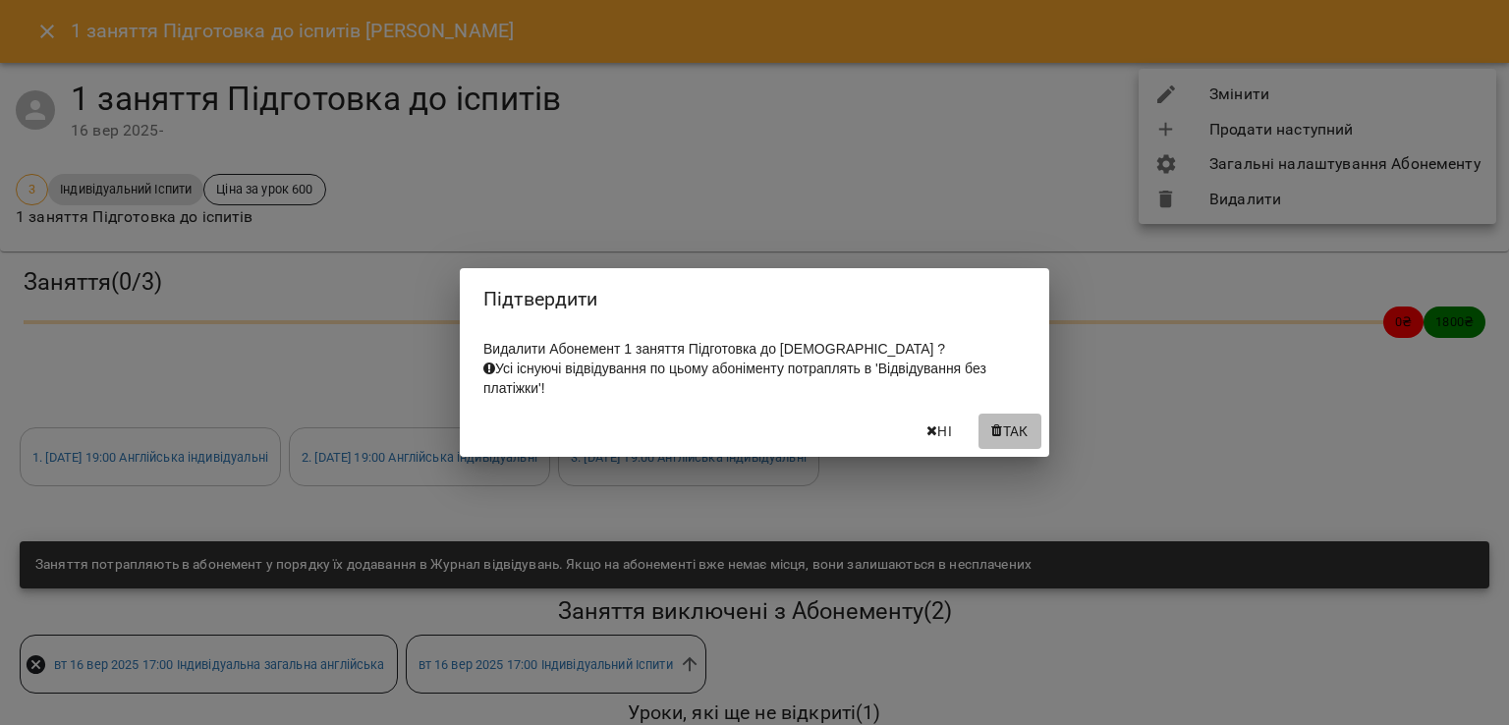
click at [1038, 441] on button "Так" at bounding box center [1009, 431] width 63 height 35
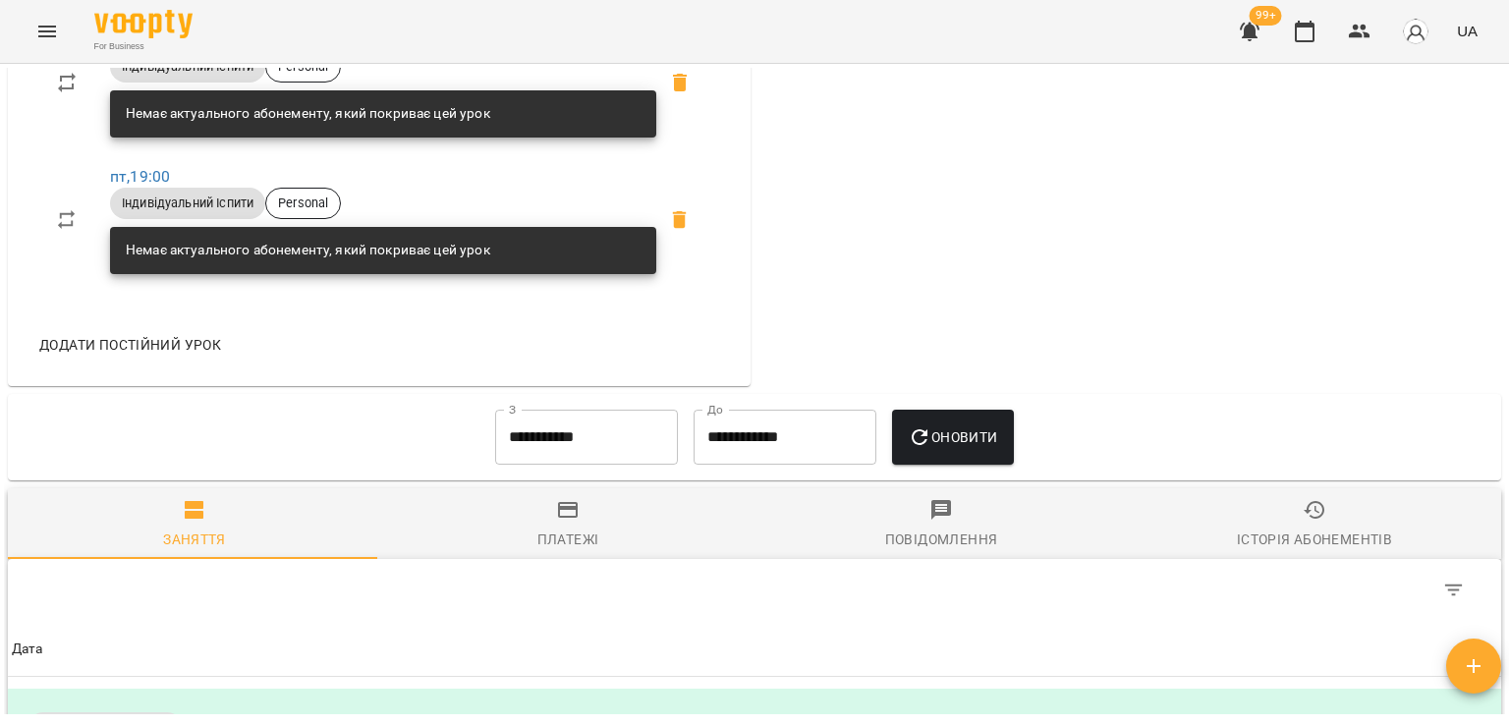
scroll to position [1179, 0]
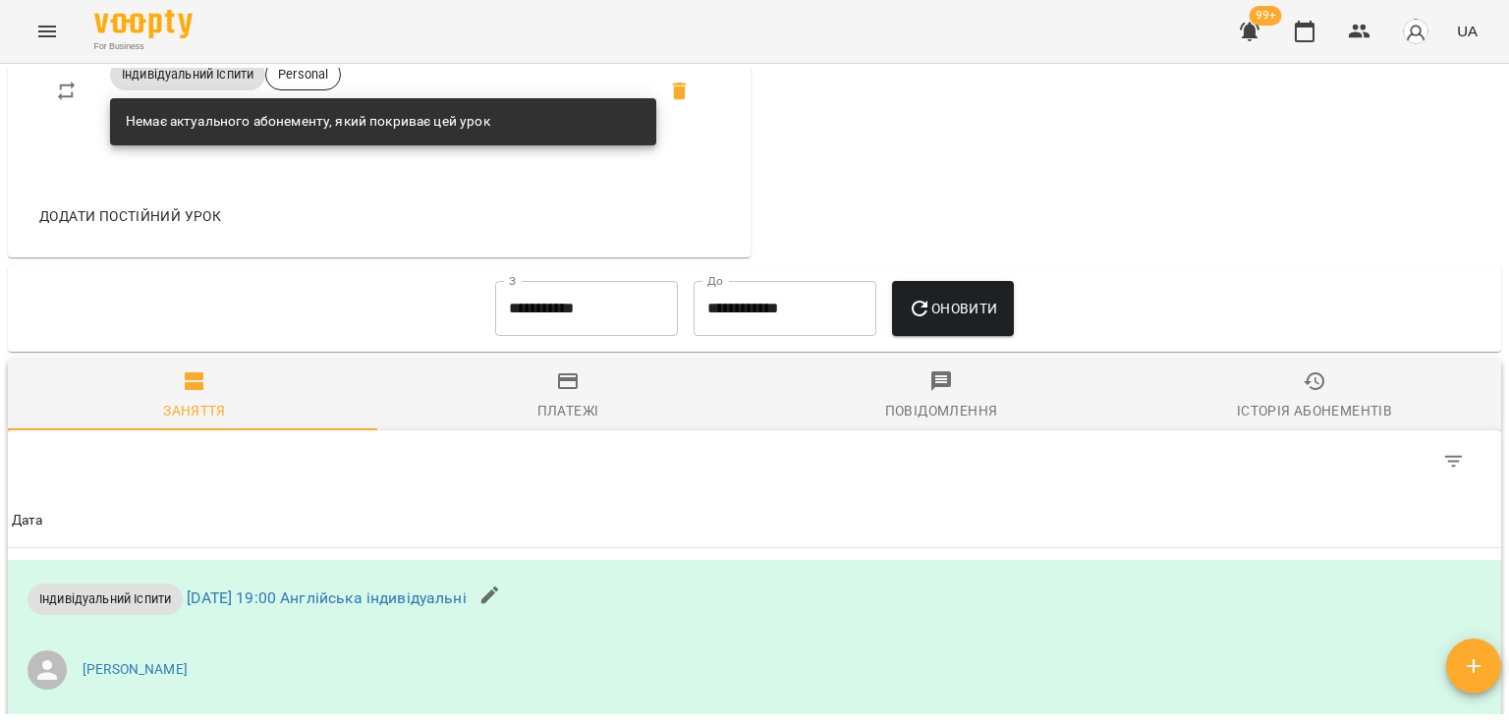
click at [551, 414] on div "Платежі" at bounding box center [568, 411] width 62 height 24
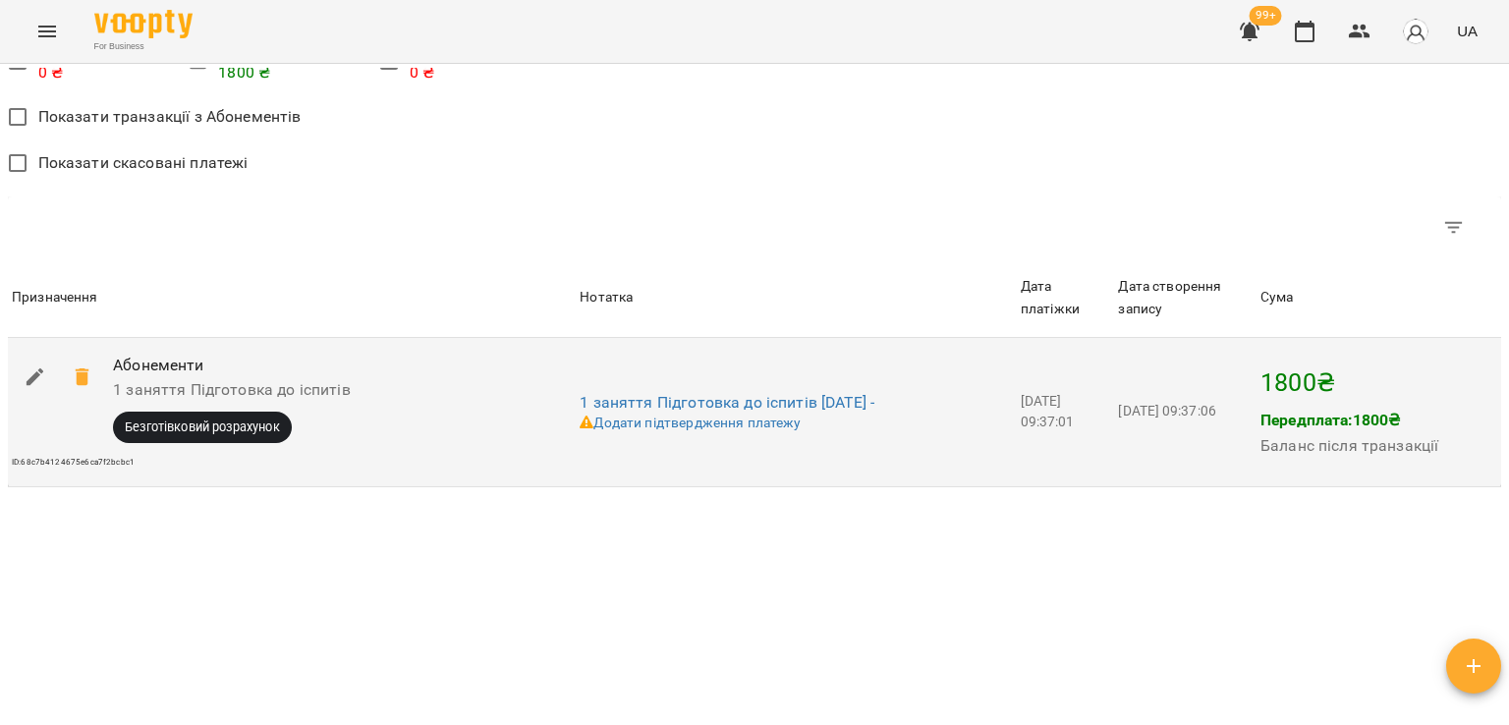
scroll to position [1638, 0]
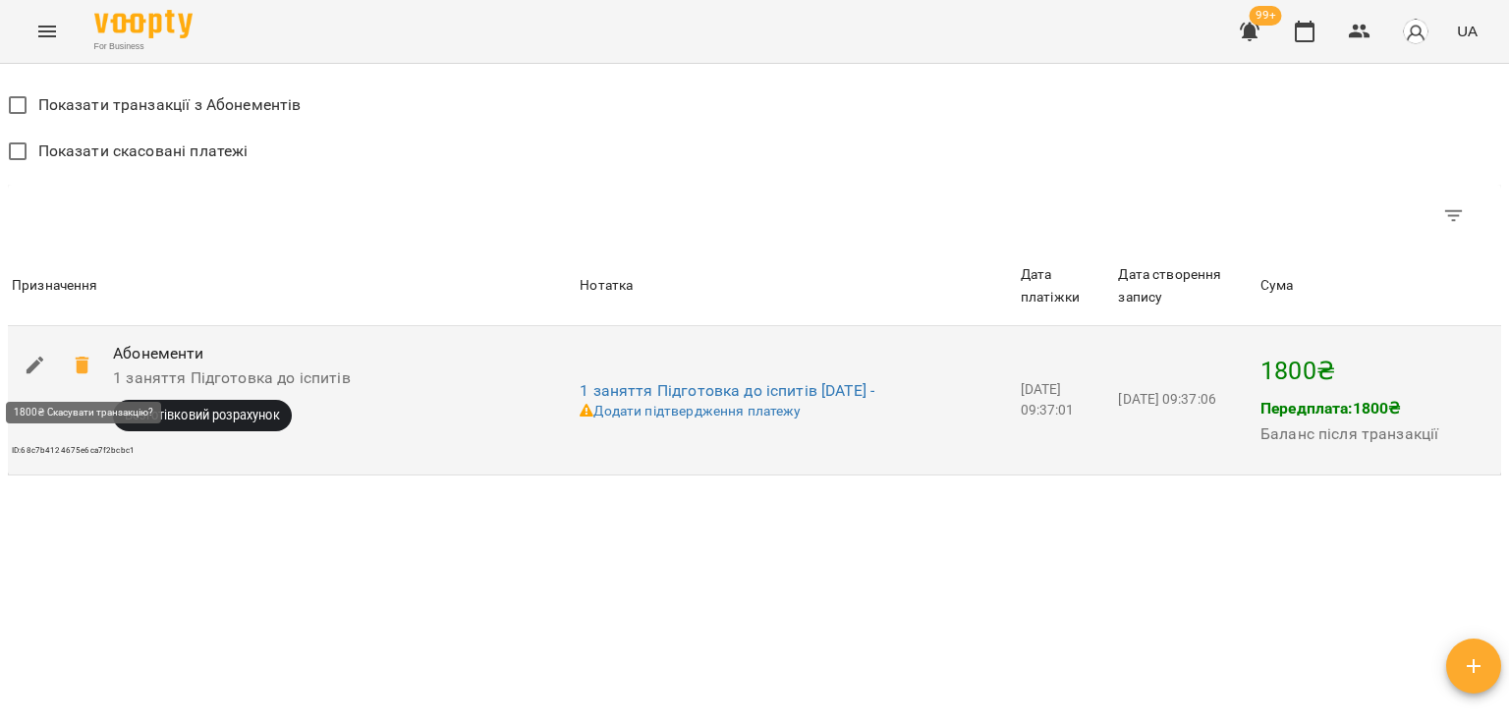
click at [90, 374] on icon at bounding box center [83, 366] width 24 height 24
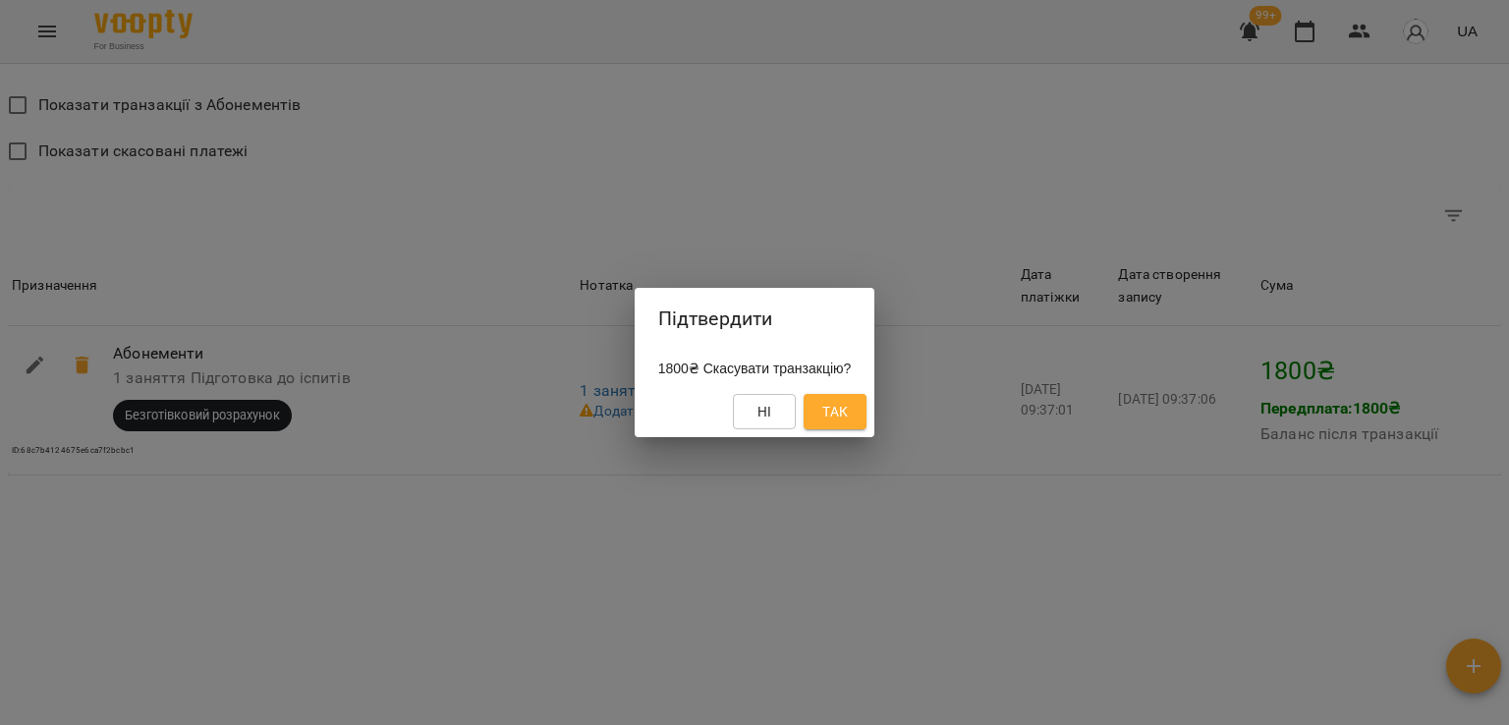
click at [864, 409] on button "Так" at bounding box center [835, 411] width 63 height 35
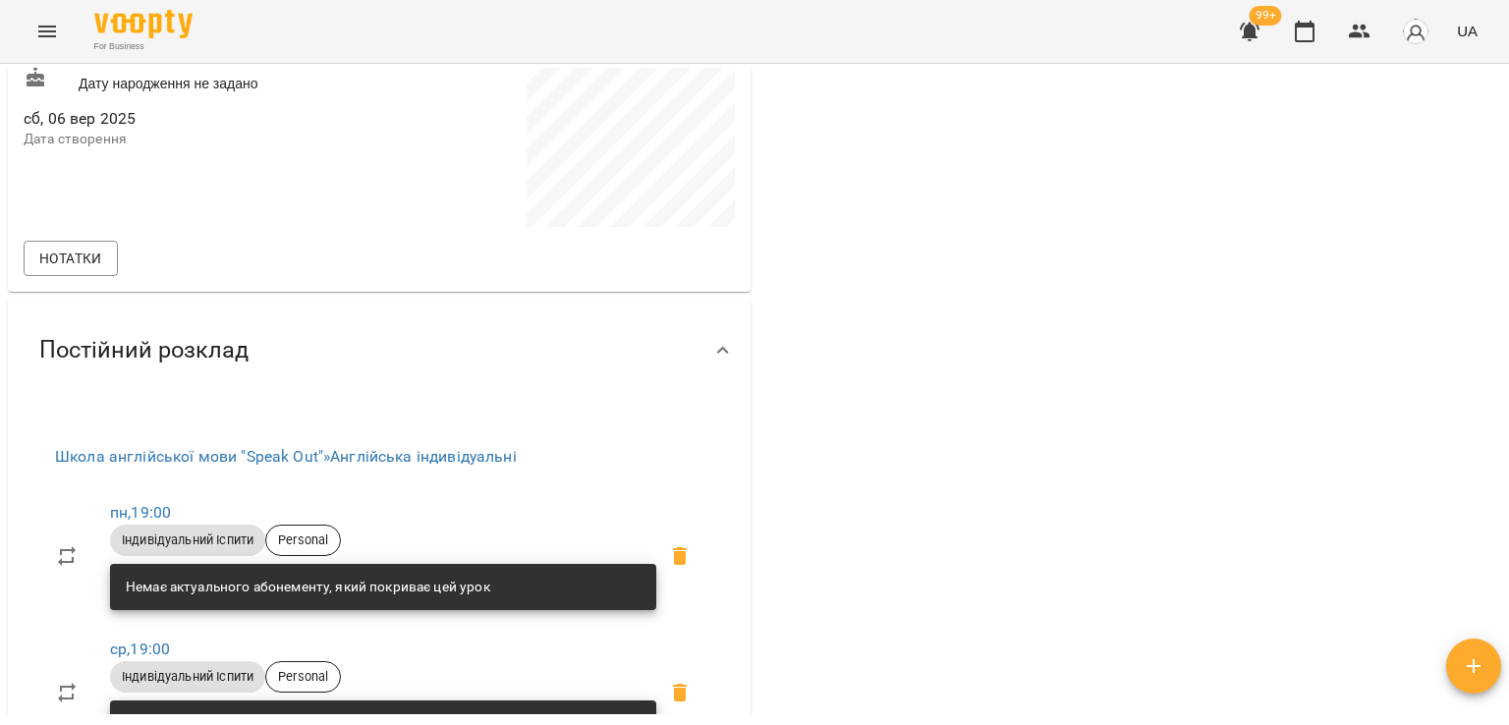
scroll to position [47, 0]
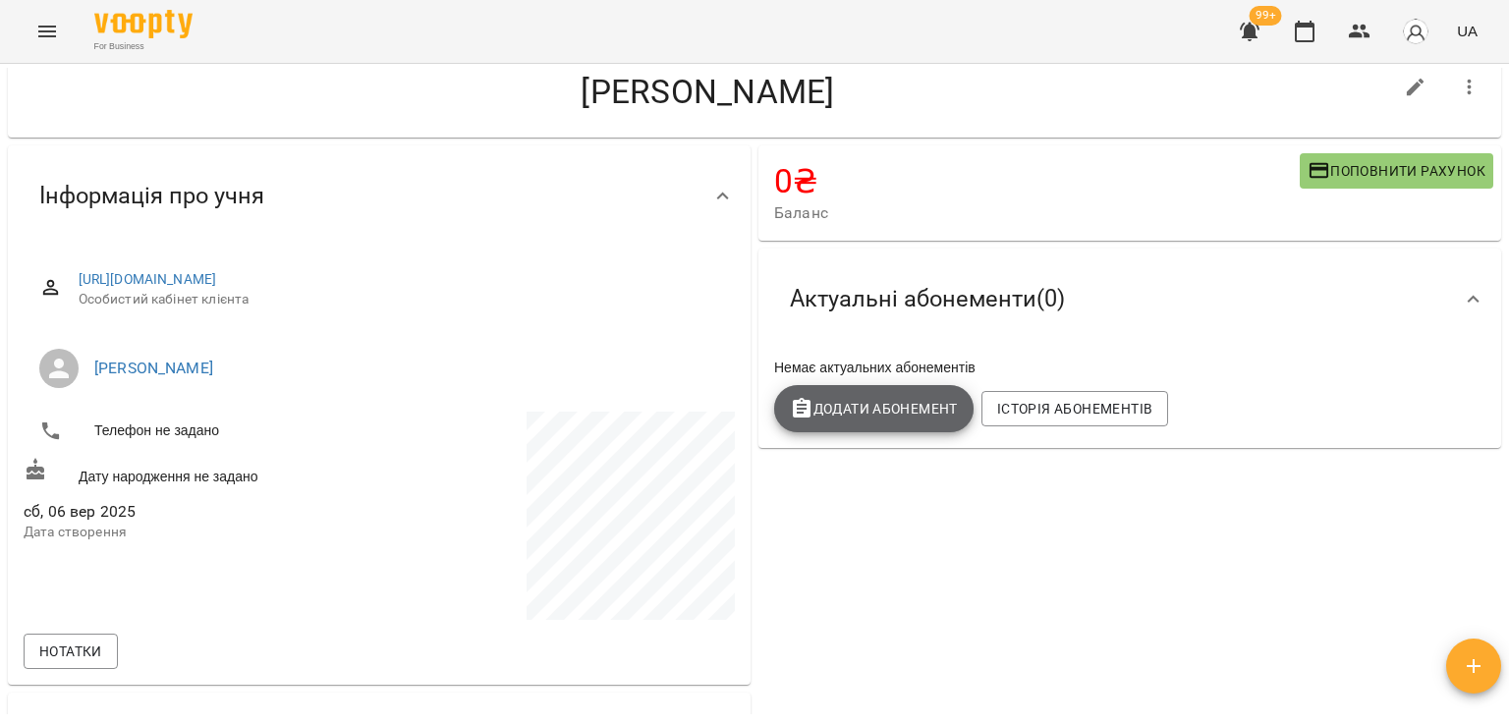
click at [876, 410] on span "Додати Абонемент" at bounding box center [874, 409] width 168 height 24
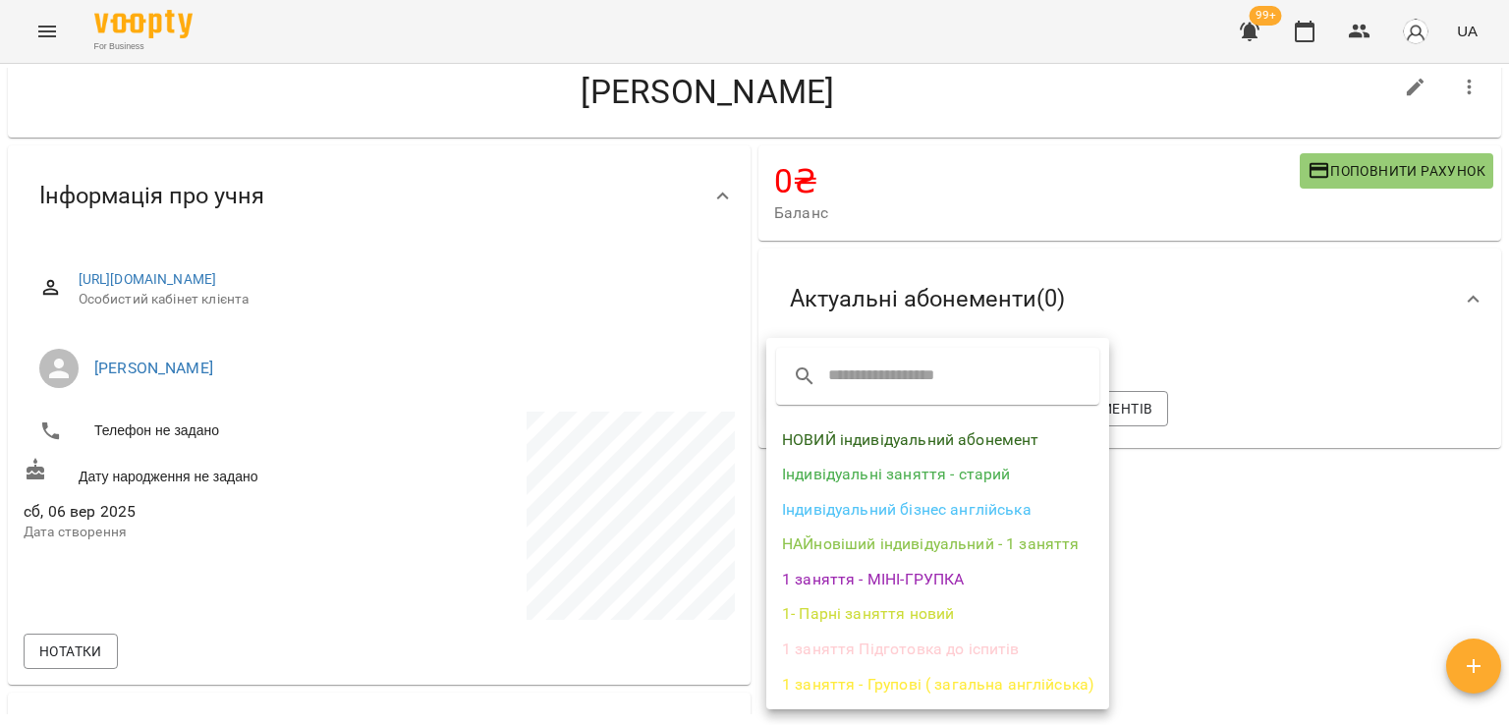
click at [889, 639] on li "1 заняття Підготовка до іспитів" at bounding box center [937, 649] width 343 height 35
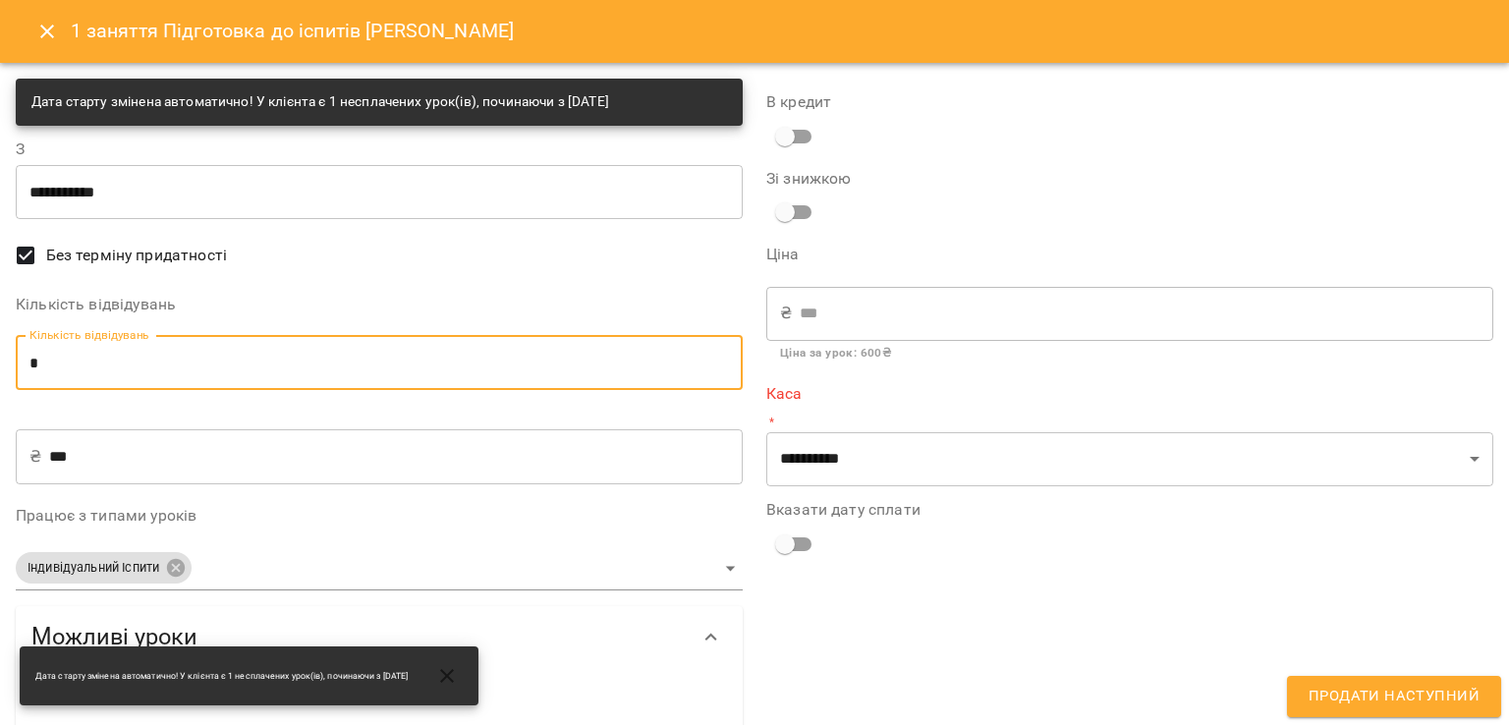
click at [52, 368] on input "*" at bounding box center [379, 362] width 727 height 55
type input "*"
type input "****"
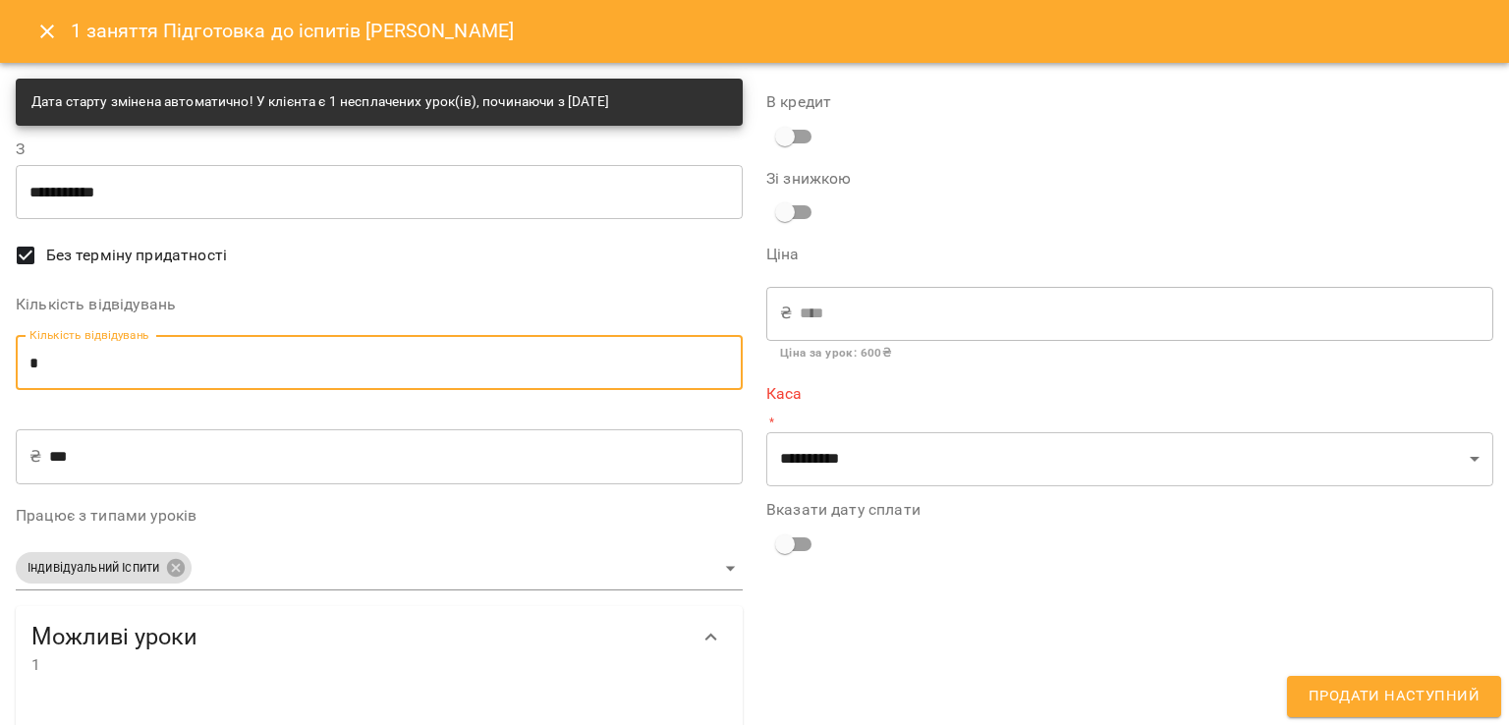
type input "*"
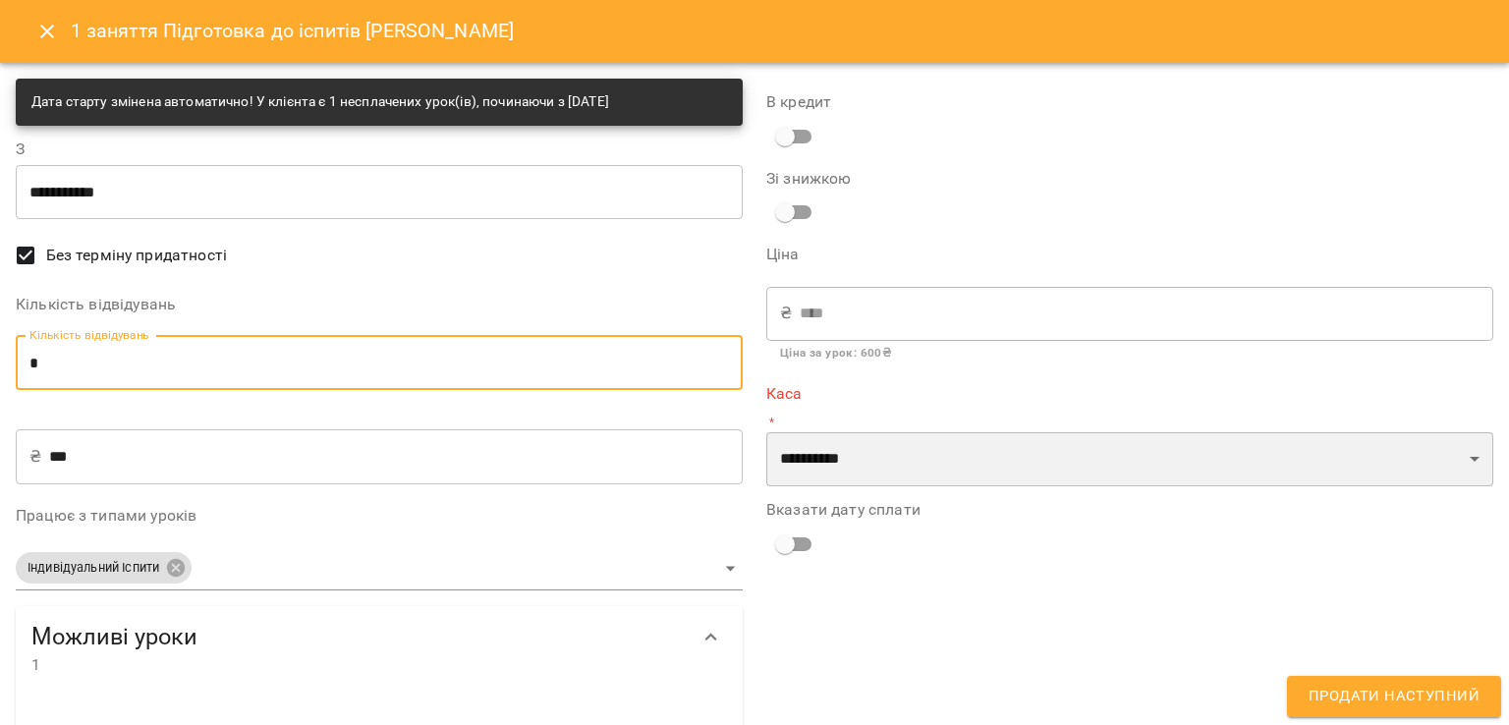
click at [774, 466] on select "**********" at bounding box center [1129, 459] width 727 height 55
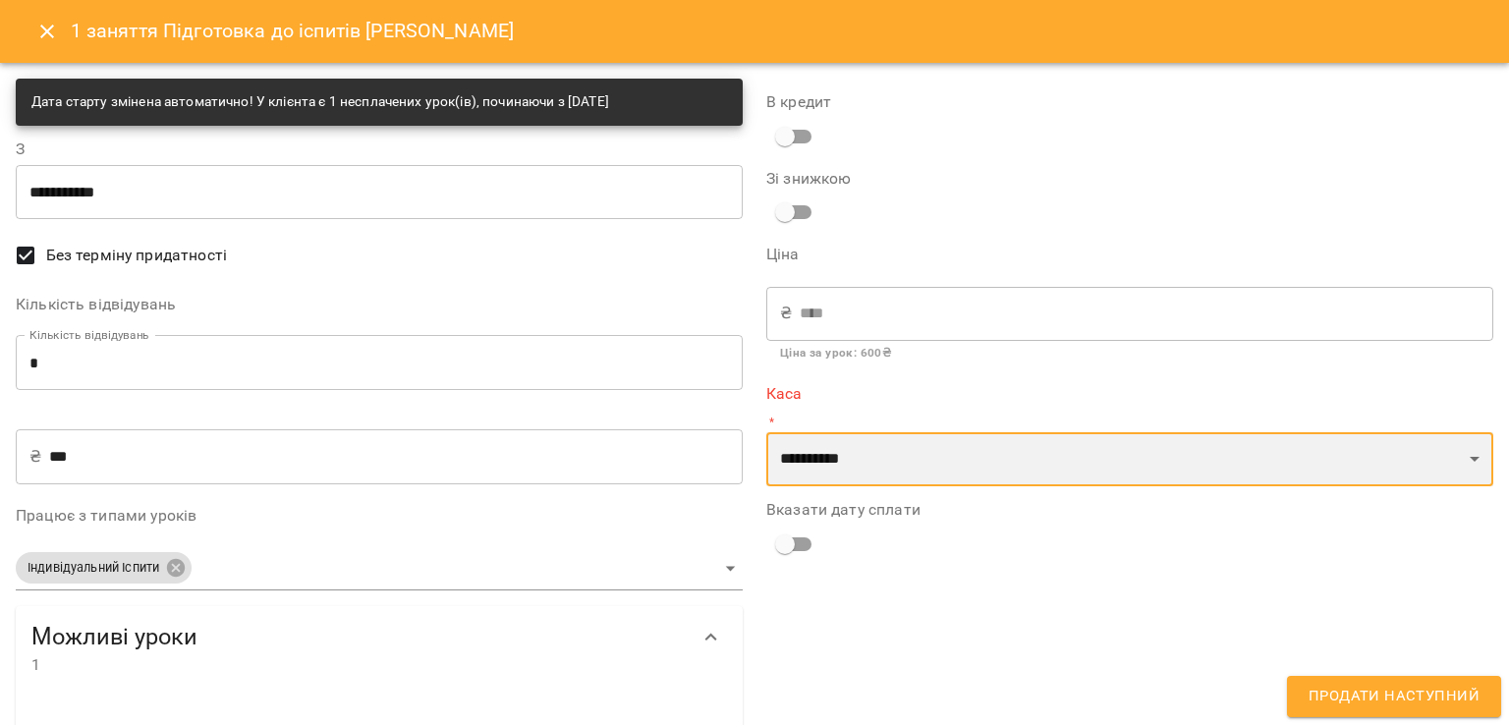
select select "****"
click at [766, 432] on select "**********" at bounding box center [1129, 459] width 727 height 55
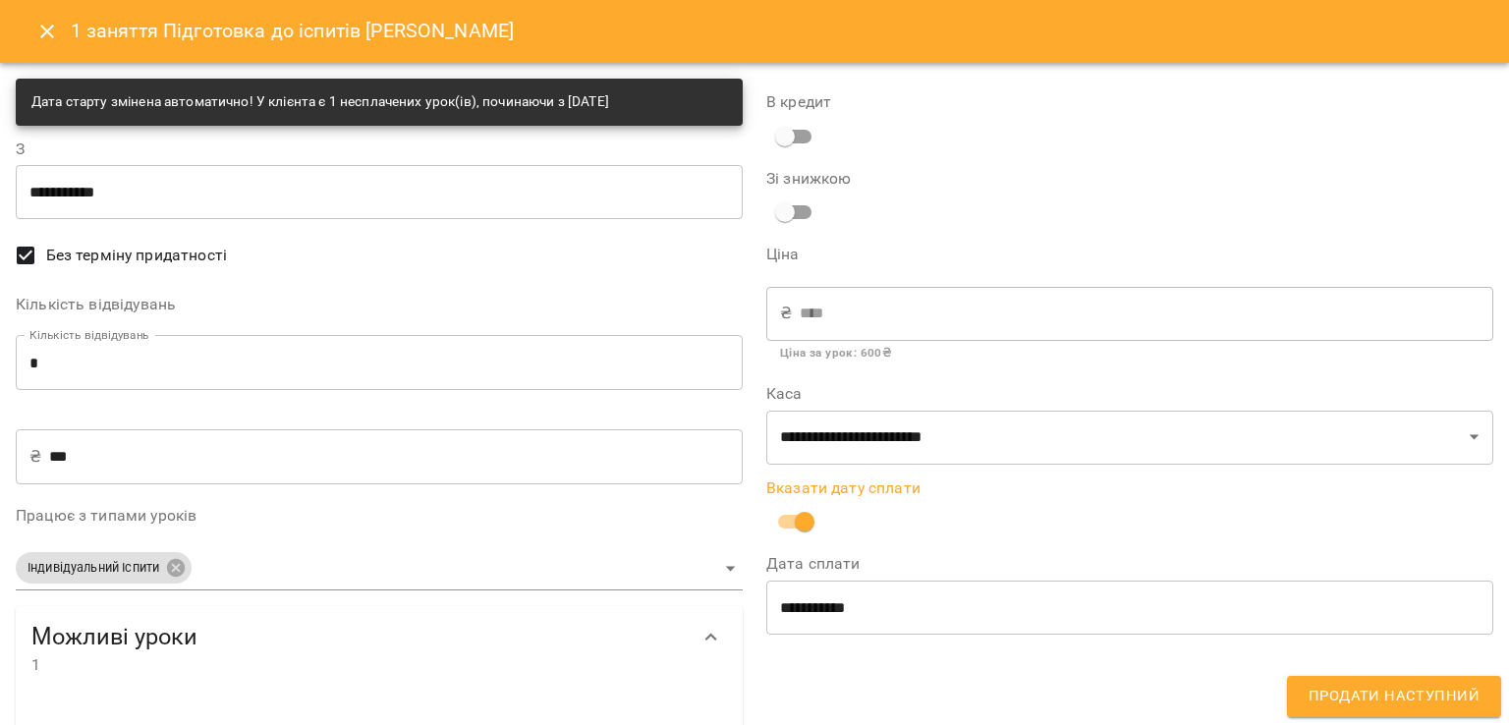
click at [1434, 689] on span "Продати наступний" at bounding box center [1393, 697] width 171 height 26
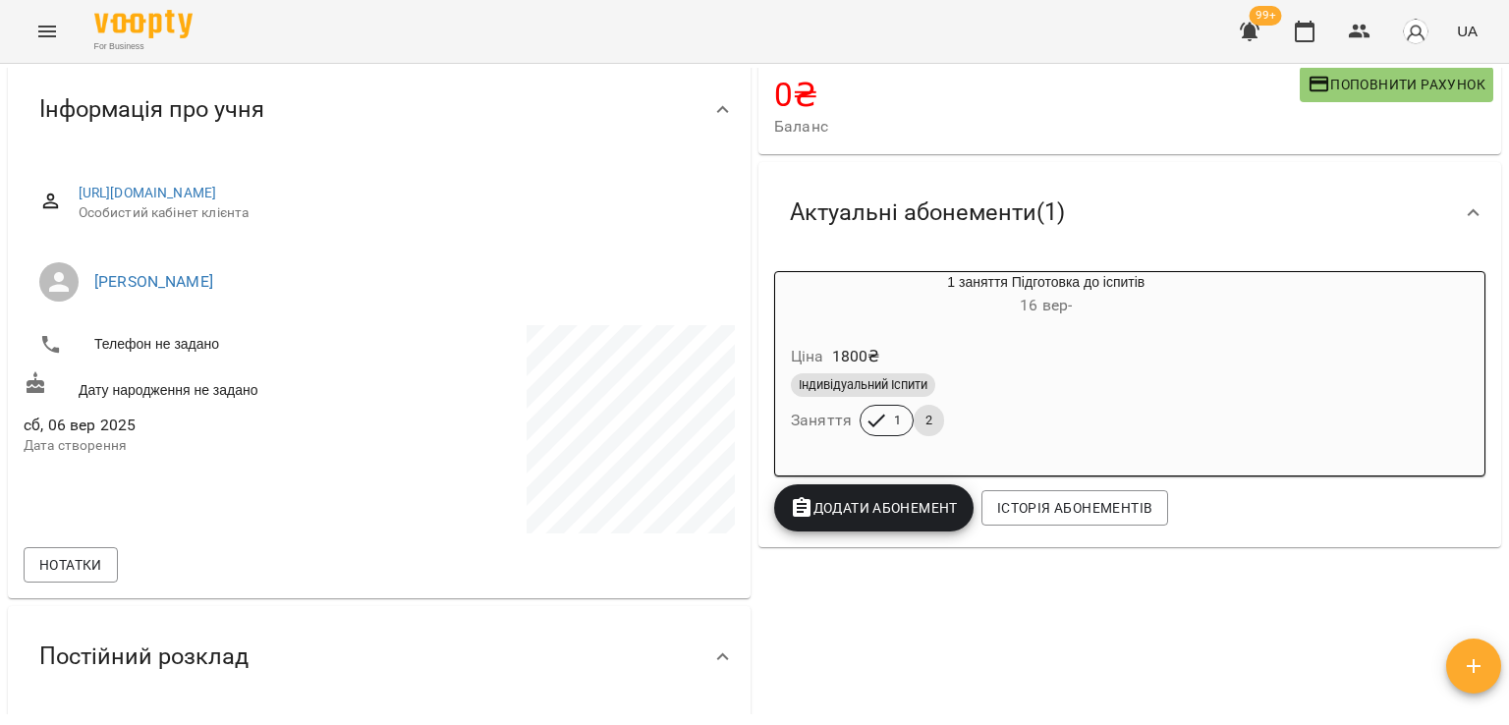
scroll to position [0, 0]
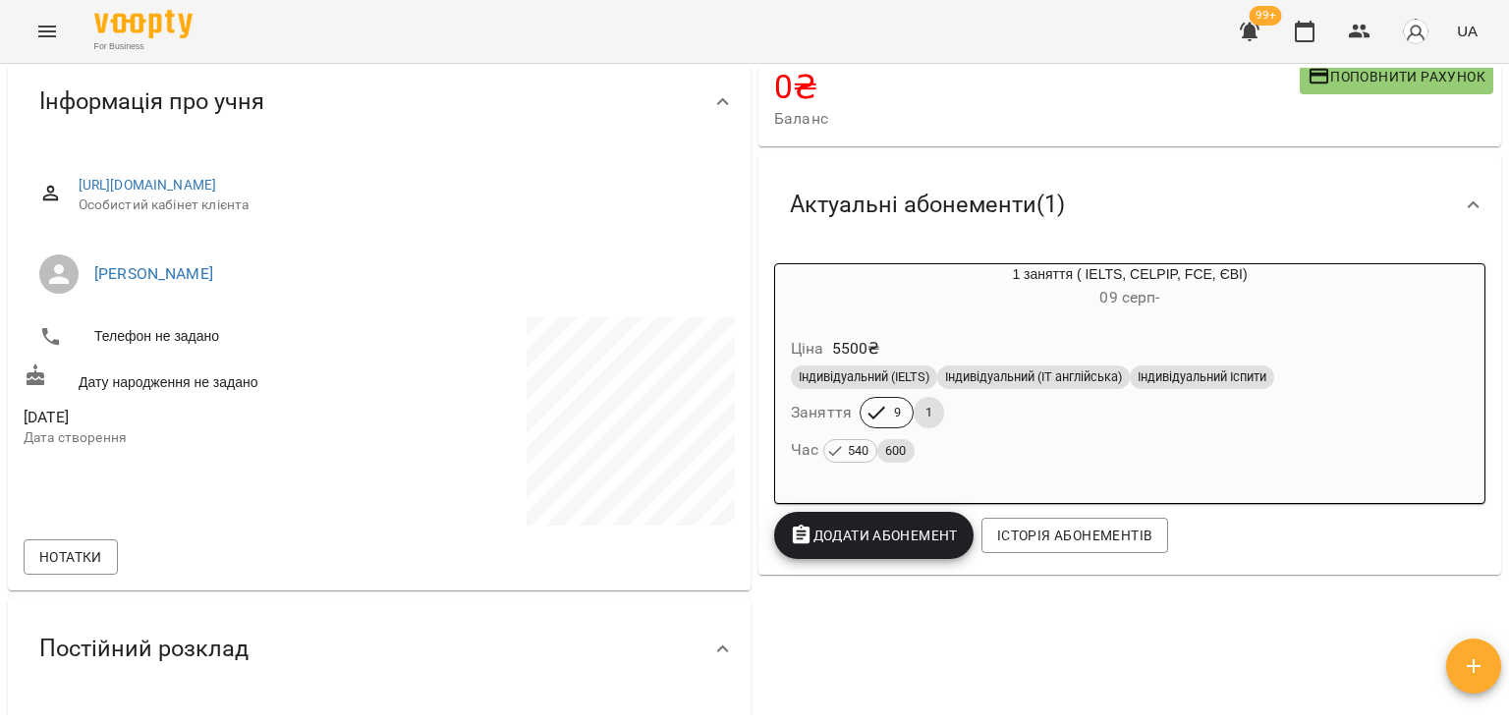
scroll to position [196, 0]
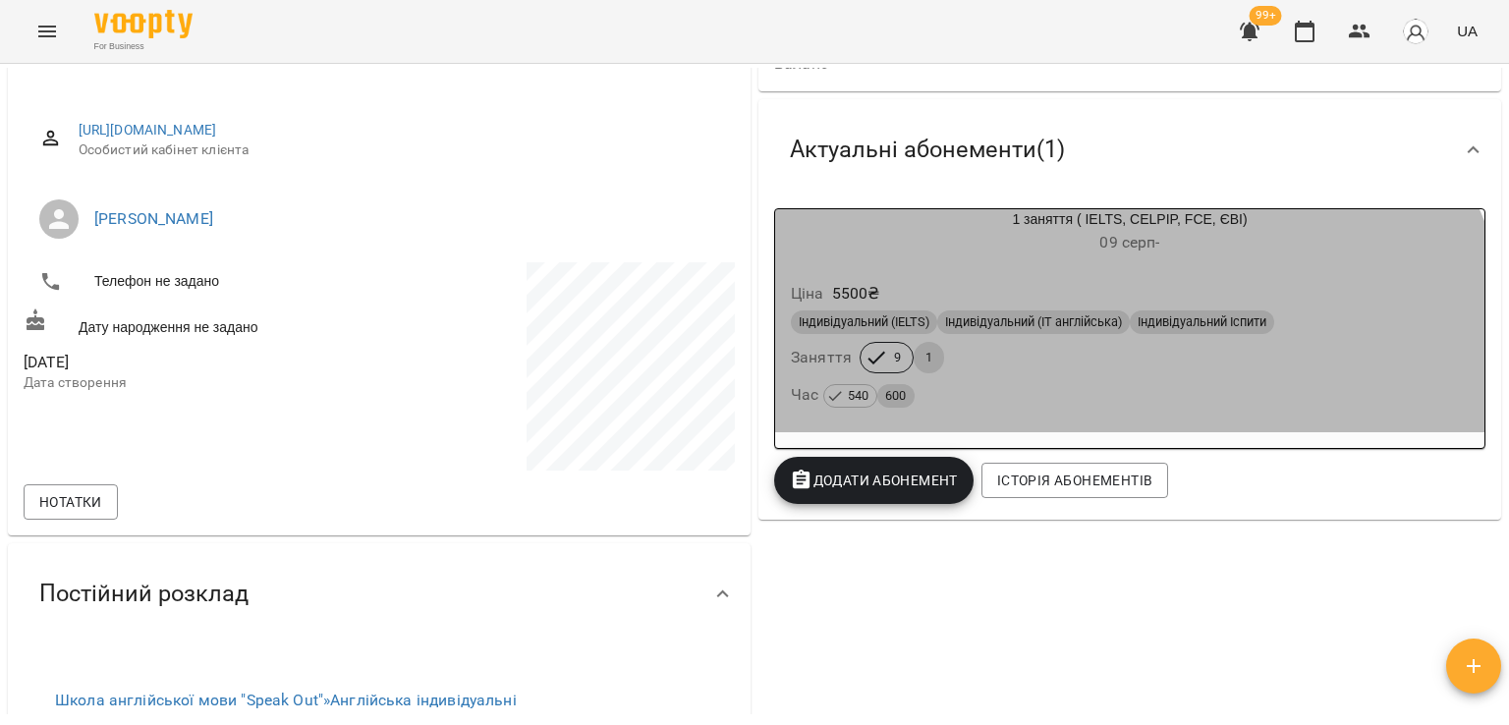
click at [1087, 378] on div "Індивідуальний (IELTS) Індивідуальний (ІТ англійська) Індивідуальний Іспити Зан…" at bounding box center [1130, 359] width 686 height 106
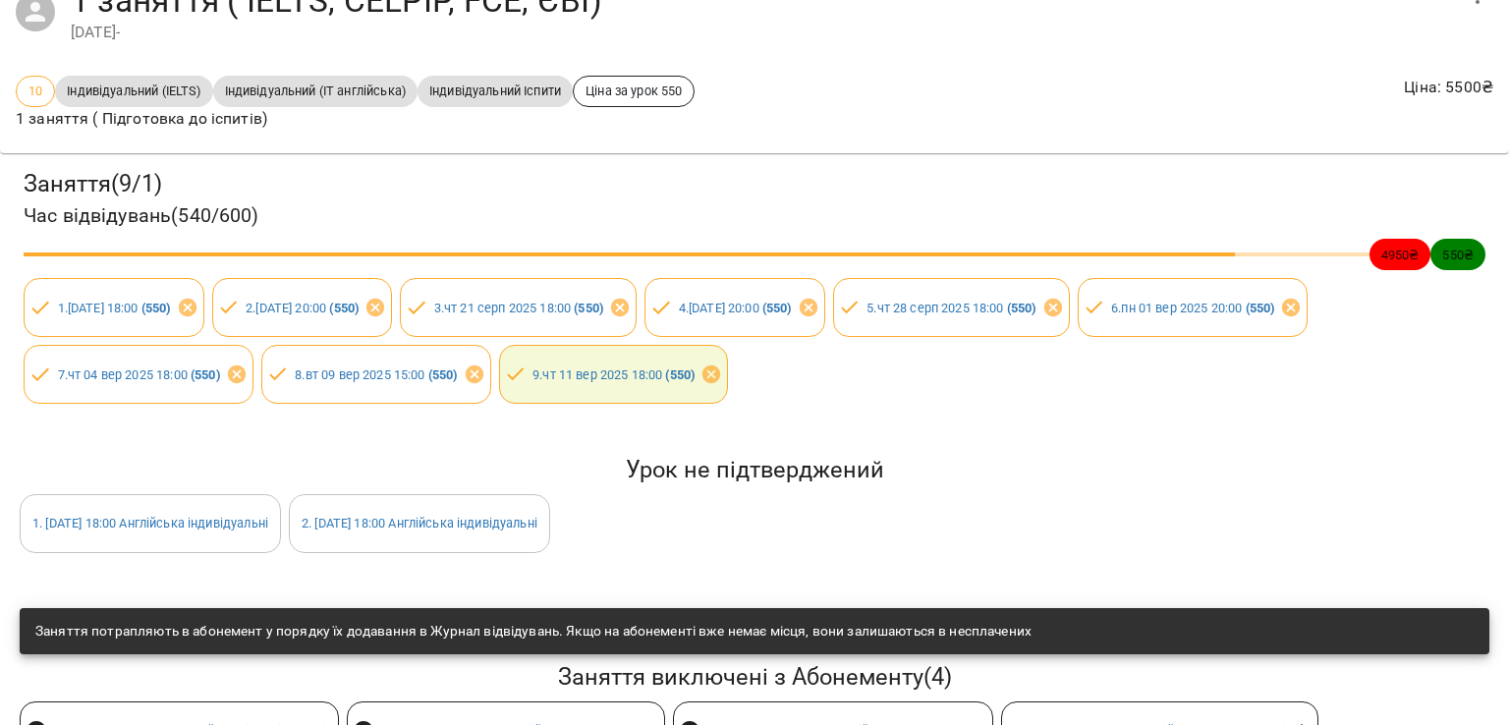
scroll to position [0, 0]
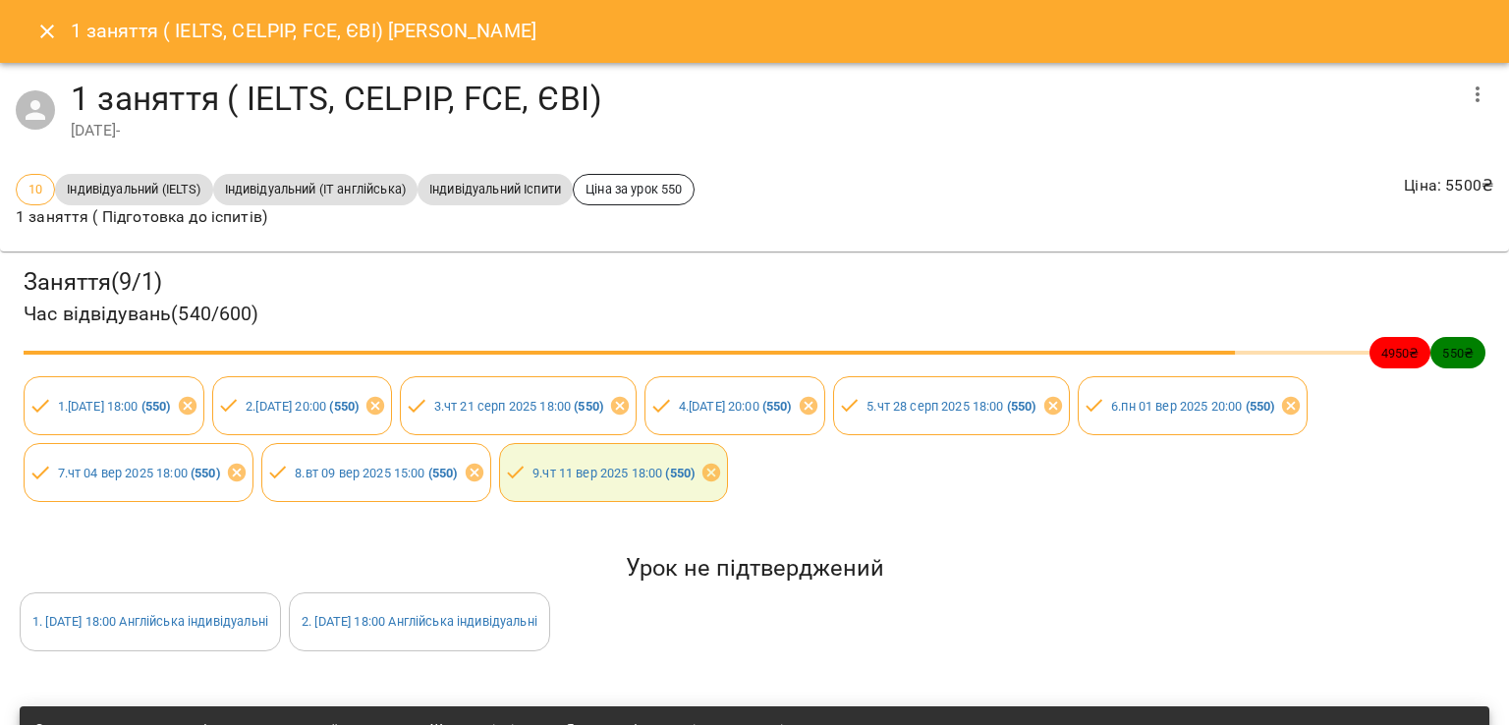
click at [1466, 94] on icon "button" at bounding box center [1478, 95] width 24 height 24
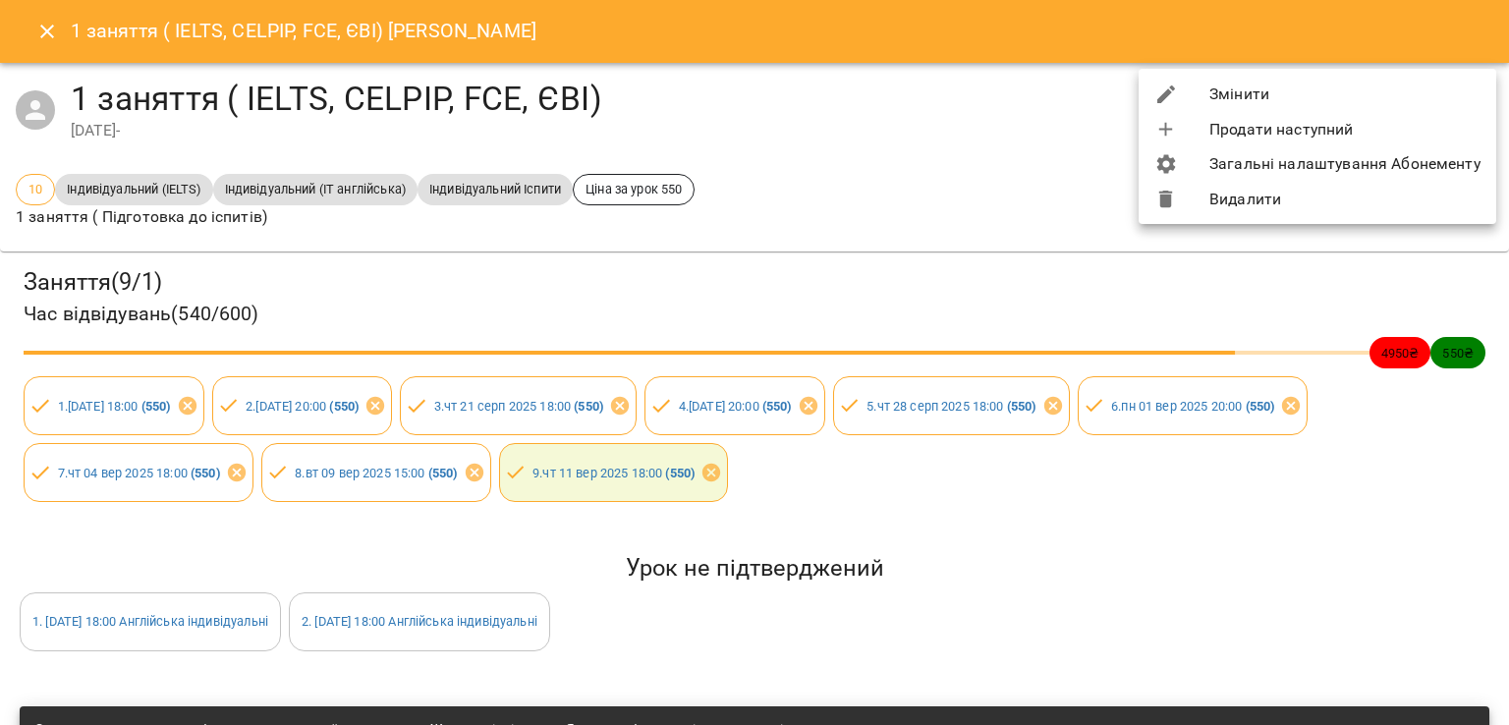
click at [1255, 103] on li "Змінити" at bounding box center [1318, 94] width 358 height 35
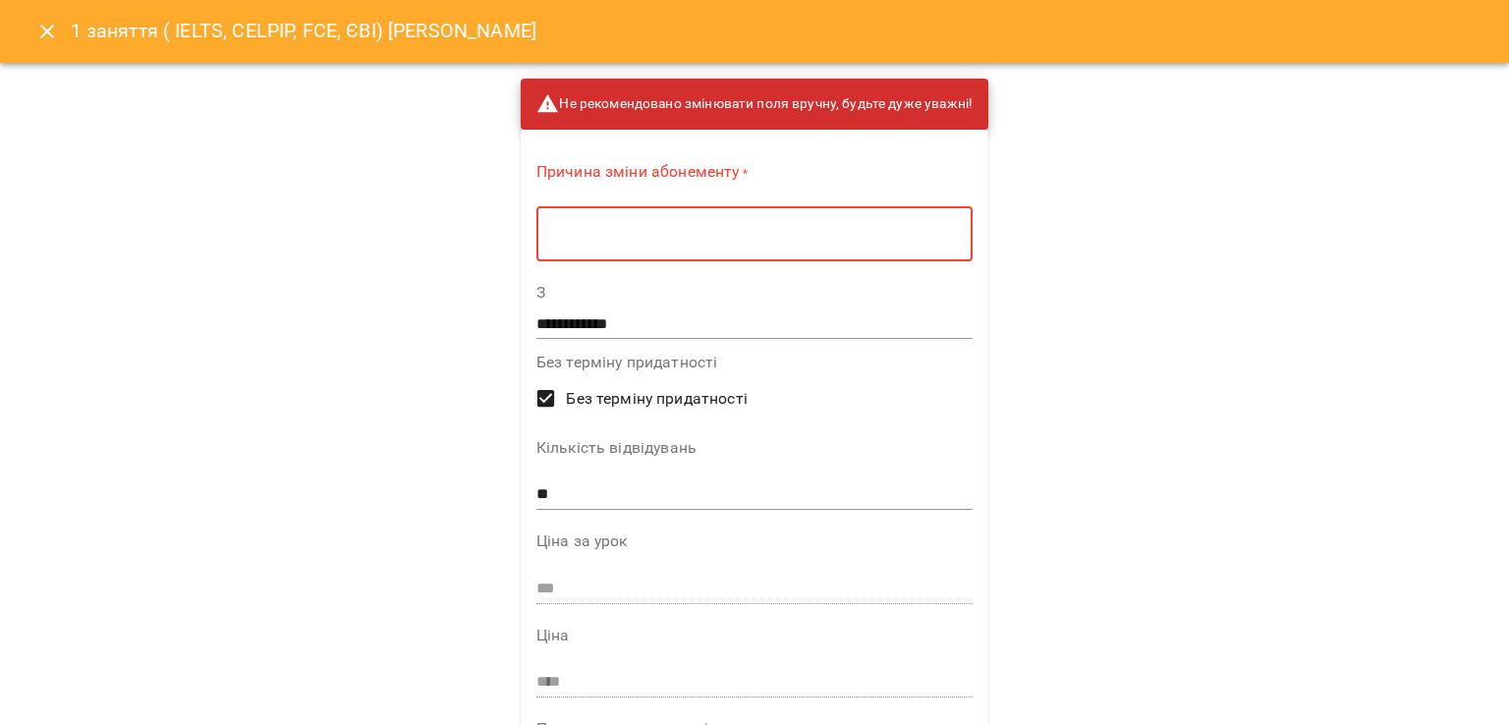
click at [859, 234] on textarea at bounding box center [754, 234] width 409 height 19
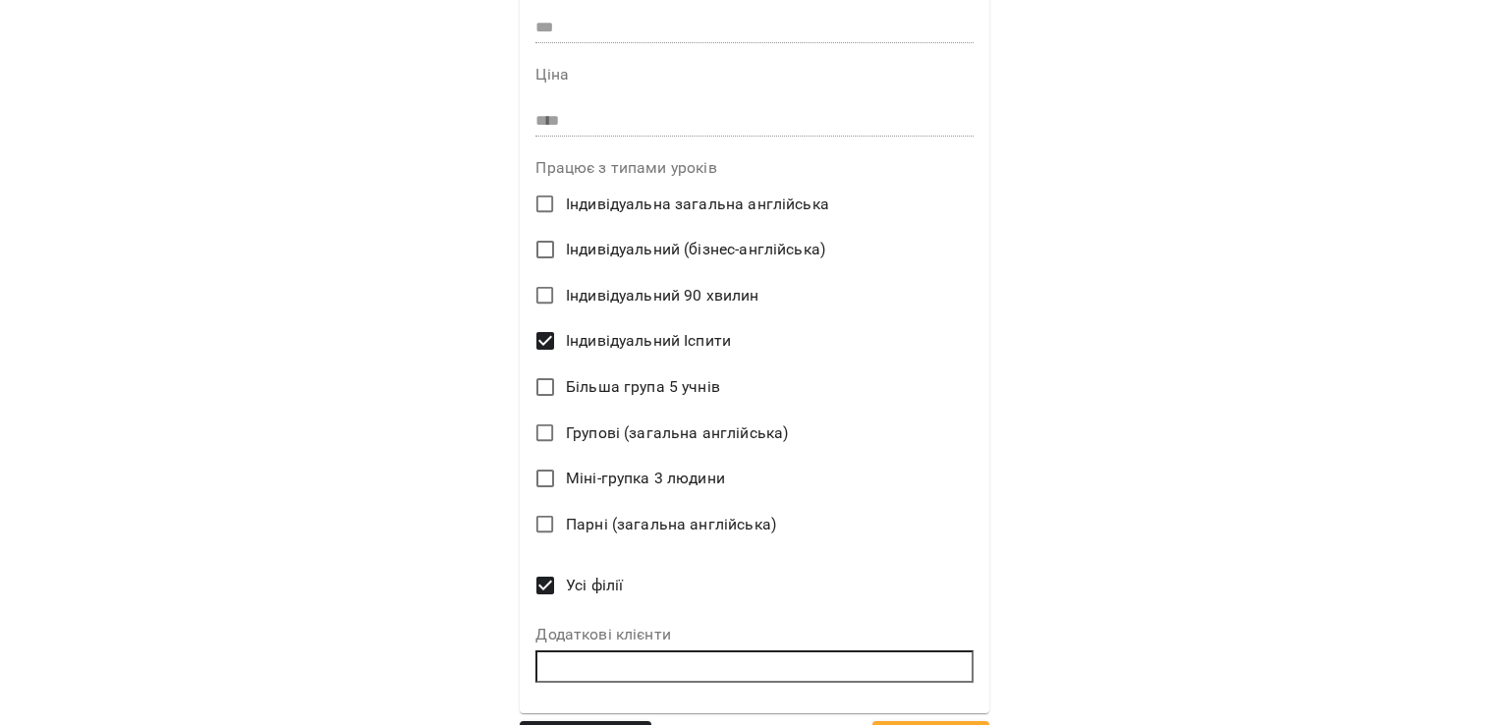
scroll to position [606, 0]
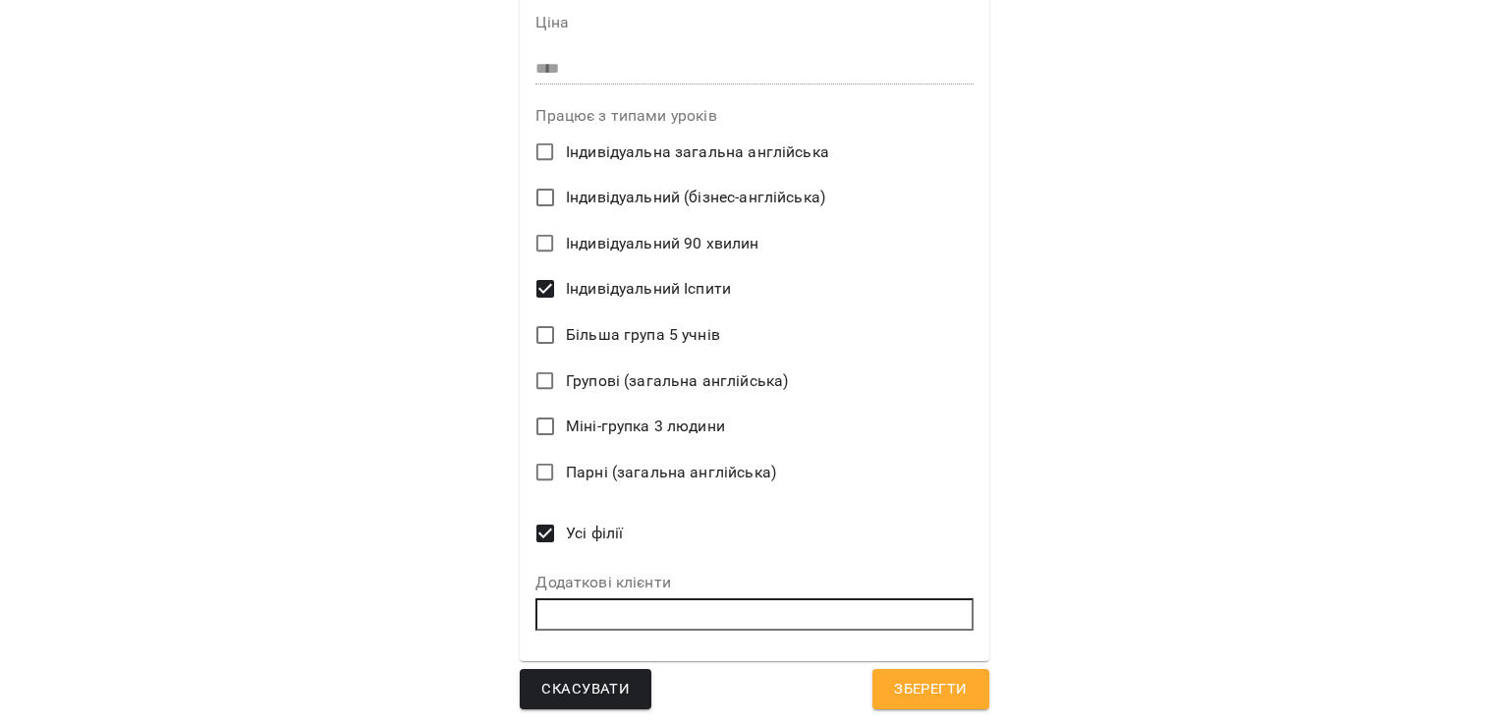
type textarea "*"
click at [945, 696] on span "Зберегти" at bounding box center [930, 690] width 73 height 26
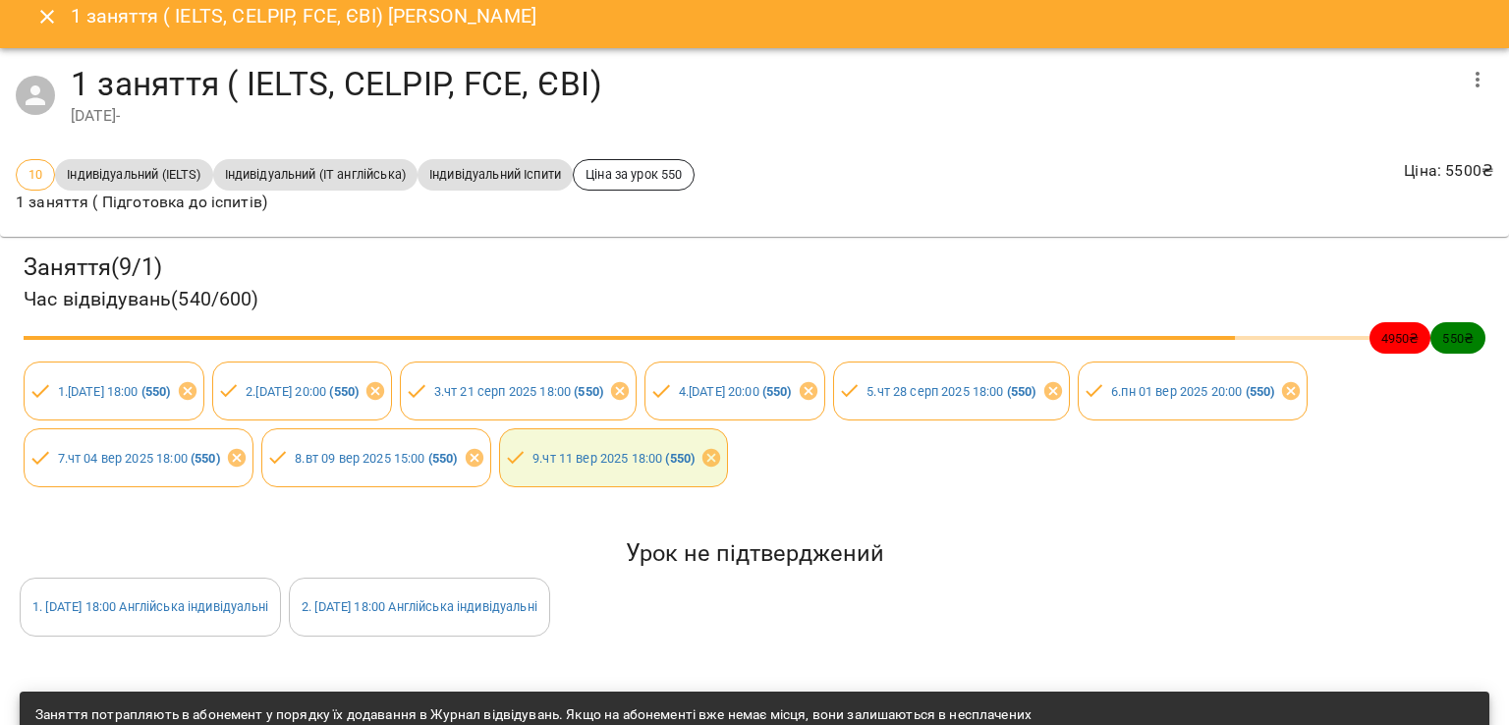
scroll to position [0, 0]
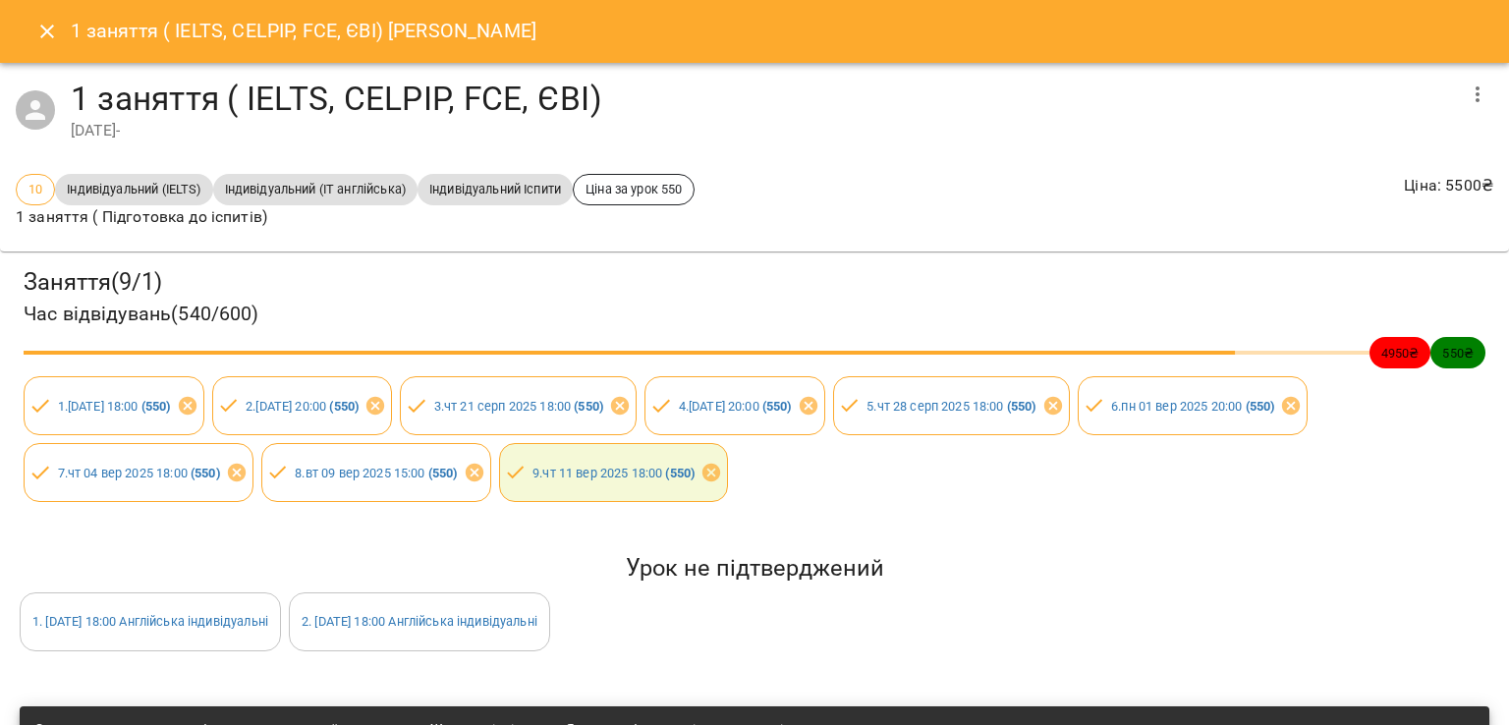
click at [63, 48] on div "1 заняття ( IELTS, CELPIP, FCE, ЄВІ) [PERSON_NAME]" at bounding box center [754, 31] width 1509 height 63
click at [60, 42] on button "Close" at bounding box center [47, 31] width 47 height 47
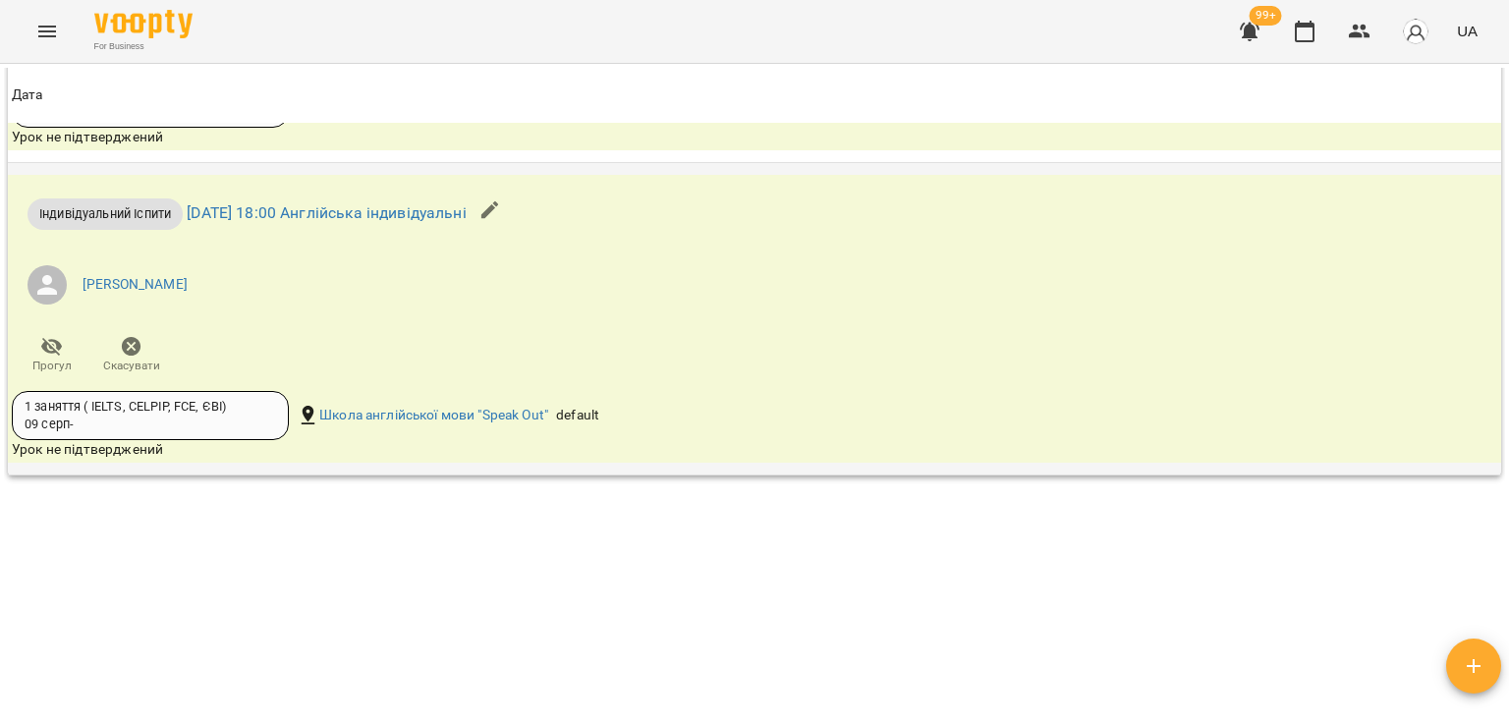
scroll to position [2425, 0]
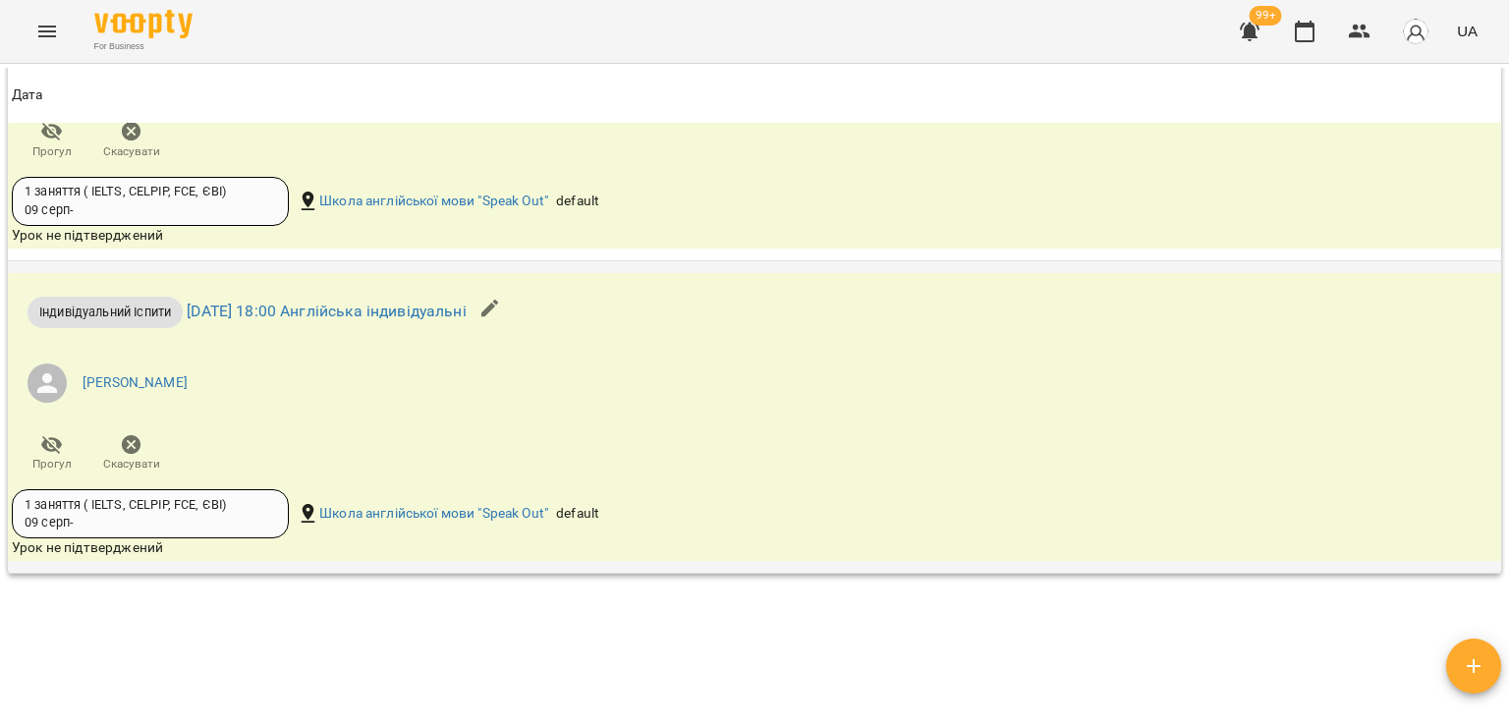
click at [115, 437] on span "Скасувати" at bounding box center [131, 452] width 56 height 39
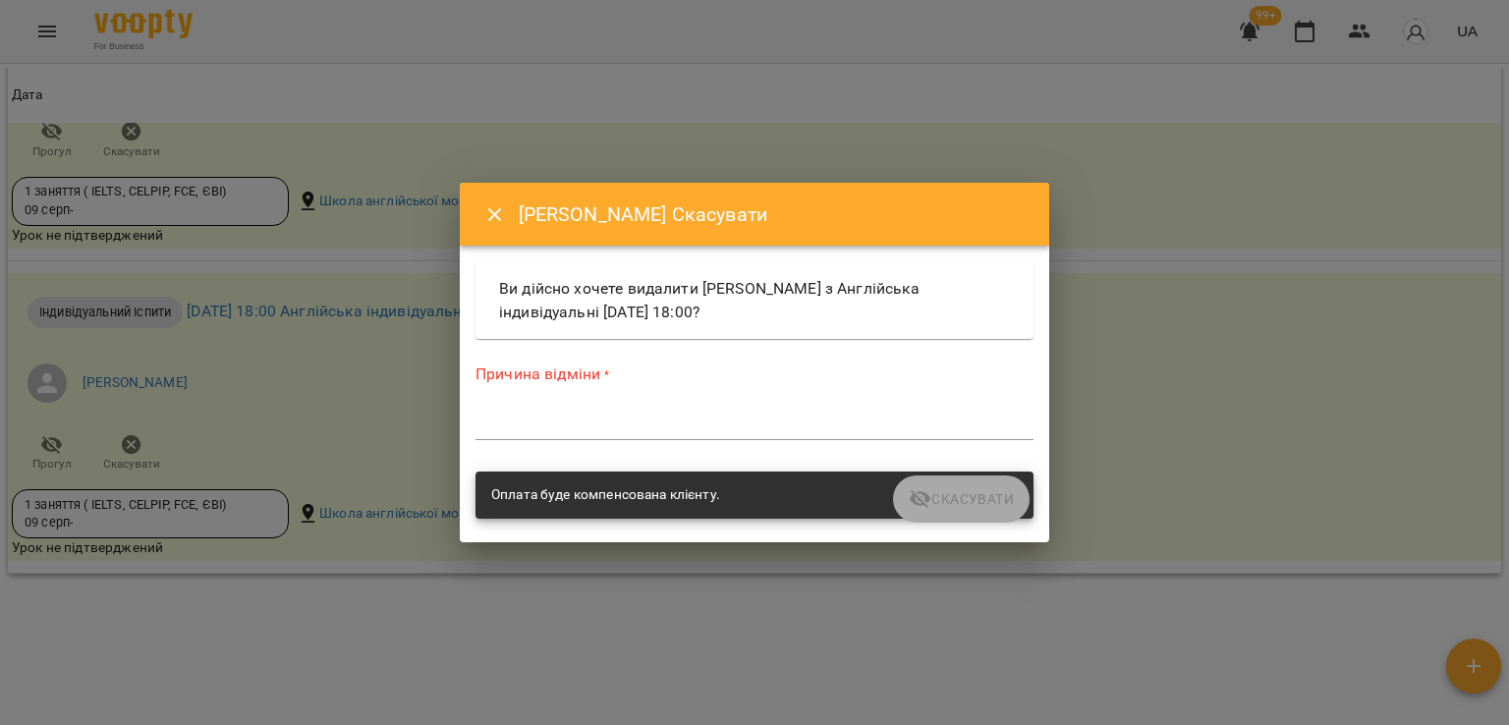
click at [649, 430] on textarea at bounding box center [754, 424] width 558 height 19
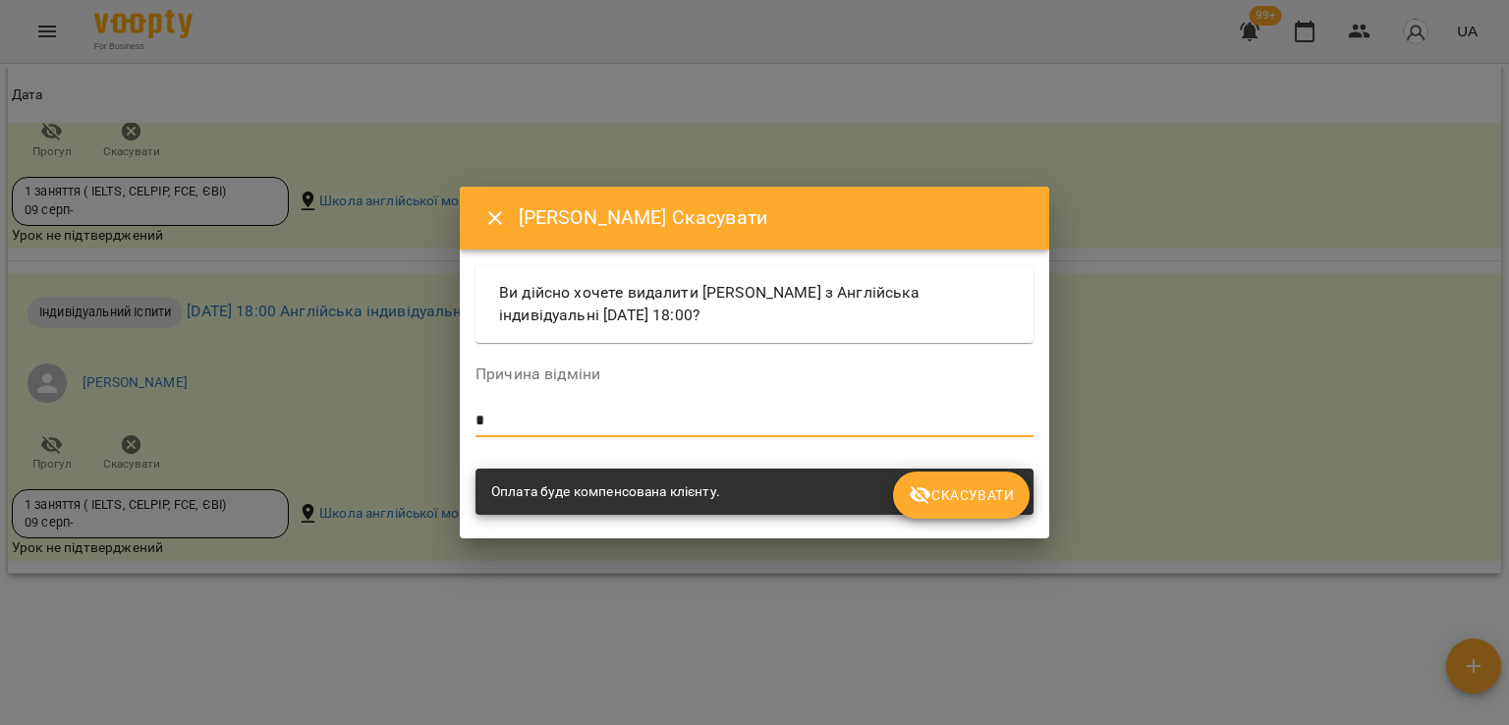
type textarea "*"
click at [947, 485] on span "Скасувати" at bounding box center [961, 495] width 105 height 24
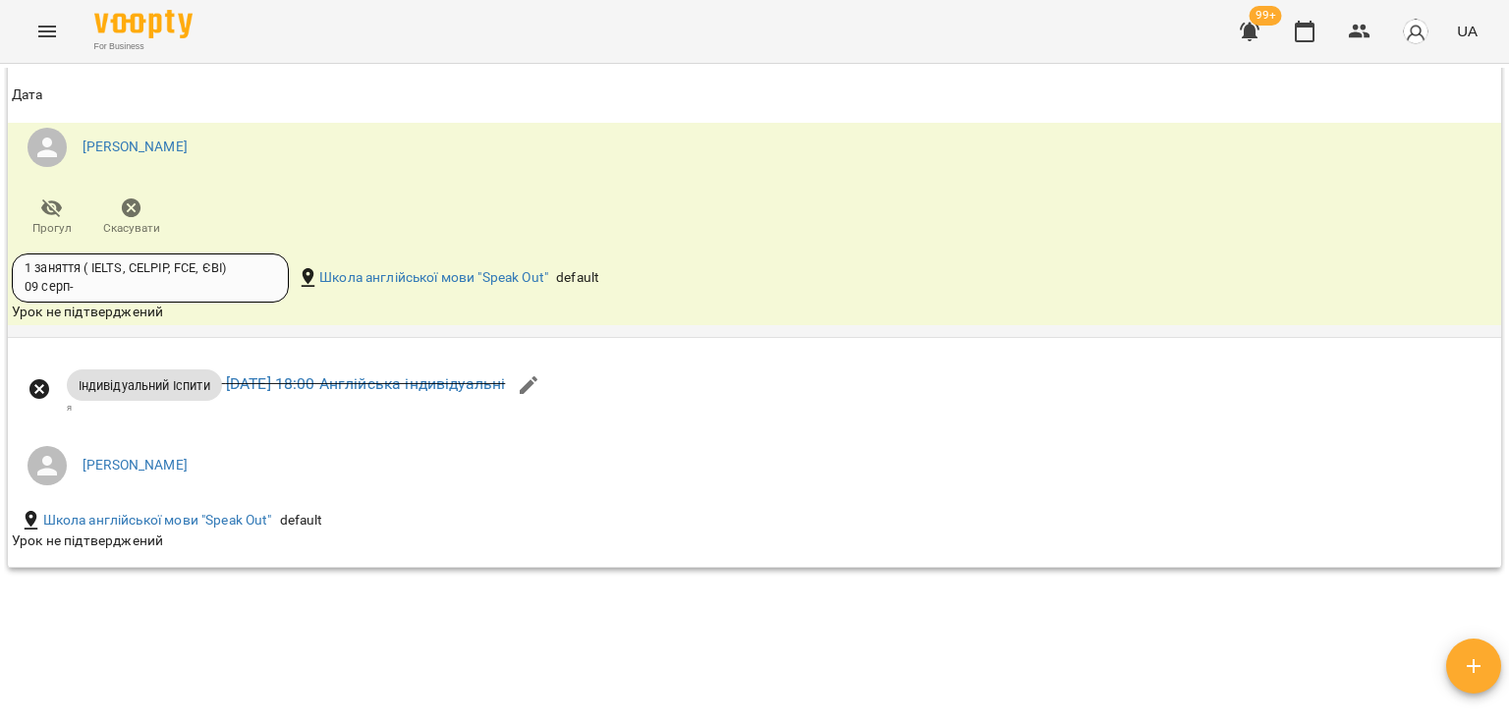
scroll to position [2152, 0]
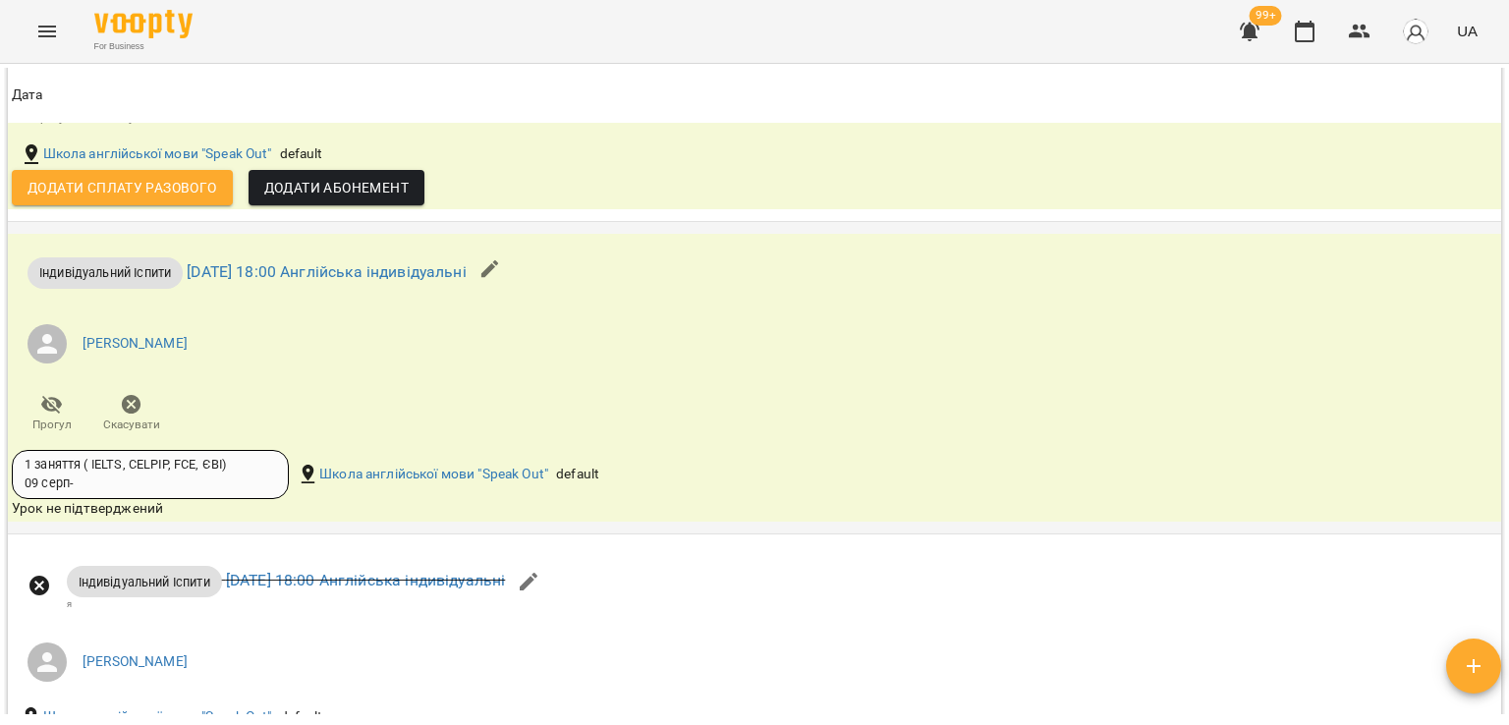
click at [137, 402] on icon "button" at bounding box center [132, 405] width 20 height 20
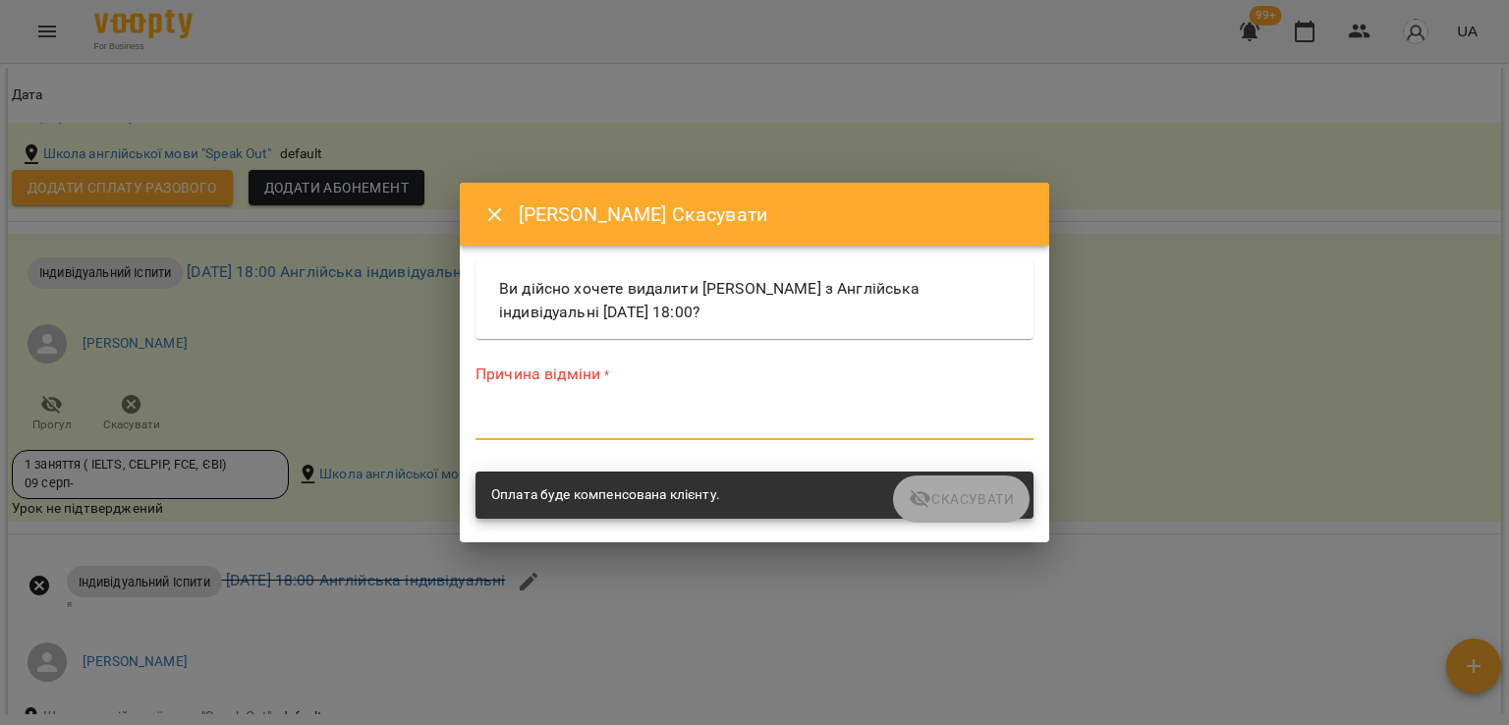
click at [601, 425] on textarea at bounding box center [754, 424] width 558 height 19
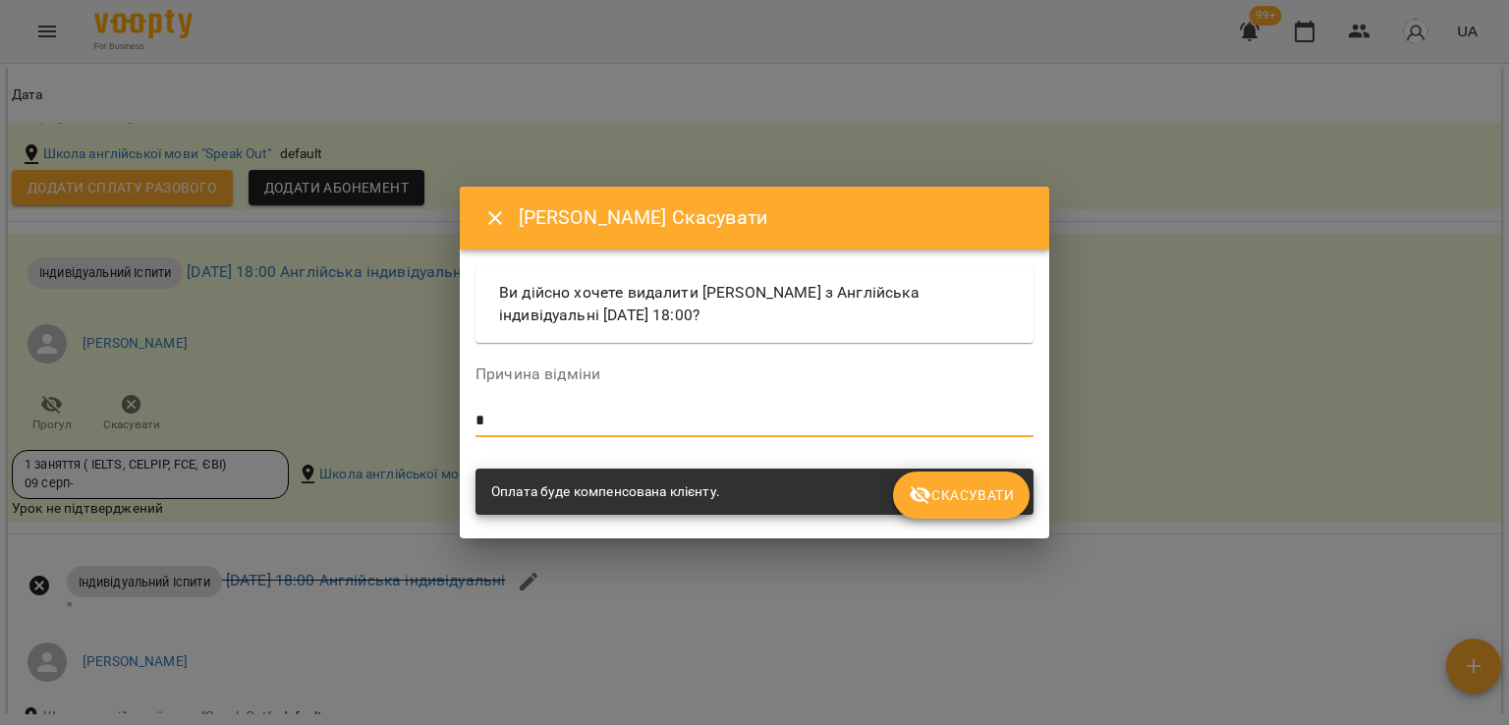
type textarea "*"
click at [959, 492] on span "Скасувати" at bounding box center [961, 495] width 105 height 24
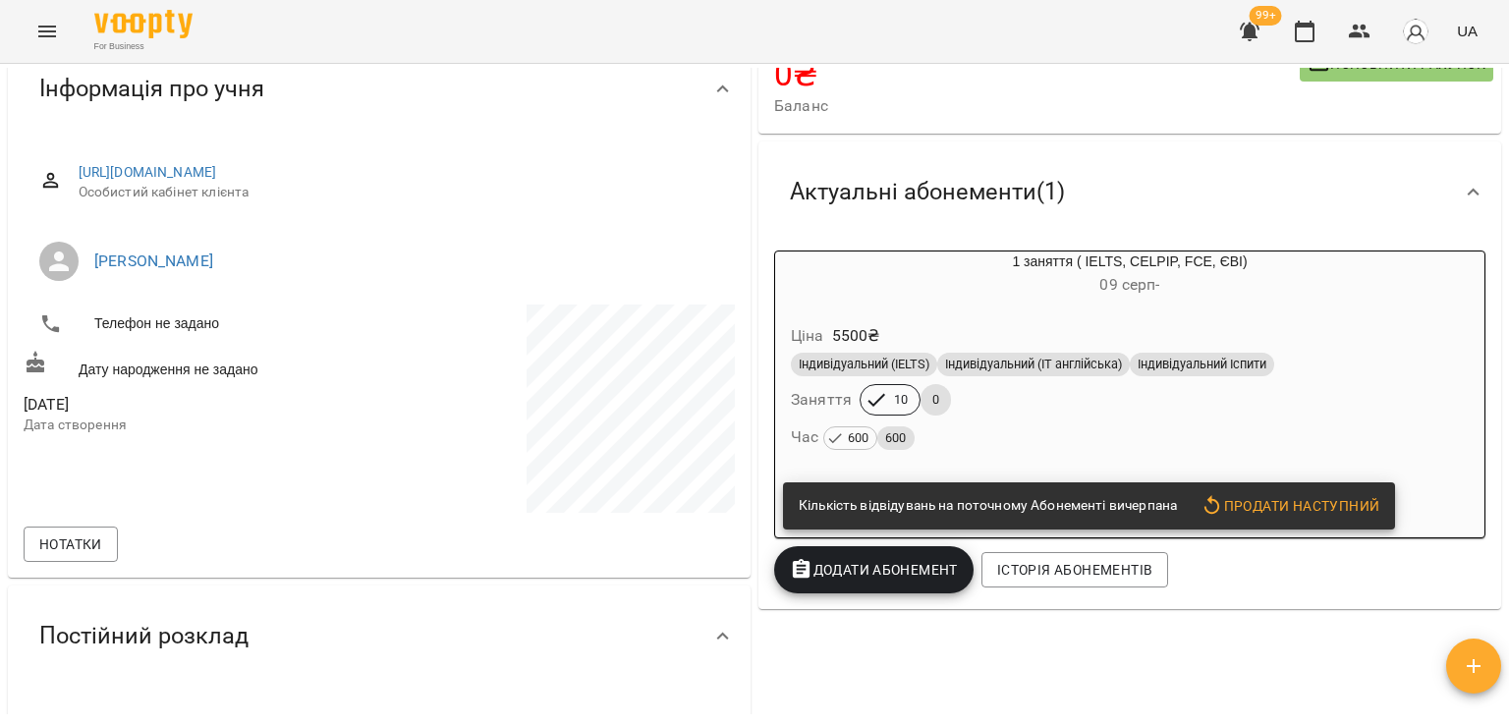
scroll to position [0, 0]
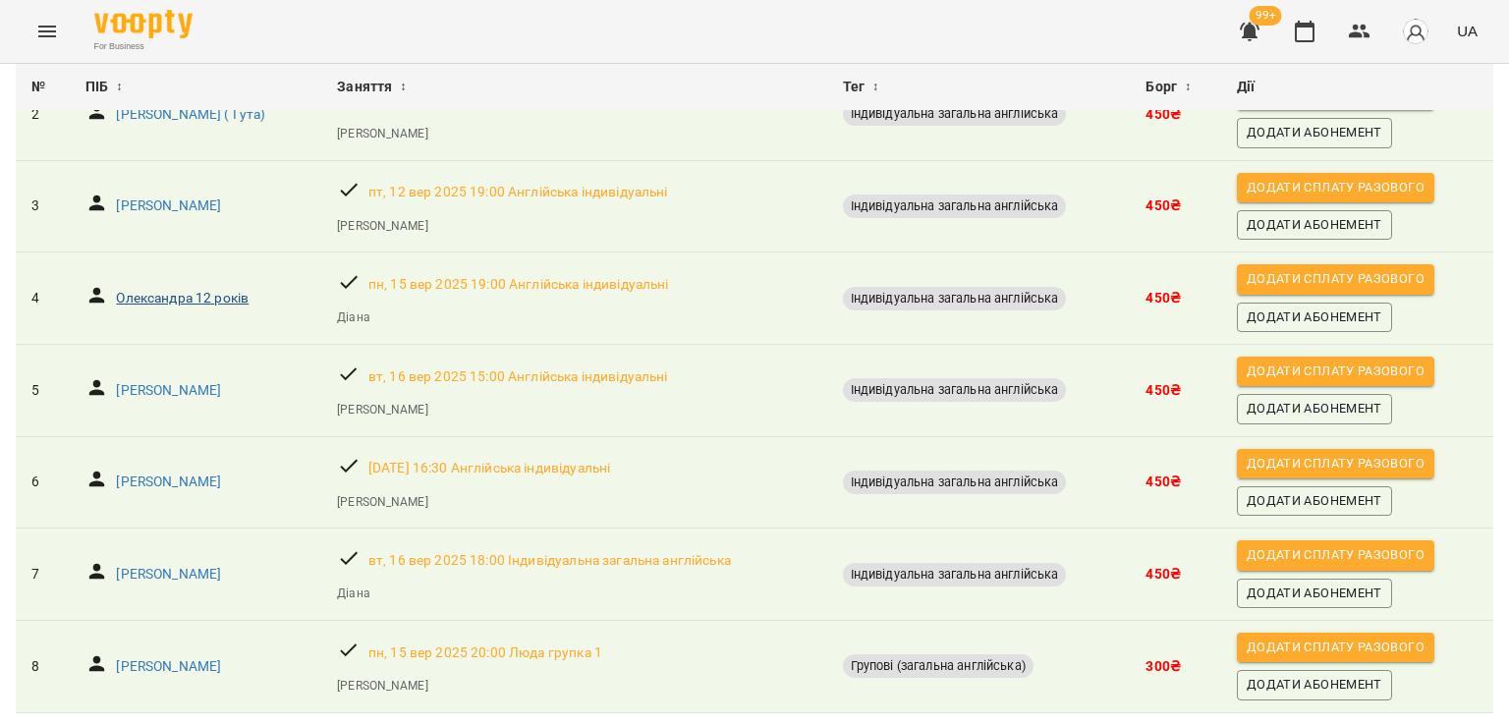
scroll to position [350, 0]
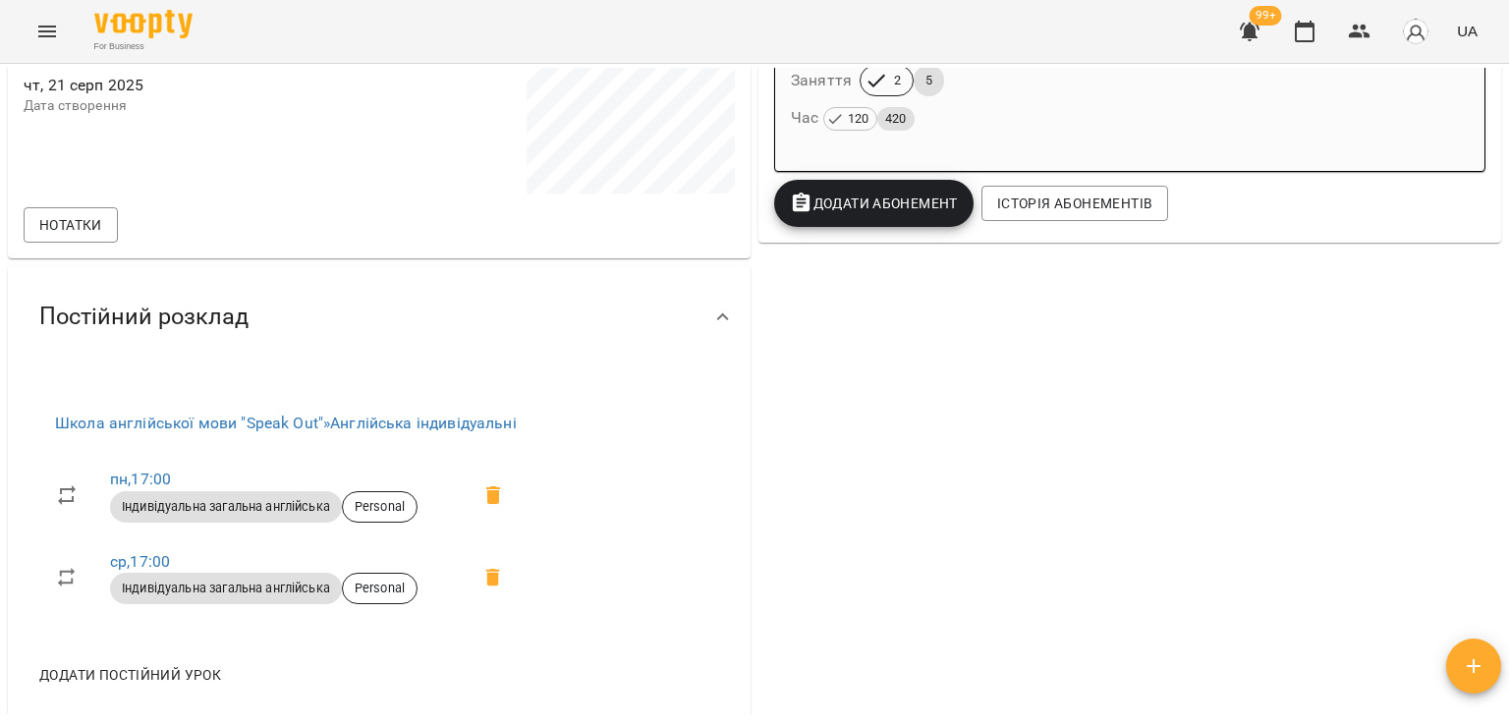
scroll to position [295, 0]
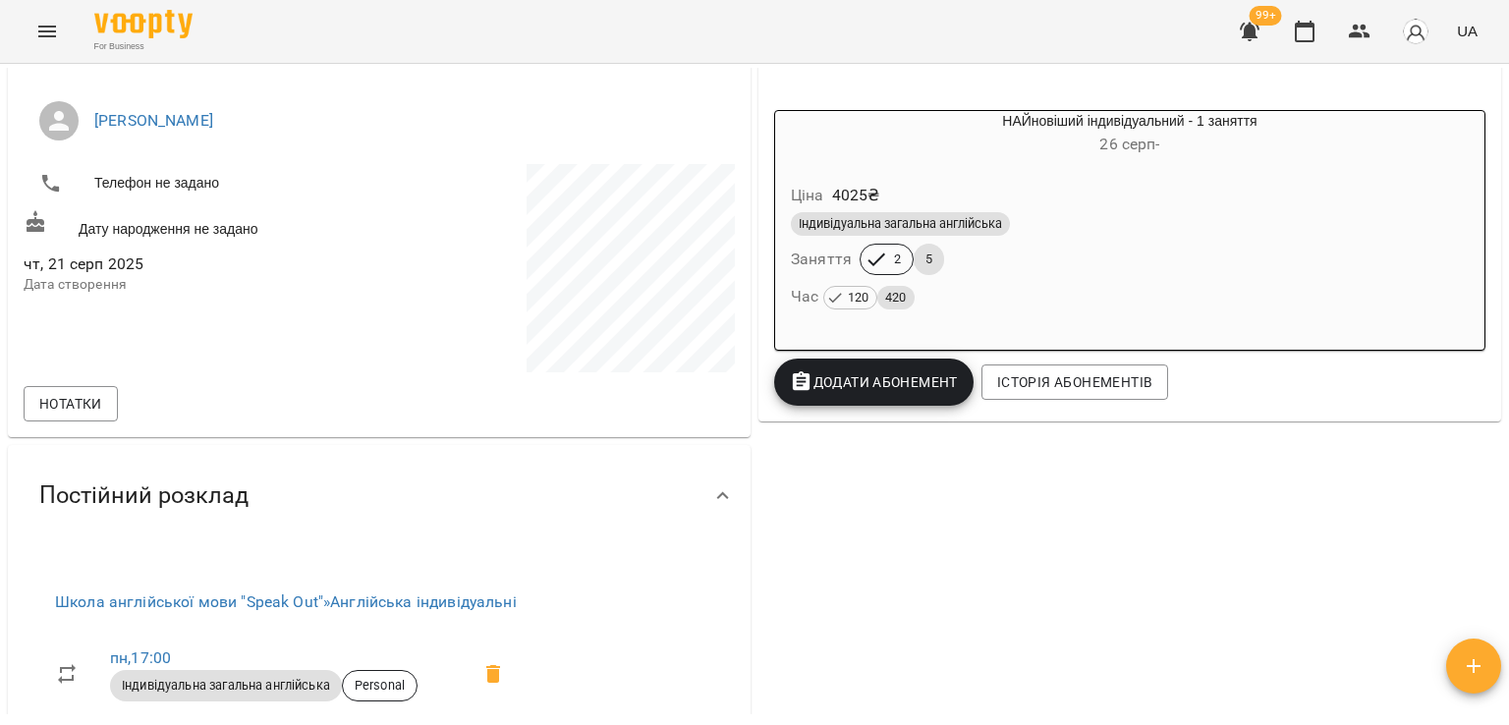
click at [988, 211] on div "Індивідуальна загальна англійська" at bounding box center [1130, 223] width 686 height 31
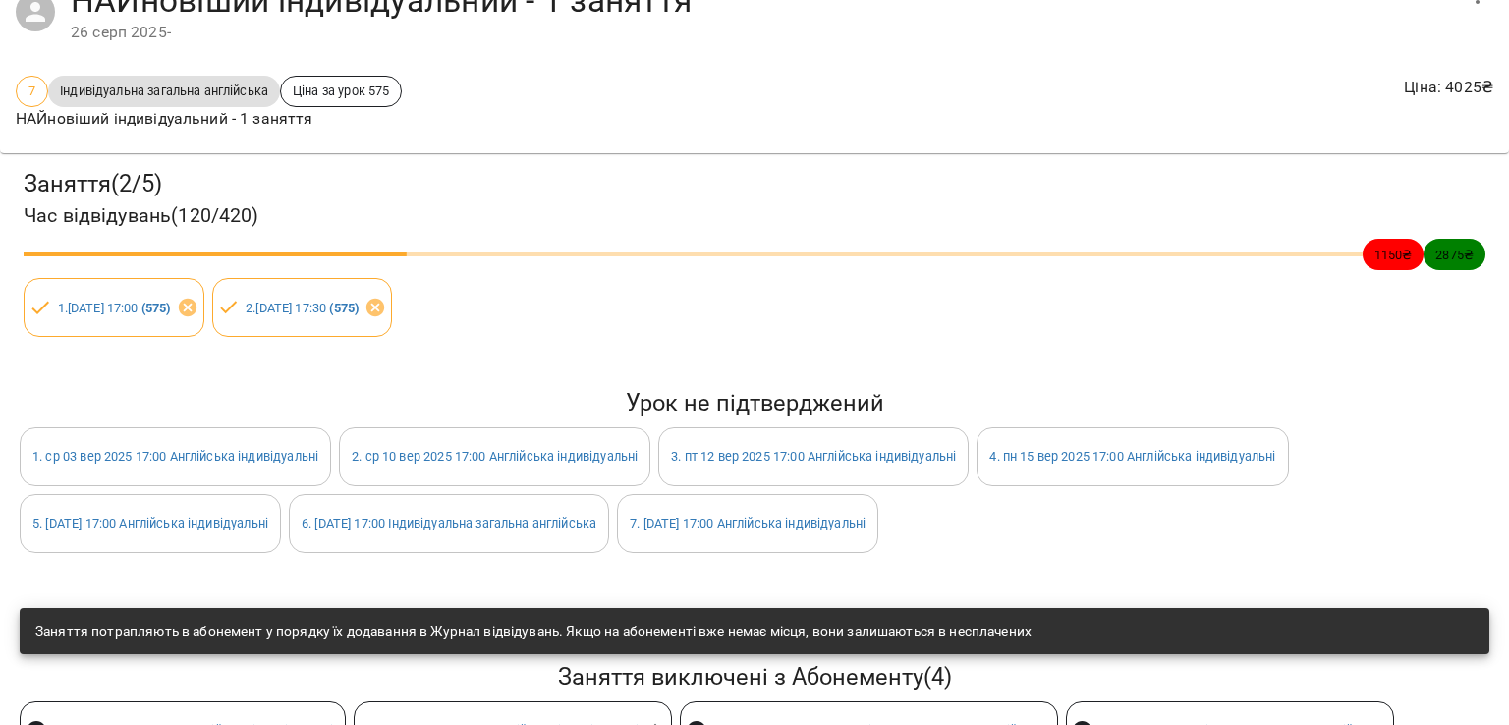
scroll to position [0, 0]
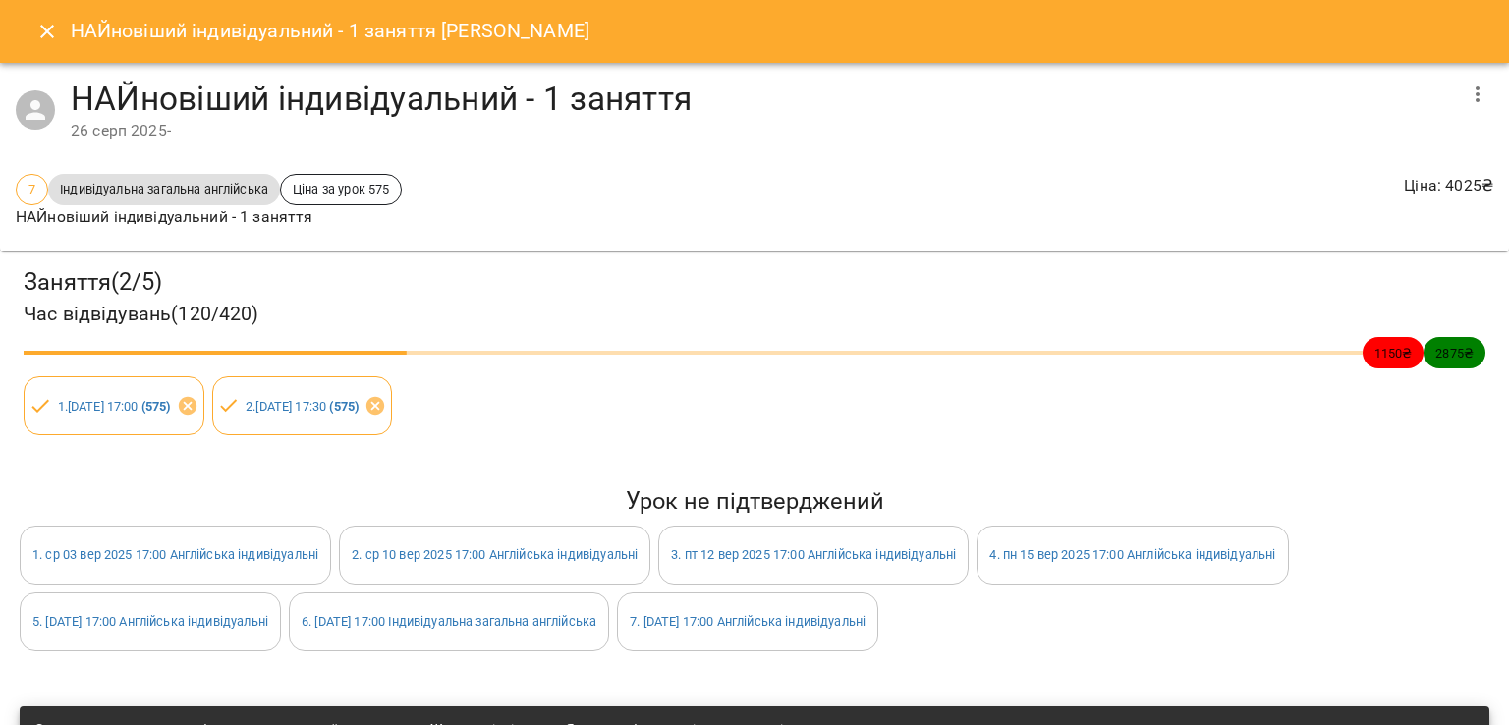
click at [49, 43] on button "Close" at bounding box center [47, 31] width 47 height 47
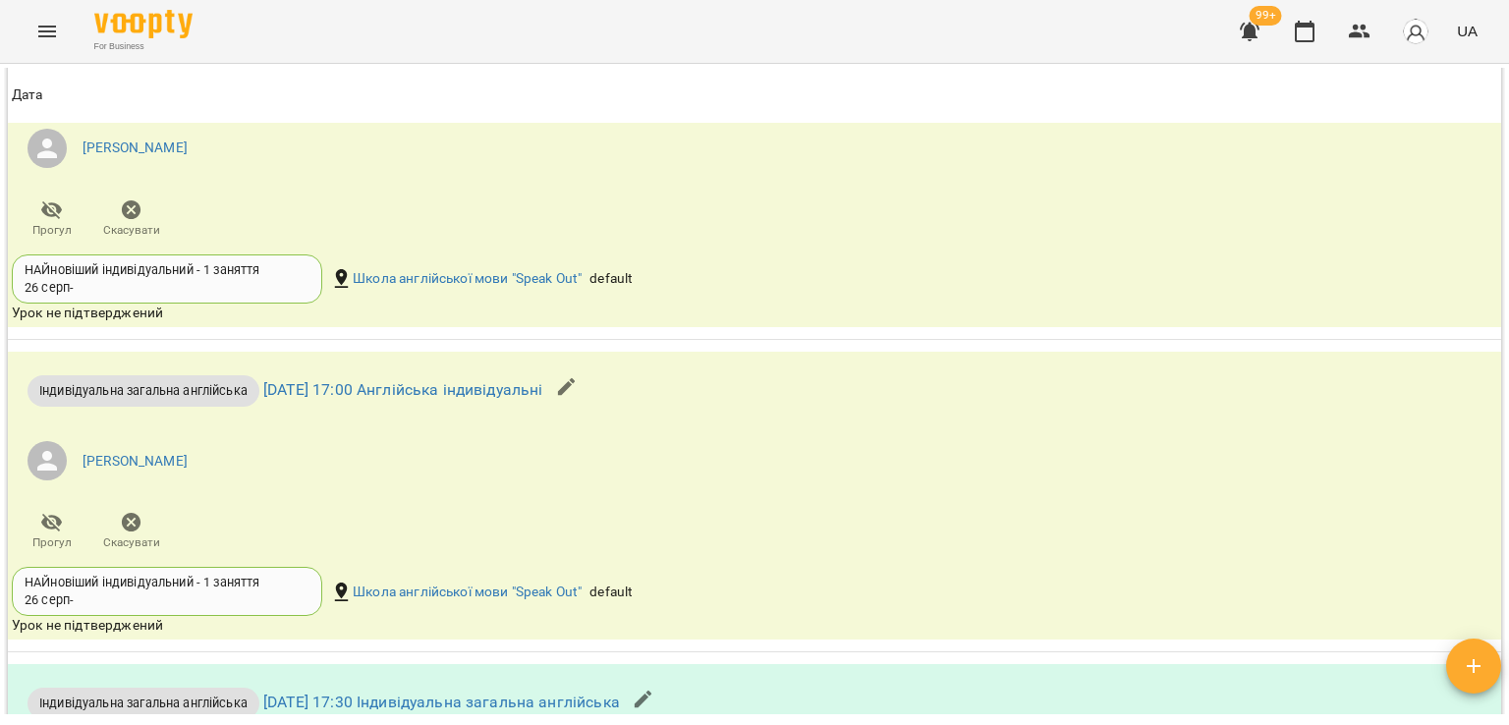
scroll to position [1329, 0]
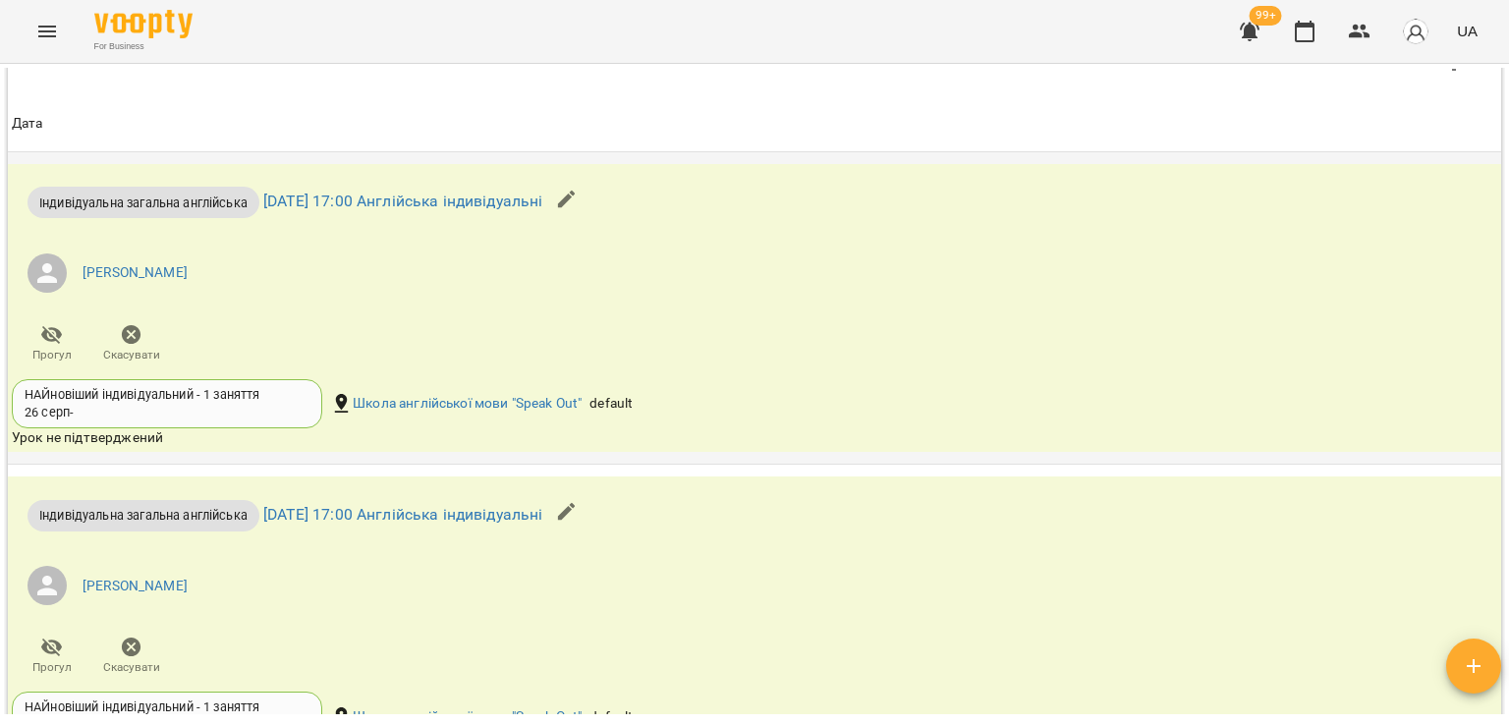
click at [130, 337] on icon "button" at bounding box center [132, 335] width 20 height 20
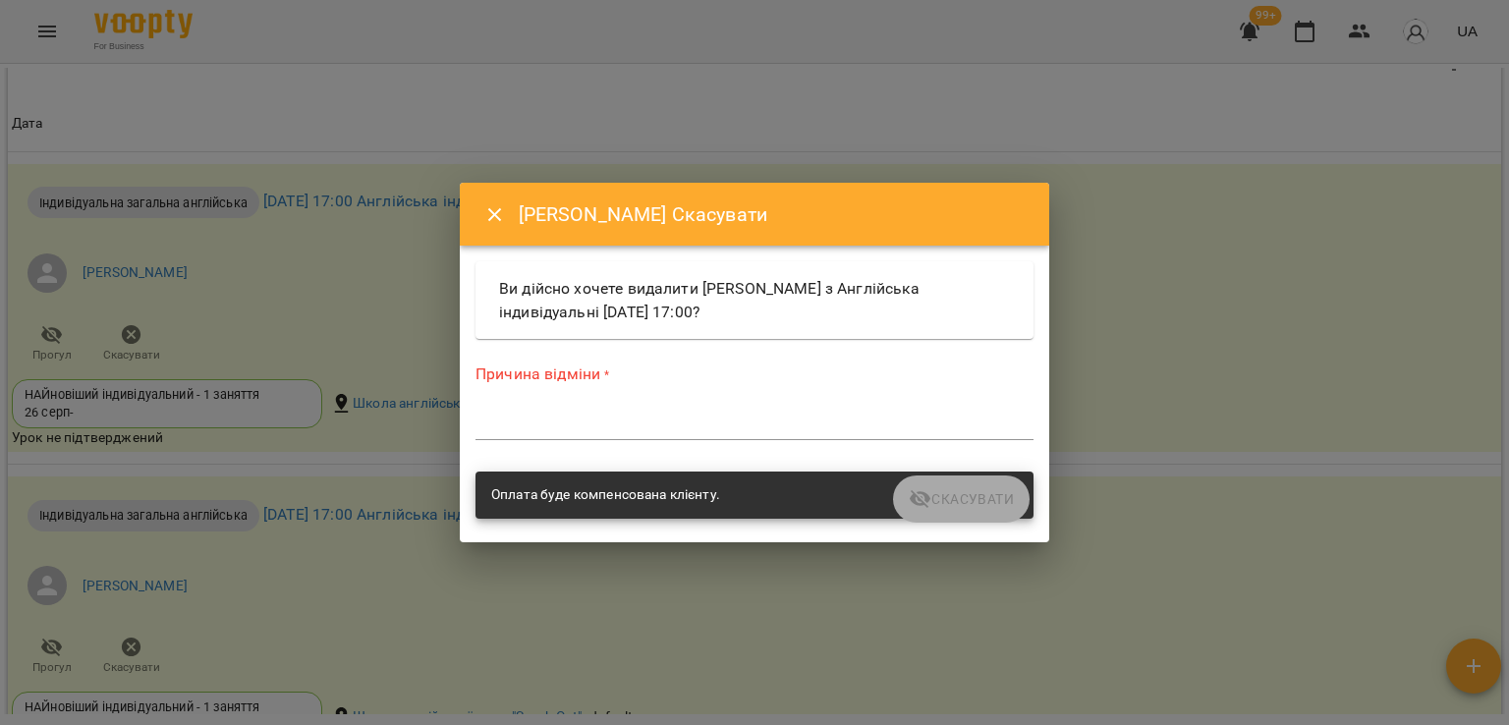
click at [517, 428] on textarea at bounding box center [754, 424] width 558 height 19
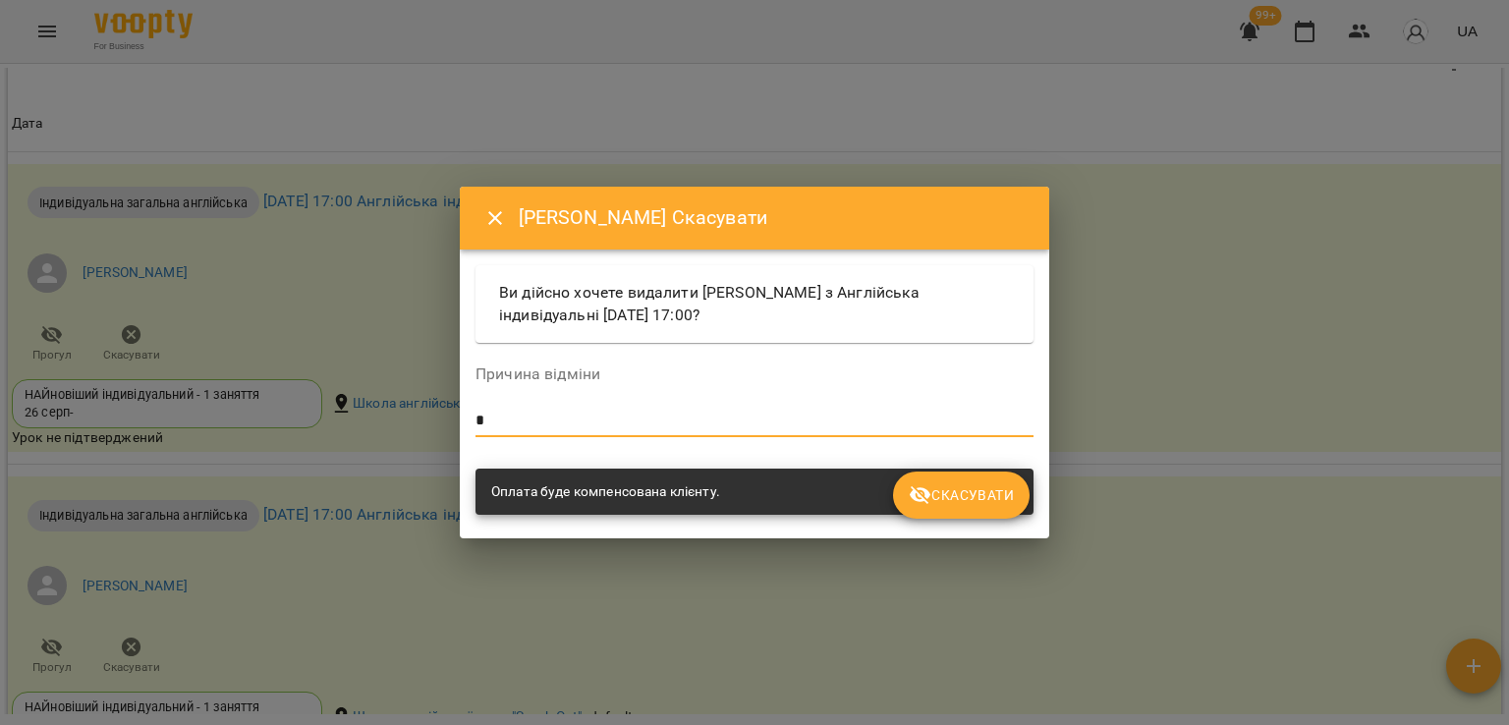
type textarea "*"
click at [923, 488] on icon "submit" at bounding box center [921, 495] width 22 height 19
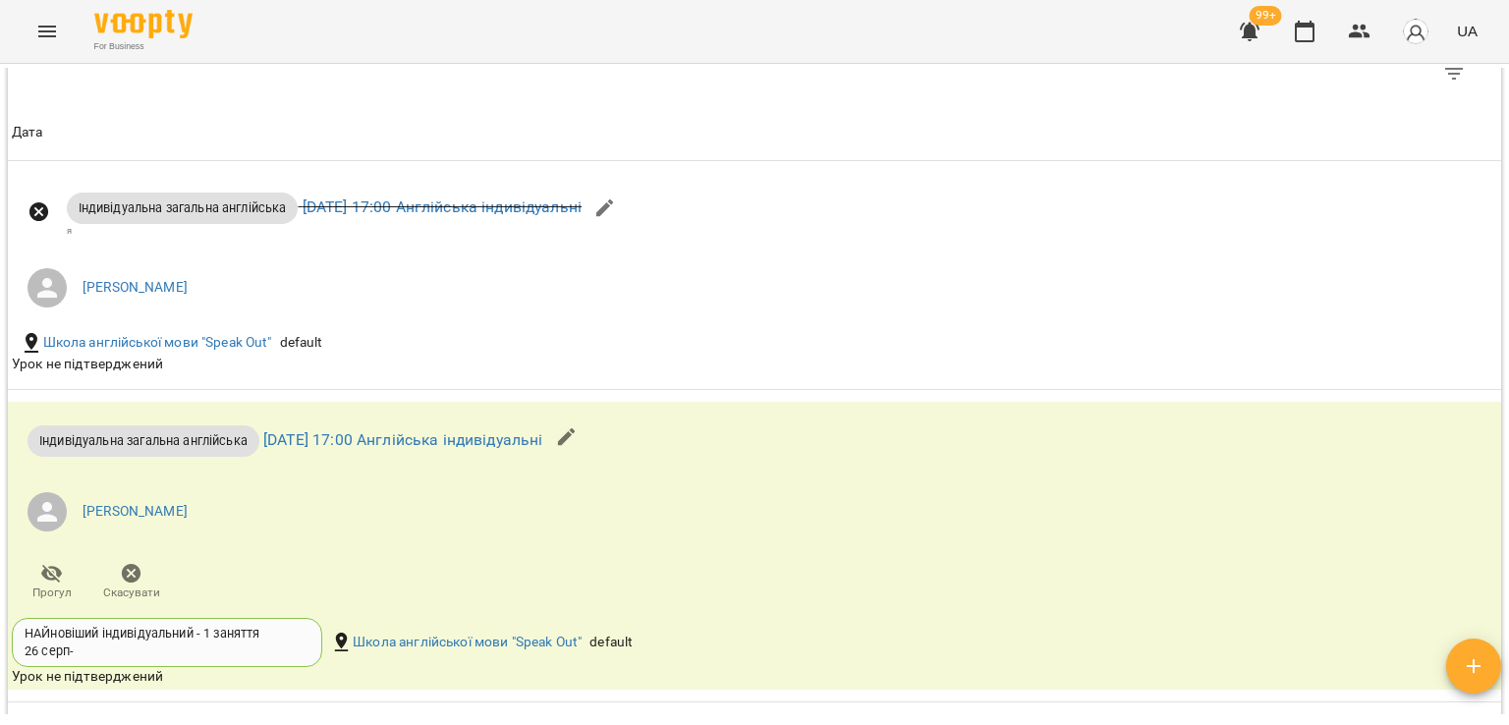
scroll to position [1572, 0]
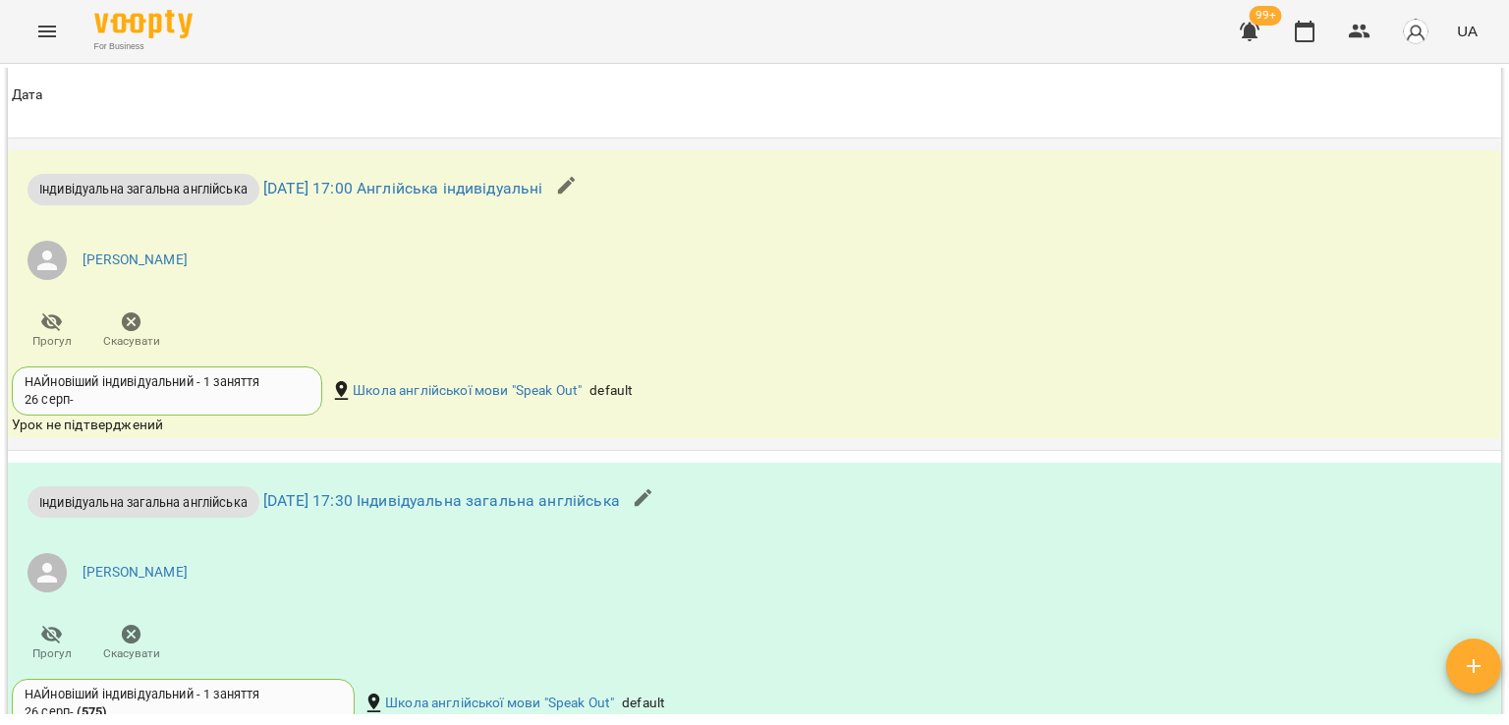
click at [127, 320] on icon "button" at bounding box center [132, 322] width 20 height 20
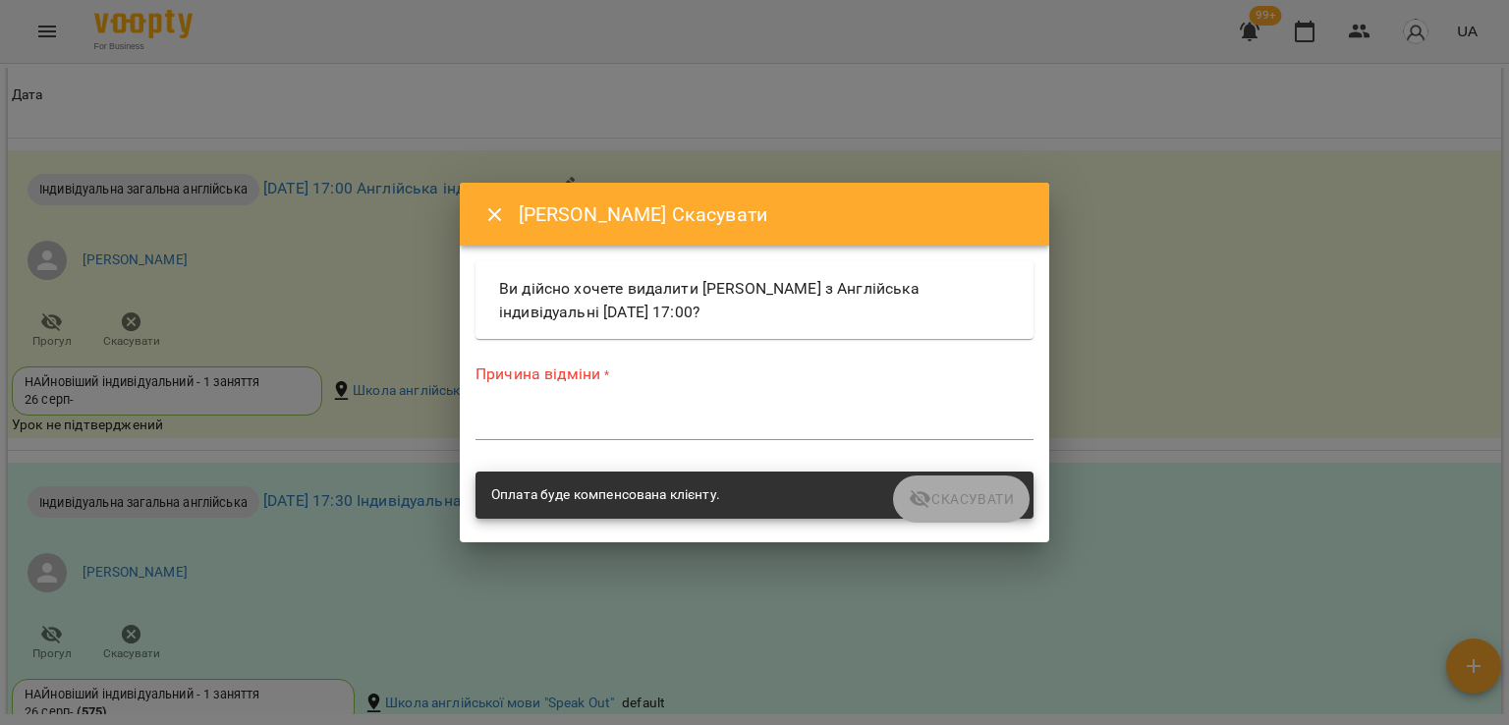
click at [621, 425] on textarea at bounding box center [754, 424] width 558 height 19
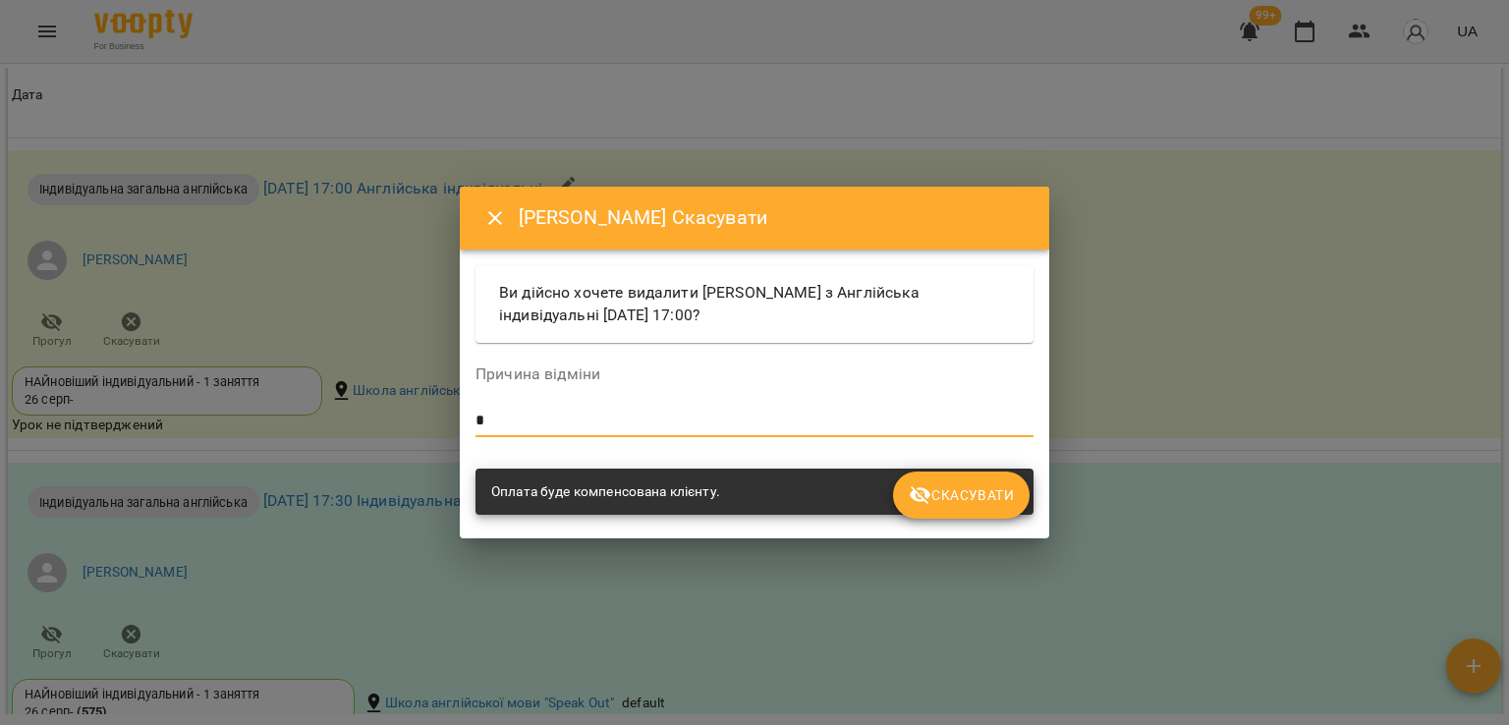
type textarea "*"
click at [1010, 502] on span "Скасувати" at bounding box center [961, 495] width 105 height 24
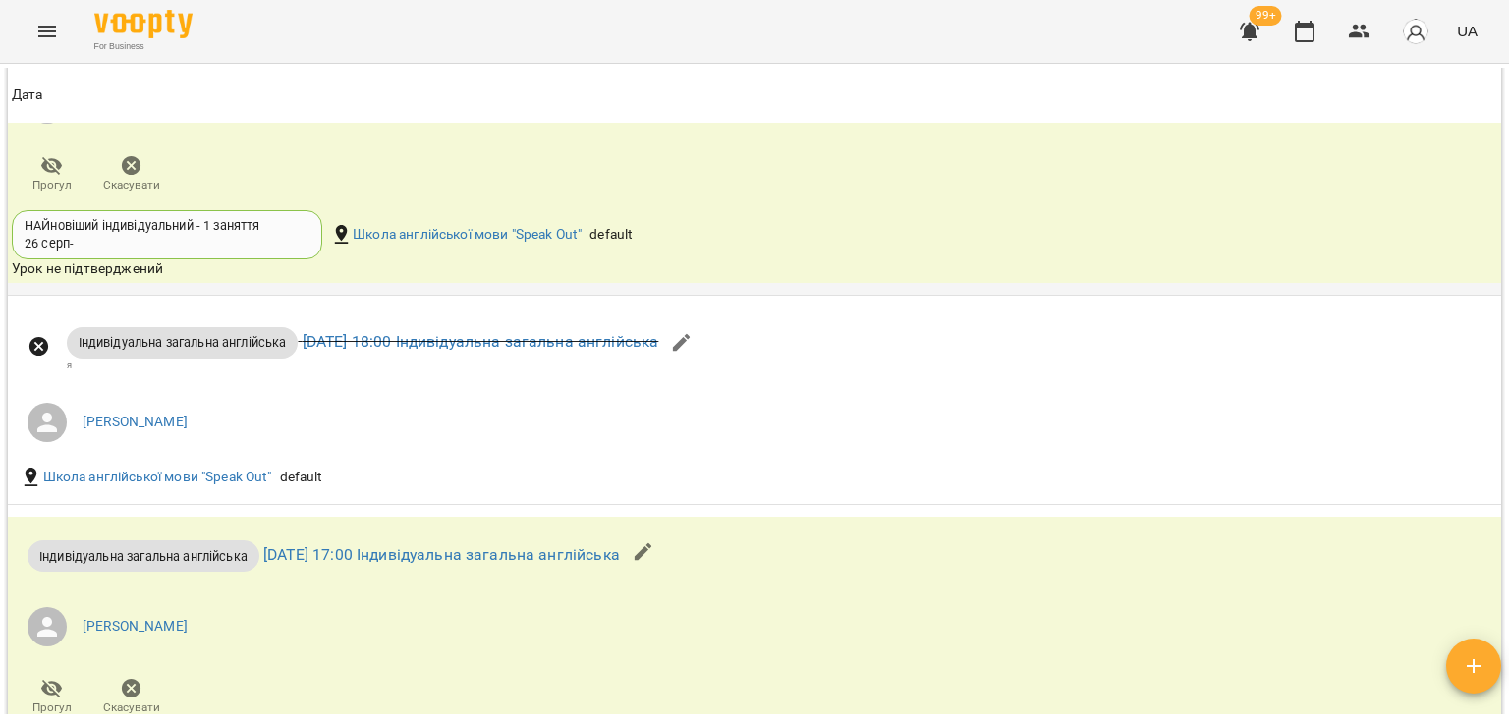
scroll to position [2152, 0]
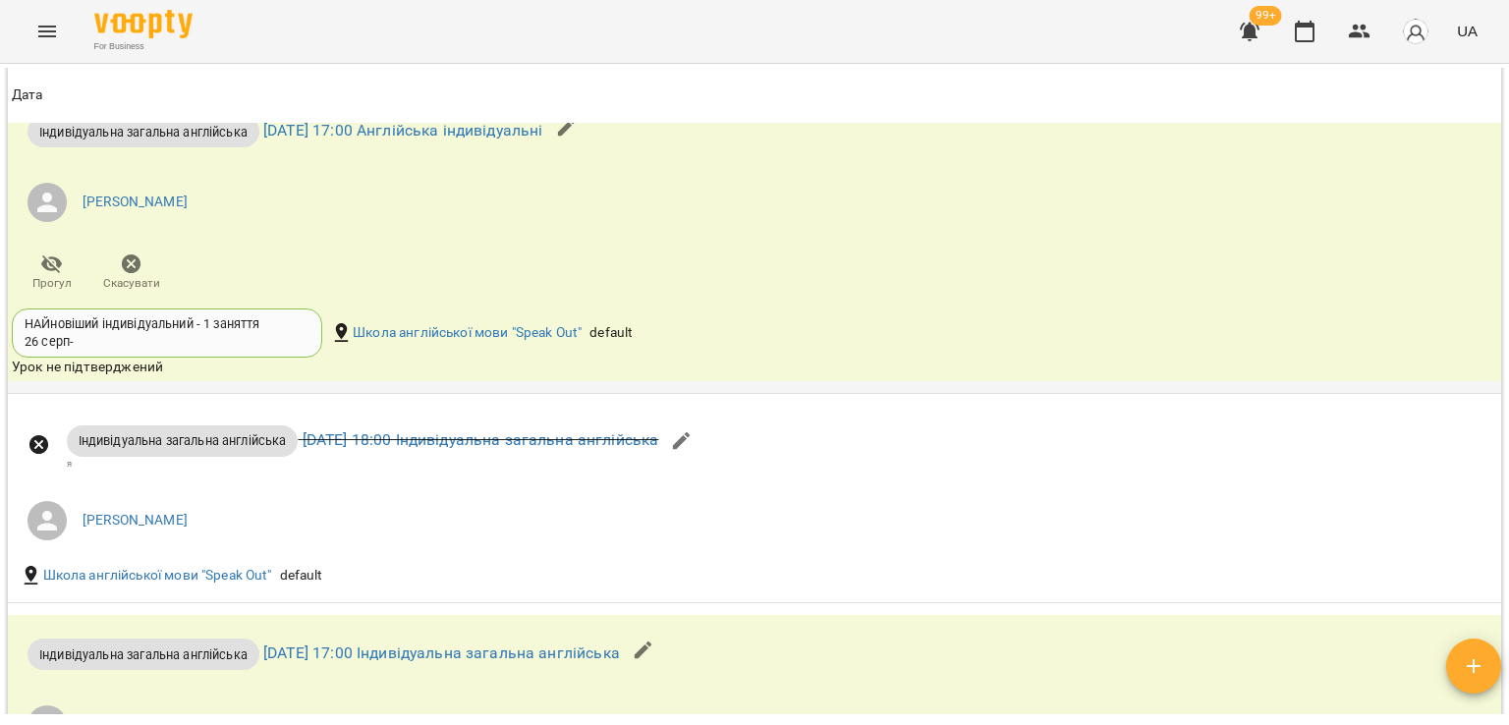
click at [123, 272] on icon "button" at bounding box center [132, 264] width 24 height 24
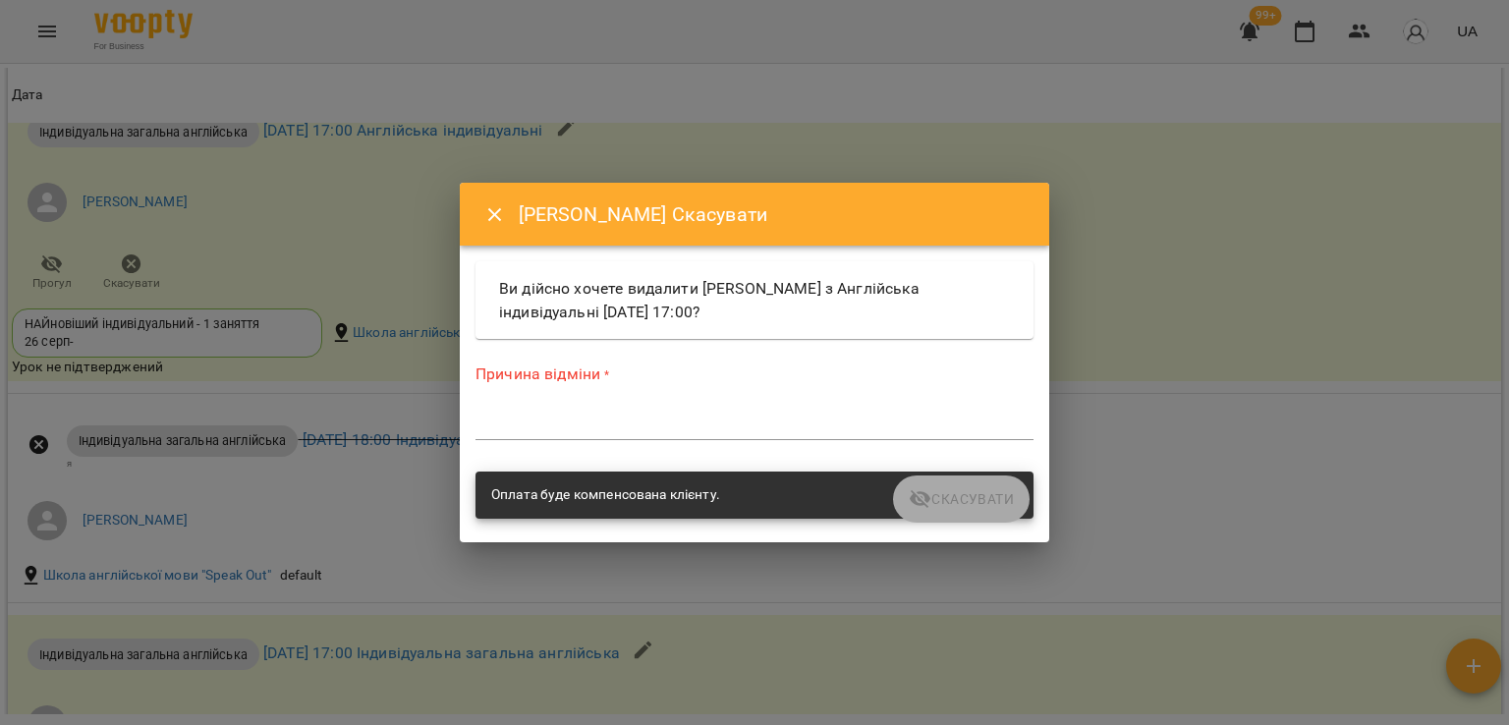
click at [507, 424] on textarea at bounding box center [754, 424] width 558 height 19
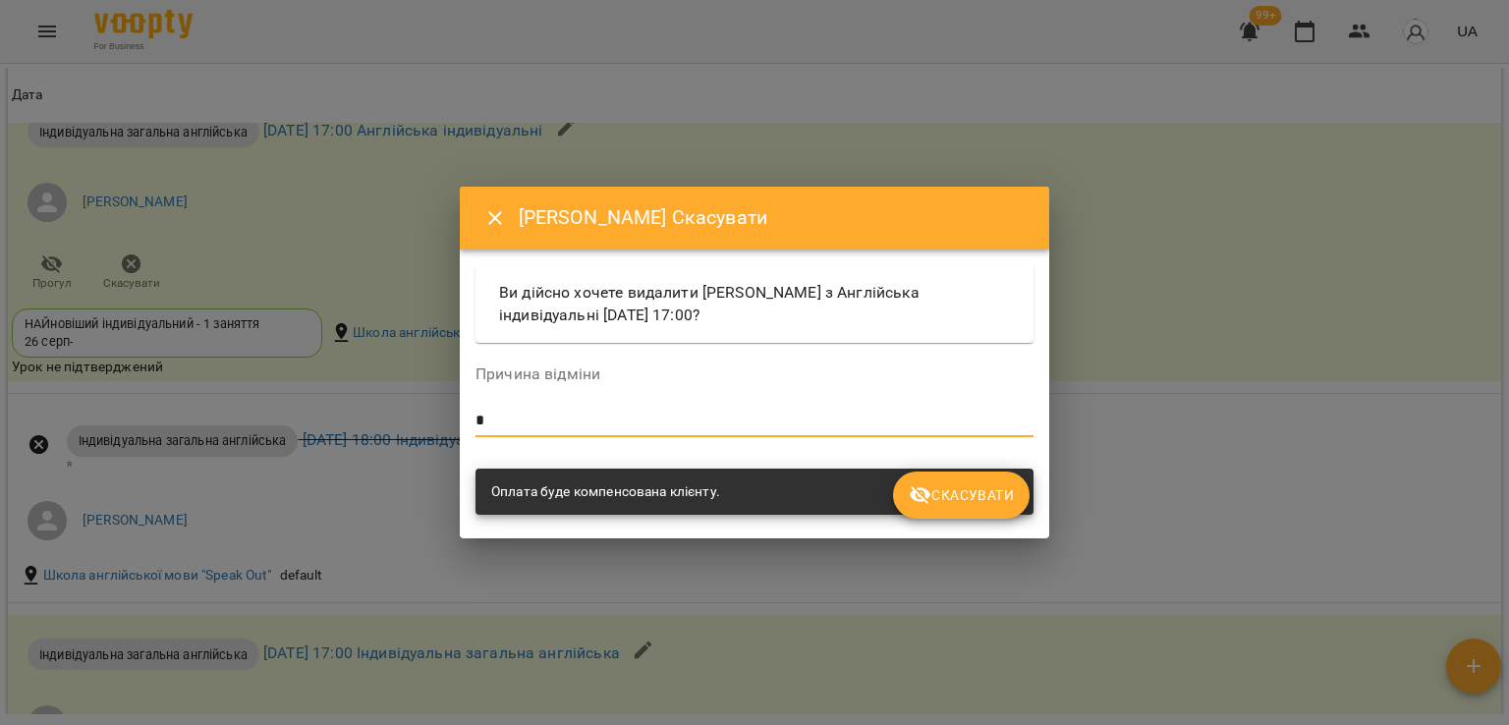
type textarea "*"
click at [941, 490] on span "Скасувати" at bounding box center [961, 495] width 105 height 24
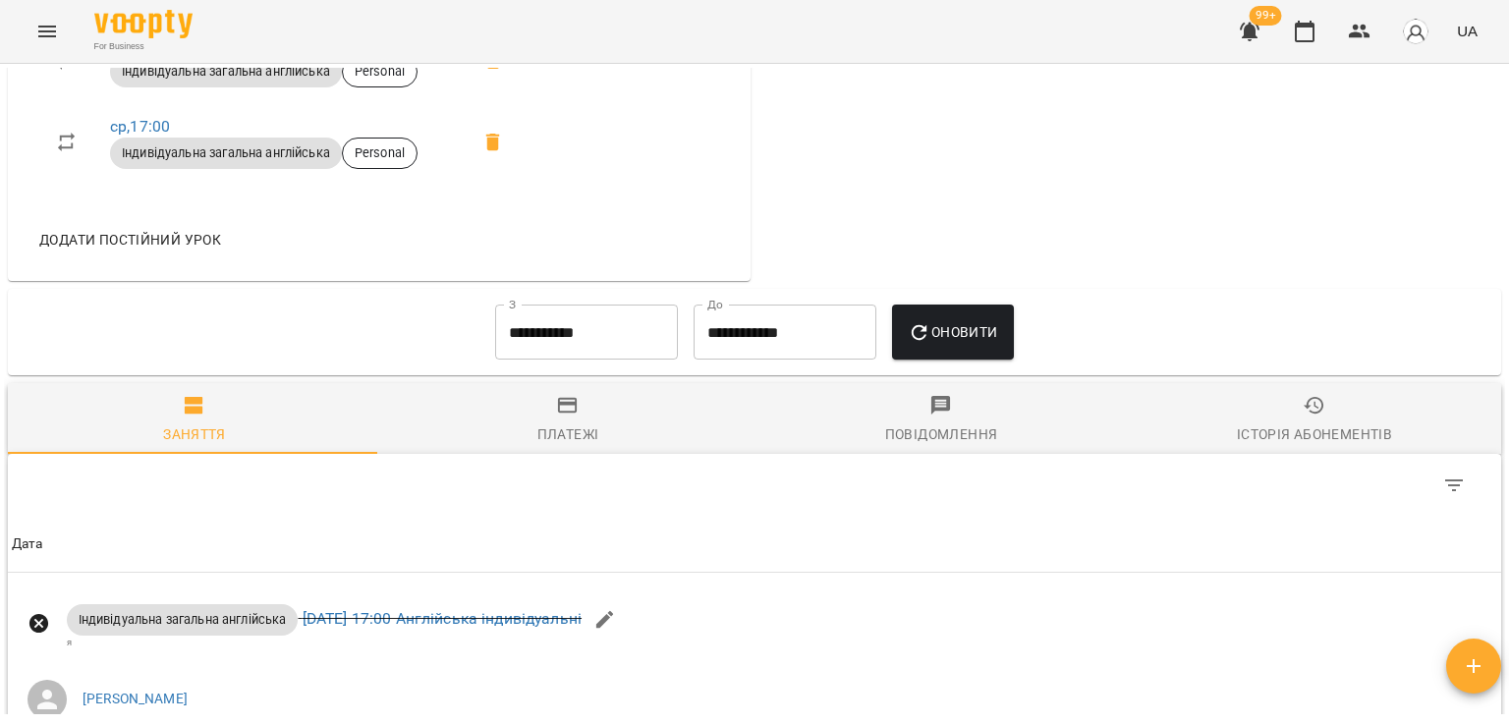
scroll to position [875, 0]
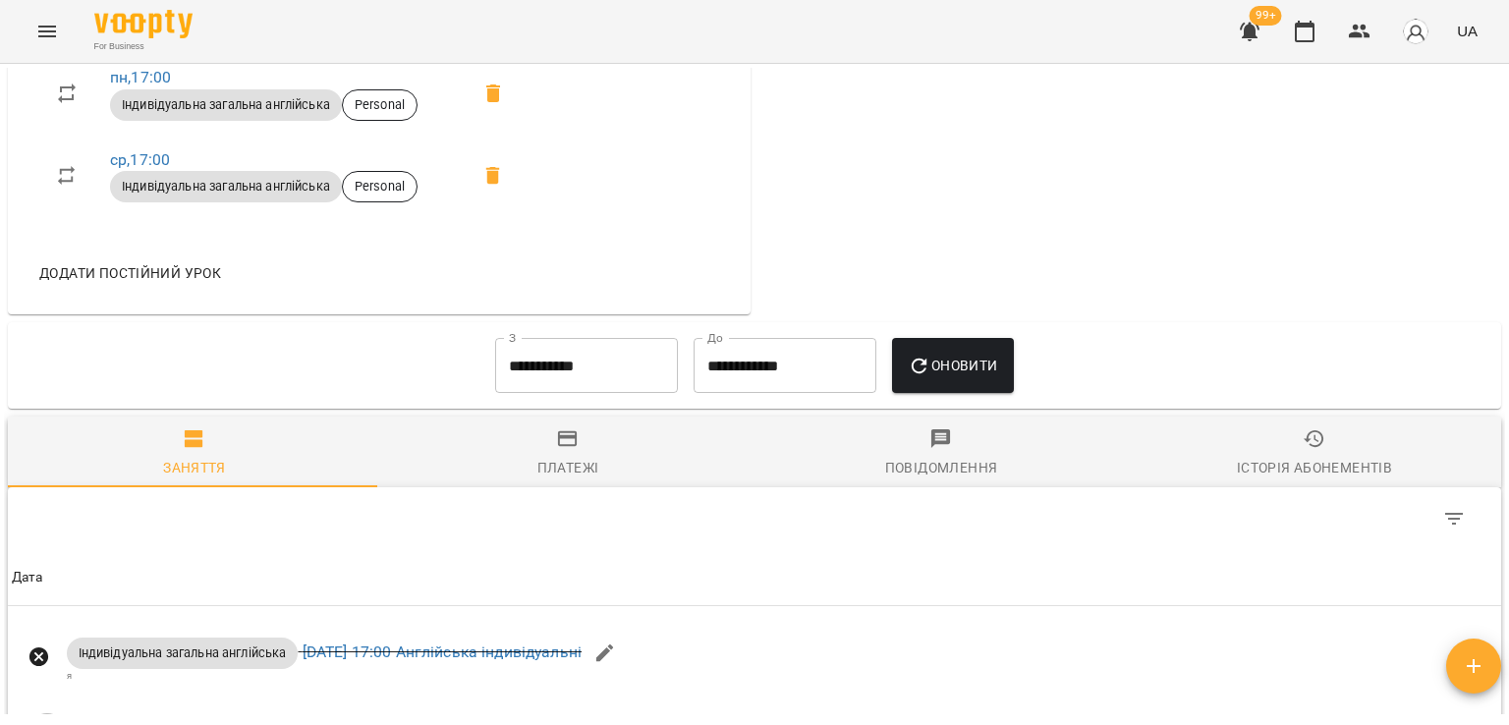
click at [535, 362] on input "**********" at bounding box center [586, 365] width 183 height 55
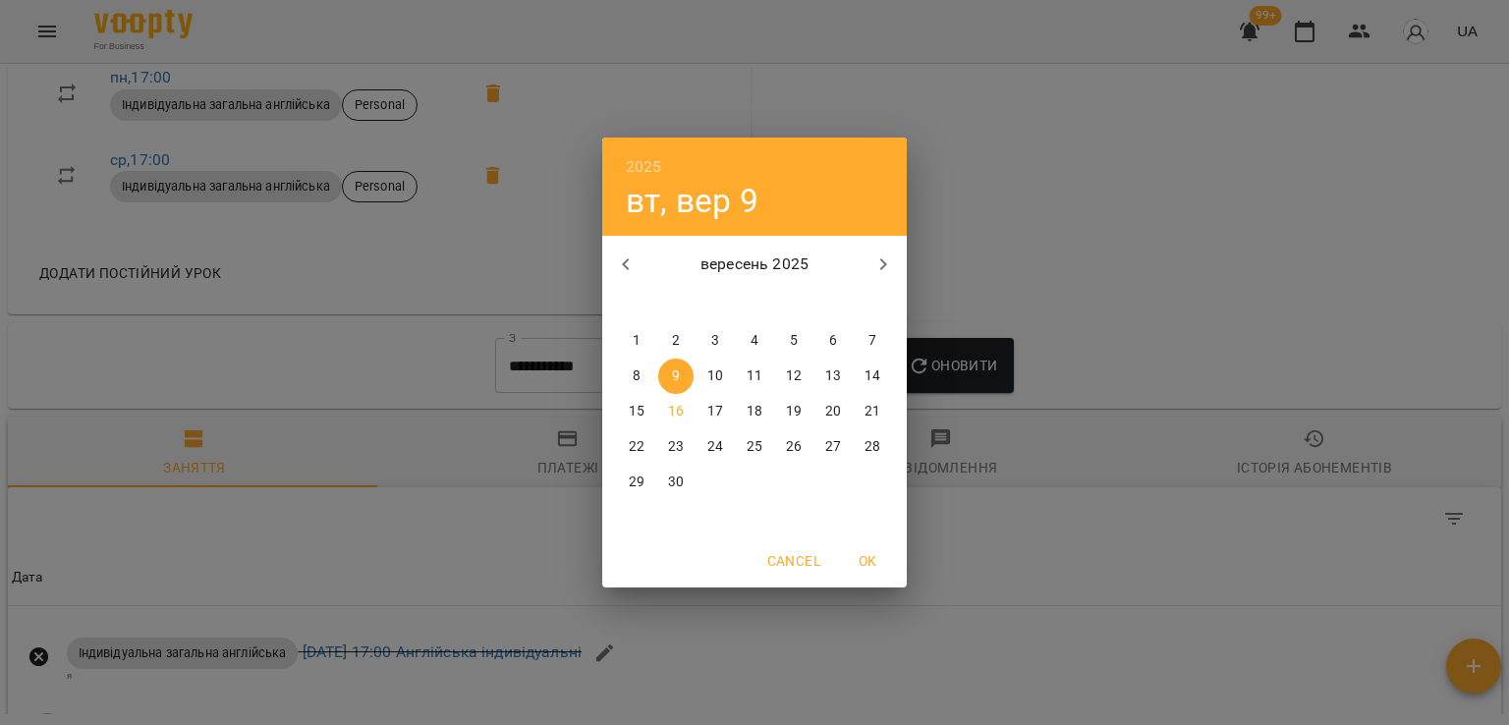
click at [651, 346] on span "1" at bounding box center [636, 341] width 35 height 20
type input "**********"
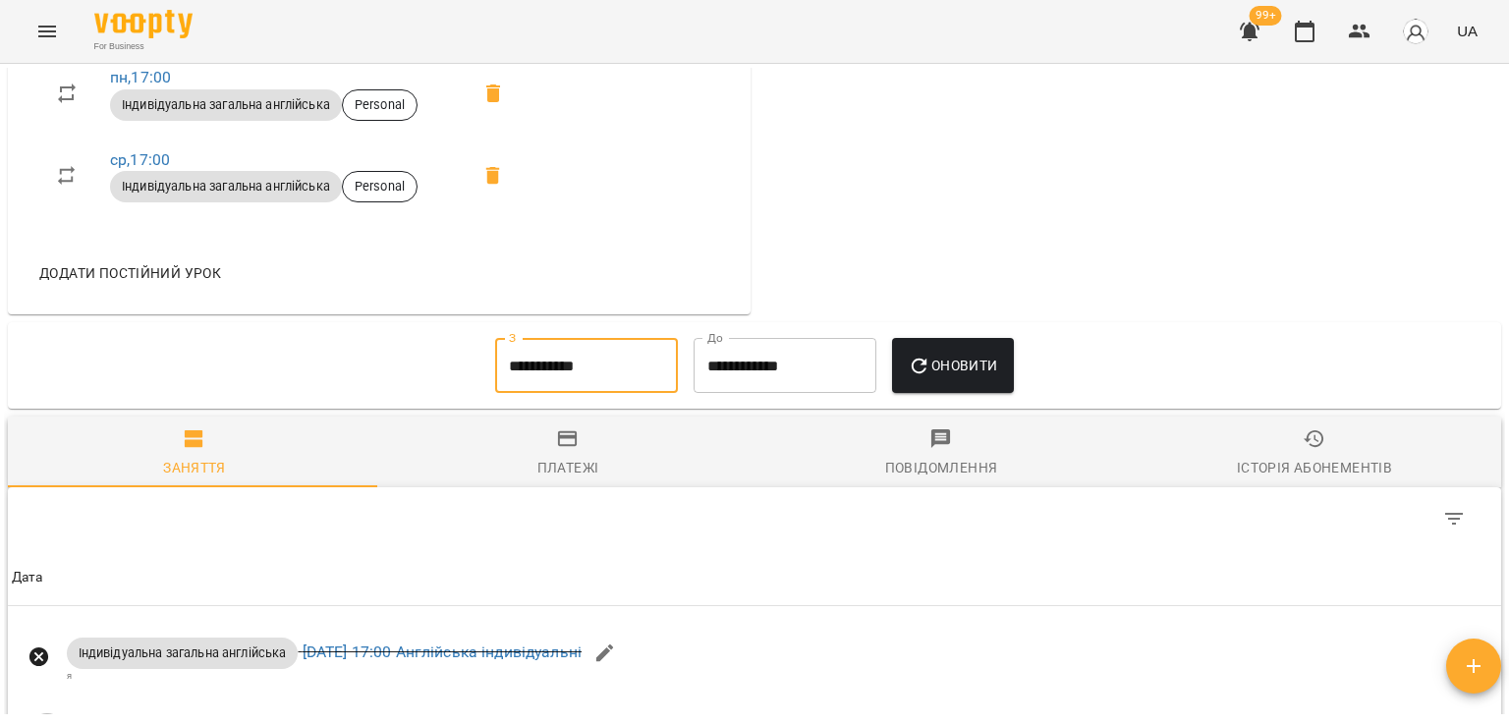
click at [947, 361] on span "Оновити" at bounding box center [952, 366] width 89 height 24
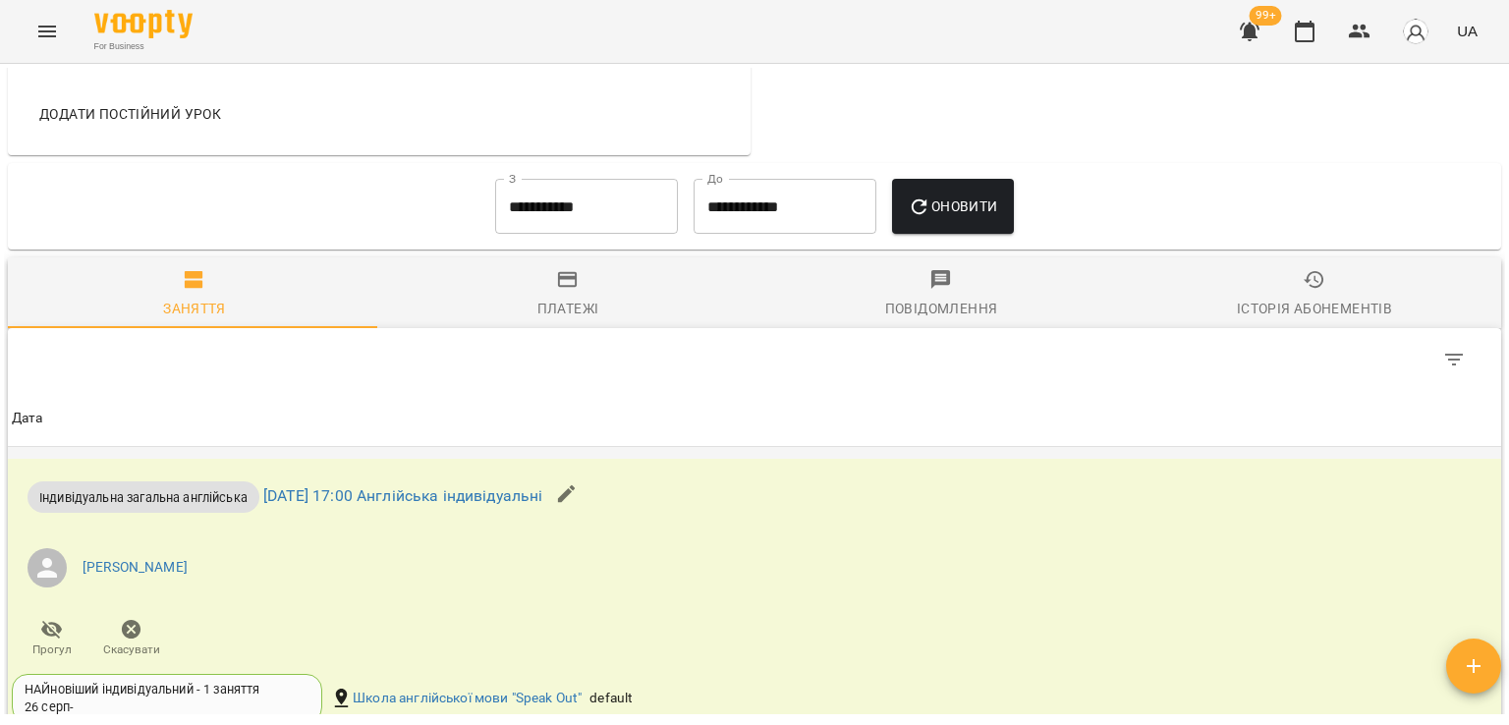
scroll to position [1170, 0]
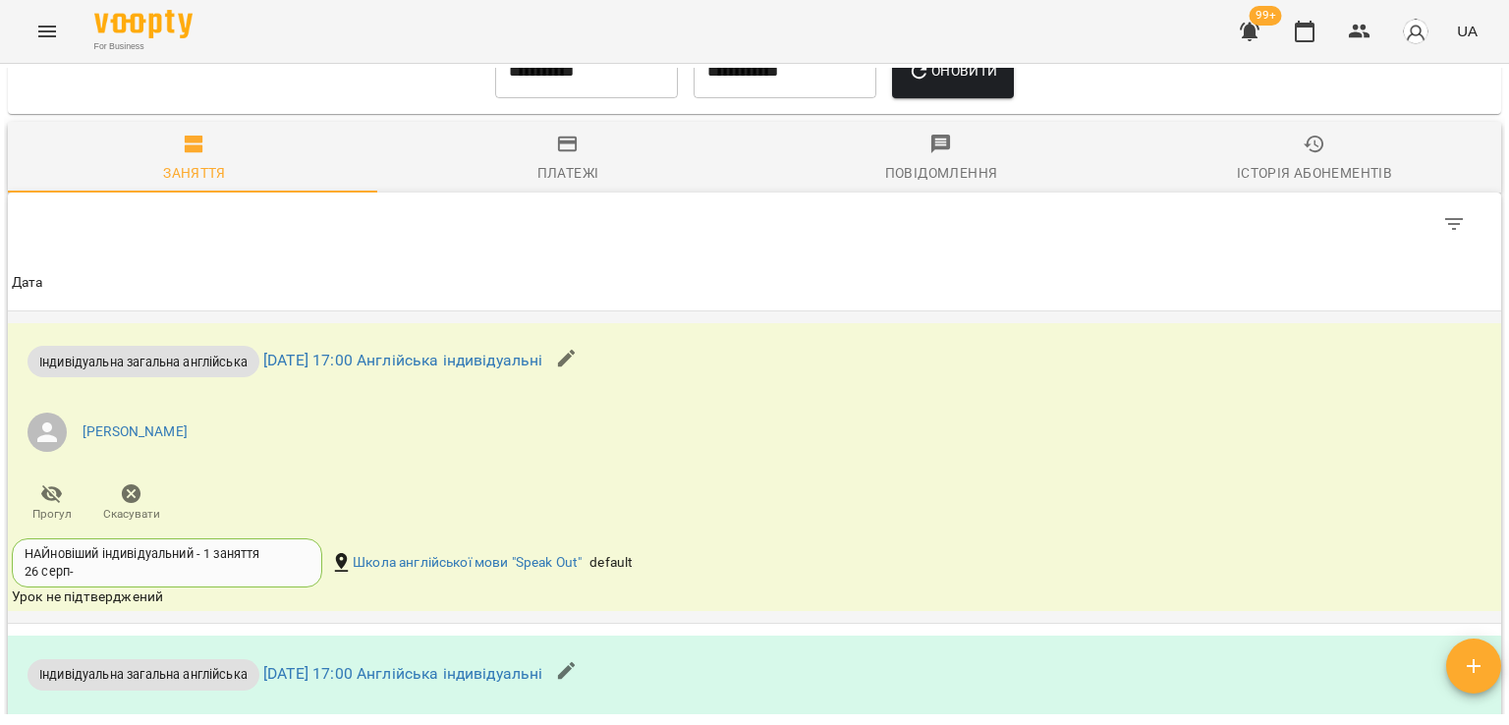
click at [122, 489] on icon "button" at bounding box center [132, 494] width 20 height 20
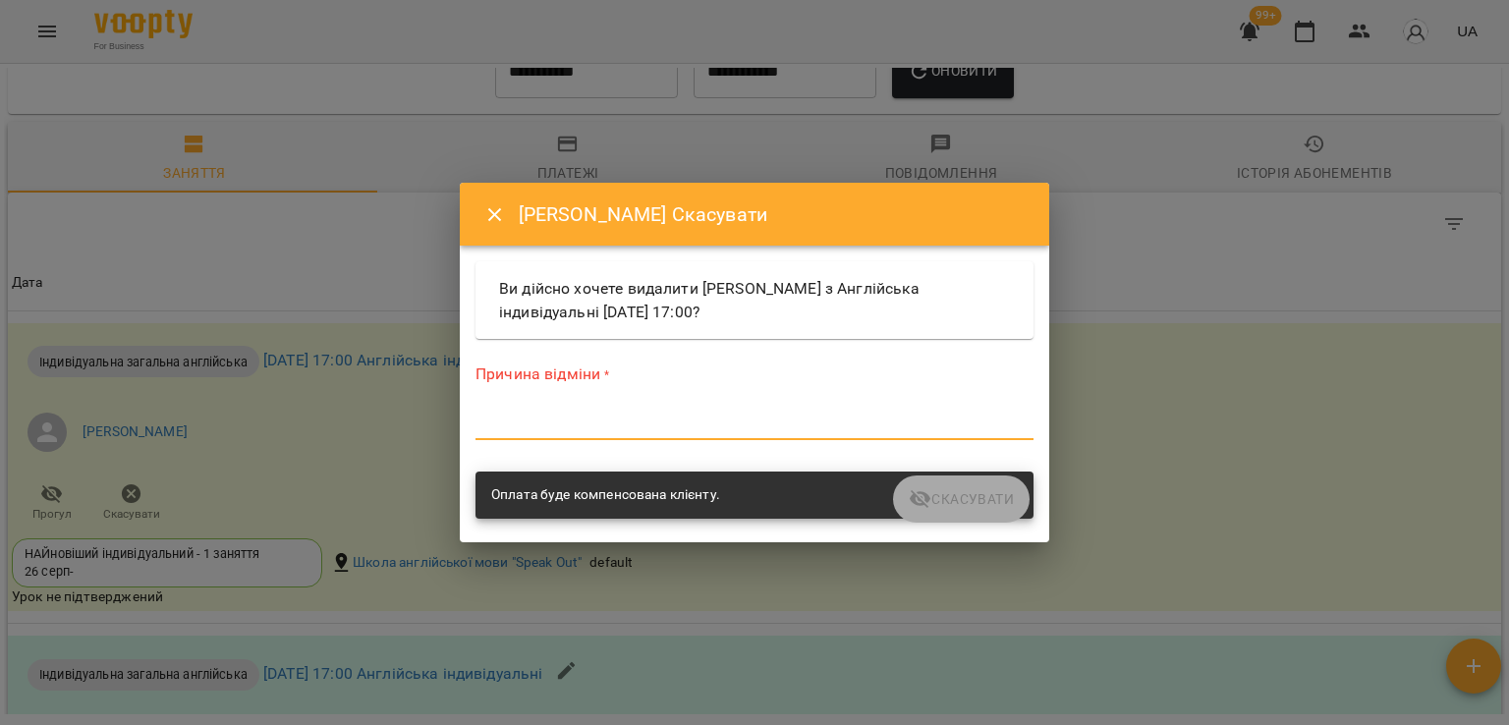
click at [619, 417] on textarea at bounding box center [754, 424] width 558 height 19
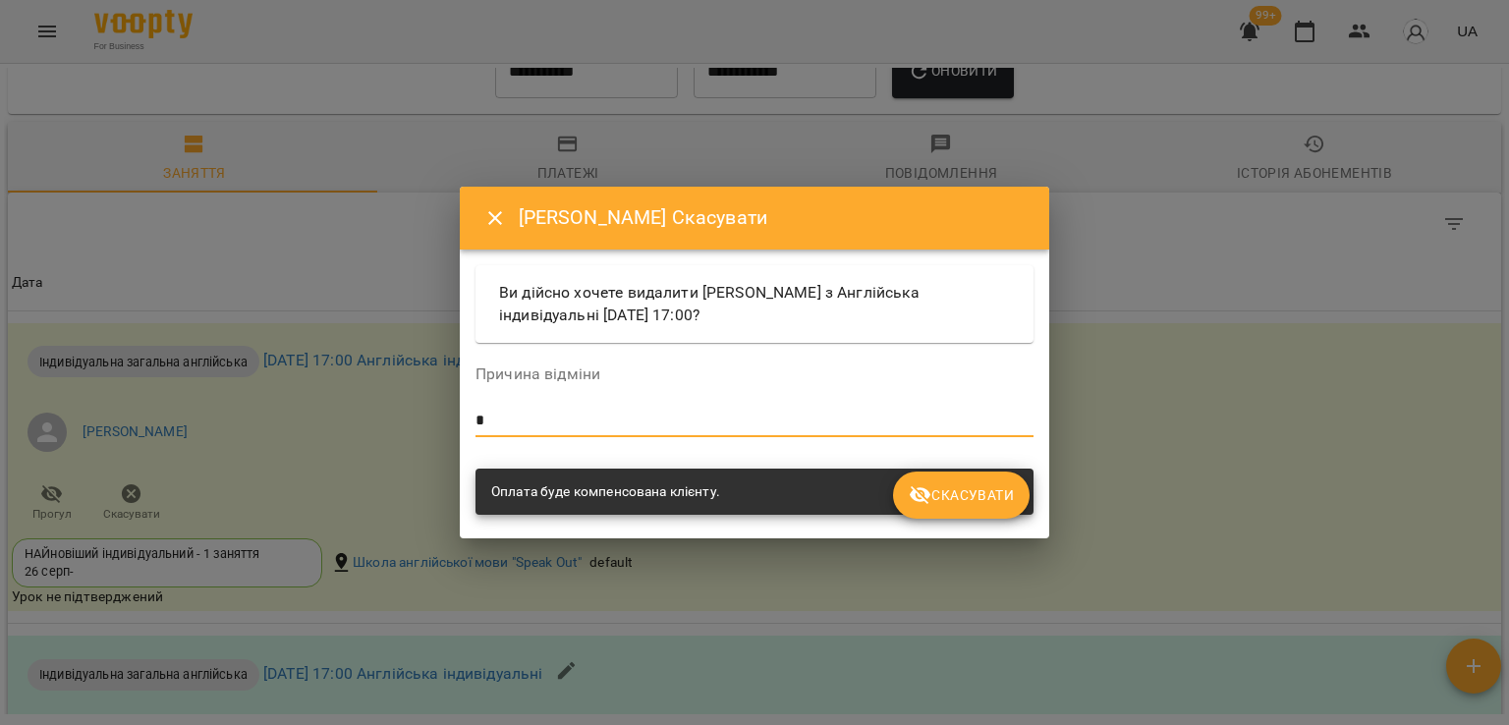
type textarea "*"
click at [1006, 495] on span "Скасувати" at bounding box center [961, 495] width 105 height 24
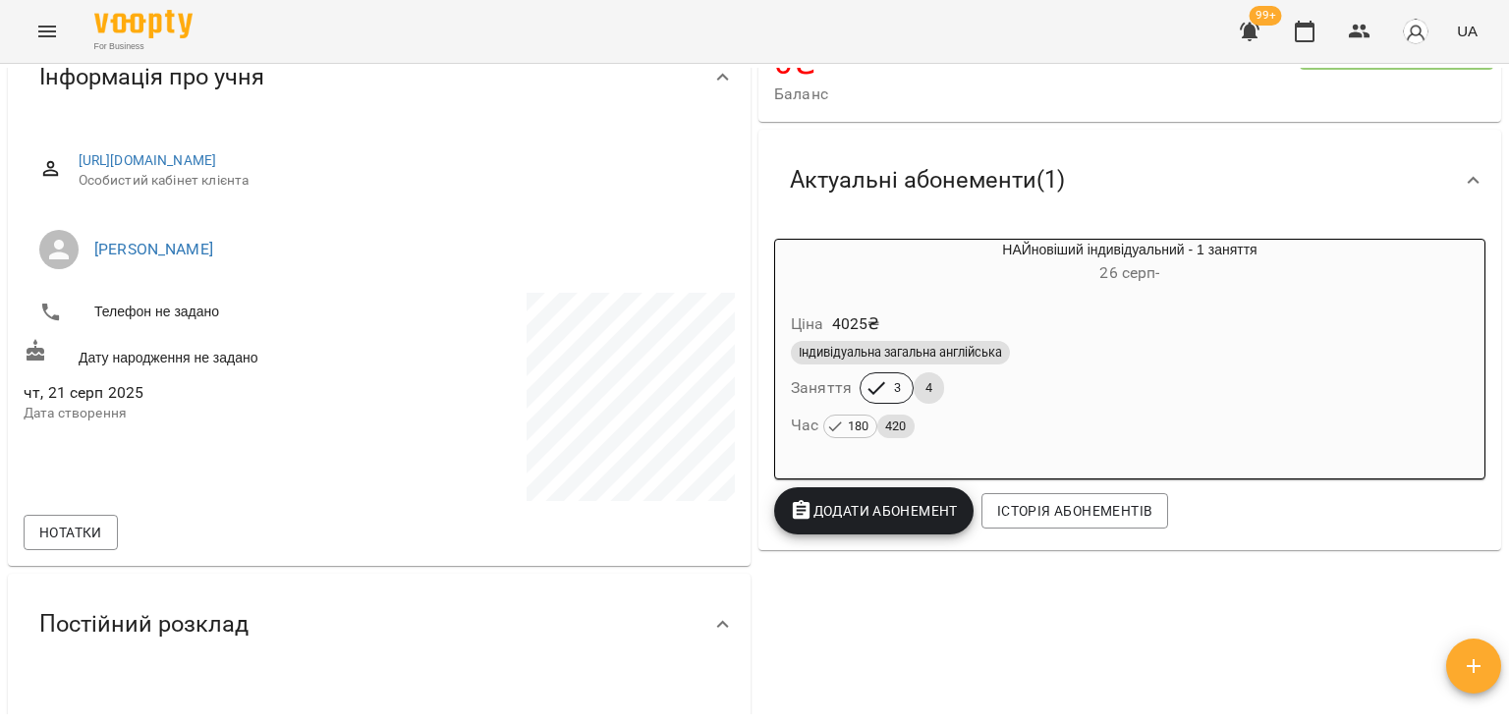
scroll to position [0, 0]
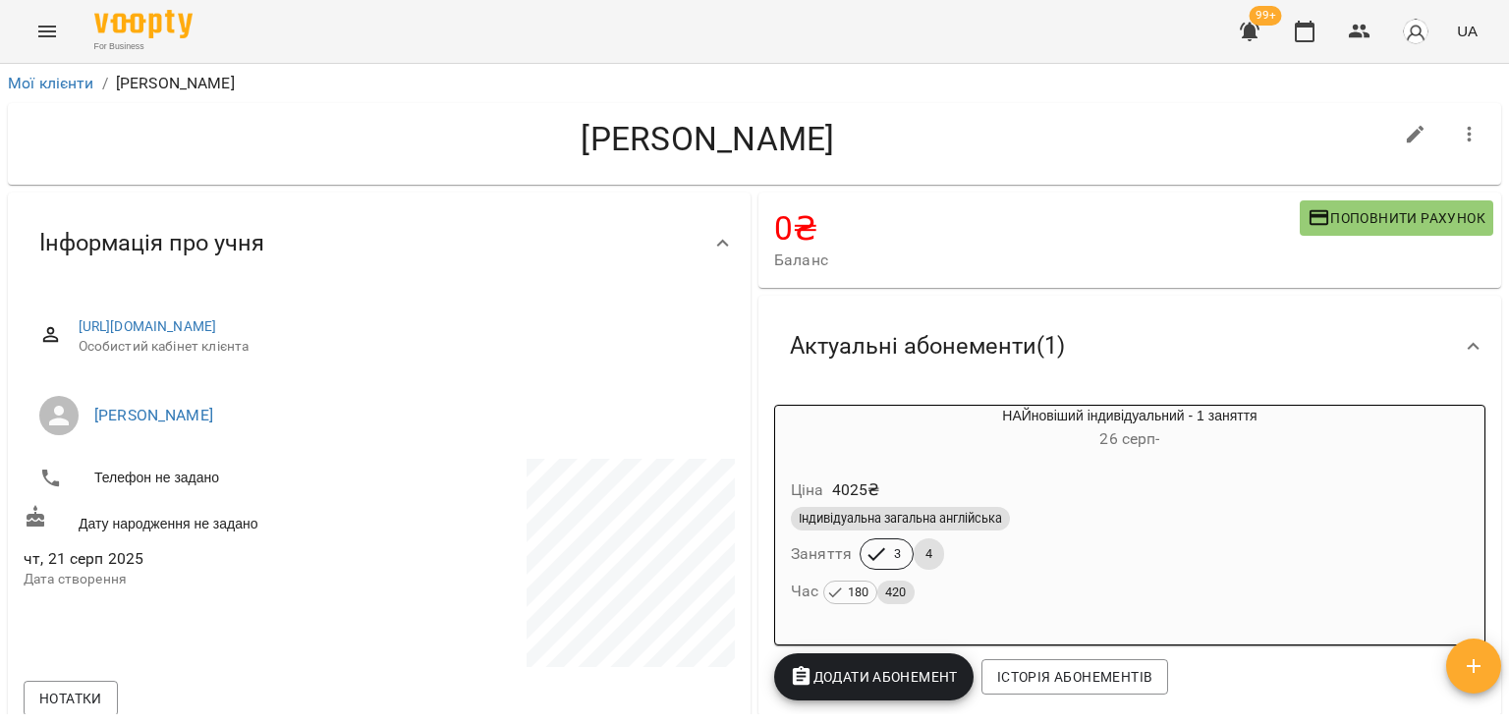
click at [1237, 37] on button "button" at bounding box center [1249, 31] width 47 height 47
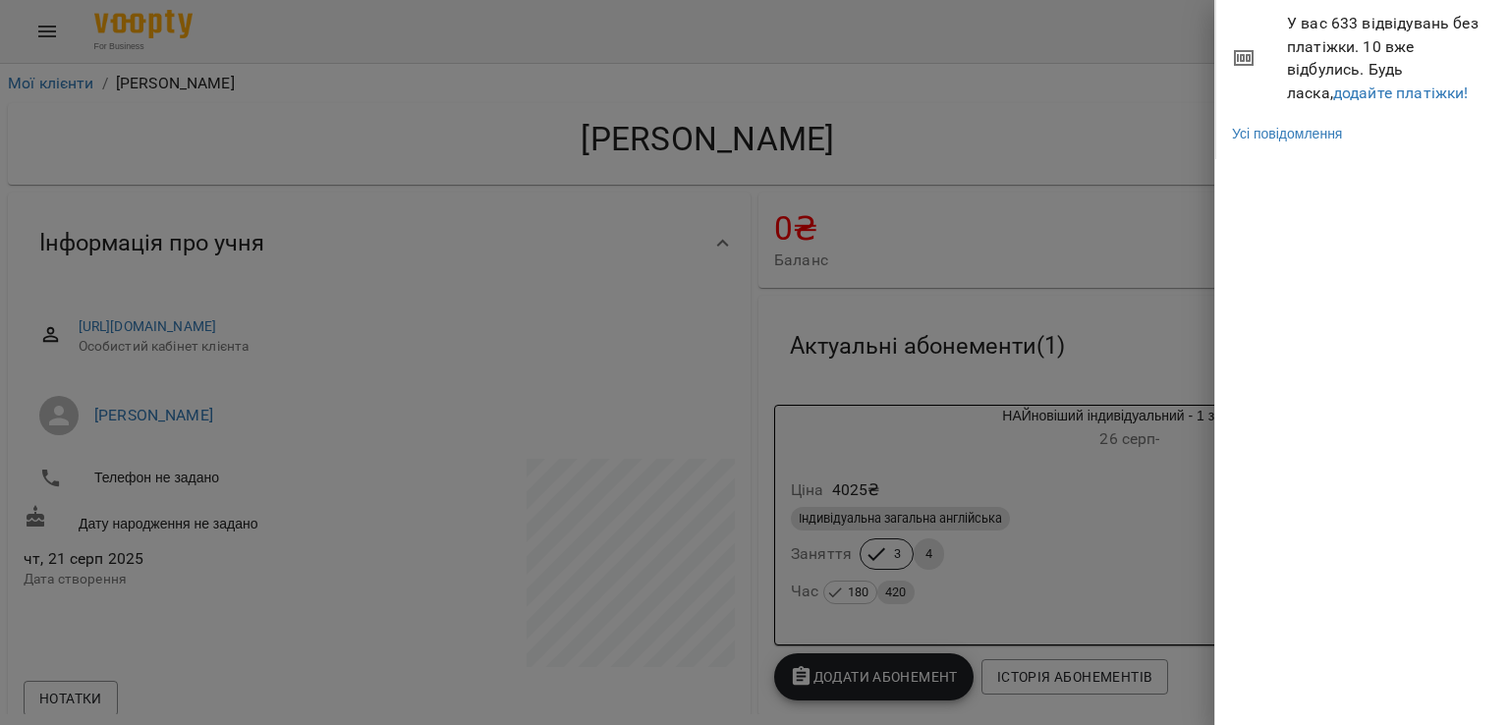
click at [1117, 201] on div at bounding box center [754, 362] width 1509 height 725
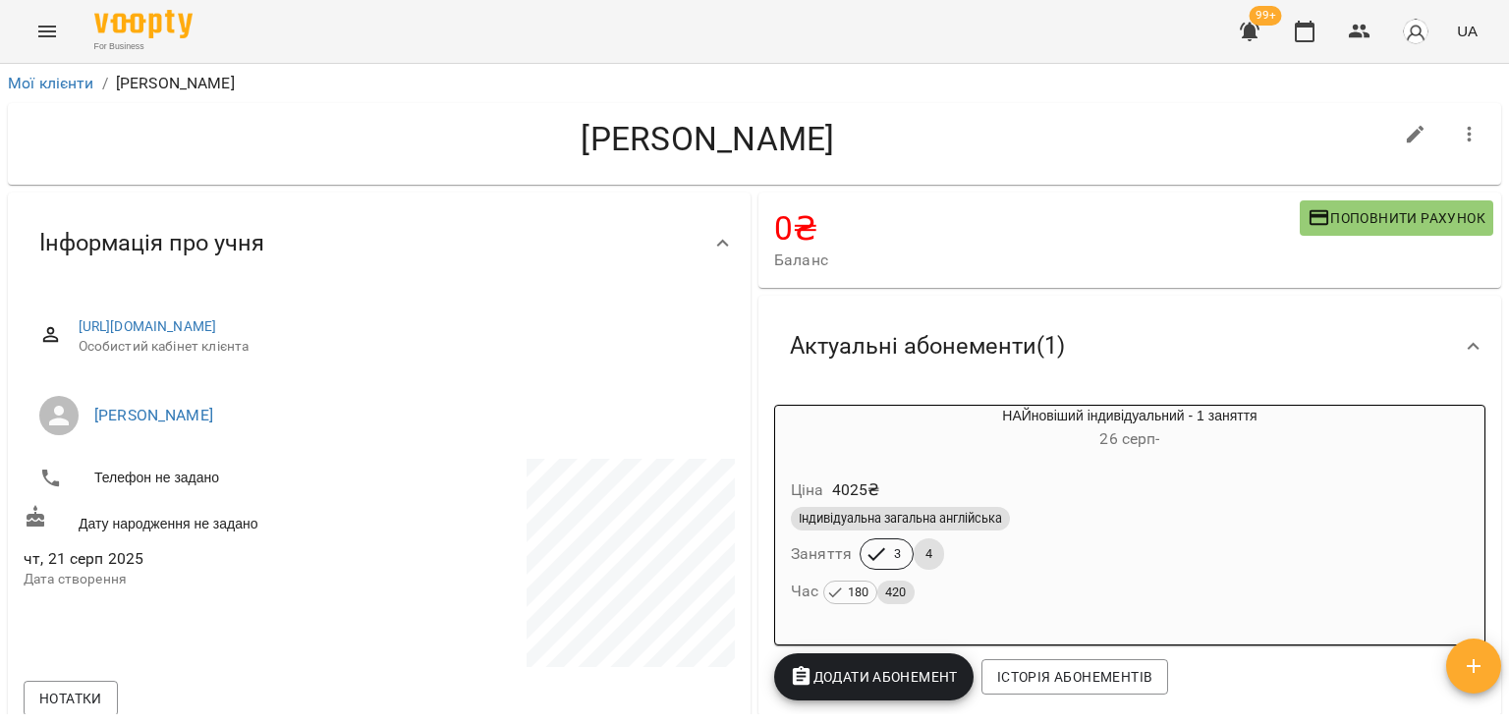
click at [1258, 39] on icon "button" at bounding box center [1250, 32] width 24 height 24
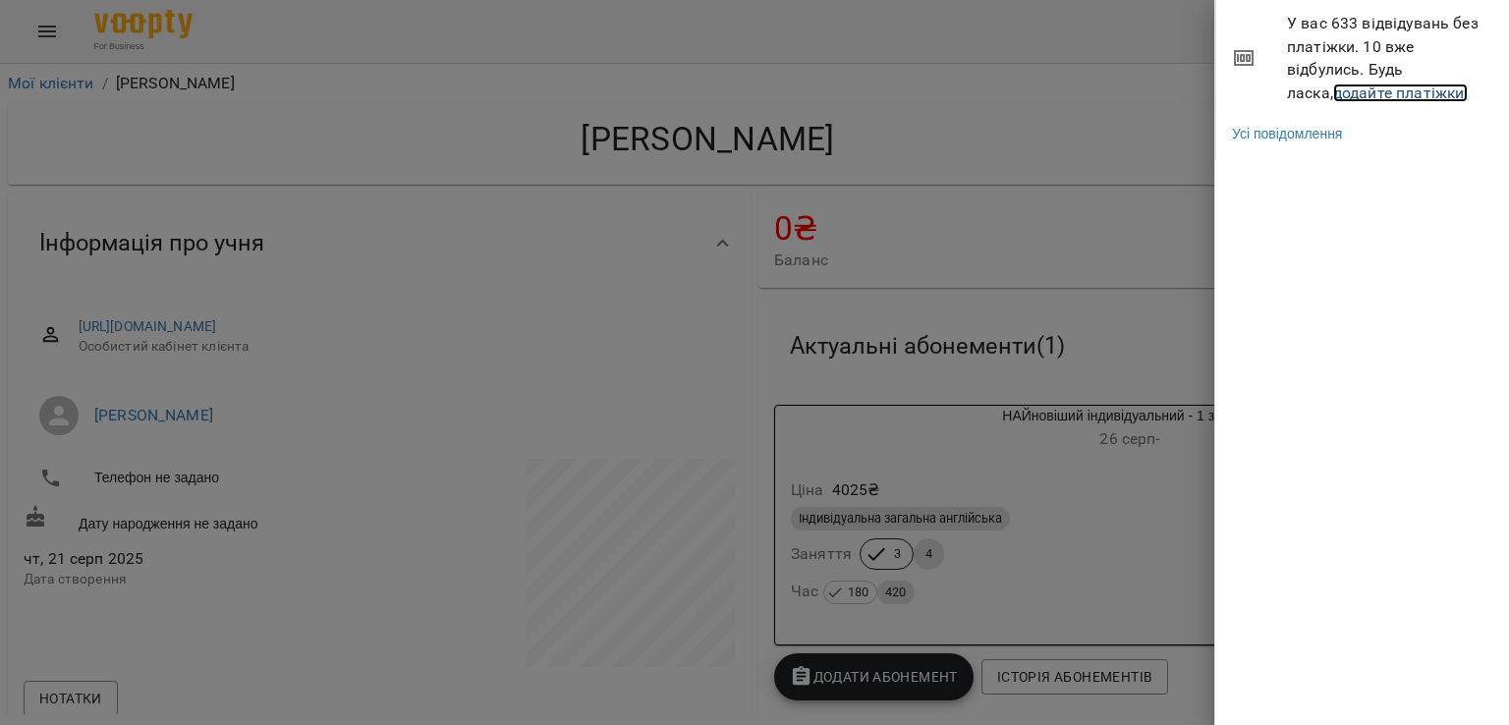
click at [1333, 91] on link "додайте платіжки!" at bounding box center [1401, 92] width 136 height 19
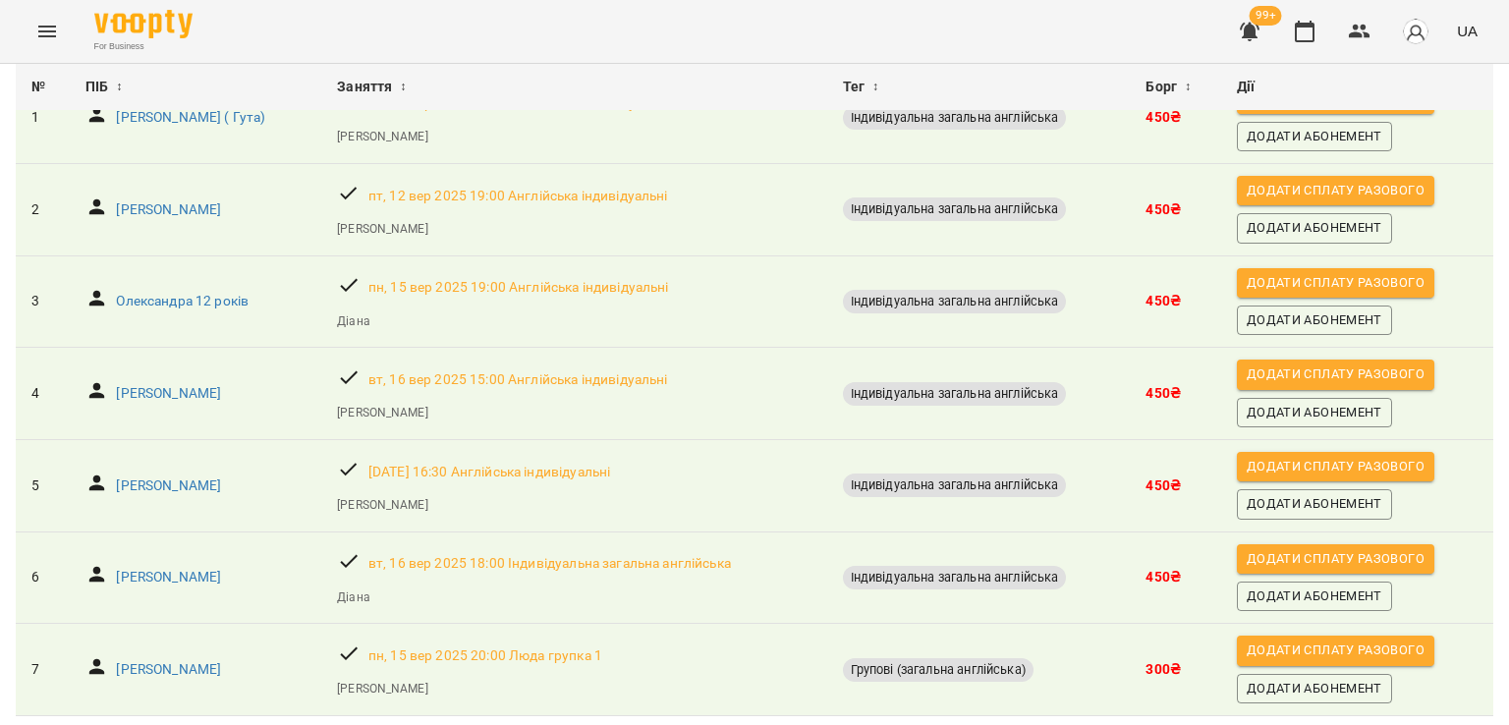
scroll to position [258, 0]
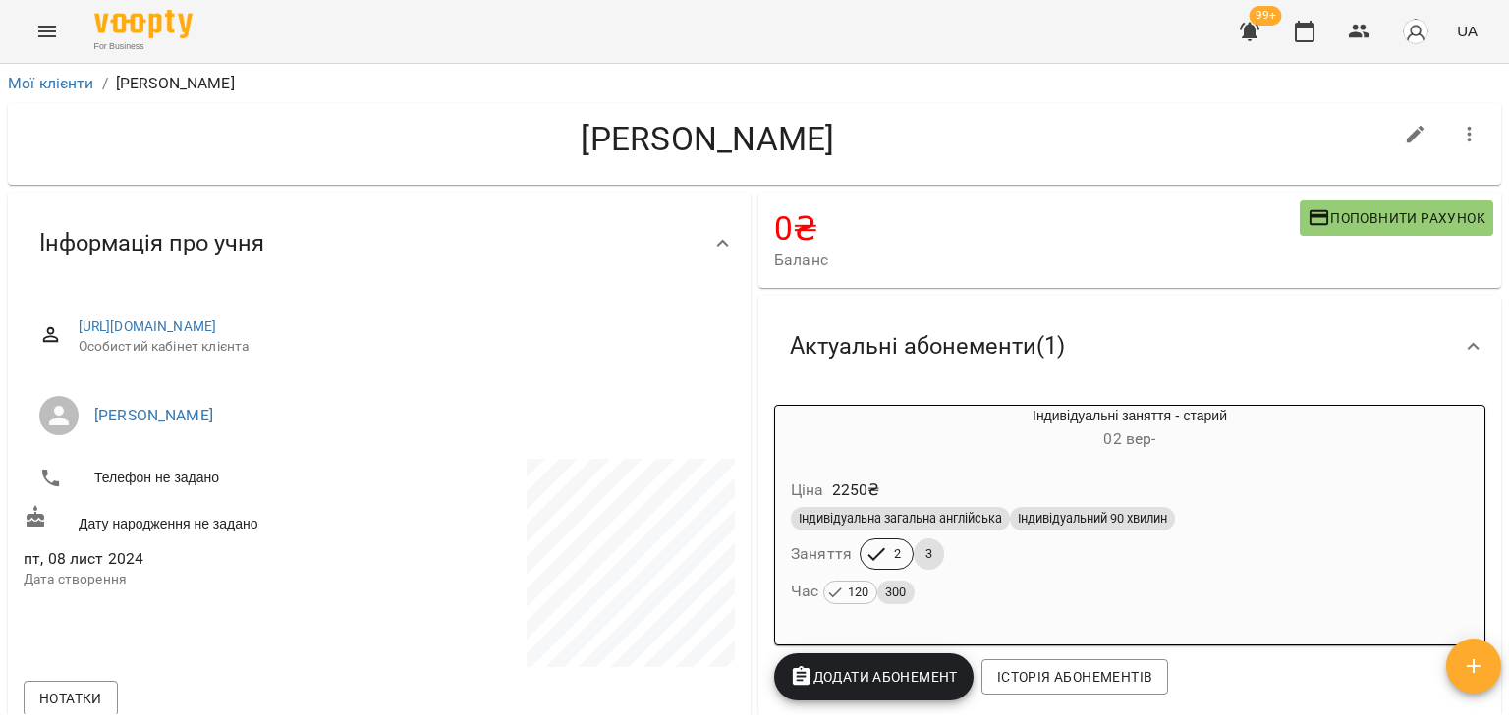
scroll to position [196, 0]
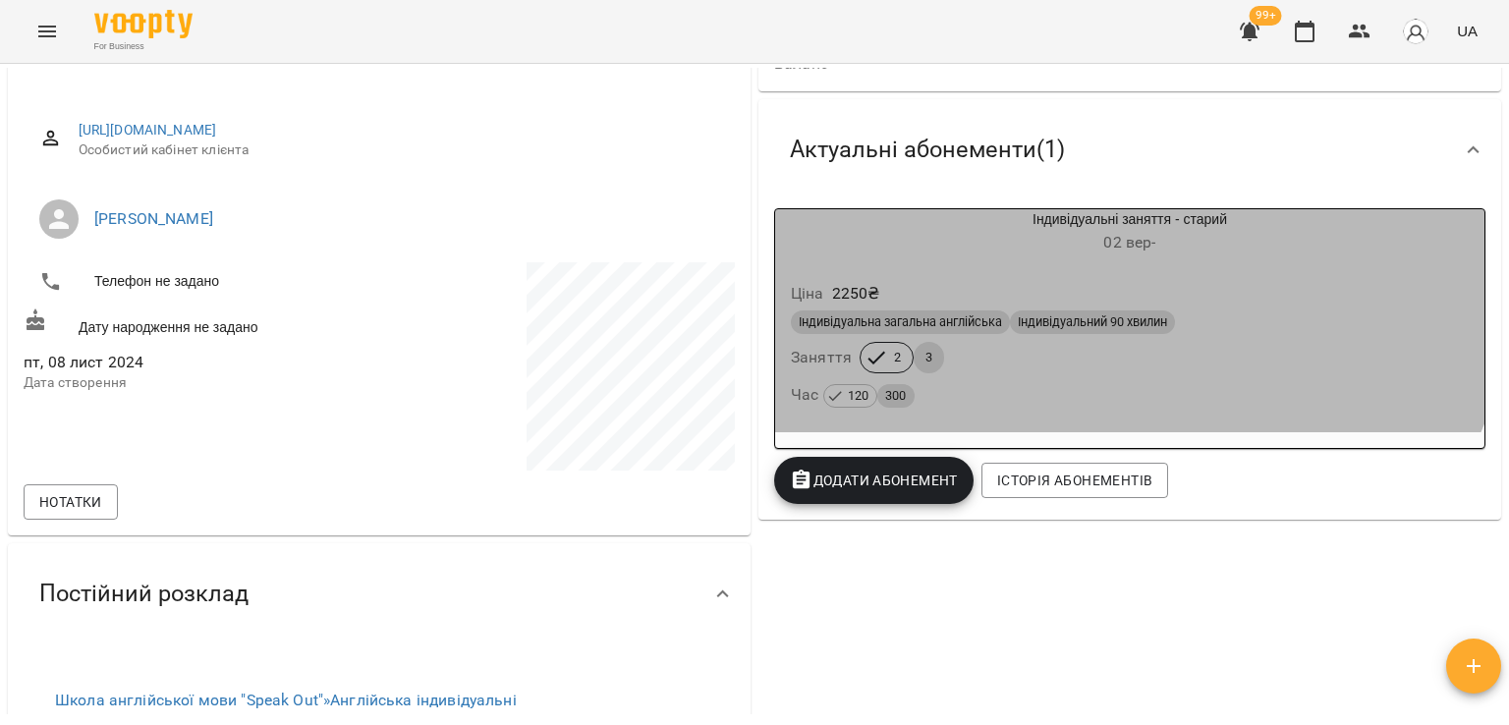
click at [1102, 270] on div "Ціна 2250 ₴ Індивідуальна загальна англійська Індивідуальний 90 хвилин Заняття …" at bounding box center [1129, 348] width 709 height 168
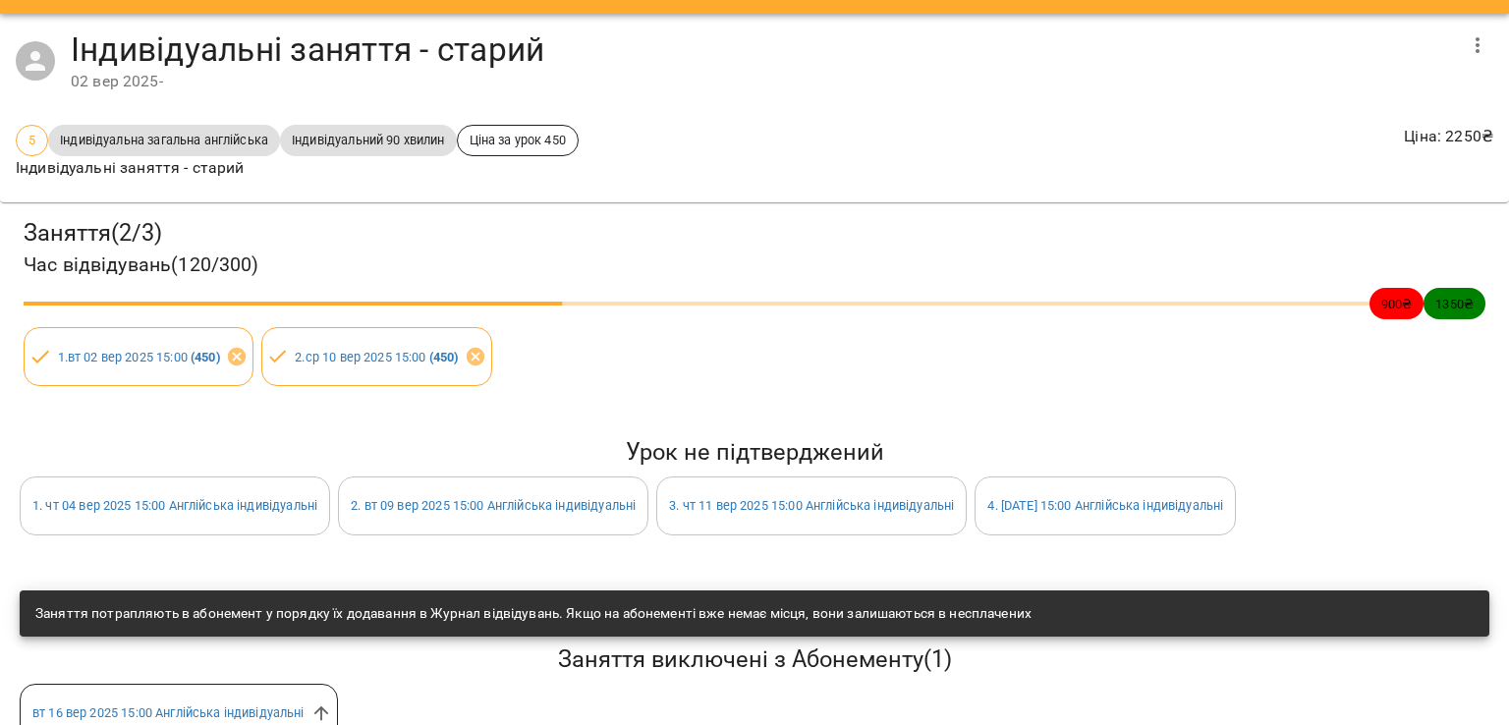
scroll to position [0, 0]
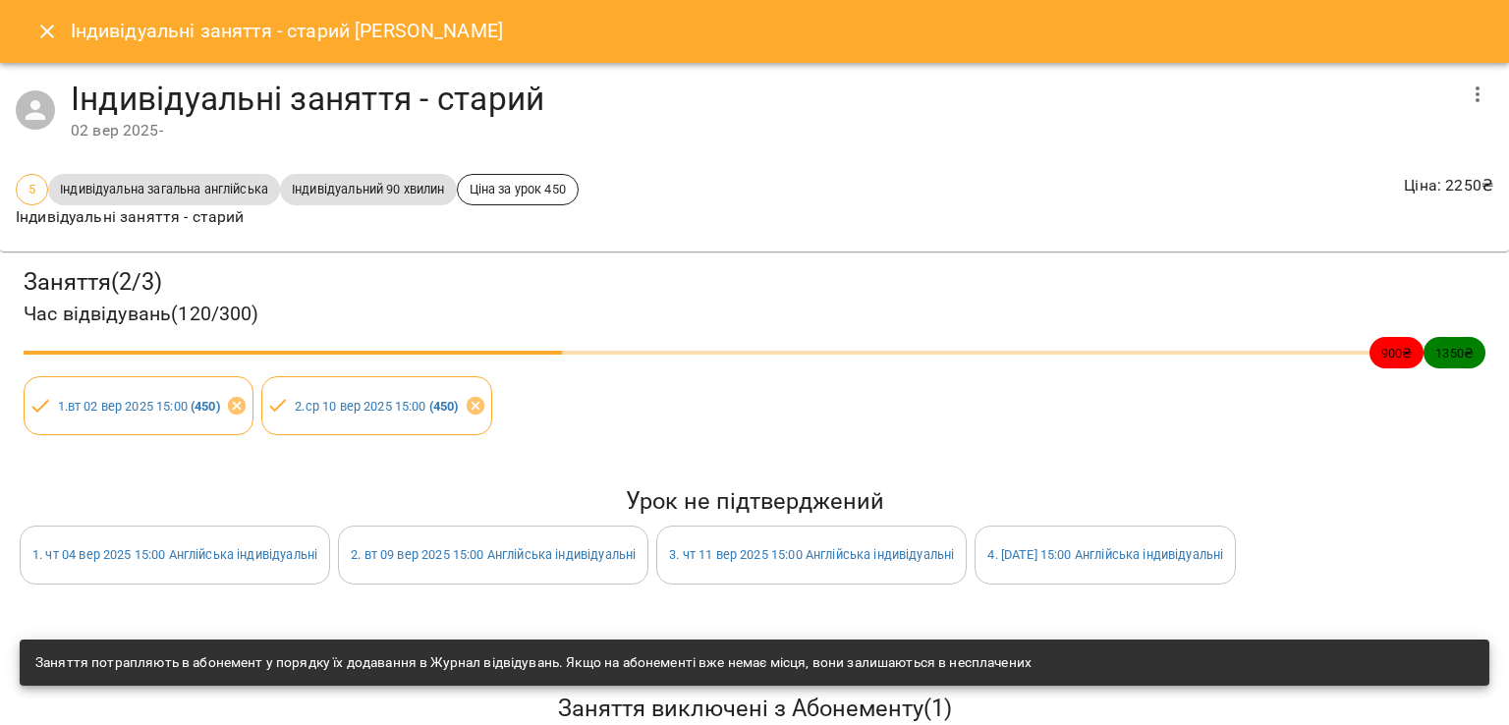
click at [47, 28] on icon "Close" at bounding box center [47, 32] width 24 height 24
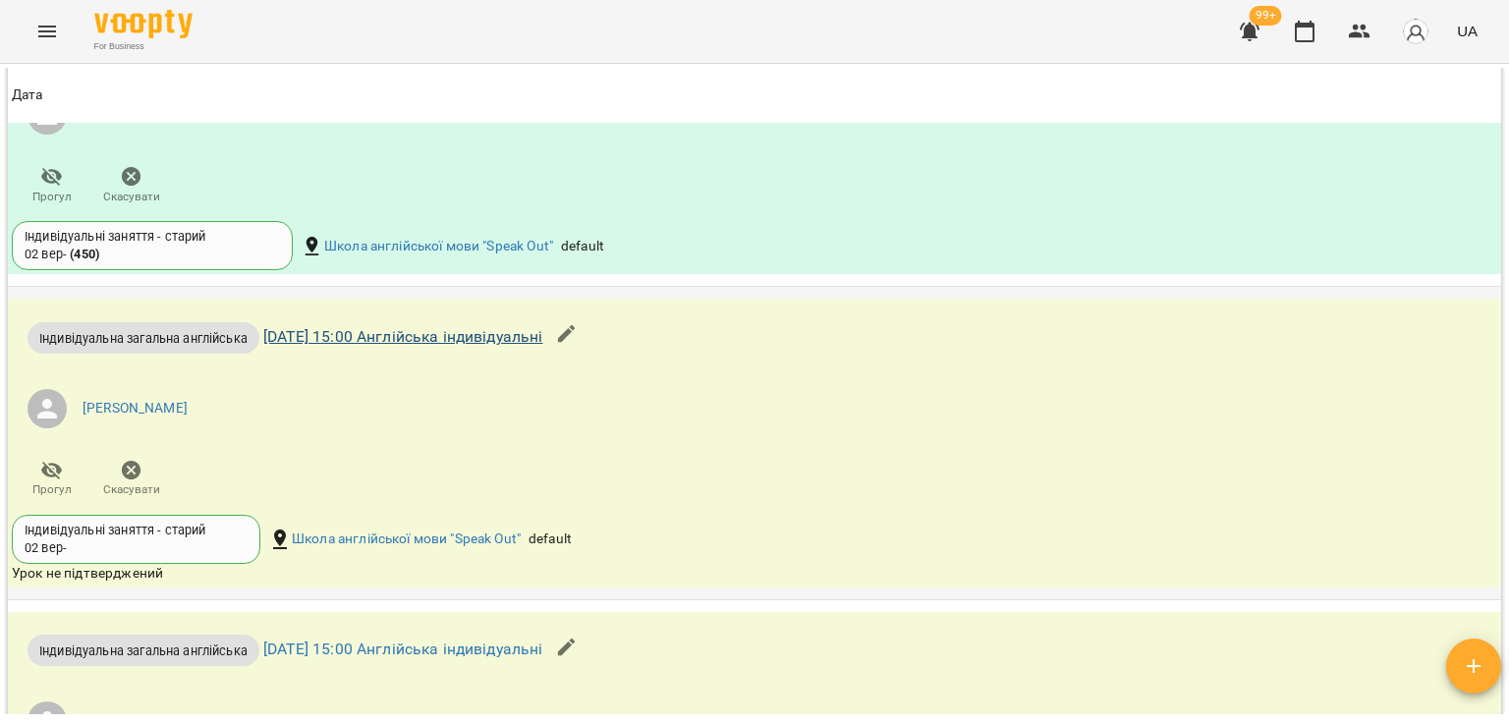
scroll to position [1856, 0]
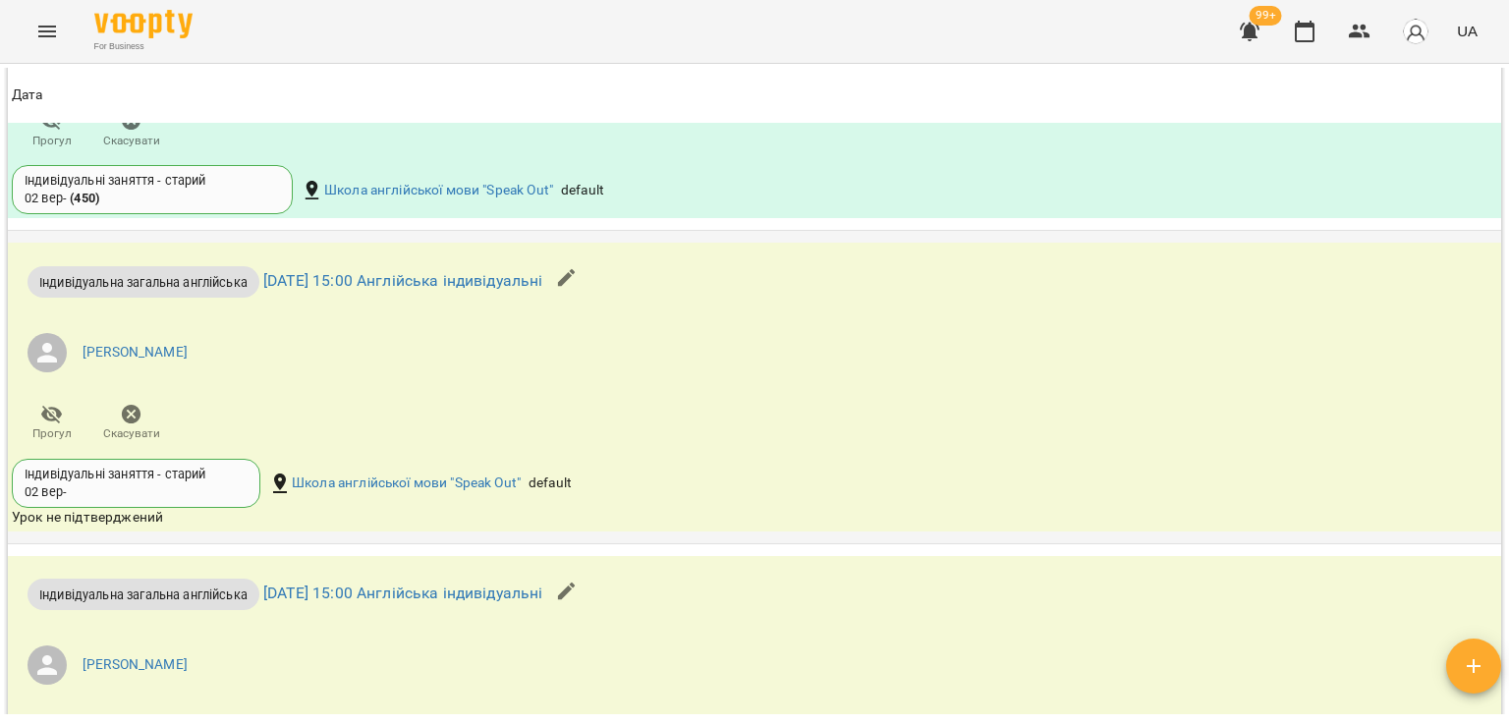
click at [122, 421] on icon "button" at bounding box center [132, 415] width 24 height 24
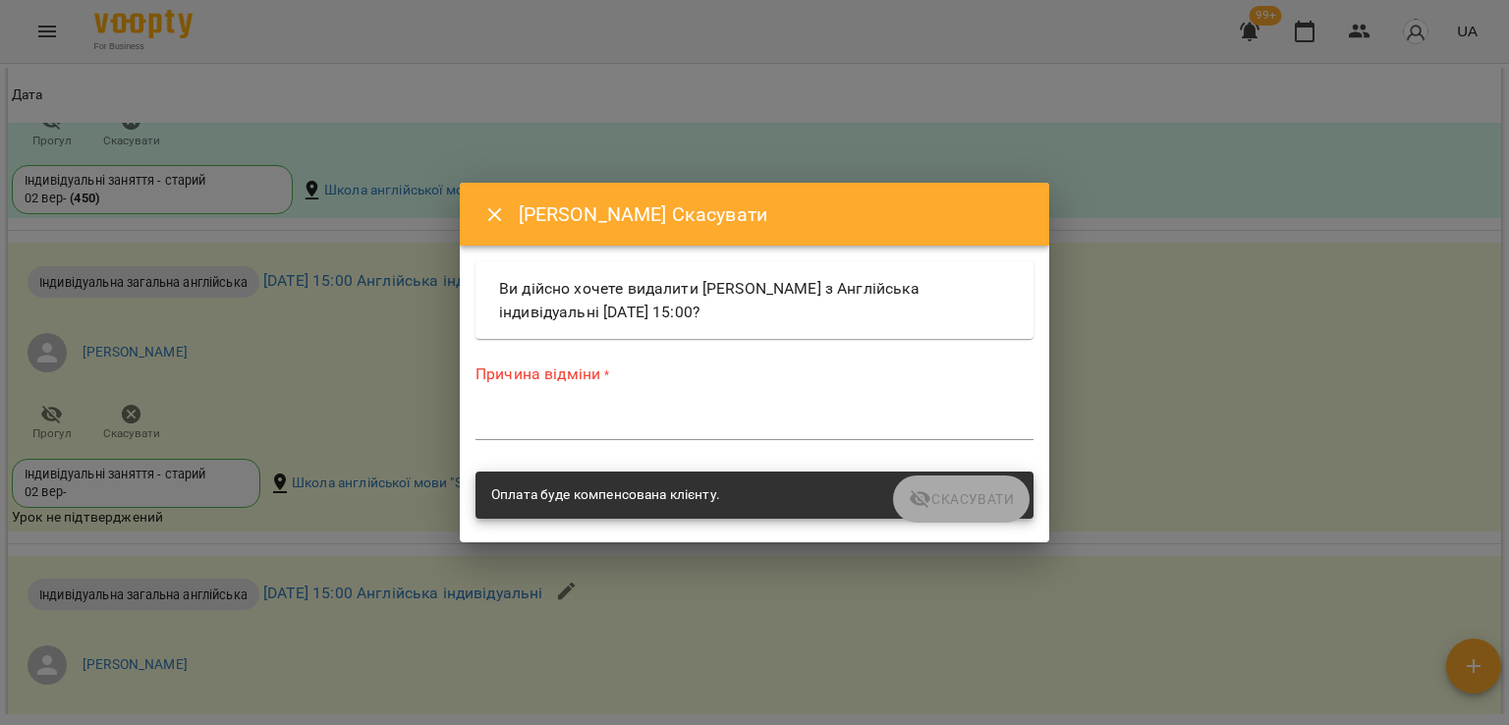
click at [601, 434] on div "*" at bounding box center [754, 424] width 558 height 31
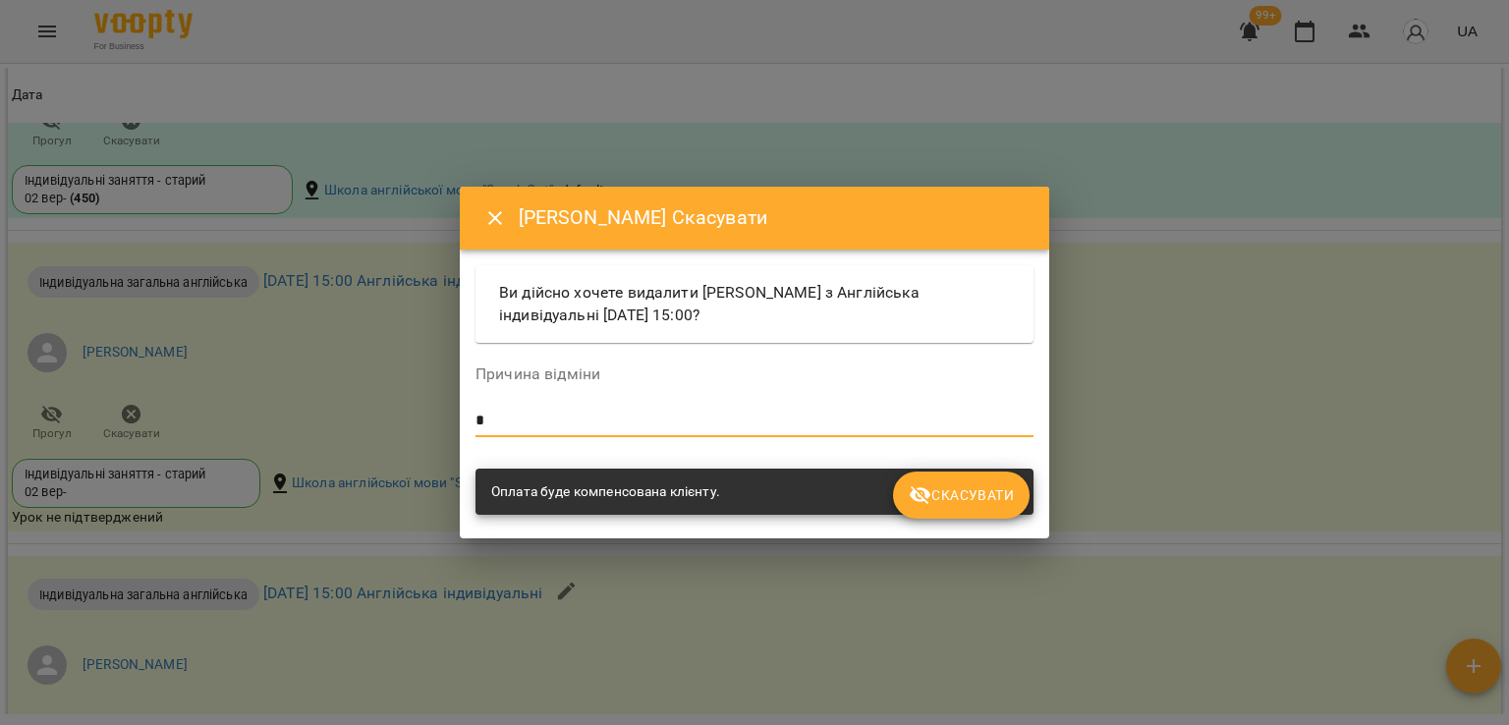
type textarea "*"
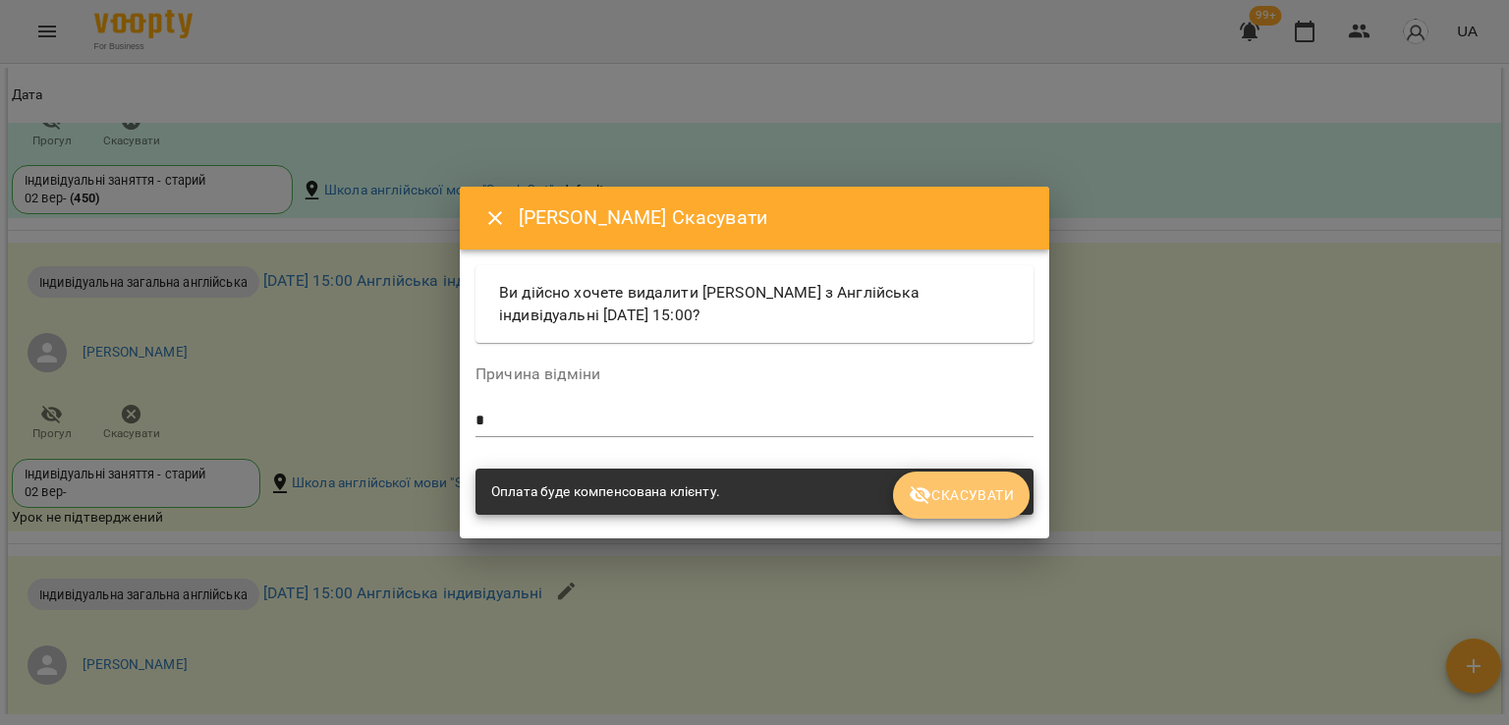
click at [945, 495] on span "Скасувати" at bounding box center [961, 495] width 105 height 24
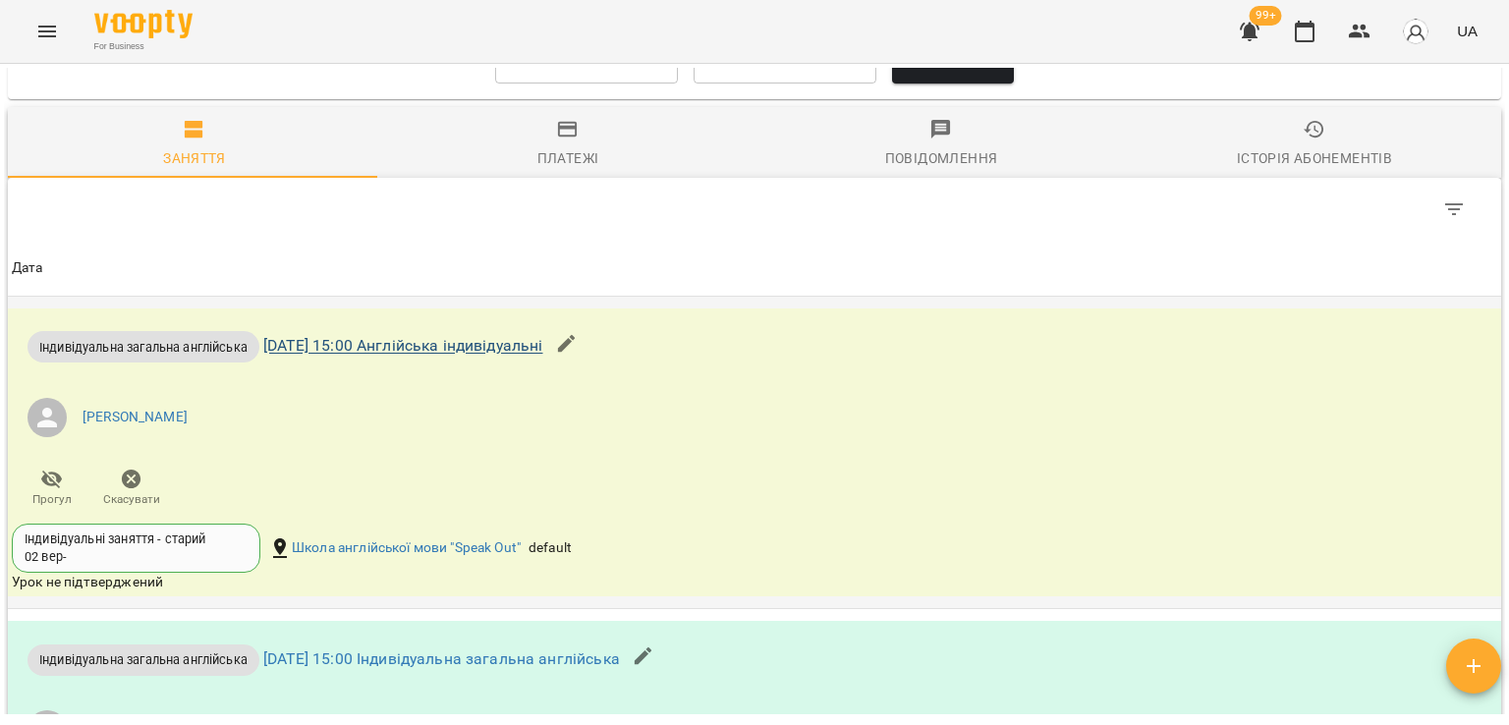
scroll to position [1375, 0]
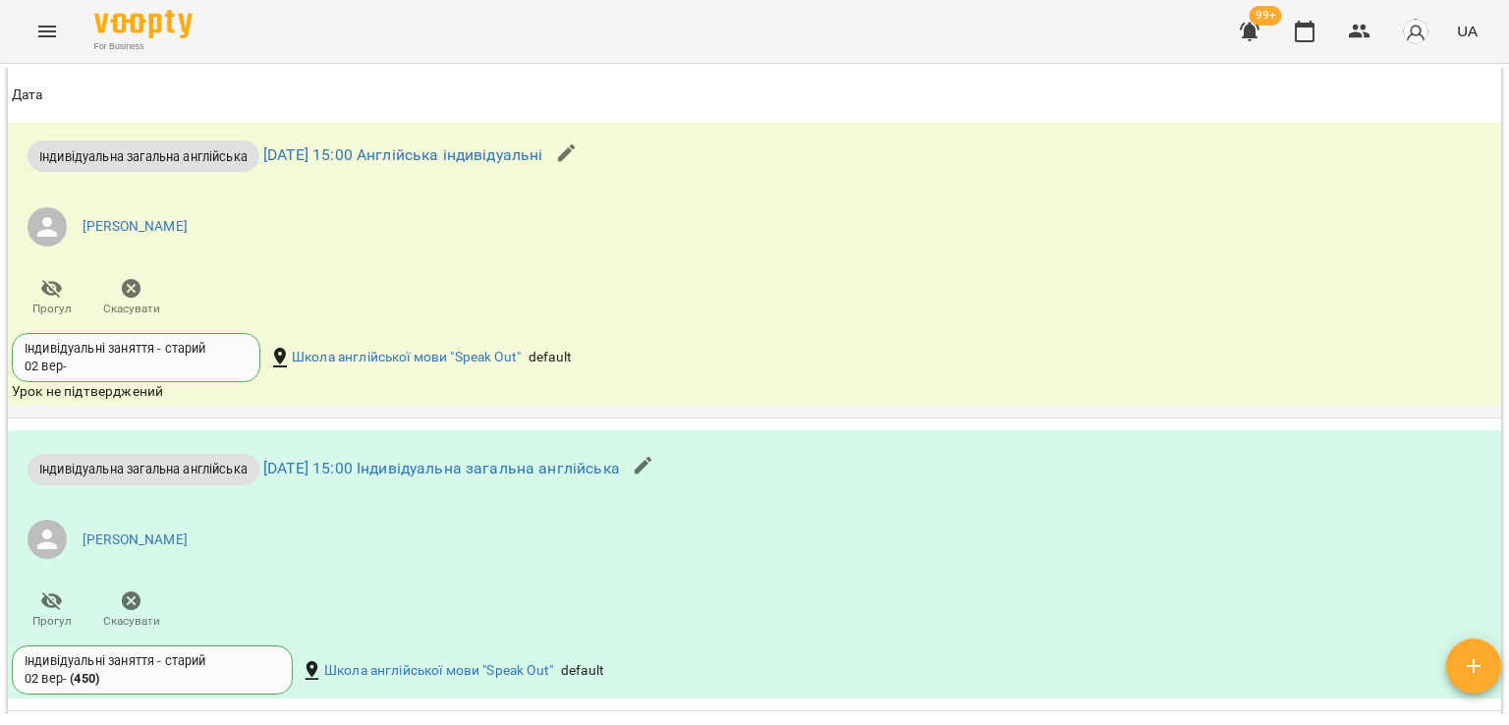
click at [122, 301] on span "Скасувати" at bounding box center [131, 309] width 57 height 17
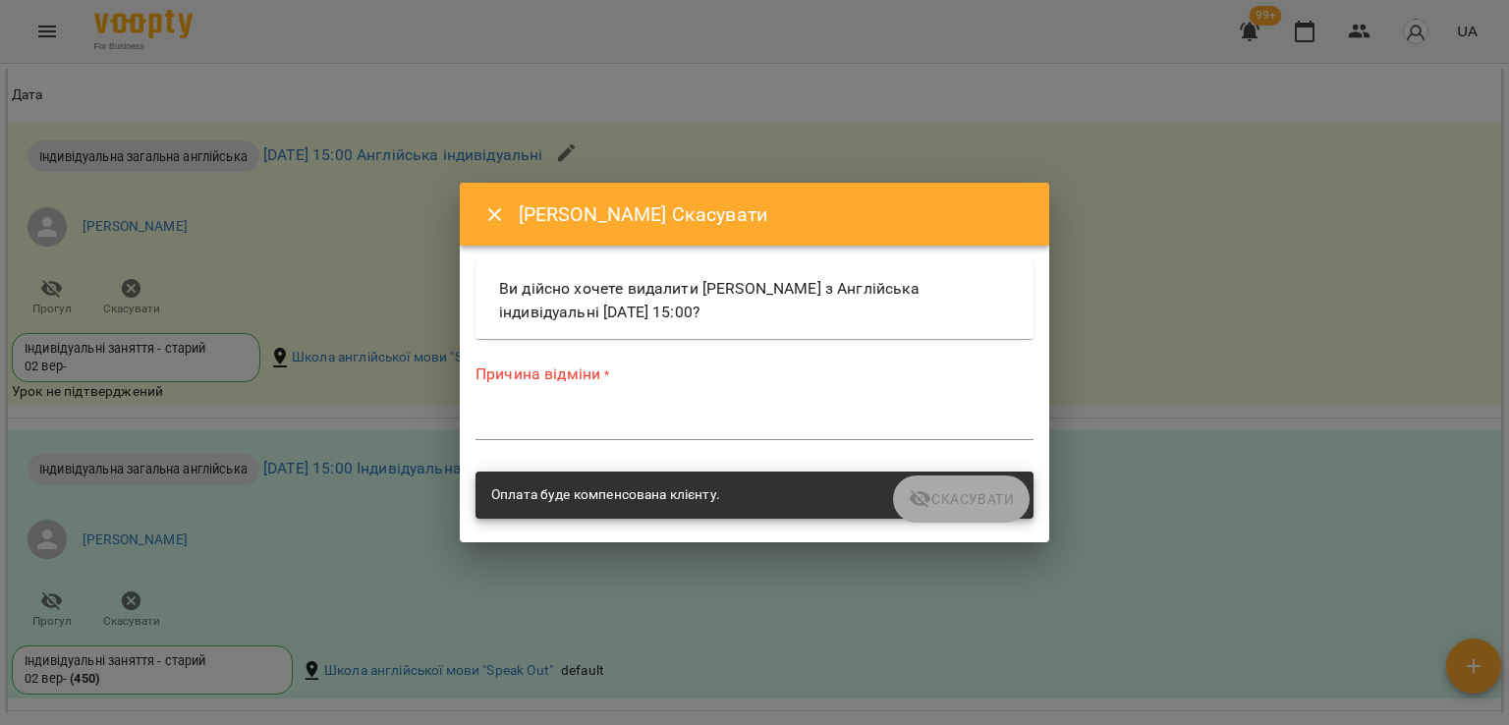
click at [571, 414] on div "*" at bounding box center [754, 424] width 558 height 31
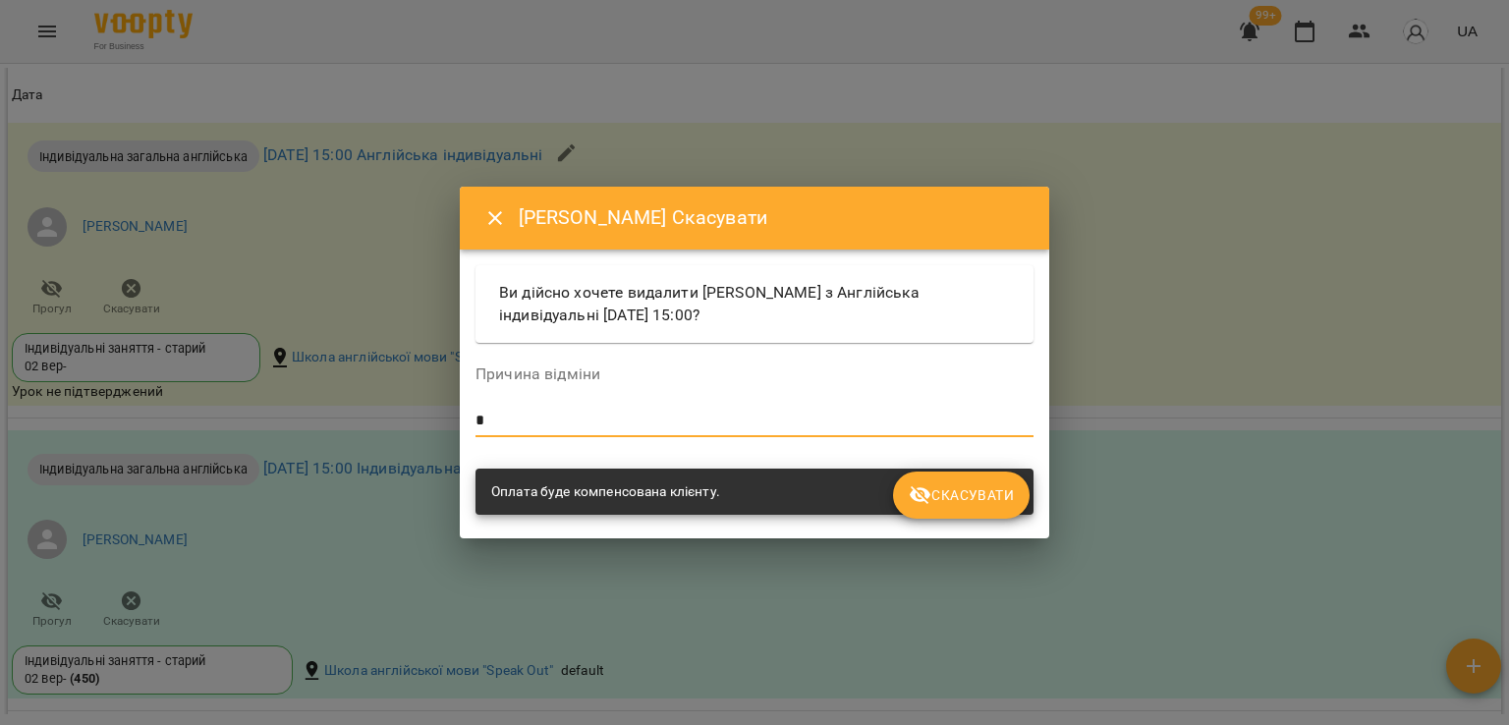
type textarea "*"
click at [1021, 493] on button "Скасувати" at bounding box center [961, 495] width 137 height 47
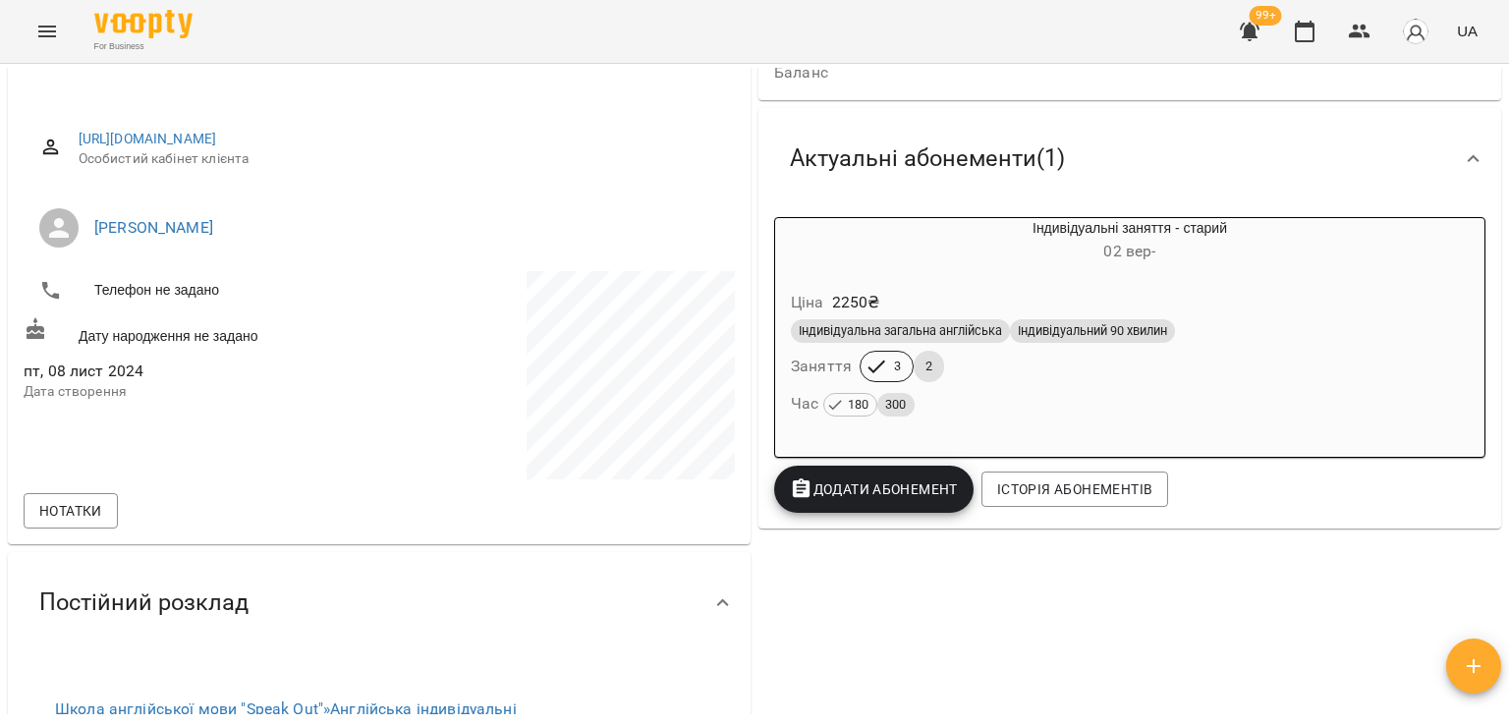
scroll to position [0, 0]
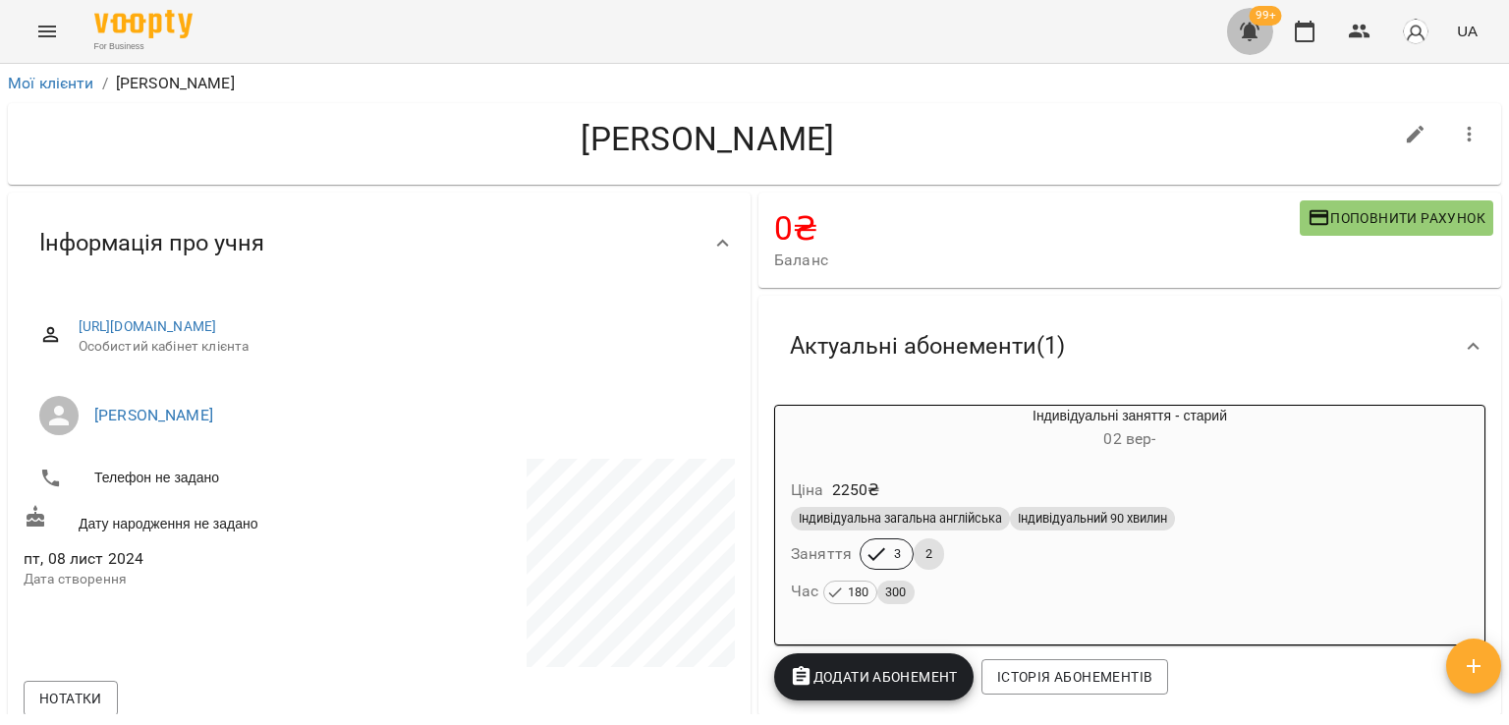
click at [1254, 32] on icon "button" at bounding box center [1250, 32] width 20 height 19
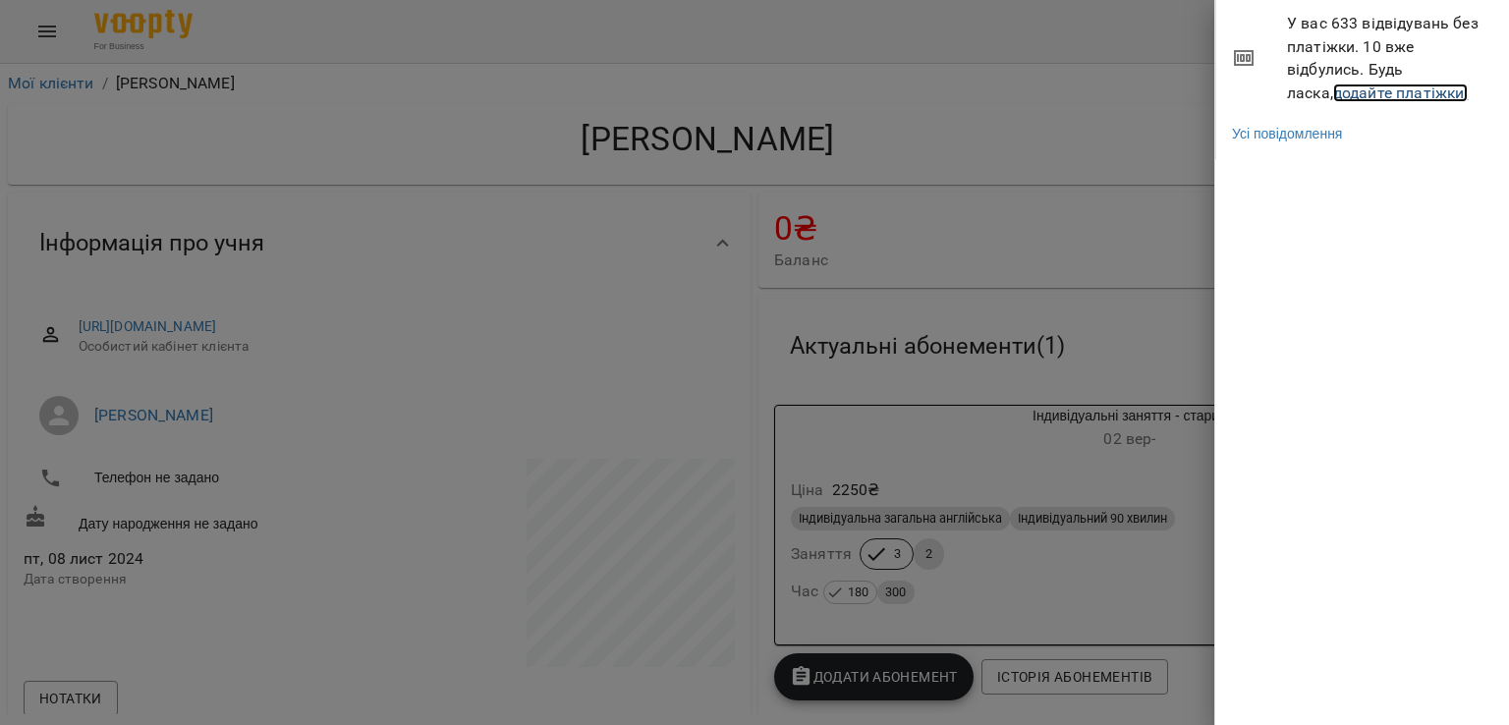
click at [1333, 84] on link "додайте платіжки!" at bounding box center [1401, 92] width 136 height 19
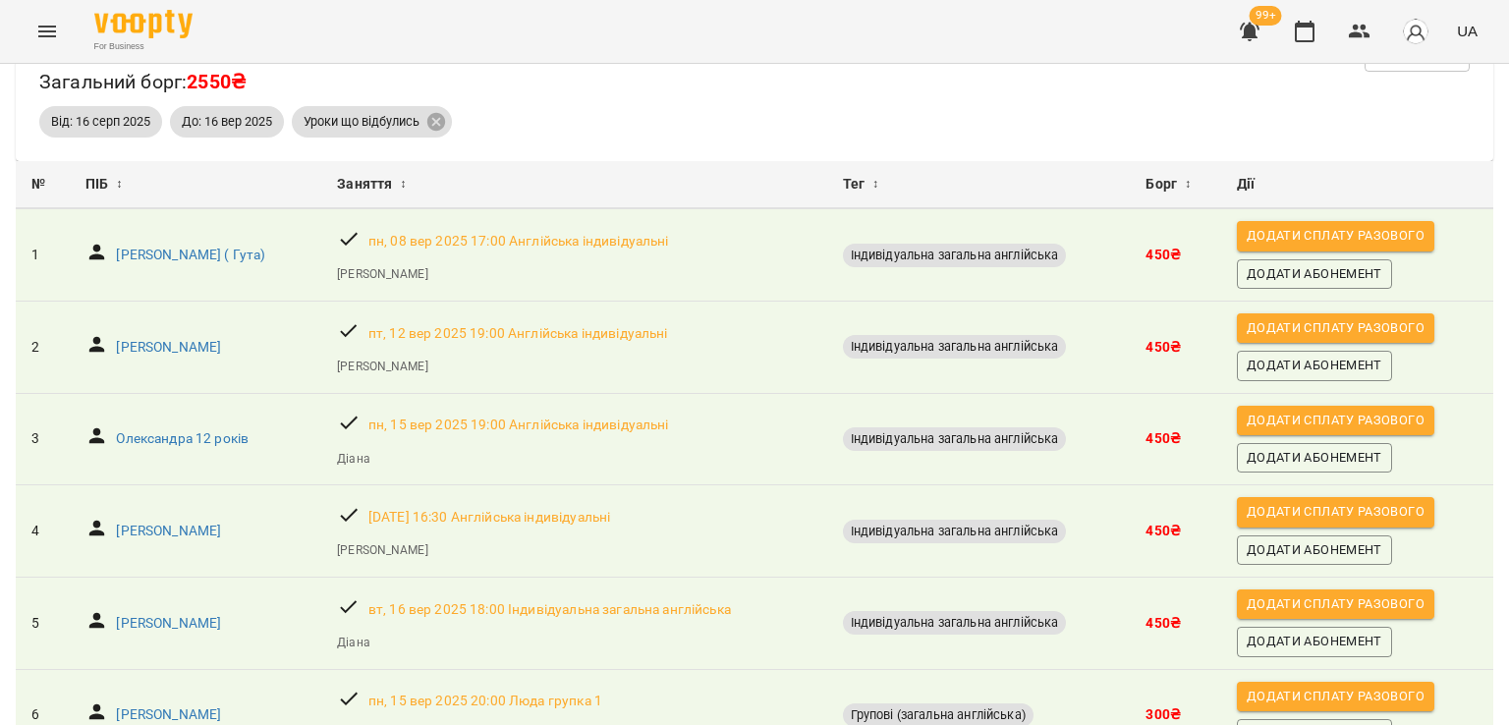
scroll to position [167, 0]
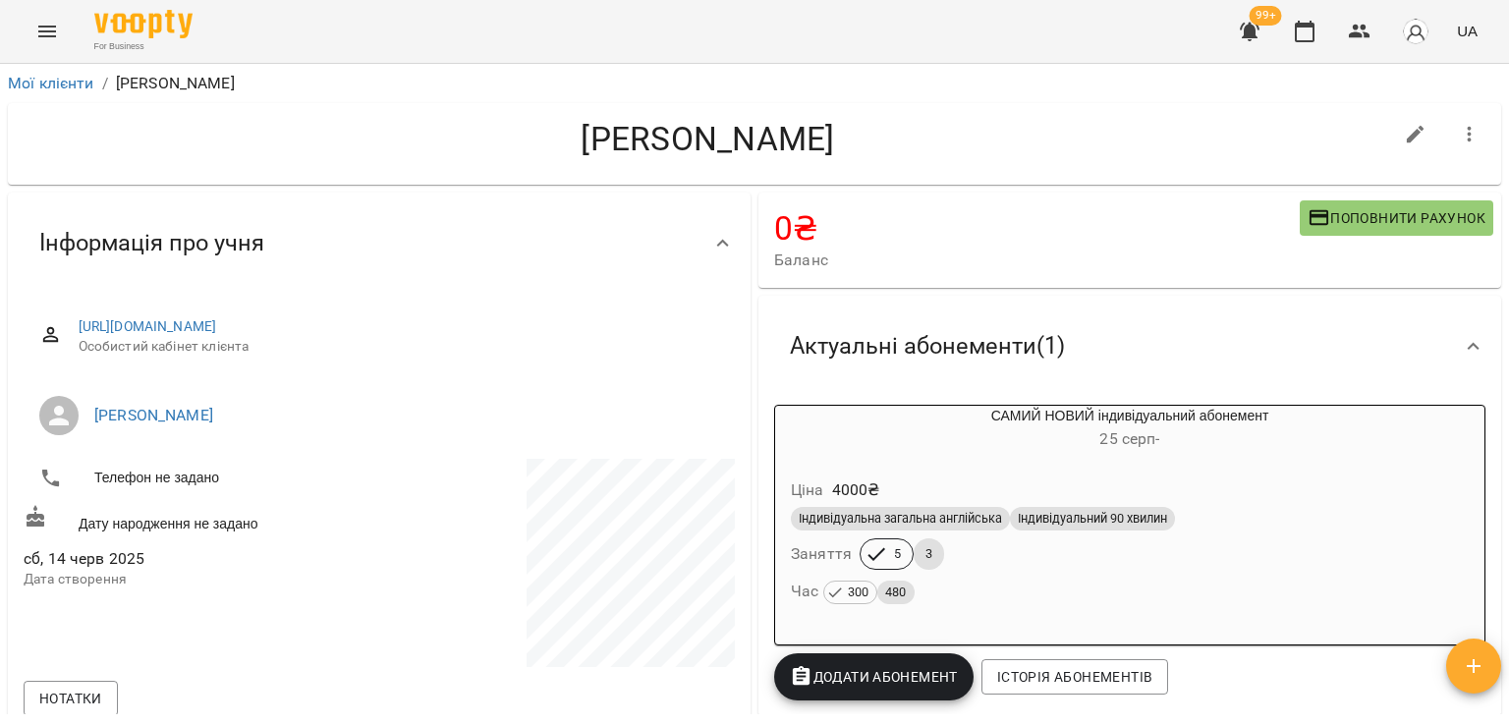
scroll to position [98, 0]
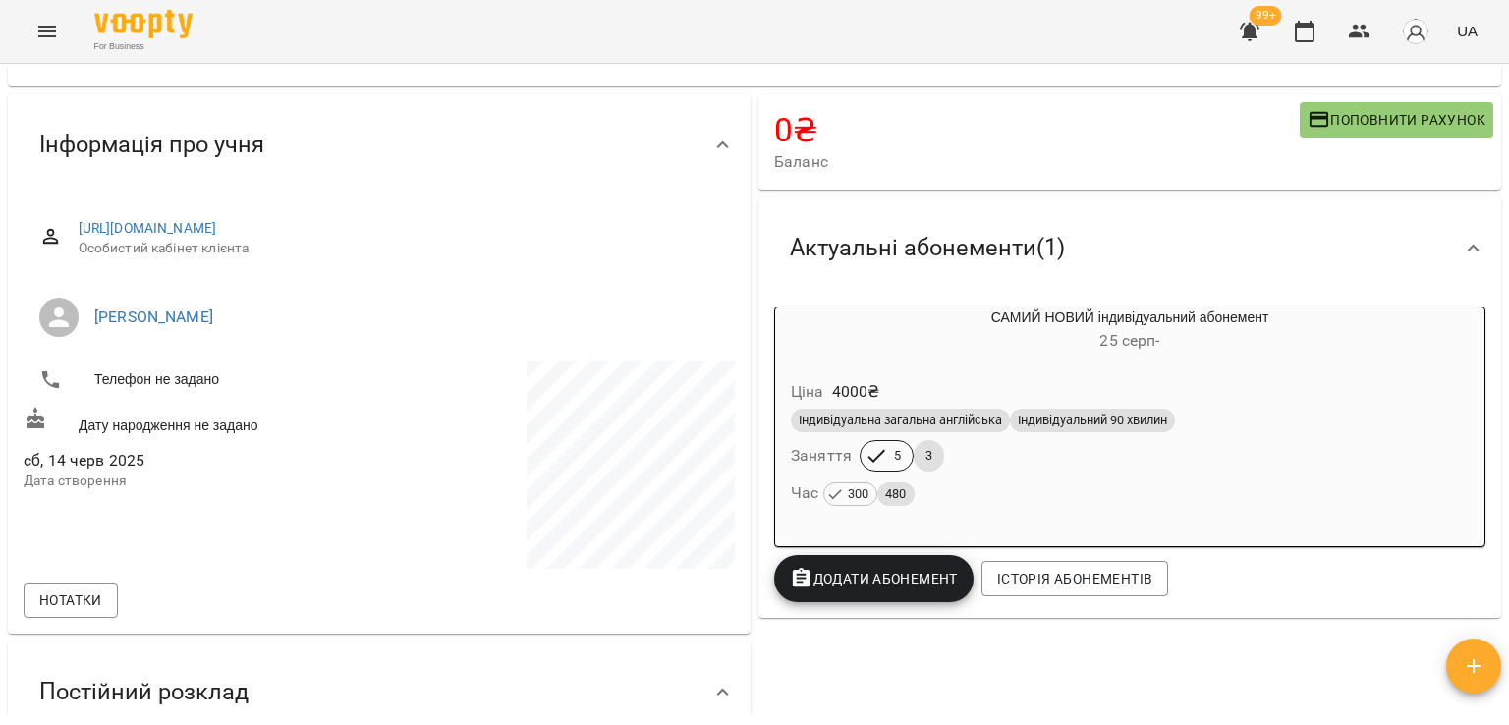
click at [1140, 347] on span "[DATE] -" at bounding box center [1129, 340] width 60 height 19
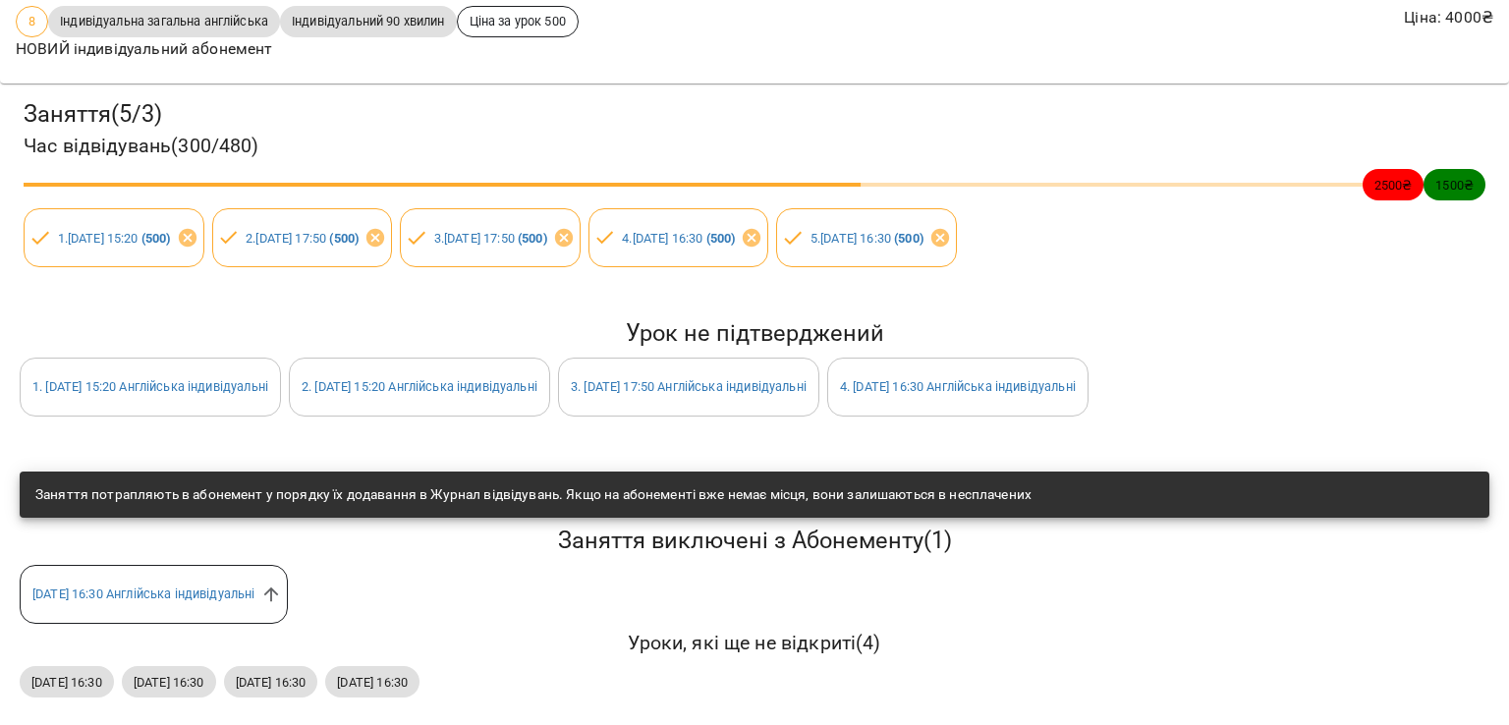
scroll to position [0, 0]
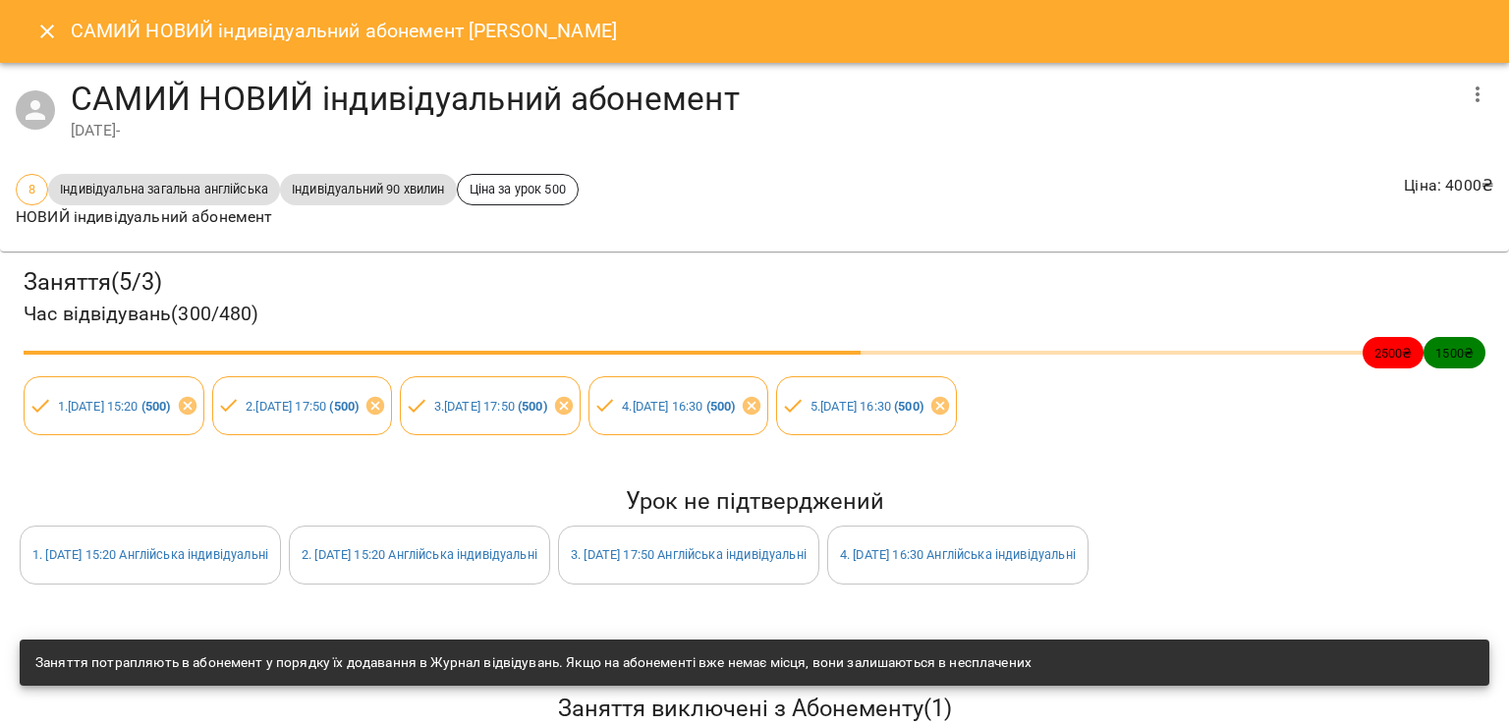
click at [43, 29] on icon "Close" at bounding box center [47, 32] width 24 height 24
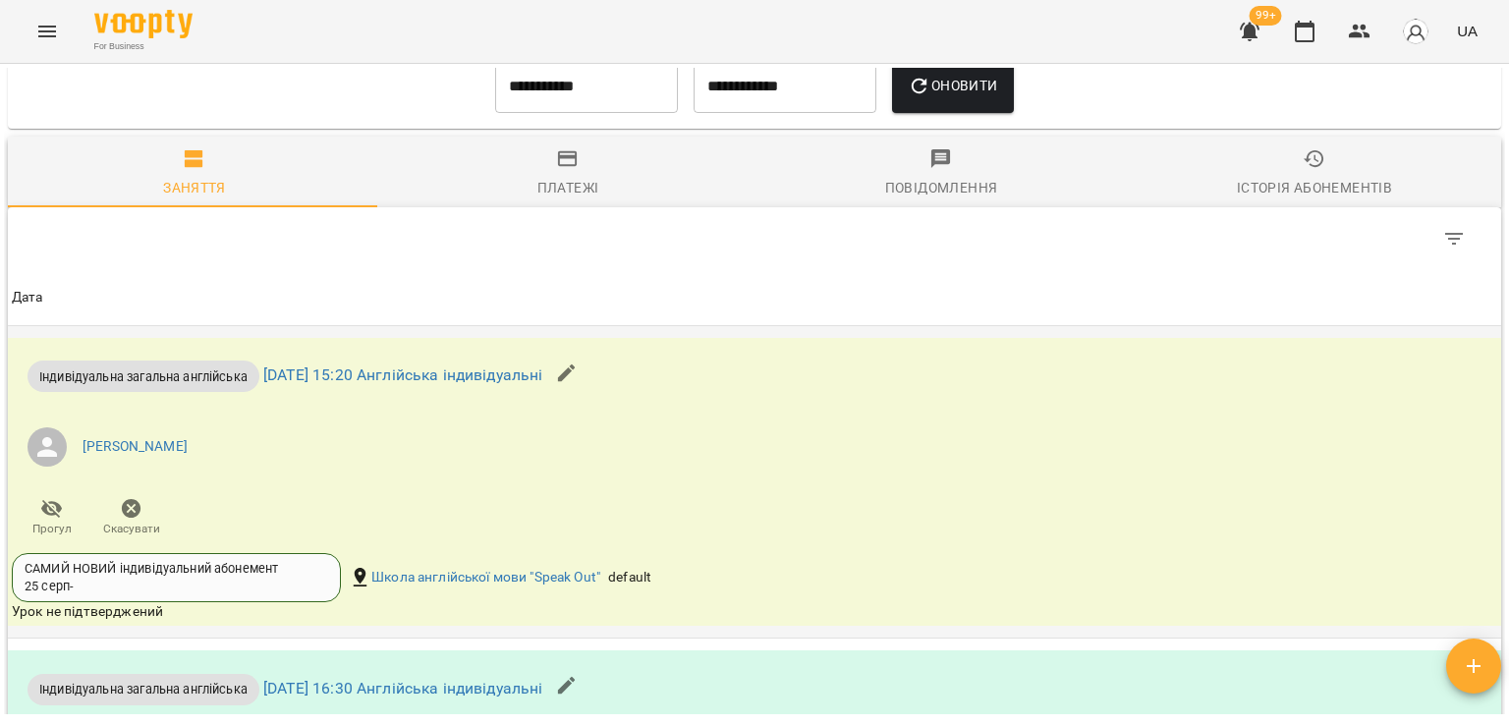
scroll to position [1375, 0]
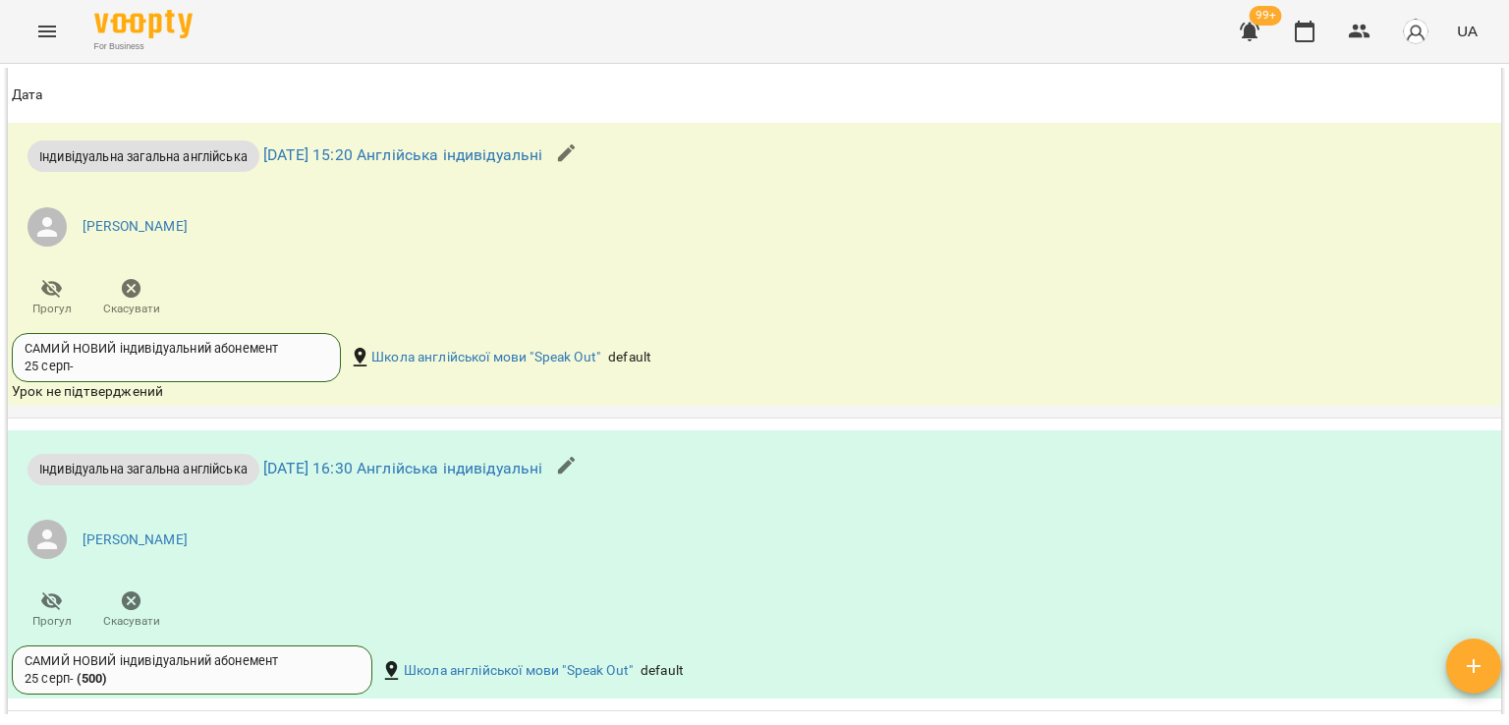
click at [129, 292] on icon "button" at bounding box center [132, 289] width 20 height 20
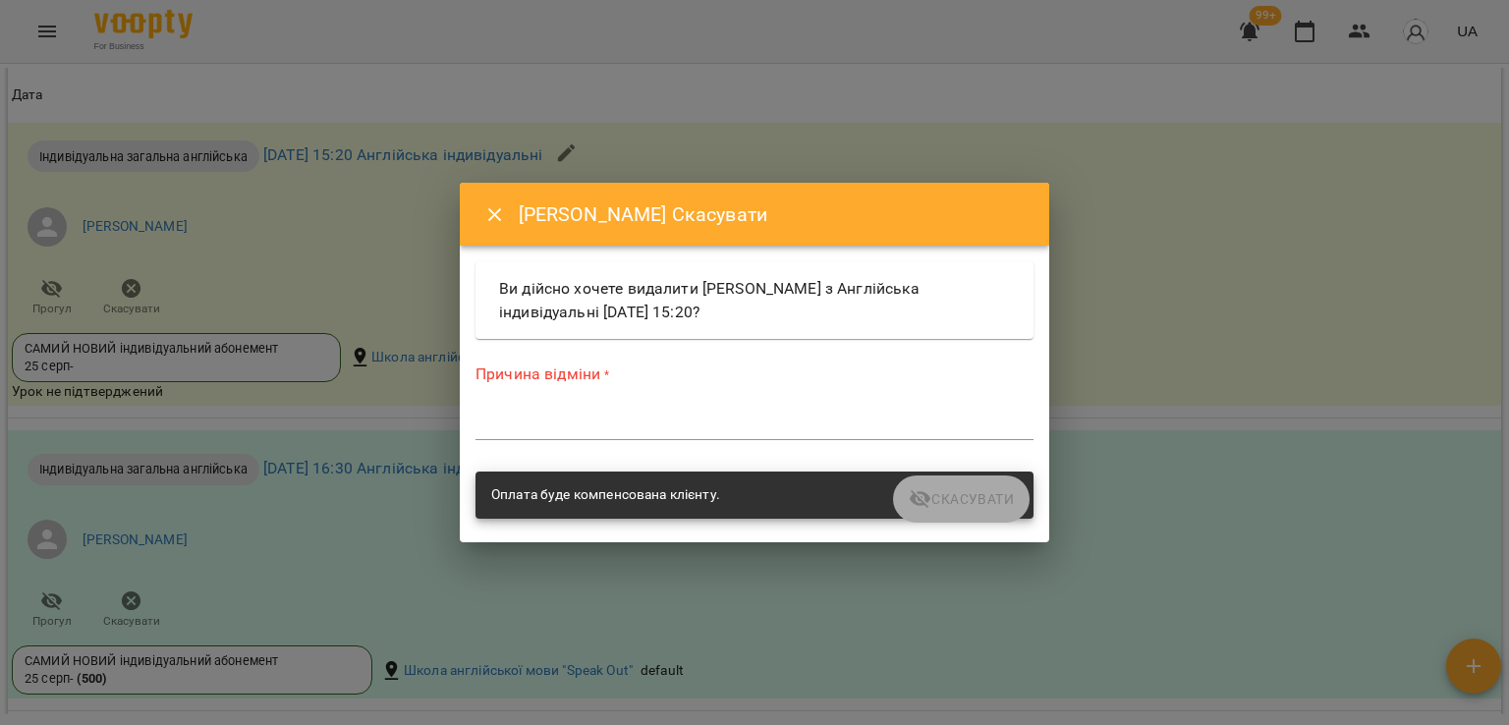
click at [664, 423] on textarea at bounding box center [754, 424] width 558 height 19
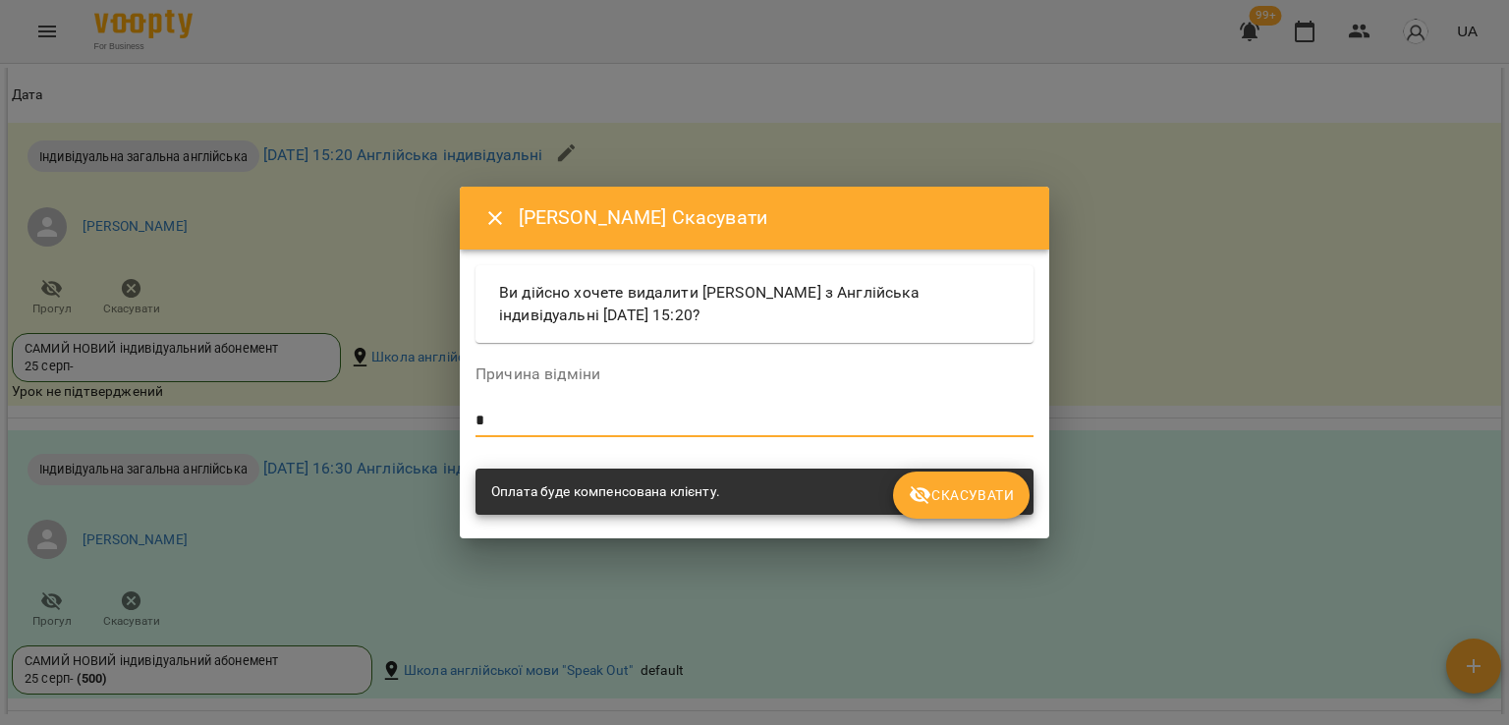
type textarea "*"
click at [912, 488] on icon "submit" at bounding box center [921, 495] width 22 height 19
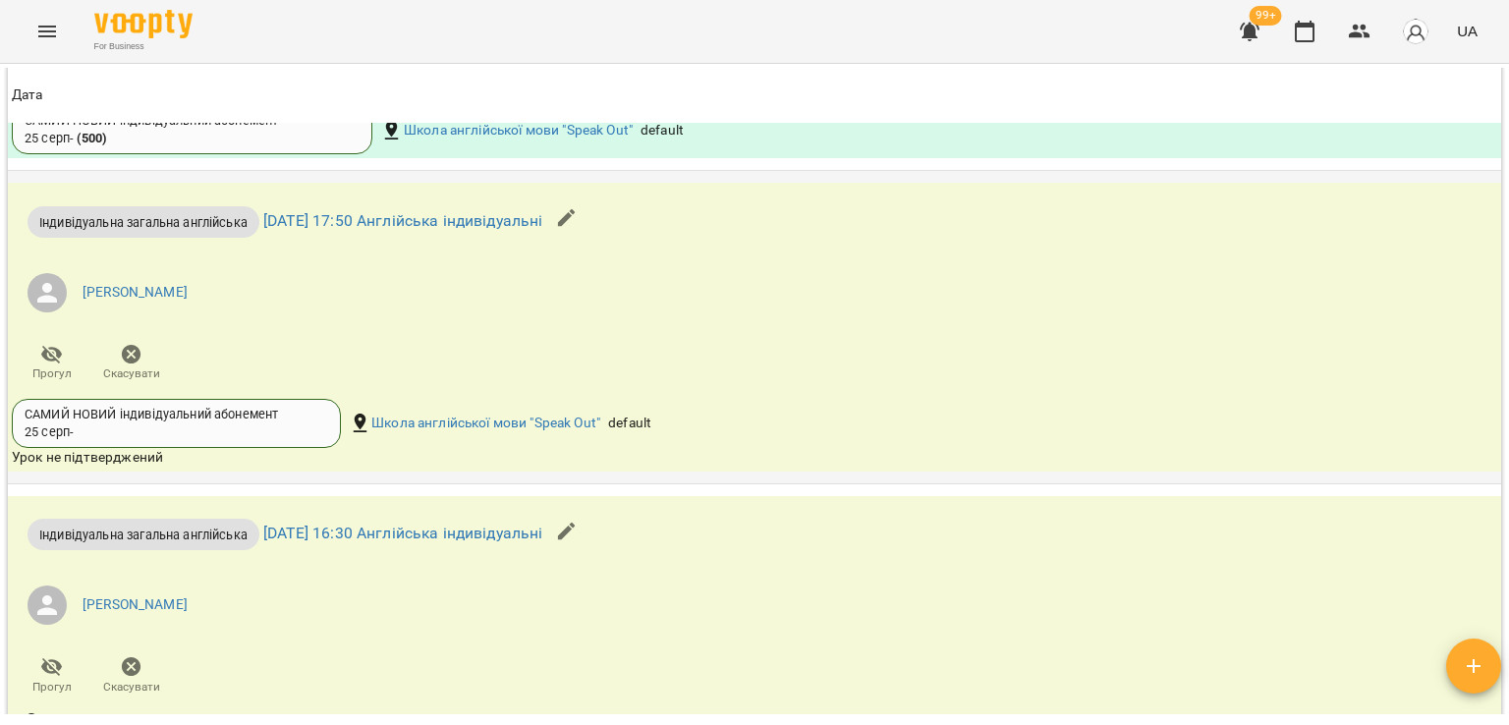
scroll to position [2251, 0]
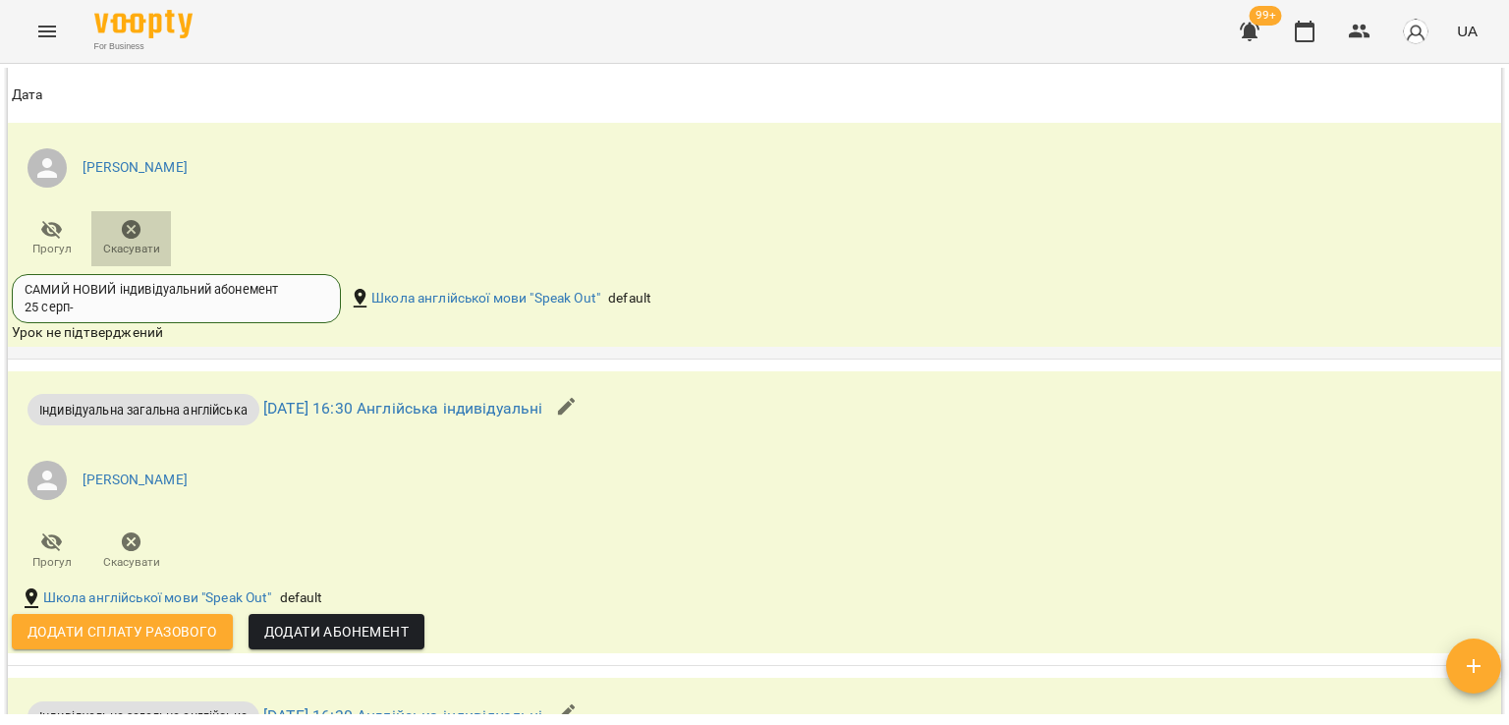
click at [118, 229] on span "Скасувати" at bounding box center [131, 237] width 56 height 39
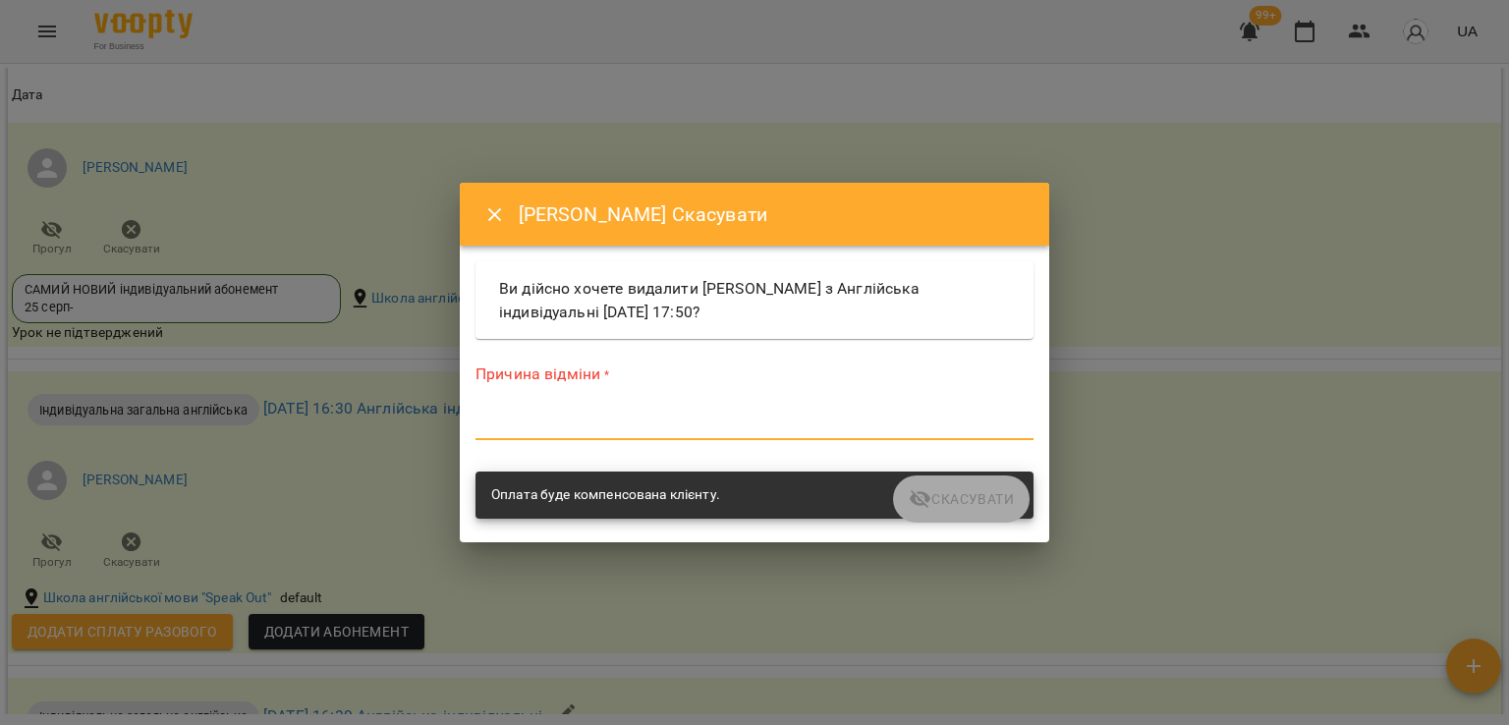
click at [588, 418] on textarea at bounding box center [754, 424] width 558 height 19
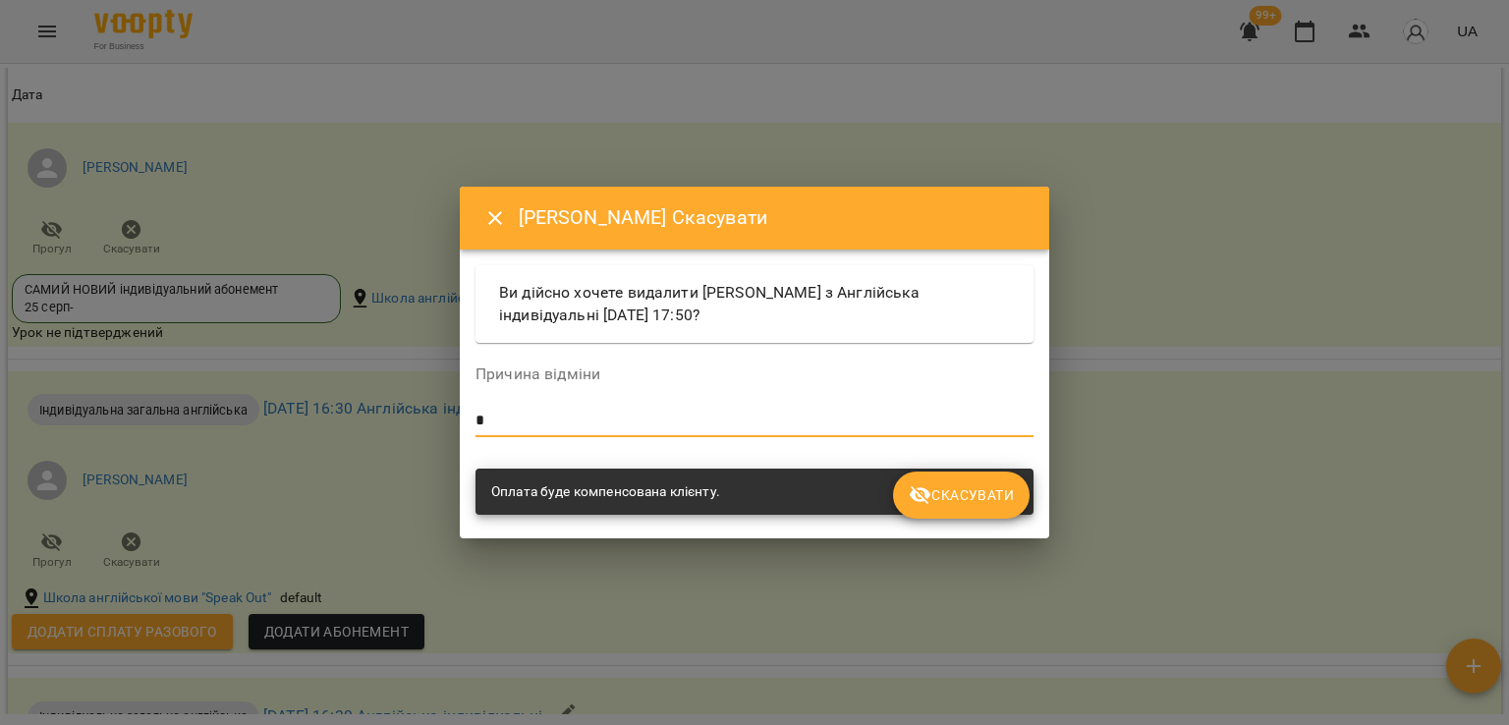
type textarea "*"
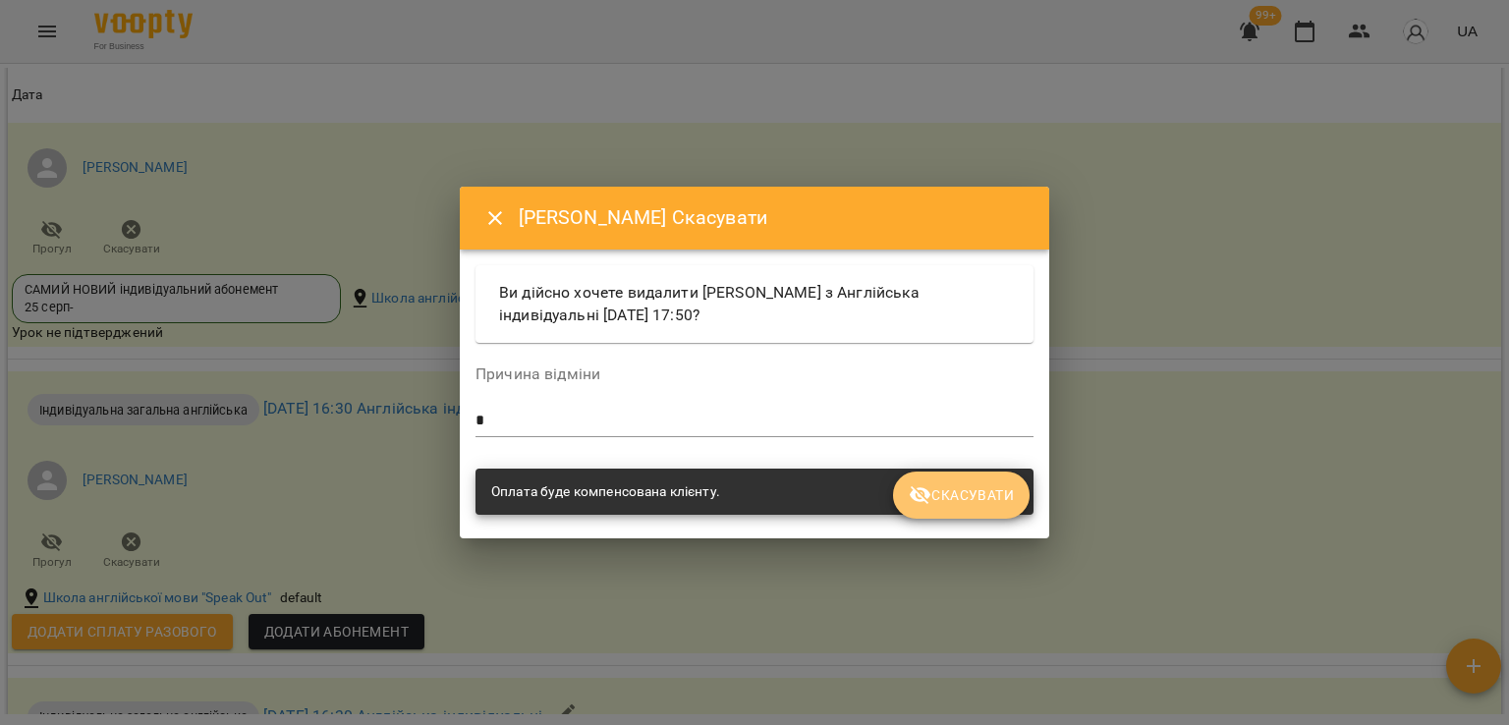
click at [939, 496] on span "Скасувати" at bounding box center [961, 495] width 105 height 24
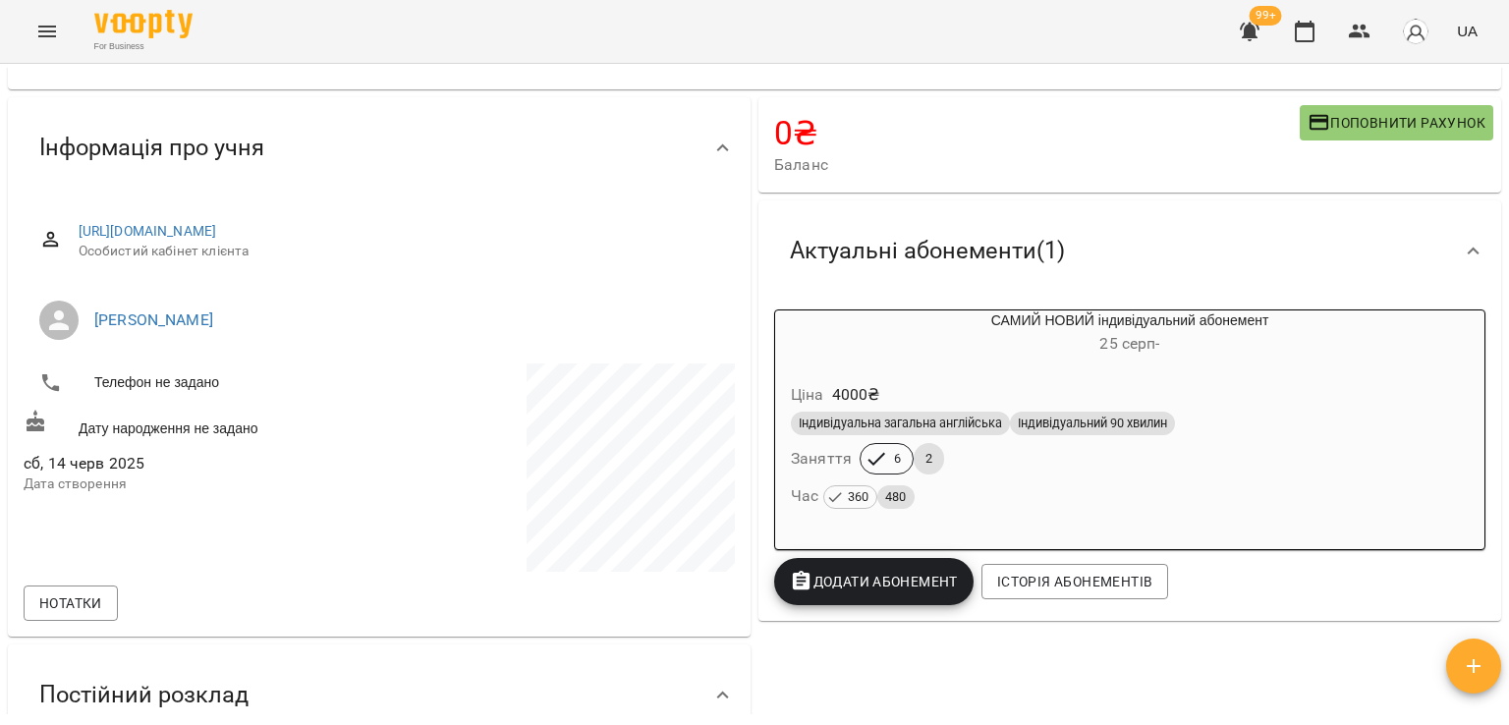
scroll to position [0, 0]
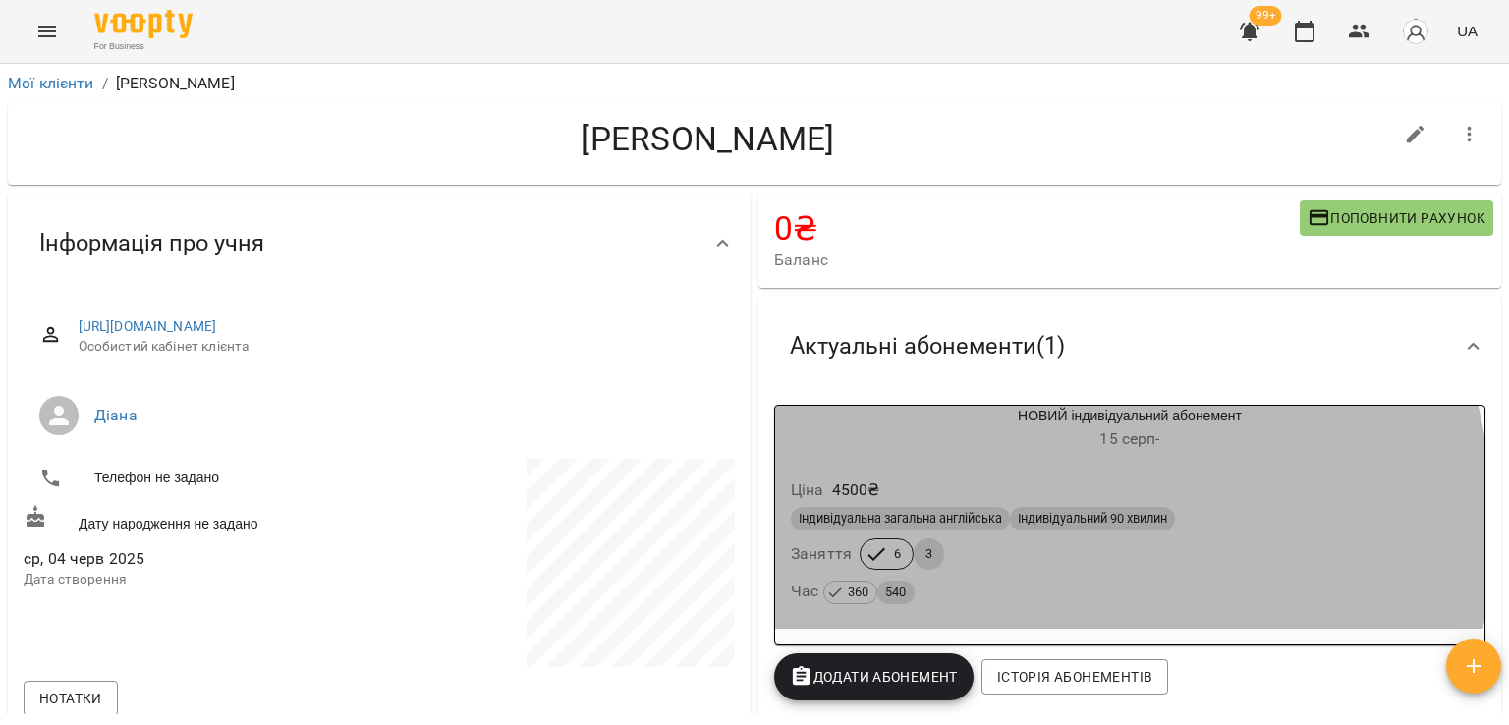
click at [948, 528] on span "Індивідуальна загальна англійська" at bounding box center [900, 519] width 219 height 18
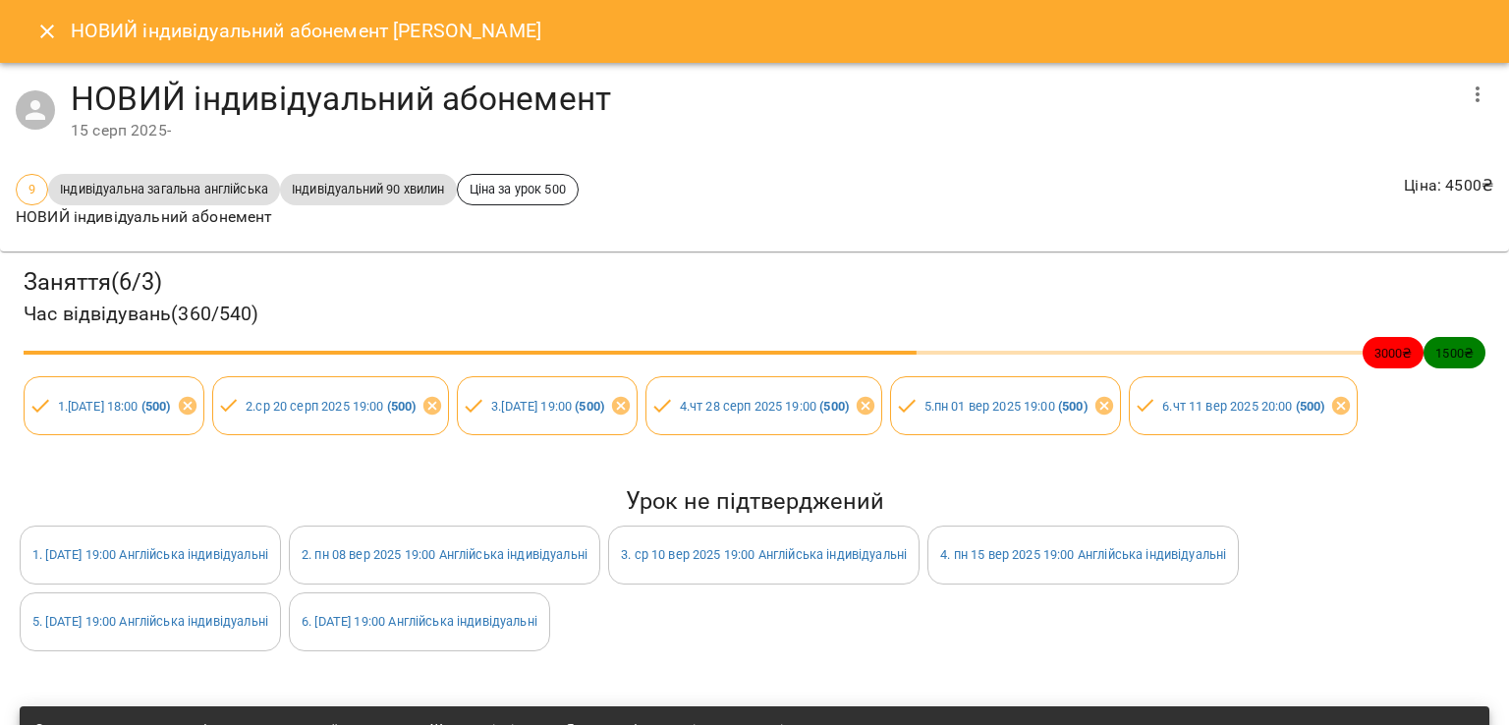
click at [47, 54] on button "Close" at bounding box center [47, 31] width 47 height 47
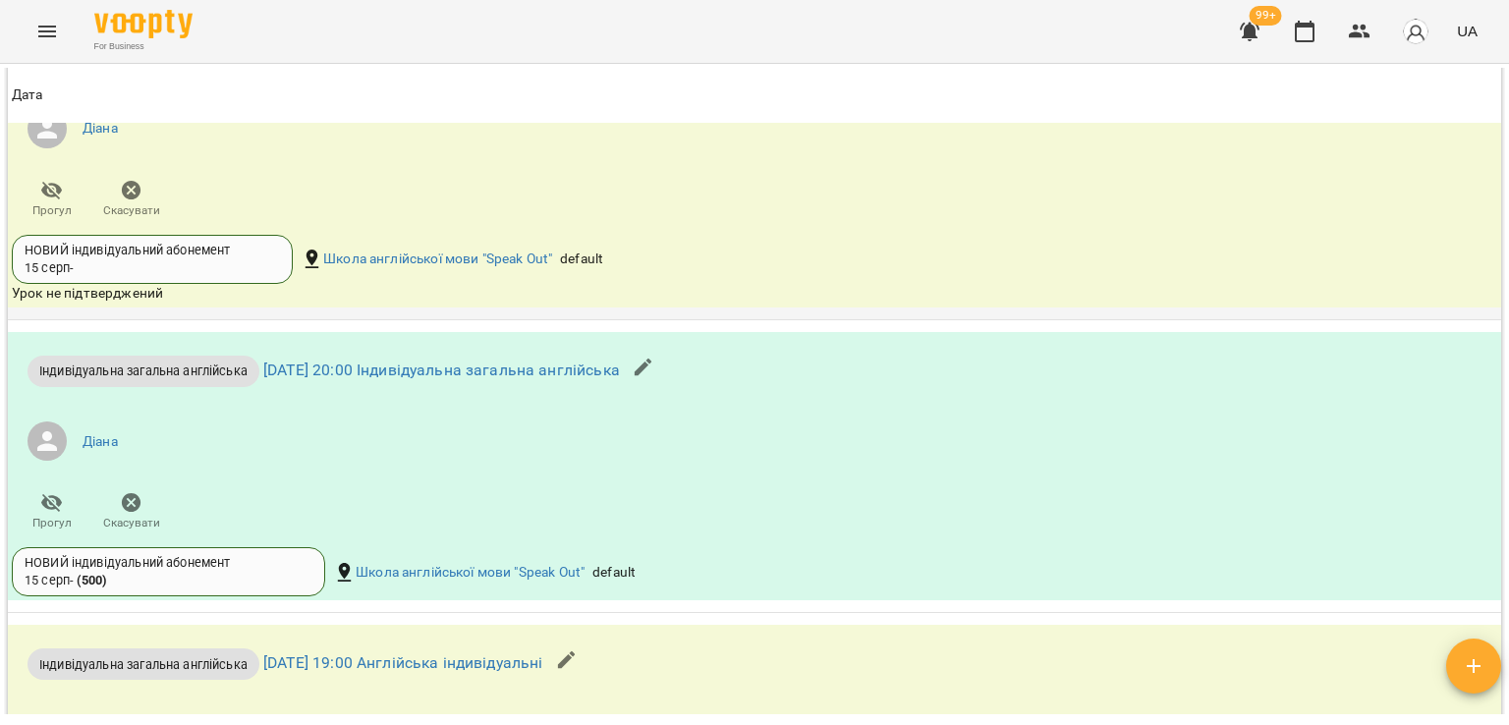
scroll to position [1277, 0]
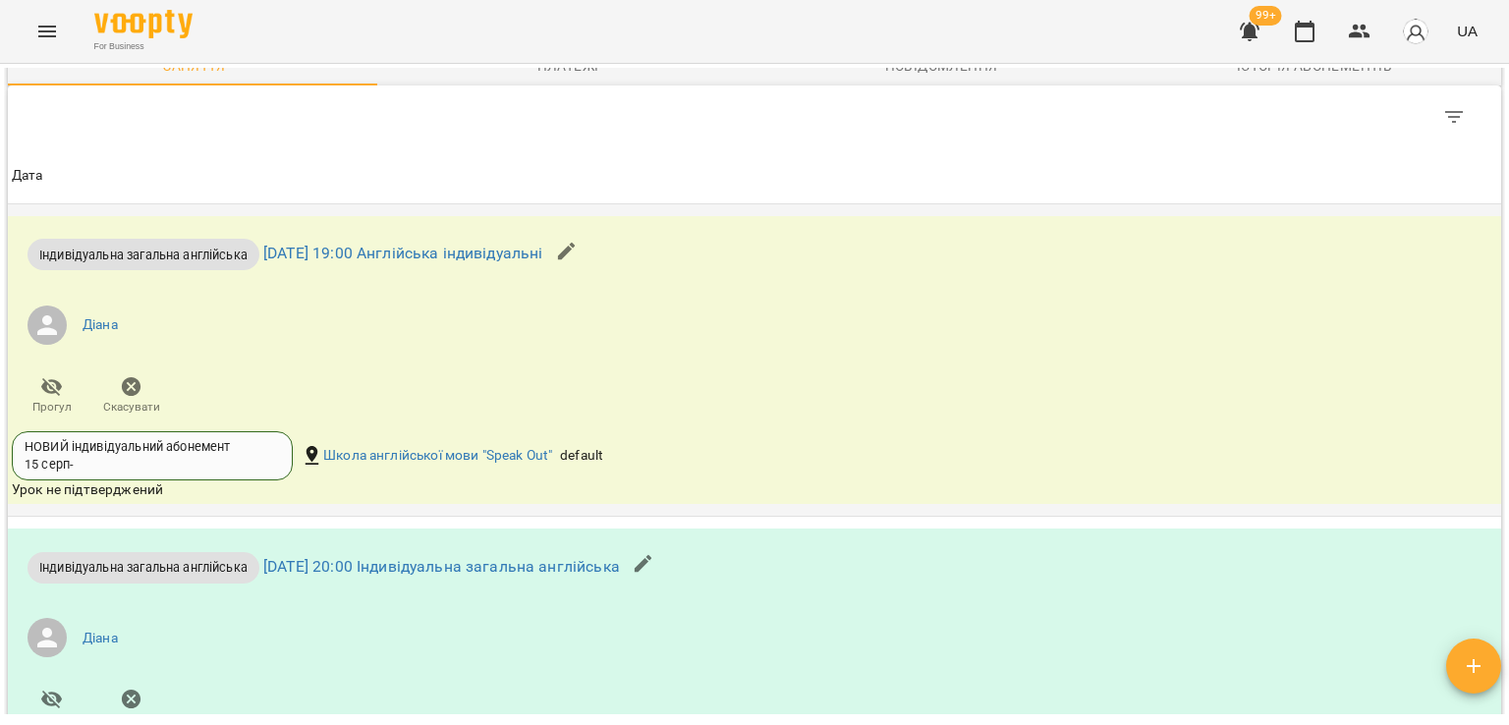
click at [137, 401] on span "Скасувати" at bounding box center [131, 407] width 57 height 17
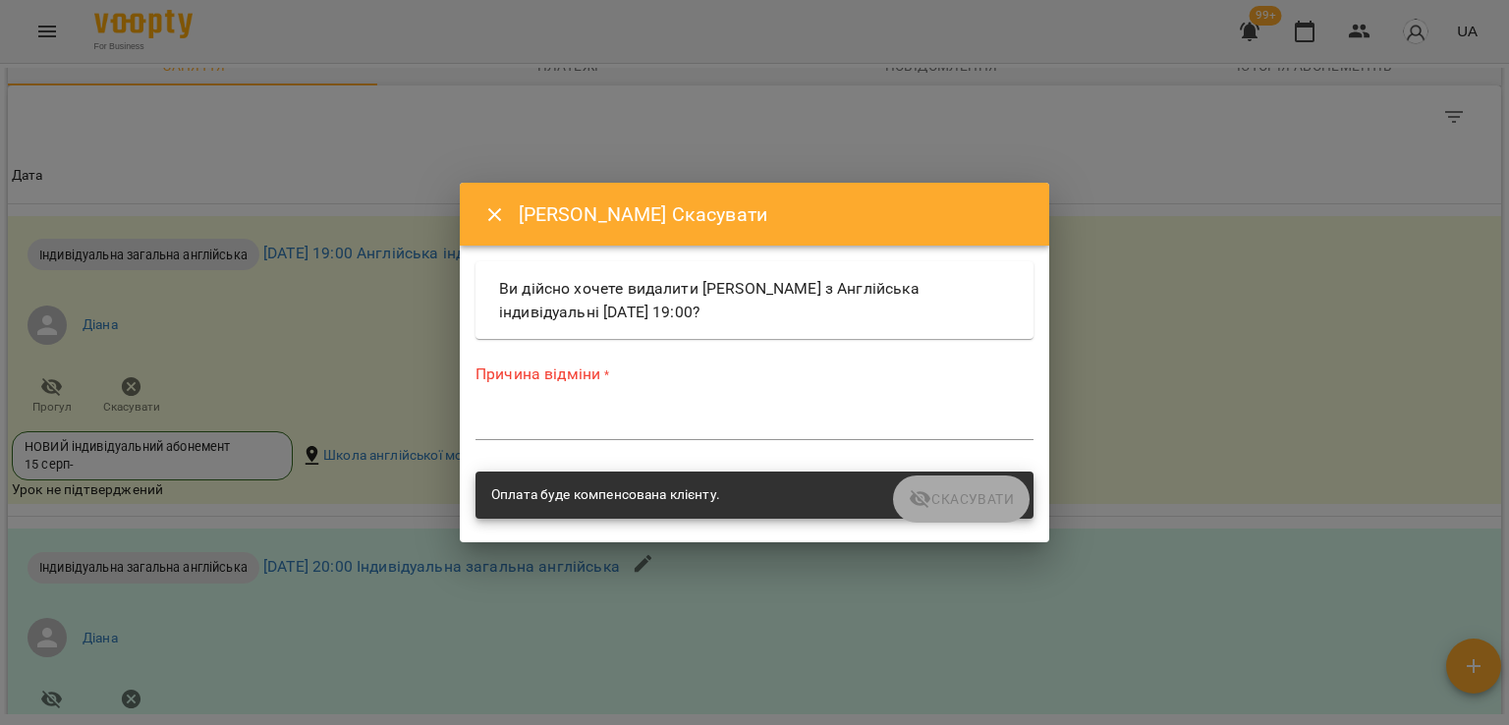
click at [660, 426] on textarea at bounding box center [754, 424] width 558 height 19
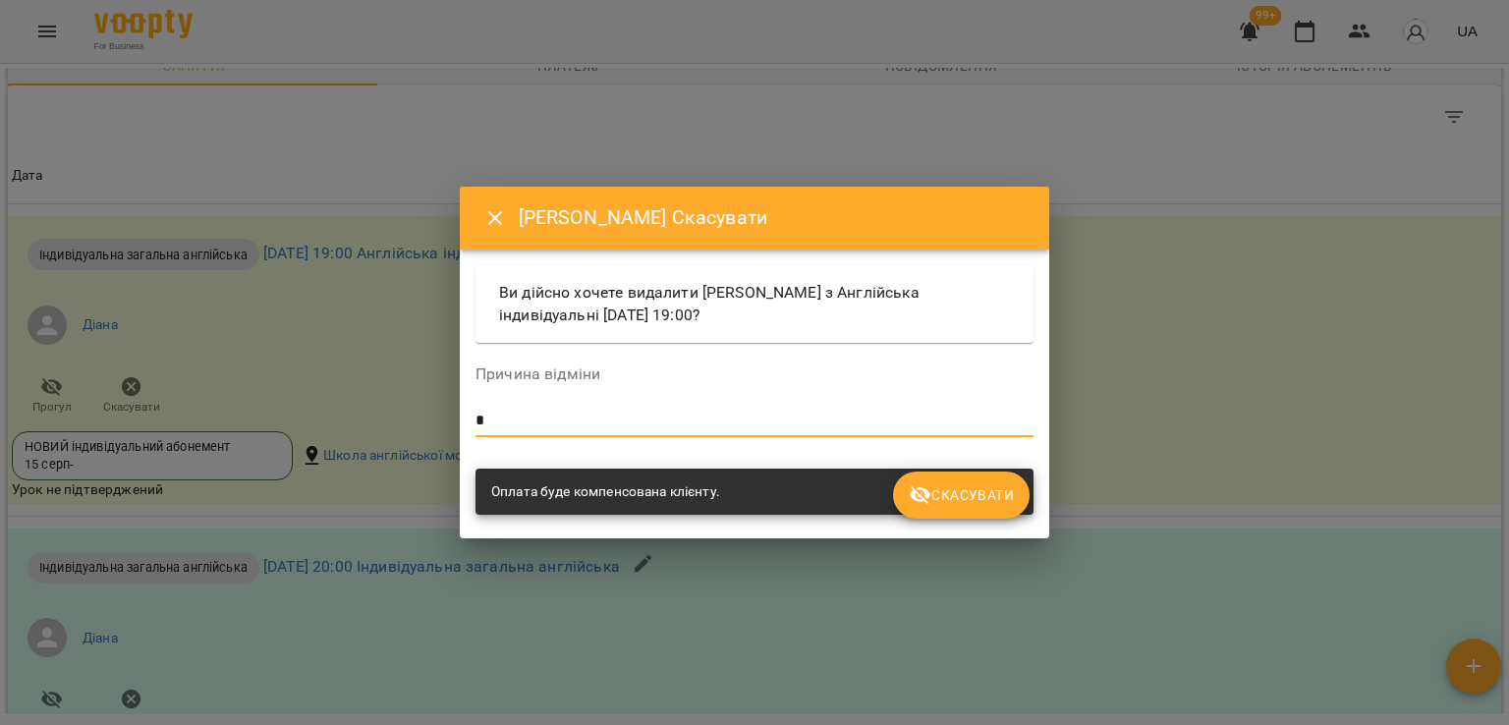
type textarea "*"
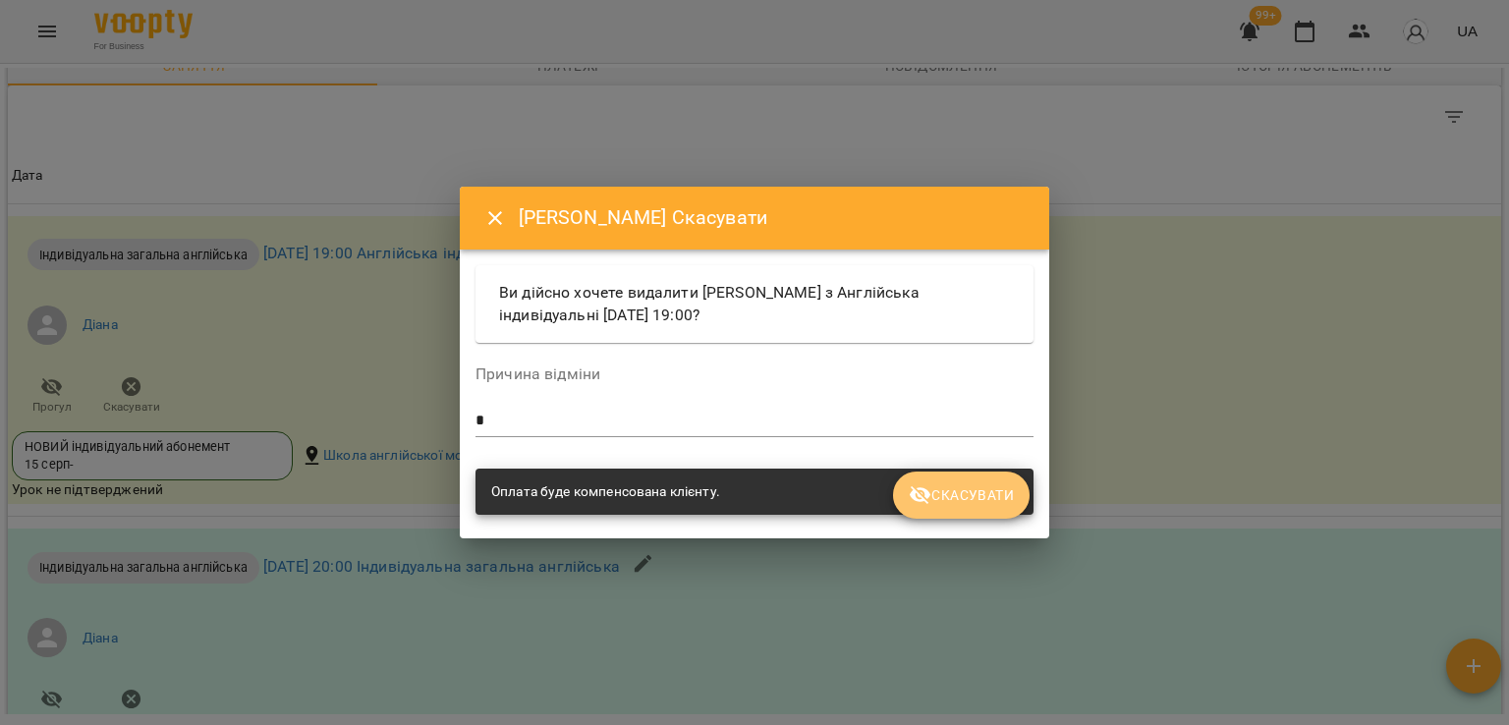
click at [963, 498] on span "Скасувати" at bounding box center [961, 495] width 105 height 24
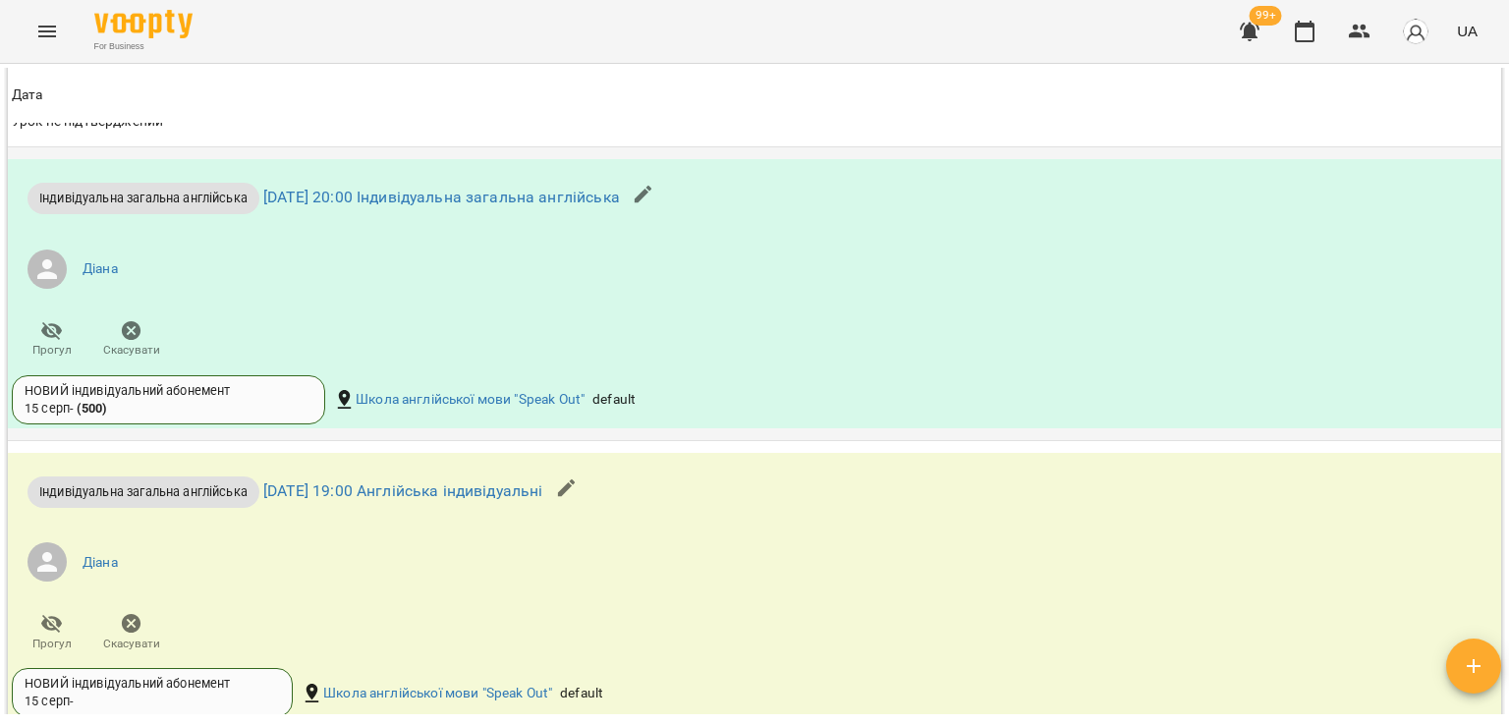
scroll to position [1858, 0]
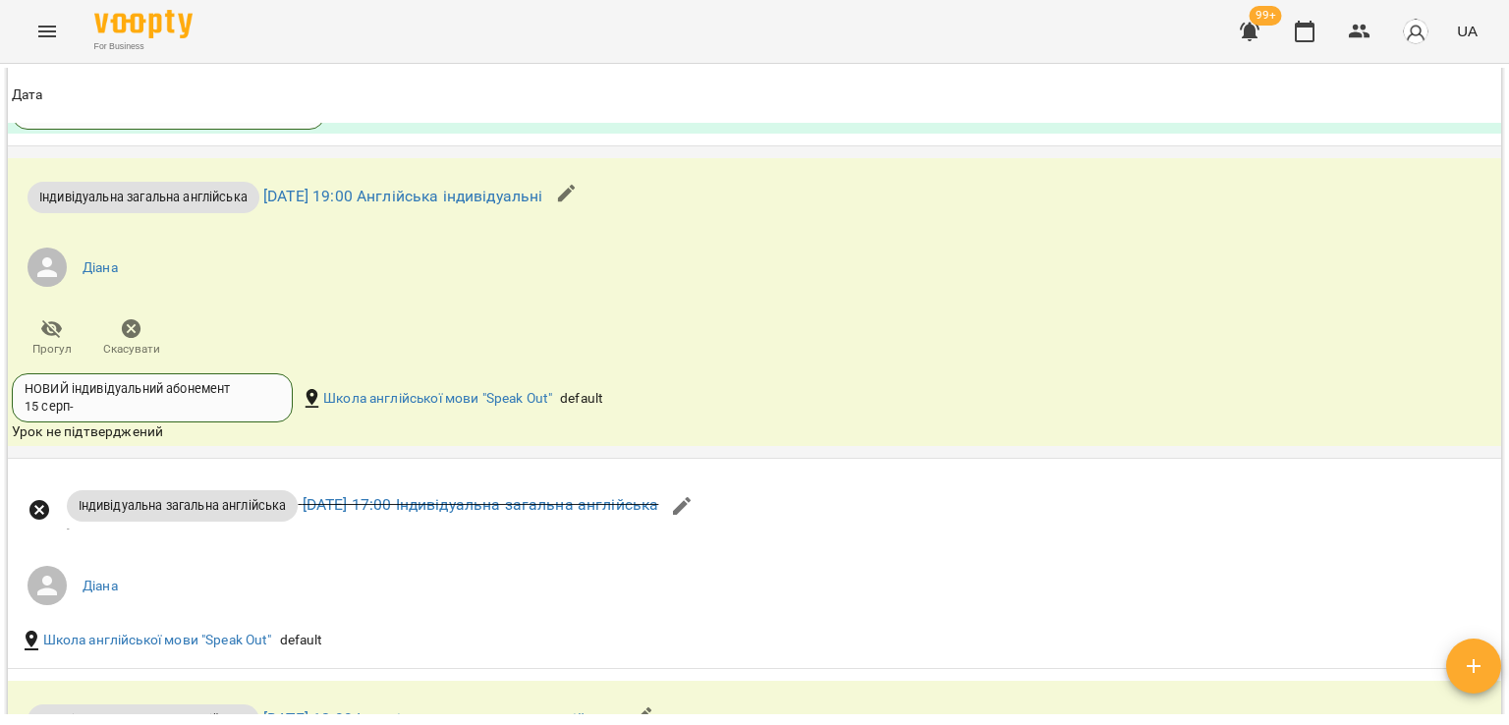
click at [121, 335] on icon "button" at bounding box center [132, 329] width 24 height 24
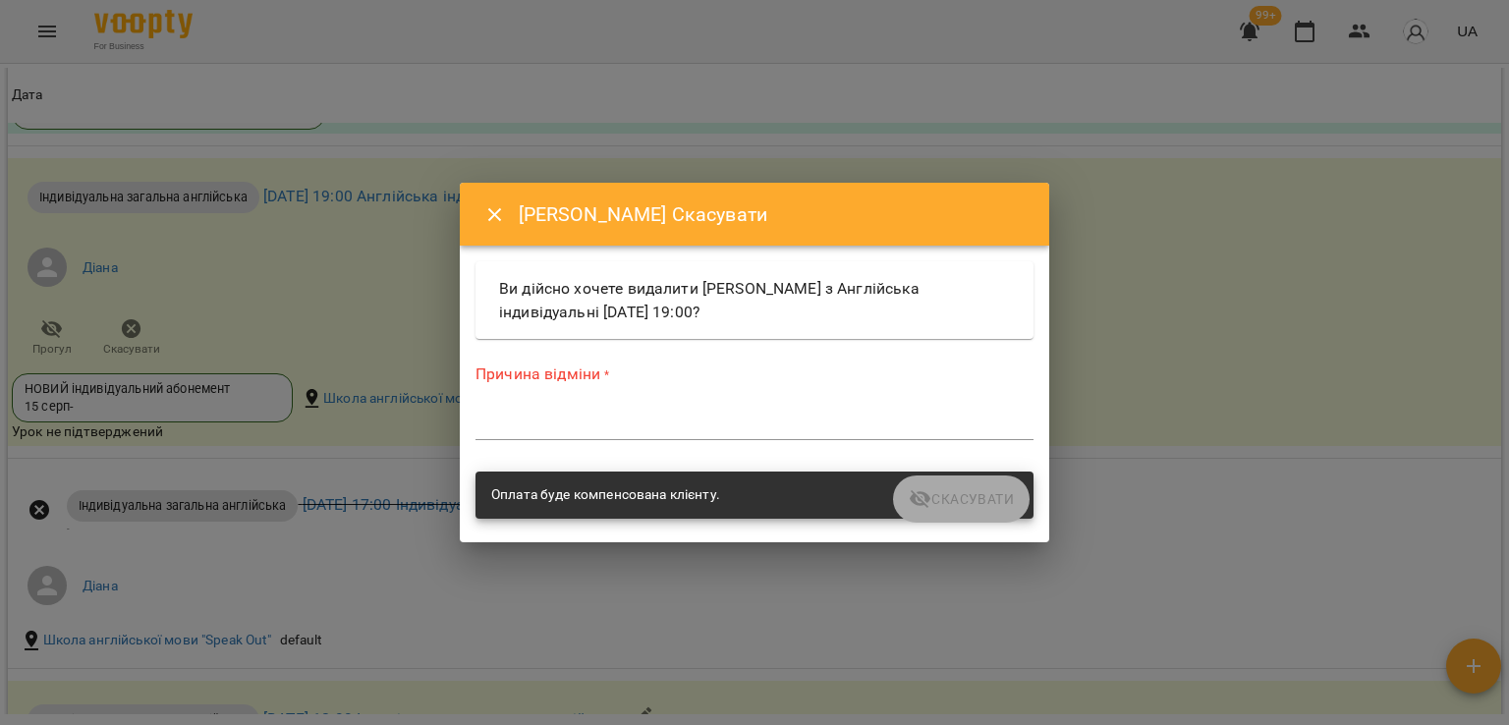
click at [511, 429] on textarea at bounding box center [754, 424] width 558 height 19
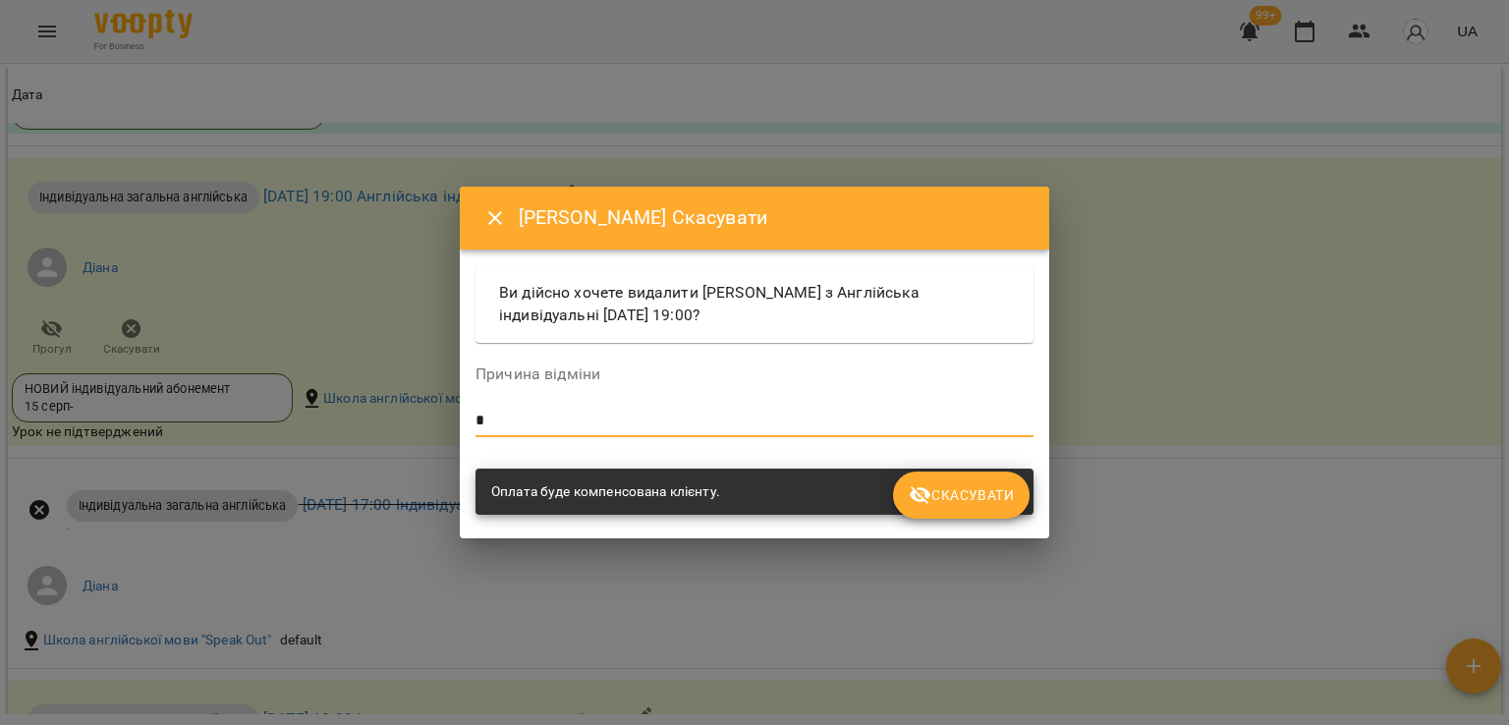
type textarea "*"
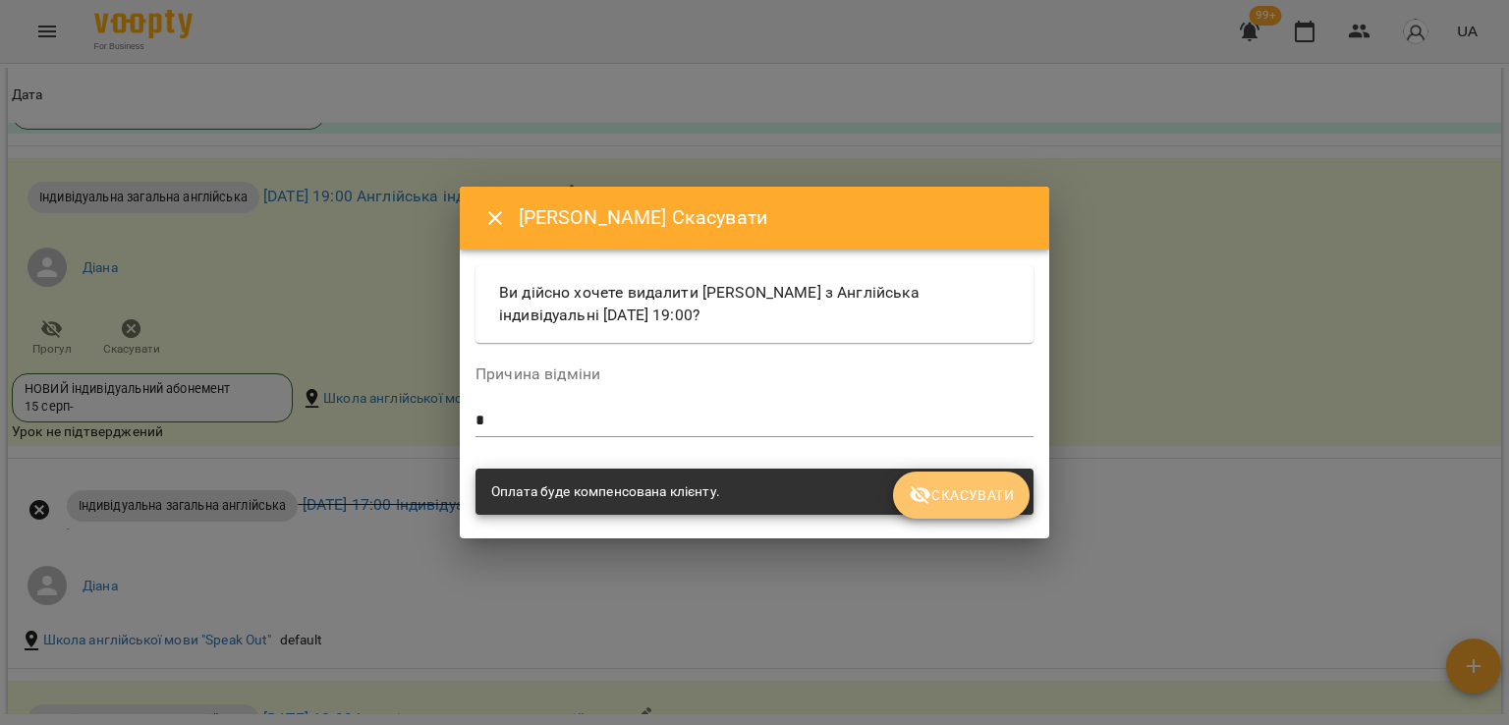
click at [973, 504] on span "Скасувати" at bounding box center [961, 495] width 105 height 24
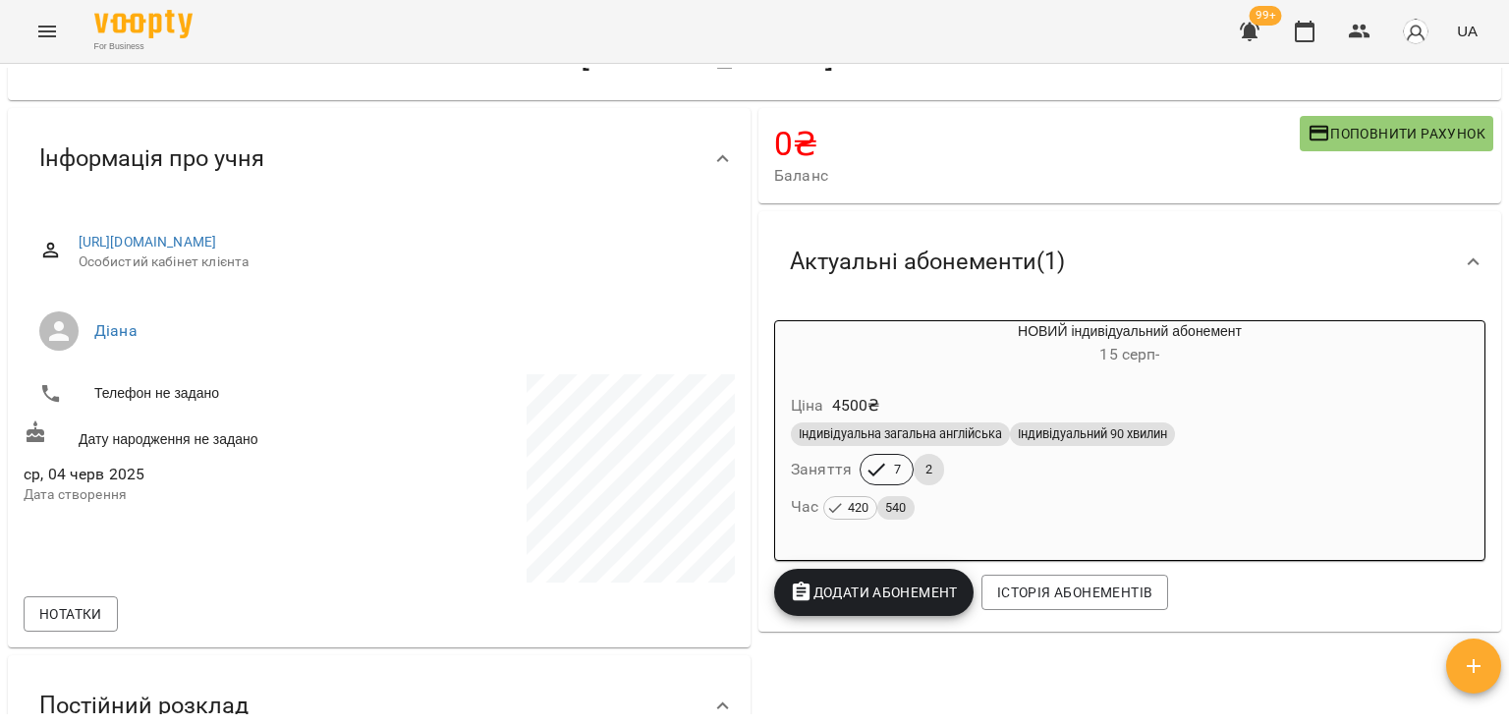
scroll to position [0, 0]
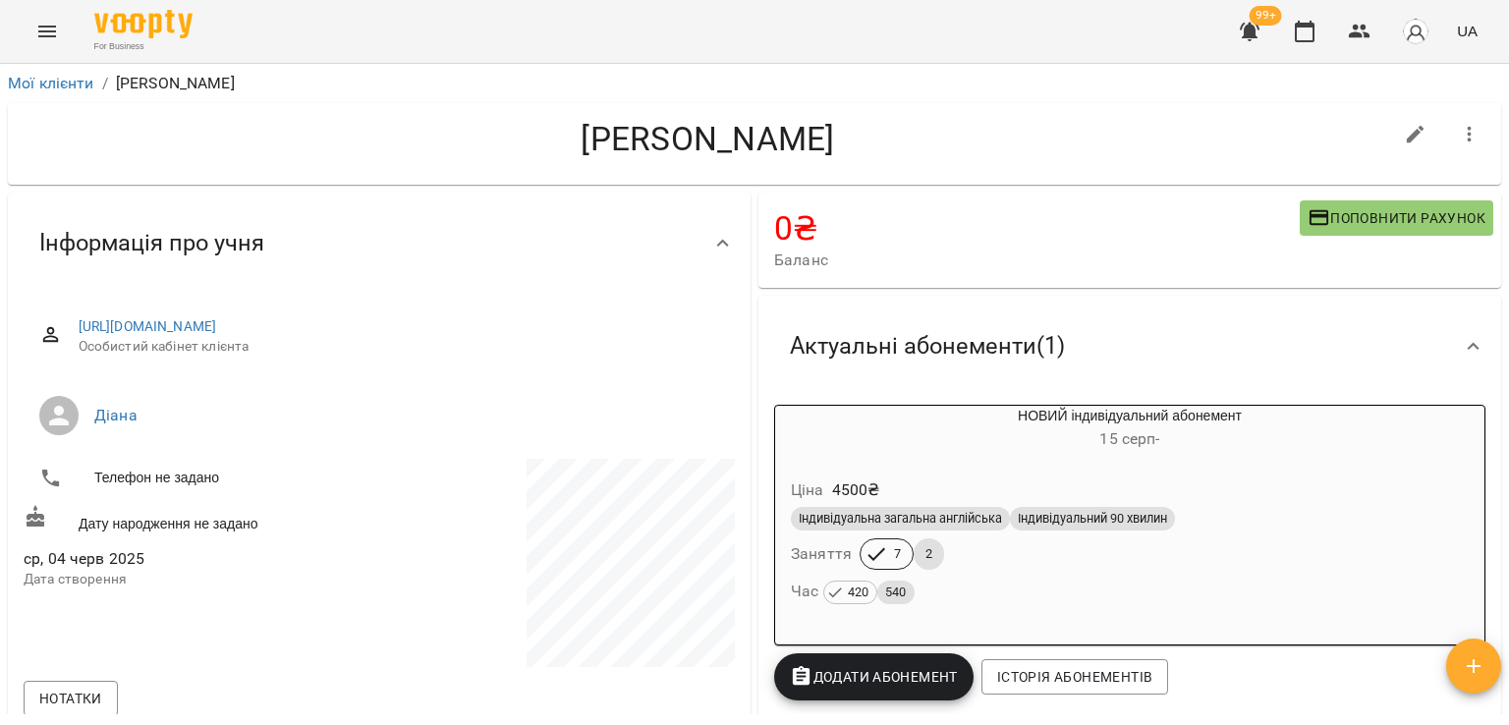
click at [967, 501] on div "Ціна 4500 ₴" at bounding box center [1130, 490] width 686 height 35
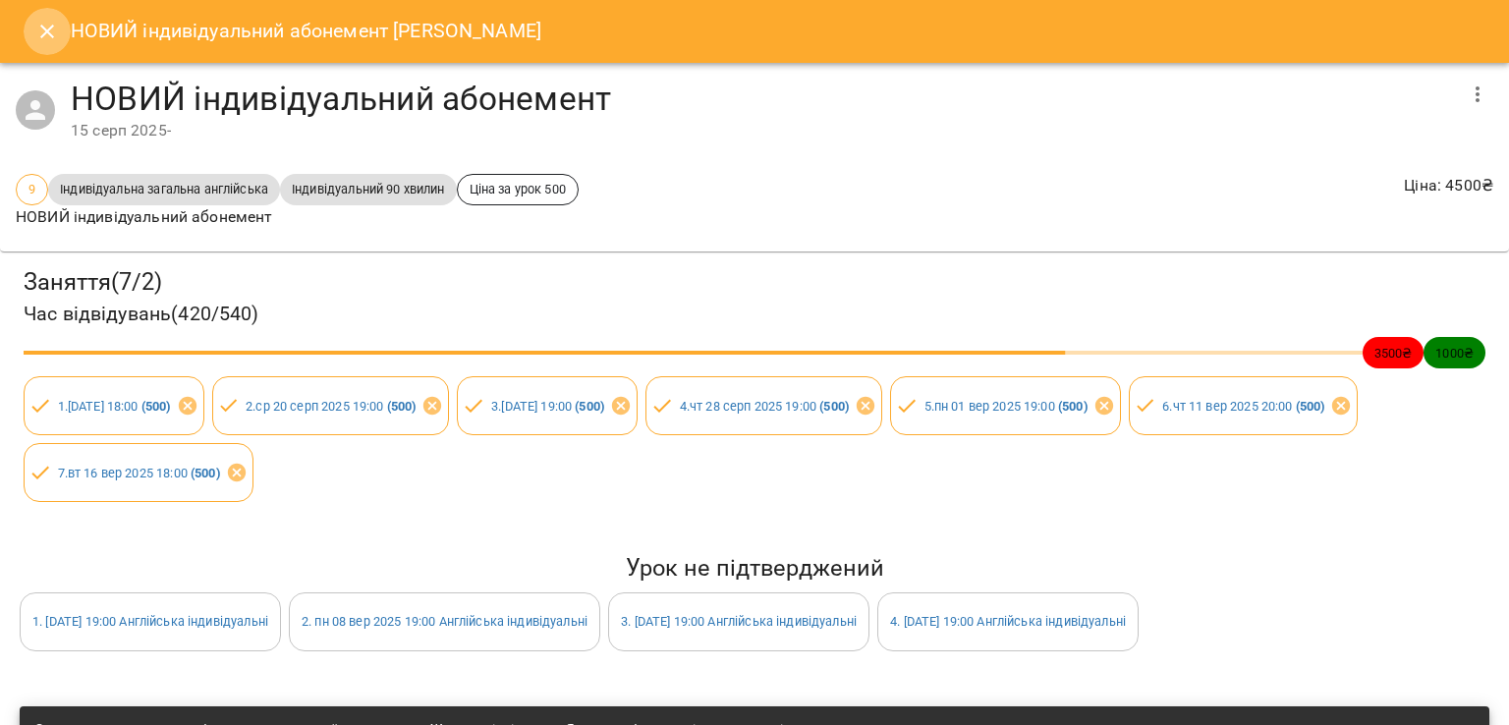
click at [38, 29] on icon "Close" at bounding box center [47, 32] width 24 height 24
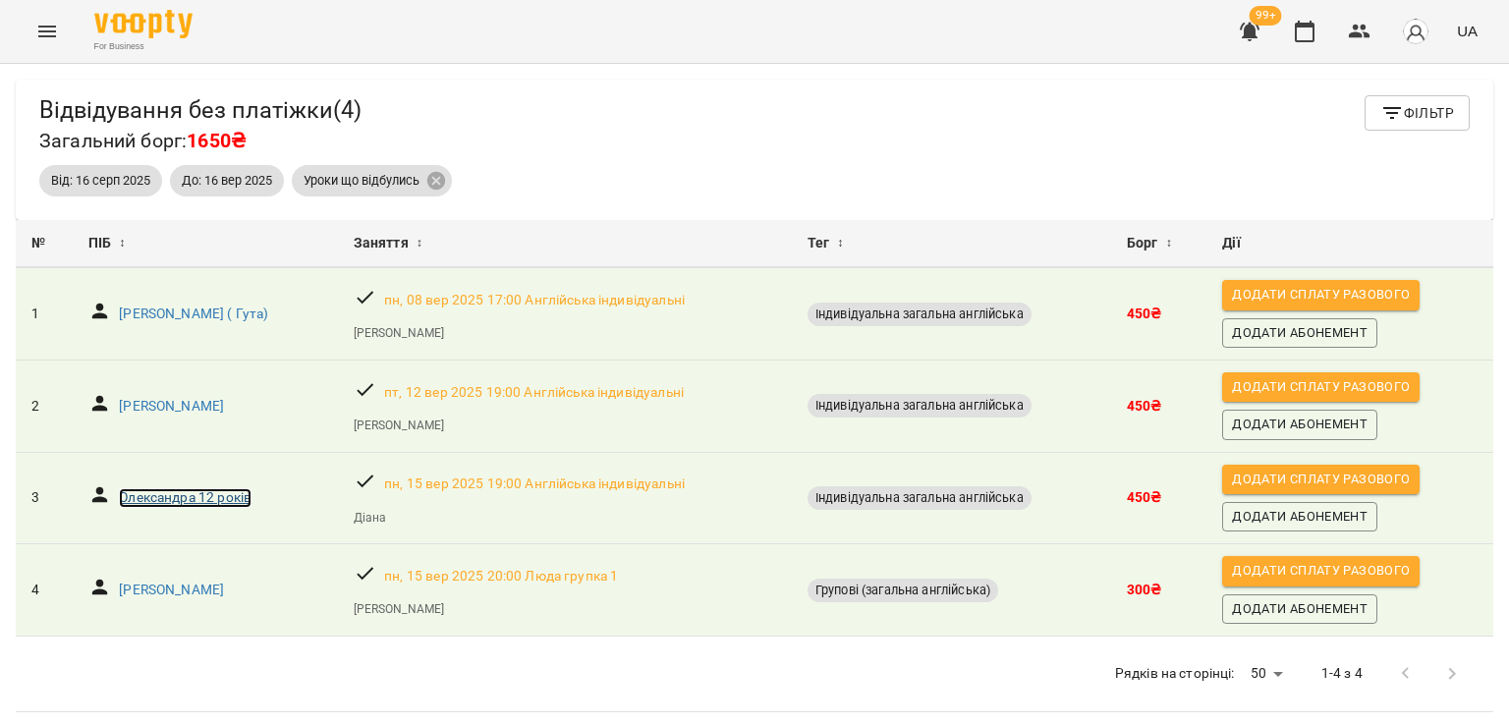
click at [145, 492] on p "Олександра 12 років" at bounding box center [185, 498] width 133 height 20
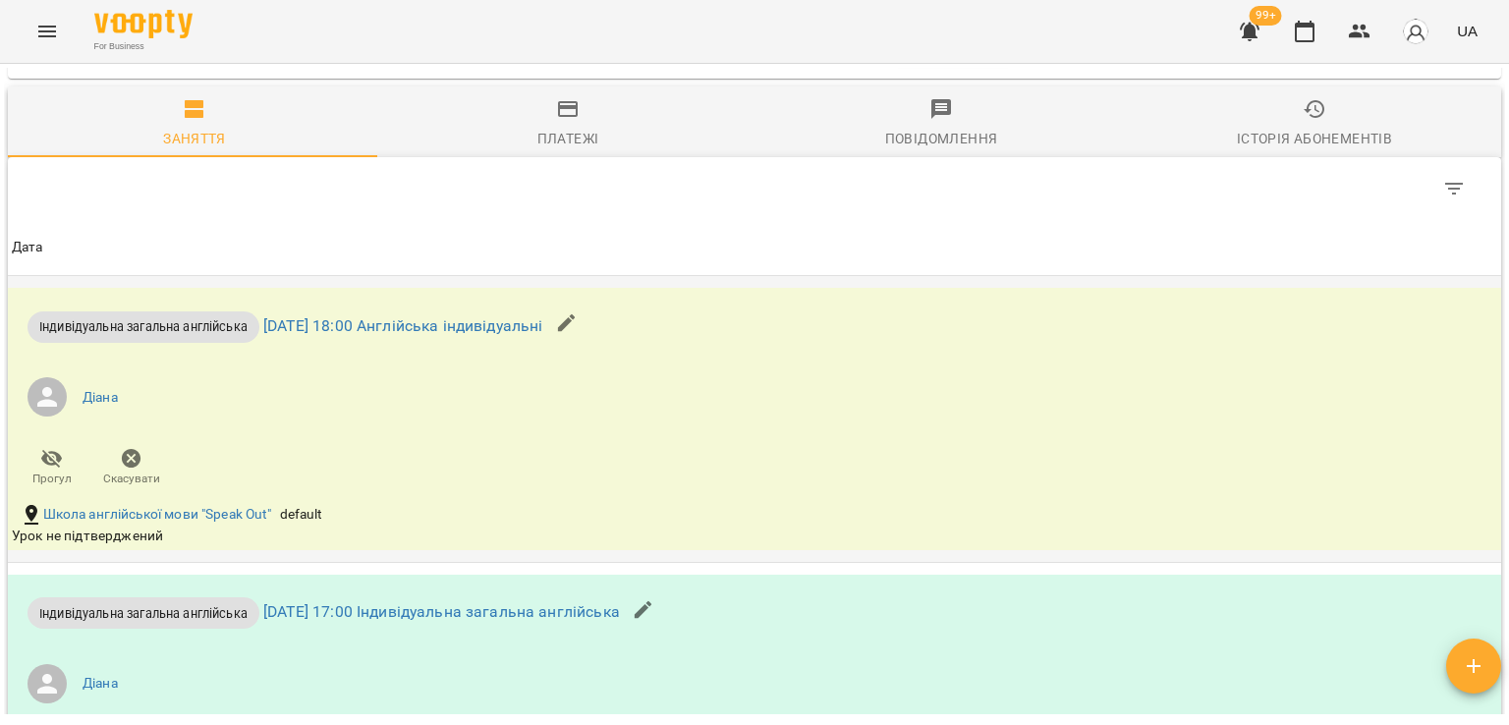
scroll to position [1375, 0]
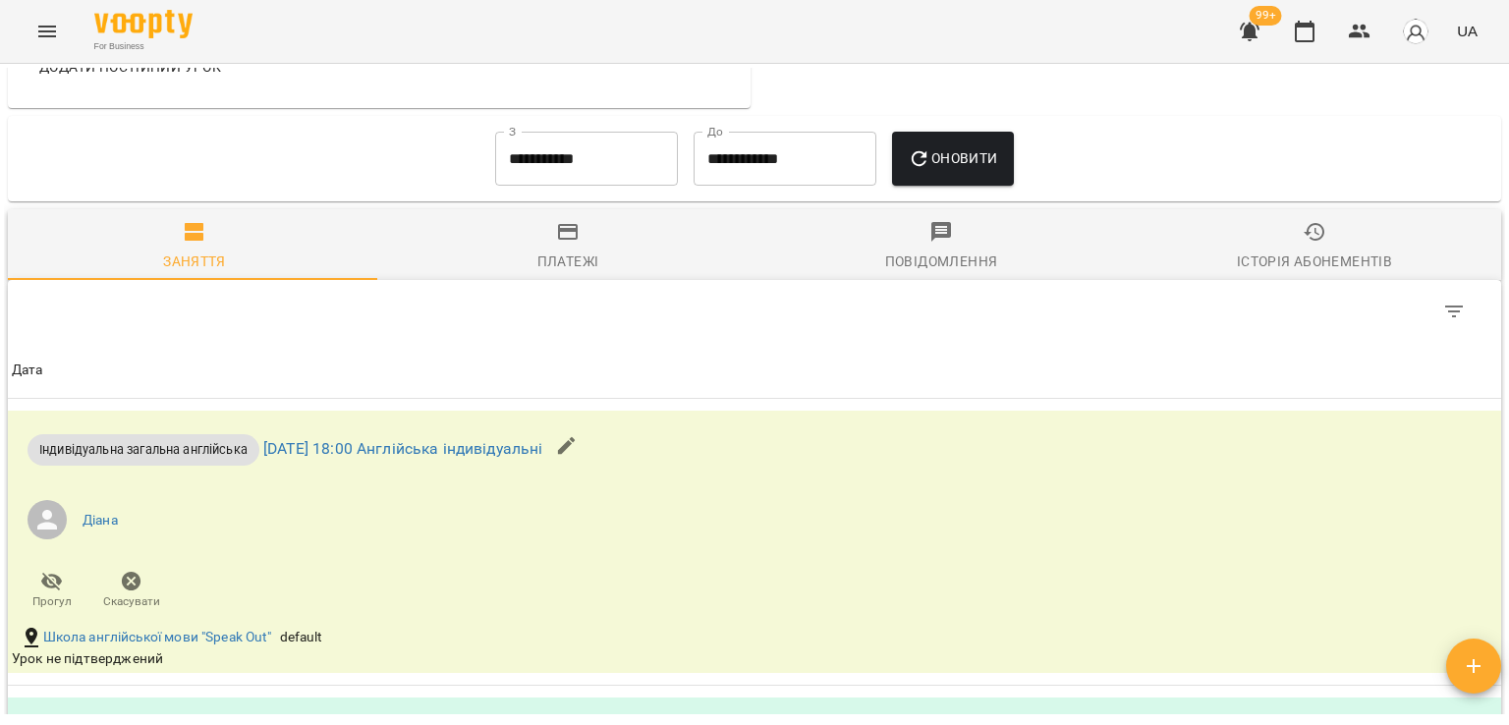
click at [631, 183] on input "**********" at bounding box center [586, 159] width 183 height 55
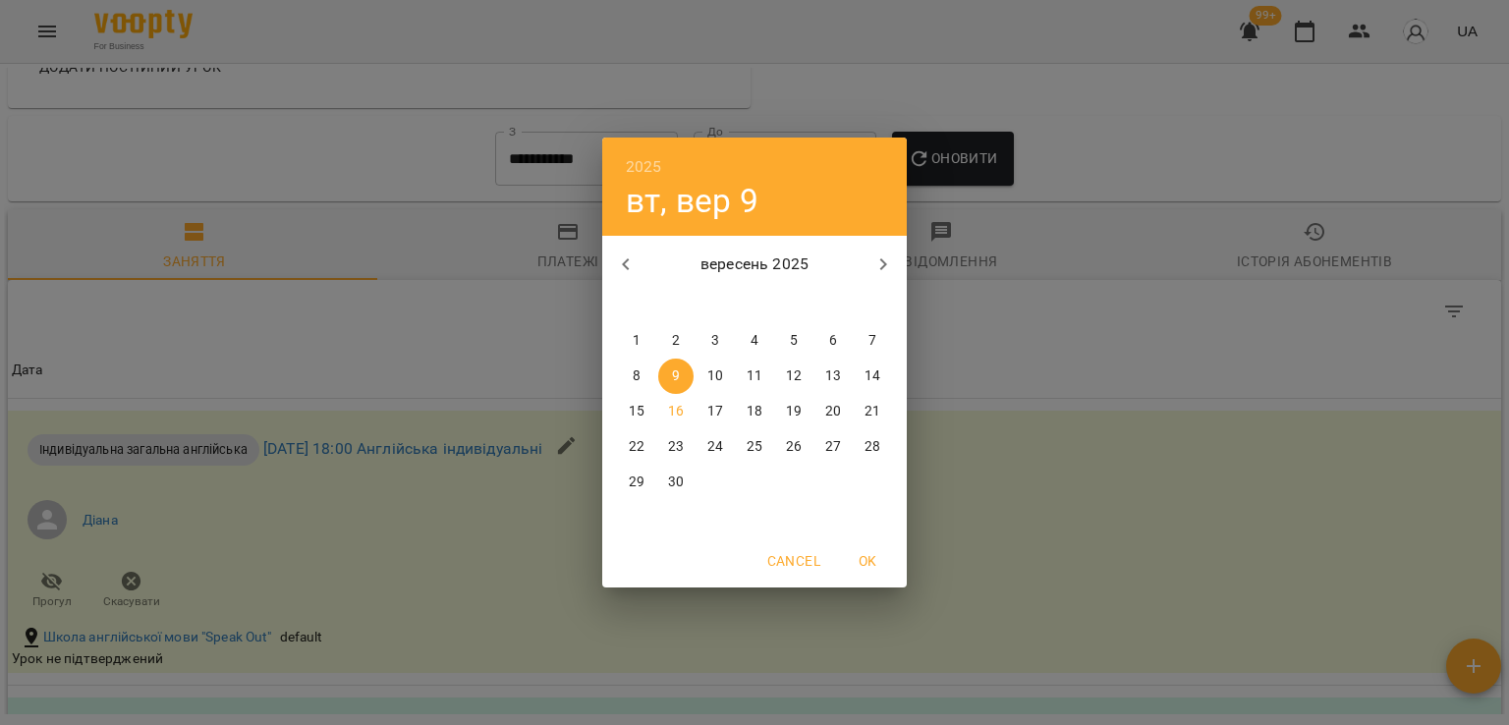
click at [639, 347] on p "1" at bounding box center [637, 341] width 8 height 20
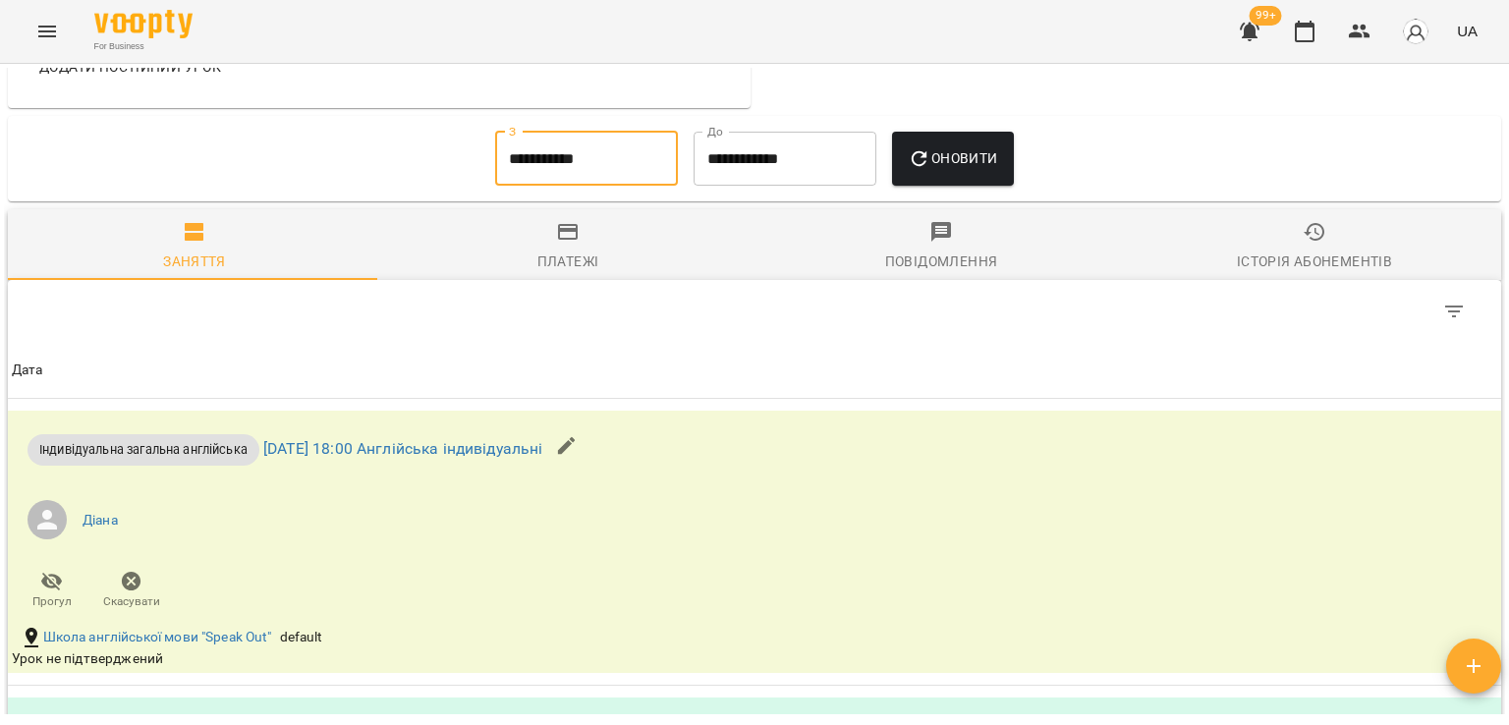
type input "**********"
click at [961, 167] on span "Оновити" at bounding box center [952, 158] width 89 height 24
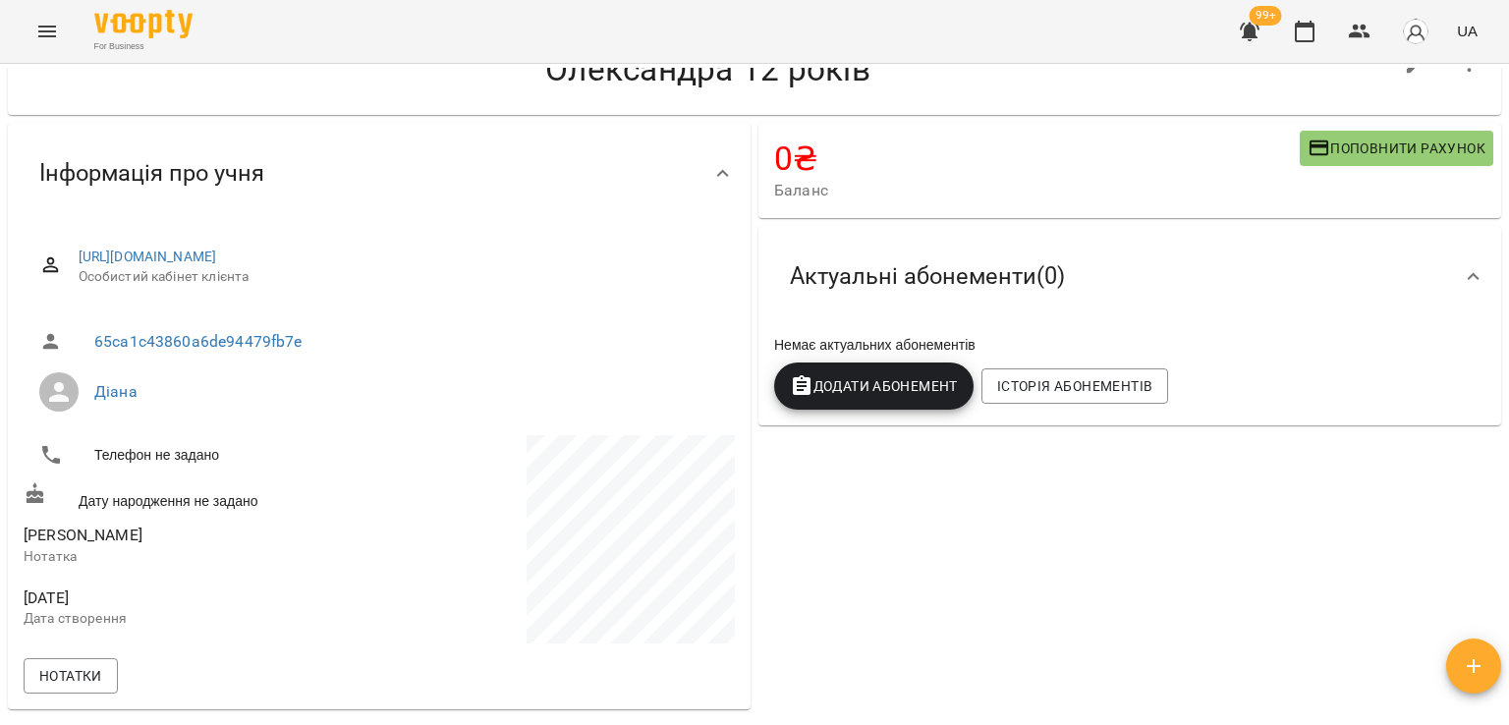
scroll to position [24, 0]
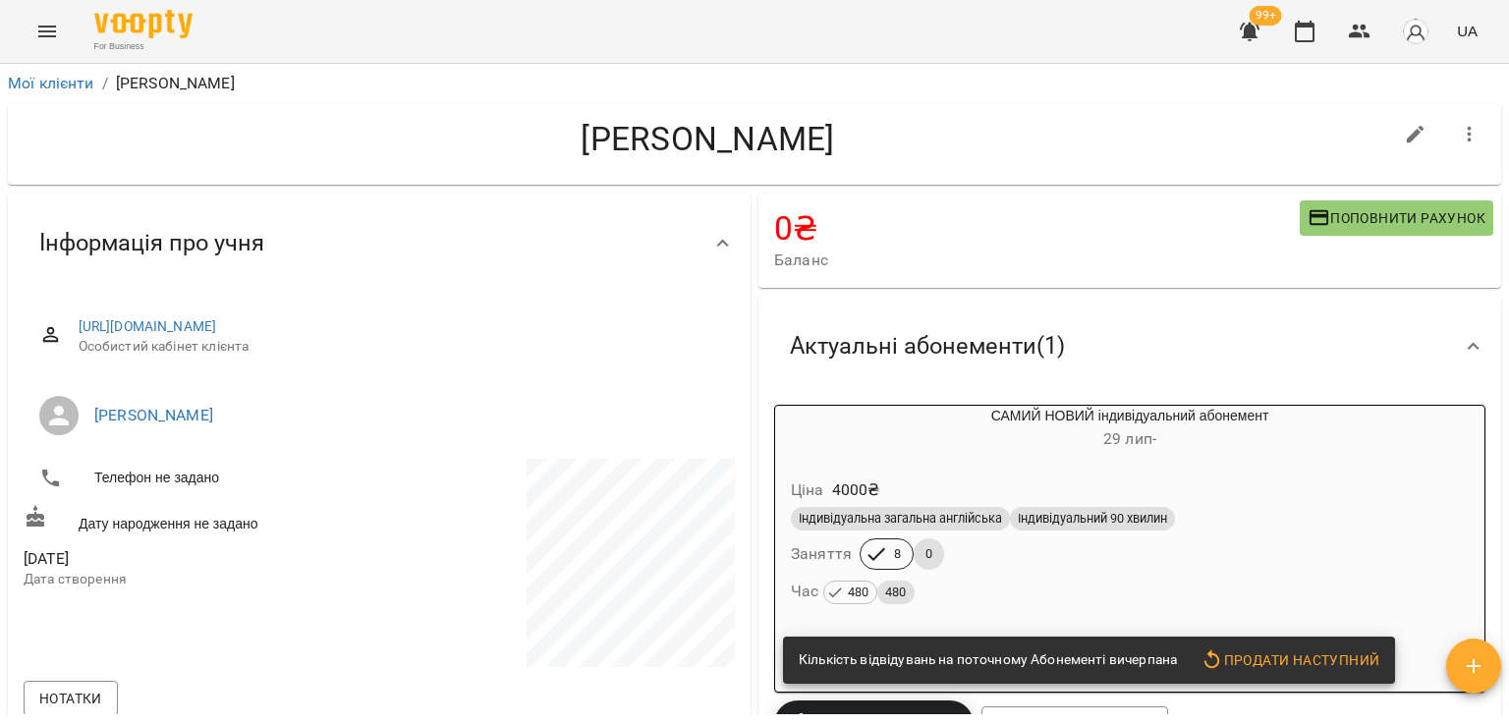
click at [1261, 39] on icon "button" at bounding box center [1250, 32] width 24 height 24
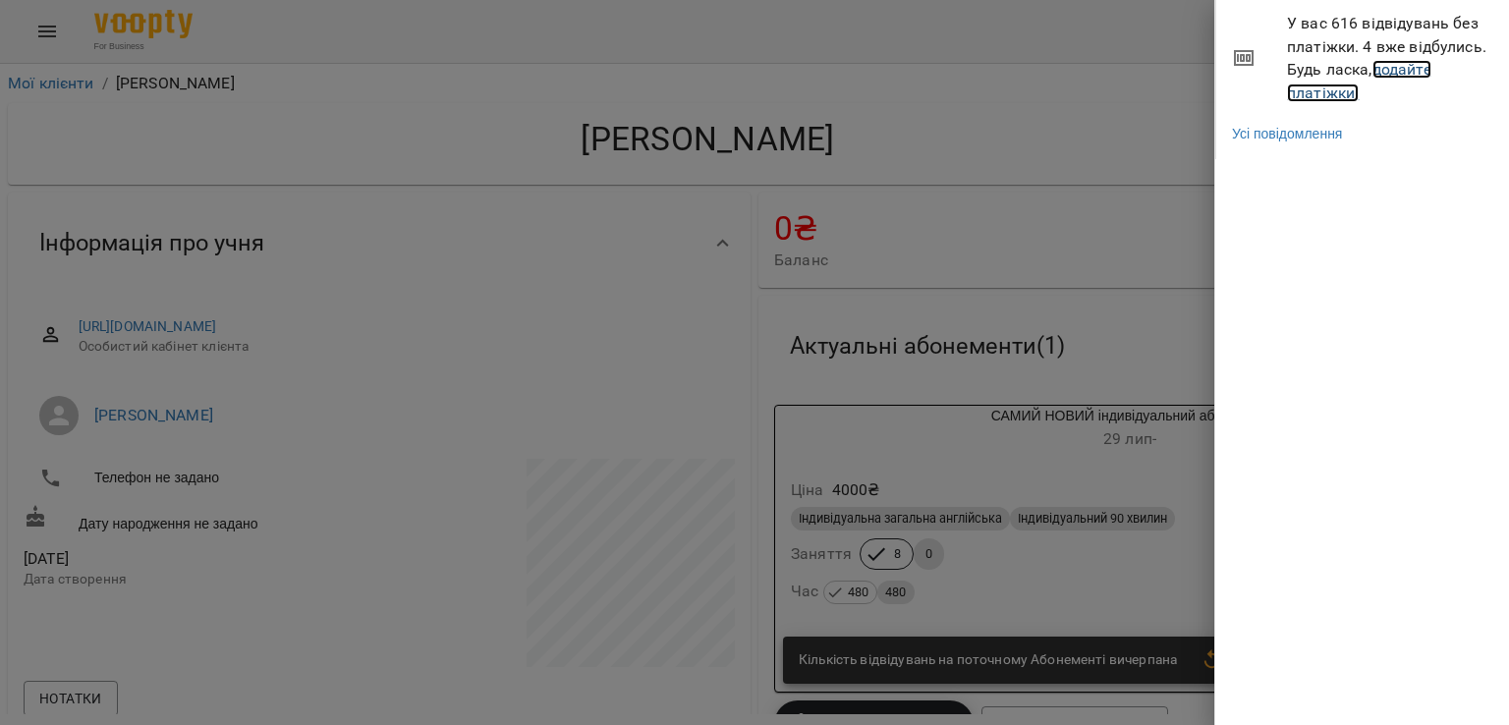
click at [1348, 87] on link "додайте платіжки!" at bounding box center [1359, 81] width 144 height 42
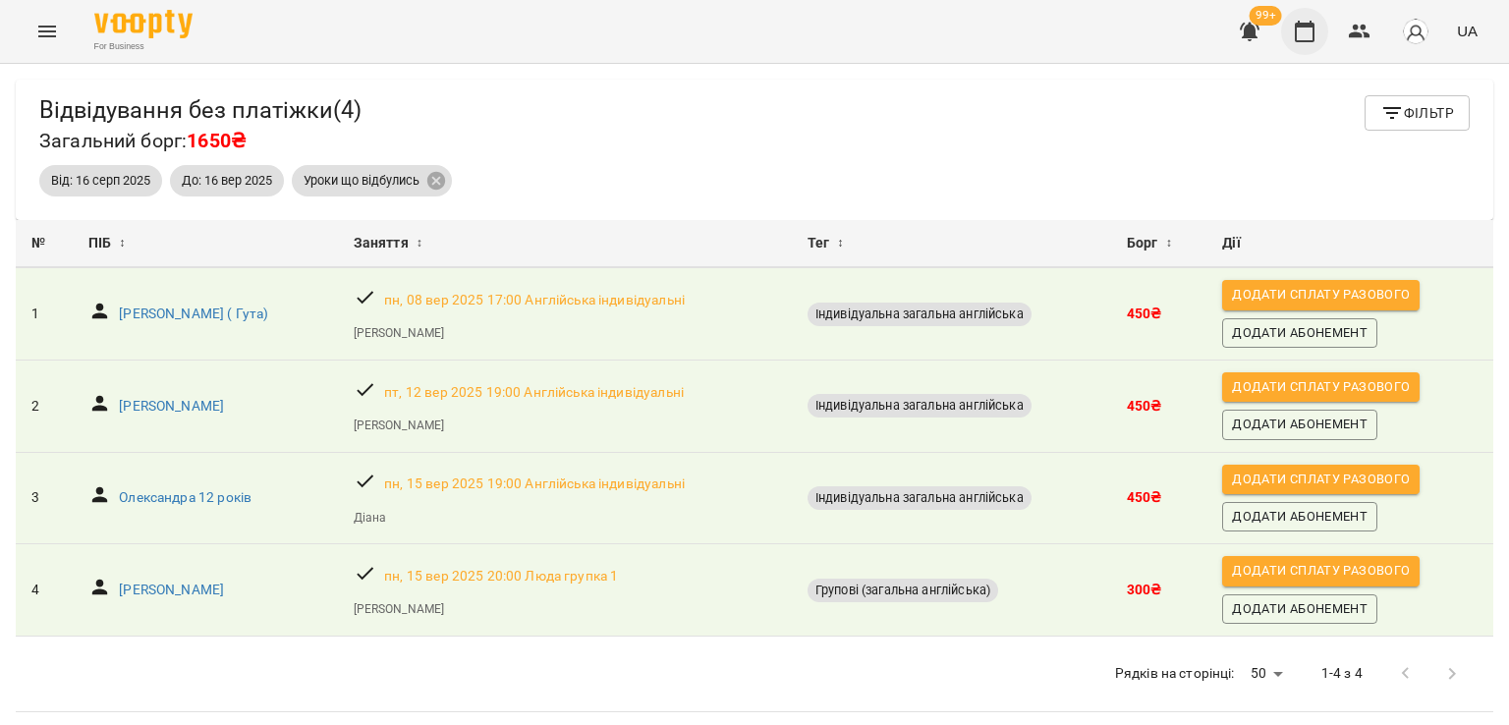
click at [1285, 30] on button "button" at bounding box center [1304, 31] width 47 height 47
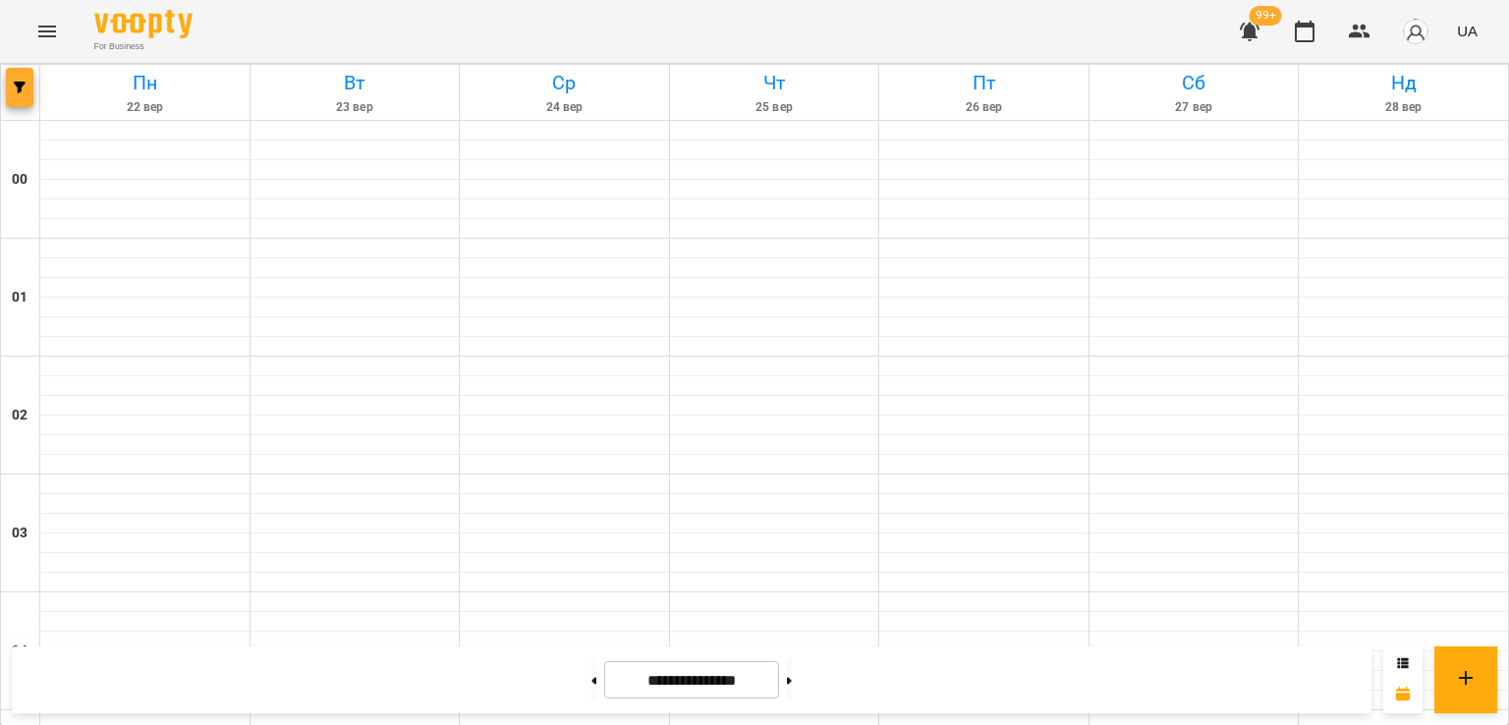
click at [12, 85] on span "button" at bounding box center [20, 88] width 28 height 12
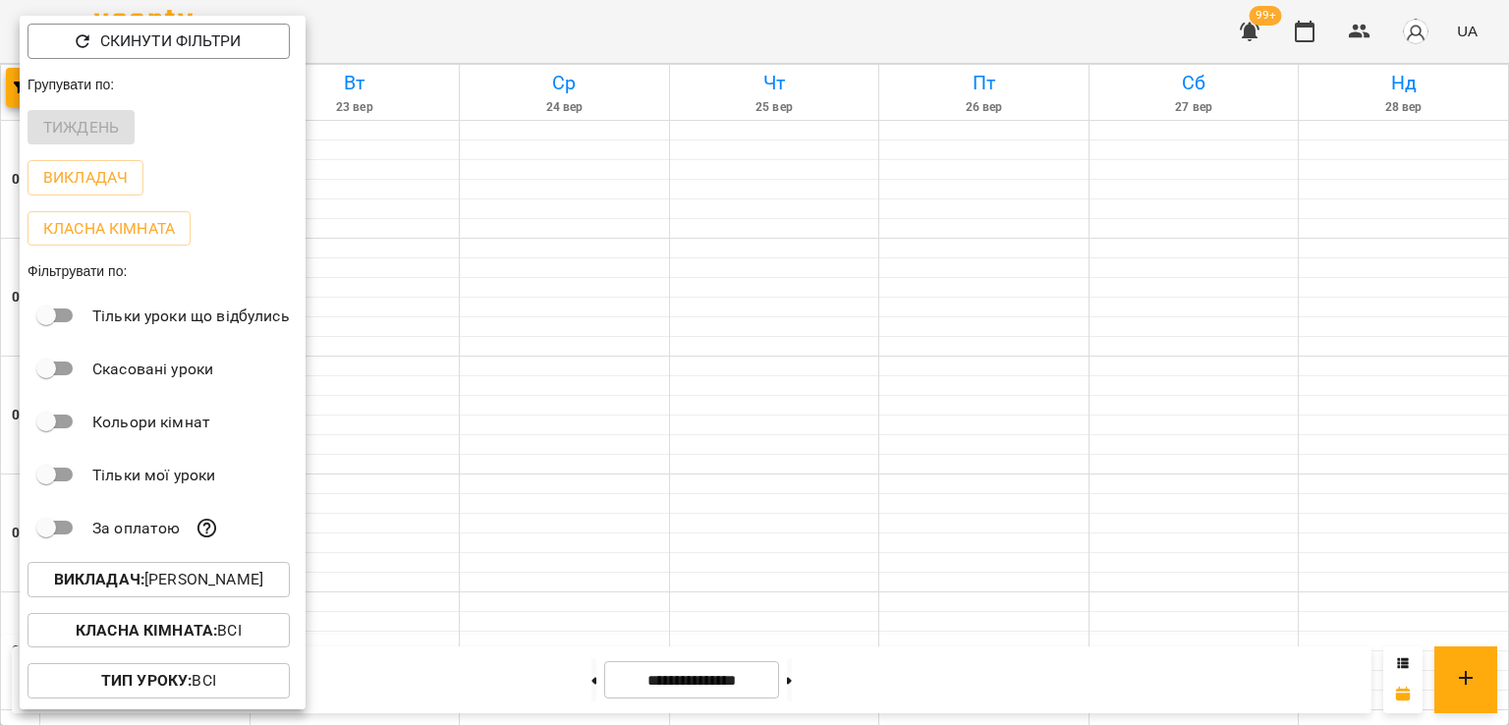
click at [212, 567] on button "Викладач : [PERSON_NAME]" at bounding box center [159, 579] width 262 height 35
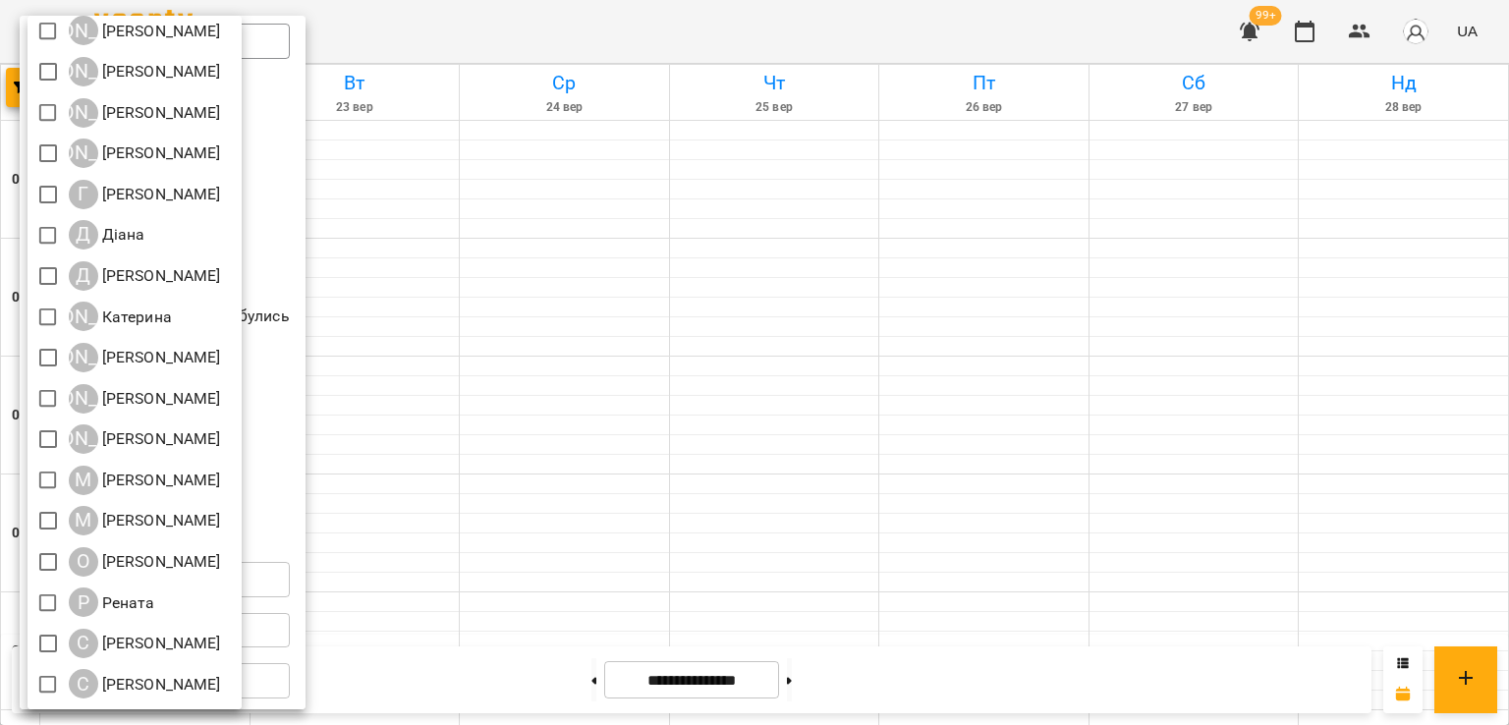
scroll to position [162, 0]
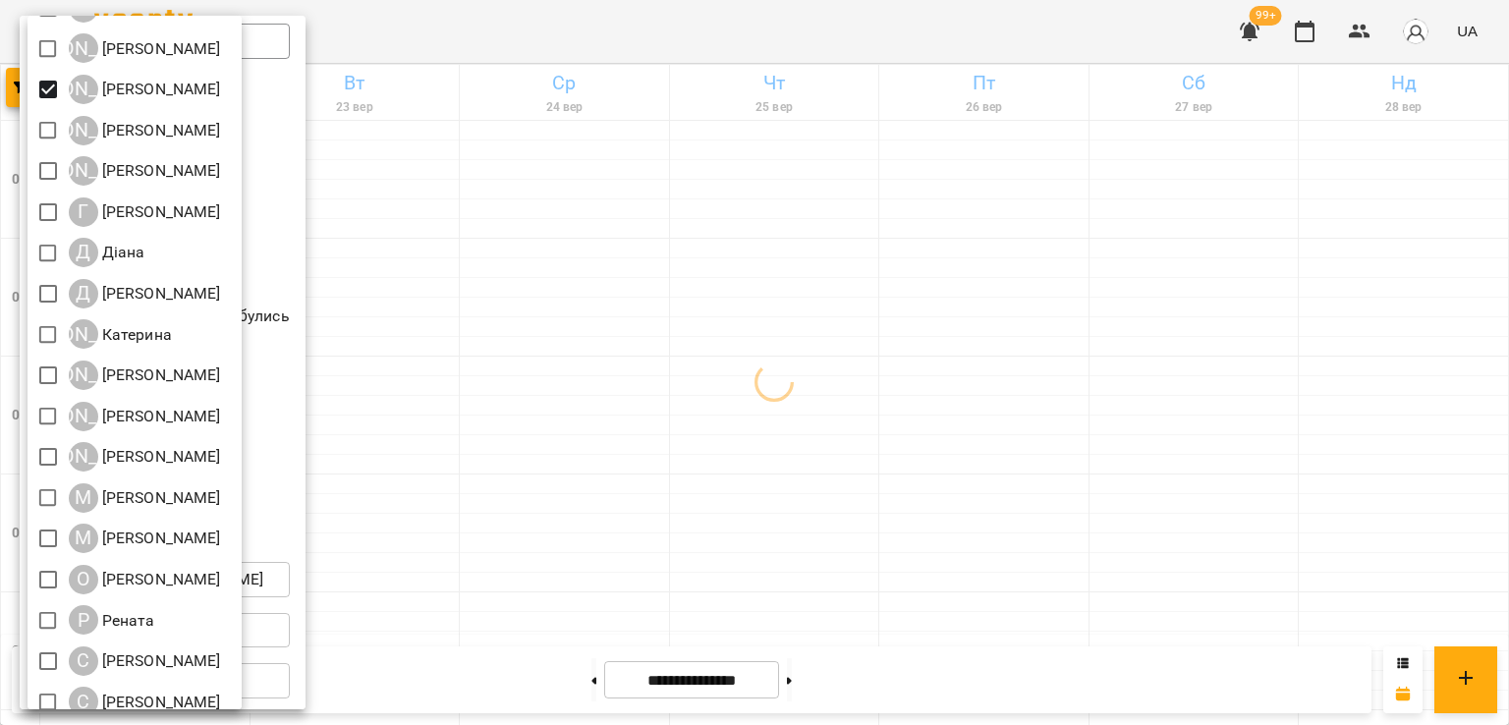
click at [529, 228] on div at bounding box center [754, 362] width 1509 height 725
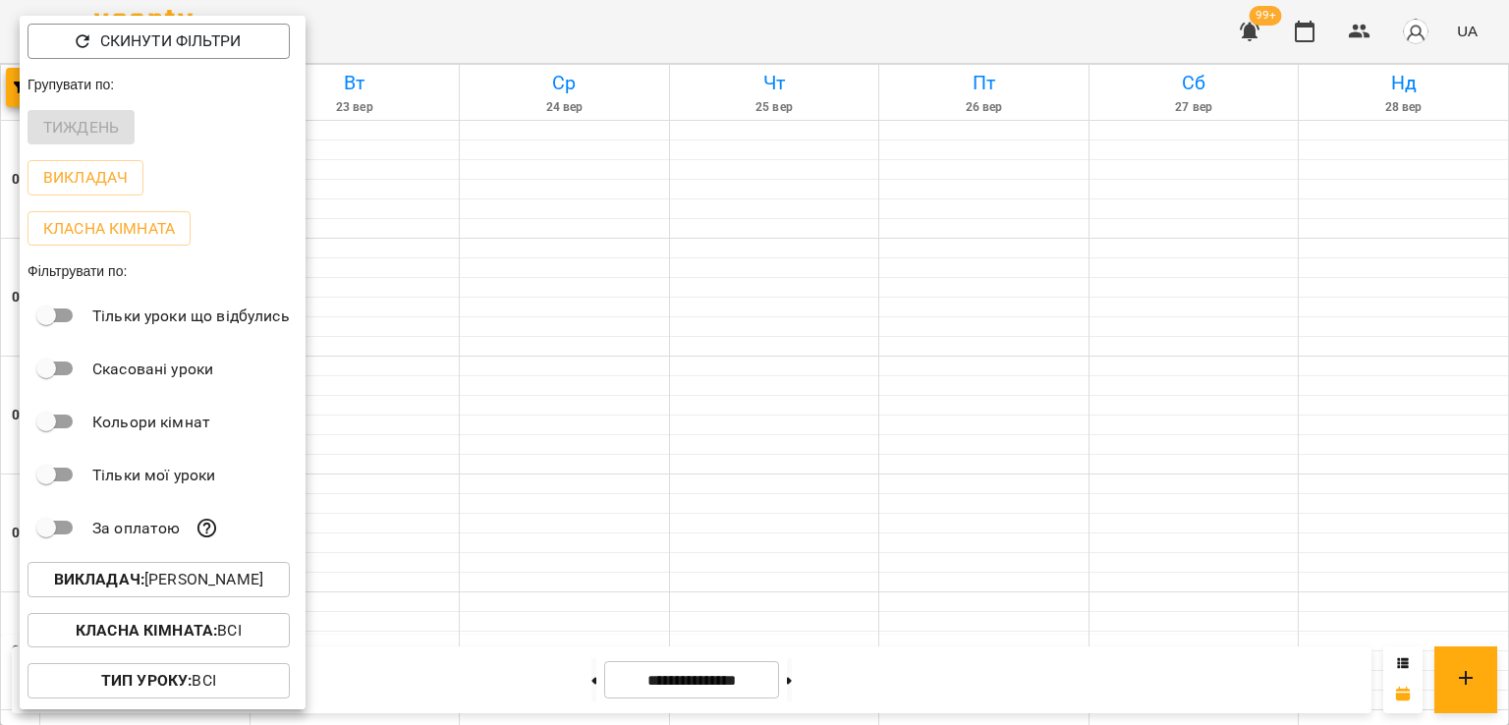
click at [530, 229] on div at bounding box center [754, 362] width 1509 height 725
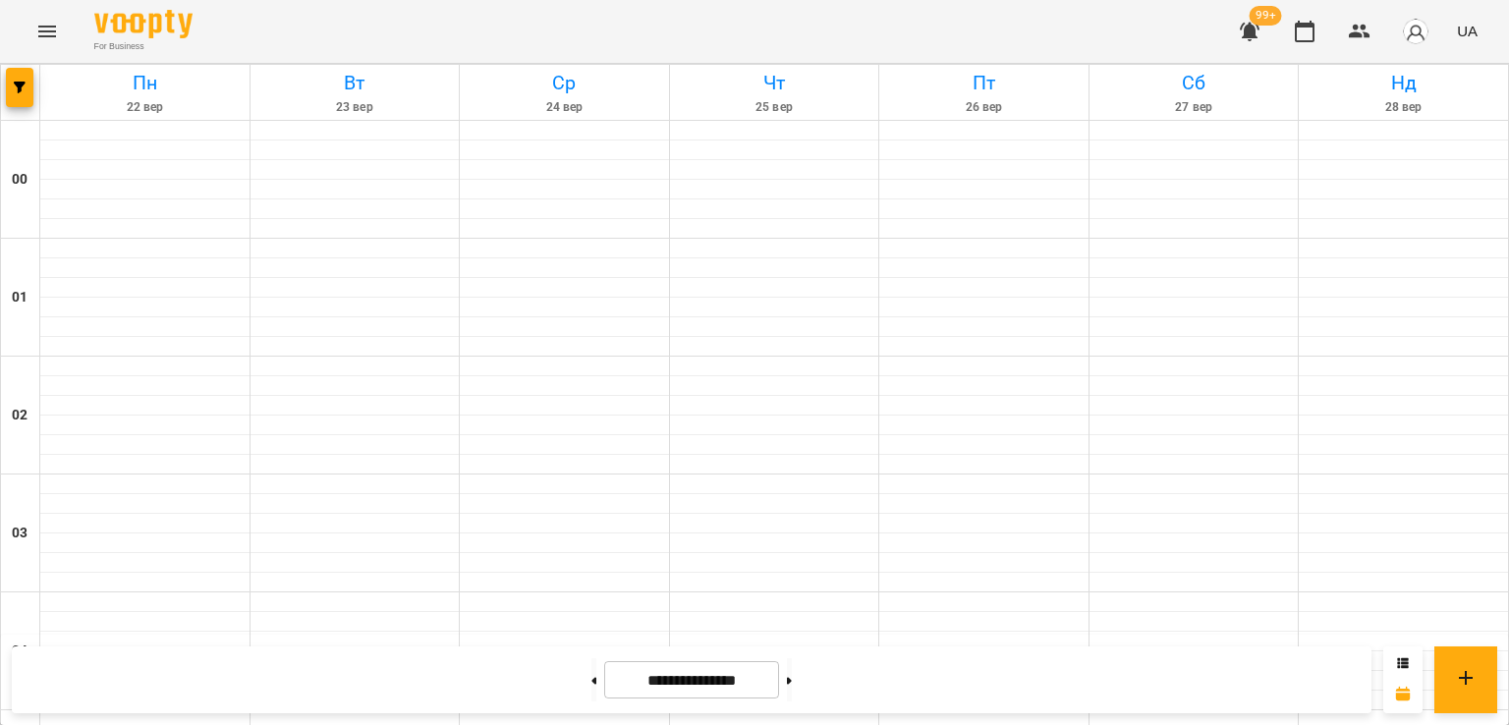
scroll to position [1474, 0]
click at [591, 662] on button at bounding box center [593, 679] width 5 height 43
type input "**********"
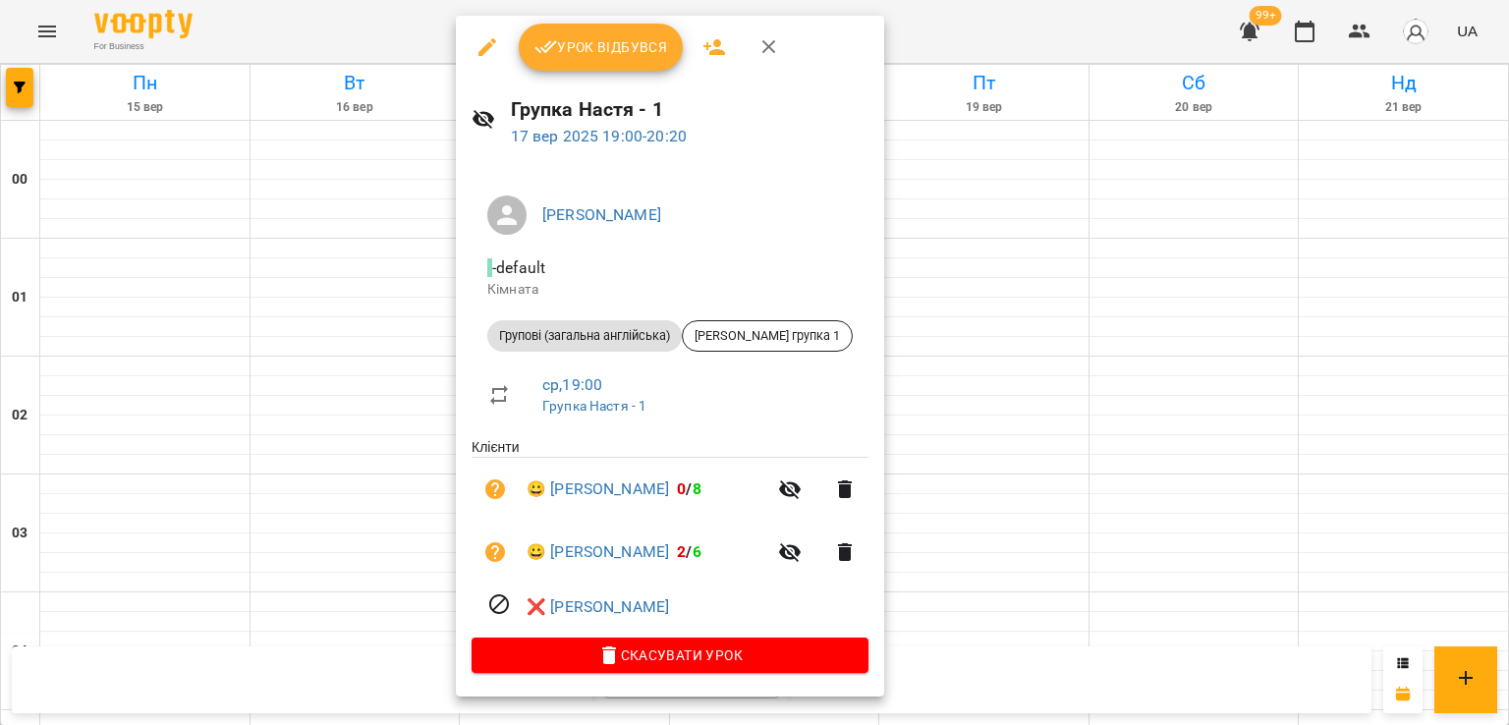
click at [488, 51] on icon "button" at bounding box center [487, 47] width 24 height 24
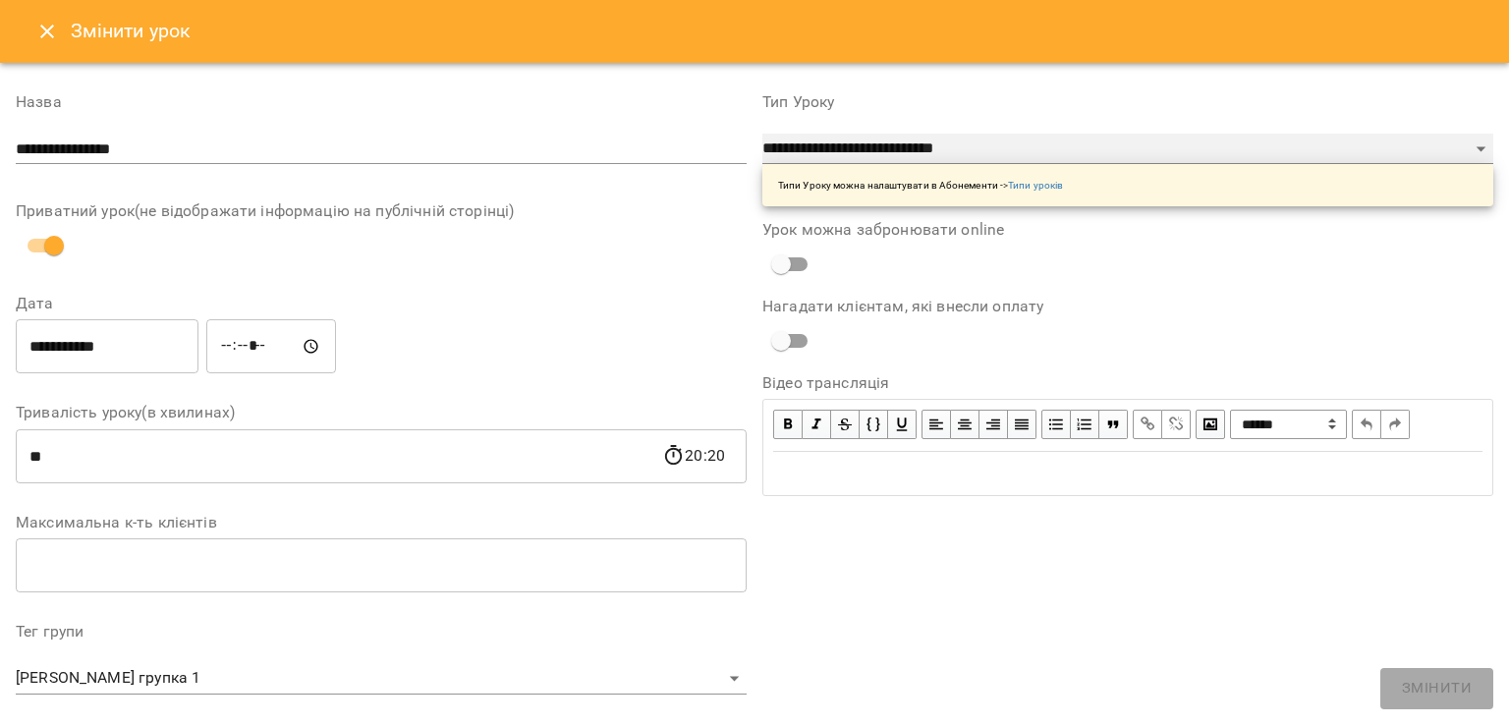
click at [800, 148] on select "**********" at bounding box center [1127, 149] width 731 height 31
select select "**********"
click at [762, 165] on select "**********" at bounding box center [1127, 149] width 731 height 31
type input "**"
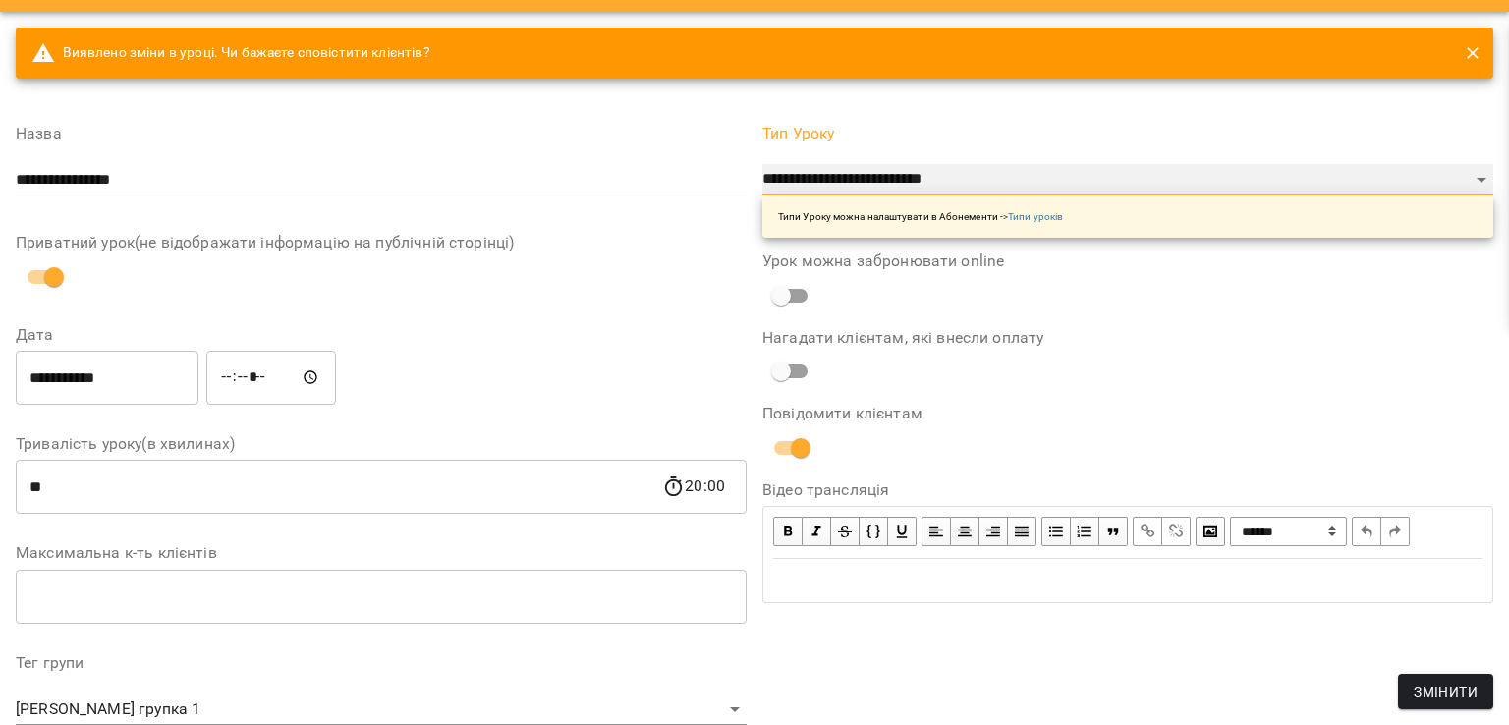
scroll to position [640, 0]
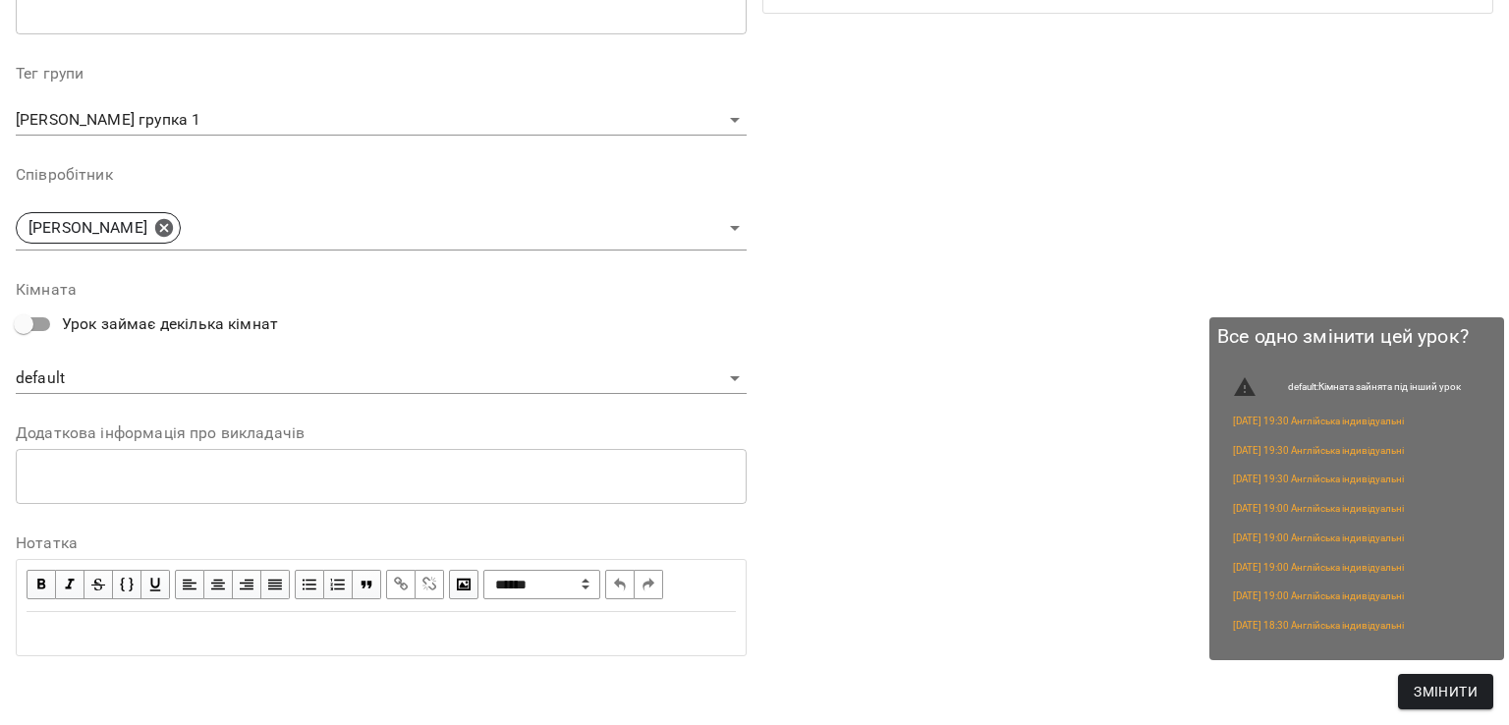
click at [1419, 689] on span "Змінити" at bounding box center [1446, 692] width 64 height 24
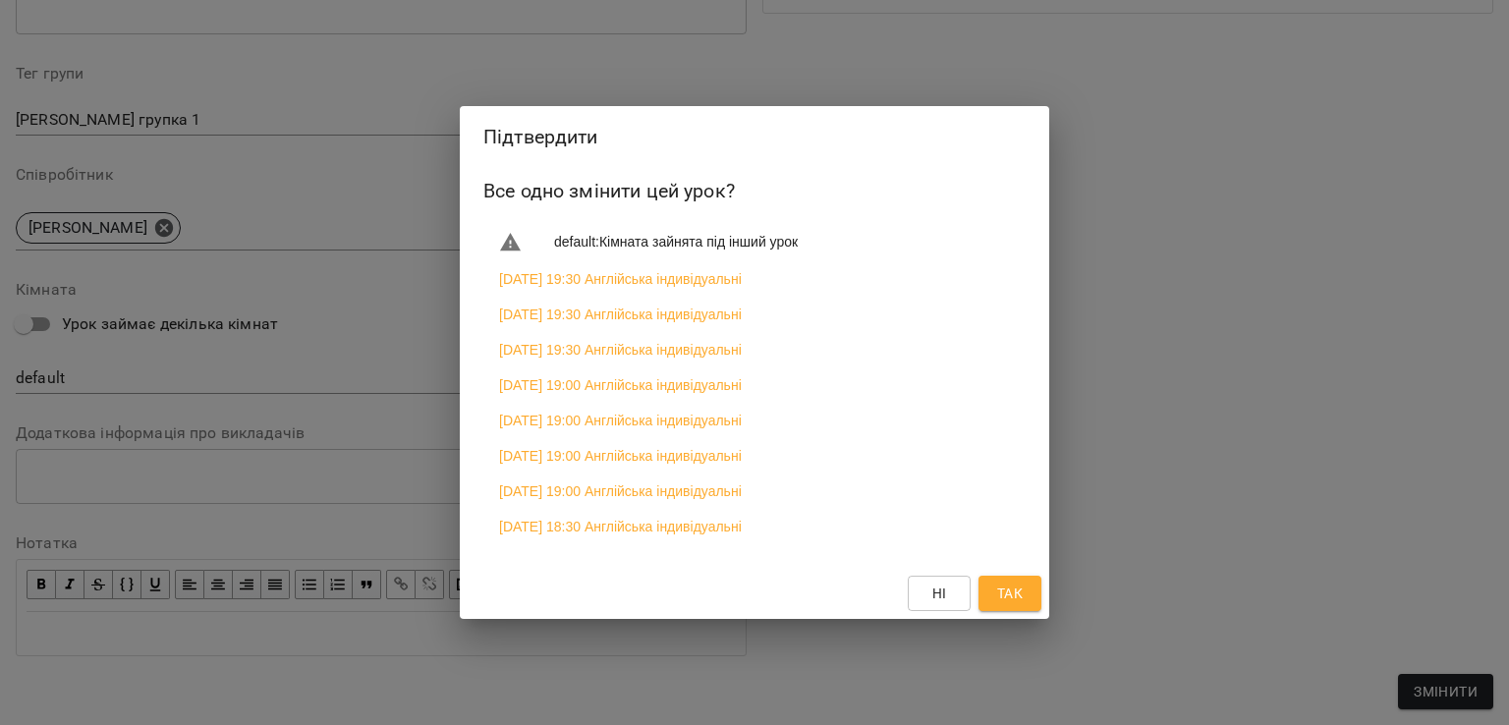
click at [1036, 606] on button "Так" at bounding box center [1009, 593] width 63 height 35
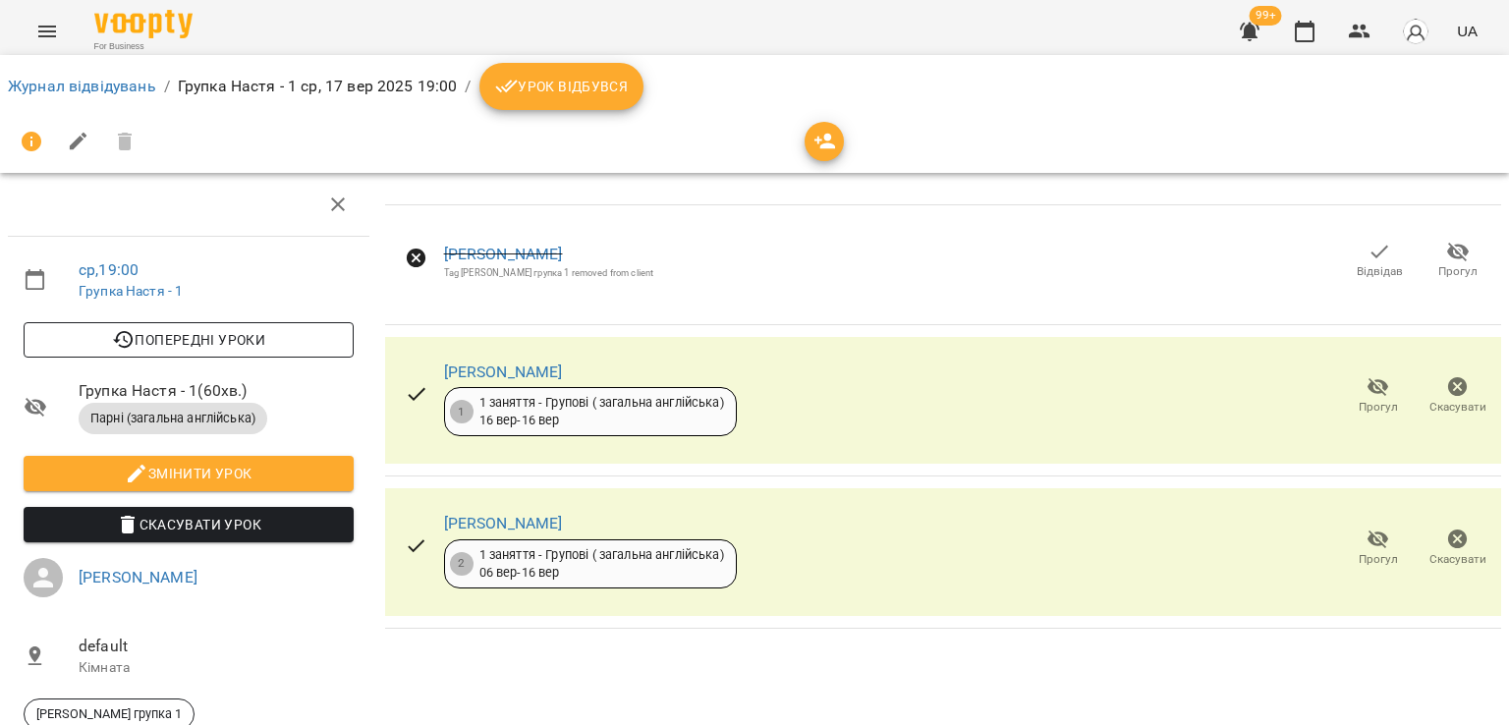
scroll to position [0, 0]
click at [134, 86] on link "Журнал відвідувань" at bounding box center [82, 86] width 148 height 19
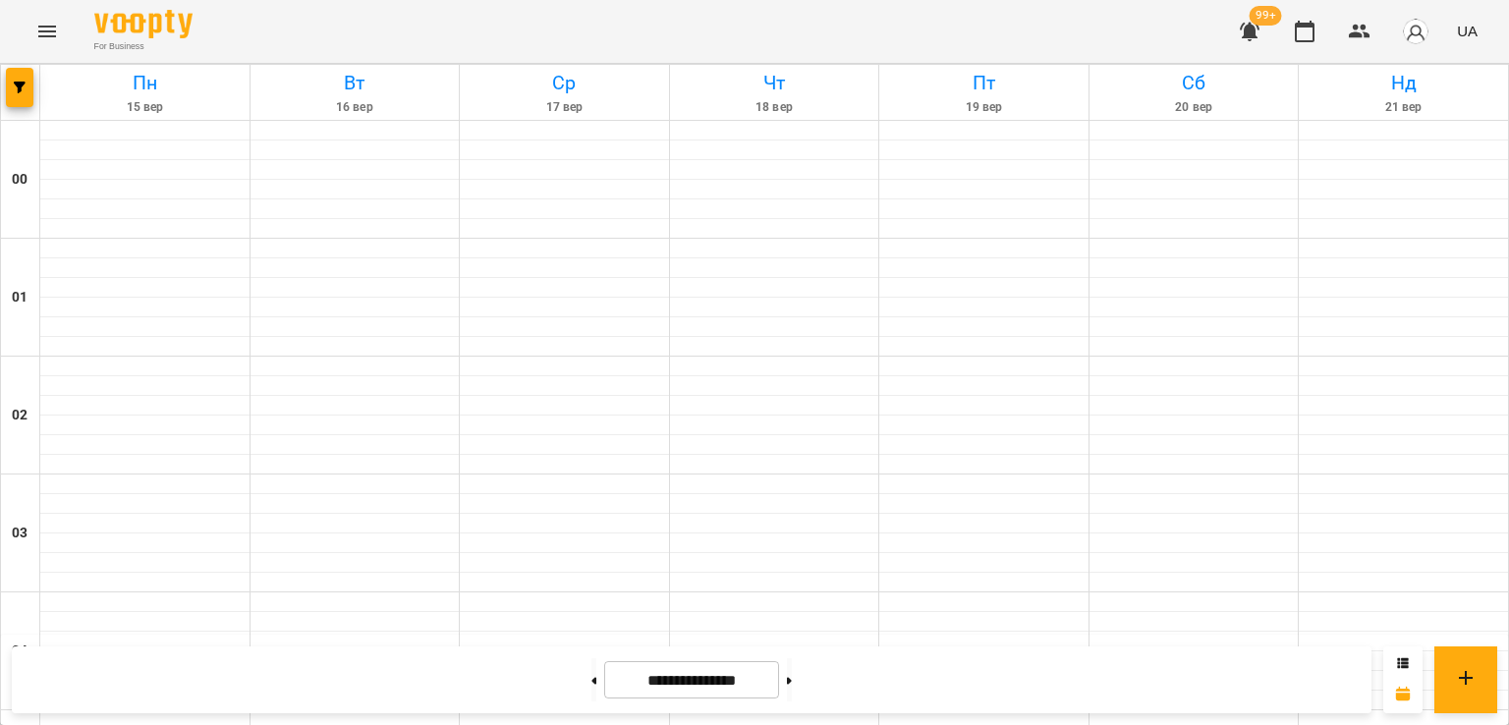
scroll to position [2063, 0]
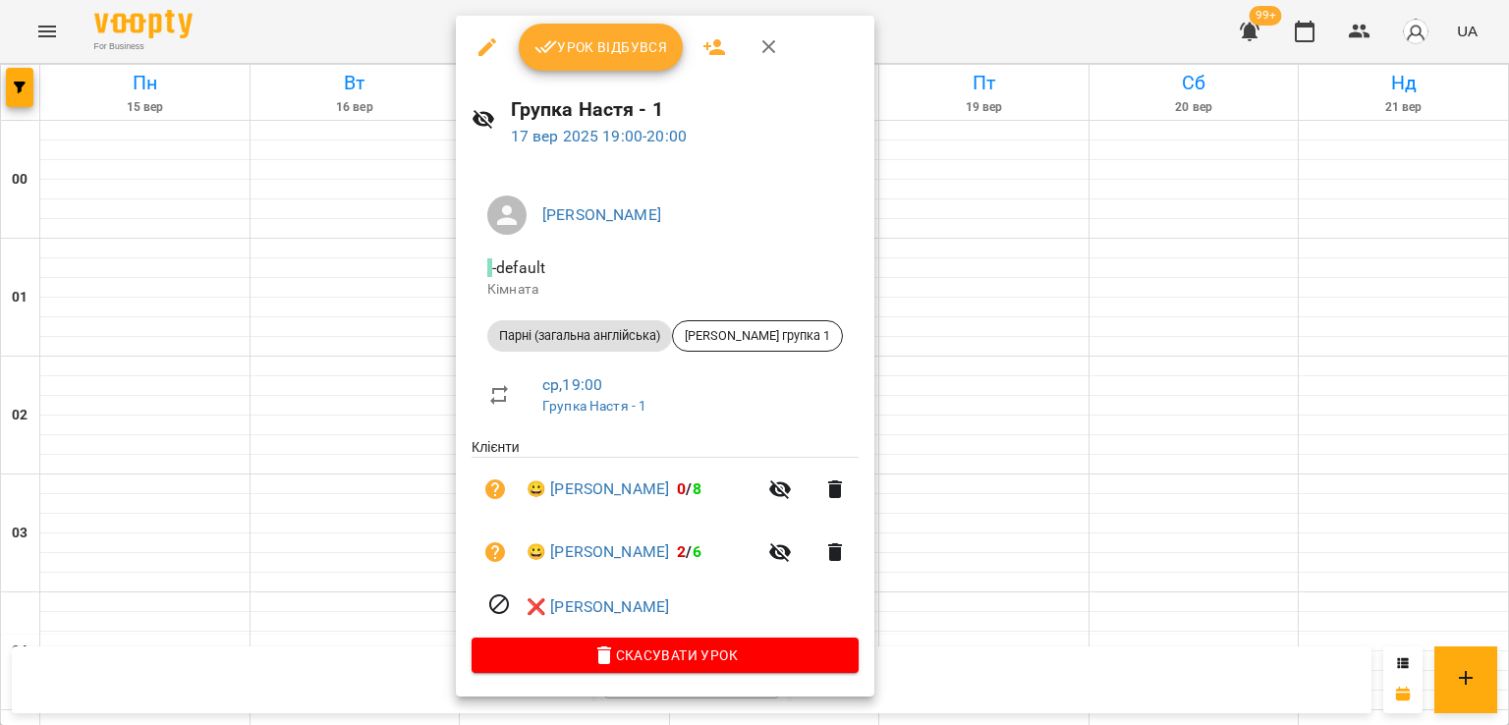
click at [842, 322] on div at bounding box center [754, 362] width 1509 height 725
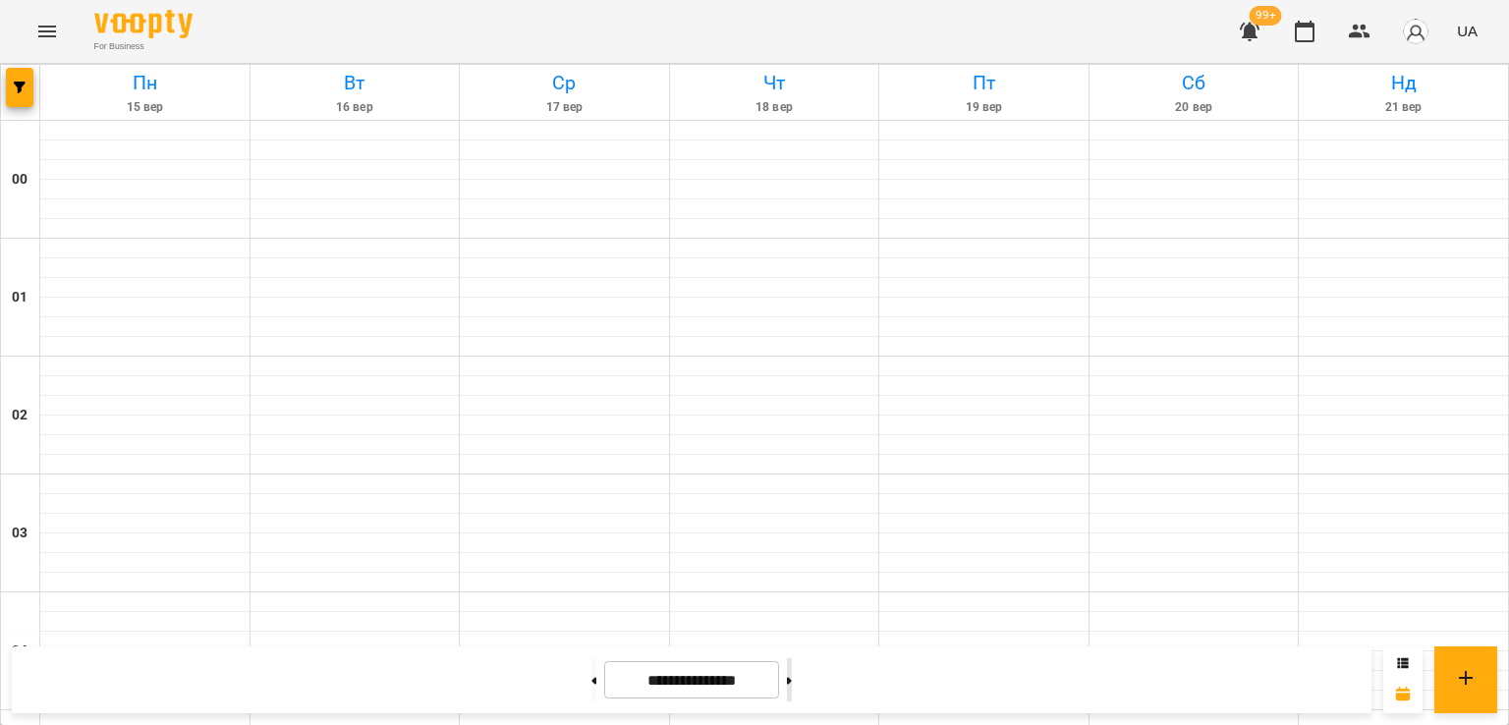
click at [792, 678] on button at bounding box center [789, 679] width 5 height 43
type input "**********"
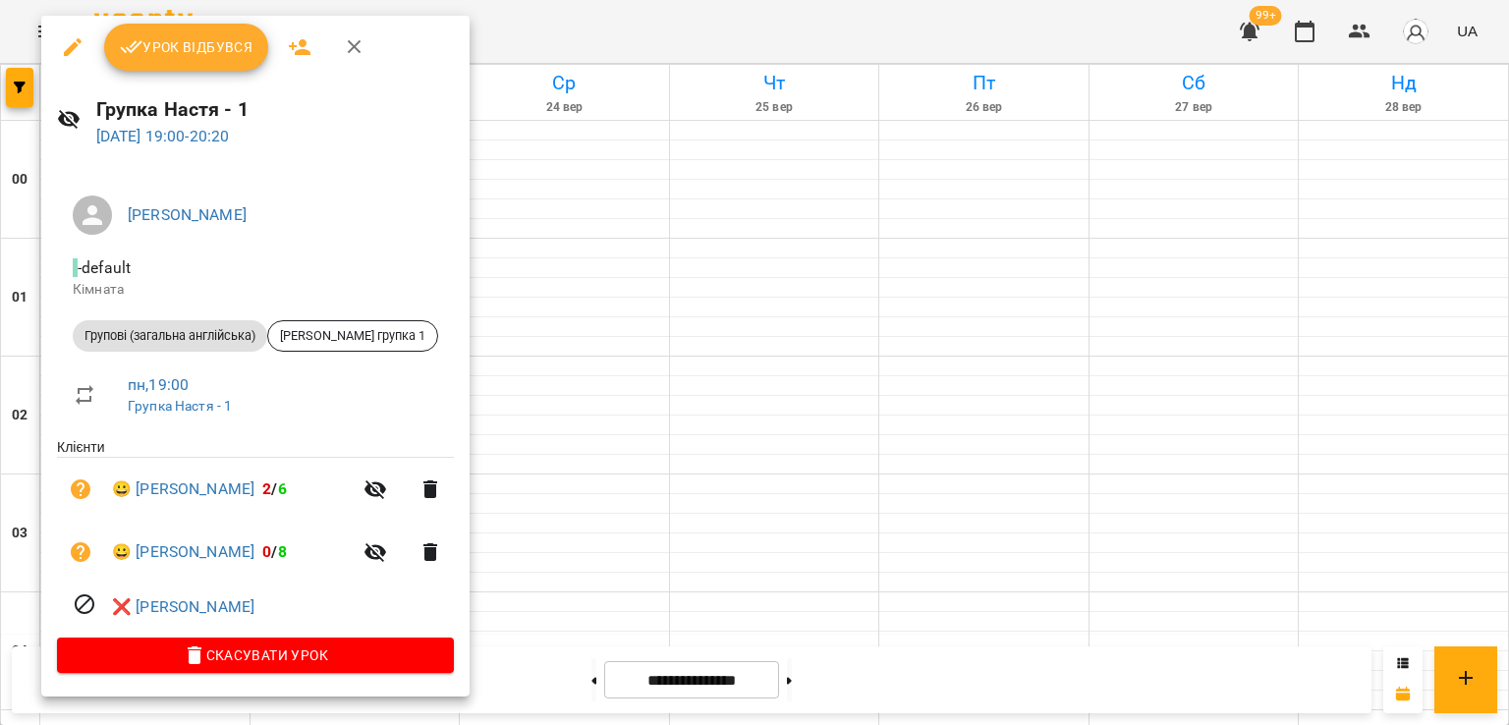
click at [59, 52] on button "button" at bounding box center [72, 47] width 47 height 47
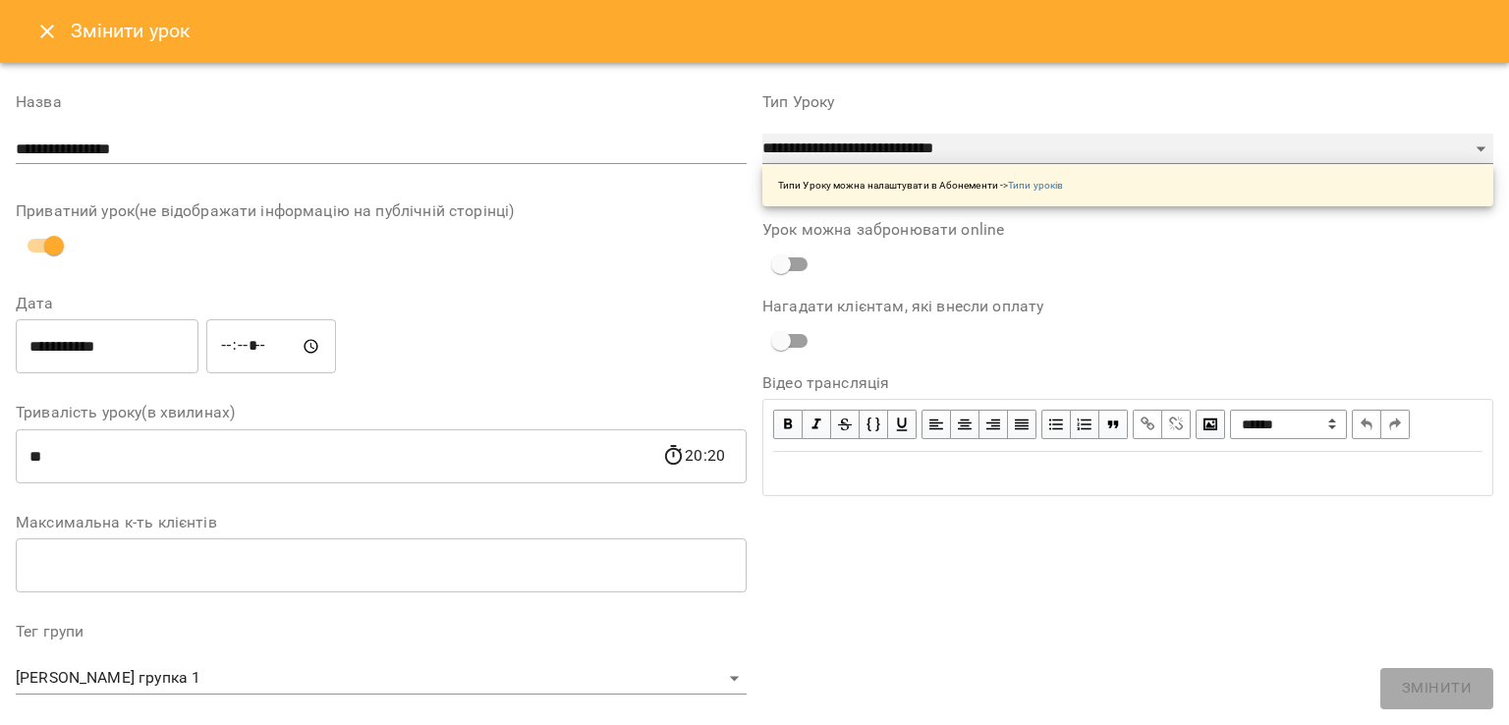
click at [798, 161] on select "**********" at bounding box center [1127, 149] width 731 height 31
select select "**********"
click at [762, 165] on select "**********" at bounding box center [1127, 149] width 731 height 31
type input "**"
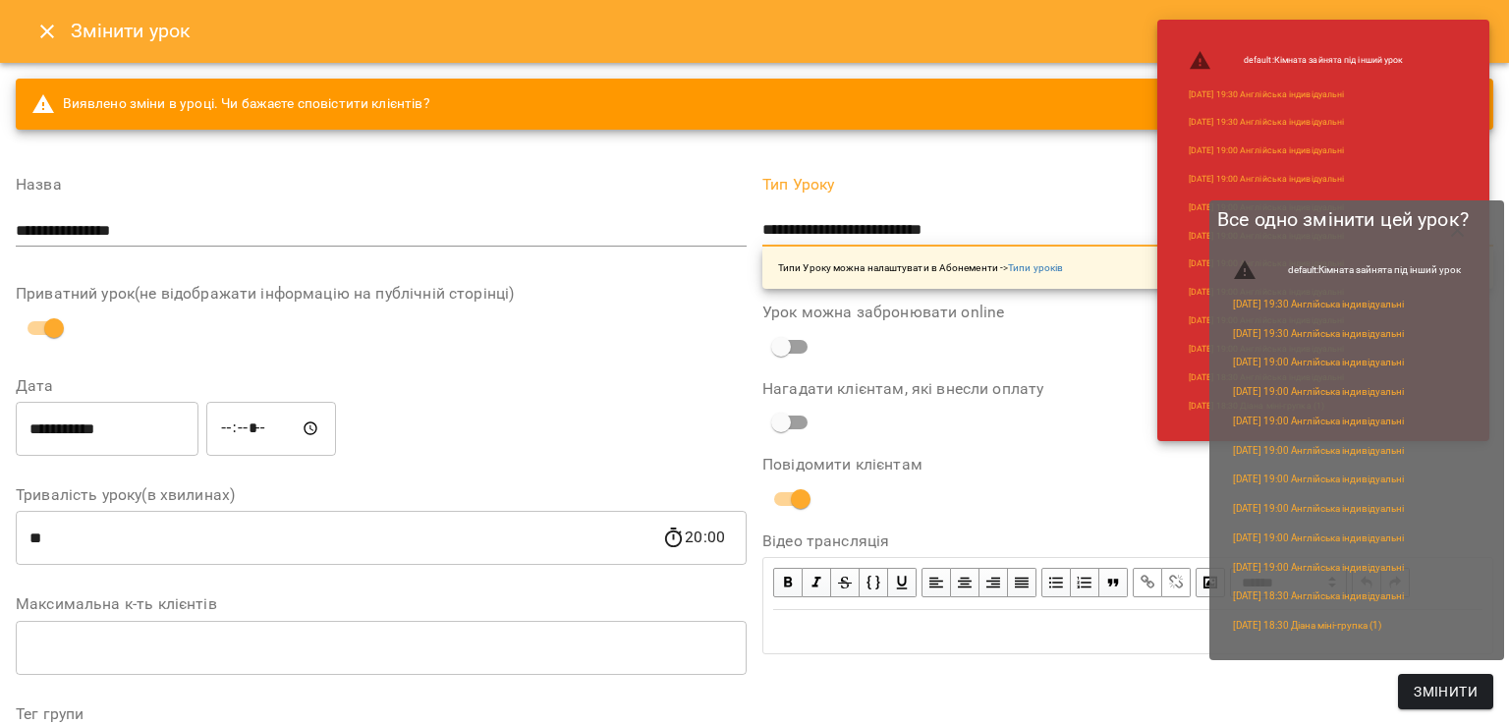
click at [1485, 696] on button "Змінити" at bounding box center [1445, 691] width 95 height 35
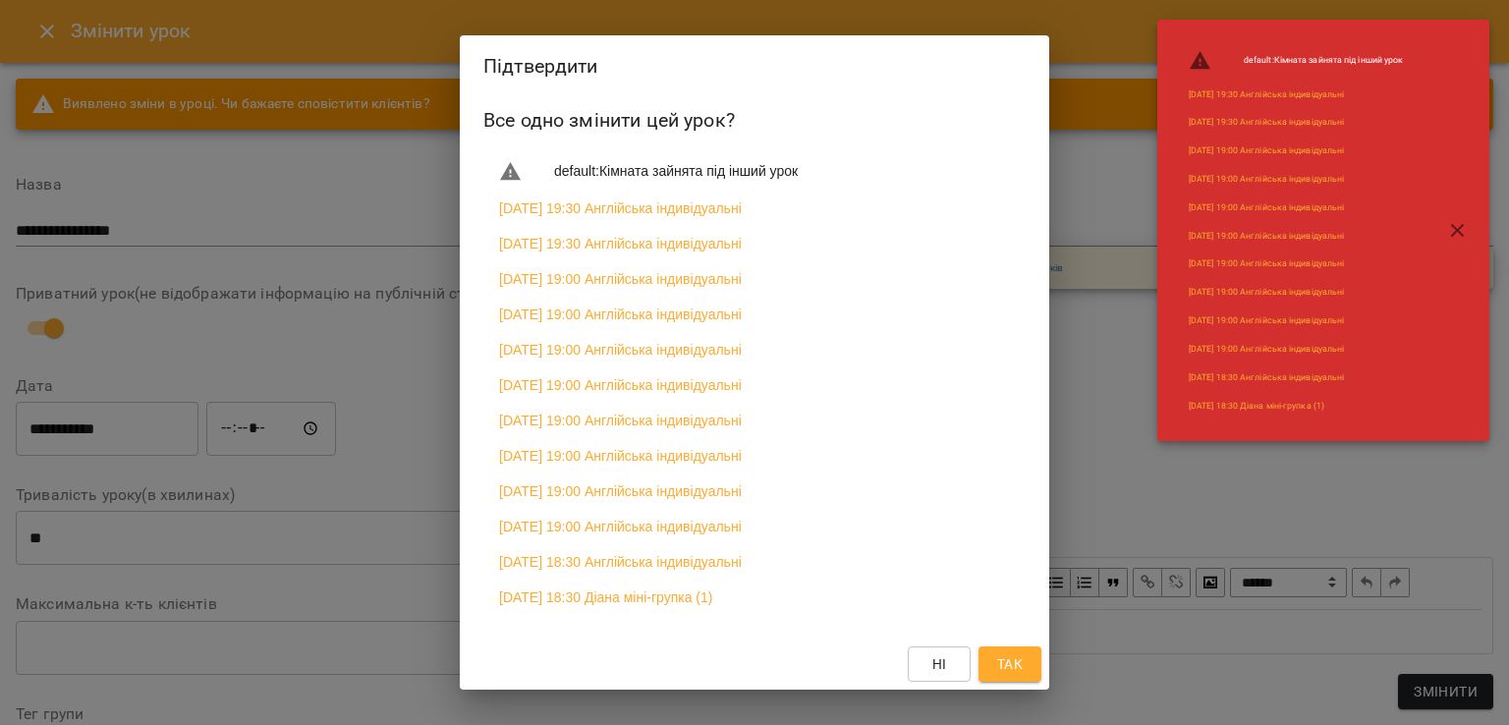
click at [1025, 657] on span "Так" at bounding box center [1009, 664] width 31 height 24
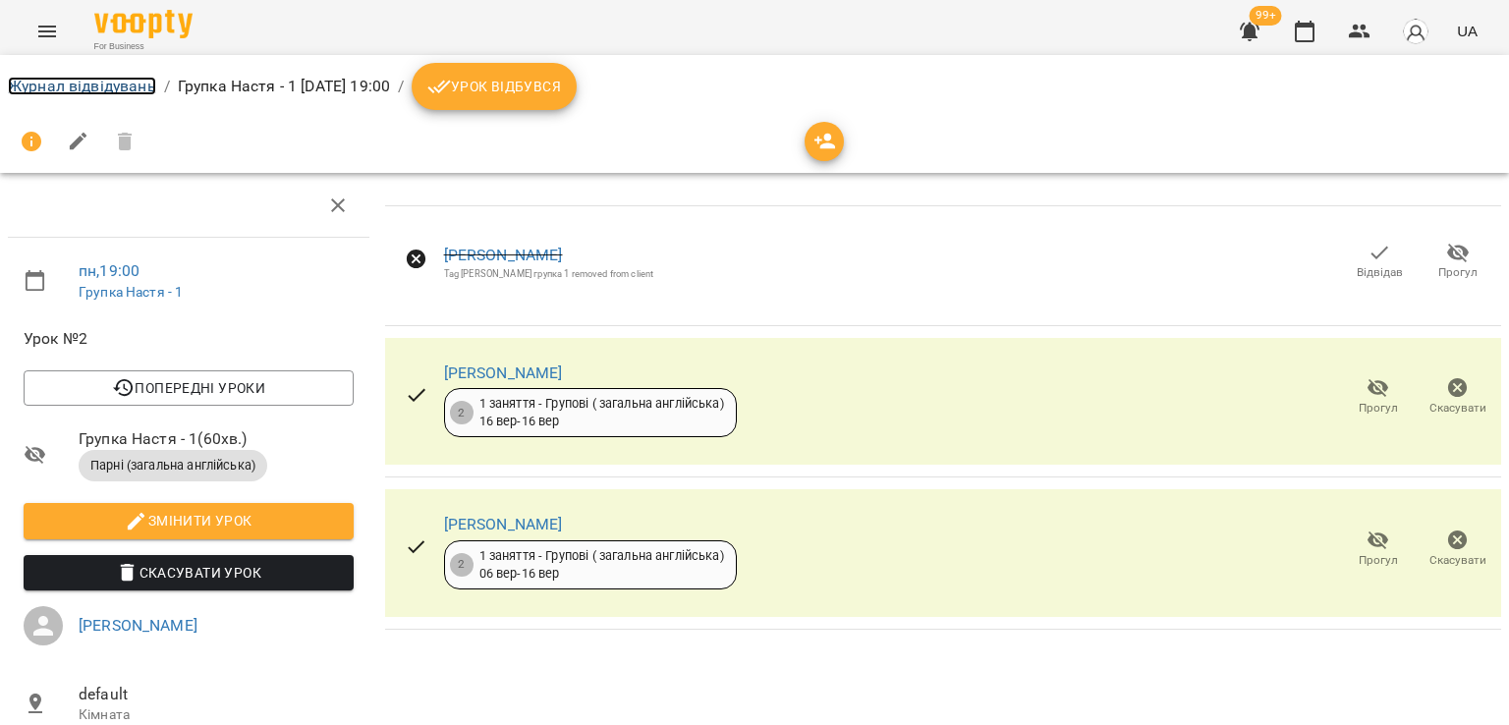
click at [120, 90] on link "Журнал відвідувань" at bounding box center [82, 86] width 148 height 19
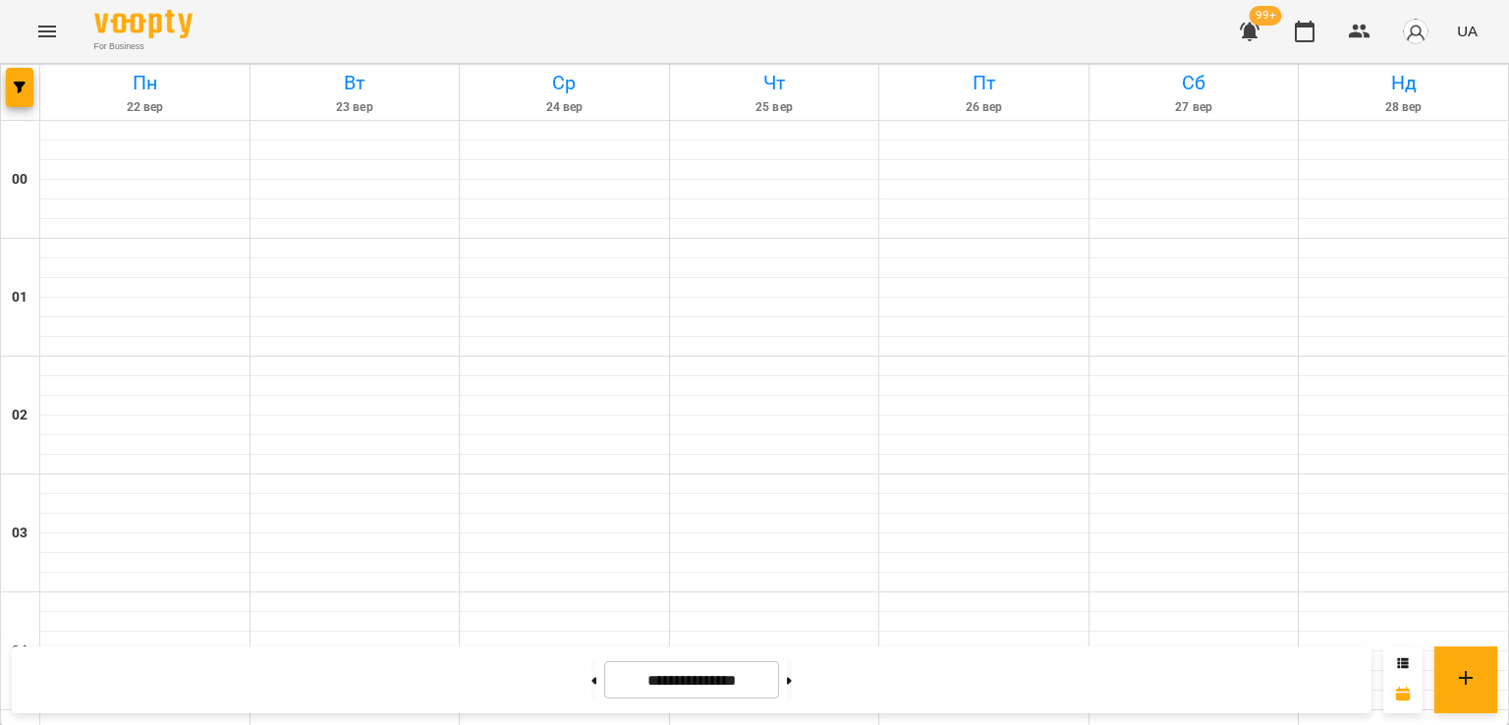
click at [39, 42] on button "Menu" at bounding box center [47, 31] width 47 height 47
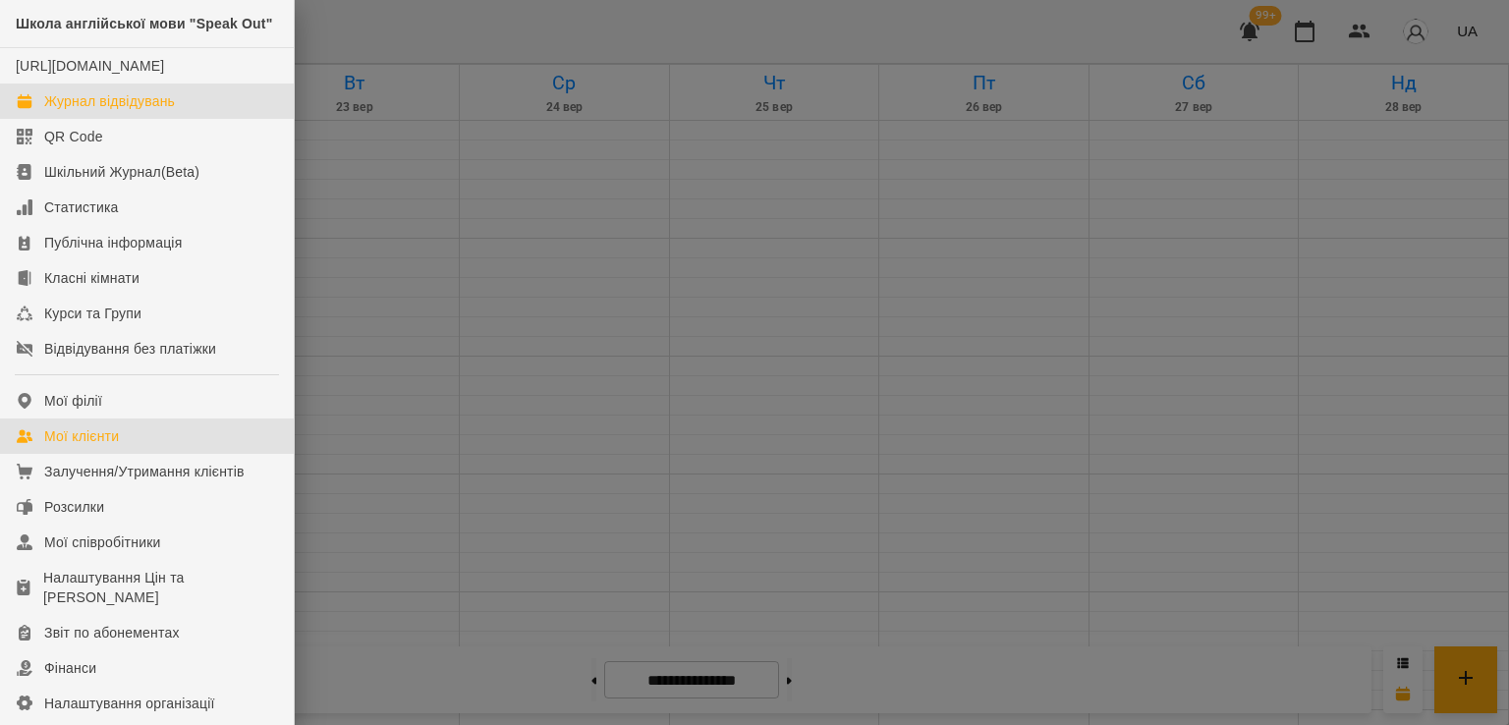
click at [148, 454] on link "Мої клієнти" at bounding box center [147, 435] width 294 height 35
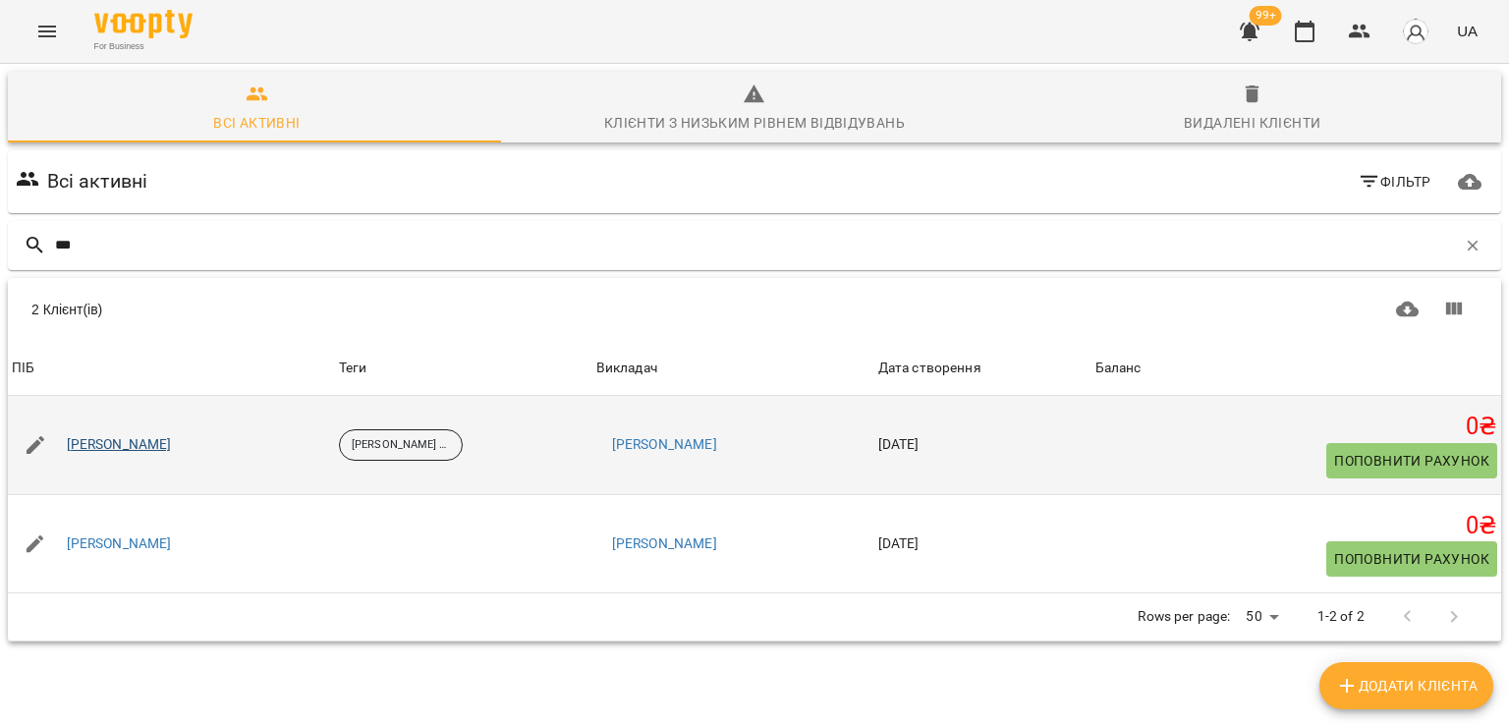
type input "***"
click at [153, 439] on link "[PERSON_NAME]" at bounding box center [119, 445] width 105 height 20
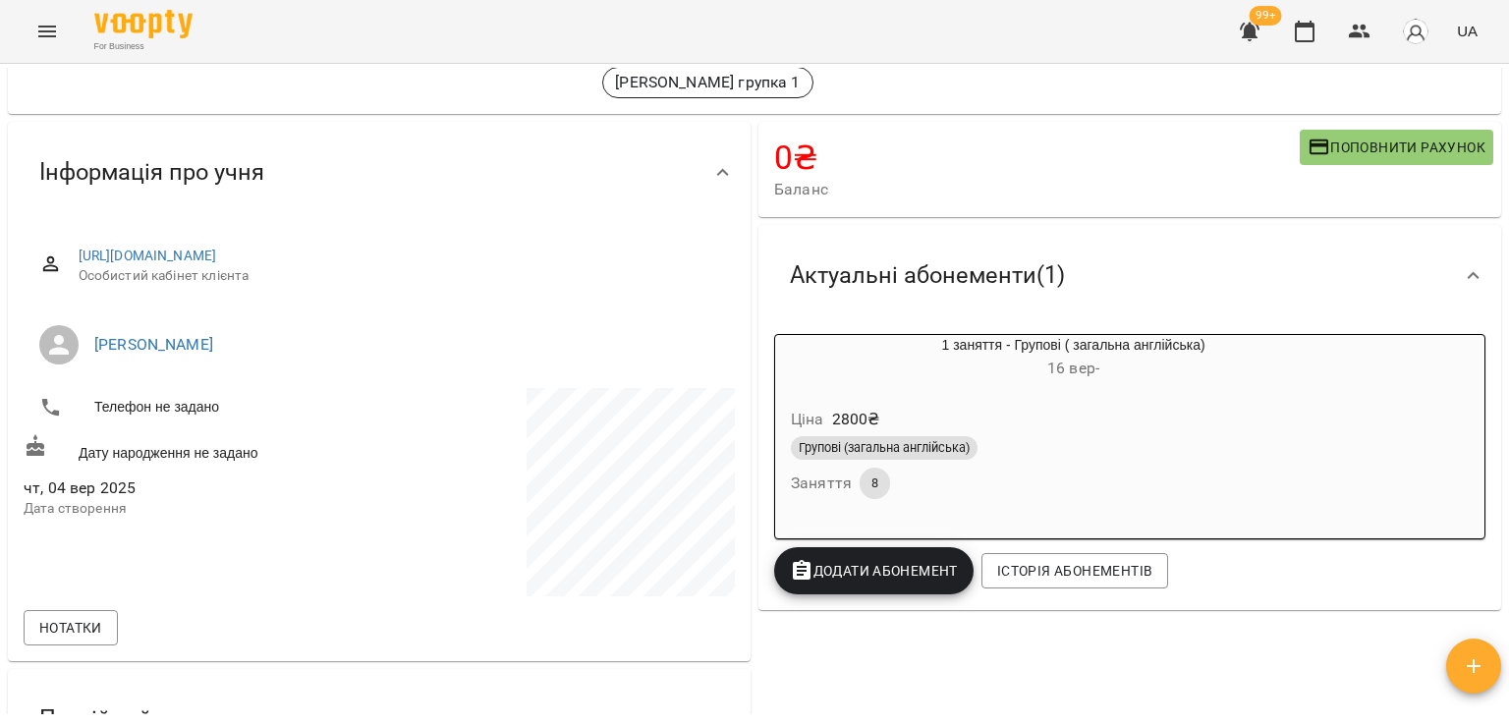
scroll to position [98, 0]
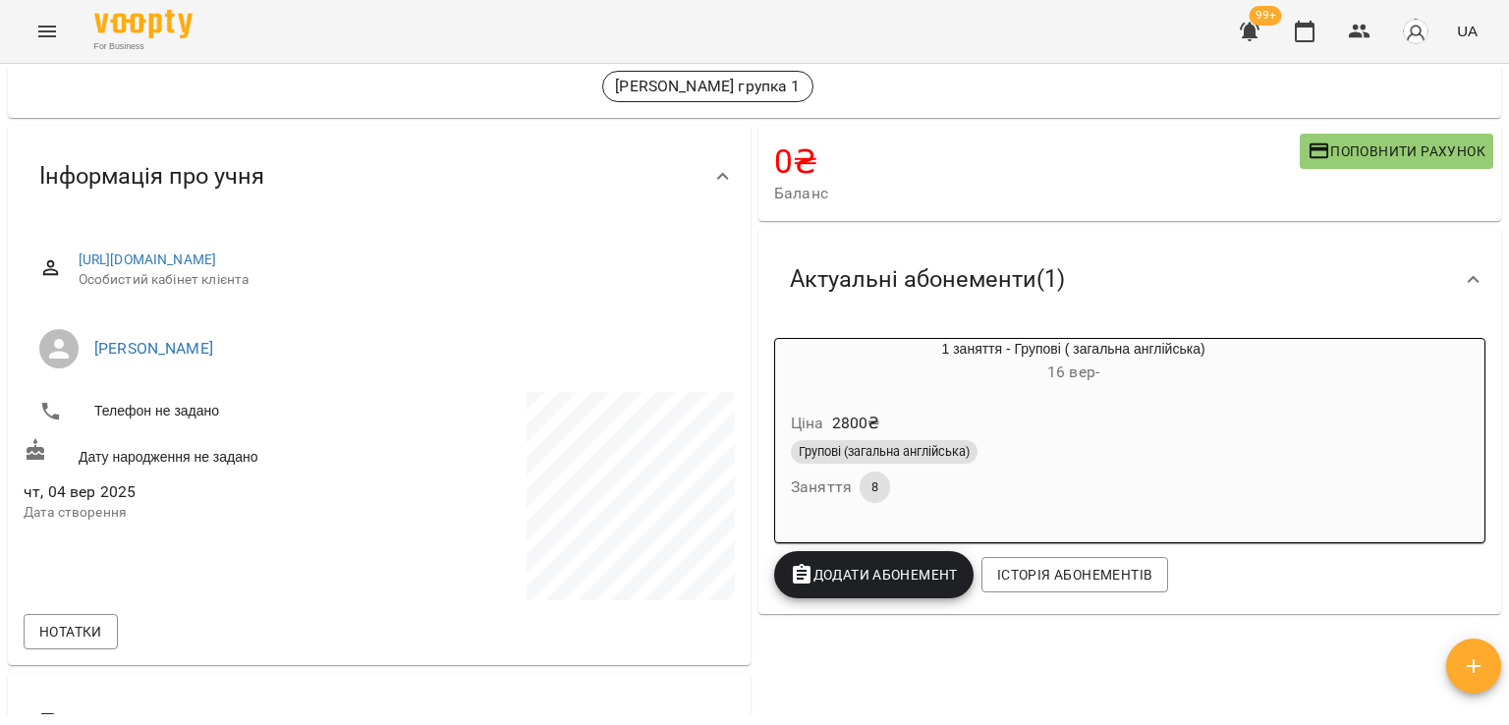
click at [950, 428] on div "Ціна 2800 ₴" at bounding box center [1073, 423] width 573 height 35
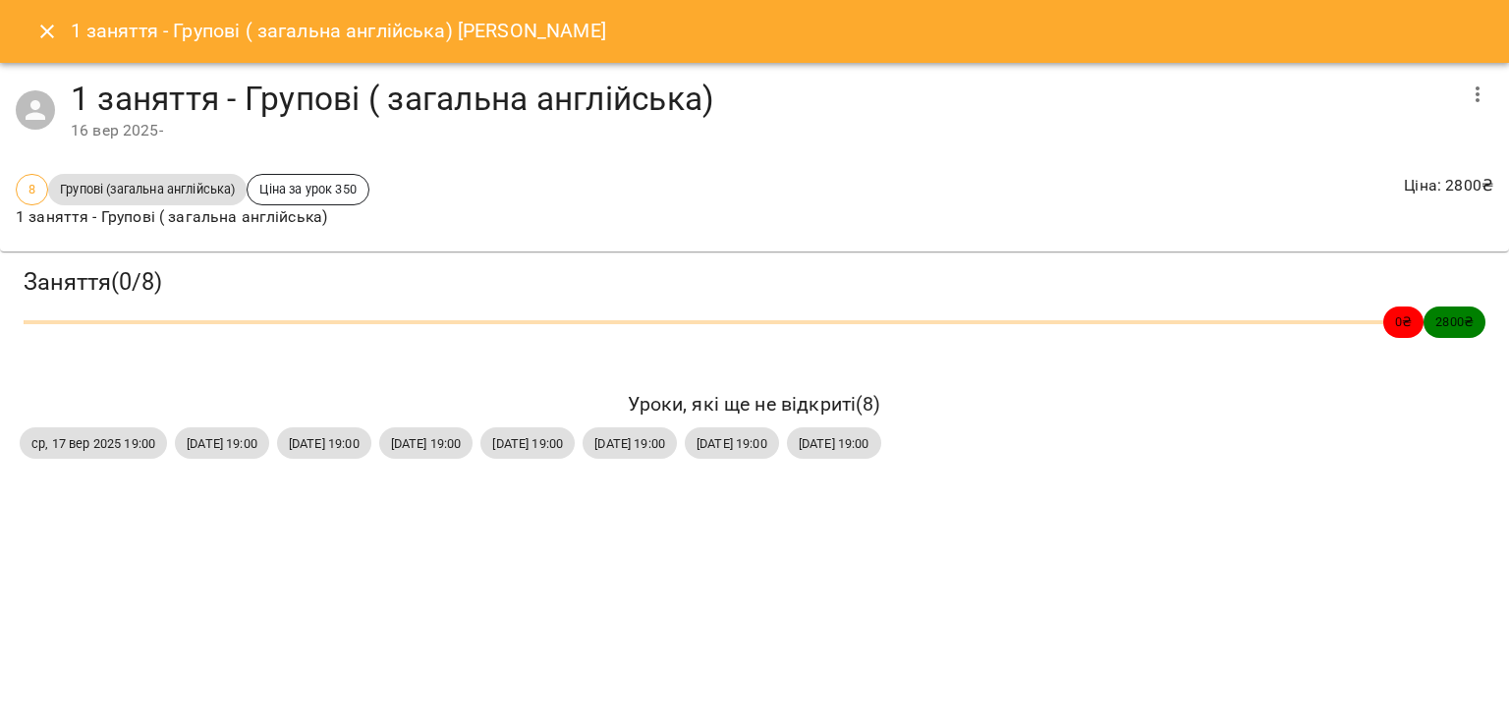
click at [1499, 95] on button "button" at bounding box center [1477, 94] width 47 height 47
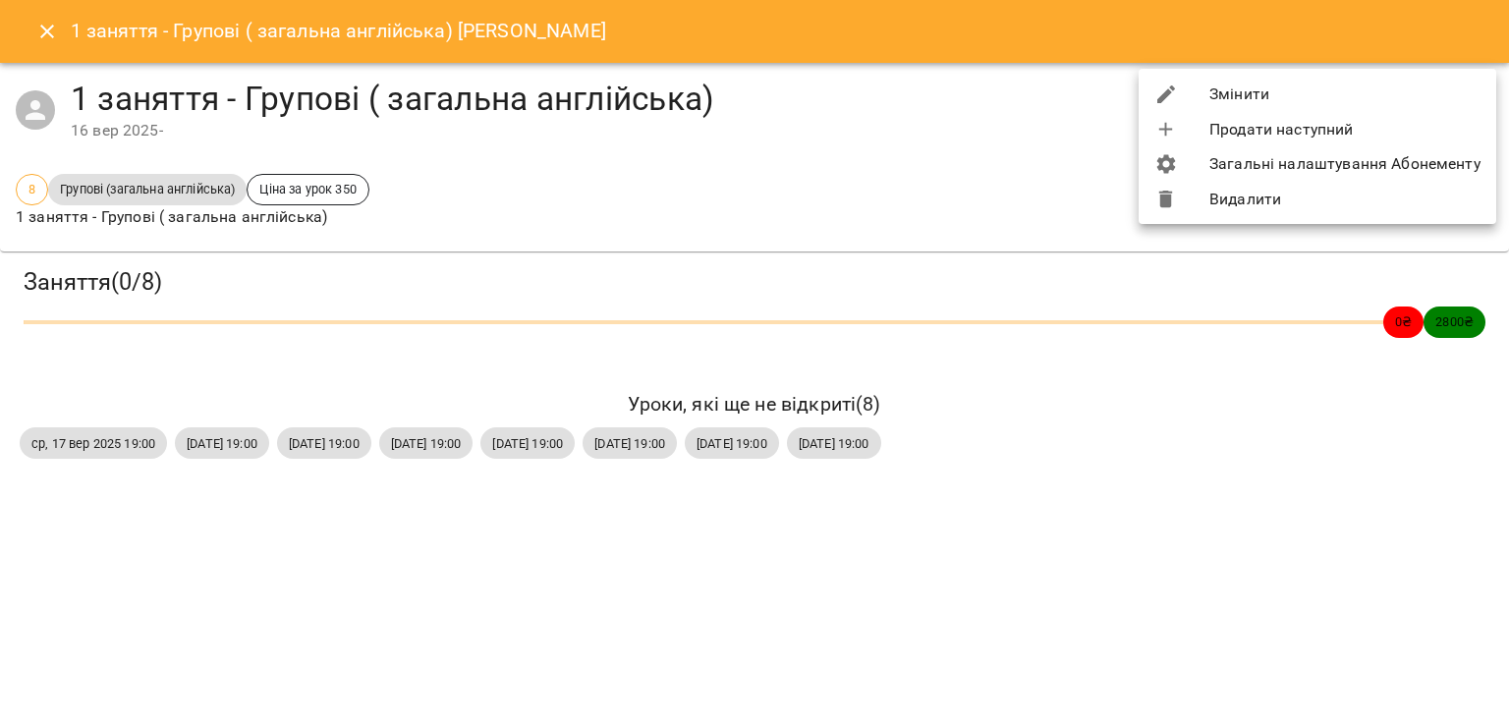
click at [1316, 96] on li "Змінити" at bounding box center [1318, 94] width 358 height 35
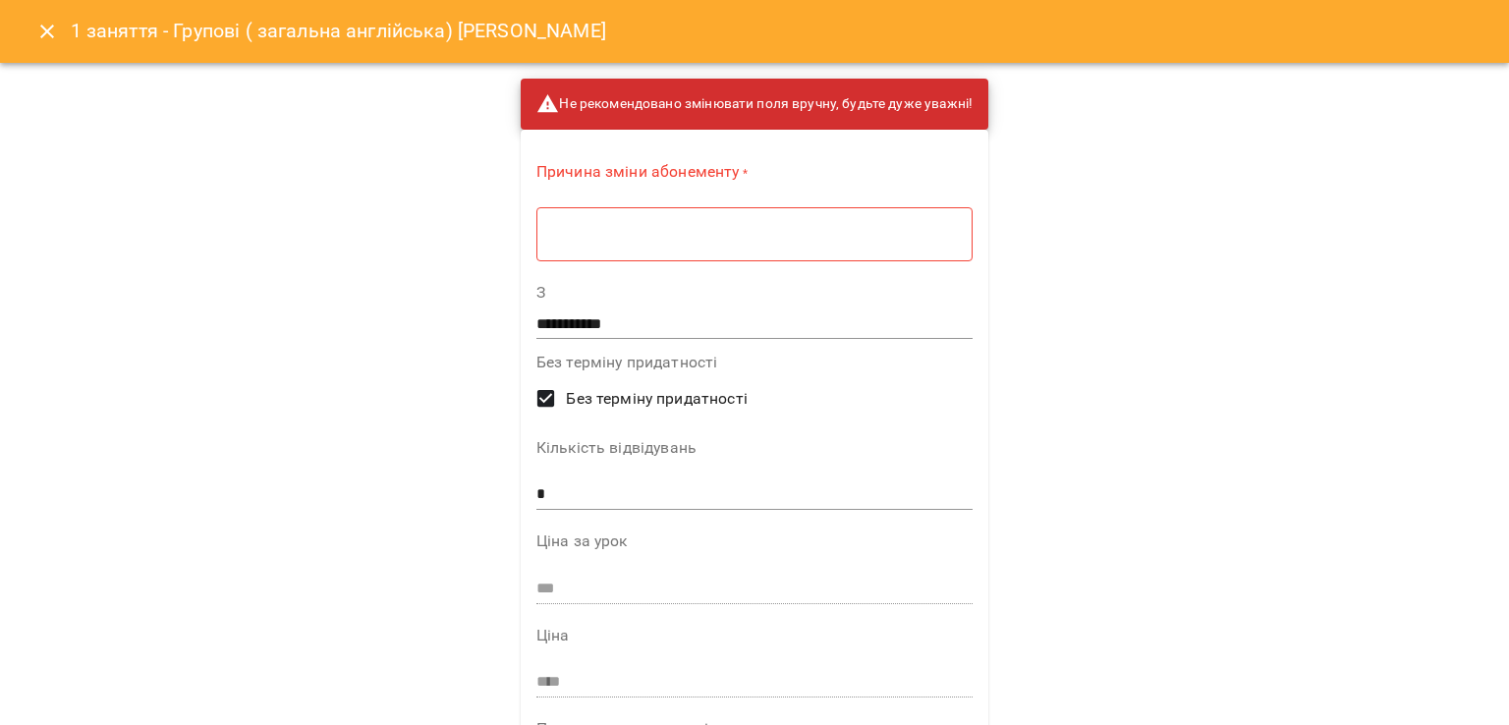
click at [715, 225] on textarea at bounding box center [754, 234] width 409 height 19
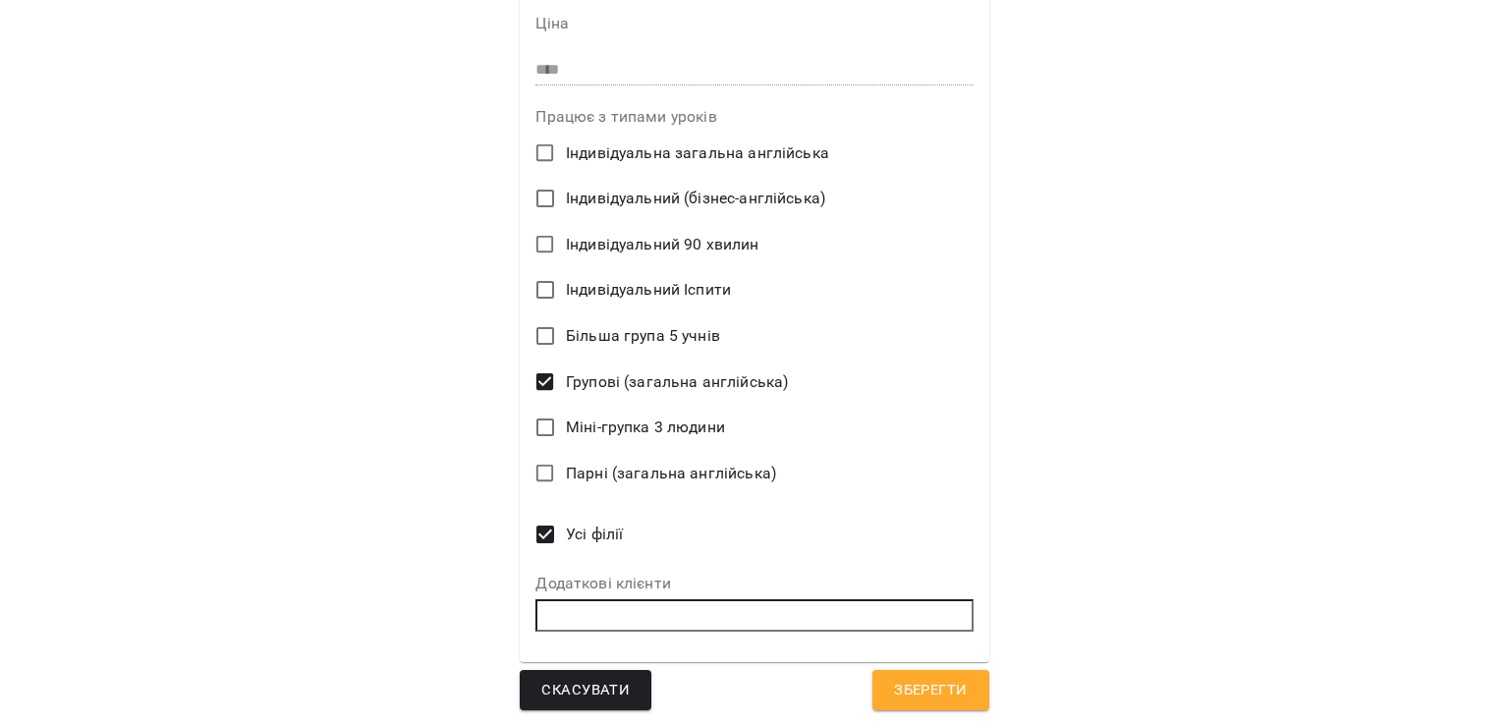
scroll to position [606, 0]
type textarea "*"
click at [646, 464] on span "Парні (загальна англійська)" at bounding box center [671, 473] width 210 height 24
click at [888, 673] on button "Зберегти" at bounding box center [930, 689] width 116 height 41
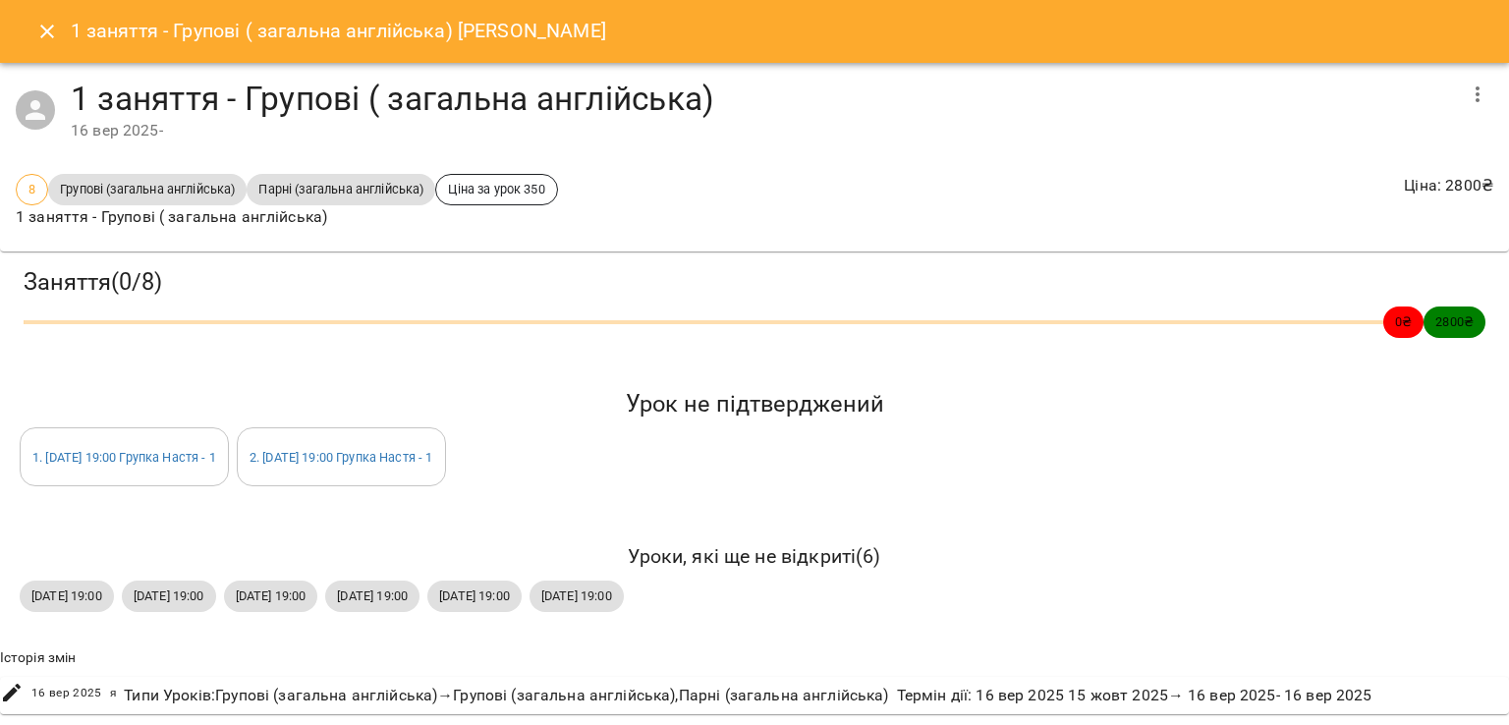
click at [34, 22] on button "Close" at bounding box center [47, 31] width 47 height 47
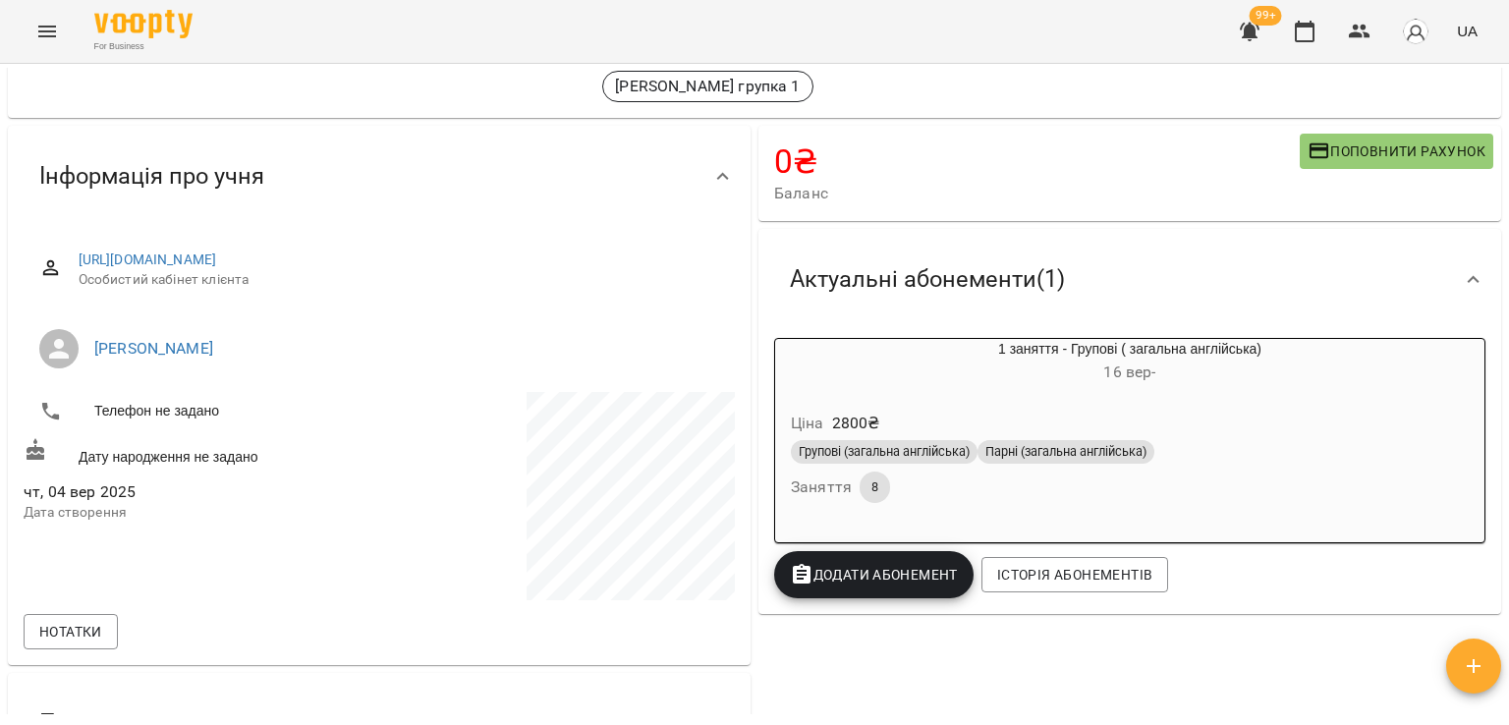
scroll to position [0, 0]
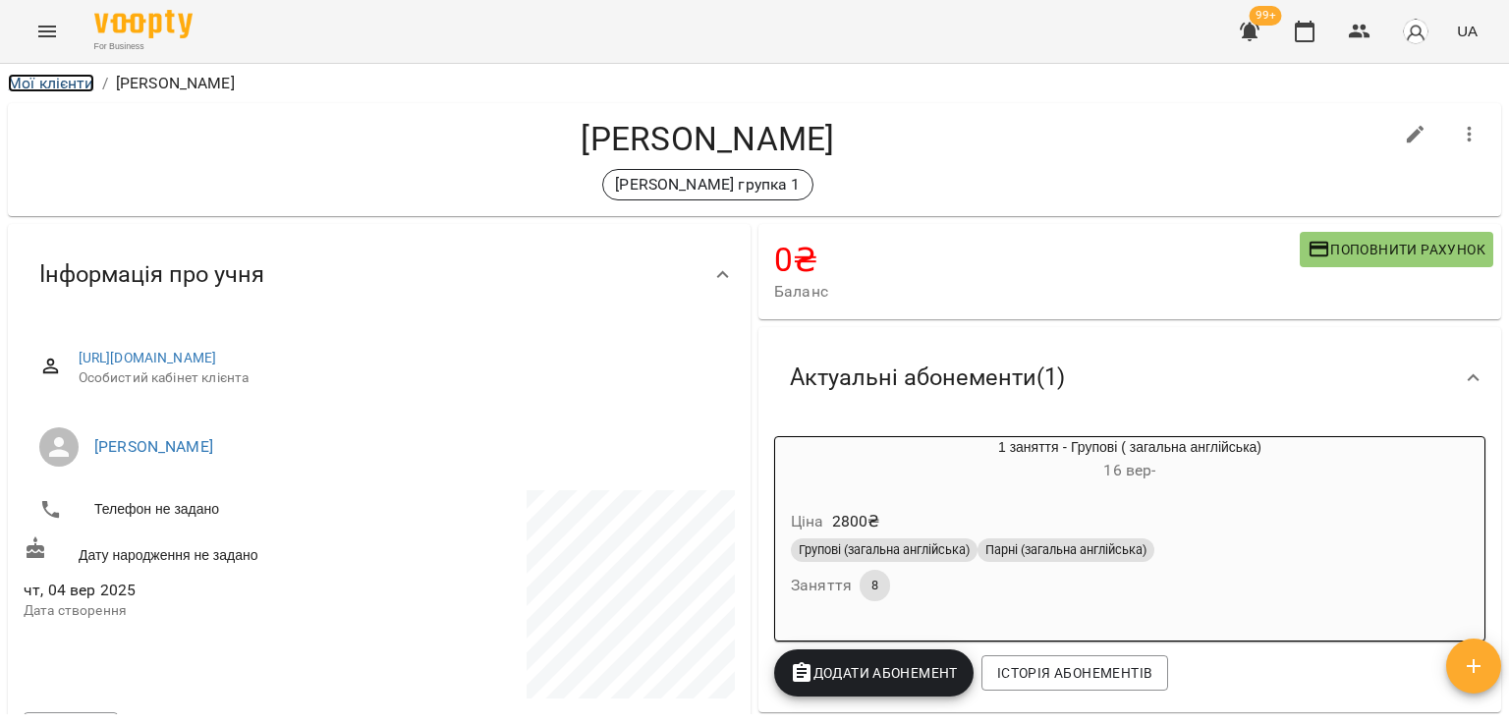
click at [20, 91] on link "Мої клієнти" at bounding box center [51, 83] width 86 height 19
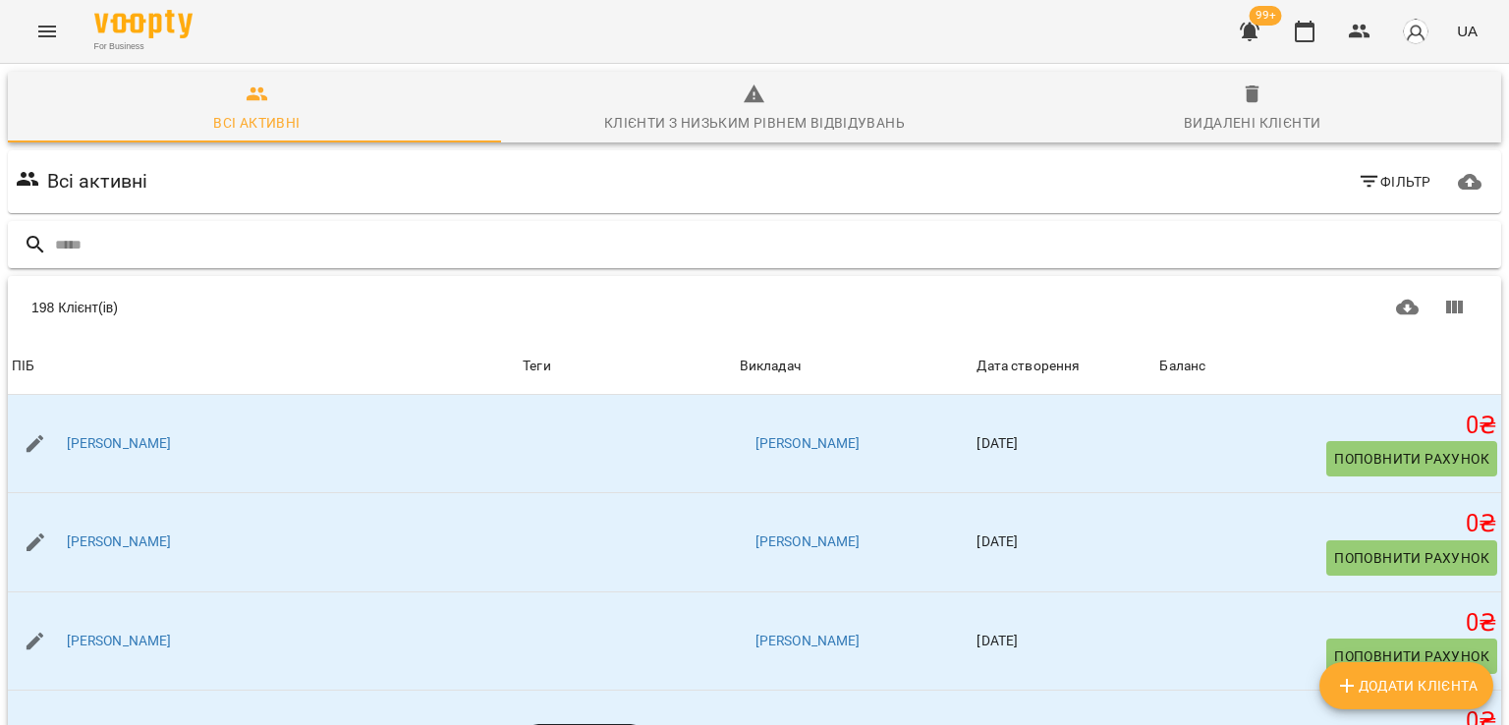
click at [217, 252] on input "text" at bounding box center [774, 245] width 1438 height 32
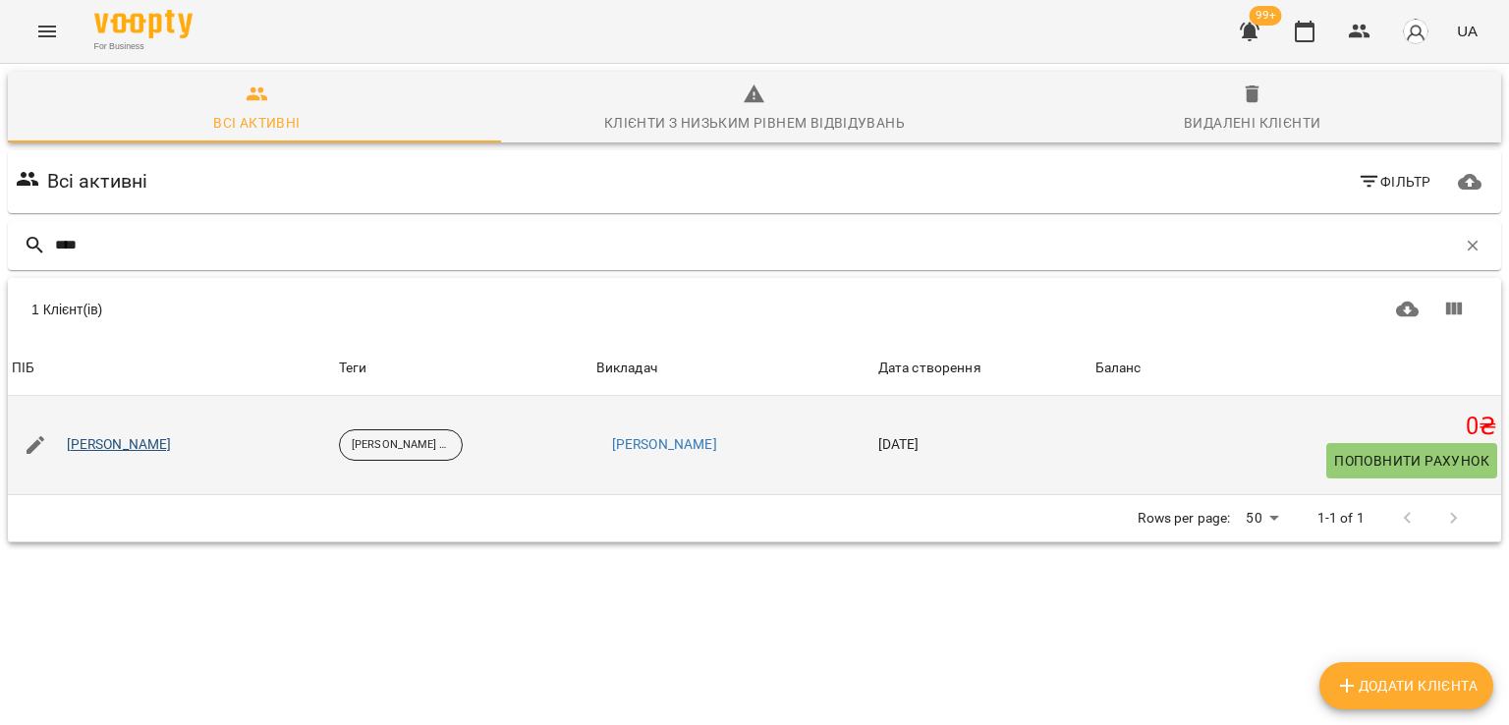
type input "****"
click at [145, 437] on link "[PERSON_NAME]" at bounding box center [119, 445] width 105 height 20
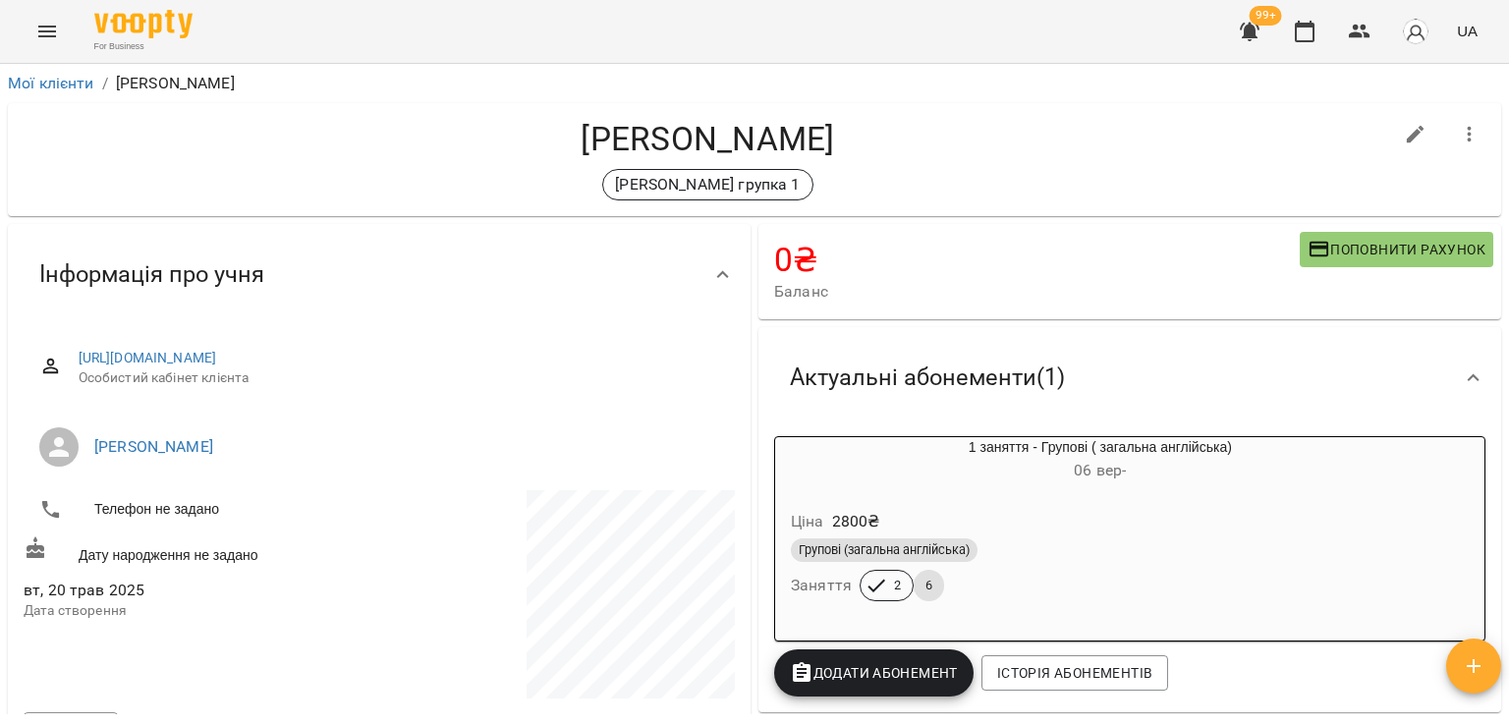
click at [1042, 515] on div "Ціна 2800 ₴" at bounding box center [1100, 521] width 627 height 35
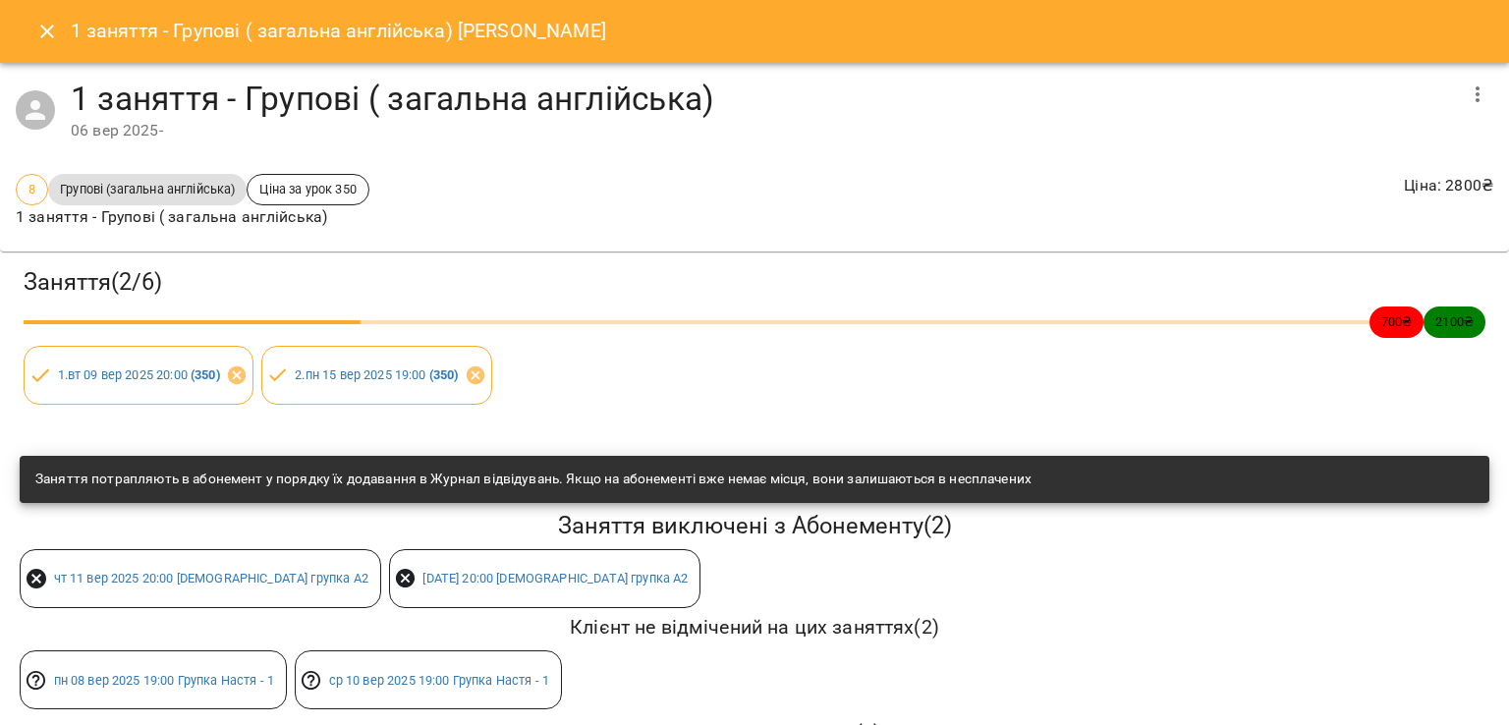
click at [1466, 95] on icon "button" at bounding box center [1478, 95] width 24 height 24
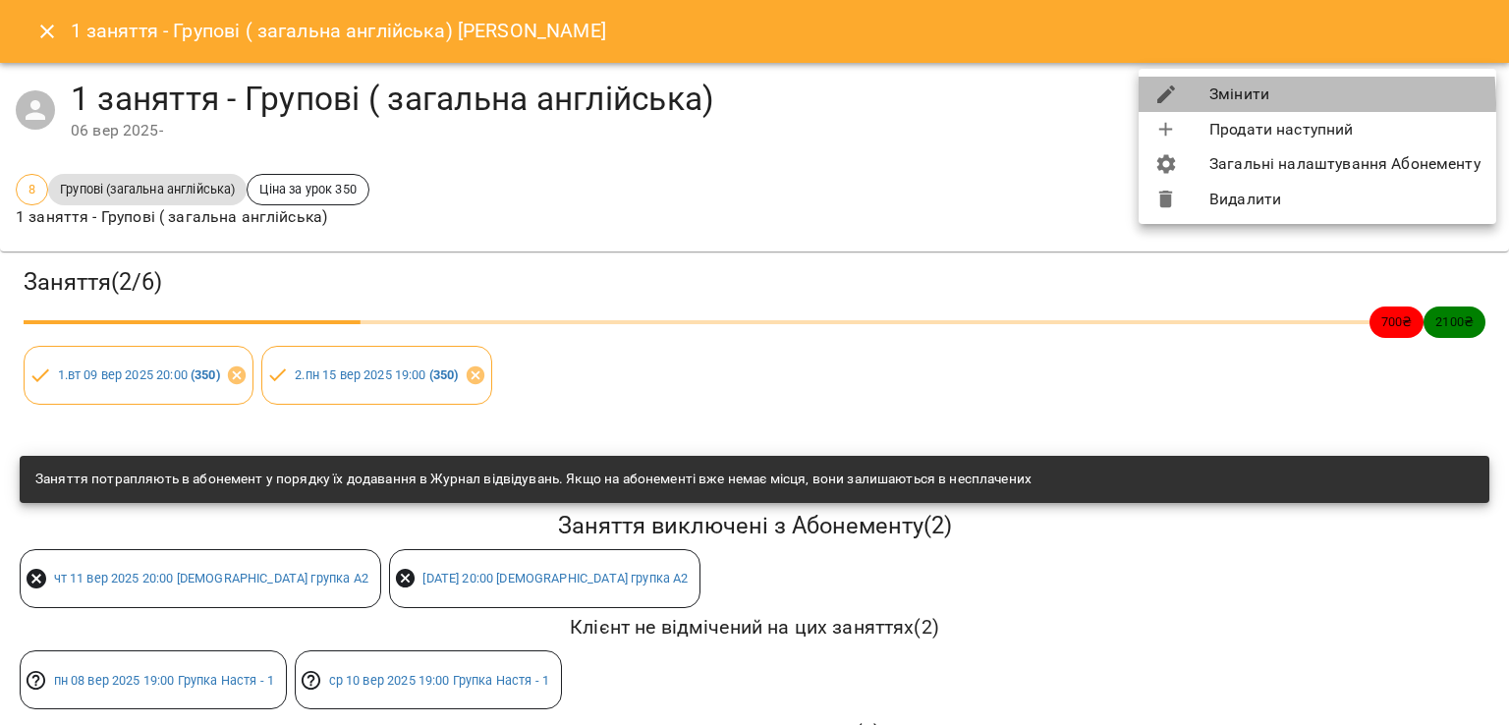
click at [1257, 103] on li "Змінити" at bounding box center [1318, 94] width 358 height 35
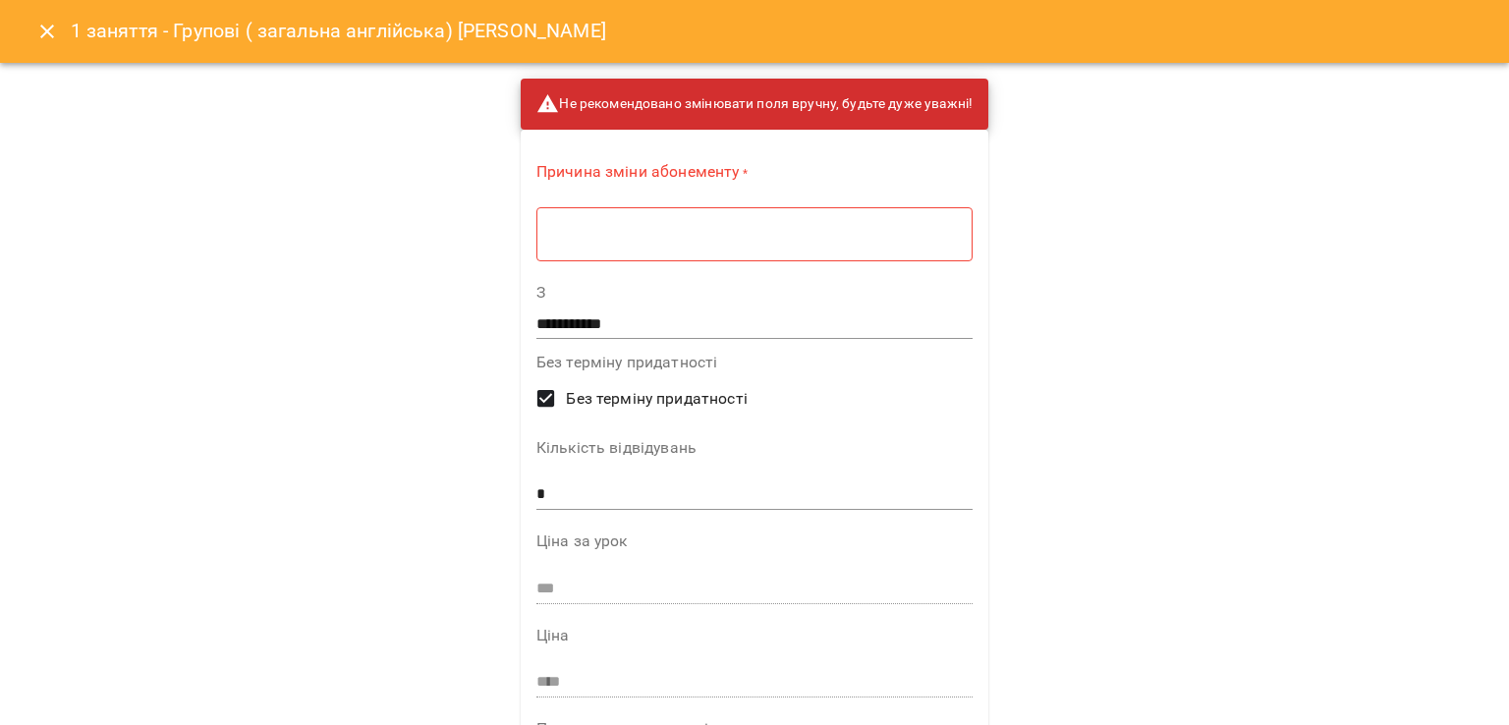
click at [860, 239] on textarea at bounding box center [754, 234] width 409 height 19
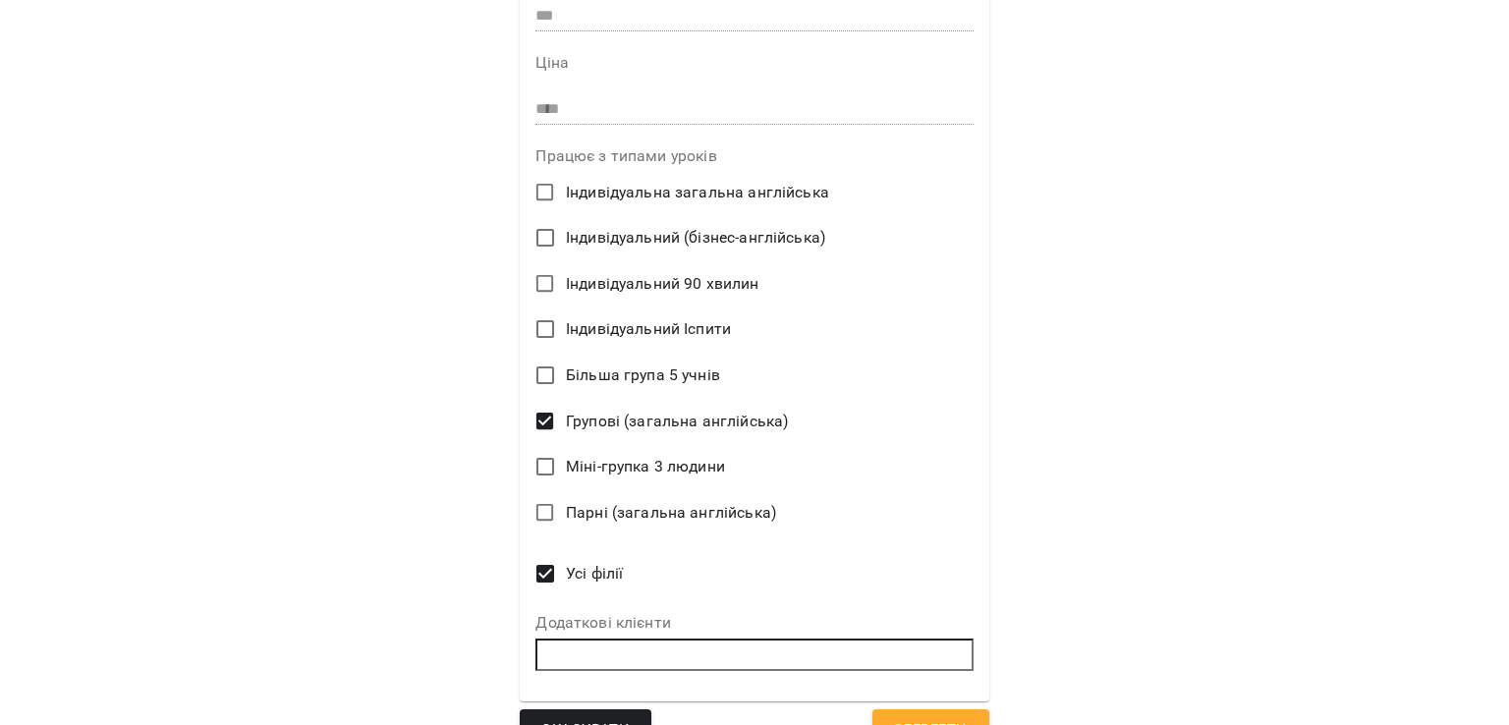
scroll to position [606, 0]
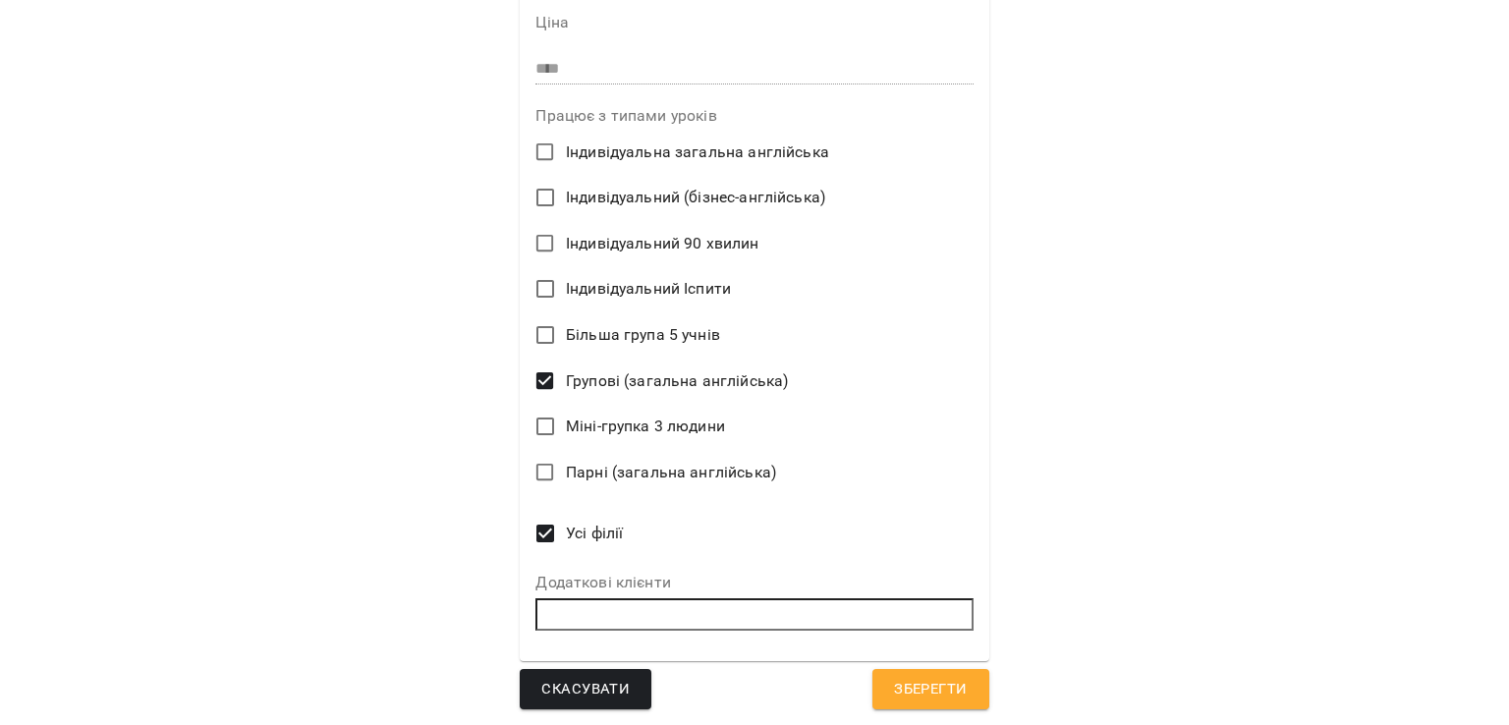
type textarea "*"
click at [573, 471] on span "Парні (загальна англійська)" at bounding box center [671, 473] width 210 height 24
click at [958, 671] on button "Зберегти" at bounding box center [930, 689] width 116 height 41
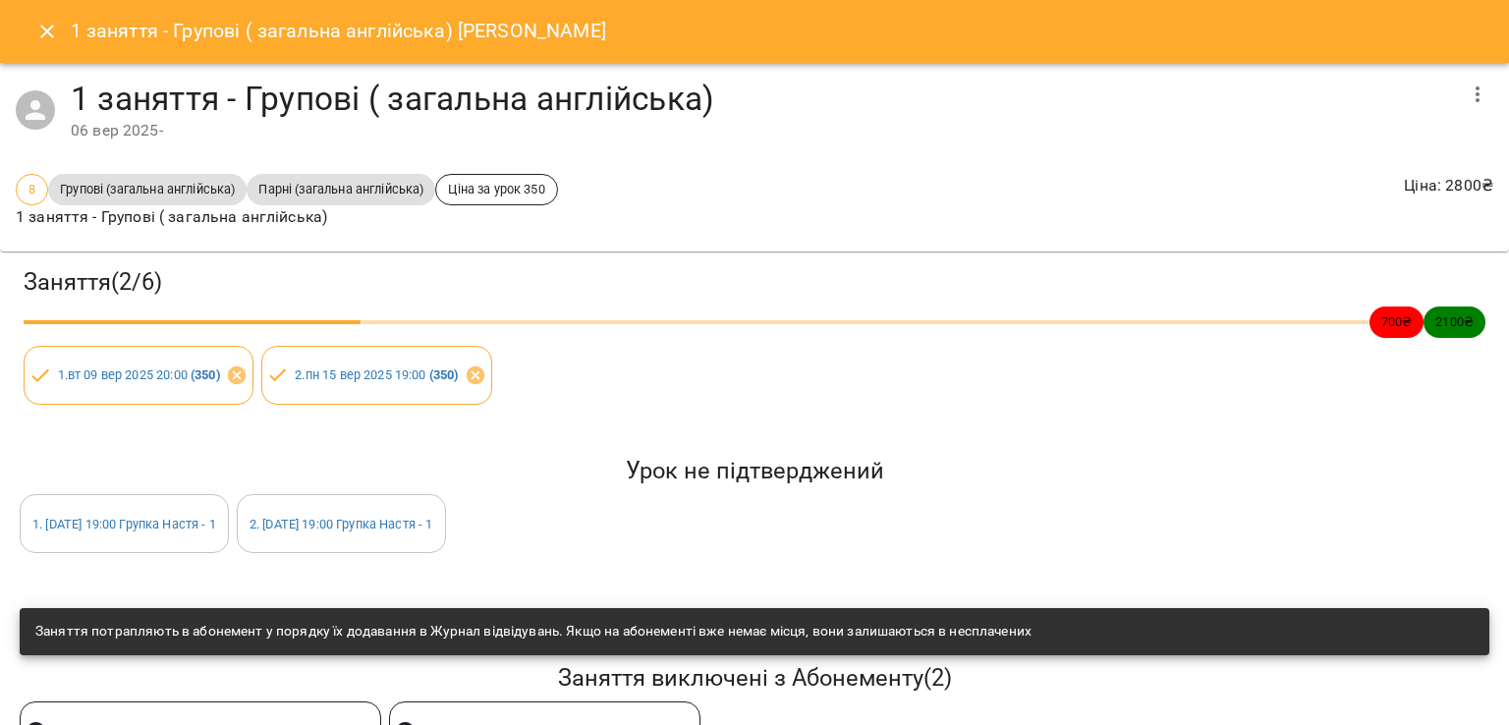
click at [52, 40] on icon "Close" at bounding box center [47, 32] width 24 height 24
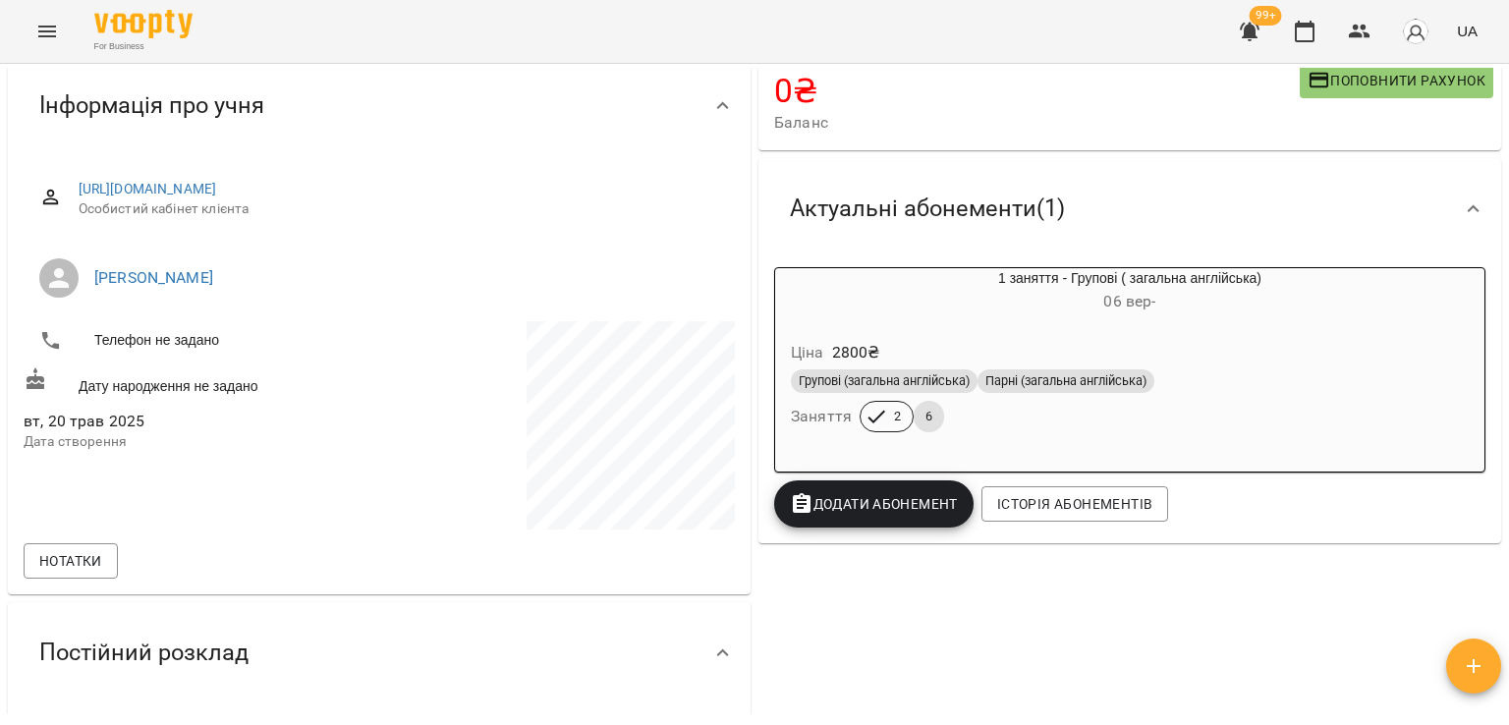
scroll to position [0, 0]
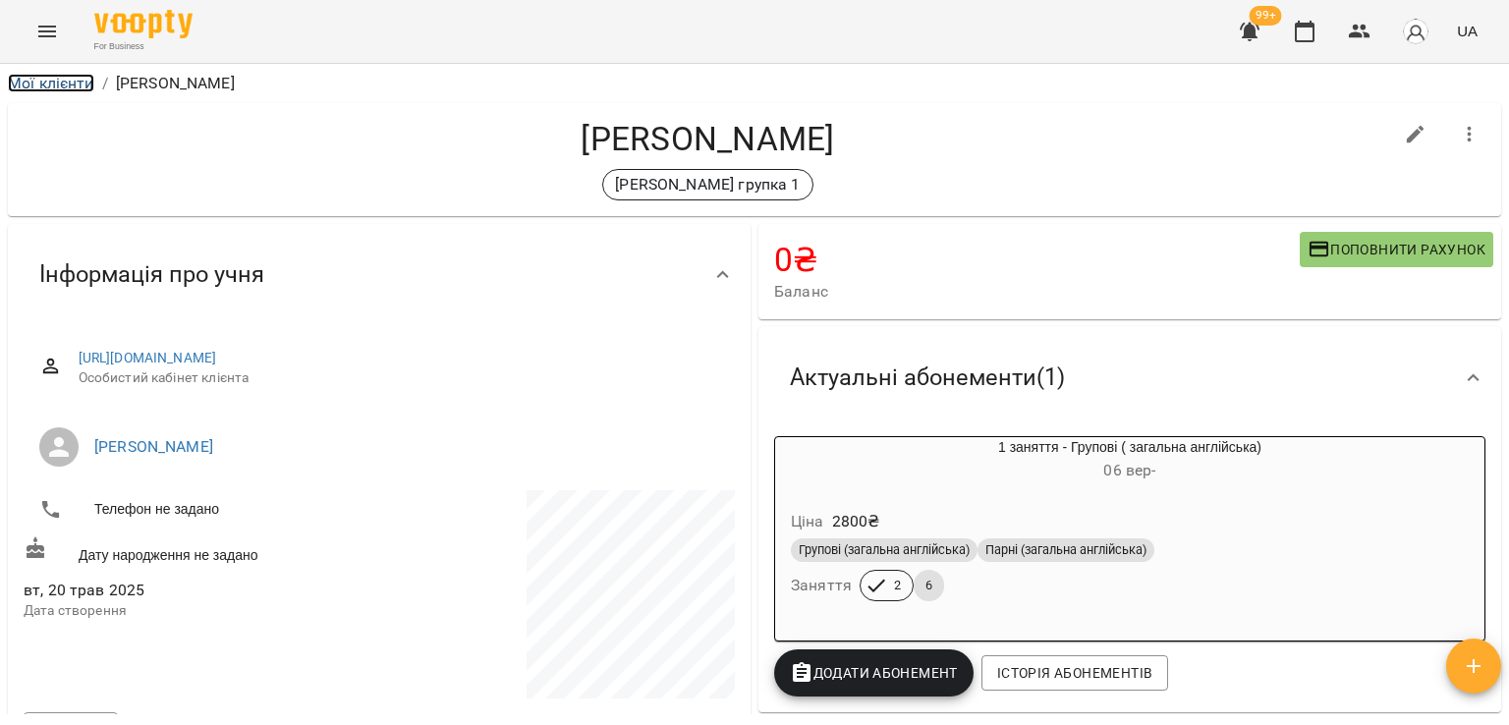
click at [61, 89] on link "Мої клієнти" at bounding box center [51, 83] width 86 height 19
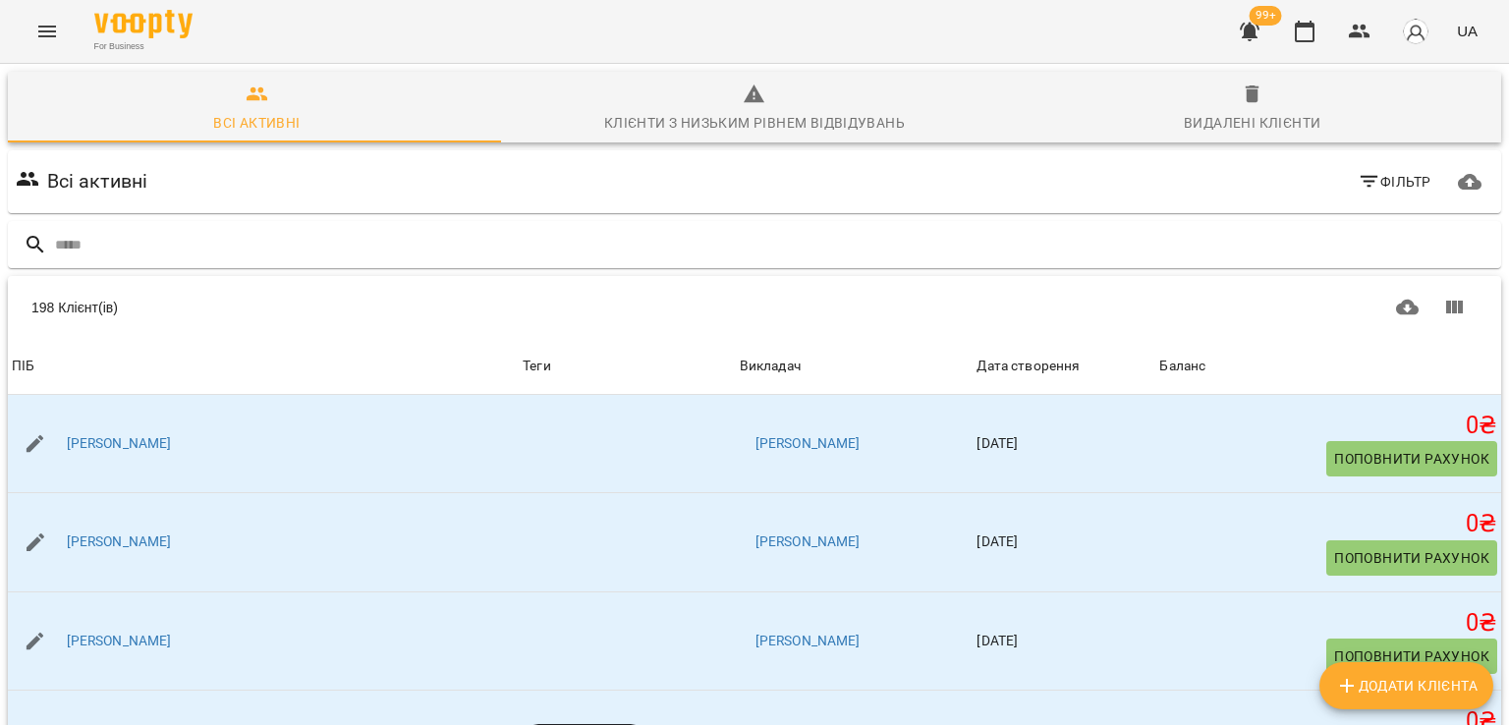
click at [50, 35] on icon "Menu" at bounding box center [47, 32] width 18 height 12
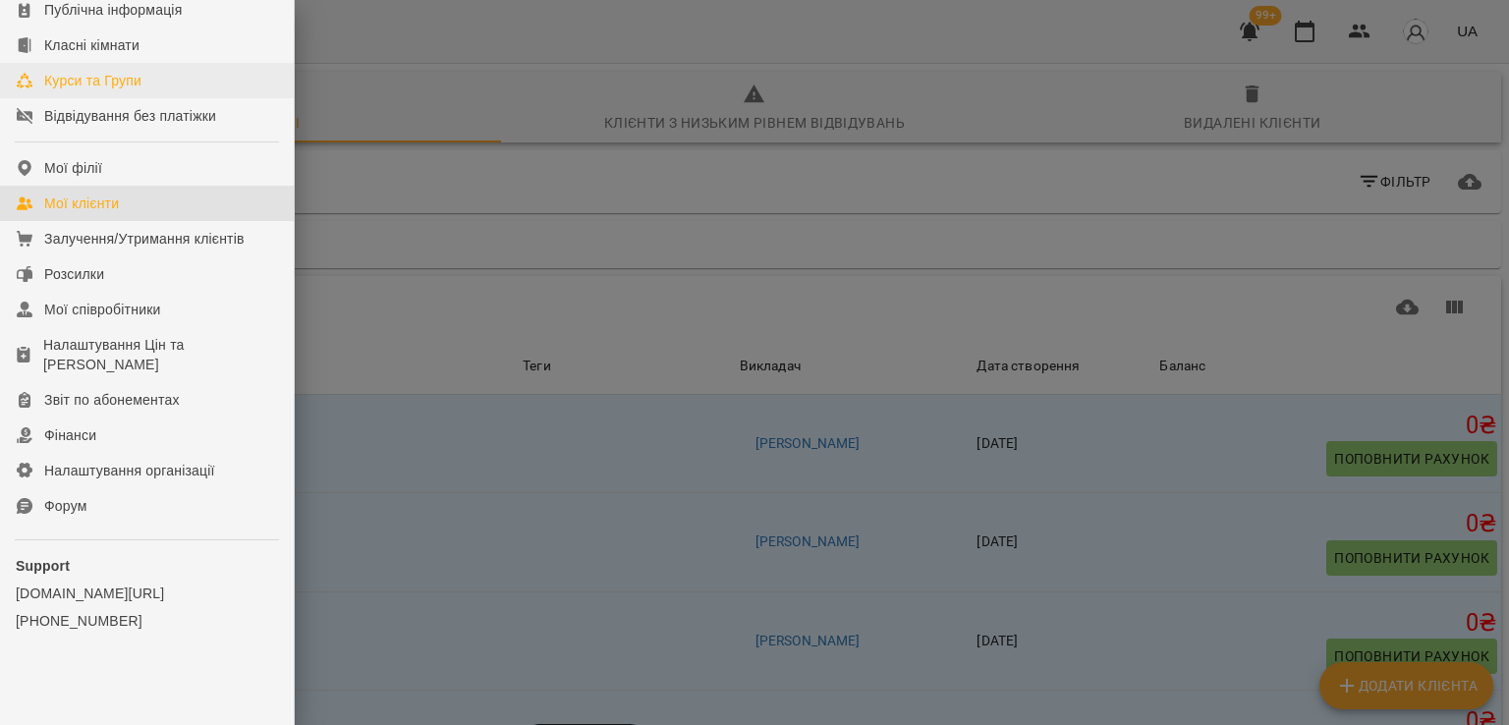
scroll to position [269, 0]
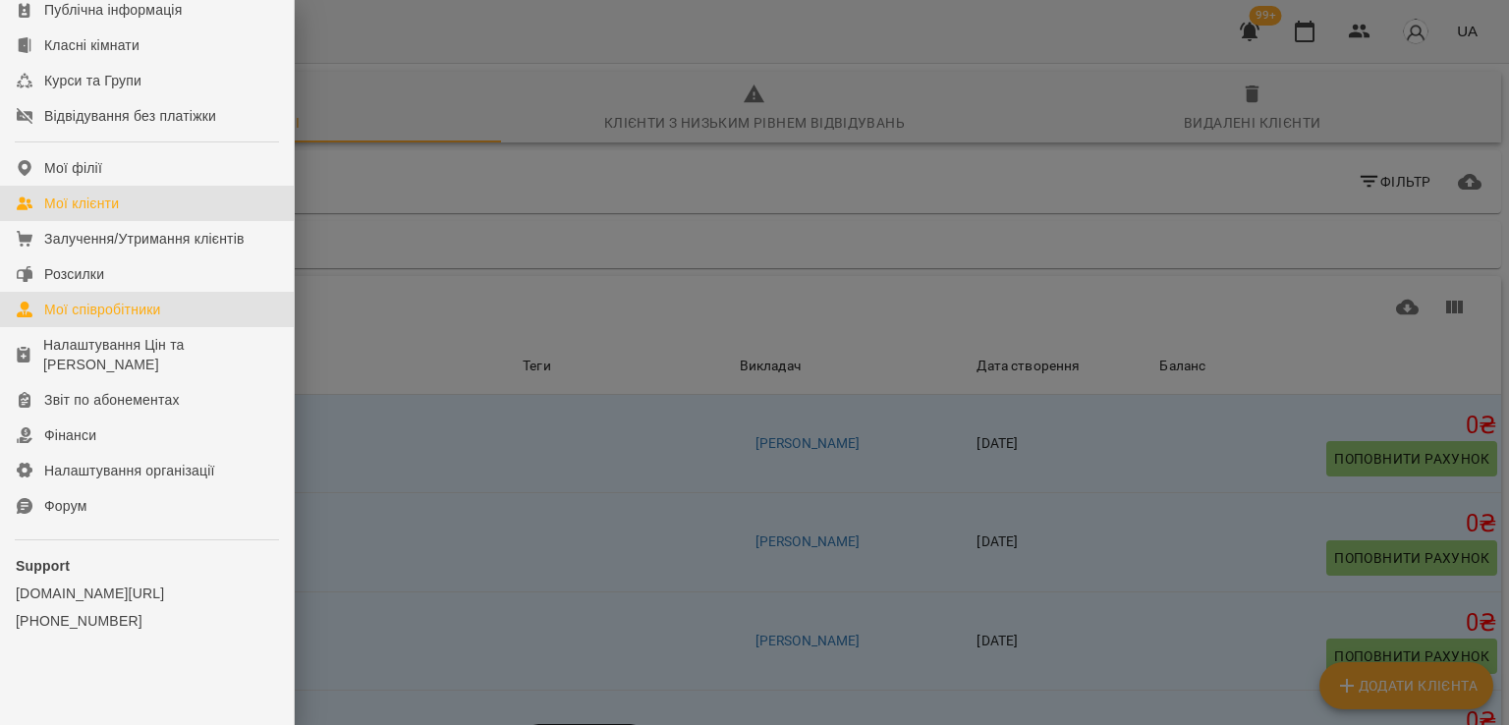
click at [102, 317] on div "Мої співробітники" at bounding box center [102, 310] width 117 height 20
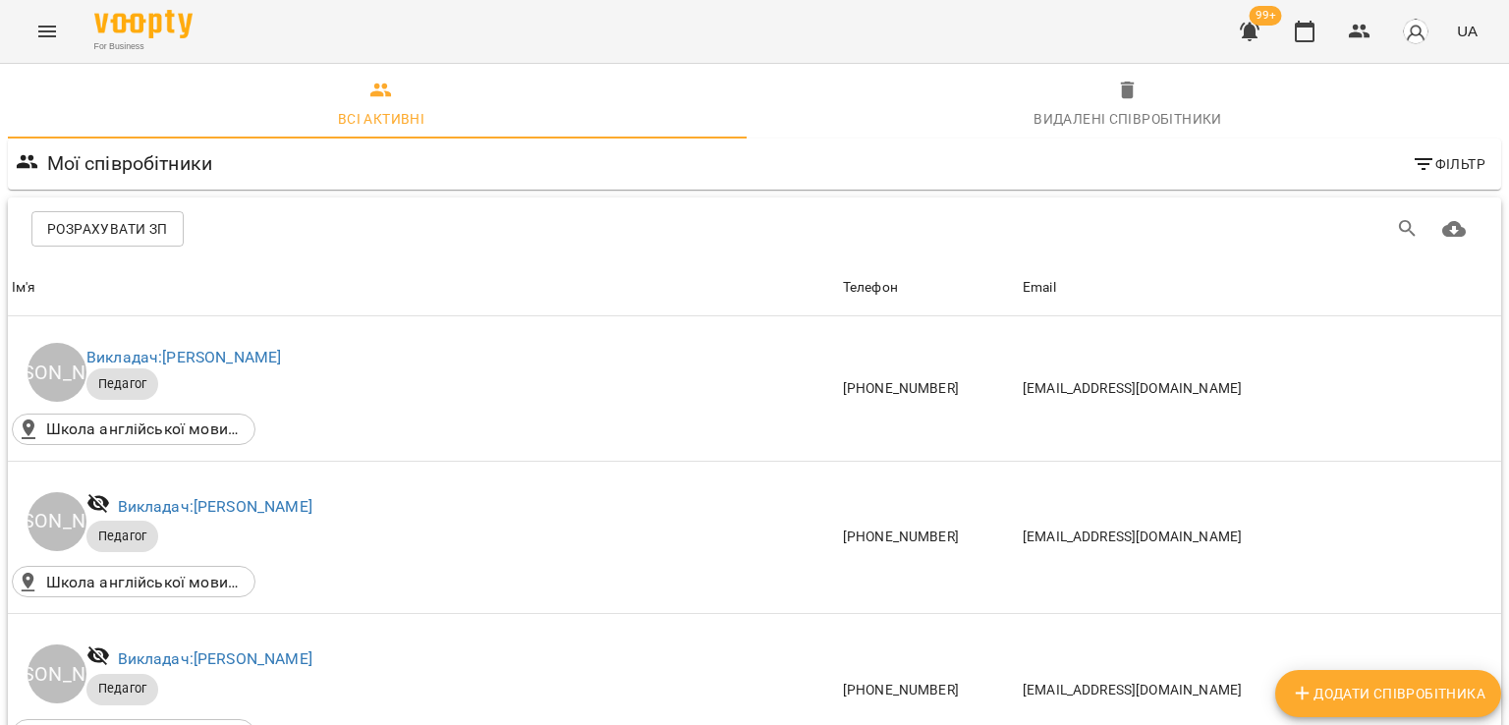
scroll to position [491, 0]
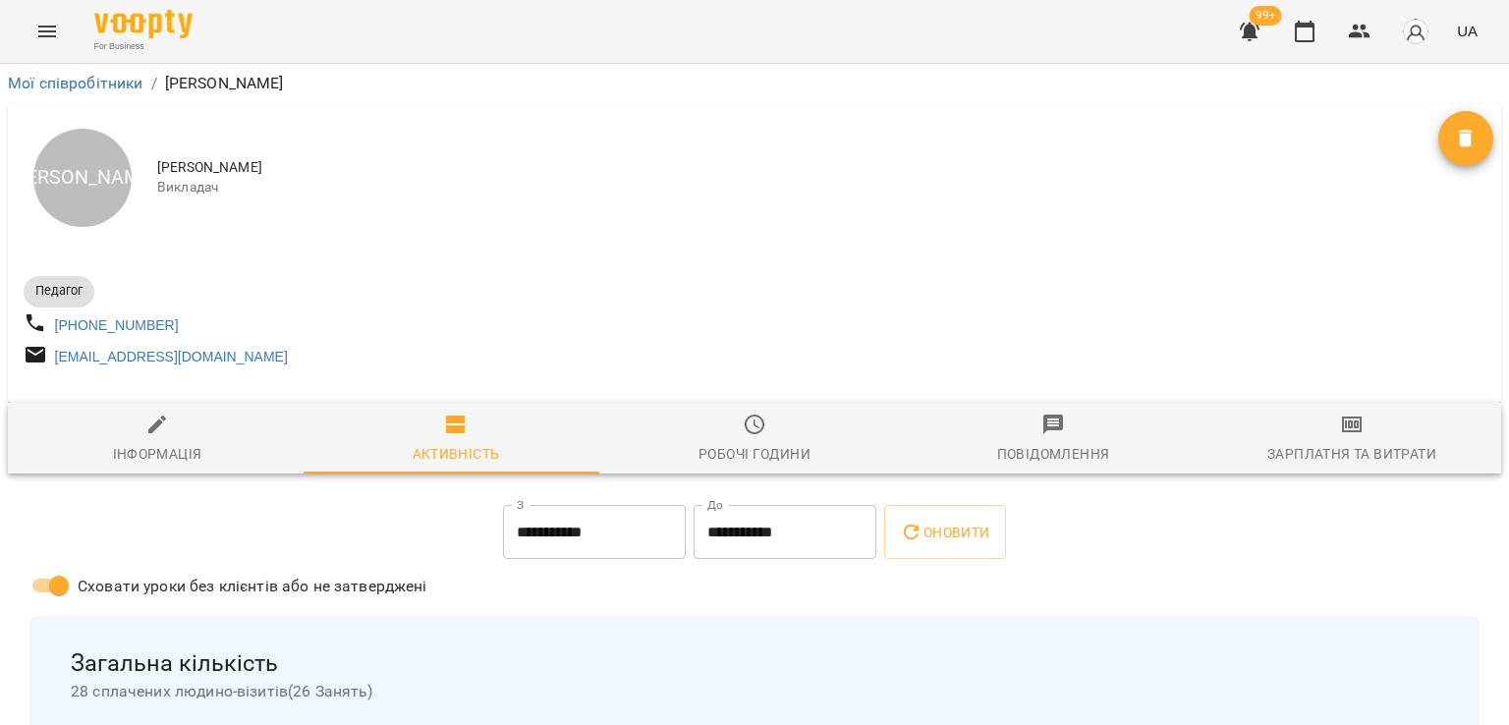
click at [1403, 457] on div "Зарплатня та Витрати" at bounding box center [1351, 454] width 169 height 24
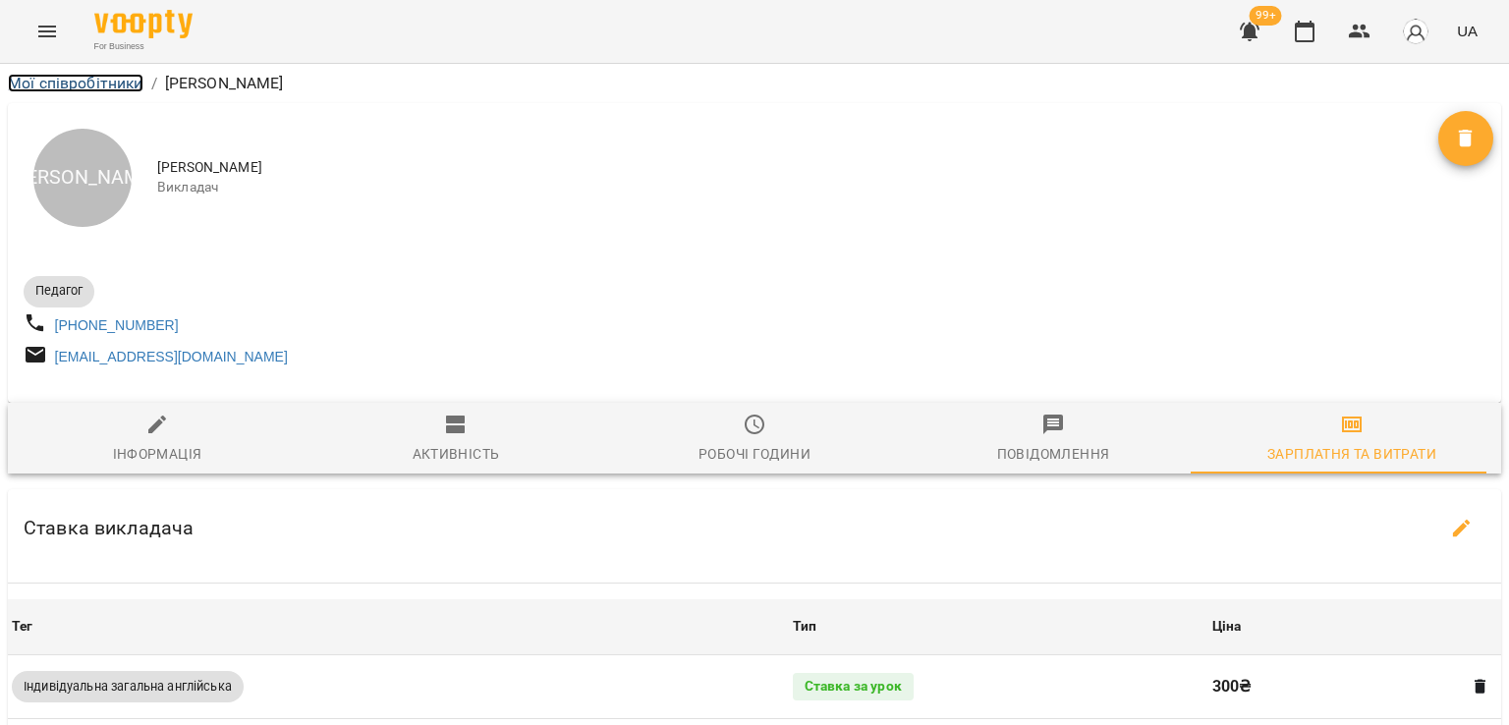
click at [101, 87] on link "Мої співробітники" at bounding box center [76, 83] width 136 height 19
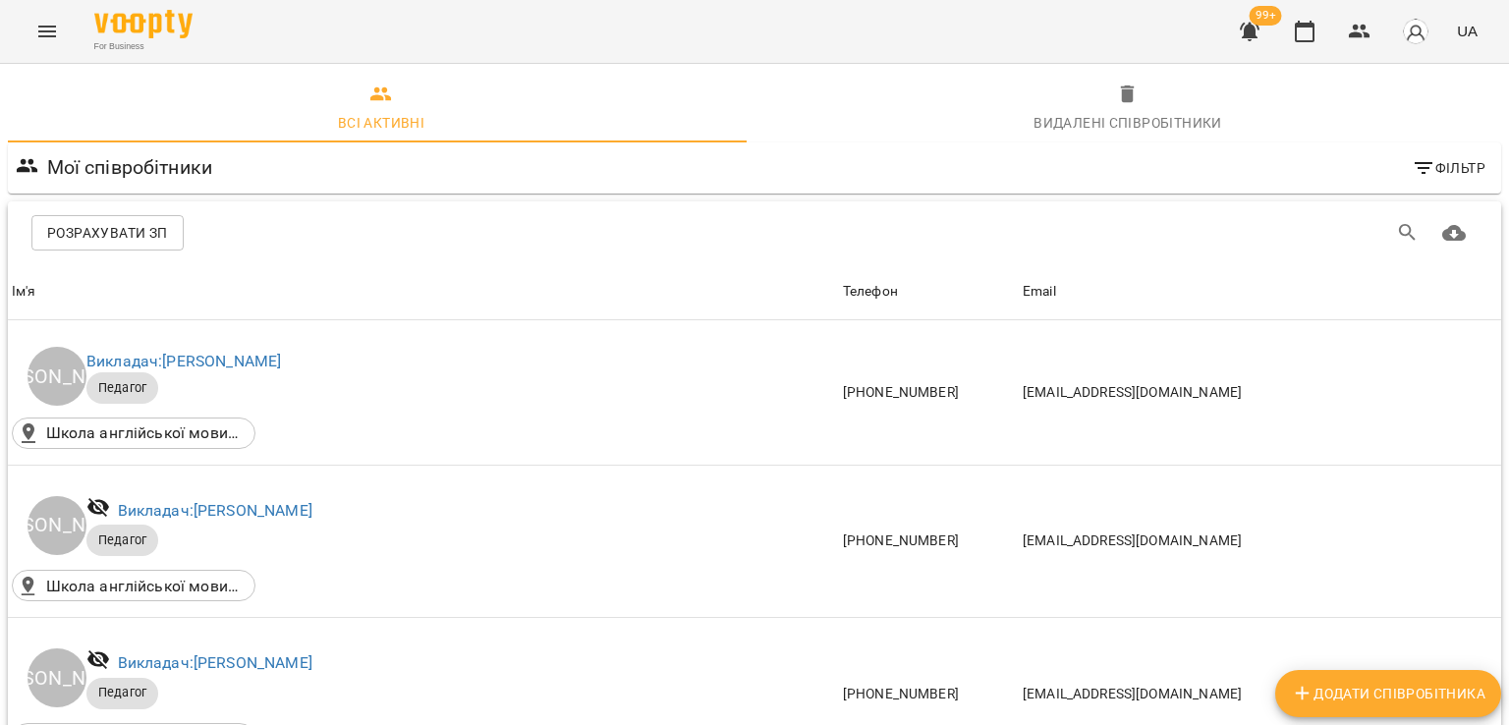
click at [32, 31] on button "Menu" at bounding box center [47, 31] width 47 height 47
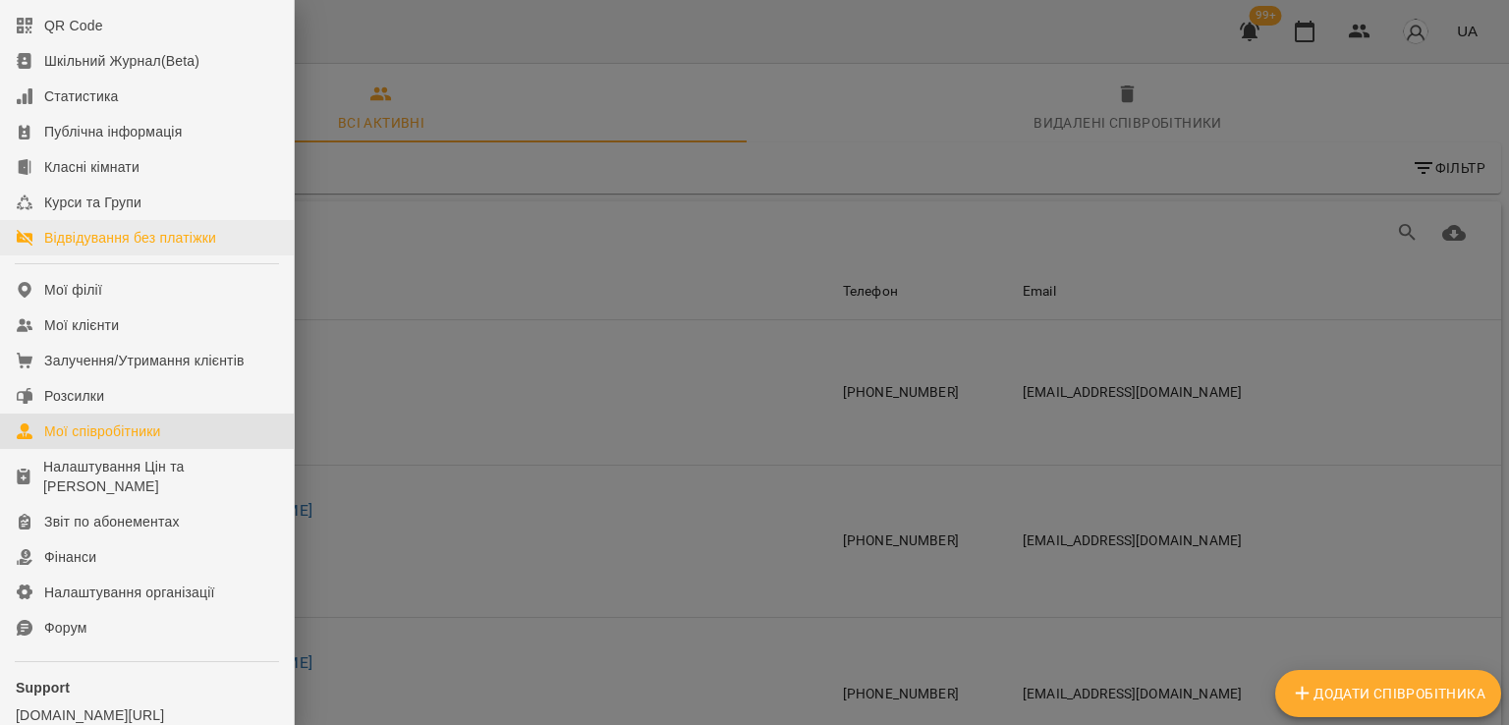
scroll to position [269, 0]
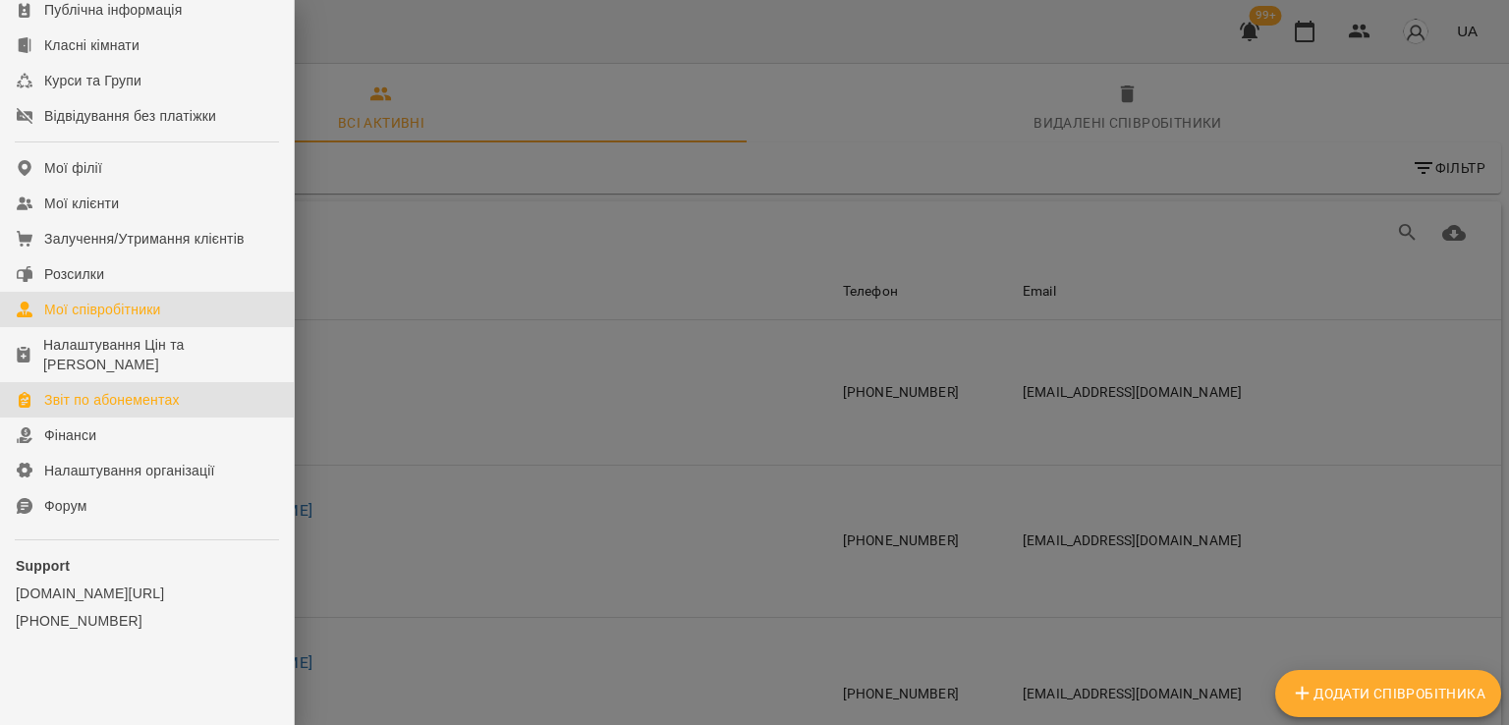
click at [137, 394] on div "Звіт по абонементах" at bounding box center [112, 400] width 136 height 20
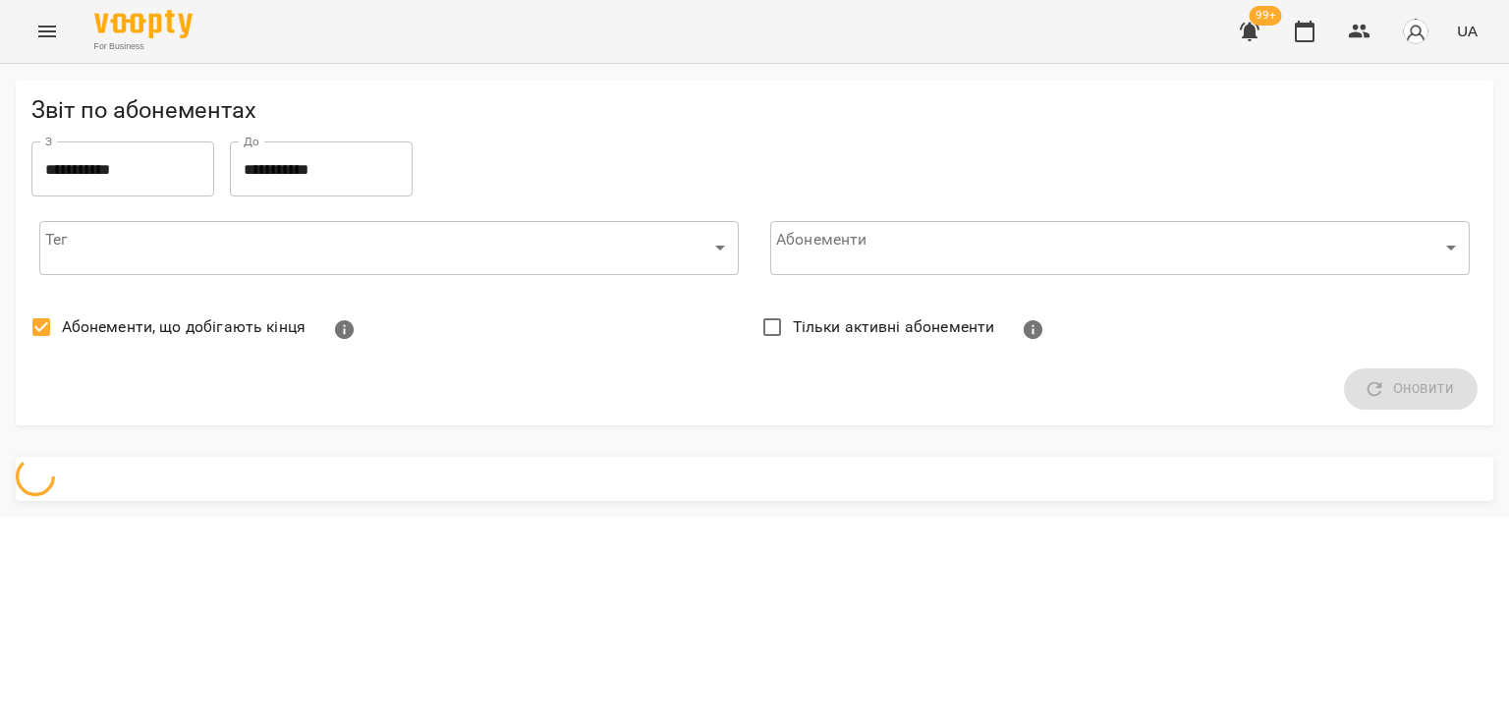
click at [147, 333] on span "Абонементи, що добігають кінця" at bounding box center [184, 327] width 244 height 24
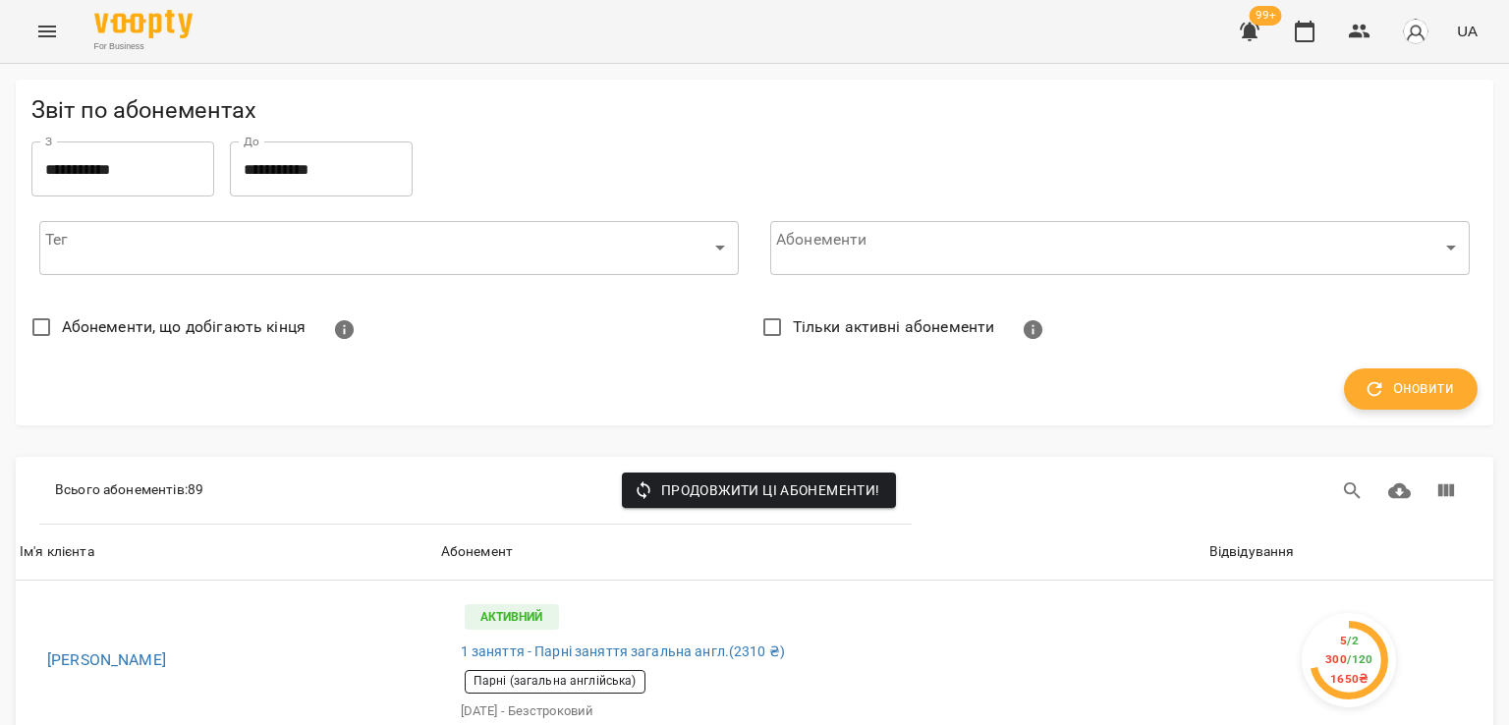
click at [1413, 379] on span "Оновити" at bounding box center [1410, 389] width 86 height 26
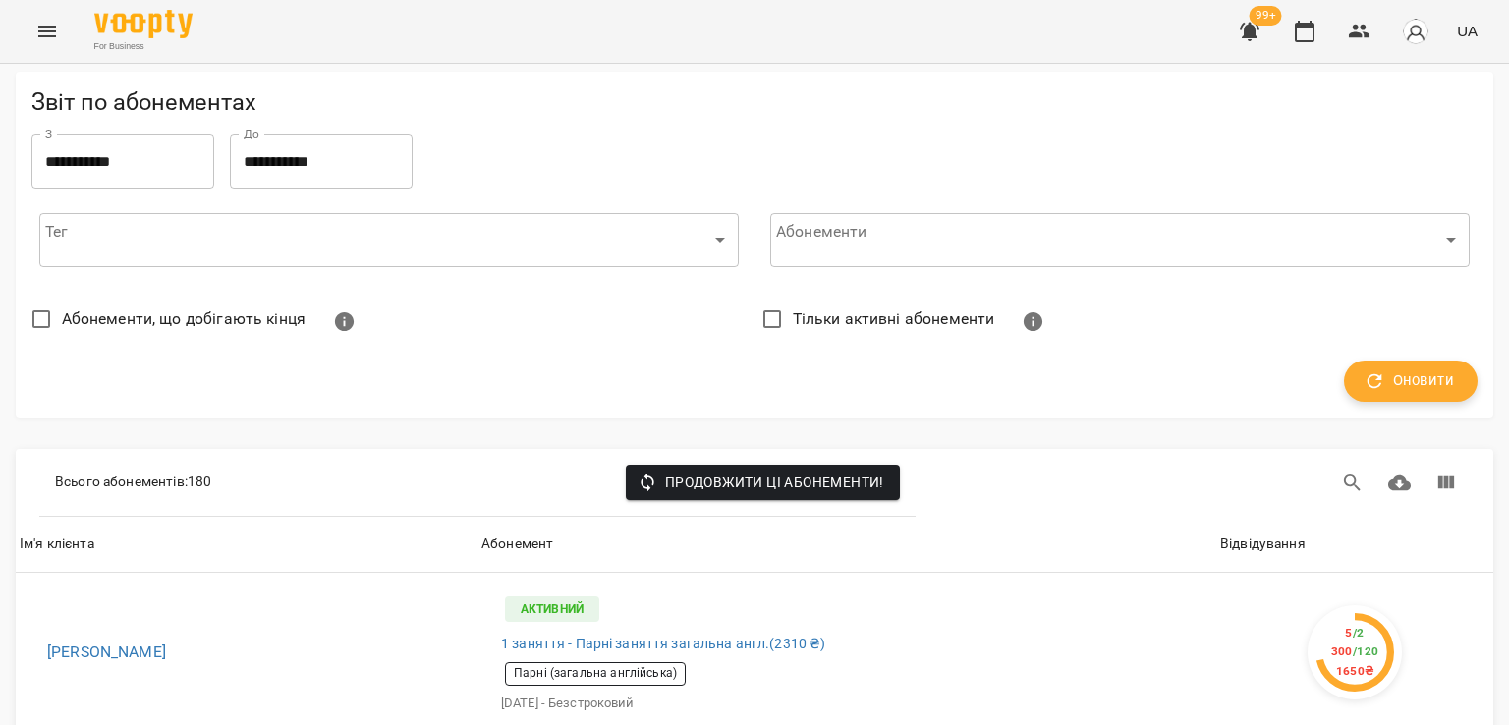
scroll to position [98, 0]
click at [1237, 532] on div "Відвідування" at bounding box center [1262, 544] width 85 height 24
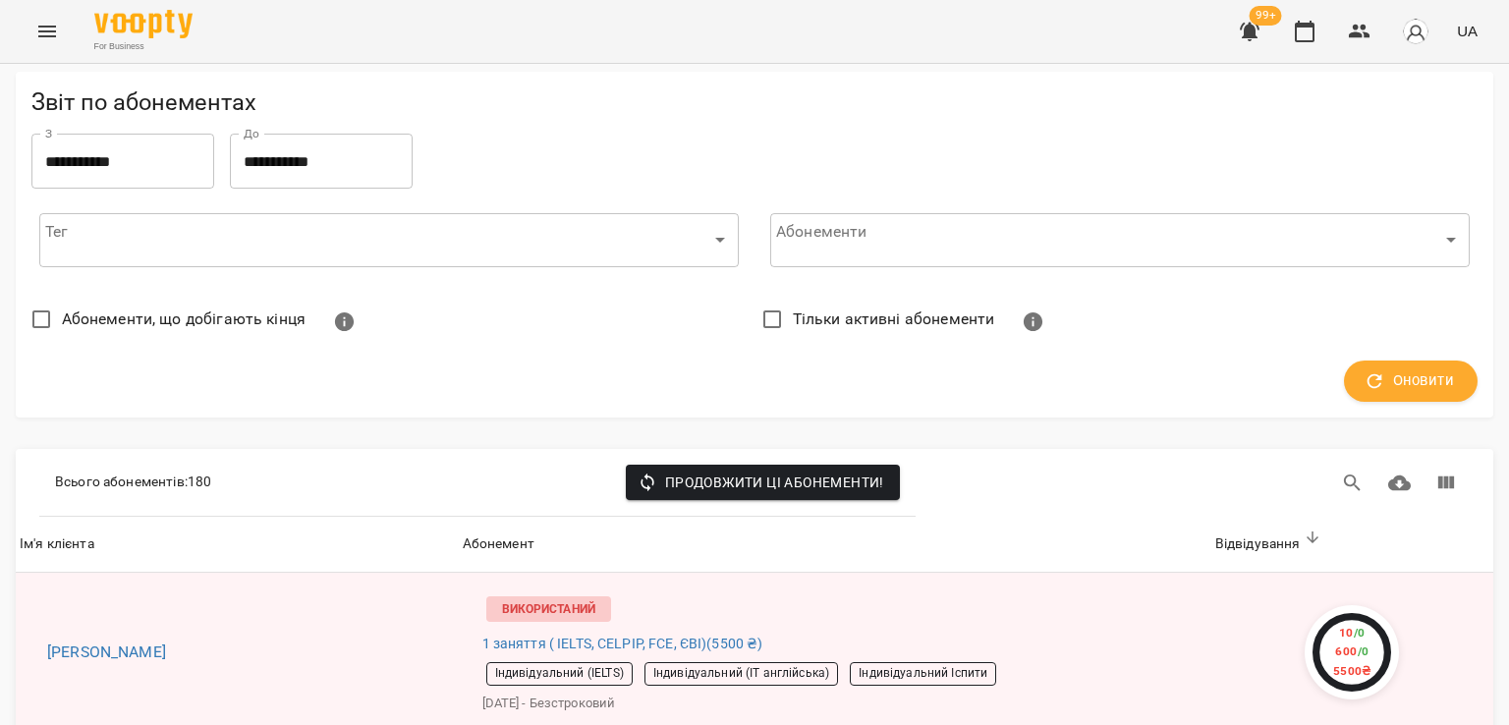
scroll to position [1768, 0]
click at [46, 23] on icon "Menu" at bounding box center [47, 32] width 24 height 24
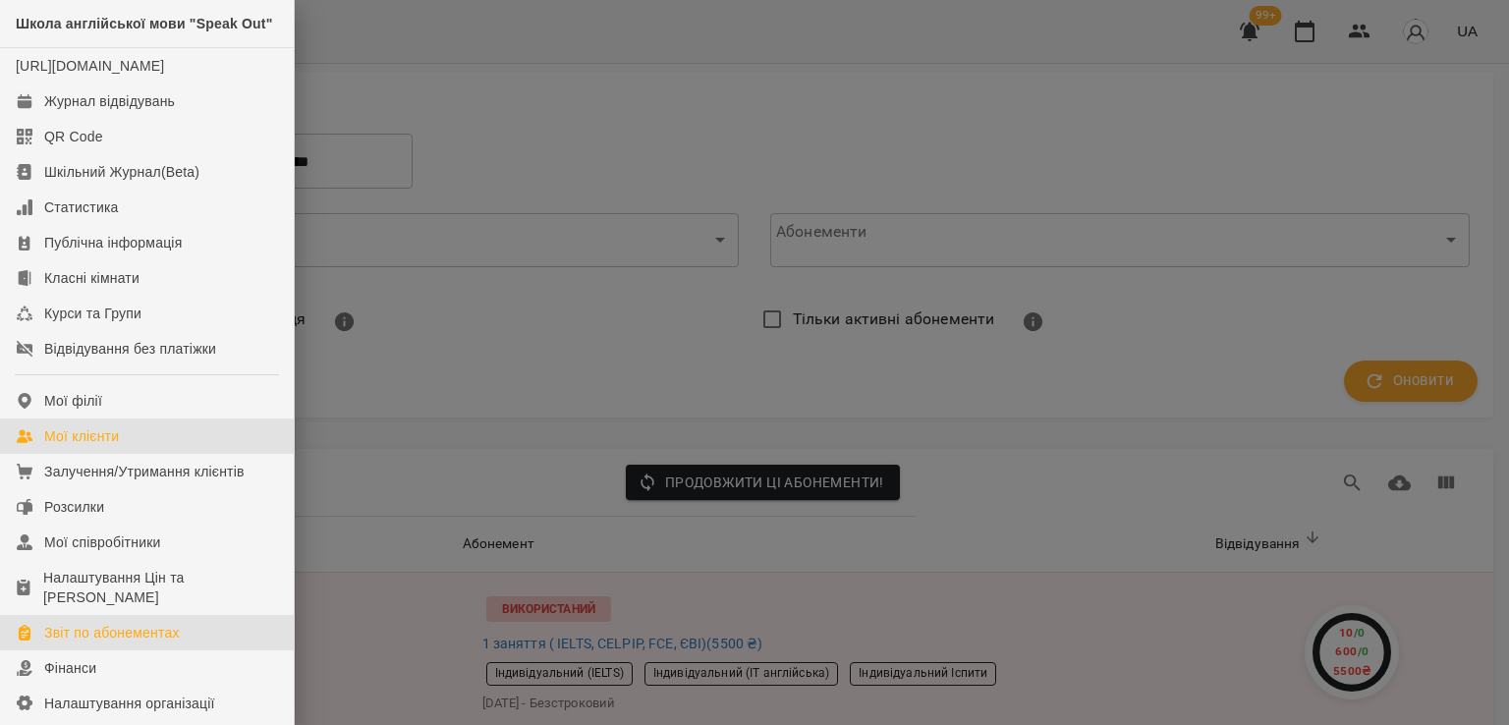
click at [66, 446] on div "Мої клієнти" at bounding box center [81, 436] width 75 height 20
